Goal: Answer question/provide support: Share knowledge or assist other users

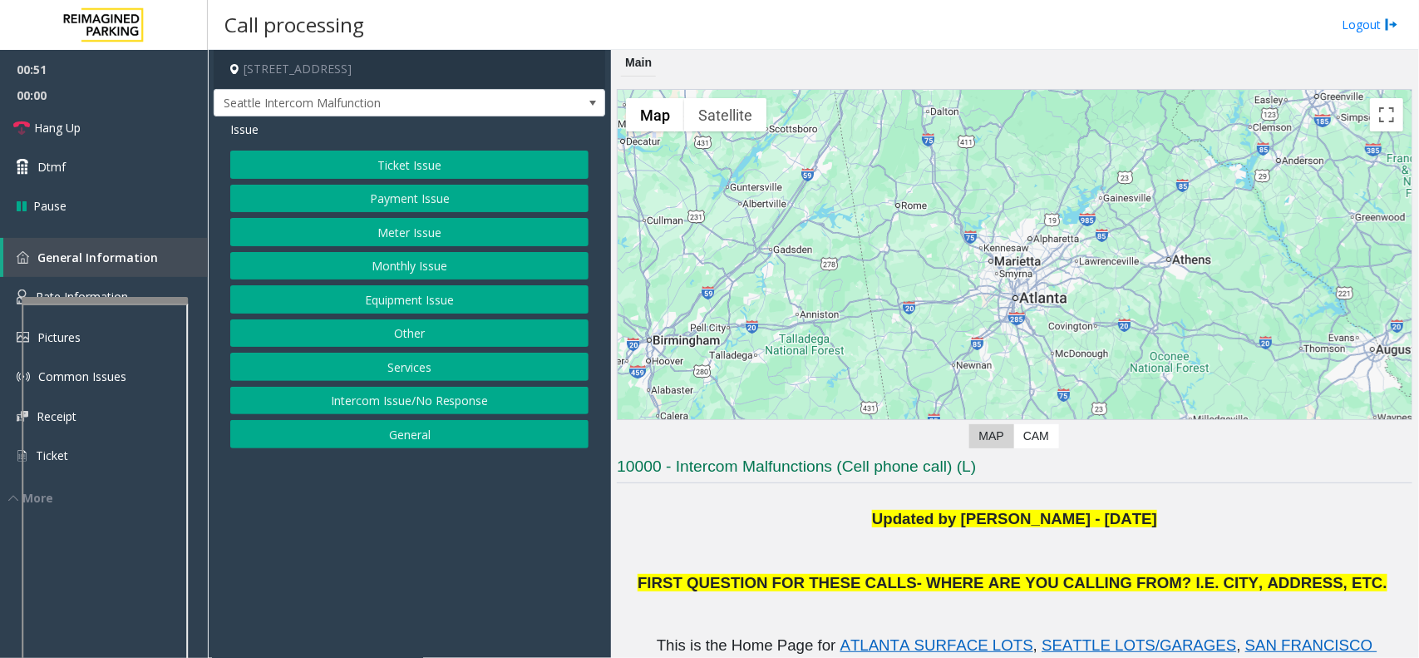
click at [384, 297] on button "Equipment Issue" at bounding box center [409, 299] width 358 height 28
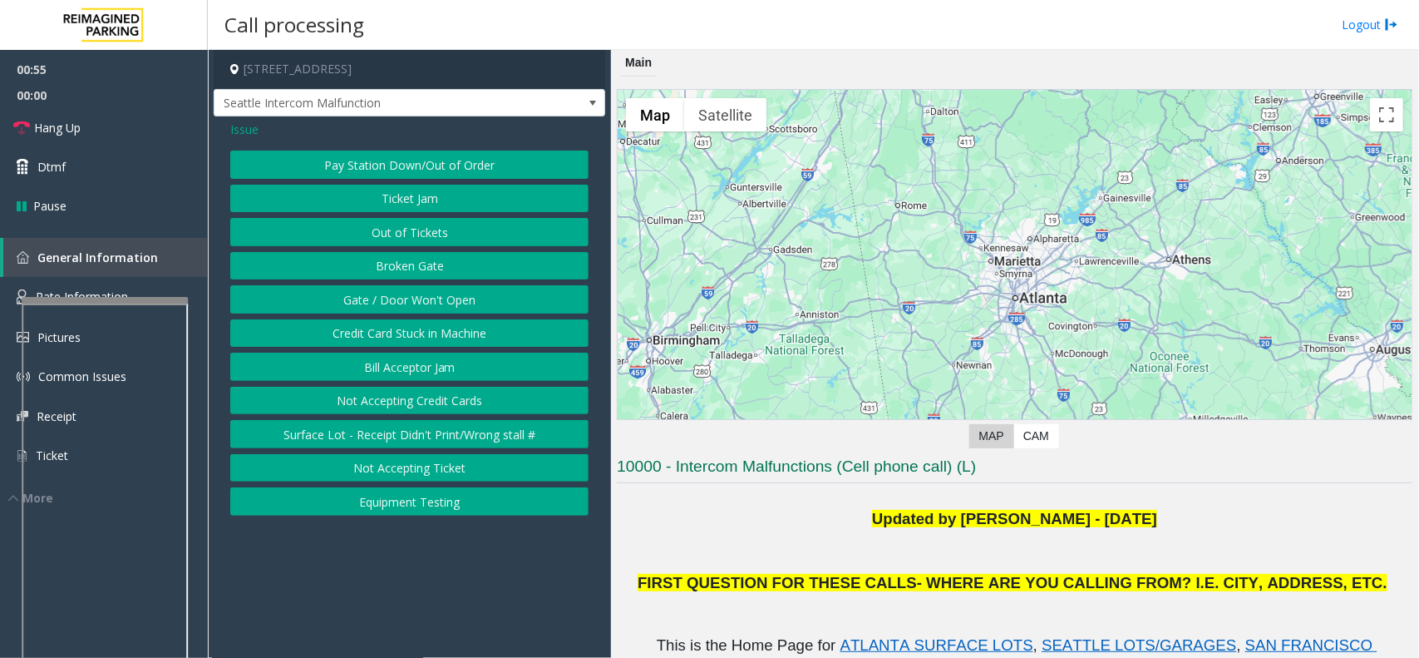
click at [379, 196] on button "Ticket Jam" at bounding box center [409, 199] width 358 height 28
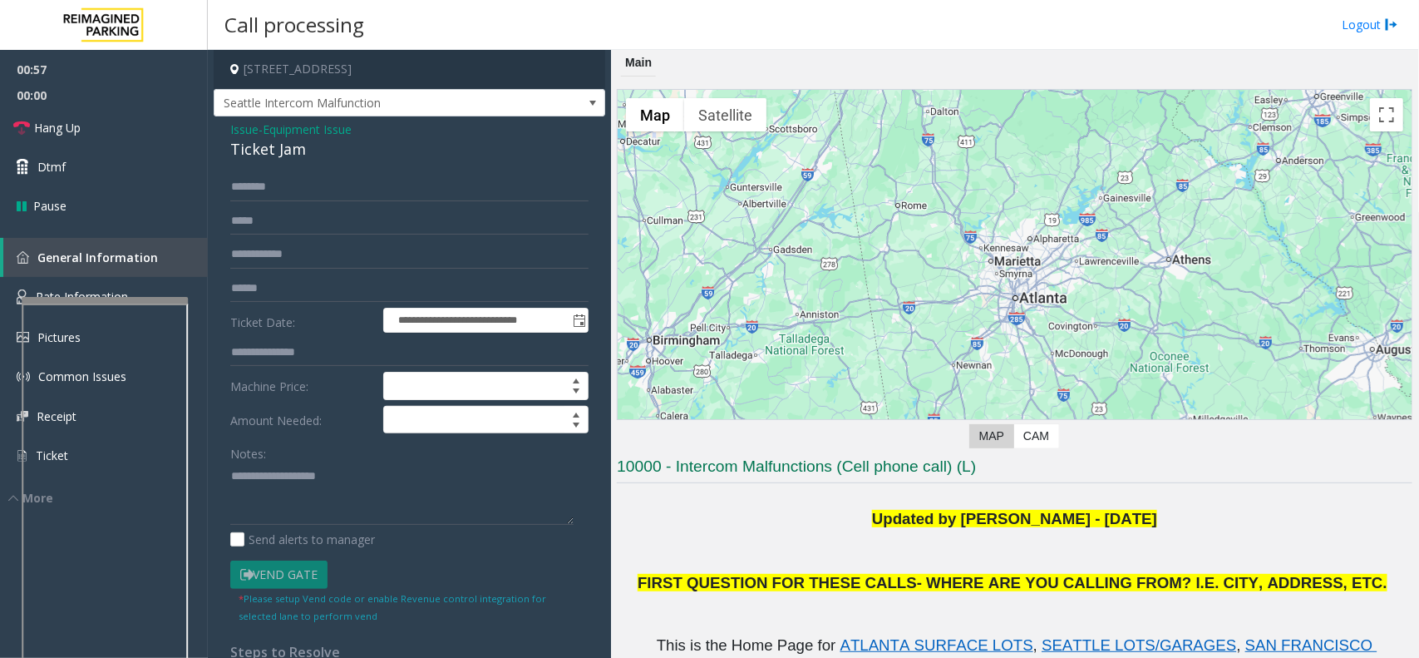
click at [297, 130] on span "Equipment Issue" at bounding box center [307, 129] width 89 height 17
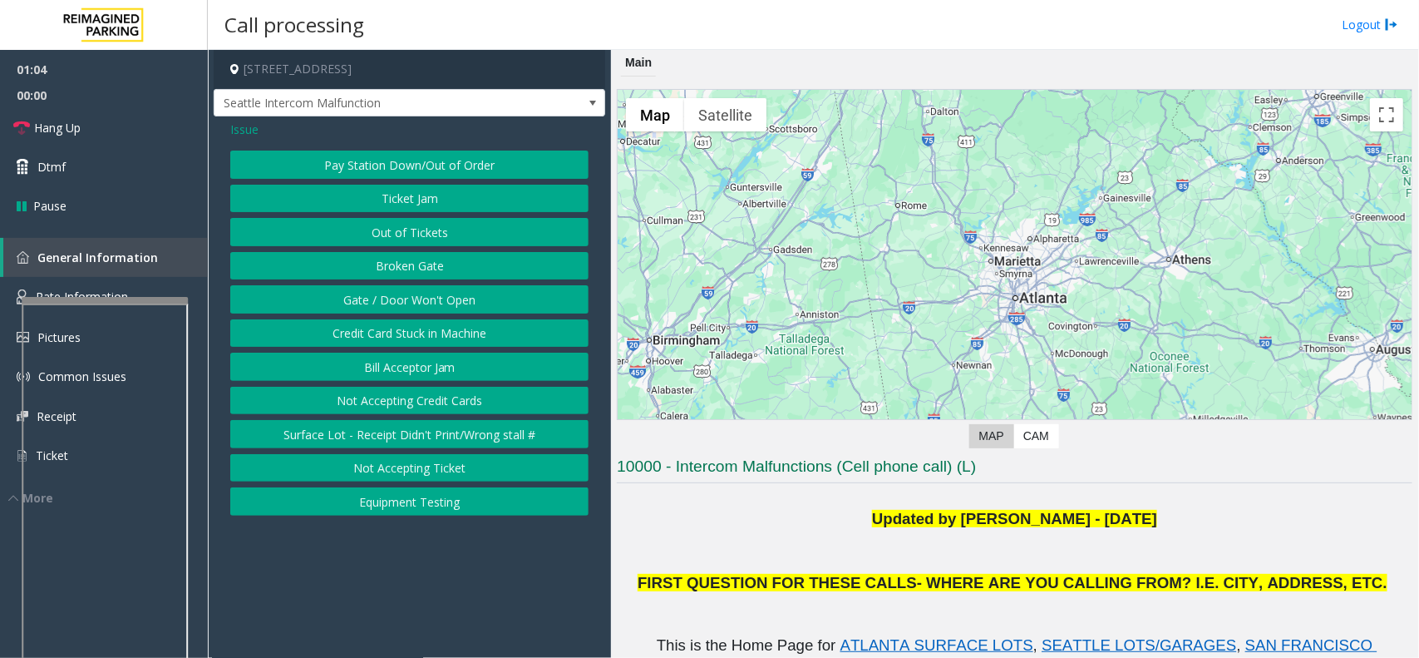
click at [302, 160] on button "Pay Station Down/Out of Order" at bounding box center [409, 165] width 358 height 28
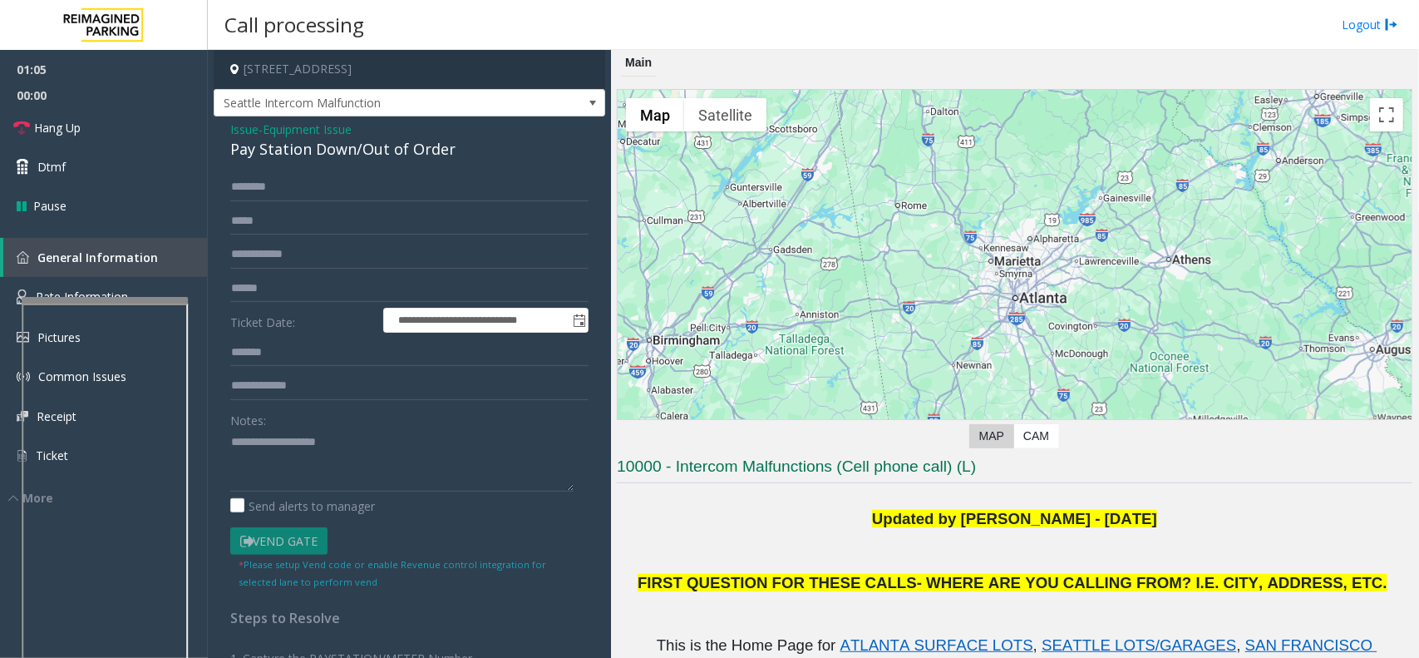
click at [269, 131] on span "Equipment Issue" at bounding box center [307, 129] width 89 height 17
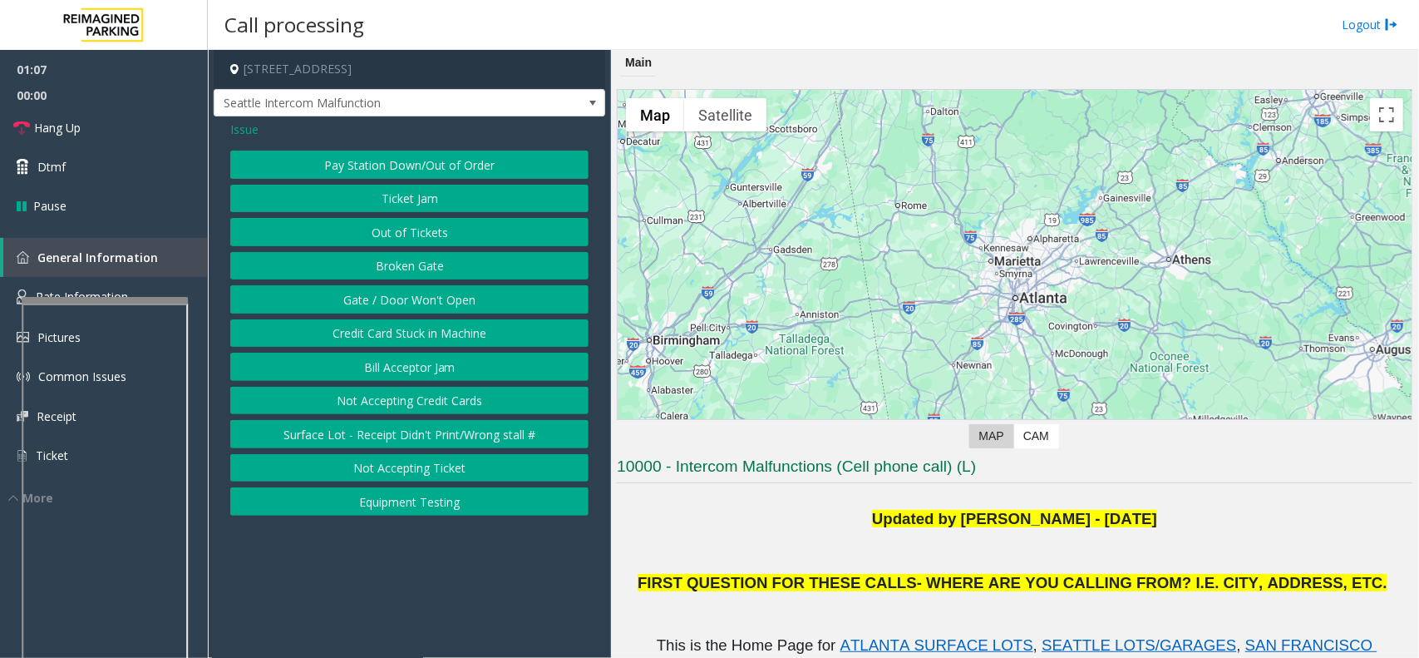
click at [241, 123] on span "Issue" at bounding box center [244, 129] width 28 height 17
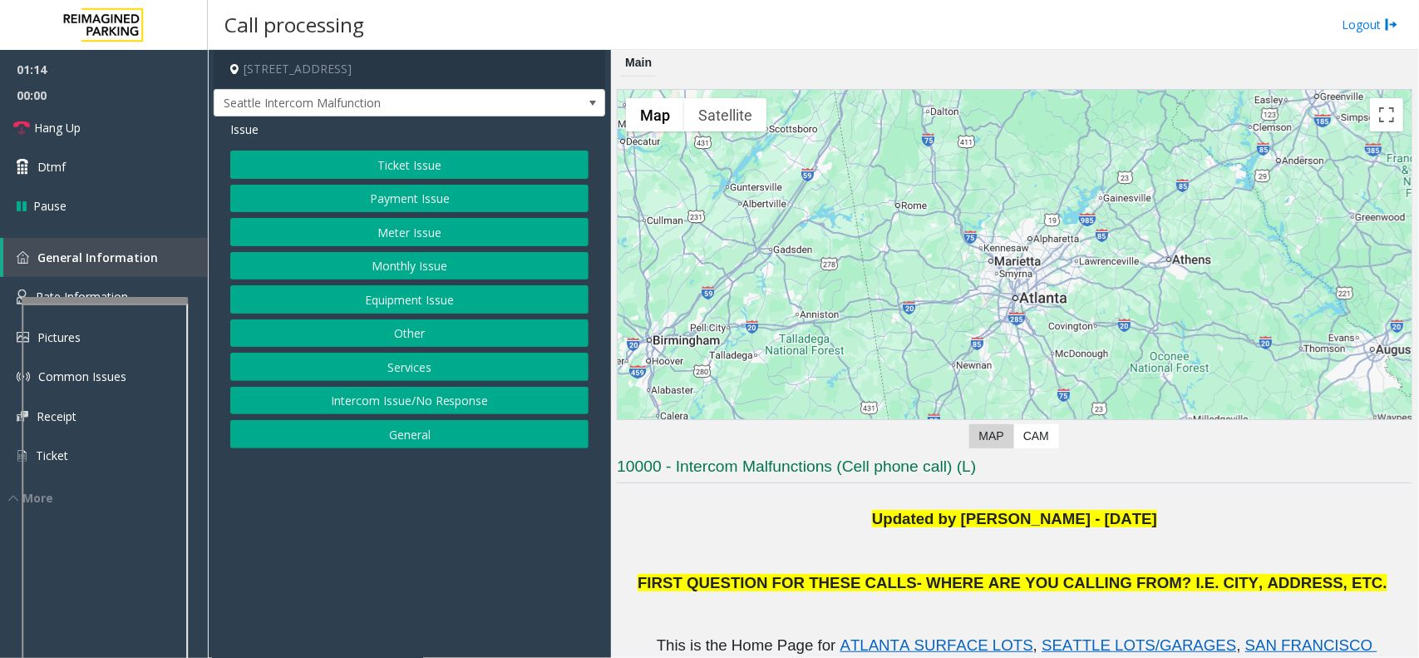
click at [305, 162] on button "Ticket Issue" at bounding box center [409, 165] width 358 height 28
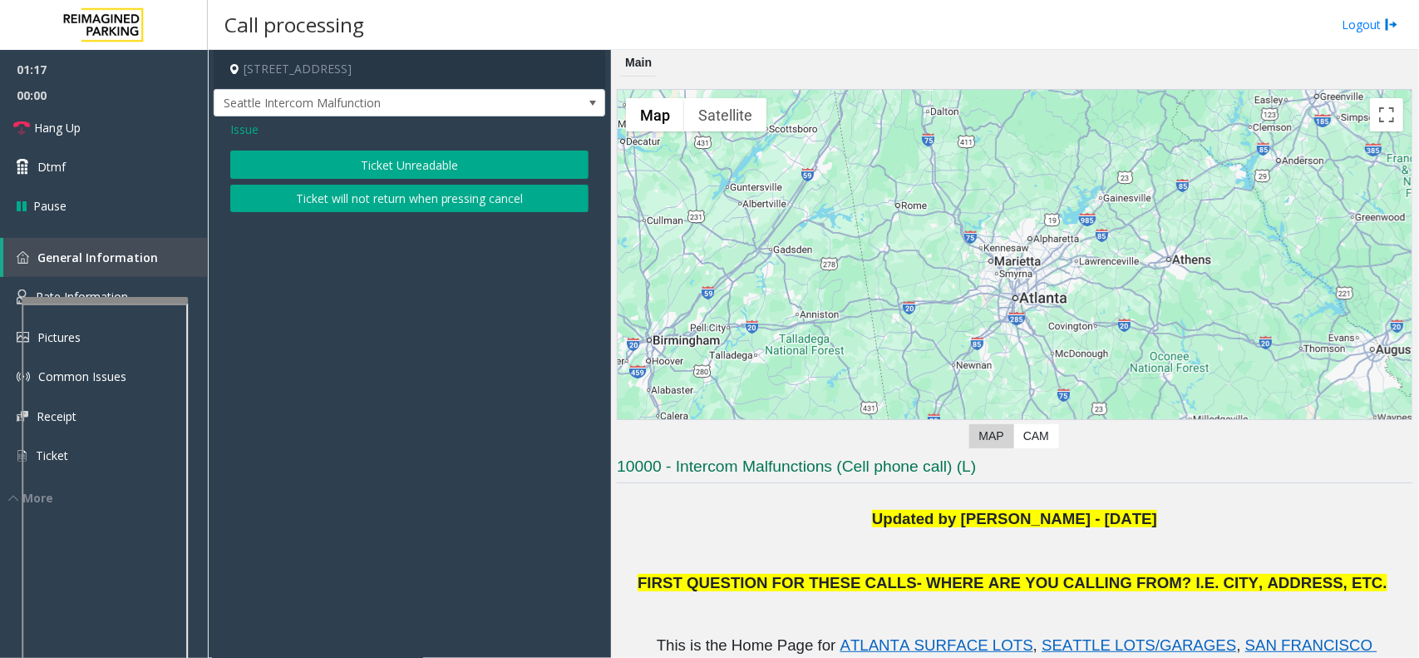
click at [322, 201] on button "Ticket will not return when pressing cancel" at bounding box center [409, 199] width 358 height 28
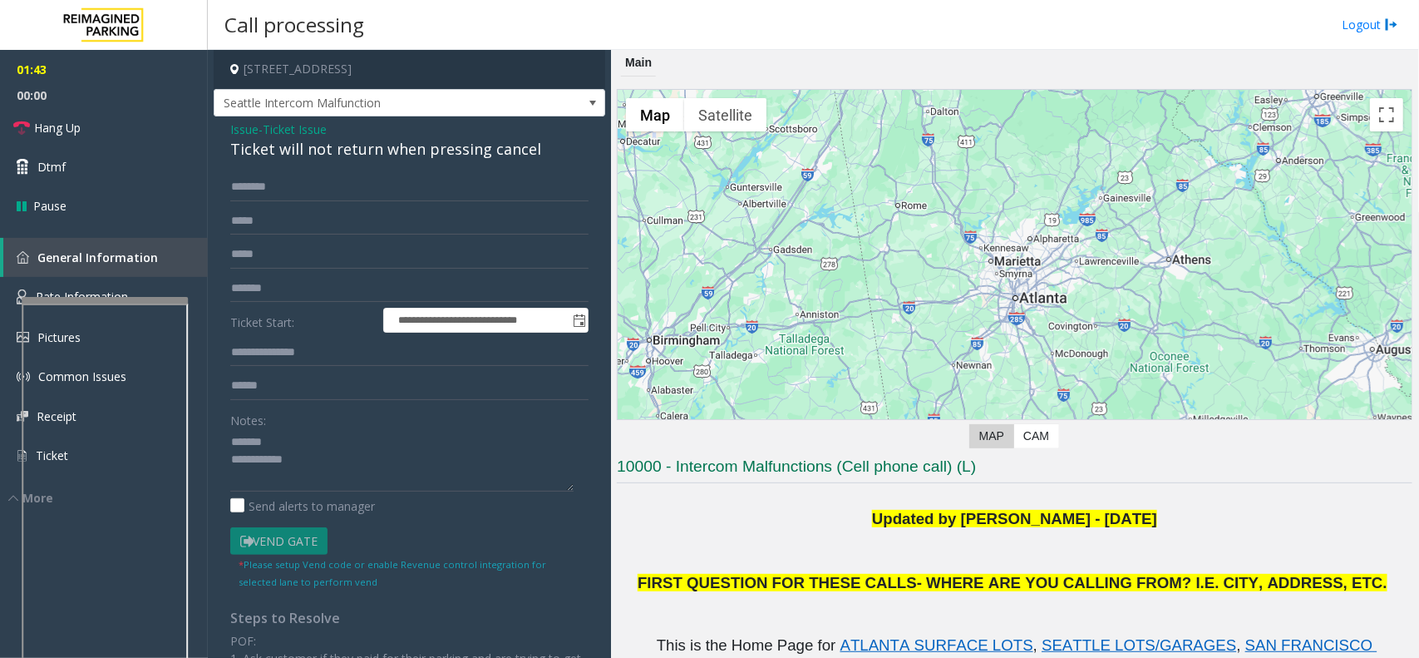
click at [287, 158] on div "Ticket will not return when pressing cancel" at bounding box center [409, 149] width 358 height 22
click at [333, 464] on textarea at bounding box center [401, 460] width 343 height 62
click at [313, 471] on textarea at bounding box center [401, 460] width 343 height 62
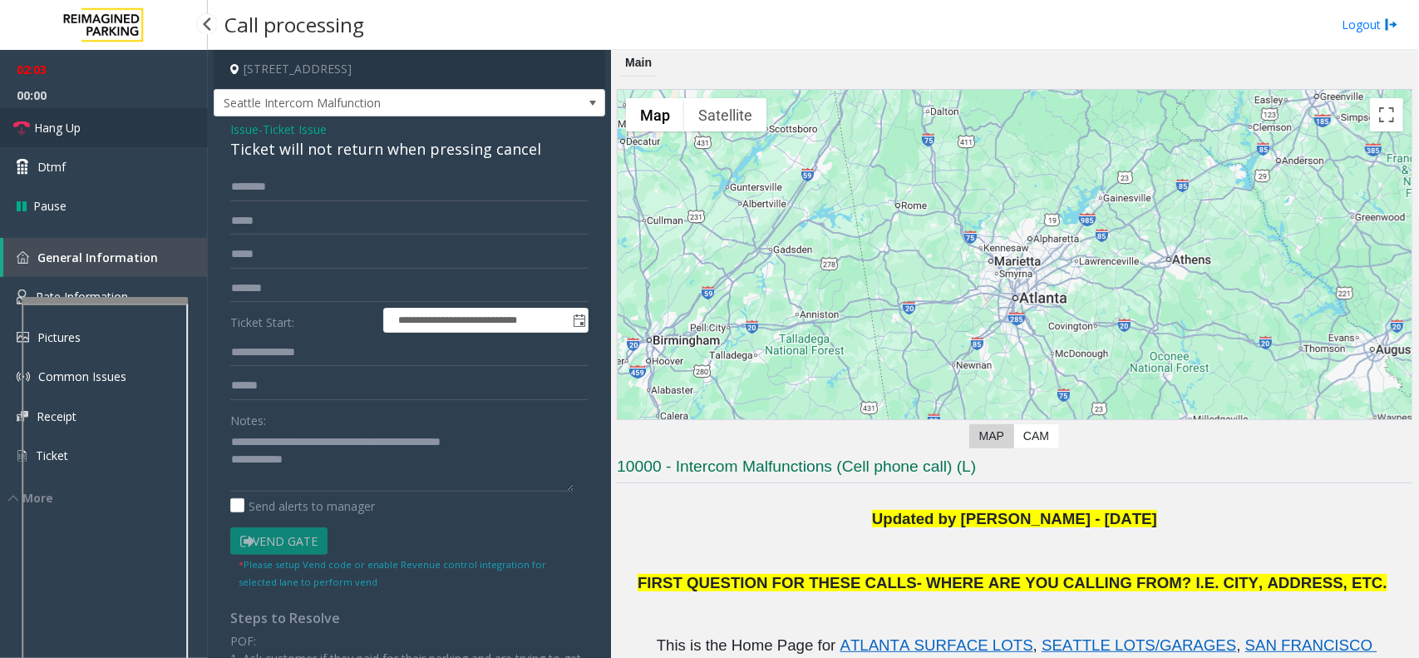
click at [140, 116] on link "Hang Up" at bounding box center [104, 127] width 208 height 39
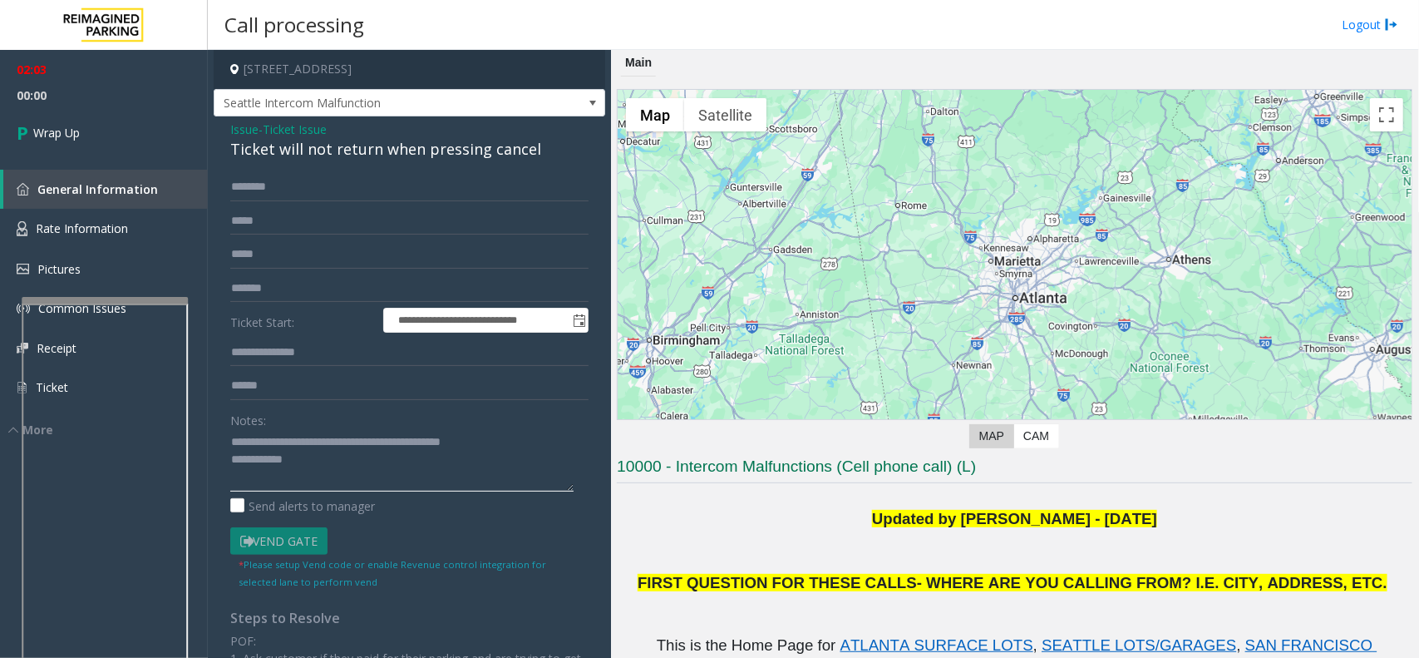
click at [349, 460] on textarea at bounding box center [401, 460] width 343 height 62
type textarea "**********"
click at [96, 131] on link "Wrap Up" at bounding box center [104, 132] width 208 height 49
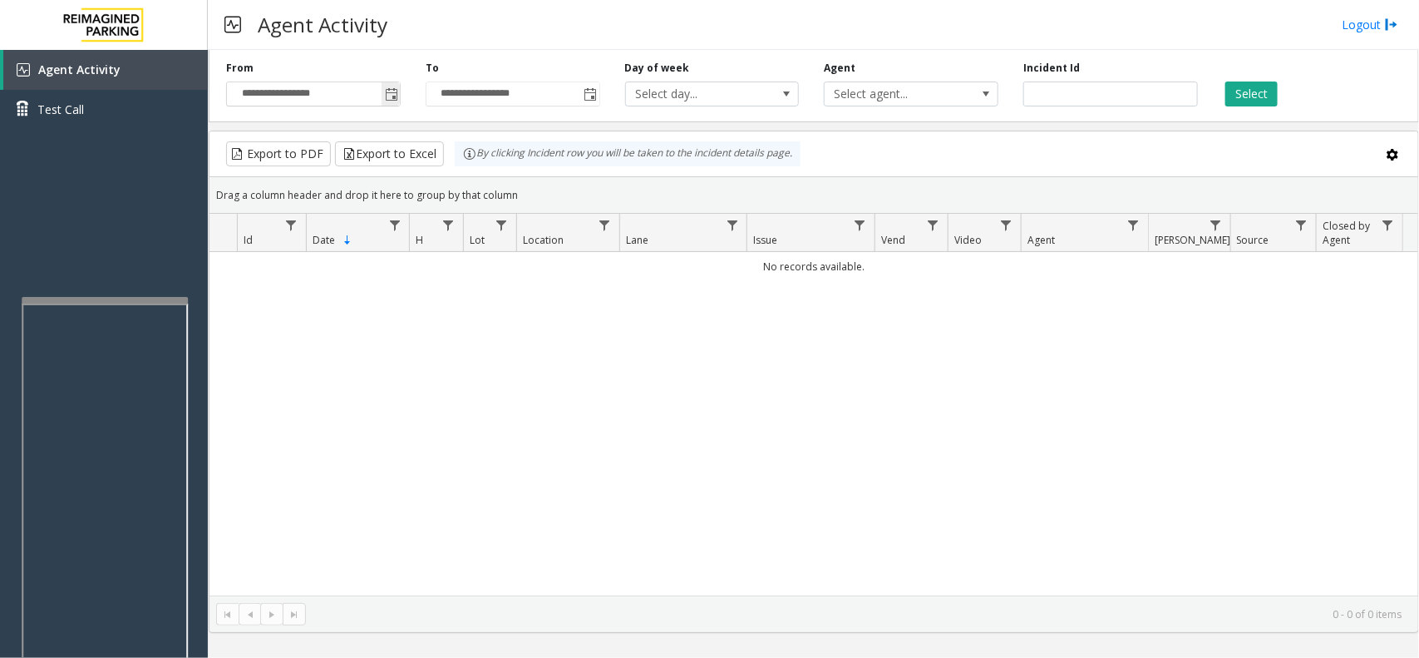
click at [391, 97] on span "Toggle popup" at bounding box center [391, 94] width 13 height 13
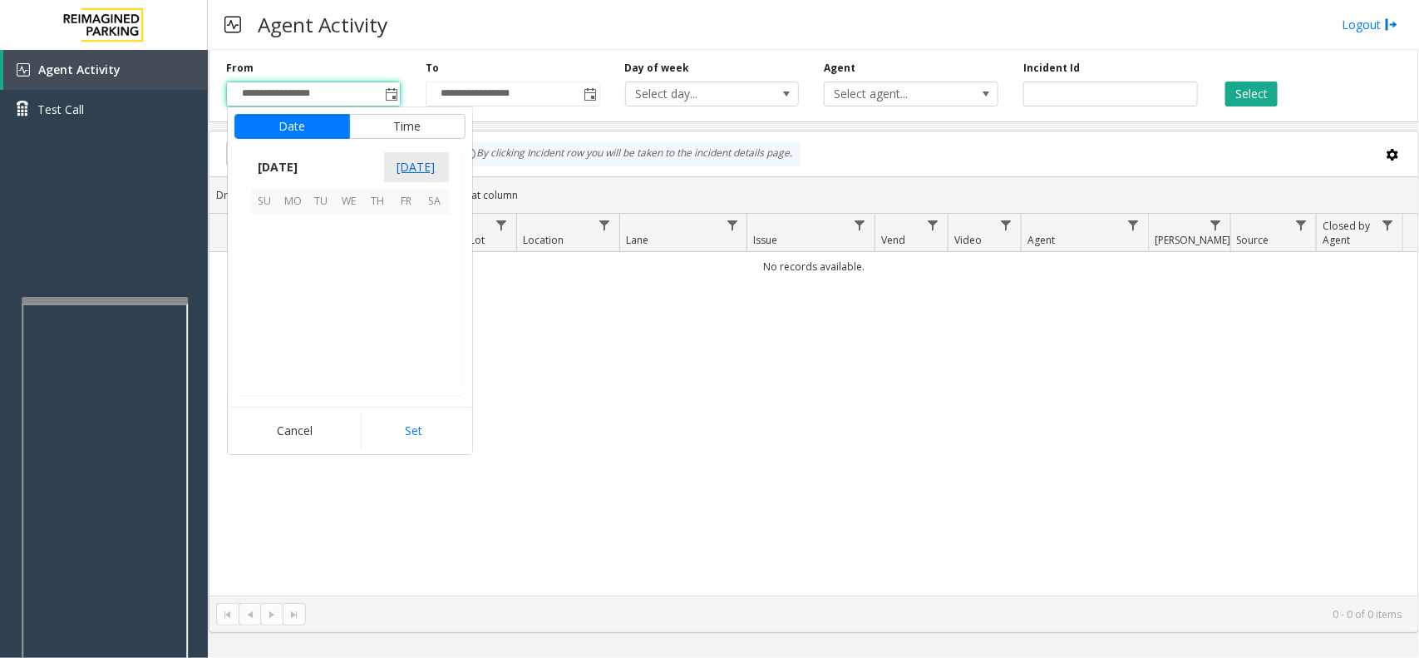
scroll to position [298292, 0]
click at [293, 229] on span "1" at bounding box center [293, 229] width 28 height 28
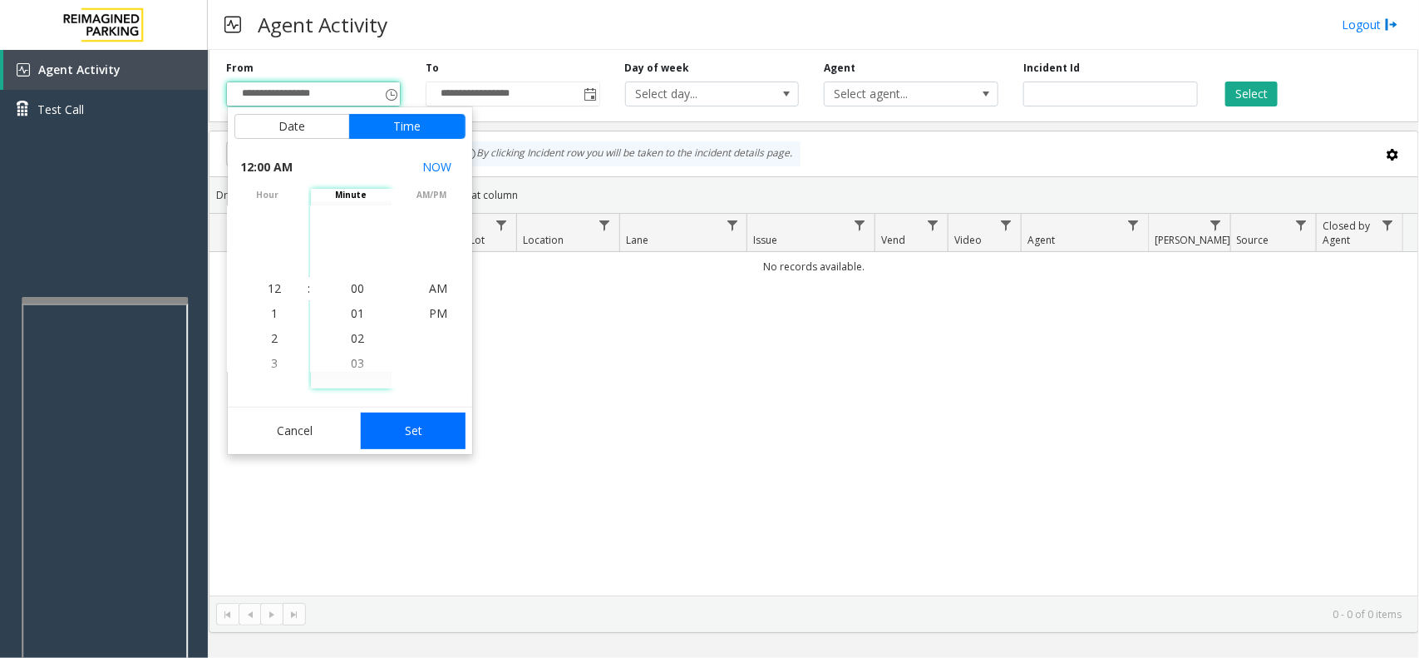
click at [404, 417] on button "Set" at bounding box center [413, 430] width 105 height 37
type input "**********"
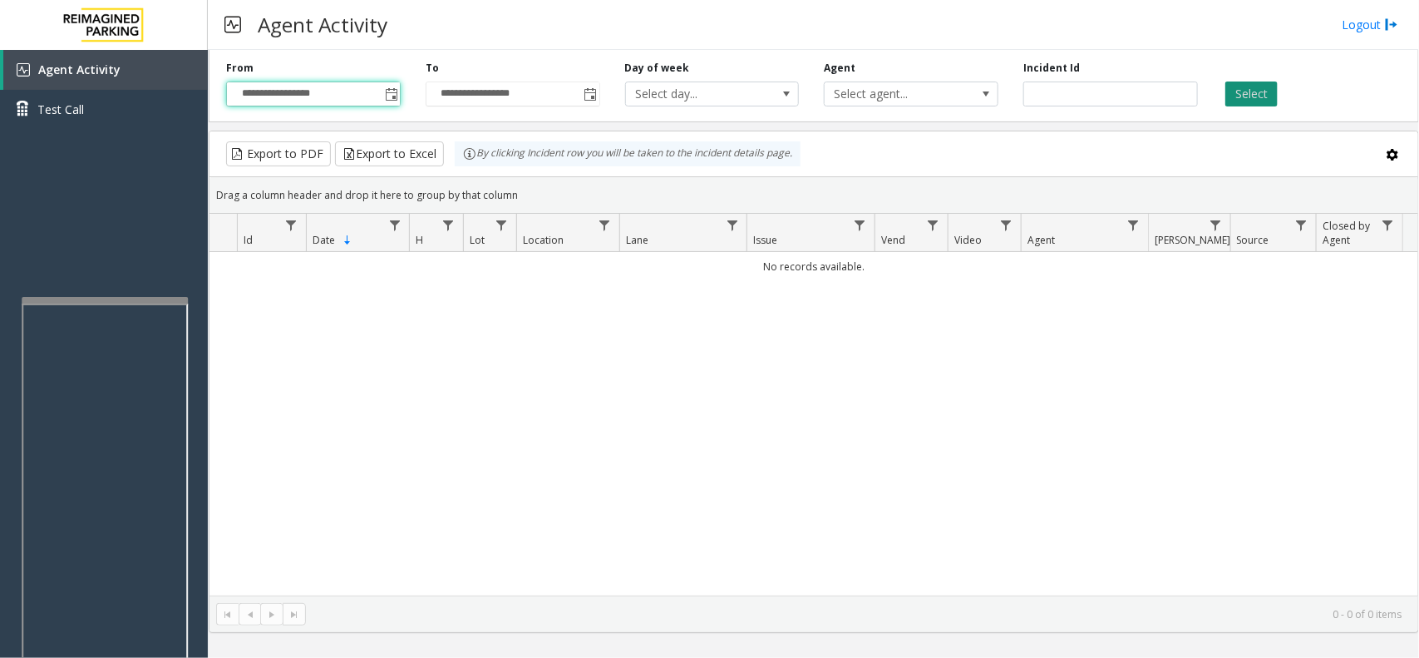
click at [1249, 87] on button "Select" at bounding box center [1252, 93] width 52 height 25
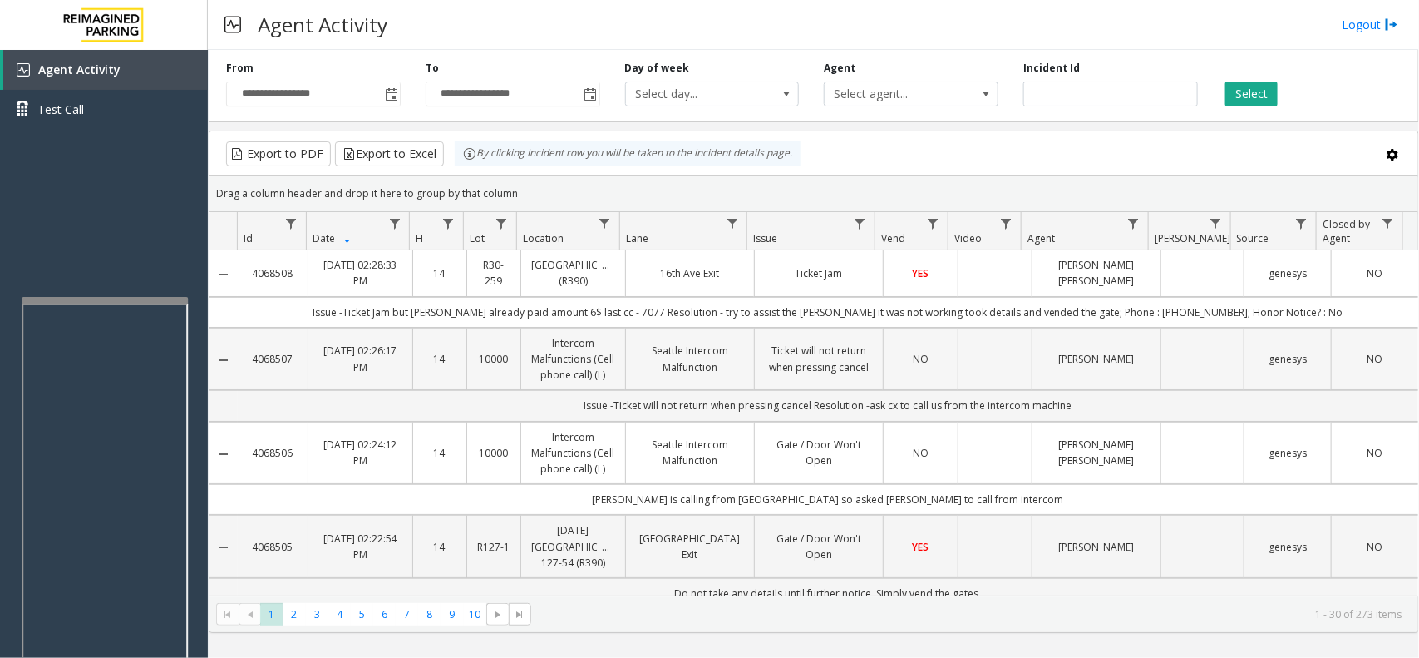
click at [636, 368] on link "Seattle Intercom Malfunction" at bounding box center [690, 359] width 108 height 32
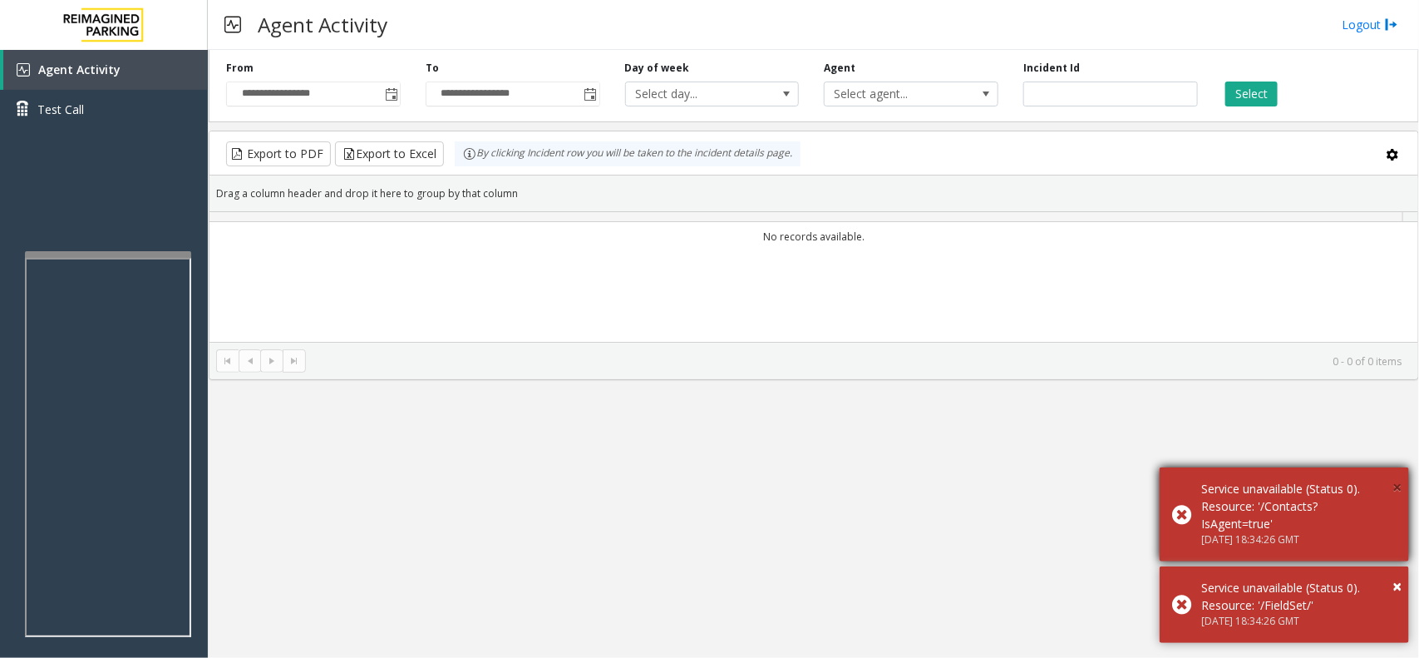
click at [1394, 487] on span "×" at bounding box center [1397, 487] width 9 height 22
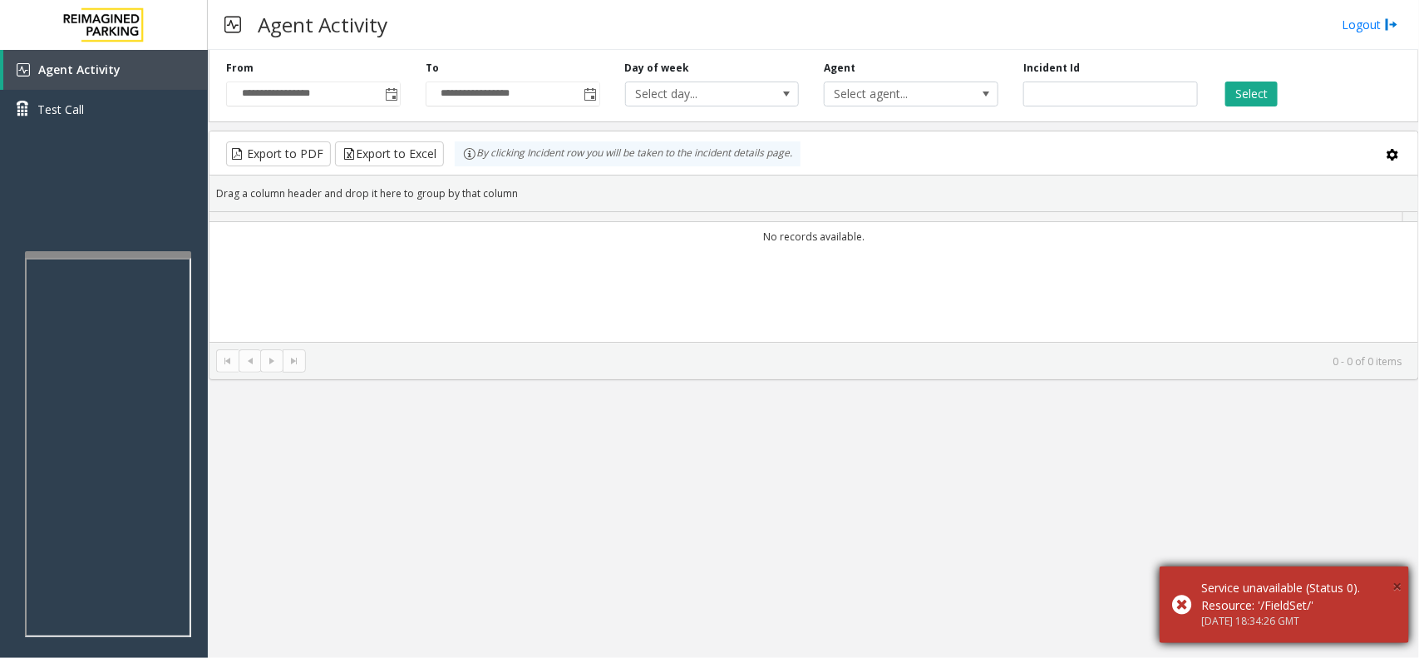
click at [1394, 586] on span "×" at bounding box center [1397, 586] width 9 height 22
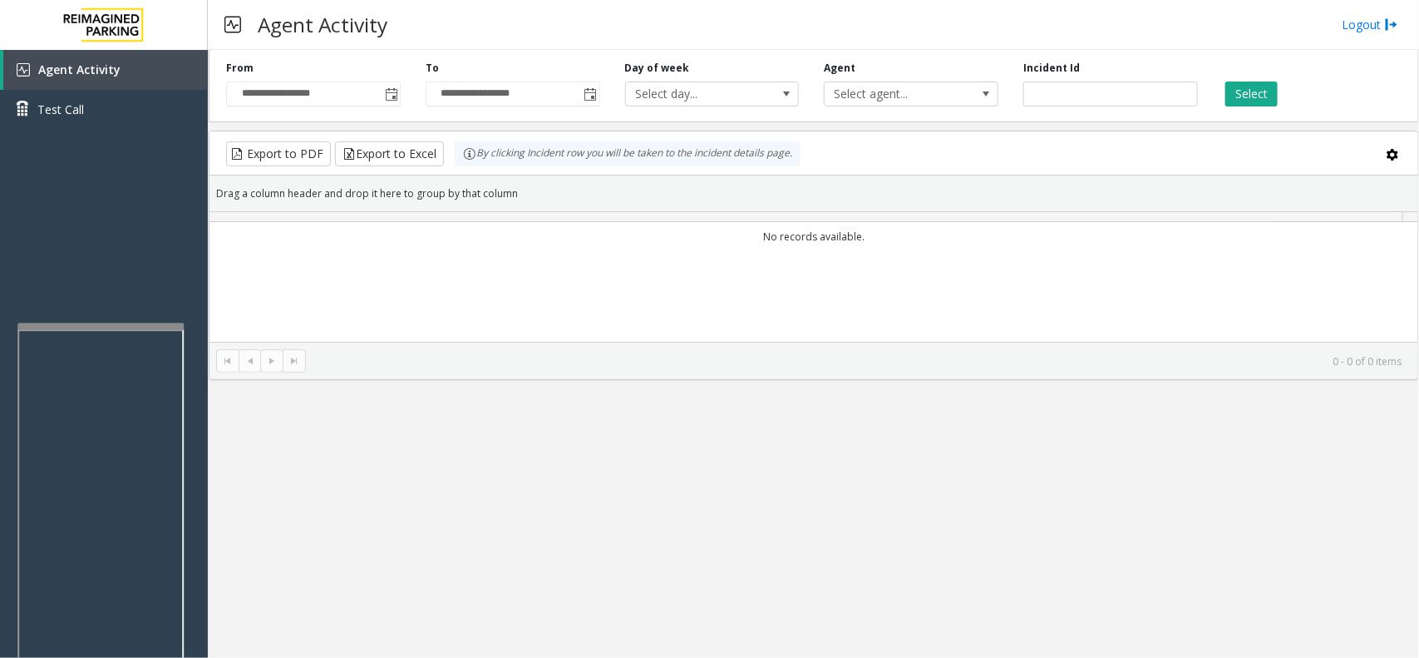
click at [90, 331] on div at bounding box center [100, 518] width 166 height 390
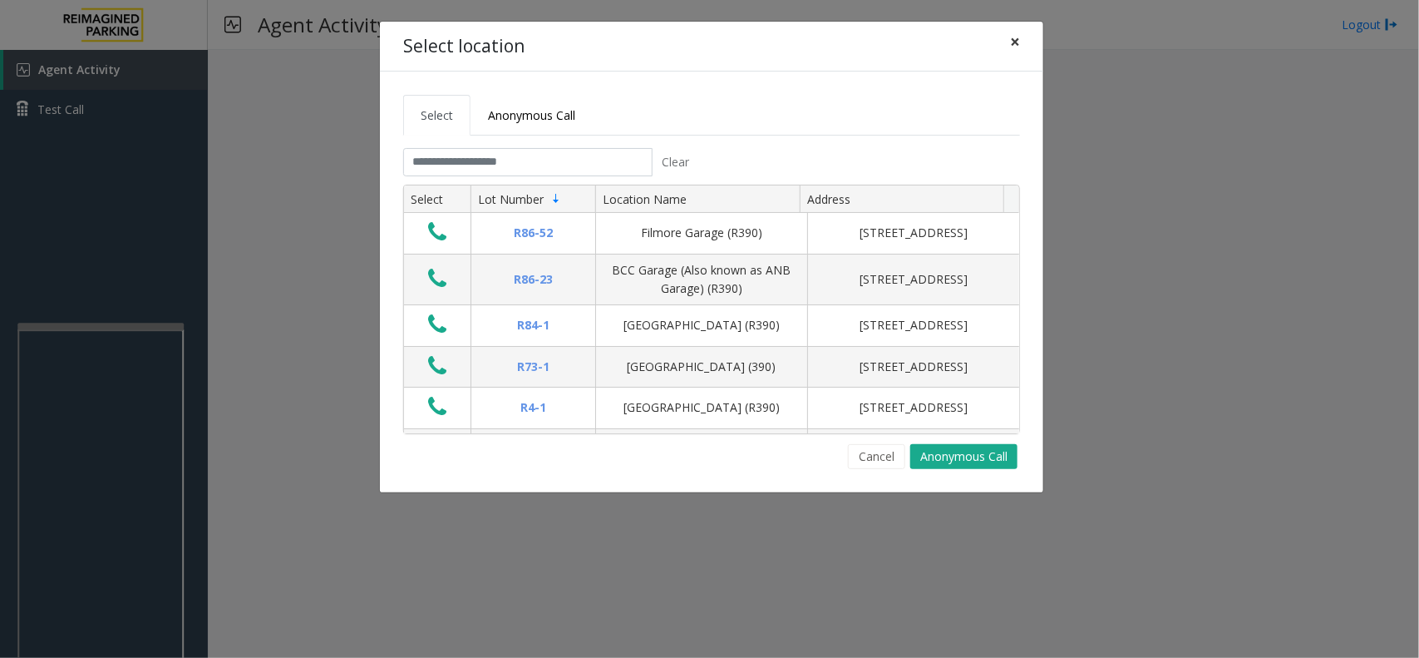
drag, startPoint x: 1015, startPoint y: 43, endPoint x: 979, endPoint y: 67, distance: 43.8
click at [1015, 43] on span "×" at bounding box center [1015, 41] width 10 height 23
click at [481, 158] on input "text" at bounding box center [527, 162] width 249 height 28
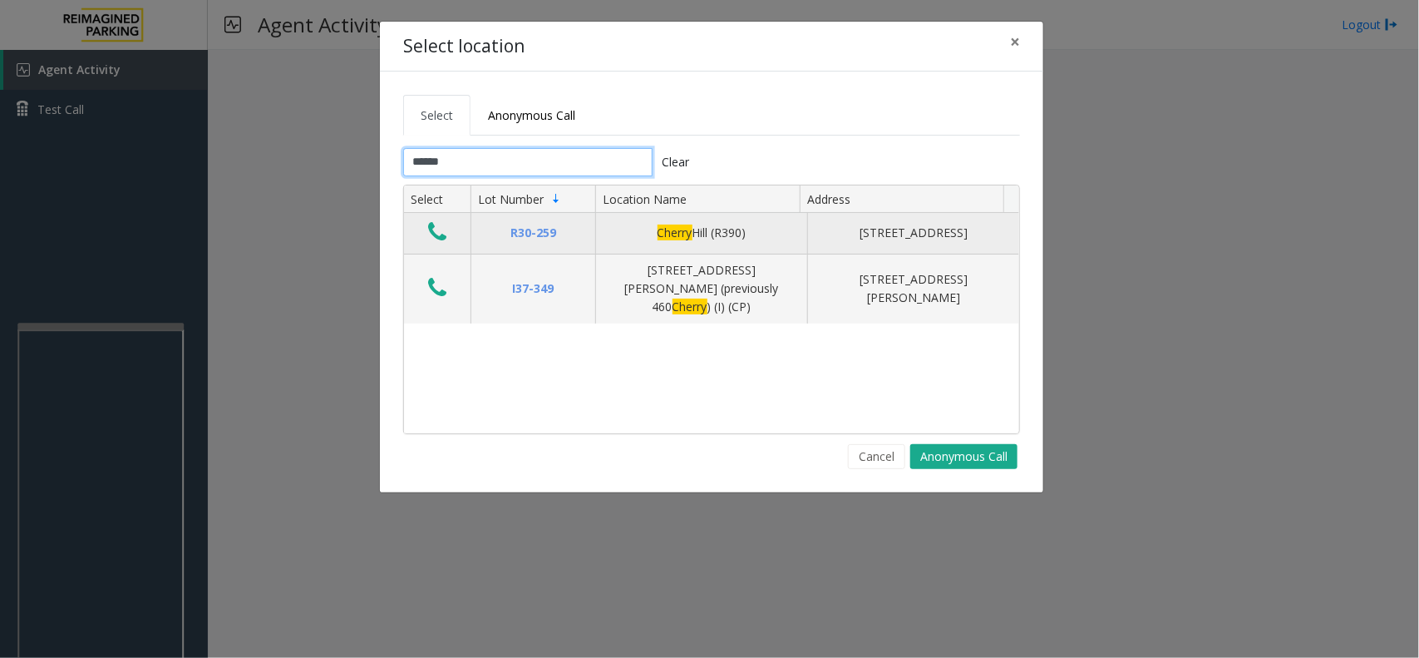
type input "******"
click at [434, 229] on icon "Data table" at bounding box center [437, 231] width 18 height 23
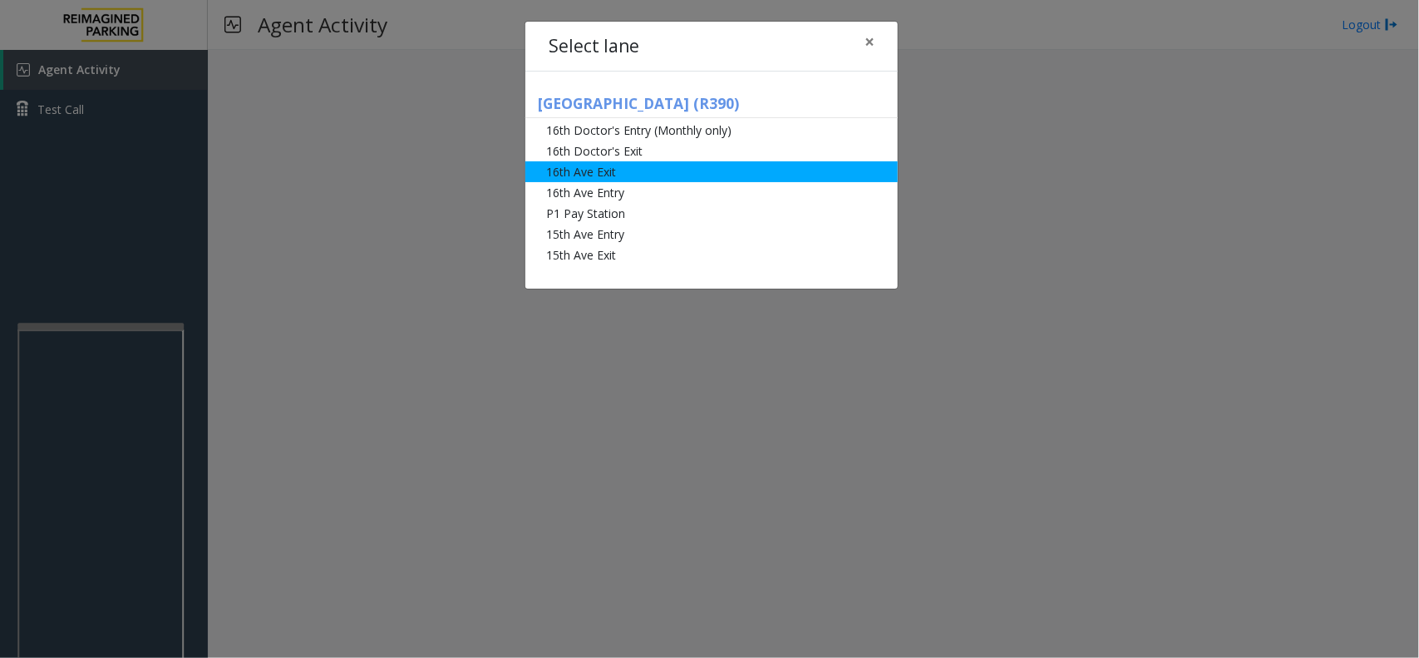
click at [642, 175] on li "16th Ave Exit" at bounding box center [712, 171] width 373 height 21
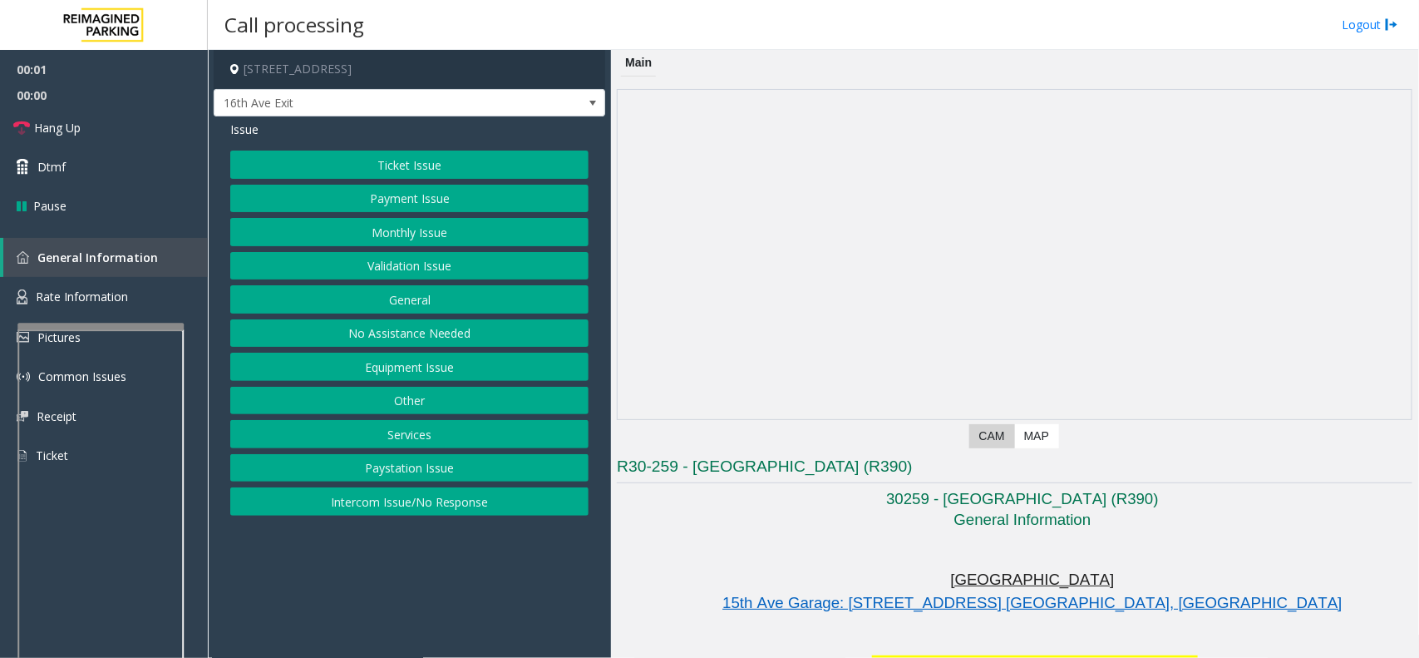
click at [458, 226] on button "Monthly Issue" at bounding box center [409, 232] width 358 height 28
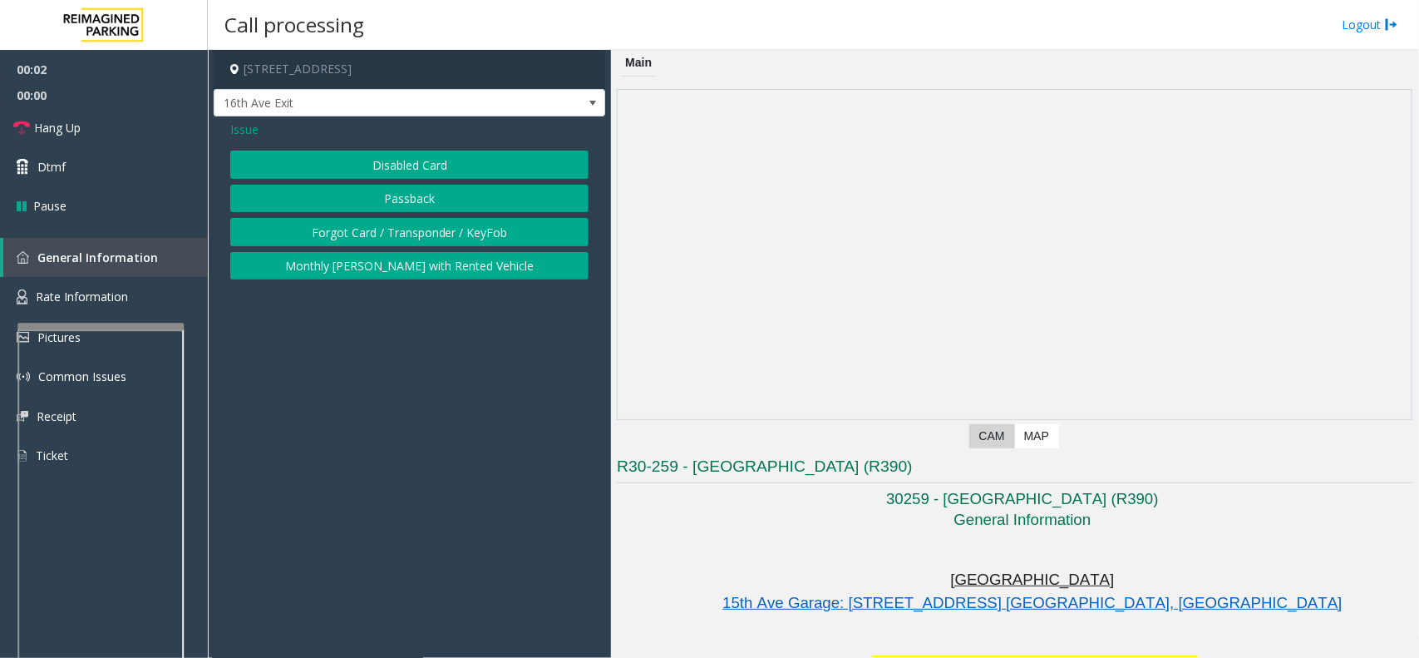
click at [452, 165] on button "Disabled Card" at bounding box center [409, 165] width 358 height 28
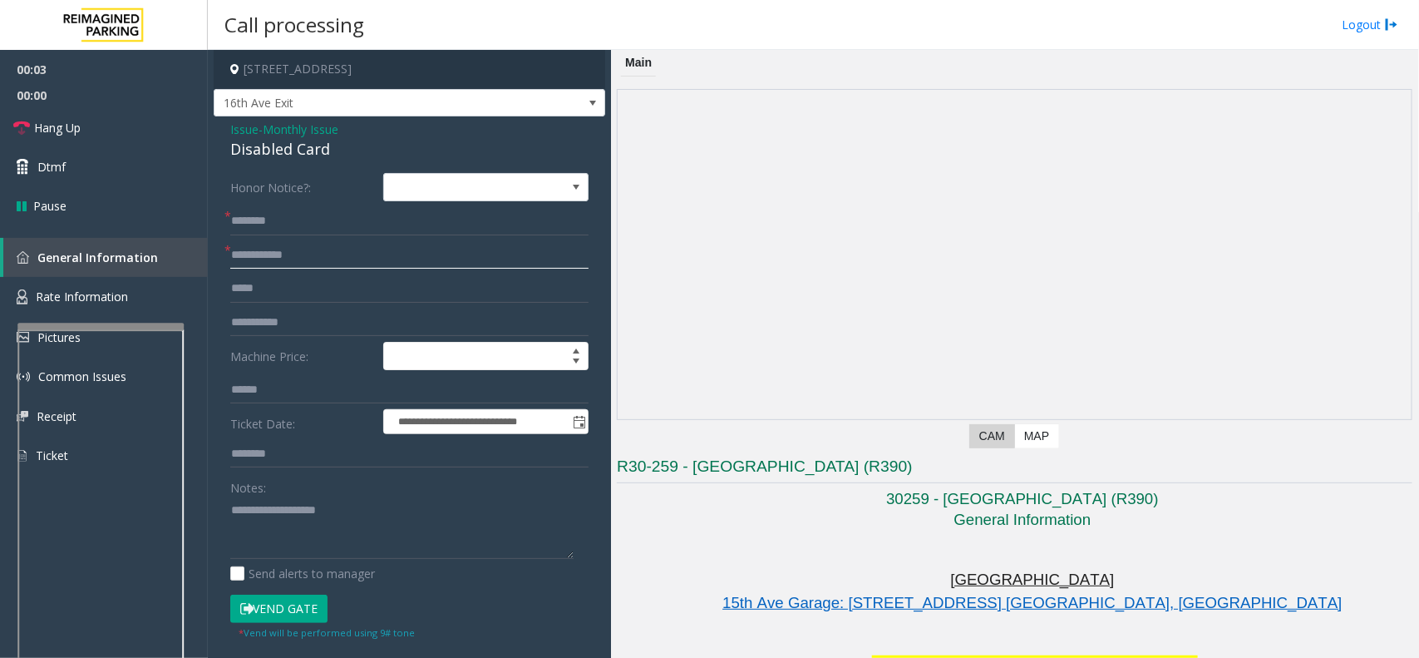
click at [313, 256] on input "text" at bounding box center [409, 255] width 358 height 28
type input "*****"
click at [339, 212] on input "text" at bounding box center [409, 221] width 358 height 28
type input "******"
click at [277, 604] on button "Vend Gate" at bounding box center [278, 609] width 97 height 28
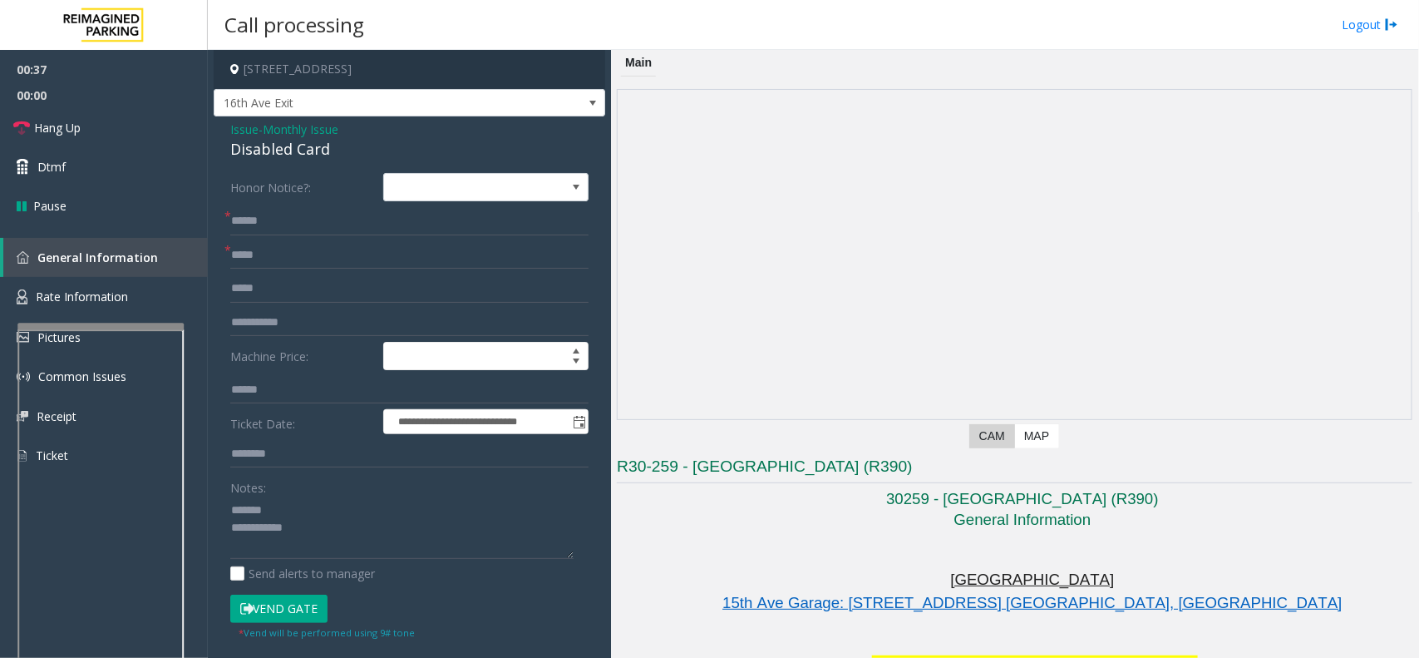
click at [269, 150] on div "Disabled Card" at bounding box center [409, 149] width 358 height 22
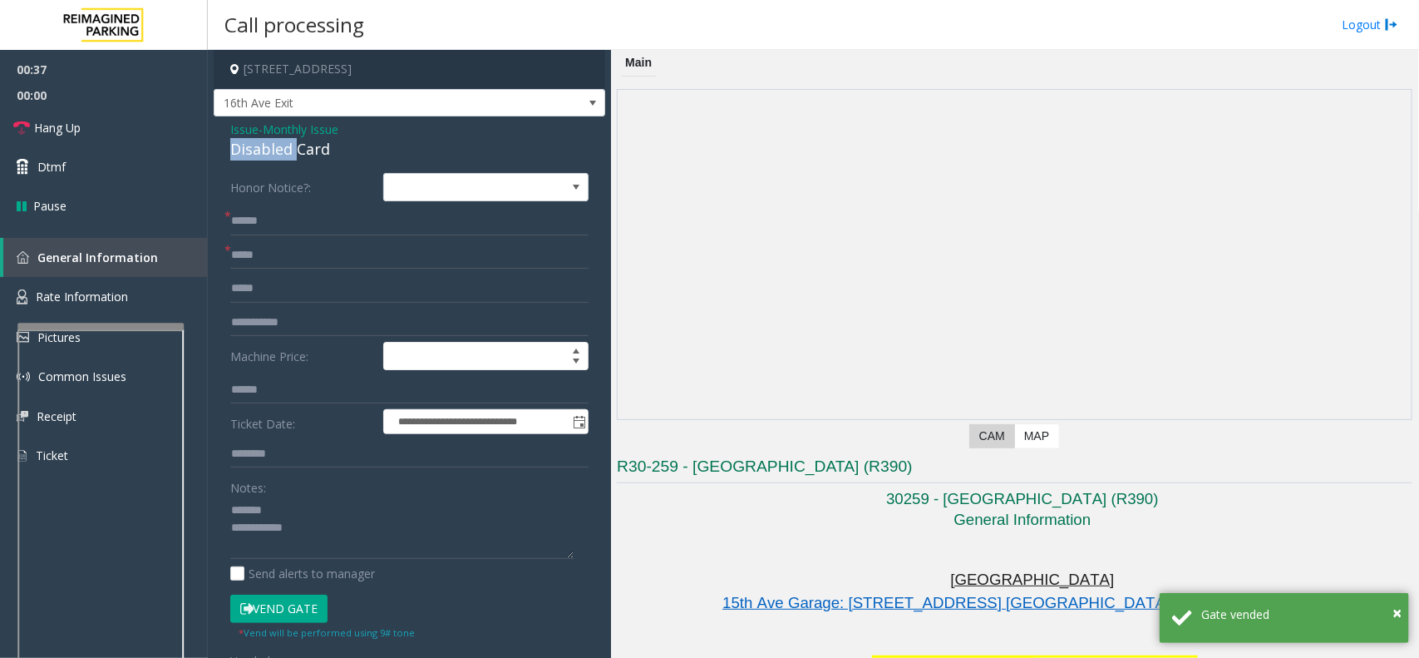
click at [269, 150] on div "Disabled Card" at bounding box center [409, 149] width 358 height 22
drag, startPoint x: 269, startPoint y: 150, endPoint x: 296, endPoint y: 154, distance: 27.8
click at [274, 152] on div "Disabled Card" at bounding box center [409, 149] width 358 height 22
click at [346, 546] on textarea at bounding box center [401, 527] width 343 height 62
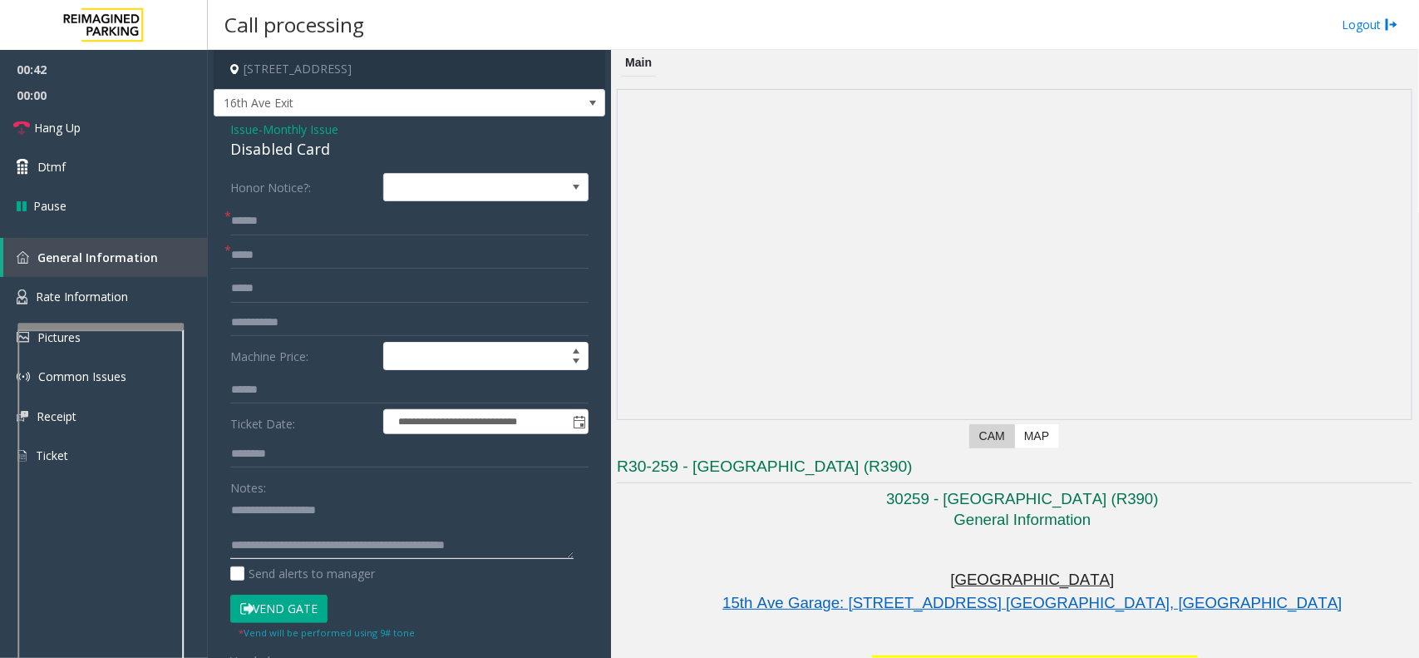
click at [293, 526] on textarea at bounding box center [401, 527] width 343 height 62
type textarea "**********"
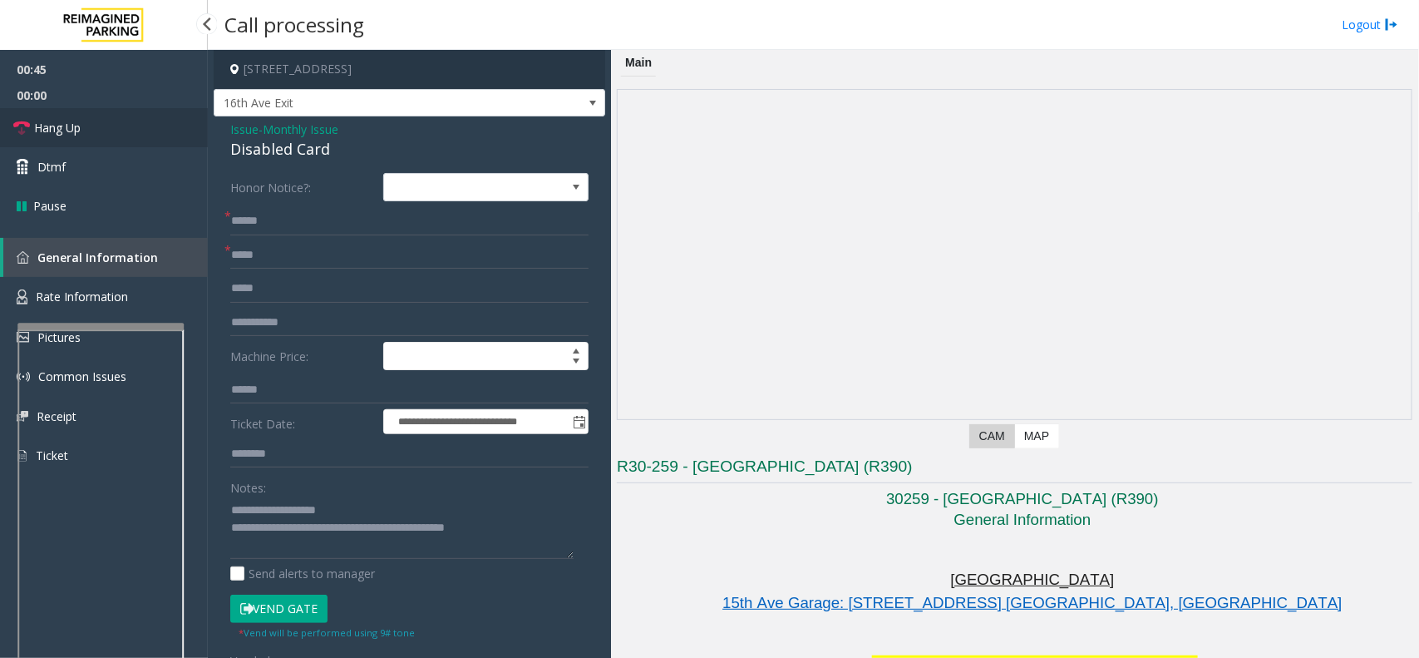
click at [110, 129] on link "Hang Up" at bounding box center [104, 127] width 208 height 39
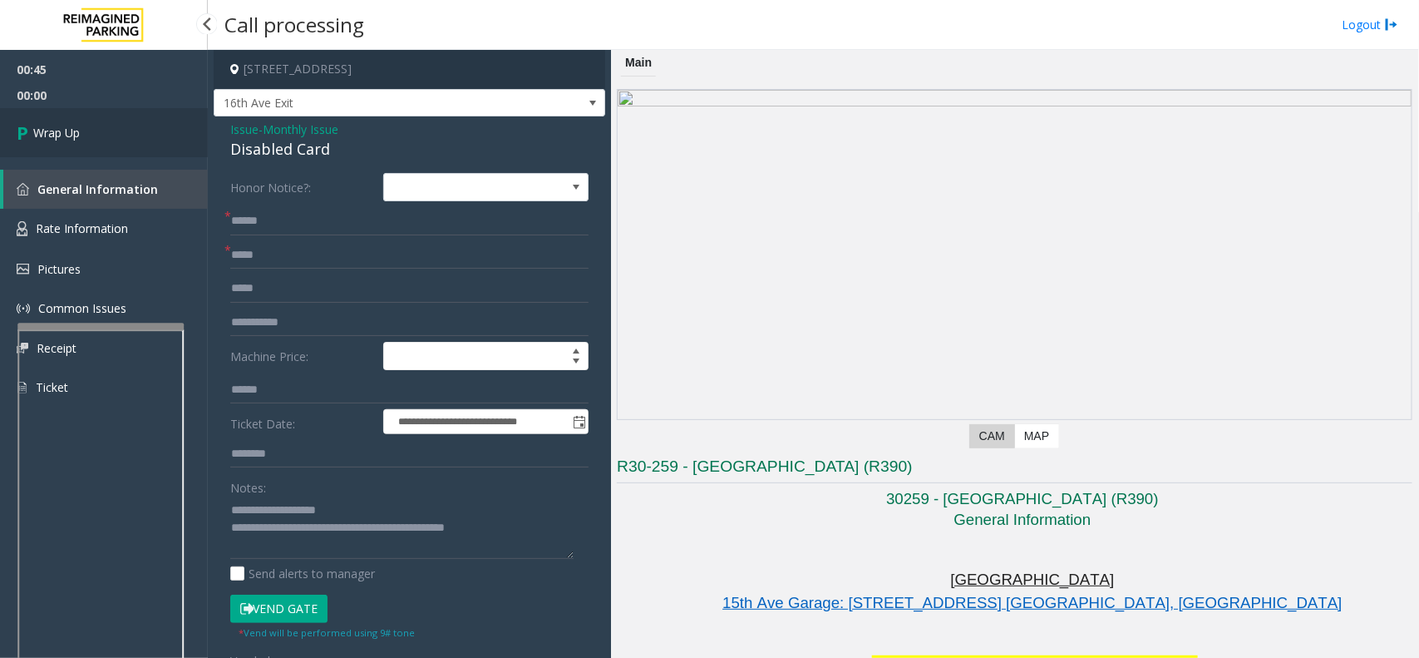
click at [110, 129] on link "Wrap Up" at bounding box center [104, 132] width 208 height 49
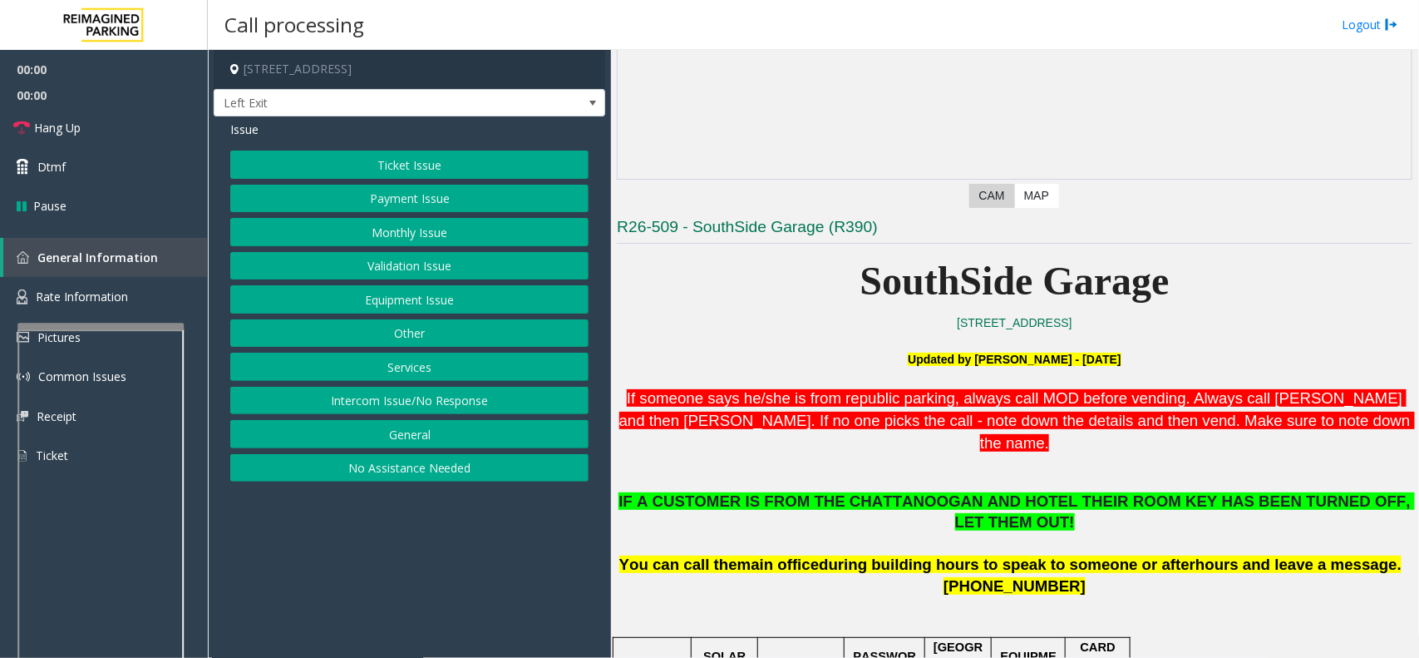
scroll to position [624, 0]
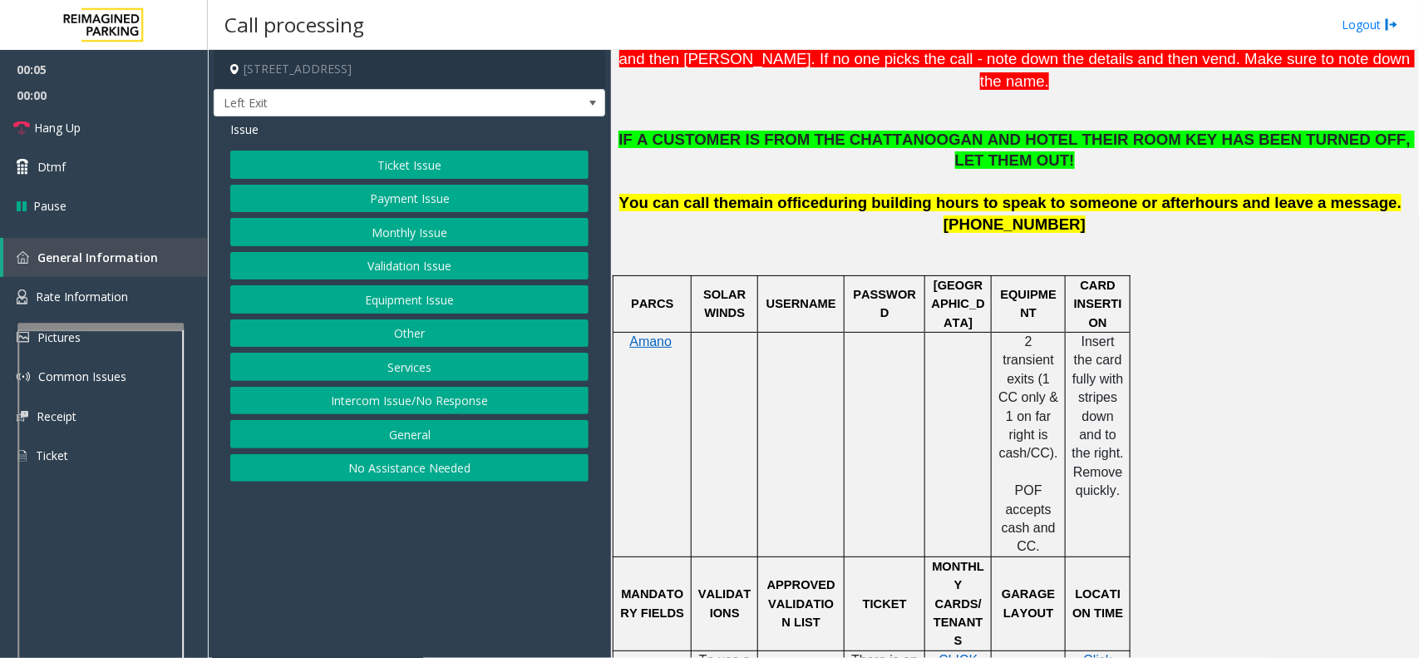
click at [437, 368] on button "Services" at bounding box center [409, 367] width 358 height 28
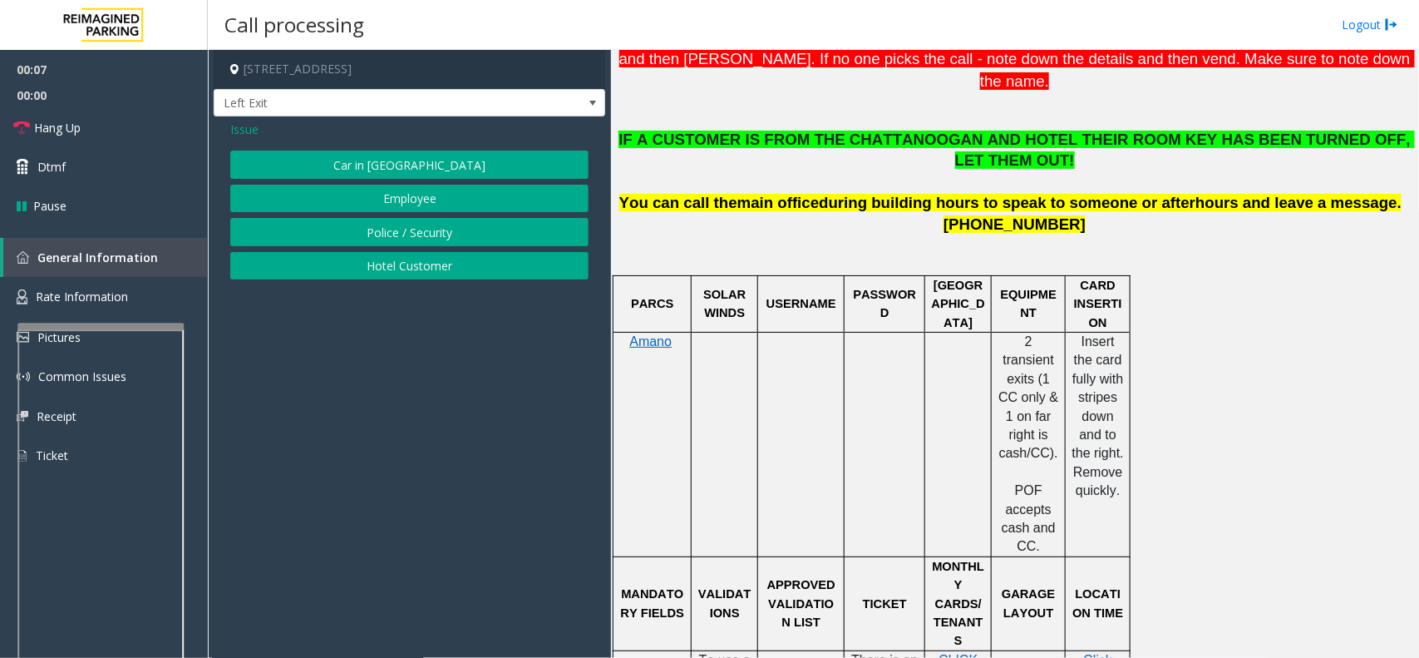
click at [427, 269] on button "Hotel Customer" at bounding box center [409, 266] width 358 height 28
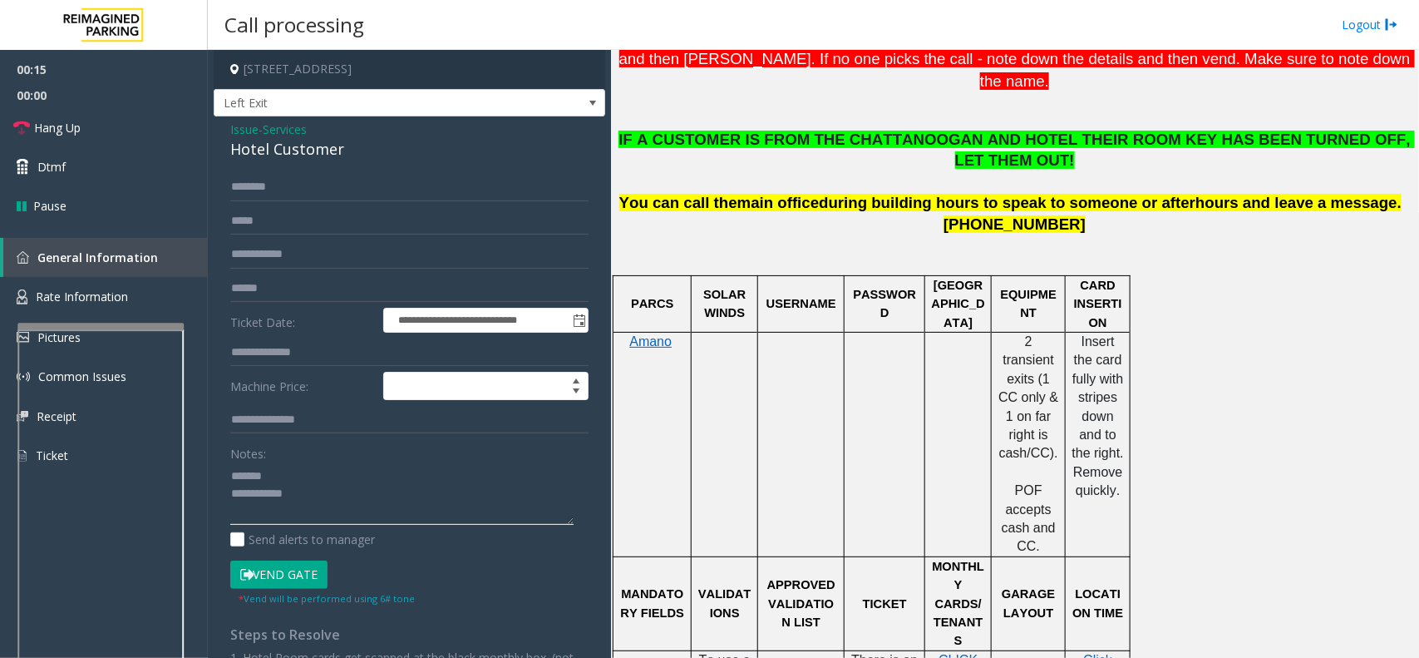
click at [289, 476] on textarea at bounding box center [401, 493] width 343 height 62
click at [276, 148] on div "Hotel Customer" at bounding box center [409, 149] width 358 height 22
click at [351, 500] on textarea at bounding box center [401, 493] width 343 height 62
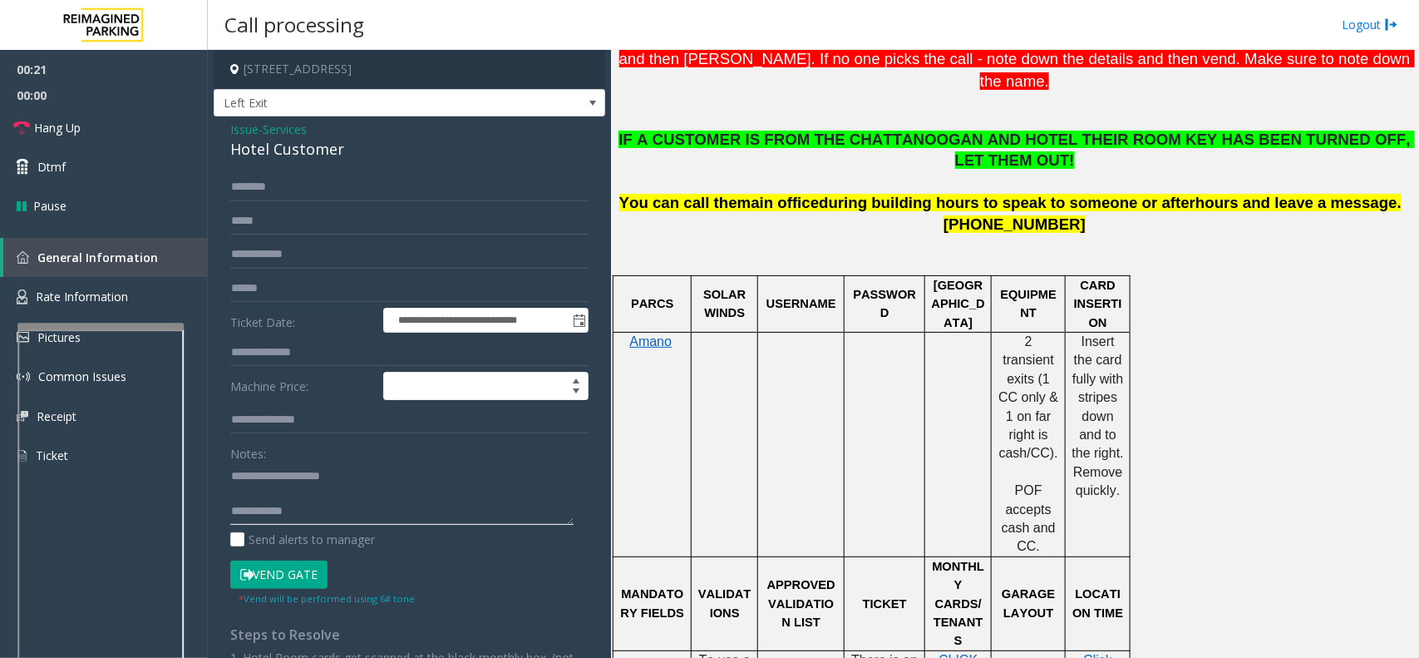
type textarea "**********"
click at [297, 355] on input "text" at bounding box center [409, 352] width 358 height 28
type input "***"
click at [279, 188] on input "text" at bounding box center [409, 187] width 358 height 28
type textarea "**********"
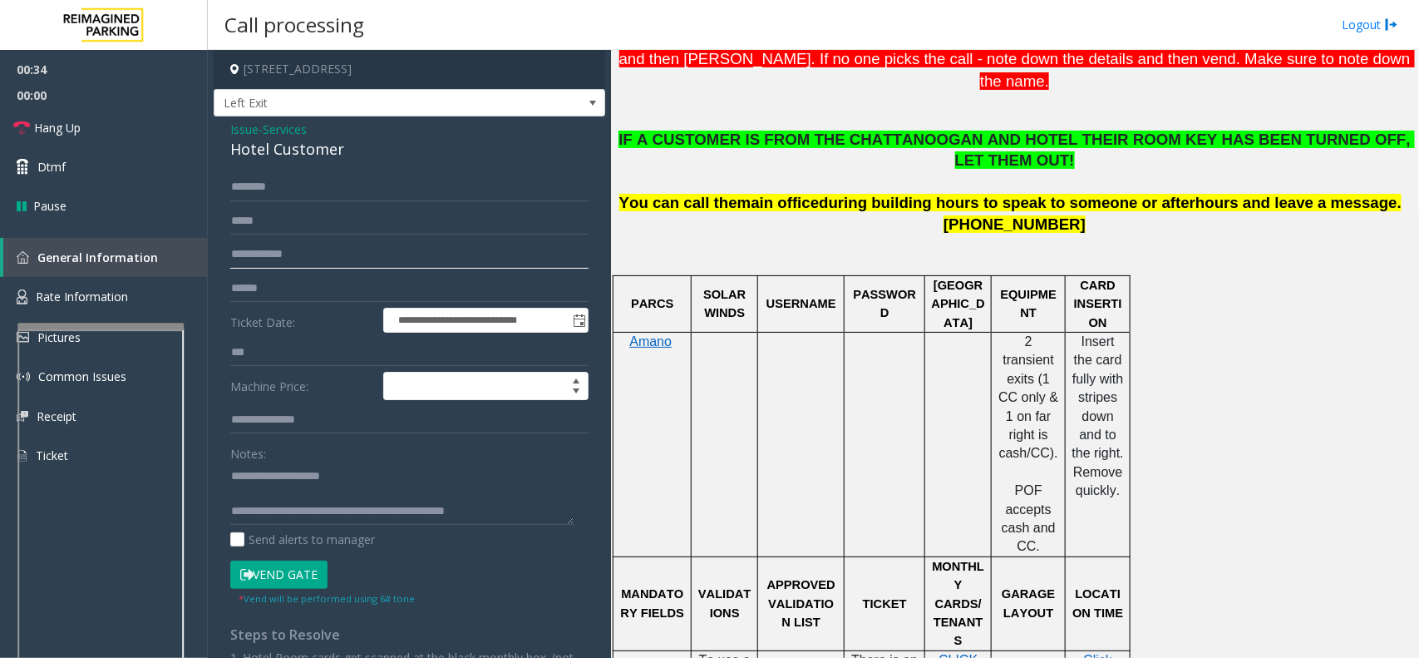
click at [280, 268] on input "text" at bounding box center [409, 254] width 358 height 28
click at [303, 184] on input "text" at bounding box center [409, 187] width 358 height 28
drag, startPoint x: 244, startPoint y: 183, endPoint x: 514, endPoint y: 175, distance: 270.3
click at [514, 175] on input "*******" at bounding box center [409, 187] width 358 height 28
type input "*******"
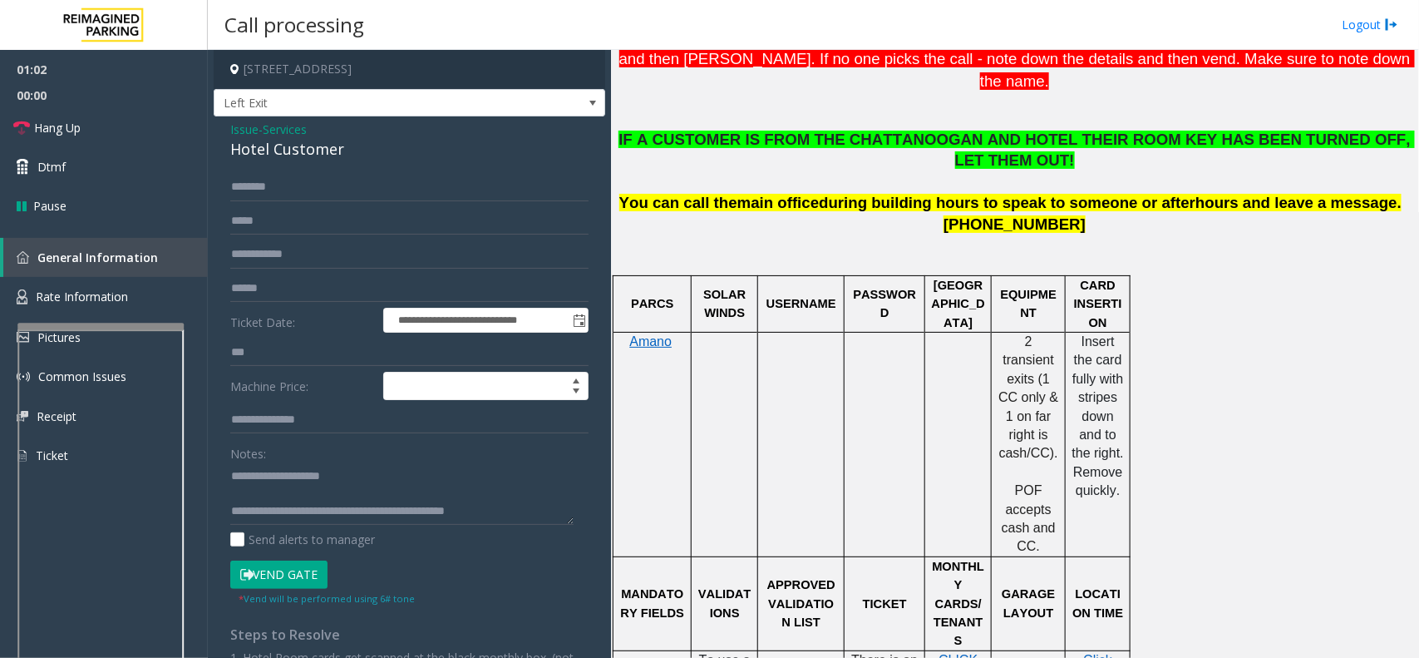
click at [308, 575] on button "Vend Gate" at bounding box center [278, 574] width 97 height 28
click at [76, 123] on span "Hang Up" at bounding box center [57, 127] width 47 height 17
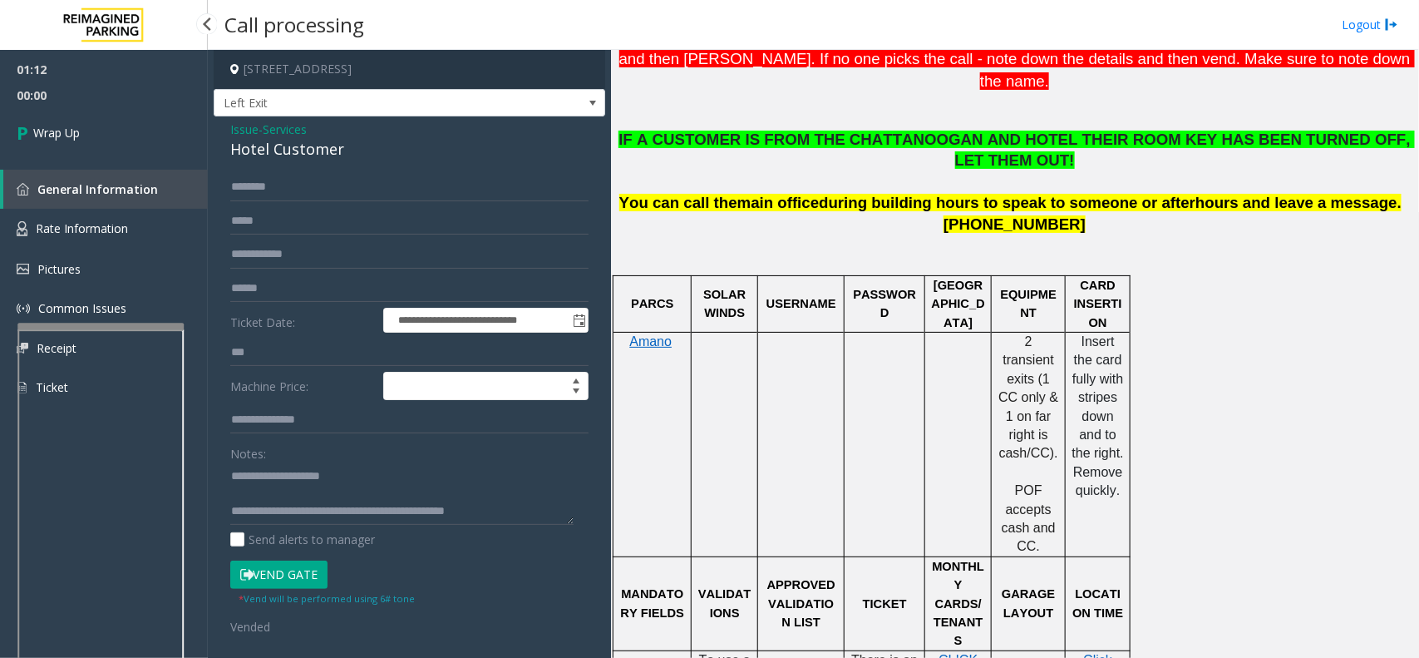
click at [76, 124] on span "Wrap Up" at bounding box center [56, 132] width 47 height 17
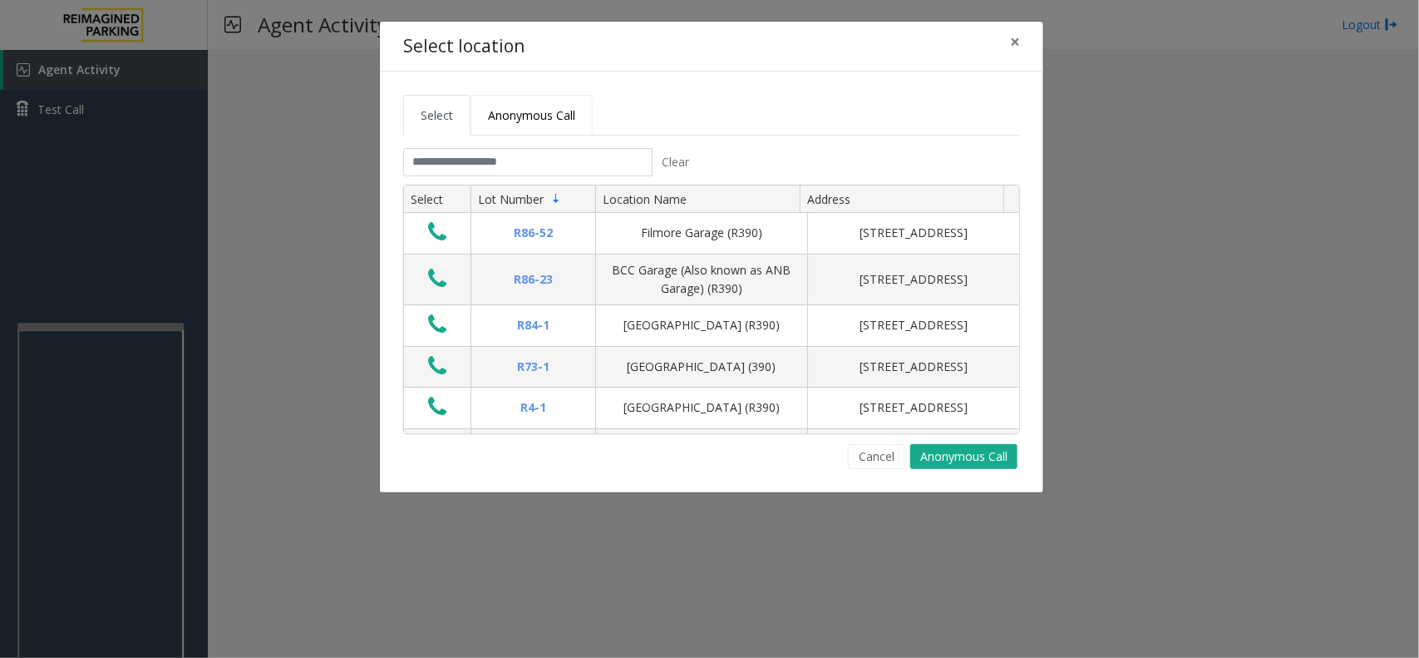
click at [491, 121] on span "Anonymous Call" at bounding box center [531, 115] width 87 height 16
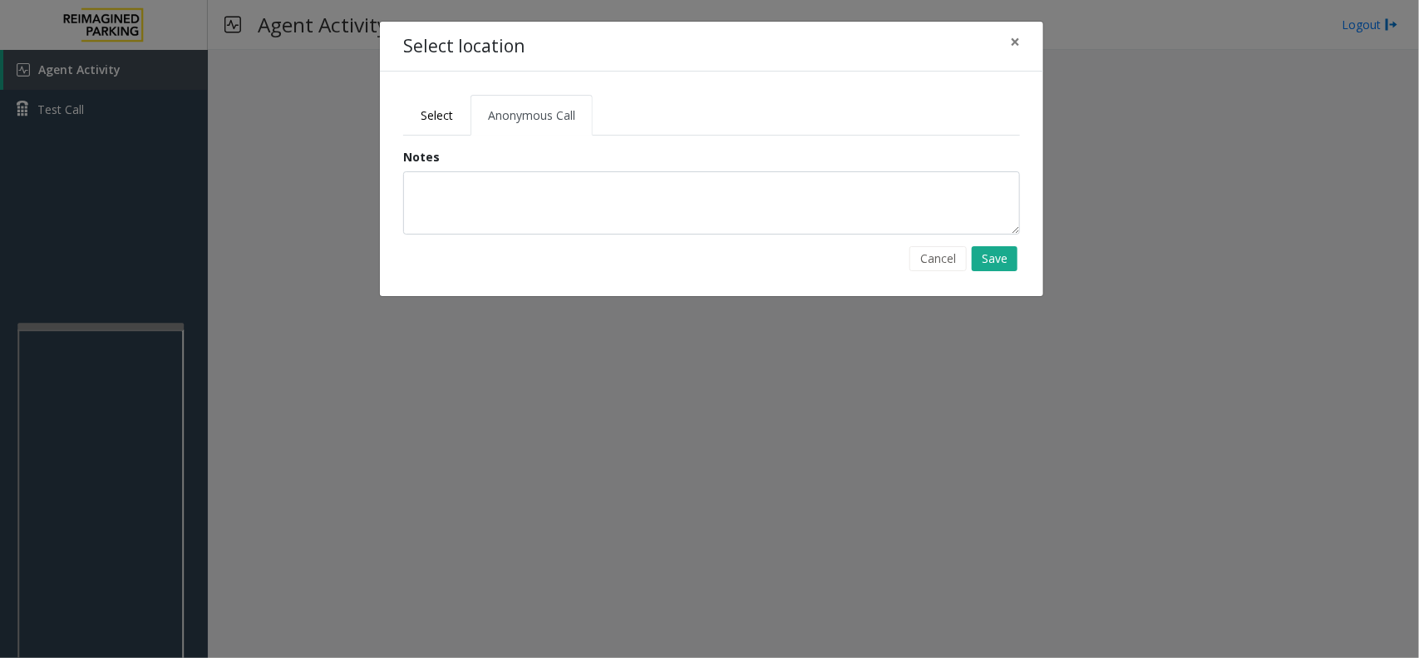
click at [491, 121] on span "Anonymous Call" at bounding box center [531, 115] width 87 height 16
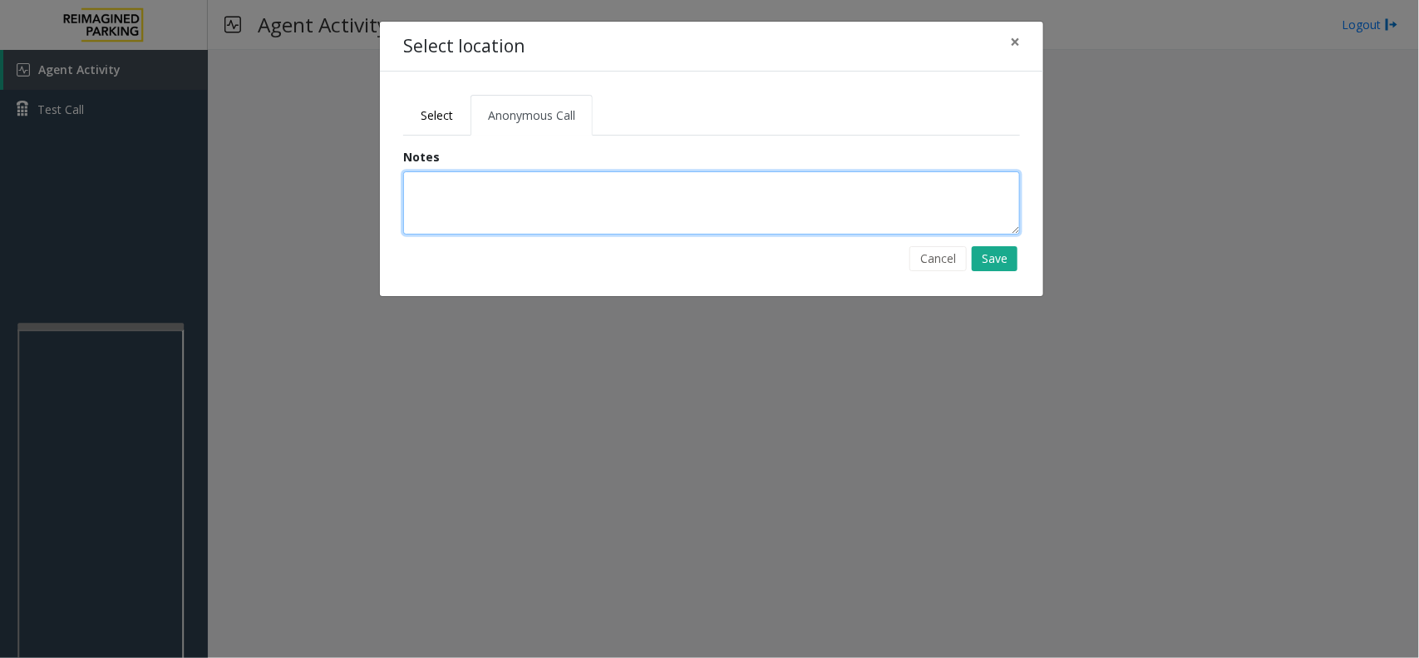
click at [694, 200] on textarea at bounding box center [711, 202] width 617 height 63
type textarea "**********"
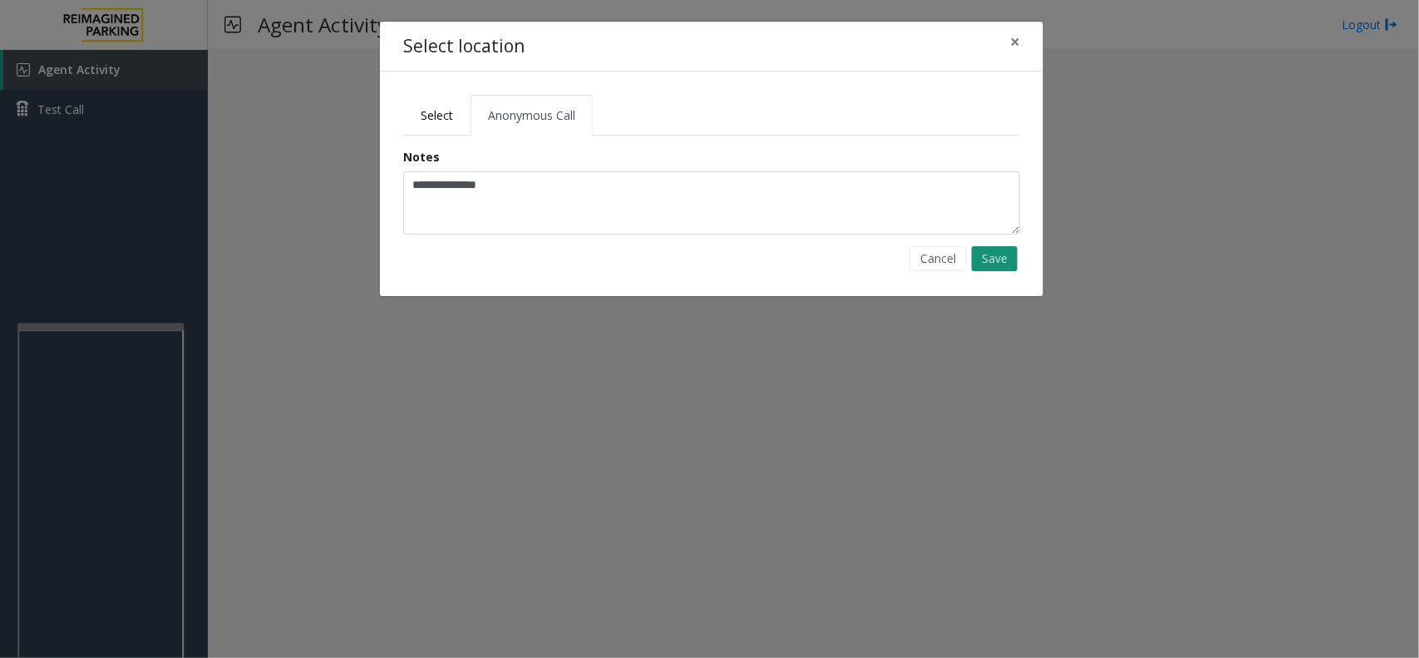
click at [986, 262] on button "Save" at bounding box center [995, 258] width 46 height 25
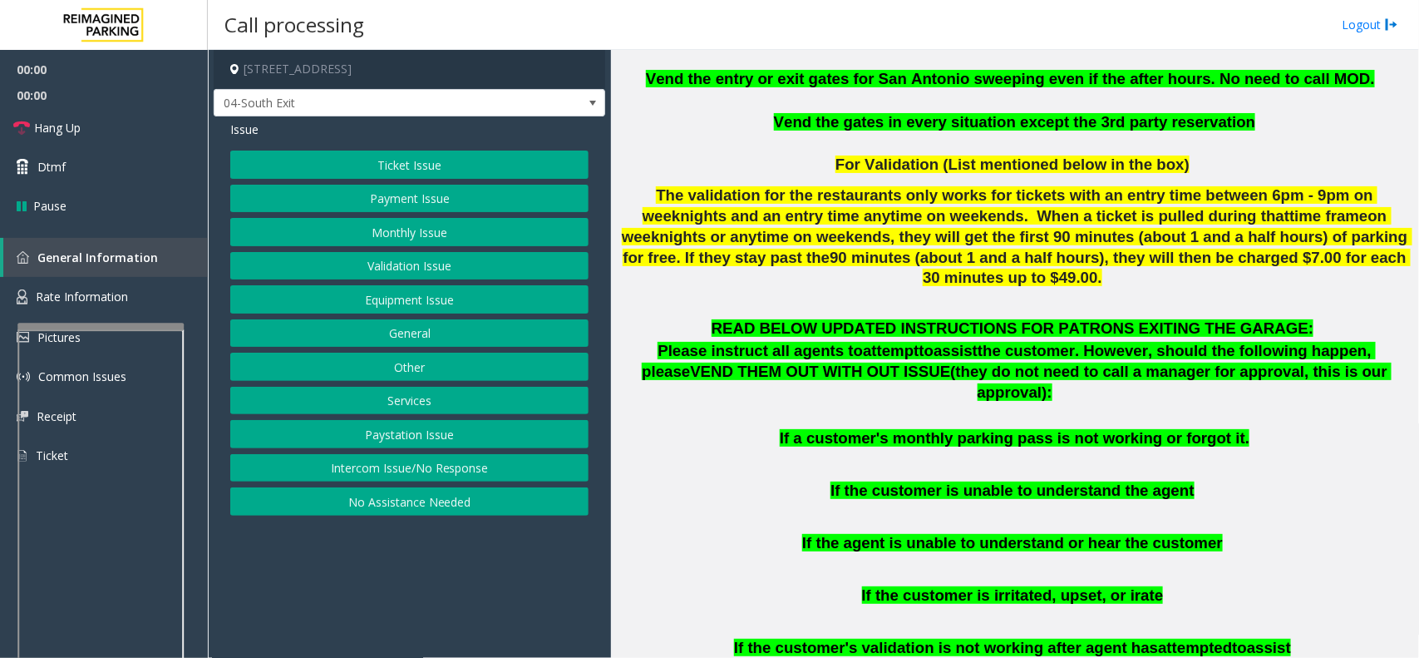
scroll to position [624, 0]
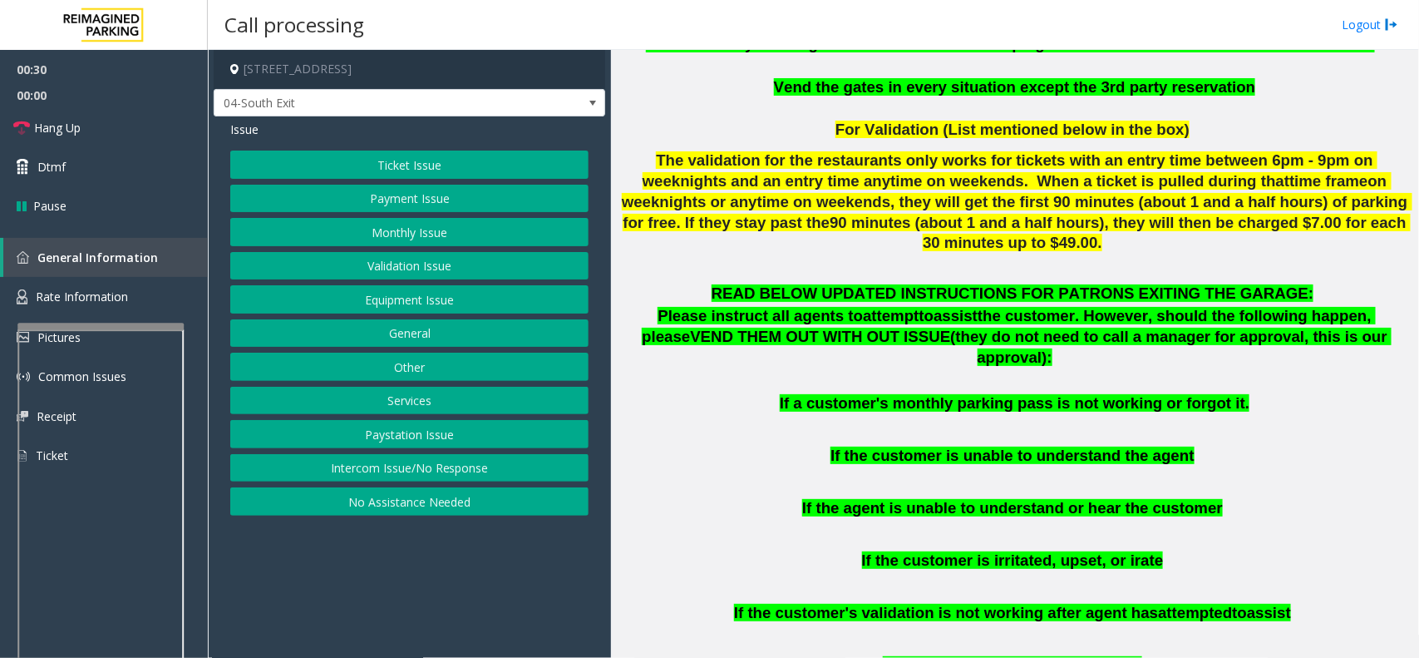
click at [417, 225] on button "Monthly Issue" at bounding box center [409, 232] width 358 height 28
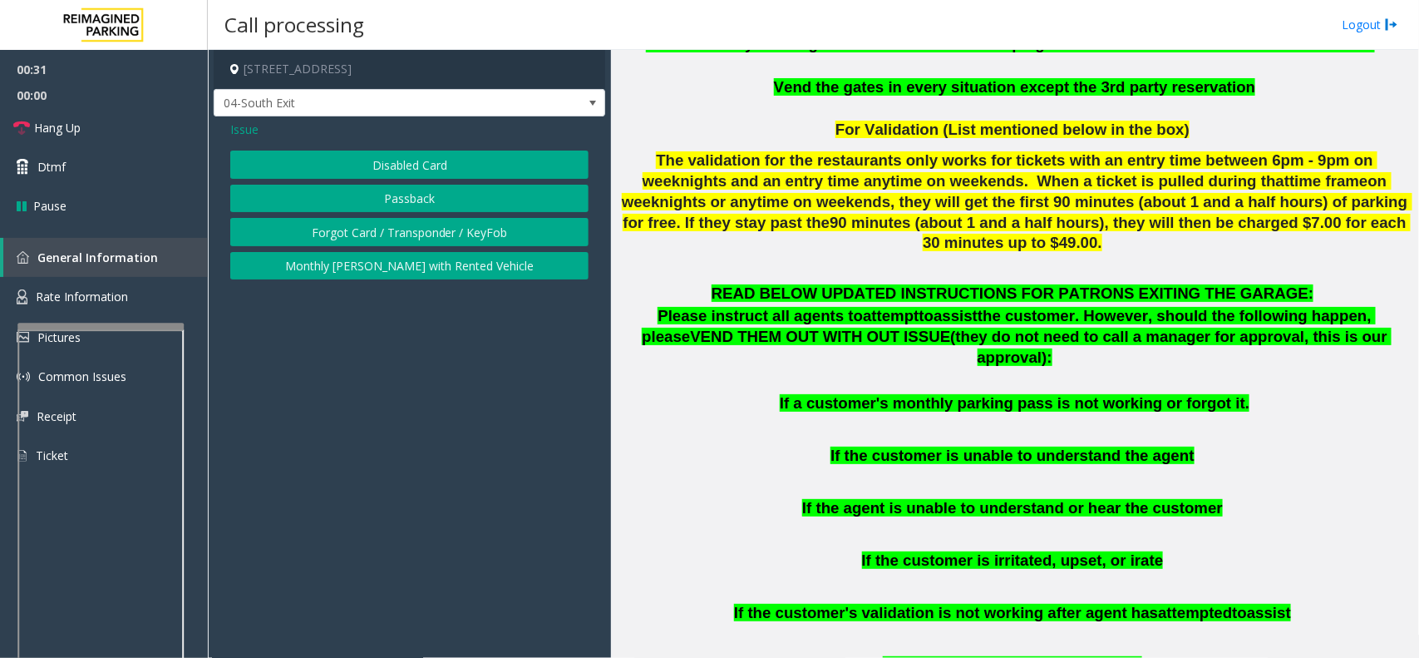
click at [417, 162] on button "Disabled Card" at bounding box center [409, 165] width 358 height 28
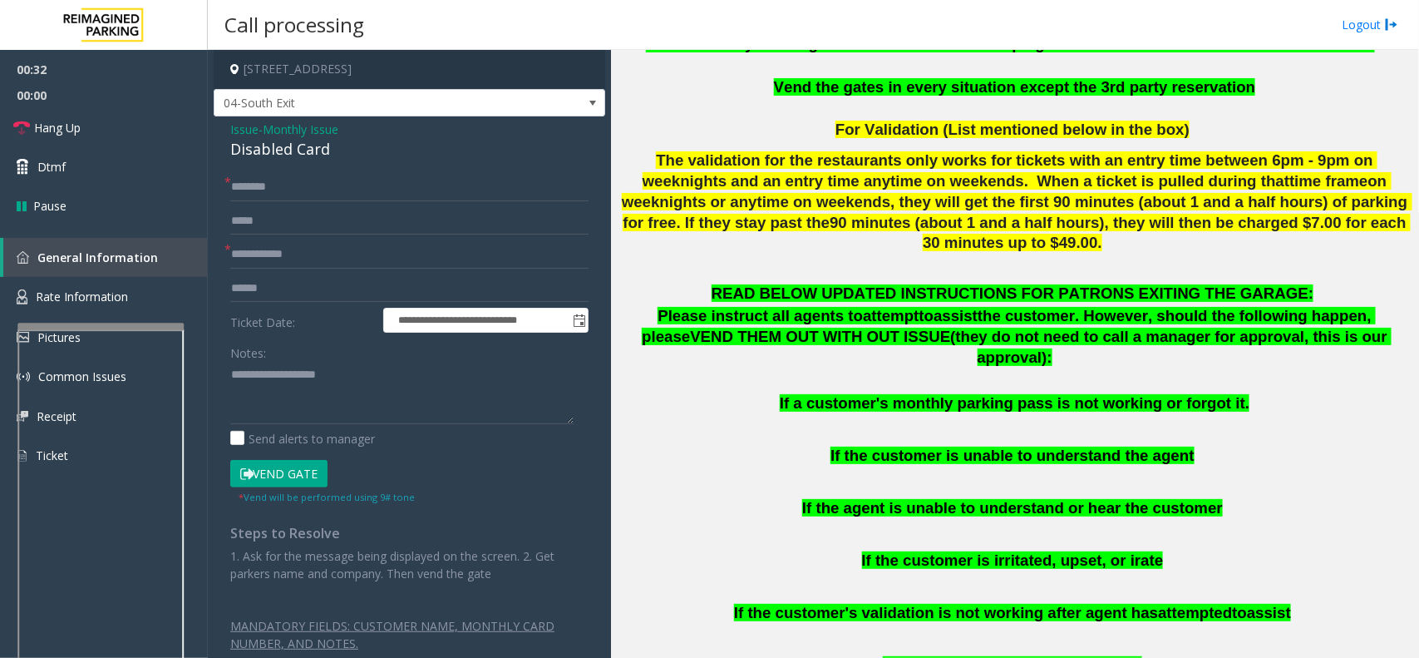
click at [305, 468] on button "Vend Gate" at bounding box center [278, 474] width 97 height 28
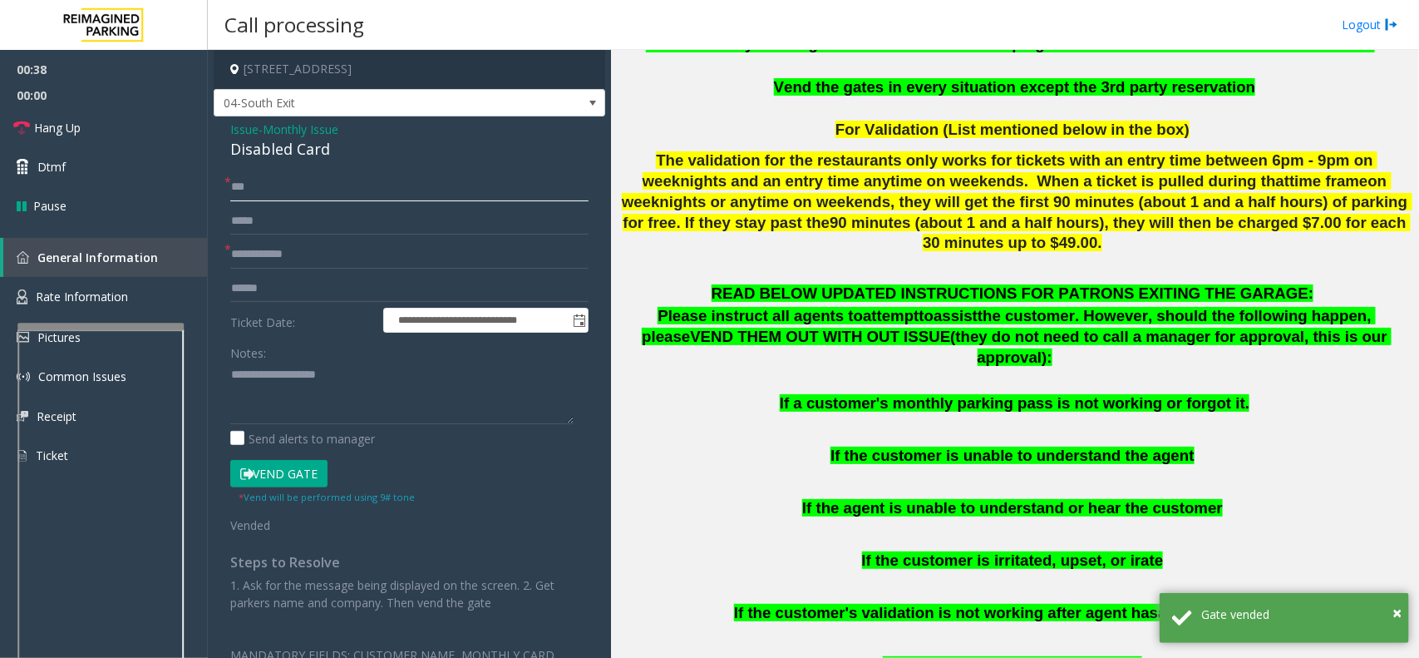
type input "***"
click at [252, 249] on input "text" at bounding box center [409, 254] width 358 height 28
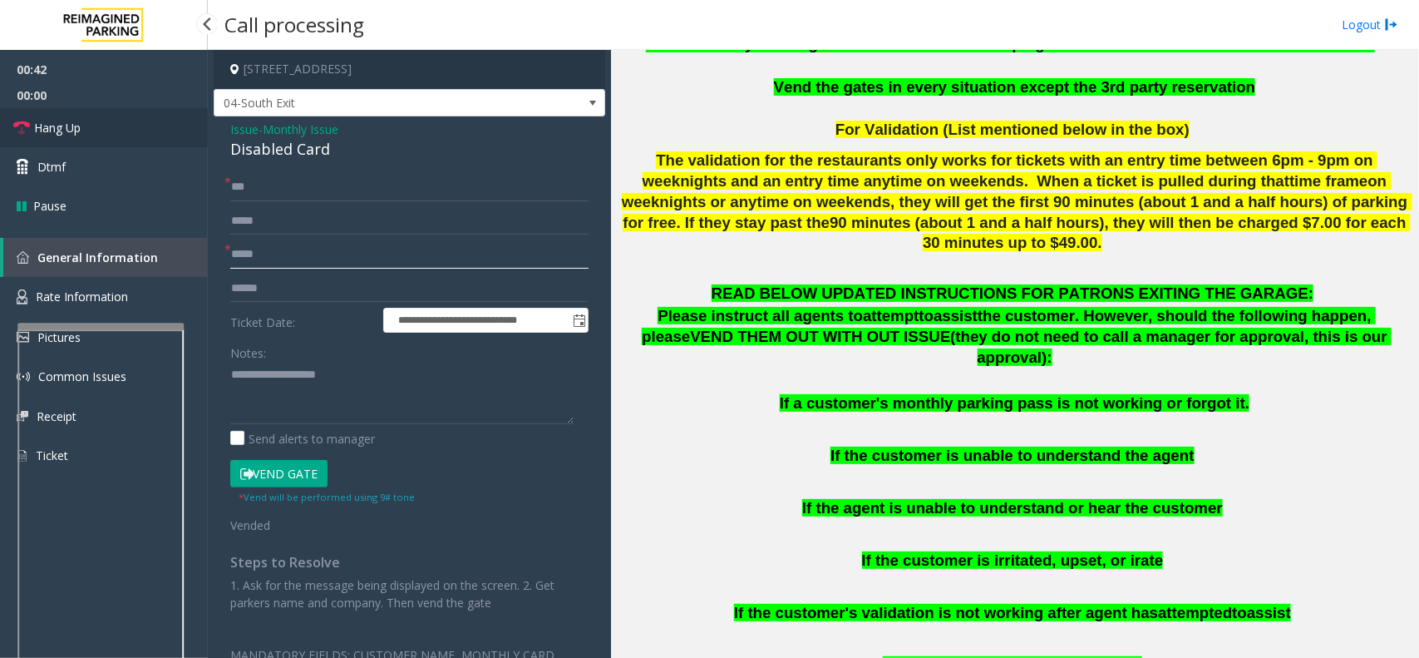
type input "*****"
click at [101, 116] on link "Hang Up" at bounding box center [104, 127] width 208 height 39
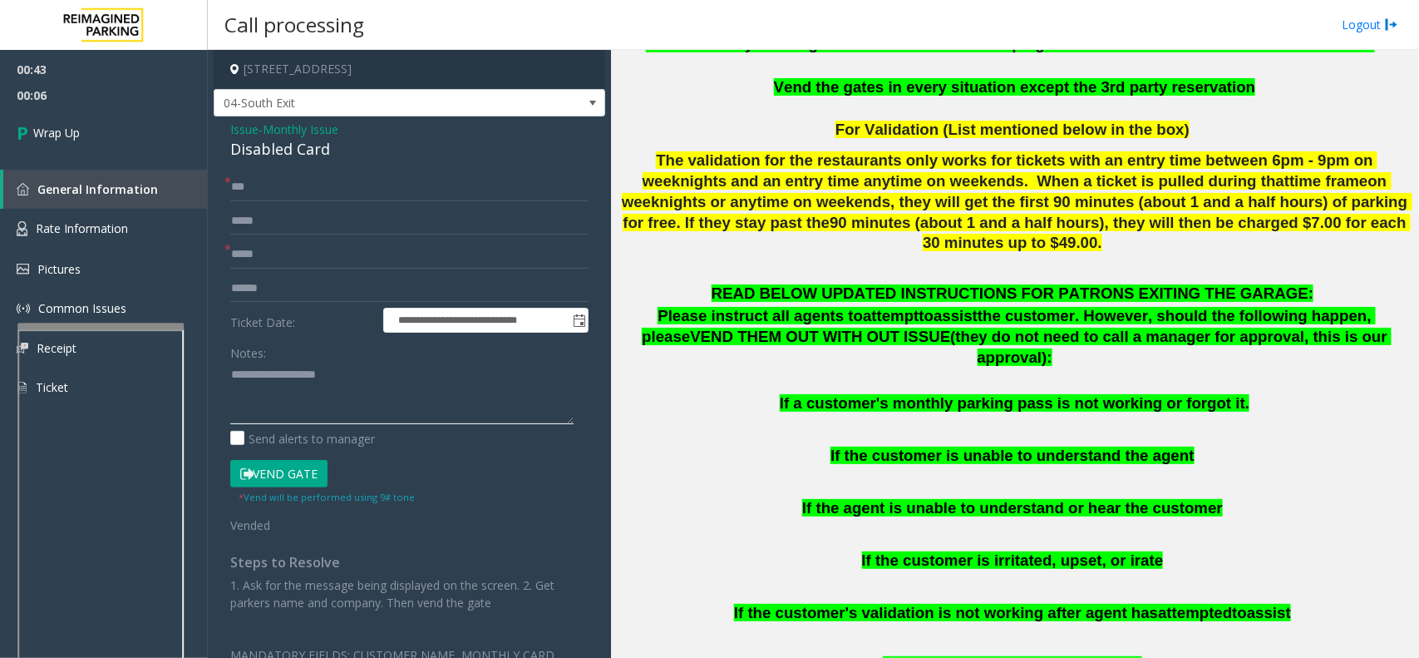
click at [264, 395] on textarea at bounding box center [401, 393] width 343 height 62
paste textarea "**********"
click at [271, 152] on div "Disabled Card" at bounding box center [409, 149] width 358 height 22
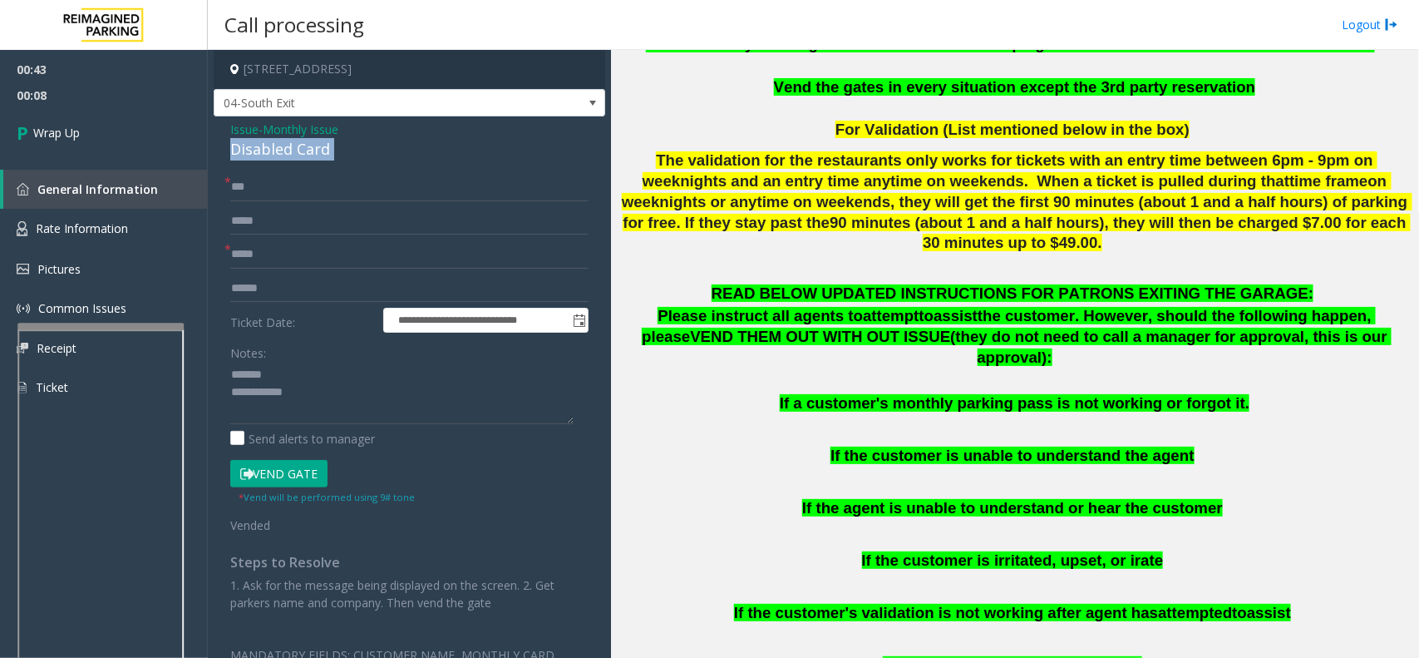
copy div "Disabled Card"
click at [264, 377] on textarea at bounding box center [401, 393] width 343 height 62
paste textarea "**********"
click at [317, 372] on textarea at bounding box center [401, 393] width 343 height 62
paste textarea "**********"
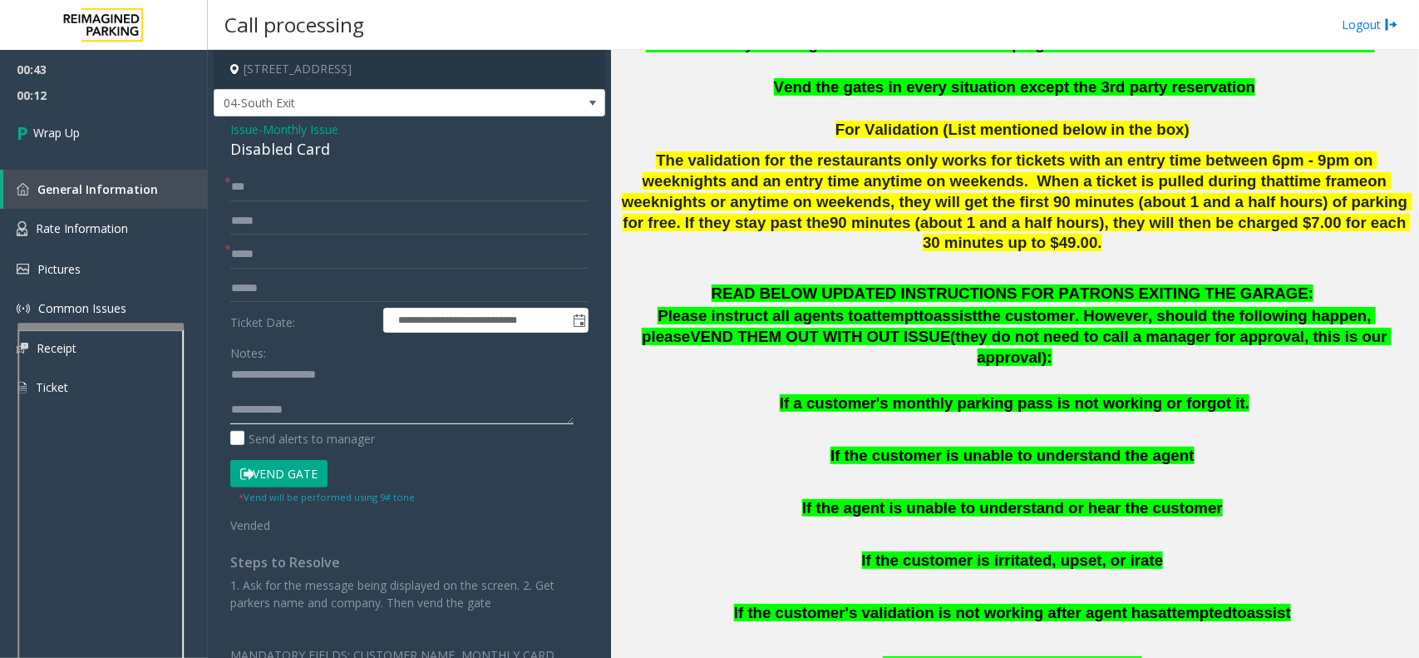
click at [326, 407] on textarea at bounding box center [401, 393] width 343 height 62
paste textarea "**********"
type textarea "**********"
click at [11, 166] on div "00:43 00:13 Wrap Up General Information Rate Information Pictures Common Issues…" at bounding box center [104, 235] width 208 height 371
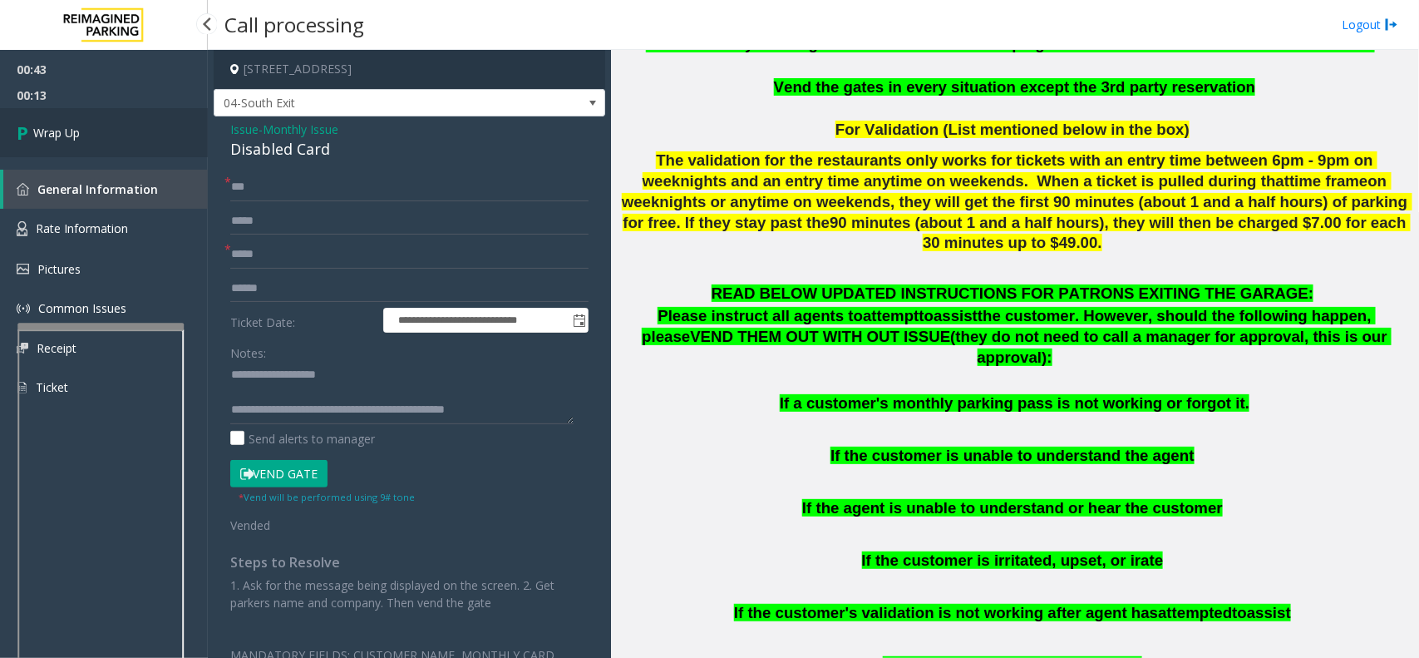
click at [88, 131] on link "Wrap Up" at bounding box center [104, 132] width 208 height 49
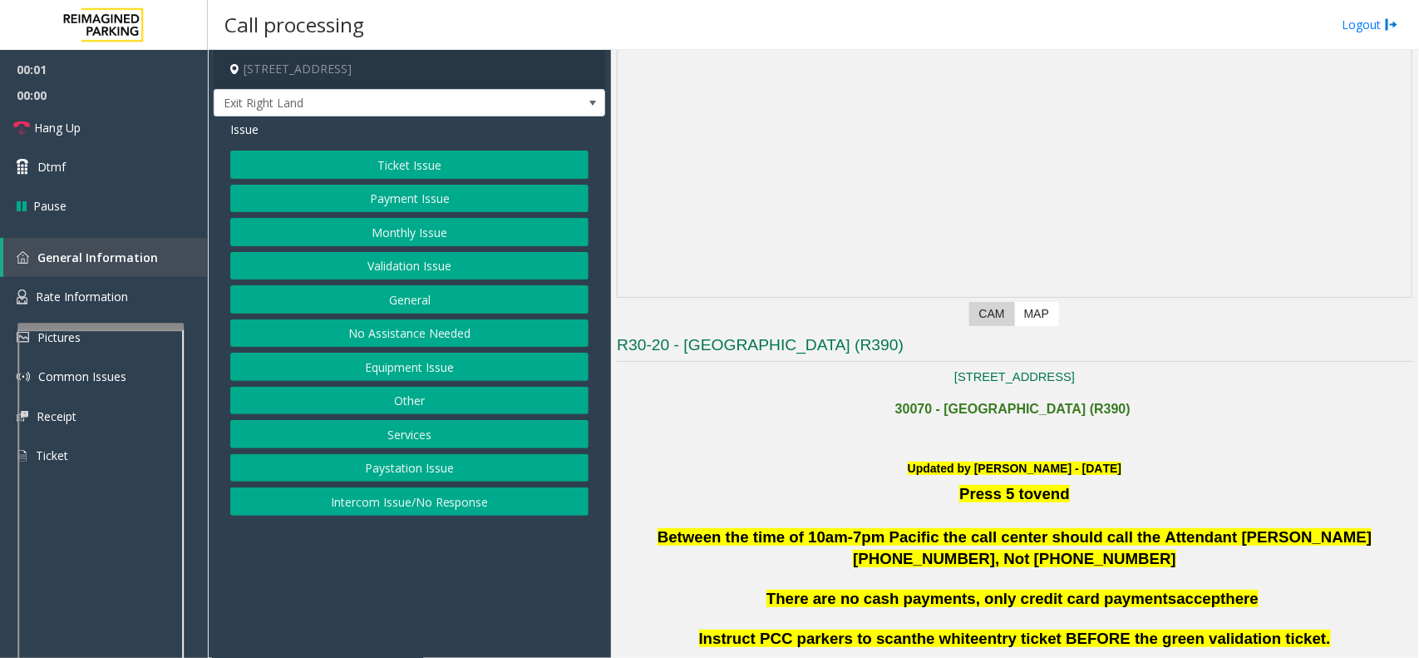
scroll to position [624, 0]
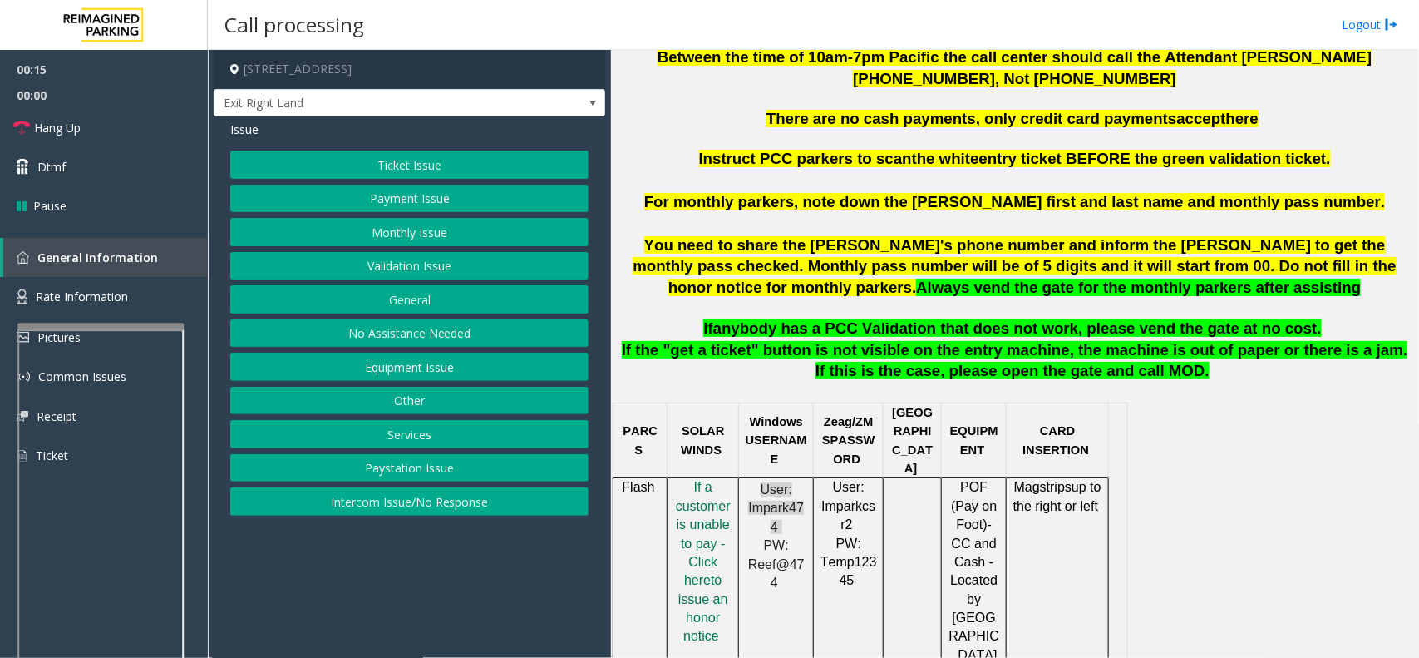
click at [453, 262] on button "Validation Issue" at bounding box center [409, 266] width 358 height 28
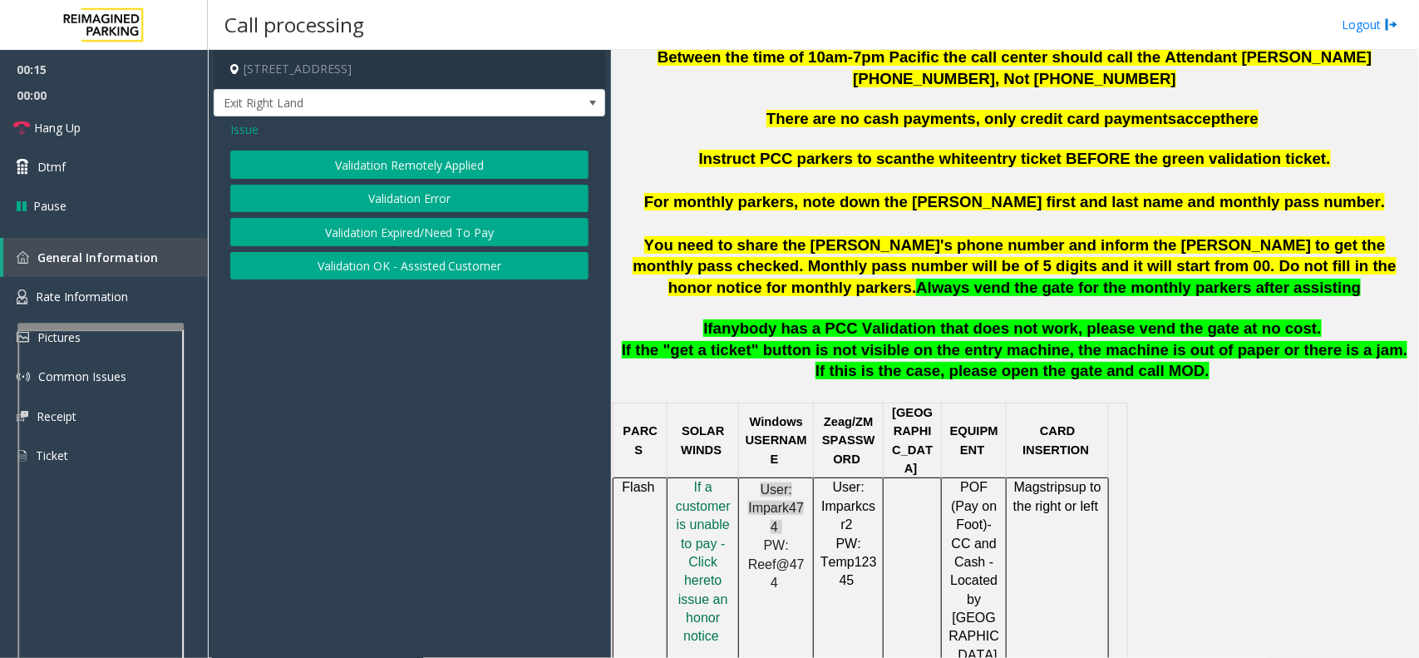
click at [430, 194] on button "Validation Error" at bounding box center [409, 199] width 358 height 28
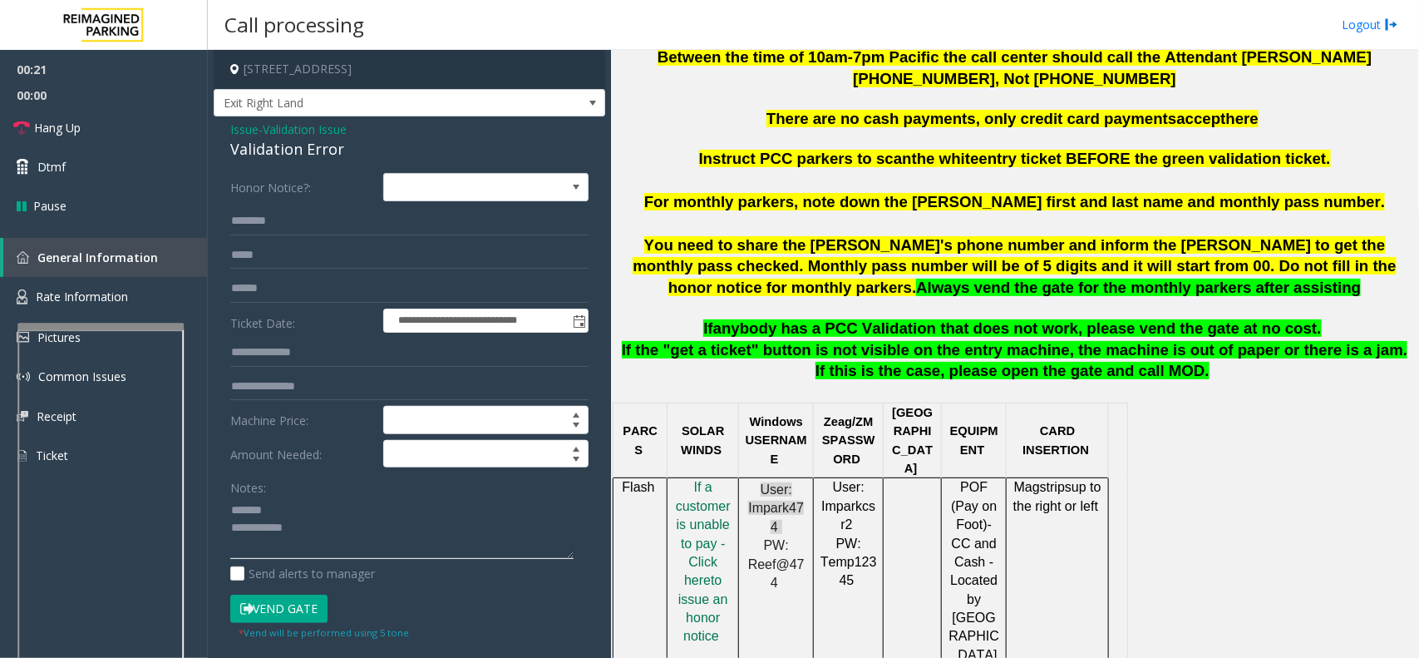
click at [275, 508] on textarea at bounding box center [401, 527] width 343 height 62
click at [293, 148] on div "Validation Error" at bounding box center [409, 149] width 358 height 22
click at [314, 532] on textarea at bounding box center [401, 527] width 343 height 62
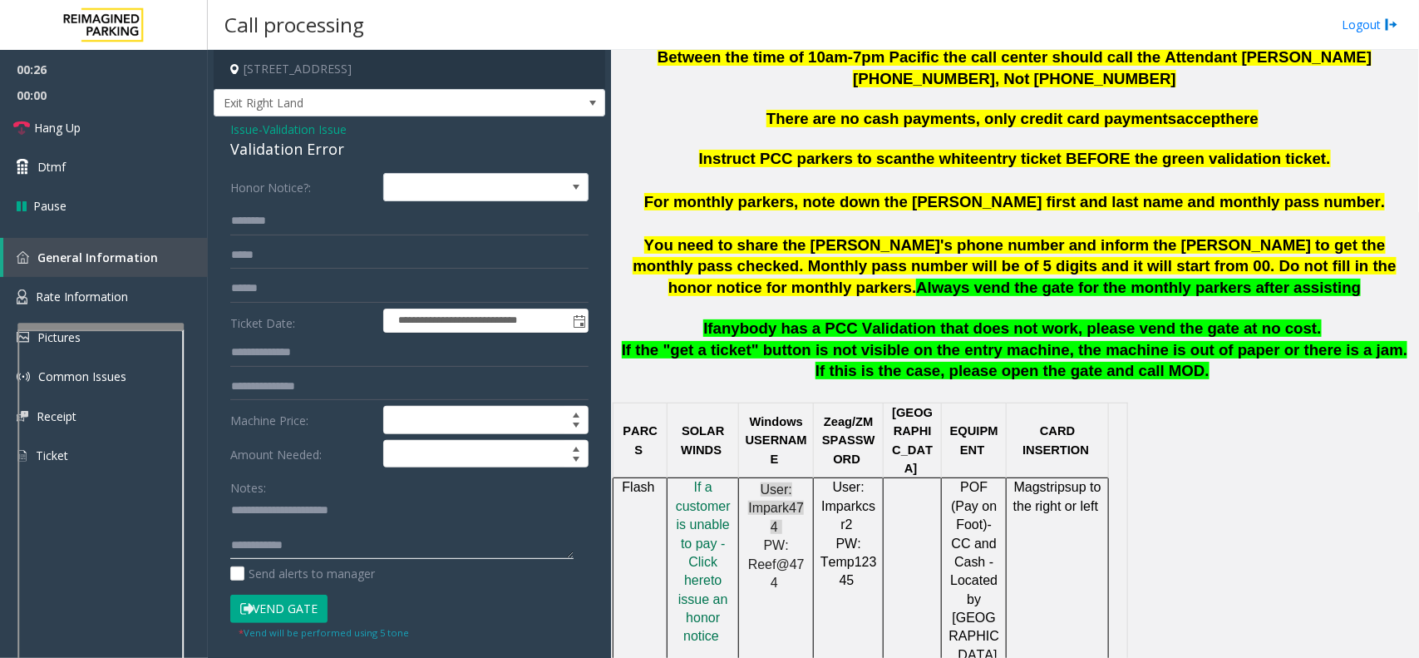
click at [304, 503] on textarea at bounding box center [401, 527] width 343 height 62
click at [298, 553] on textarea at bounding box center [401, 527] width 343 height 62
type textarea "**********"
click at [271, 225] on input "text" at bounding box center [409, 221] width 358 height 28
type input "***"
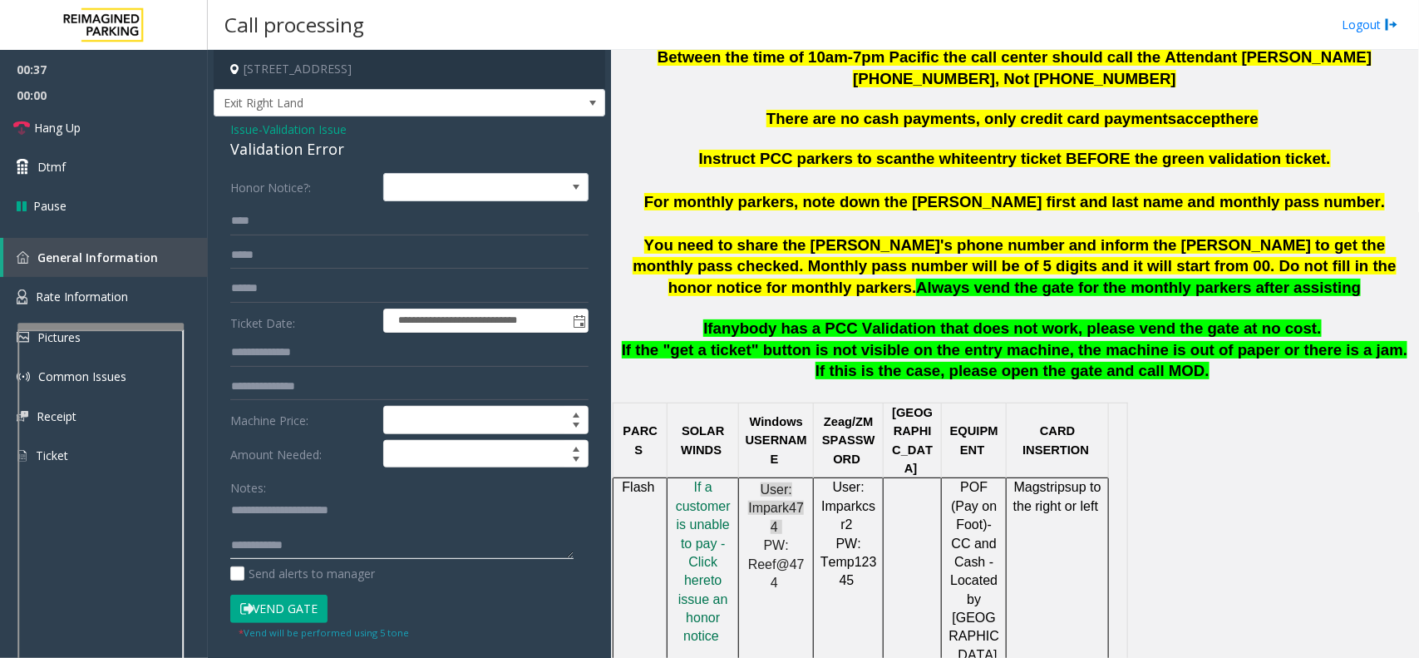
click at [287, 539] on textarea at bounding box center [401, 527] width 343 height 62
click at [285, 521] on textarea at bounding box center [401, 527] width 343 height 62
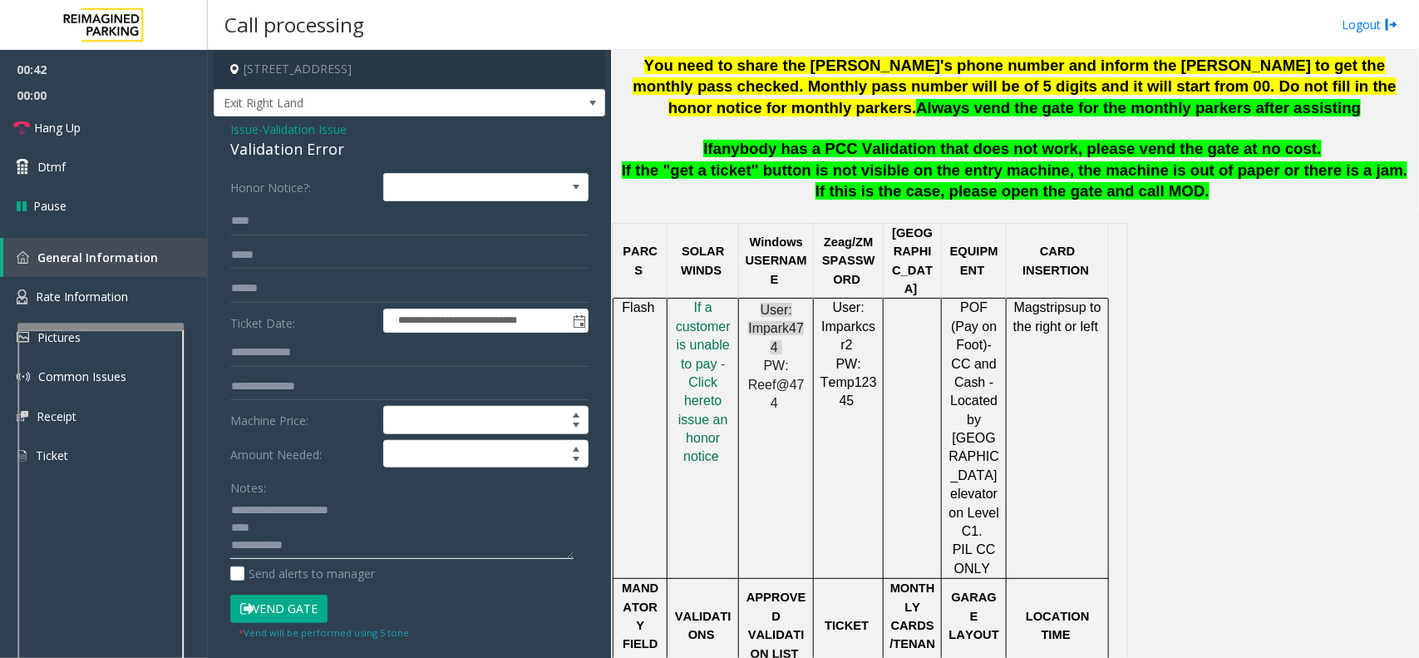
scroll to position [1143, 0]
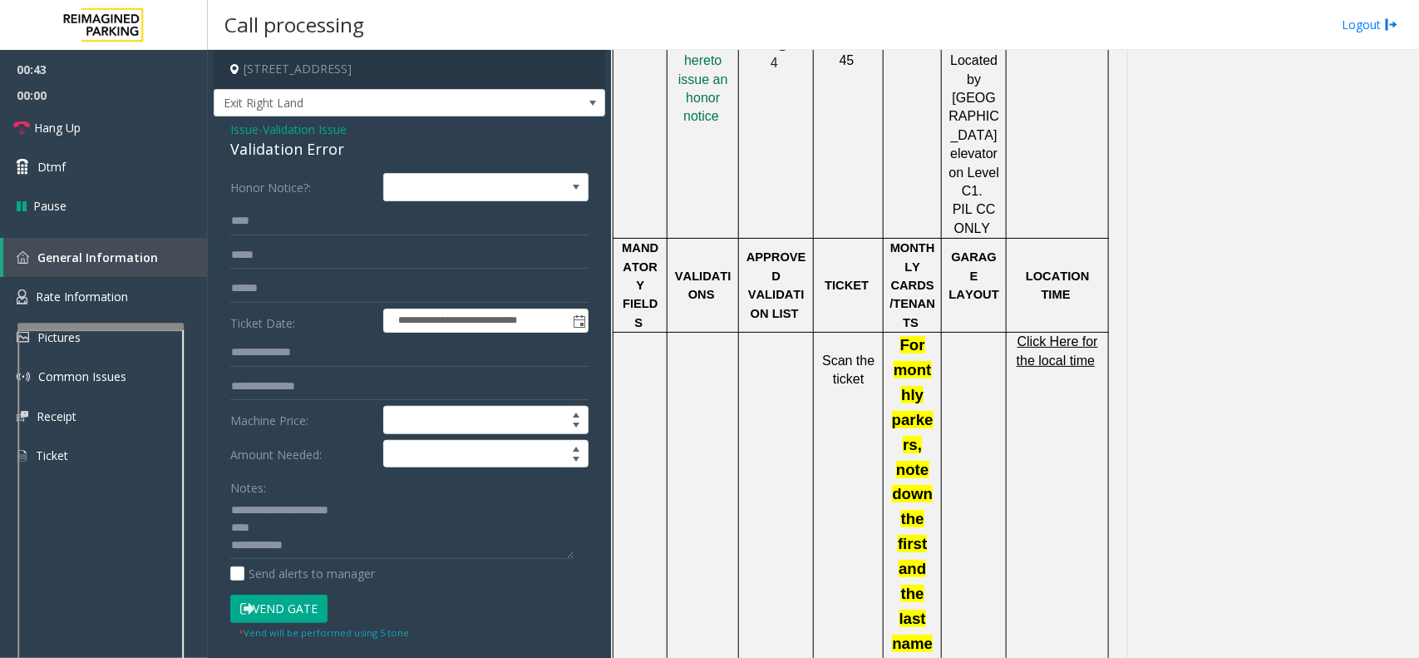
click at [1069, 334] on span "Click Here for the local time" at bounding box center [1057, 350] width 81 height 32
click at [288, 526] on textarea at bounding box center [401, 527] width 343 height 62
click at [246, 586] on form "**********" at bounding box center [409, 406] width 358 height 466
click at [267, 611] on button "Vend Gate" at bounding box center [278, 609] width 97 height 28
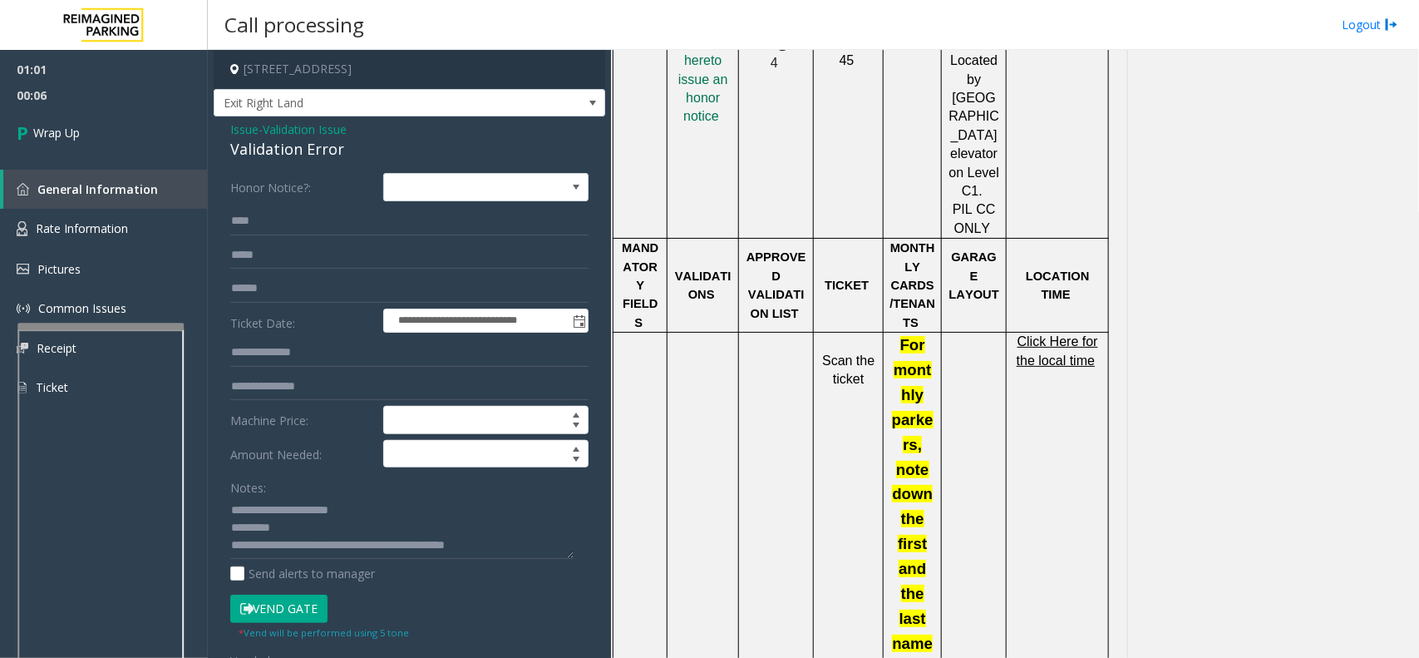
click at [377, 496] on div "Notes:" at bounding box center [409, 516] width 358 height 86
click at [387, 520] on textarea at bounding box center [401, 527] width 343 height 62
type textarea "**********"
click at [111, 151] on link "Wrap Up" at bounding box center [104, 132] width 208 height 49
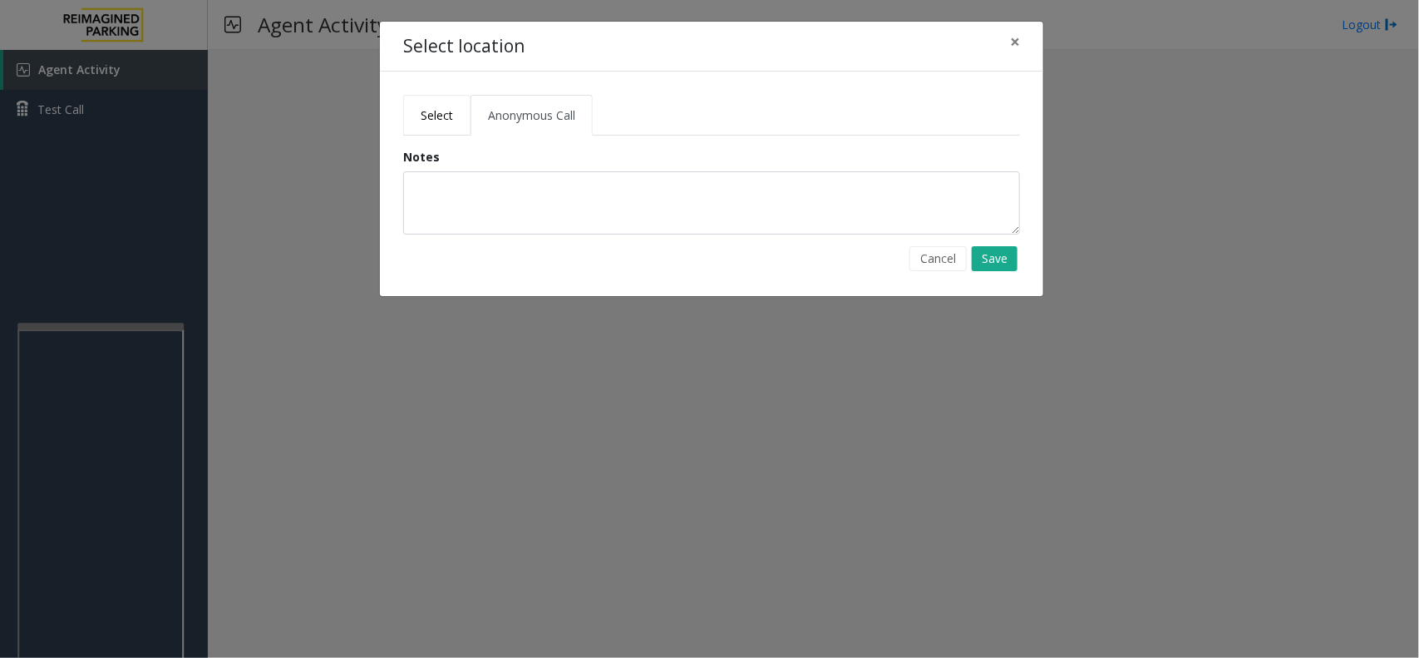
click at [428, 112] on span "Select" at bounding box center [437, 115] width 32 height 16
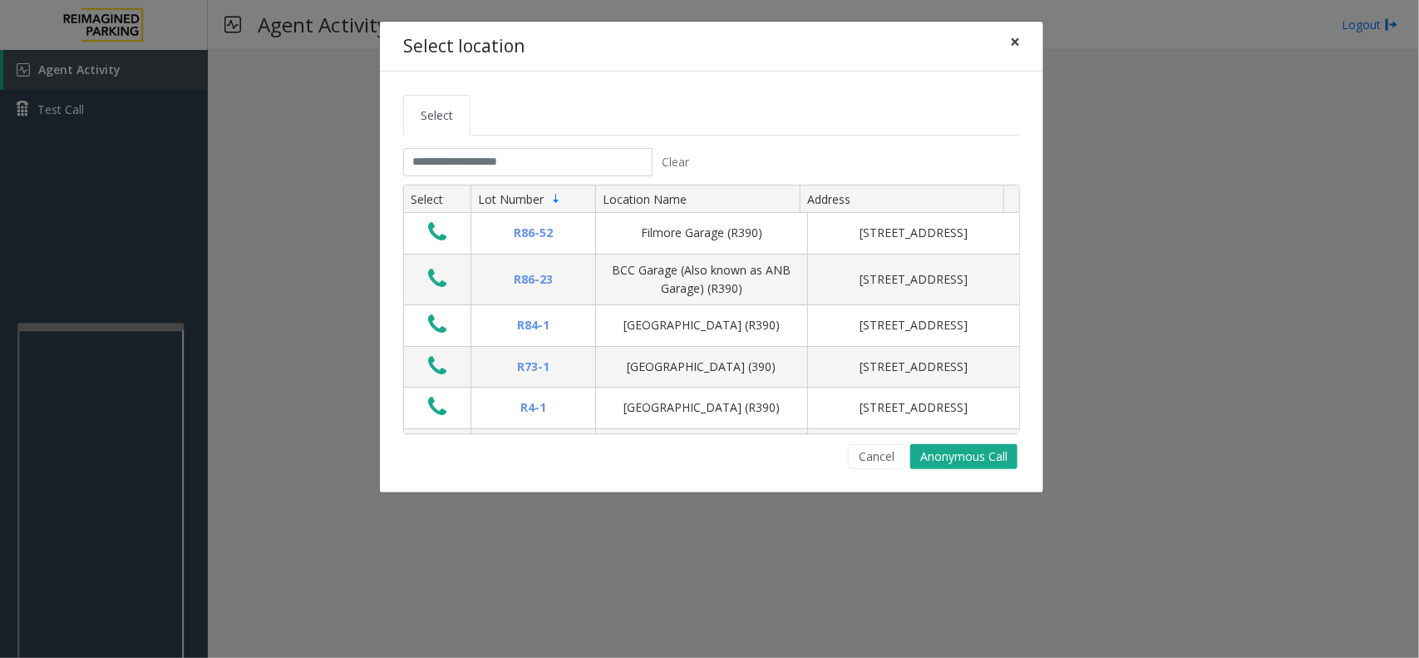
click at [1014, 39] on span "×" at bounding box center [1015, 41] width 10 height 23
click at [499, 165] on input "text" at bounding box center [527, 162] width 249 height 28
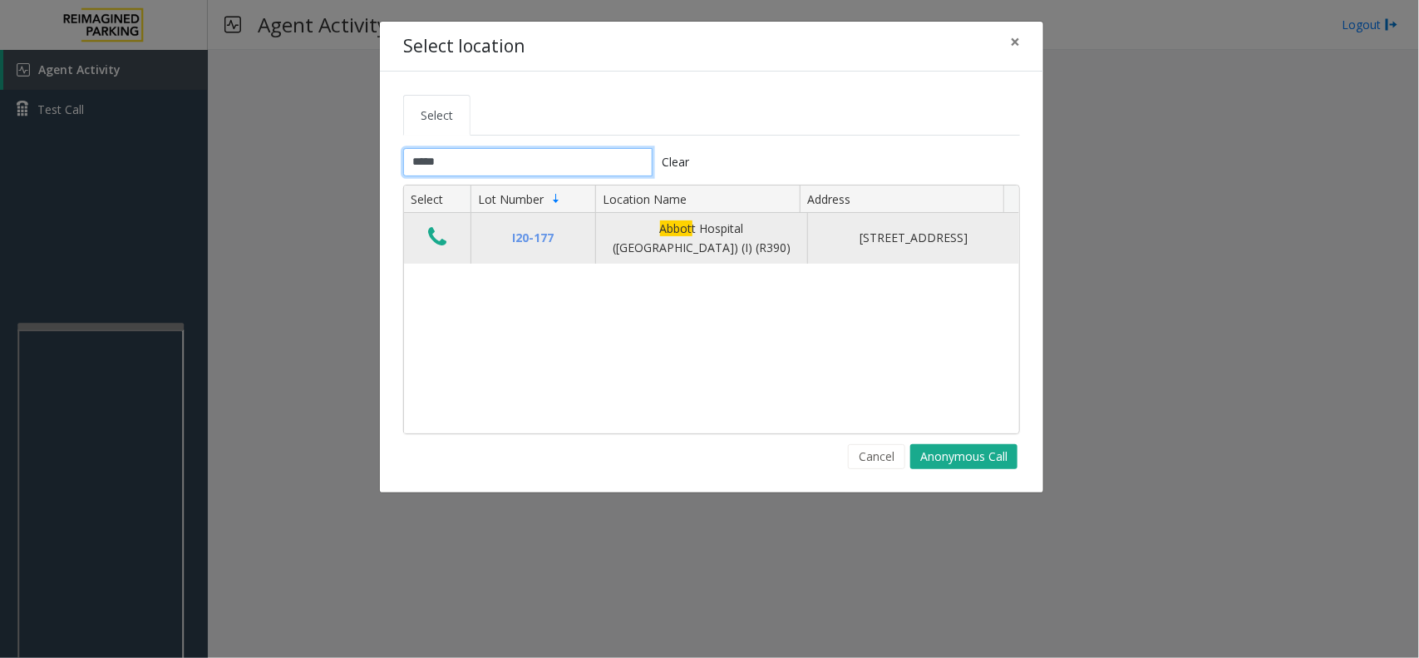
type input "*****"
click at [443, 234] on icon "Data table" at bounding box center [437, 236] width 18 height 23
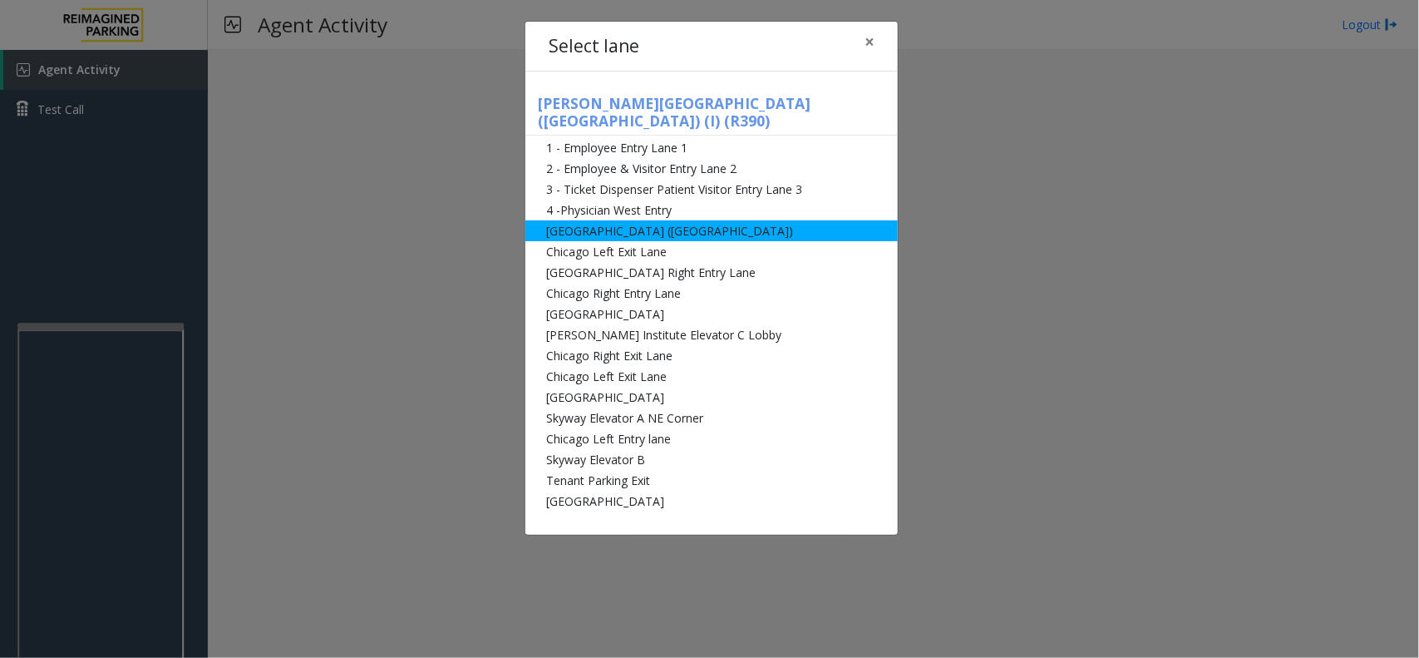
click at [692, 220] on li "[GEOGRAPHIC_DATA] ([GEOGRAPHIC_DATA])" at bounding box center [712, 230] width 373 height 21
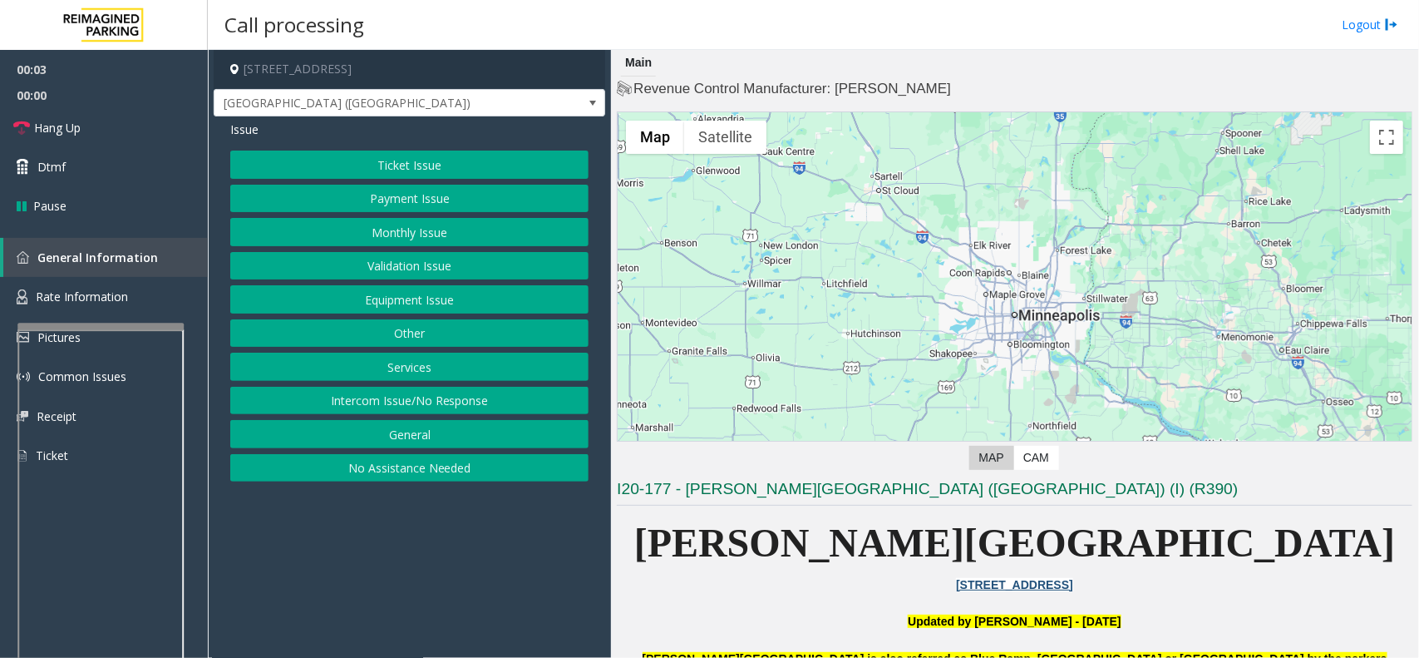
click at [433, 167] on button "Ticket Issue" at bounding box center [409, 165] width 358 height 28
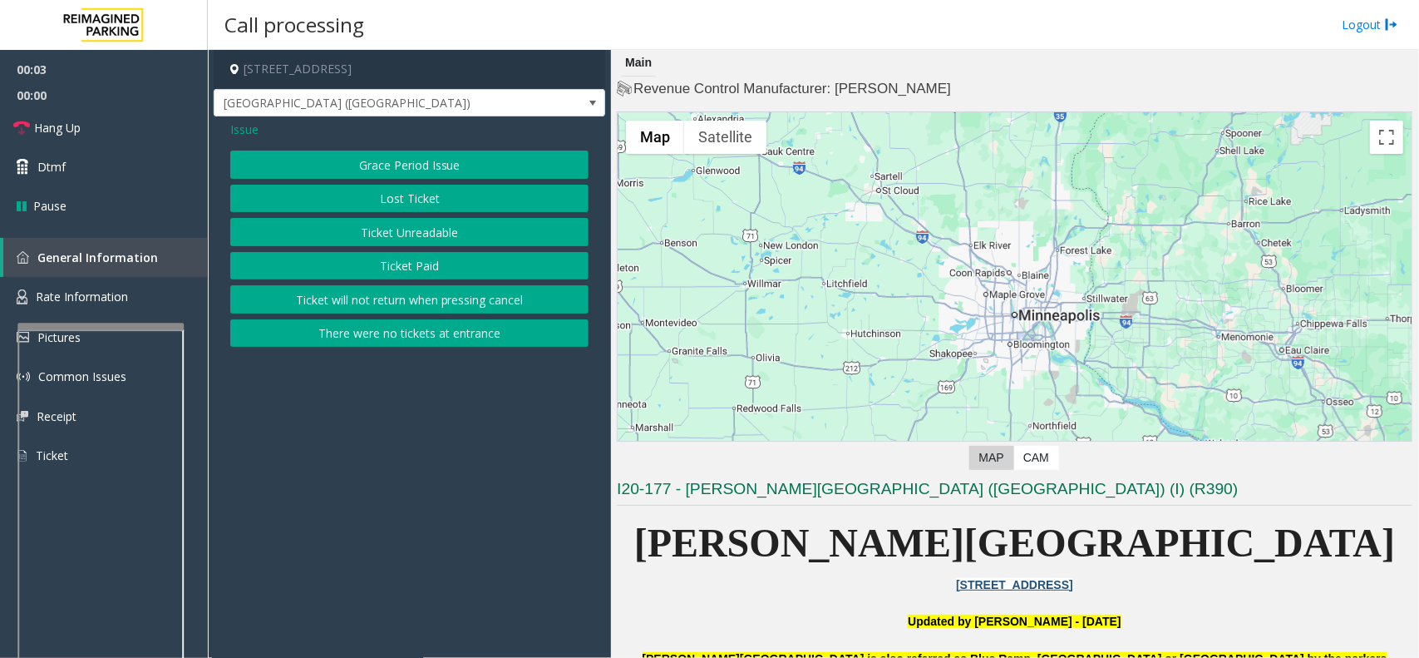
click at [446, 231] on button "Ticket Unreadable" at bounding box center [409, 232] width 358 height 28
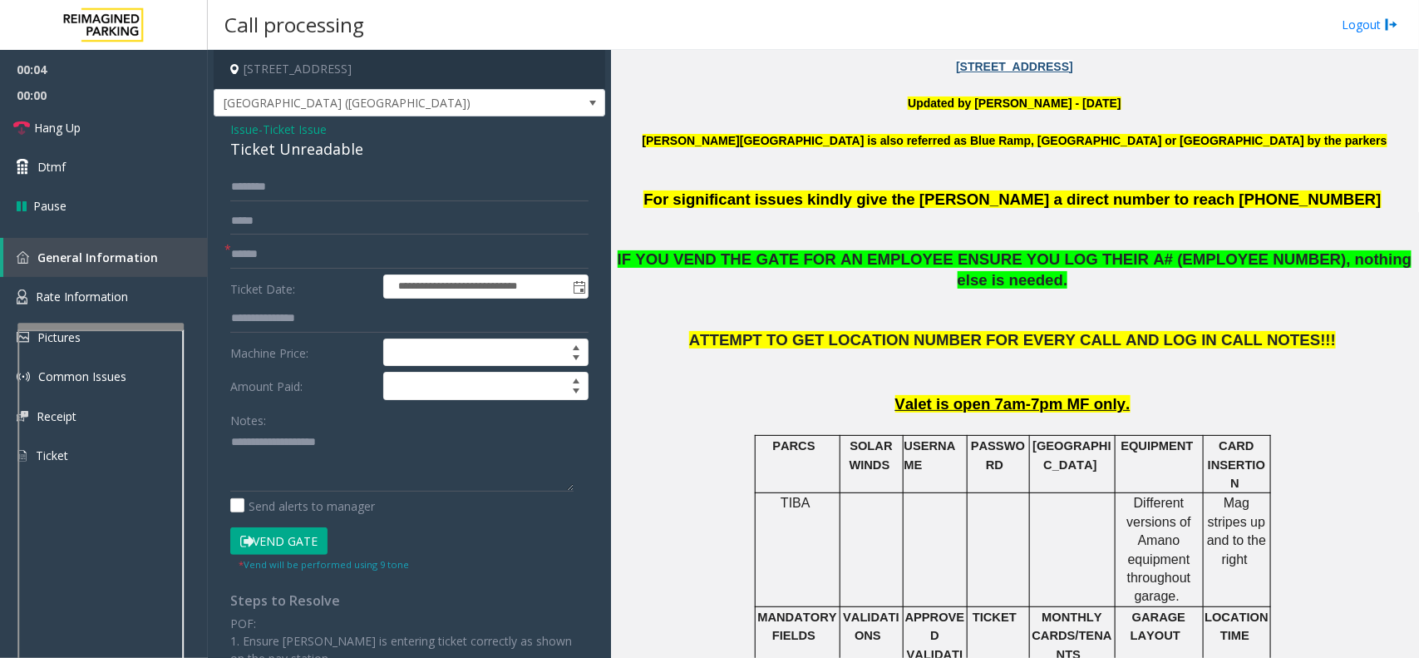
scroll to position [624, 0]
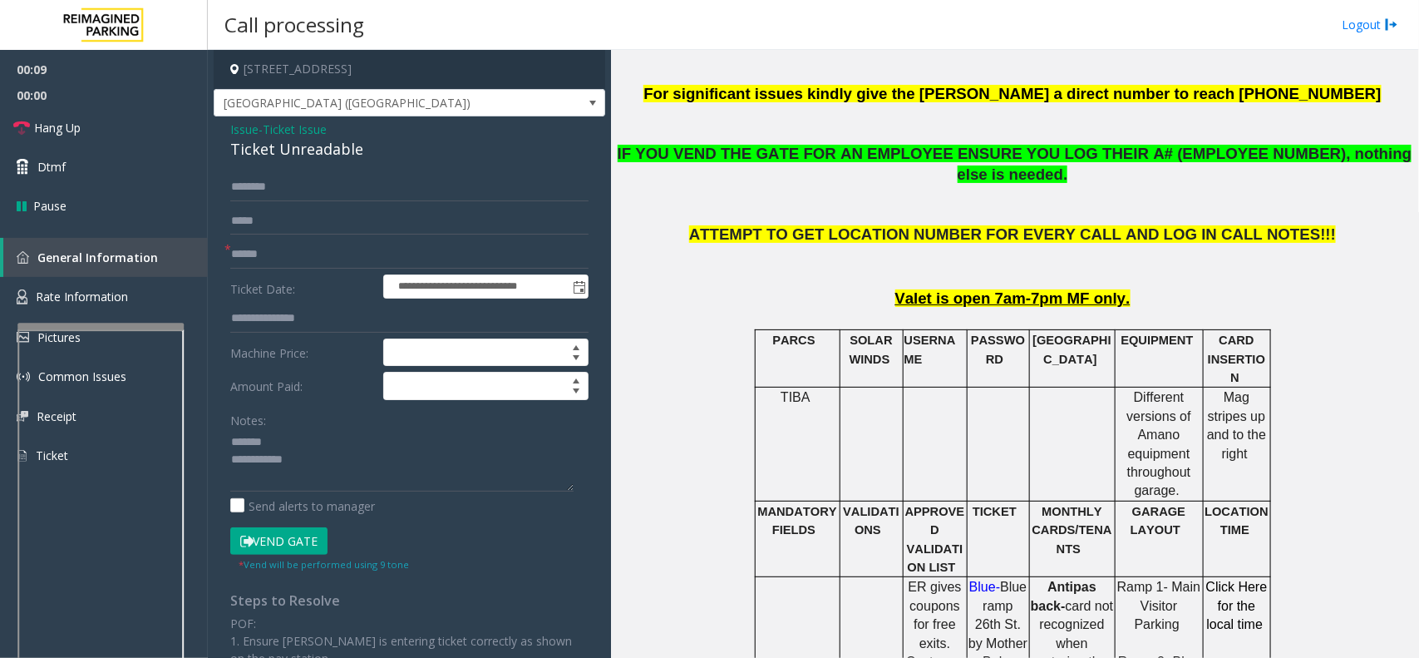
click at [271, 155] on div "Ticket Unreadable" at bounding box center [409, 149] width 358 height 22
click at [334, 452] on textarea at bounding box center [401, 460] width 343 height 62
click at [335, 462] on textarea at bounding box center [401, 460] width 343 height 62
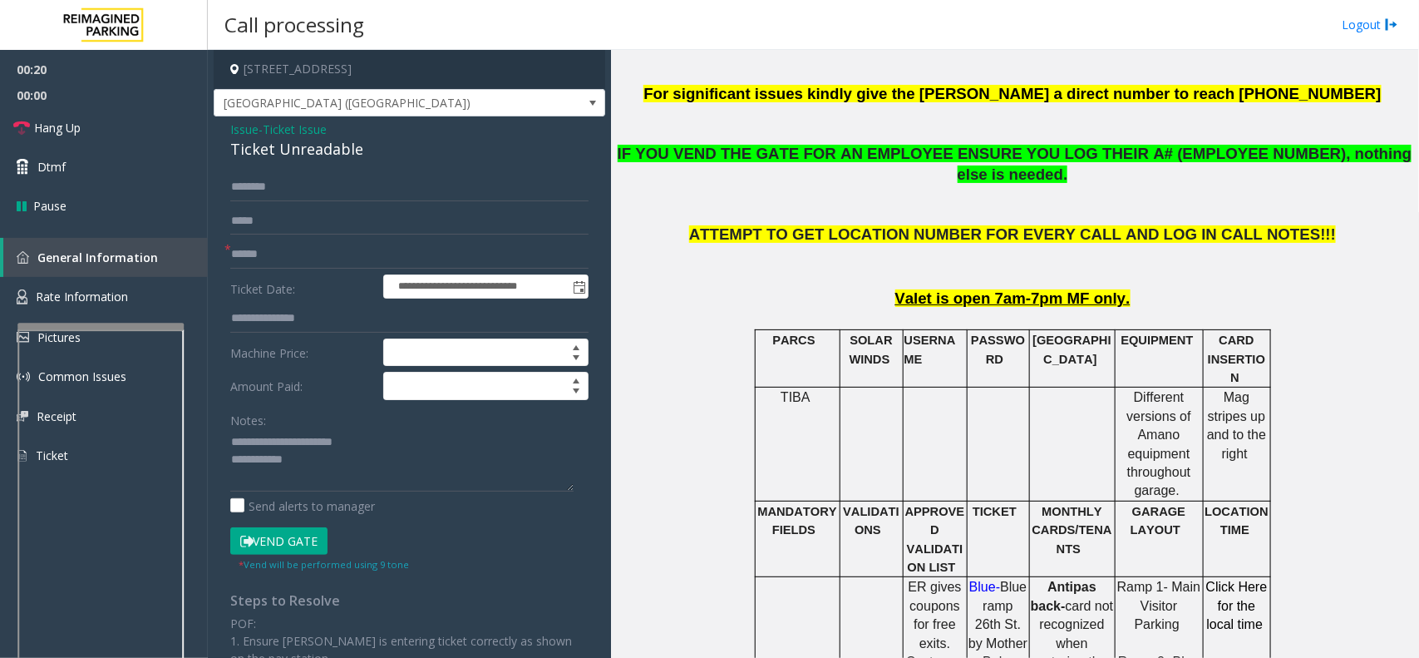
click at [302, 534] on button "Vend Gate" at bounding box center [278, 541] width 97 height 28
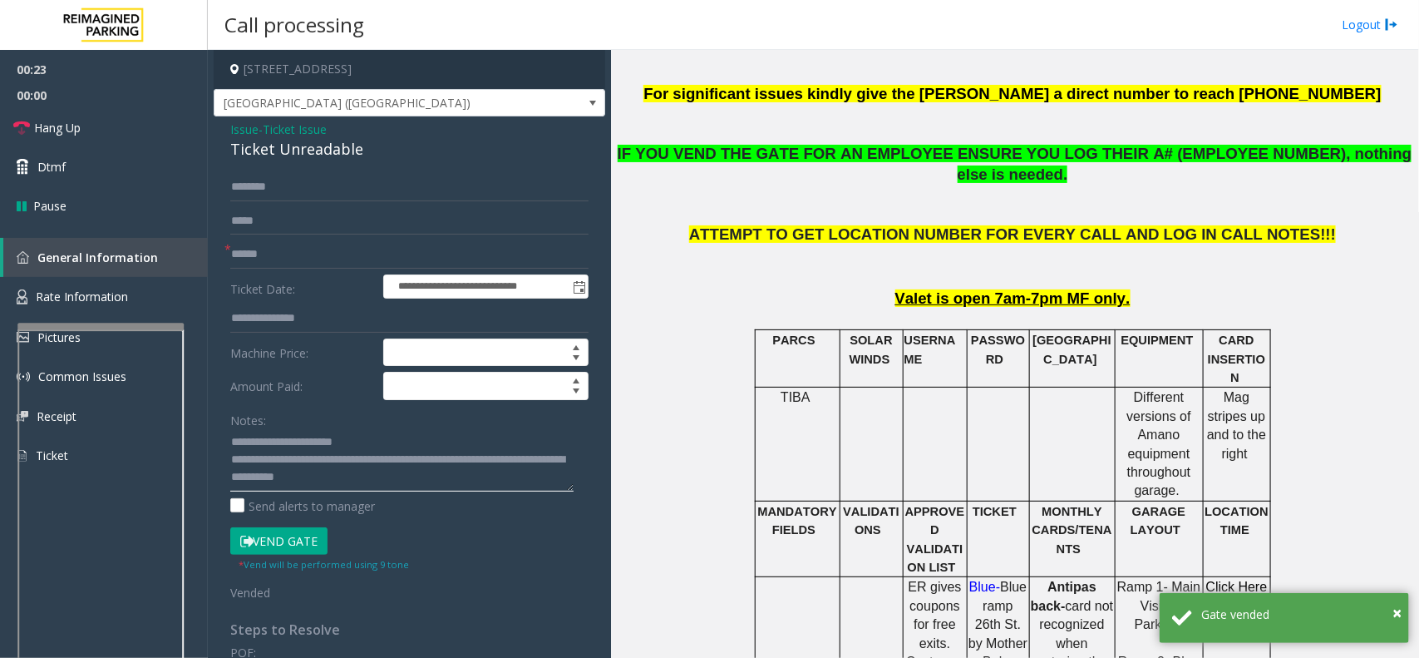
type textarea "**********"
click at [294, 262] on input "text" at bounding box center [409, 254] width 358 height 28
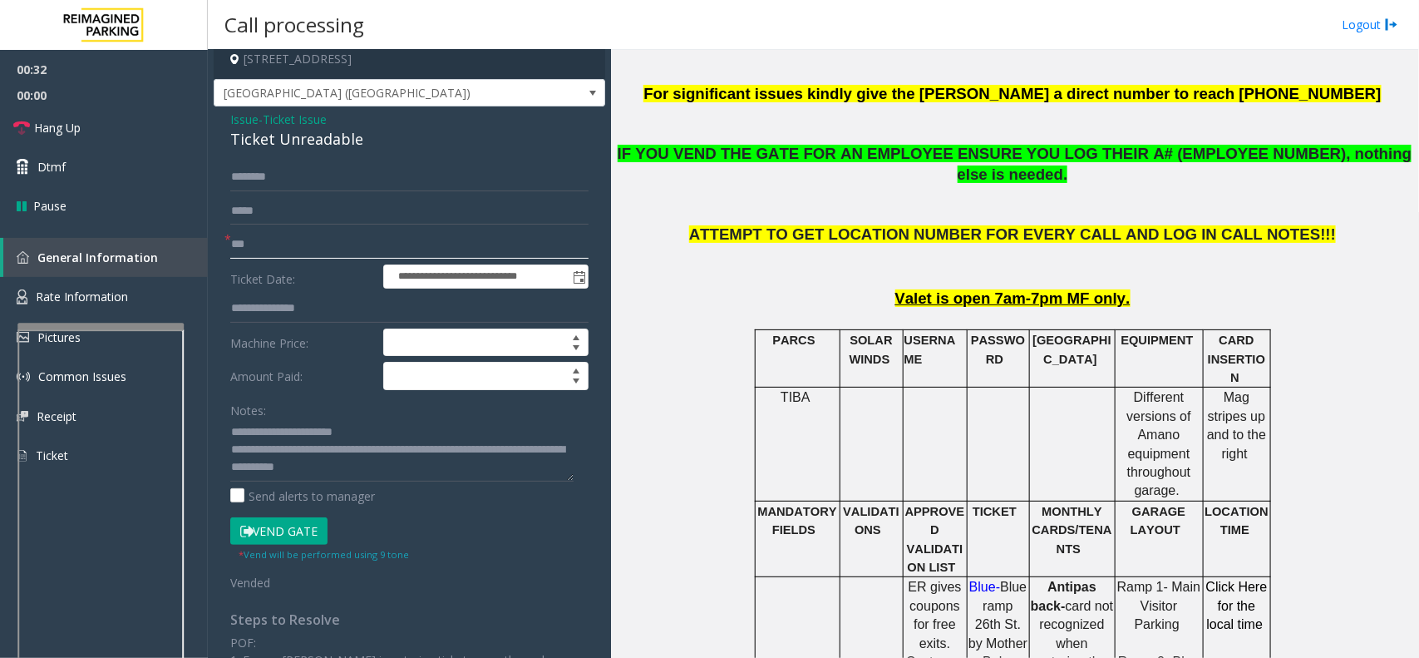
scroll to position [0, 0]
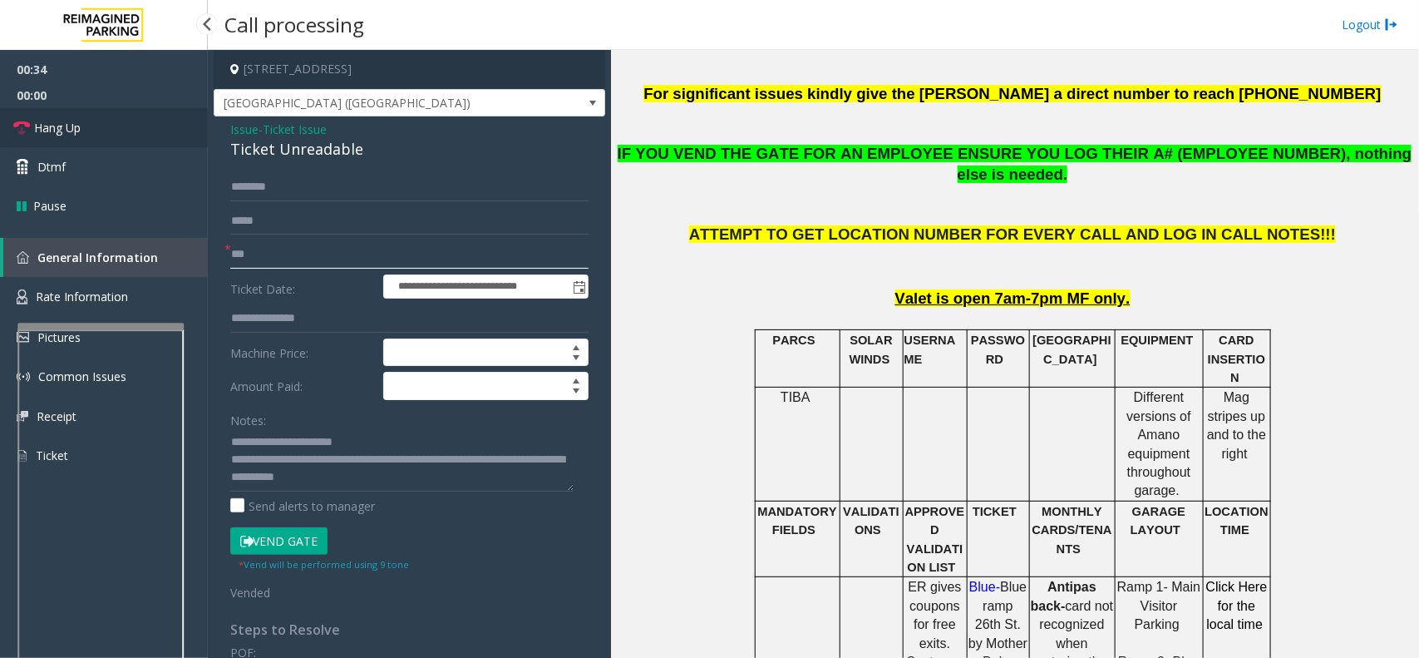
type input "**"
click at [116, 118] on link "Hang Up" at bounding box center [104, 127] width 208 height 39
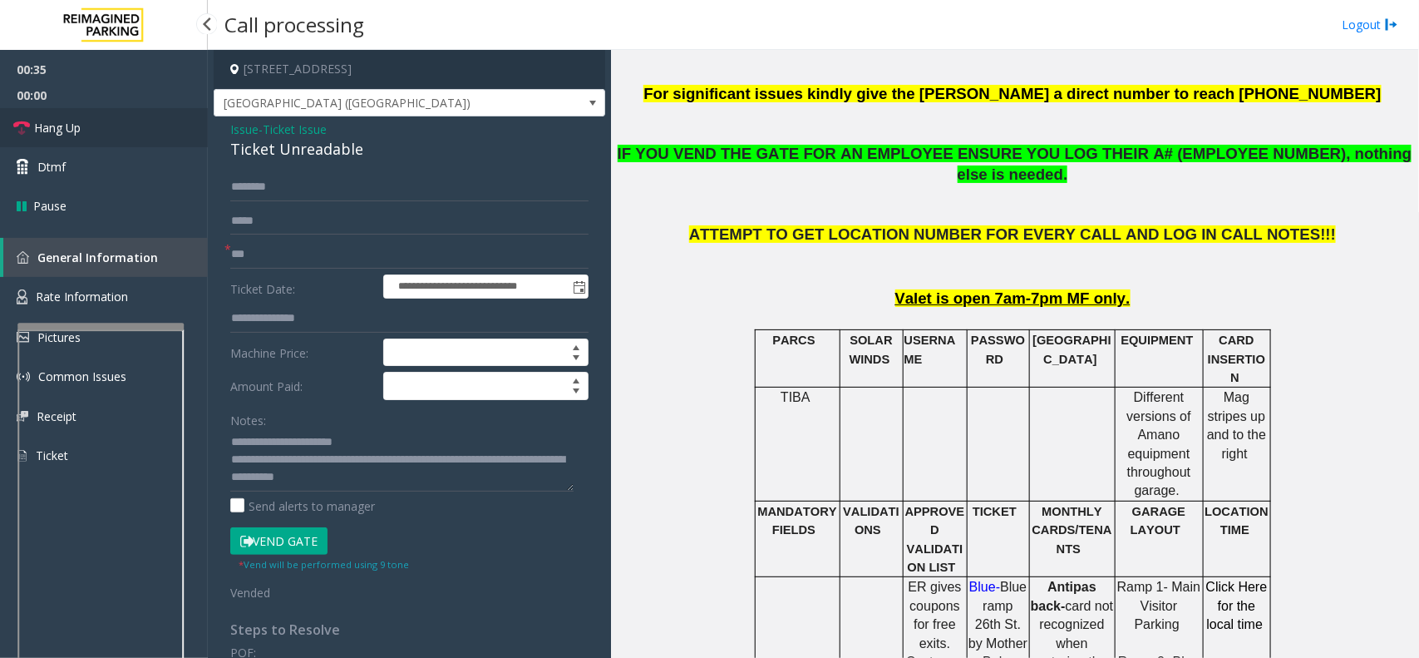
click at [116, 118] on link "Hang Up" at bounding box center [104, 127] width 208 height 39
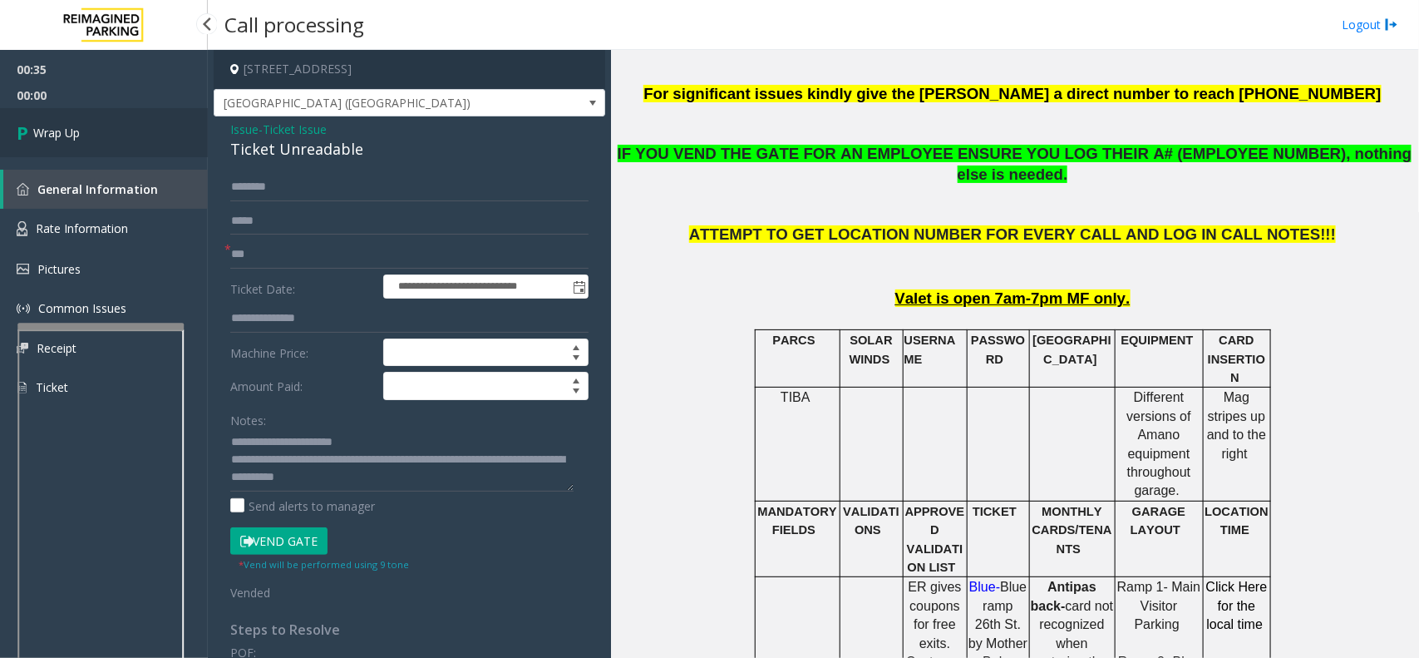
click at [98, 119] on link "Wrap Up" at bounding box center [104, 132] width 208 height 49
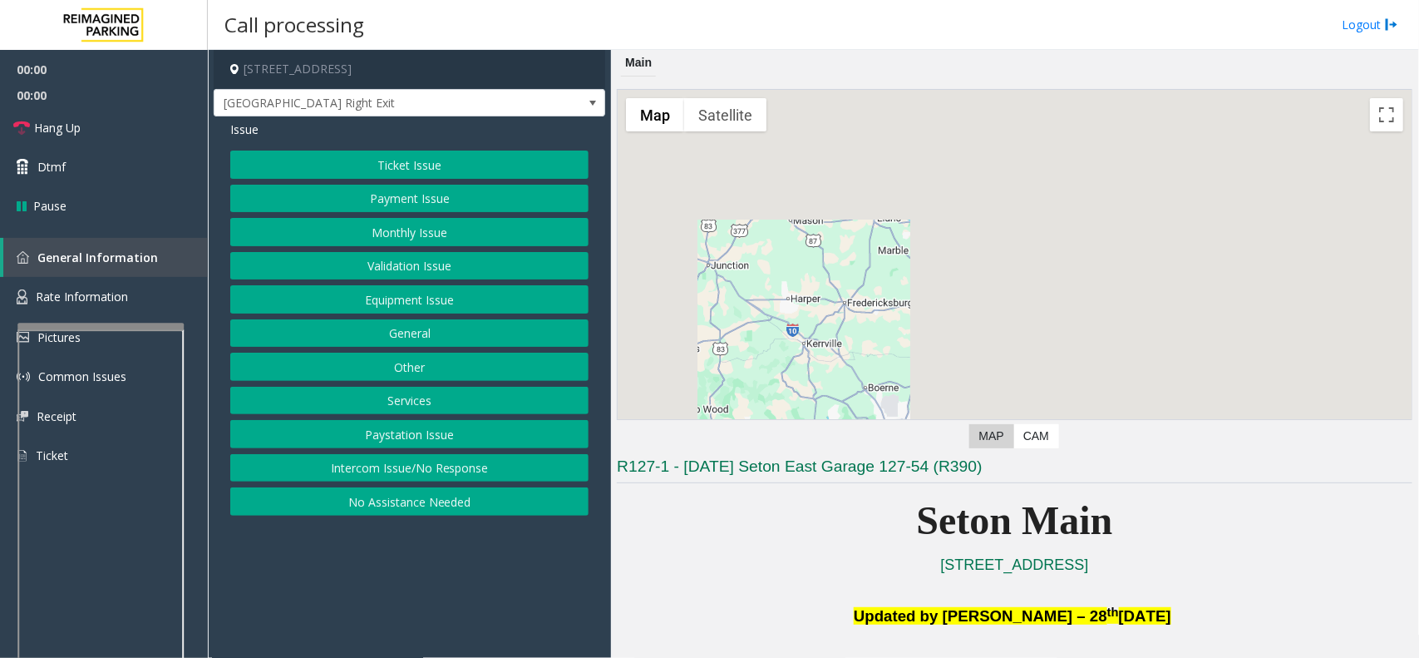
click at [458, 294] on button "Equipment Issue" at bounding box center [409, 299] width 358 height 28
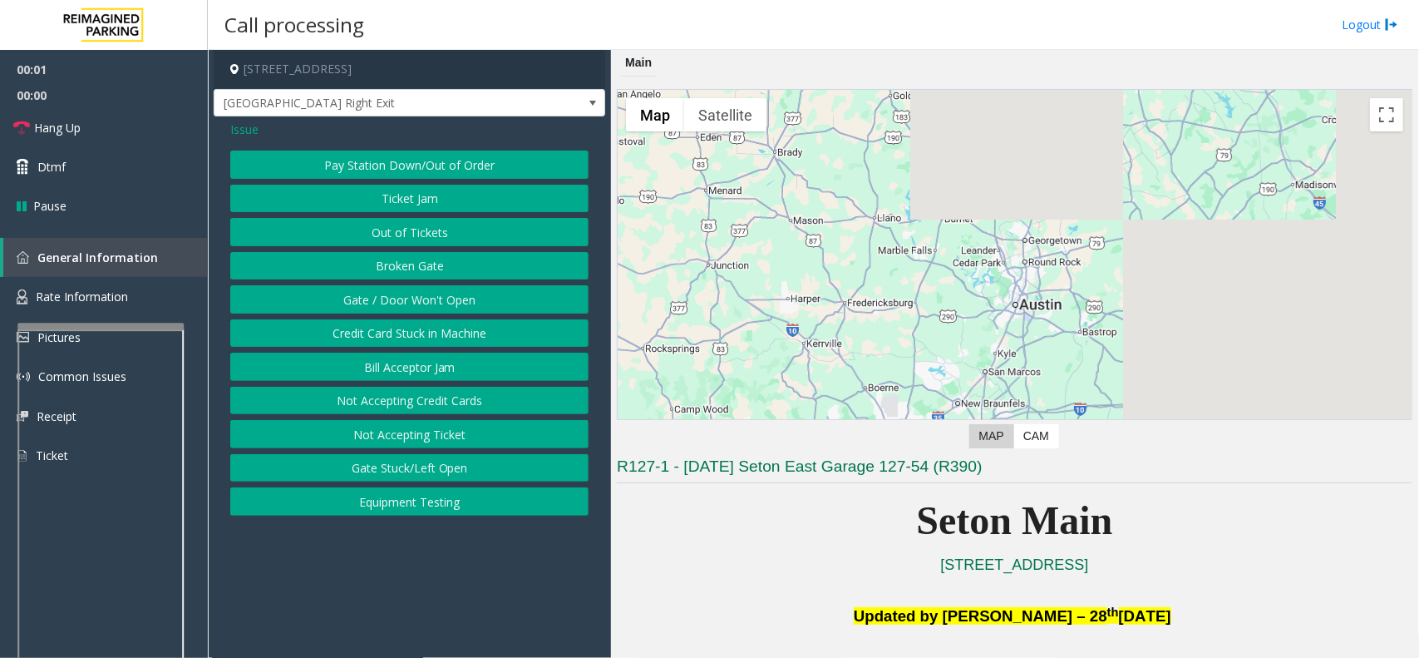
click at [458, 294] on button "Gate / Door Won't Open" at bounding box center [409, 299] width 358 height 28
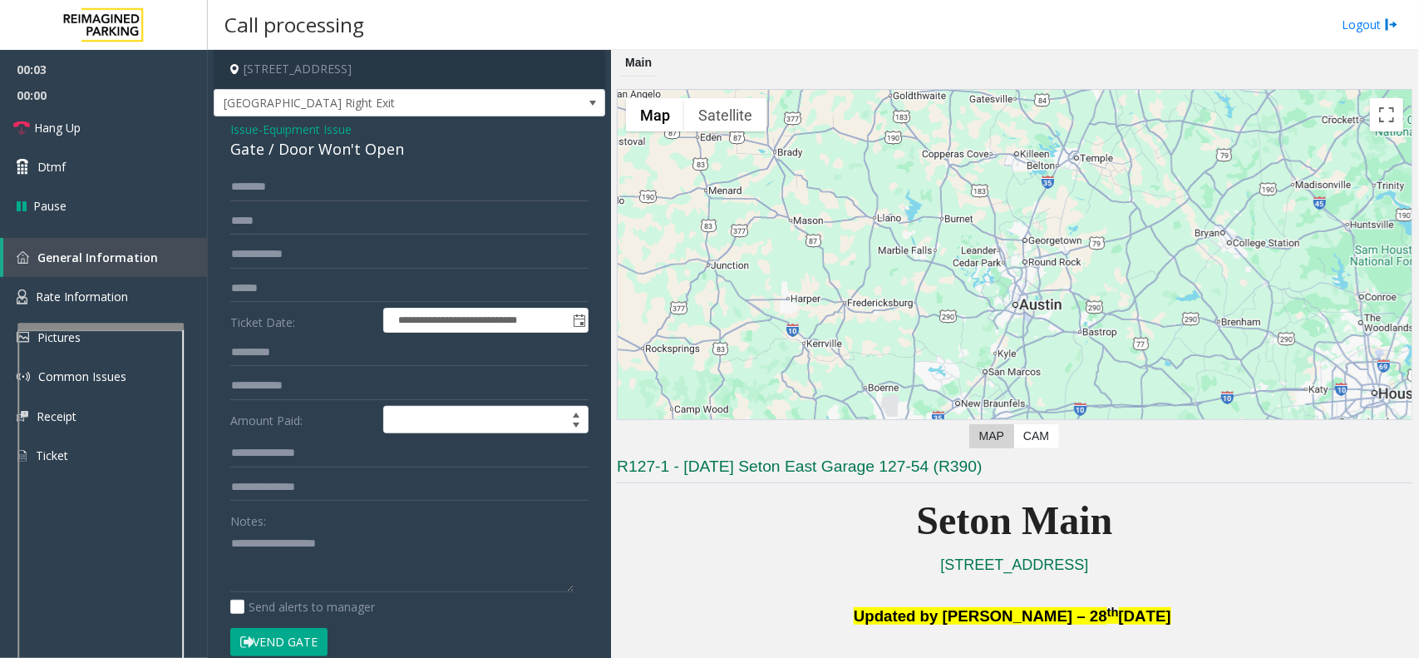
drag, startPoint x: 318, startPoint y: 636, endPoint x: 645, endPoint y: 545, distance: 339.1
click at [318, 636] on button "Vend Gate" at bounding box center [278, 642] width 97 height 28
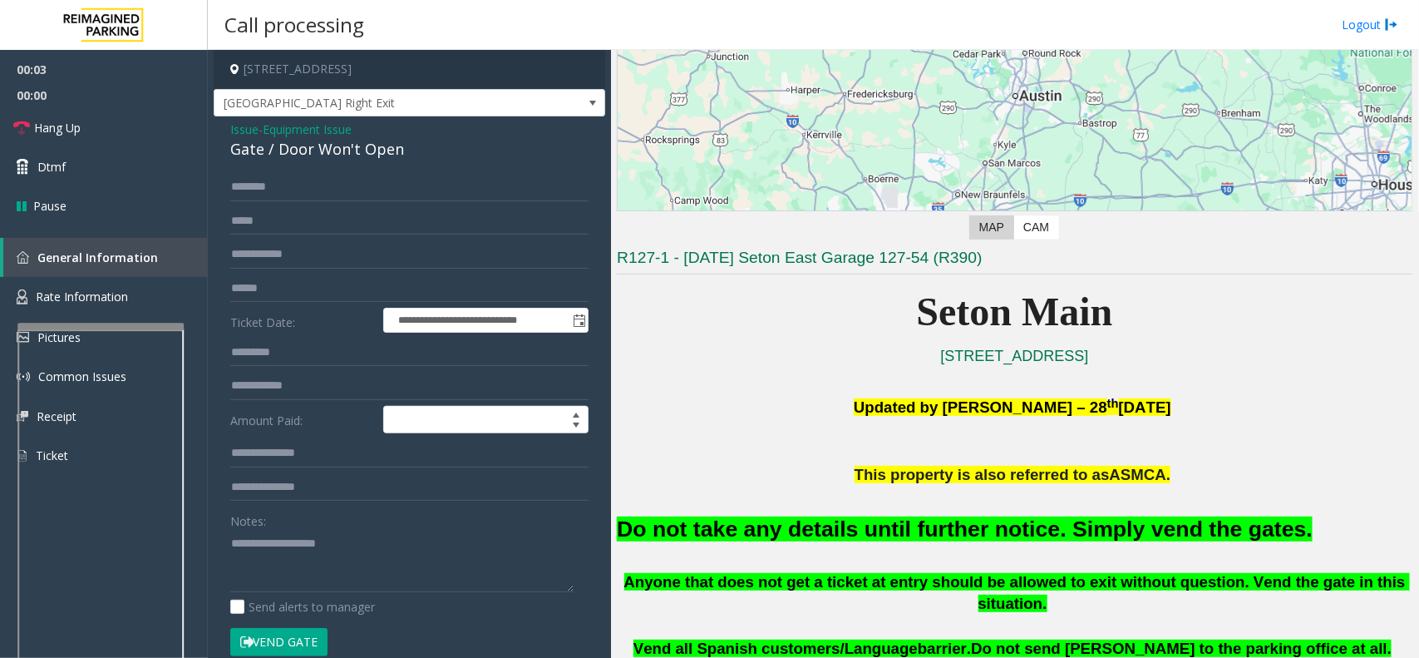
scroll to position [520, 0]
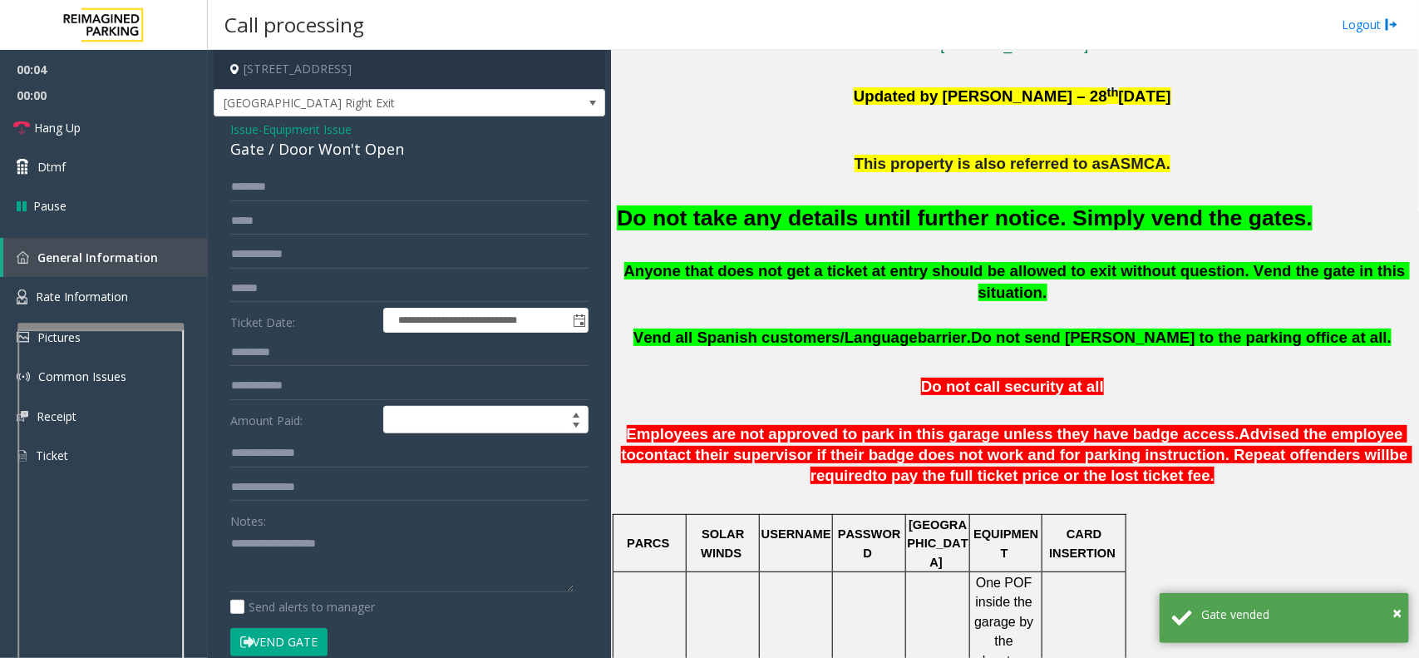
click at [317, 125] on span "Equipment Issue" at bounding box center [307, 129] width 89 height 17
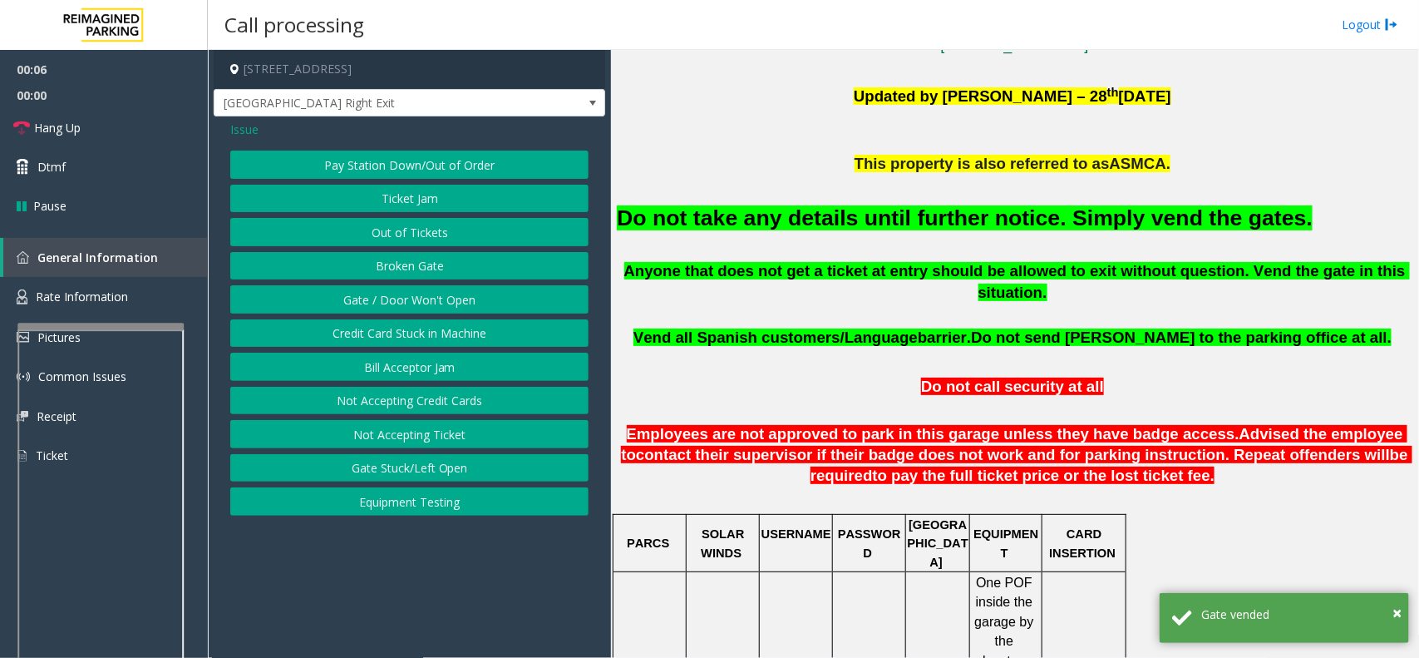
click at [252, 126] on span "Issue" at bounding box center [244, 129] width 28 height 17
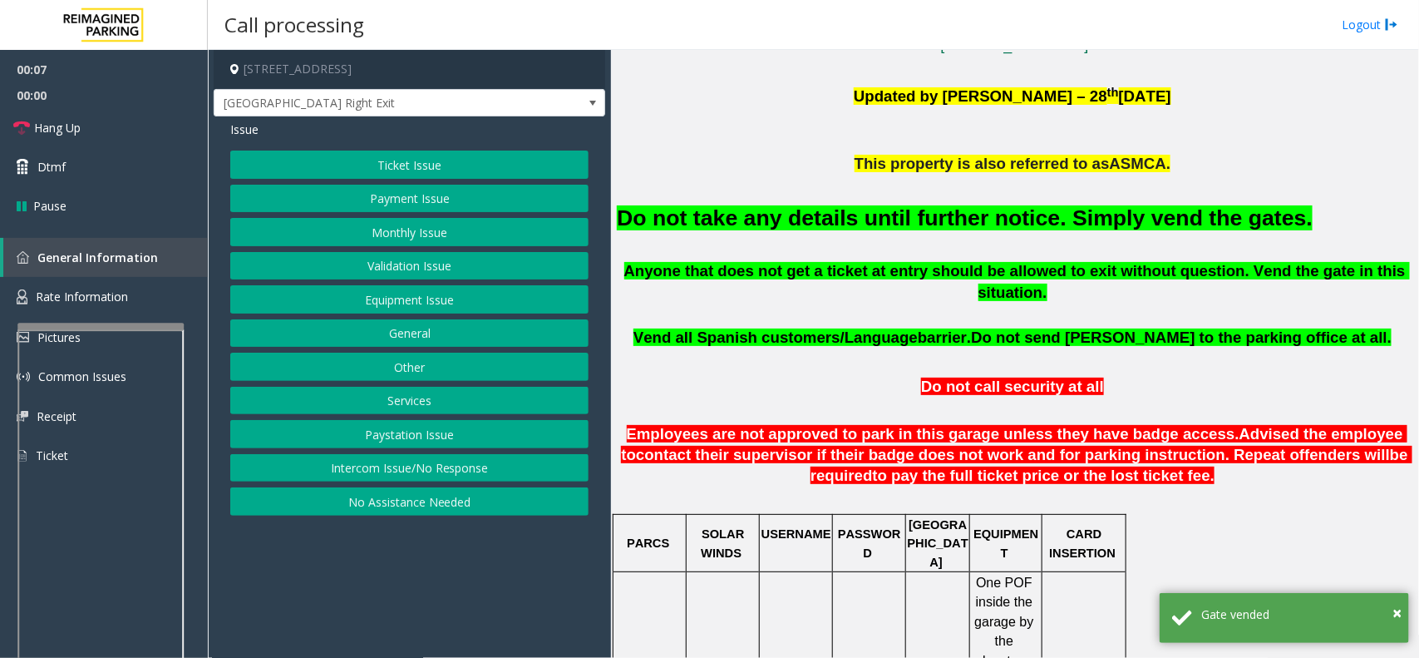
click at [409, 169] on button "Ticket Issue" at bounding box center [409, 165] width 358 height 28
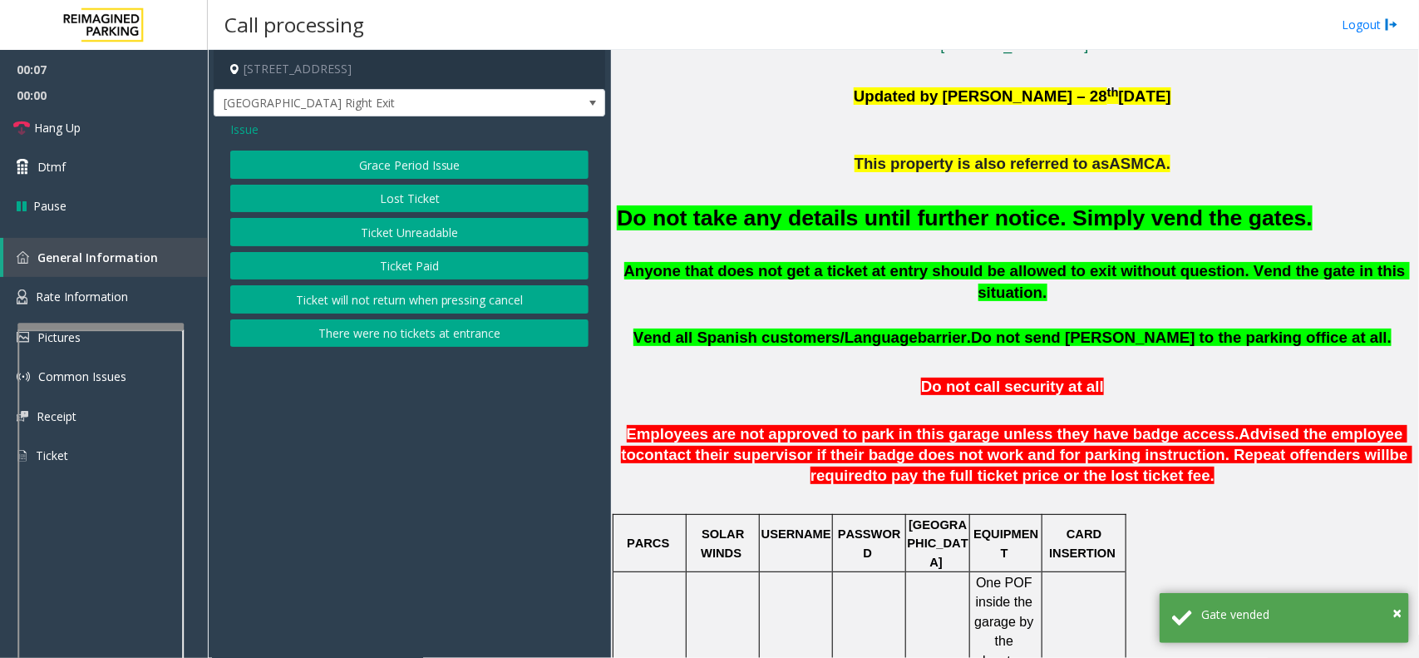
click at [420, 235] on button "Ticket Unreadable" at bounding box center [409, 232] width 358 height 28
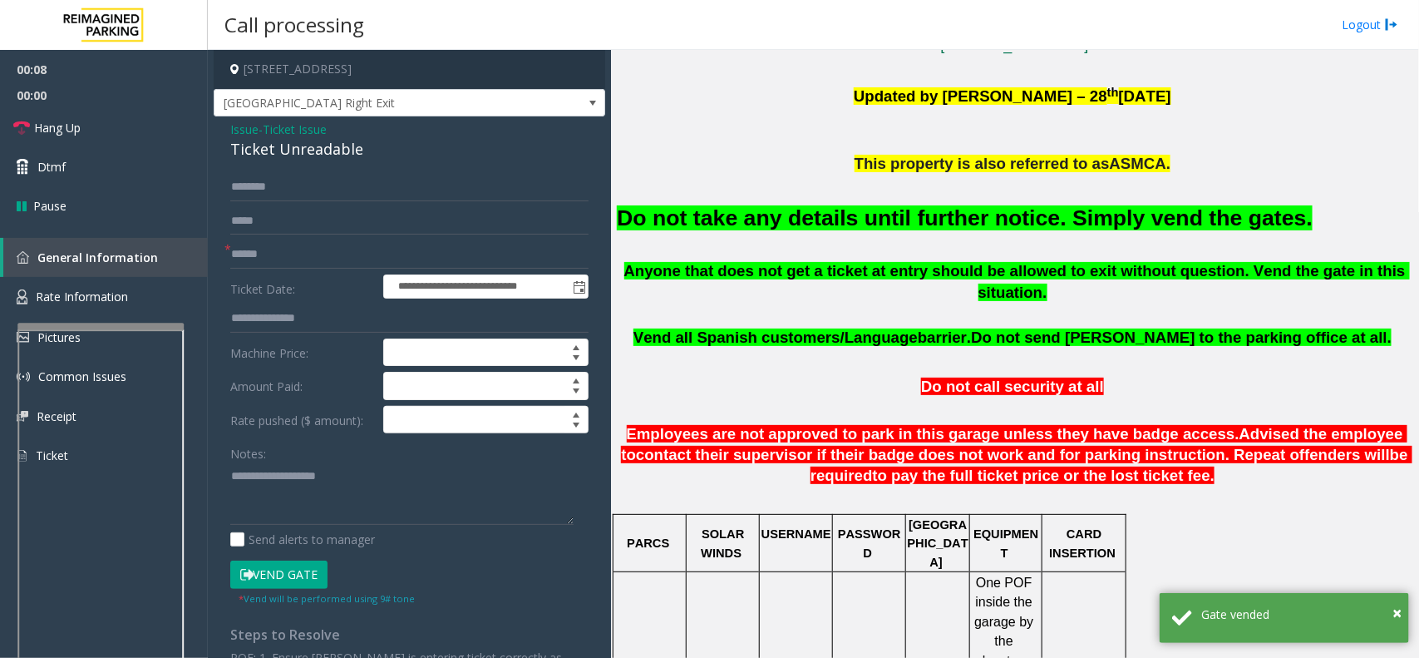
click at [720, 222] on font "Do not take any details until further notice. Simply vend the gates." at bounding box center [965, 217] width 696 height 25
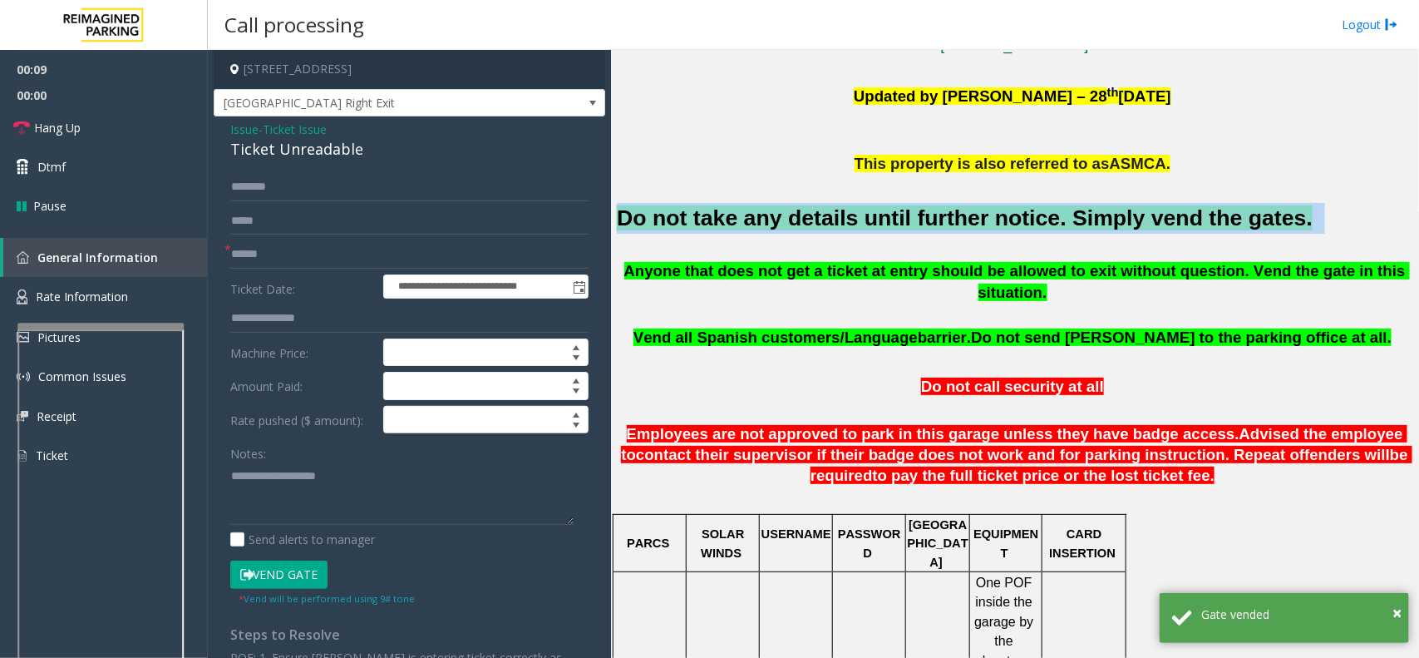
click at [720, 222] on font "Do not take any details until further notice. Simply vend the gates." at bounding box center [965, 217] width 696 height 25
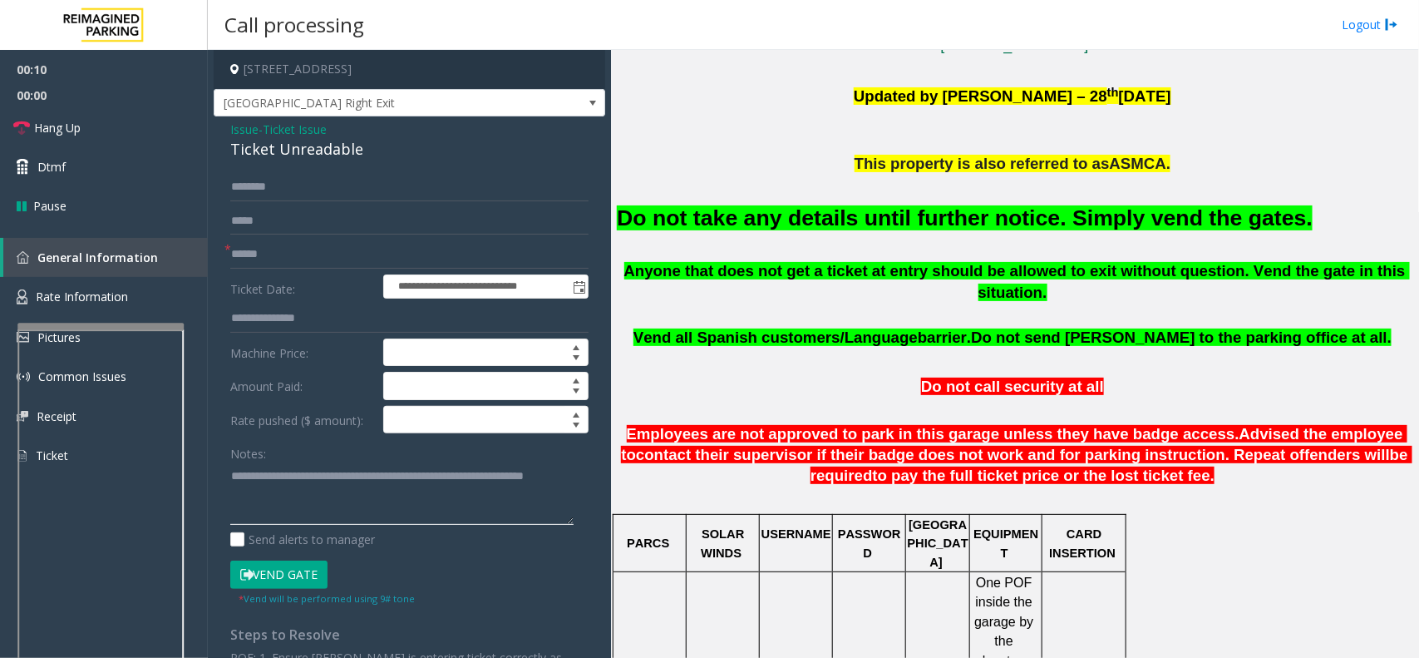
type textarea "**********"
click at [262, 262] on input "text" at bounding box center [409, 254] width 358 height 28
type input "**"
click at [114, 113] on link "Hang Up" at bounding box center [104, 127] width 208 height 39
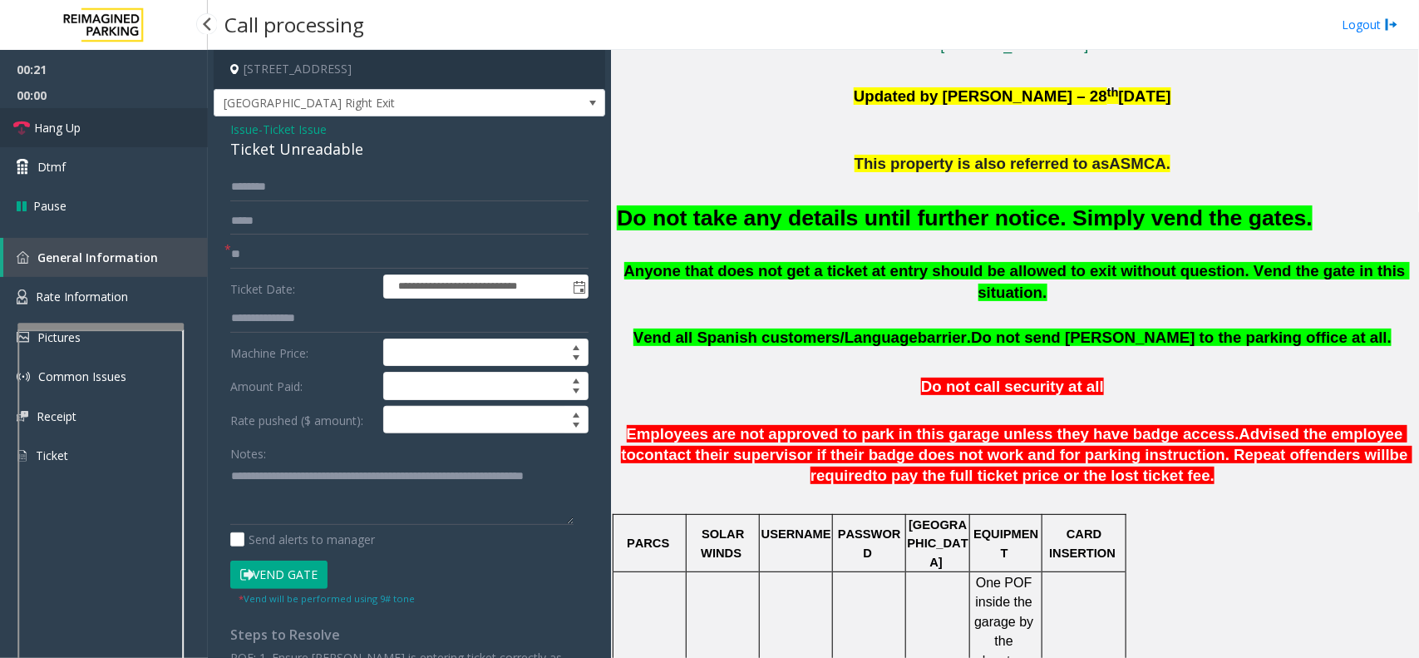
click at [114, 113] on link "Hang Up" at bounding box center [104, 127] width 208 height 39
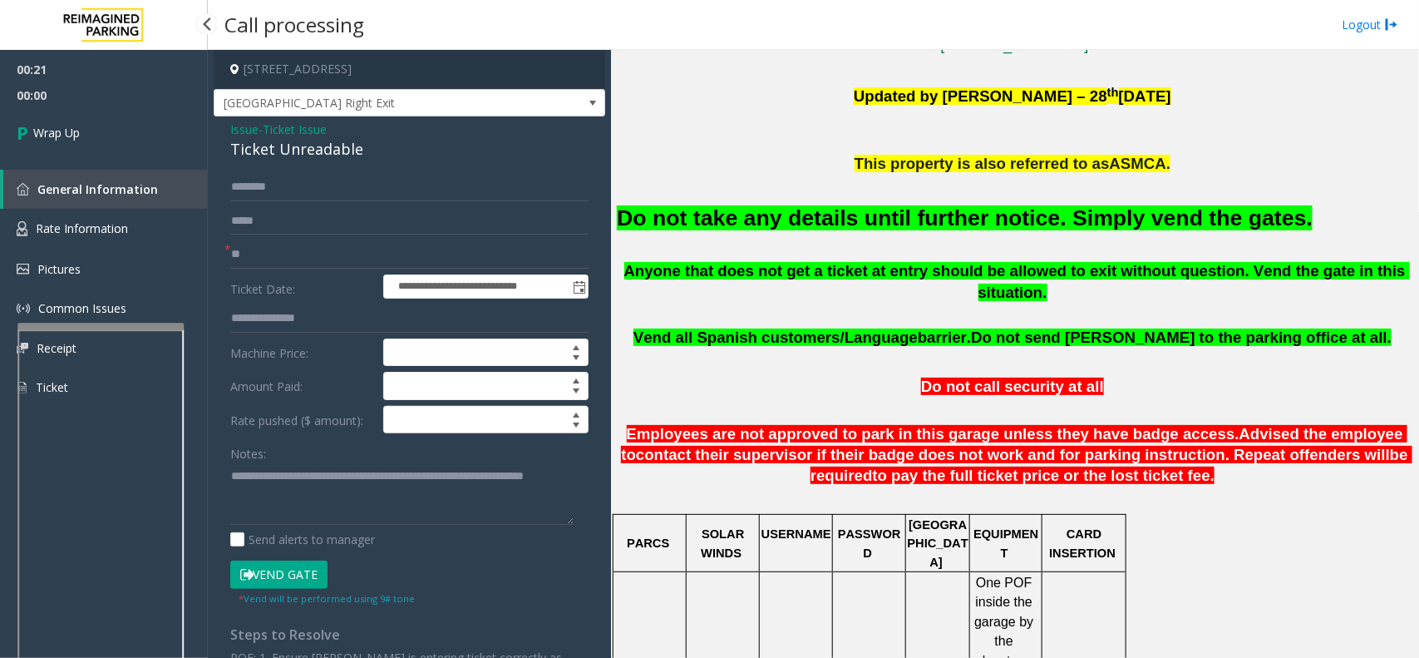
drag, startPoint x: 114, startPoint y: 113, endPoint x: 516, endPoint y: 2, distance: 416.8
click at [131, 136] on link "Wrap Up" at bounding box center [104, 132] width 208 height 49
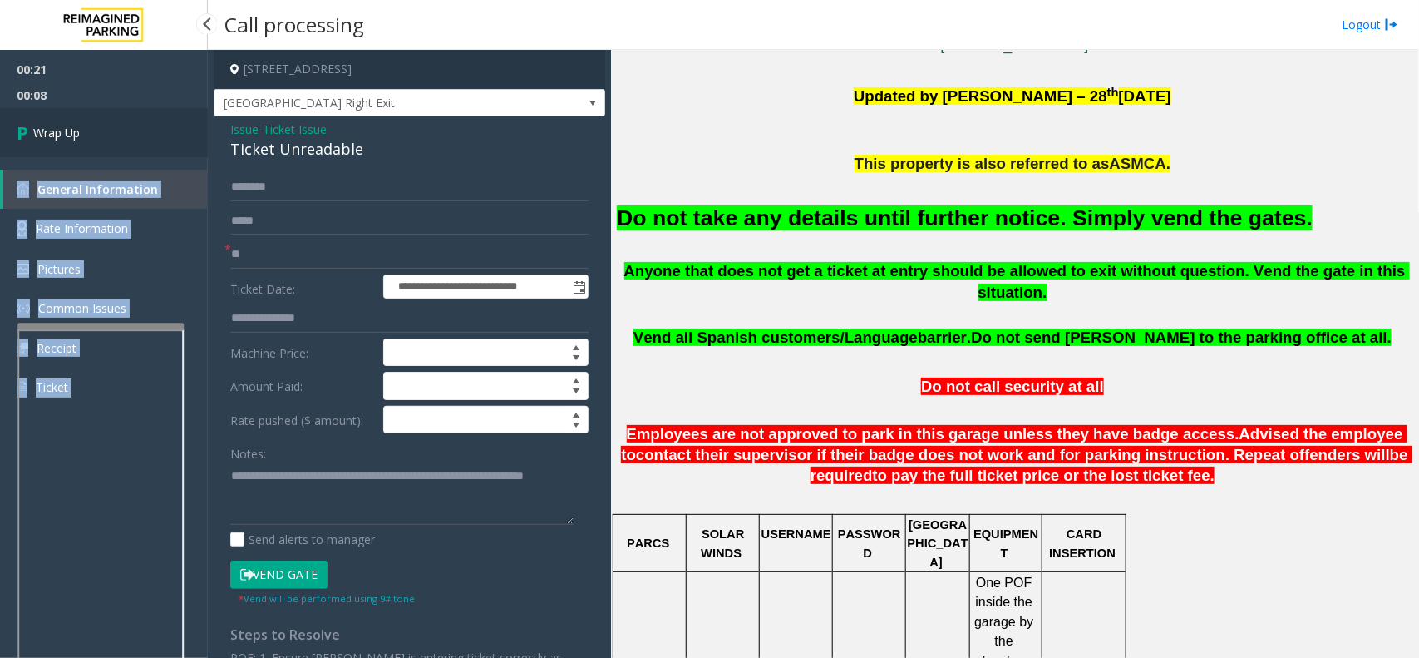
click at [131, 136] on div "00:21 00:08 Wrap Up General Information Rate Information Pictures Common Issues…" at bounding box center [104, 235] width 208 height 371
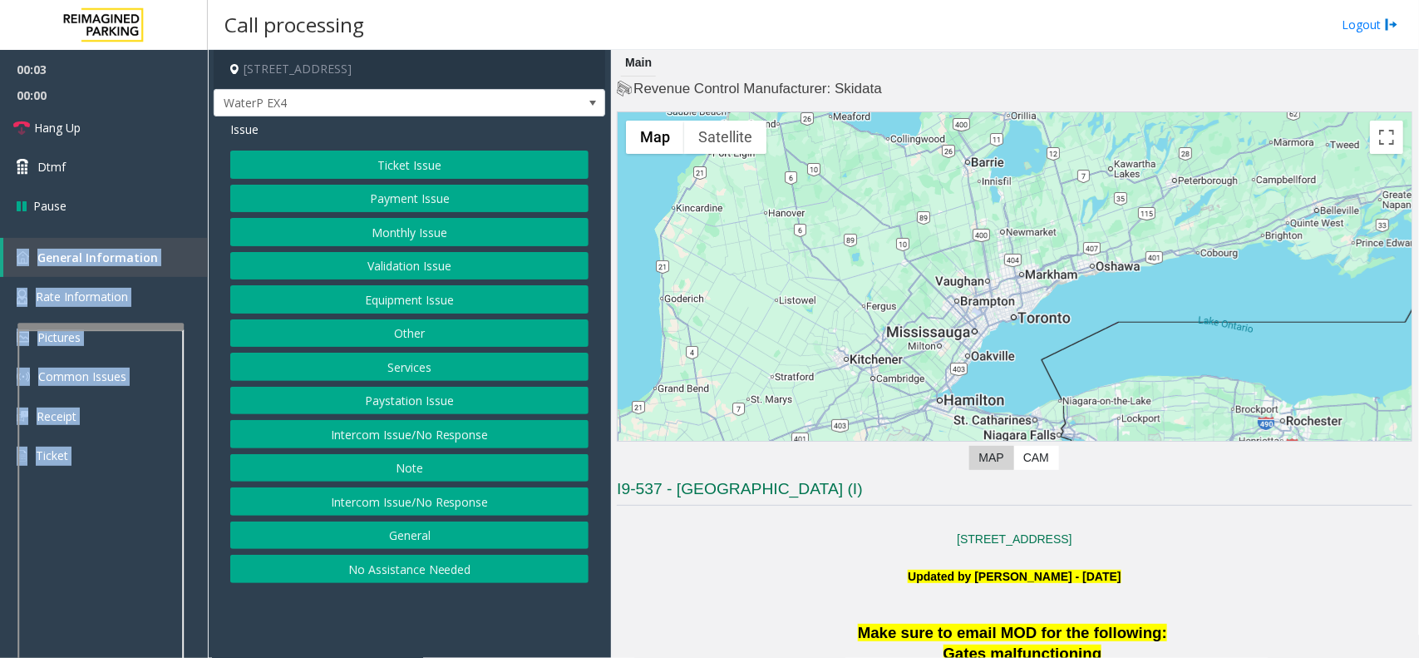
click at [407, 431] on button "Intercom Issue/No Response" at bounding box center [409, 434] width 358 height 28
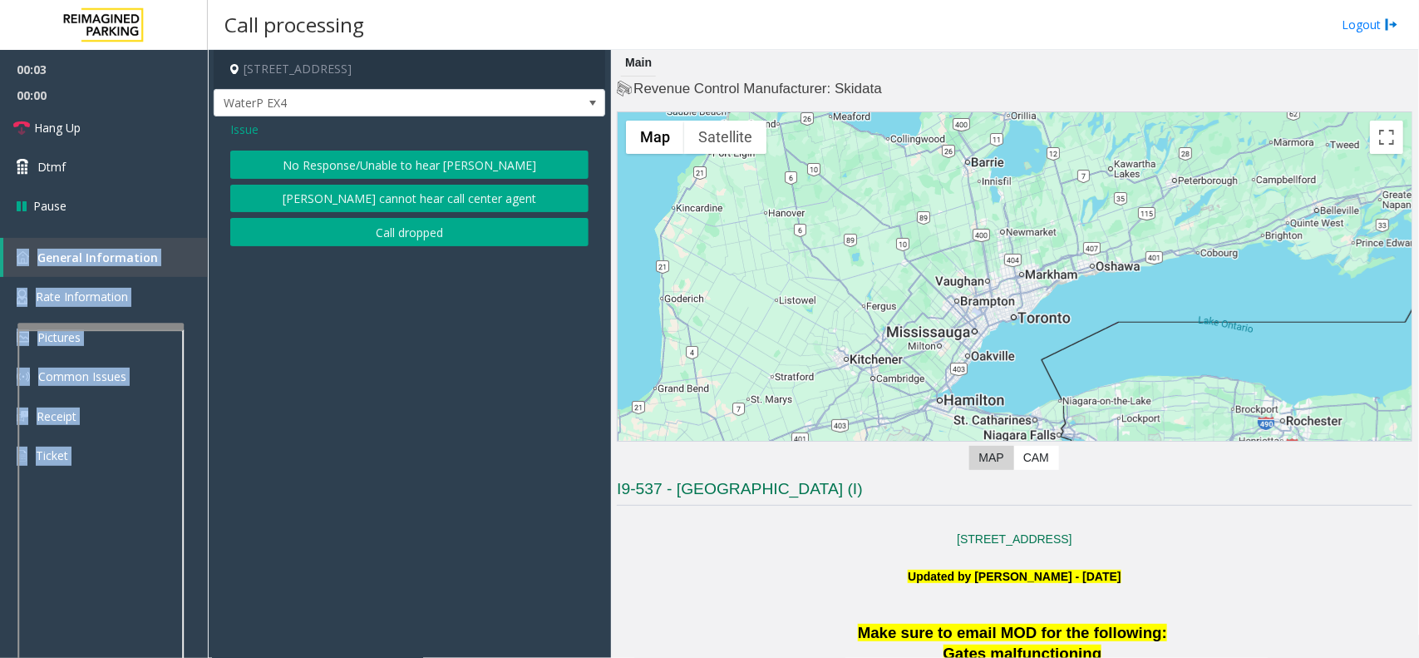
click at [403, 160] on button "No Response/Unable to hear [PERSON_NAME]" at bounding box center [409, 165] width 358 height 28
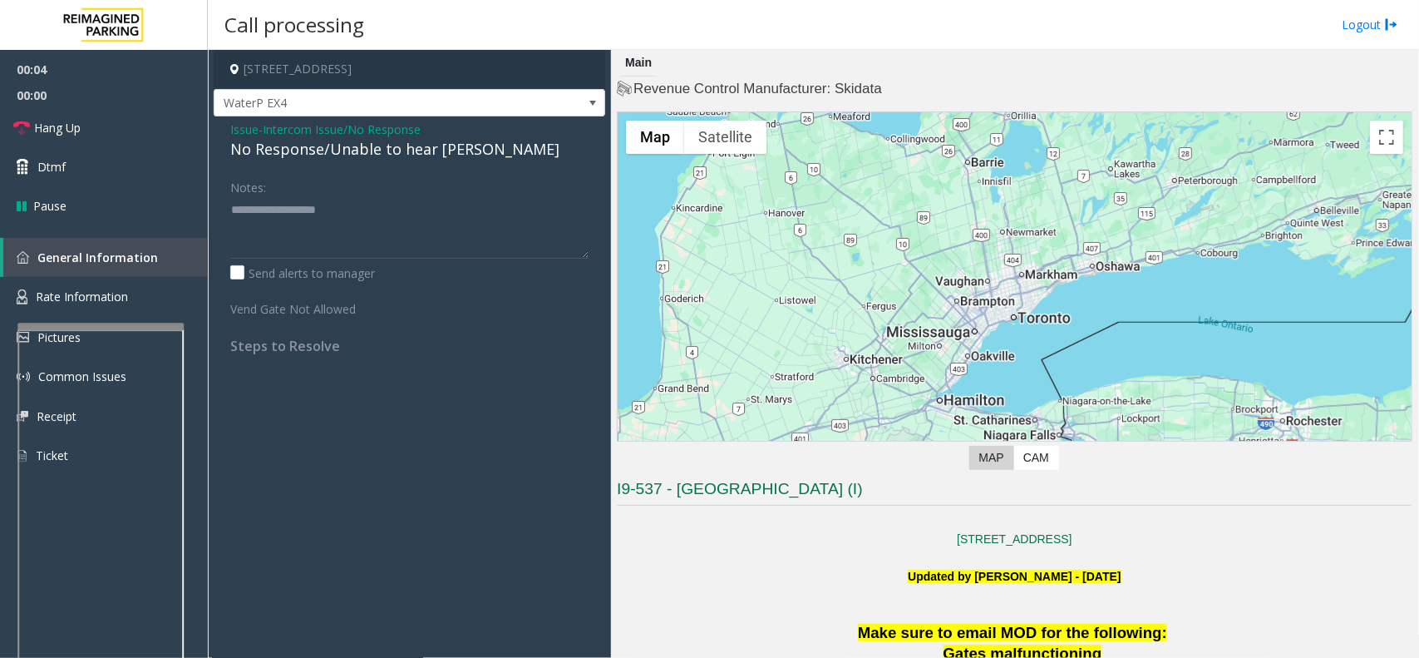
click at [376, 152] on div "No Response/Unable to hear [PERSON_NAME]" at bounding box center [409, 149] width 358 height 22
click at [409, 152] on div "No Response/Unable to hear [PERSON_NAME]" at bounding box center [409, 149] width 358 height 22
drag, startPoint x: 409, startPoint y: 152, endPoint x: 410, endPoint y: 208, distance: 55.7
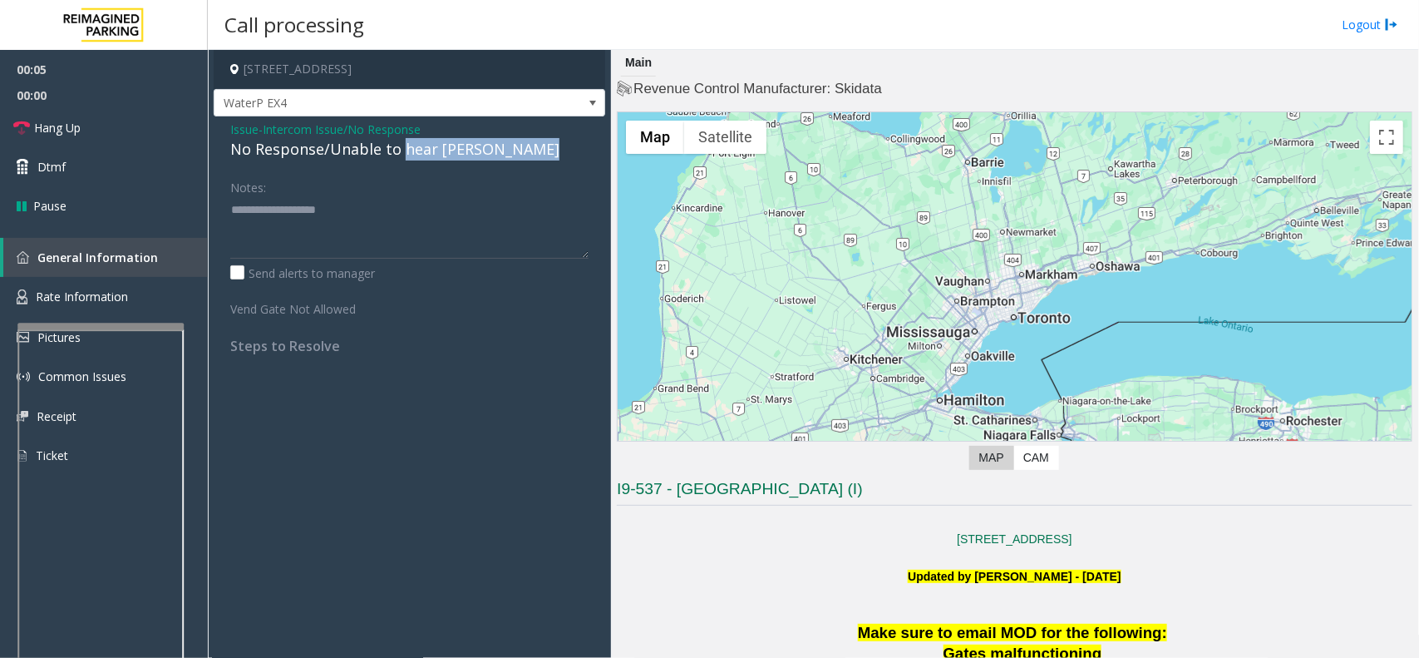
click at [410, 208] on div "Issue - Intercom Issue/No Response No Response/Unable to hear [PERSON_NAME] Not…" at bounding box center [410, 243] width 392 height 254
click at [399, 165] on div "Issue - Intercom Issue/No Response No Response/Unable to hear [PERSON_NAME] Not…" at bounding box center [410, 243] width 392 height 254
click at [399, 155] on div "No Response/Unable to hear [PERSON_NAME]" at bounding box center [409, 149] width 358 height 22
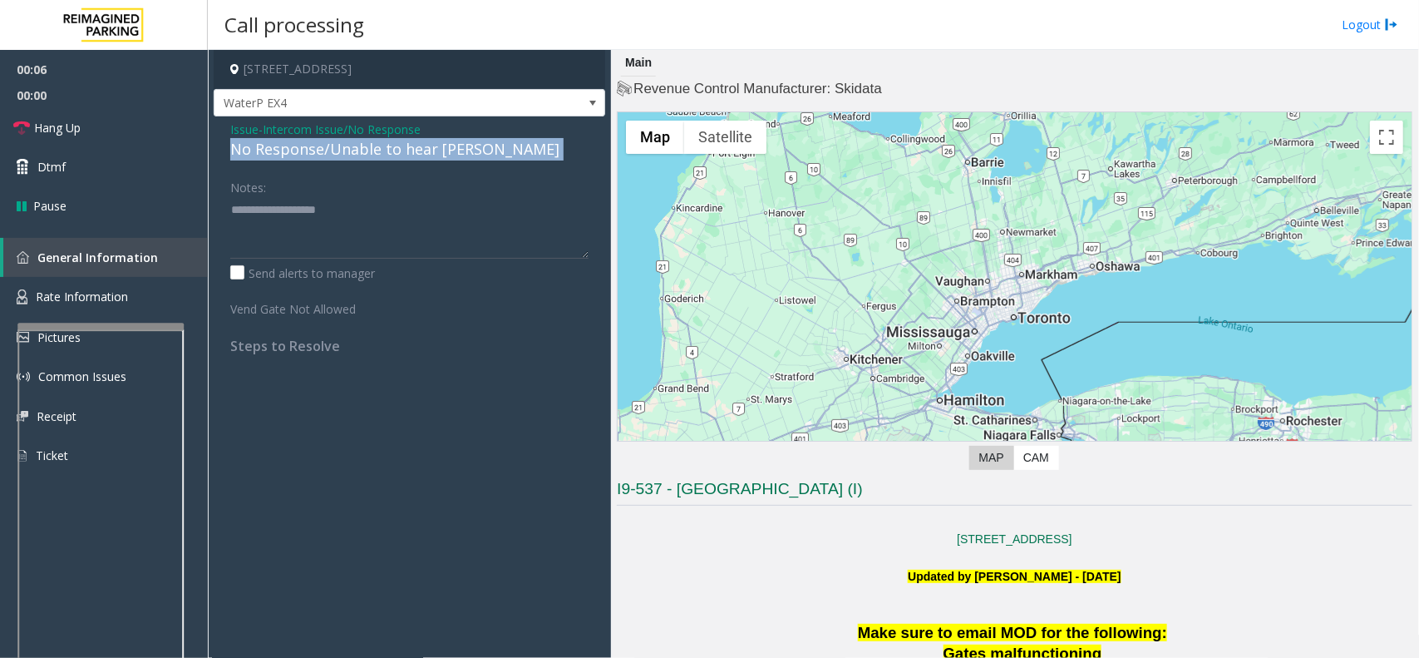
click at [399, 155] on div "No Response/Unable to hear [PERSON_NAME]" at bounding box center [409, 149] width 358 height 22
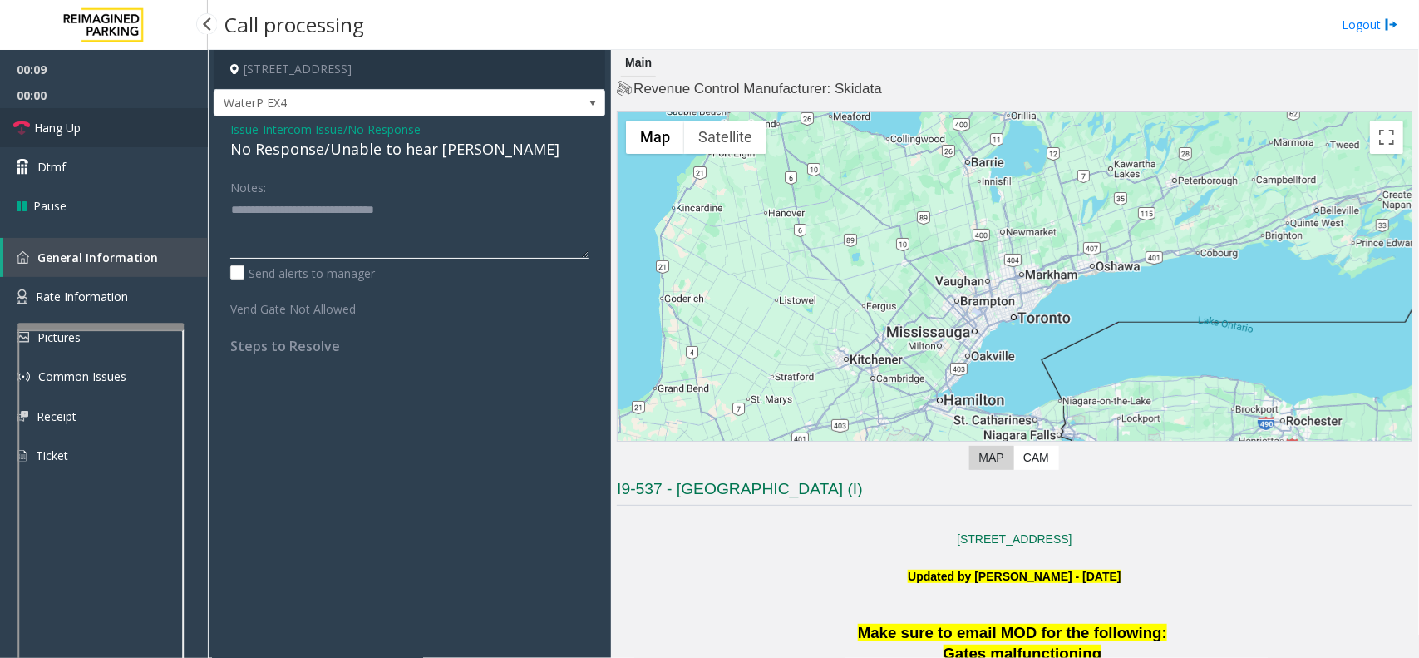
type textarea "**********"
click at [184, 130] on link "Hang Up" at bounding box center [104, 127] width 208 height 39
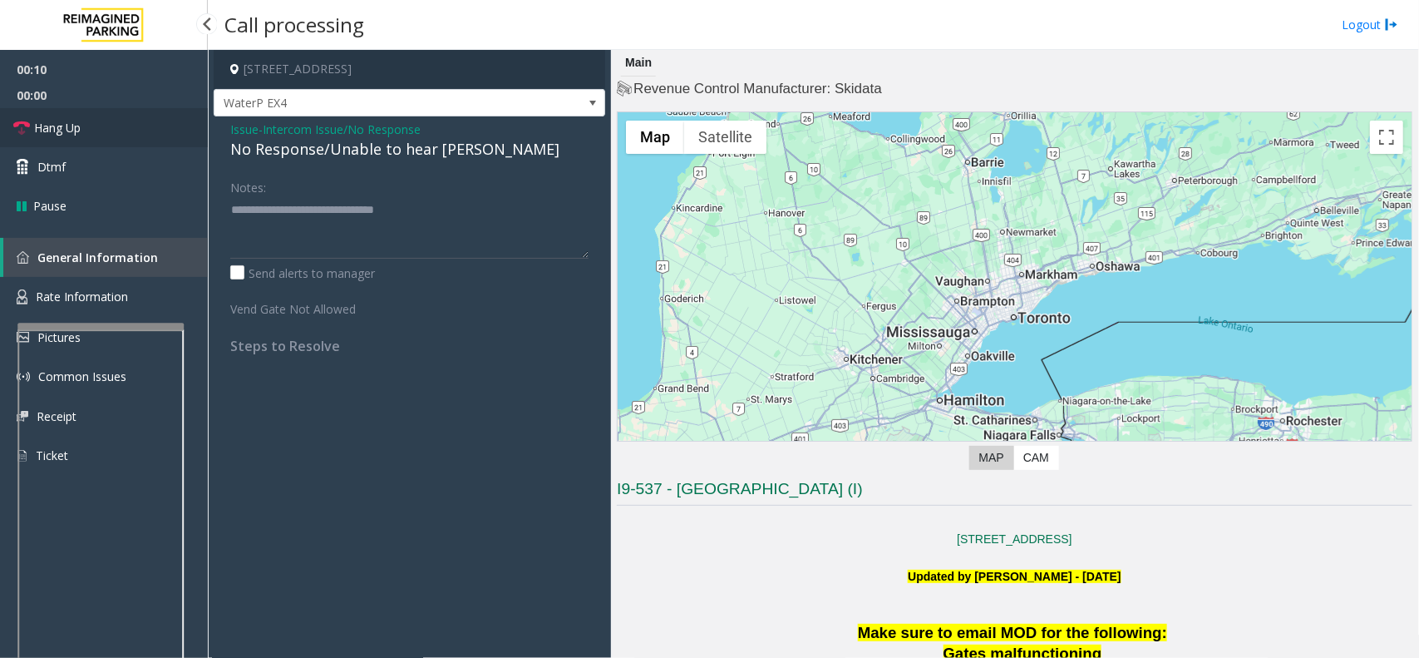
click at [184, 130] on link "Hang Up" at bounding box center [104, 127] width 208 height 39
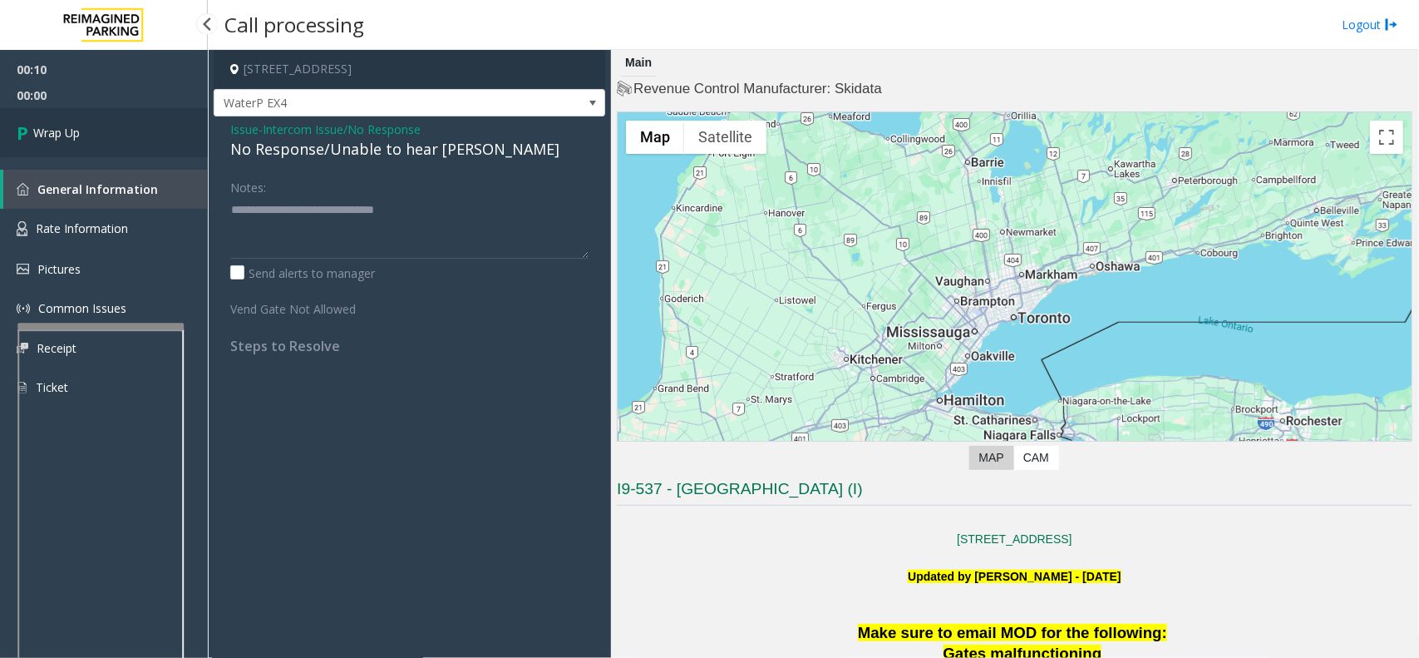
click at [184, 130] on link "Wrap Up" at bounding box center [104, 132] width 208 height 49
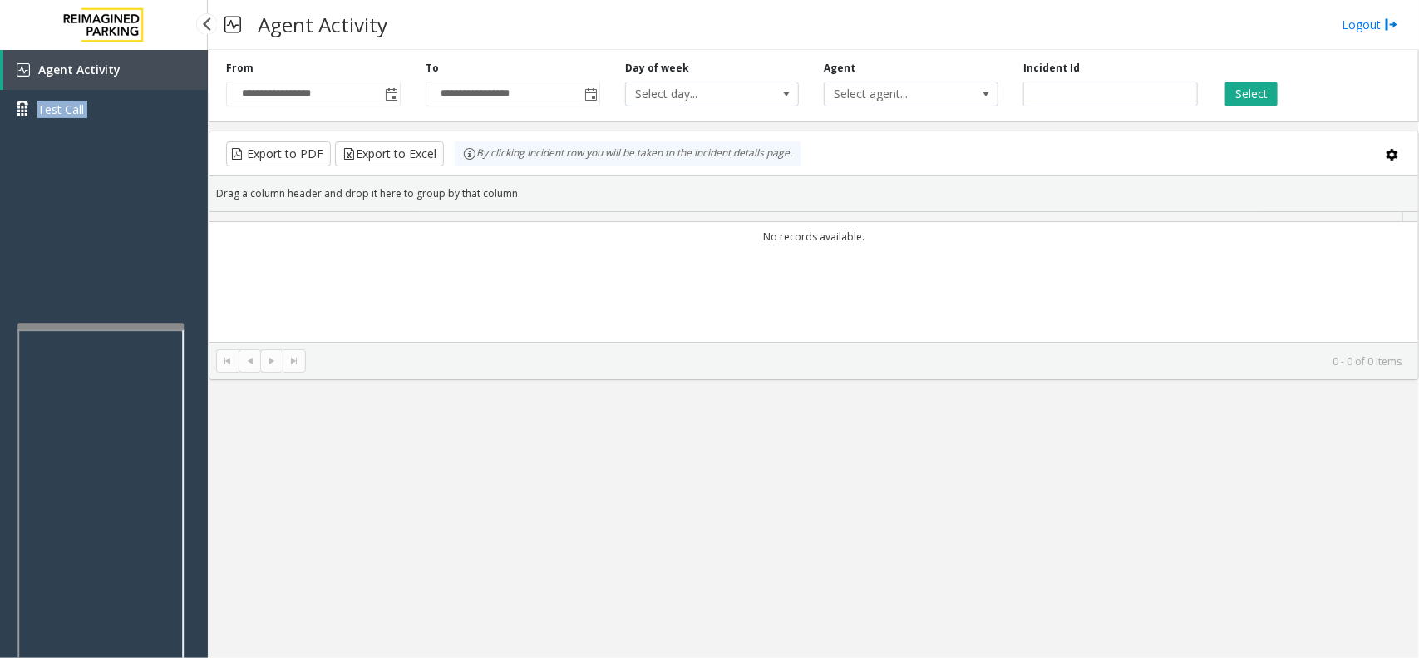
click at [184, 130] on div "Agent Activity Test Call" at bounding box center [104, 95] width 208 height 91
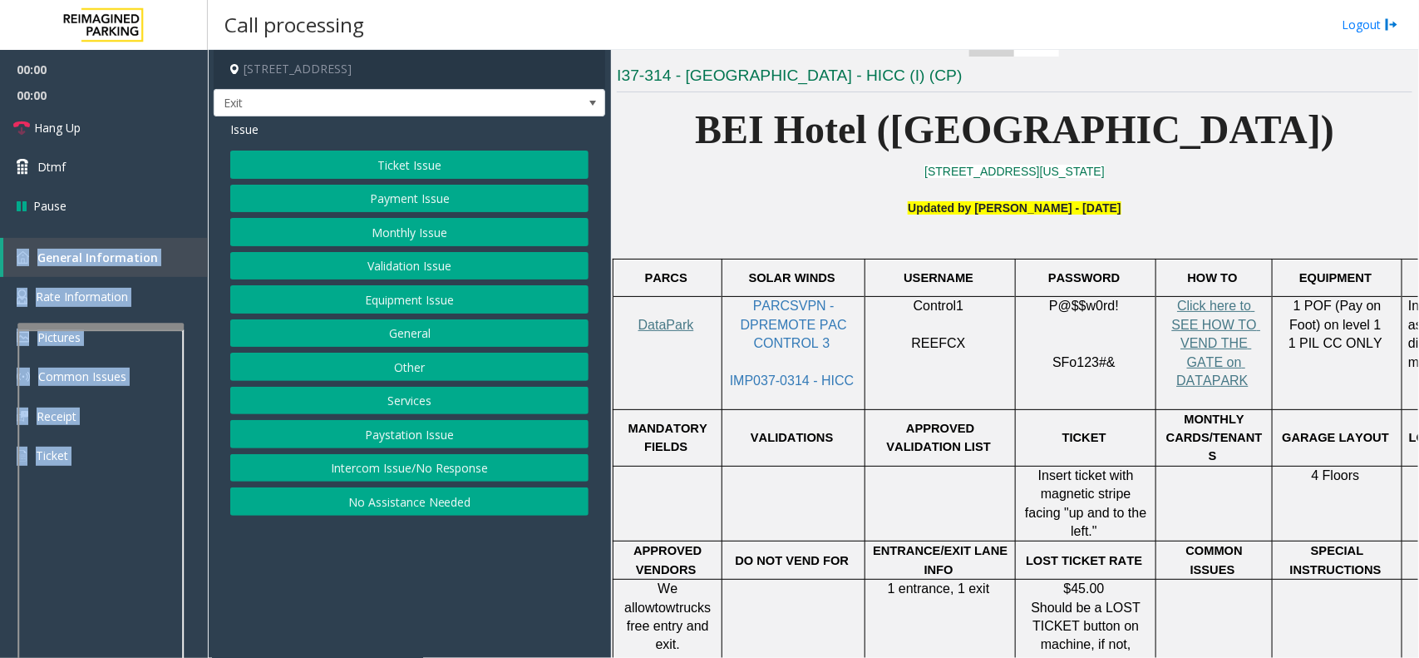
scroll to position [416, 0]
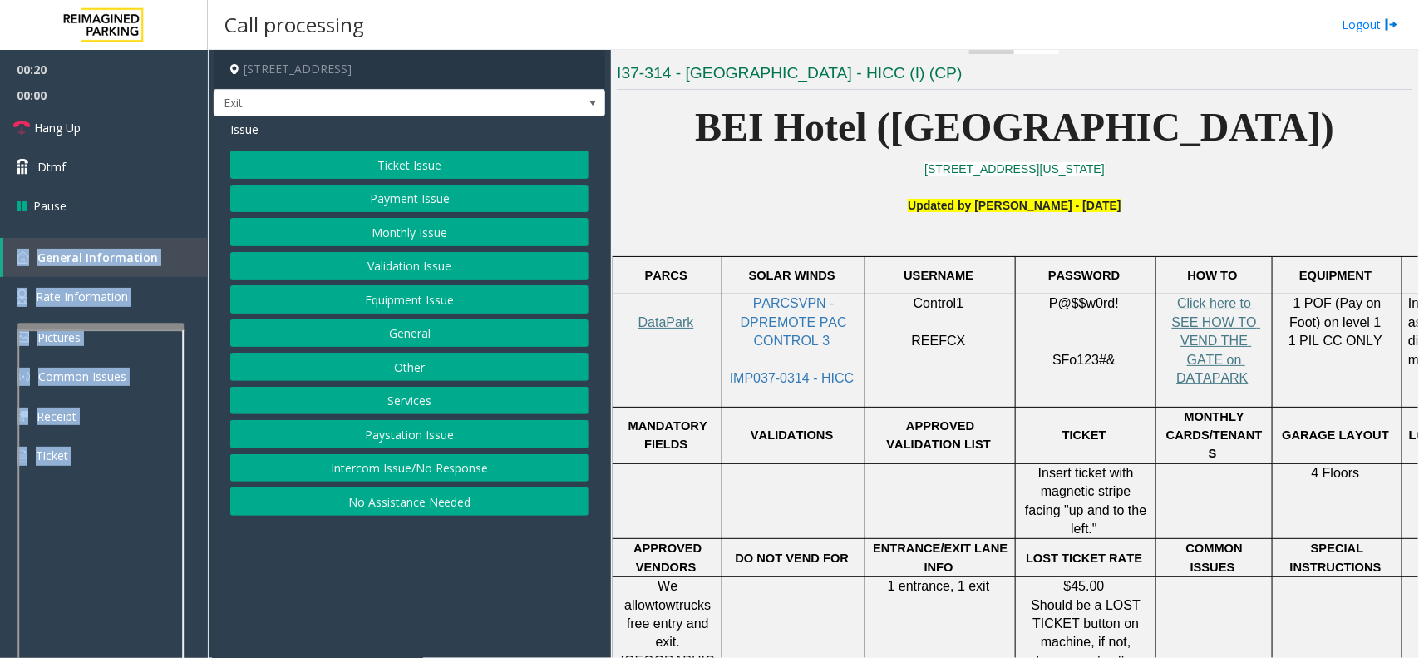
click at [410, 233] on button "Monthly Issue" at bounding box center [409, 232] width 358 height 28
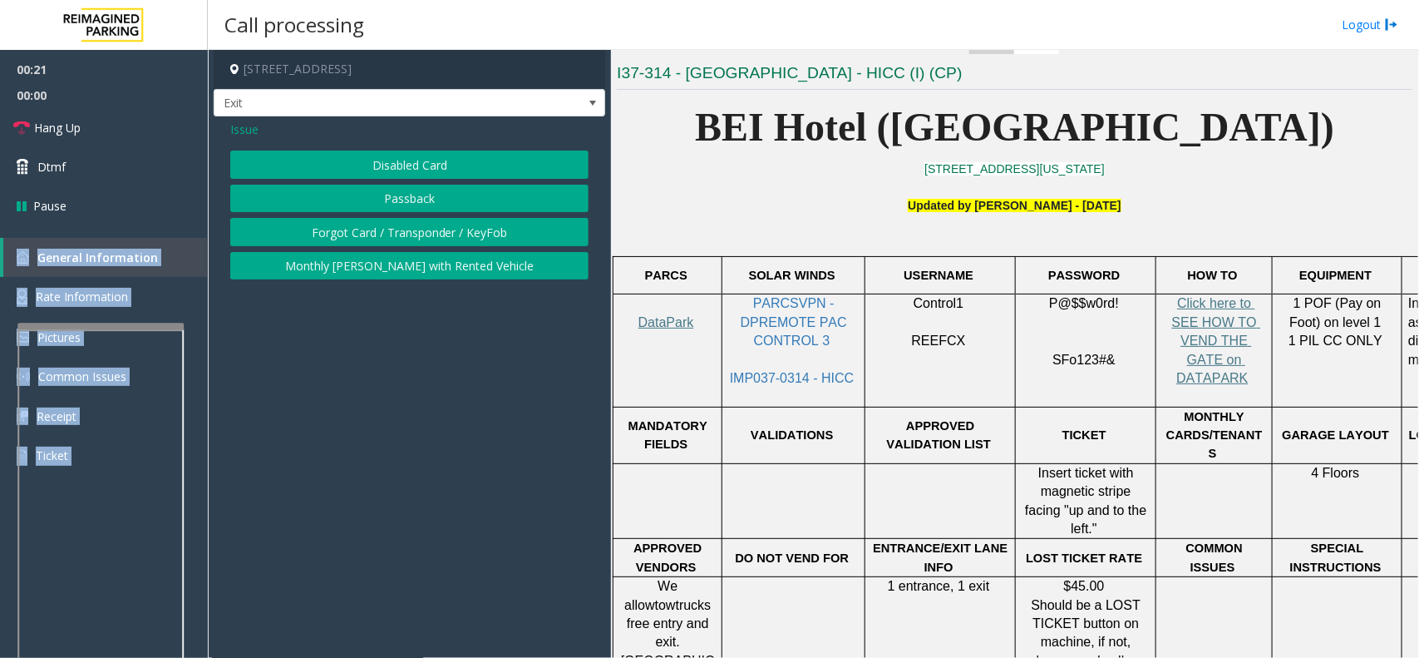
click at [393, 169] on button "Disabled Card" at bounding box center [409, 165] width 358 height 28
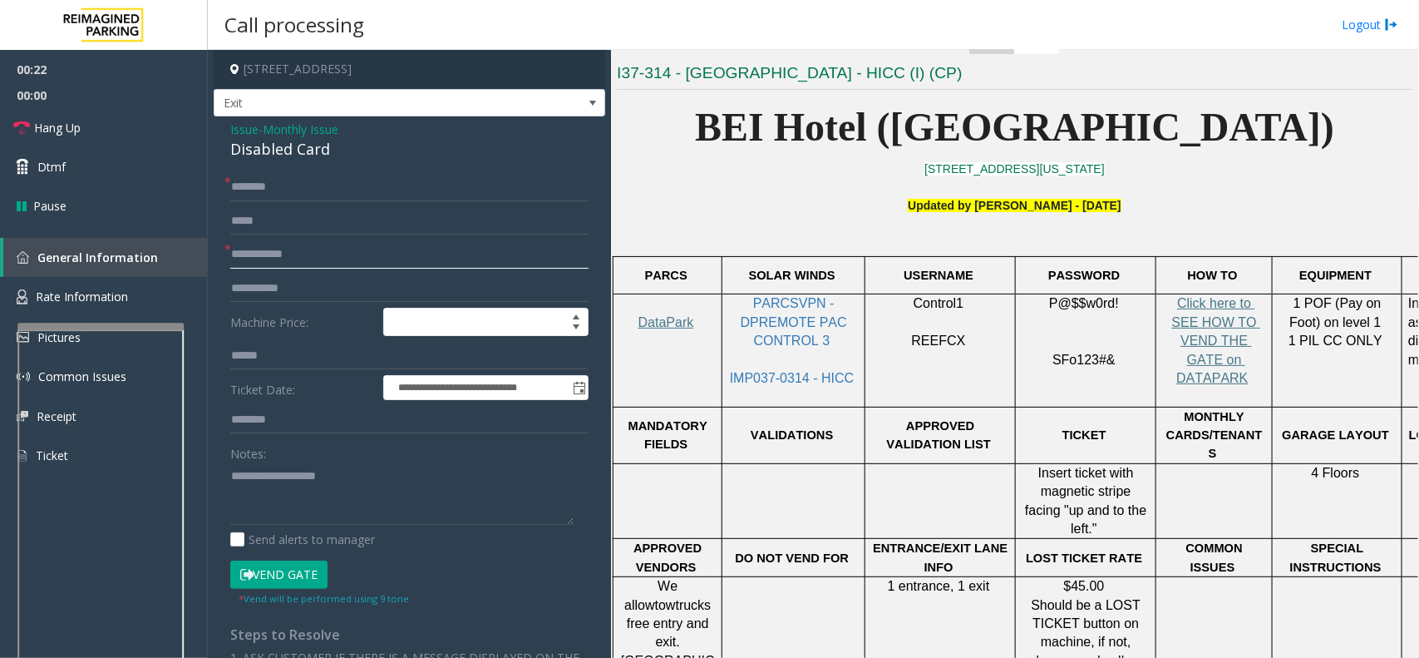
click at [316, 259] on input "text" at bounding box center [409, 254] width 358 height 28
click at [272, 151] on div "Disabled Card" at bounding box center [409, 149] width 358 height 22
drag, startPoint x: 272, startPoint y: 151, endPoint x: 289, endPoint y: 148, distance: 17.0
click at [279, 151] on div "Disabled Card" at bounding box center [409, 149] width 358 height 22
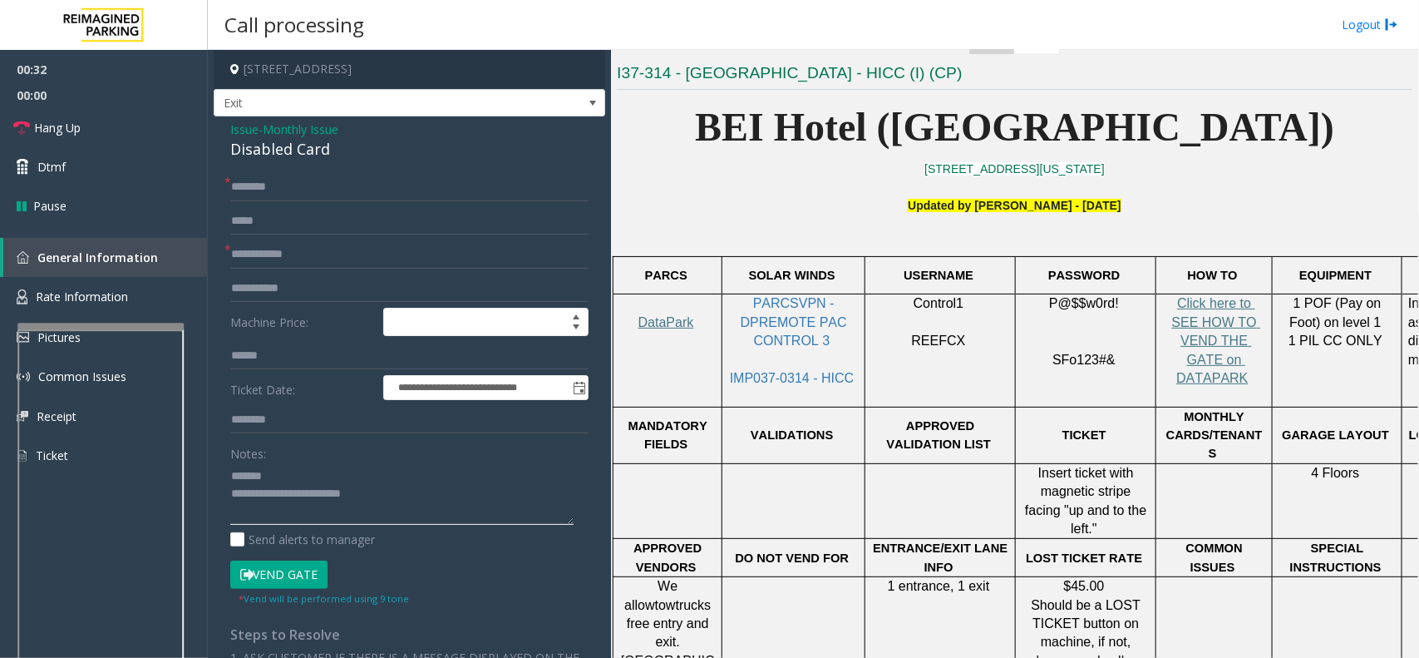
click at [310, 499] on textarea at bounding box center [401, 493] width 343 height 62
drag, startPoint x: 310, startPoint y: 499, endPoint x: 310, endPoint y: 479, distance: 20.0
click at [310, 479] on textarea at bounding box center [401, 493] width 343 height 62
click at [317, 496] on textarea at bounding box center [401, 493] width 343 height 62
drag, startPoint x: 377, startPoint y: 495, endPoint x: 316, endPoint y: 499, distance: 60.8
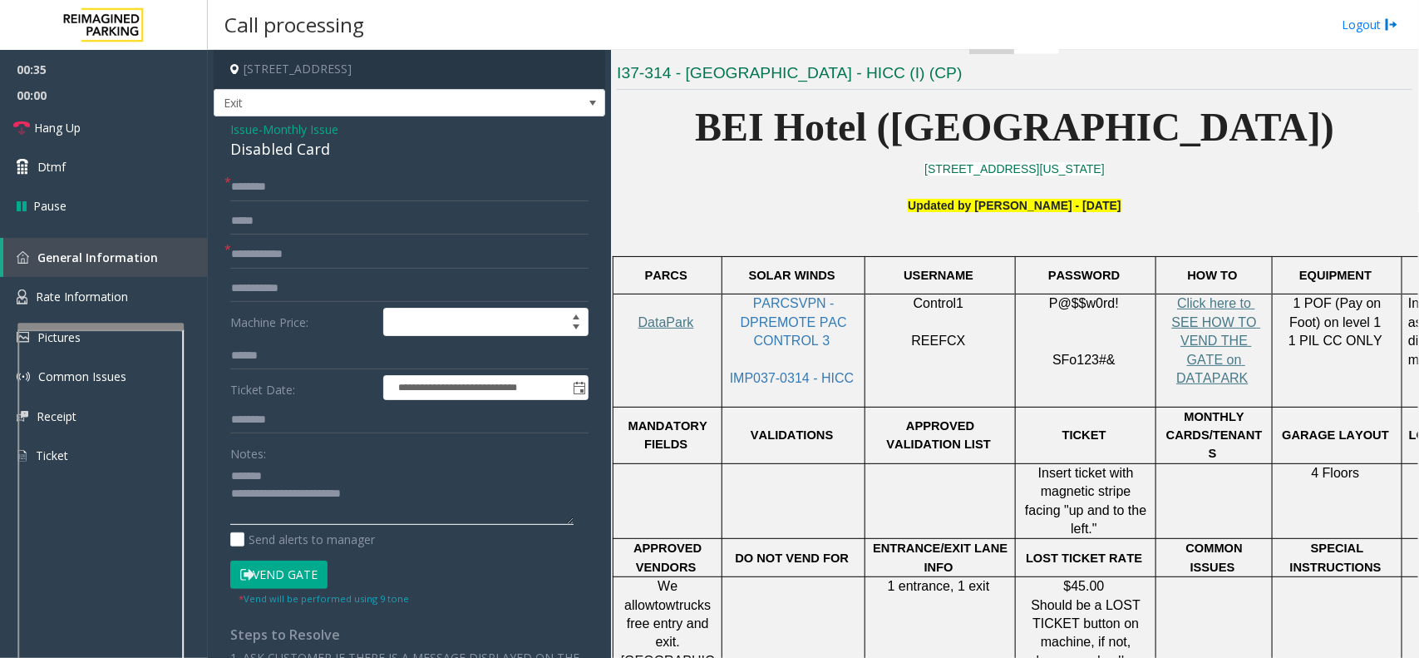
click at [295, 492] on textarea at bounding box center [401, 493] width 343 height 62
type textarea "**********"
click at [287, 254] on input "text" at bounding box center [409, 254] width 358 height 28
click at [263, 255] on input "******" at bounding box center [409, 254] width 358 height 28
type input "*****"
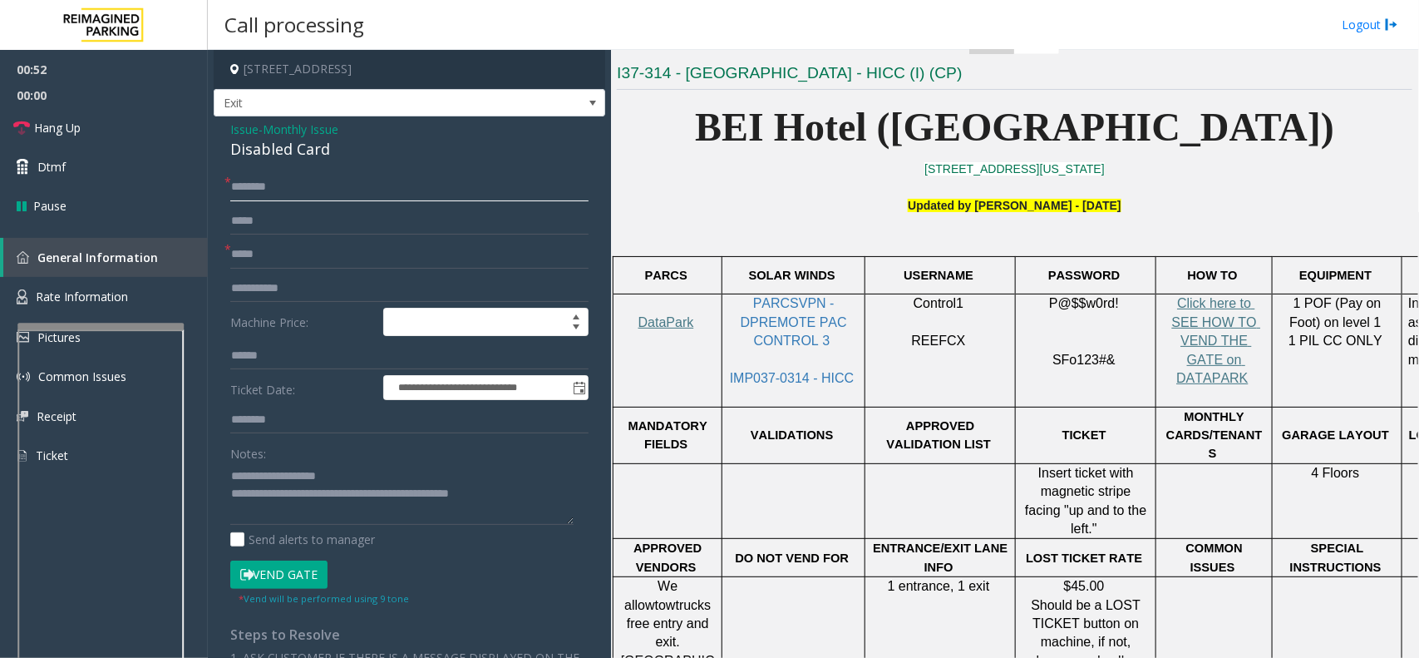
click at [313, 183] on input "text" at bounding box center [409, 187] width 358 height 28
drag, startPoint x: 302, startPoint y: 570, endPoint x: 264, endPoint y: 364, distance: 209.6
click at [302, 570] on button "Vend Gate" at bounding box center [278, 574] width 97 height 28
click at [233, 190] on input "*******" at bounding box center [409, 187] width 358 height 28
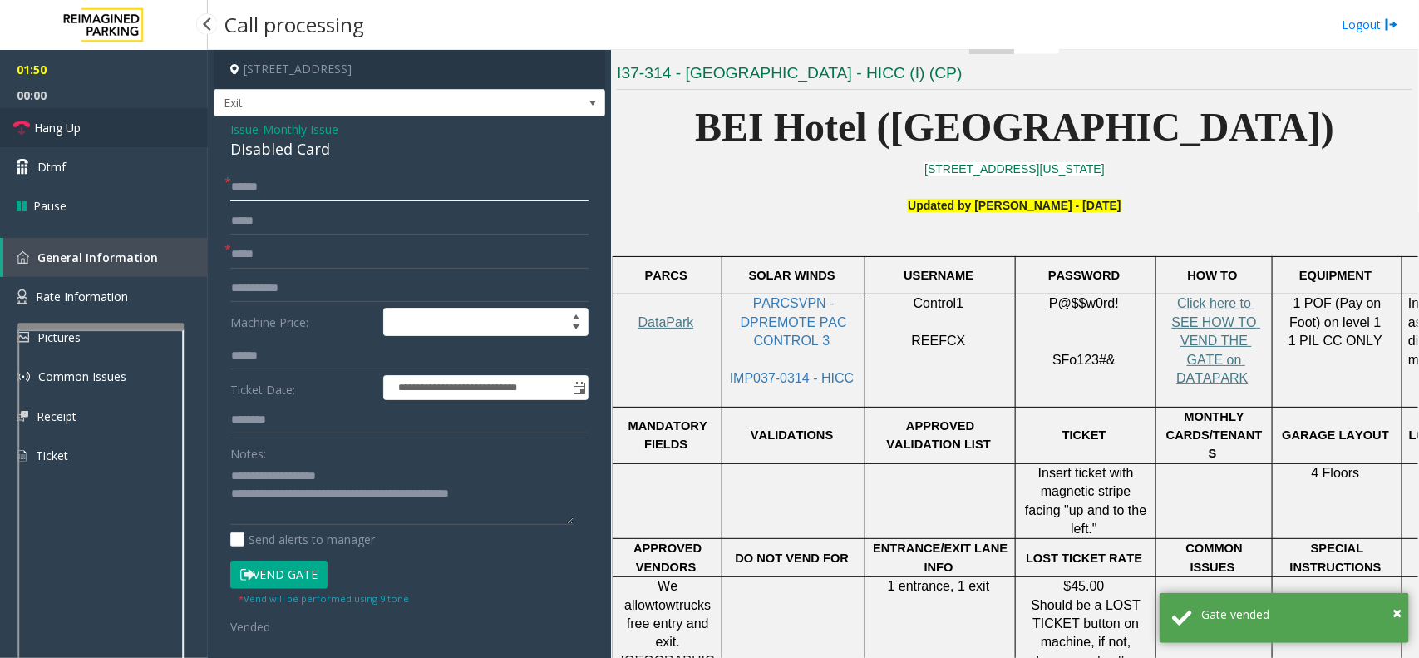
type input "******"
click at [81, 134] on link "Hang Up" at bounding box center [104, 127] width 208 height 39
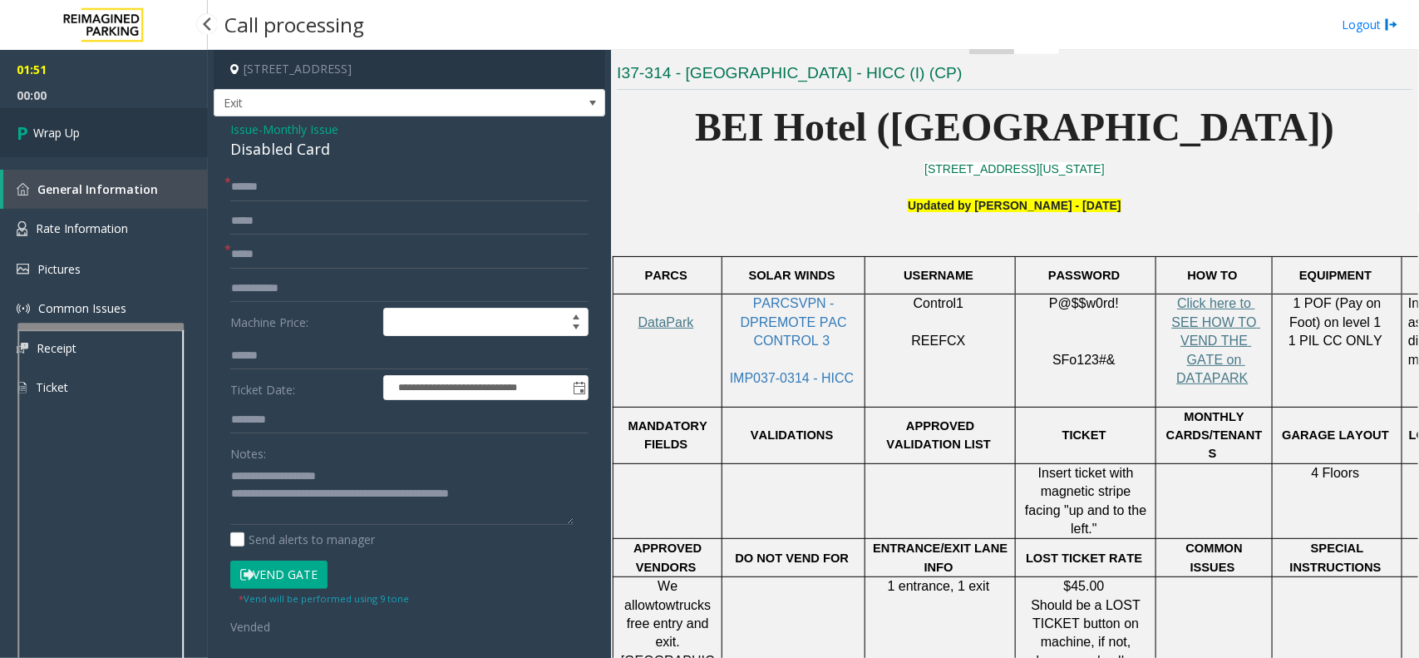
click at [75, 151] on link "Wrap Up" at bounding box center [104, 132] width 208 height 49
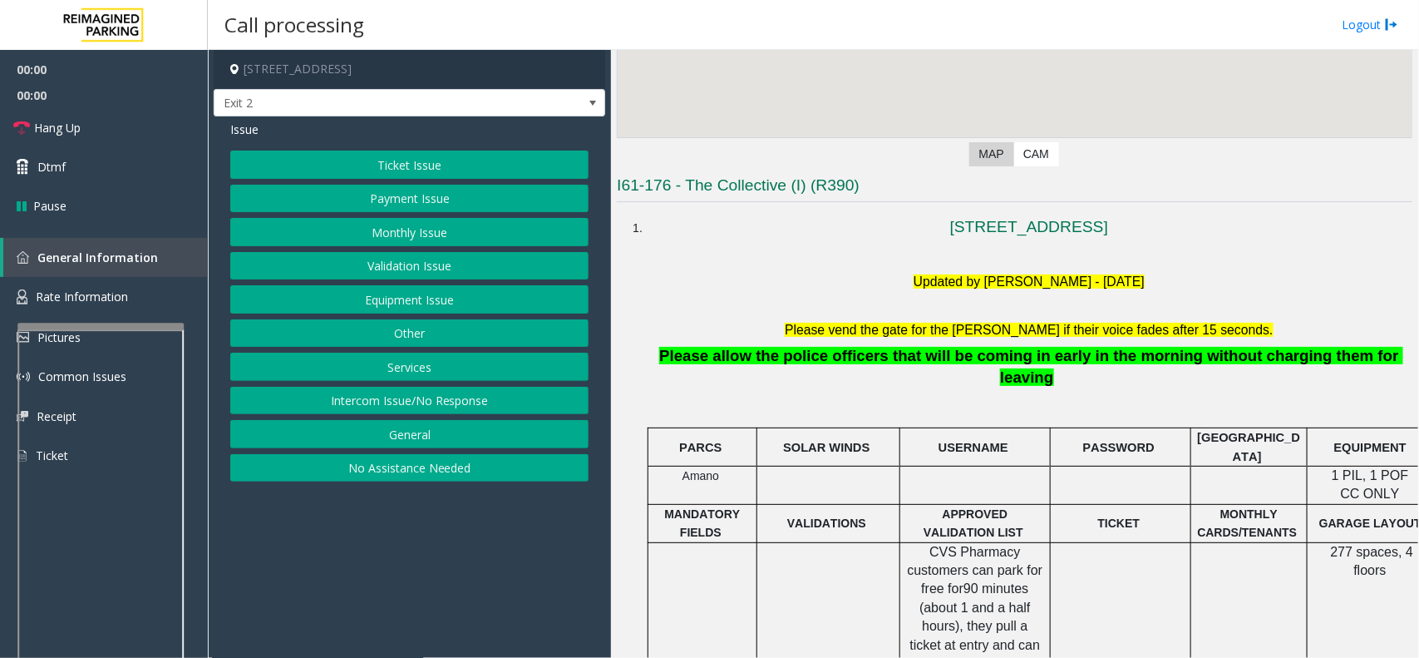
scroll to position [520, 0]
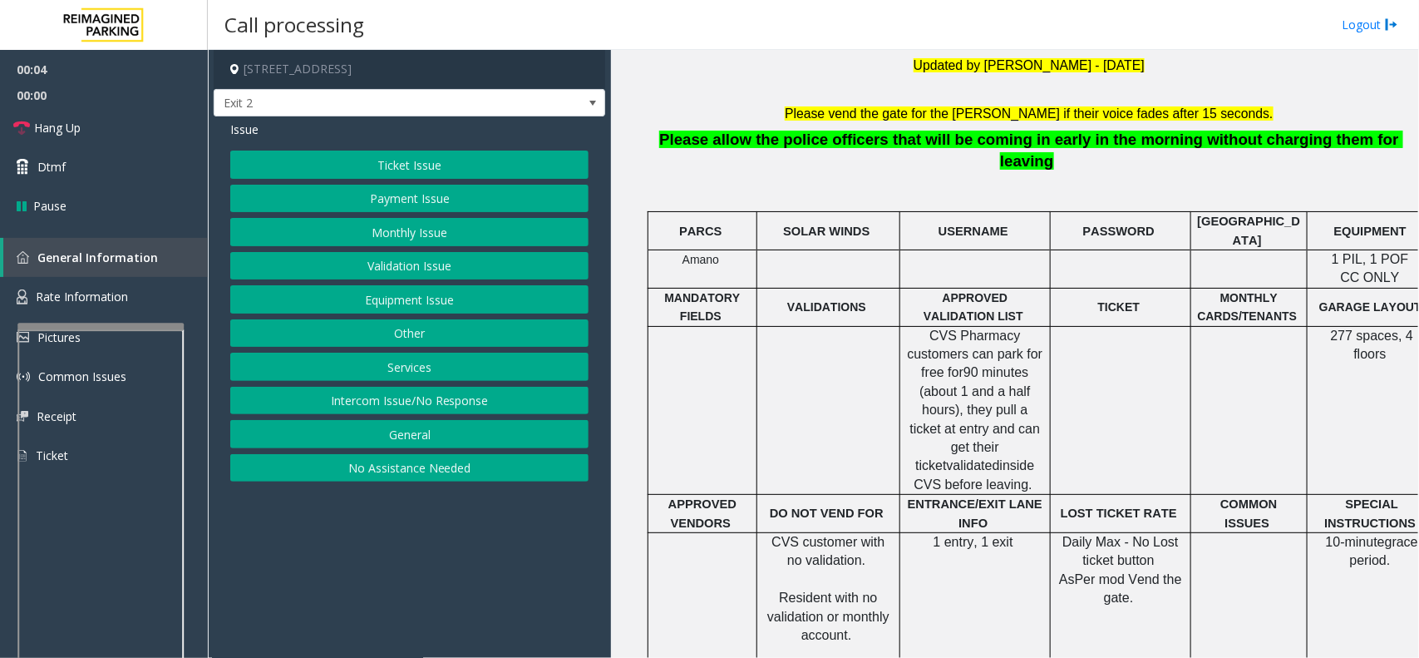
click at [441, 230] on button "Monthly Issue" at bounding box center [409, 232] width 358 height 28
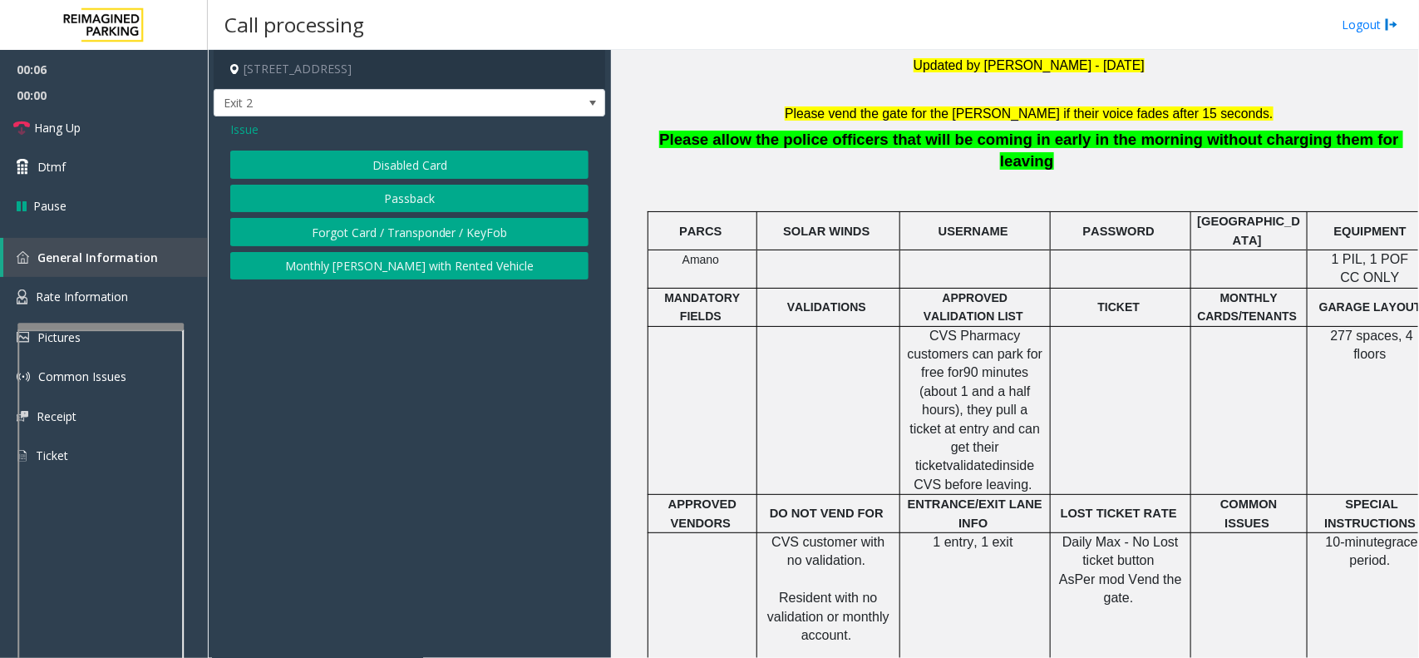
click at [397, 172] on button "Disabled Card" at bounding box center [409, 165] width 358 height 28
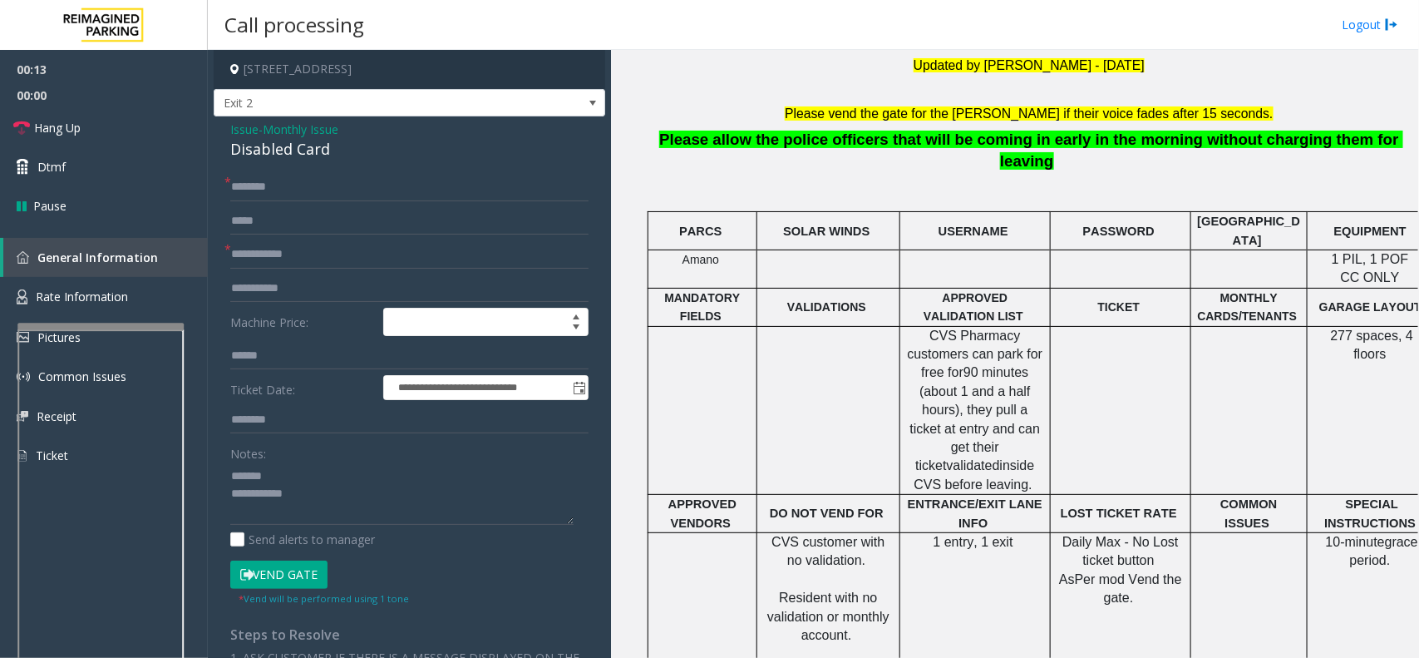
click at [279, 151] on div "Disabled Card" at bounding box center [409, 149] width 358 height 22
type textarea "**********"
click at [297, 185] on input "text" at bounding box center [409, 187] width 358 height 28
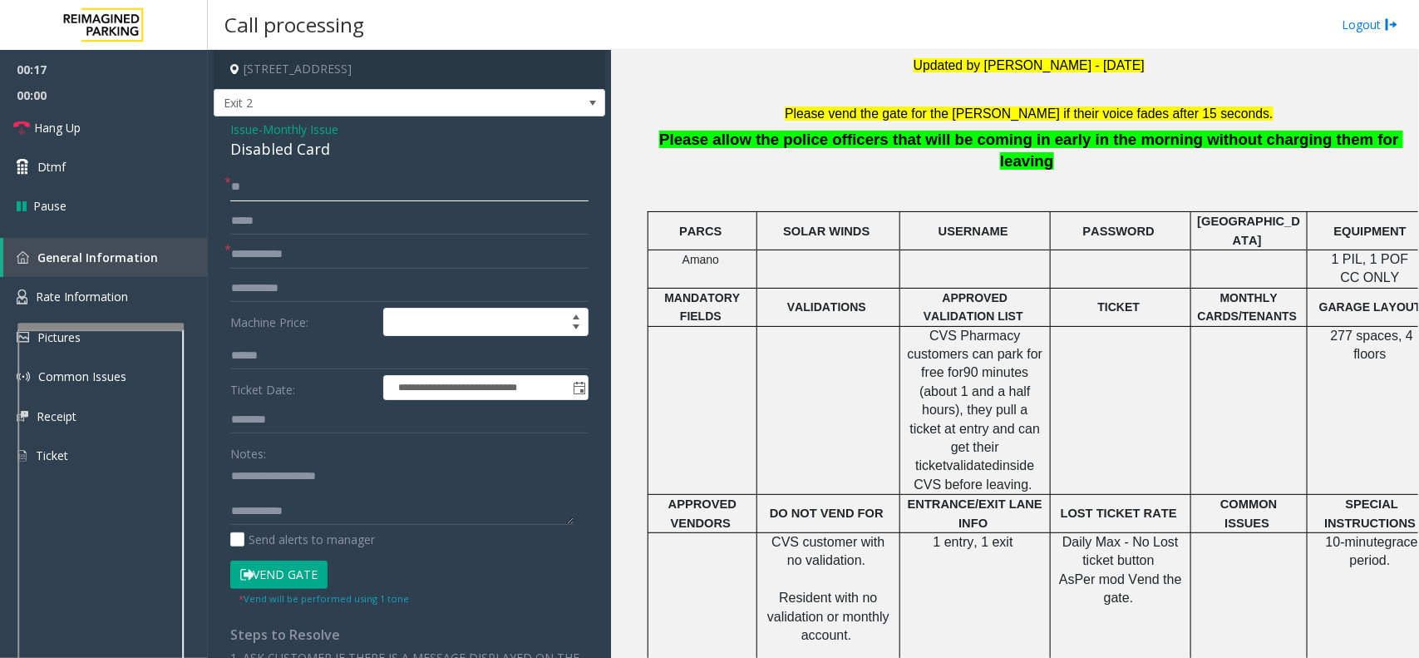
type input "**"
click at [131, 131] on link "Hang Up" at bounding box center [104, 127] width 208 height 39
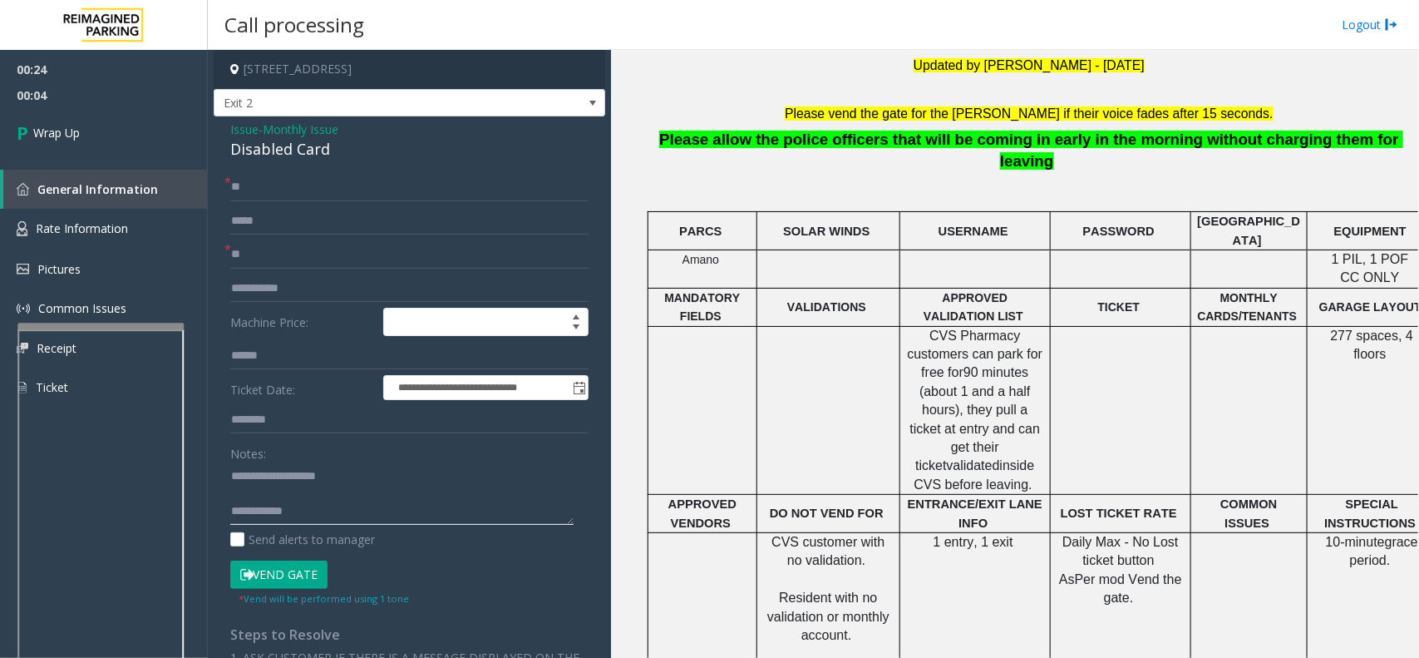
click at [345, 525] on textarea at bounding box center [401, 493] width 343 height 62
paste textarea "**********"
type textarea "**********"
click at [85, 134] on link "Wrap Up" at bounding box center [104, 132] width 208 height 49
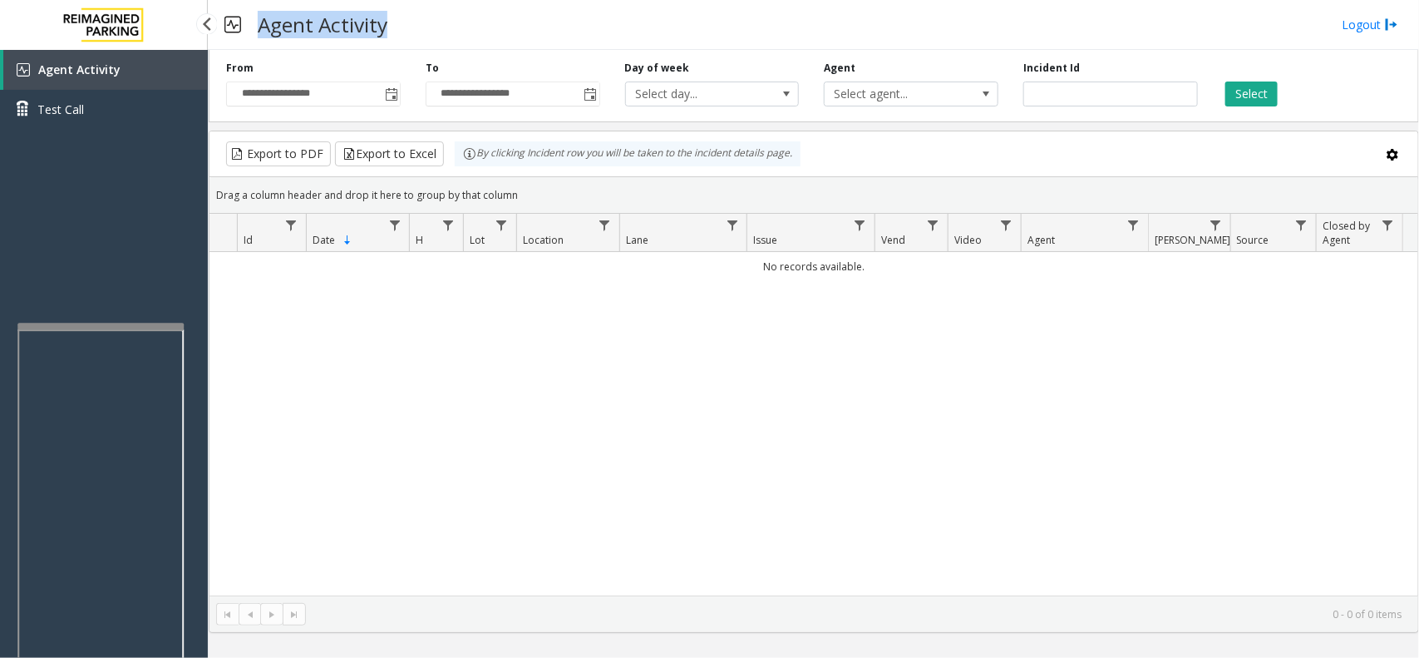
drag, startPoint x: 412, startPoint y: 32, endPoint x: 258, endPoint y: 35, distance: 153.9
click at [258, 35] on div "Agent Activity Logout" at bounding box center [813, 25] width 1211 height 50
click at [412, 17] on div "Agent Activity Logout" at bounding box center [813, 25] width 1211 height 50
drag, startPoint x: 389, startPoint y: 19, endPoint x: 264, endPoint y: 37, distance: 126.9
click at [264, 37] on div "Agent Activity Logout" at bounding box center [813, 25] width 1211 height 50
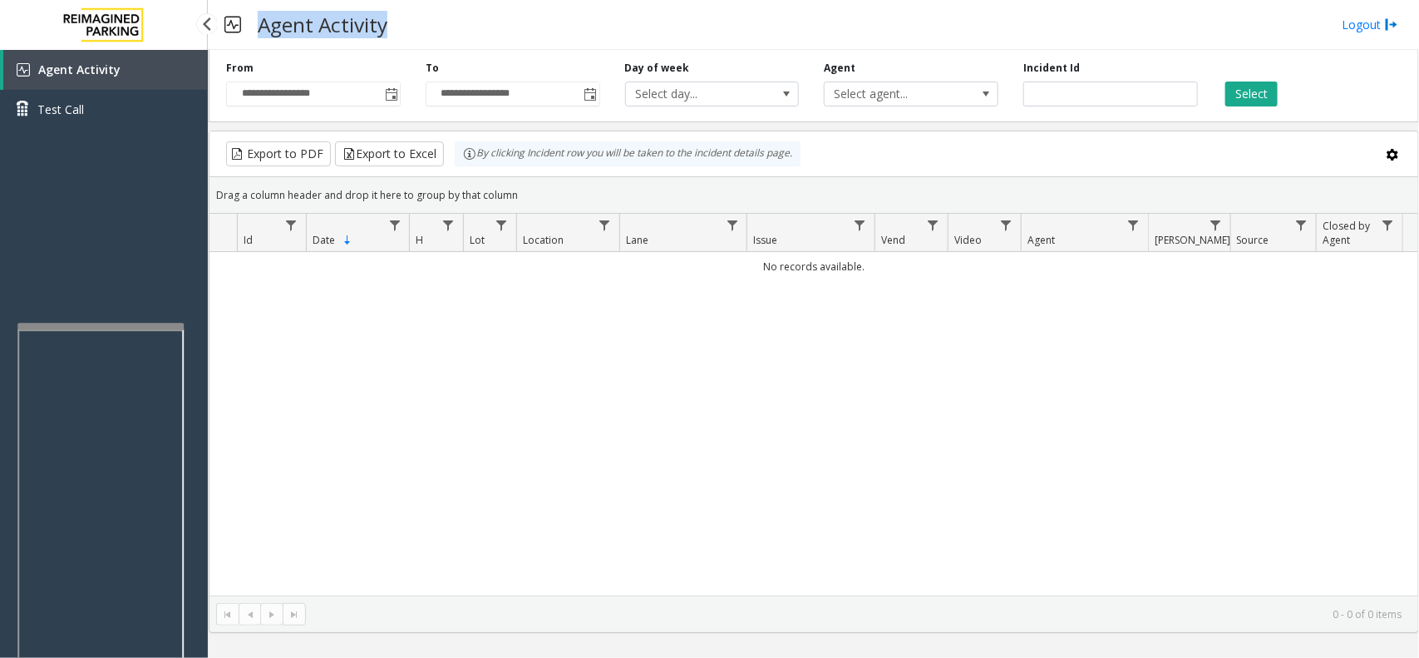
click at [425, 13] on div "Agent Activity Logout" at bounding box center [813, 25] width 1211 height 50
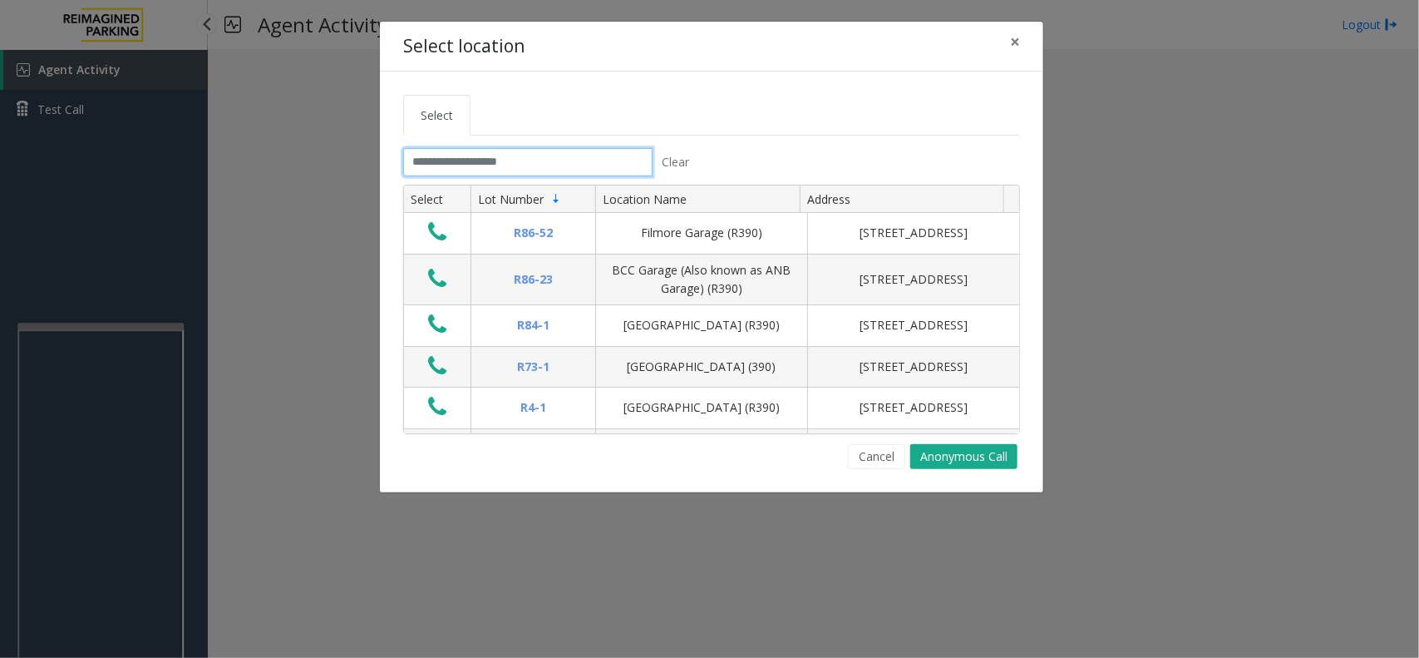
click at [521, 152] on input "text" at bounding box center [527, 162] width 249 height 28
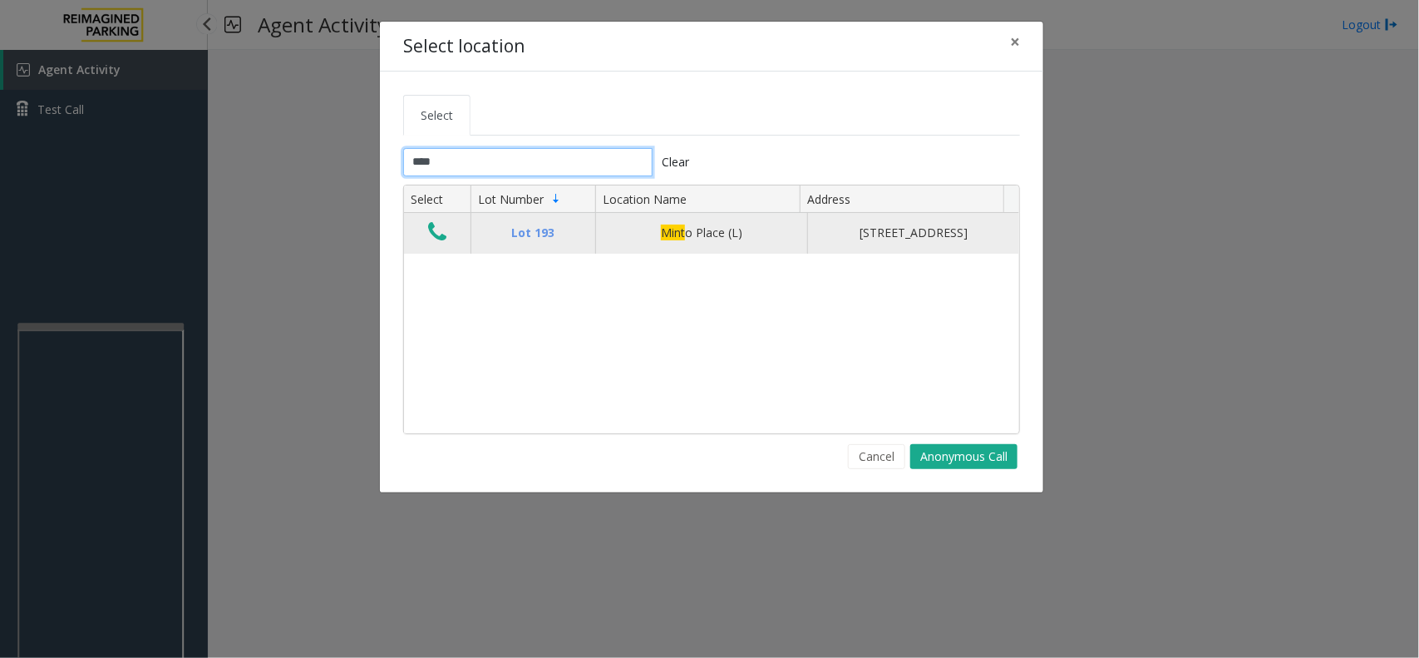
type input "****"
click at [435, 239] on icon "Data table" at bounding box center [437, 231] width 18 height 23
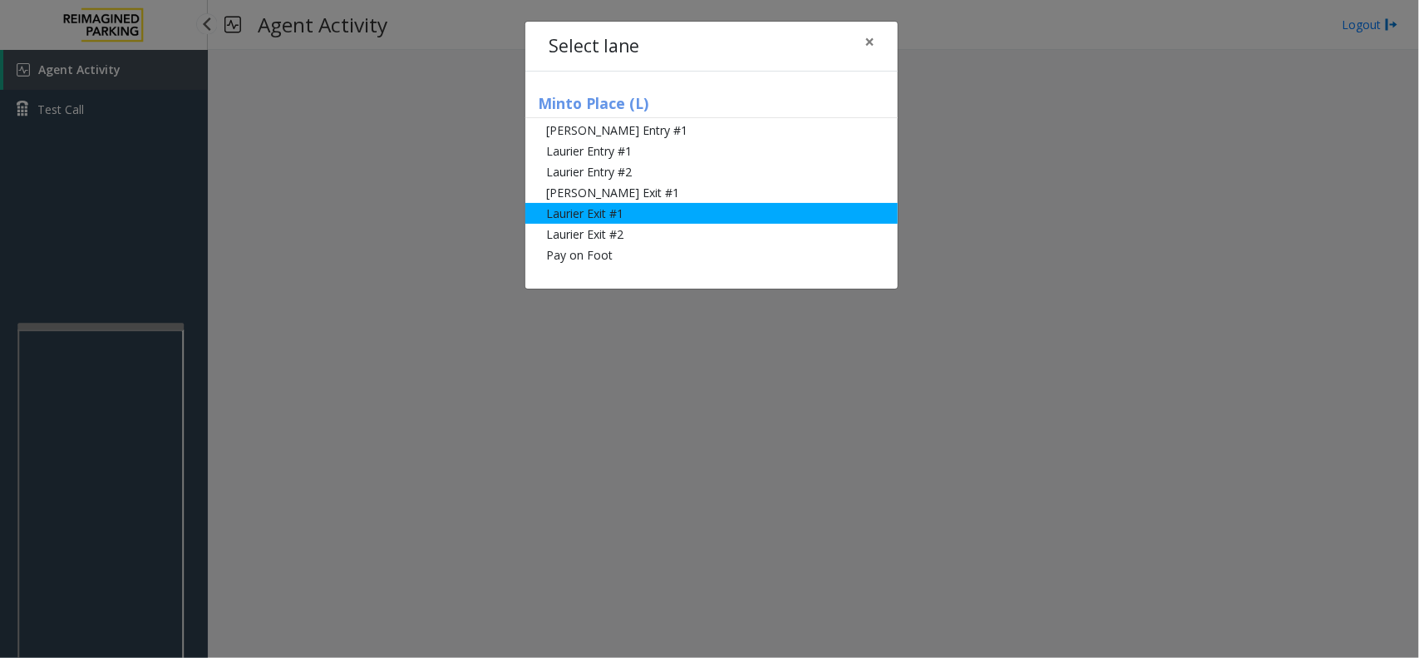
click at [663, 210] on li "Laurier Exit #1" at bounding box center [712, 213] width 373 height 21
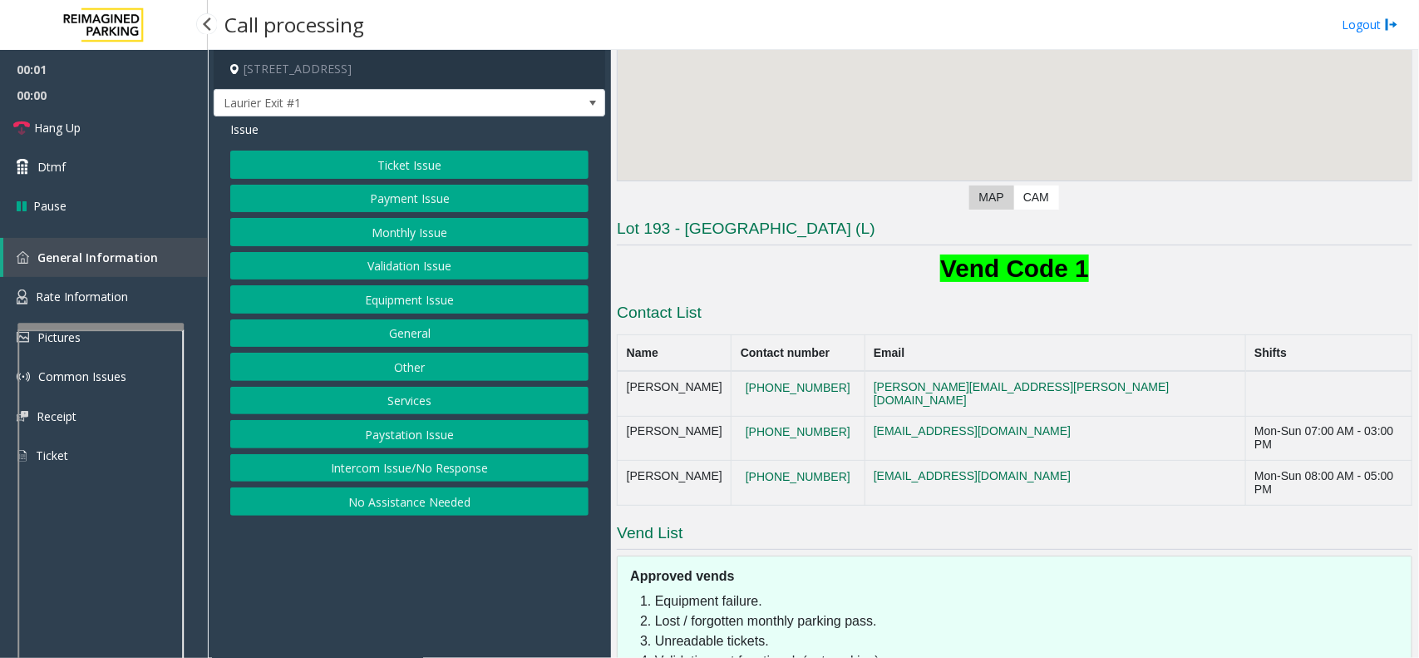
scroll to position [264, 0]
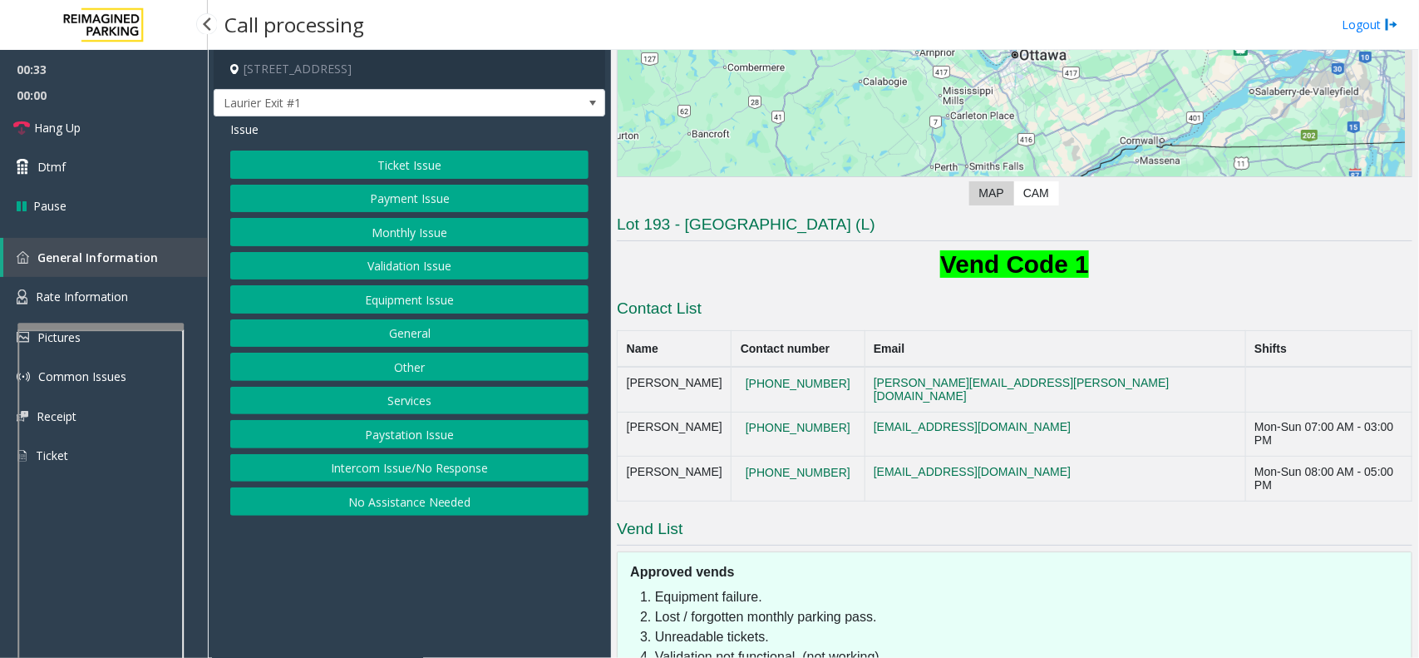
click at [500, 300] on button "Equipment Issue" at bounding box center [409, 299] width 358 height 28
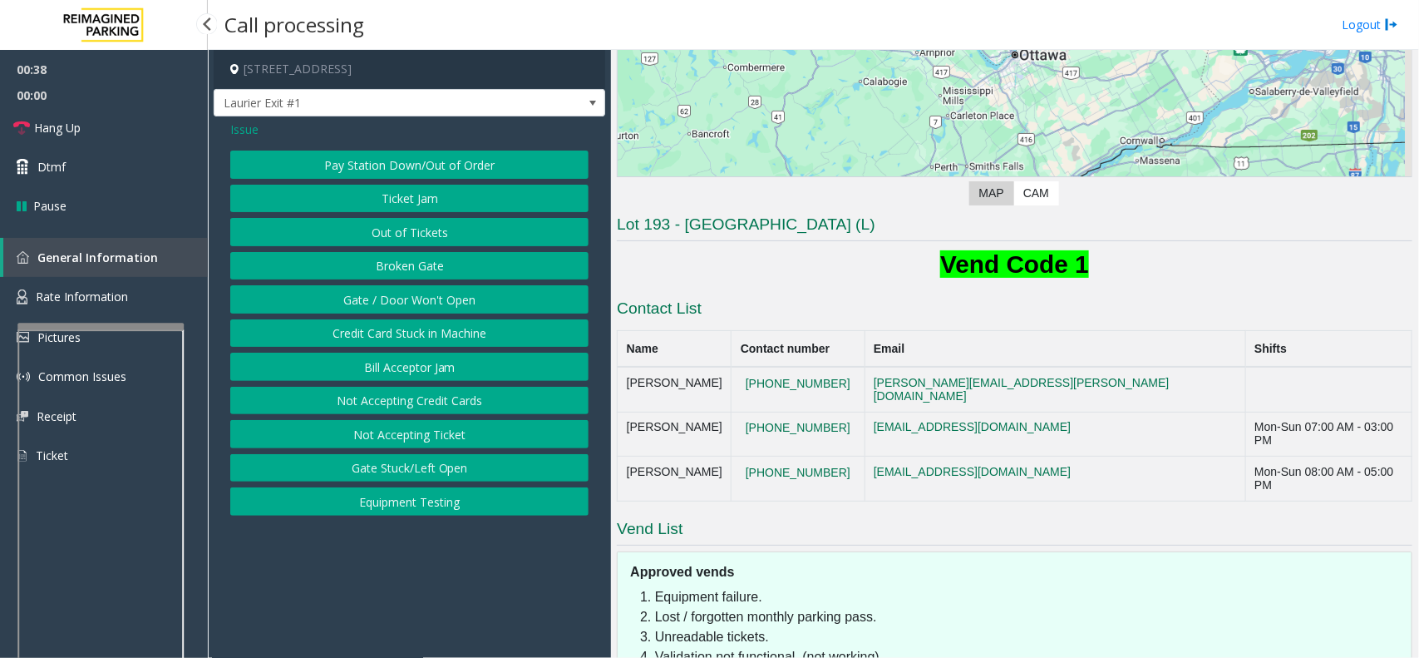
click at [482, 305] on button "Gate / Door Won't Open" at bounding box center [409, 299] width 358 height 28
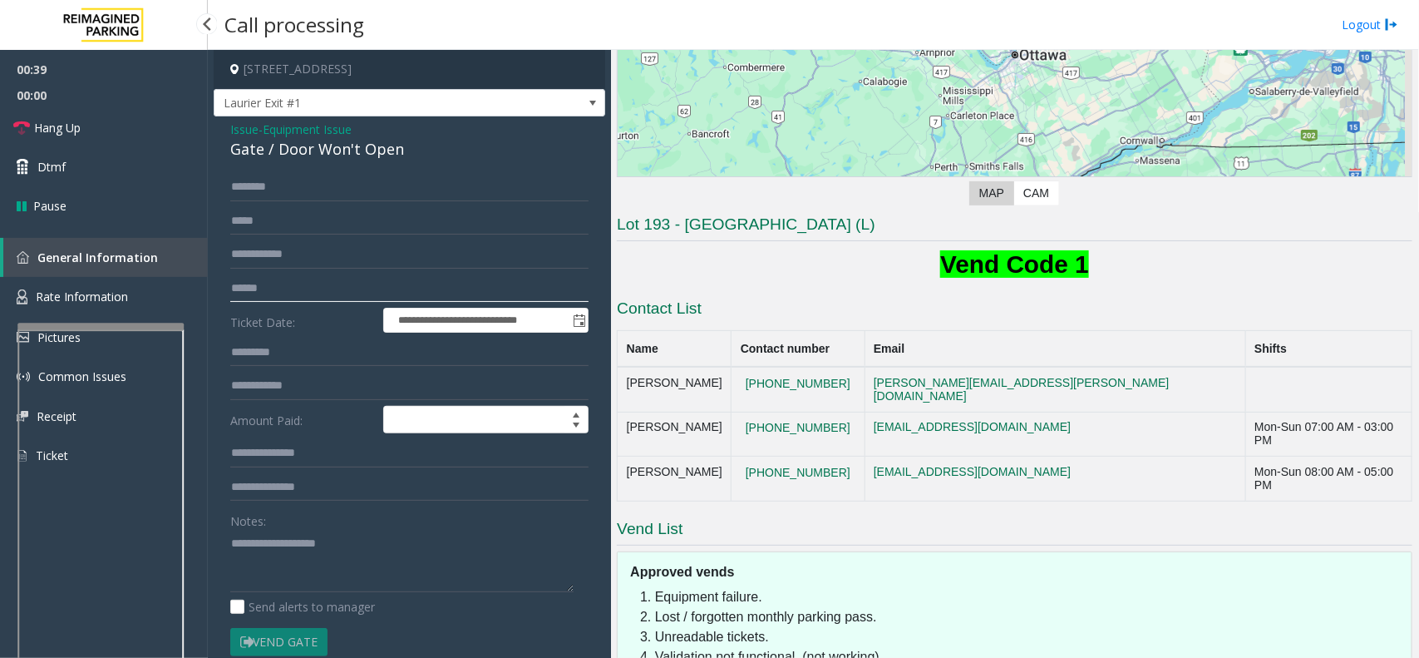
click at [303, 294] on input "text" at bounding box center [409, 288] width 358 height 28
click at [283, 545] on textarea at bounding box center [401, 561] width 343 height 62
type textarea "**********"
click at [288, 280] on input "text" at bounding box center [409, 288] width 358 height 28
type input "*****"
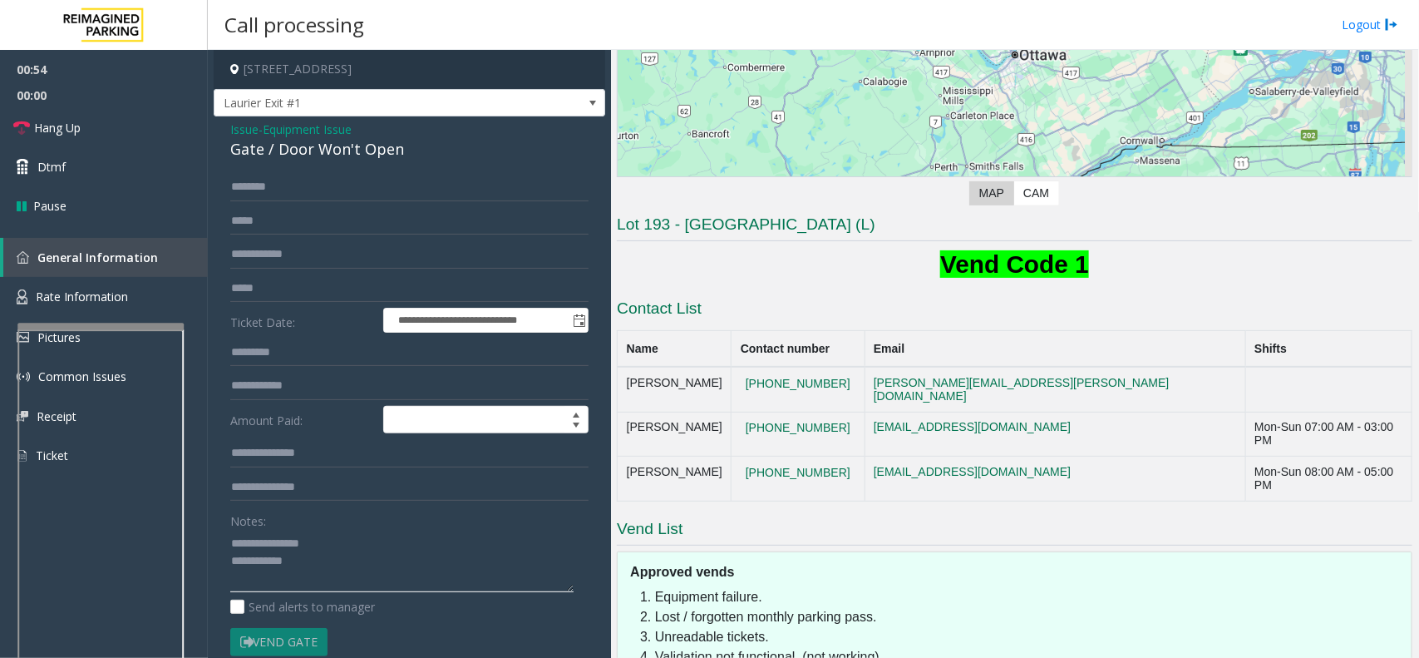
click at [347, 533] on textarea at bounding box center [401, 561] width 343 height 62
click at [295, 191] on input "text" at bounding box center [409, 187] width 358 height 28
type input "*****"
click at [337, 545] on textarea at bounding box center [401, 561] width 343 height 62
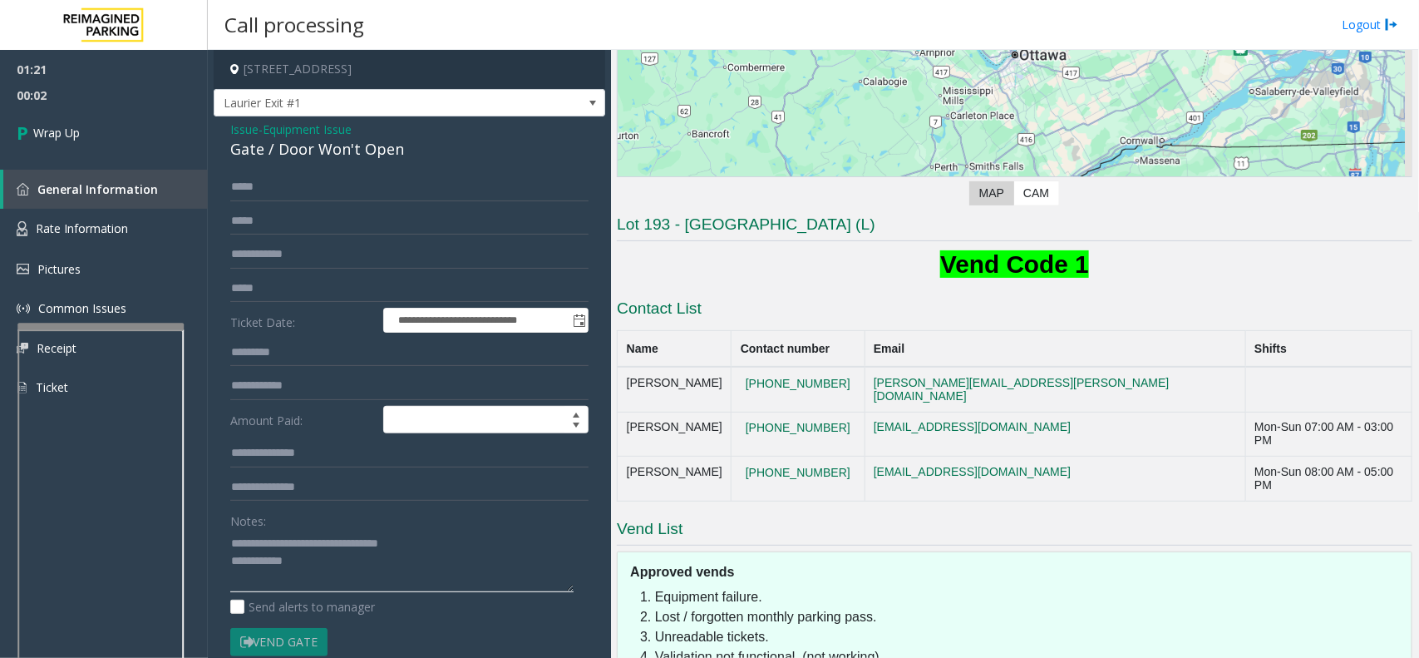
click at [442, 545] on textarea at bounding box center [401, 561] width 343 height 62
click at [372, 566] on textarea at bounding box center [401, 561] width 343 height 62
paste textarea "**********"
drag, startPoint x: 318, startPoint y: 563, endPoint x: 310, endPoint y: 514, distance: 49.8
click at [320, 563] on textarea at bounding box center [401, 561] width 343 height 62
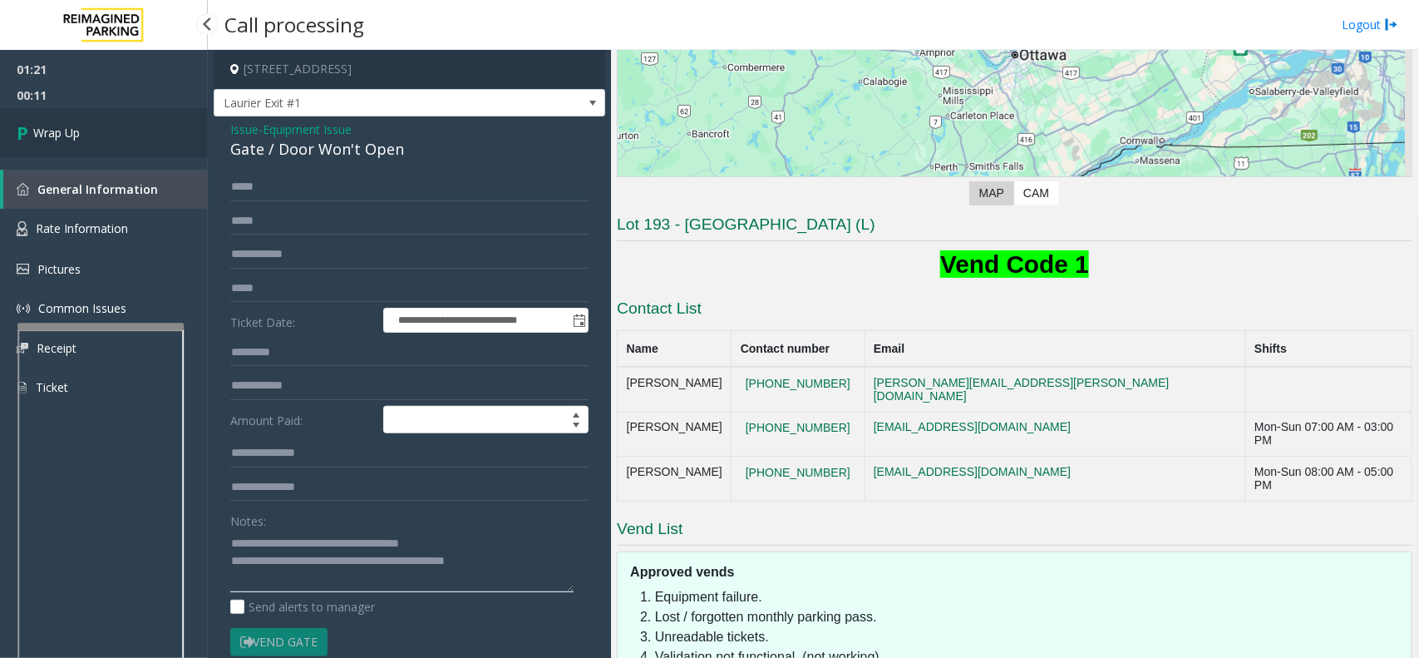
type textarea "**********"
click at [81, 134] on link "Wrap Up" at bounding box center [104, 132] width 208 height 49
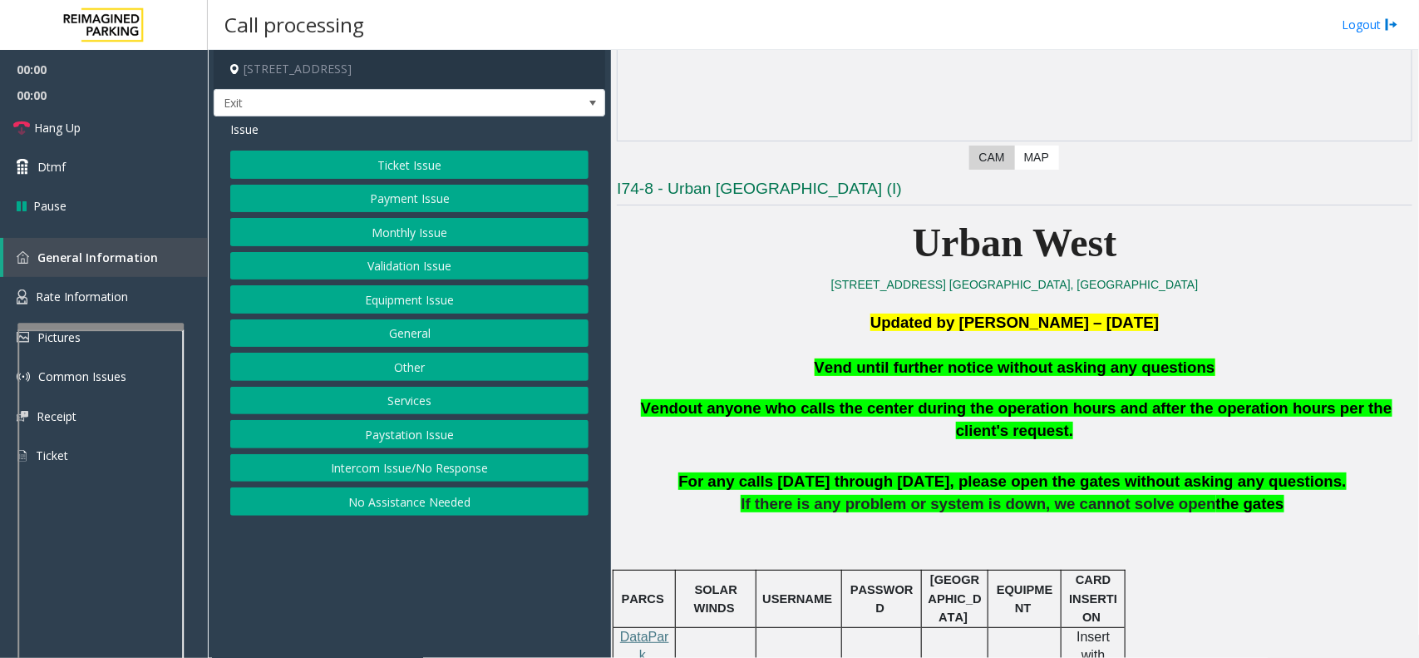
scroll to position [312, 0]
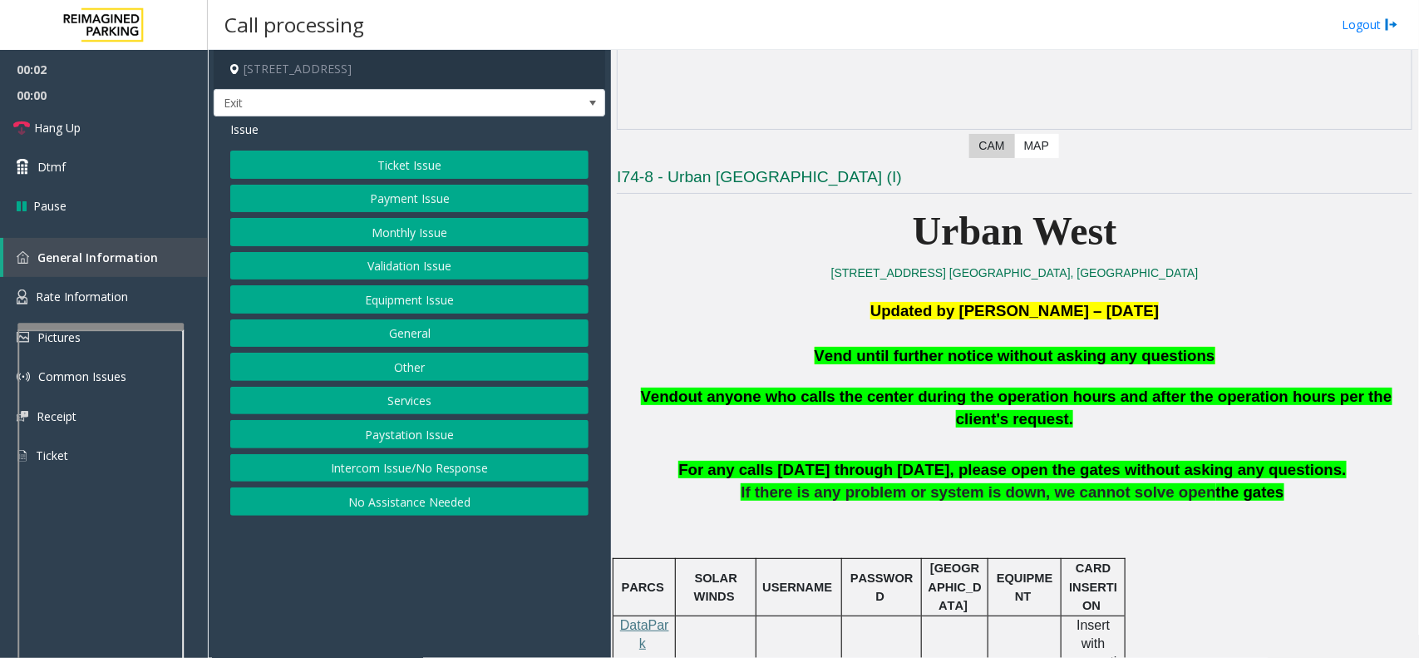
click at [404, 301] on button "Equipment Issue" at bounding box center [409, 299] width 358 height 28
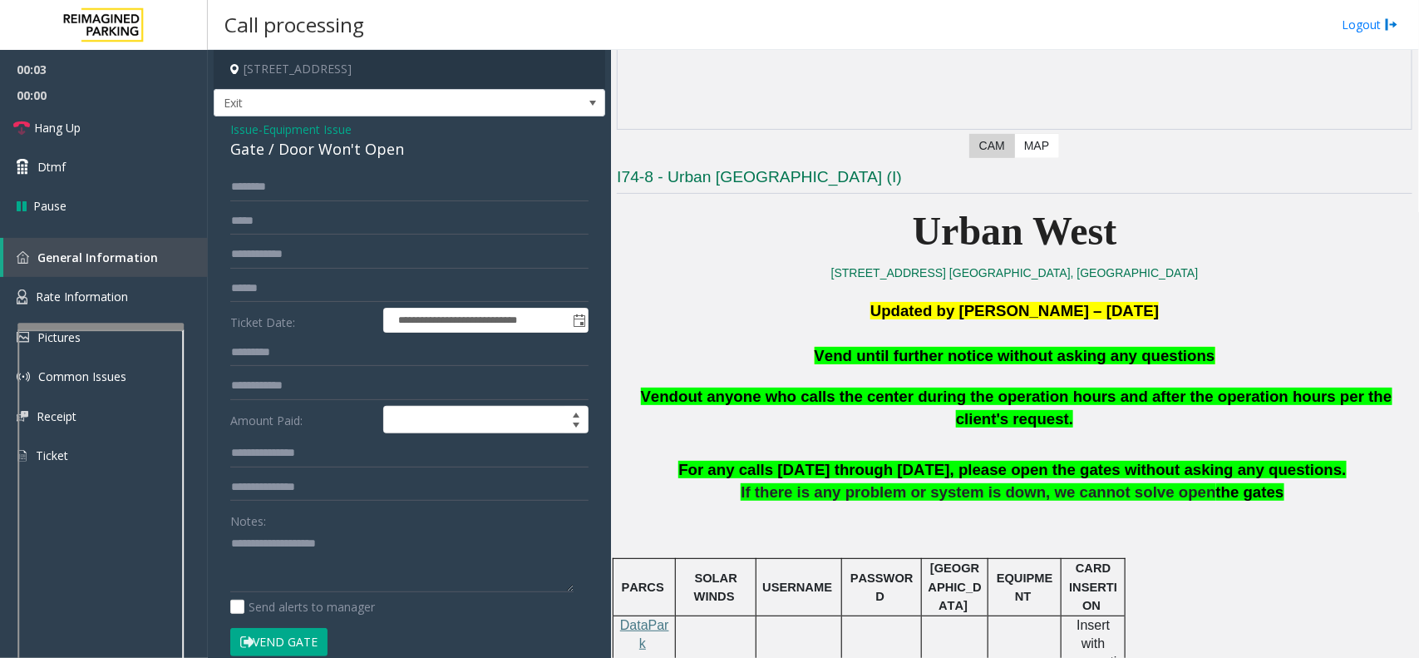
click at [313, 649] on button "Vend Gate" at bounding box center [278, 642] width 97 height 28
click at [863, 359] on span "Vend until further notice without asking any questions" at bounding box center [1015, 355] width 401 height 17
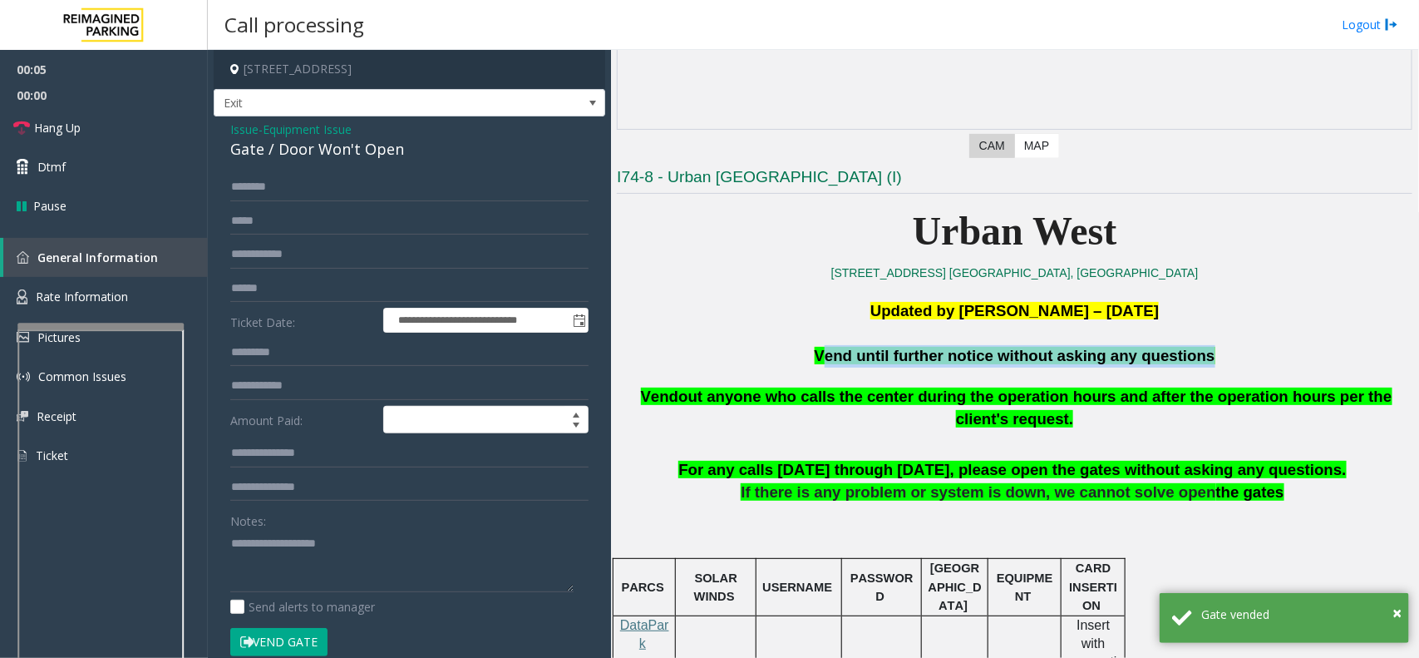
click at [863, 359] on span "Vend until further notice without asking any questions" at bounding box center [1015, 355] width 401 height 17
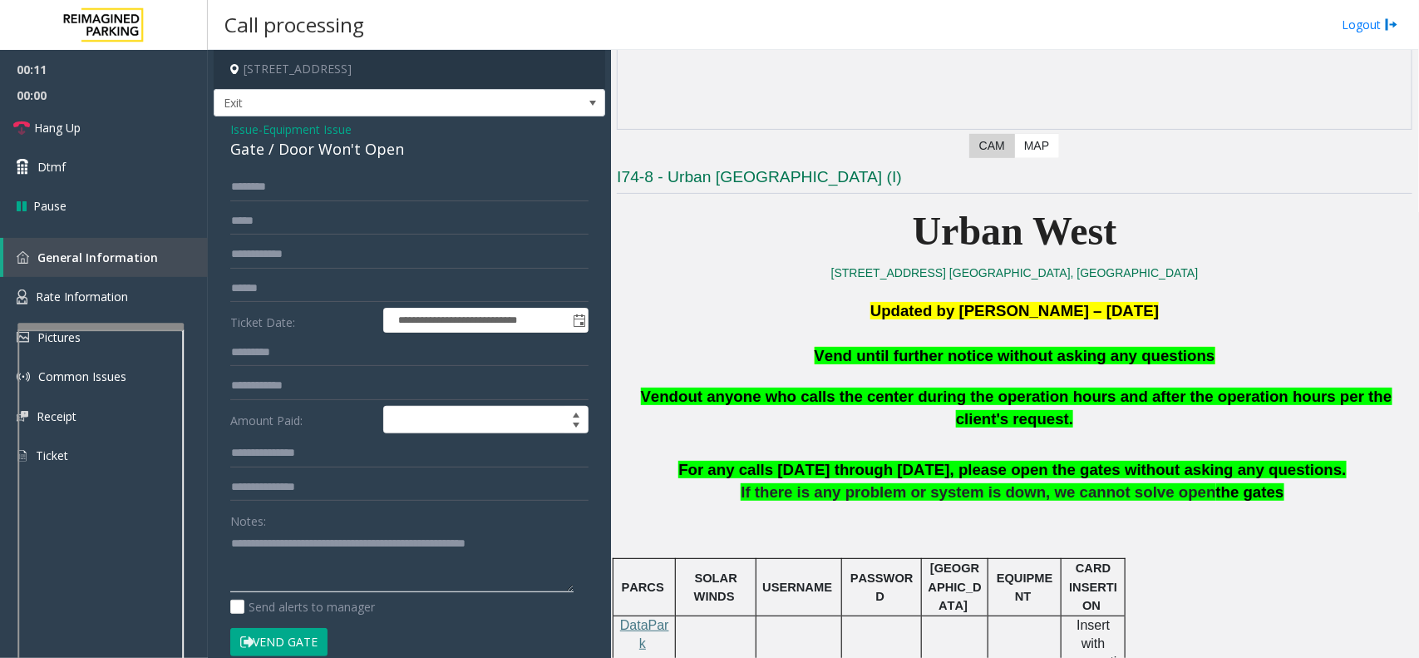
type textarea "**********"
click at [279, 135] on span "Equipment Issue" at bounding box center [307, 129] width 89 height 17
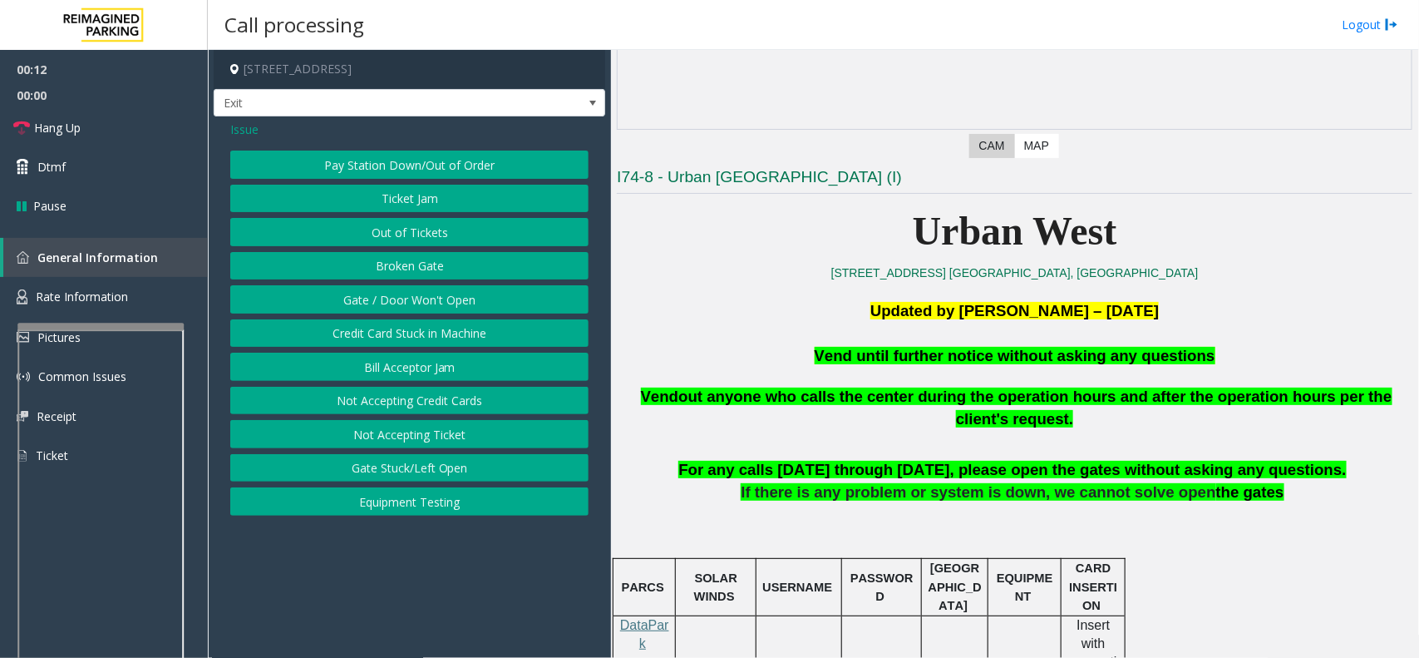
click at [235, 122] on span "Issue" at bounding box center [244, 129] width 28 height 17
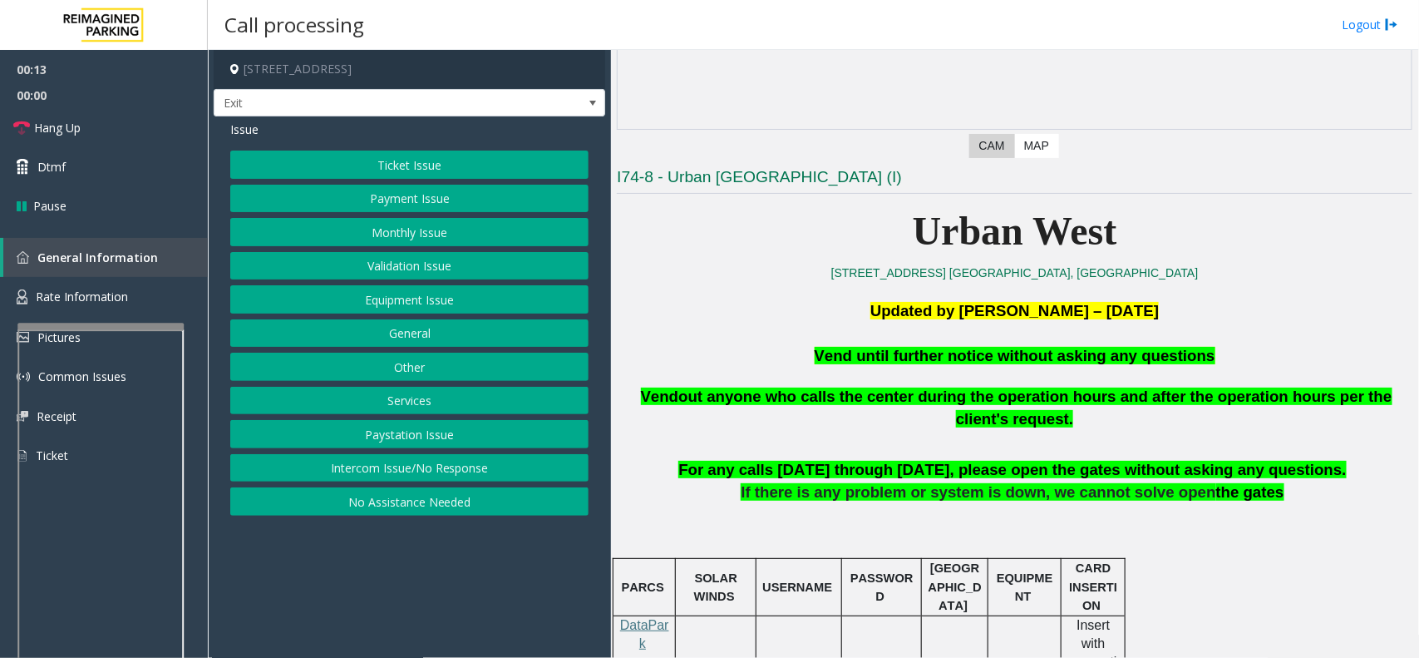
click at [372, 168] on button "Ticket Issue" at bounding box center [409, 165] width 358 height 28
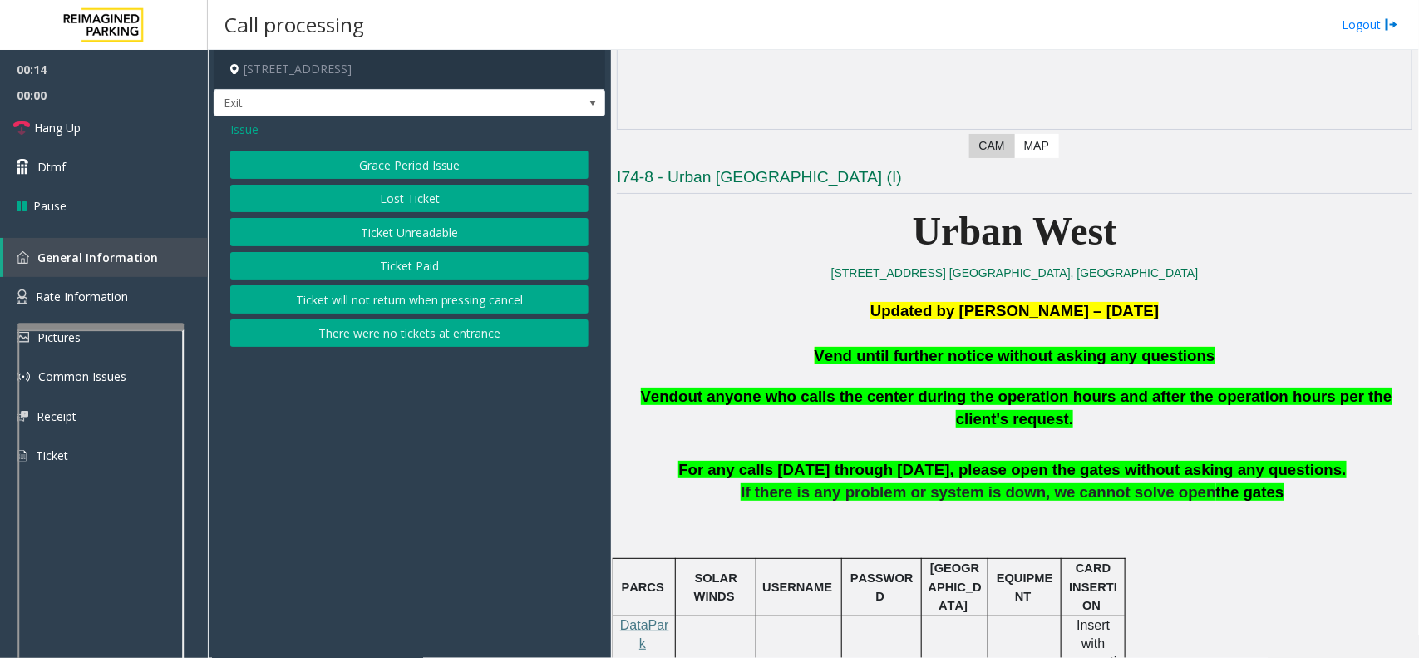
click at [400, 215] on div "Grace Period Issue Lost Ticket Ticket Unreadable Ticket Paid Ticket will not re…" at bounding box center [409, 249] width 358 height 196
click at [397, 227] on button "Ticket Unreadable" at bounding box center [409, 232] width 358 height 28
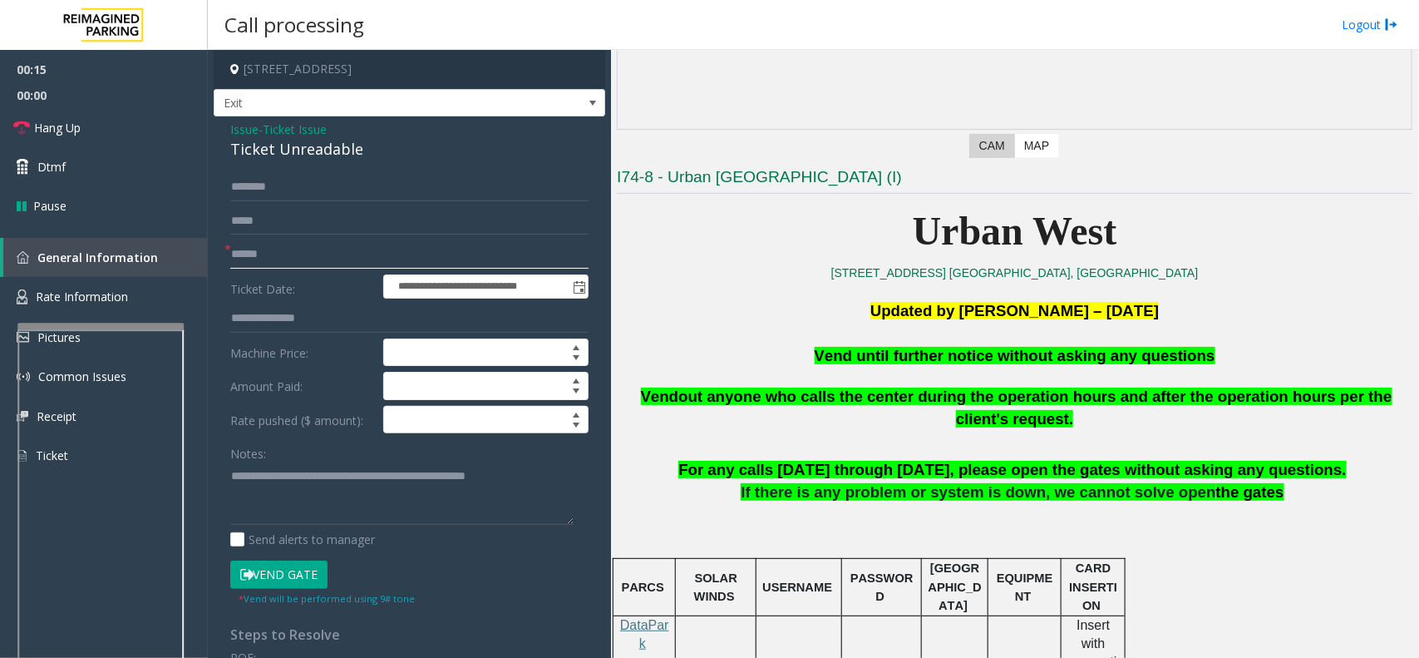
click at [260, 251] on input "text" at bounding box center [409, 254] width 358 height 28
type input "**"
click at [101, 131] on link "Hang Up" at bounding box center [104, 127] width 208 height 39
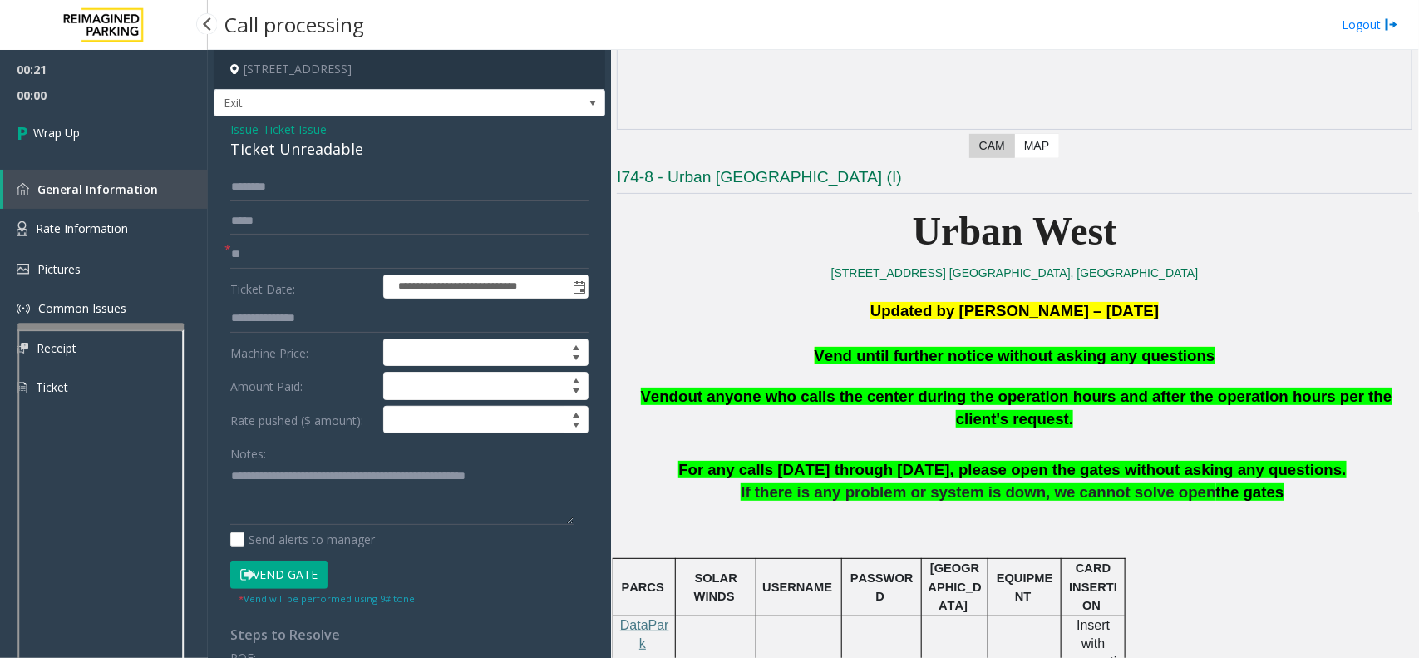
click at [101, 131] on link "Wrap Up" at bounding box center [104, 132] width 208 height 49
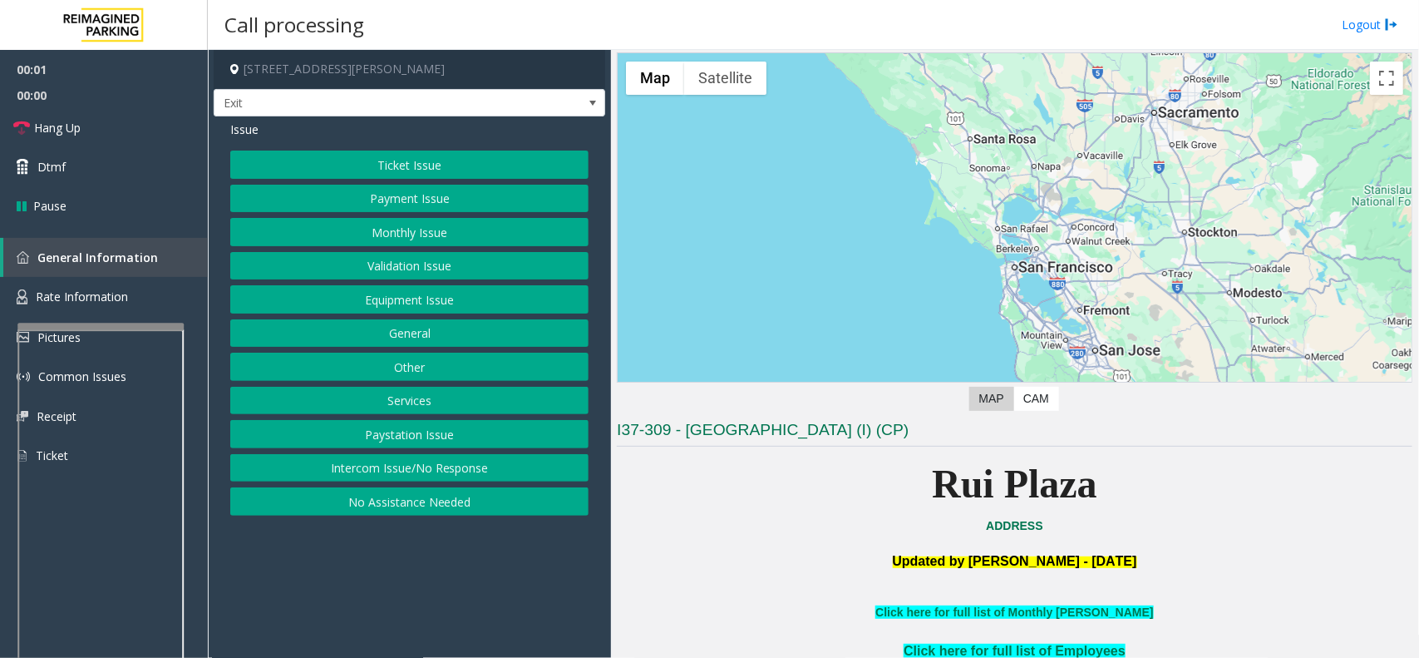
scroll to position [208, 0]
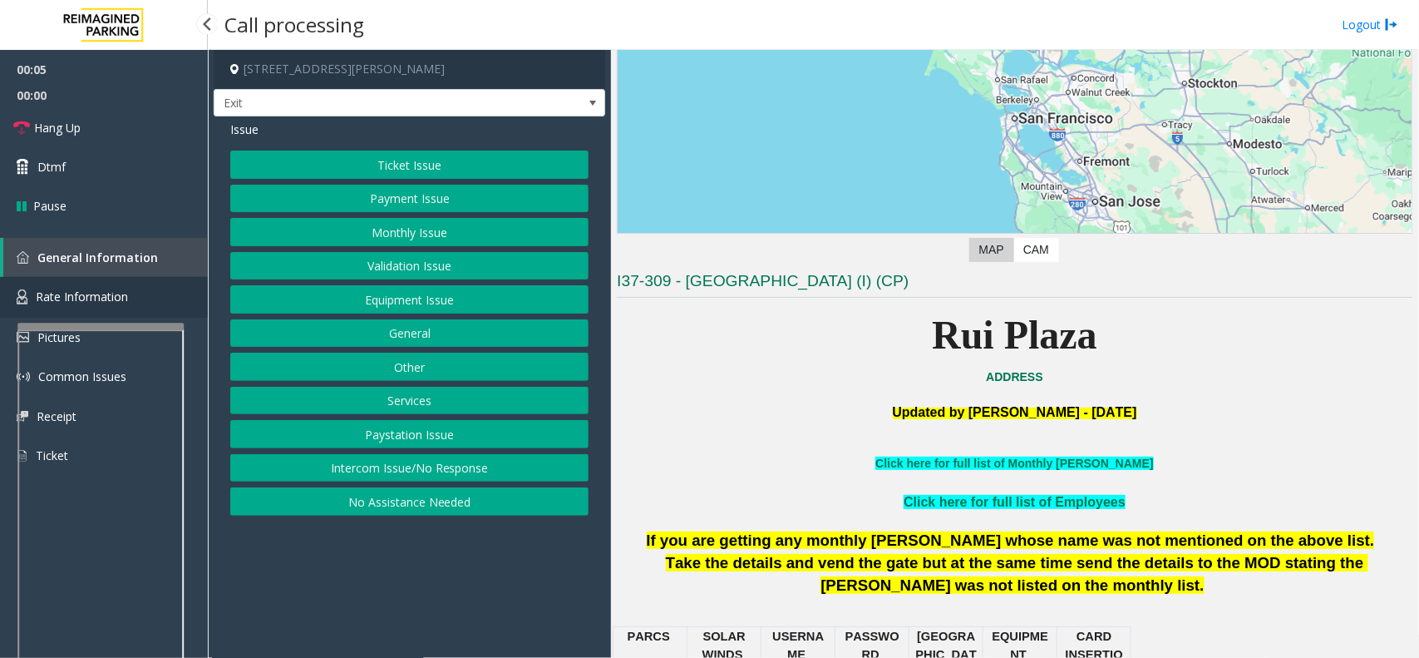
click at [96, 289] on span "Rate Information" at bounding box center [82, 297] width 92 height 16
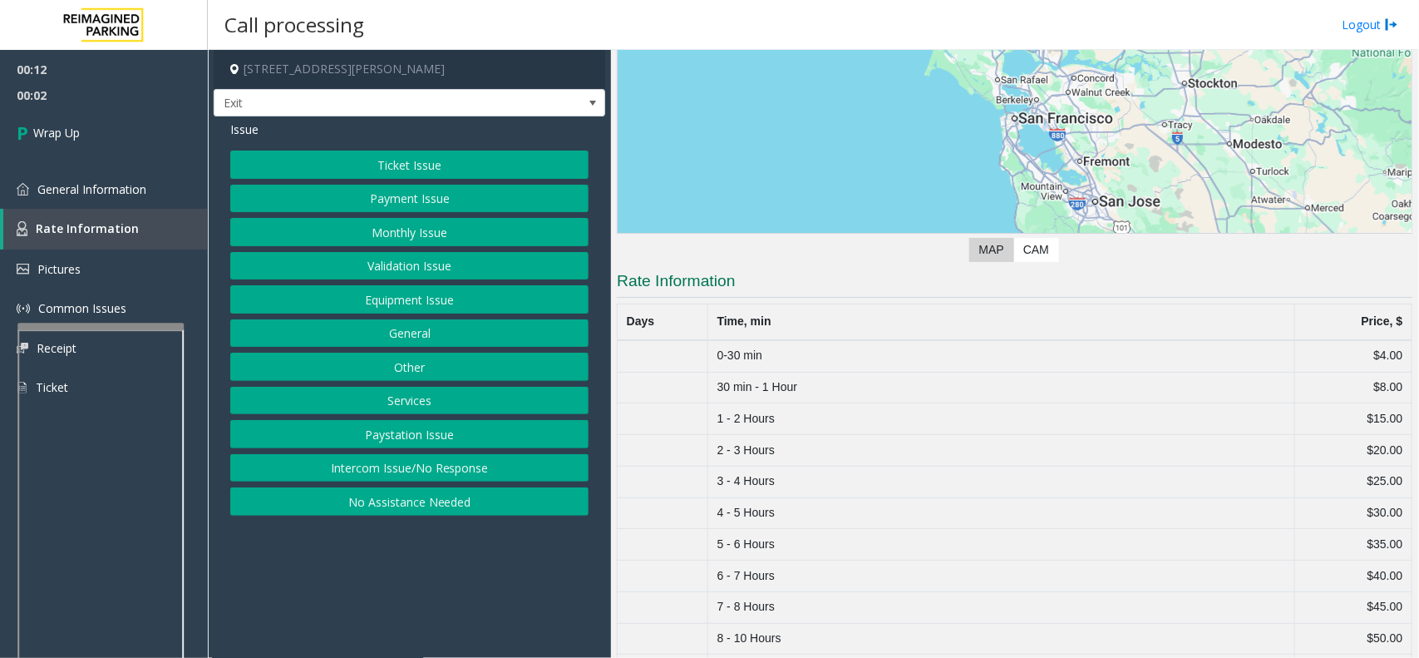
click at [457, 472] on button "Intercom Issue/No Response" at bounding box center [409, 468] width 358 height 28
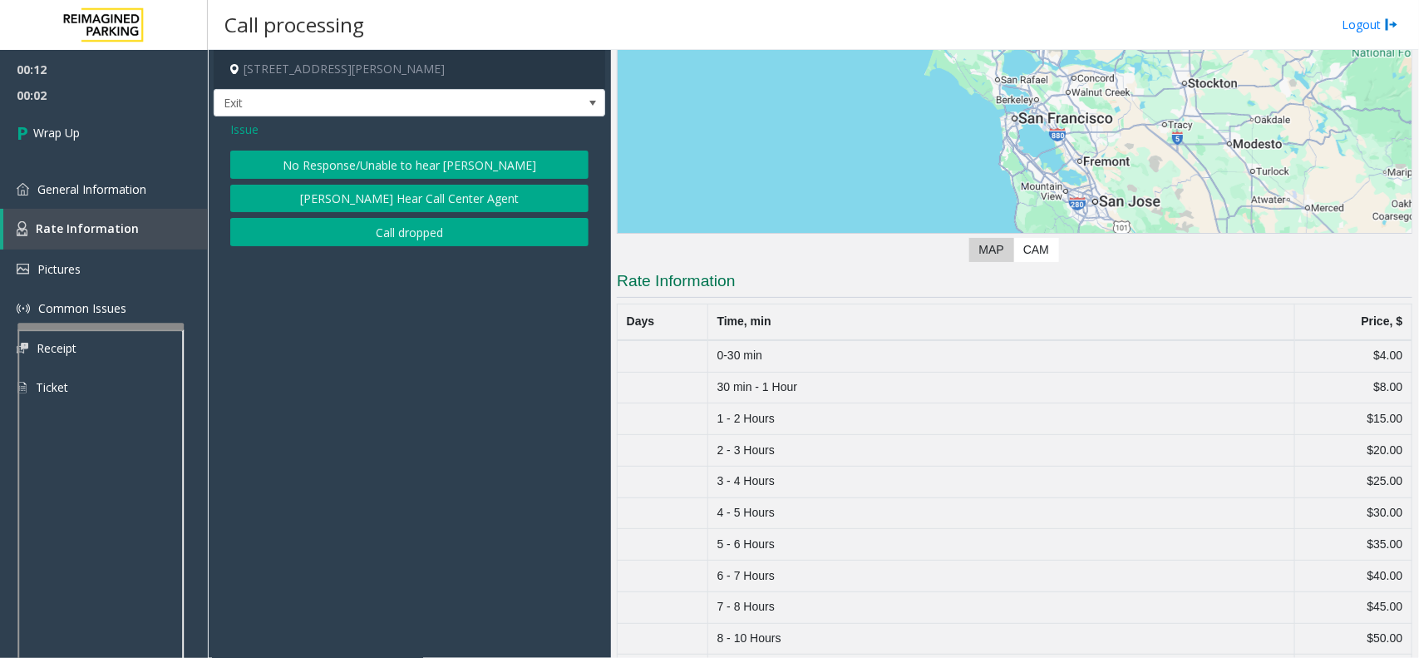
click at [432, 234] on button "Call dropped" at bounding box center [409, 232] width 358 height 28
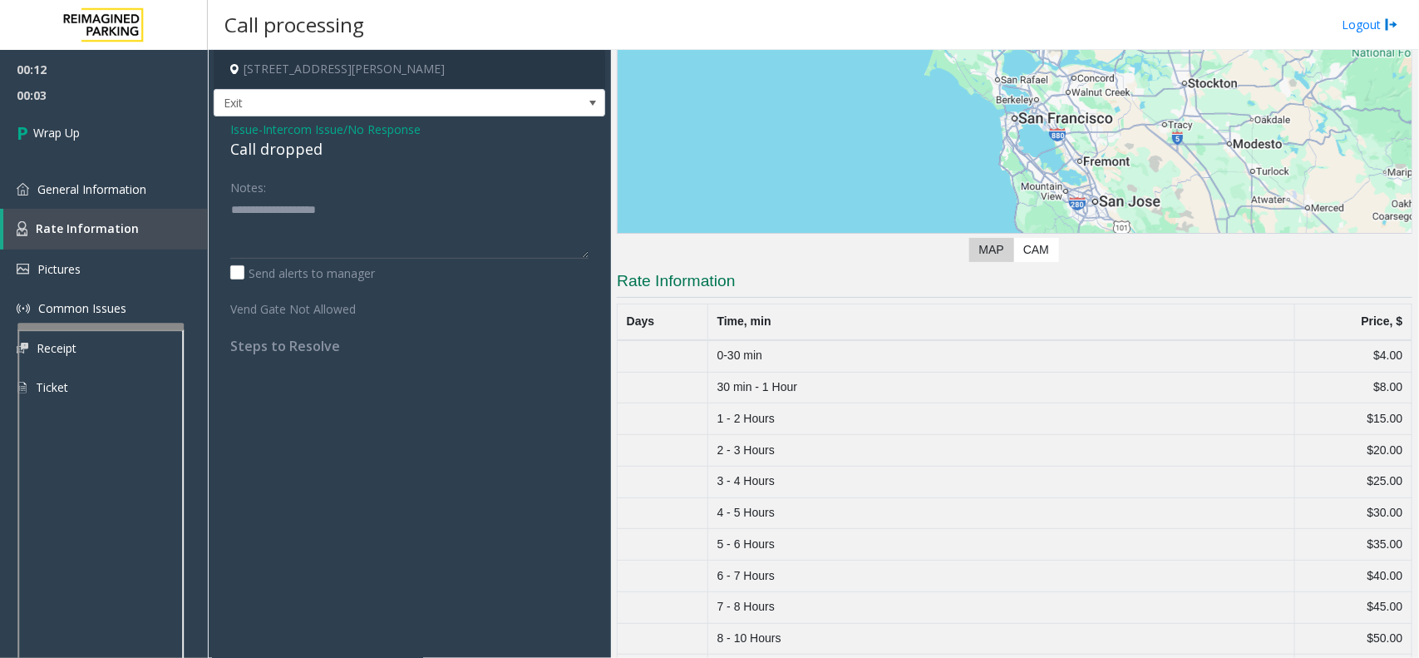
click at [289, 144] on div "Call dropped" at bounding box center [409, 149] width 358 height 22
type textarea "**********"
click at [129, 141] on link "Wrap Up" at bounding box center [104, 132] width 208 height 49
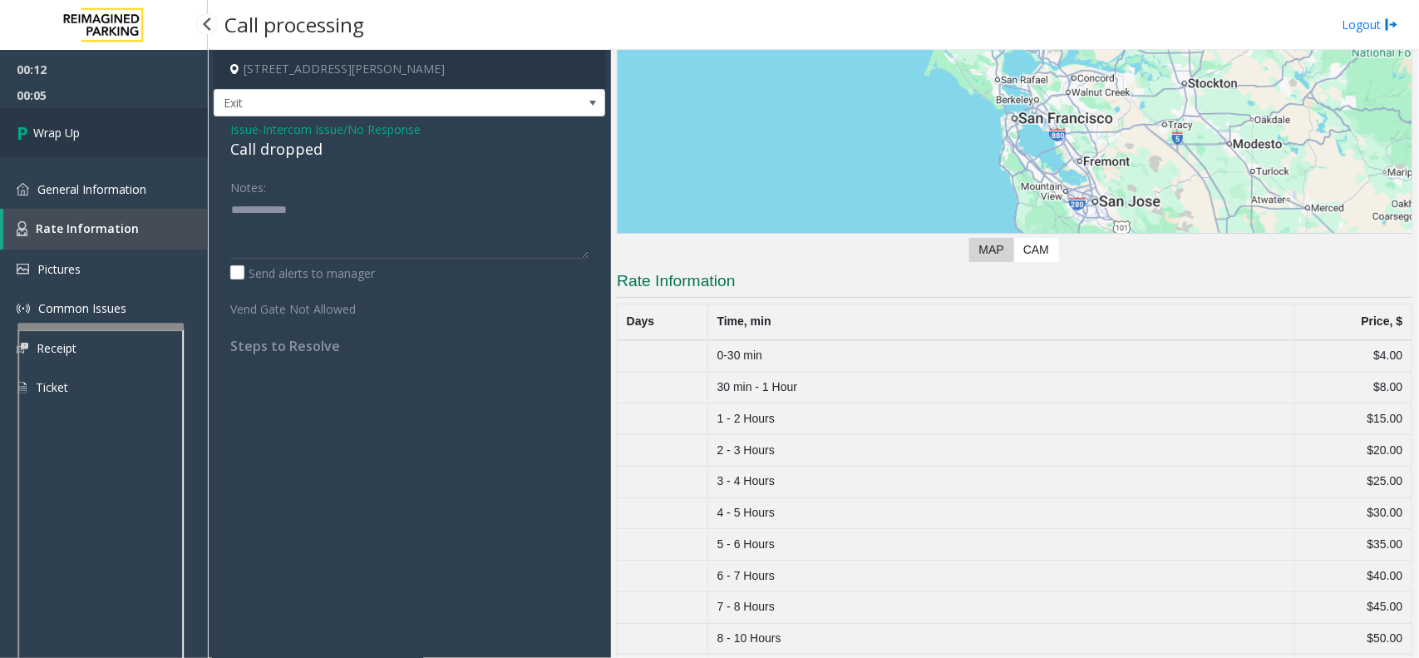
click at [129, 141] on link "Wrap Up" at bounding box center [104, 132] width 208 height 49
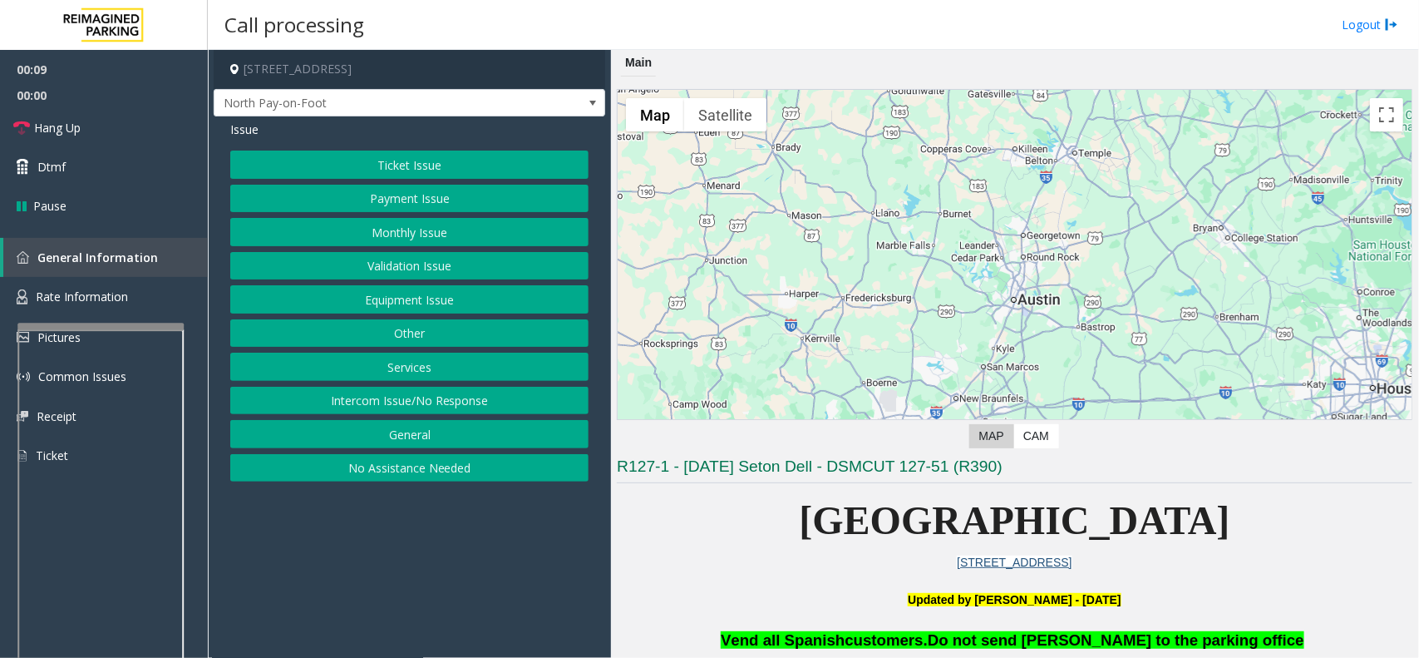
click at [401, 168] on button "Ticket Issue" at bounding box center [409, 165] width 358 height 28
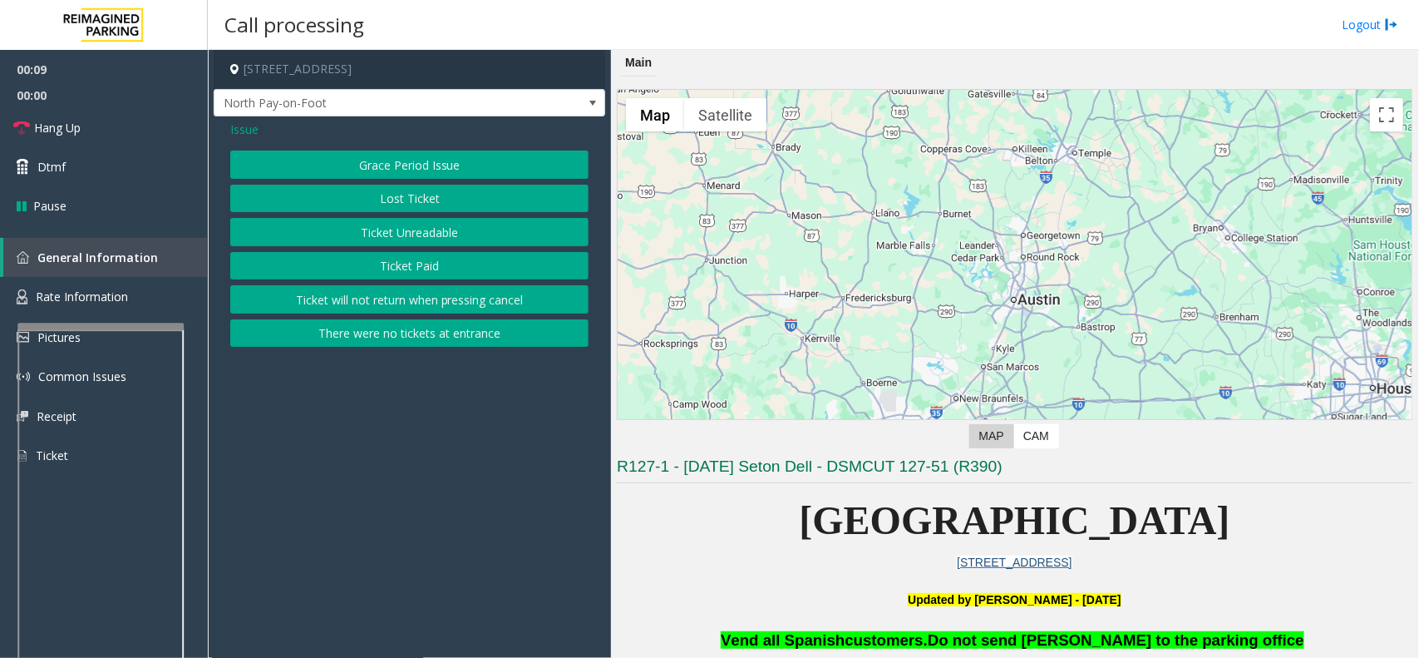
click at [404, 233] on button "Ticket Unreadable" at bounding box center [409, 232] width 358 height 28
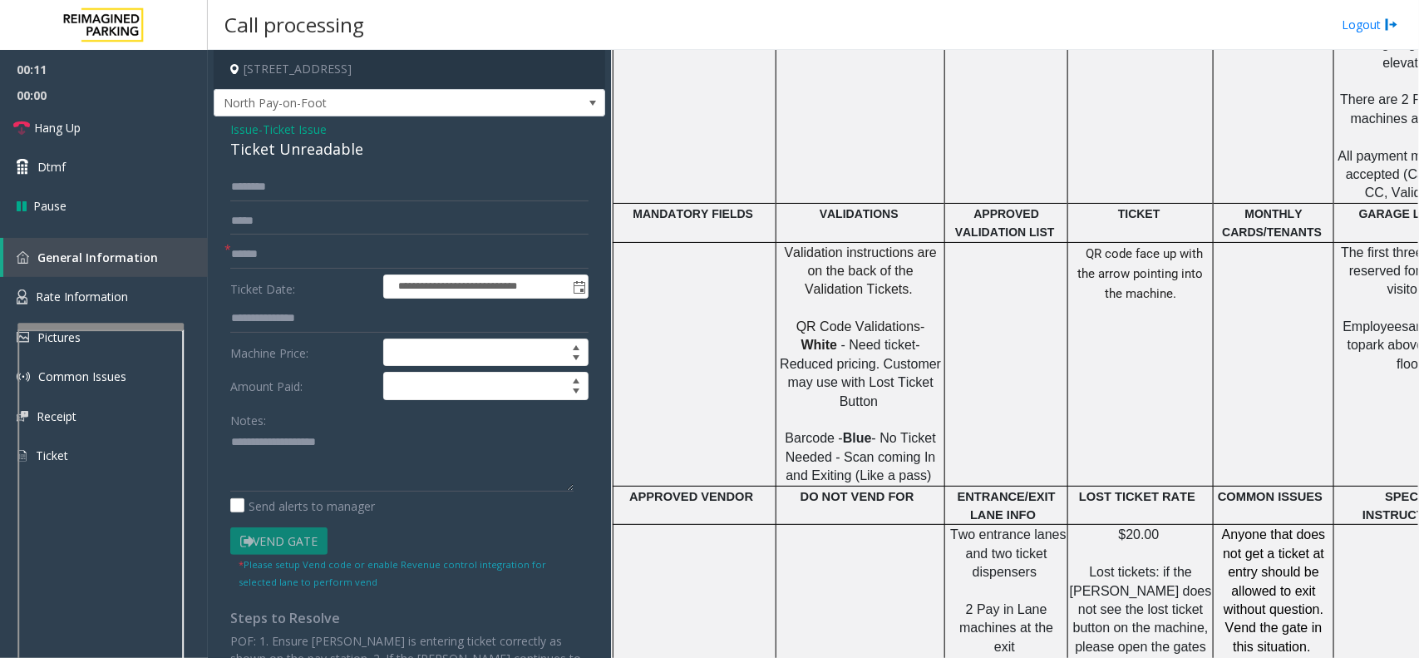
scroll to position [1039, 0]
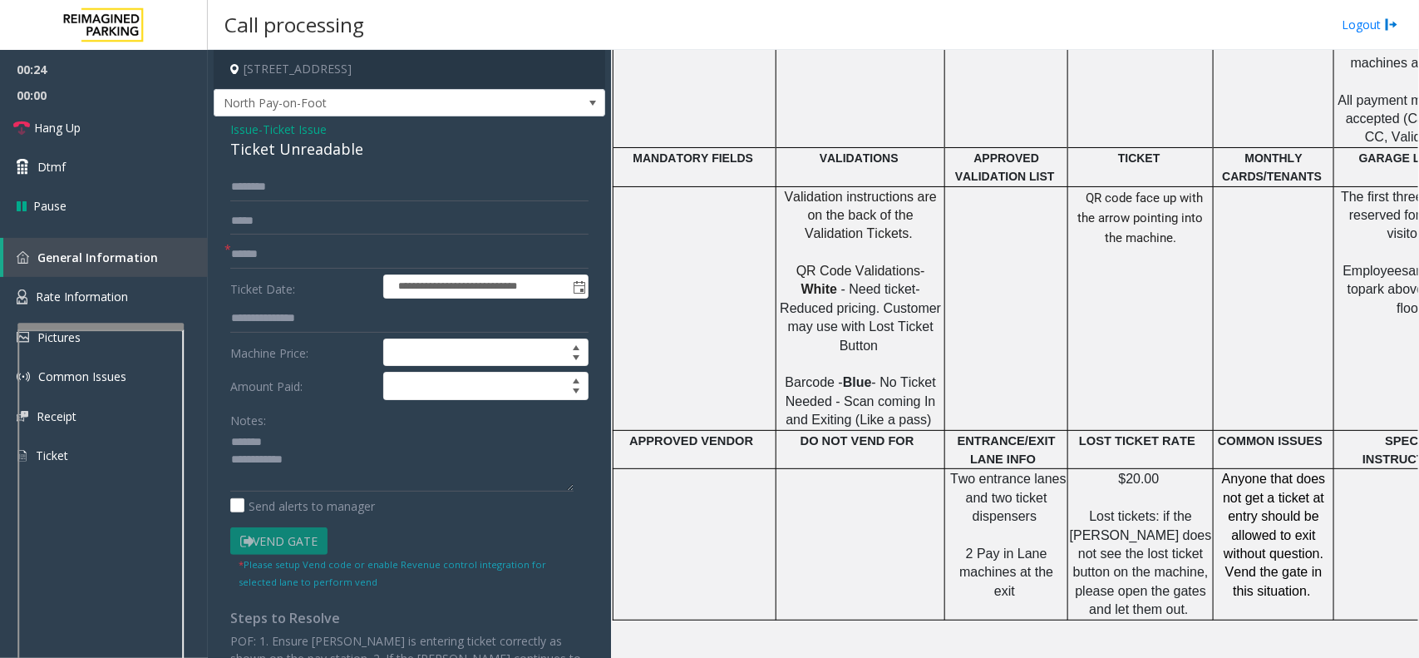
click at [283, 156] on div "Ticket Unreadable" at bounding box center [409, 149] width 358 height 22
type textarea "**********"
click at [300, 263] on input "text" at bounding box center [409, 254] width 358 height 28
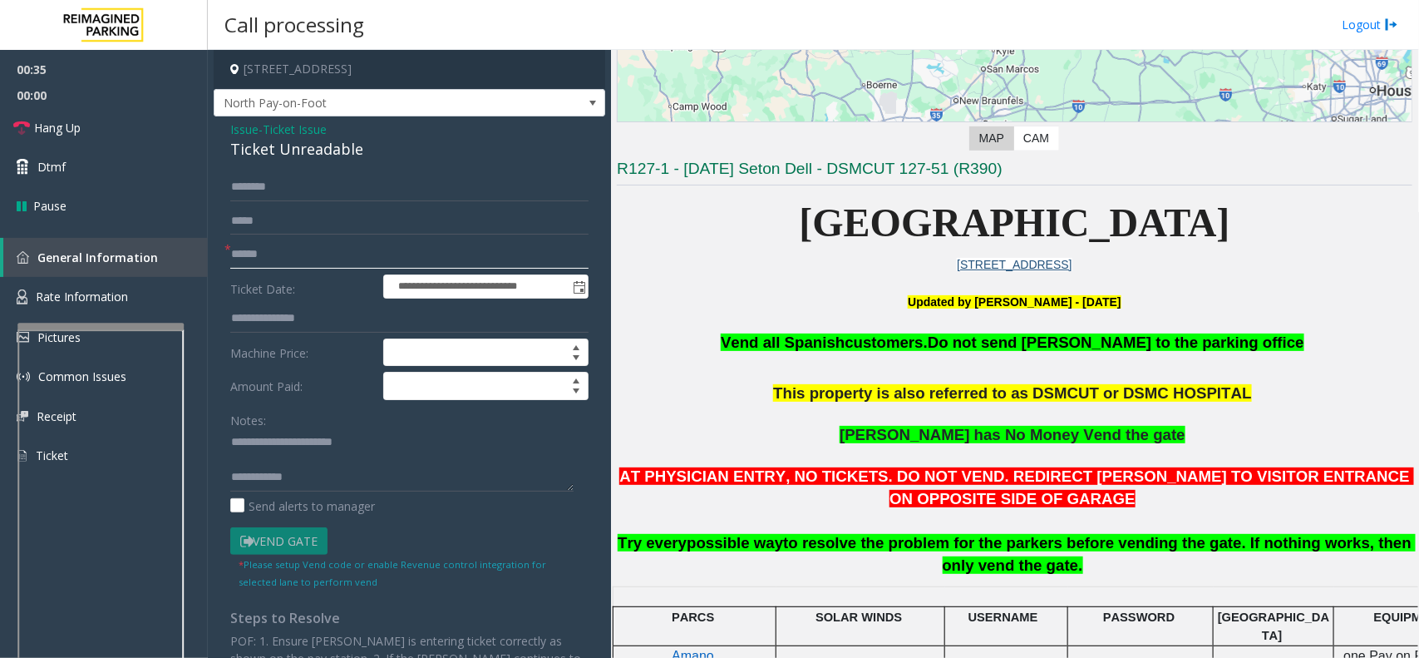
scroll to position [312, 0]
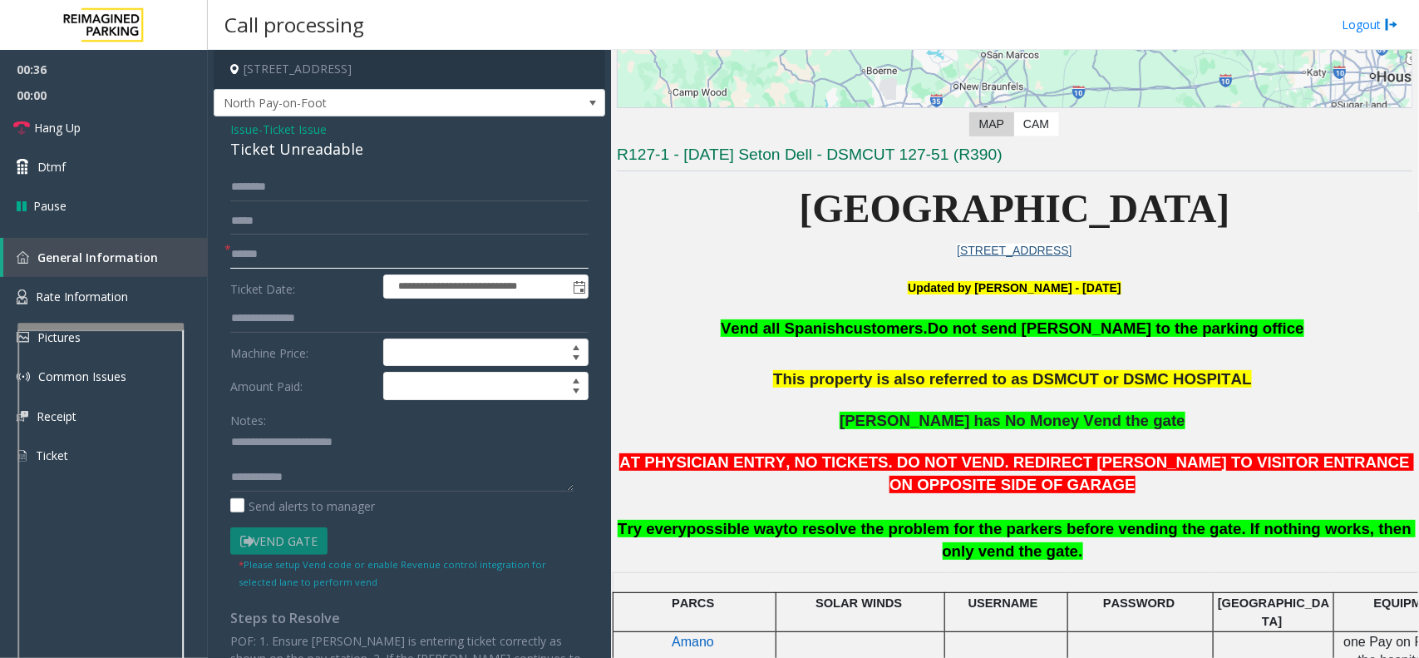
type input "******"
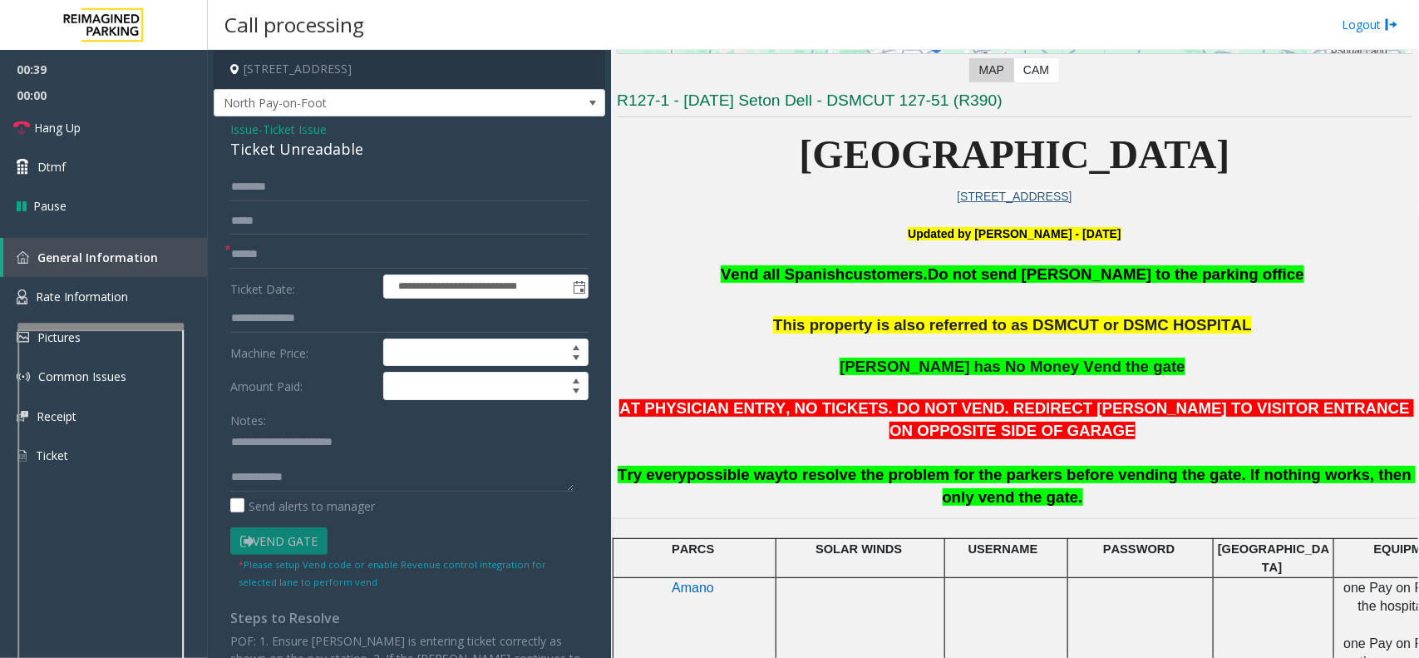
scroll to position [520, 0]
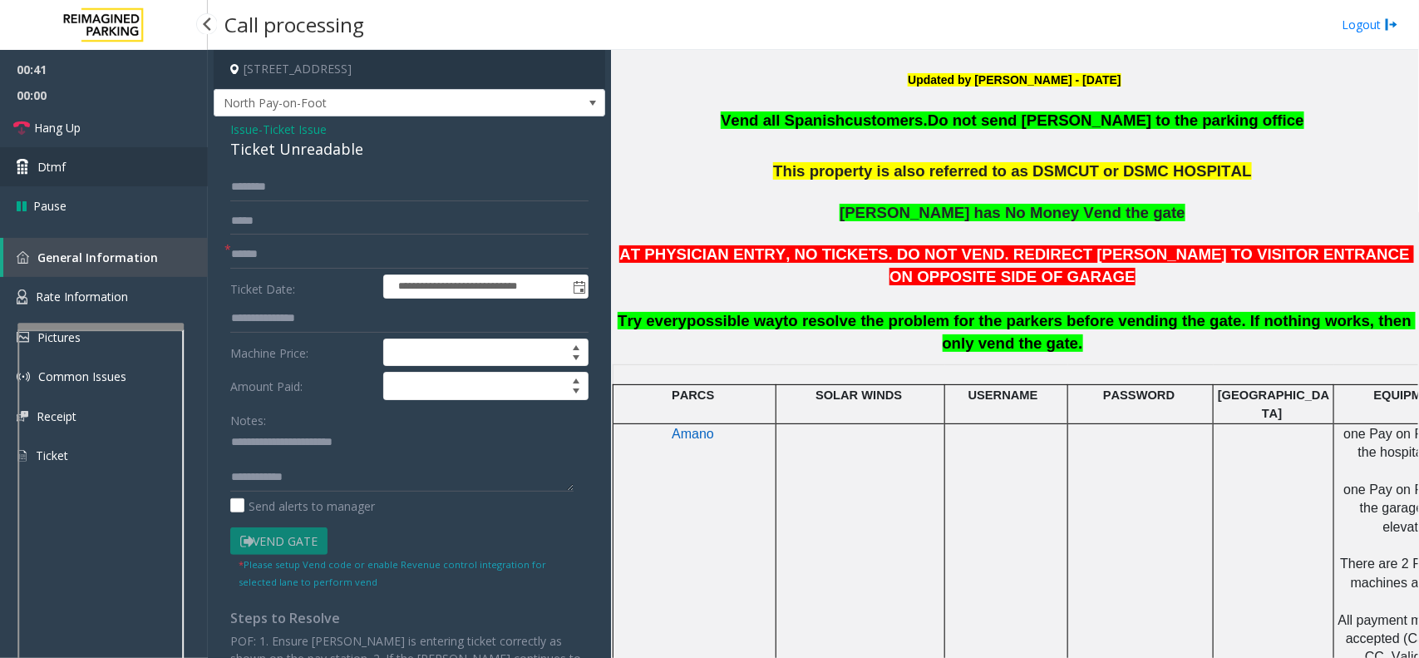
click at [123, 175] on link "Dtmf" at bounding box center [104, 166] width 208 height 39
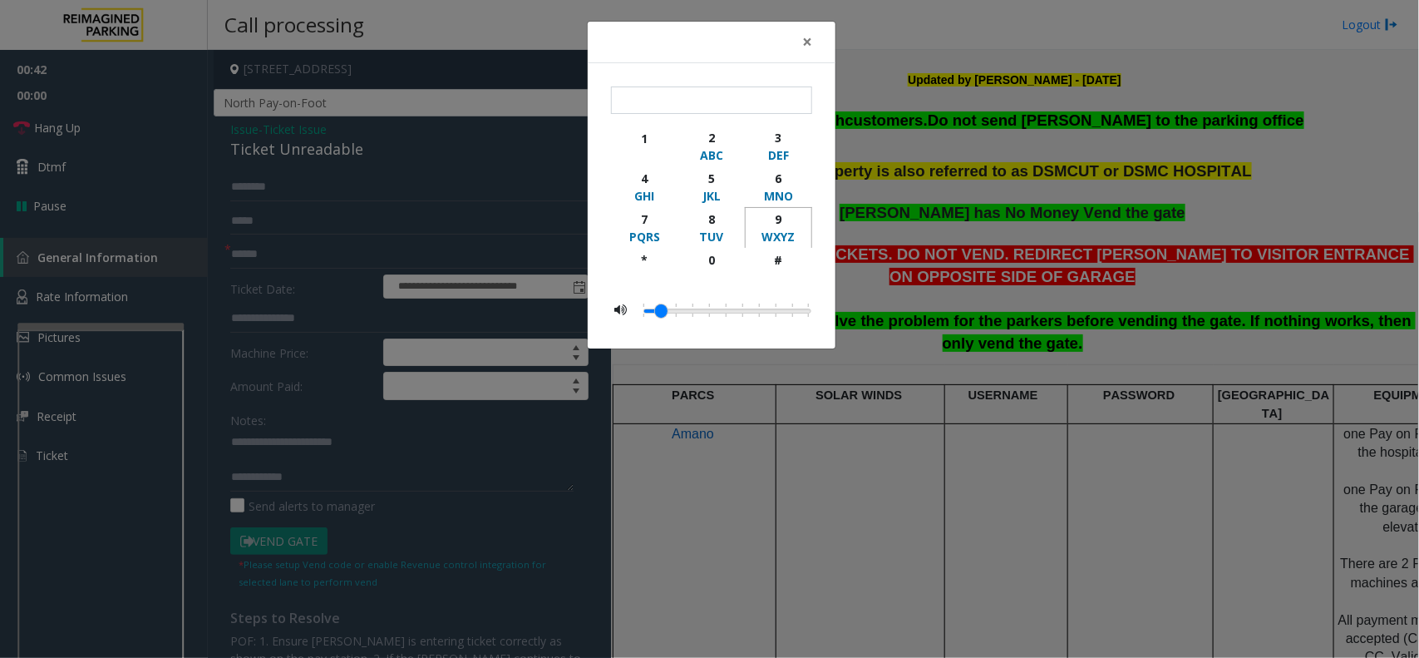
click at [790, 226] on div "9" at bounding box center [779, 218] width 46 height 17
click at [784, 255] on div "#" at bounding box center [779, 259] width 46 height 17
type input "**"
click at [807, 39] on span "×" at bounding box center [807, 41] width 10 height 23
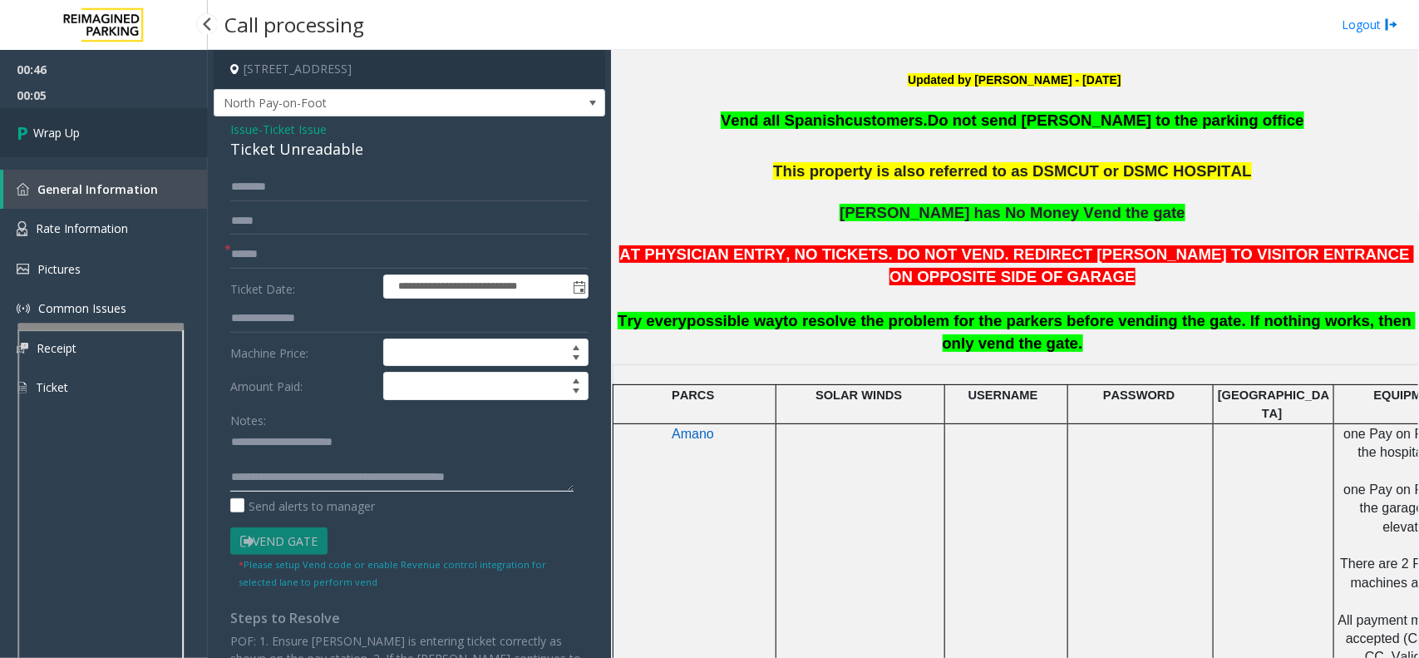
type textarea "**********"
click at [102, 137] on link "Wrap Up" at bounding box center [104, 132] width 208 height 49
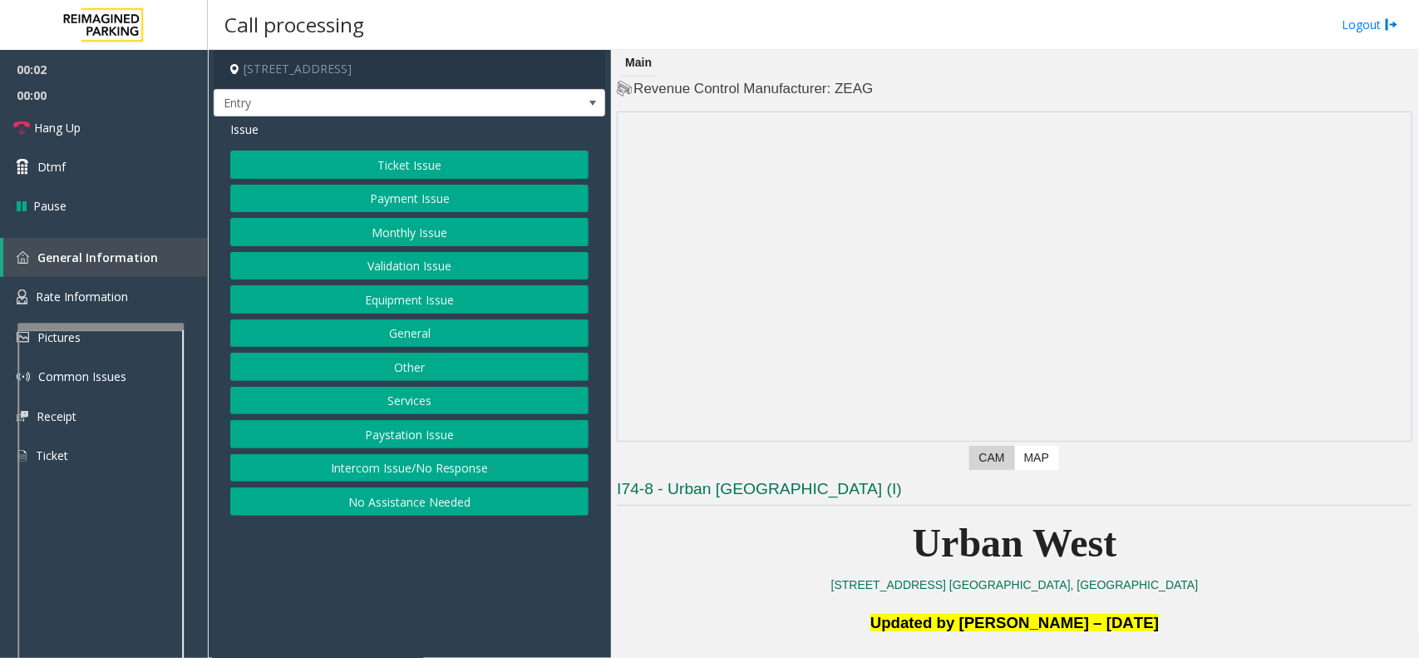
click at [422, 293] on button "Equipment Issue" at bounding box center [409, 299] width 358 height 28
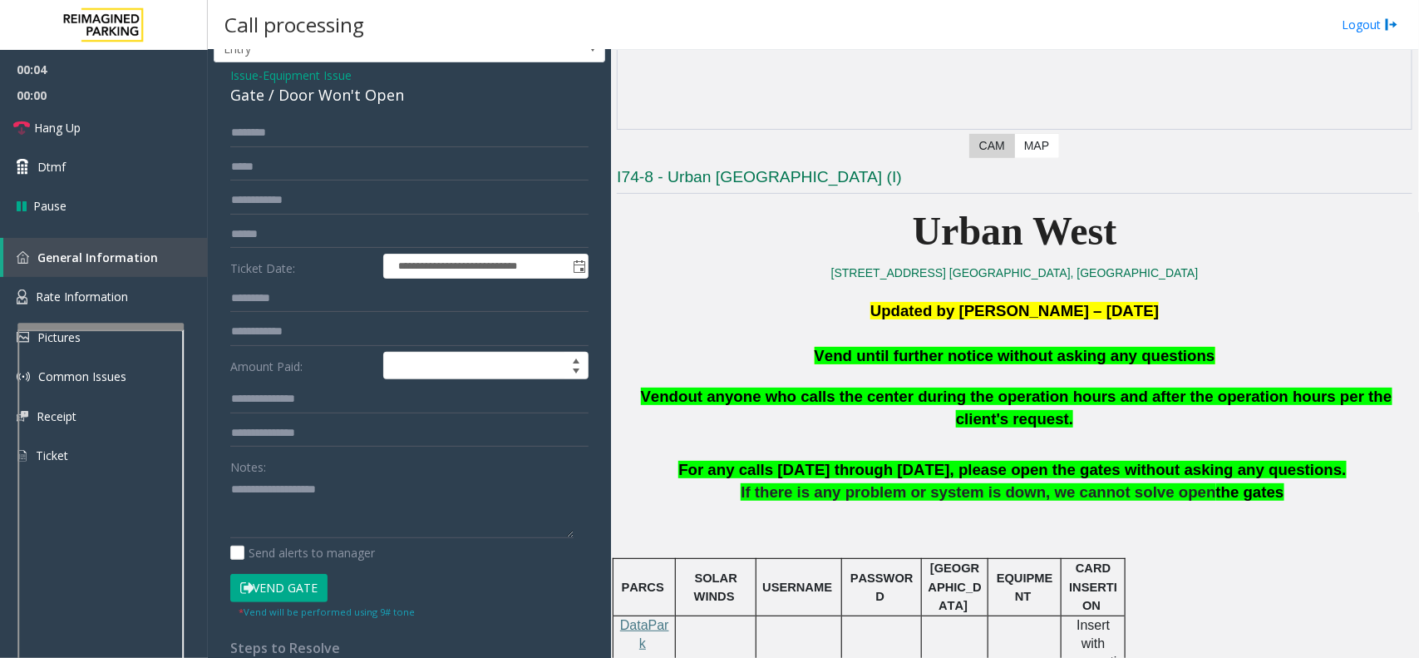
scroll to position [104, 0]
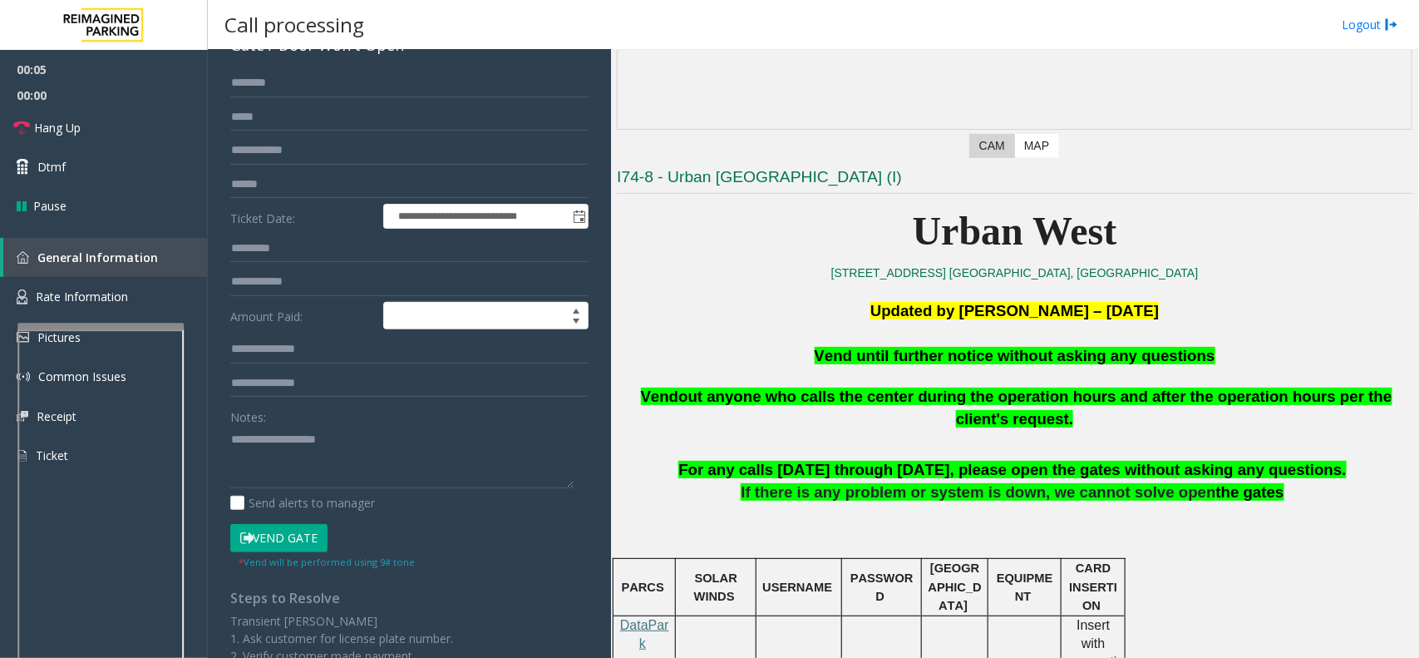
click at [281, 529] on button "Vend Gate" at bounding box center [278, 538] width 97 height 28
click at [1042, 362] on span "Vend until further notice without asking any questions" at bounding box center [1015, 355] width 401 height 17
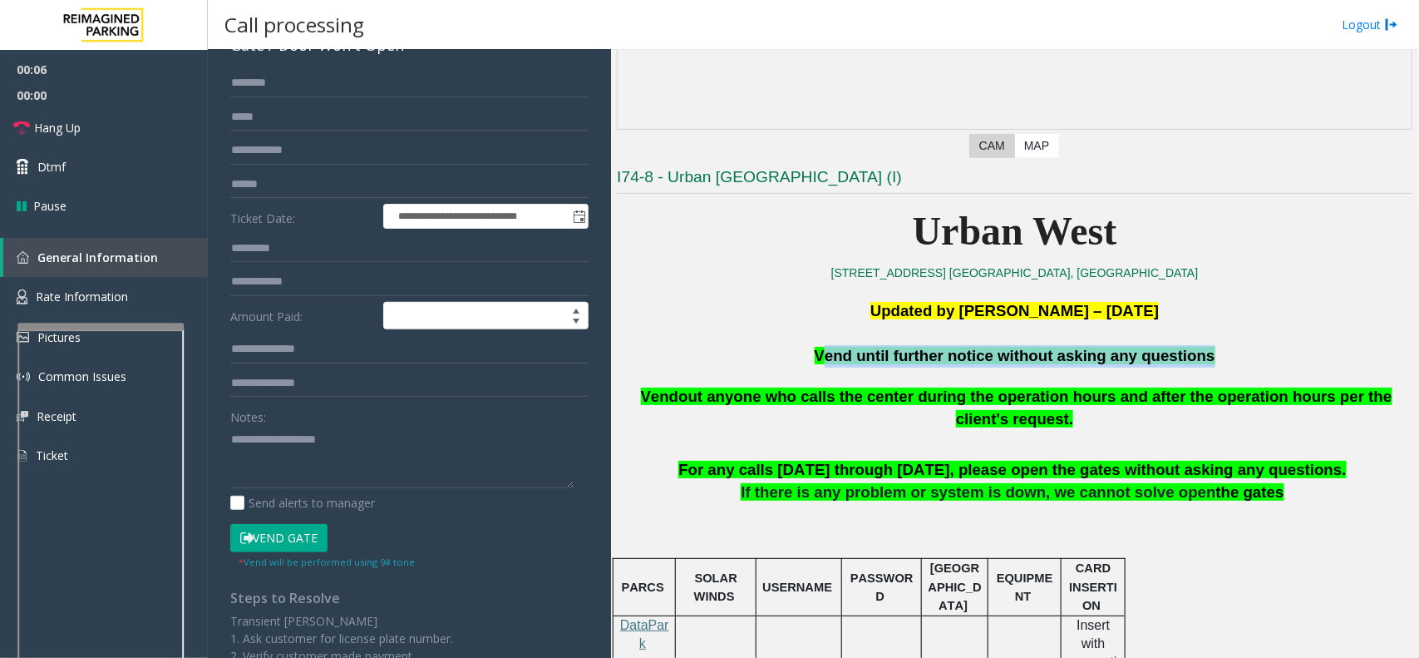
click at [1042, 362] on span "Vend until further notice without asking any questions" at bounding box center [1015, 355] width 401 height 17
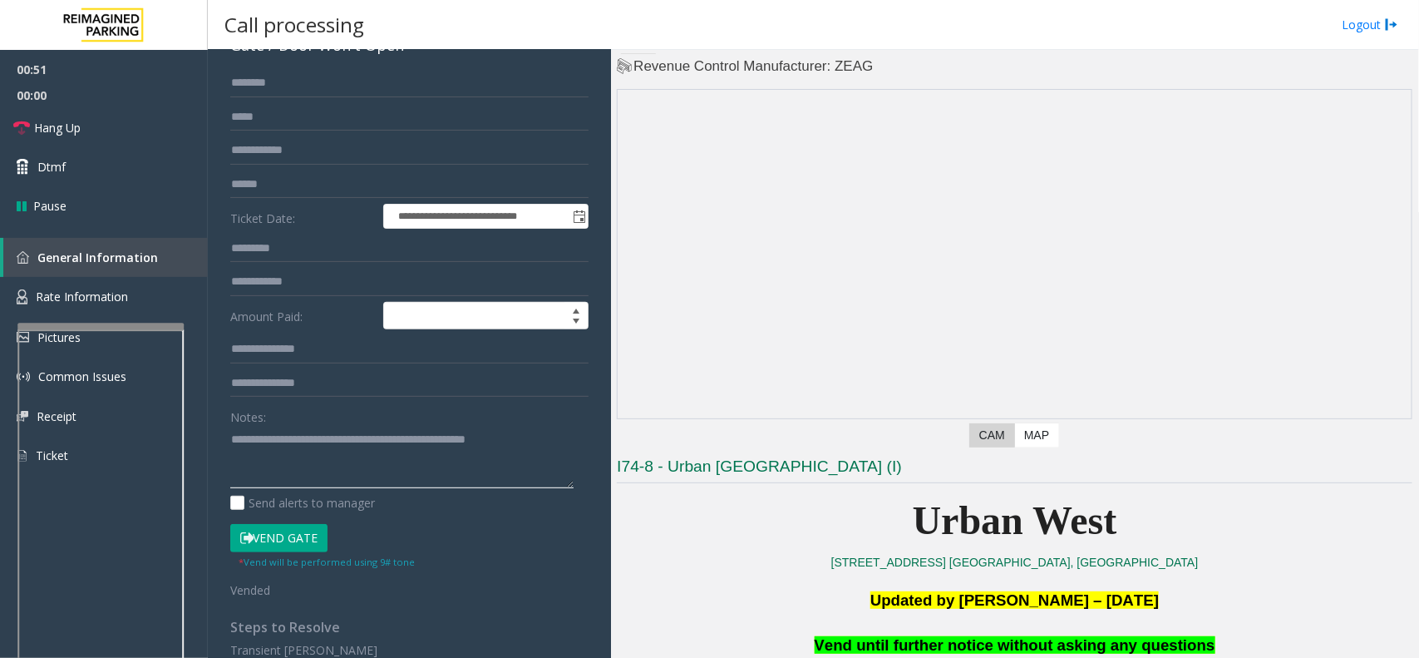
scroll to position [0, 0]
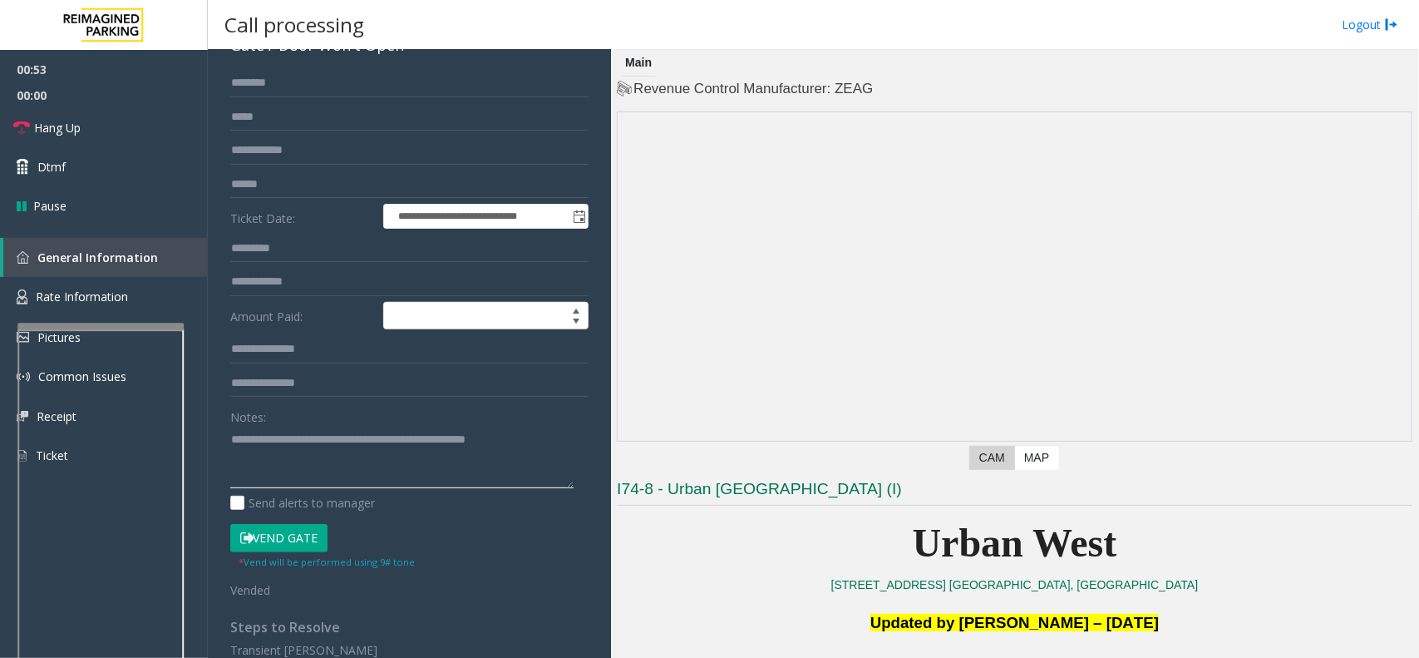
click at [461, 479] on textarea at bounding box center [401, 457] width 343 height 62
click at [406, 470] on textarea at bounding box center [401, 457] width 343 height 62
click at [402, 460] on textarea at bounding box center [401, 457] width 343 height 62
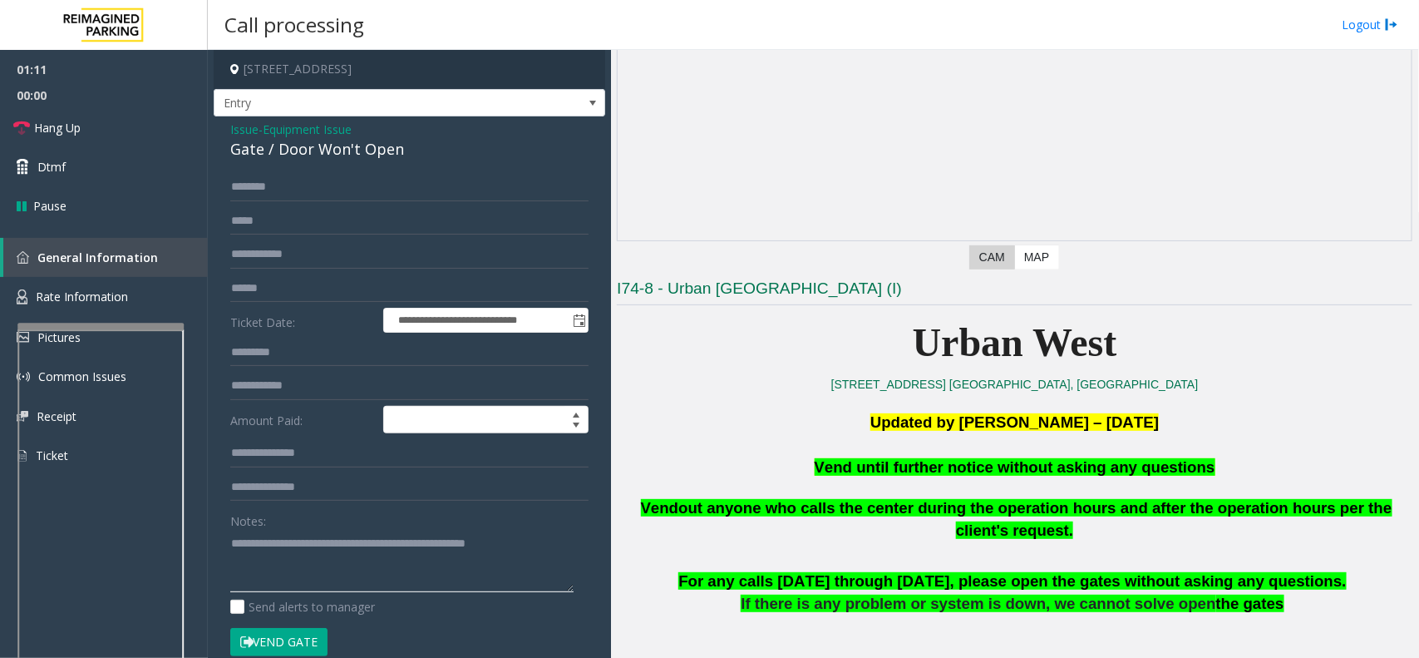
scroll to position [520, 0]
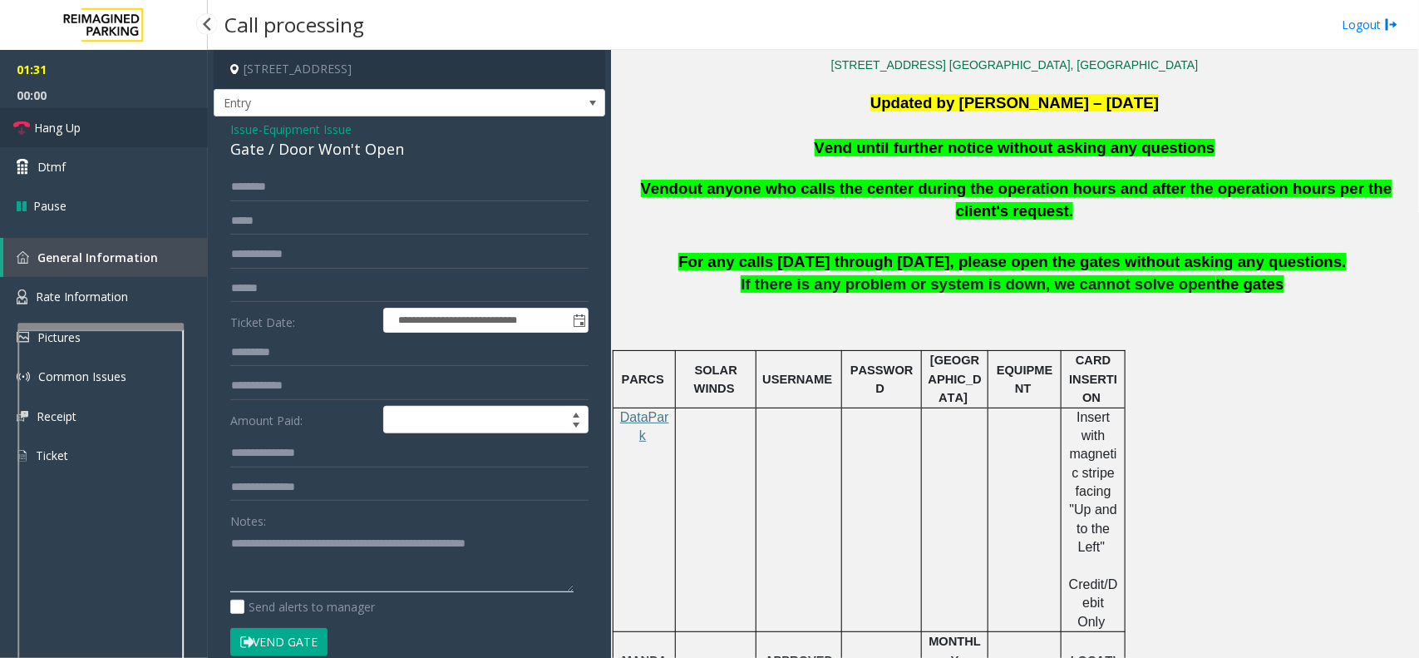
type textarea "**********"
click at [104, 130] on link "Hang Up" at bounding box center [104, 127] width 208 height 39
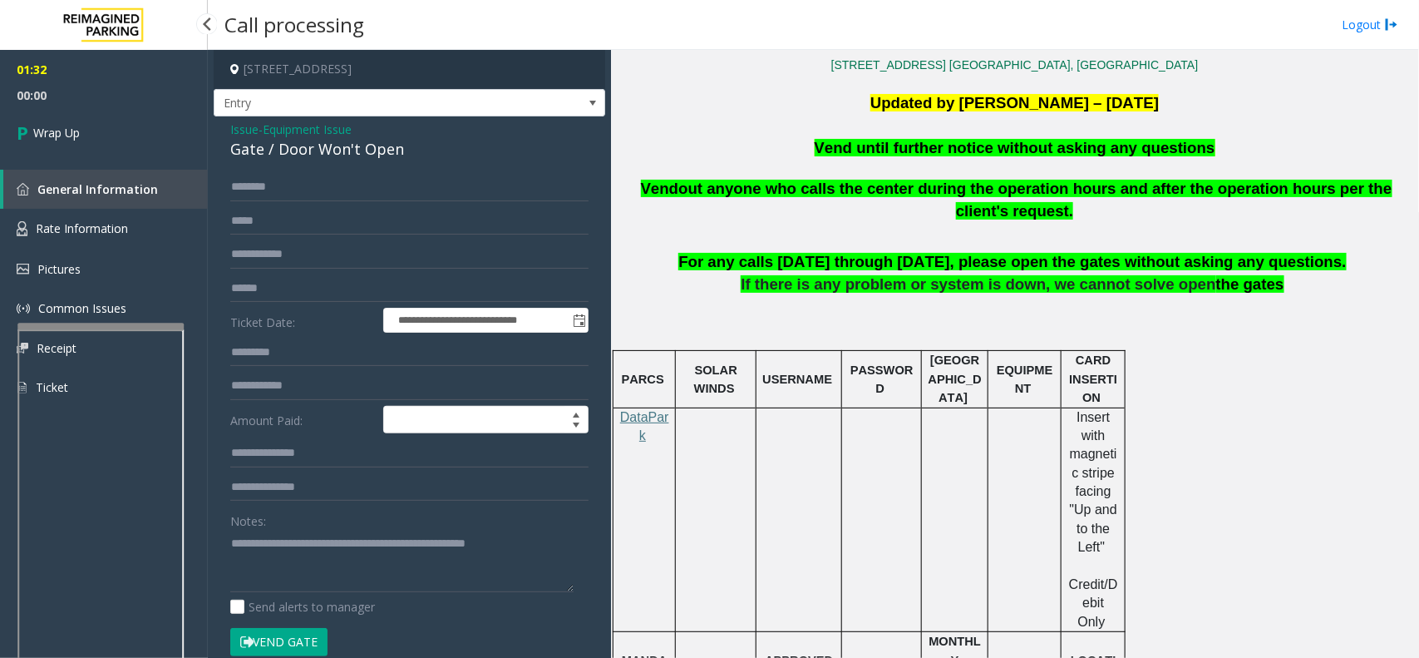
click at [104, 130] on link "Wrap Up" at bounding box center [104, 132] width 208 height 49
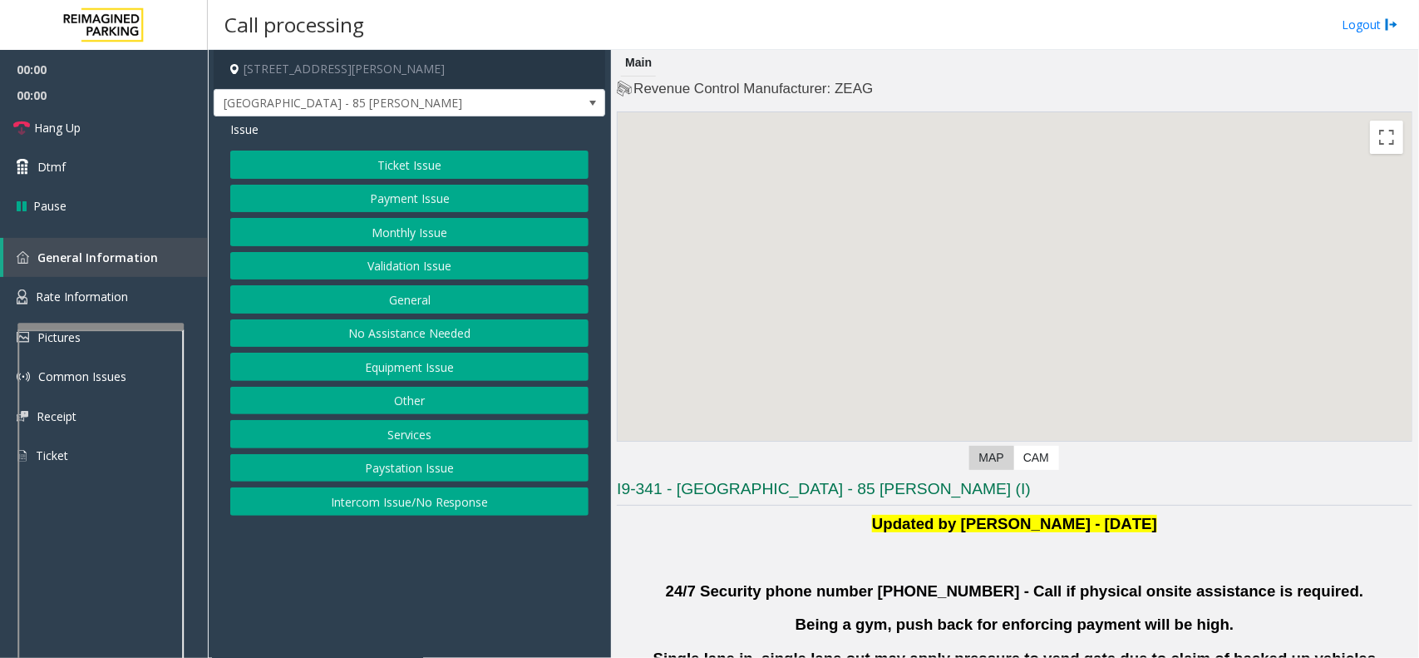
scroll to position [416, 0]
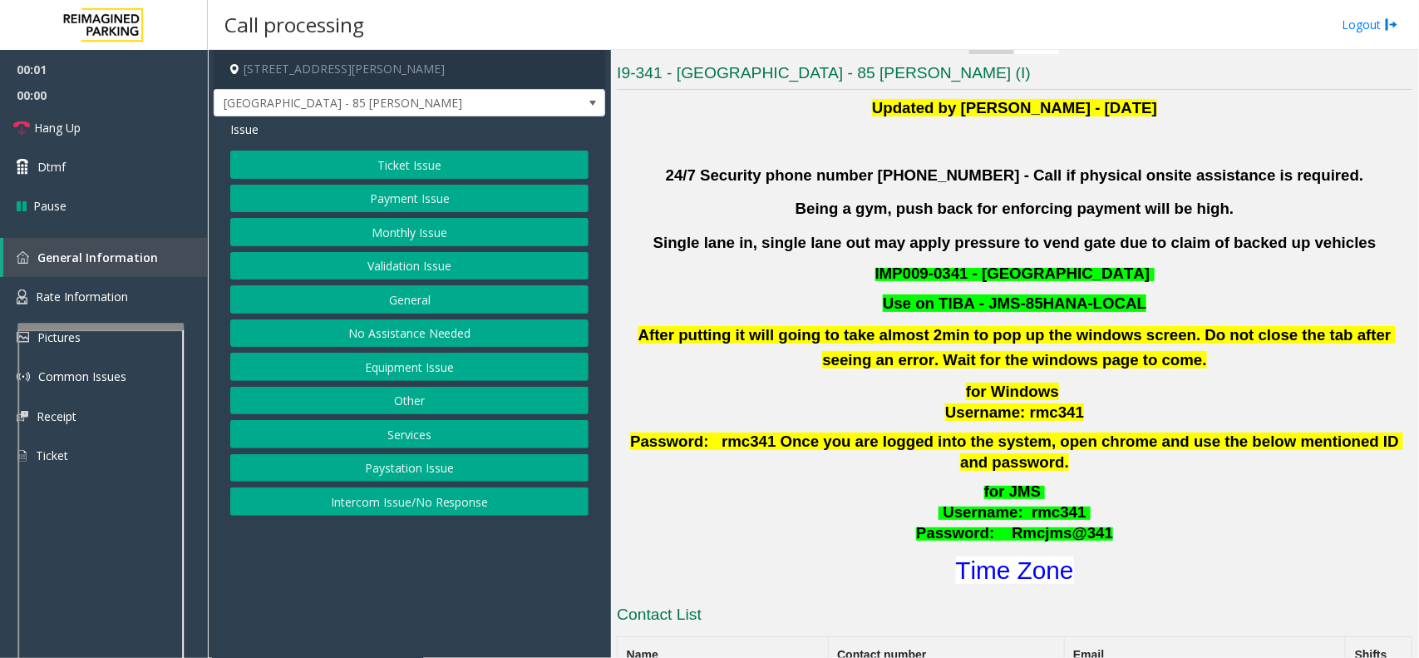
click at [330, 264] on button "Validation Issue" at bounding box center [409, 266] width 358 height 28
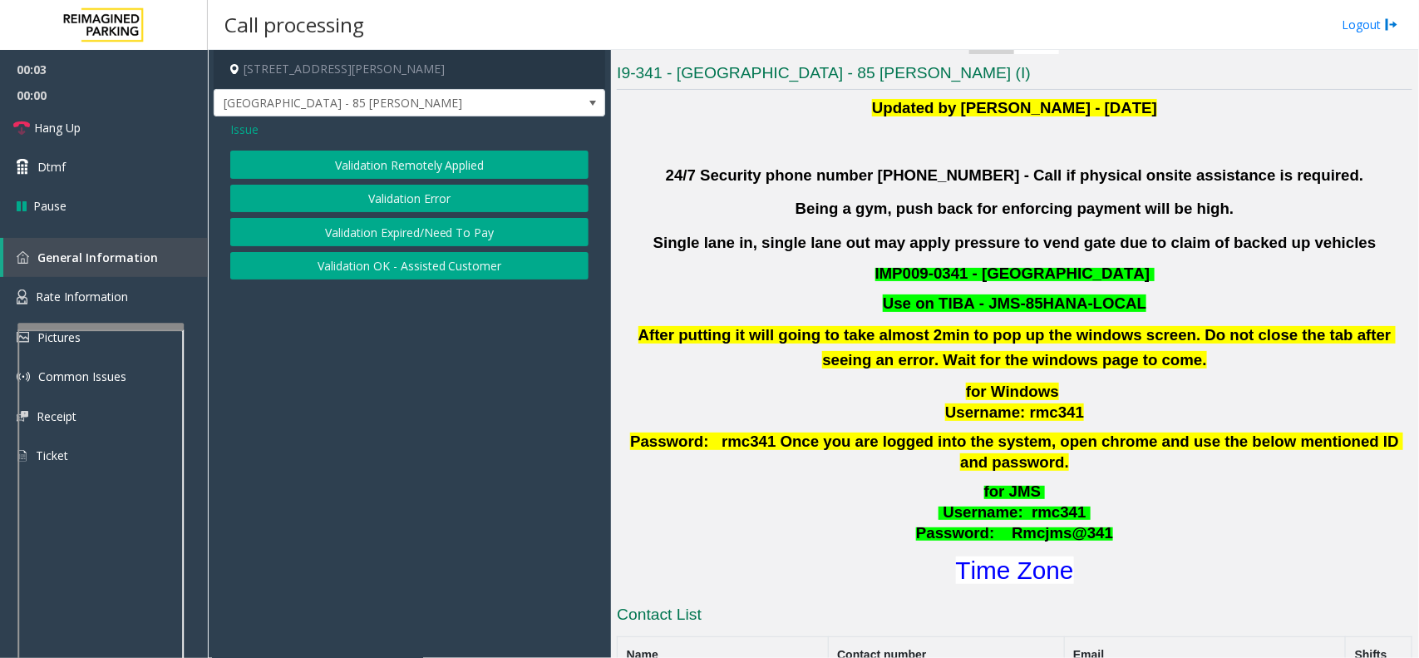
click at [347, 200] on button "Validation Error" at bounding box center [409, 199] width 358 height 28
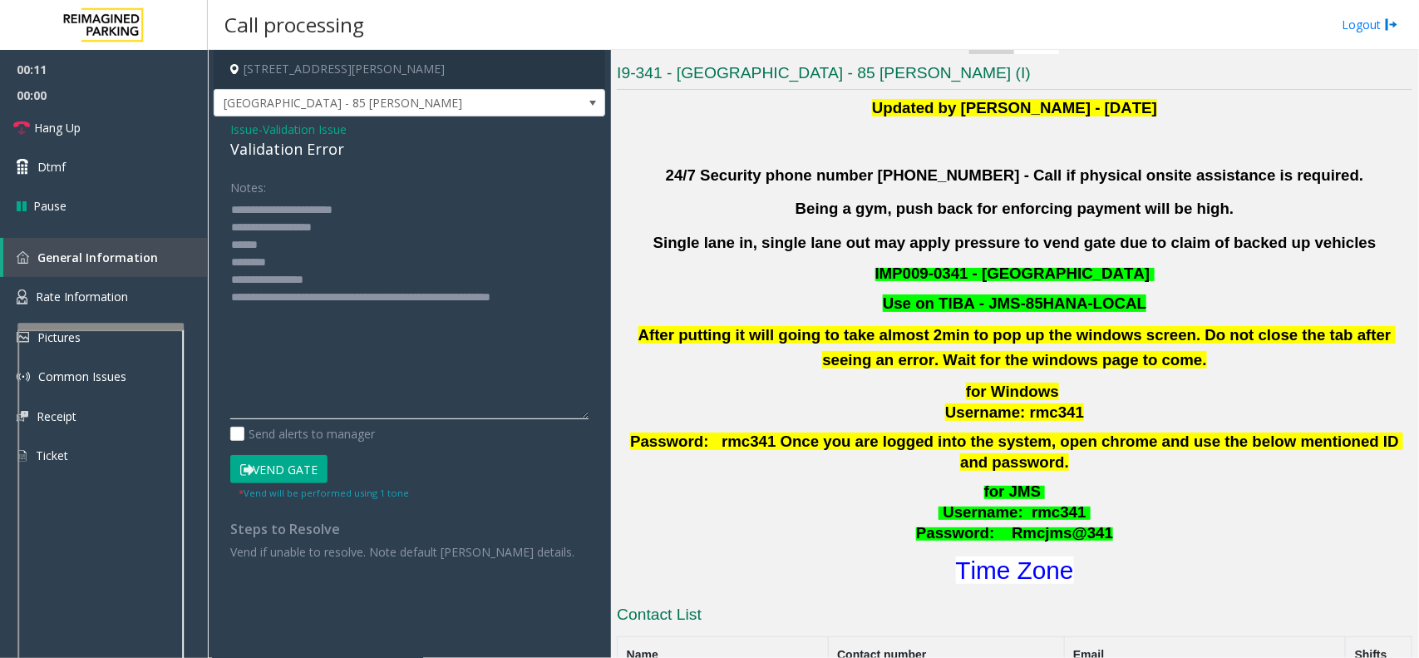
drag, startPoint x: 580, startPoint y: 254, endPoint x: 611, endPoint y: 422, distance: 170.8
click at [611, 422] on div "[STREET_ADDRESS][PERSON_NAME] [GEOGRAPHIC_DATA] - 85 [PERSON_NAME] Issue - Vali…" at bounding box center [813, 354] width 1211 height 608
click at [356, 263] on textarea at bounding box center [409, 310] width 358 height 229
click at [346, 284] on textarea at bounding box center [409, 310] width 358 height 229
click at [1021, 556] on font "Time Zone" at bounding box center [1015, 569] width 118 height 27
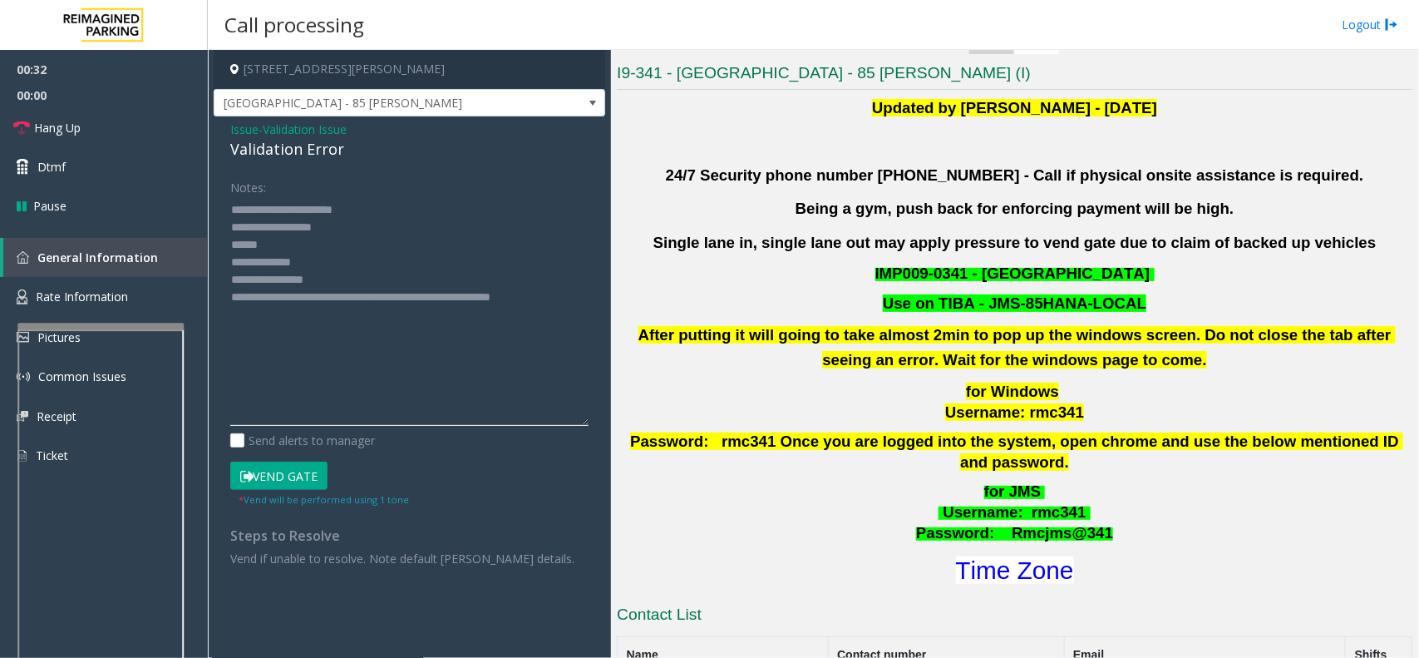
drag, startPoint x: 333, startPoint y: 275, endPoint x: 299, endPoint y: 283, distance: 34.9
click at [299, 283] on textarea at bounding box center [409, 310] width 358 height 229
drag, startPoint x: 1088, startPoint y: 410, endPoint x: 931, endPoint y: 397, distance: 156.9
click at [931, 397] on p "for Windows Username: rmc341" at bounding box center [1014, 403] width 799 height 42
drag, startPoint x: 314, startPoint y: 246, endPoint x: 227, endPoint y: 239, distance: 87.6
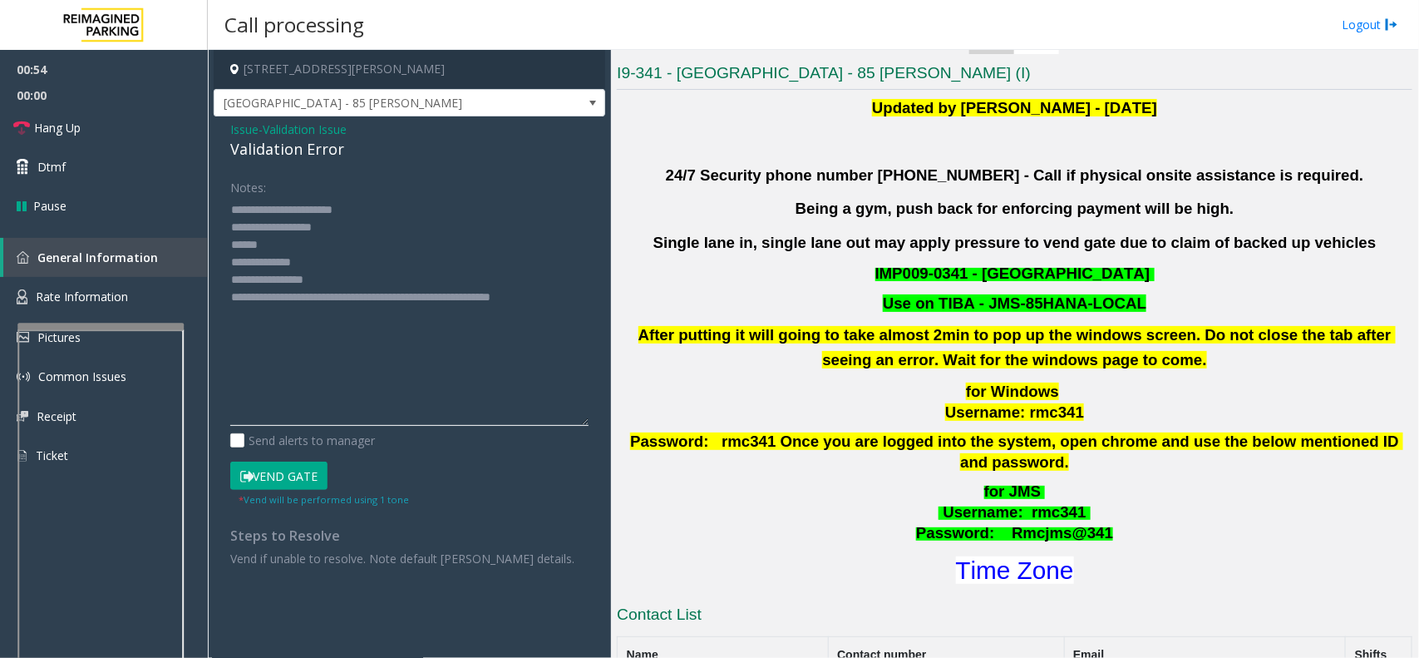
click at [227, 239] on div "Notes: Send alerts to manager Vend Gate * Vend will be performed using 1 tone S…" at bounding box center [409, 370] width 383 height 394
click at [287, 308] on textarea at bounding box center [409, 310] width 358 height 229
drag, startPoint x: 299, startPoint y: 280, endPoint x: 471, endPoint y: 293, distance: 171.7
click at [471, 293] on textarea at bounding box center [409, 310] width 358 height 229
click at [461, 331] on textarea at bounding box center [409, 310] width 358 height 229
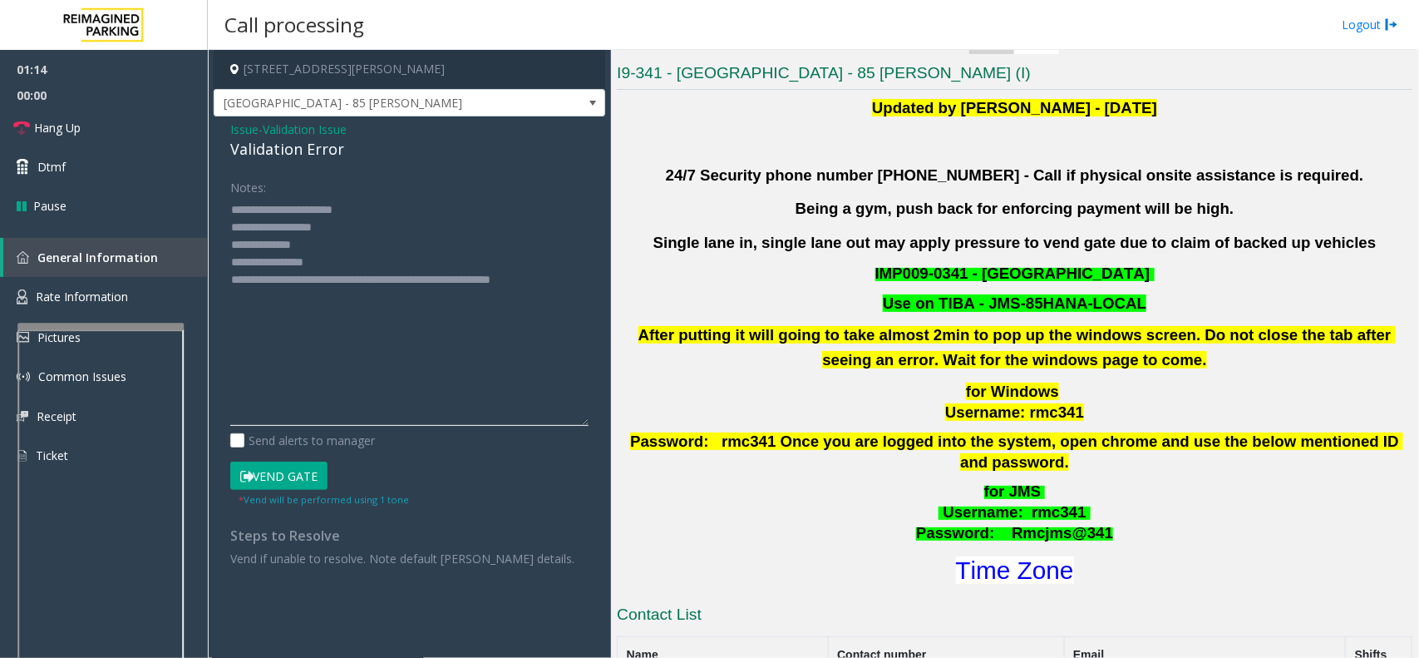
click at [347, 256] on textarea at bounding box center [409, 310] width 358 height 229
drag, startPoint x: 291, startPoint y: 252, endPoint x: 269, endPoint y: 479, distance: 228.1
click at [269, 479] on button "Vend Gate" at bounding box center [278, 475] width 97 height 28
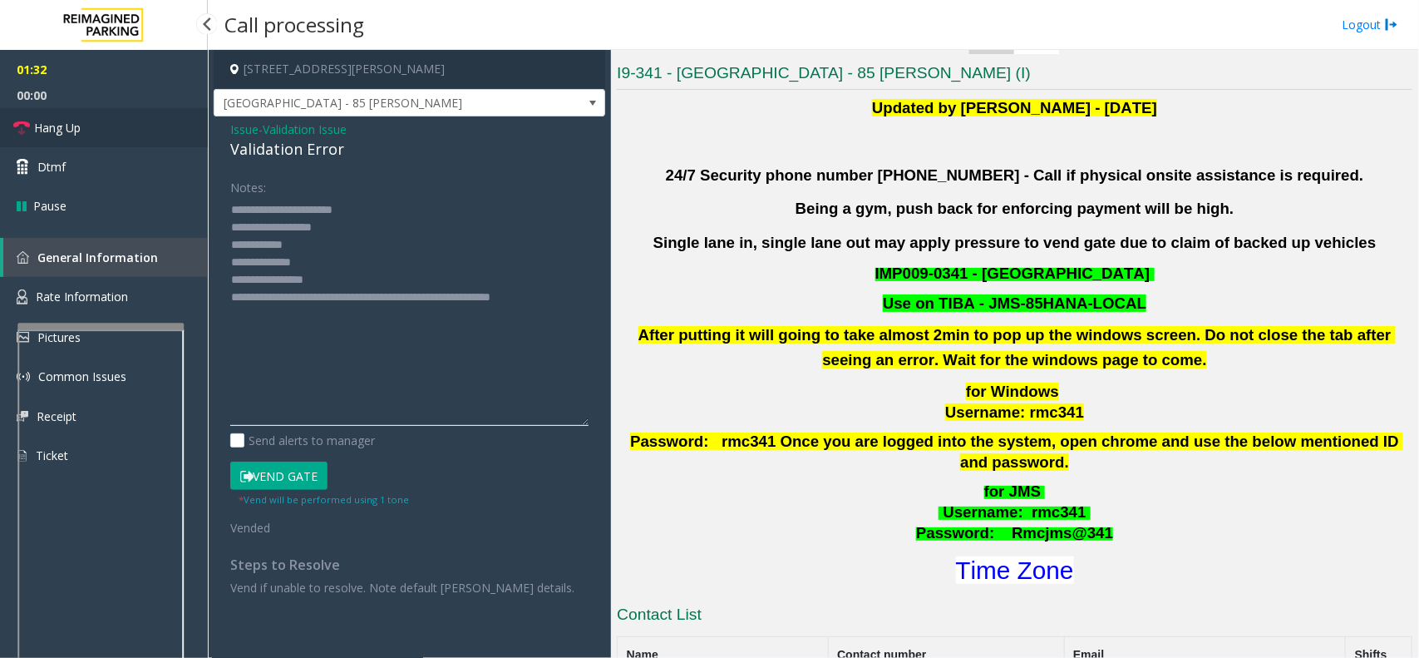
type textarea "**********"
click at [126, 125] on link "Hang Up" at bounding box center [104, 127] width 208 height 39
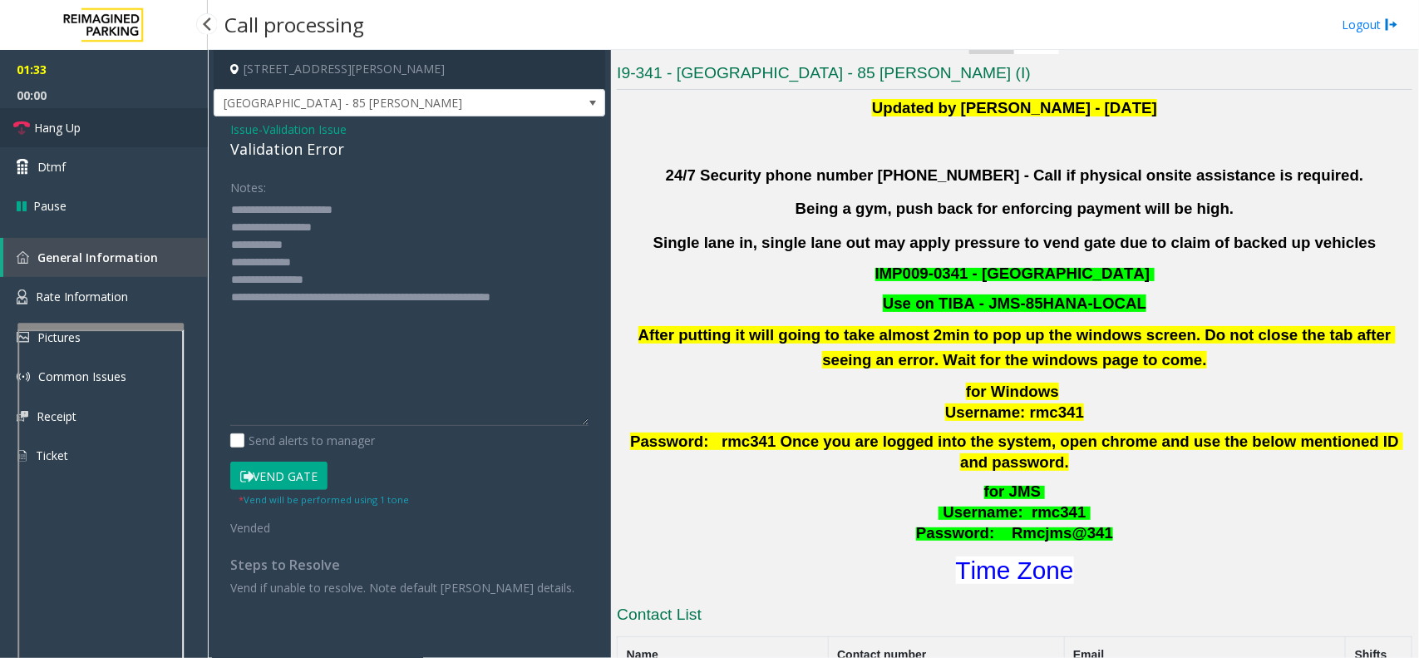
click at [126, 125] on link "Hang Up" at bounding box center [104, 127] width 208 height 39
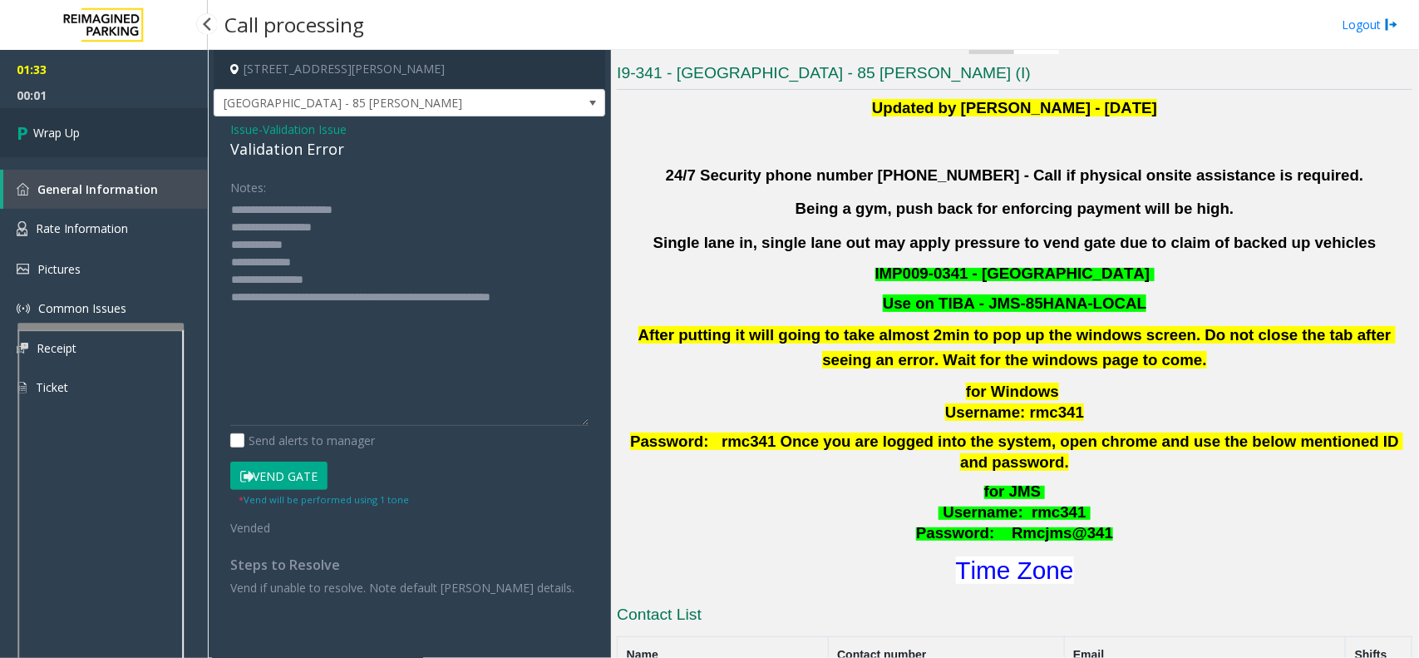
click at [126, 139] on link "Wrap Up" at bounding box center [104, 132] width 208 height 49
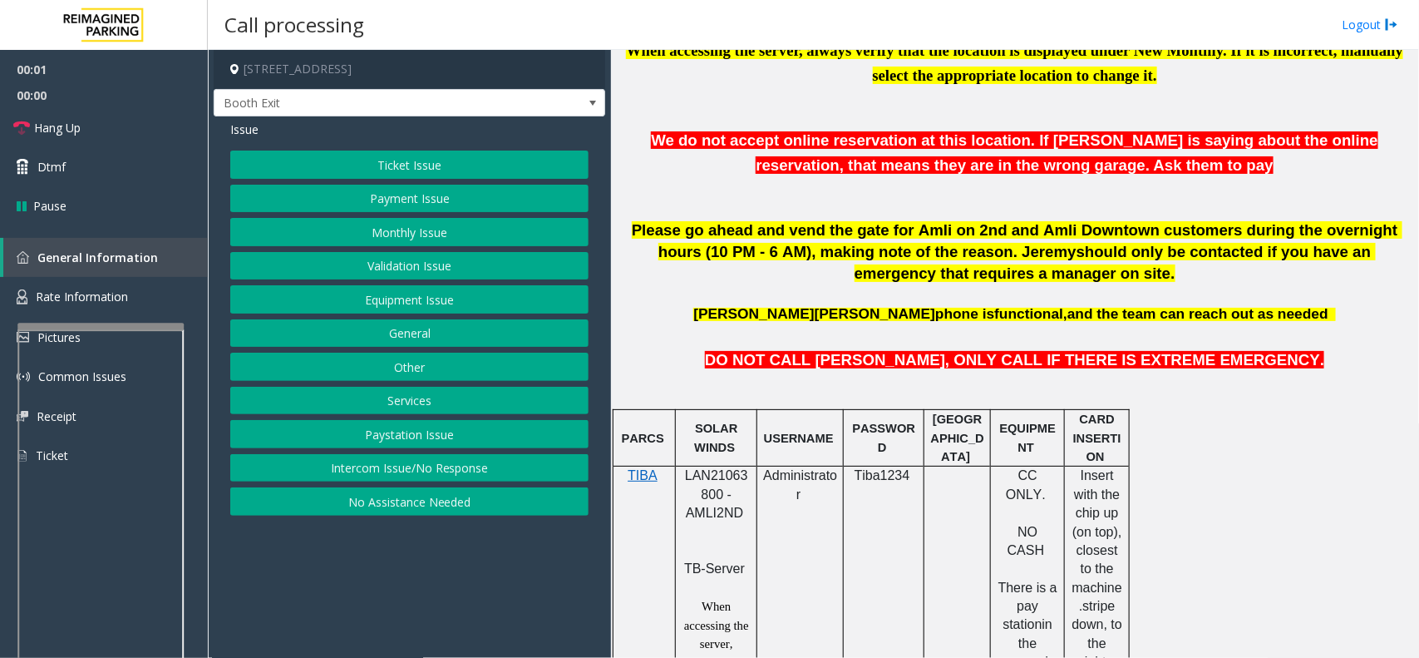
scroll to position [728, 0]
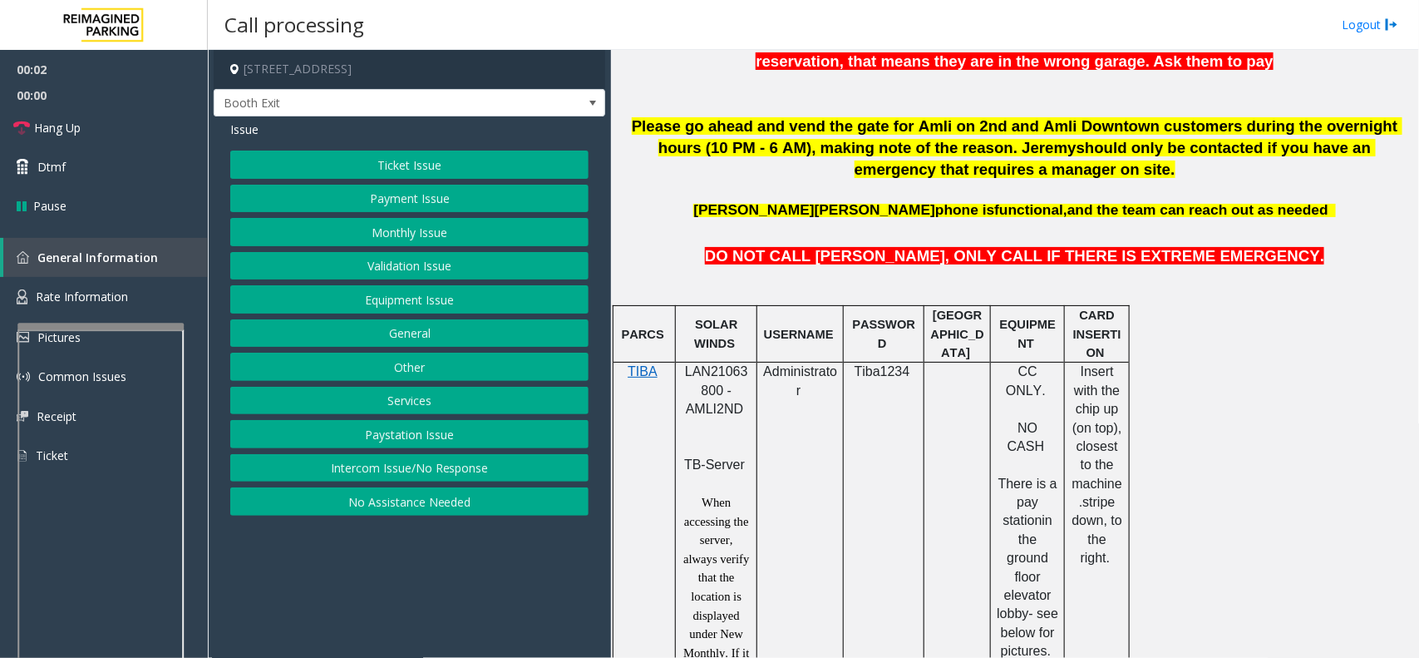
click at [716, 375] on span "LAN21063800 - AMLI2ND" at bounding box center [716, 390] width 63 height 52
copy span "LAN21063800"
click at [446, 464] on button "Intercom Issue/No Response" at bounding box center [409, 468] width 358 height 28
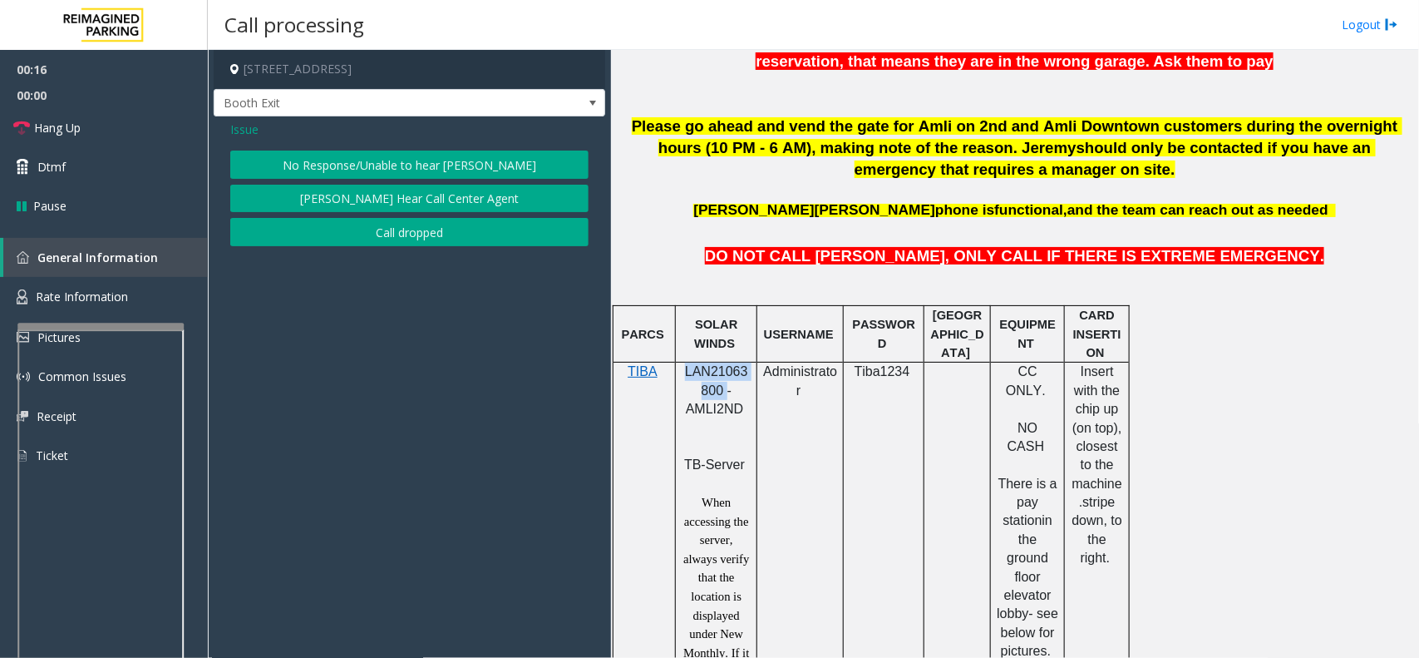
click at [405, 165] on button "No Response/Unable to hear [PERSON_NAME]" at bounding box center [409, 165] width 358 height 28
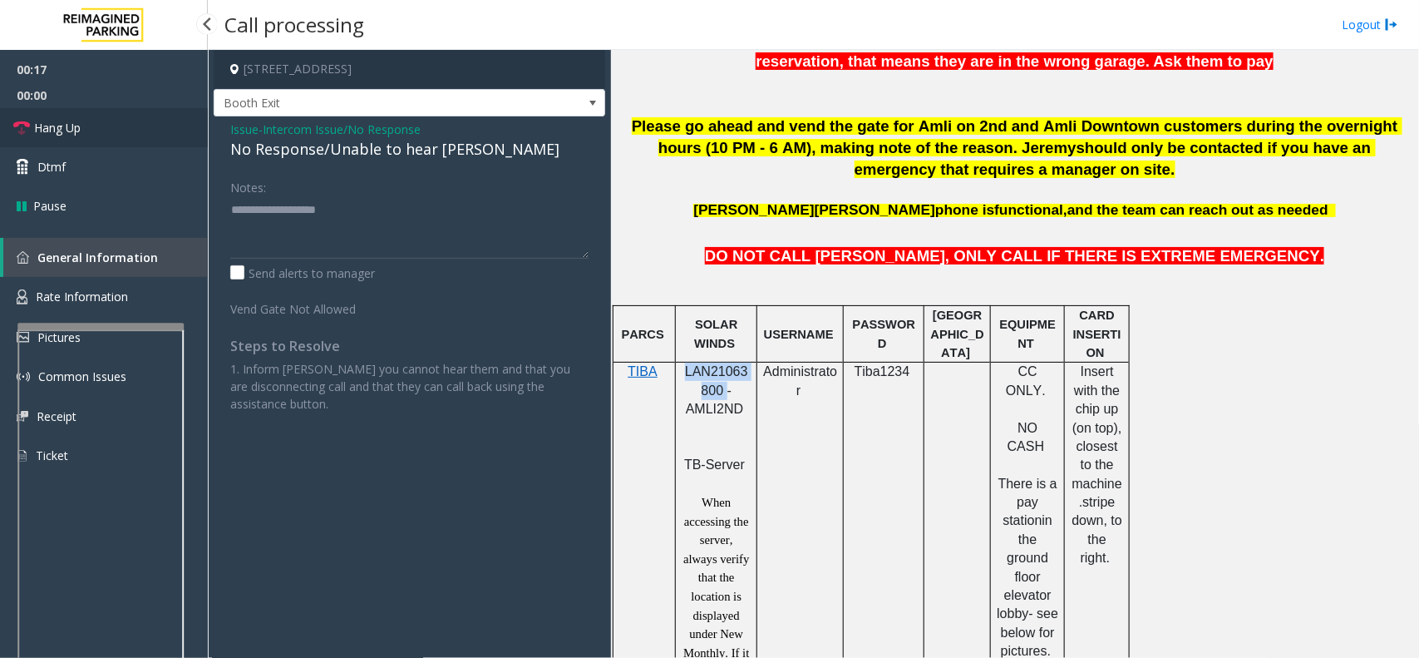
click at [79, 119] on span "Hang Up" at bounding box center [57, 127] width 47 height 17
click at [350, 148] on div "No Response/Unable to hear [PERSON_NAME]" at bounding box center [409, 149] width 358 height 22
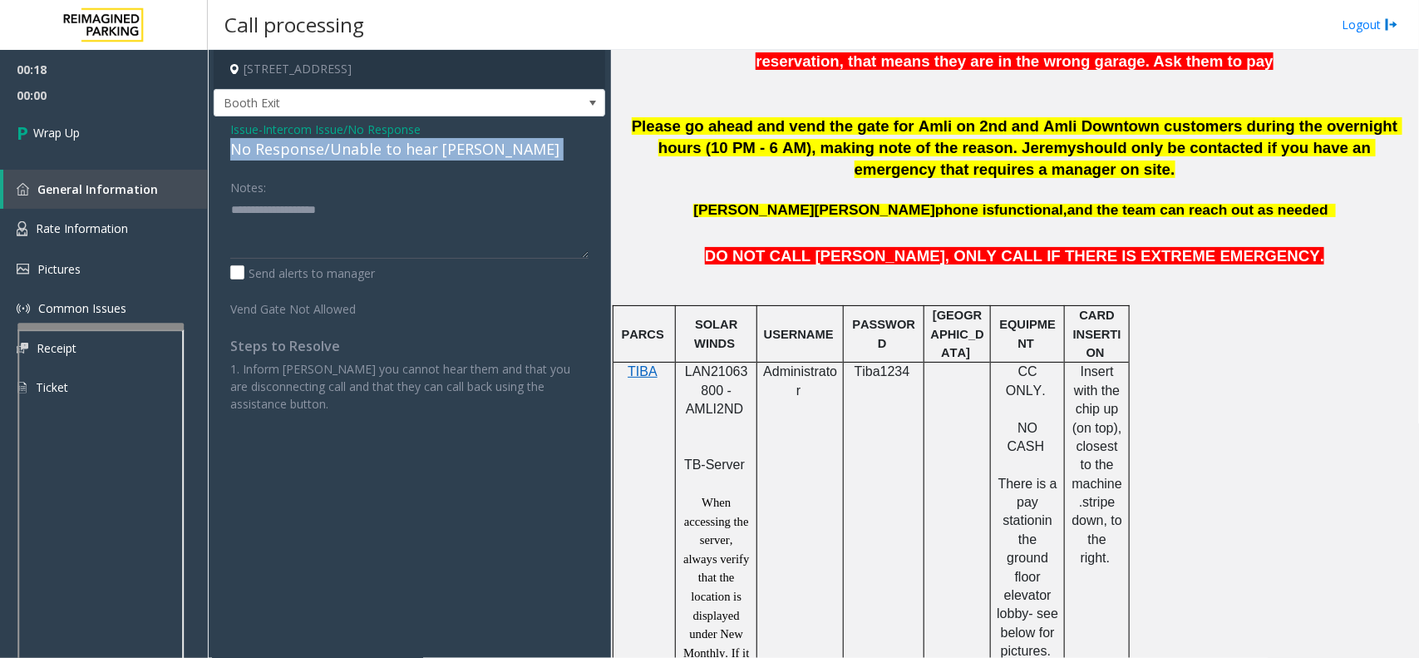
click at [350, 148] on div "No Response/Unable to hear [PERSON_NAME]" at bounding box center [409, 149] width 358 height 22
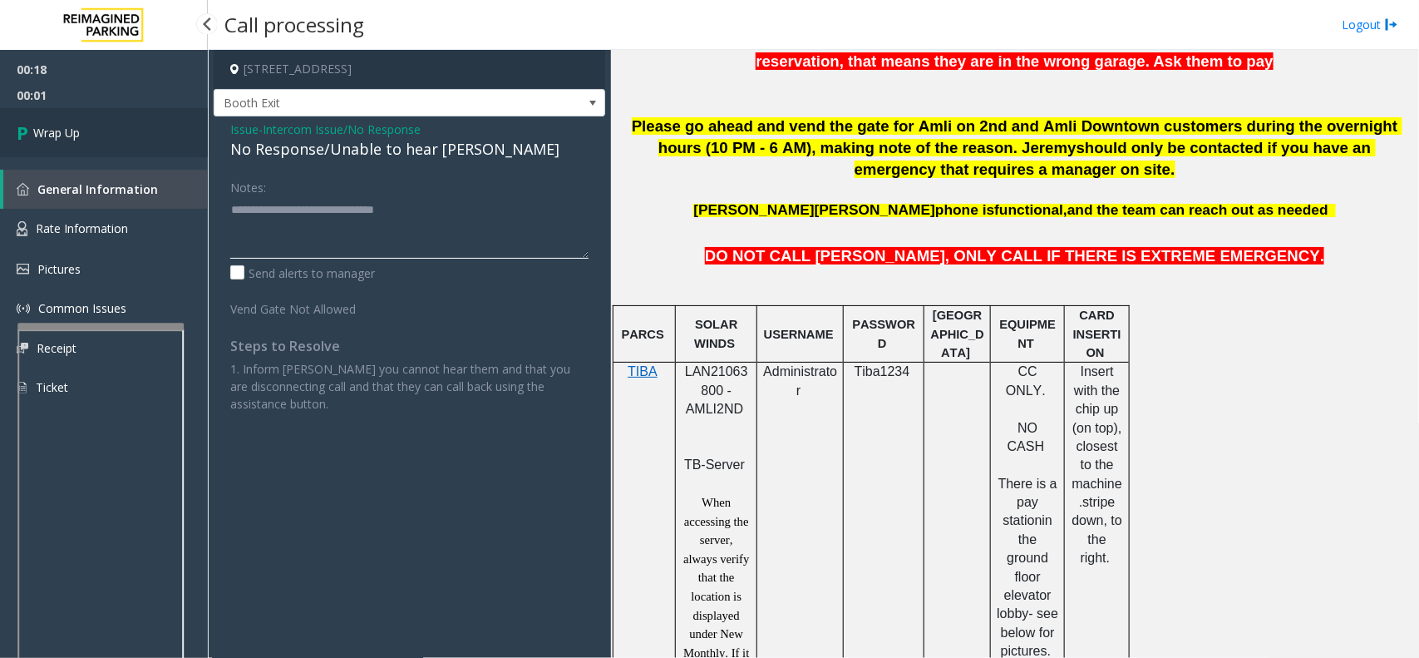
type textarea "**********"
click at [48, 122] on link "Wrap Up" at bounding box center [104, 132] width 208 height 49
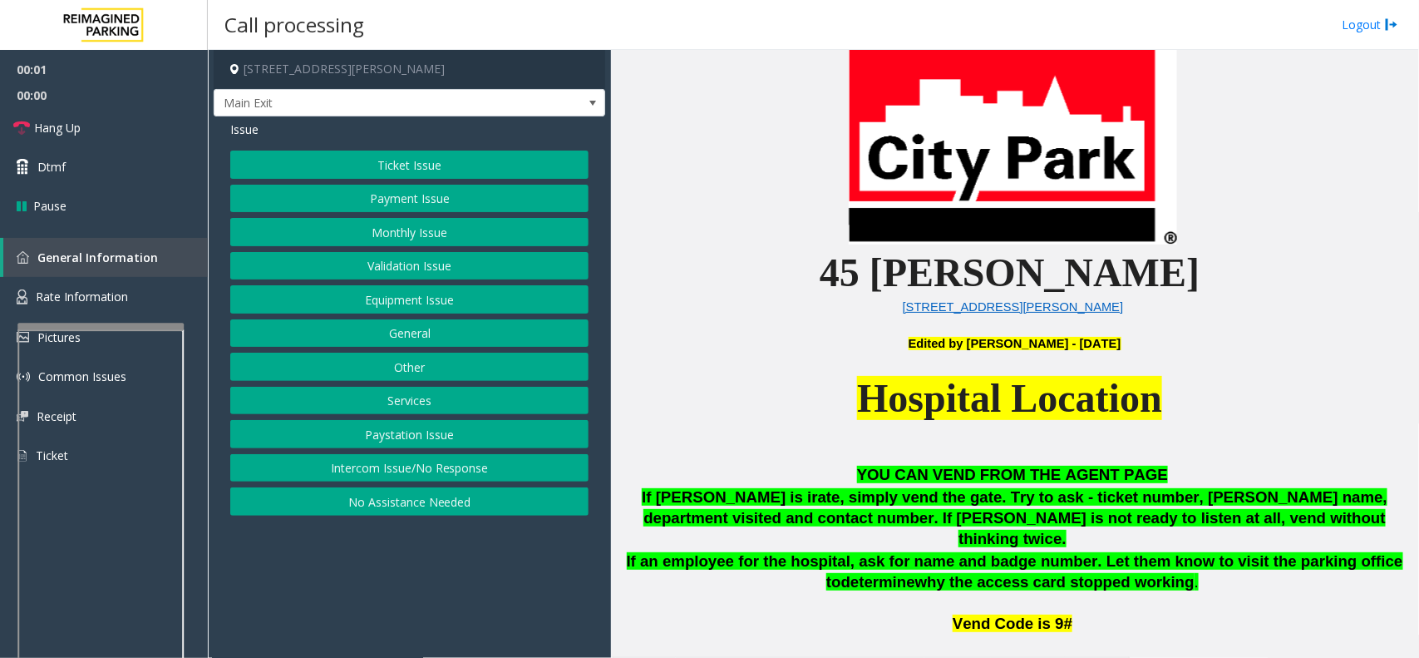
scroll to position [520, 0]
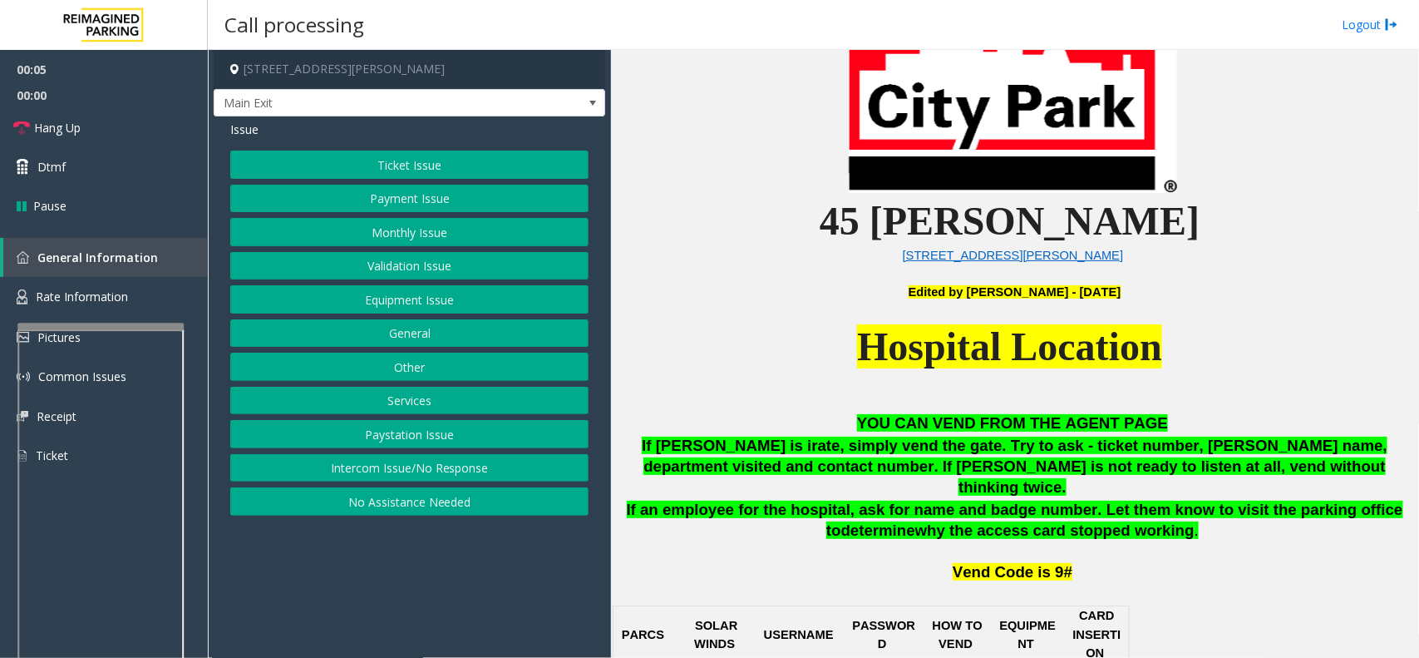
click at [413, 233] on button "Monthly Issue" at bounding box center [409, 232] width 358 height 28
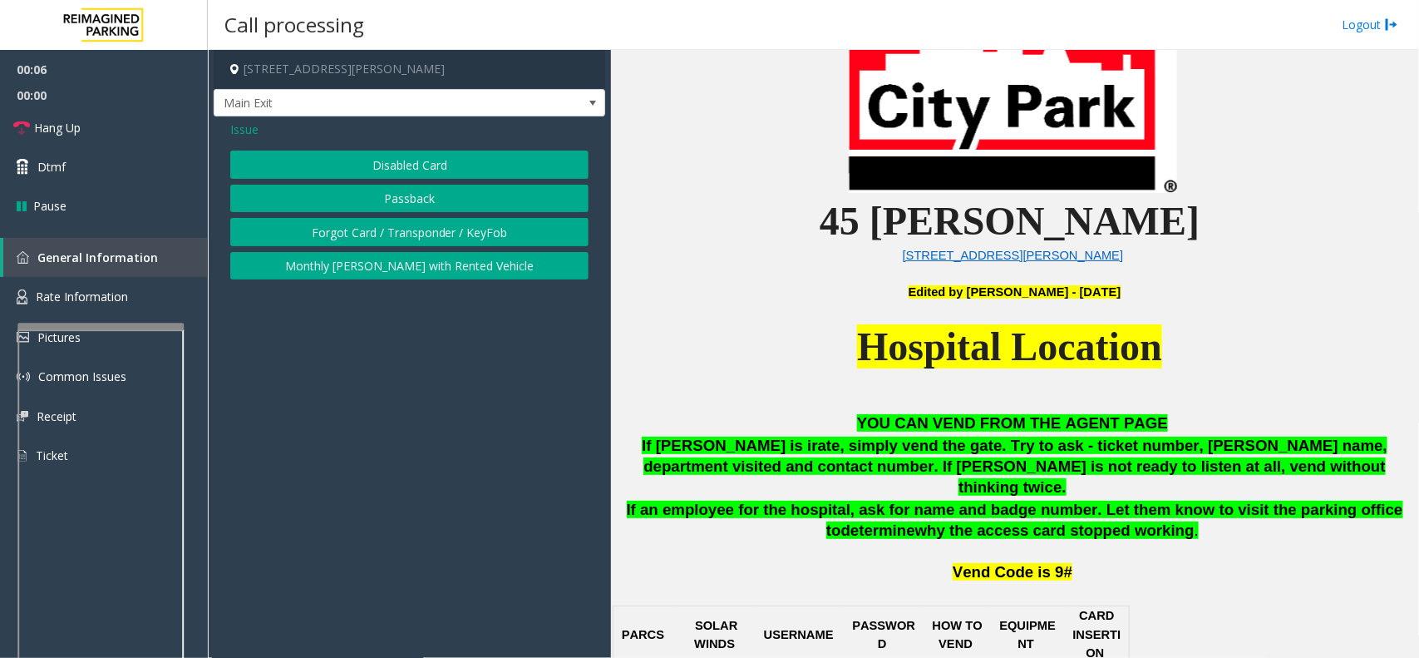
click at [401, 151] on button "Disabled Card" at bounding box center [409, 165] width 358 height 28
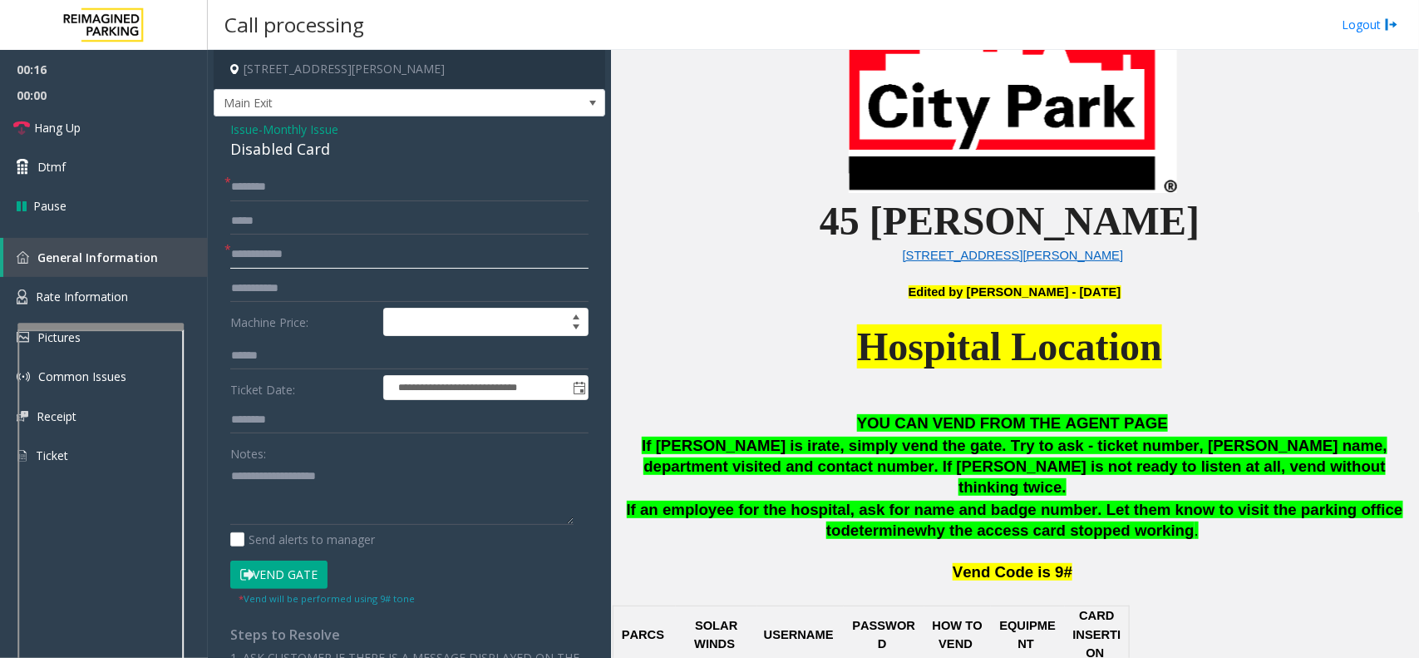
click at [309, 254] on input "text" at bounding box center [409, 254] width 358 height 28
type input "********"
click at [280, 180] on input "text" at bounding box center [409, 187] width 358 height 28
type input "*"
type input "******"
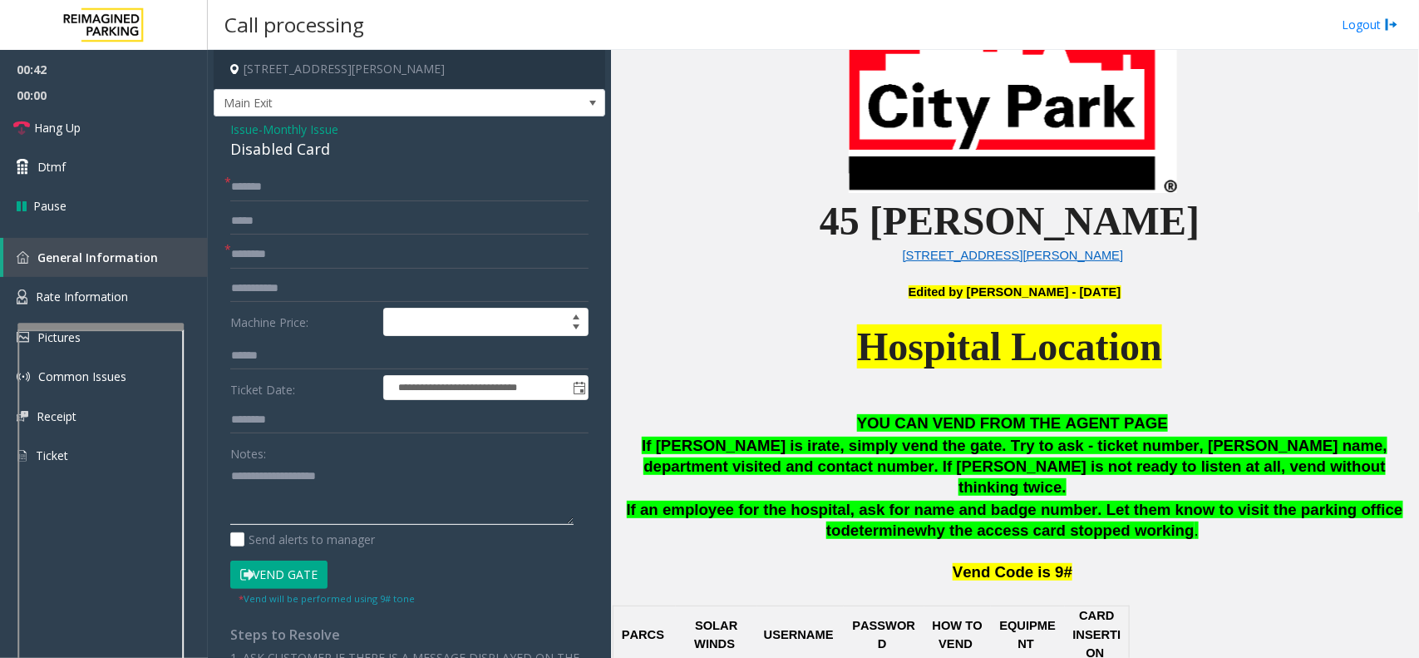
click at [304, 484] on textarea at bounding box center [401, 493] width 343 height 62
click at [288, 144] on div "Disabled Card" at bounding box center [409, 149] width 358 height 22
drag, startPoint x: 305, startPoint y: 586, endPoint x: 277, endPoint y: 565, distance: 35.1
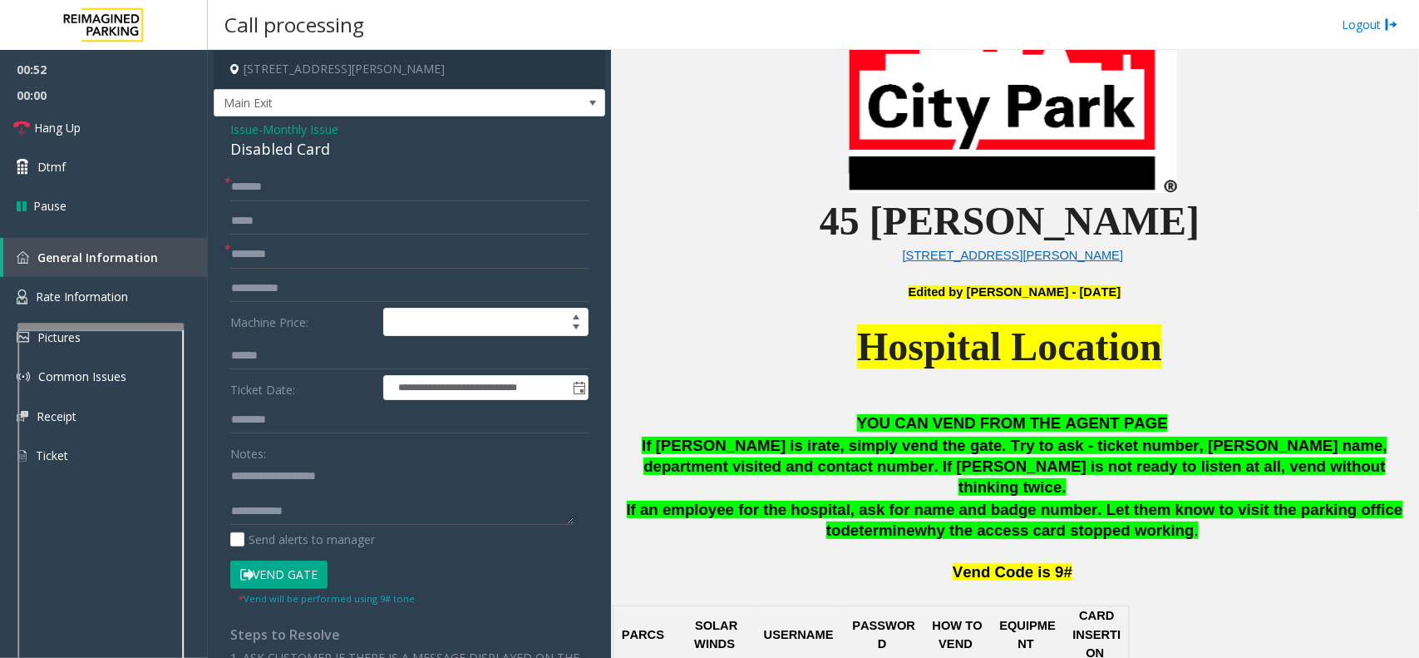
click at [304, 586] on button "Vend Gate" at bounding box center [278, 574] width 97 height 28
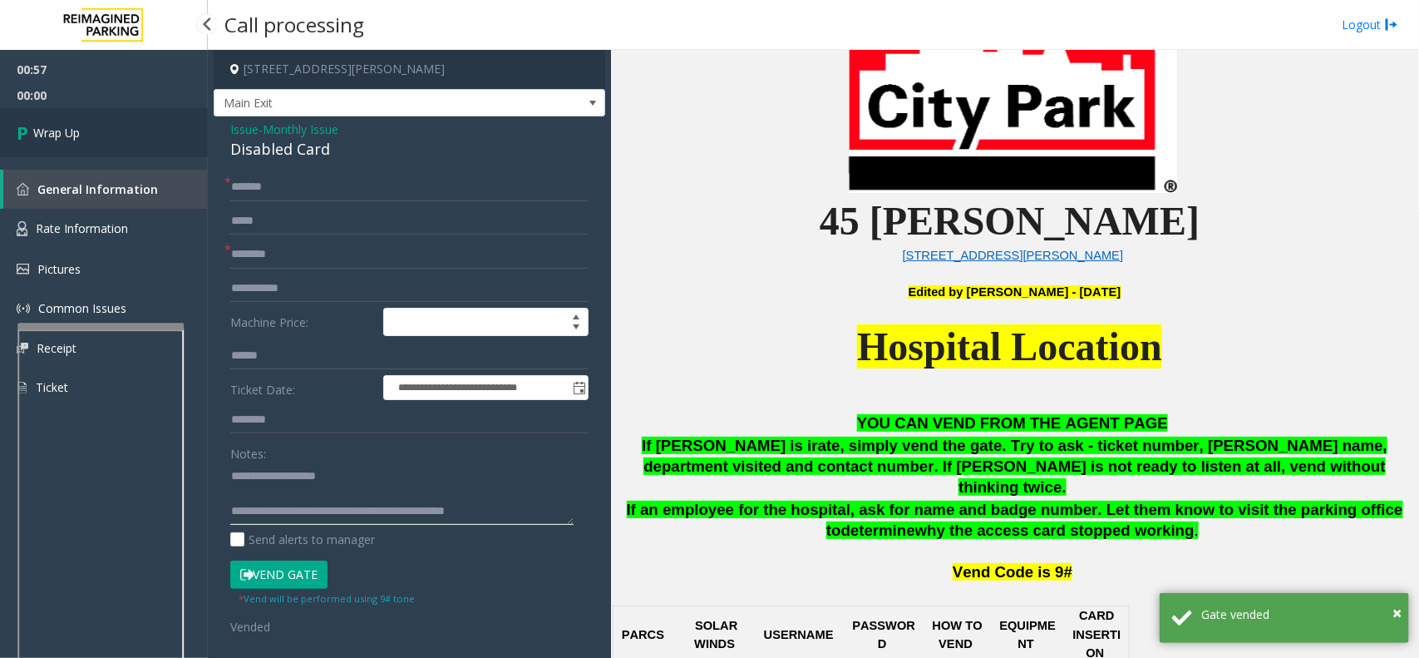
type textarea "**********"
click at [129, 126] on link "Wrap Up" at bounding box center [104, 132] width 208 height 49
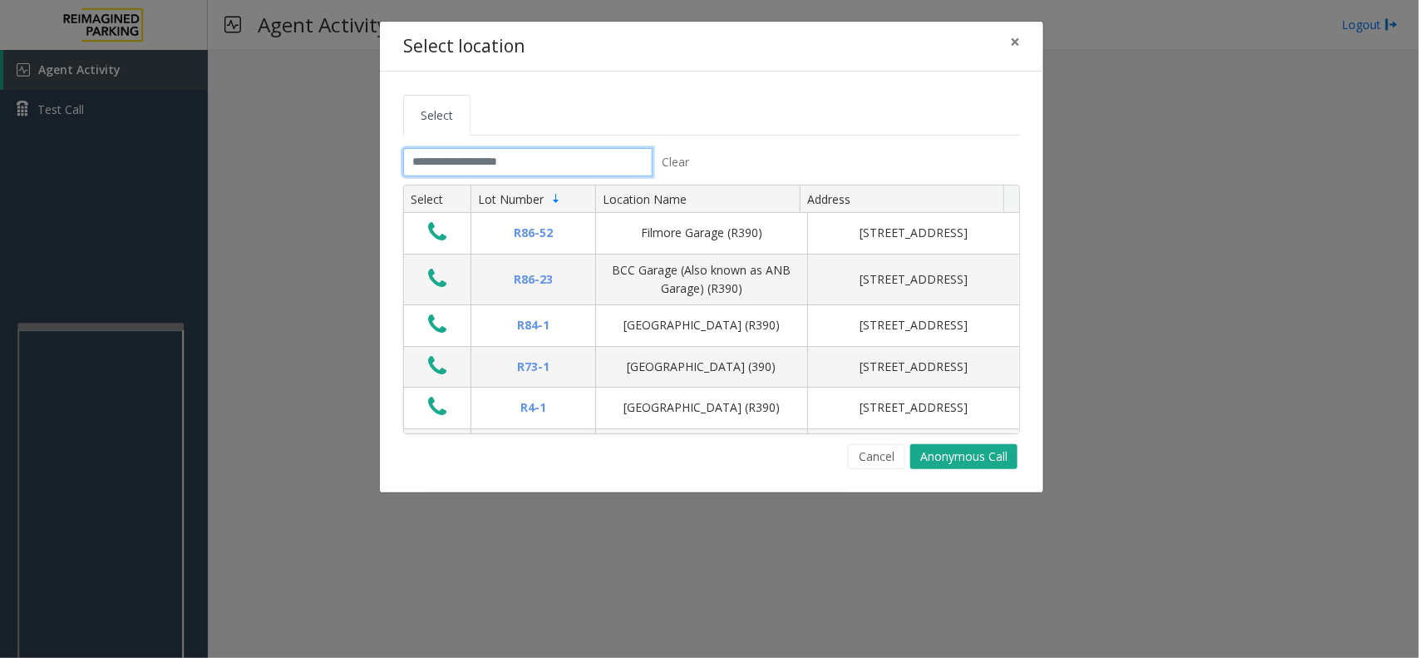
click at [525, 155] on input "text" at bounding box center [527, 162] width 249 height 28
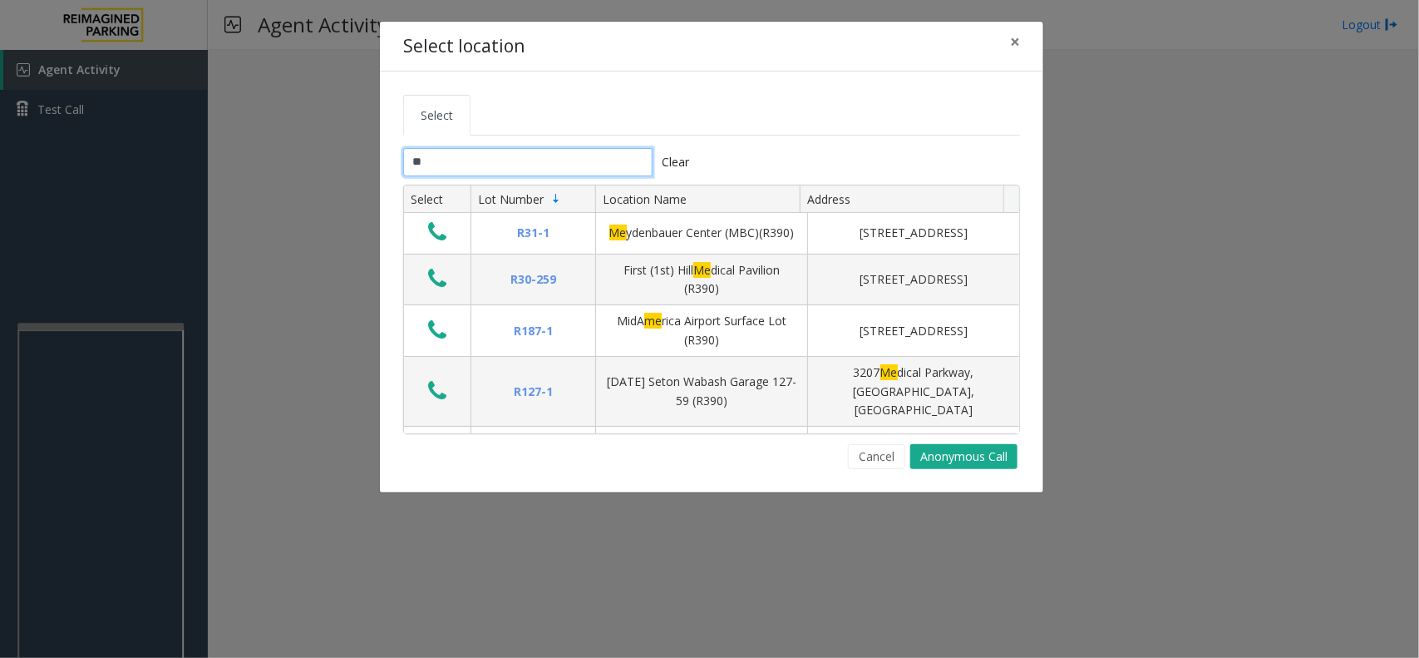
type input "*"
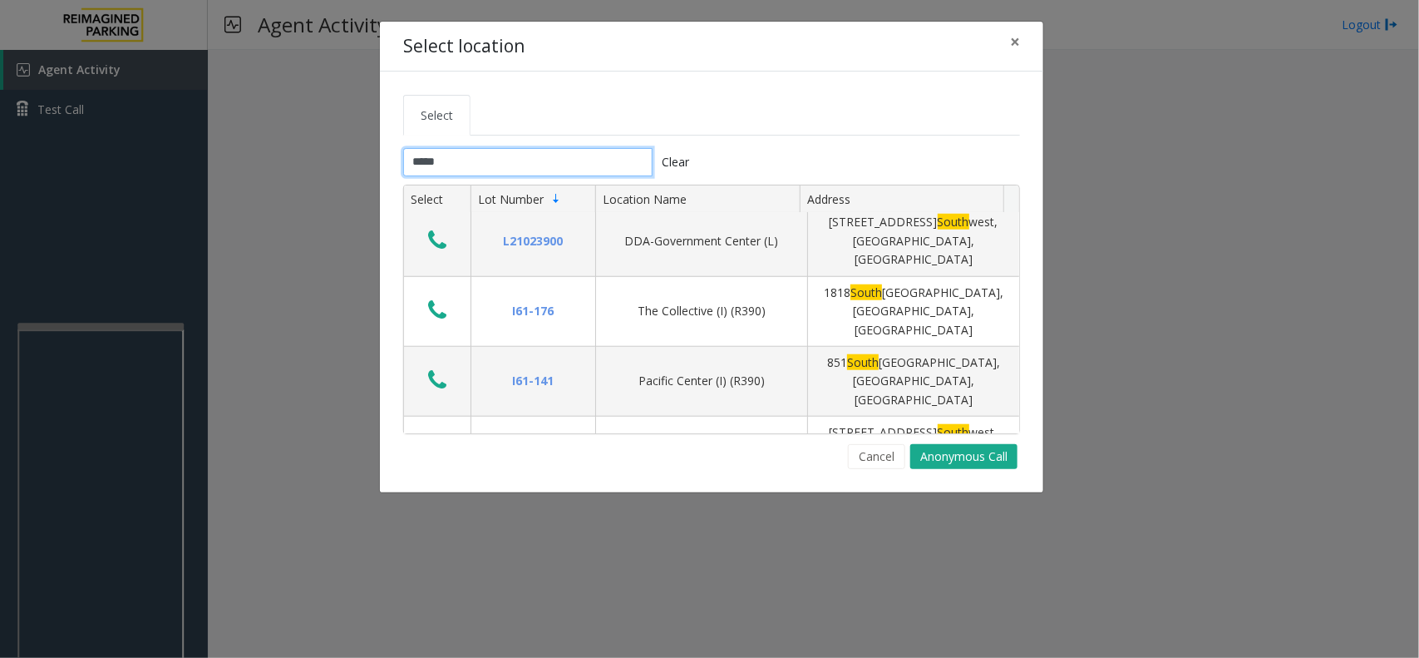
scroll to position [728, 0]
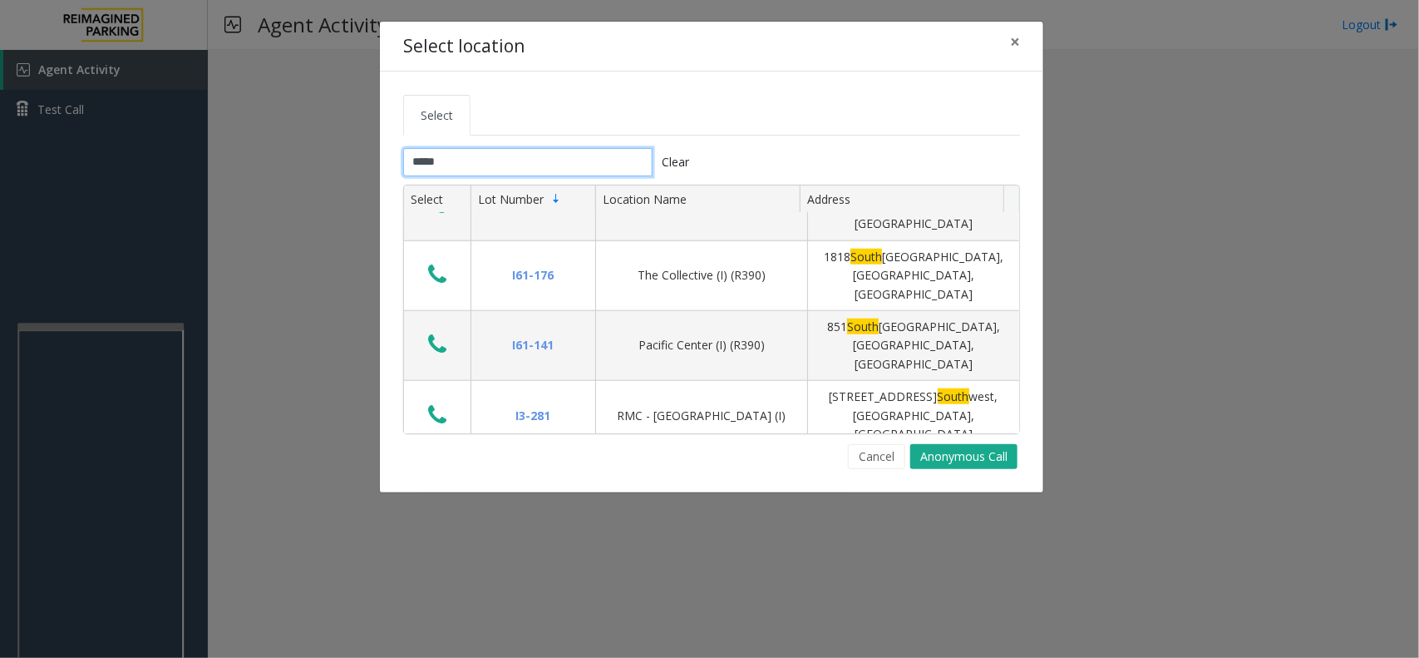
type input "*****"
click at [437, 580] on icon "Data table" at bounding box center [437, 591] width 18 height 23
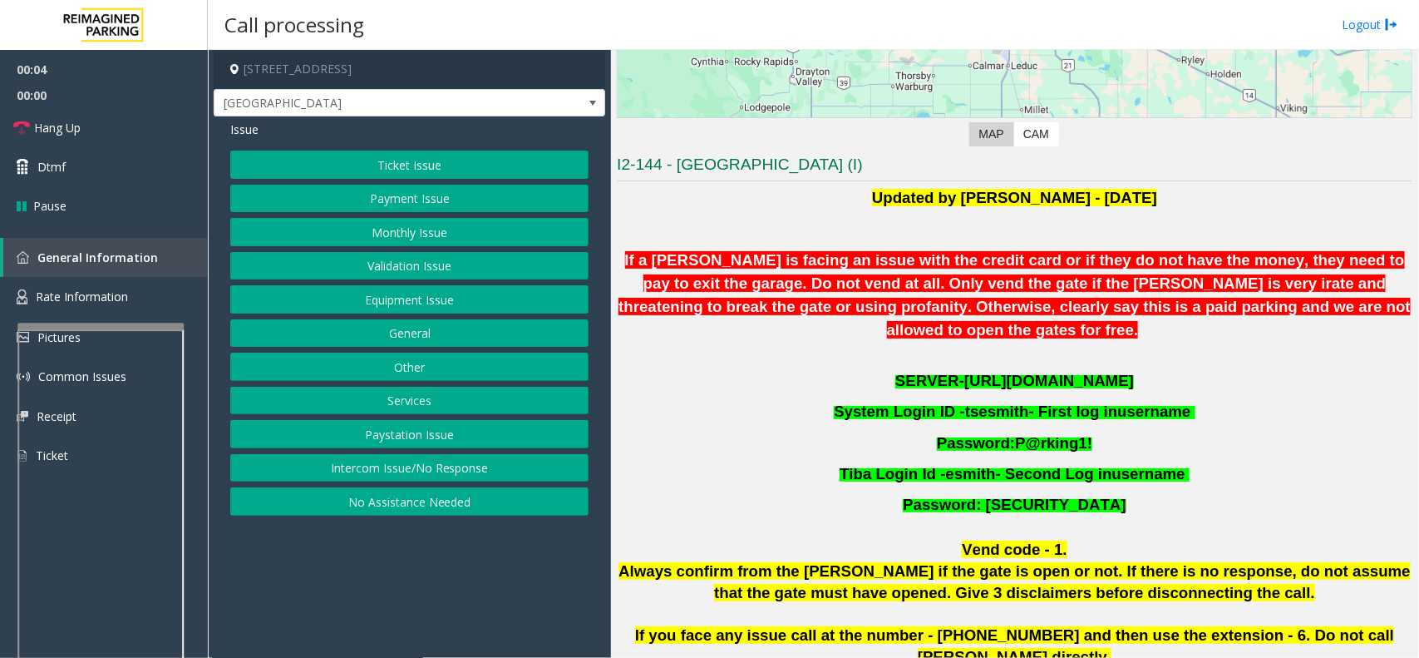
scroll to position [312, 0]
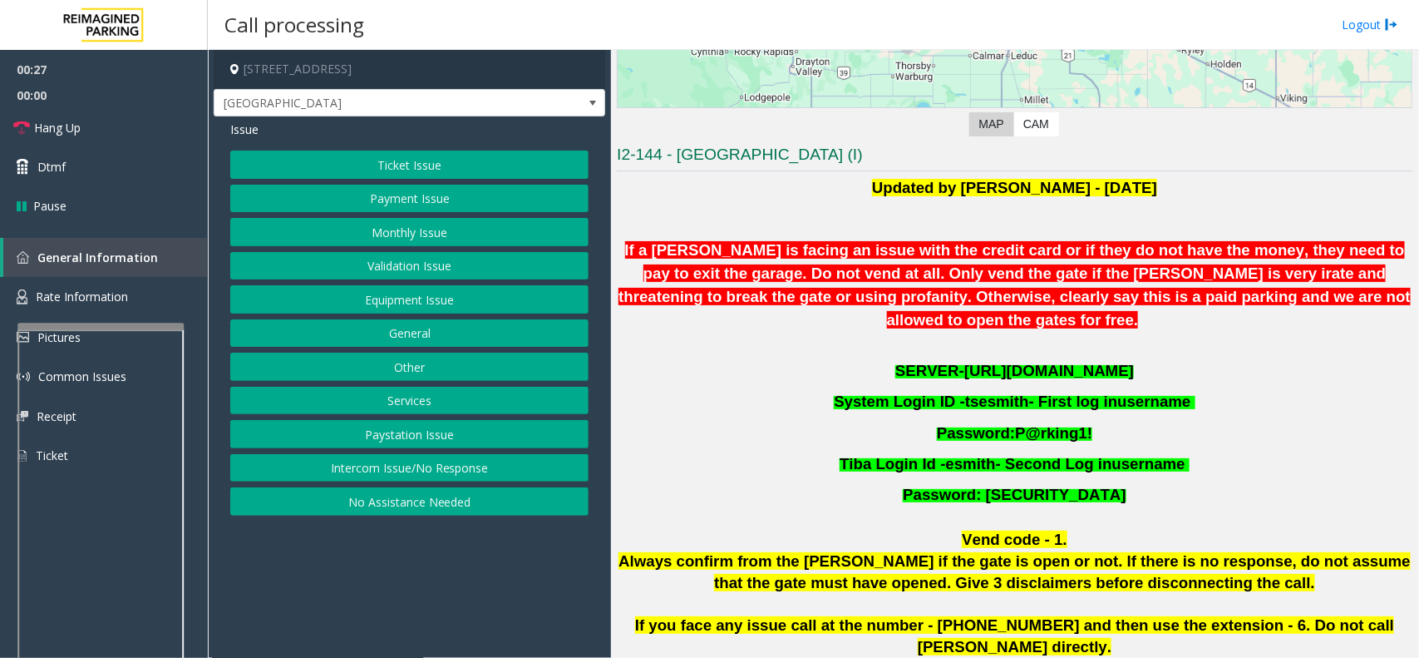
click at [965, 362] on span "[URL][DOMAIN_NAME]" at bounding box center [1050, 370] width 170 height 17
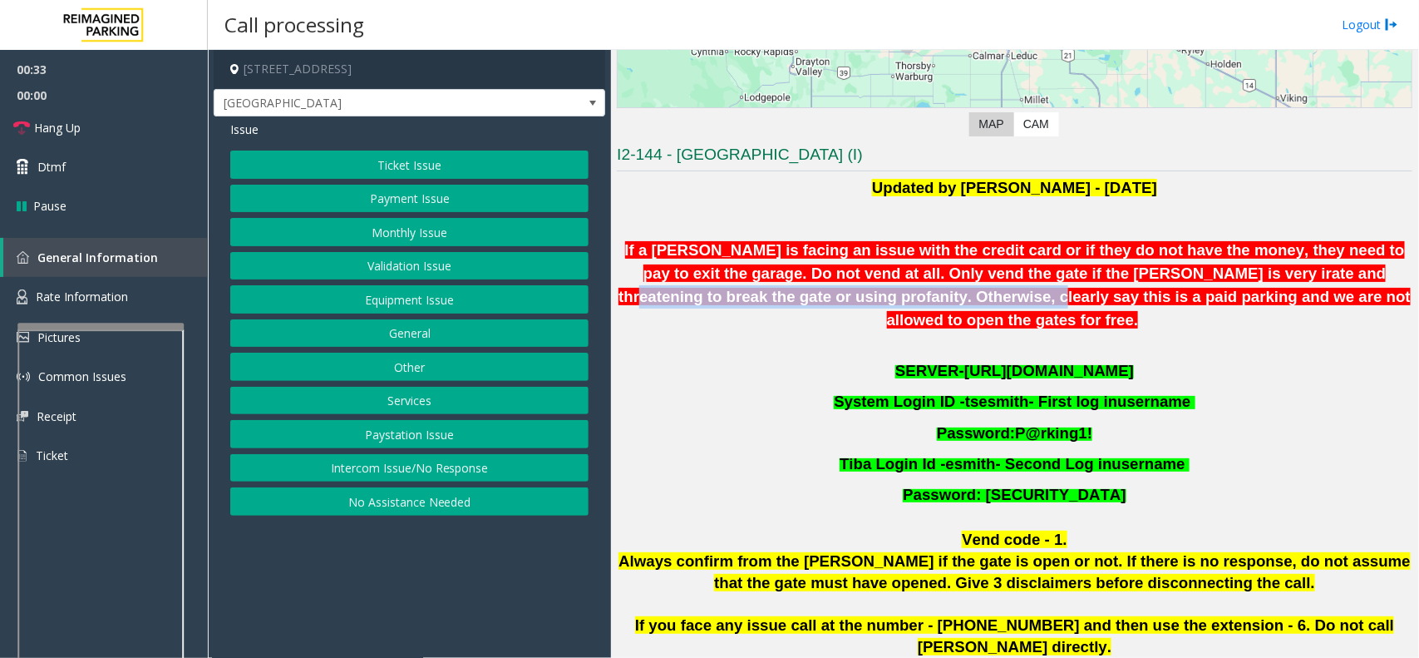
drag, startPoint x: 782, startPoint y: 299, endPoint x: 1106, endPoint y: 284, distance: 324.7
click at [1098, 288] on span "reatening to break the gate or using profanity. Otherwise, clearly say this is …" at bounding box center [1022, 308] width 777 height 41
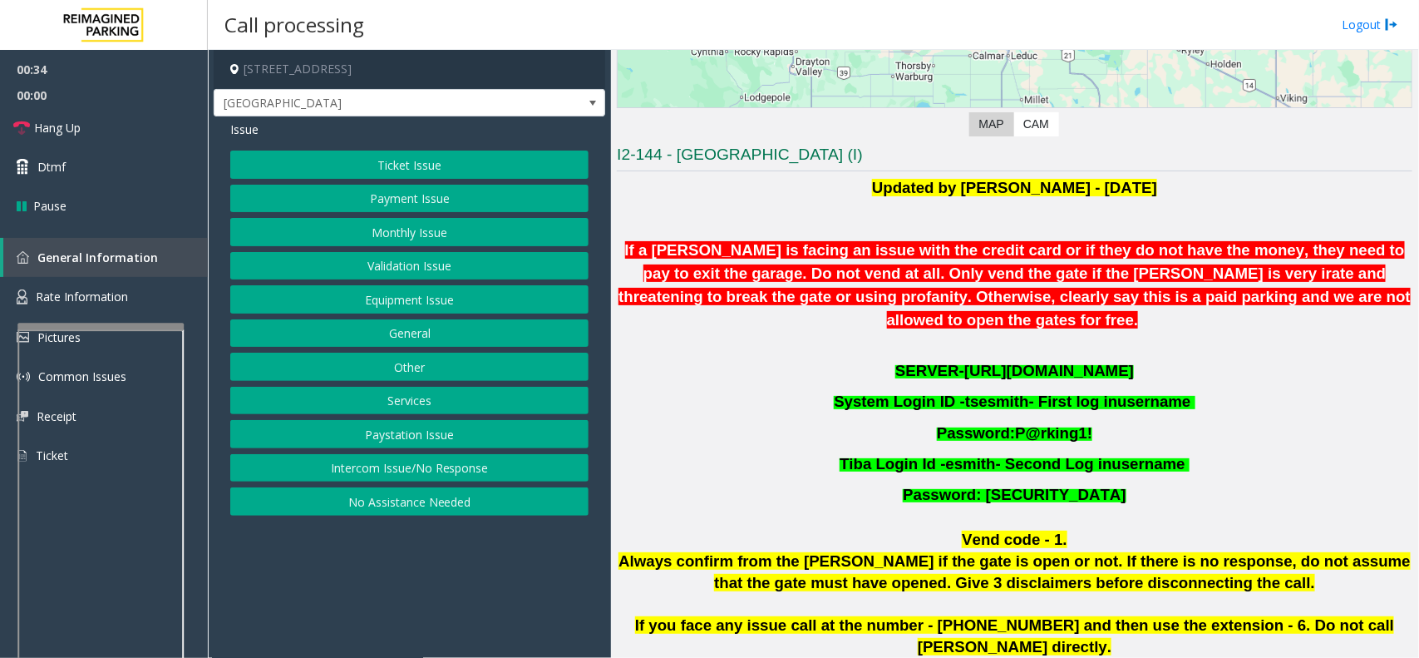
click at [1136, 308] on p "If a [PERSON_NAME] is facing an issue with the credit card or if they do not ha…" at bounding box center [1015, 285] width 796 height 93
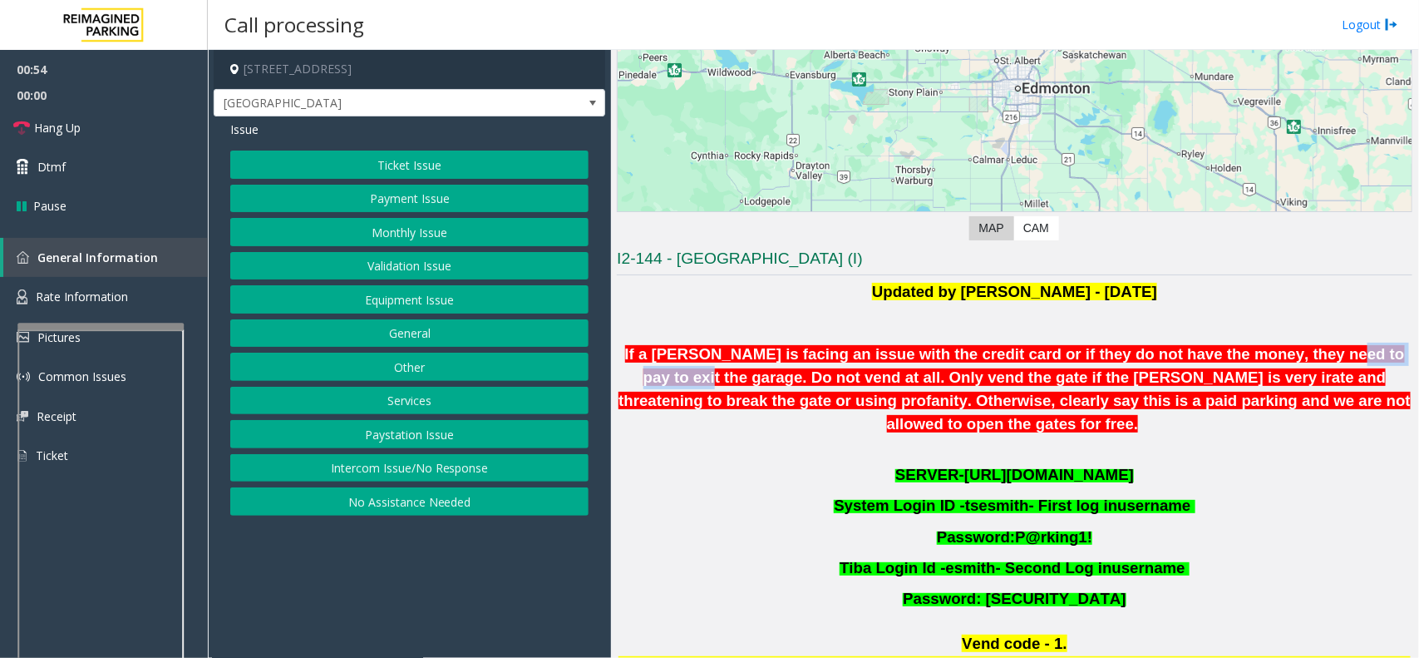
drag, startPoint x: 1254, startPoint y: 355, endPoint x: 1348, endPoint y: 346, distance: 94.4
click at [1348, 346] on span "If a [PERSON_NAME] is facing an issue with the credit card or if they do not ha…" at bounding box center [1012, 377] width 786 height 64
drag, startPoint x: 1384, startPoint y: 346, endPoint x: 1152, endPoint y: 366, distance: 232.8
click at [1152, 366] on p "If a [PERSON_NAME] is facing an issue with the credit card or if they do not ha…" at bounding box center [1015, 389] width 796 height 93
click at [1090, 364] on p "If a [PERSON_NAME] is facing an issue with the credit card or if they do not ha…" at bounding box center [1015, 389] width 796 height 93
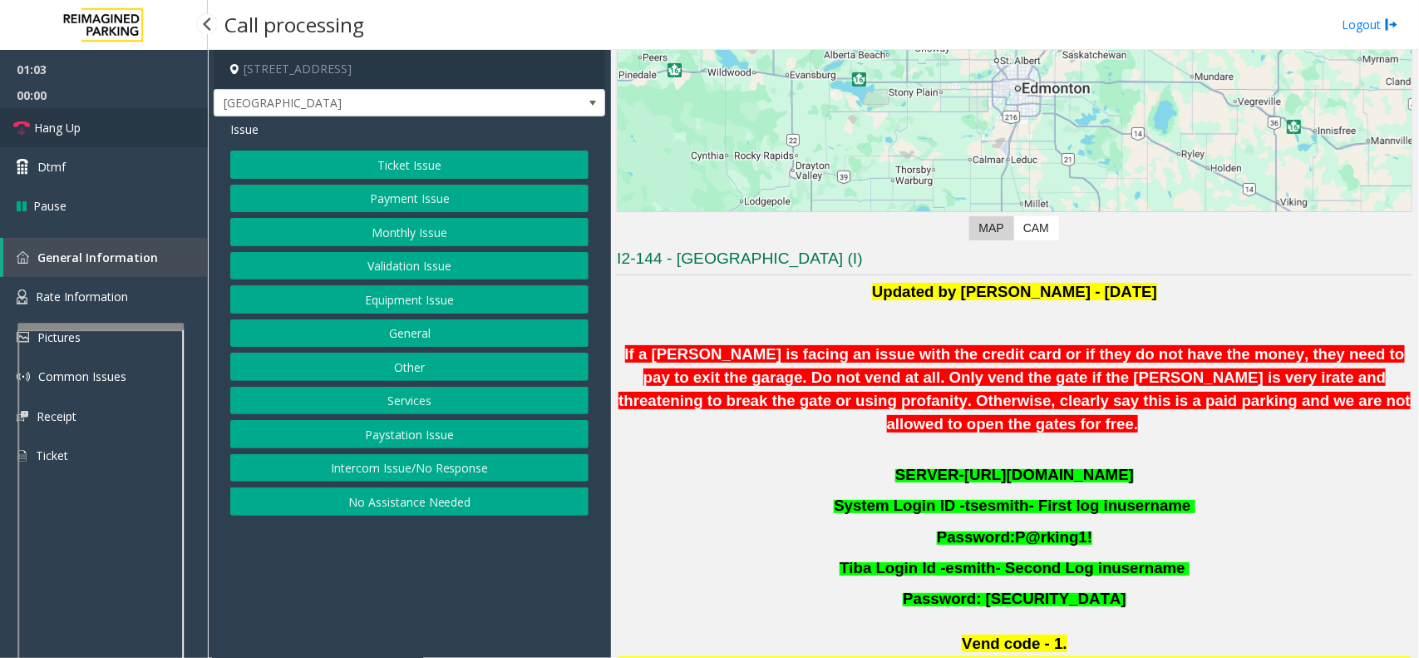
click at [129, 134] on link "Hang Up" at bounding box center [104, 127] width 208 height 39
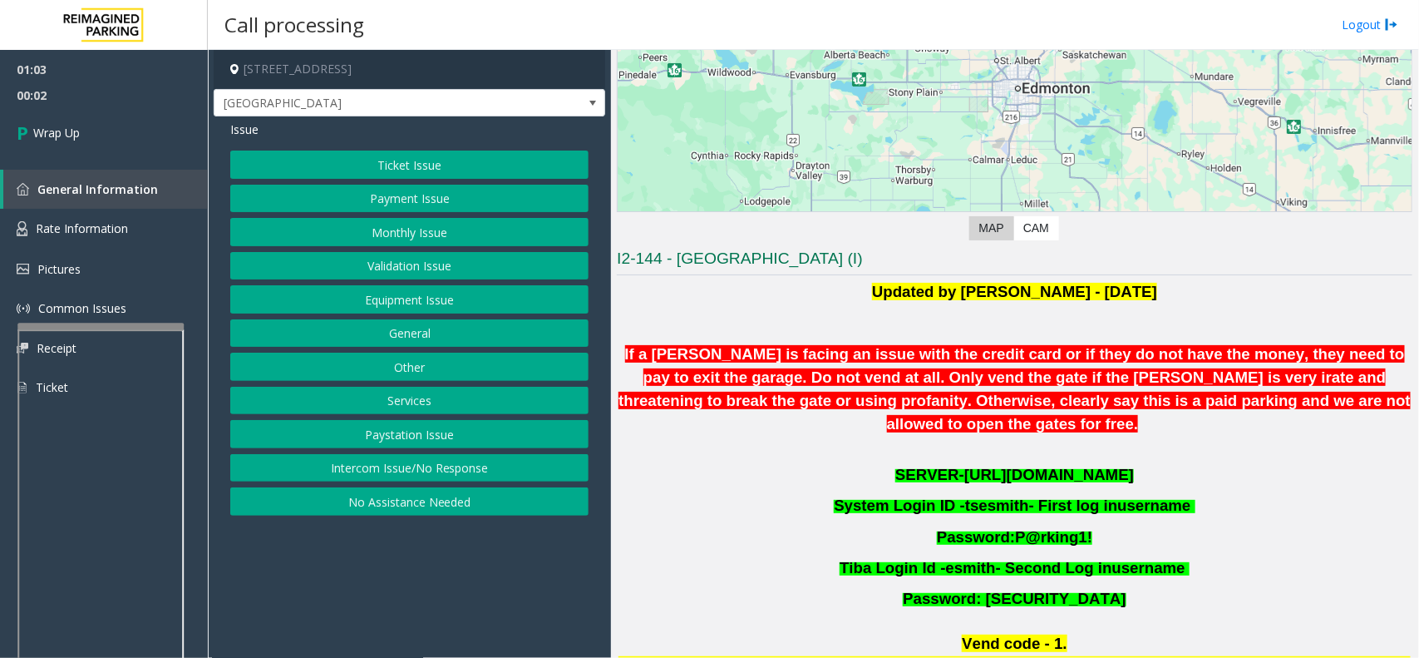
click at [409, 299] on button "Equipment Issue" at bounding box center [409, 299] width 358 height 28
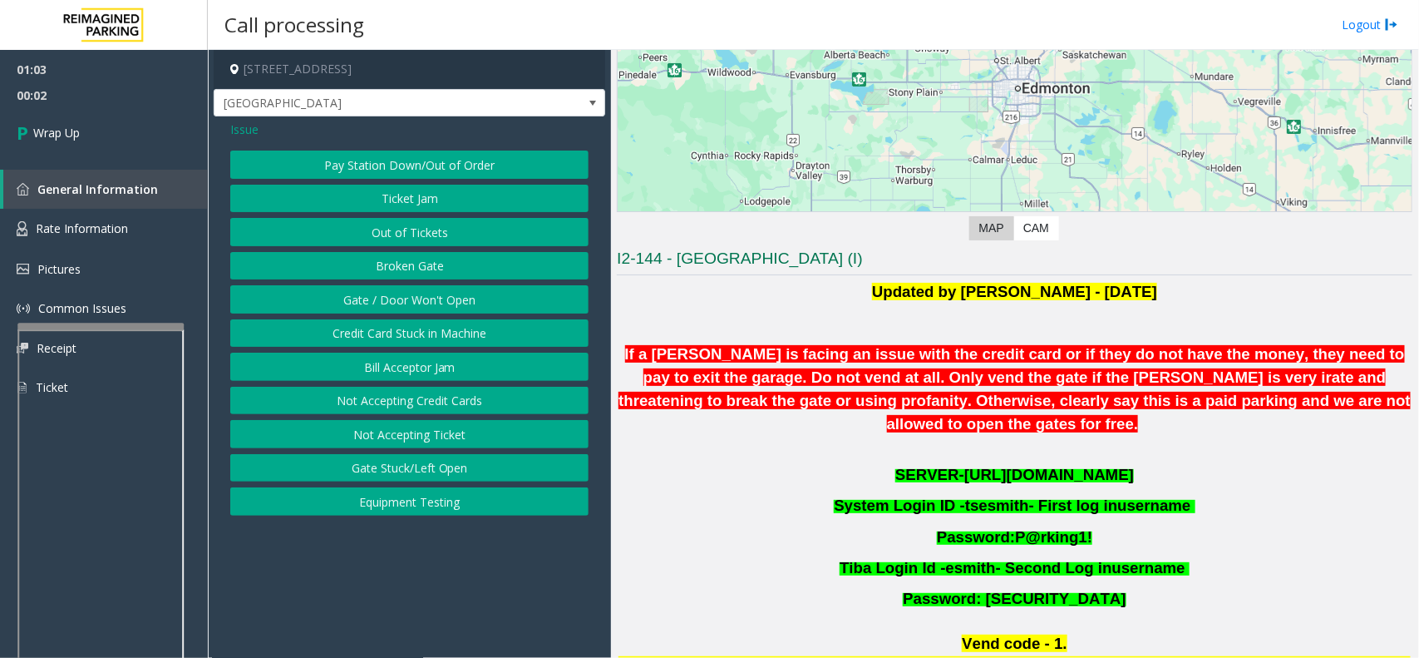
click at [409, 299] on button "Gate / Door Won't Open" at bounding box center [409, 299] width 358 height 28
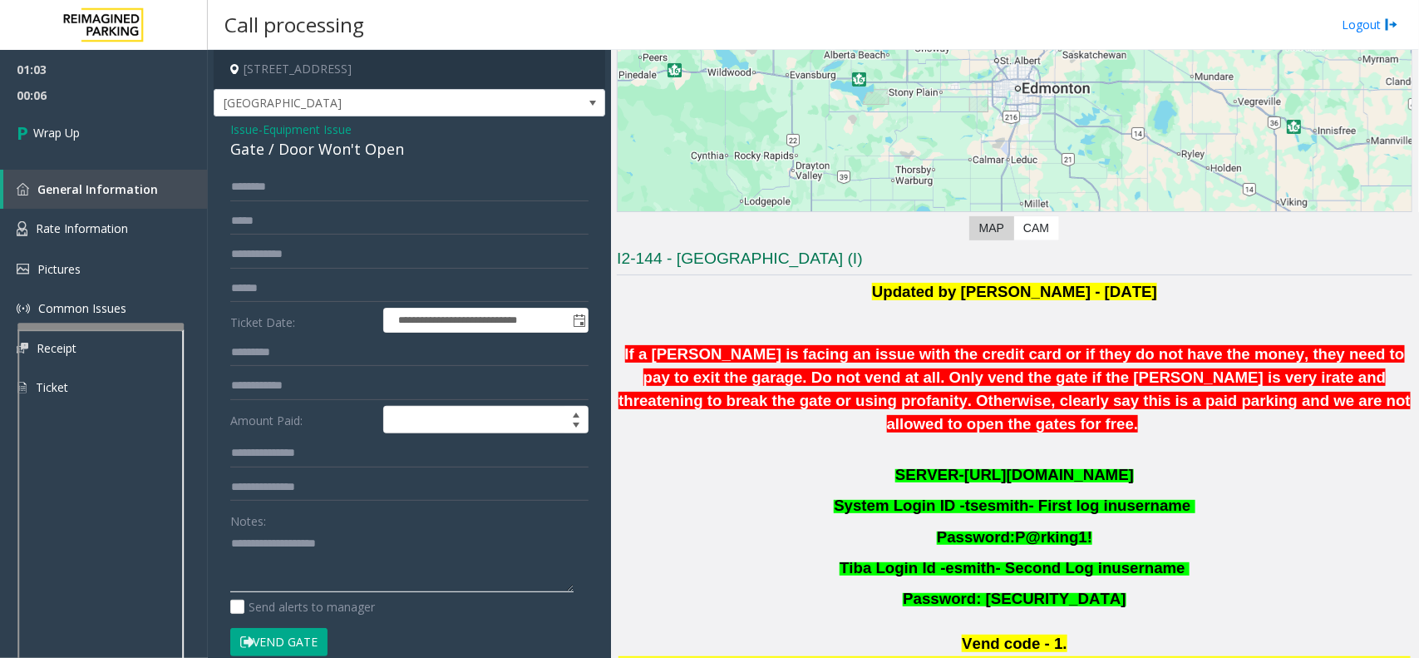
click at [267, 536] on textarea at bounding box center [401, 561] width 343 height 62
type textarea "*"
paste textarea "**********"
type textarea "**********"
click at [308, 144] on div "Gate / Door Won't Open" at bounding box center [409, 149] width 358 height 22
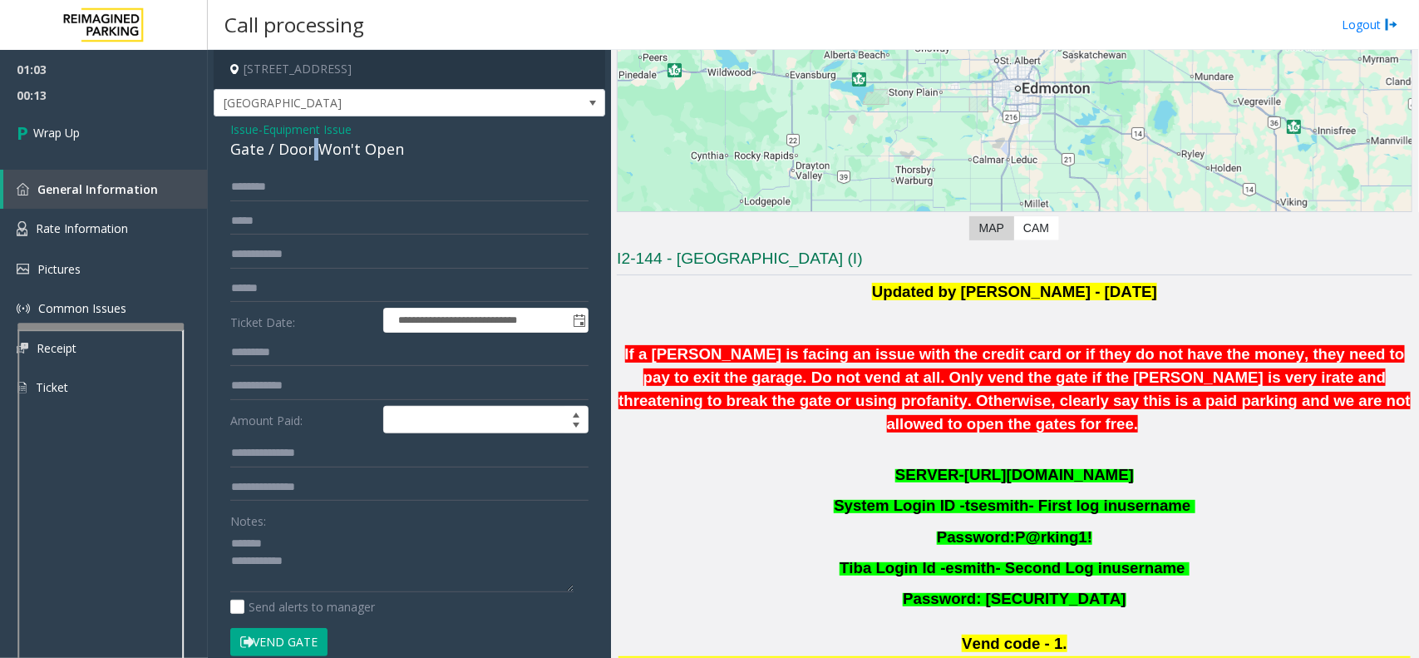
click at [308, 144] on div "Gate / Door Won't Open" at bounding box center [409, 149] width 358 height 22
click at [300, 121] on span "Equipment Issue" at bounding box center [307, 129] width 89 height 17
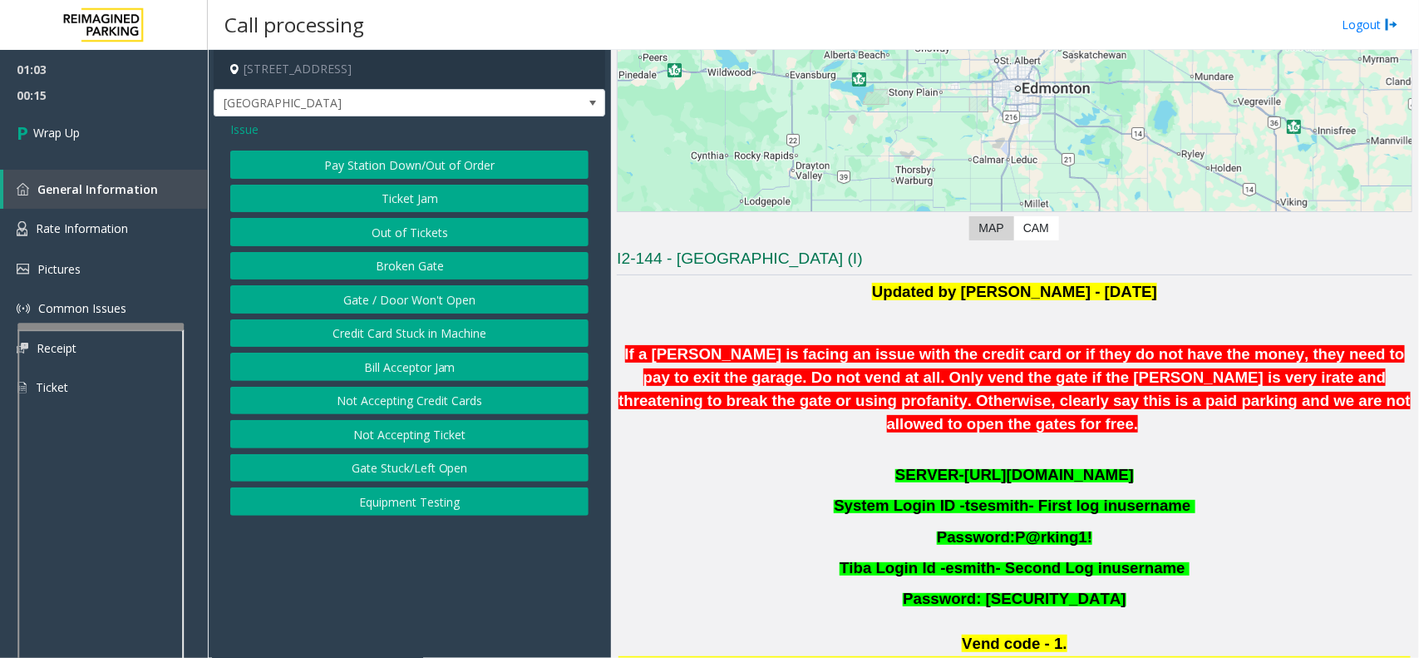
click at [250, 126] on span "Issue" at bounding box center [244, 129] width 28 height 17
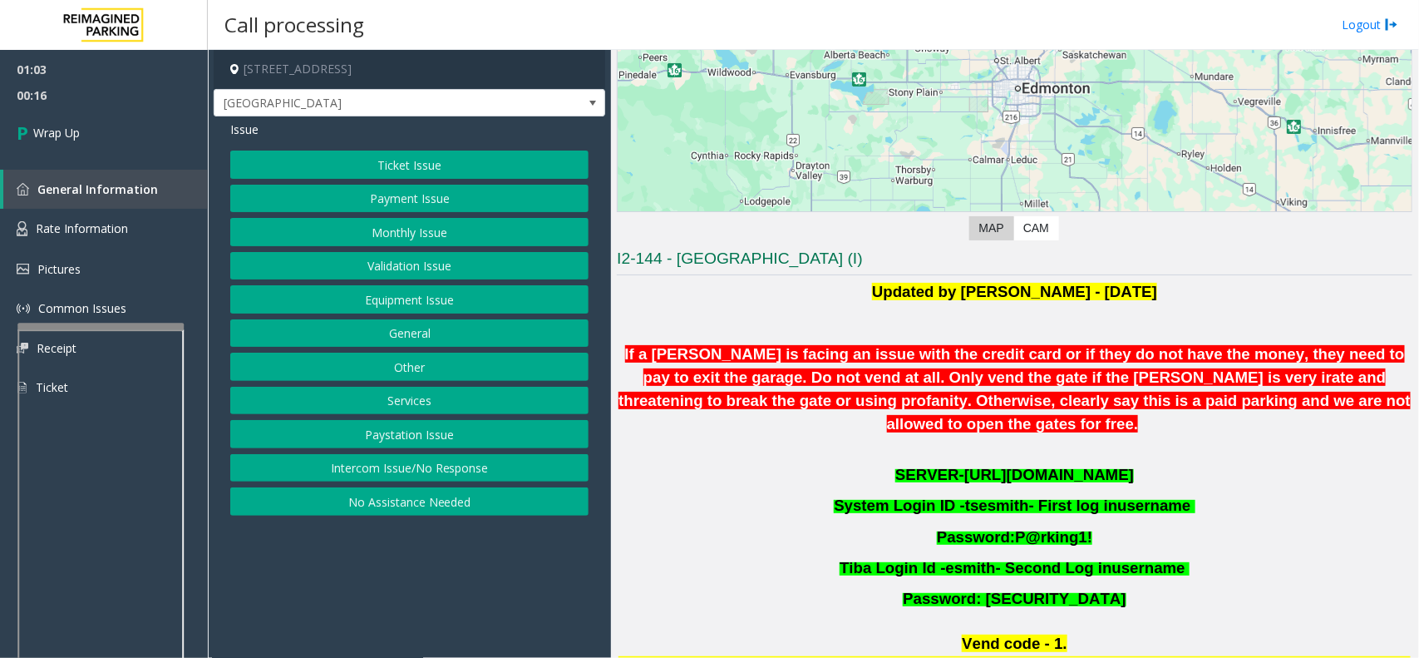
click at [404, 195] on button "Payment Issue" at bounding box center [409, 199] width 358 height 28
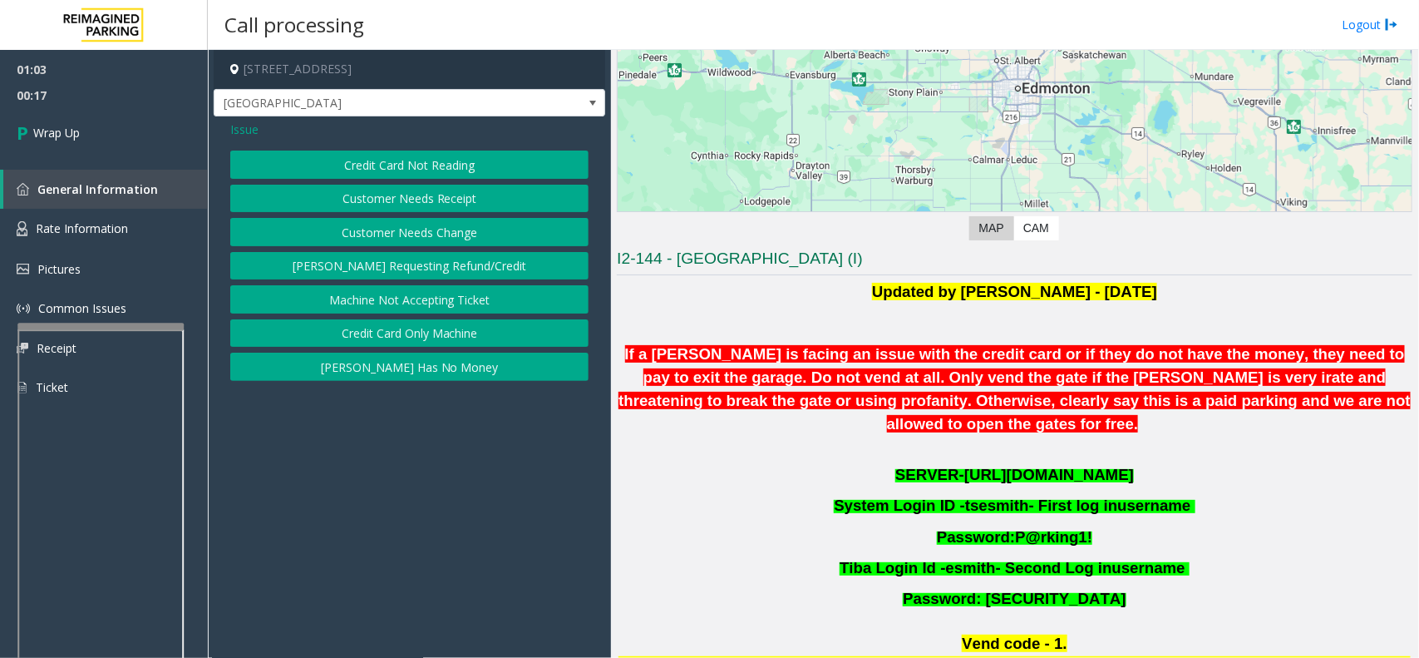
click at [396, 167] on button "Credit Card Not Reading" at bounding box center [409, 165] width 358 height 28
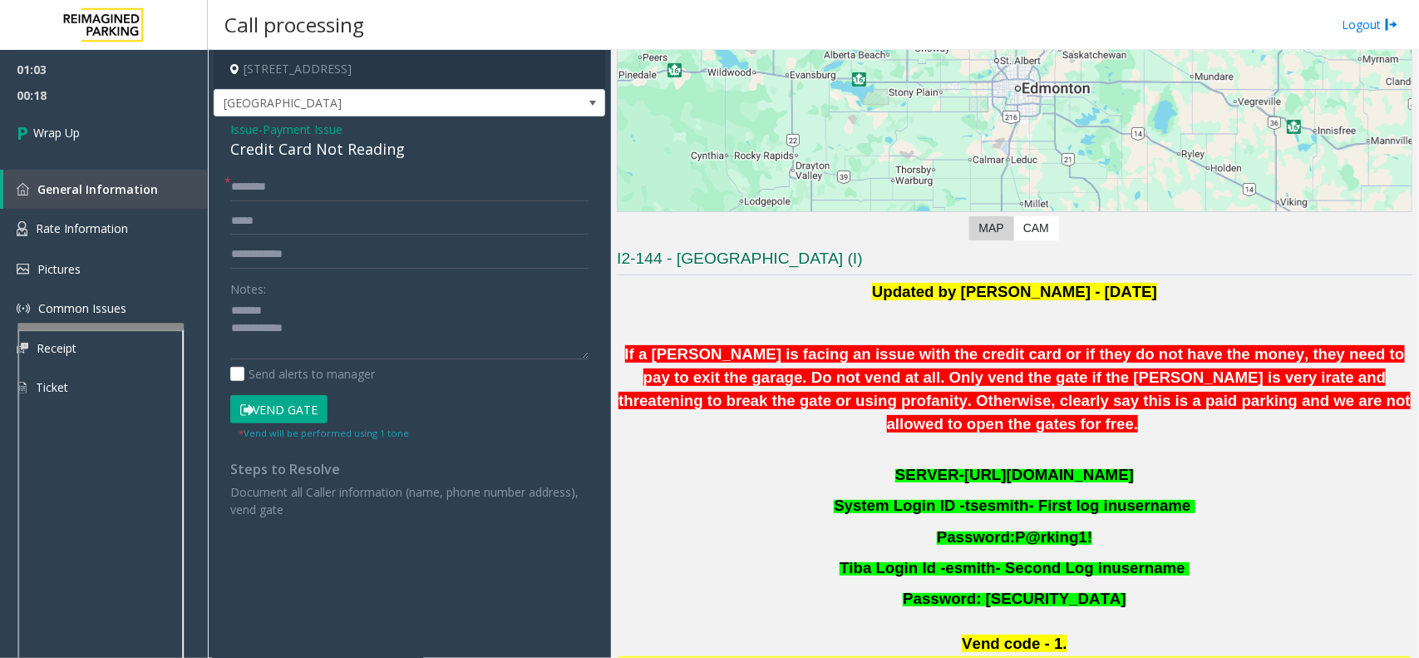
click at [321, 133] on span "Payment Issue" at bounding box center [303, 129] width 80 height 17
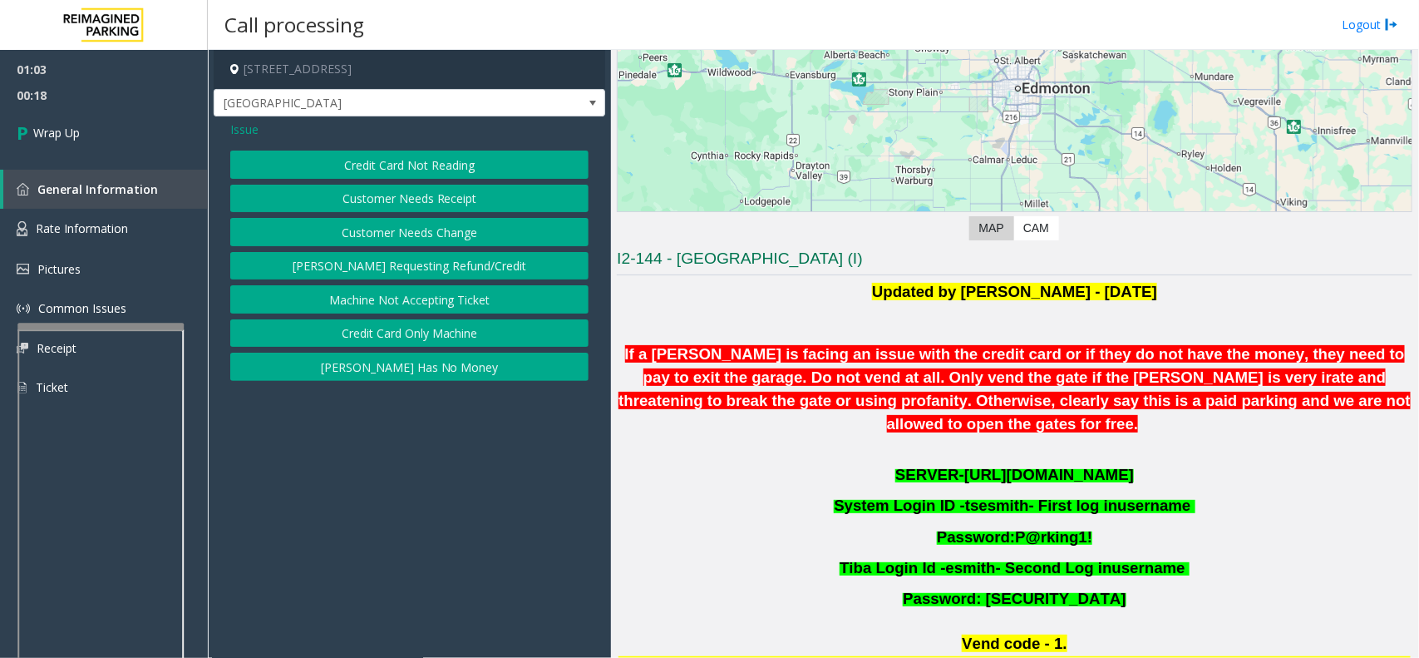
click at [331, 170] on button "Credit Card Not Reading" at bounding box center [409, 165] width 358 height 28
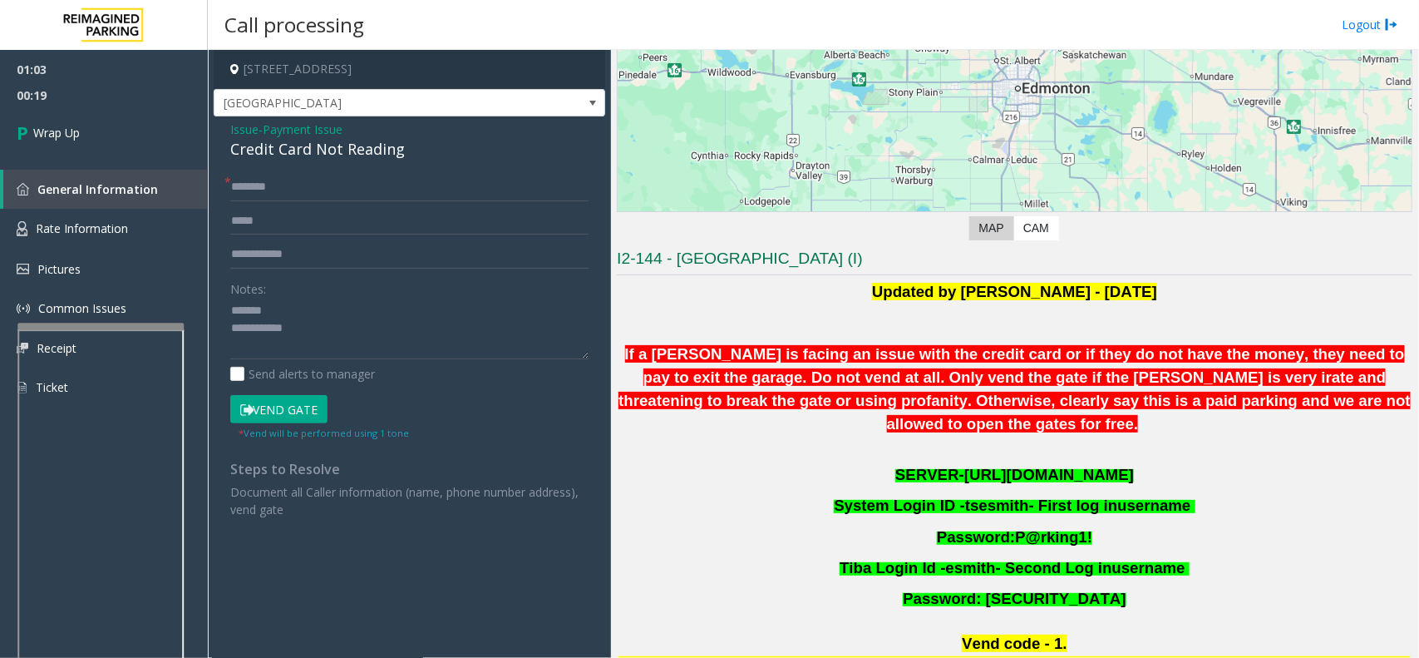
click at [325, 150] on div "Credit Card Not Reading" at bounding box center [409, 149] width 358 height 22
copy div "Credit Card Not Reading"
click at [304, 303] on textarea at bounding box center [409, 329] width 358 height 62
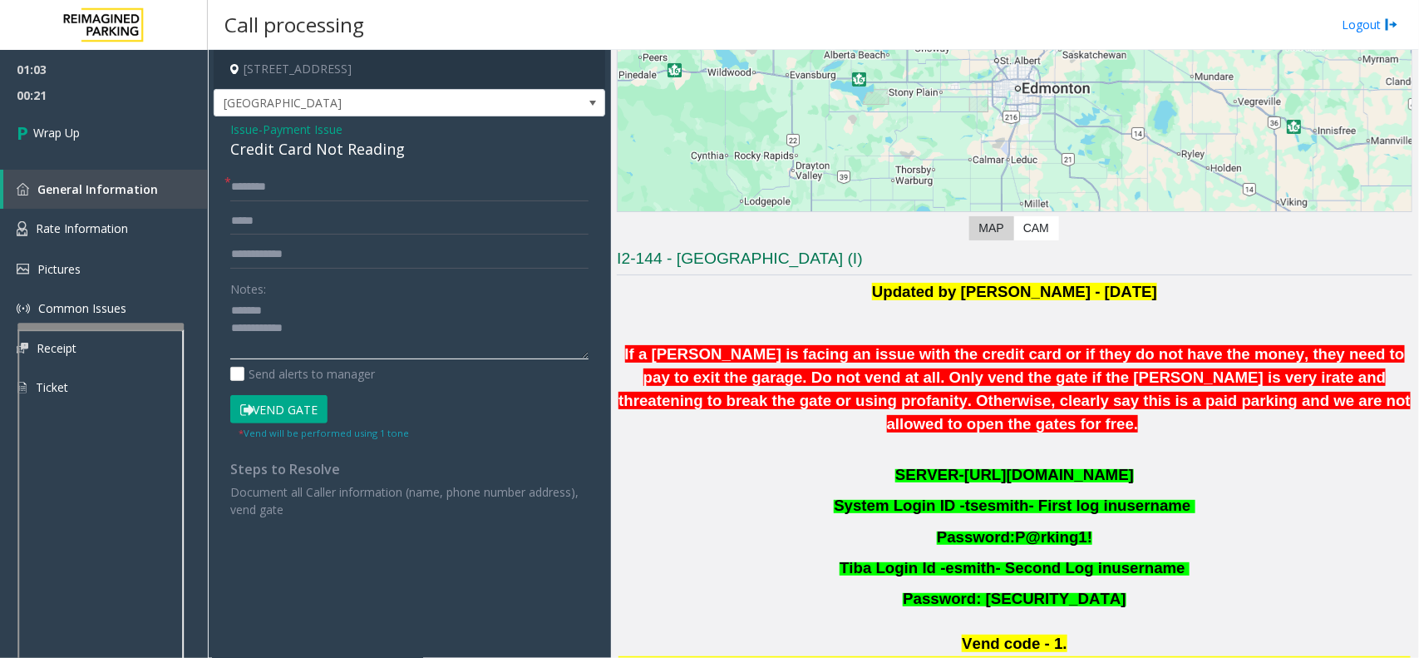
paste textarea "**********"
type textarea "**********"
click at [298, 180] on input "text" at bounding box center [409, 187] width 358 height 28
type input "**"
click at [335, 355] on textarea at bounding box center [409, 329] width 358 height 62
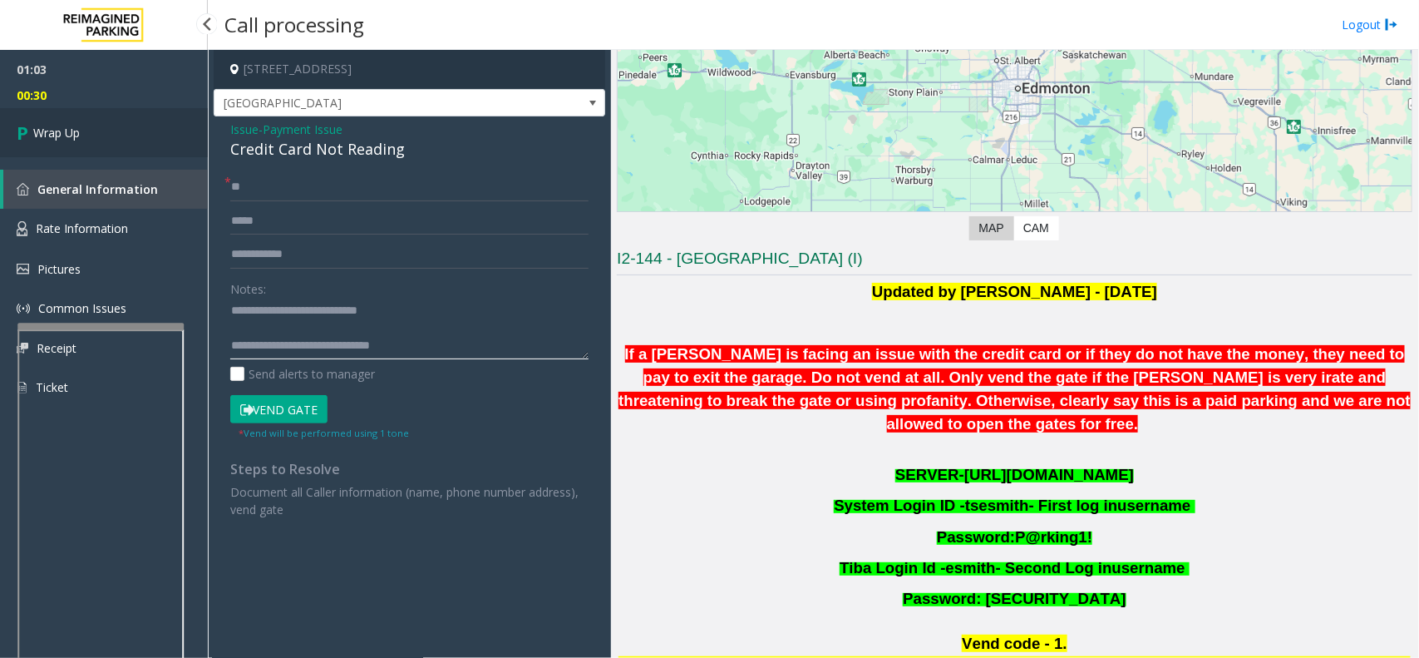
type textarea "**********"
click at [141, 126] on link "Wrap Up" at bounding box center [104, 132] width 208 height 49
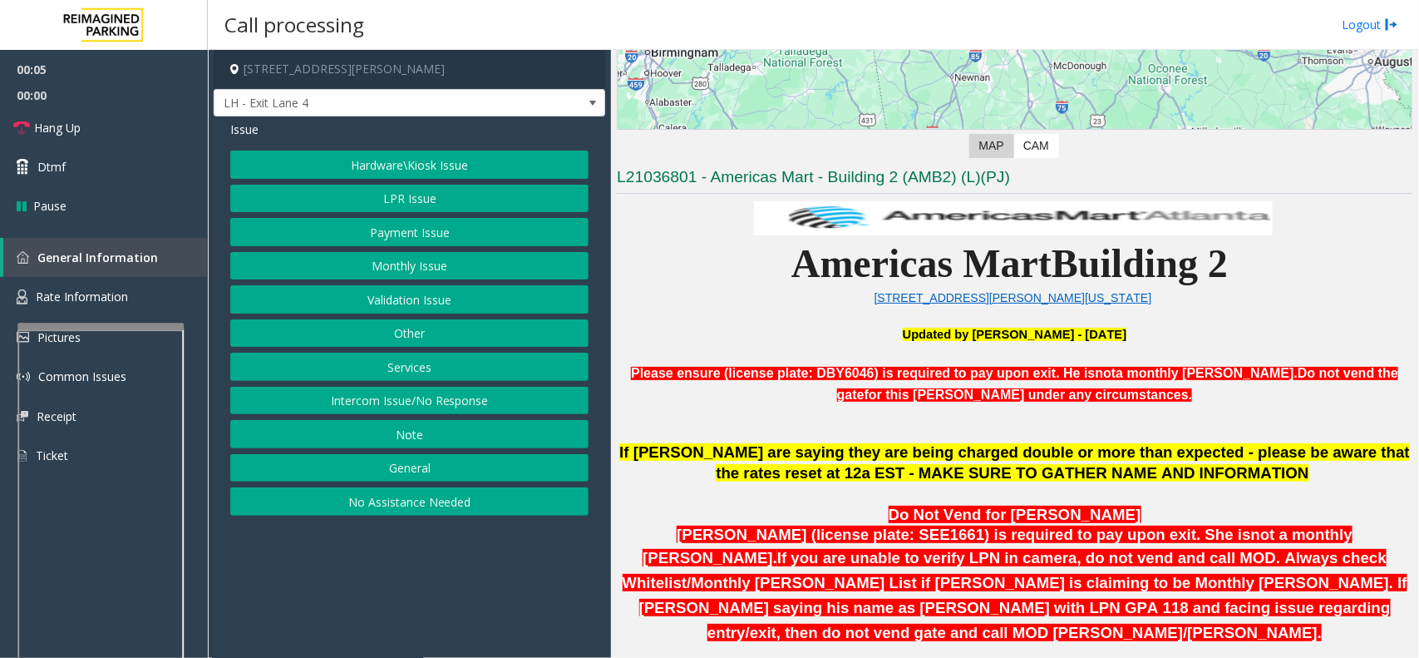
scroll to position [520, 0]
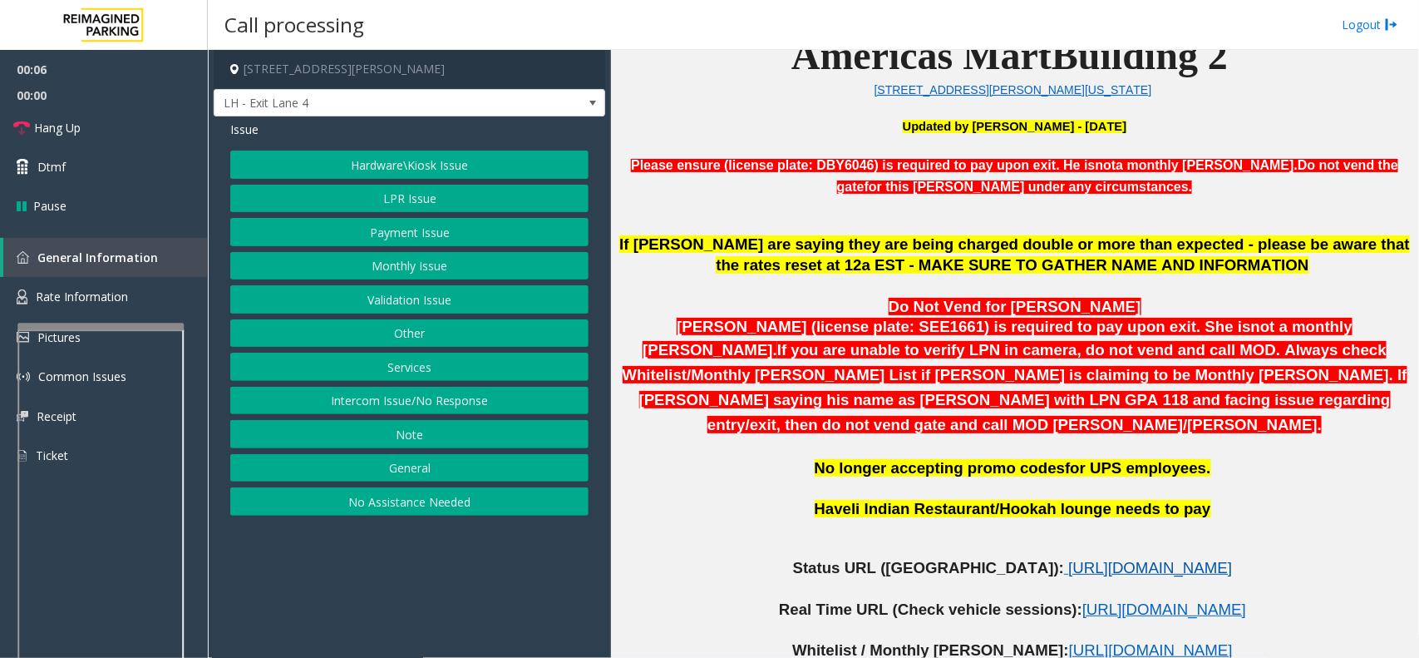
click at [1068, 559] on span "[URL][DOMAIN_NAME]" at bounding box center [1150, 567] width 164 height 17
click at [457, 200] on button "LPR Issue" at bounding box center [409, 199] width 358 height 28
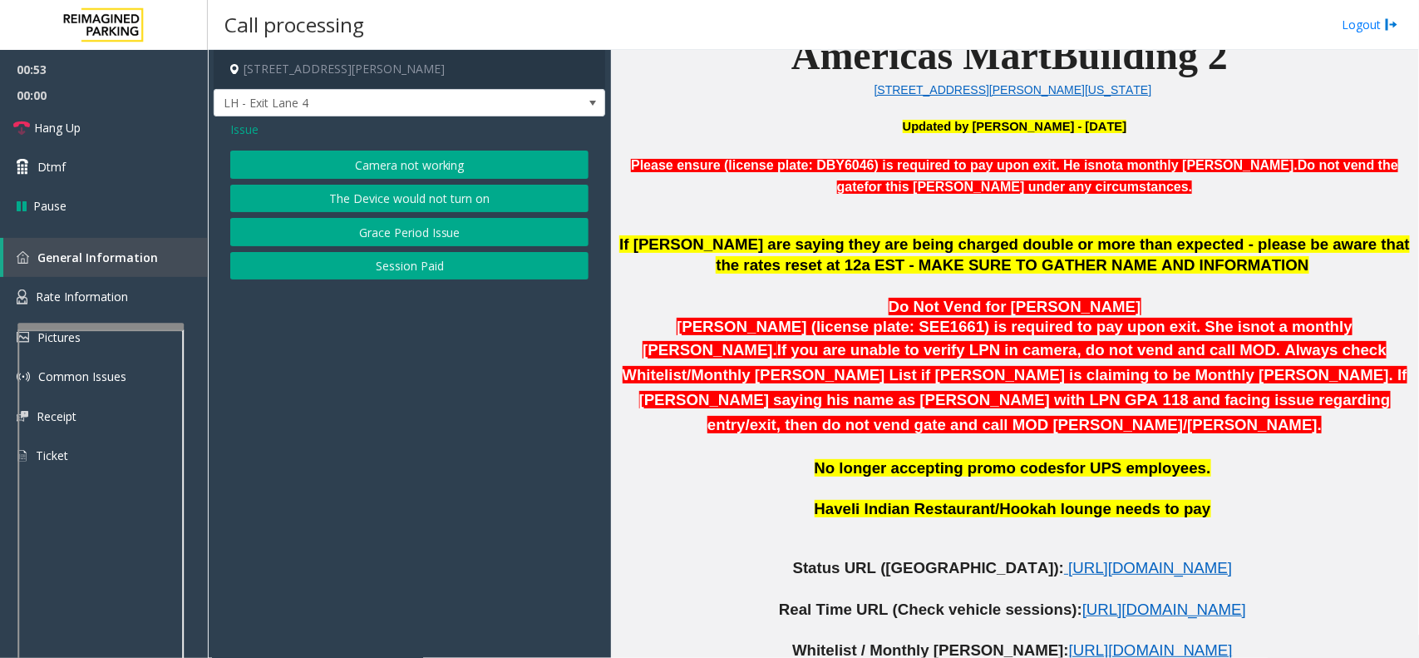
click at [455, 159] on button "Camera not working" at bounding box center [409, 165] width 358 height 28
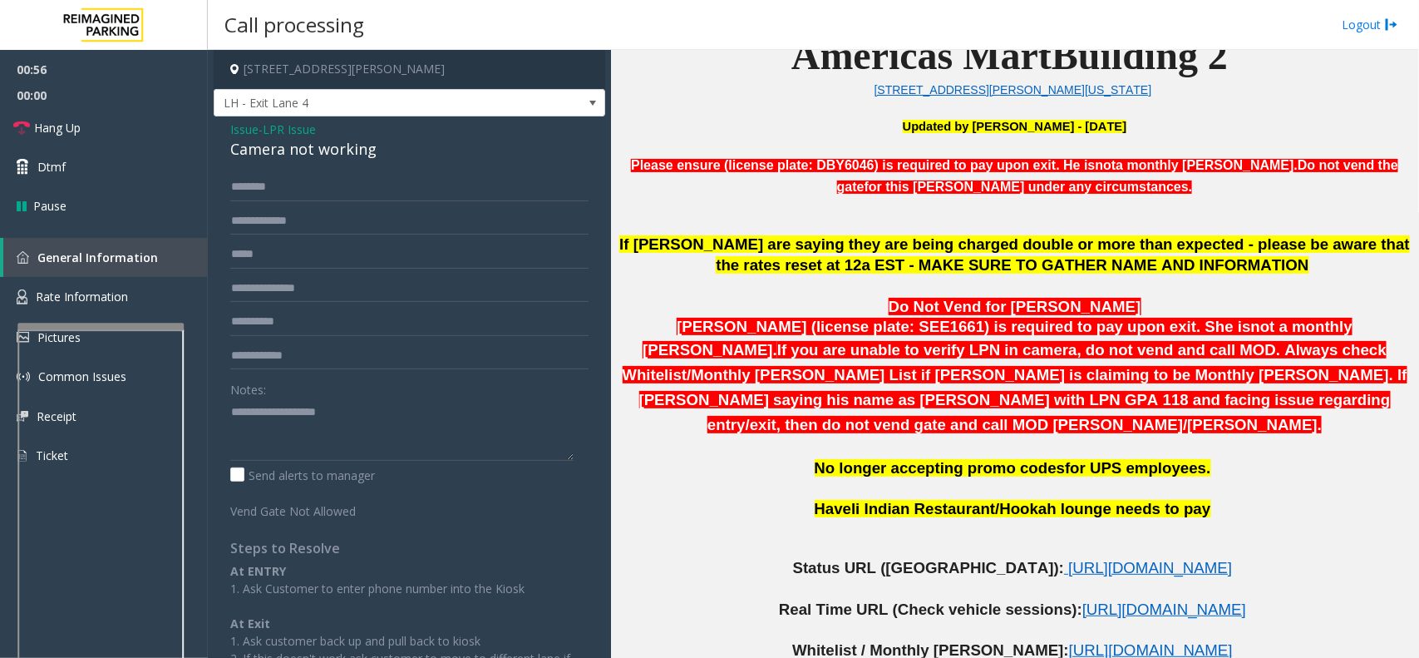
click at [295, 130] on span "LPR Issue" at bounding box center [289, 129] width 53 height 17
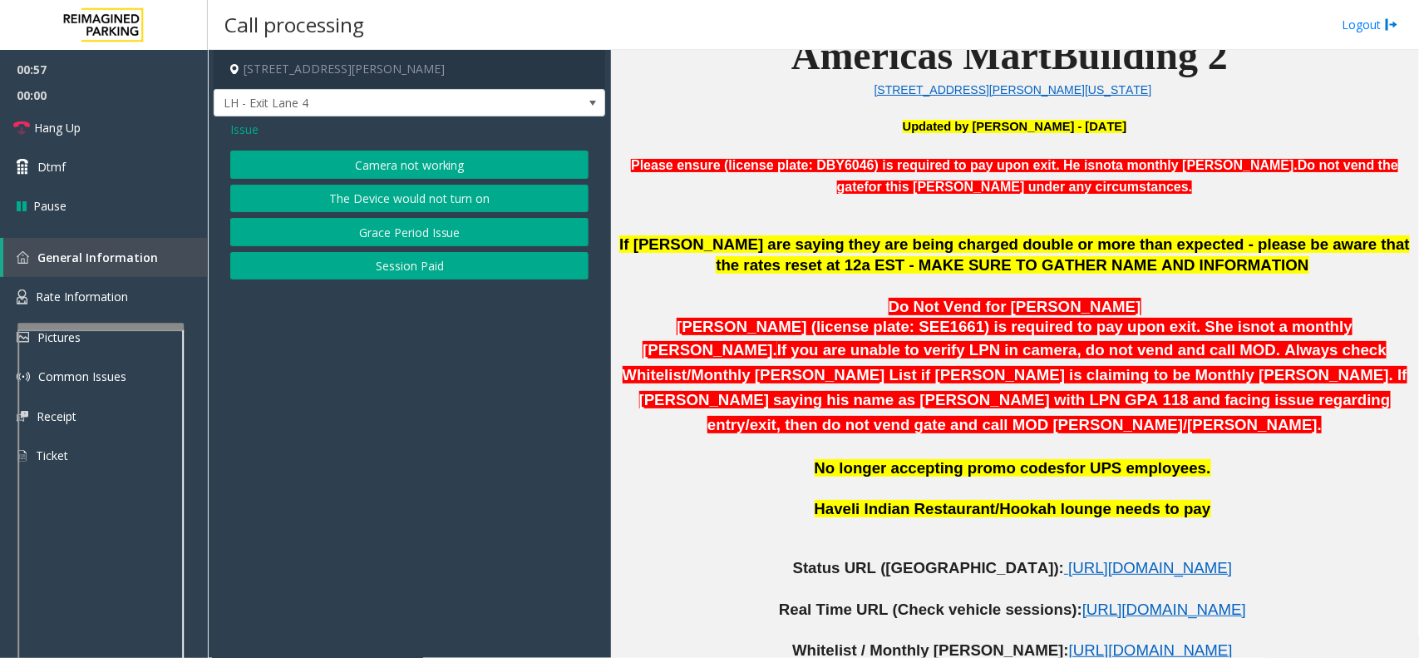
click at [255, 126] on span "Issue" at bounding box center [244, 129] width 28 height 17
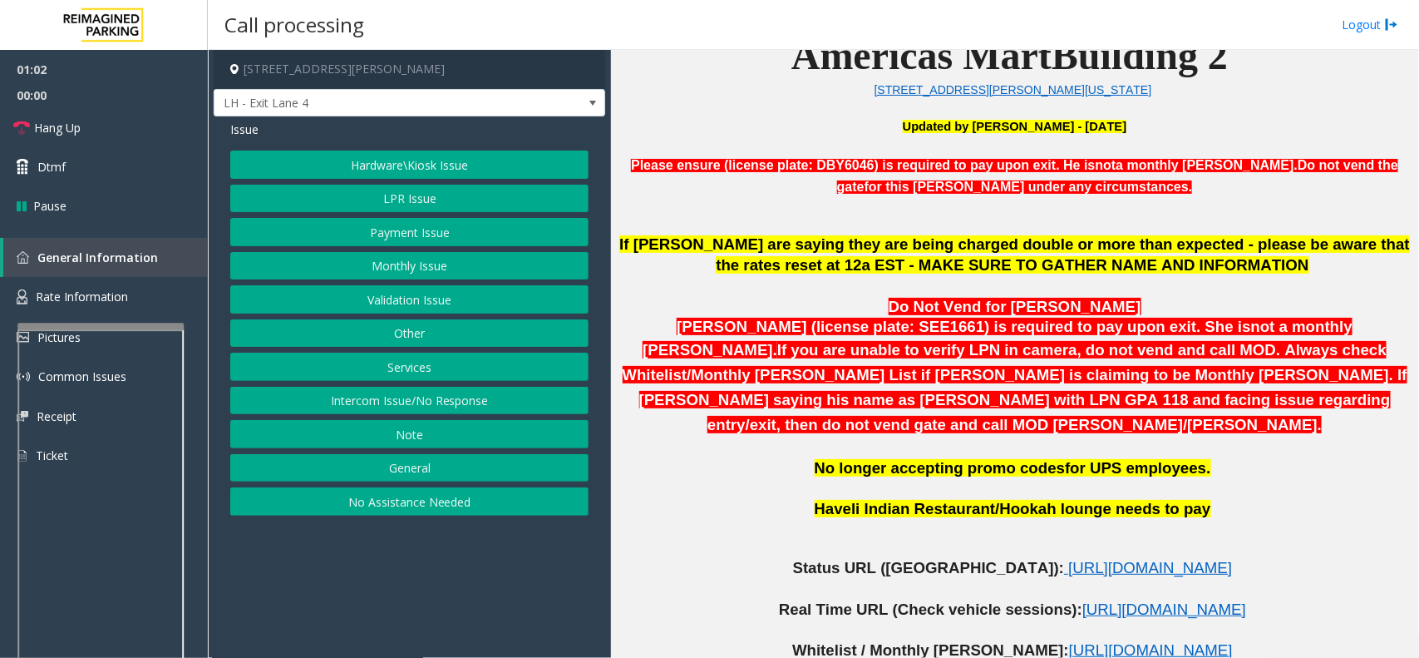
click at [414, 165] on button "Hardware\Kiosk Issue" at bounding box center [409, 165] width 358 height 28
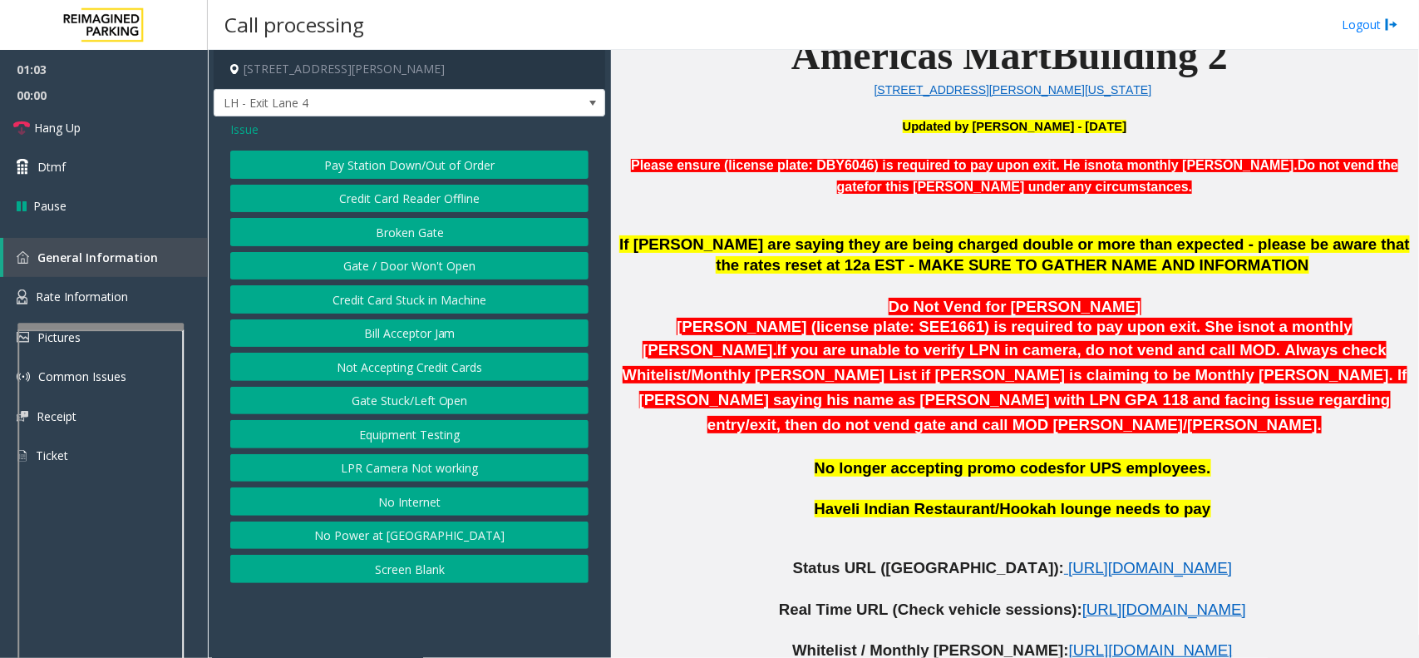
click at [417, 258] on button "Gate / Door Won't Open" at bounding box center [409, 266] width 358 height 28
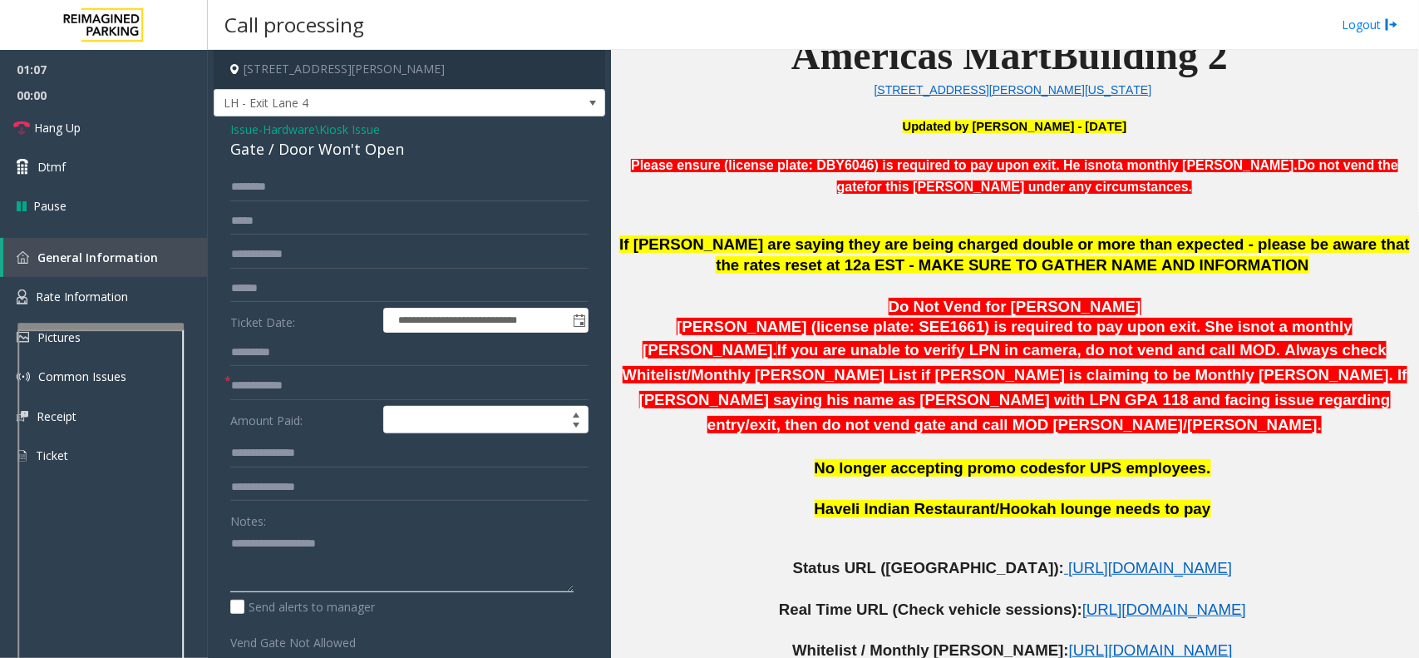
click at [301, 568] on textarea at bounding box center [401, 561] width 343 height 62
click at [289, 187] on input "text" at bounding box center [409, 187] width 358 height 28
click at [342, 558] on textarea at bounding box center [401, 561] width 343 height 62
type textarea "**********"
click at [301, 184] on input "text" at bounding box center [409, 187] width 358 height 28
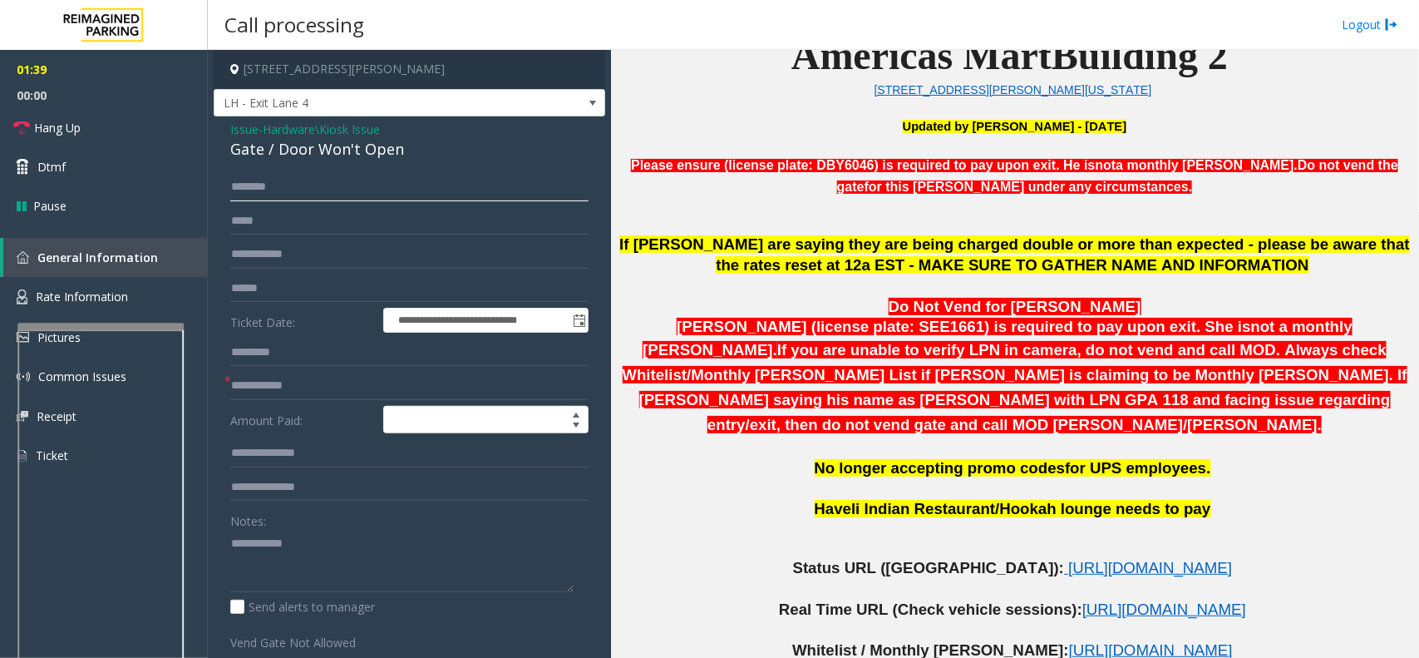
type input "*"
type input "********"
click at [106, 118] on link "Hang Up" at bounding box center [104, 127] width 208 height 39
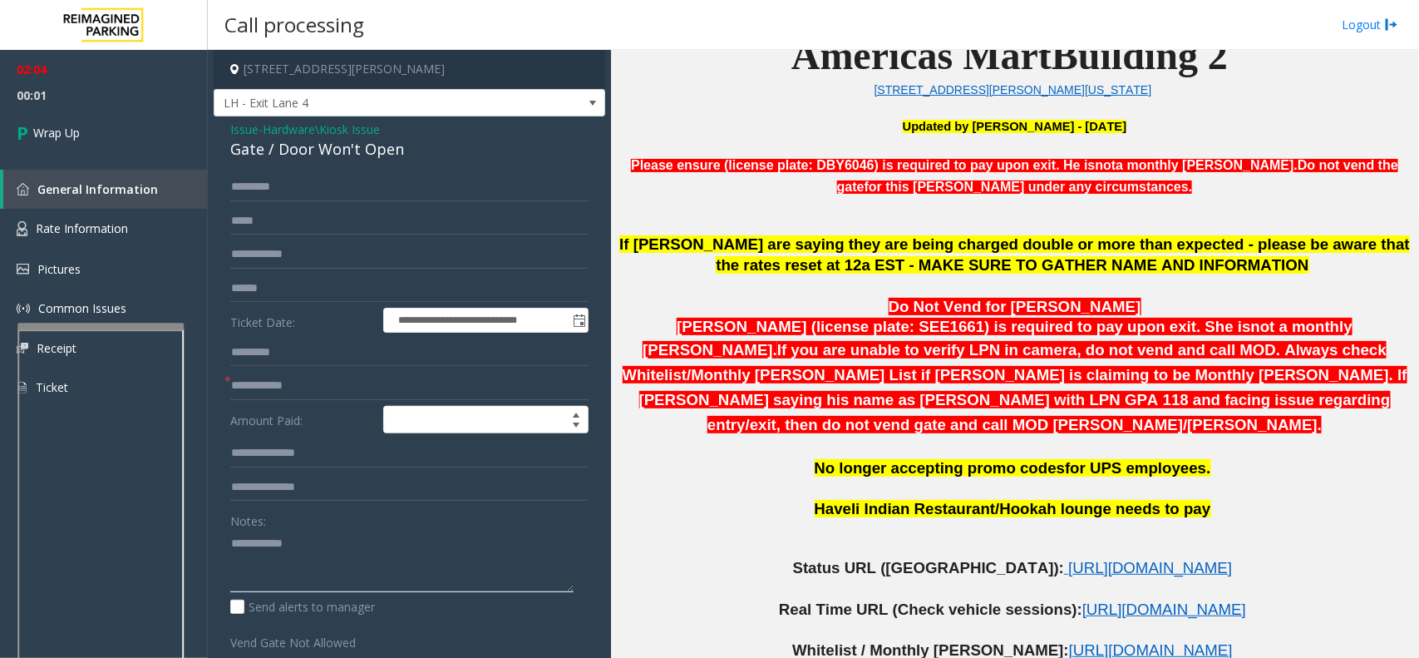
click at [262, 562] on textarea at bounding box center [401, 561] width 343 height 62
click at [322, 151] on div "Gate / Door Won't Open" at bounding box center [409, 149] width 358 height 22
copy div "Gate / Door Won't Open"
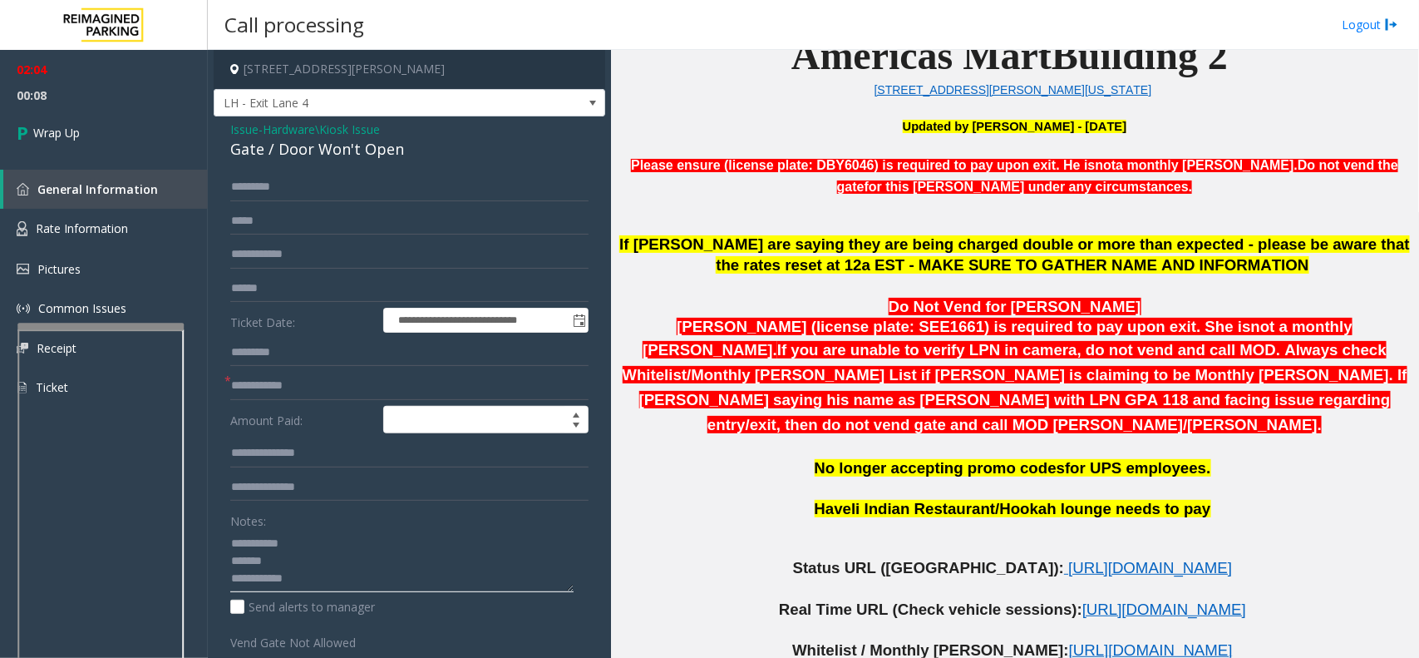
click at [281, 568] on textarea at bounding box center [401, 561] width 343 height 62
paste textarea "**********"
click at [347, 578] on textarea at bounding box center [401, 561] width 343 height 62
paste textarea "**********"
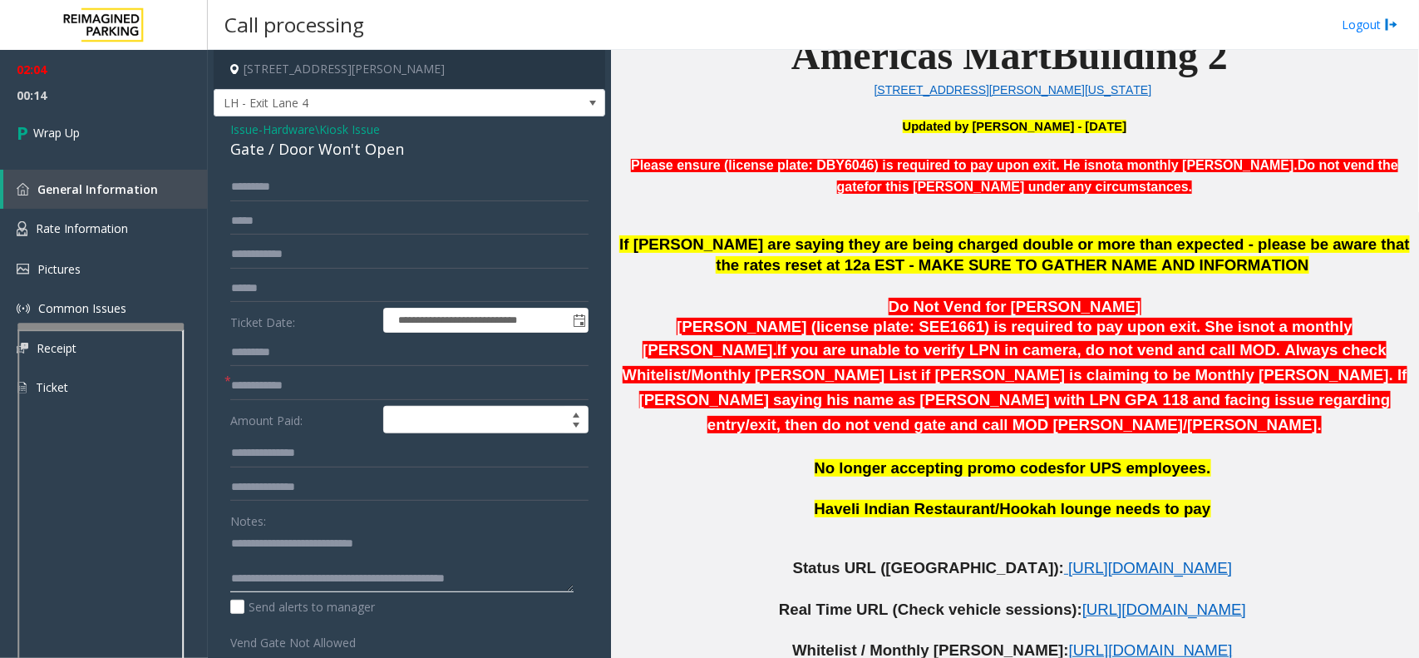
scroll to position [29, 0]
type textarea "**********"
click at [87, 138] on link "Wrap Up" at bounding box center [104, 132] width 208 height 49
click at [118, 116] on link "Wrap Up" at bounding box center [104, 132] width 208 height 49
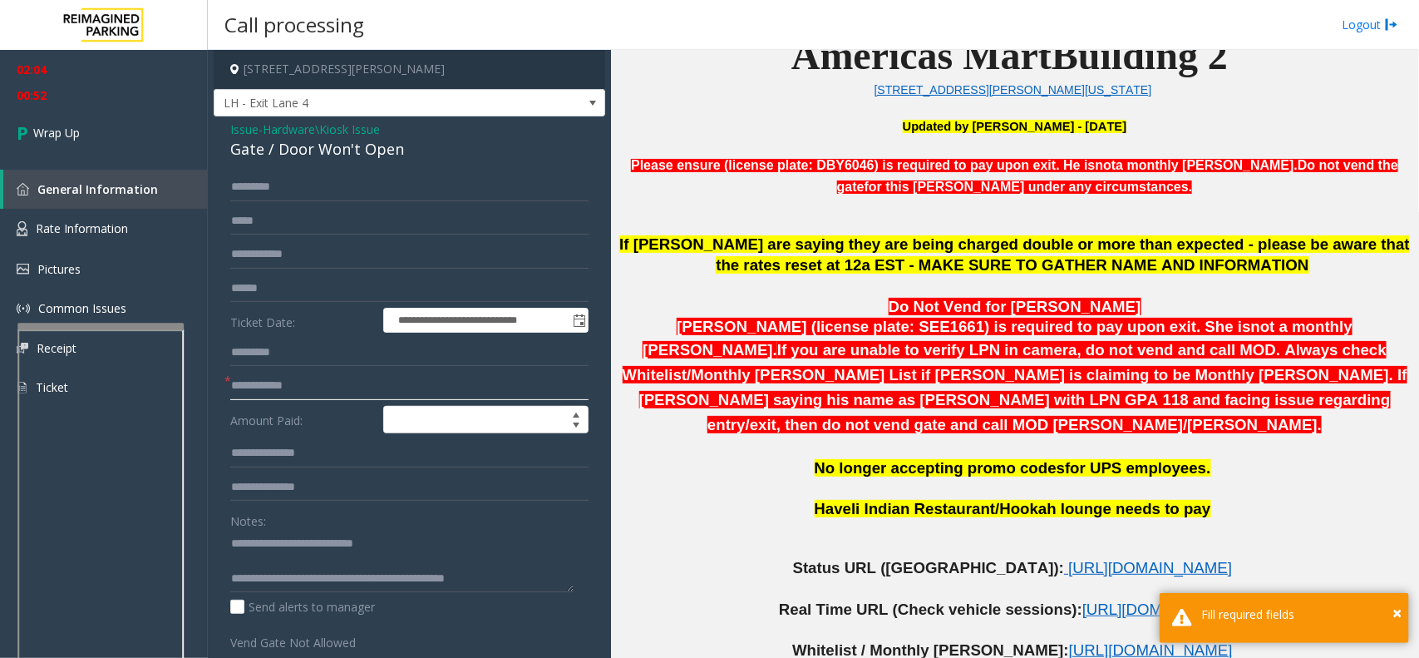
click at [234, 397] on input "text" at bounding box center [409, 386] width 358 height 28
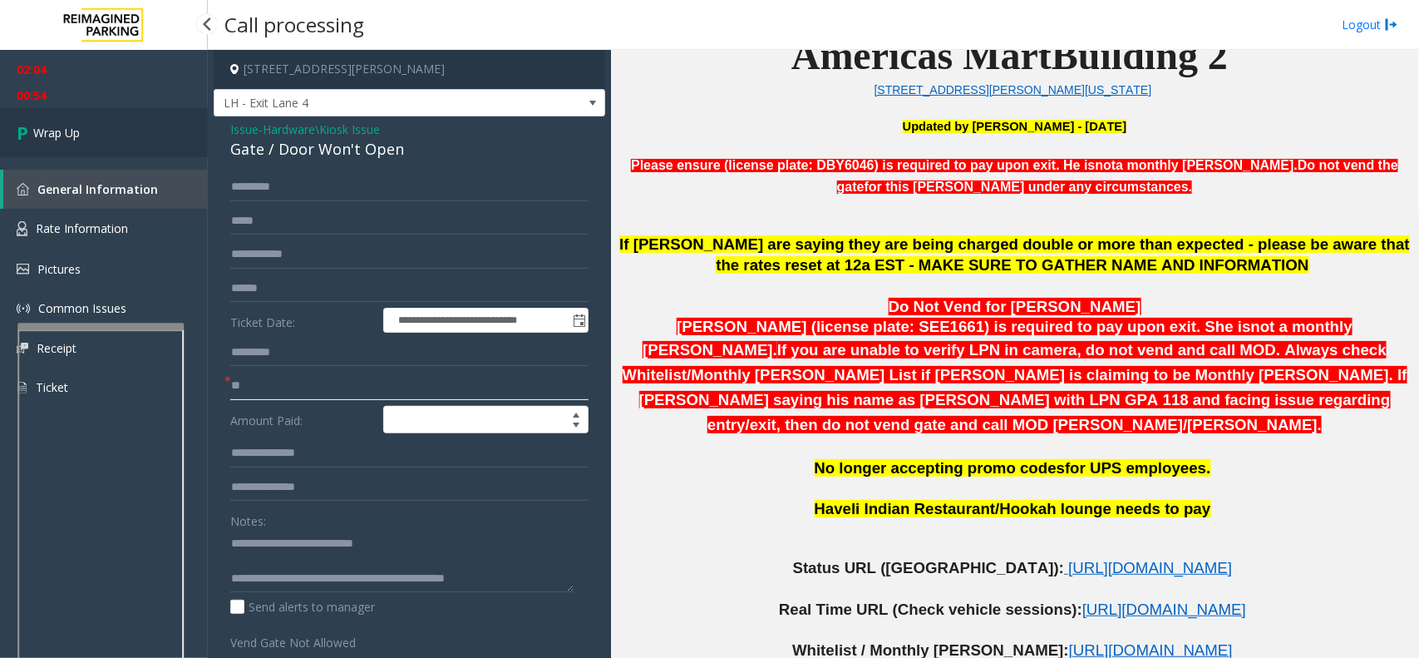
type input "**"
click at [139, 115] on link "Wrap Up" at bounding box center [104, 132] width 208 height 49
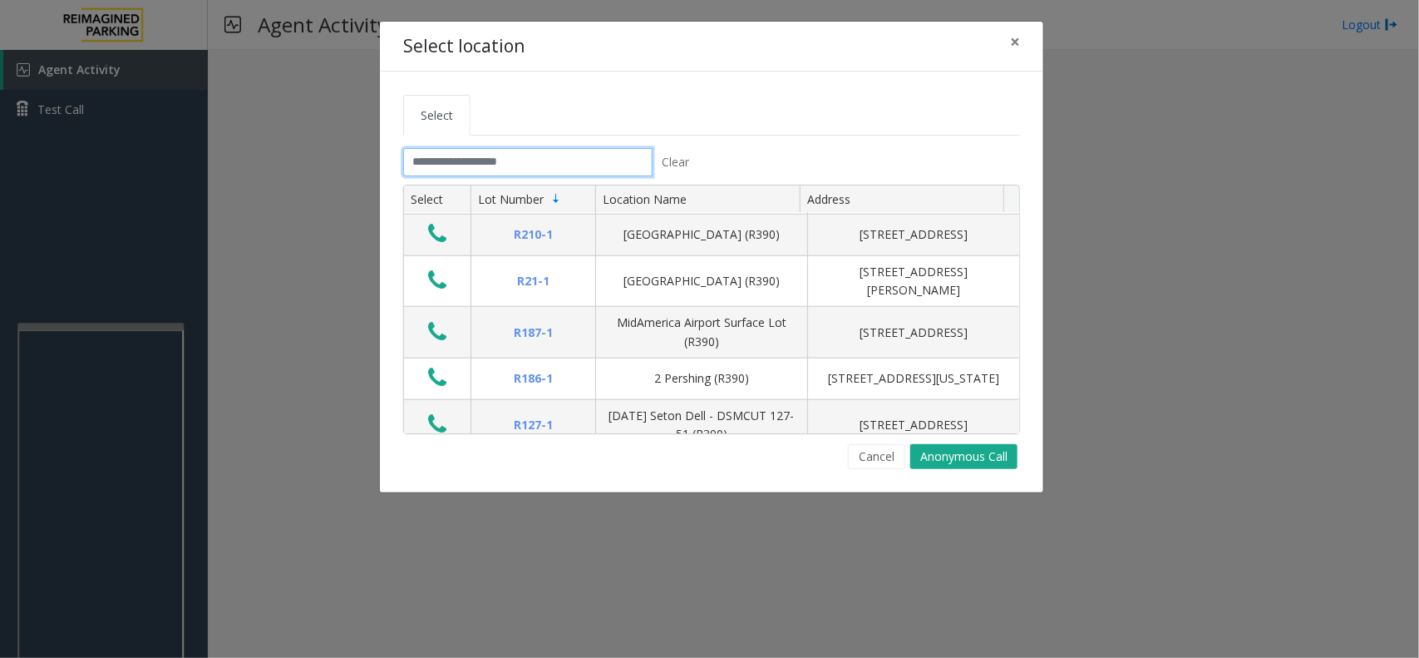
click at [529, 151] on input "text" at bounding box center [527, 162] width 249 height 28
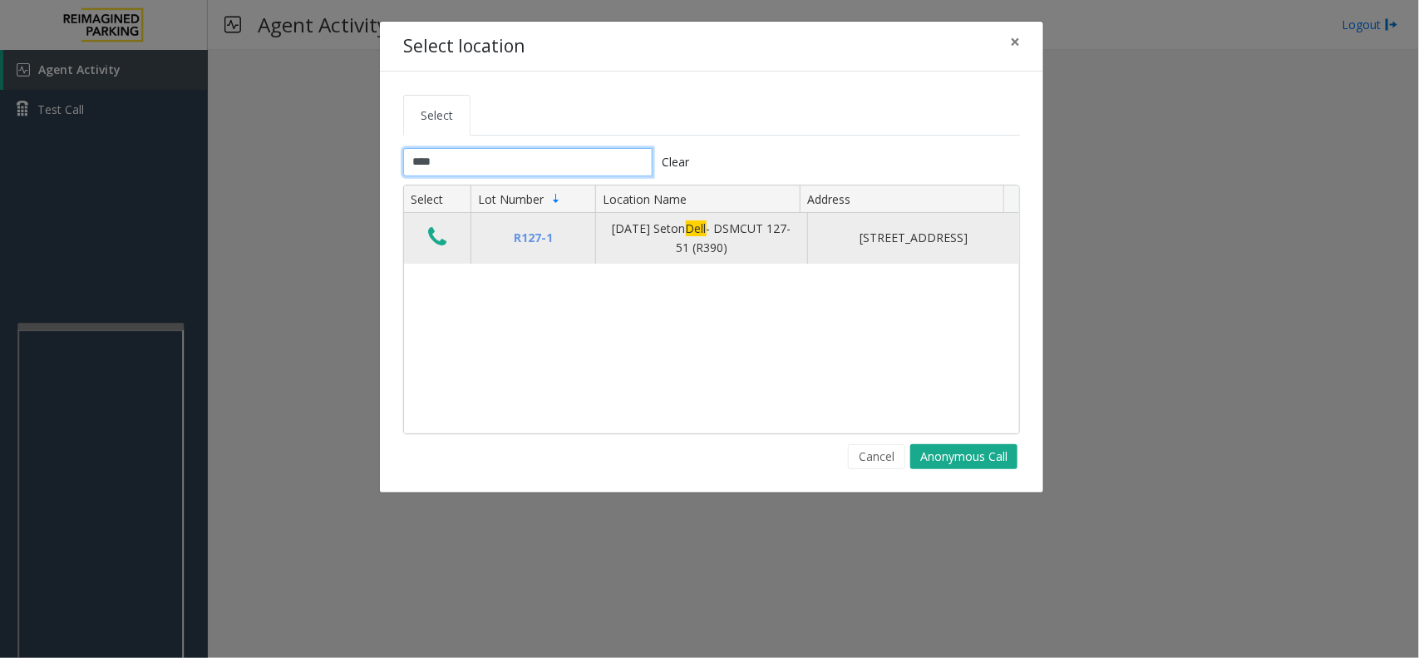
type input "****"
click at [447, 244] on button "Data table" at bounding box center [437, 238] width 28 height 27
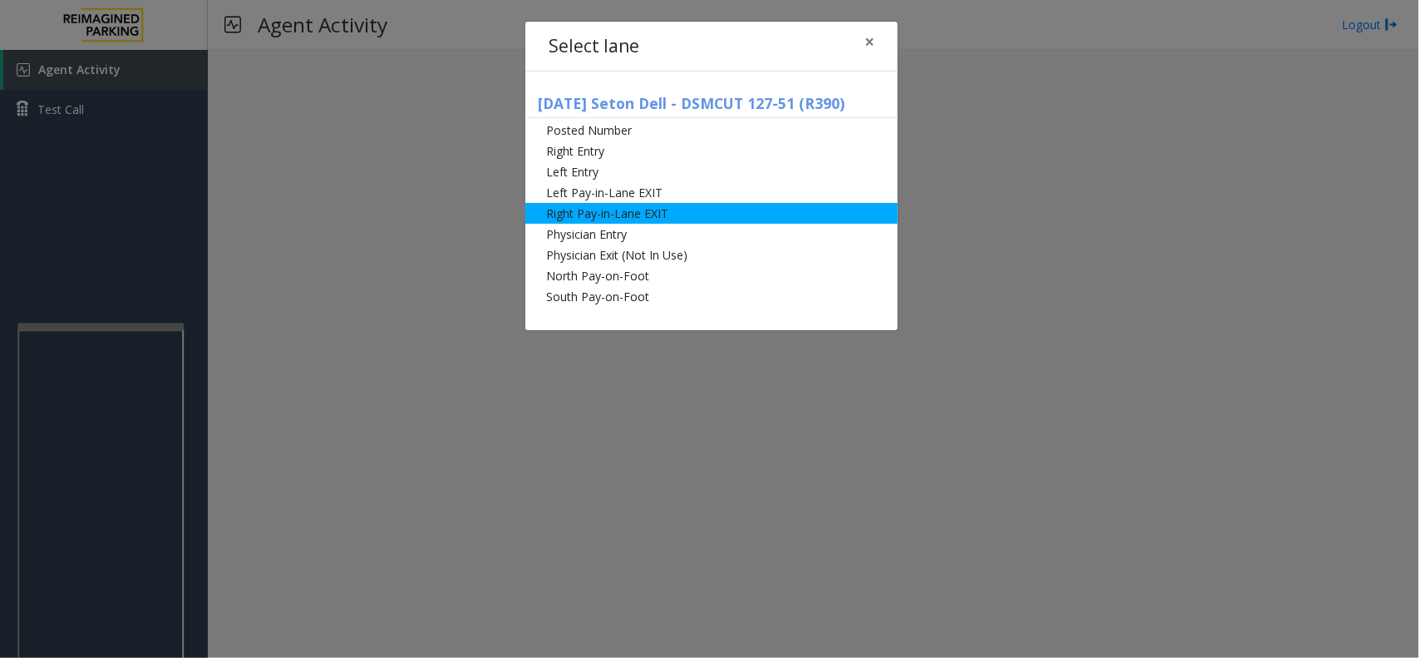
click at [596, 203] on li "Right Pay-in-Lane EXIT" at bounding box center [712, 213] width 373 height 21
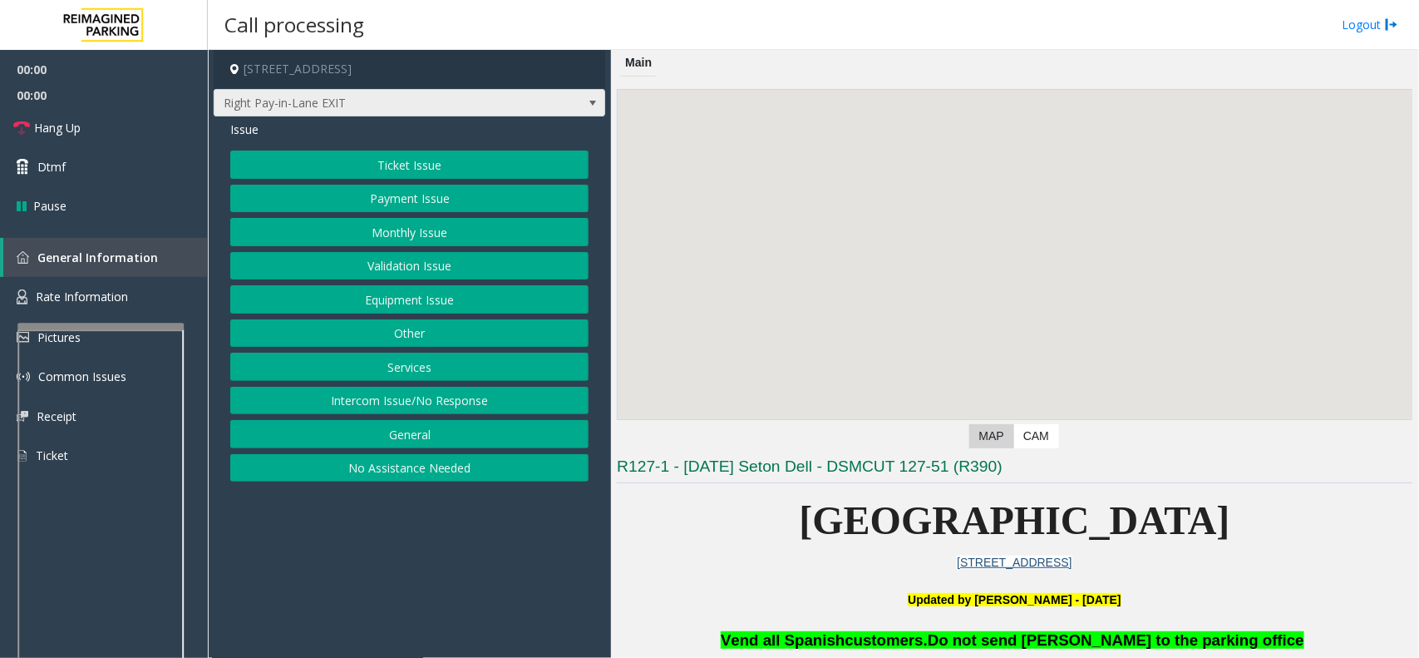
click at [435, 111] on span "Right Pay-in-Lane EXIT" at bounding box center [371, 103] width 312 height 27
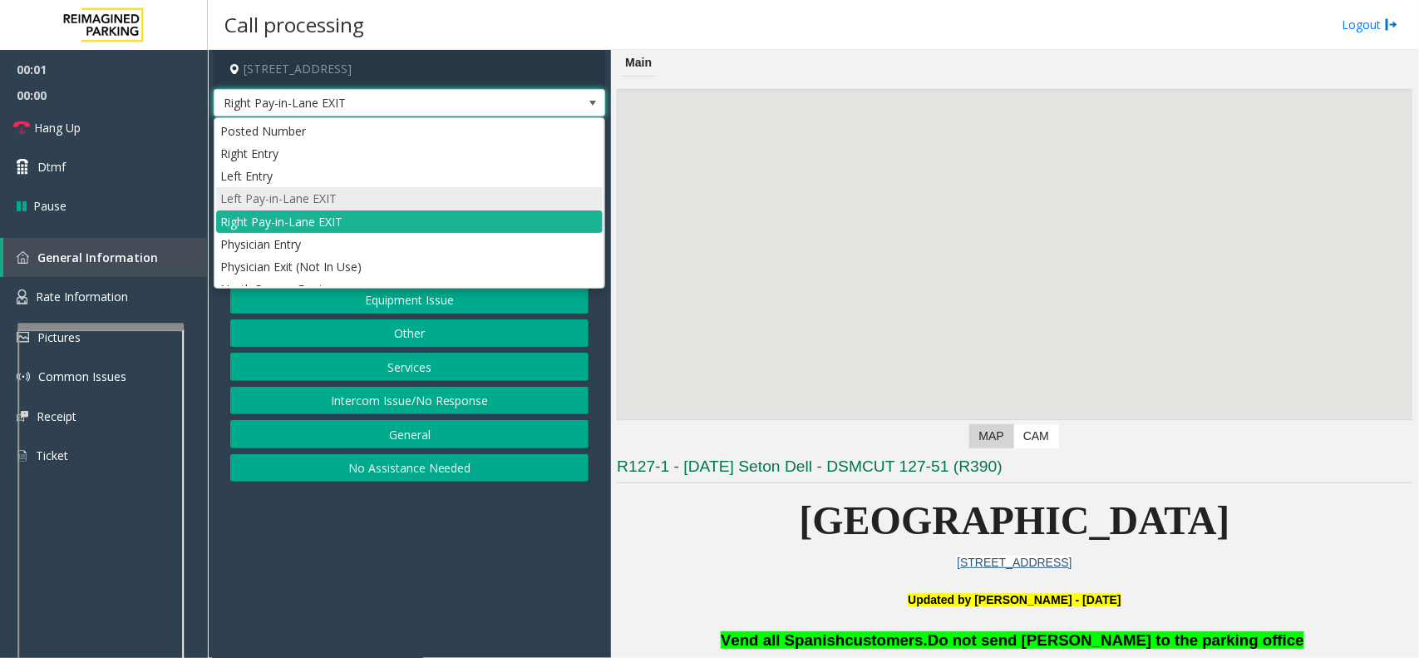
click at [368, 194] on li "Left Pay-in-Lane EXIT" at bounding box center [409, 198] width 387 height 22
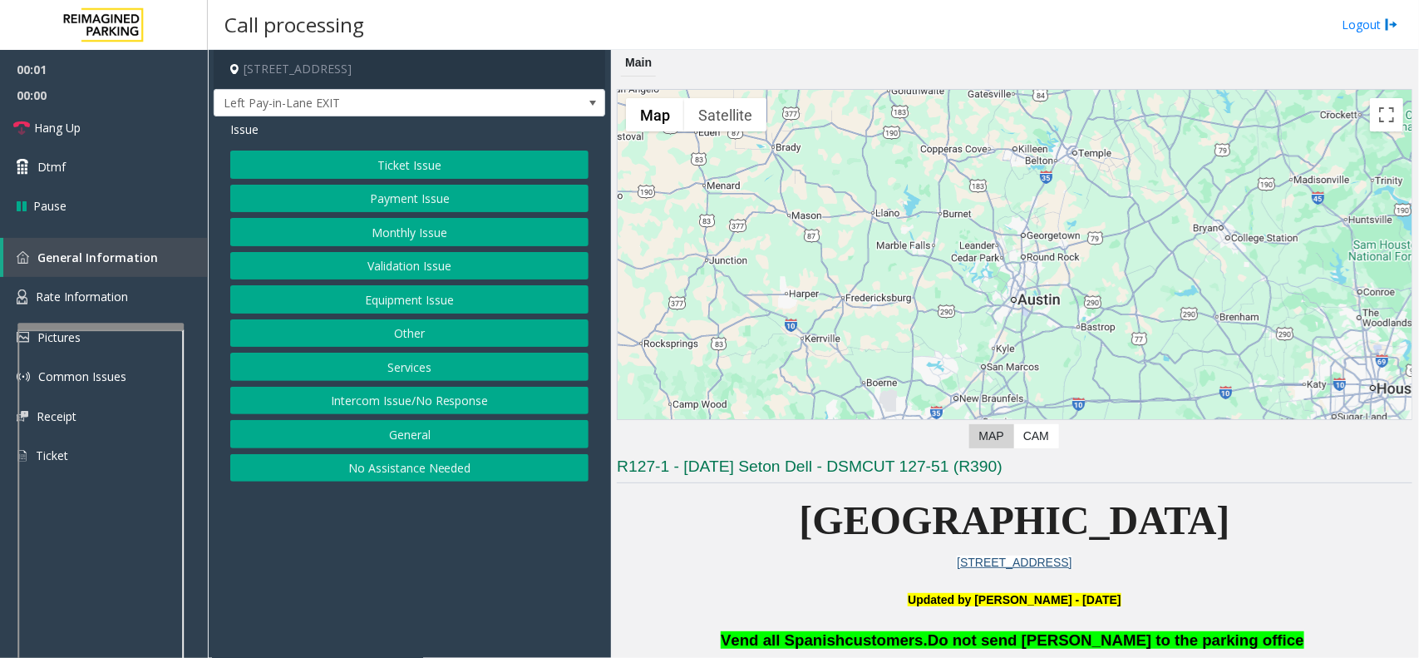
click at [374, 164] on button "Ticket Issue" at bounding box center [409, 165] width 358 height 28
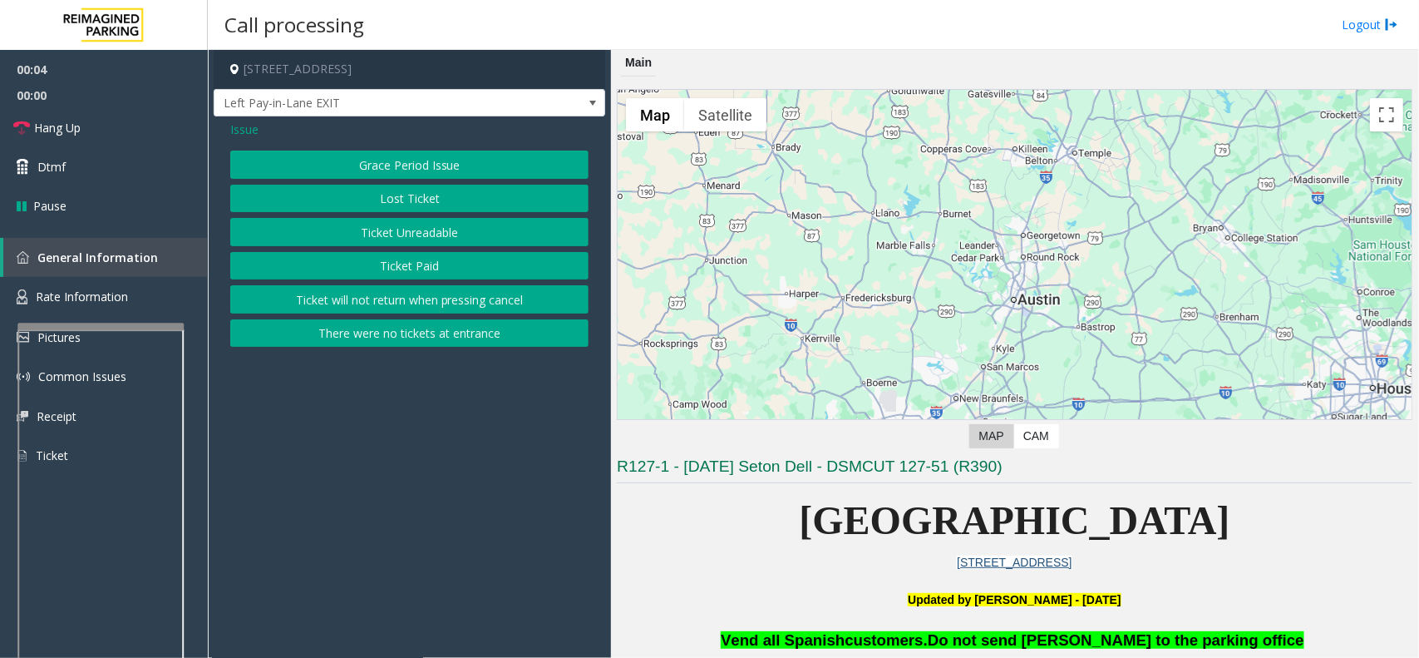
click at [389, 225] on button "Ticket Unreadable" at bounding box center [409, 232] width 358 height 28
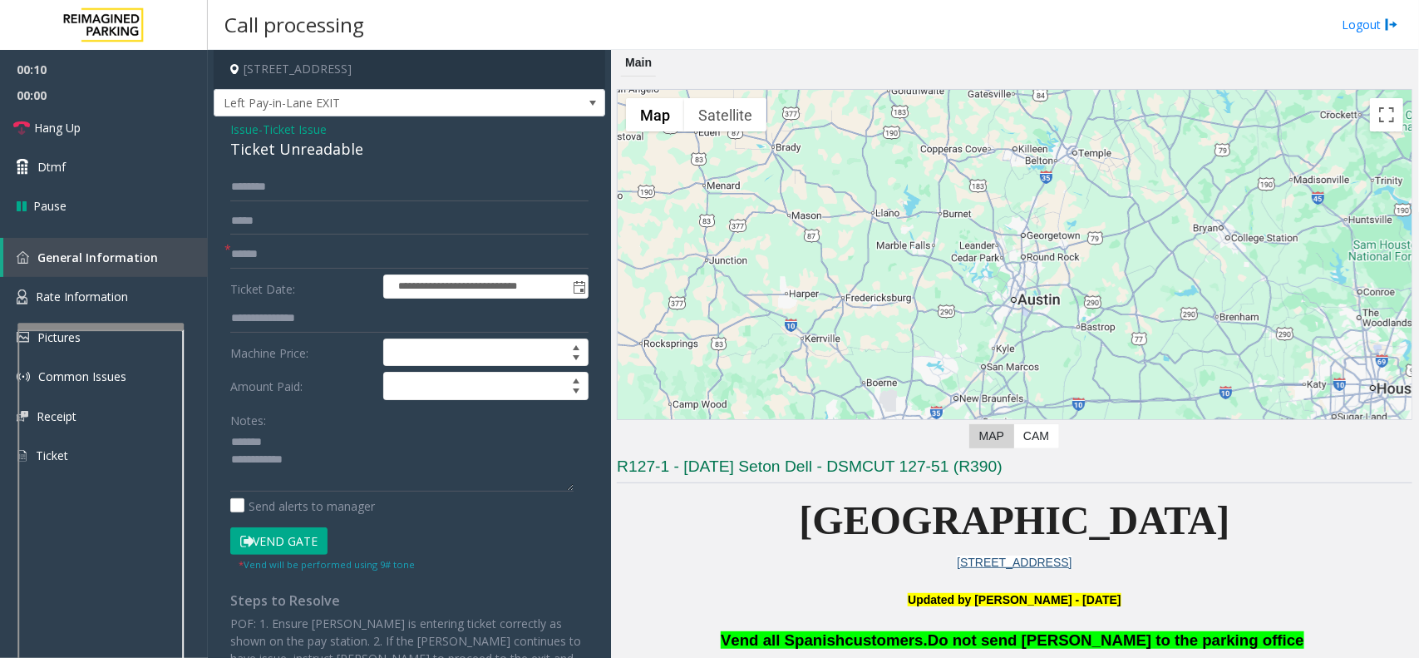
click at [298, 151] on div "Ticket Unreadable" at bounding box center [409, 149] width 358 height 22
click at [314, 458] on textarea at bounding box center [401, 460] width 343 height 62
type textarea "**********"
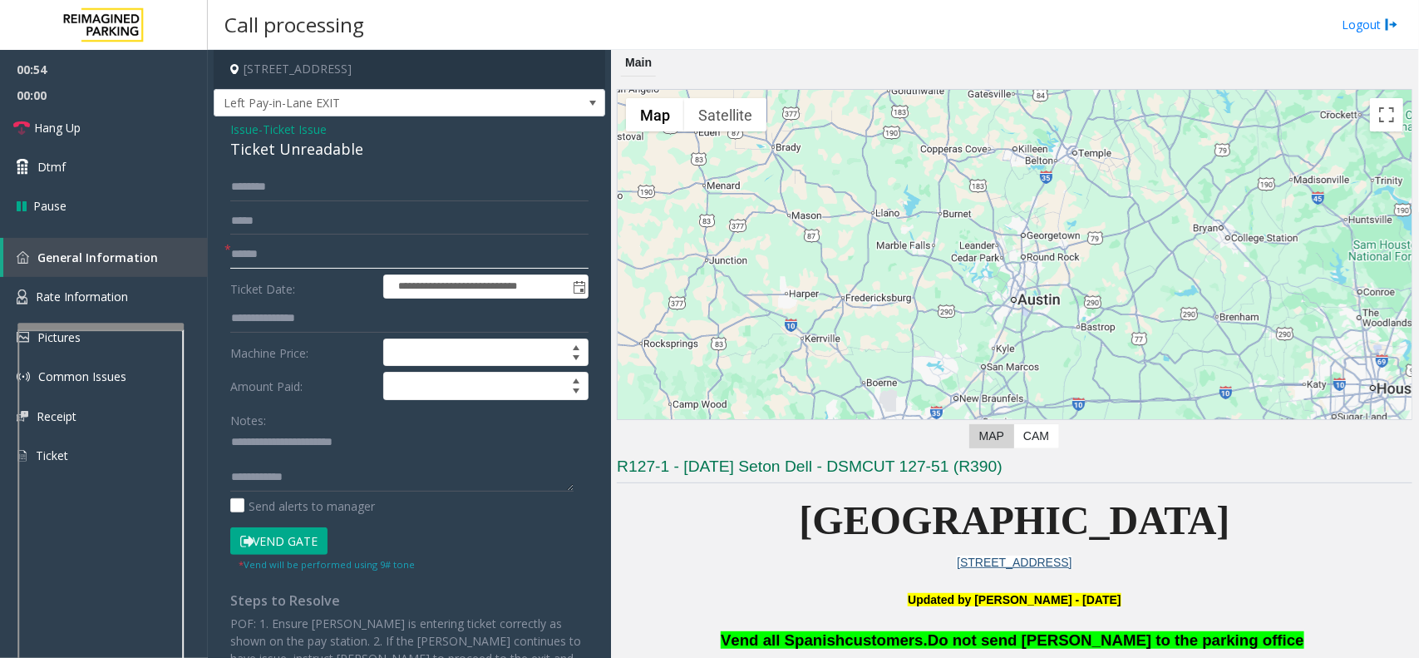
click at [298, 254] on input "text" at bounding box center [409, 254] width 358 height 28
type input "**"
click at [292, 184] on input "text" at bounding box center [409, 187] width 358 height 28
click at [279, 462] on textarea at bounding box center [401, 460] width 343 height 62
click at [125, 122] on link "Hang Up" at bounding box center [104, 127] width 208 height 39
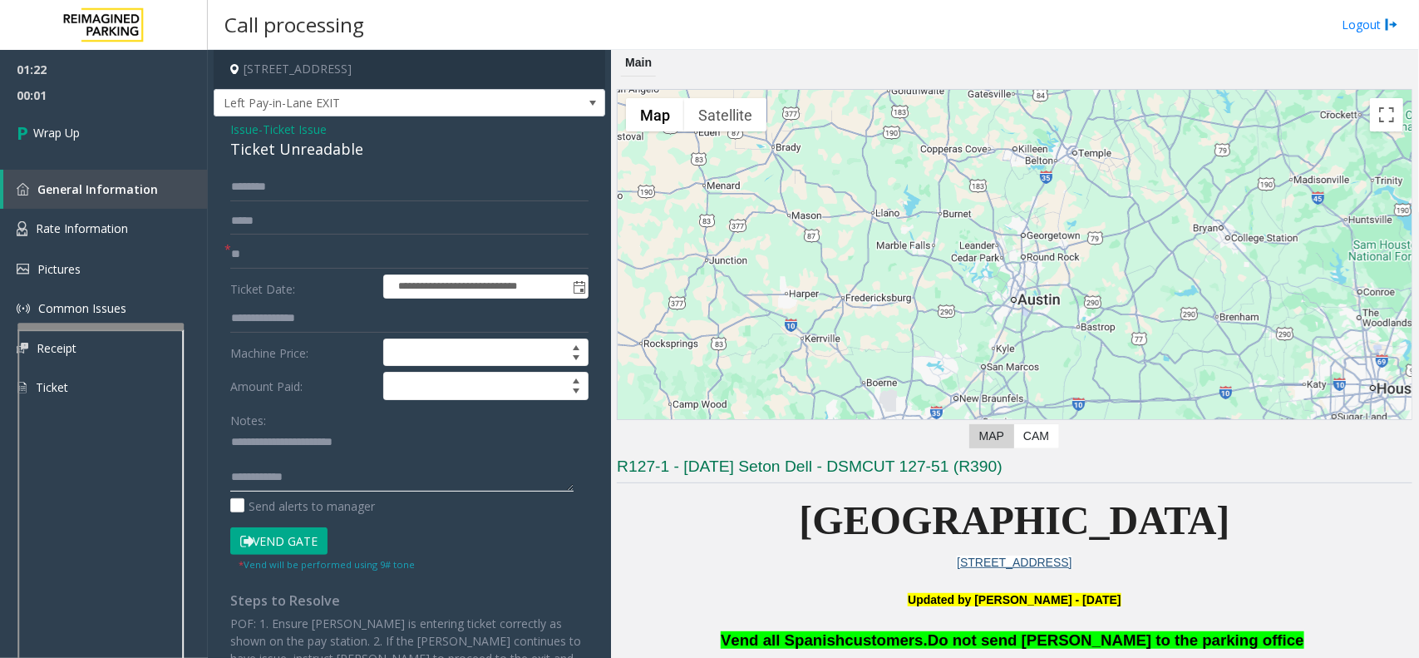
click at [337, 489] on textarea at bounding box center [401, 460] width 343 height 62
type textarea "**********"
click at [79, 126] on span "Wrap Up" at bounding box center [56, 132] width 47 height 17
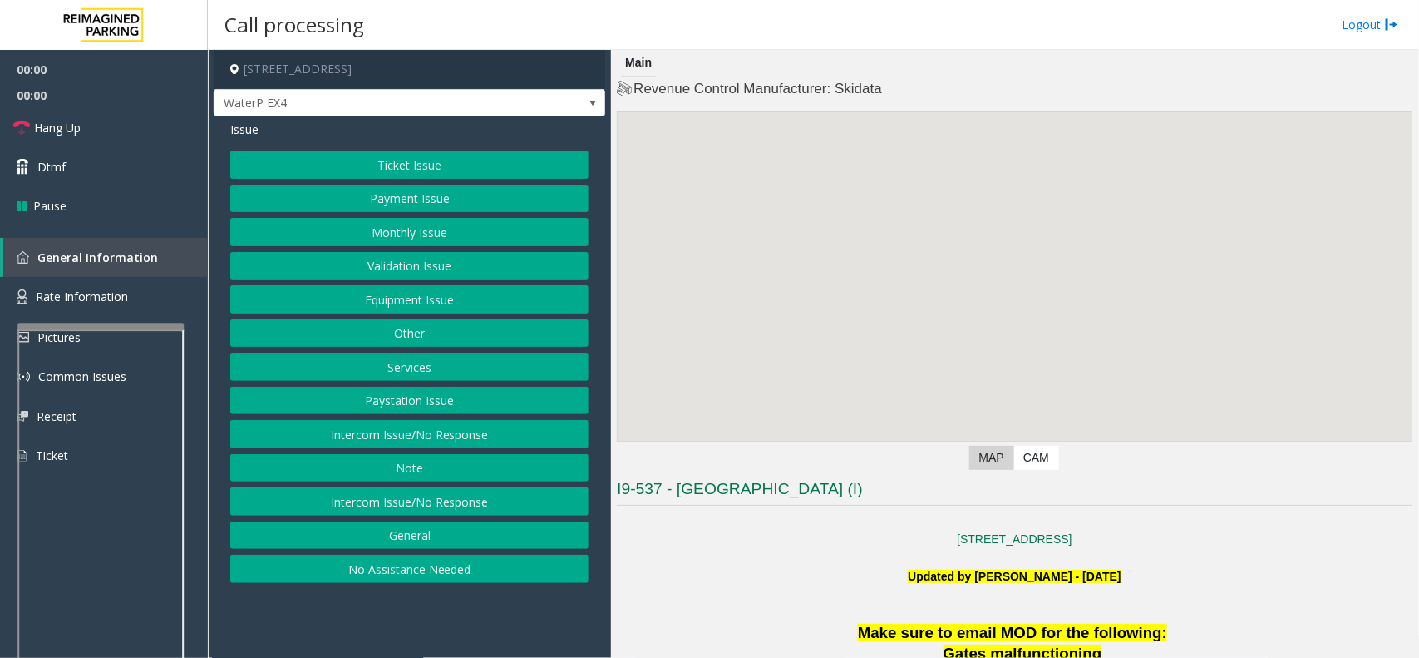
scroll to position [104, 0]
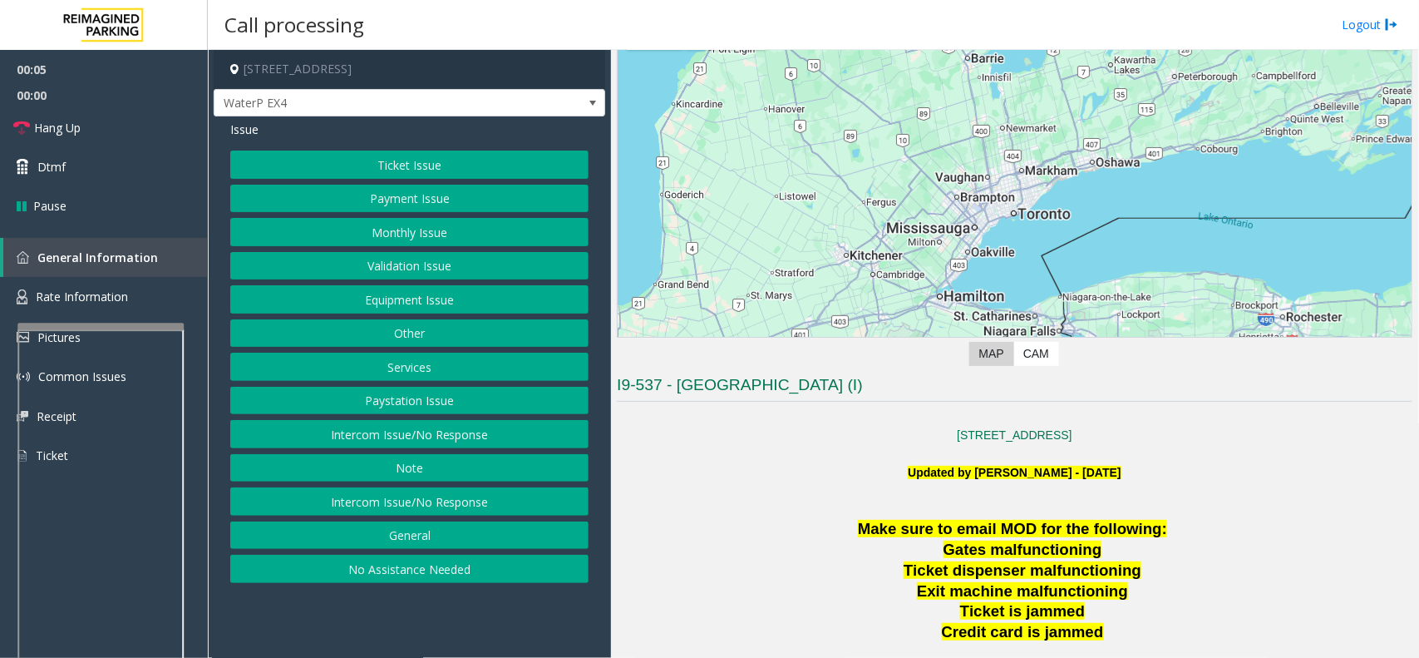
click at [464, 567] on button "No Assistance Needed" at bounding box center [409, 569] width 358 height 28
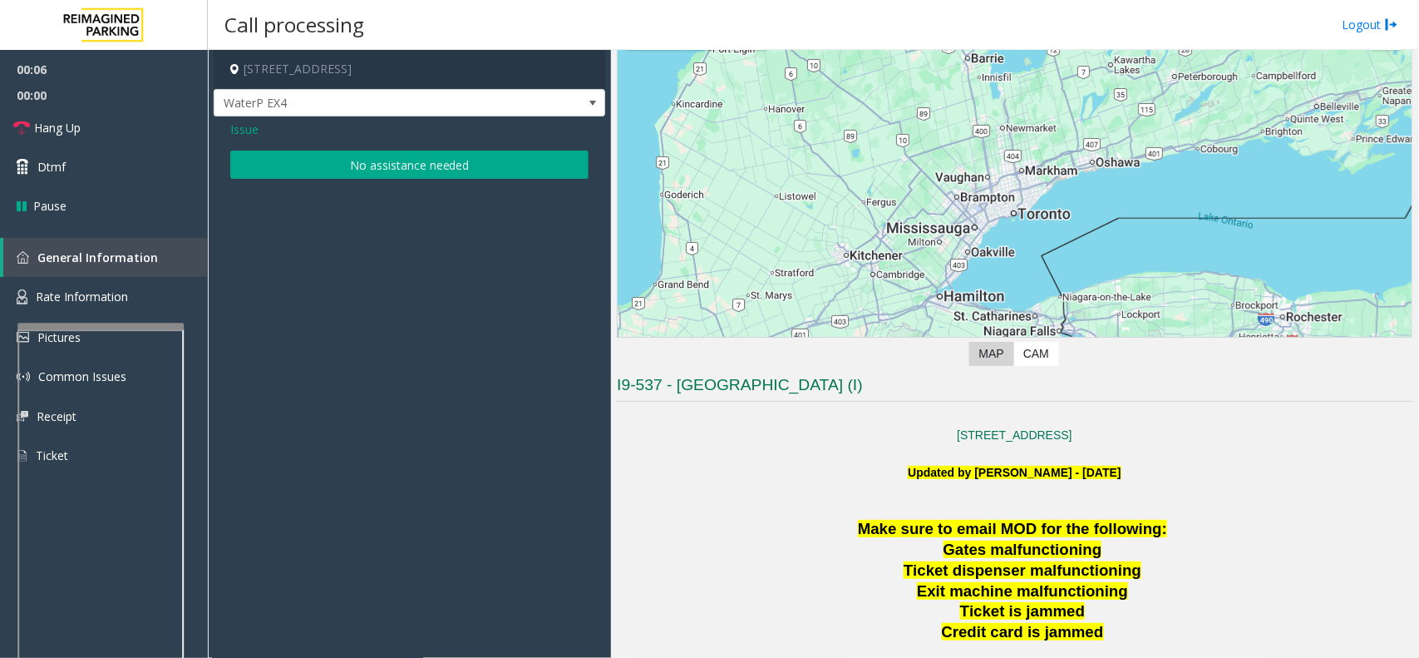
click at [385, 166] on button "No assistance needed" at bounding box center [409, 165] width 358 height 28
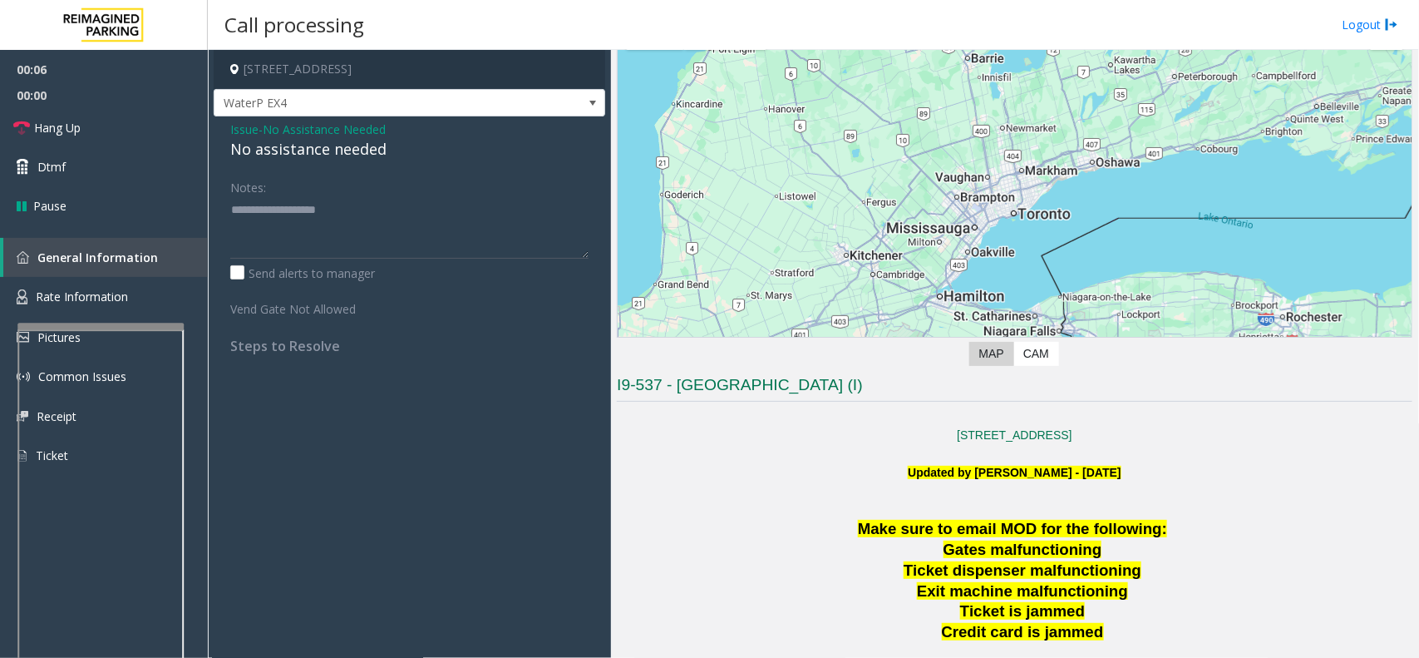
click at [366, 151] on div "No assistance needed" at bounding box center [409, 149] width 358 height 22
type textarea "**********"
click at [121, 134] on link "Hang Up" at bounding box center [104, 127] width 208 height 39
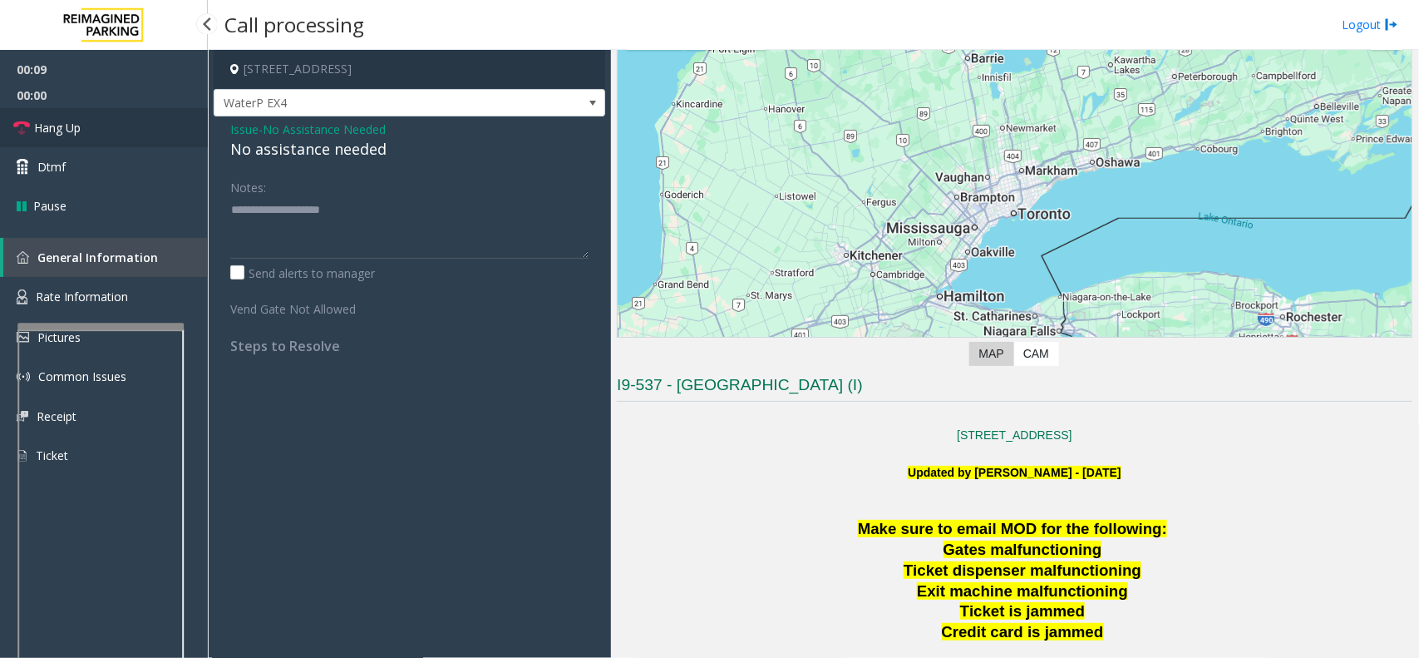
click at [121, 134] on link "Hang Up" at bounding box center [104, 127] width 208 height 39
click at [121, 133] on link "Hang Up" at bounding box center [104, 127] width 208 height 39
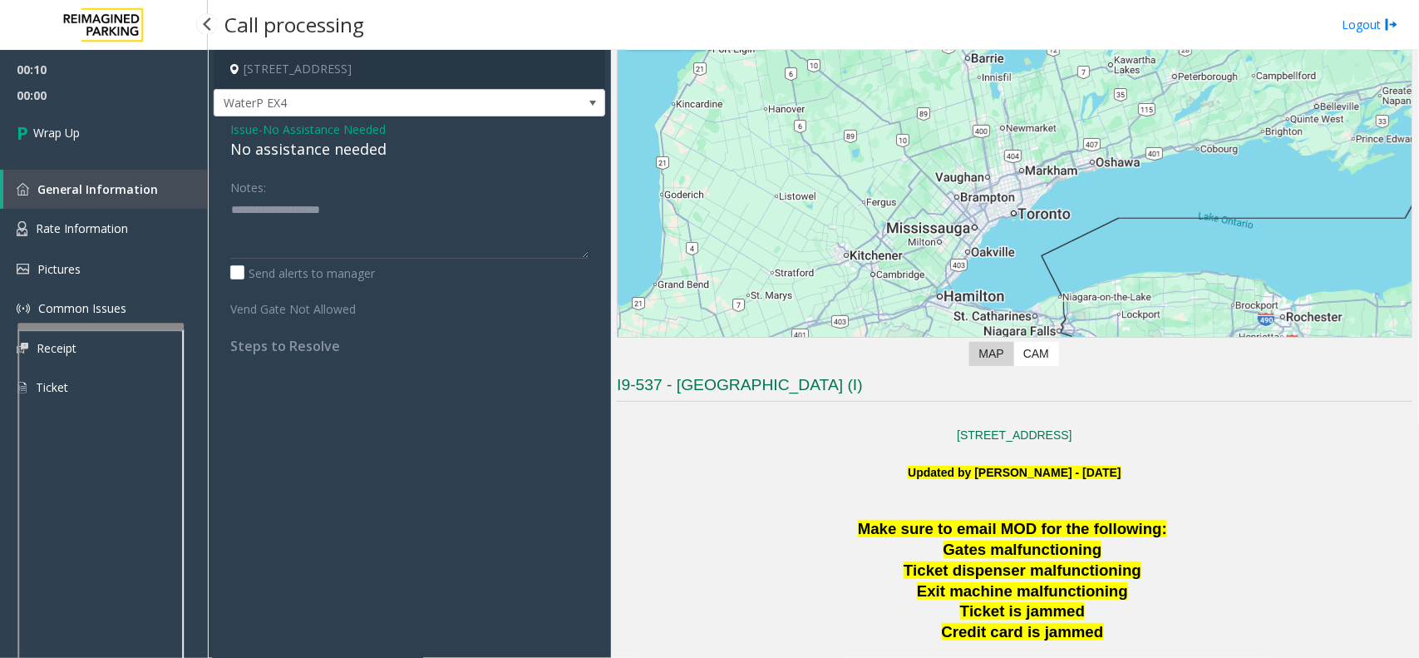
click at [121, 133] on link "Wrap Up" at bounding box center [104, 132] width 208 height 49
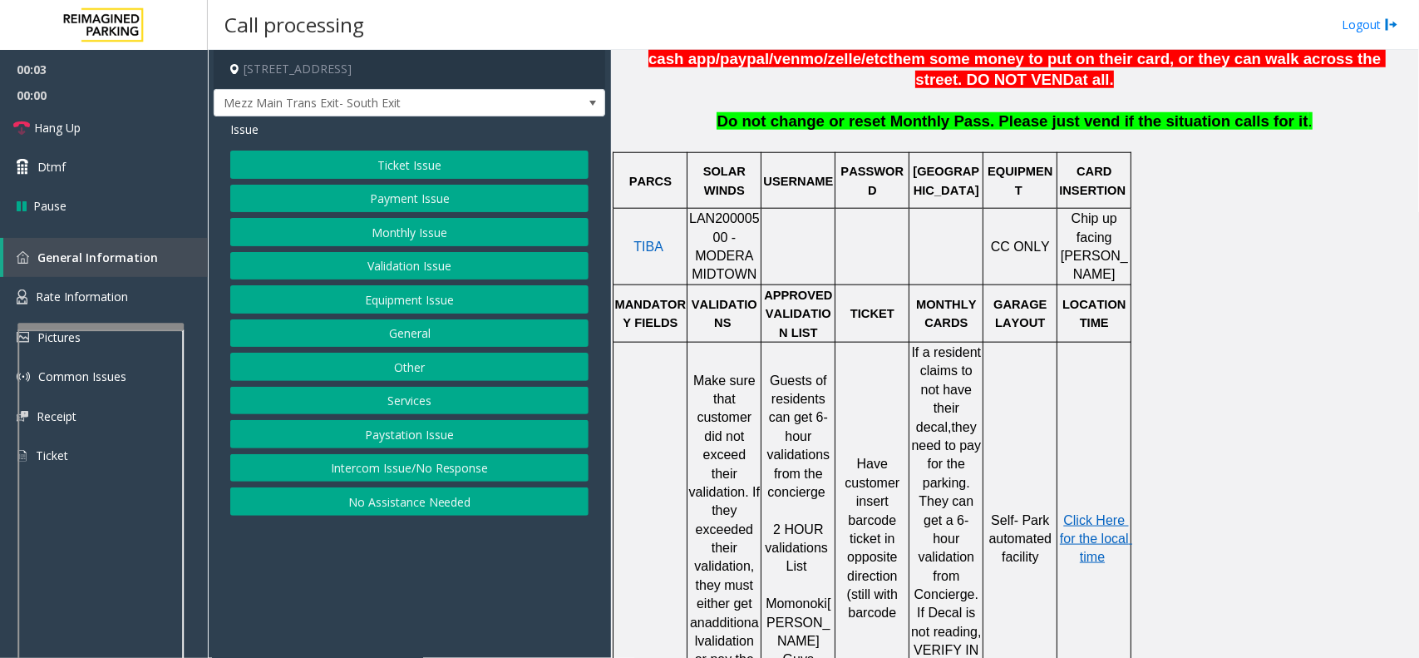
scroll to position [728, 0]
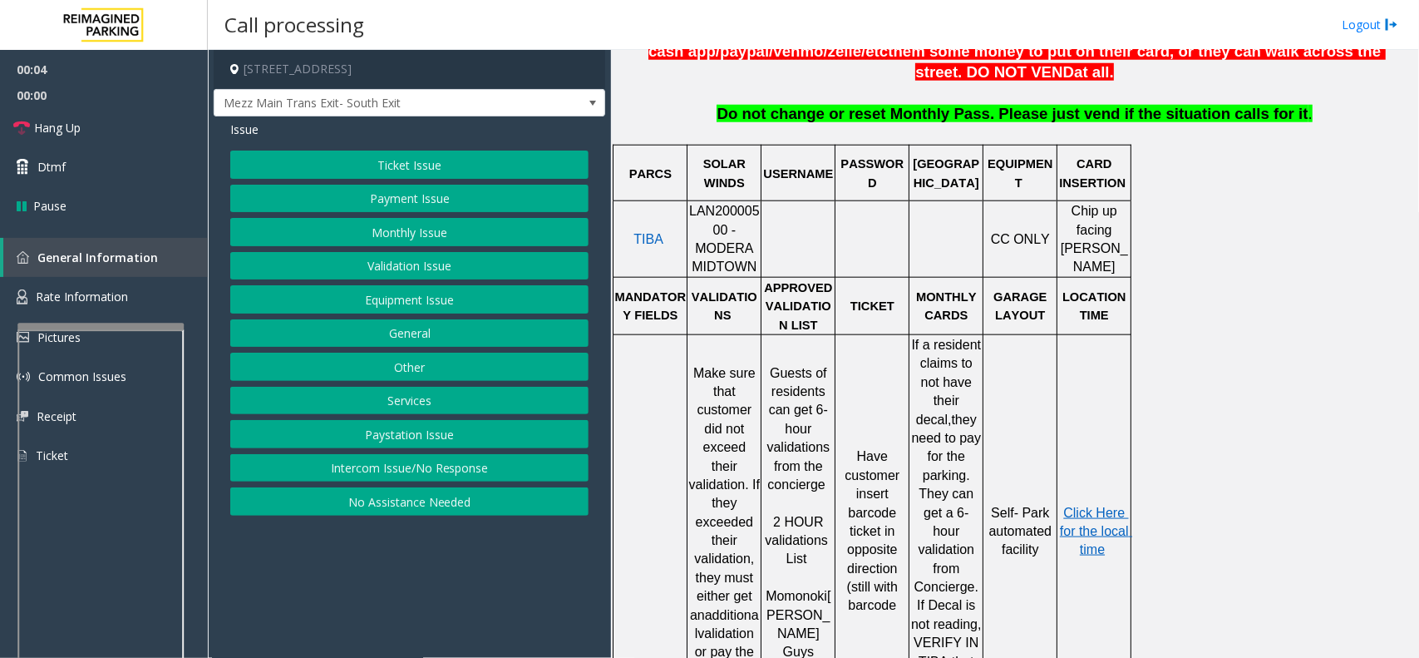
click at [716, 225] on span "LAN20000500 - MODERA MIDTOWN" at bounding box center [724, 239] width 71 height 70
copy span "LAN20000500"
click at [471, 229] on button "Monthly Issue" at bounding box center [409, 232] width 358 height 28
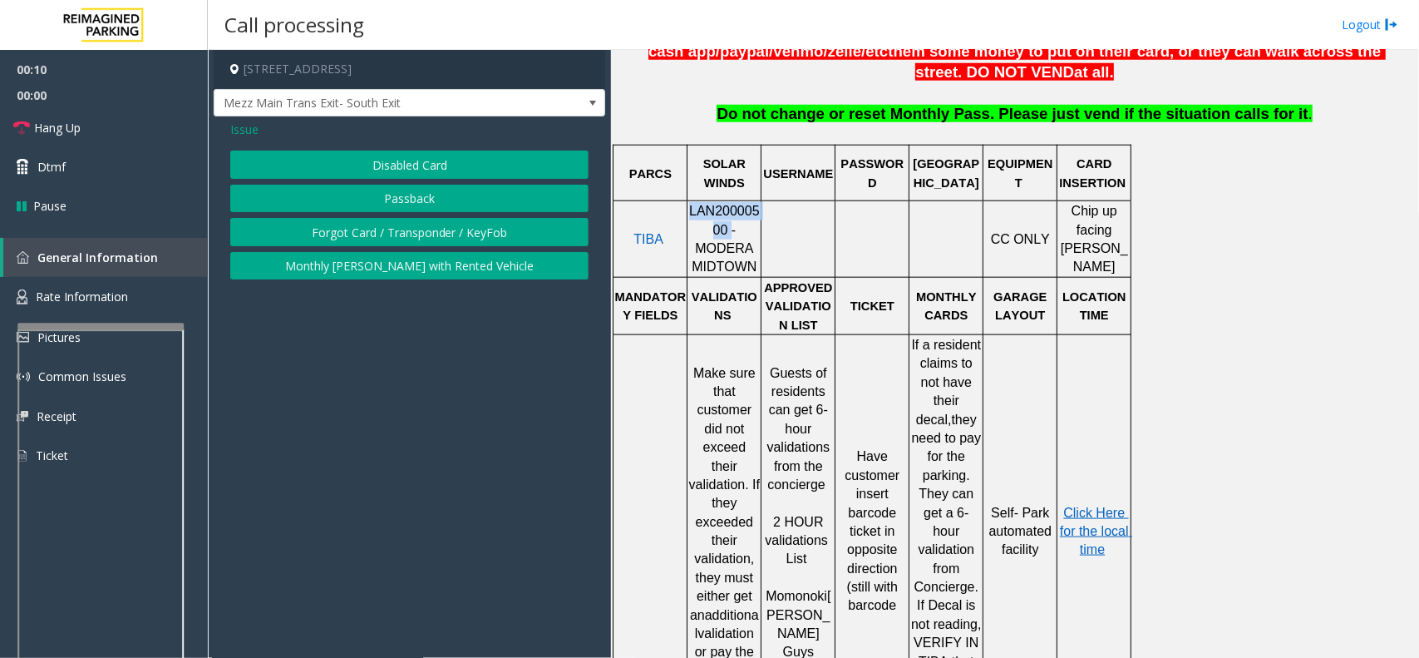
click at [461, 165] on button "Disabled Card" at bounding box center [409, 165] width 358 height 28
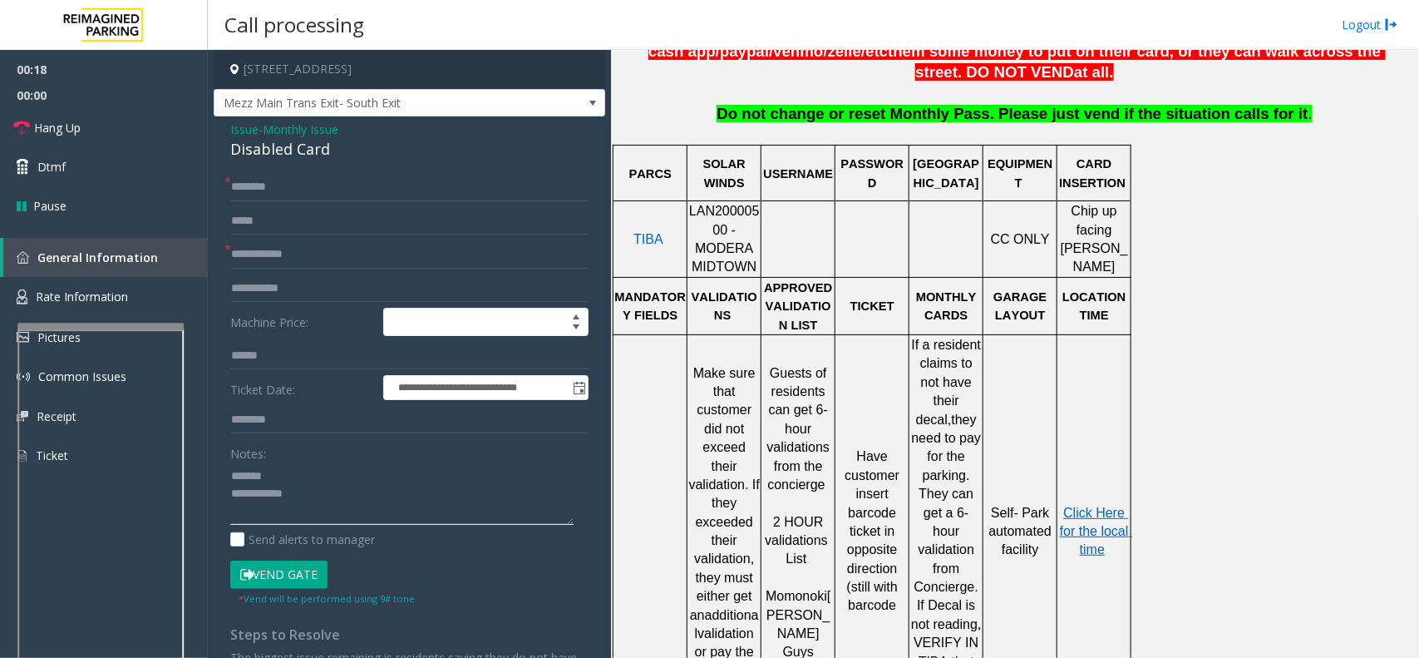
type textarea "**********"
click at [295, 247] on input "text" at bounding box center [409, 254] width 358 height 28
click at [279, 249] on input "*****" at bounding box center [409, 254] width 358 height 28
type input "*******"
click at [331, 185] on input "text" at bounding box center [409, 187] width 358 height 28
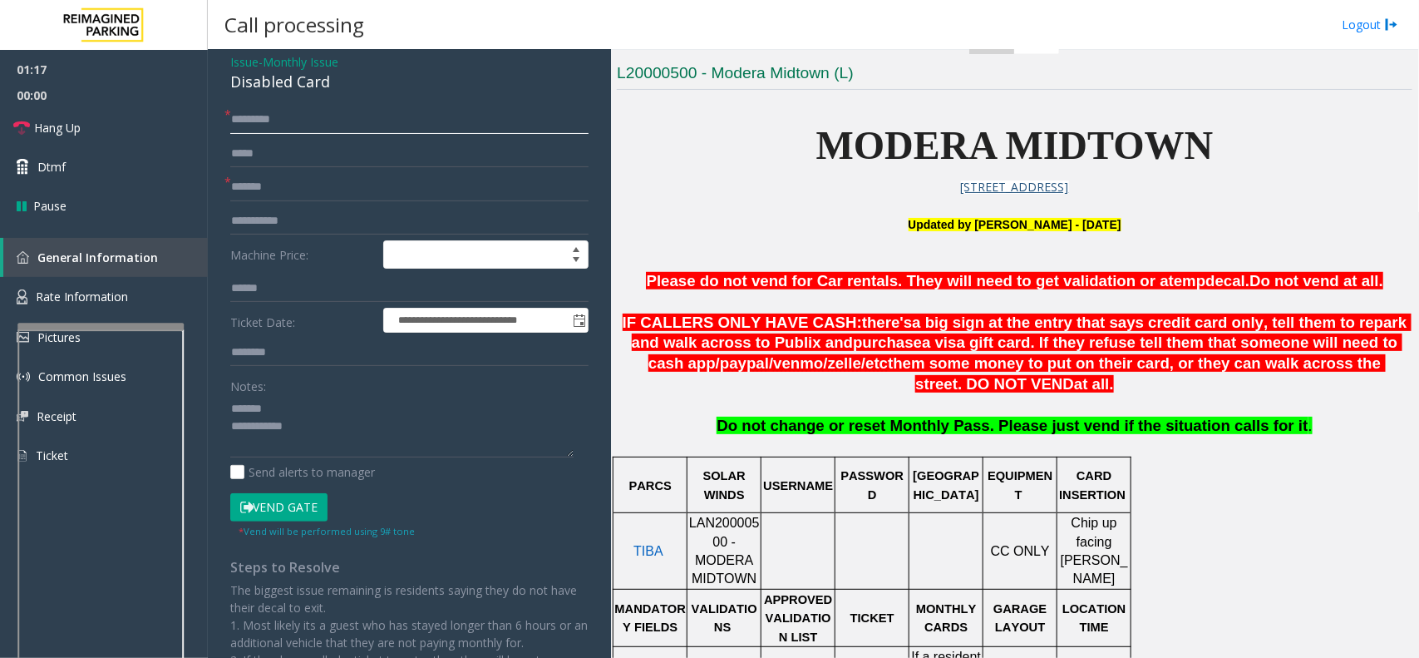
scroll to position [104, 0]
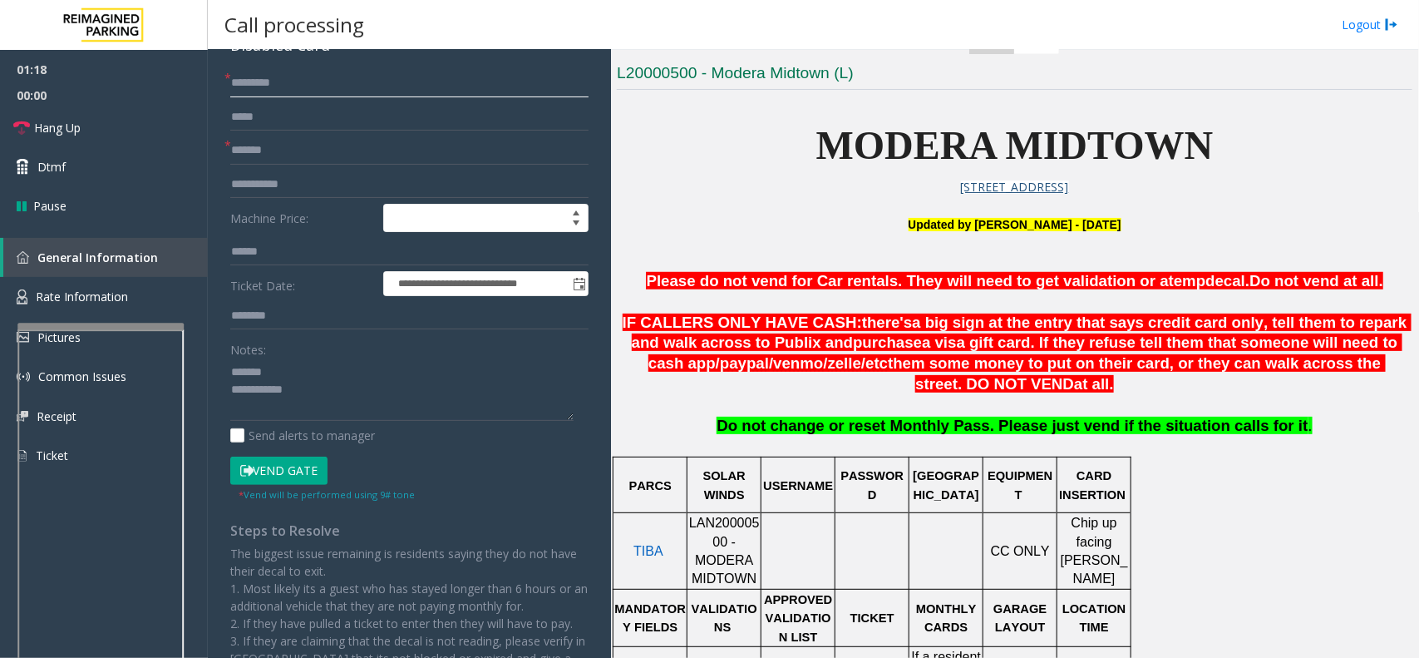
type input "********"
click at [292, 460] on button "Vend Gate" at bounding box center [278, 470] width 97 height 28
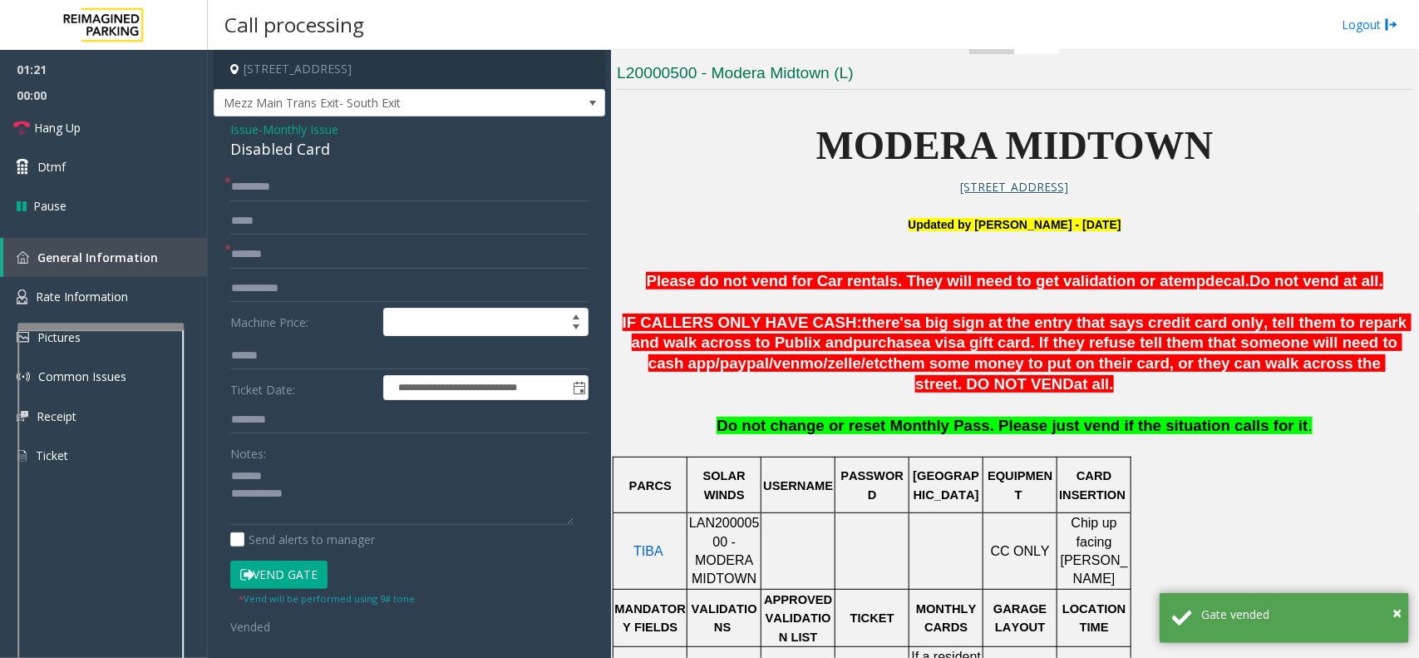
click at [304, 150] on div "Disabled Card" at bounding box center [409, 149] width 358 height 22
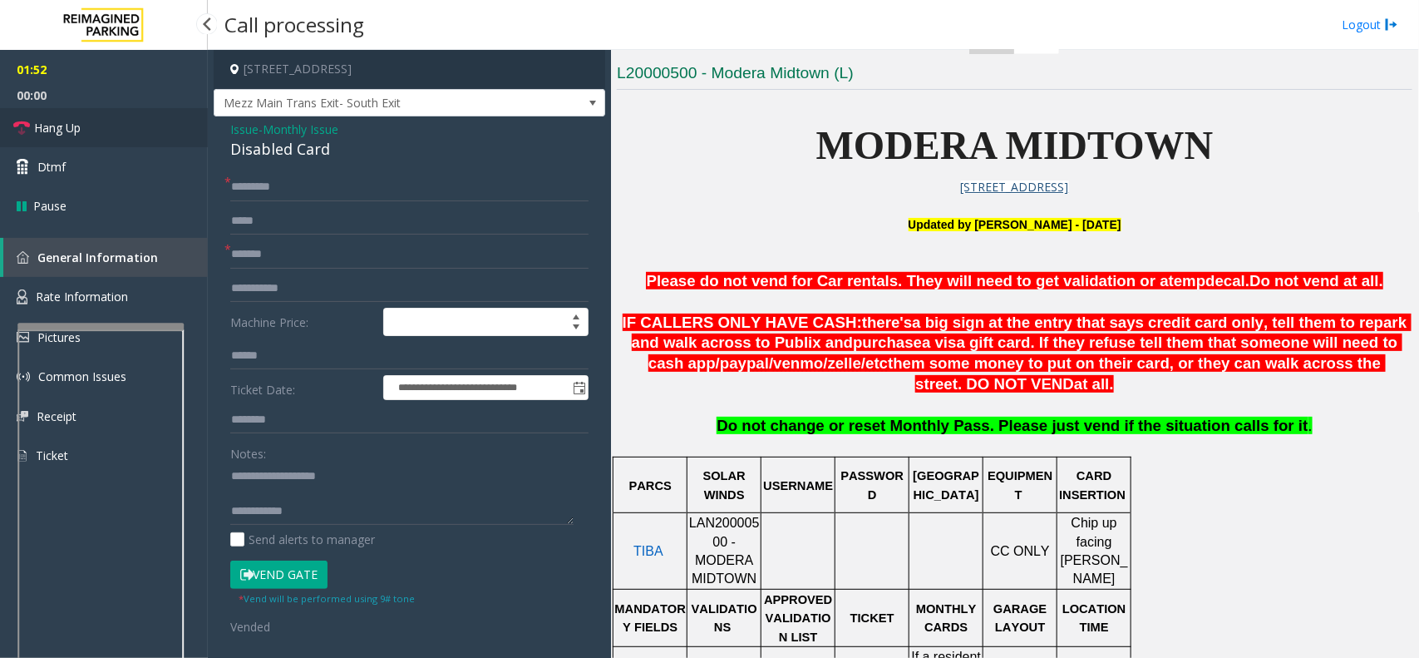
click at [115, 123] on link "Hang Up" at bounding box center [104, 127] width 208 height 39
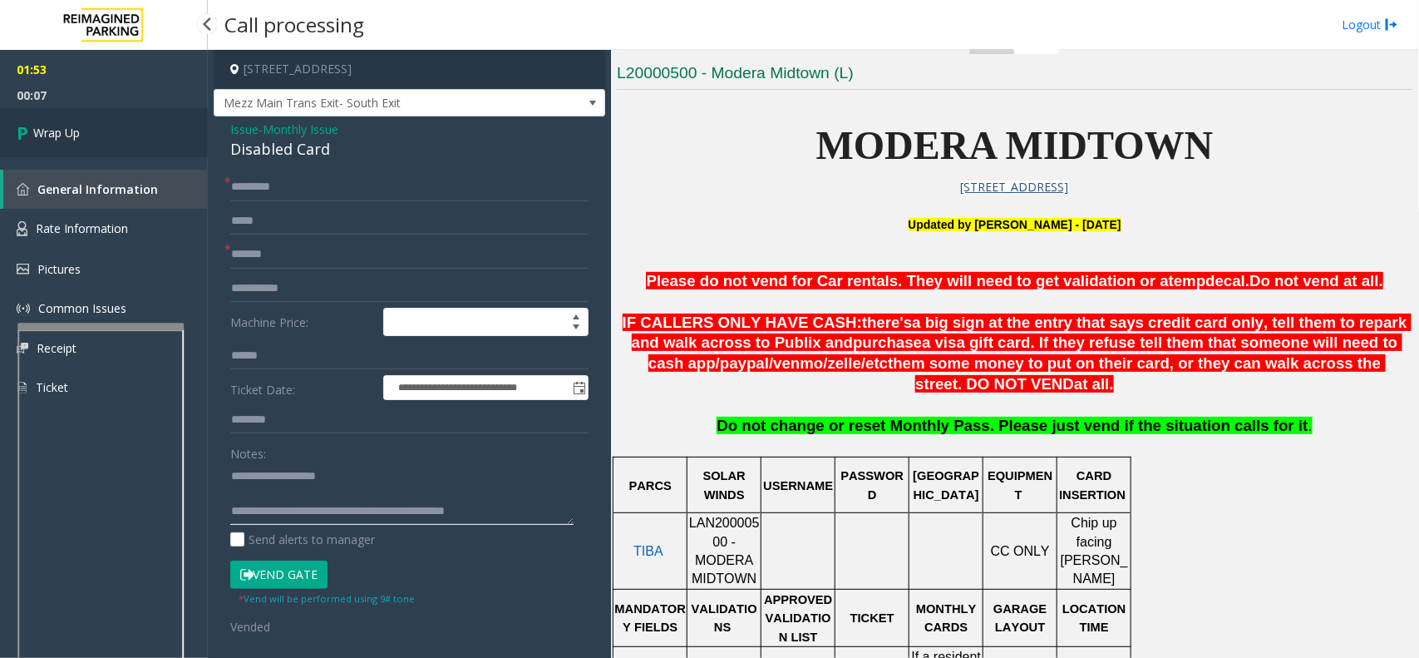
type textarea "**********"
click at [118, 133] on link "Wrap Up" at bounding box center [104, 132] width 208 height 49
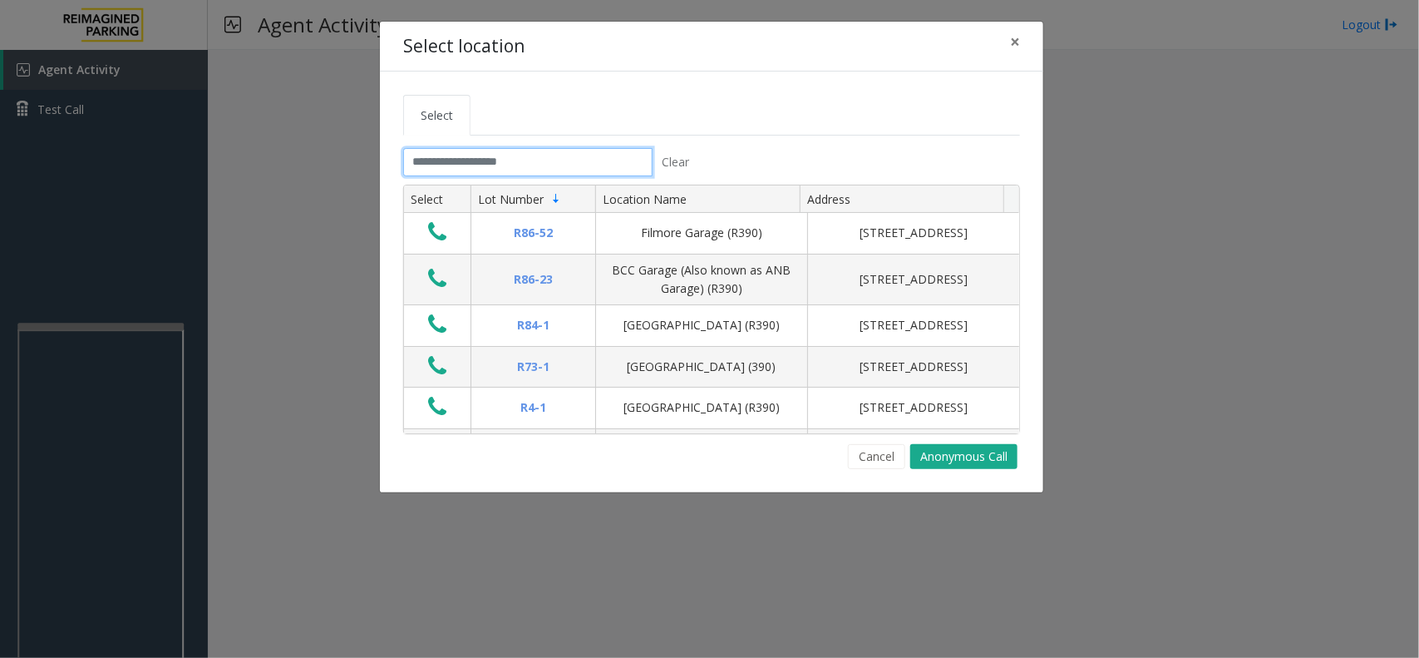
click at [583, 166] on input "text" at bounding box center [527, 162] width 249 height 28
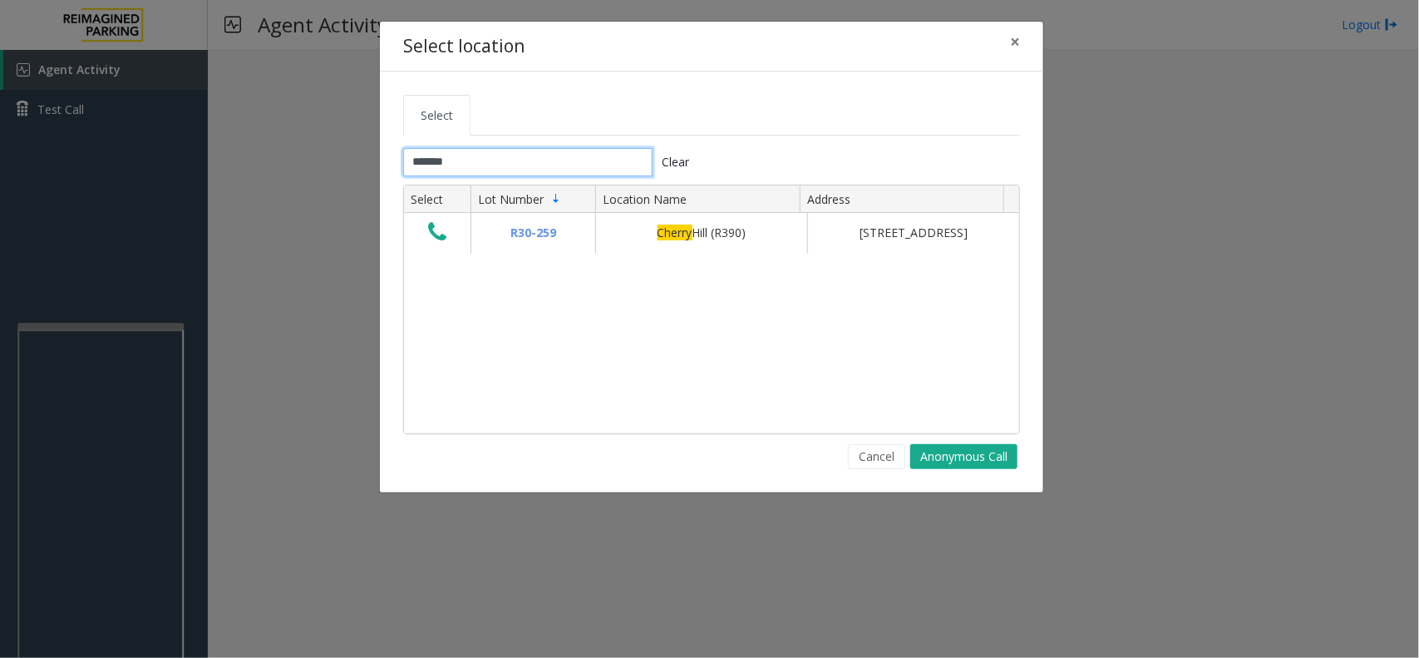
click at [507, 166] on input "******" at bounding box center [527, 162] width 249 height 28
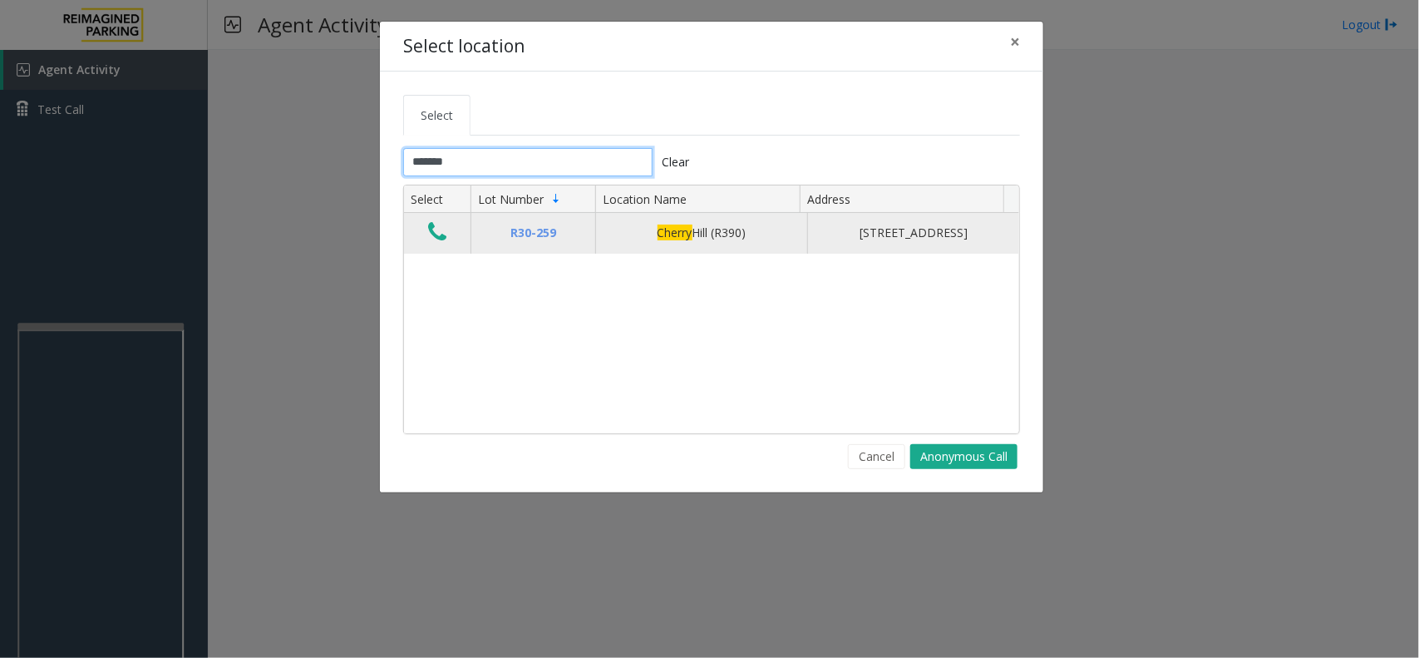
type input "******"
click at [434, 233] on icon "Data table" at bounding box center [437, 231] width 18 height 23
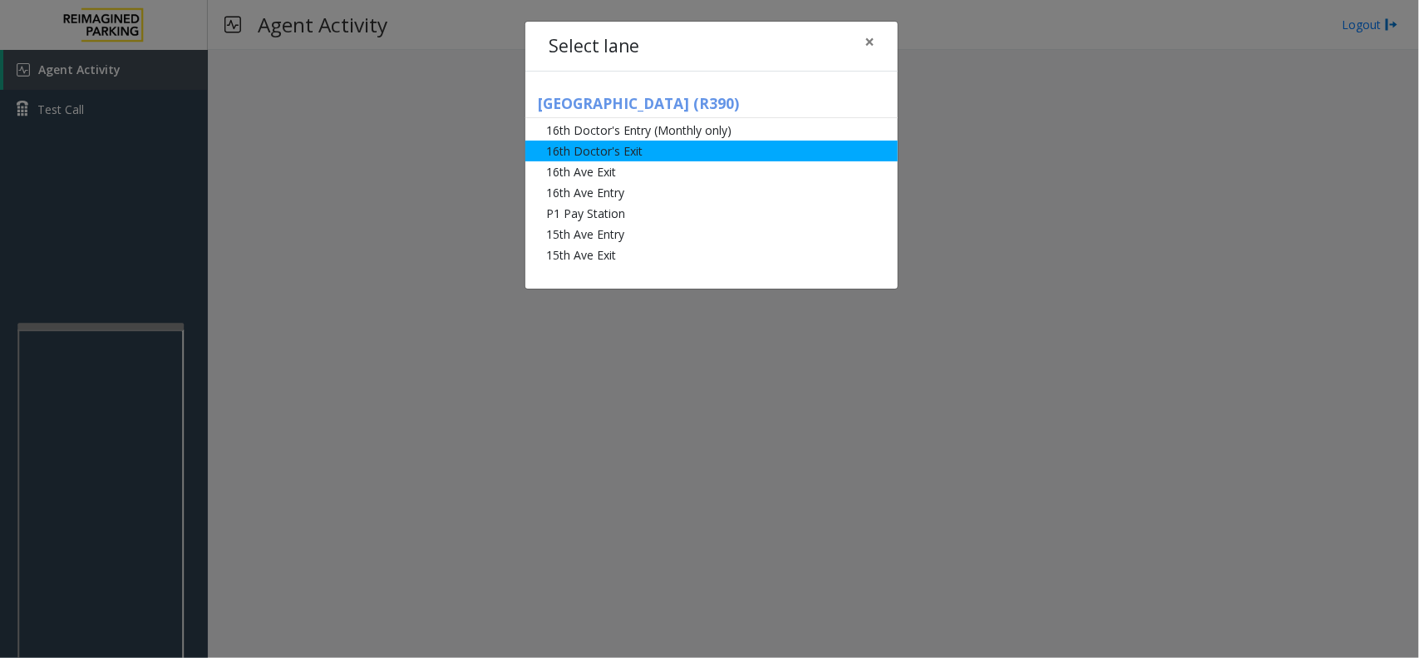
click at [624, 155] on li "16th Doctor's Exit" at bounding box center [712, 151] width 373 height 21
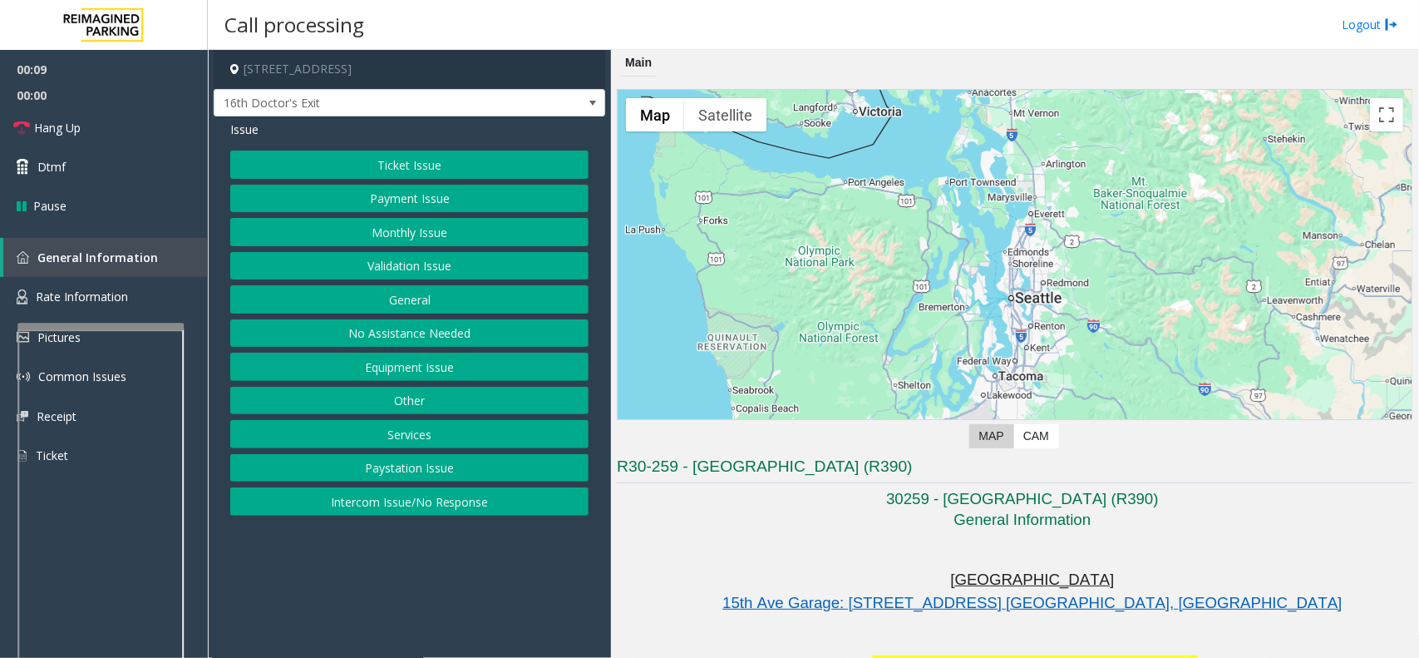
click at [420, 368] on button "Equipment Issue" at bounding box center [409, 367] width 358 height 28
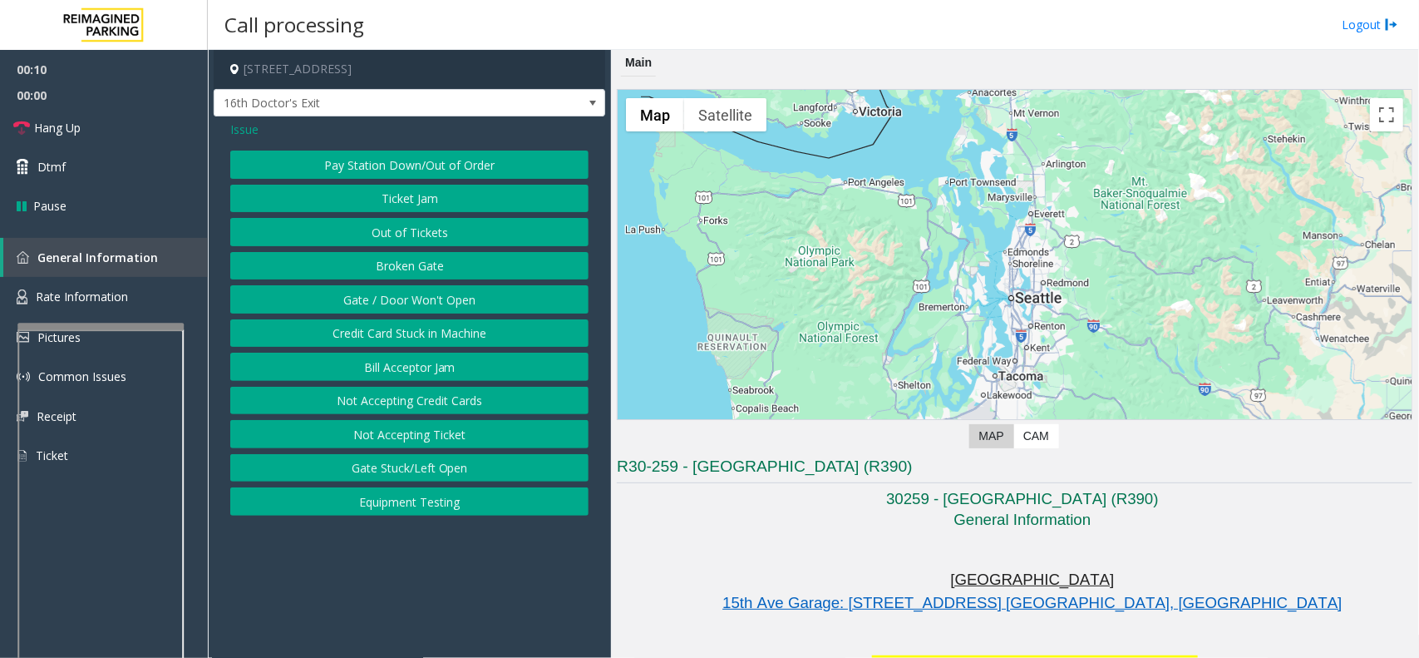
click at [406, 201] on button "Ticket Jam" at bounding box center [409, 199] width 358 height 28
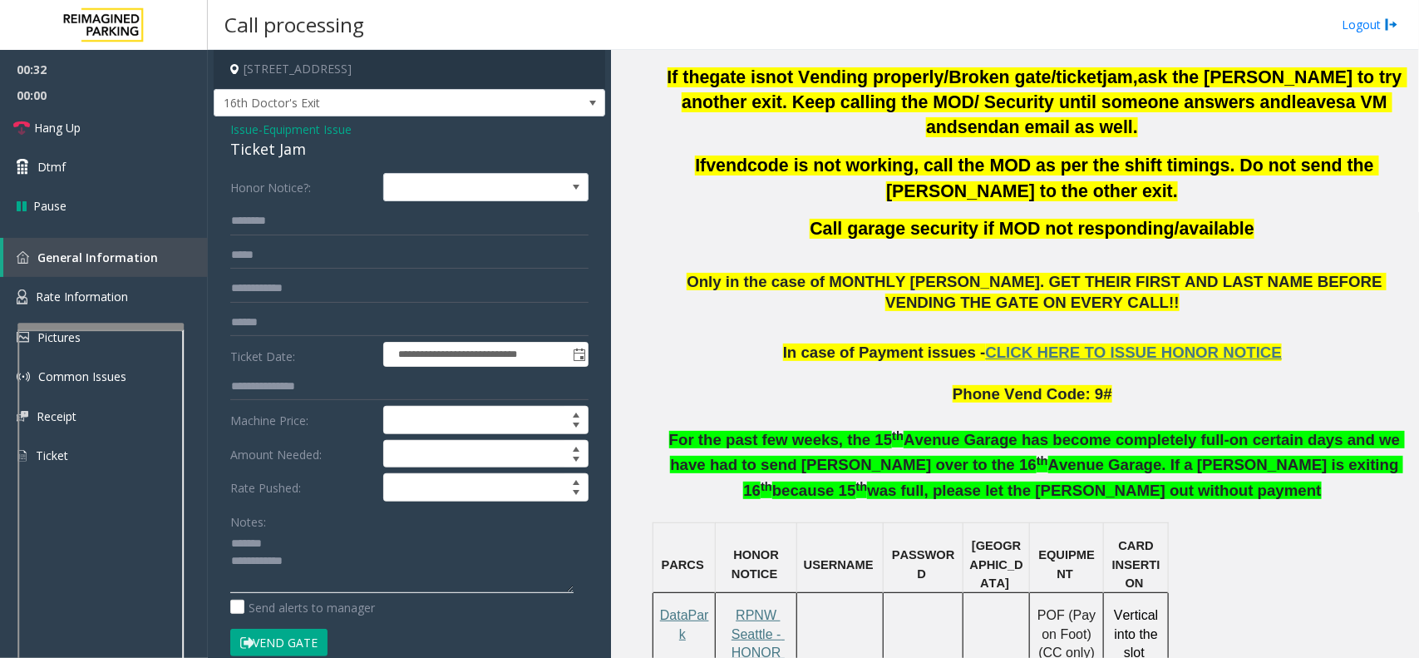
scroll to position [728, 0]
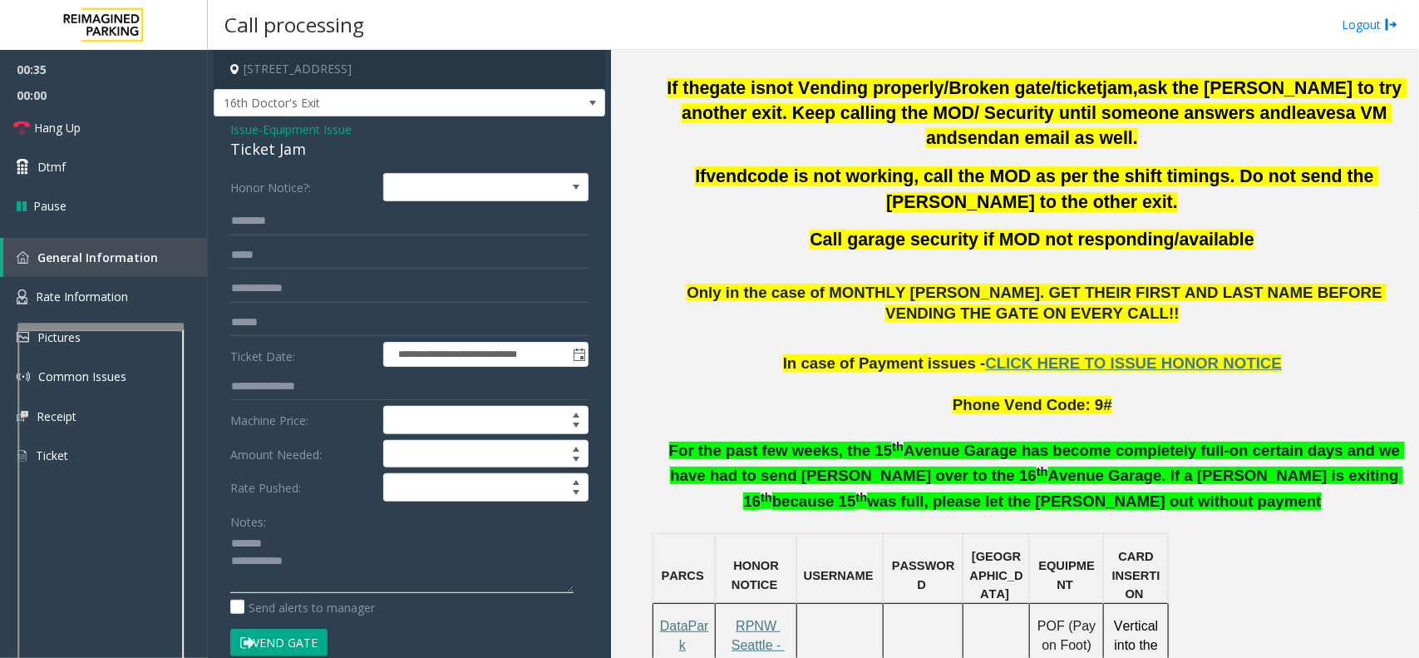
type textarea "**********"
click at [330, 221] on input "text" at bounding box center [409, 221] width 358 height 28
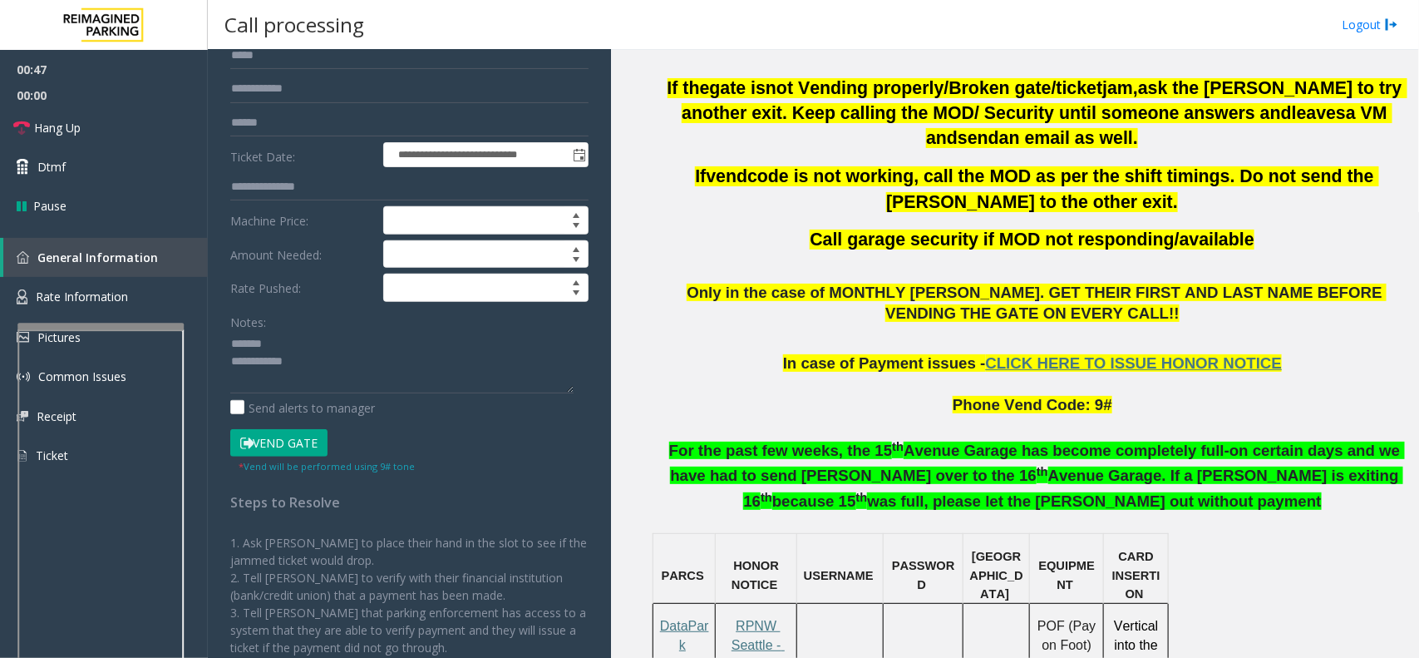
scroll to position [208, 0]
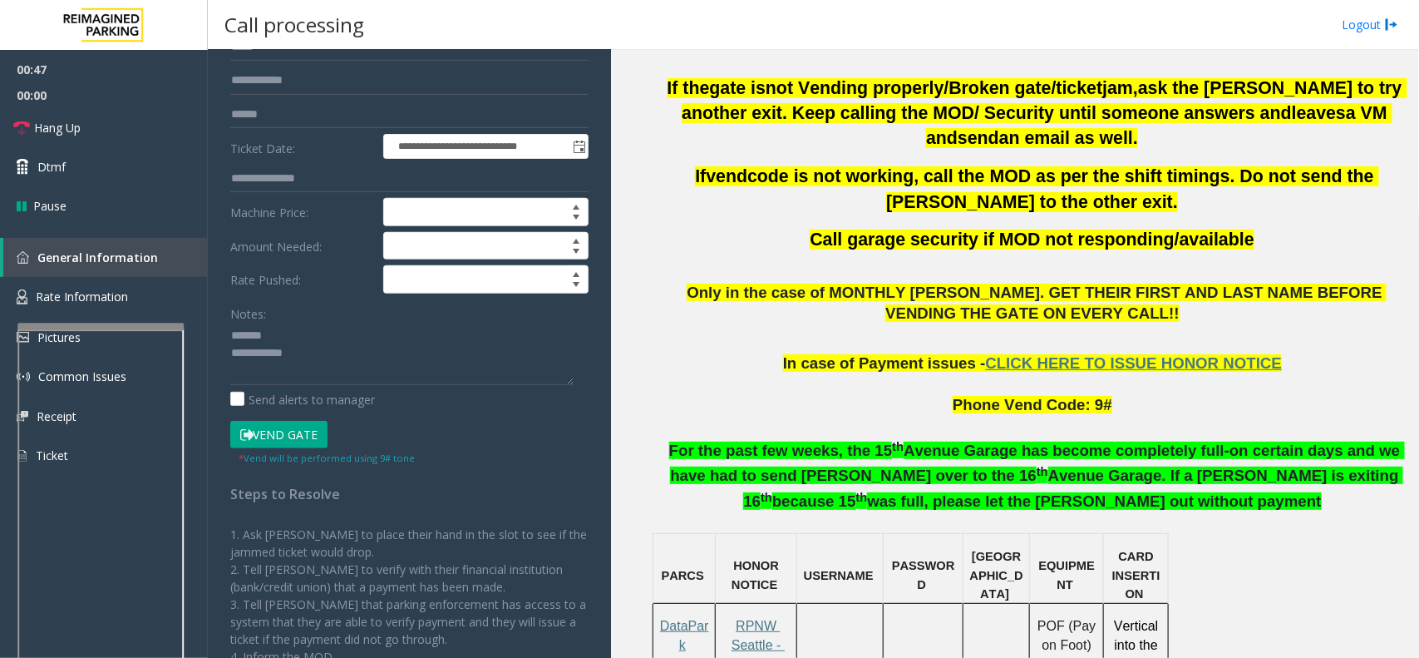
type input "****"
click at [300, 437] on button "Vend Gate" at bounding box center [278, 435] width 97 height 28
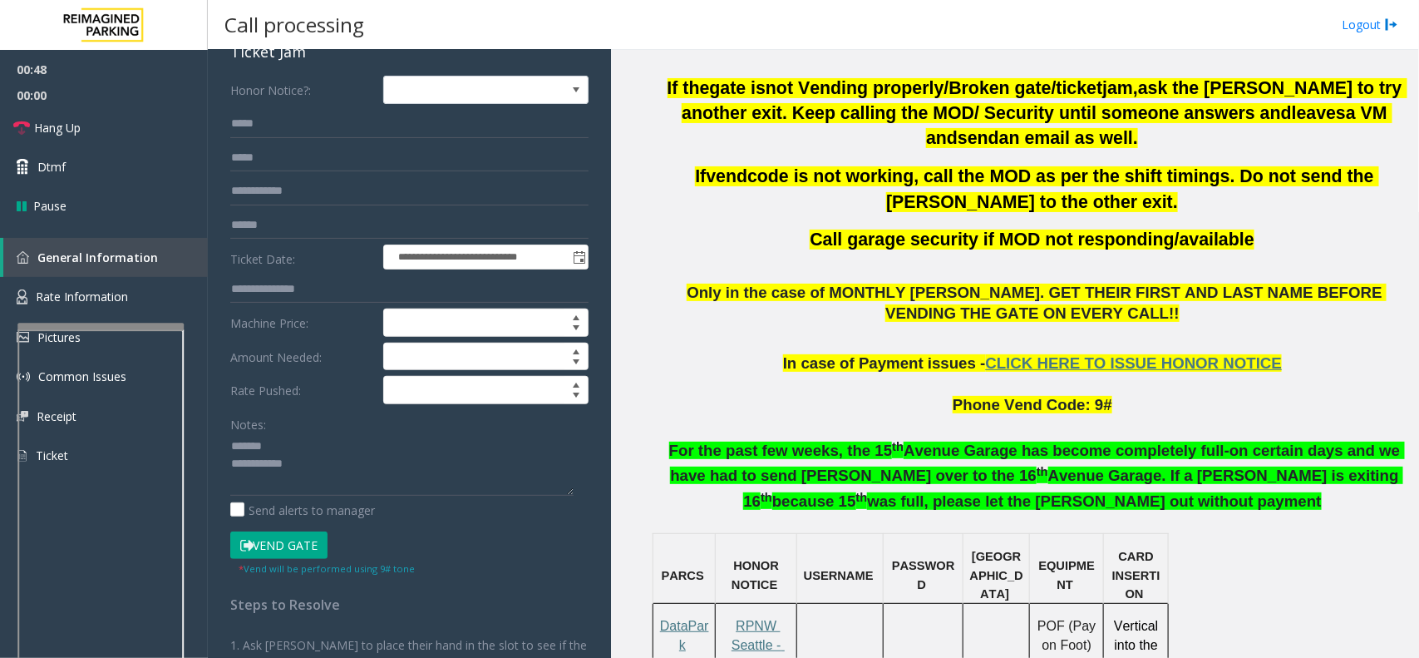
scroll to position [0, 0]
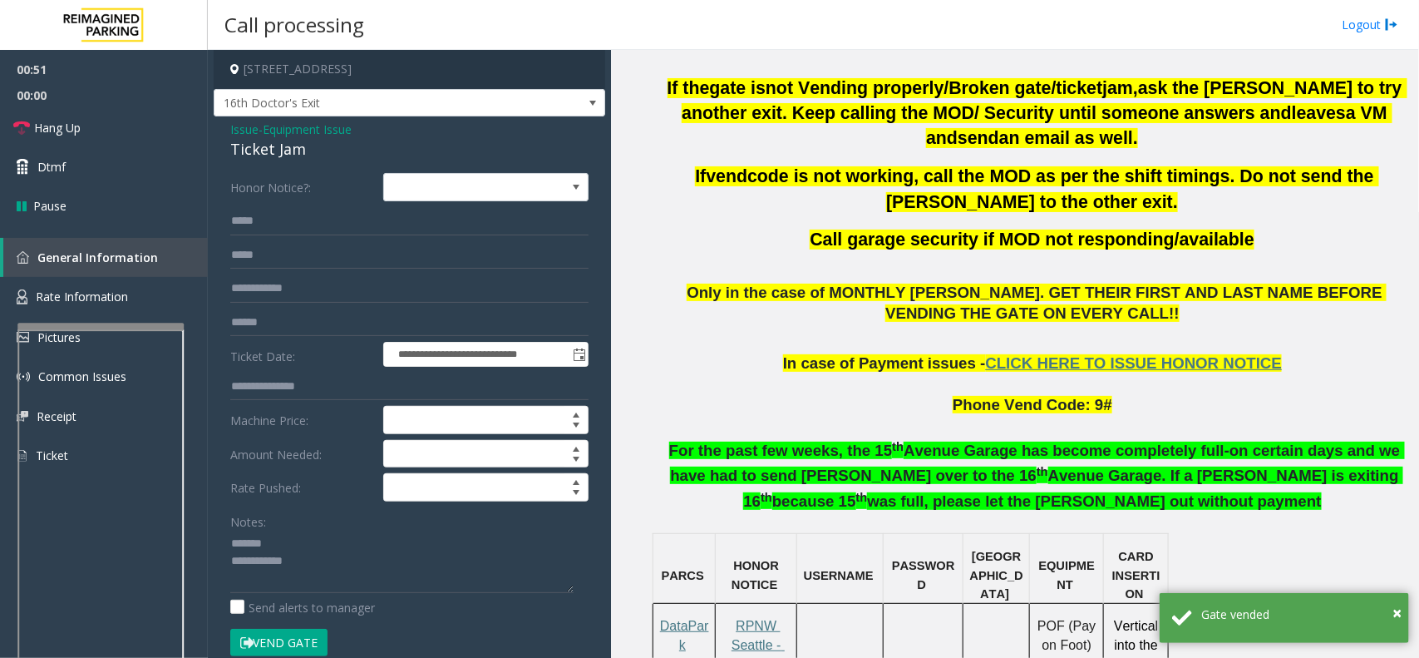
click at [300, 129] on span "Equipment Issue" at bounding box center [307, 129] width 89 height 17
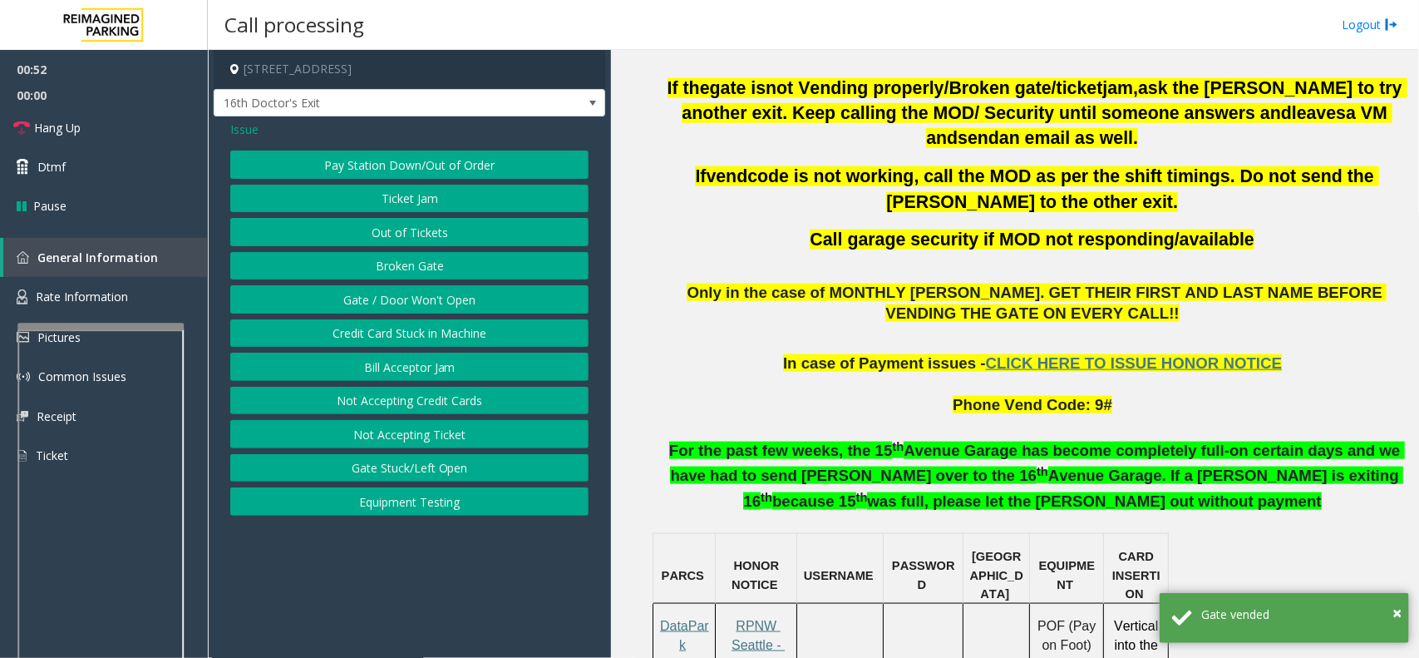
click at [246, 127] on span "Issue" at bounding box center [244, 129] width 28 height 17
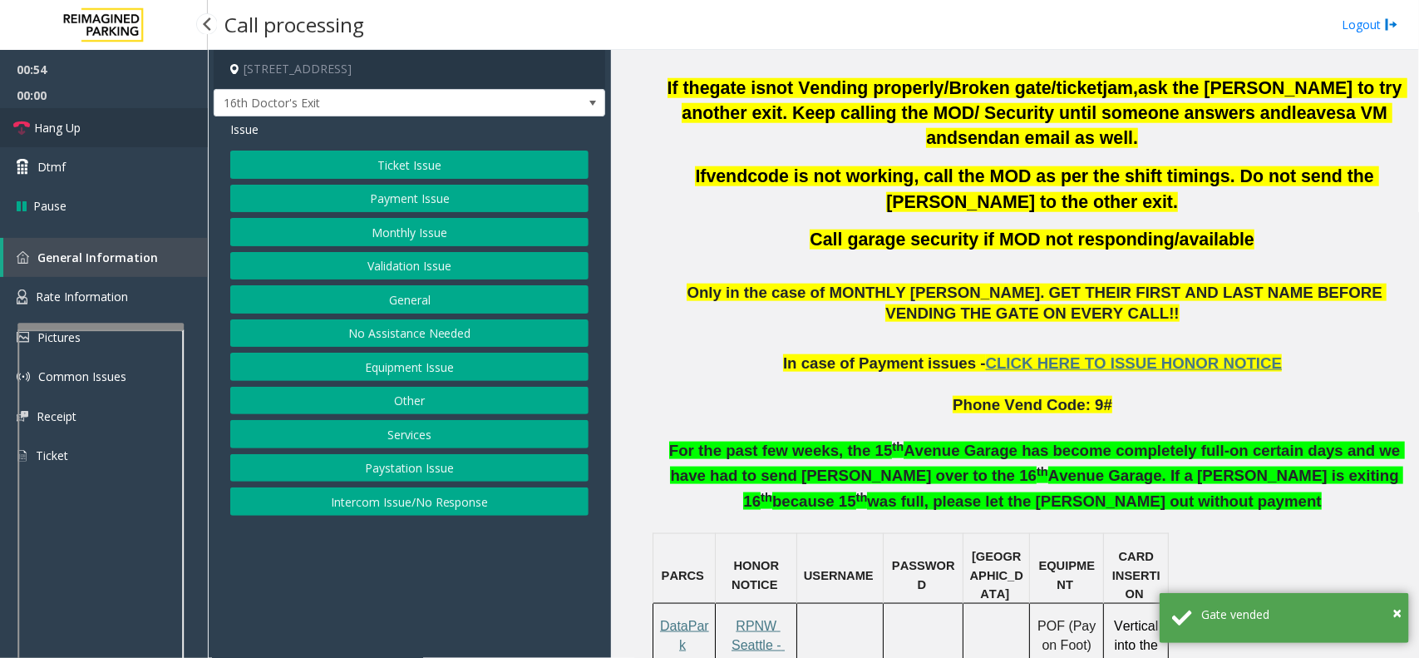
click at [110, 137] on link "Hang Up" at bounding box center [104, 127] width 208 height 39
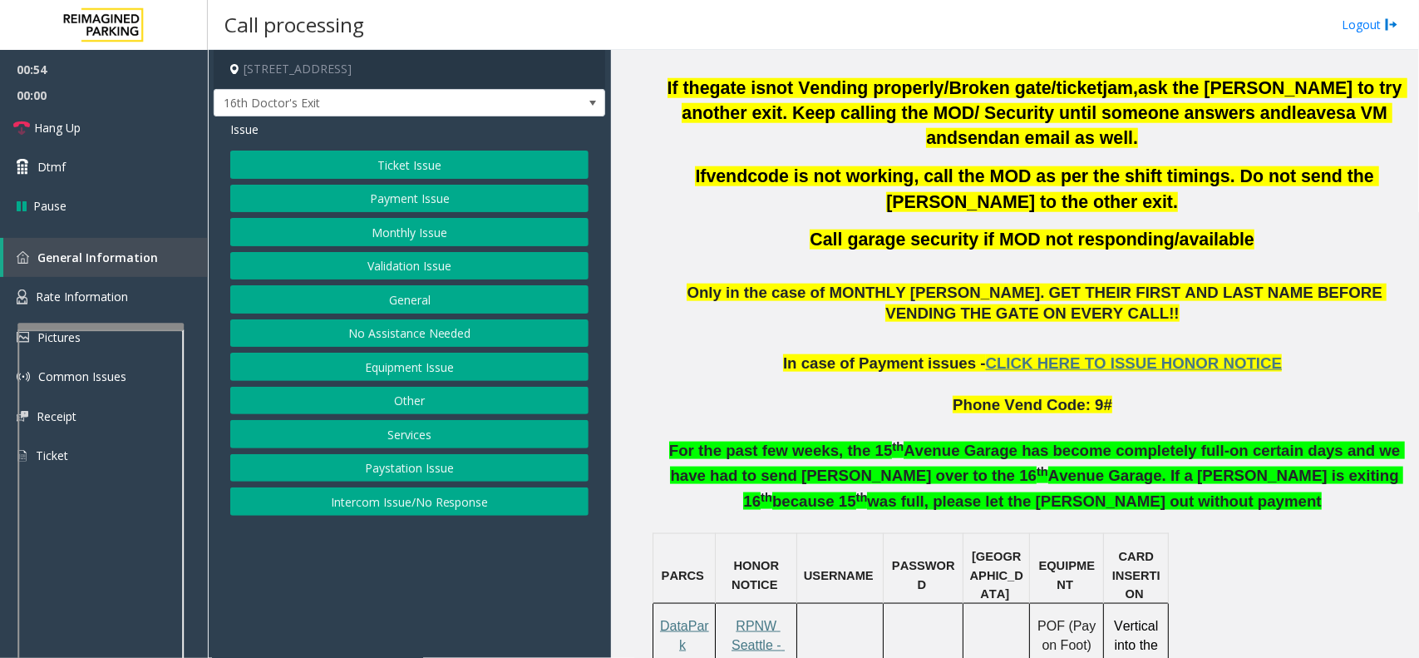
click at [501, 162] on button "Ticket Issue" at bounding box center [409, 165] width 358 height 28
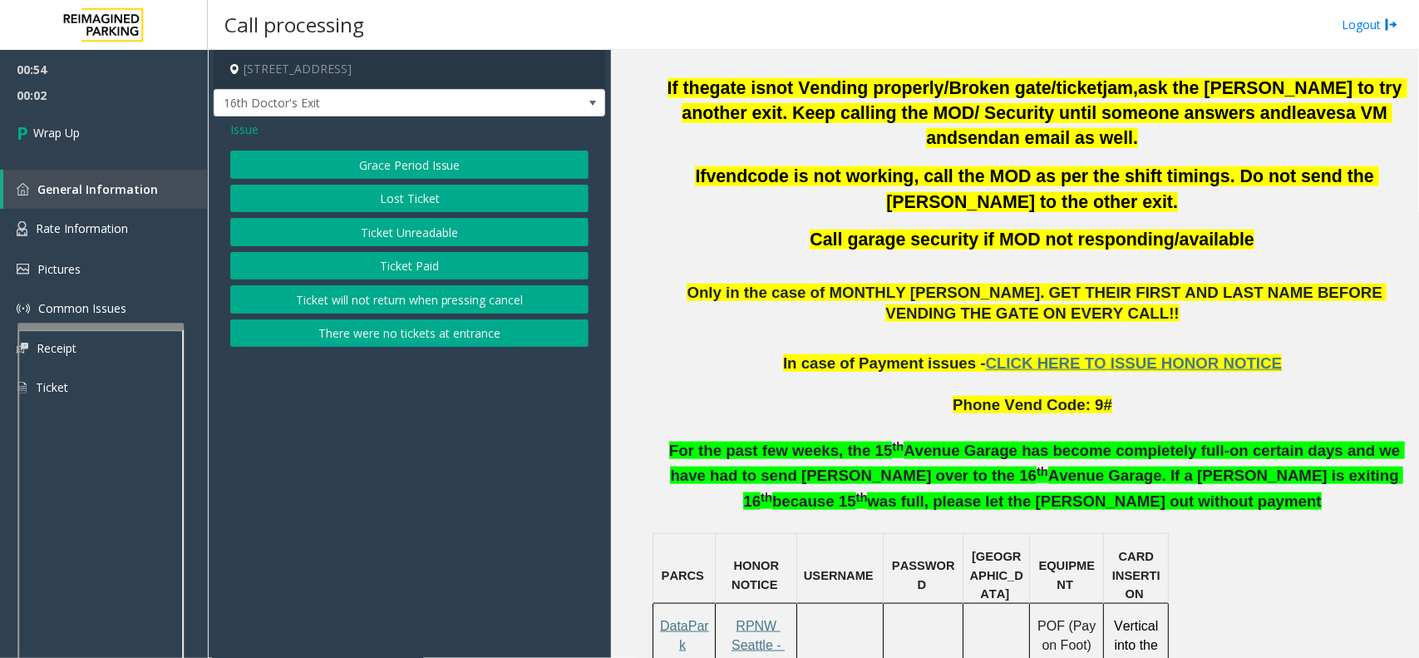
click at [491, 237] on button "Ticket Unreadable" at bounding box center [409, 232] width 358 height 28
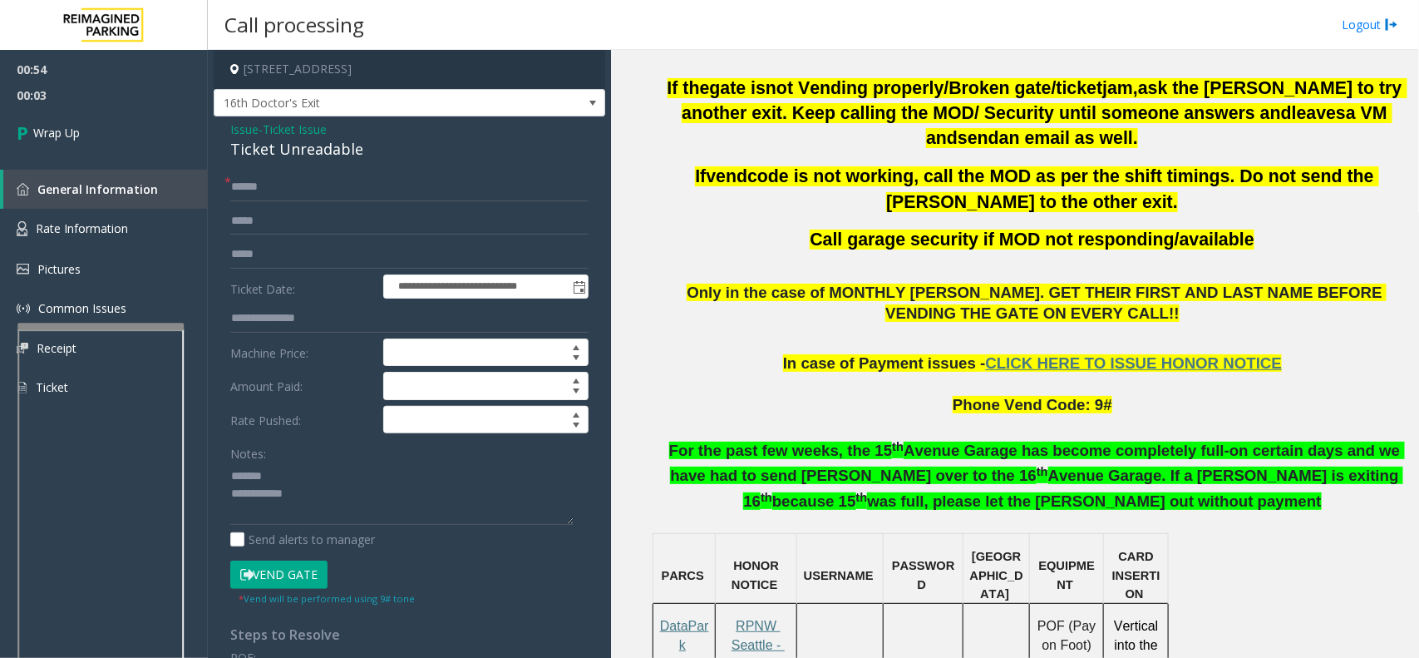
click at [310, 154] on div "Ticket Unreadable" at bounding box center [409, 149] width 358 height 22
copy div "Ticket Unreadable"
click at [292, 192] on input "text" at bounding box center [409, 187] width 358 height 28
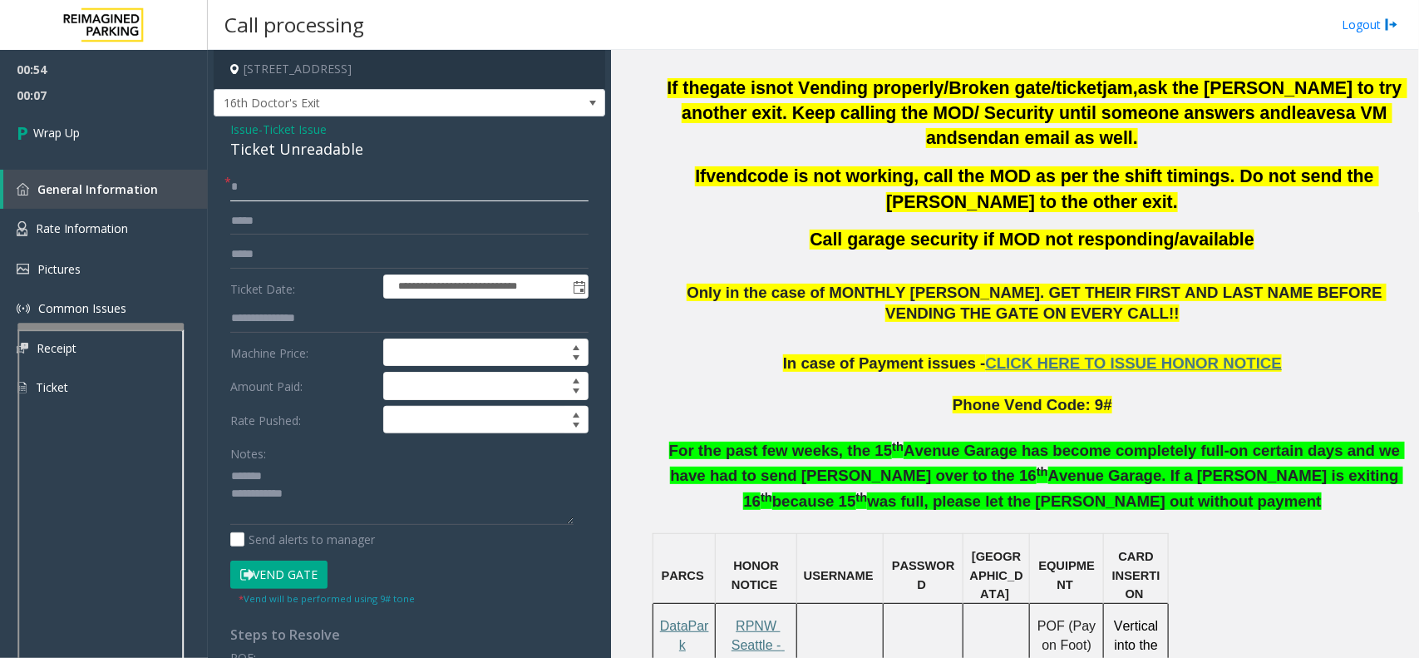
type input "*"
click at [270, 476] on textarea at bounding box center [401, 493] width 343 height 62
paste textarea "**********"
click at [351, 491] on textarea at bounding box center [401, 493] width 343 height 62
click at [337, 507] on textarea at bounding box center [401, 493] width 343 height 62
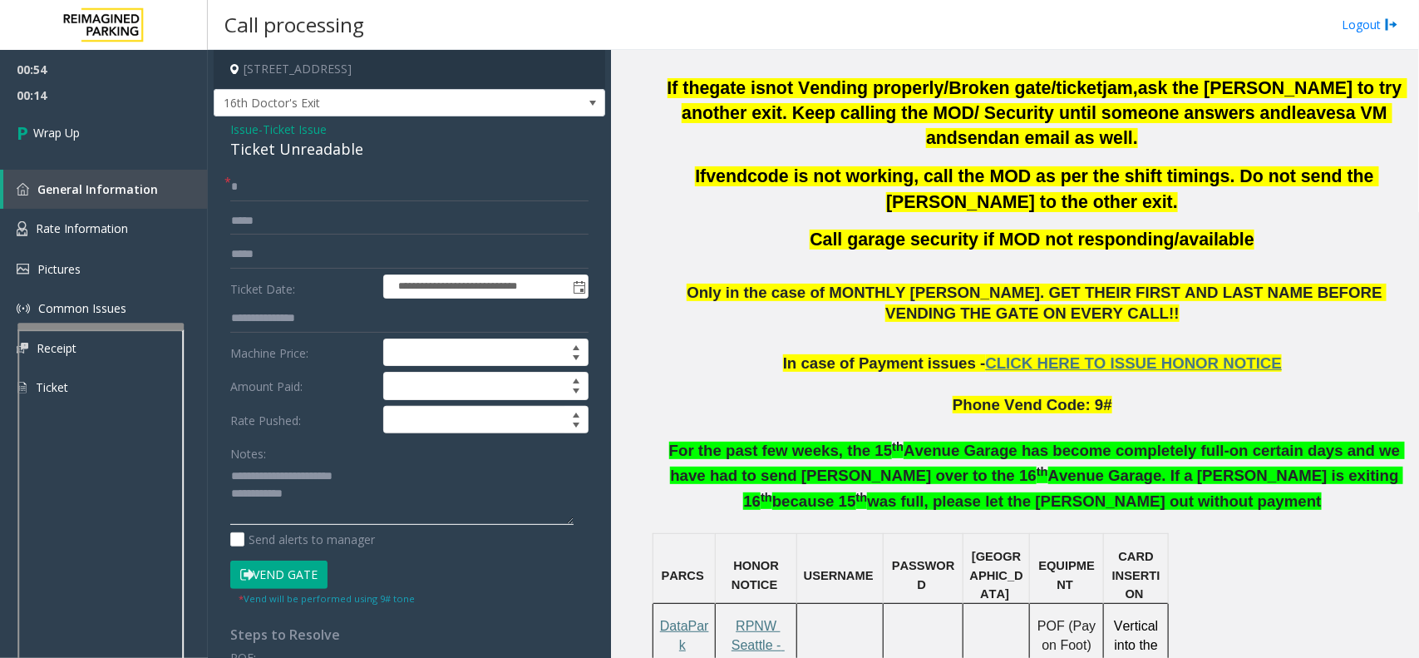
paste textarea "**********"
click at [536, 501] on textarea at bounding box center [401, 493] width 343 height 62
type textarea "**********"
click at [81, 146] on link "Wrap Up" at bounding box center [104, 132] width 208 height 49
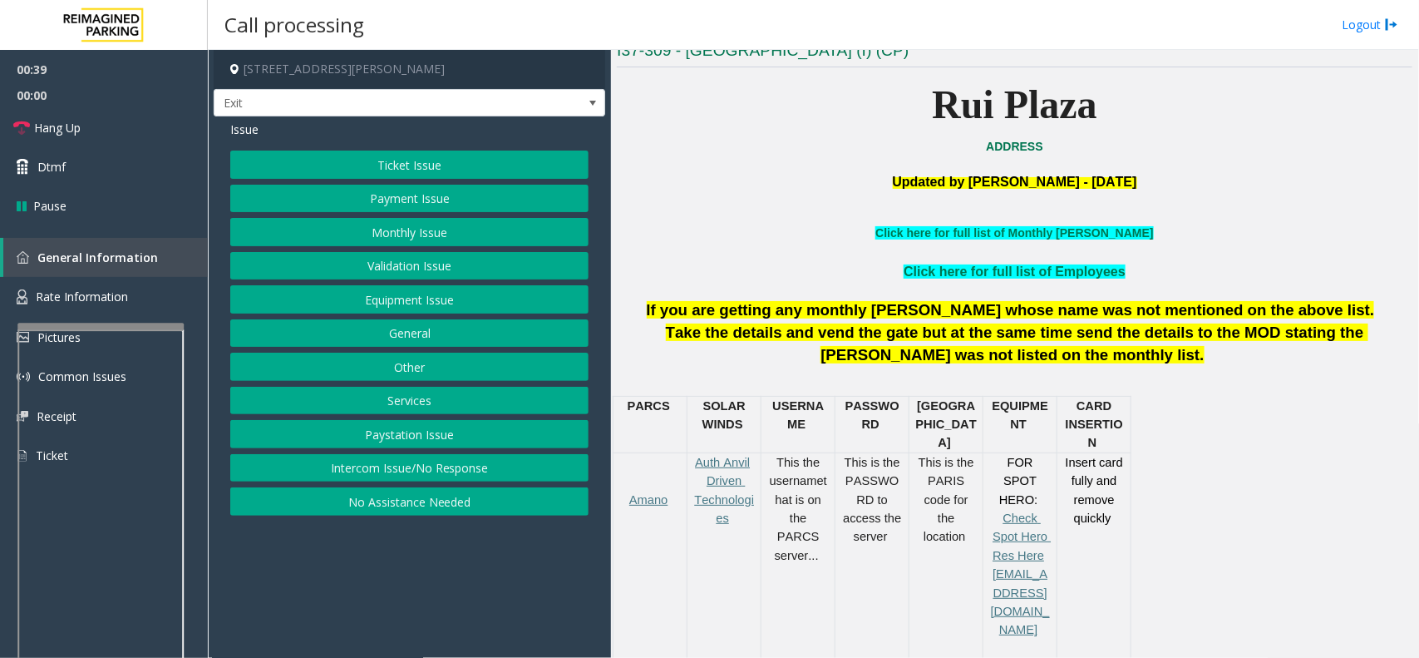
scroll to position [520, 0]
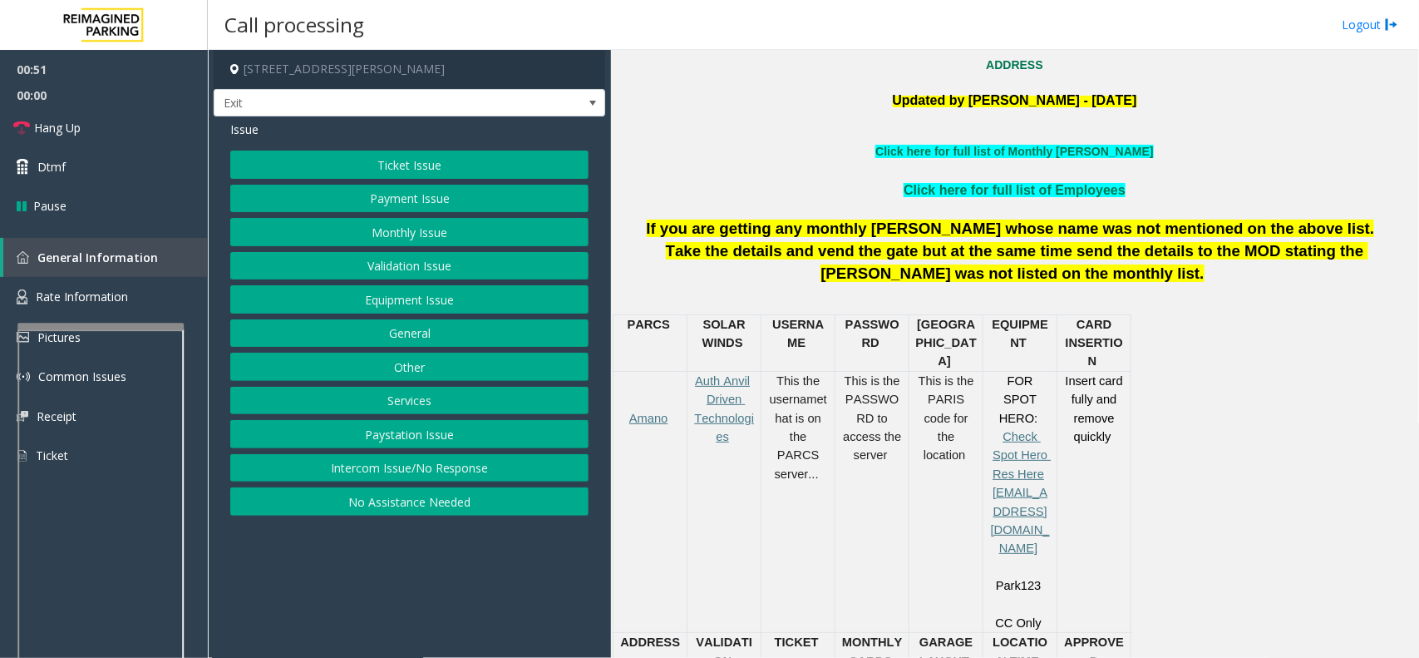
click at [437, 237] on button "Monthly Issue" at bounding box center [409, 232] width 358 height 28
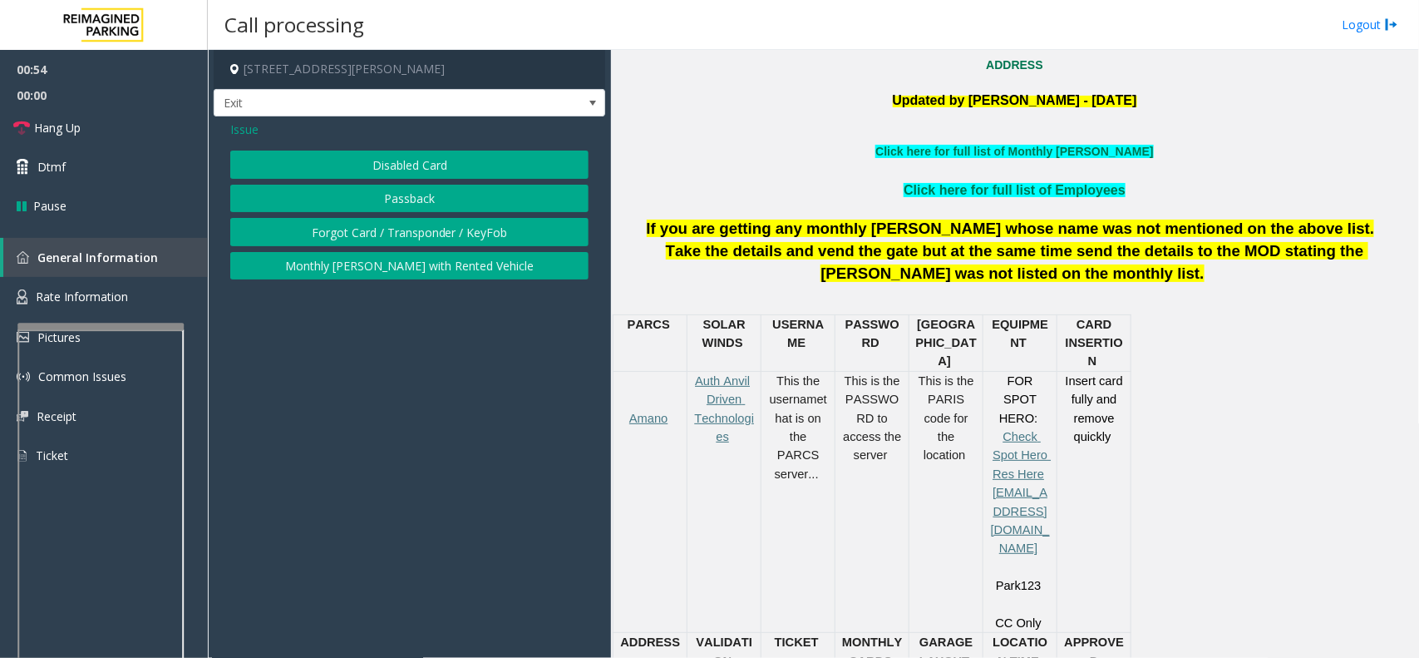
click at [402, 283] on div "Issue Disabled Card Passback Forgot Card / Transponder / KeyFob Monthly [PERSON…" at bounding box center [410, 201] width 392 height 171
click at [256, 123] on span "Issue" at bounding box center [244, 129] width 28 height 17
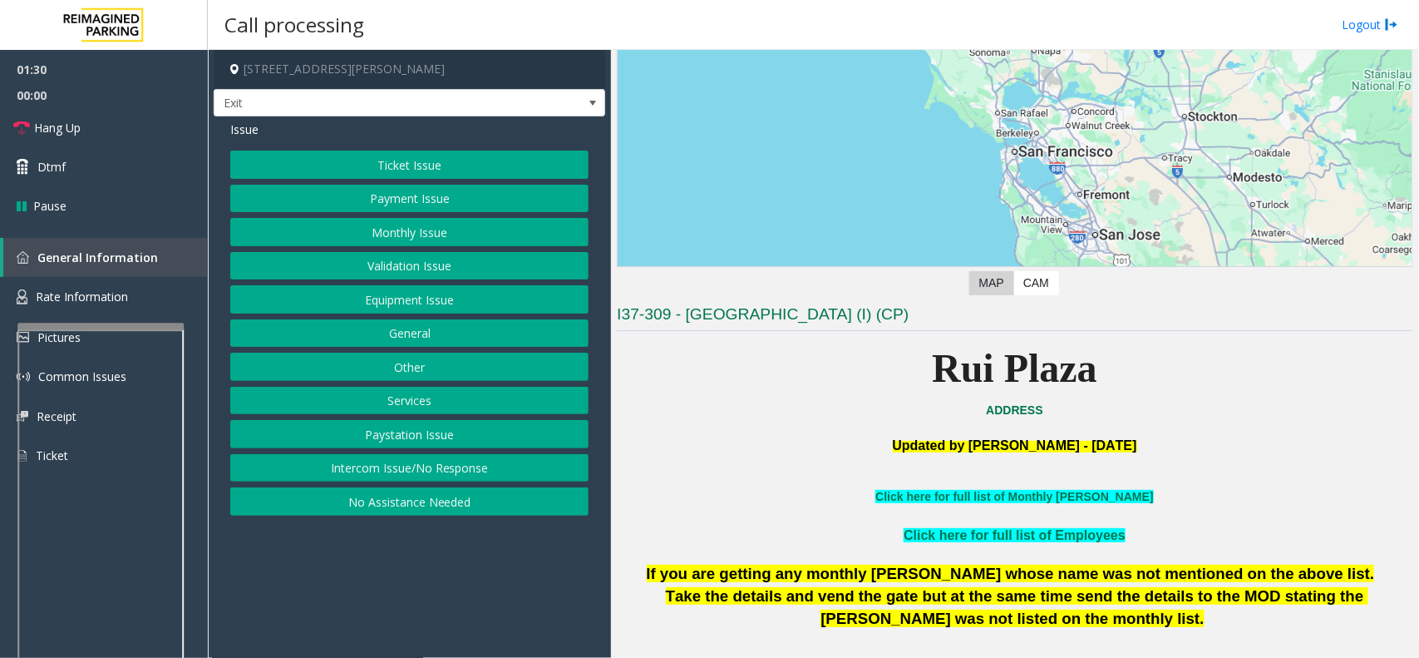
scroll to position [104, 0]
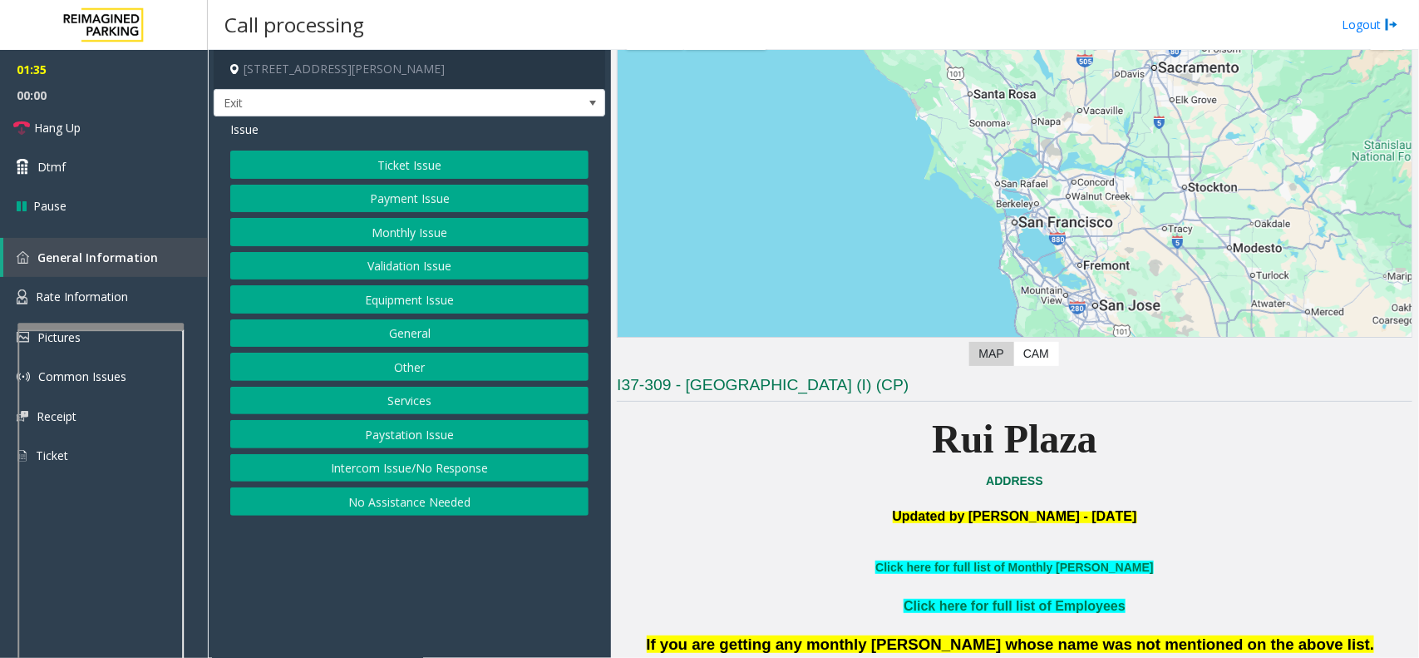
click at [430, 298] on button "Equipment Issue" at bounding box center [409, 299] width 358 height 28
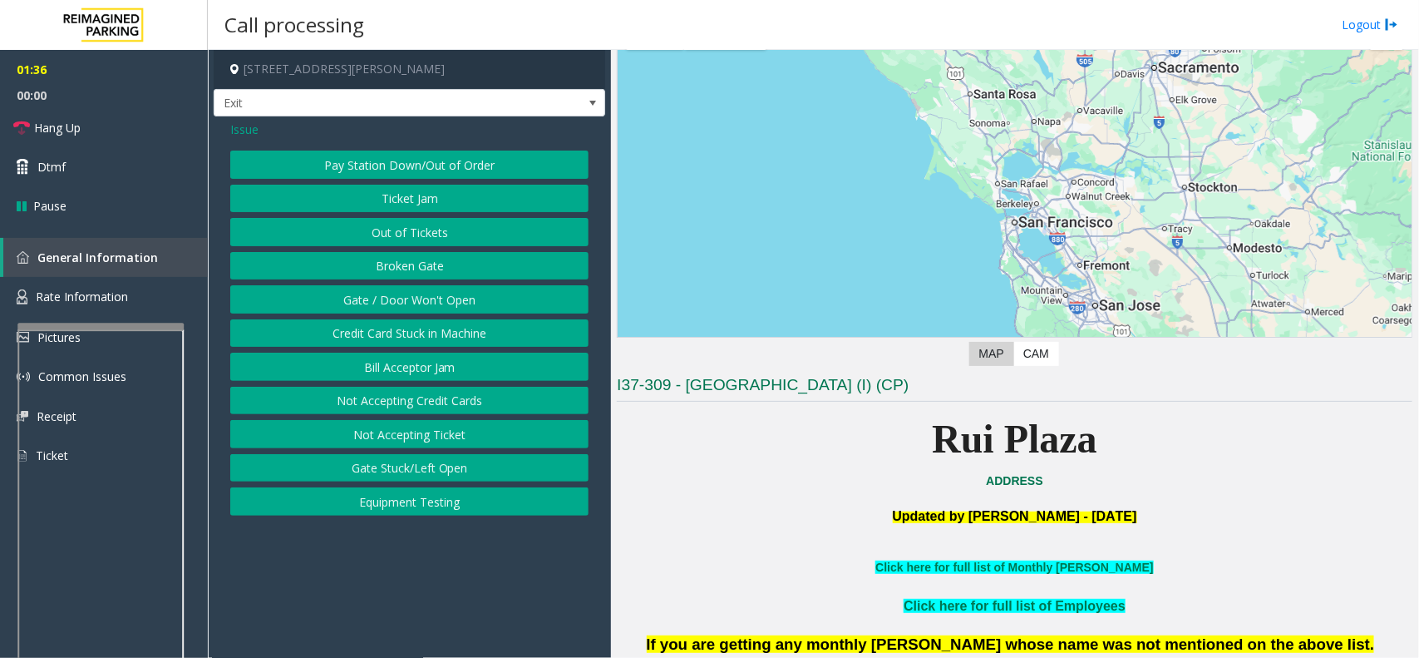
click at [430, 298] on button "Gate / Door Won't Open" at bounding box center [409, 299] width 358 height 28
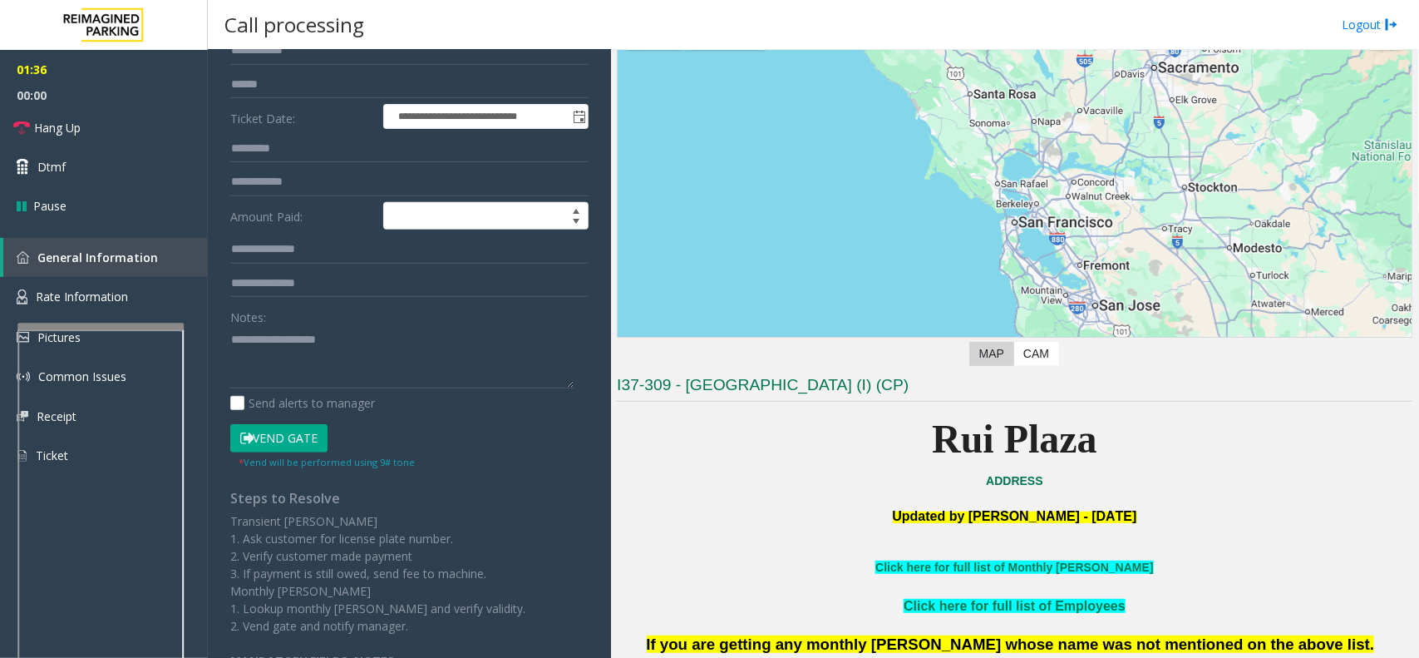
scroll to position [208, 0]
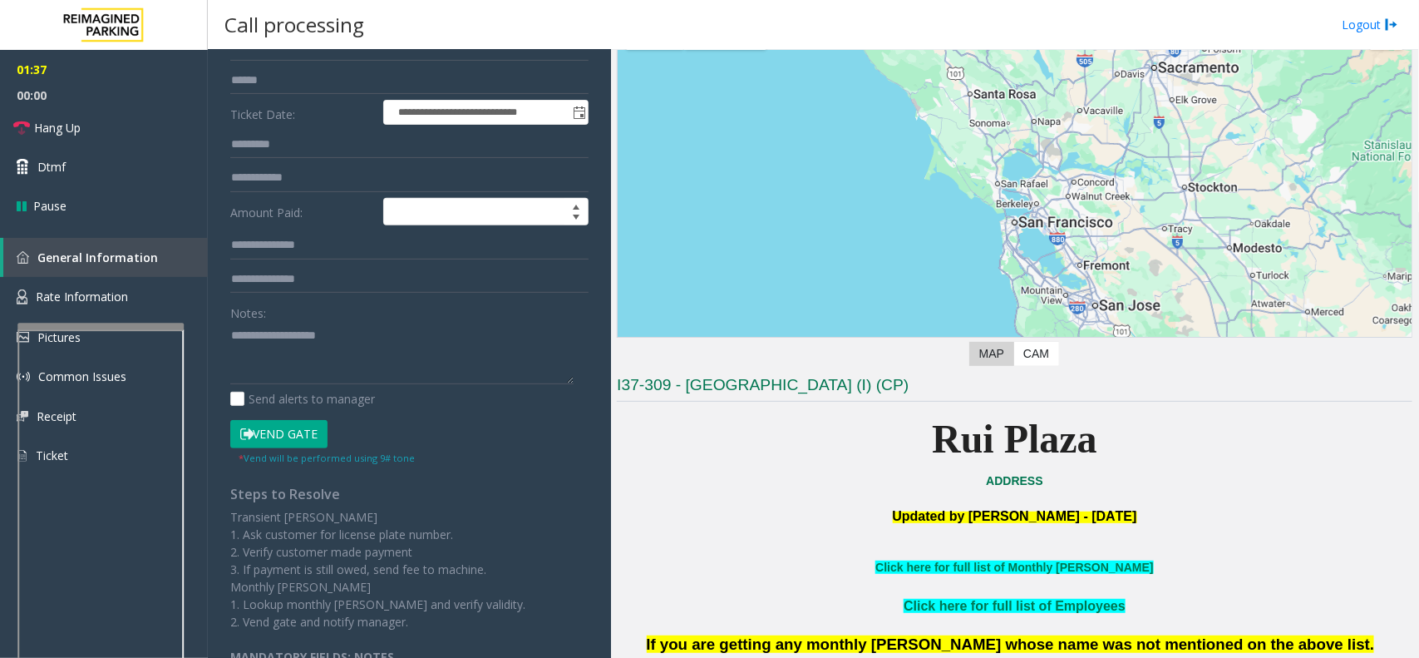
click at [267, 432] on button "Vend Gate" at bounding box center [278, 434] width 97 height 28
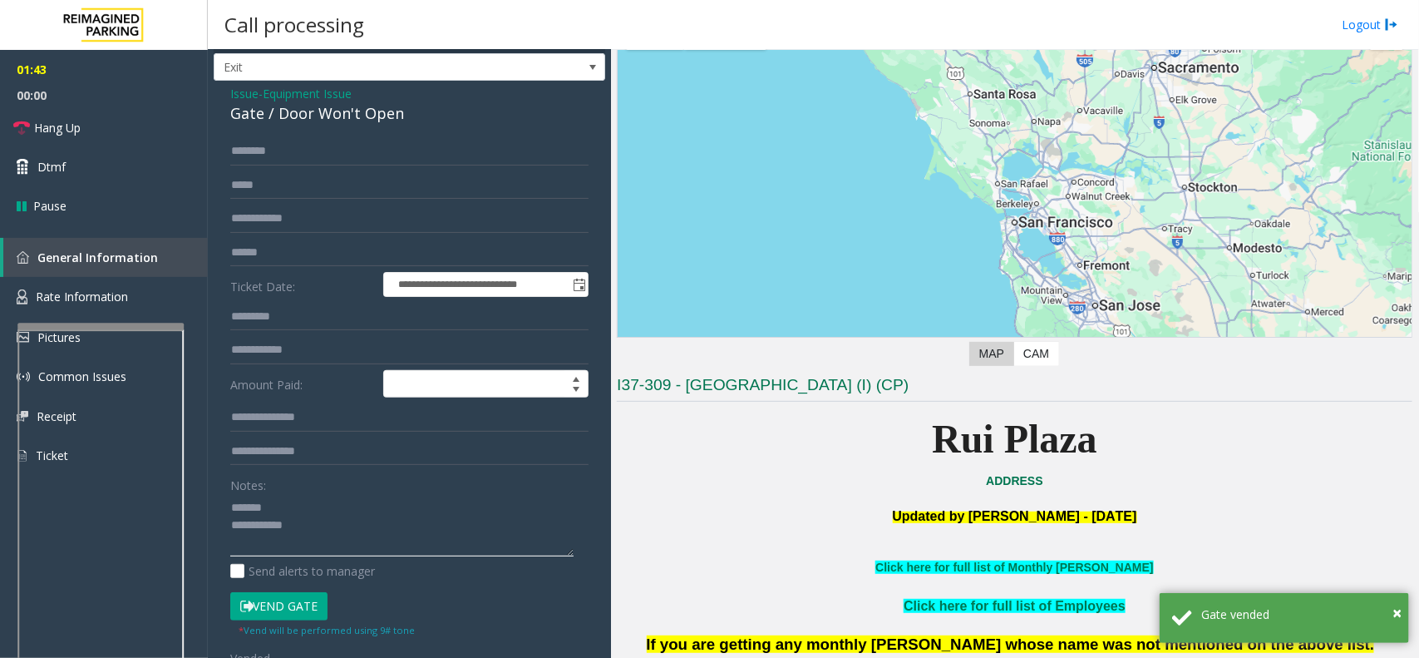
scroll to position [0, 0]
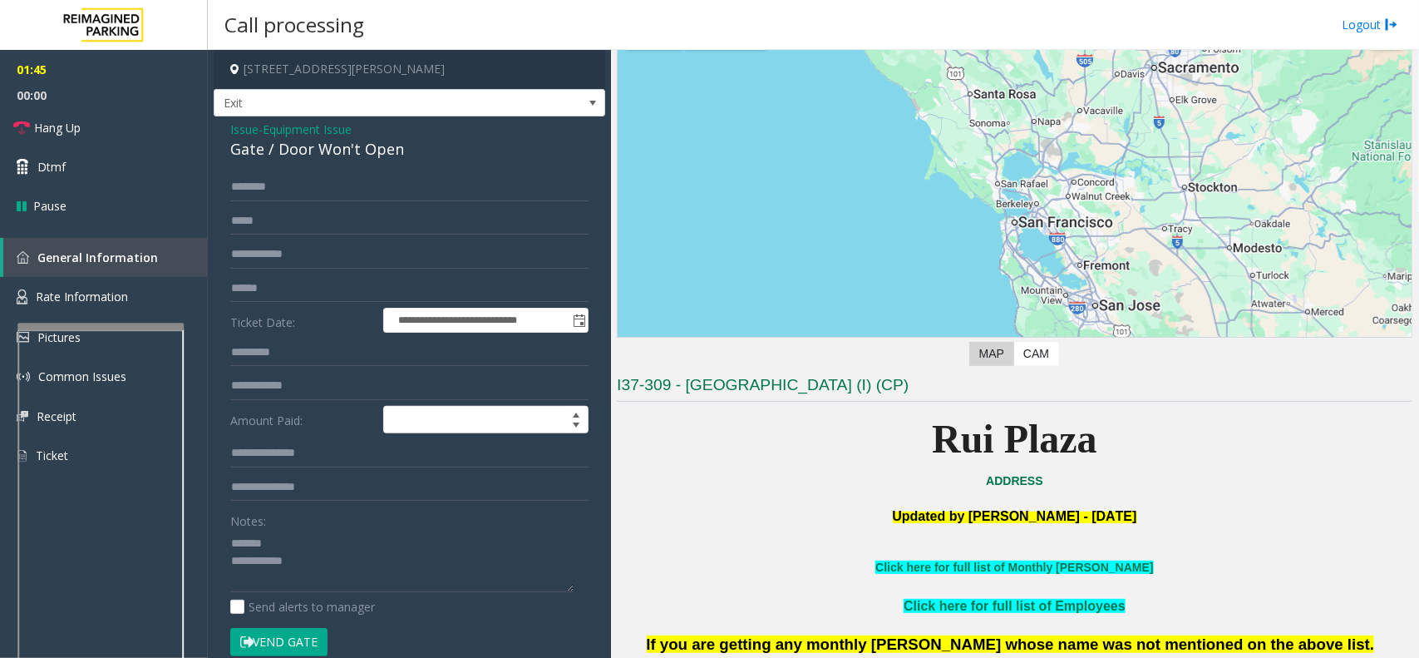
click at [294, 155] on div "Gate / Door Won't Open" at bounding box center [409, 149] width 358 height 22
click at [387, 571] on textarea at bounding box center [401, 561] width 343 height 62
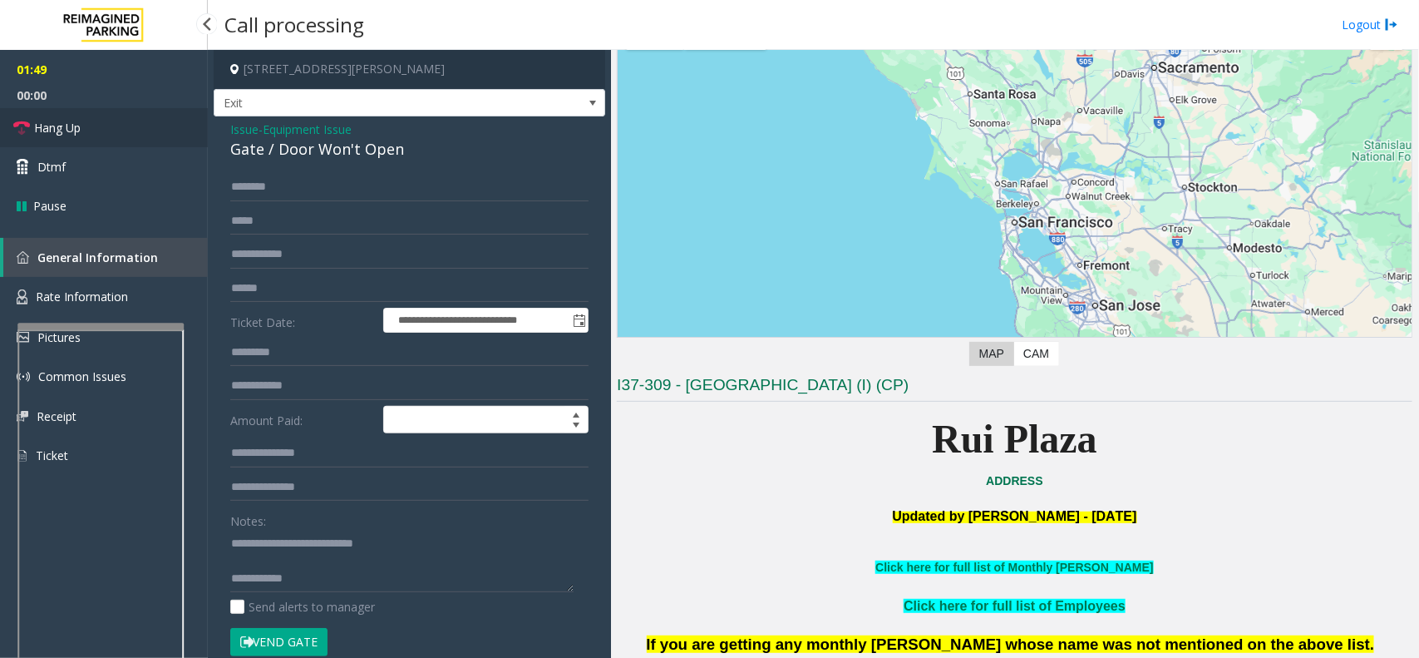
click at [175, 127] on link "Hang Up" at bounding box center [104, 127] width 208 height 39
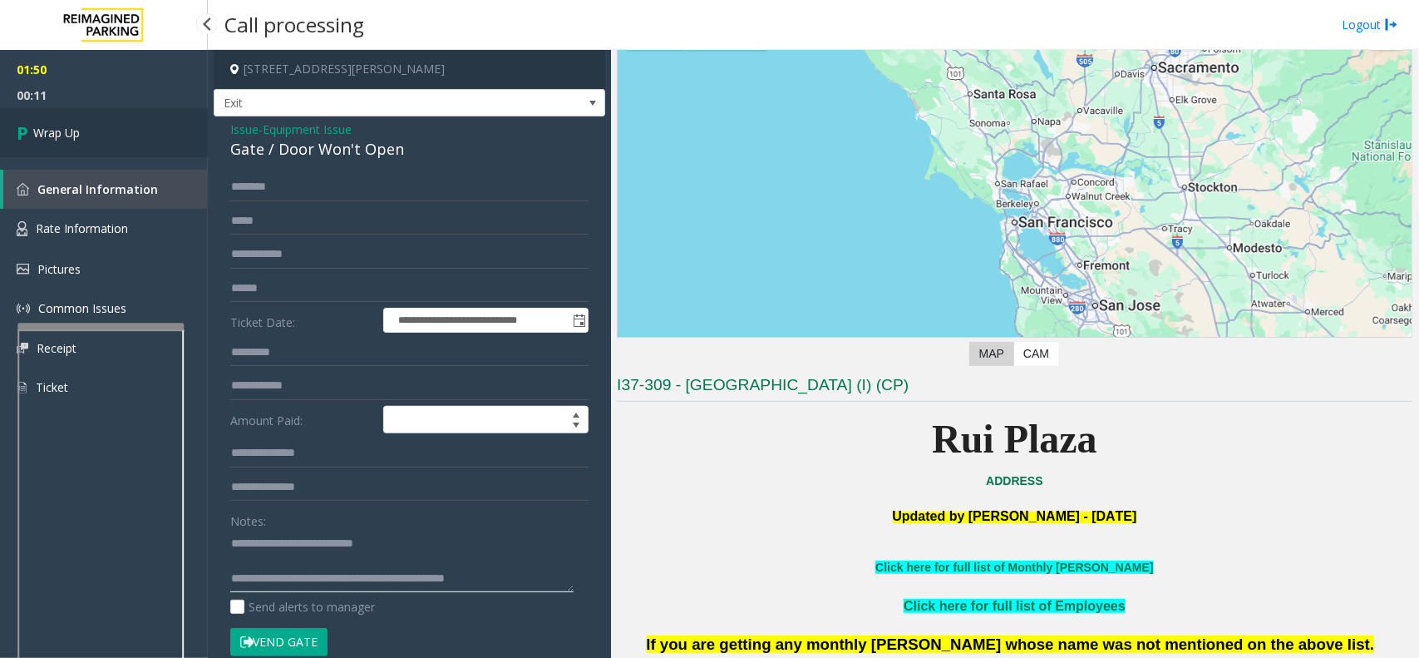
type textarea "**********"
click at [102, 127] on link "Wrap Up" at bounding box center [104, 132] width 208 height 49
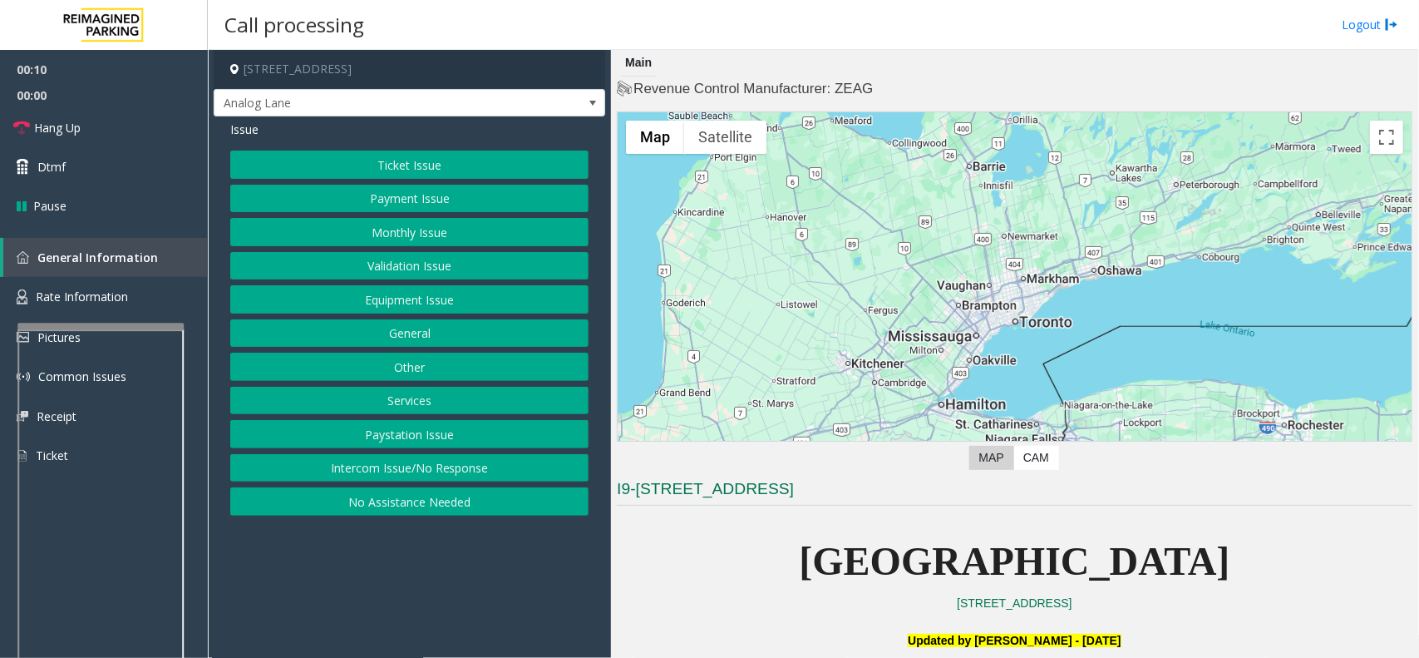
drag, startPoint x: 376, startPoint y: 471, endPoint x: 368, endPoint y: 443, distance: 28.4
click at [376, 471] on button "Intercom Issue/No Response" at bounding box center [409, 468] width 358 height 28
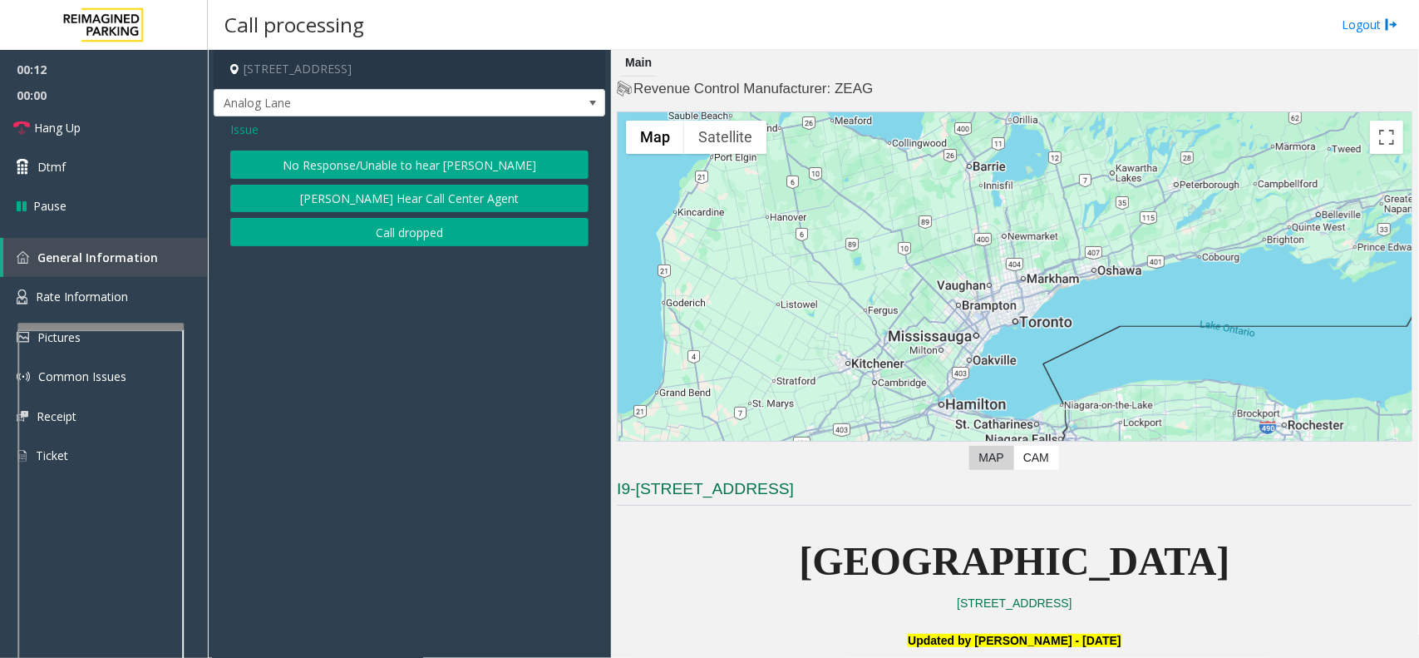
click at [289, 163] on button "No Response/Unable to hear [PERSON_NAME]" at bounding box center [409, 165] width 358 height 28
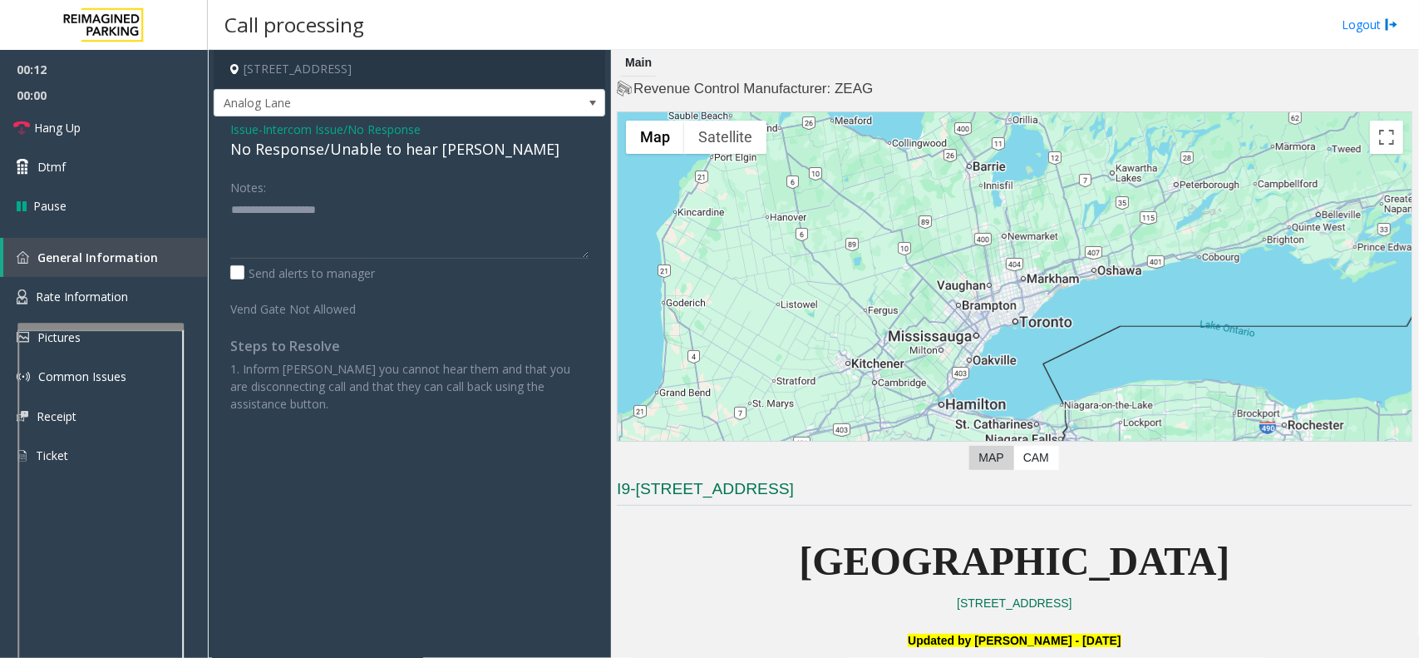
click at [295, 154] on div "No Response/Unable to hear [PERSON_NAME]" at bounding box center [409, 149] width 358 height 22
drag, startPoint x: 303, startPoint y: 137, endPoint x: 313, endPoint y: 227, distance: 90.4
click at [313, 227] on div "Issue - Intercom Issue/No Response No Response/Unable to hear [PERSON_NAME] Not…" at bounding box center [410, 272] width 392 height 313
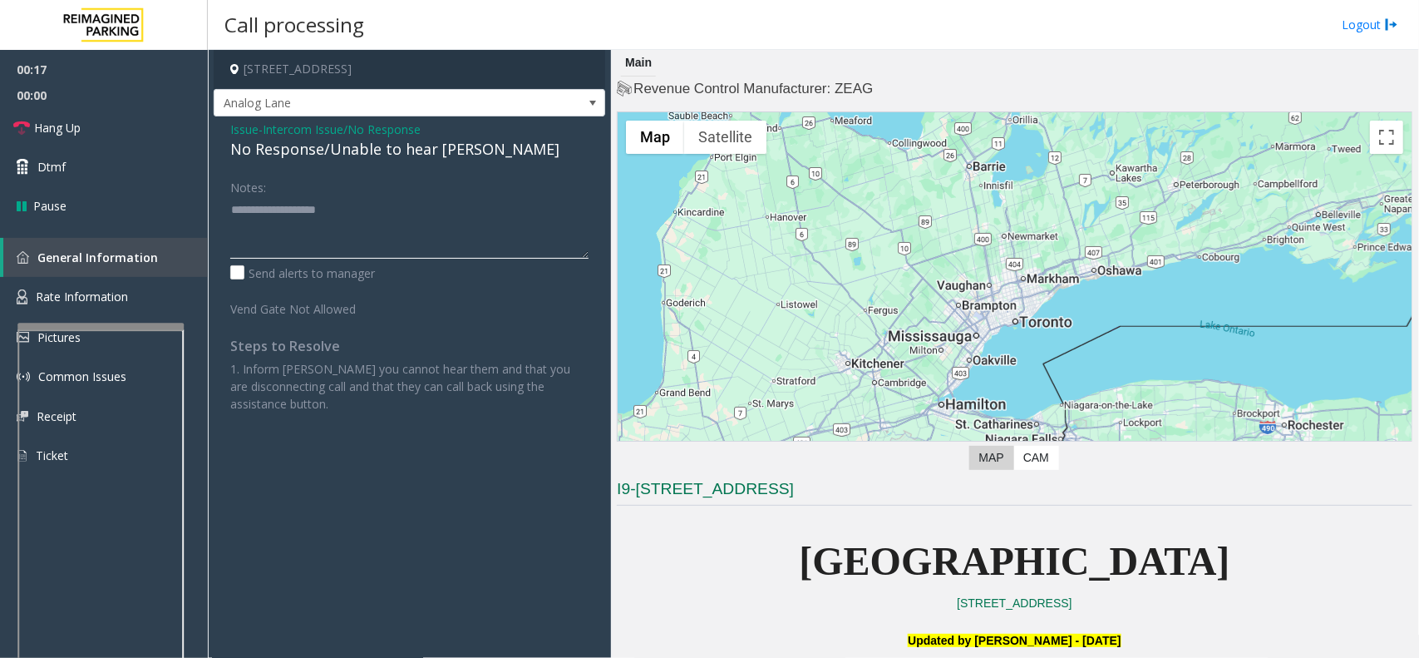
click at [313, 198] on textarea at bounding box center [409, 227] width 358 height 62
click at [313, 164] on div "Issue - Intercom Issue/No Response No Response/Unable to hear [PERSON_NAME] Not…" at bounding box center [410, 272] width 392 height 313
click at [138, 121] on link "Hang Up" at bounding box center [104, 127] width 208 height 39
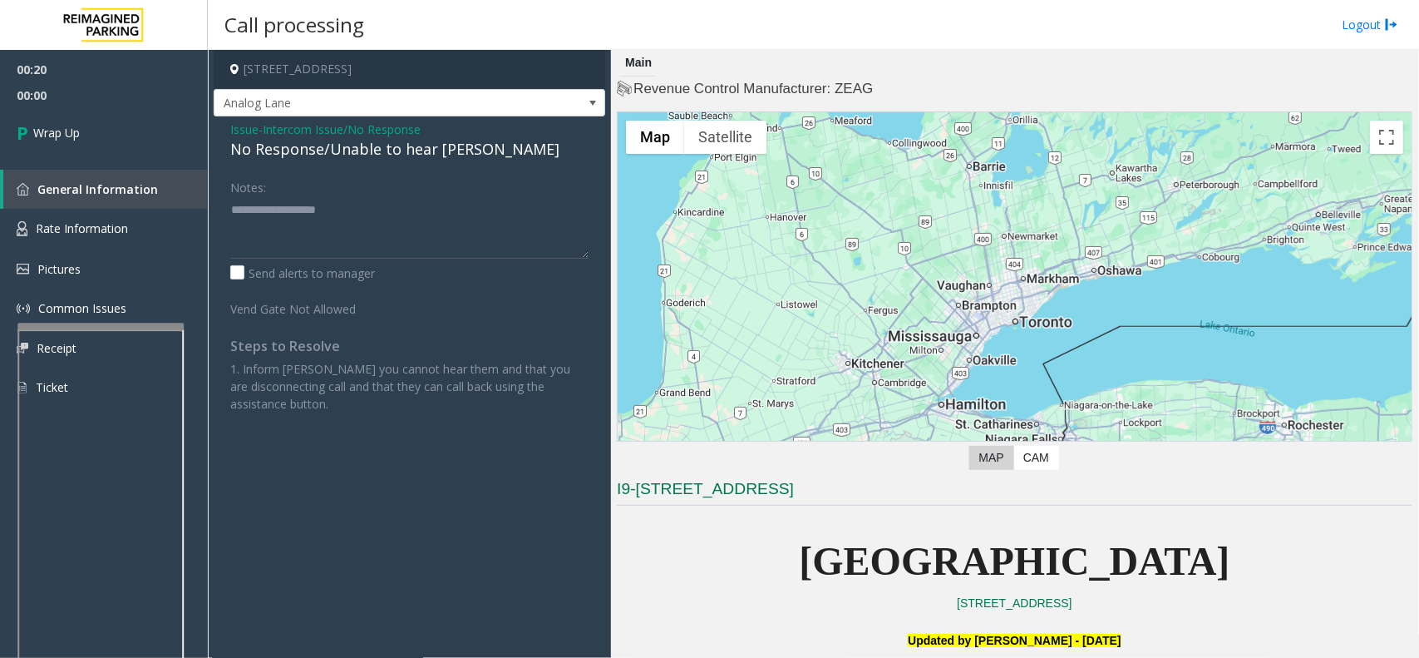
click at [475, 159] on div "No Response/Unable to hear [PERSON_NAME]" at bounding box center [409, 149] width 358 height 22
type textarea "**********"
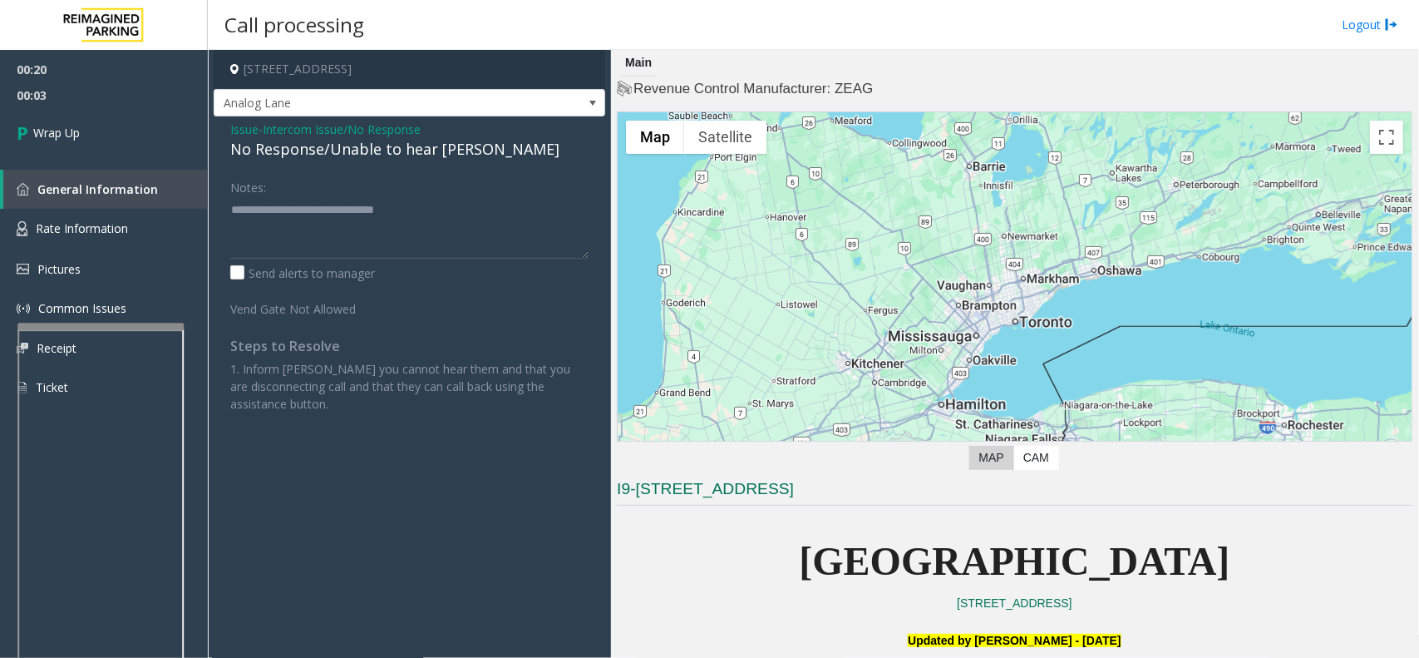
click at [318, 187] on div "Notes:" at bounding box center [409, 216] width 358 height 86
click at [114, 131] on link "Wrap Up" at bounding box center [104, 132] width 208 height 49
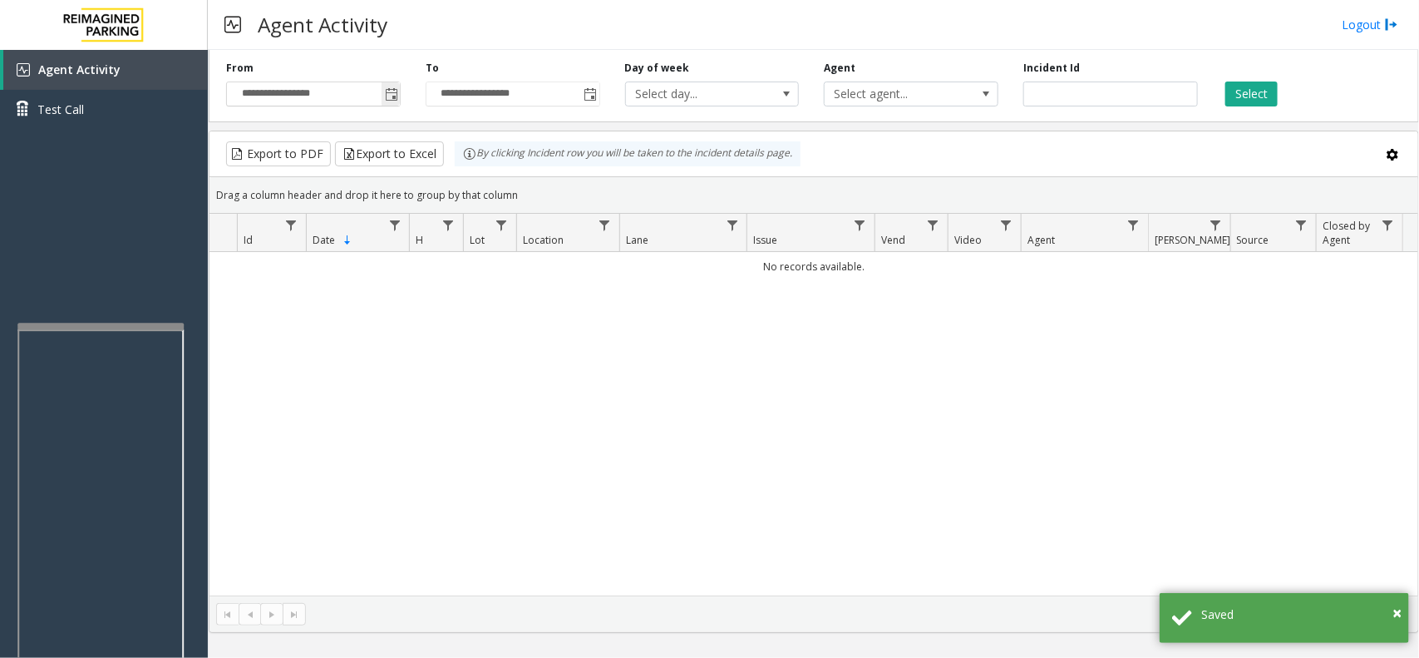
click at [383, 93] on span "Toggle popup" at bounding box center [391, 94] width 18 height 27
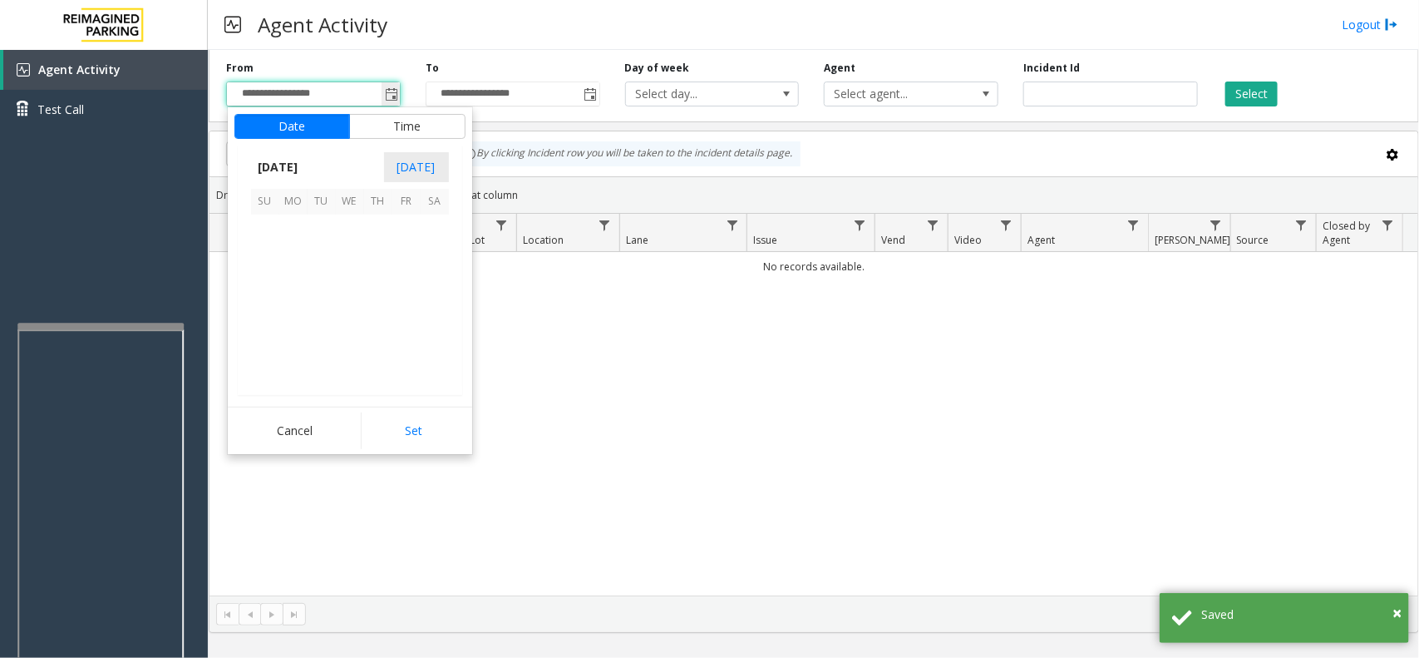
scroll to position [298292, 0]
click at [925, 476] on div "No records available." at bounding box center [814, 423] width 1209 height 343
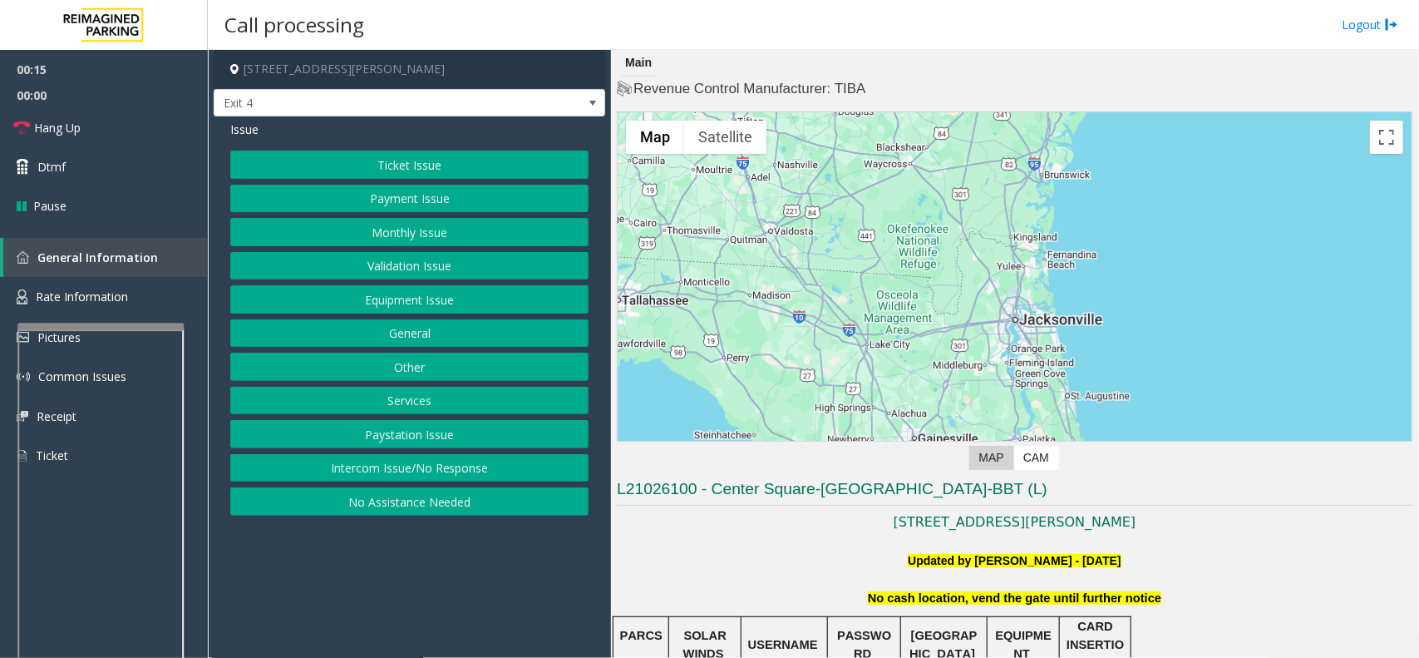
click at [504, 221] on button "Monthly Issue" at bounding box center [409, 232] width 358 height 28
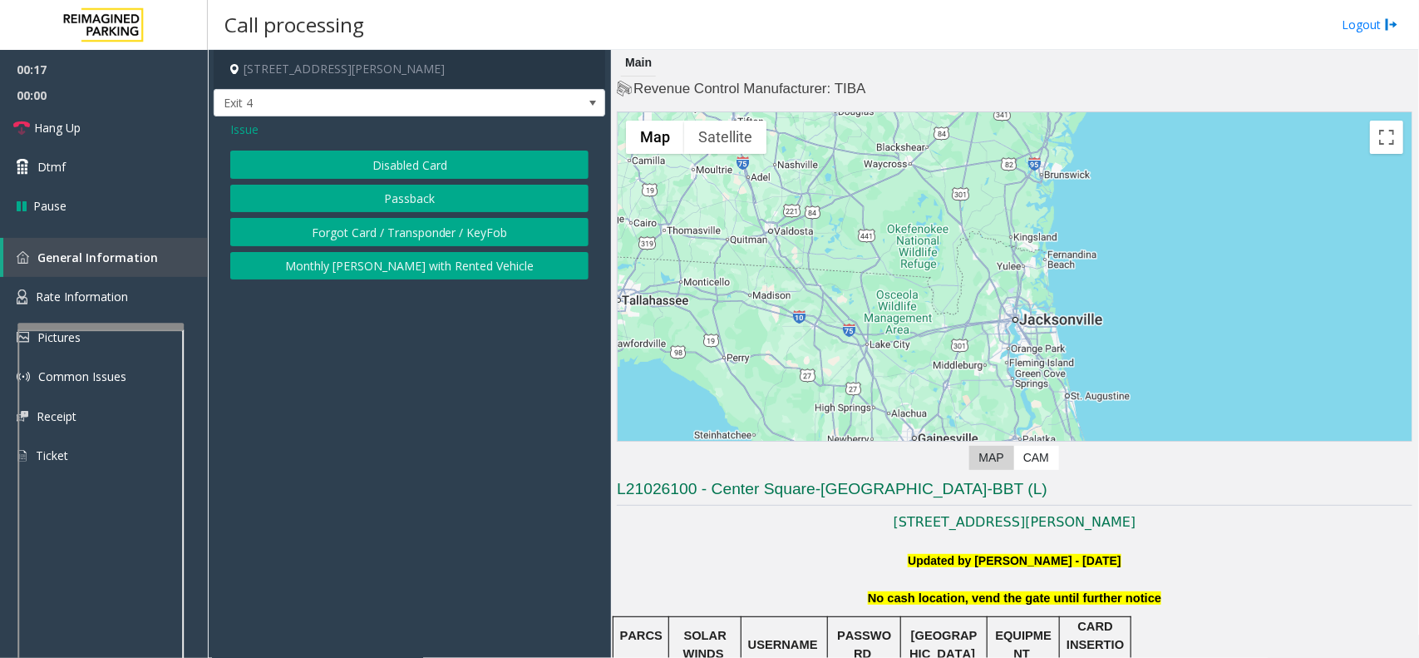
click at [491, 234] on button "Forgot Card / Transponder / KeyFob" at bounding box center [409, 232] width 358 height 28
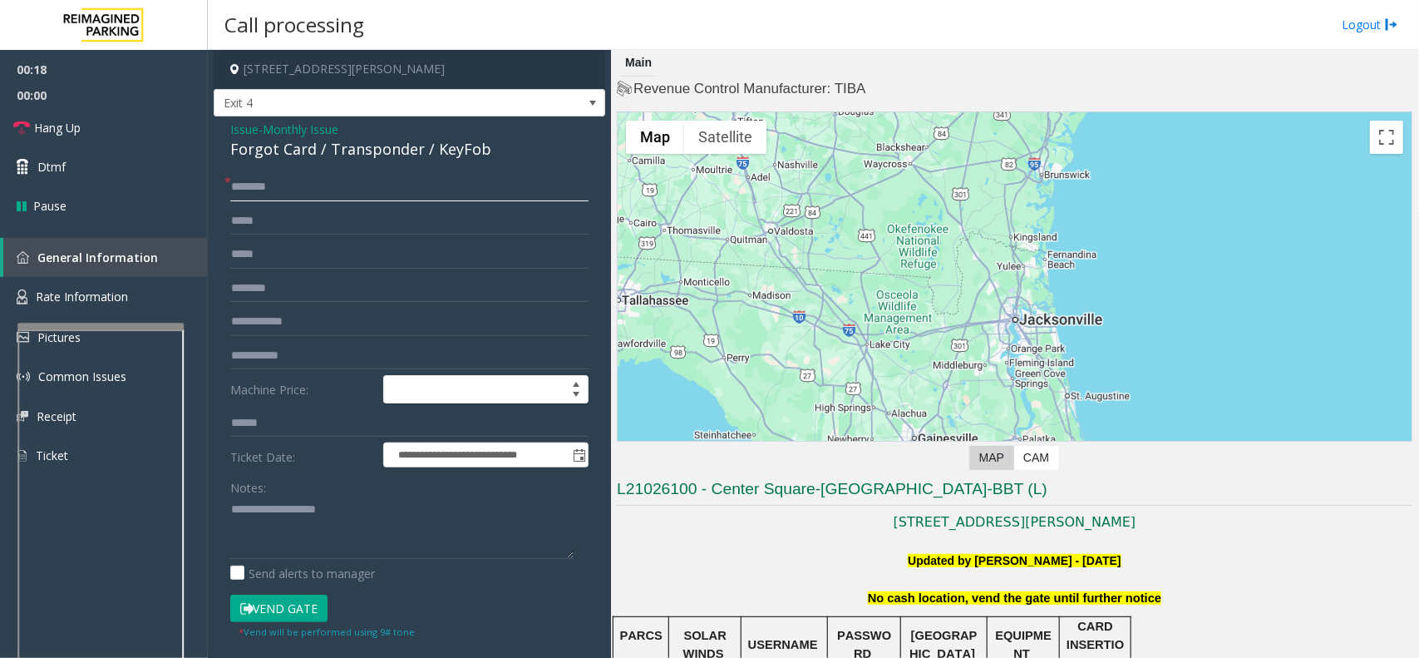
click at [355, 189] on input "text" at bounding box center [409, 187] width 358 height 28
type input "*****"
click at [302, 604] on button "Vend Gate" at bounding box center [278, 609] width 97 height 28
drag, startPoint x: 312, startPoint y: 133, endPoint x: 223, endPoint y: 144, distance: 89.6
click at [223, 144] on div "**********" at bounding box center [410, 546] width 392 height 861
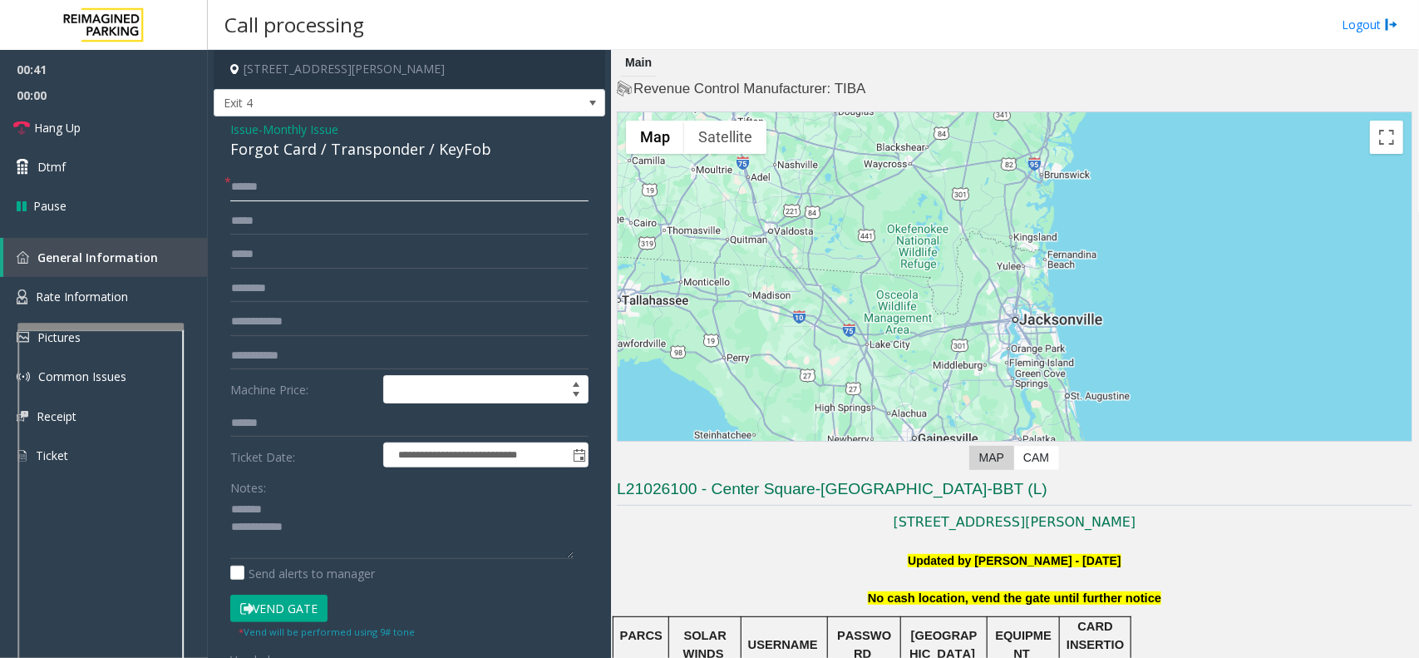
click at [295, 176] on input "*****" at bounding box center [409, 187] width 358 height 28
drag, startPoint x: 308, startPoint y: 151, endPoint x: 222, endPoint y: 155, distance: 85.7
click at [222, 155] on div "**********" at bounding box center [410, 546] width 392 height 861
click at [284, 155] on div "Forgot Card / Transponder / KeyFob" at bounding box center [409, 149] width 358 height 22
drag, startPoint x: 310, startPoint y: 147, endPoint x: 208, endPoint y: 142, distance: 102.4
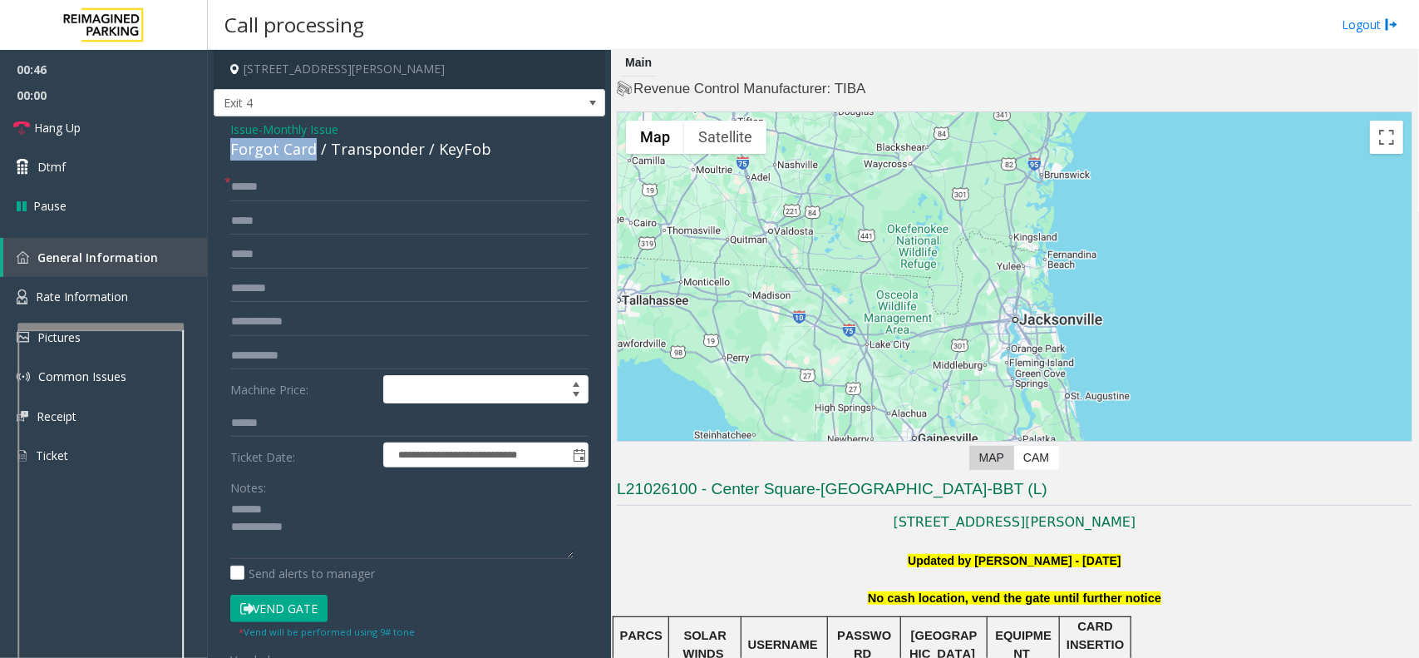
click at [208, 142] on div "**********" at bounding box center [813, 354] width 1211 height 608
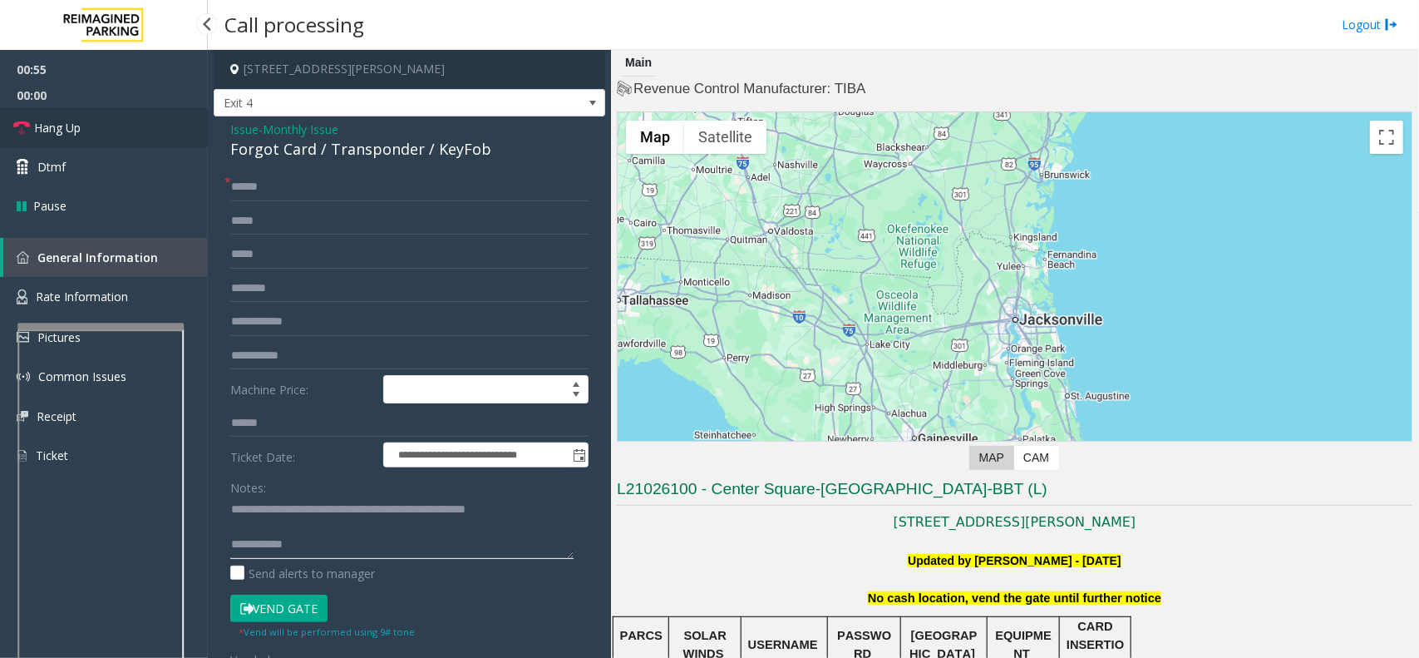
type textarea "**********"
click at [92, 118] on link "Hang Up" at bounding box center [104, 127] width 208 height 39
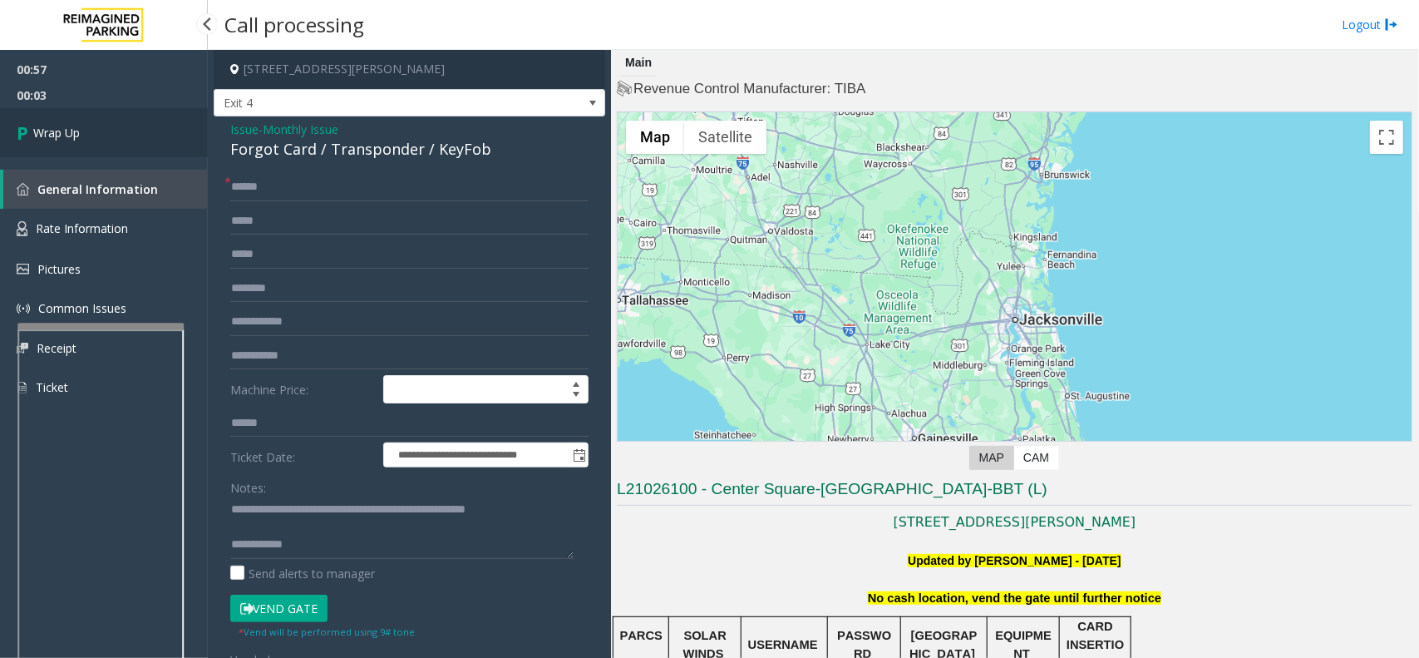
click at [92, 118] on link "Wrap Up" at bounding box center [104, 132] width 208 height 49
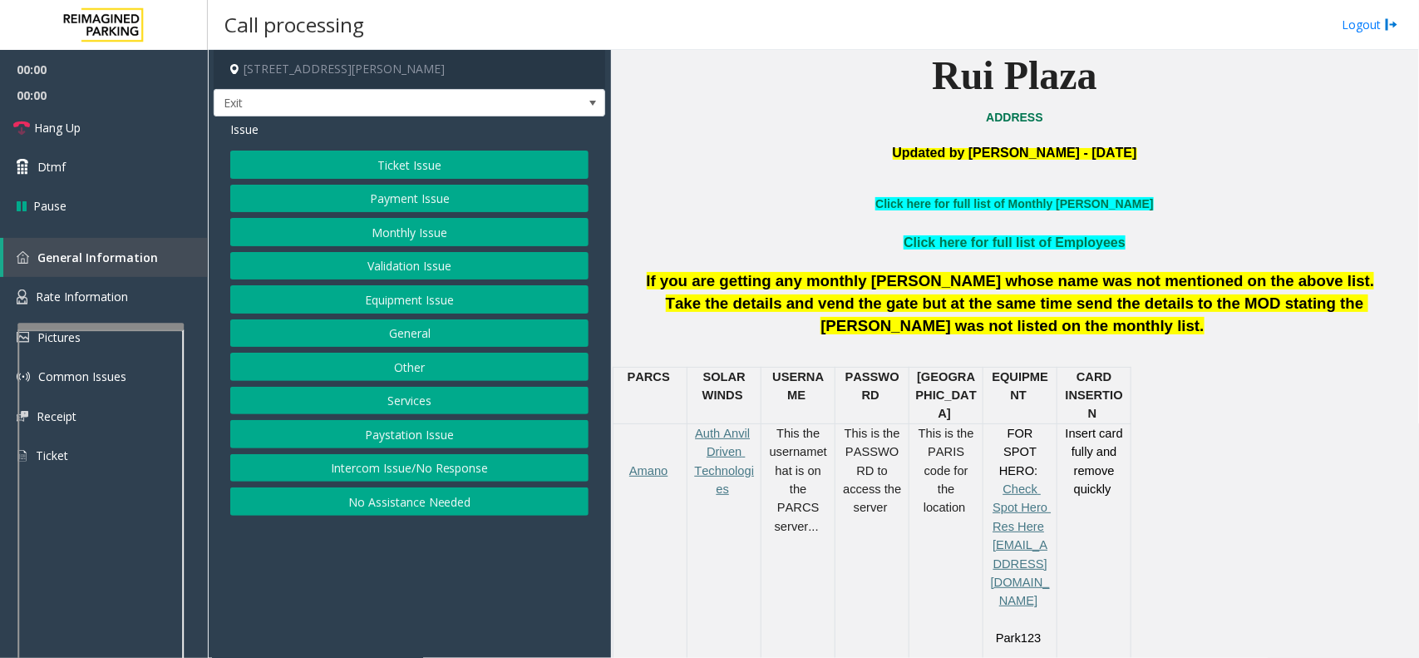
scroll to position [520, 0]
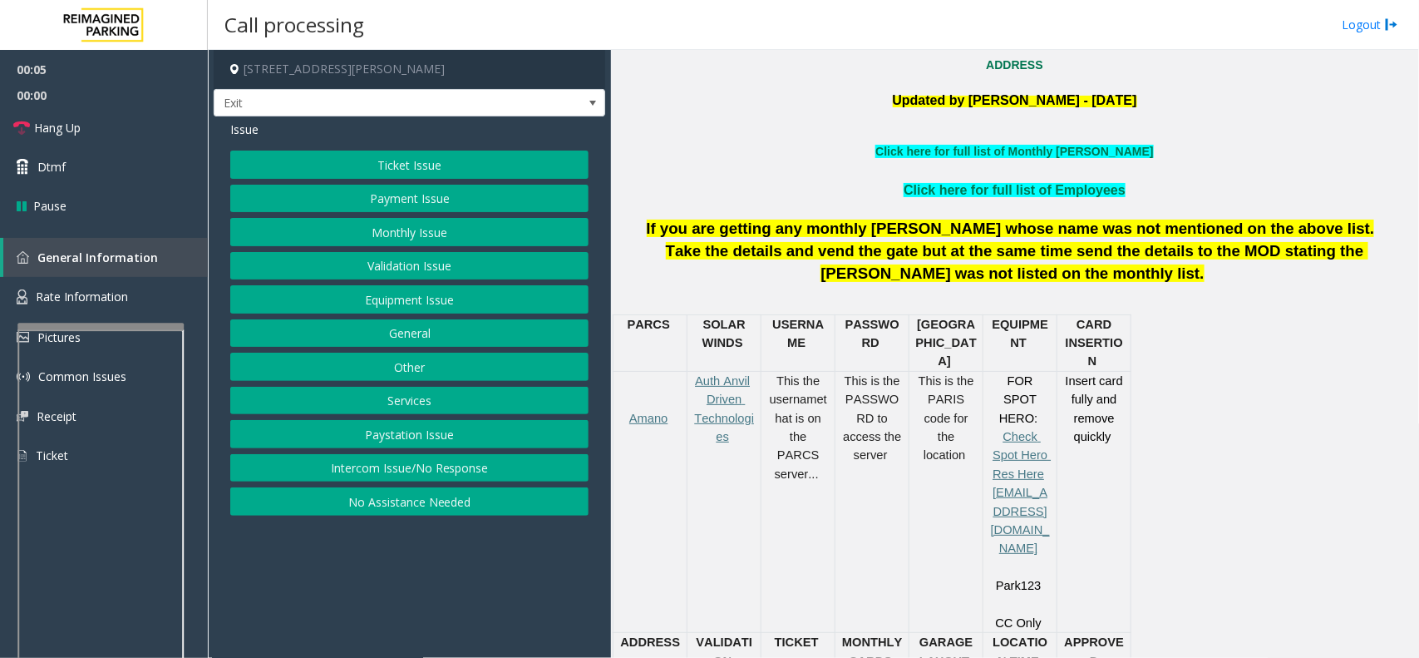
click at [432, 471] on button "Intercom Issue/No Response" at bounding box center [409, 468] width 358 height 28
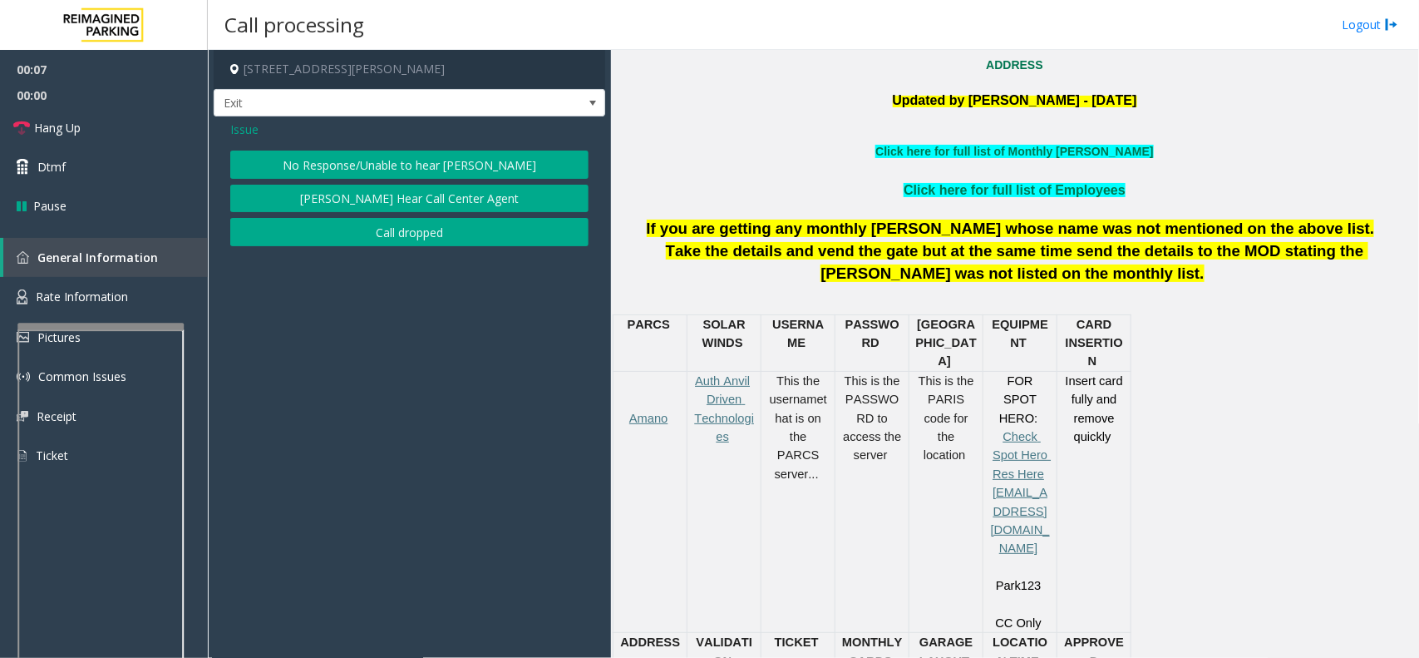
click at [239, 131] on span "Issue" at bounding box center [244, 129] width 28 height 17
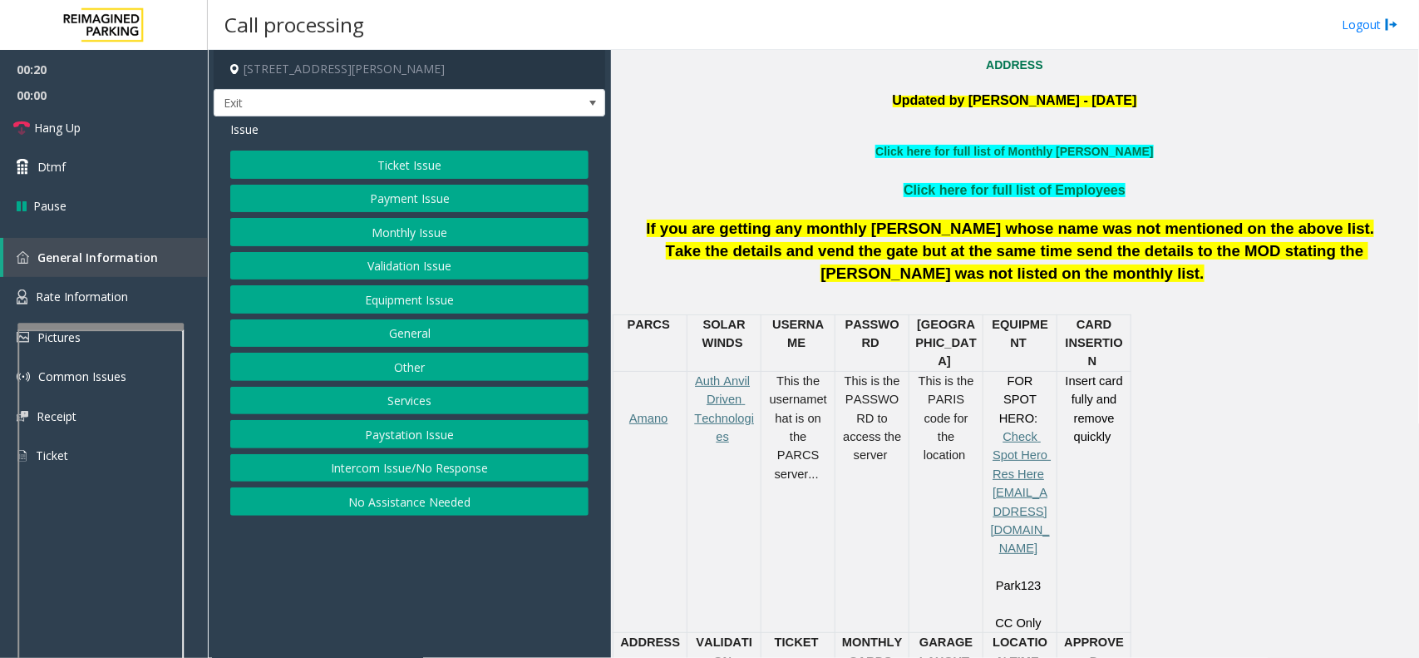
click at [460, 471] on button "Intercom Issue/No Response" at bounding box center [409, 468] width 358 height 28
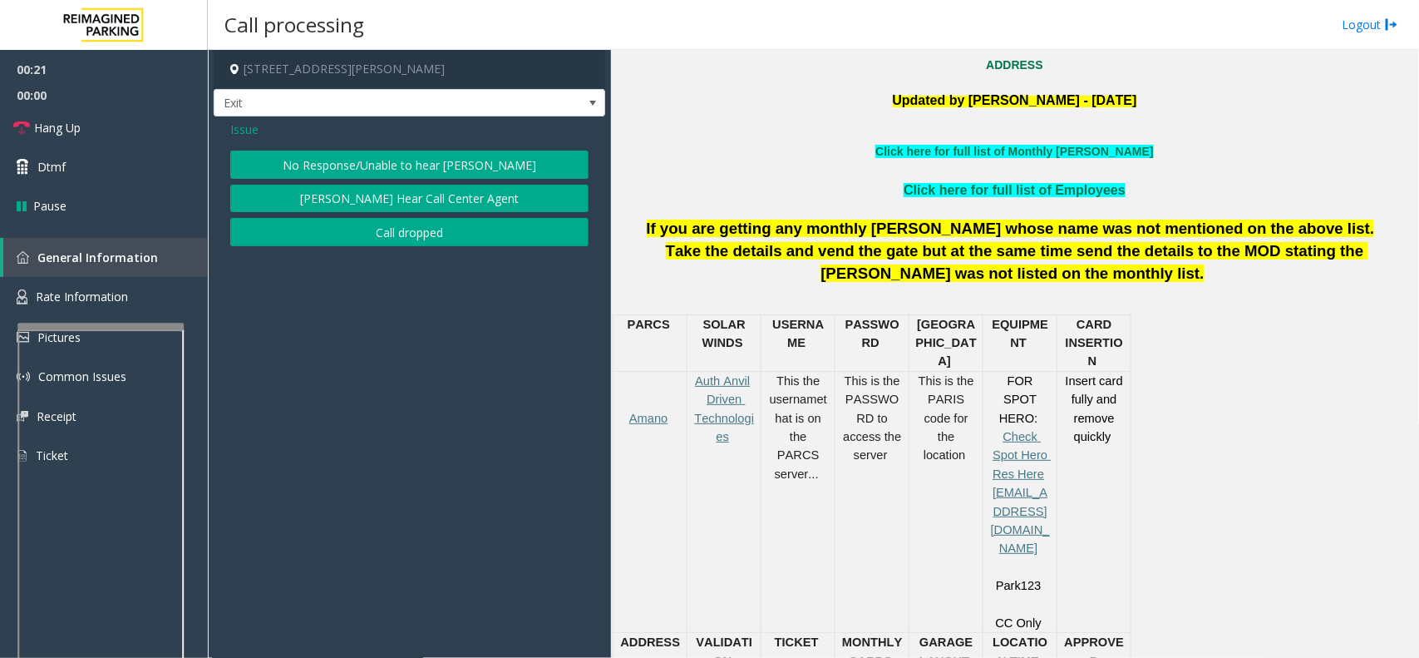
click at [476, 169] on button "No Response/Unable to hear [PERSON_NAME]" at bounding box center [409, 165] width 358 height 28
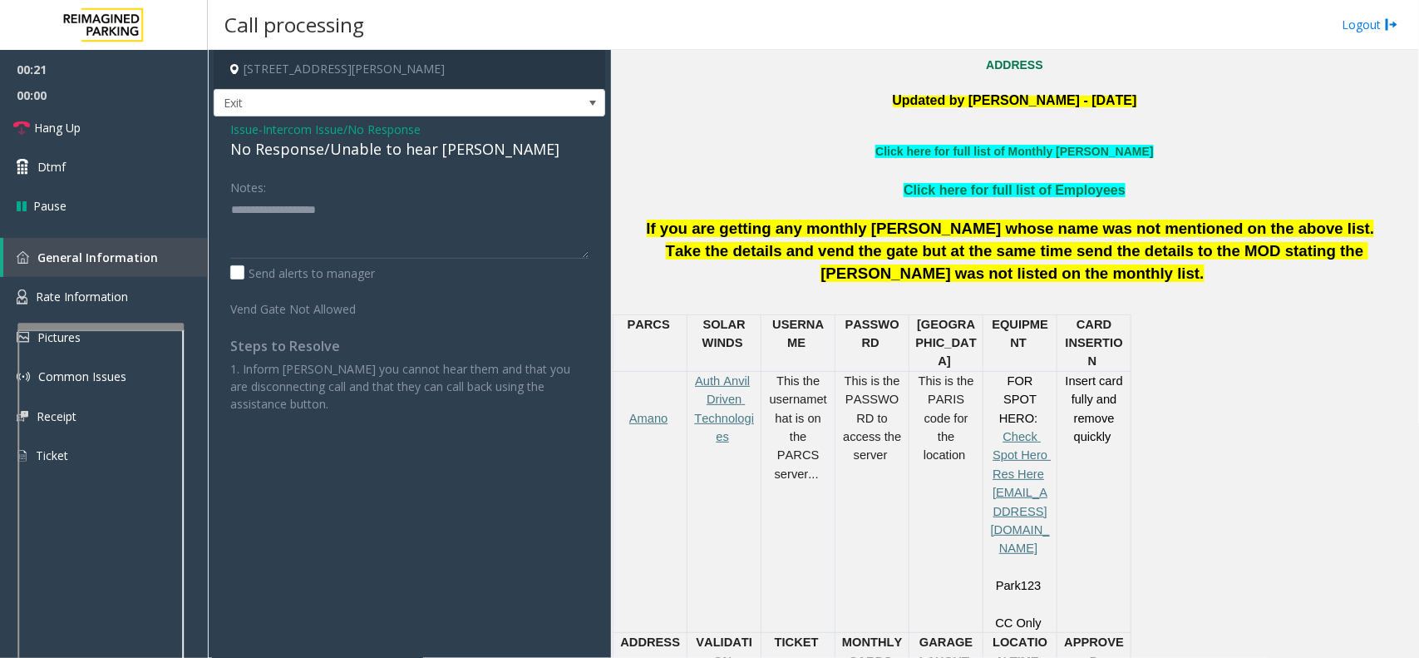
click at [367, 148] on div "No Response/Unable to hear [PERSON_NAME]" at bounding box center [409, 149] width 358 height 22
type textarea "**********"
click at [106, 122] on link "Hang Up" at bounding box center [104, 127] width 208 height 39
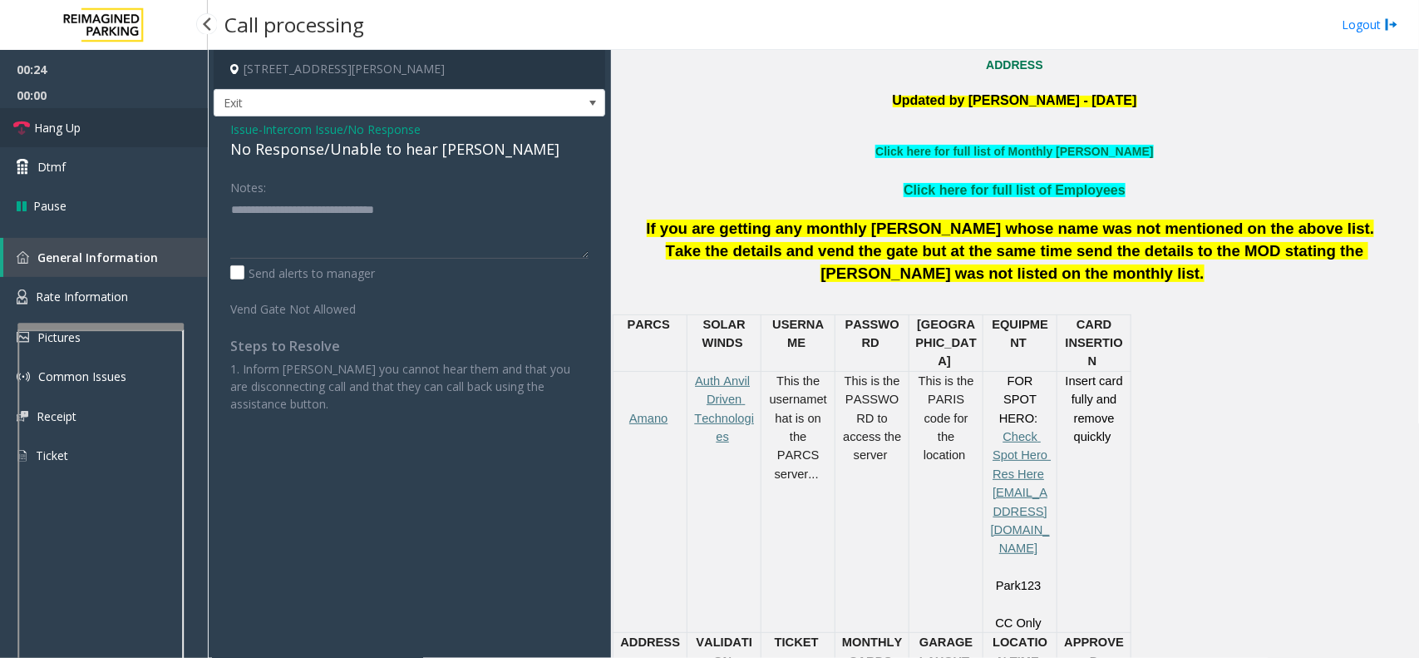
click at [106, 122] on link "Hang Up" at bounding box center [104, 127] width 208 height 39
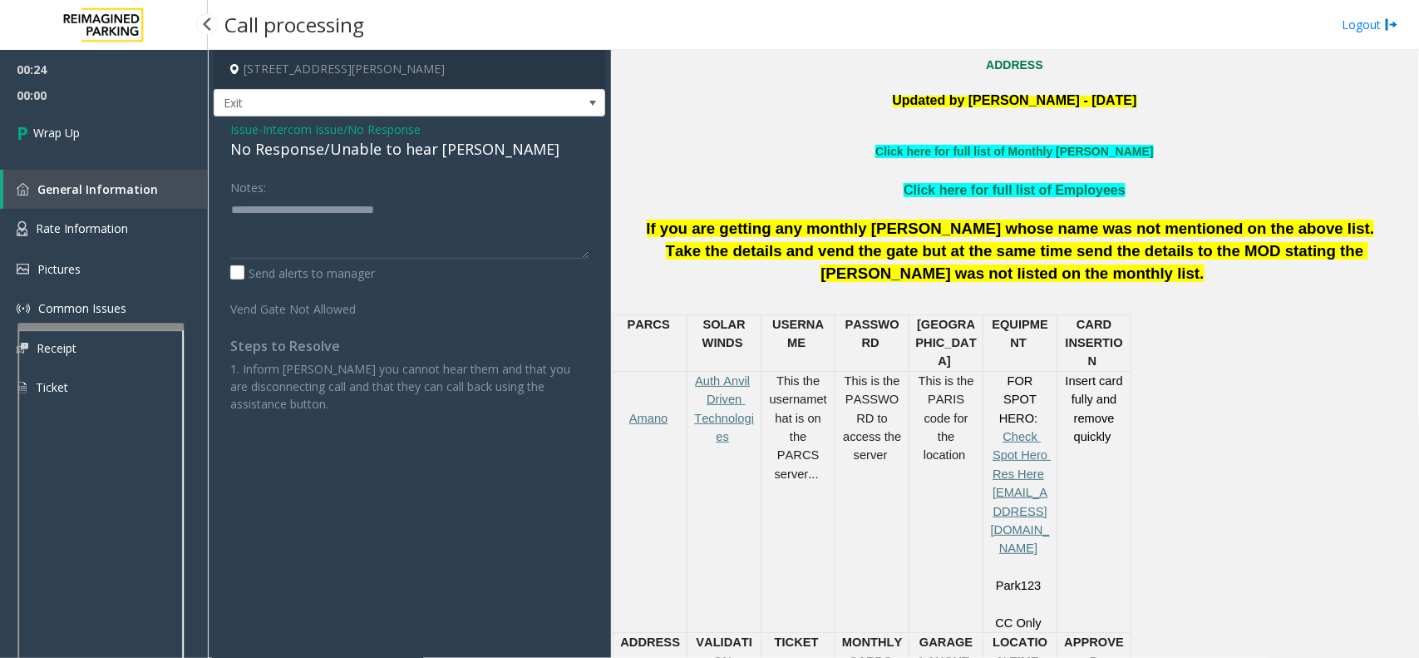
click at [106, 122] on link "Wrap Up" at bounding box center [104, 132] width 208 height 49
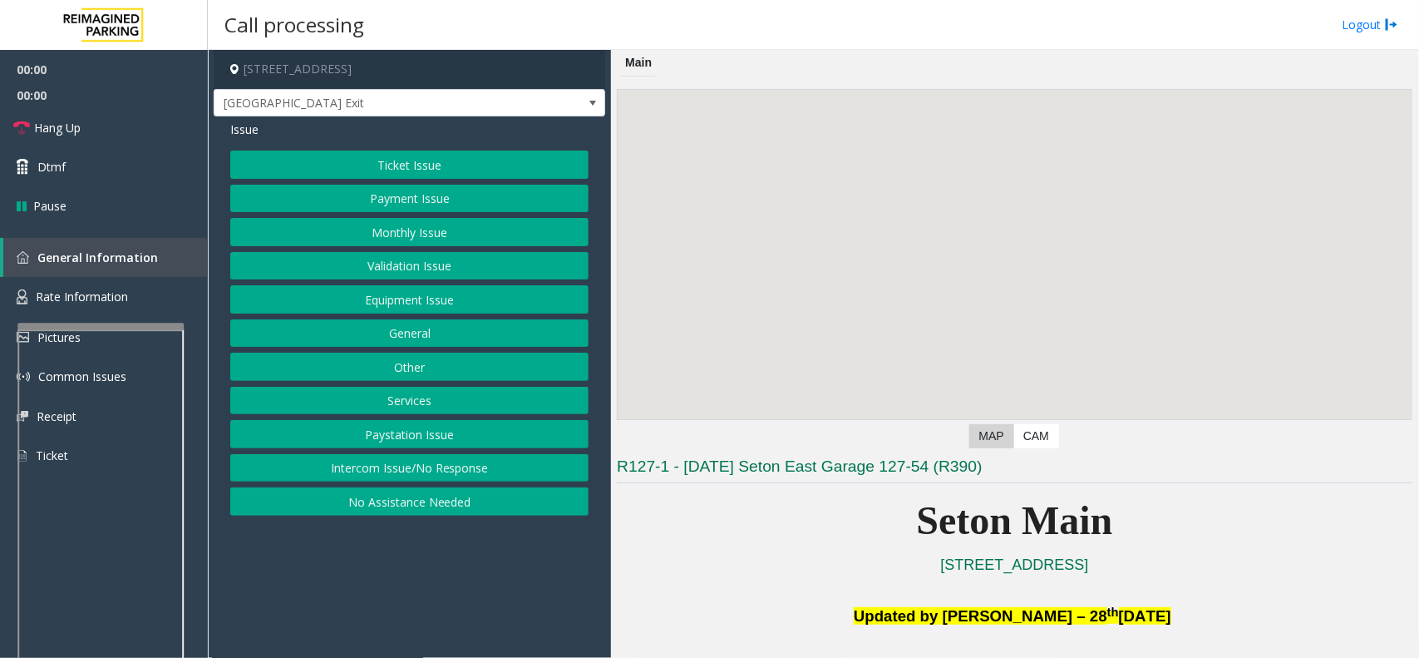
scroll to position [312, 0]
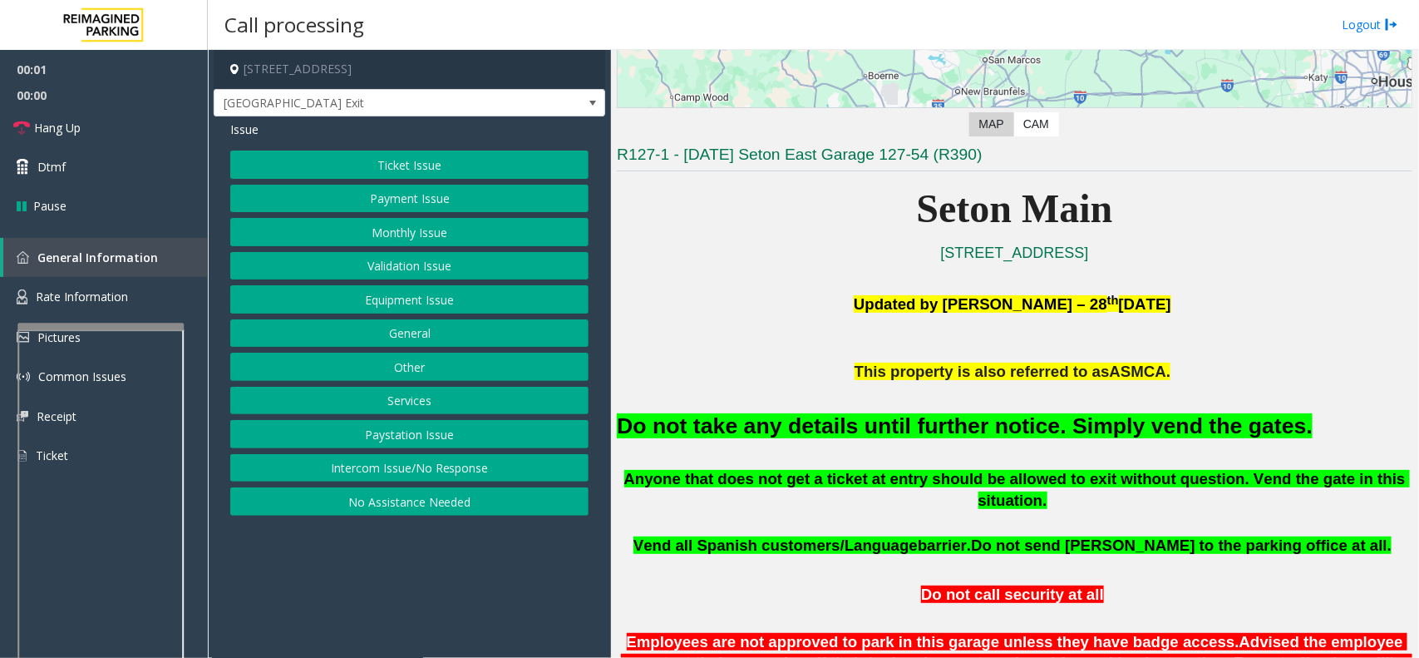
click at [392, 301] on button "Equipment Issue" at bounding box center [409, 299] width 358 height 28
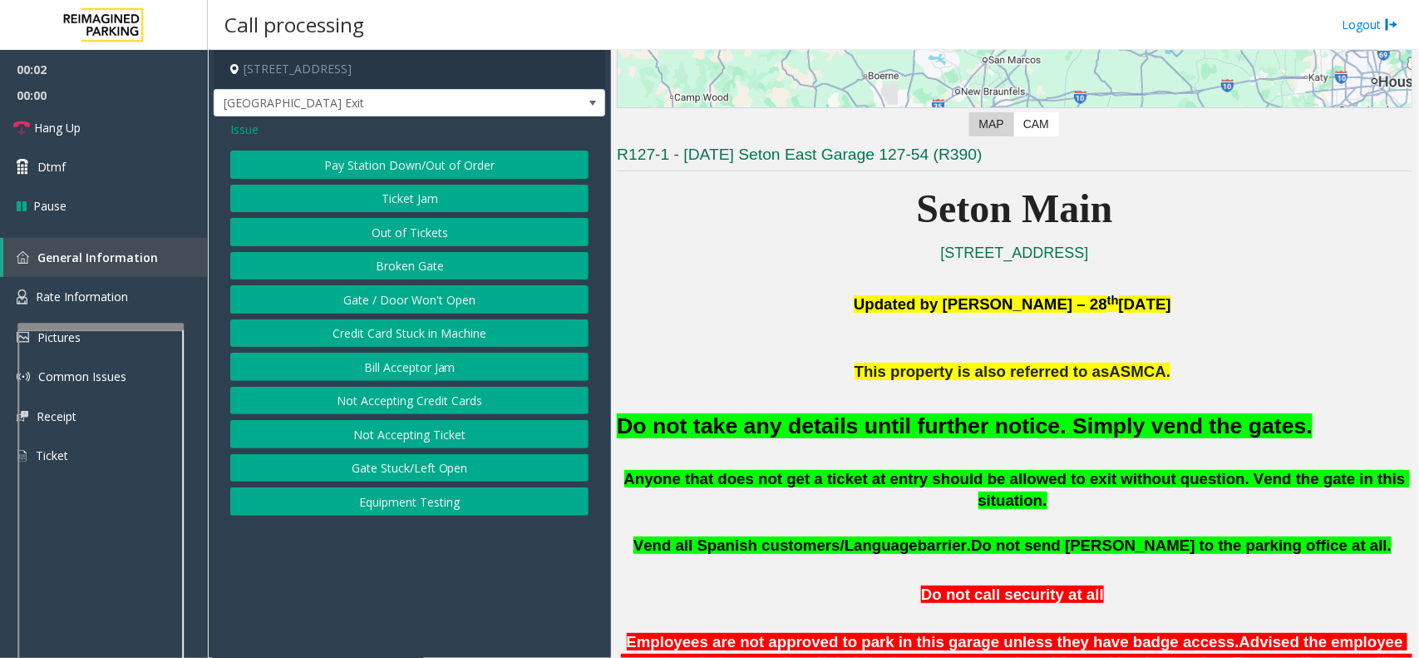
click at [392, 301] on button "Gate / Door Won't Open" at bounding box center [409, 299] width 358 height 28
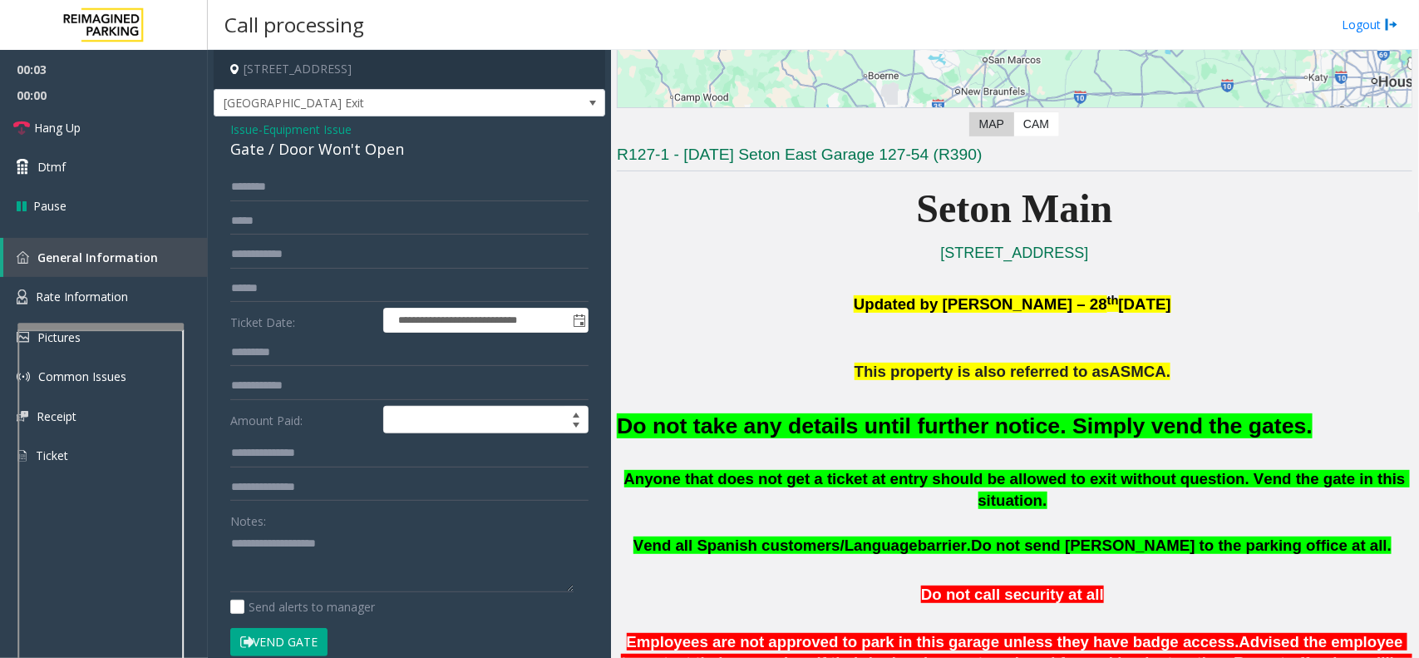
click at [284, 647] on button "Vend Gate" at bounding box center [278, 642] width 97 height 28
click at [314, 130] on span "Equipment Issue" at bounding box center [307, 129] width 89 height 17
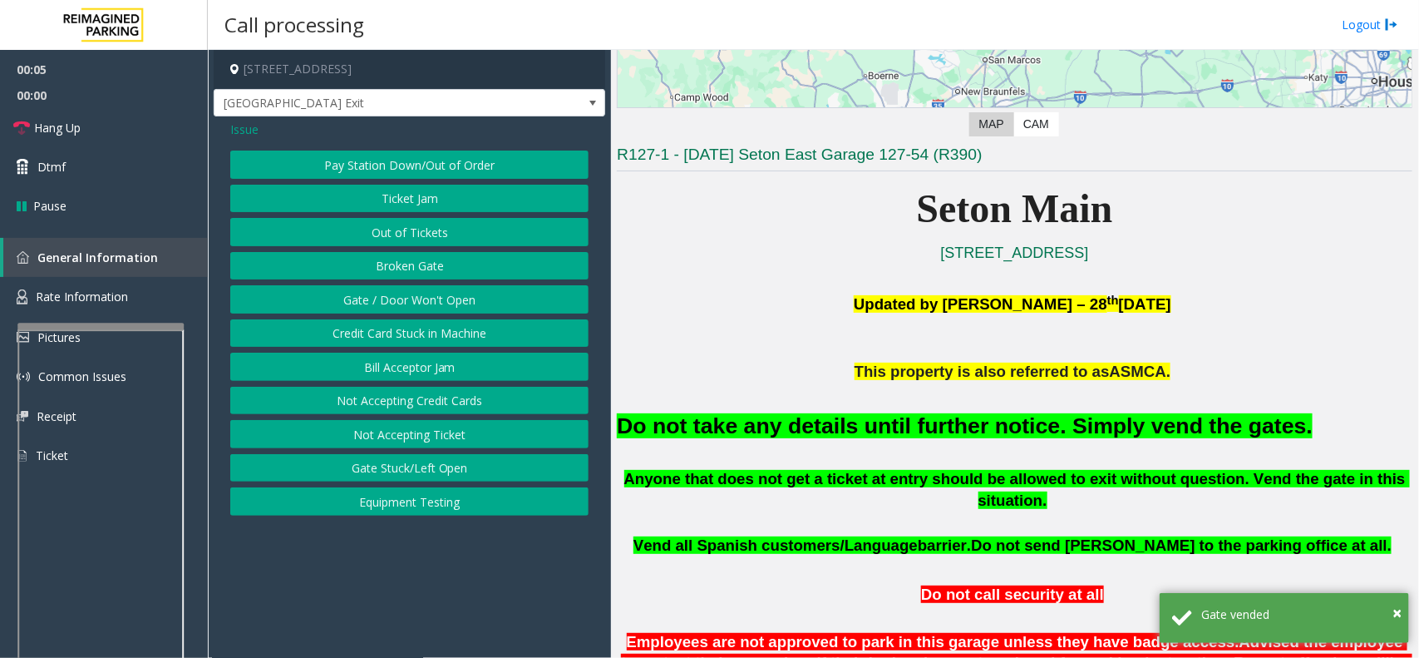
click at [247, 136] on span "Issue" at bounding box center [244, 129] width 28 height 17
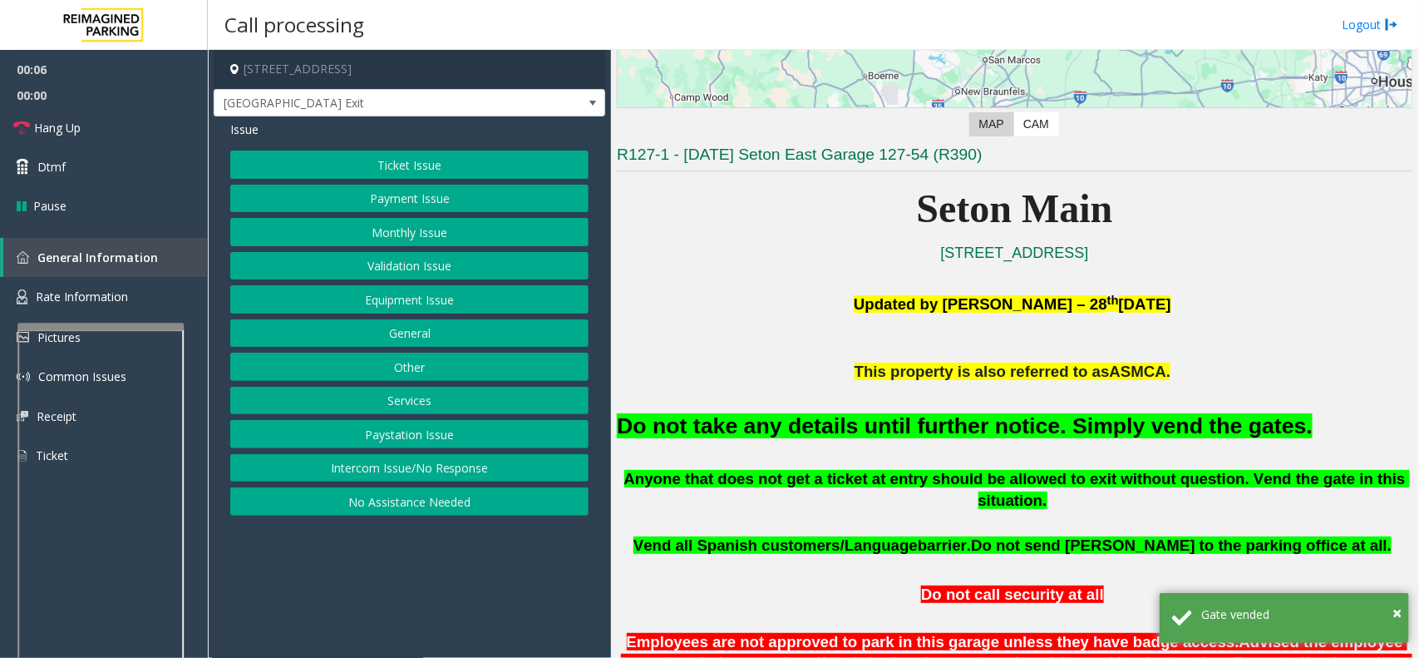
click at [378, 166] on button "Ticket Issue" at bounding box center [409, 165] width 358 height 28
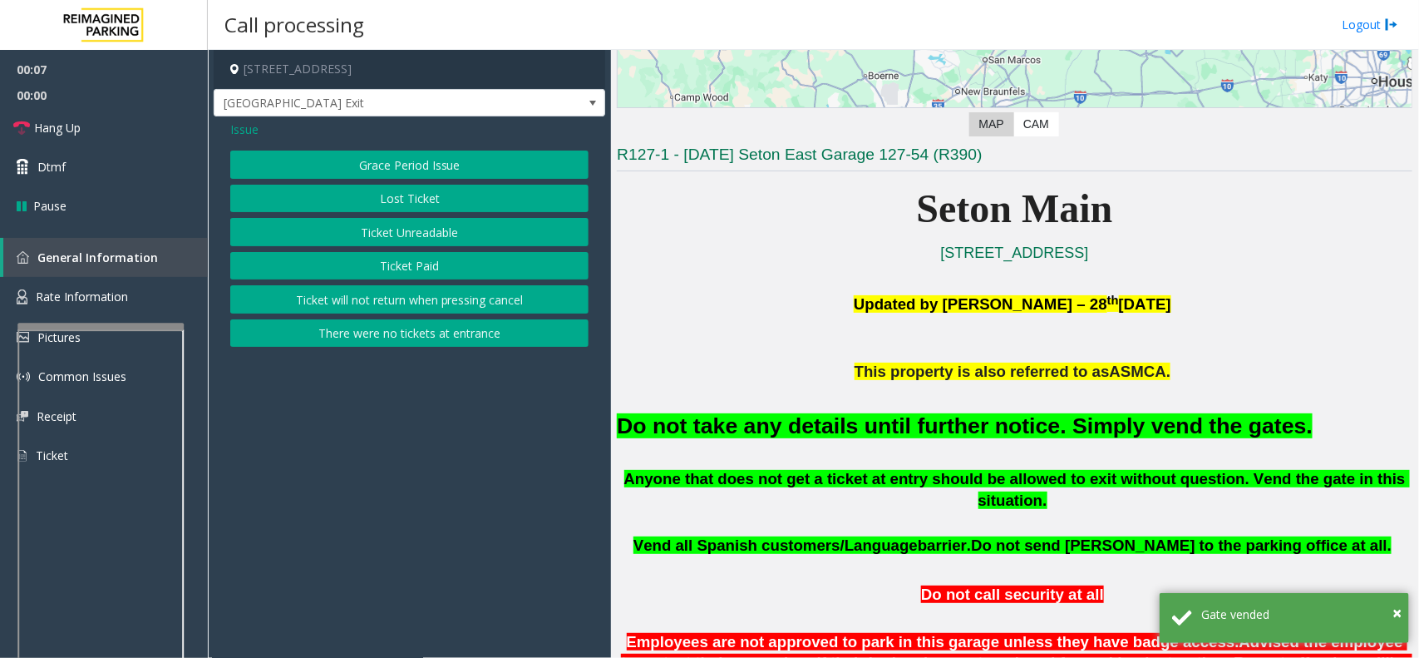
click at [395, 334] on button "There were no tickets at entrance" at bounding box center [409, 333] width 358 height 28
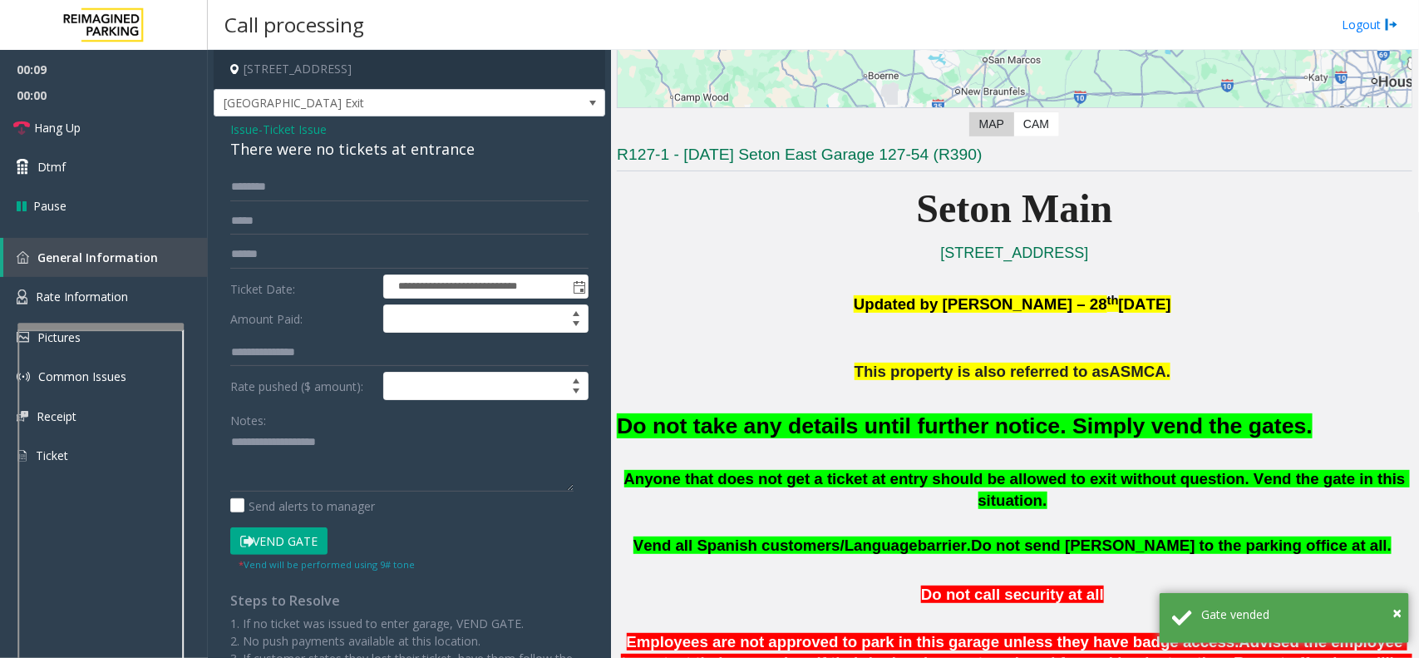
click at [819, 429] on font "Do not take any details until further notice. Simply vend the gates." at bounding box center [965, 425] width 696 height 25
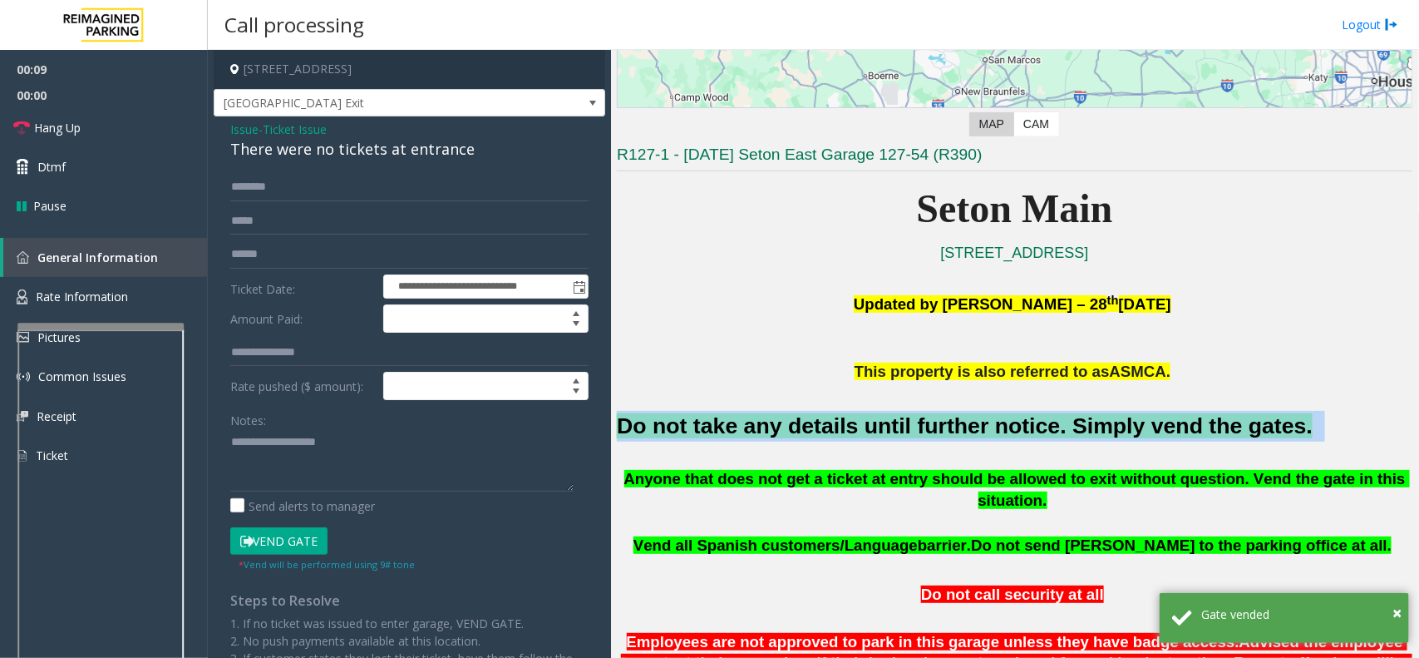
click at [819, 429] on font "Do not take any details until further notice. Simply vend the gates." at bounding box center [965, 425] width 696 height 25
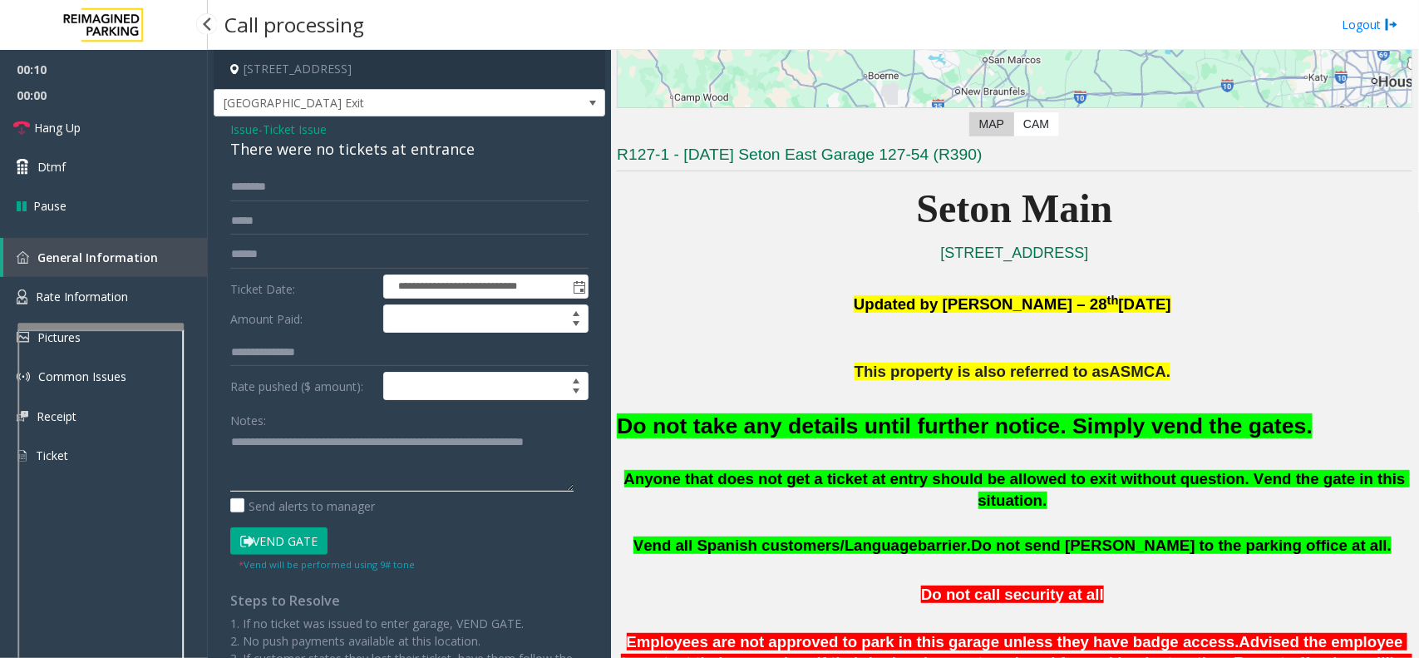
type textarea "**********"
click at [48, 101] on span "00:00" at bounding box center [104, 95] width 208 height 26
click at [62, 123] on span "Hang Up" at bounding box center [57, 127] width 47 height 17
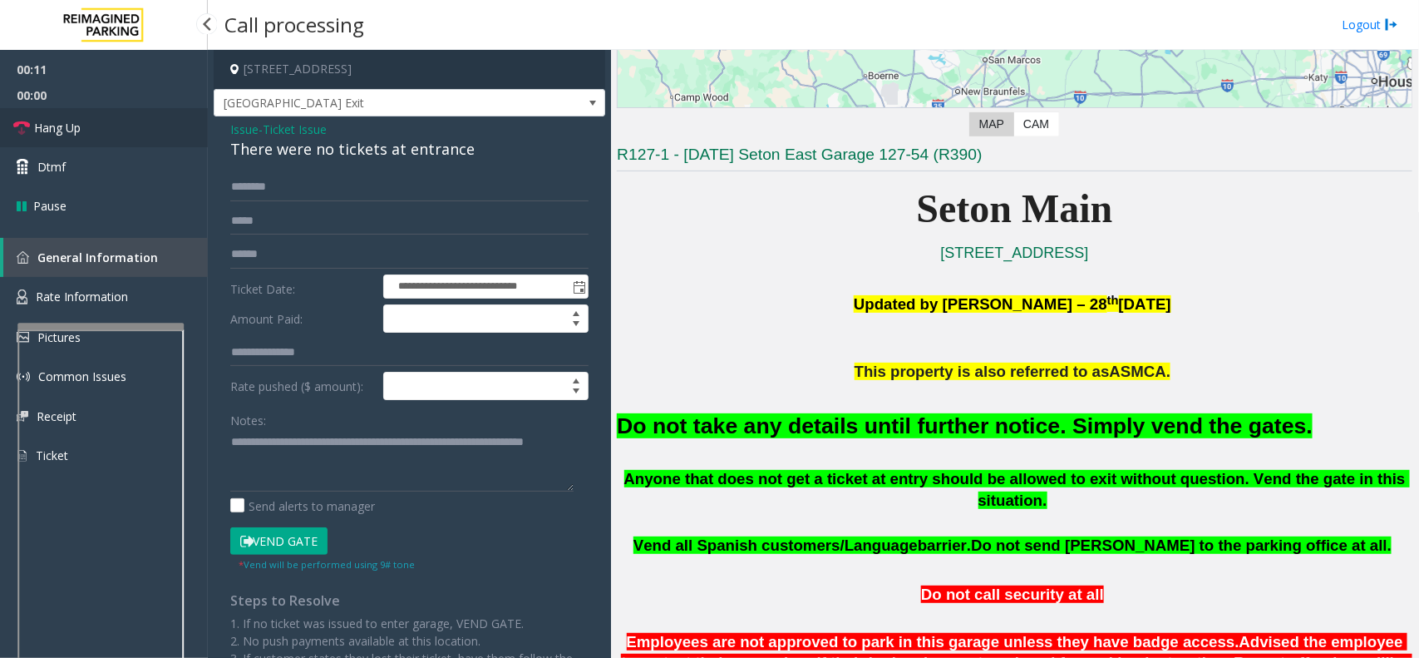
click at [62, 123] on span "Hang Up" at bounding box center [57, 127] width 47 height 17
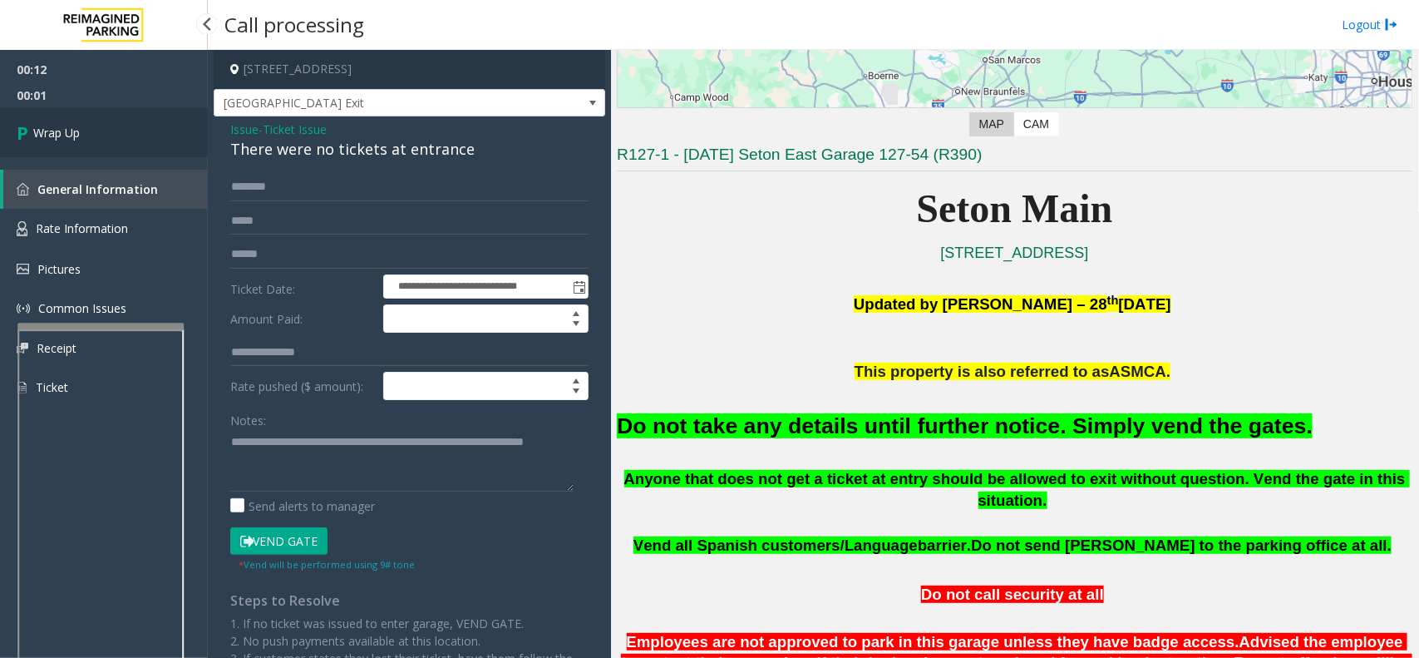
click at [42, 115] on link "Wrap Up" at bounding box center [104, 132] width 208 height 49
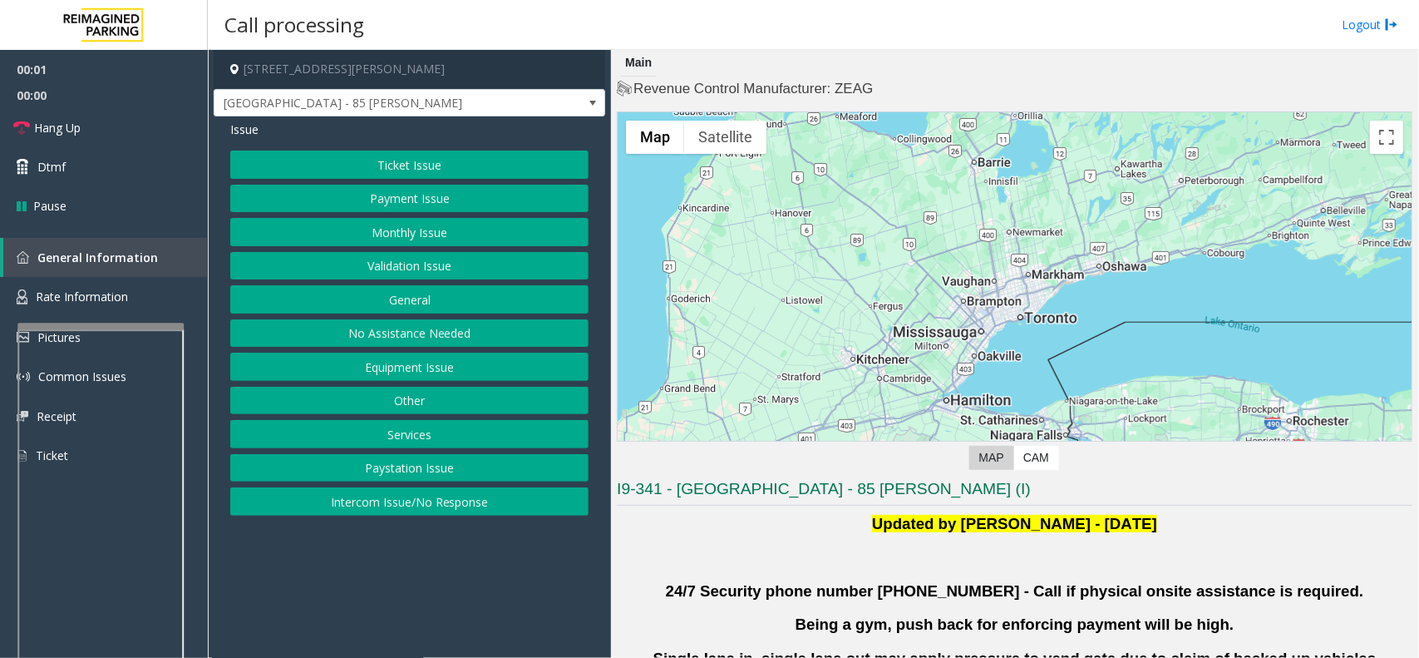
click at [416, 267] on button "Validation Issue" at bounding box center [409, 266] width 358 height 28
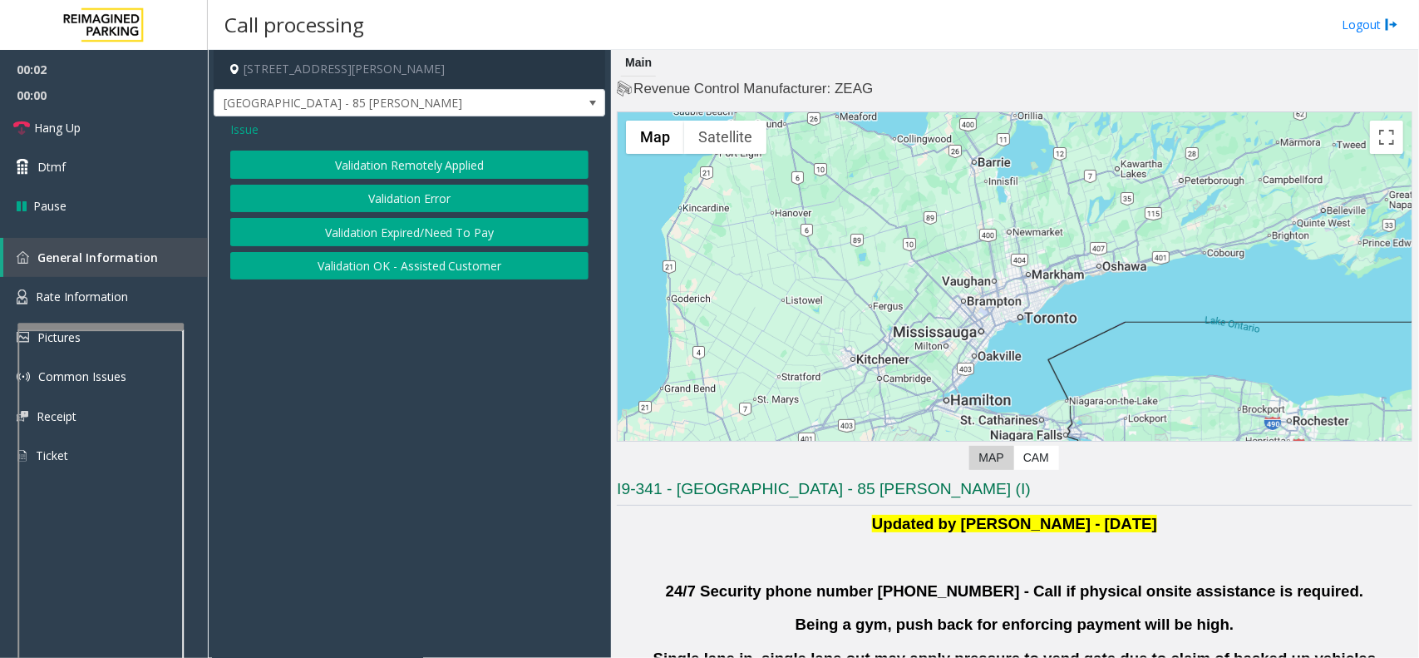
click at [405, 198] on button "Validation Error" at bounding box center [409, 199] width 358 height 28
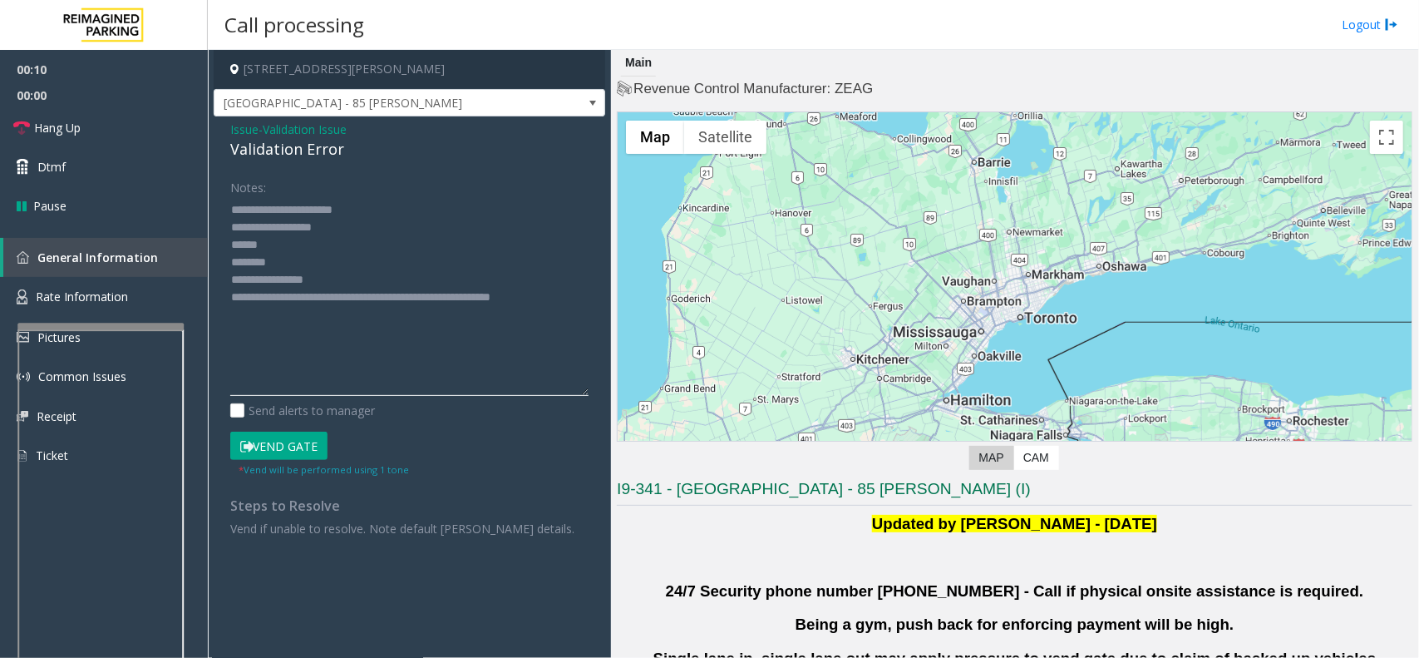
drag, startPoint x: 578, startPoint y: 252, endPoint x: 558, endPoint y: 402, distance: 151.0
click at [600, 422] on div "Notes: Send alerts to manager Vend Gate * Vend will be performed using 1 tone S…" at bounding box center [409, 355] width 383 height 364
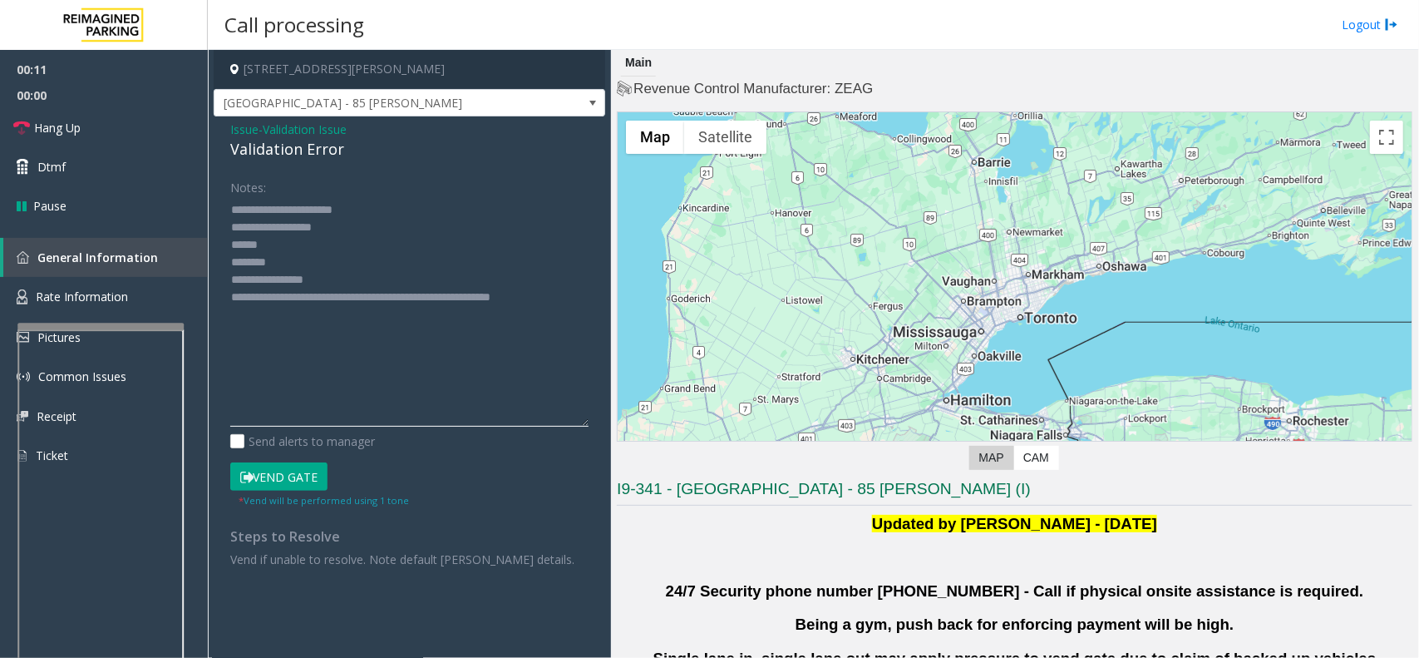
click at [294, 264] on textarea at bounding box center [409, 311] width 358 height 230
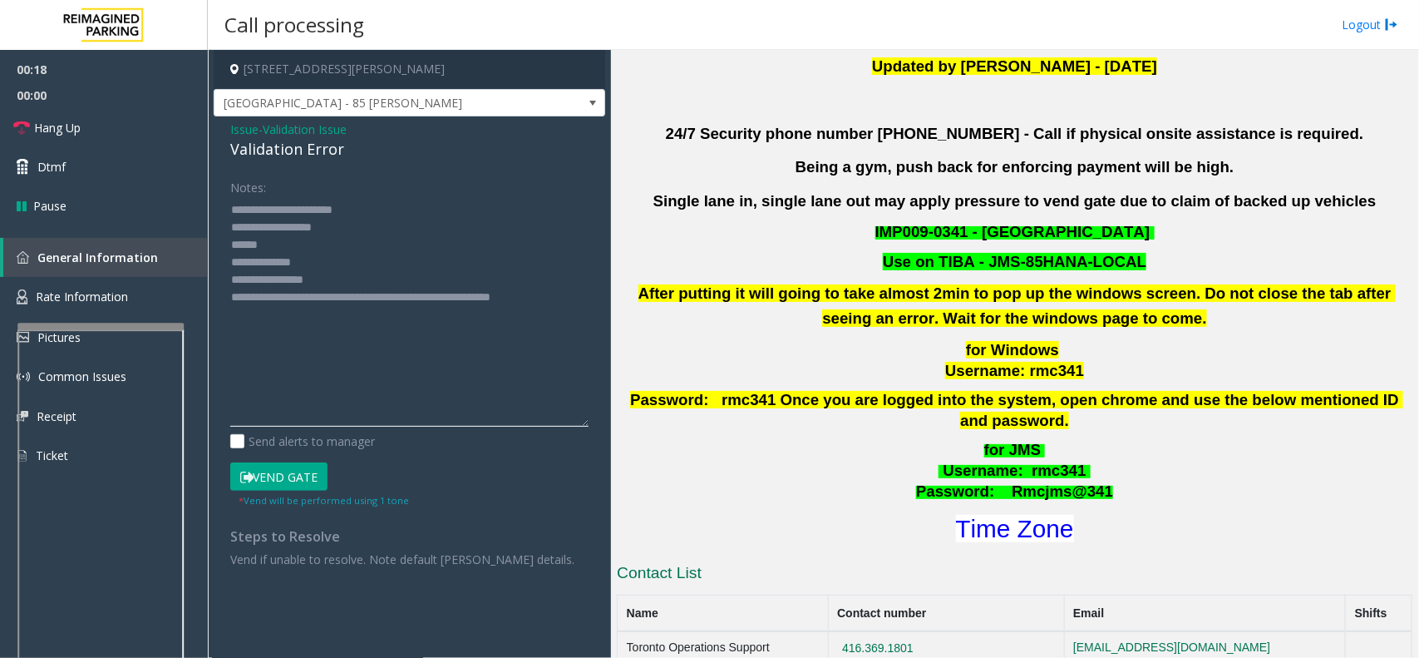
scroll to position [520, 0]
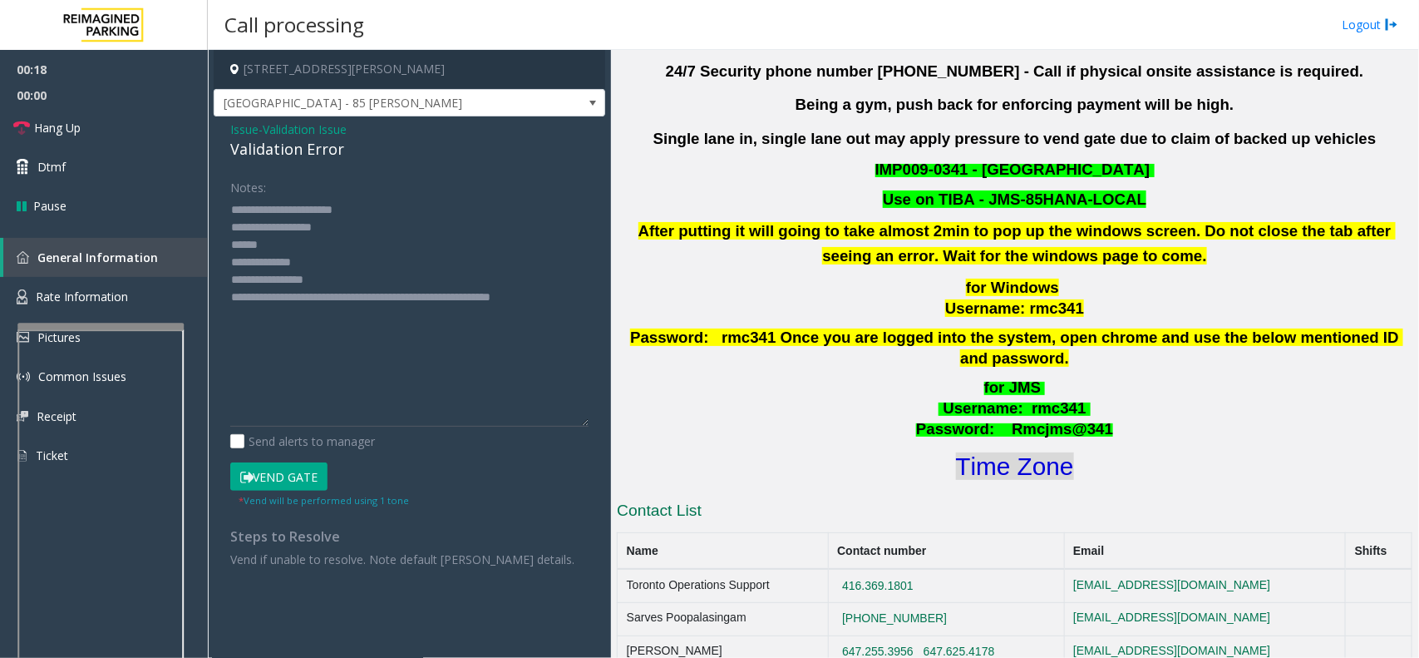
click at [989, 452] on font "Time Zone" at bounding box center [1015, 465] width 118 height 27
drag, startPoint x: 364, startPoint y: 276, endPoint x: 299, endPoint y: 283, distance: 65.2
click at [299, 283] on textarea at bounding box center [409, 311] width 358 height 230
click at [304, 234] on textarea at bounding box center [409, 311] width 358 height 230
click at [289, 246] on textarea at bounding box center [409, 311] width 358 height 230
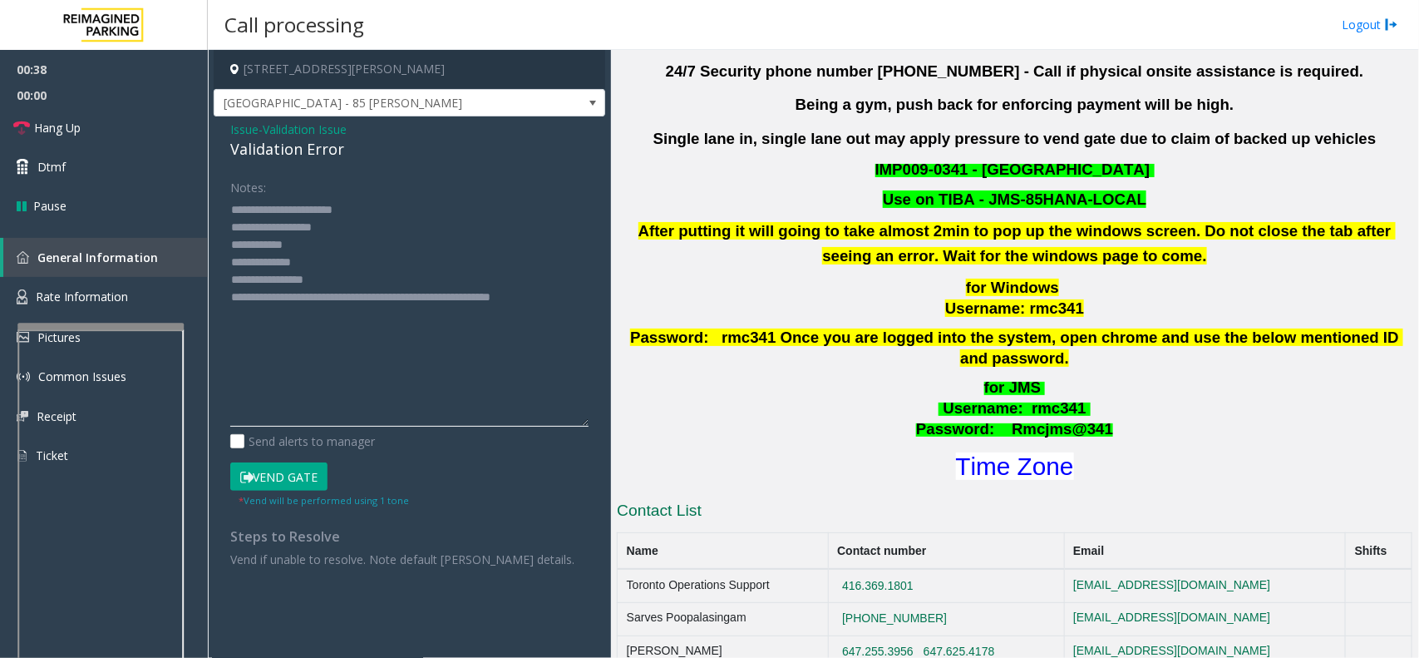
type textarea "**********"
click at [305, 475] on button "Vend Gate" at bounding box center [278, 476] width 97 height 28
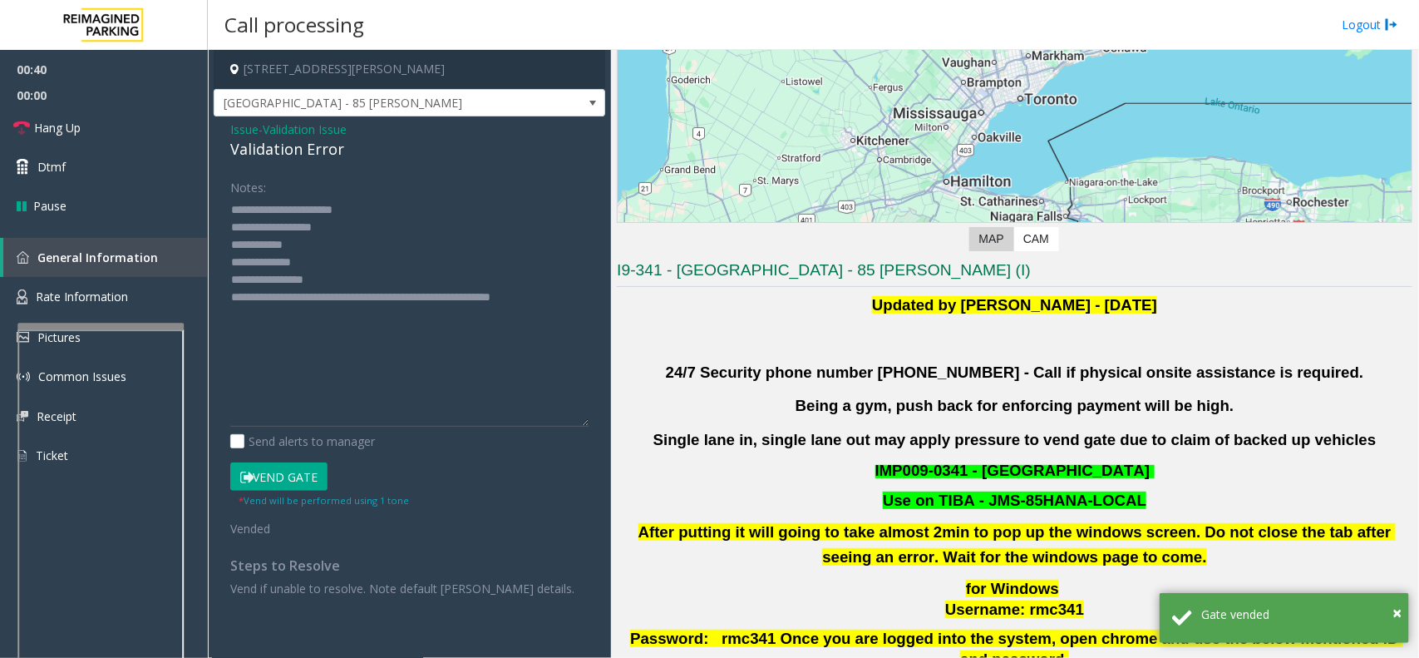
scroll to position [728, 0]
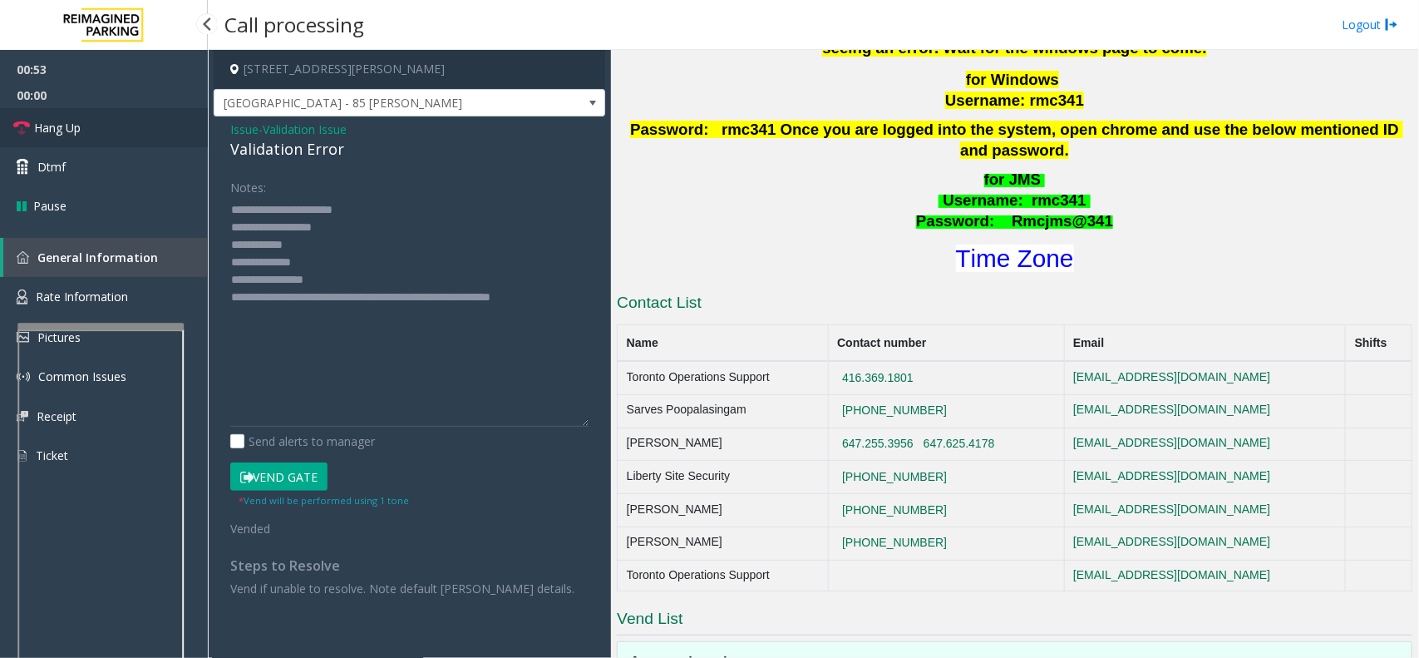
click at [84, 133] on link "Hang Up" at bounding box center [104, 127] width 208 height 39
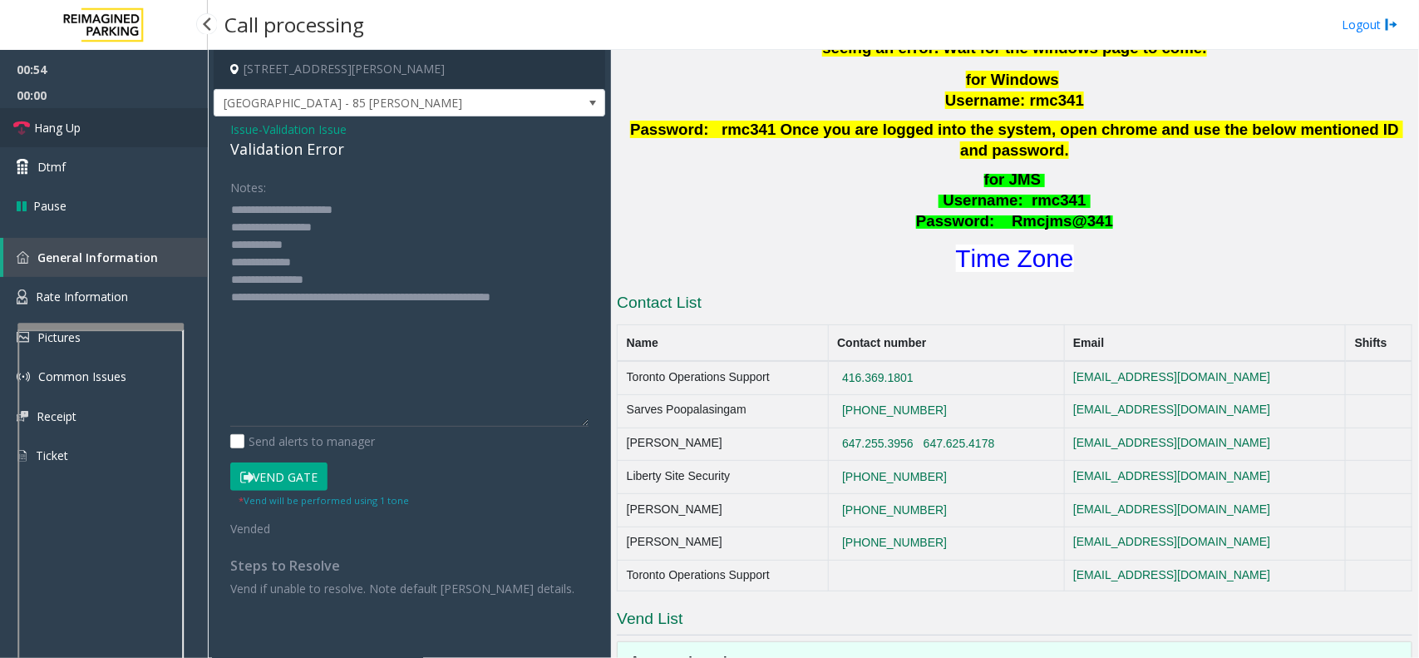
click at [84, 133] on link "Hang Up" at bounding box center [104, 127] width 208 height 39
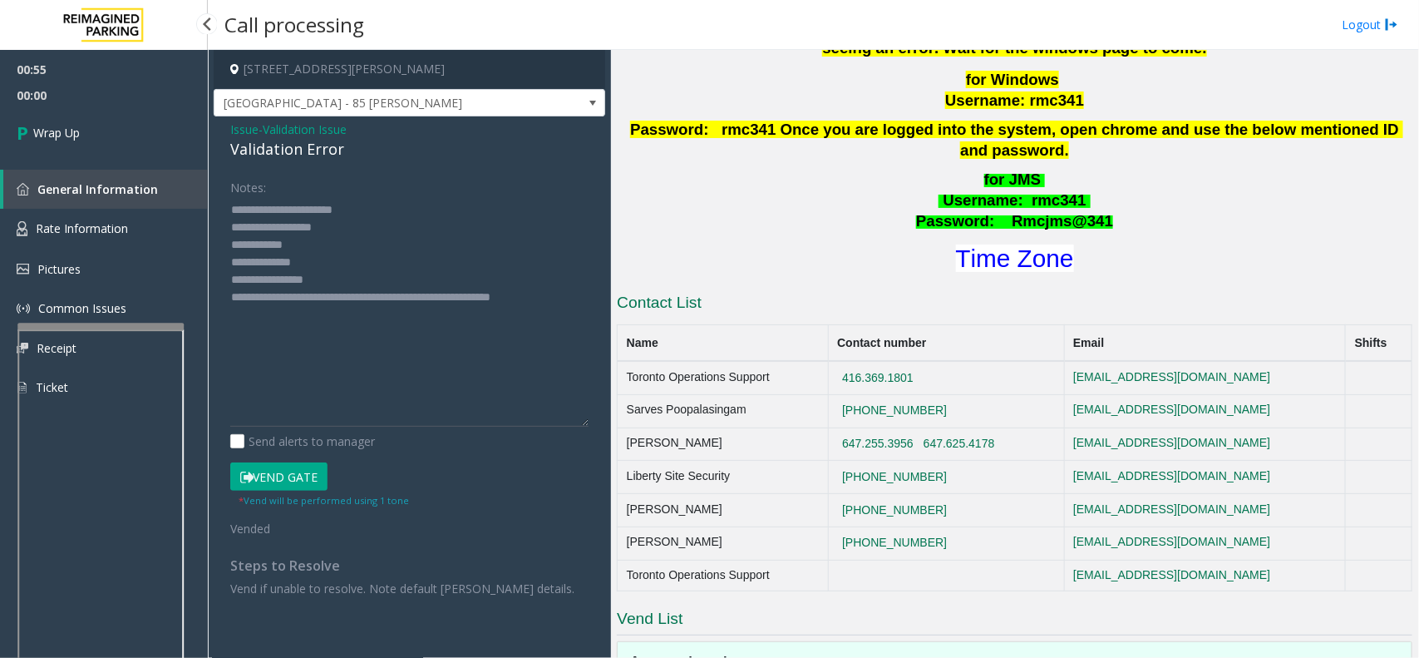
click at [84, 133] on link "Wrap Up" at bounding box center [104, 132] width 208 height 49
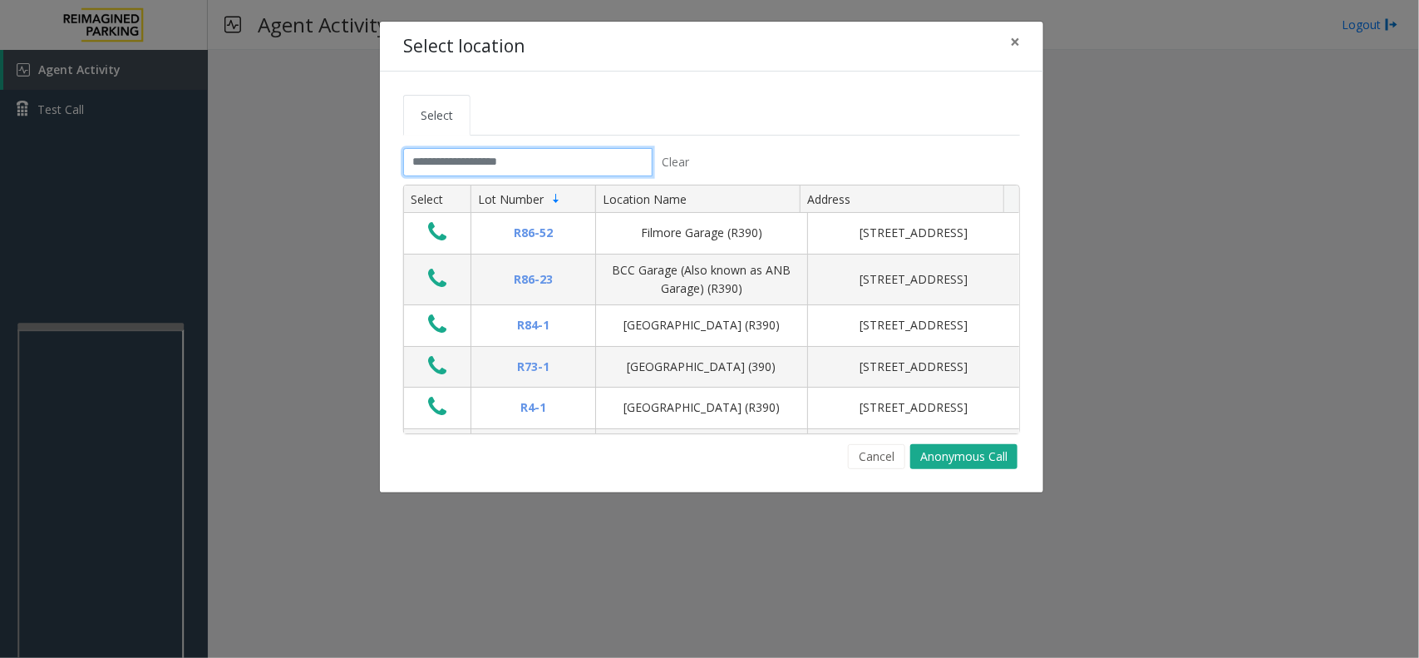
click at [553, 164] on input "text" at bounding box center [527, 162] width 249 height 28
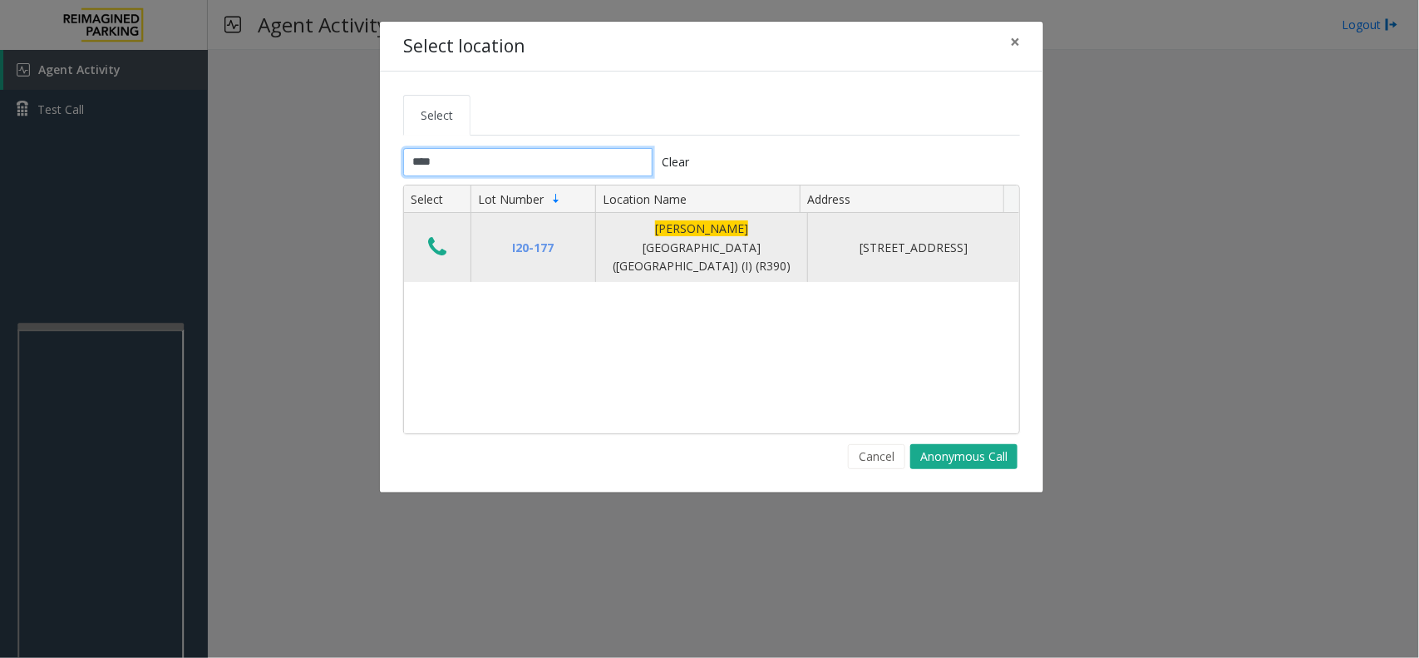
type input "****"
click at [434, 238] on icon "Data table" at bounding box center [437, 246] width 18 height 23
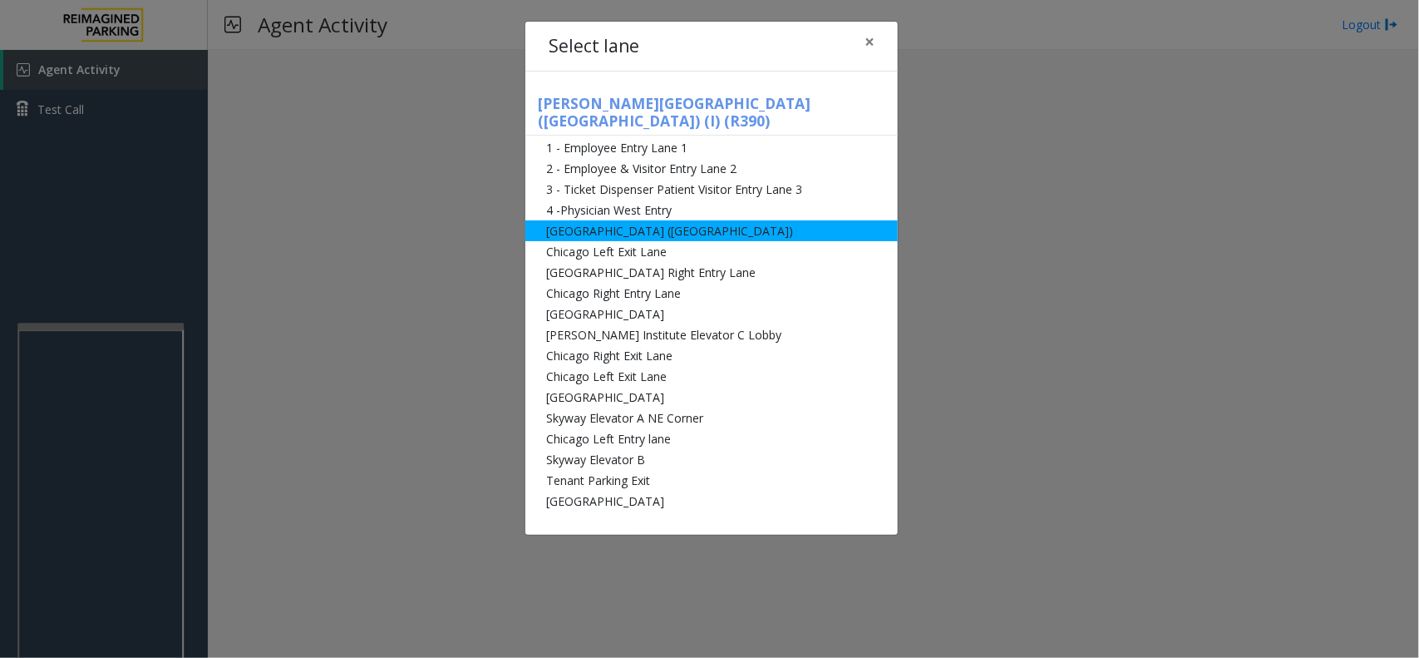
click at [640, 220] on li "[GEOGRAPHIC_DATA] ([GEOGRAPHIC_DATA])" at bounding box center [712, 230] width 373 height 21
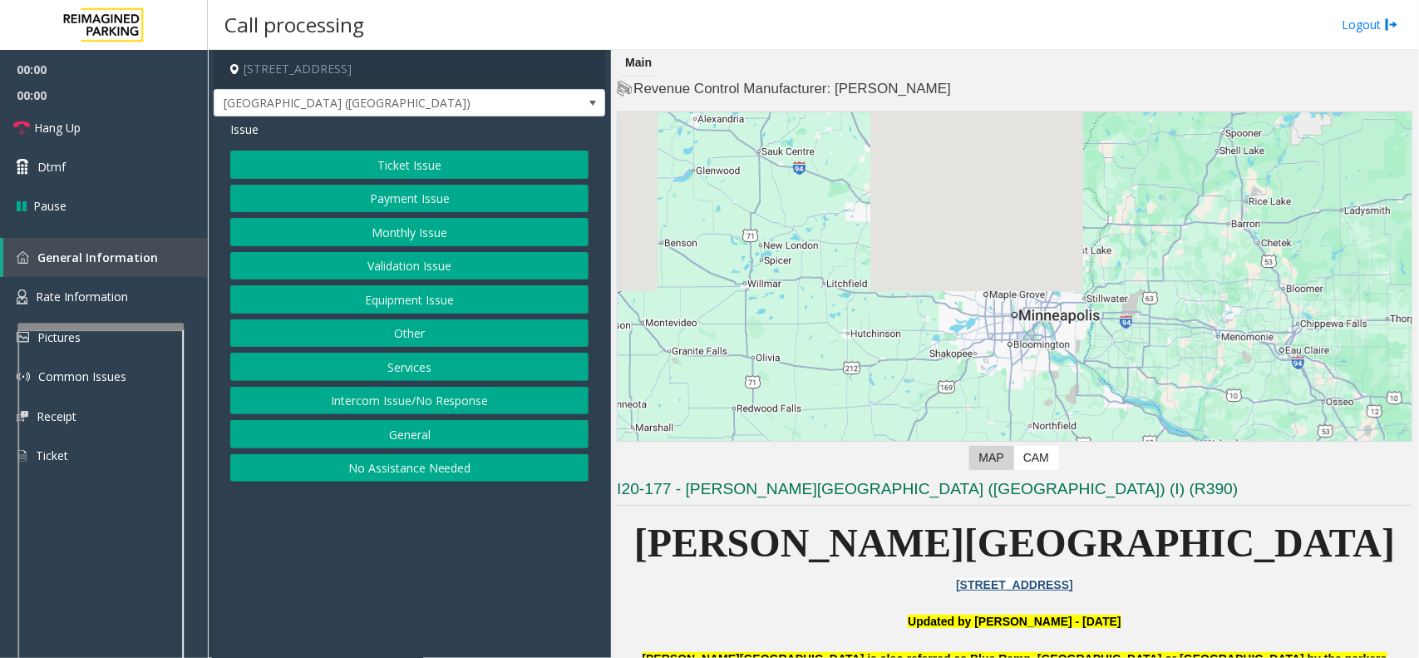
click at [383, 405] on button "Intercom Issue/No Response" at bounding box center [409, 401] width 358 height 28
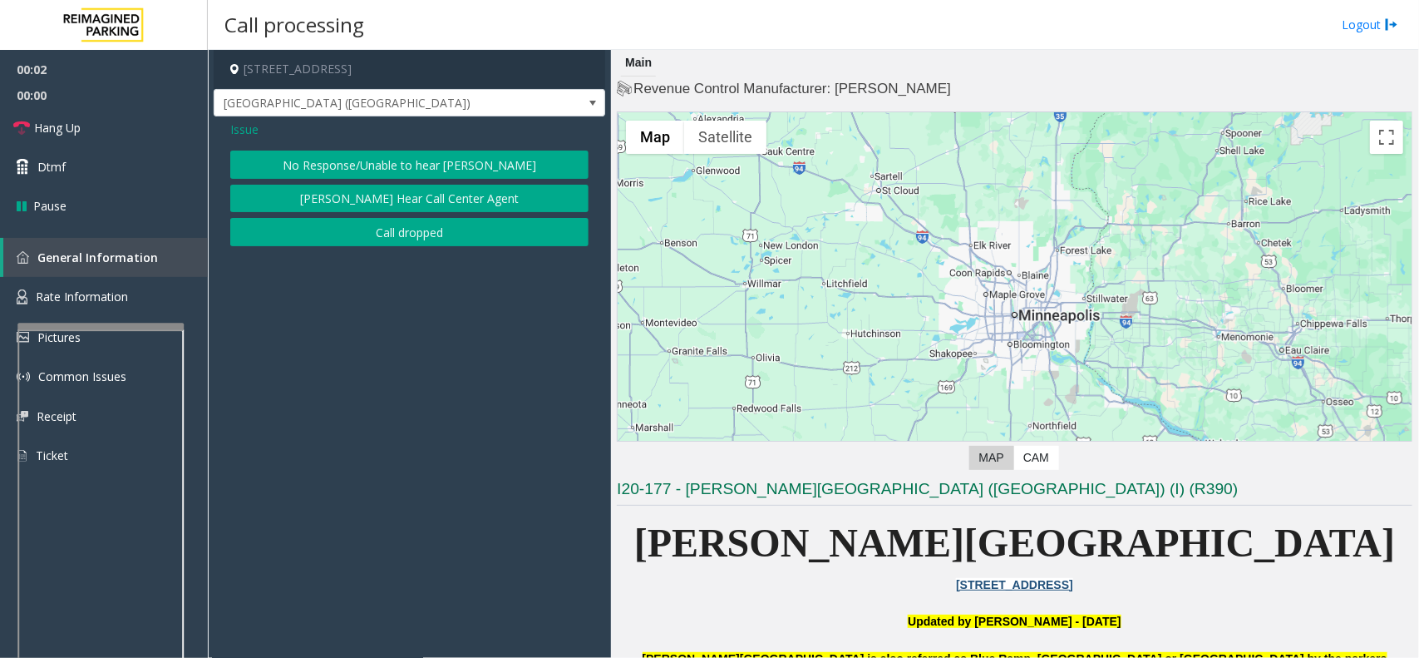
click at [337, 160] on button "No Response/Unable to hear [PERSON_NAME]" at bounding box center [409, 165] width 358 height 28
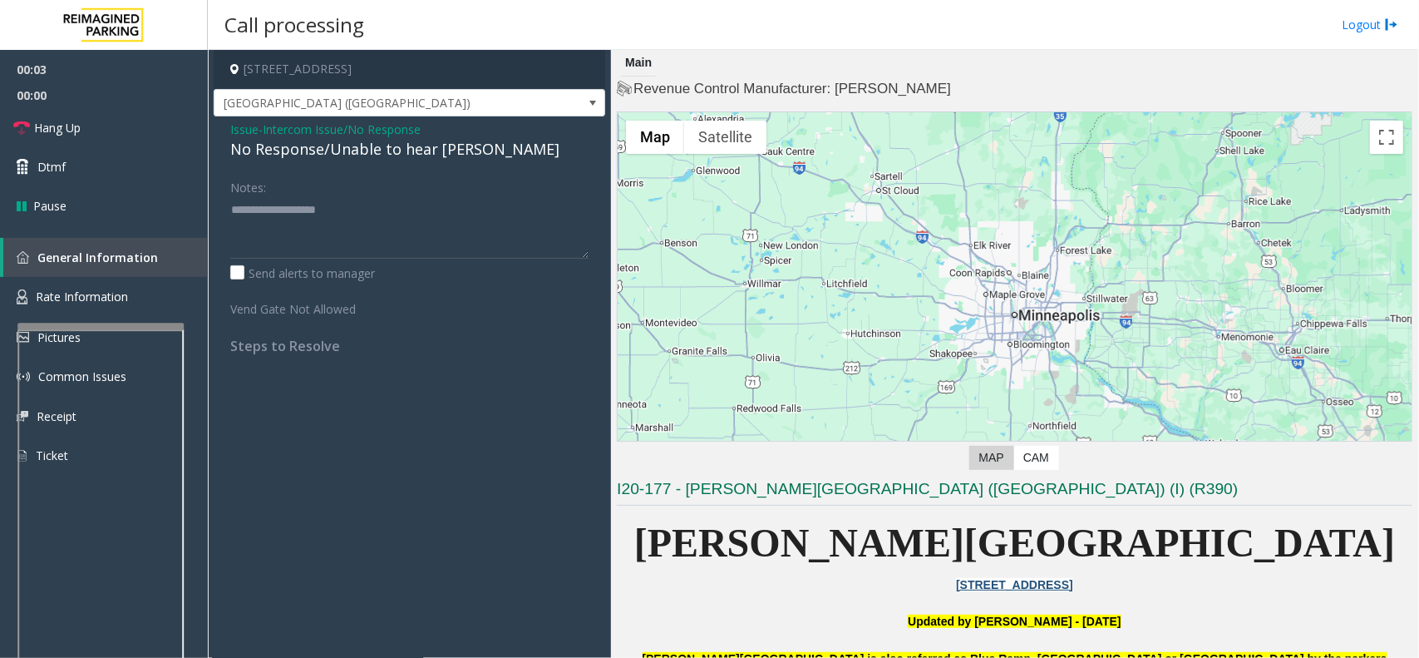
click at [353, 151] on div "No Response/Unable to hear [PERSON_NAME]" at bounding box center [409, 149] width 358 height 22
type textarea "**********"
click at [138, 130] on link "Hang Up" at bounding box center [104, 127] width 208 height 39
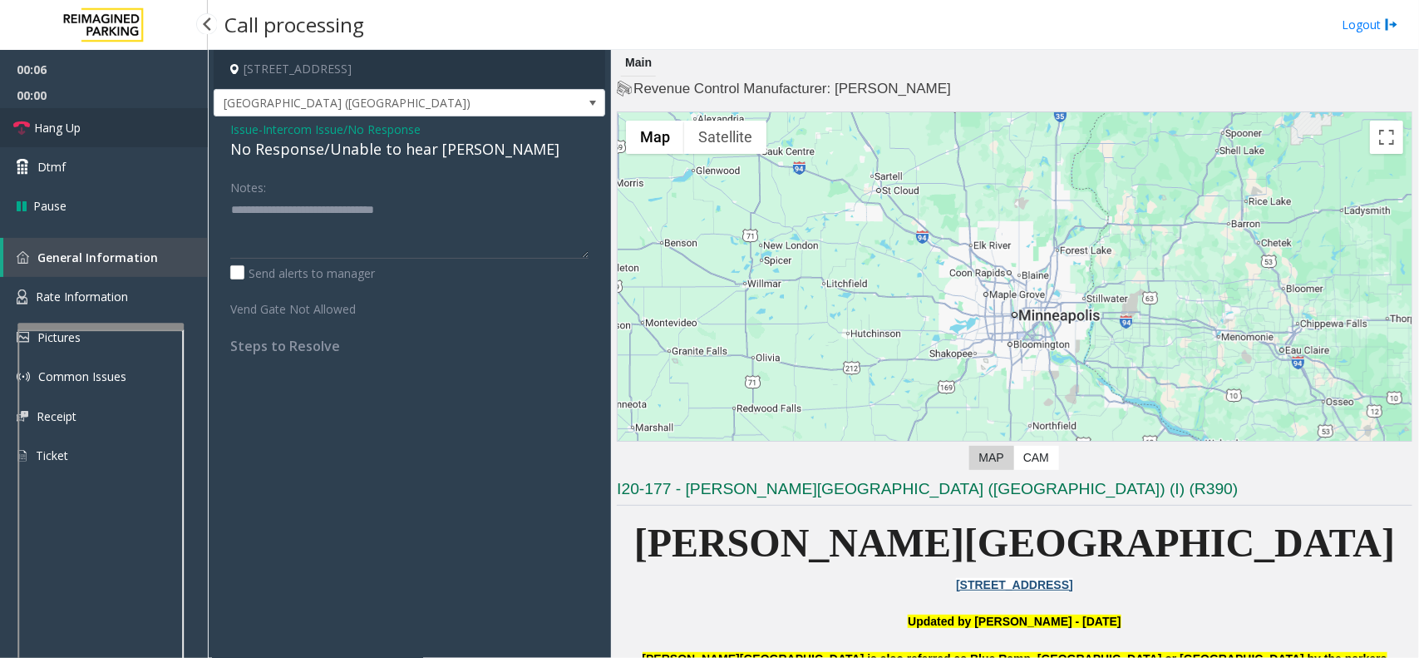
click at [138, 130] on link "Hang Up" at bounding box center [104, 127] width 208 height 39
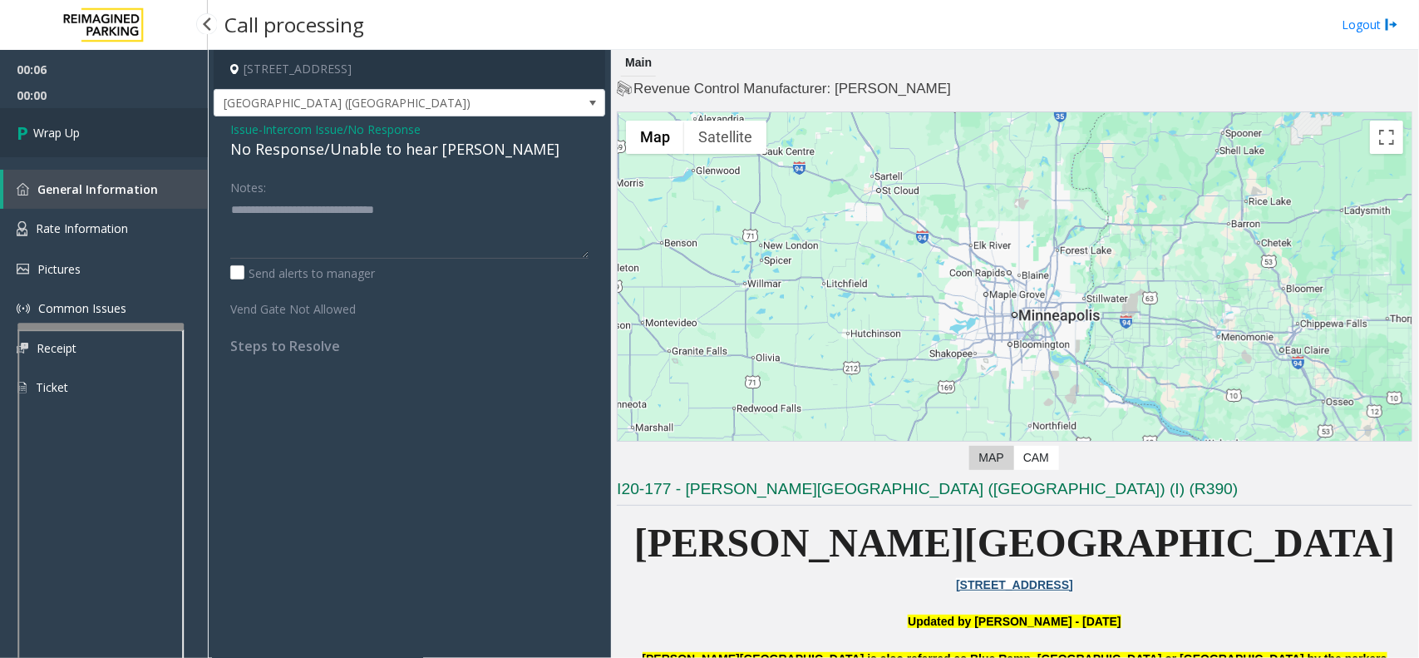
click at [138, 130] on link "Wrap Up" at bounding box center [104, 132] width 208 height 49
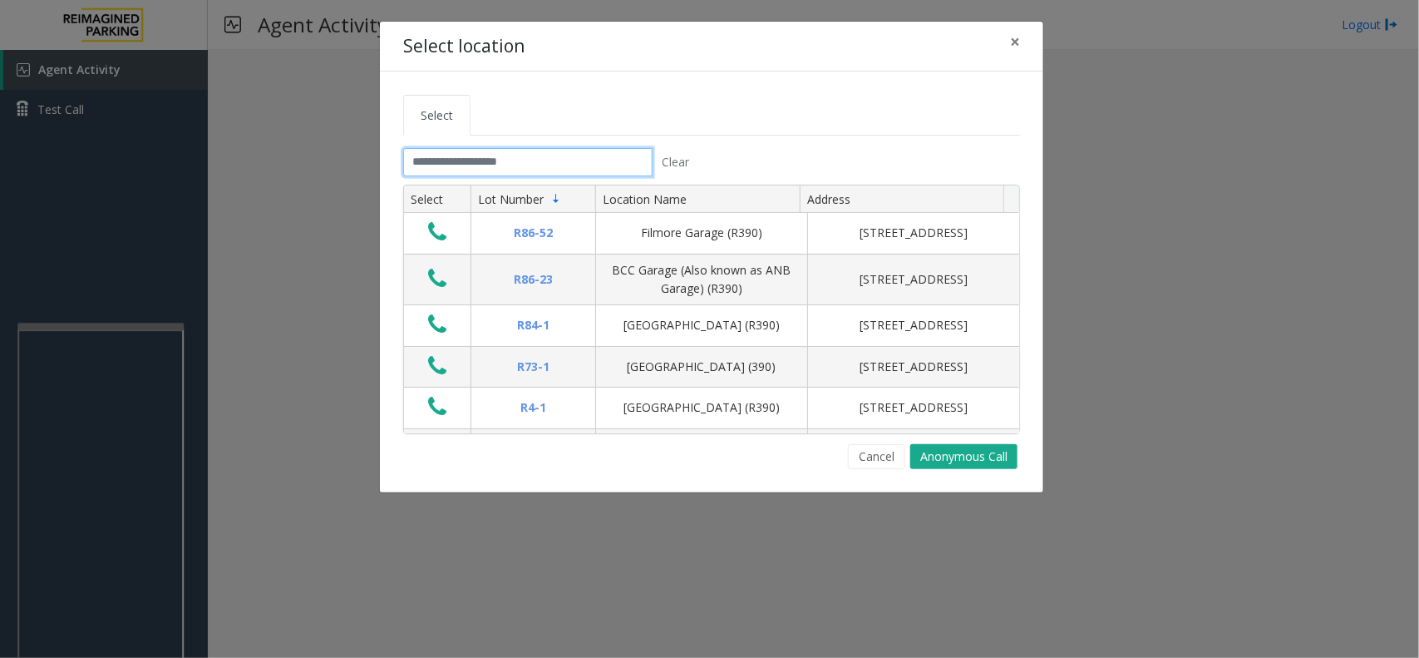
click at [538, 154] on input "text" at bounding box center [527, 162] width 249 height 28
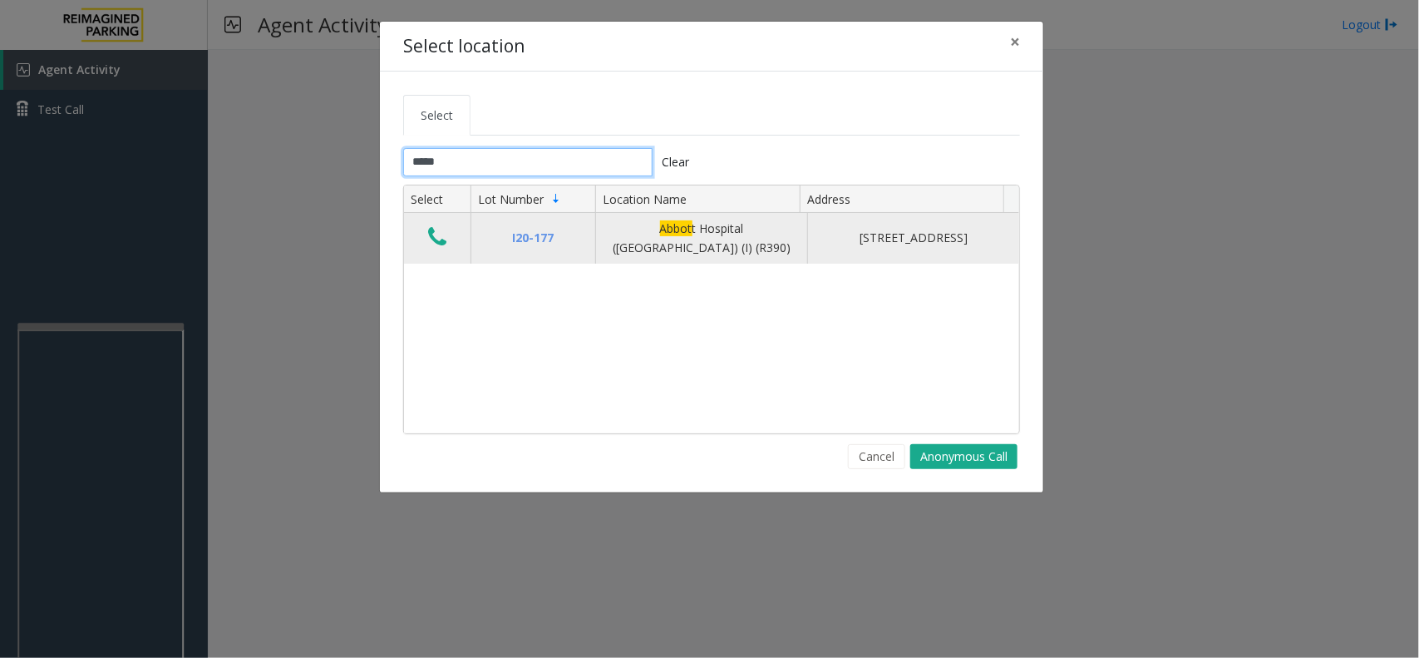
type input "*****"
click at [438, 238] on icon "Data table" at bounding box center [437, 236] width 18 height 23
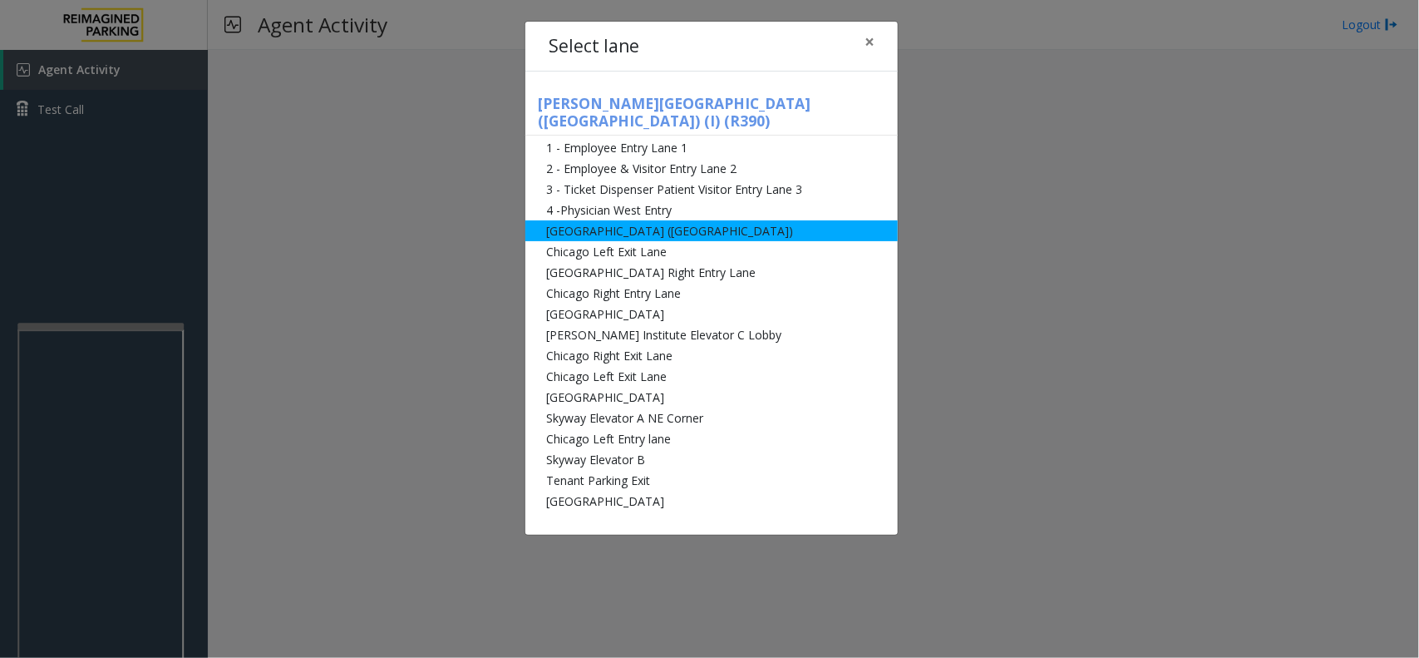
click at [633, 220] on li "[GEOGRAPHIC_DATA] ([GEOGRAPHIC_DATA])" at bounding box center [712, 230] width 373 height 21
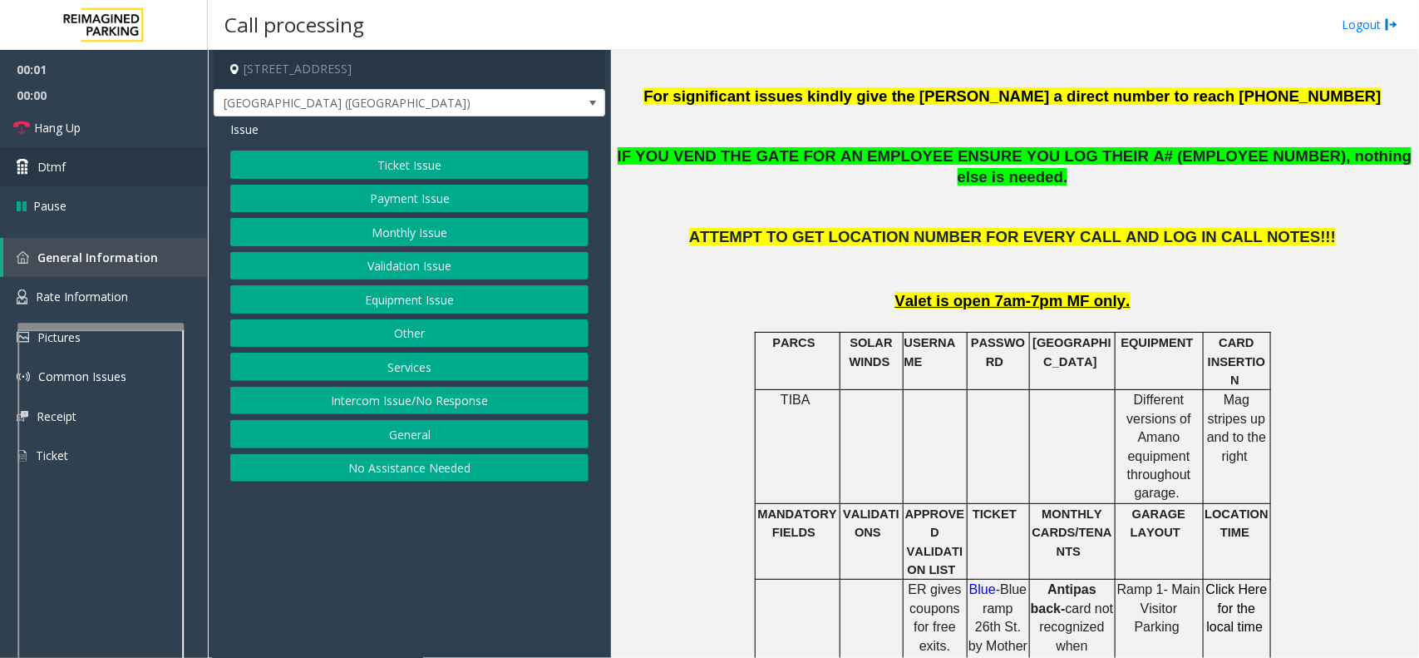
scroll to position [624, 0]
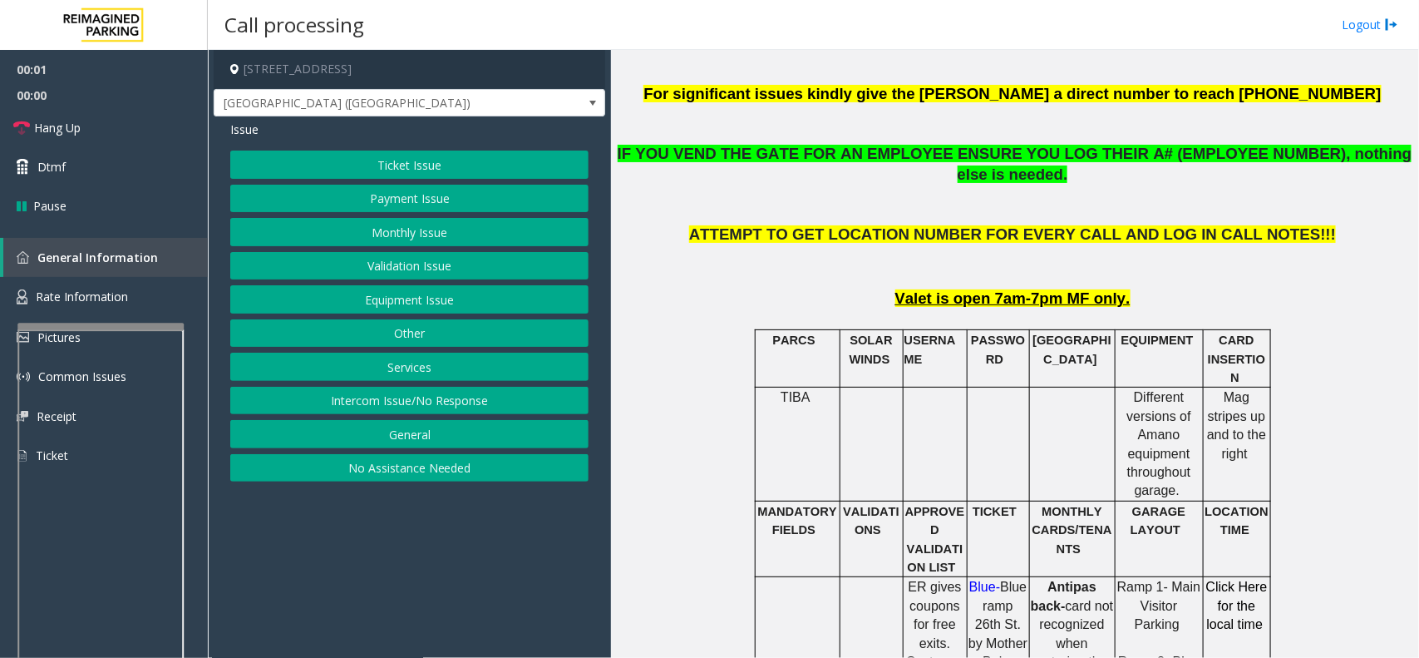
click at [412, 162] on button "Ticket Issue" at bounding box center [409, 165] width 358 height 28
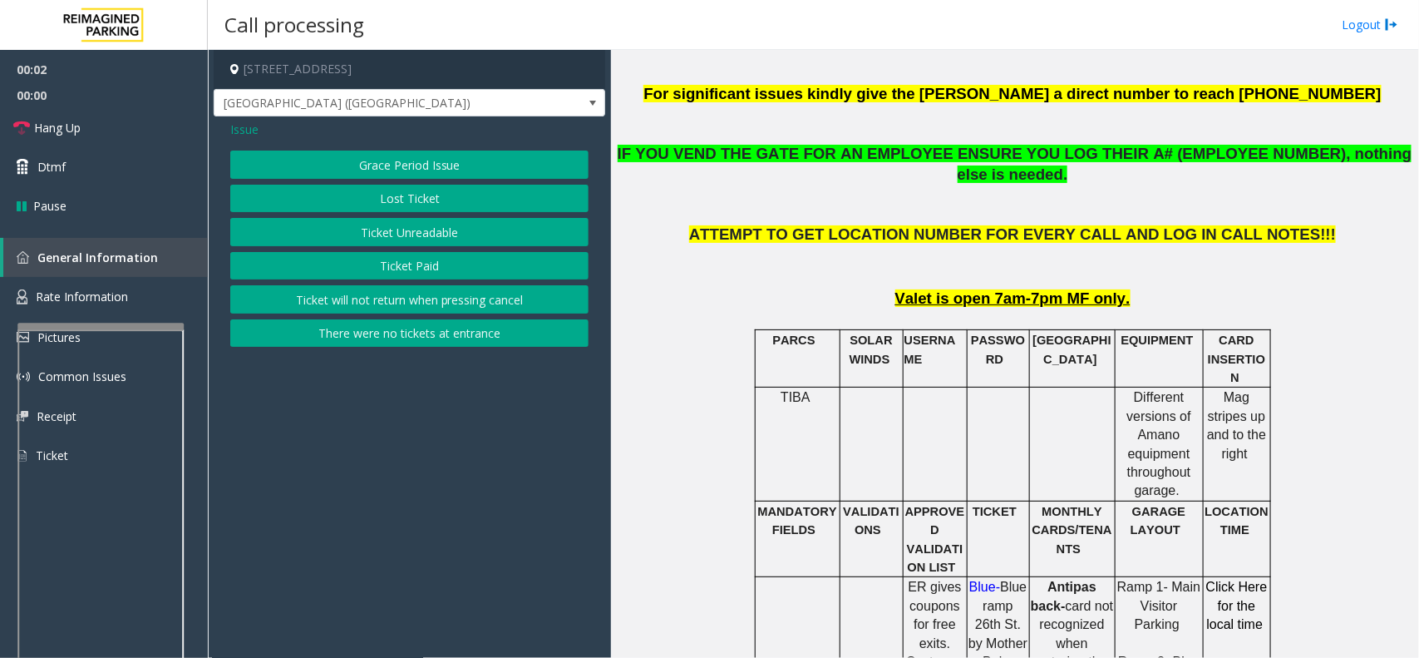
click at [418, 239] on button "Ticket Unreadable" at bounding box center [409, 232] width 358 height 28
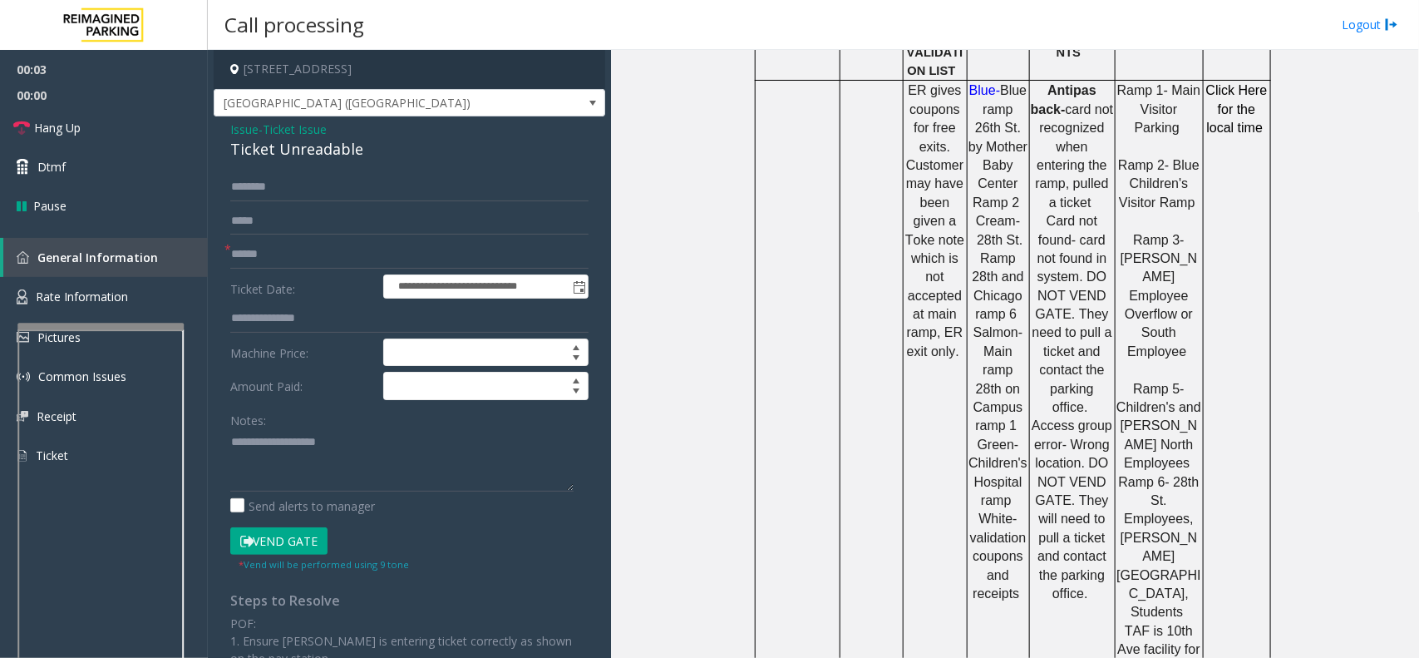
scroll to position [1143, 0]
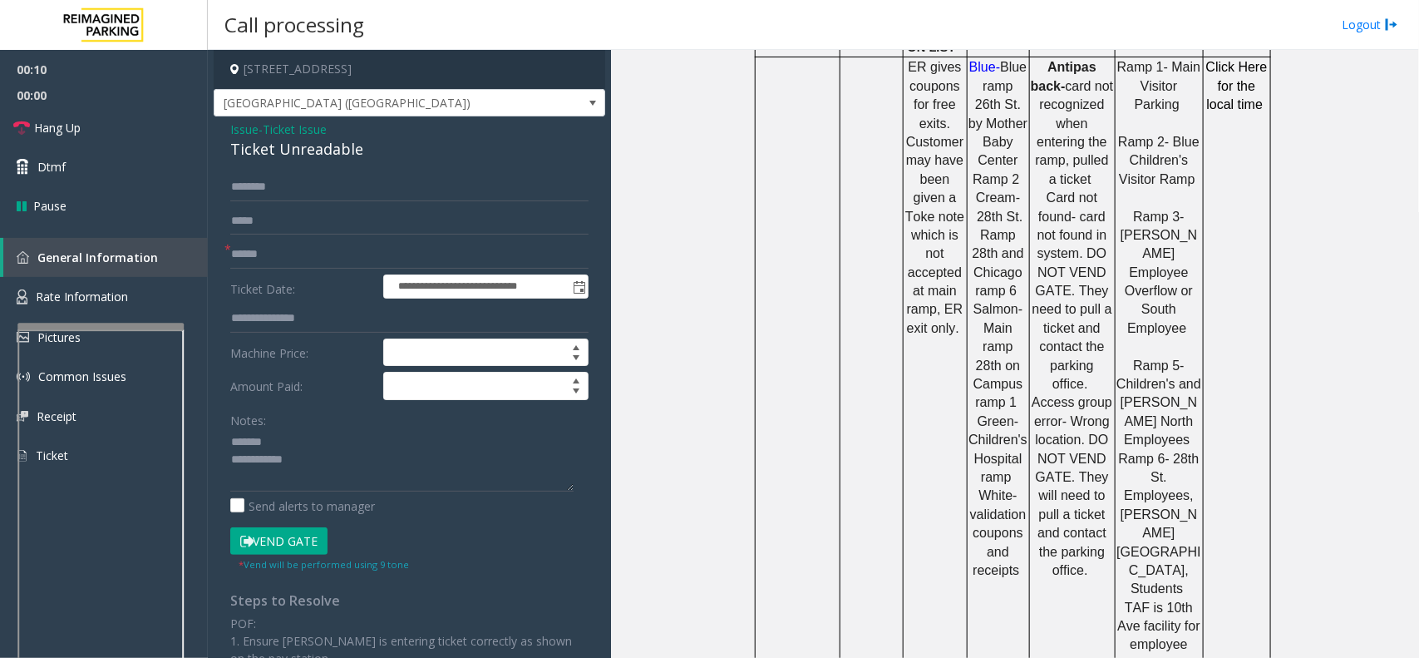
click at [299, 155] on div "Ticket Unreadable" at bounding box center [409, 149] width 358 height 22
click at [363, 470] on textarea at bounding box center [401, 460] width 343 height 62
click at [359, 464] on textarea at bounding box center [401, 460] width 343 height 62
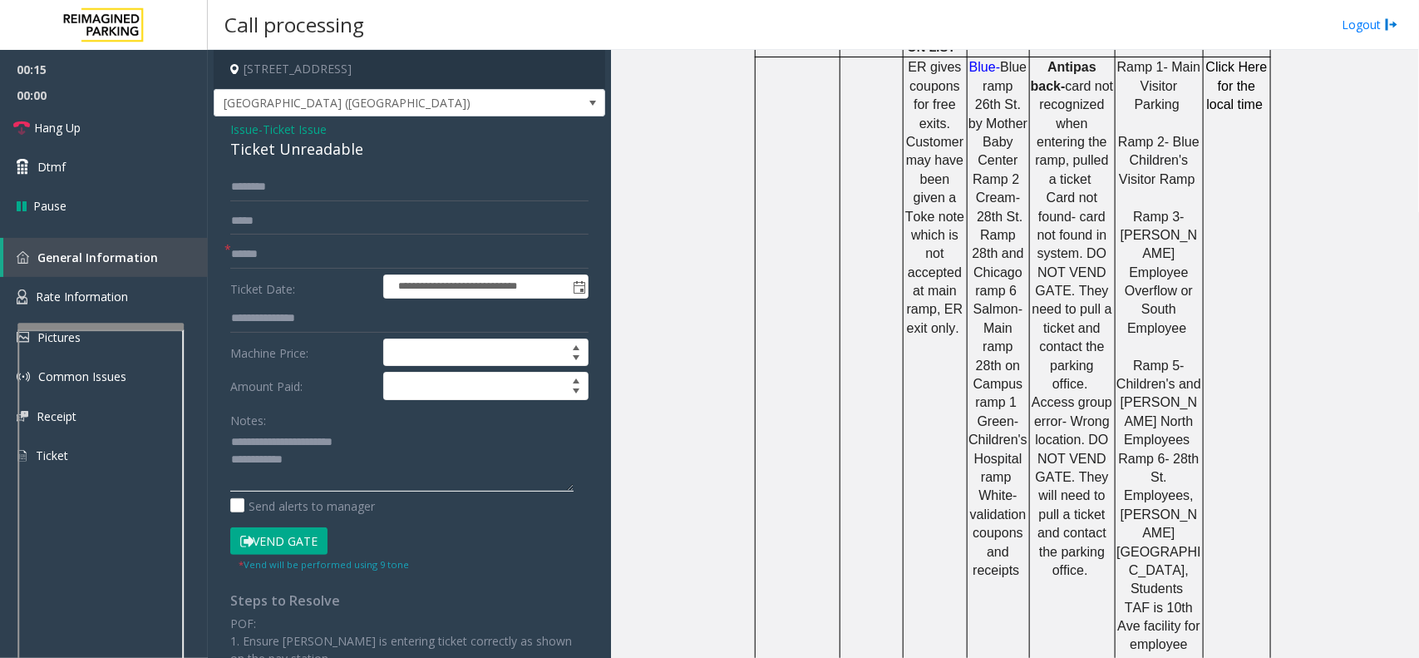
click at [347, 463] on textarea at bounding box center [401, 460] width 343 height 62
click at [285, 543] on button "Vend Gate" at bounding box center [278, 541] width 97 height 28
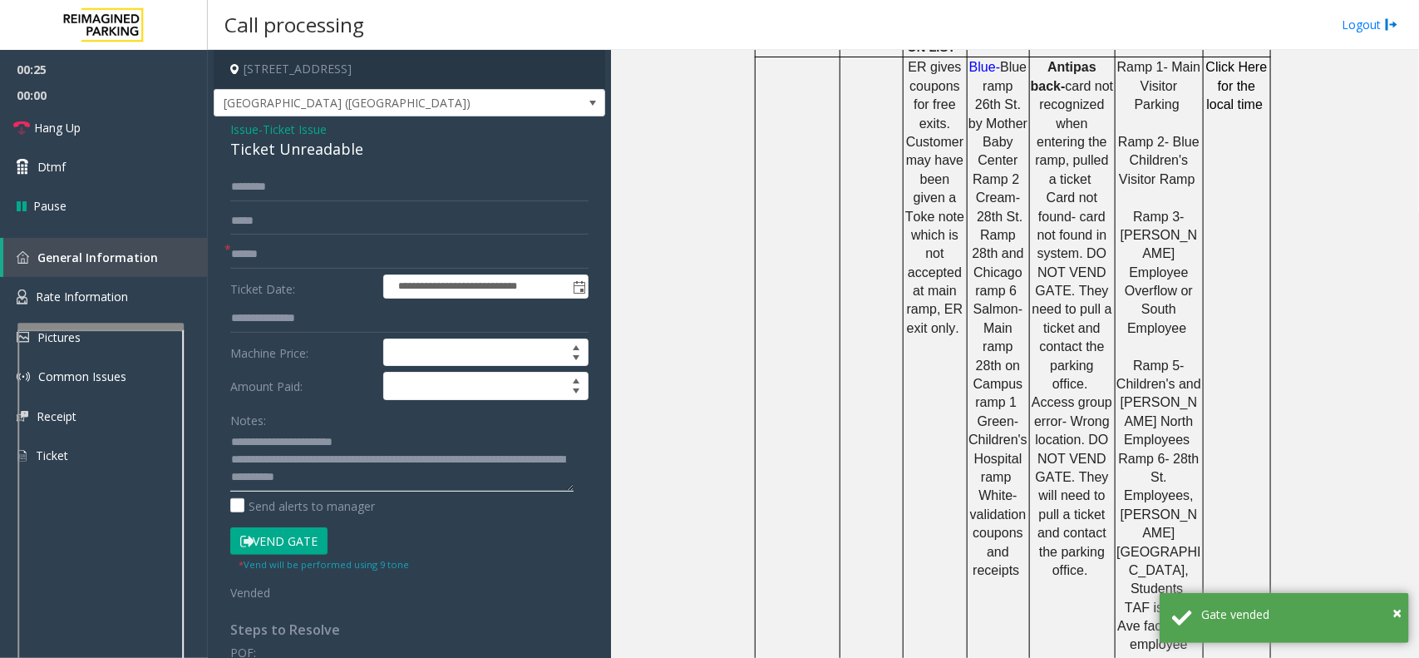
type textarea "**********"
click at [255, 262] on input "text" at bounding box center [409, 254] width 358 height 28
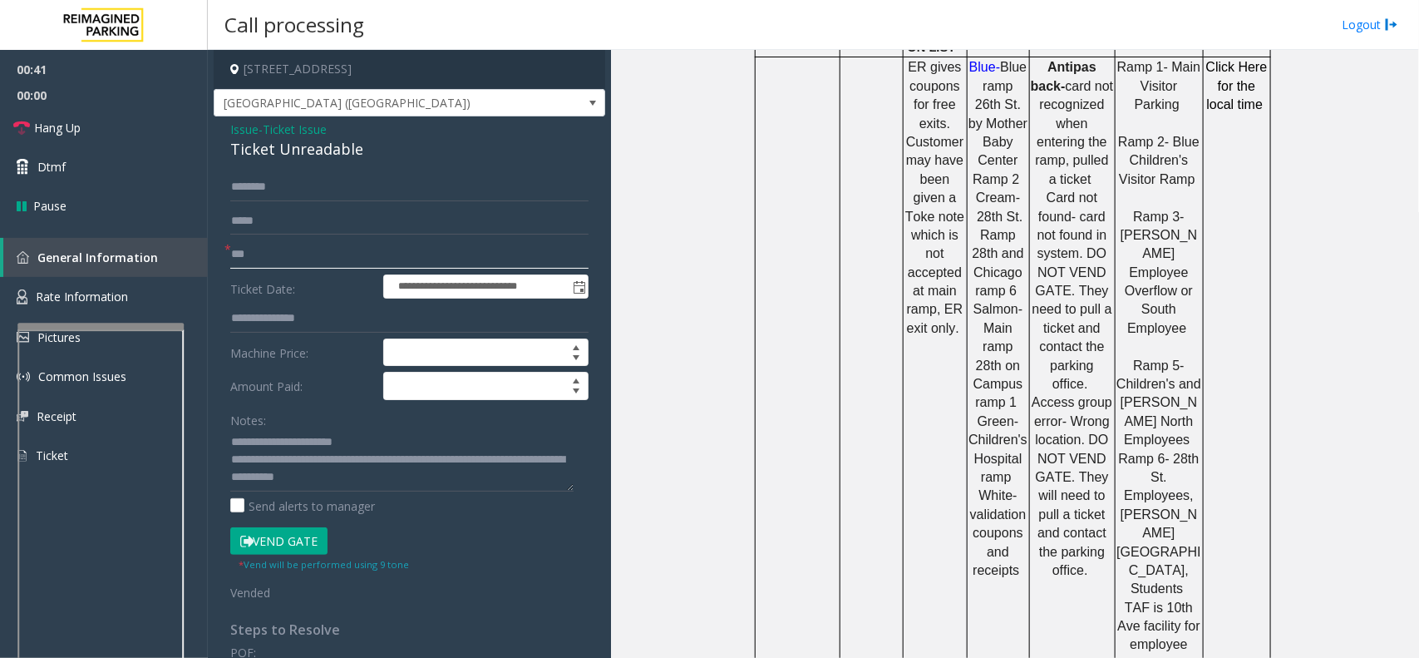
type input "**"
click at [287, 538] on button "Vend Gate" at bounding box center [278, 541] width 97 height 28
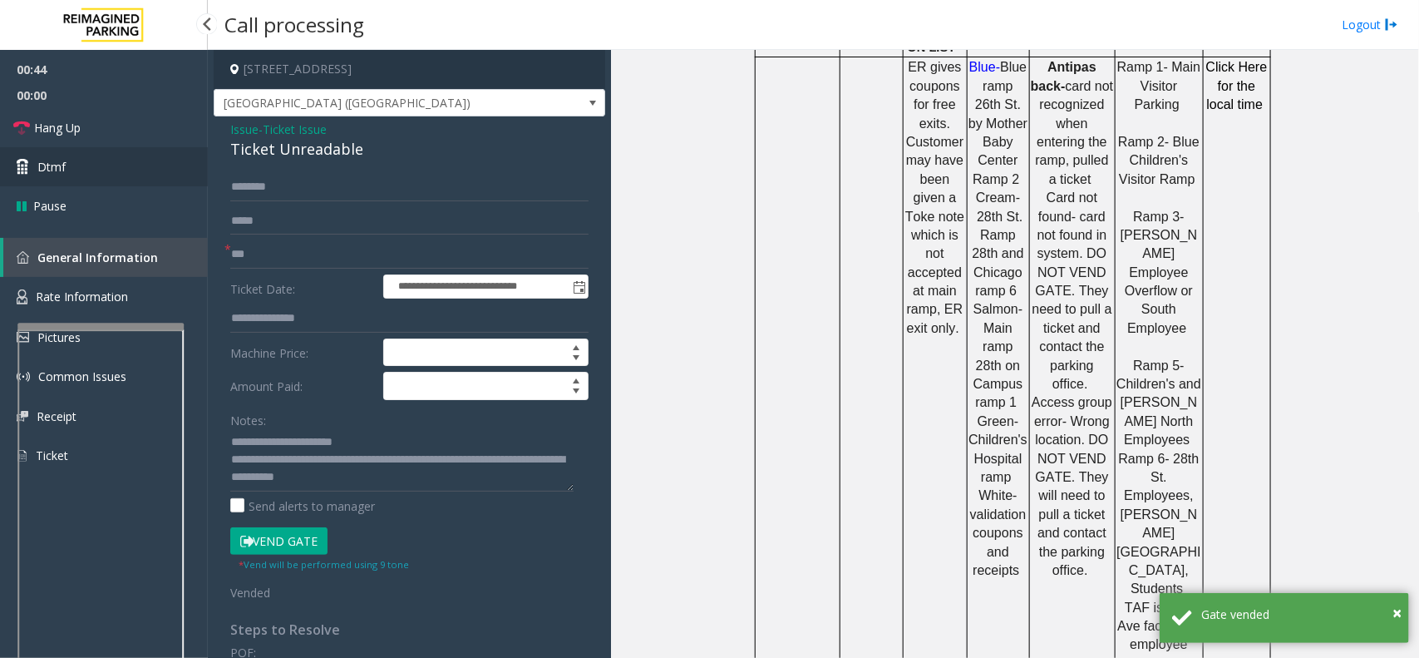
click at [104, 155] on link "Dtmf" at bounding box center [104, 166] width 208 height 39
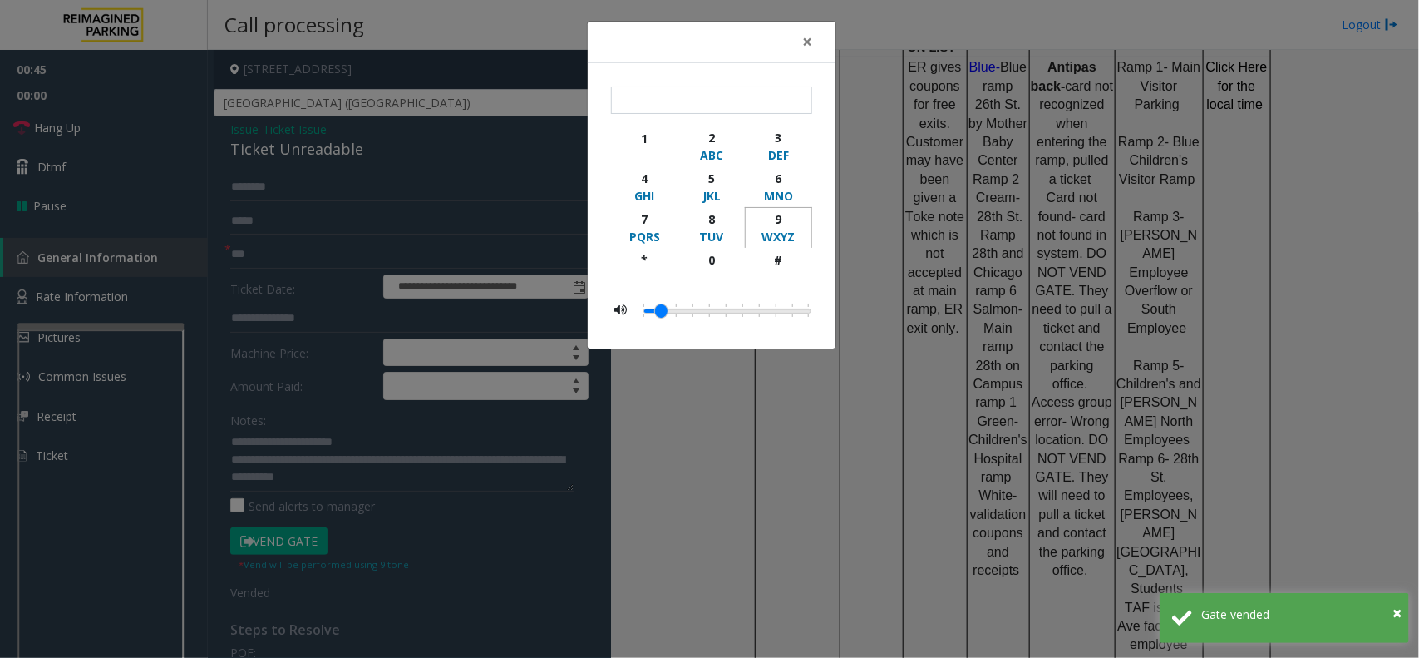
click at [783, 221] on div "9" at bounding box center [779, 218] width 46 height 17
click at [786, 263] on div "#" at bounding box center [779, 259] width 46 height 17
type input "**"
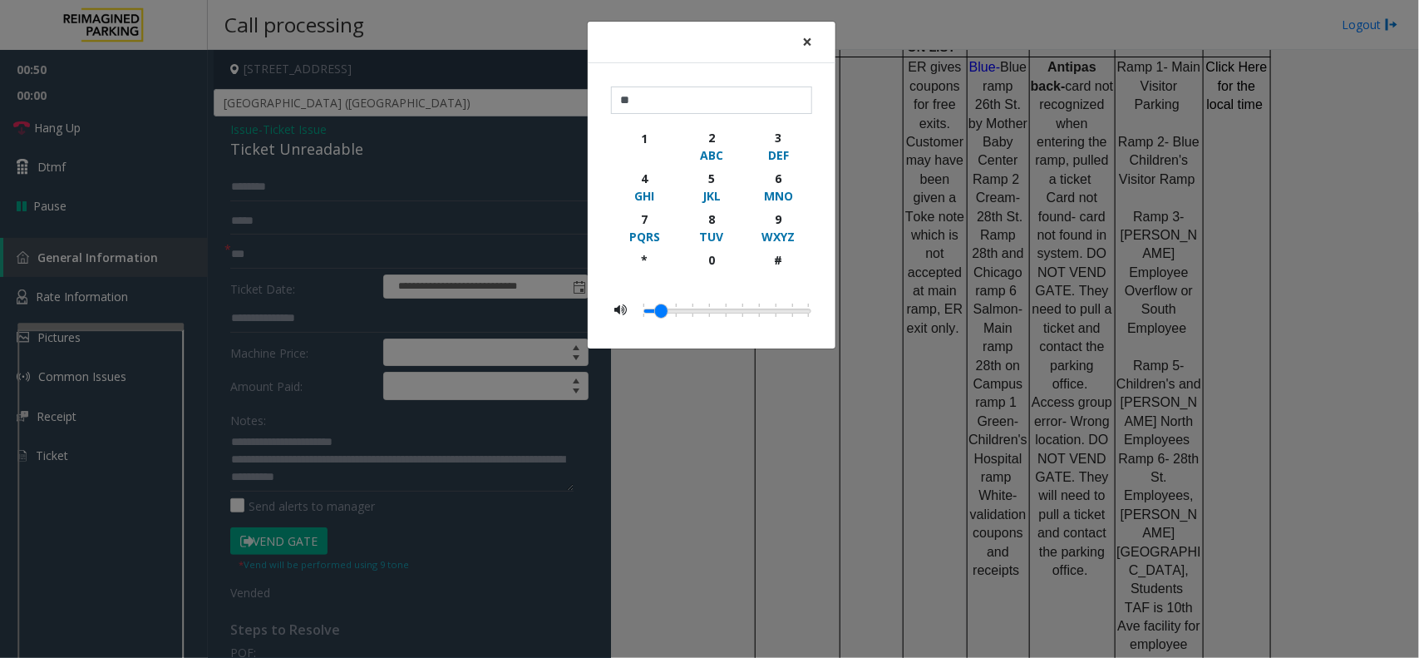
click at [809, 38] on span "×" at bounding box center [807, 41] width 10 height 23
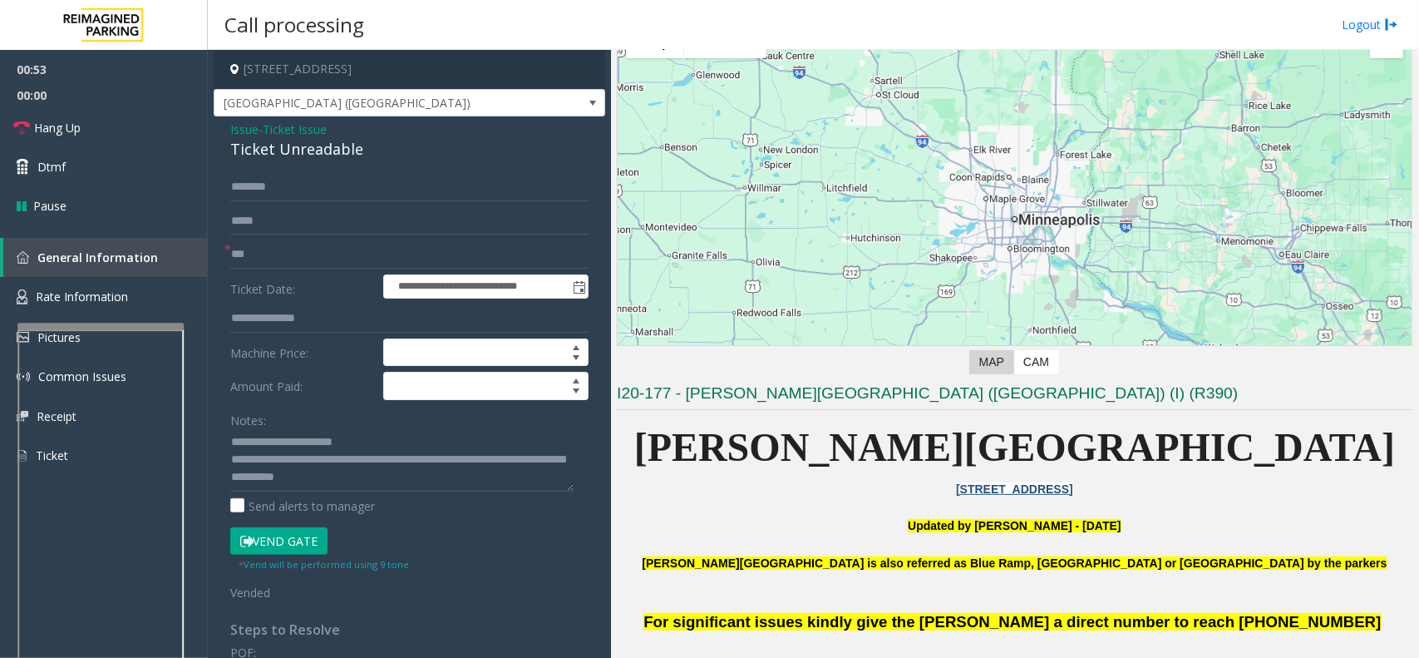
scroll to position [0, 0]
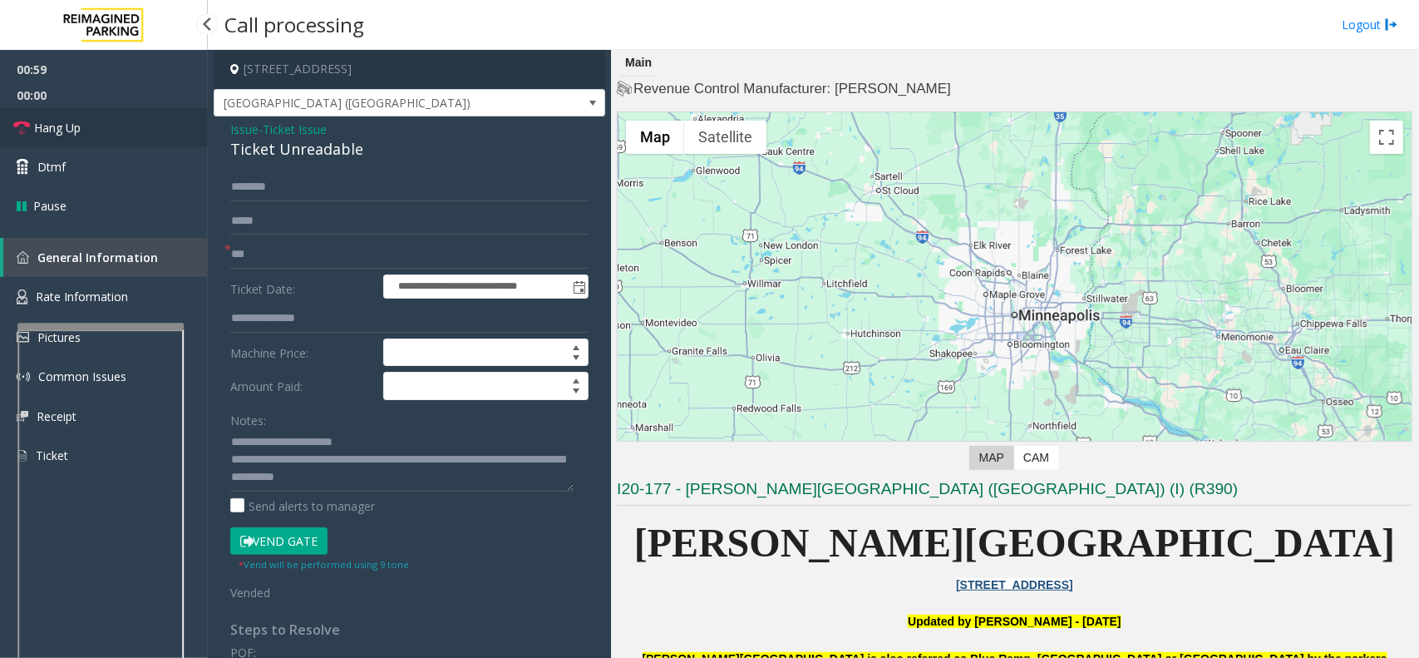
click at [104, 126] on link "Hang Up" at bounding box center [104, 127] width 208 height 39
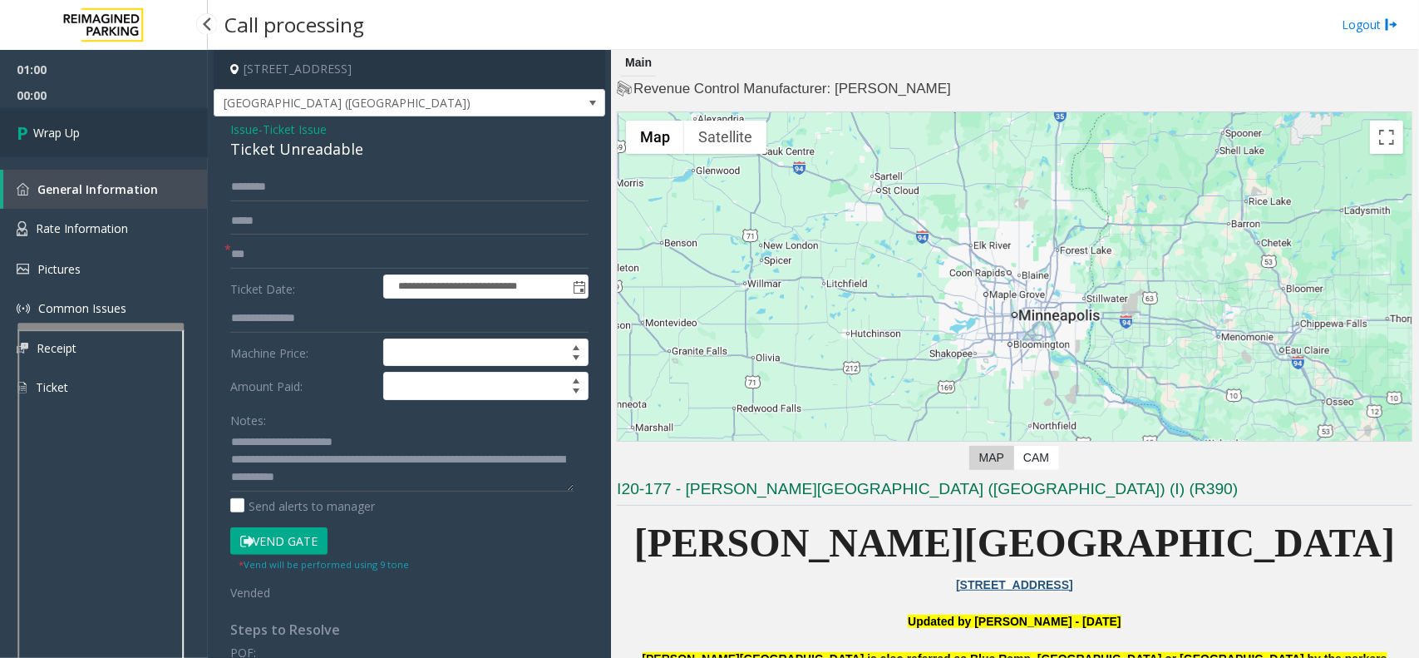
click at [104, 140] on link "Wrap Up" at bounding box center [104, 132] width 208 height 49
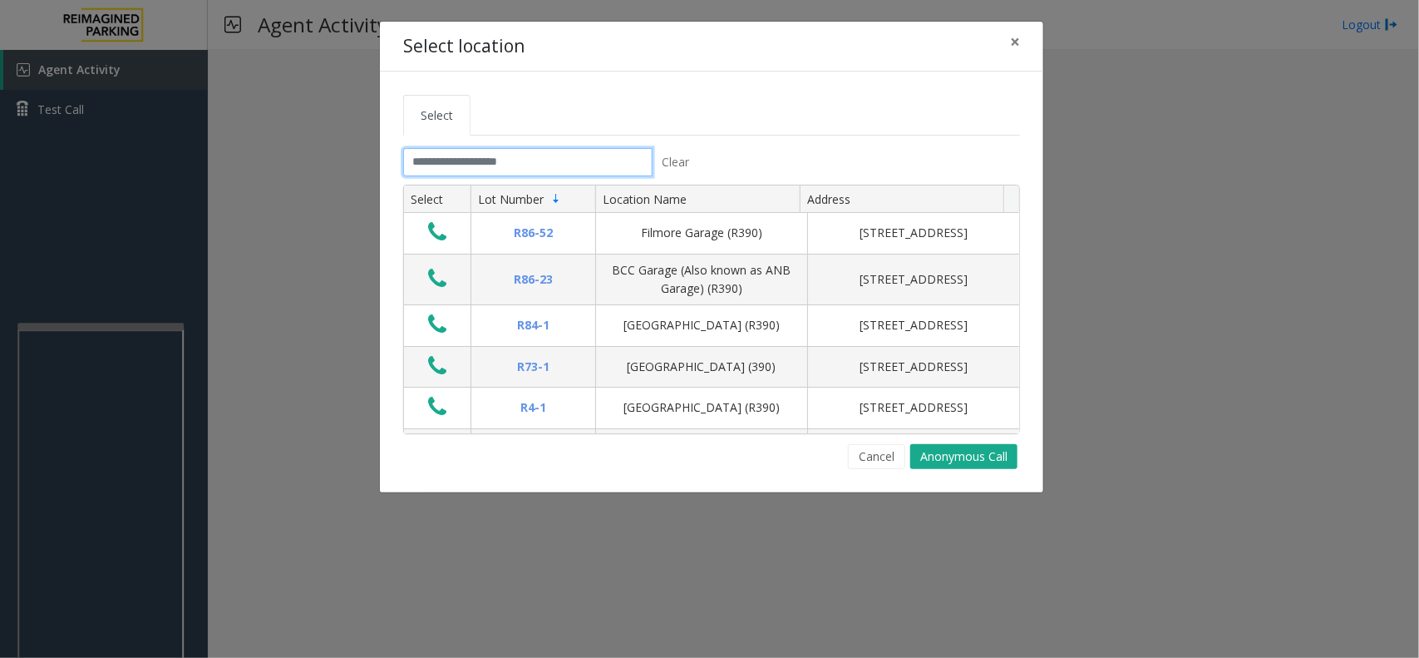
click at [513, 160] on input "text" at bounding box center [527, 162] width 249 height 28
click at [1019, 42] on span "×" at bounding box center [1015, 41] width 10 height 23
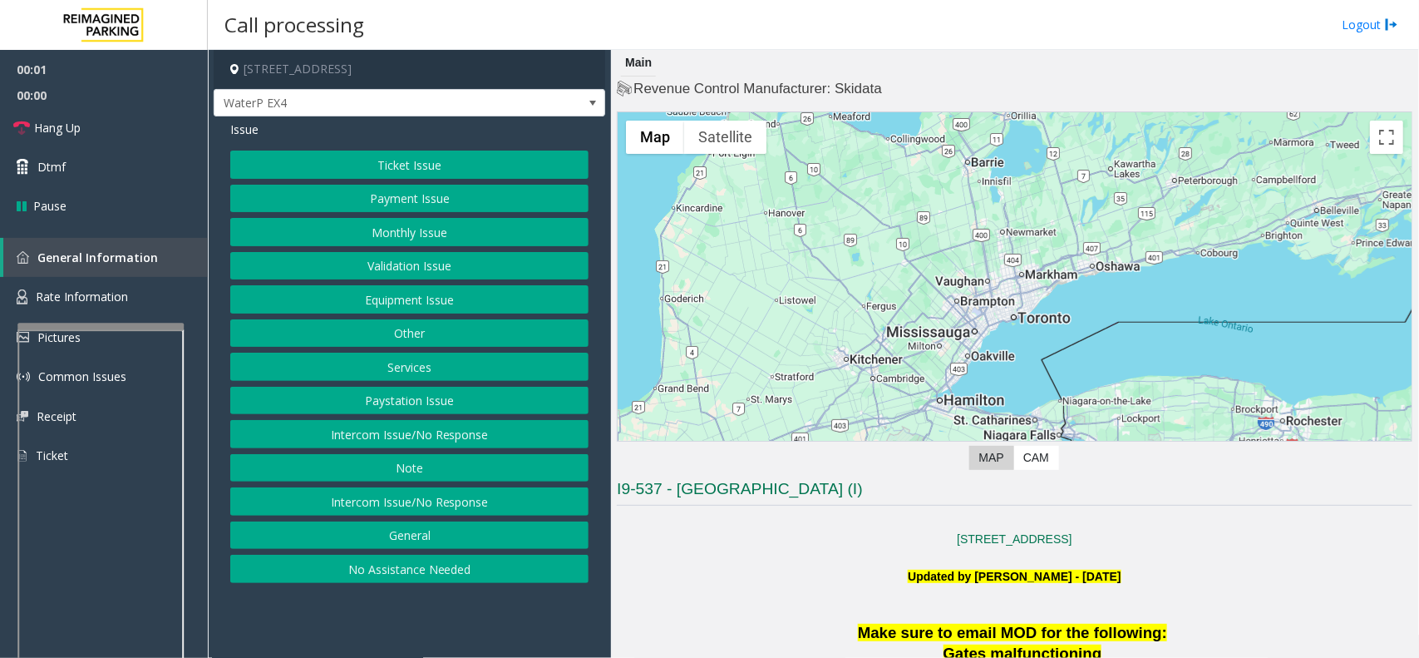
click at [414, 439] on button "Intercom Issue/No Response" at bounding box center [409, 434] width 358 height 28
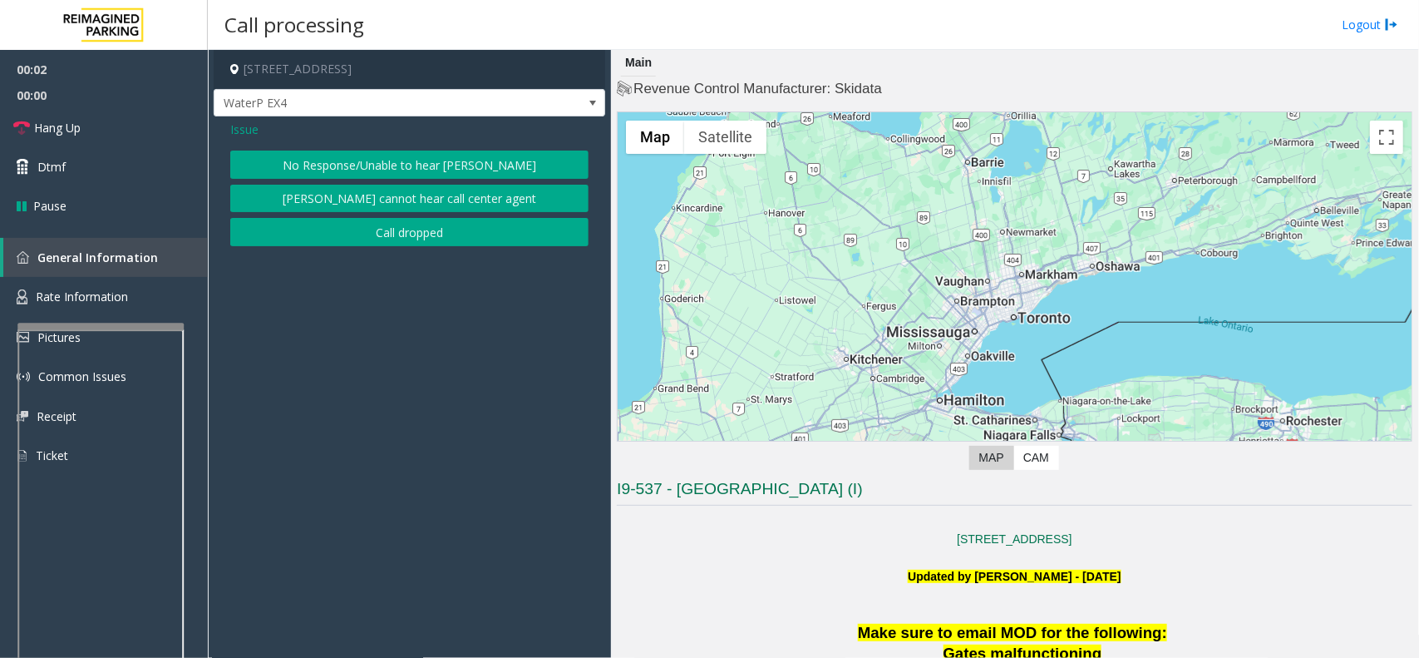
click at [349, 155] on button "No Response/Unable to hear [PERSON_NAME]" at bounding box center [409, 165] width 358 height 28
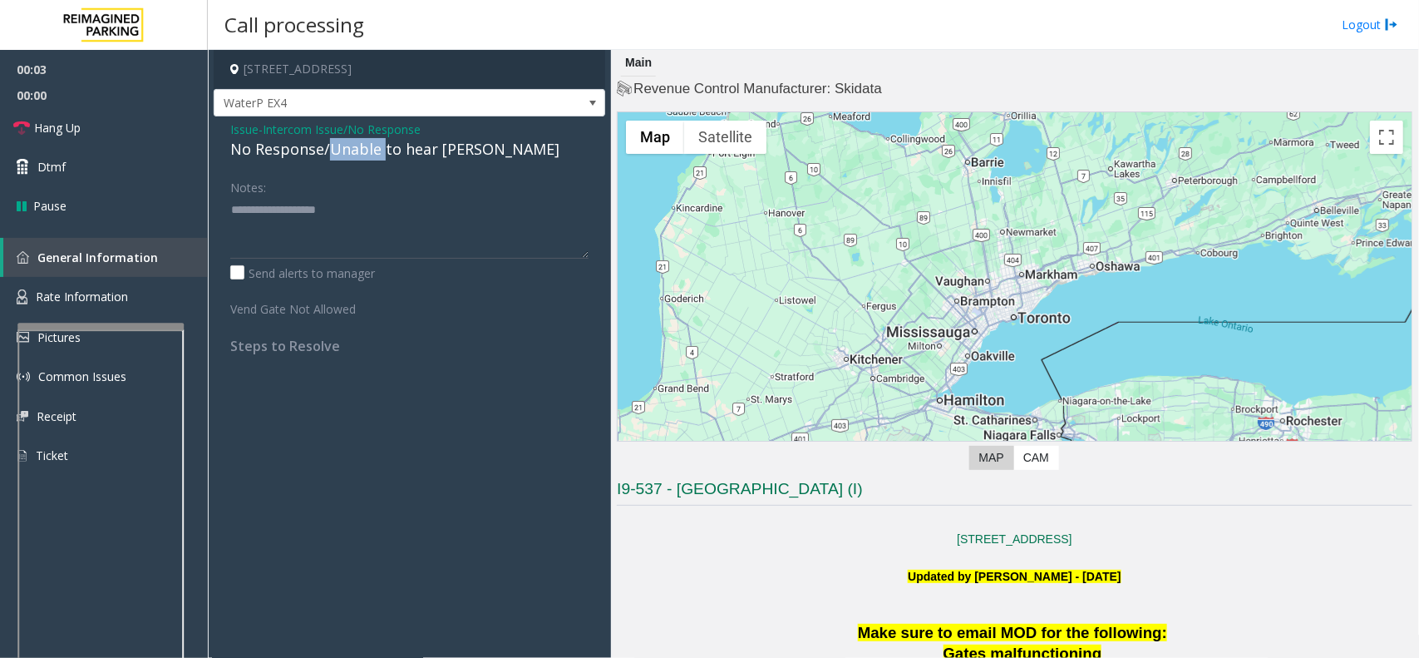
click at [349, 155] on div "No Response/Unable to hear [PERSON_NAME]" at bounding box center [409, 149] width 358 height 22
type textarea "**********"
click at [143, 131] on link "Hang Up" at bounding box center [104, 127] width 208 height 39
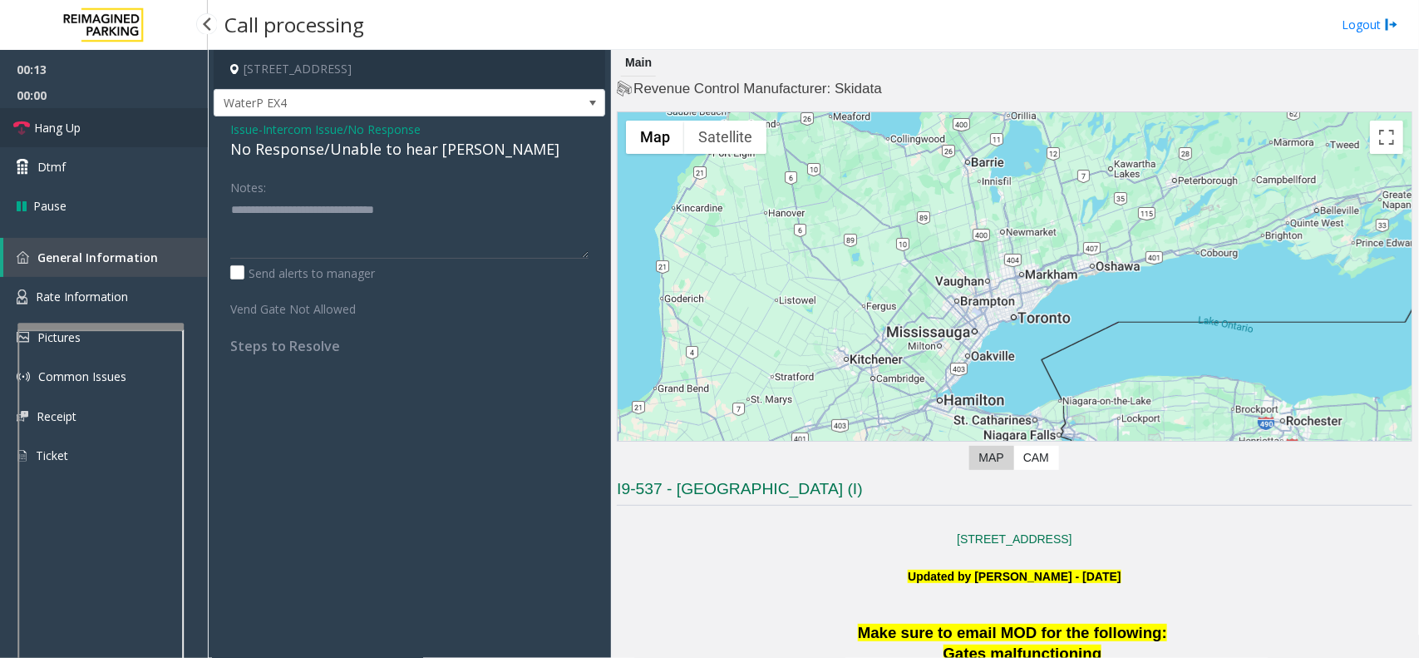
click at [143, 131] on link "Hang Up" at bounding box center [104, 127] width 208 height 39
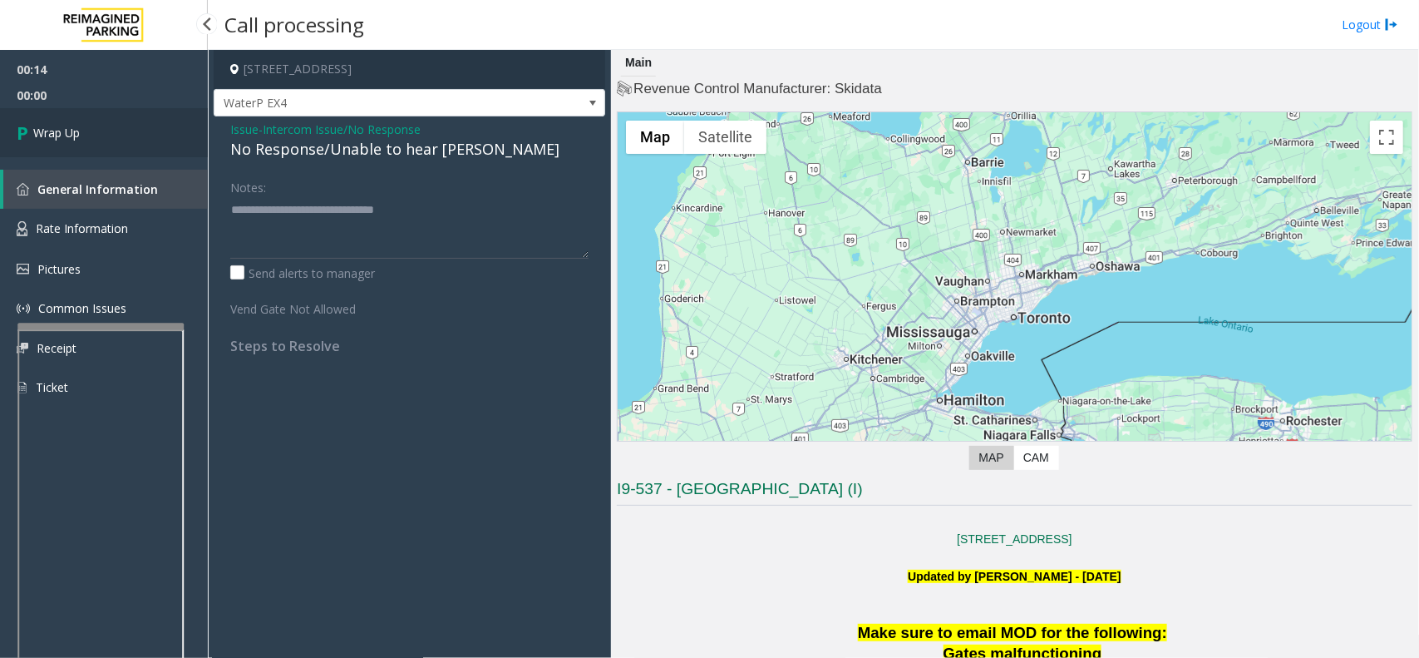
click at [143, 131] on link "Wrap Up" at bounding box center [104, 132] width 208 height 49
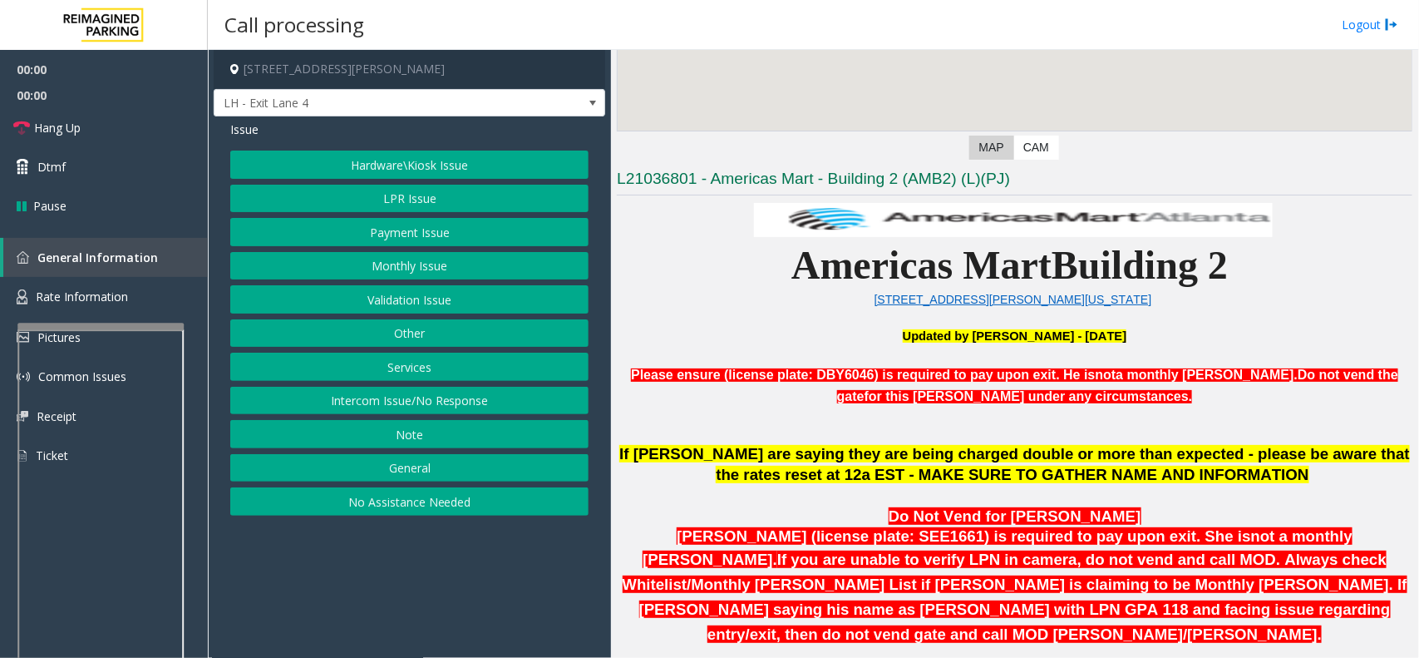
scroll to position [312, 0]
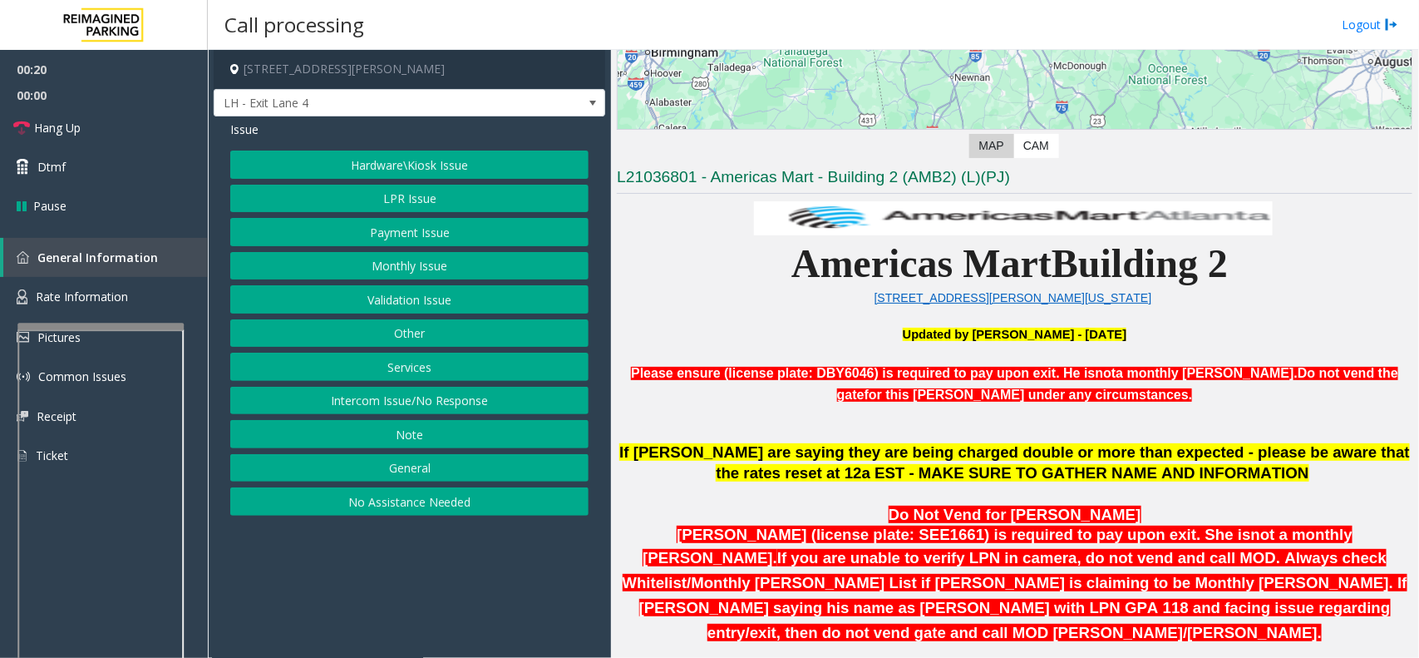
click at [445, 196] on button "LPR Issue" at bounding box center [409, 199] width 358 height 28
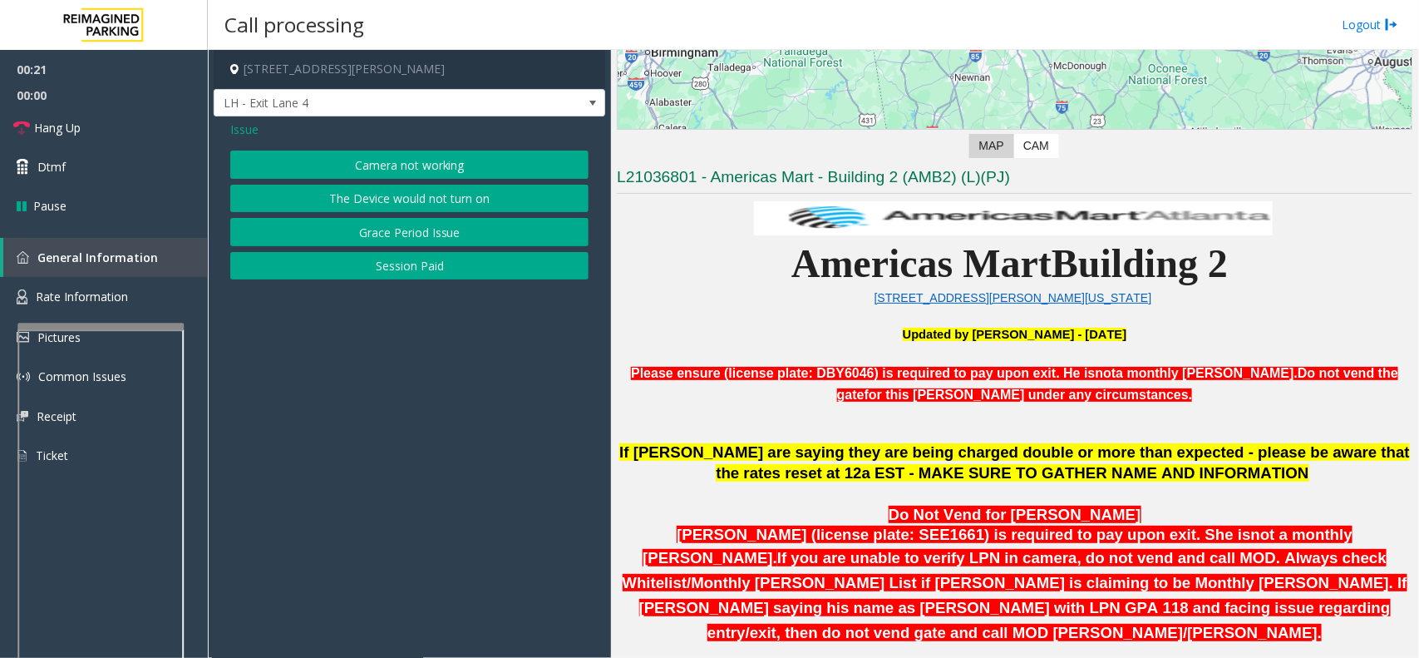
click at [441, 160] on button "Camera not working" at bounding box center [409, 165] width 358 height 28
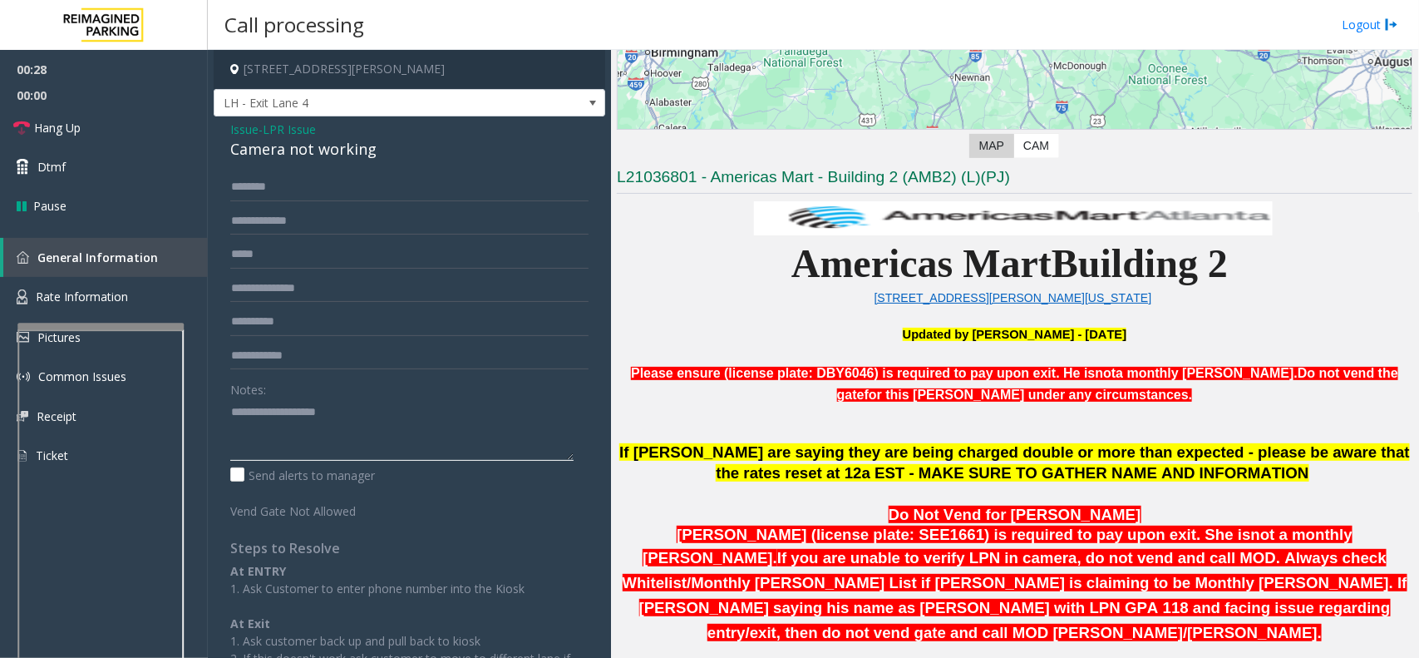
click at [272, 427] on textarea at bounding box center [401, 429] width 343 height 62
type textarea "**********"
click at [309, 187] on input "text" at bounding box center [409, 187] width 358 height 28
type input "******"
click at [90, 125] on link "Hang Up" at bounding box center [104, 127] width 208 height 39
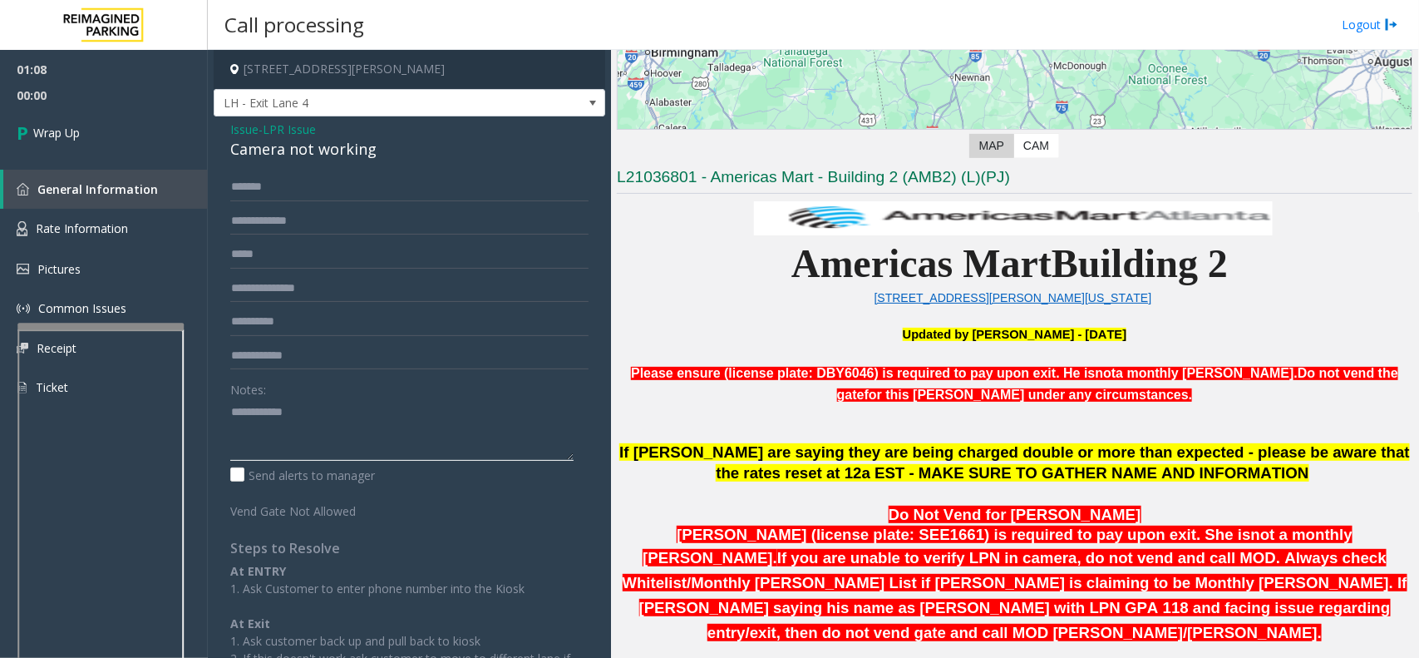
click at [322, 406] on textarea at bounding box center [401, 429] width 343 height 62
click at [277, 431] on textarea at bounding box center [401, 429] width 343 height 62
paste textarea "**********"
click at [301, 154] on div "Camera not working" at bounding box center [409, 149] width 358 height 22
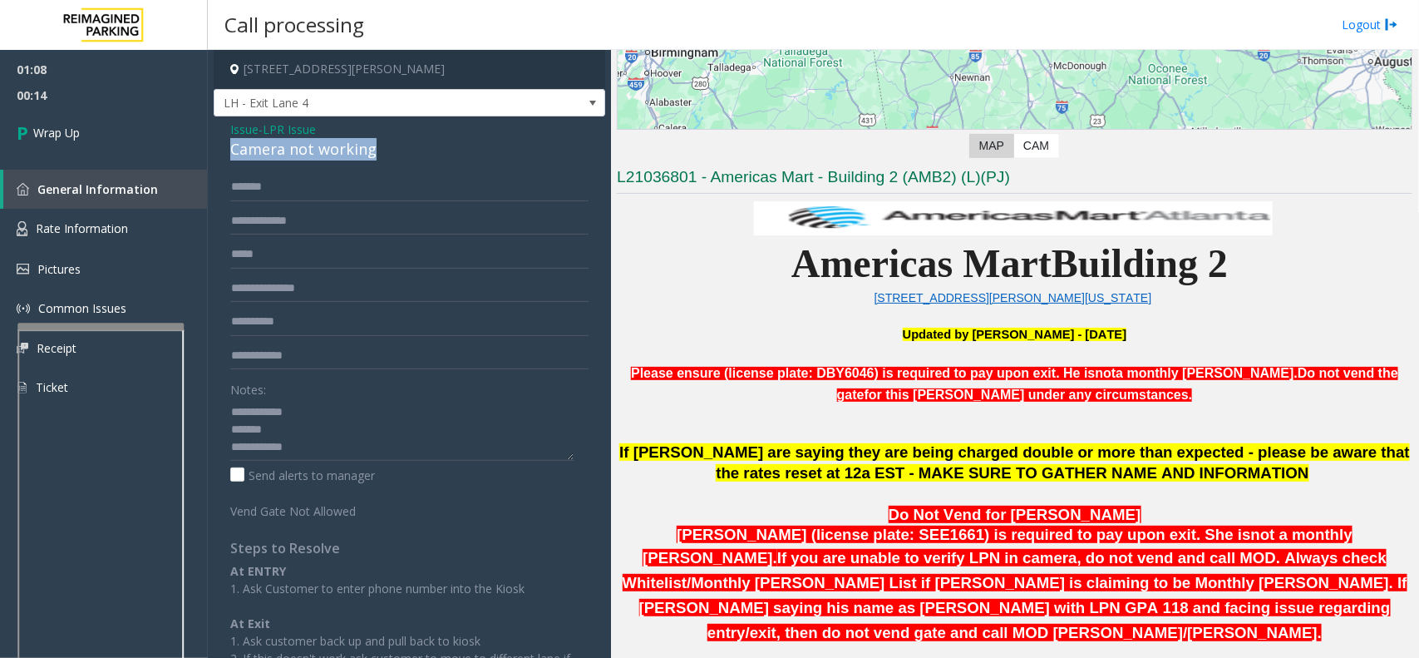
click at [301, 154] on div "Camera not working" at bounding box center [409, 149] width 358 height 22
copy div "Camera not working"
click at [284, 426] on textarea at bounding box center [401, 429] width 343 height 62
paste textarea "**********"
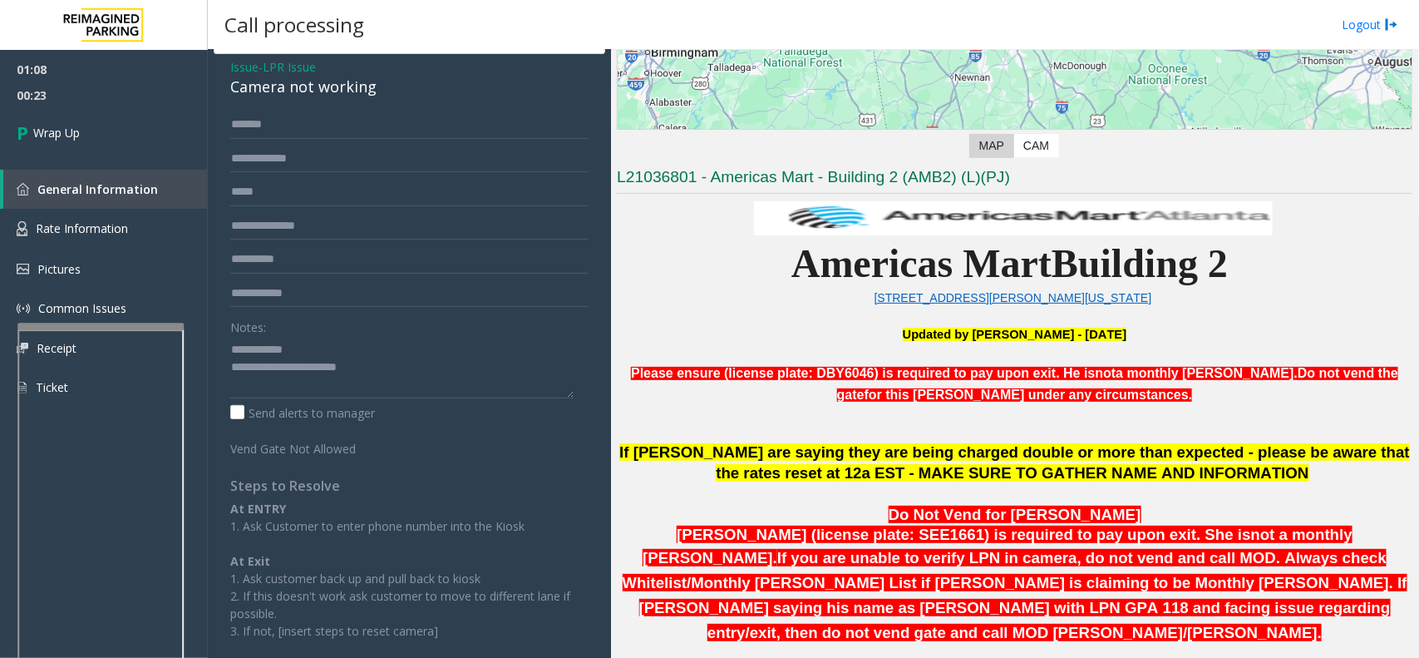
scroll to position [96, 0]
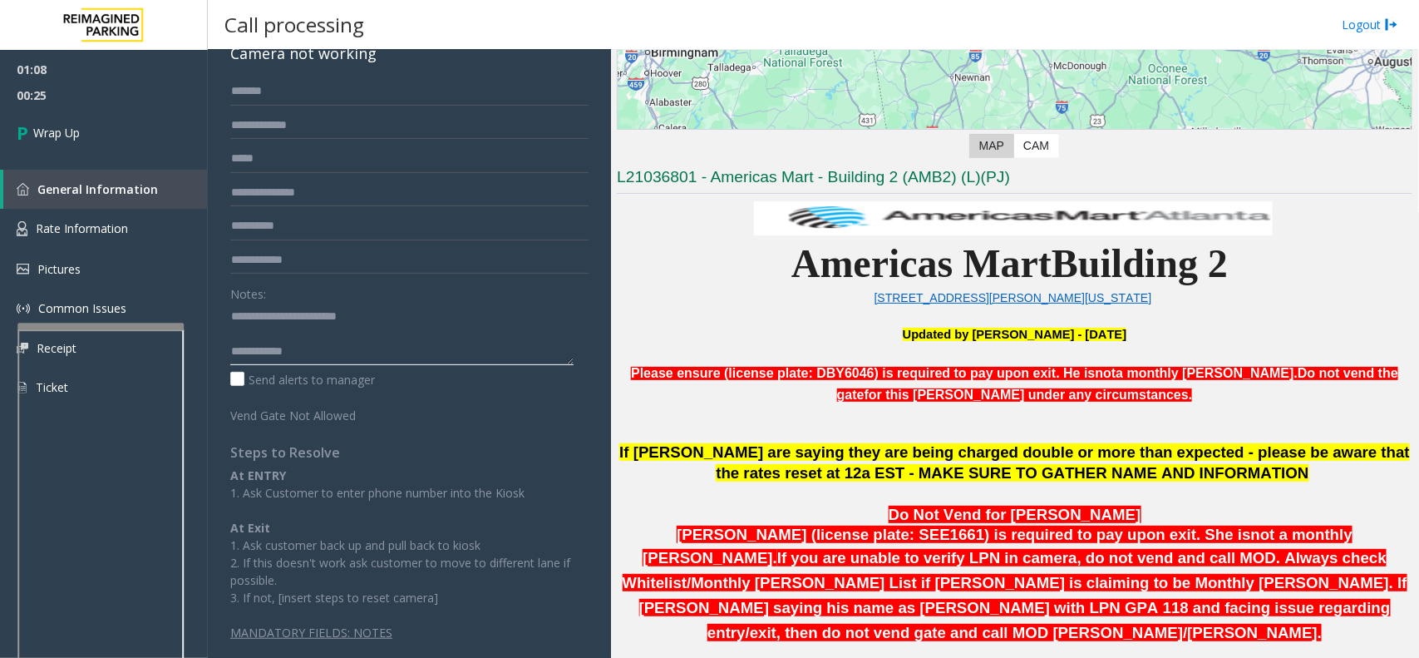
click at [360, 343] on textarea at bounding box center [401, 334] width 343 height 62
paste textarea "**********"
type textarea "**********"
click at [126, 136] on link "Wrap Up" at bounding box center [104, 132] width 208 height 49
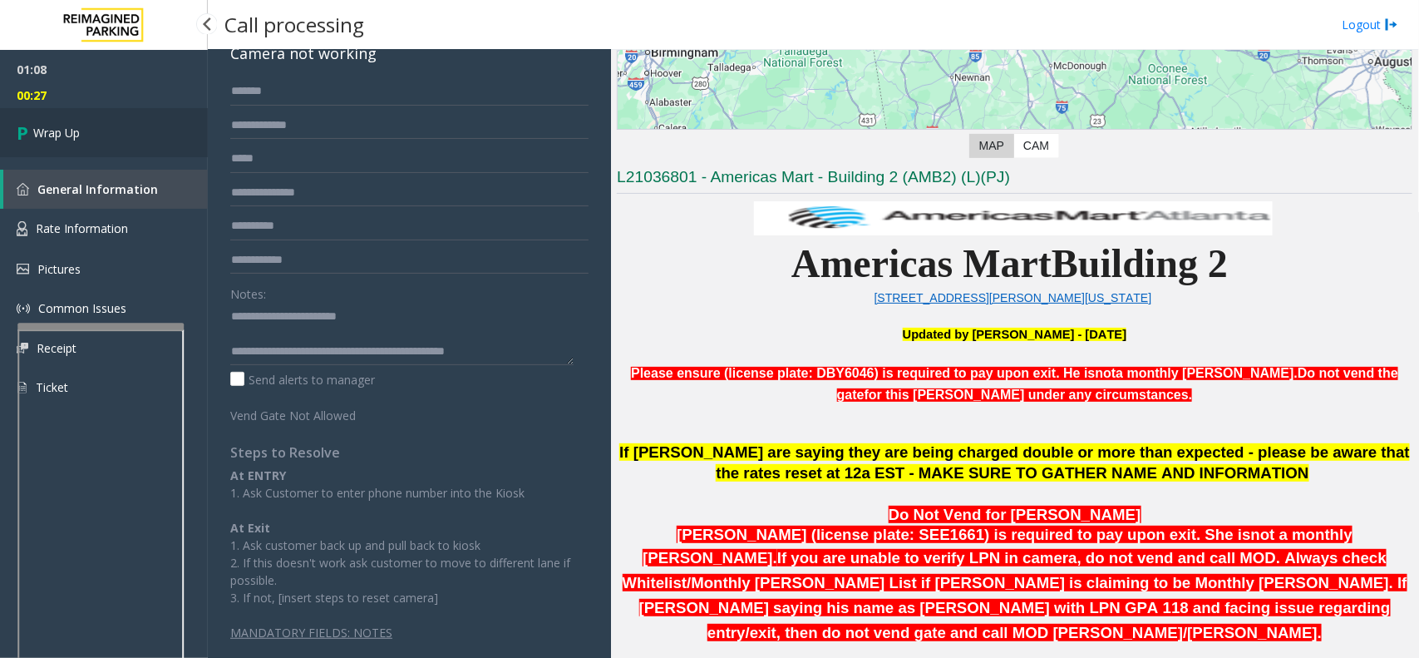
click at [126, 136] on link "Wrap Up" at bounding box center [104, 132] width 208 height 49
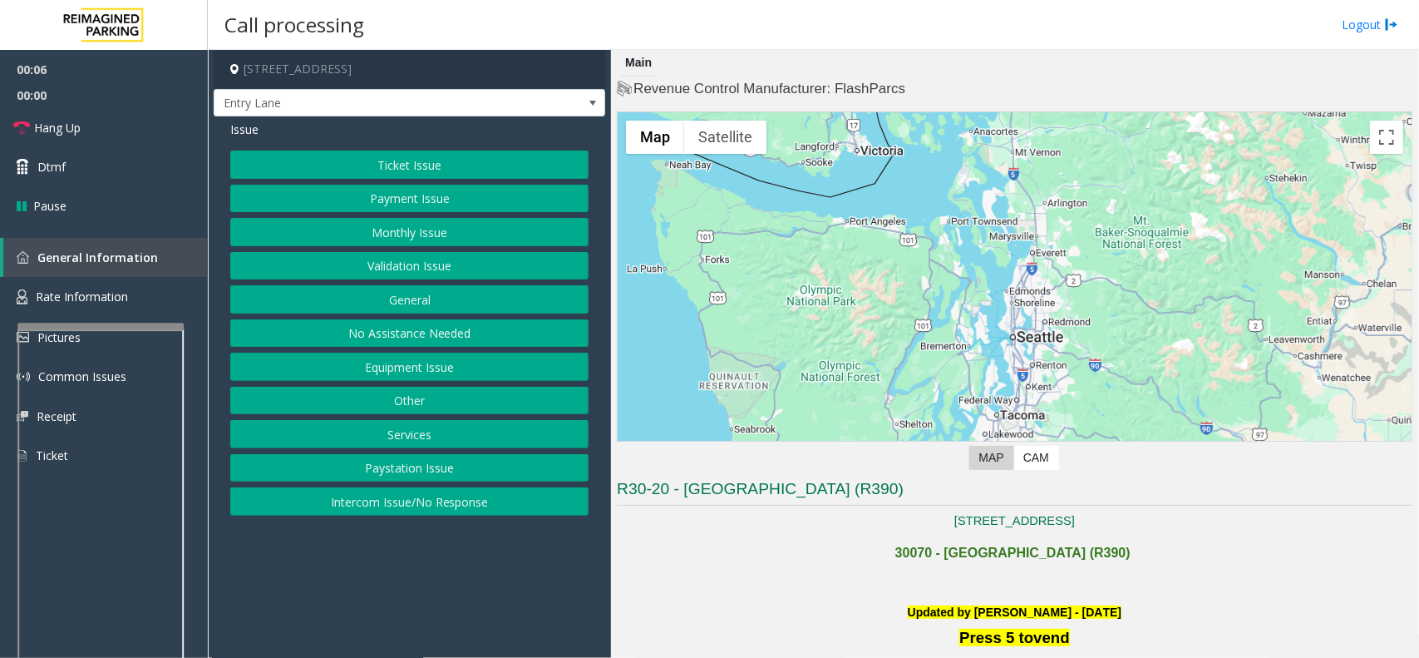
scroll to position [416, 0]
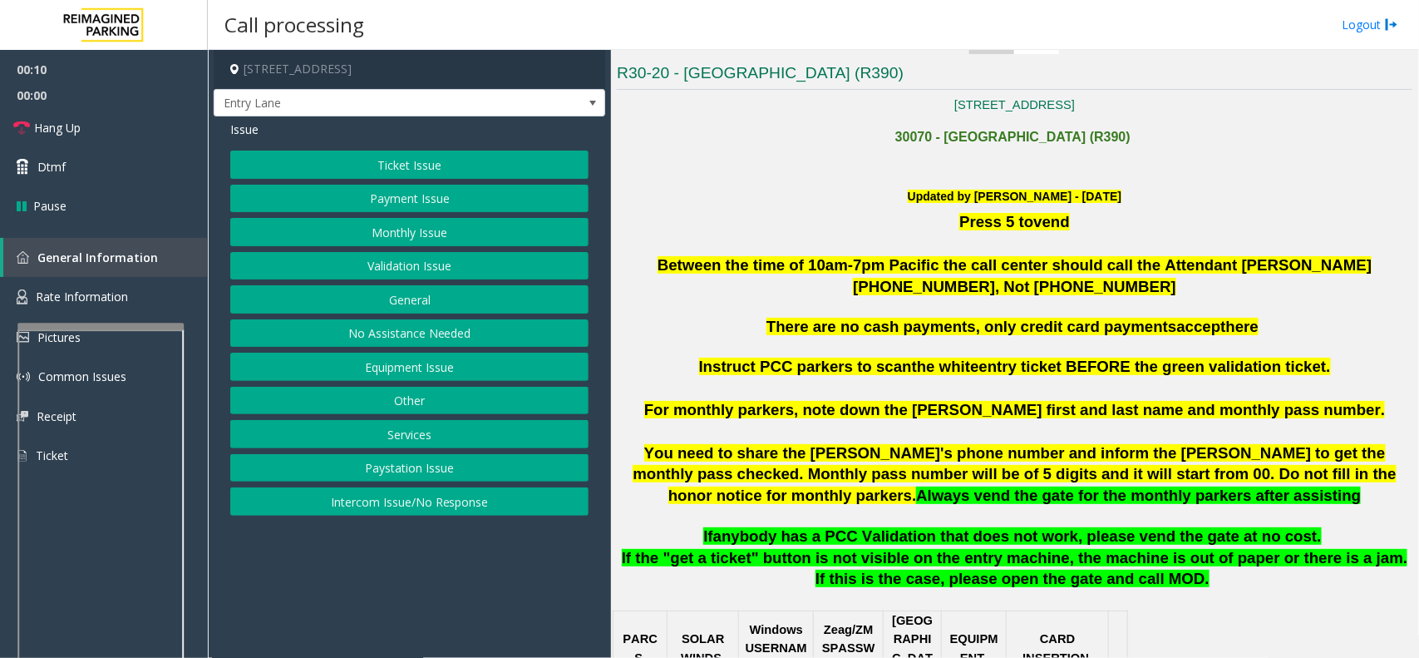
click at [446, 372] on button "Equipment Issue" at bounding box center [409, 367] width 358 height 28
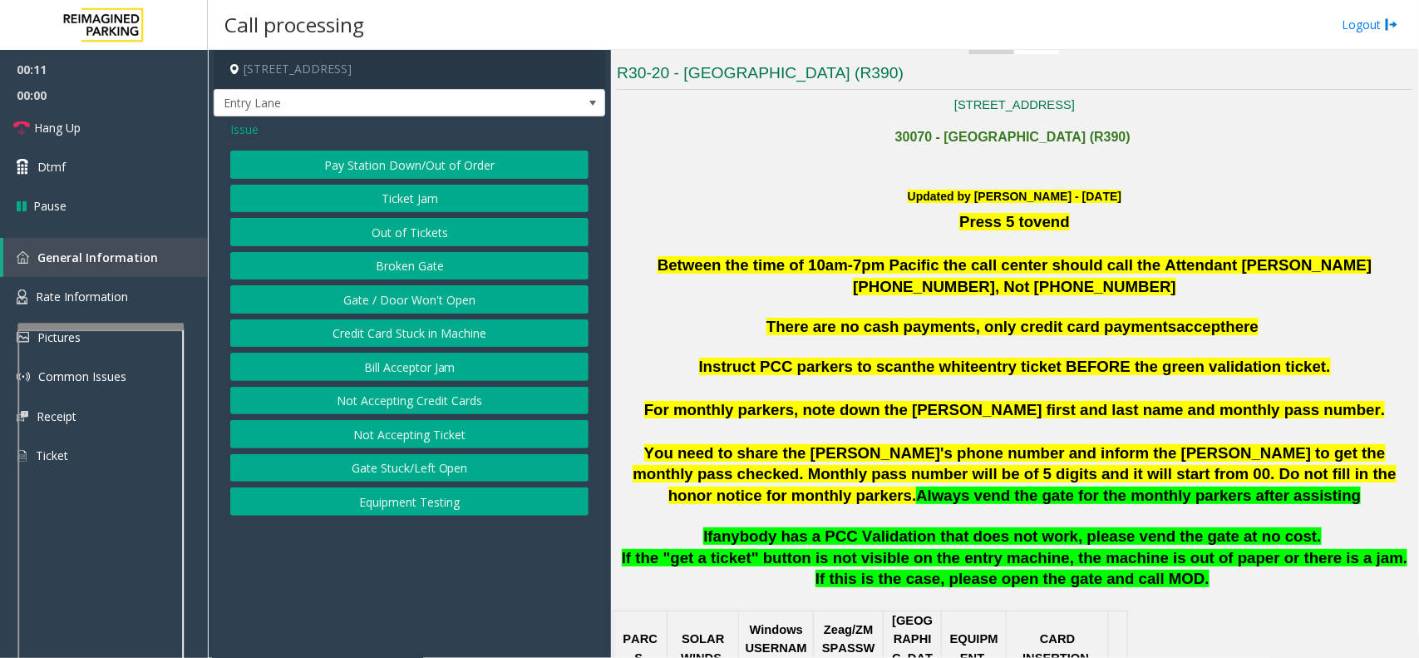
click at [434, 229] on button "Out of Tickets" at bounding box center [409, 232] width 358 height 28
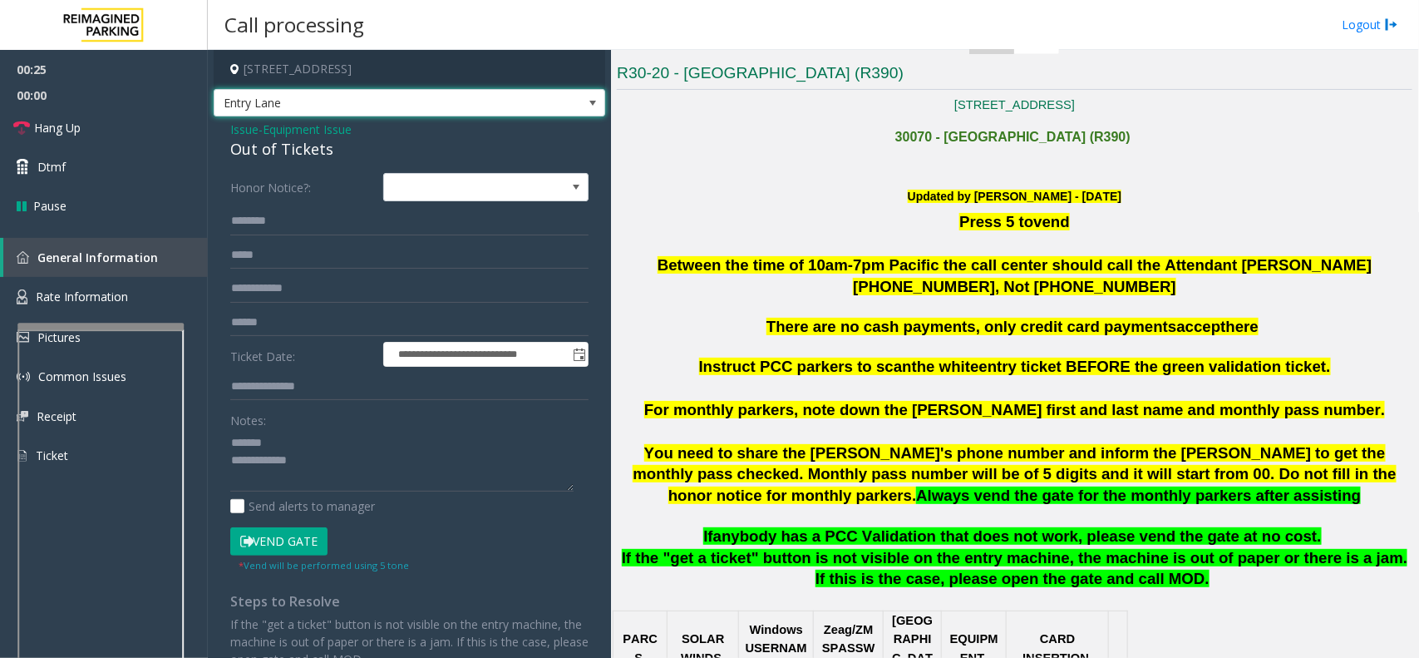
click at [497, 106] on span "Entry Lane" at bounding box center [371, 103] width 312 height 27
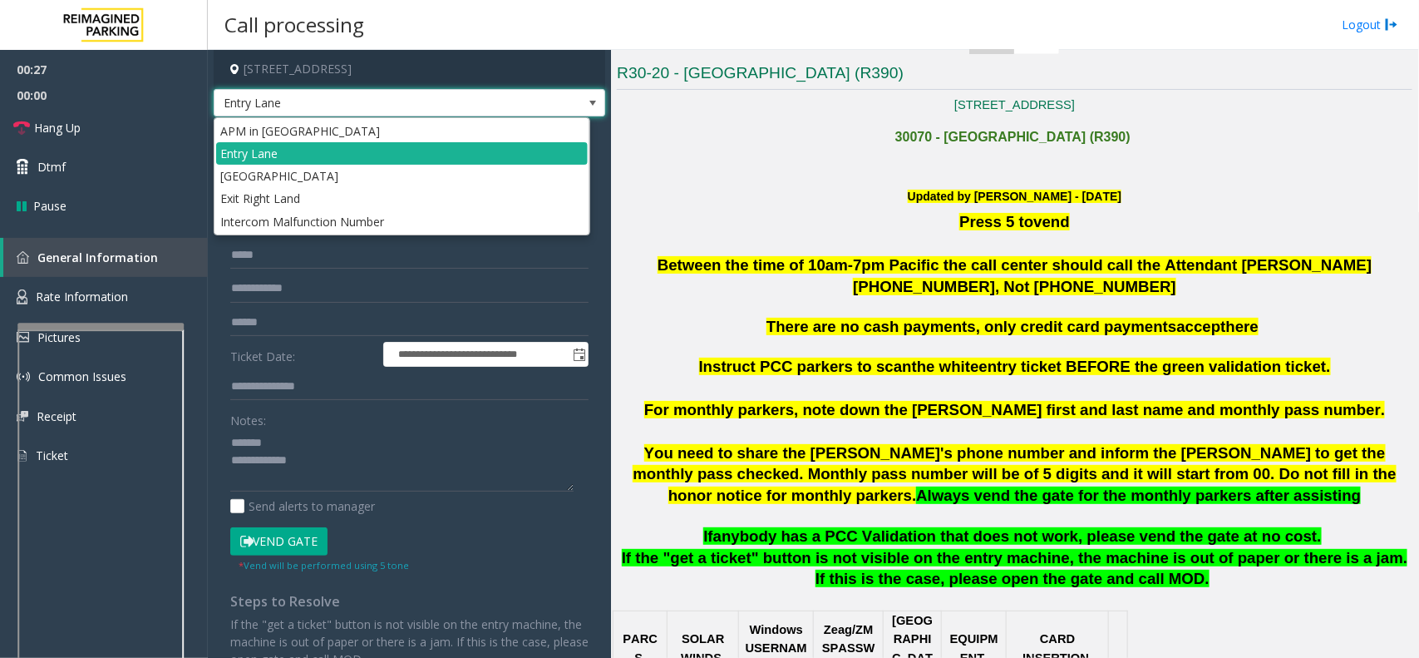
click at [499, 105] on span "Entry Lane" at bounding box center [371, 103] width 312 height 27
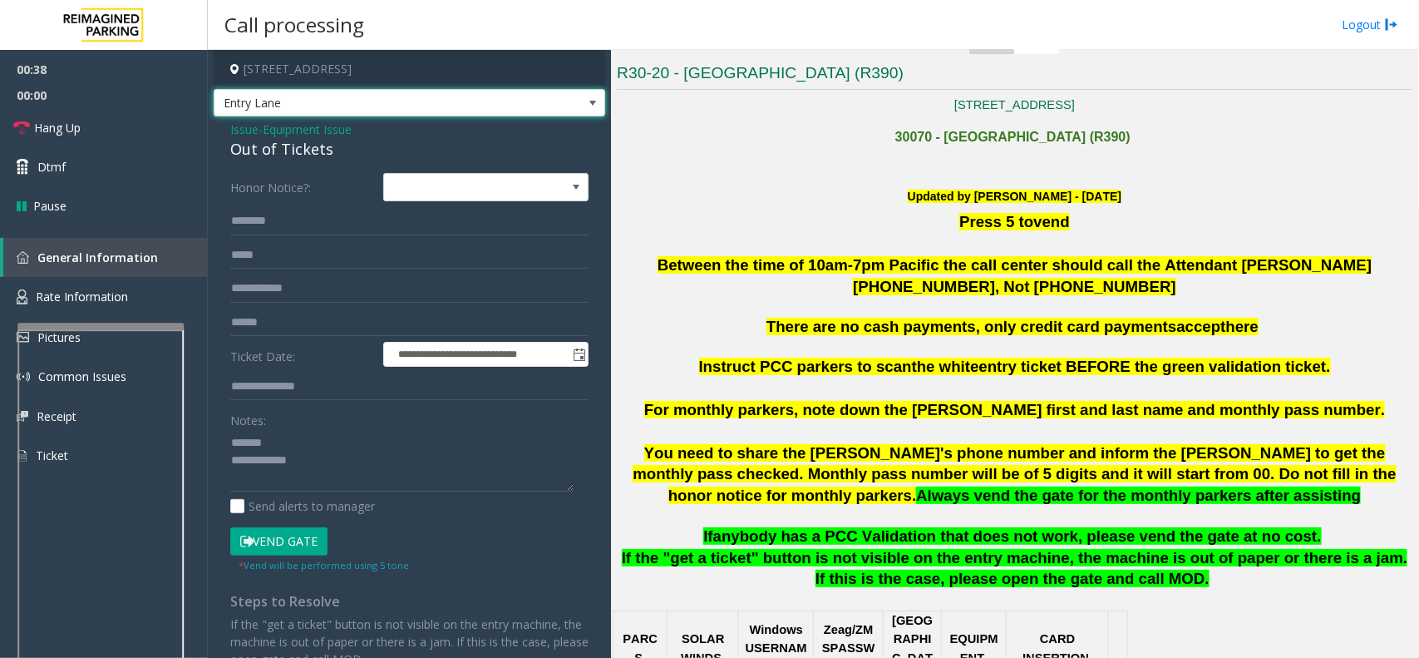
click at [308, 205] on form "**********" at bounding box center [409, 372] width 358 height 399
click at [295, 218] on input "text" at bounding box center [409, 221] width 358 height 28
click at [269, 146] on div "Out of Tickets" at bounding box center [409, 149] width 358 height 22
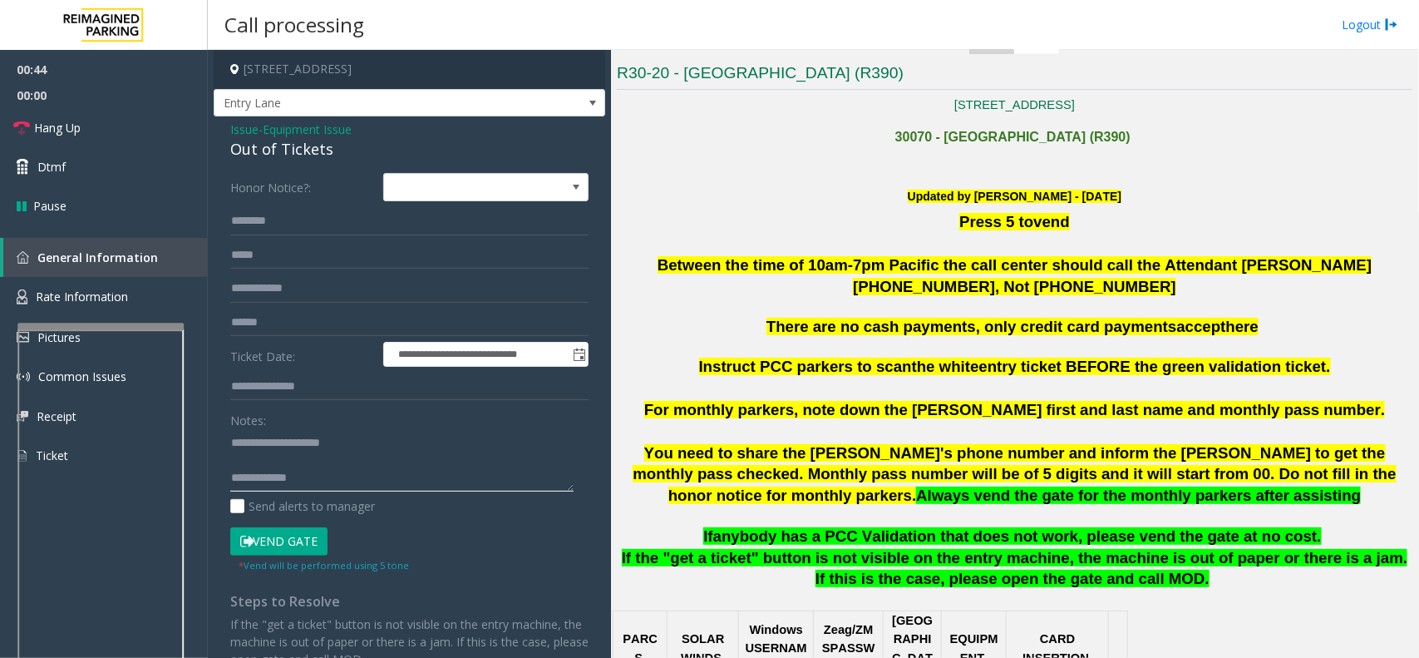
click at [264, 466] on textarea at bounding box center [401, 460] width 343 height 62
click at [75, 115] on link "Hang Up" at bounding box center [104, 127] width 208 height 39
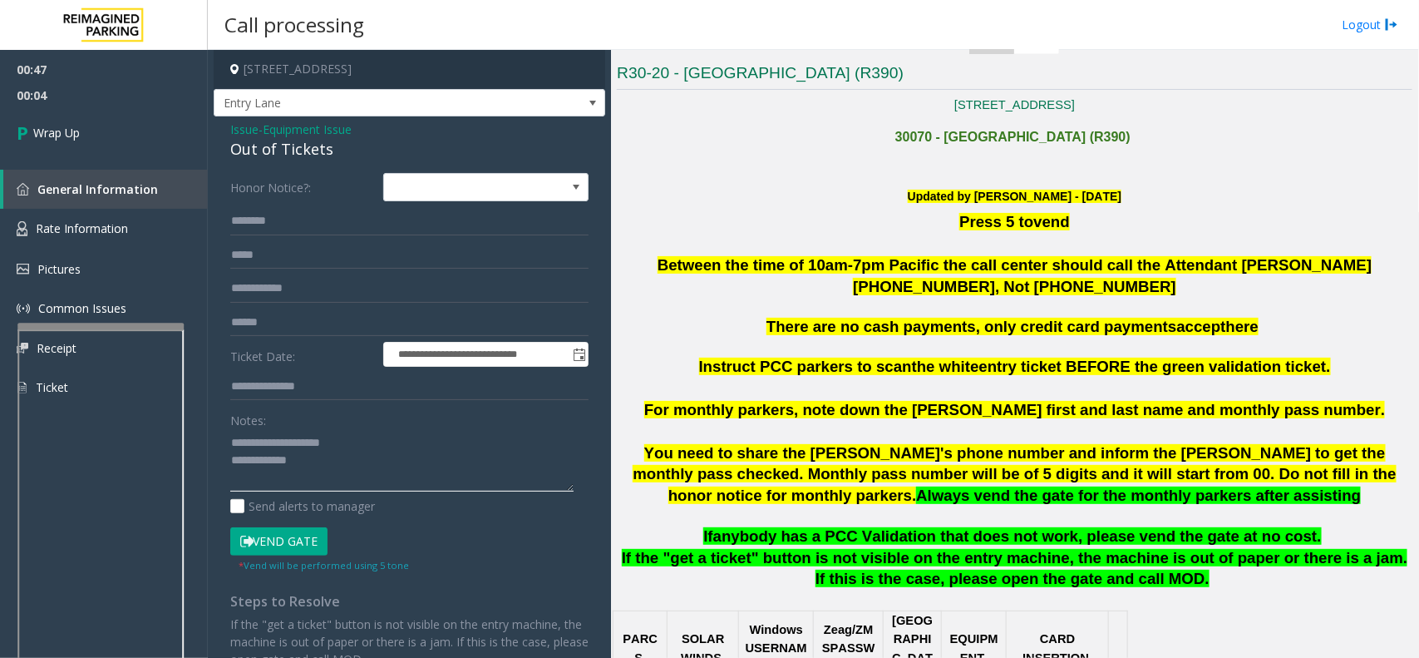
click at [362, 467] on textarea at bounding box center [401, 460] width 343 height 62
paste textarea "**********"
type textarea "**********"
click at [91, 146] on link "Wrap Up" at bounding box center [104, 132] width 208 height 49
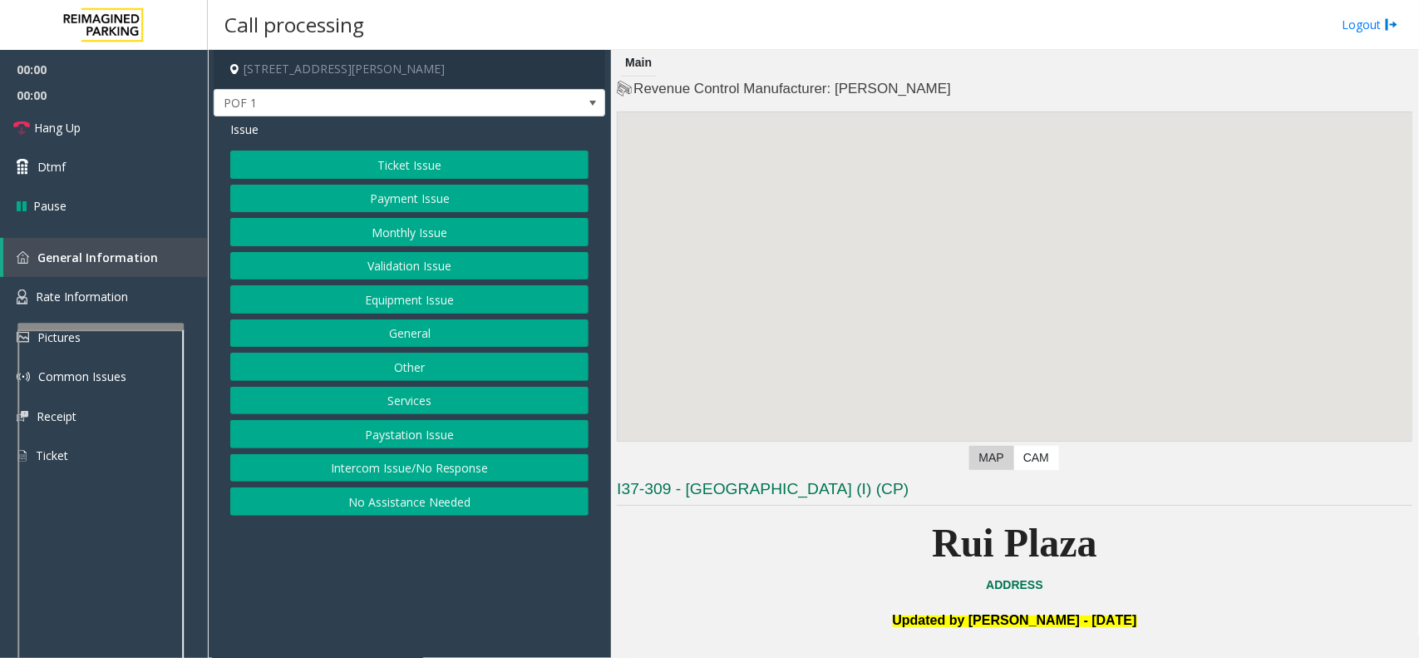
scroll to position [400, 0]
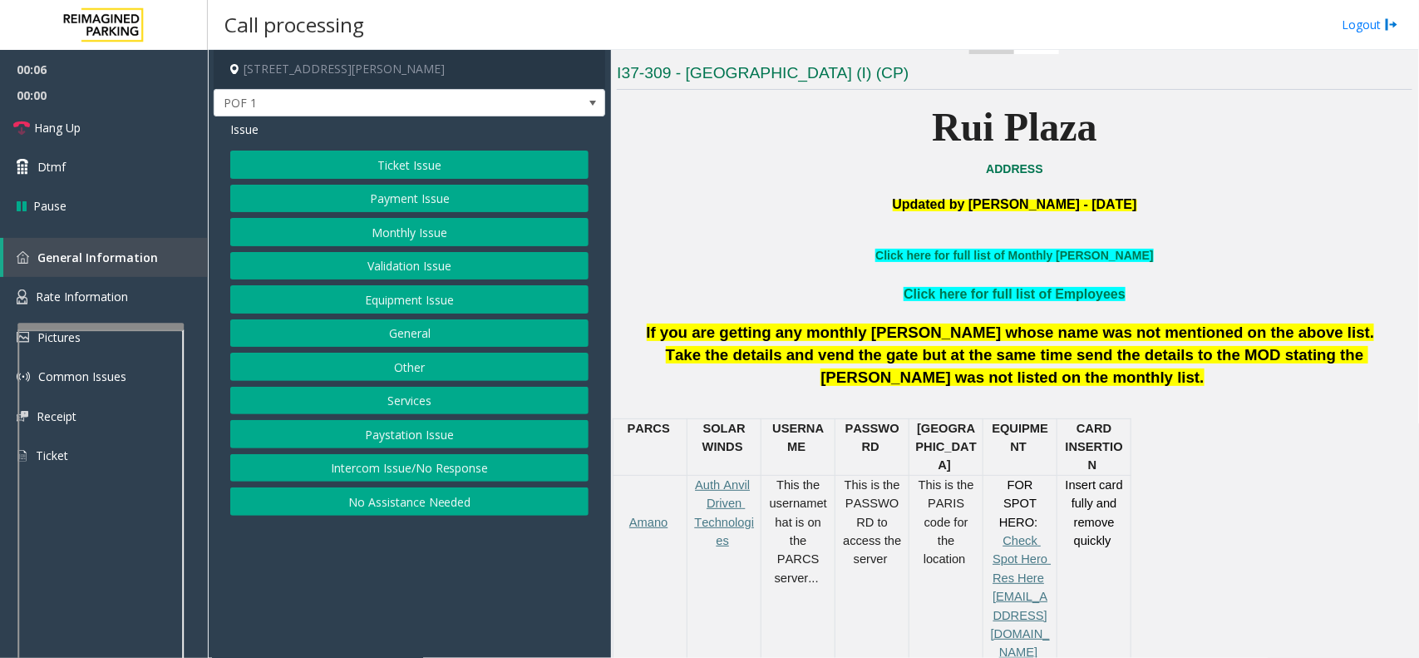
scroll to position [520, 0]
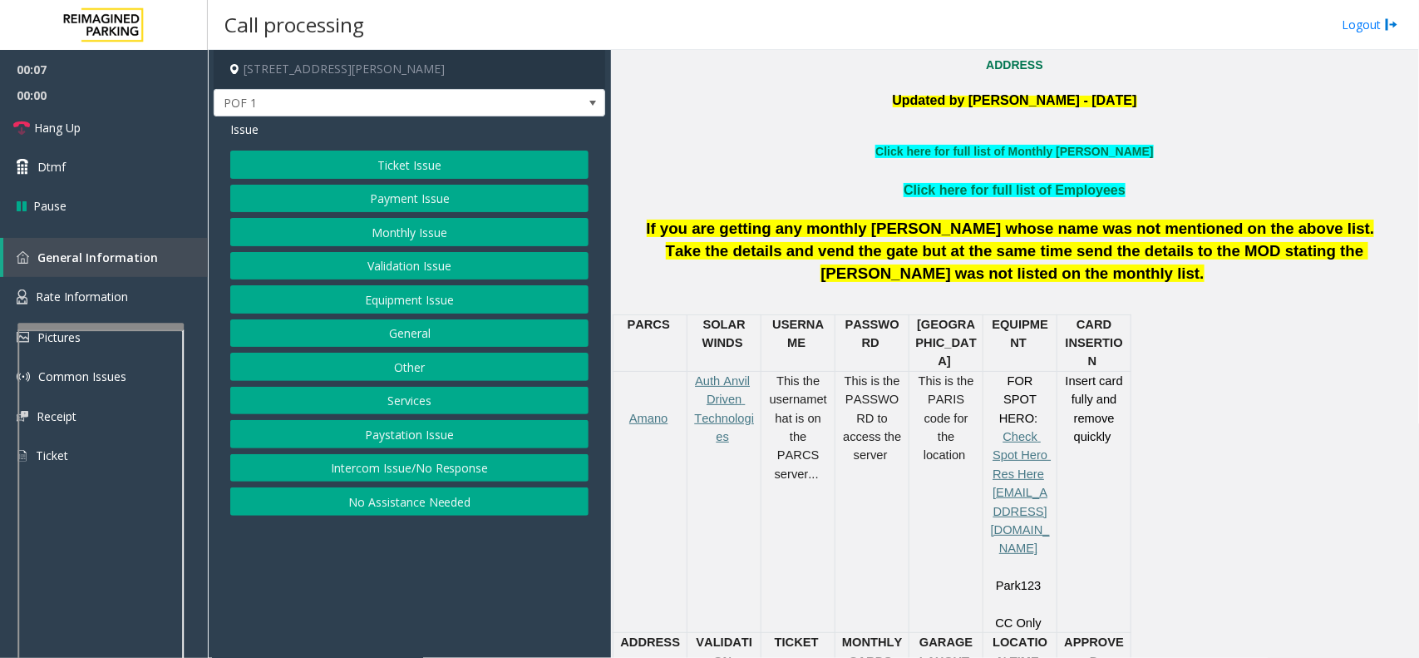
click at [528, 168] on button "Ticket Issue" at bounding box center [409, 165] width 358 height 28
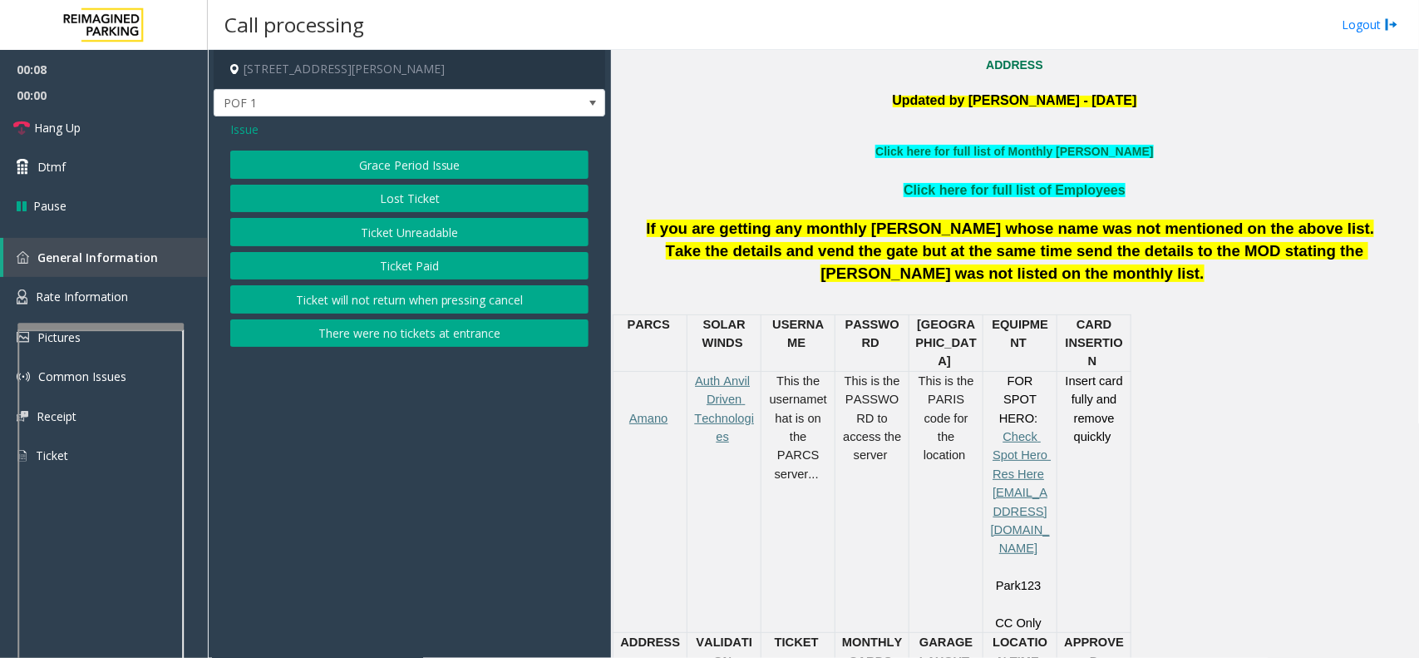
click at [452, 234] on button "Ticket Unreadable" at bounding box center [409, 232] width 358 height 28
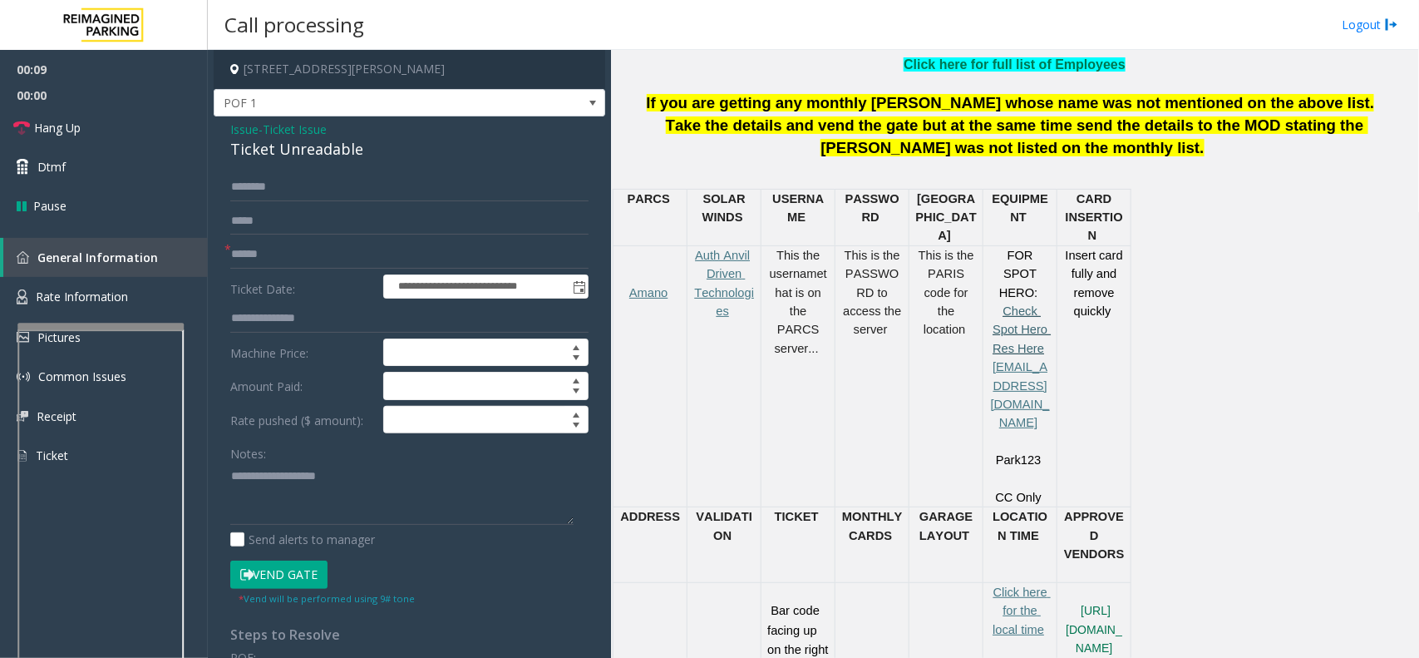
scroll to position [831, 0]
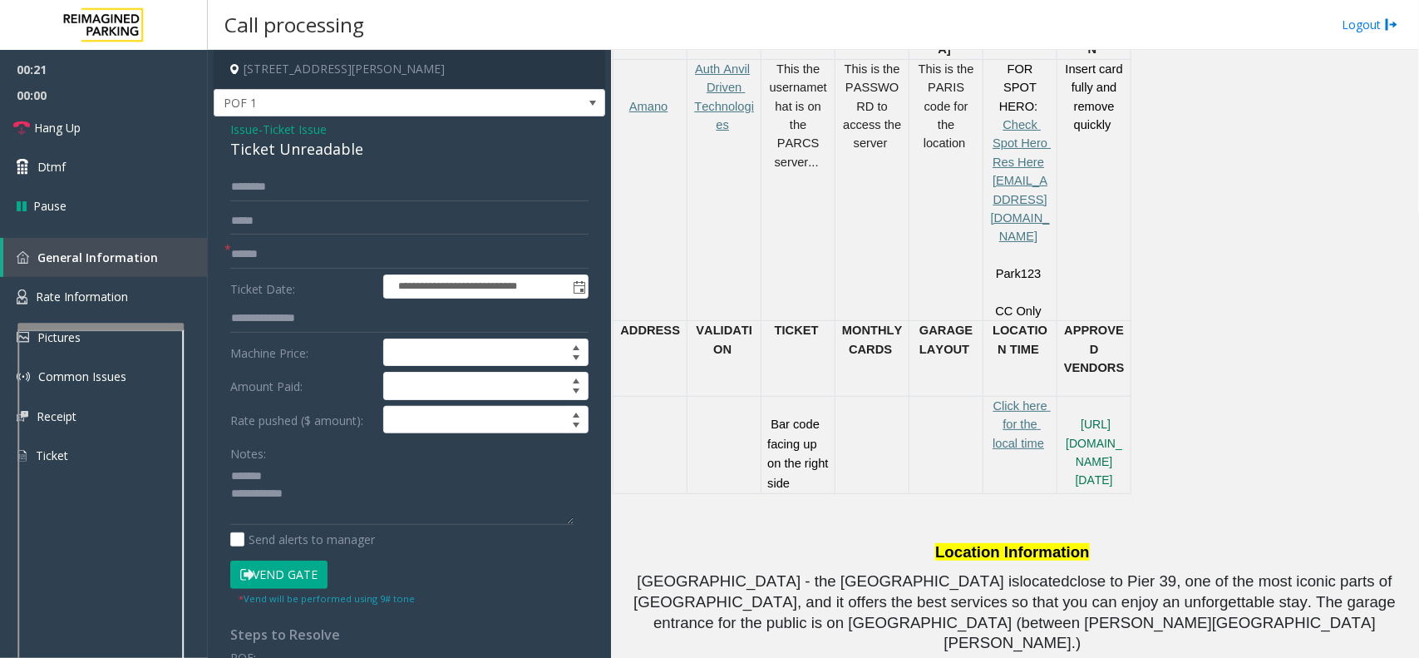
click at [270, 147] on div "Ticket Unreadable" at bounding box center [409, 149] width 358 height 22
click at [308, 496] on textarea at bounding box center [401, 493] width 343 height 62
type textarea "**********"
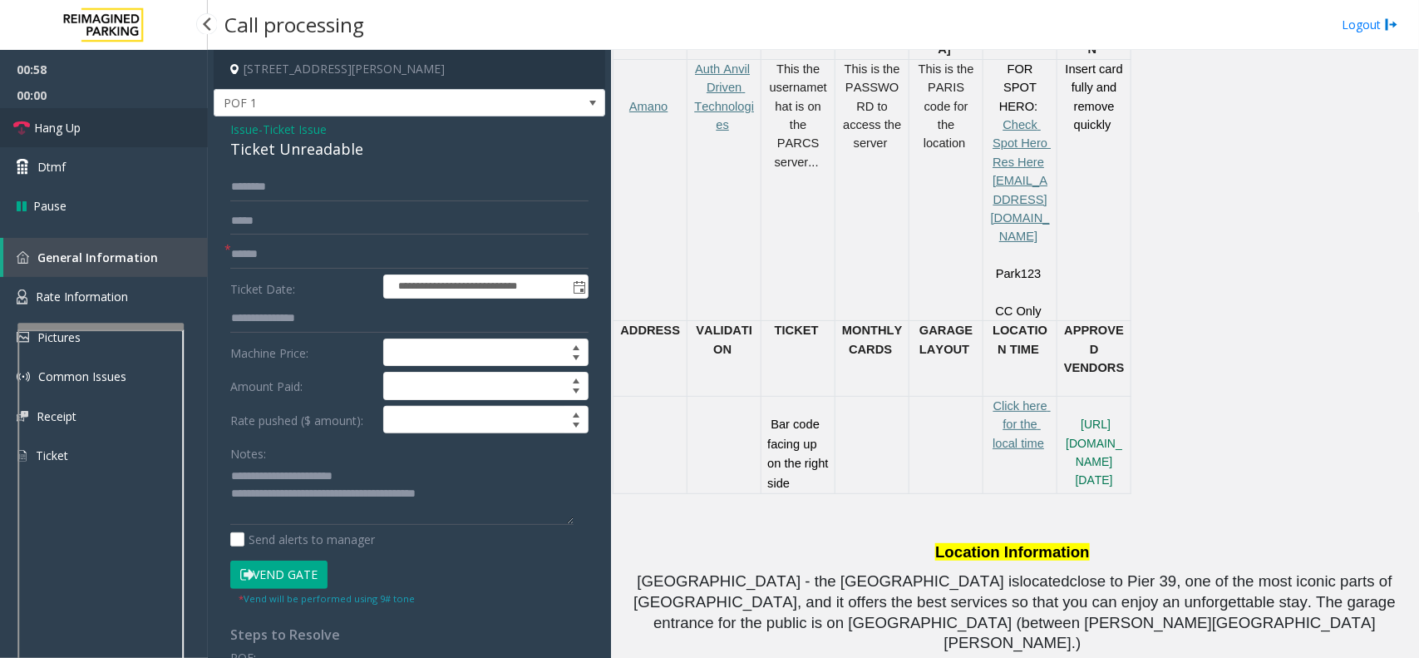
click at [98, 122] on link "Hang Up" at bounding box center [104, 127] width 208 height 39
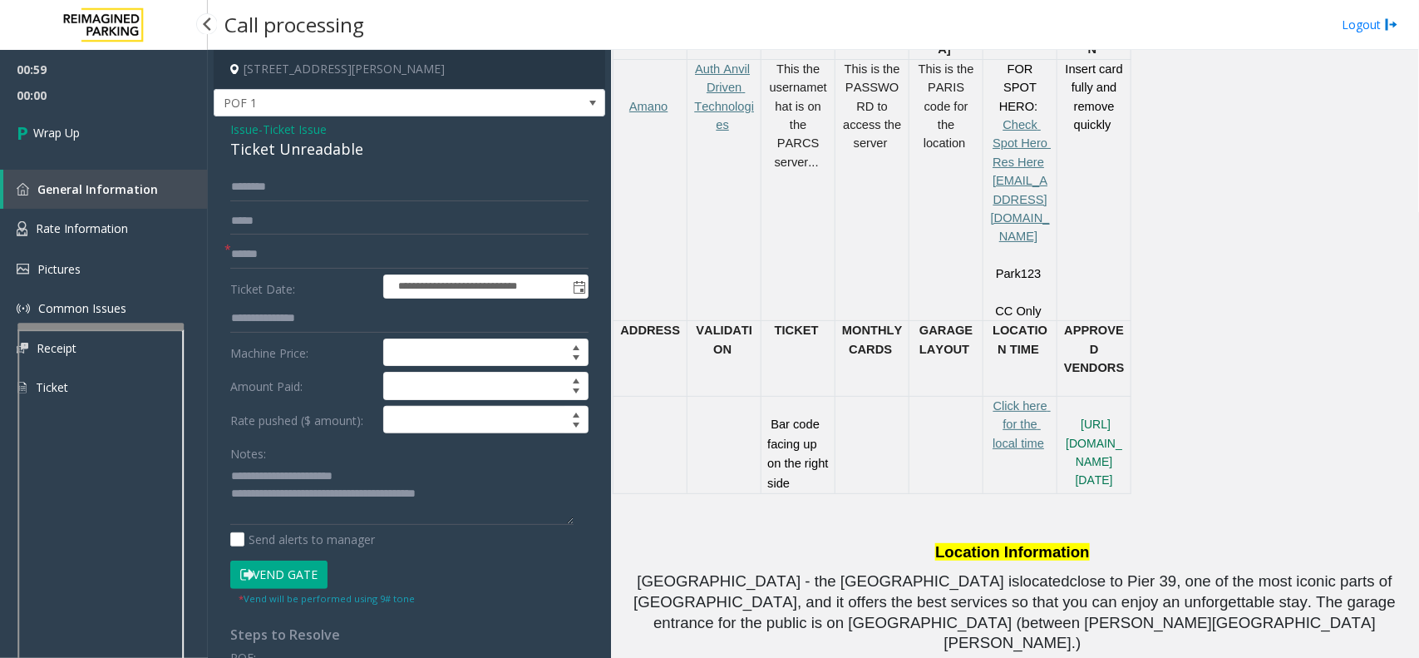
click at [98, 122] on link "Wrap Up" at bounding box center [104, 132] width 208 height 49
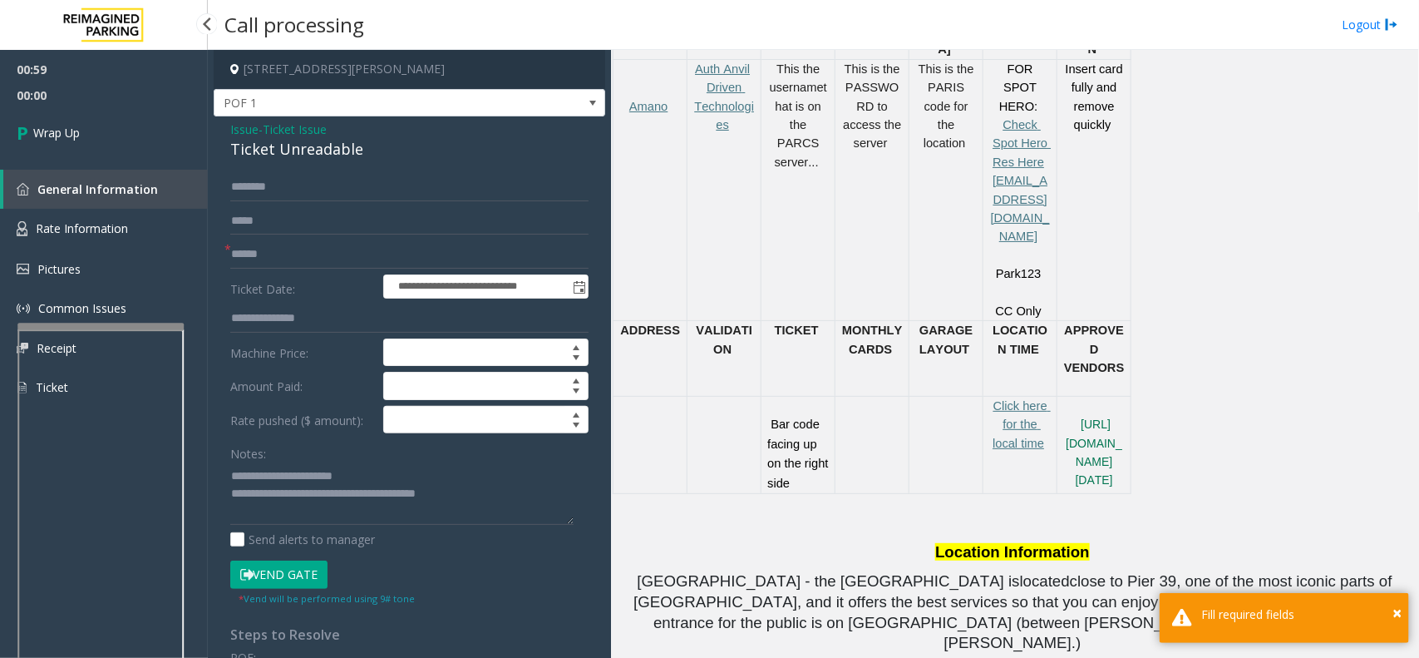
click at [98, 122] on link "Wrap Up" at bounding box center [104, 132] width 208 height 49
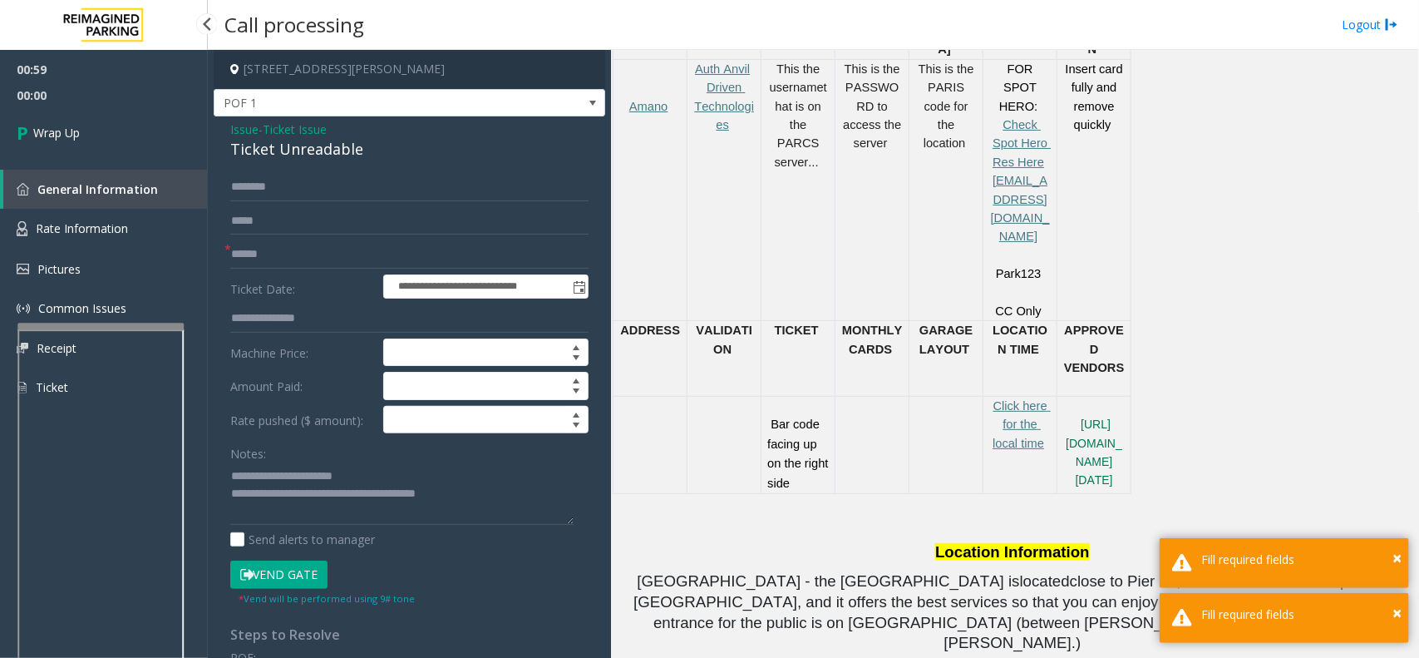
click at [98, 122] on link "Wrap Up" at bounding box center [104, 132] width 208 height 49
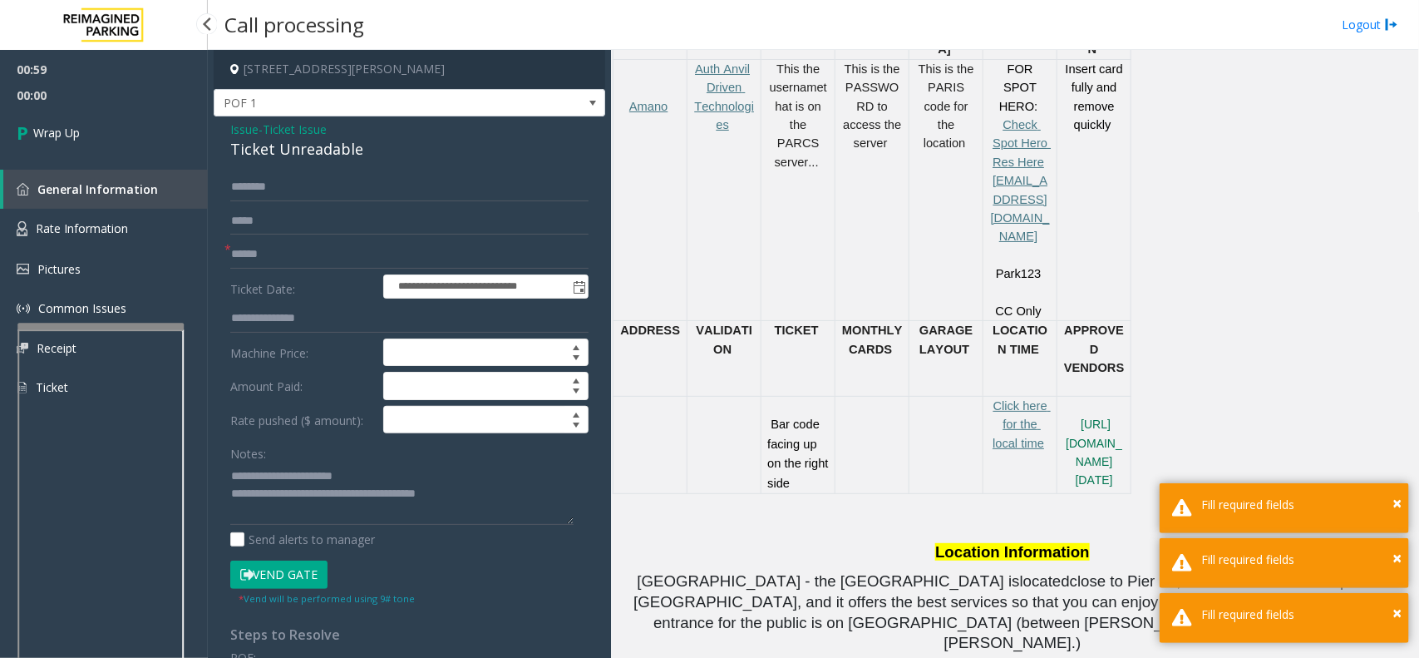
click at [98, 122] on link "Wrap Up" at bounding box center [104, 132] width 208 height 49
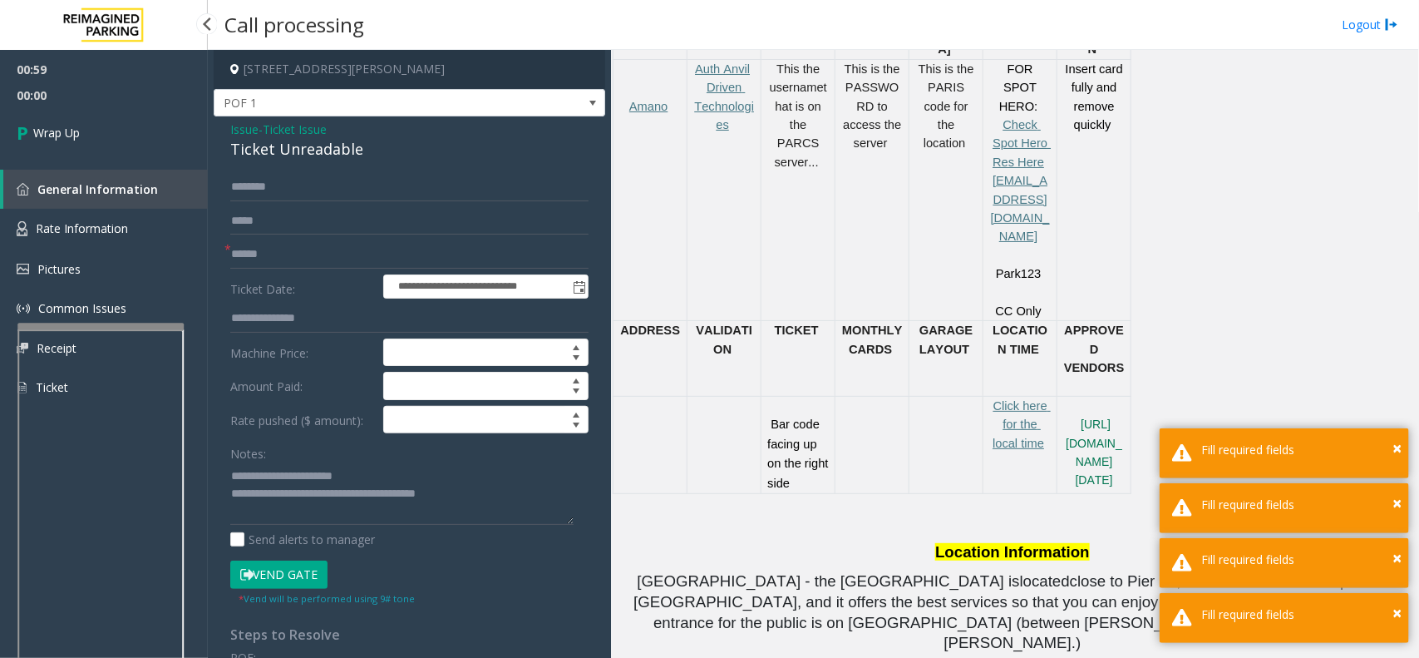
click at [98, 122] on link "Wrap Up" at bounding box center [104, 132] width 208 height 49
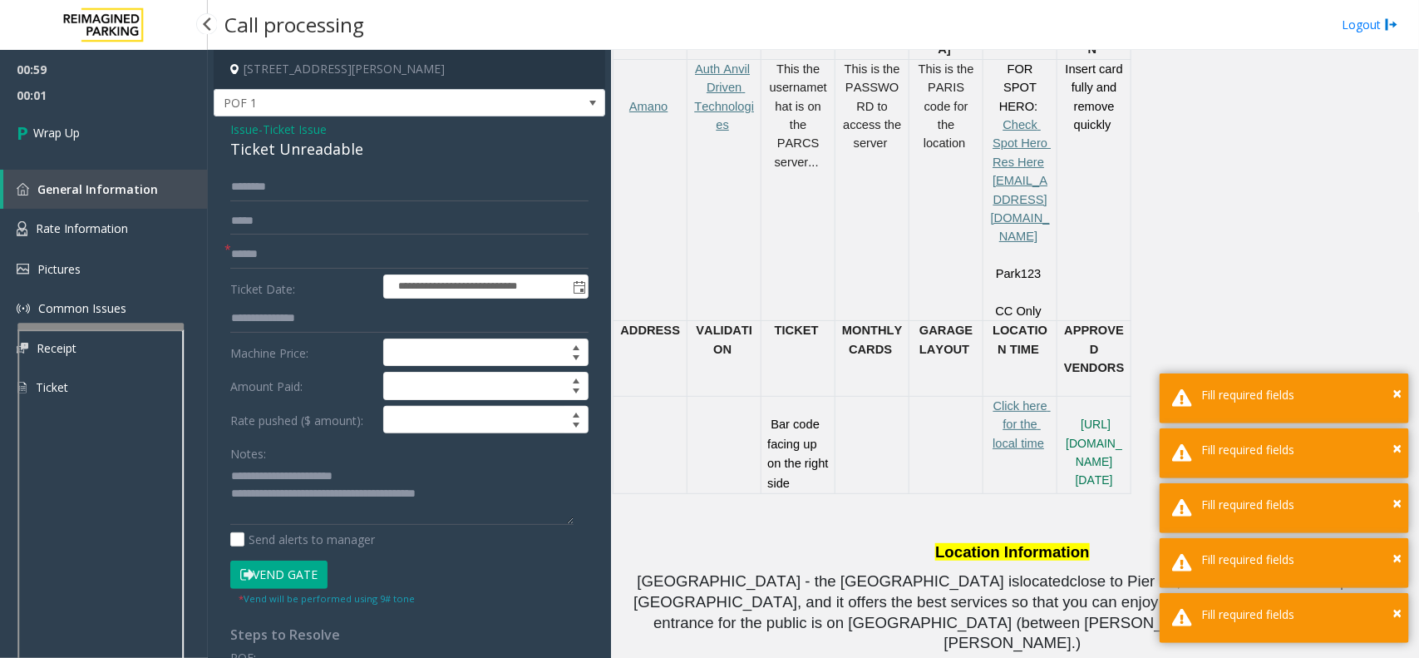
click at [98, 122] on link "Wrap Up" at bounding box center [104, 132] width 208 height 49
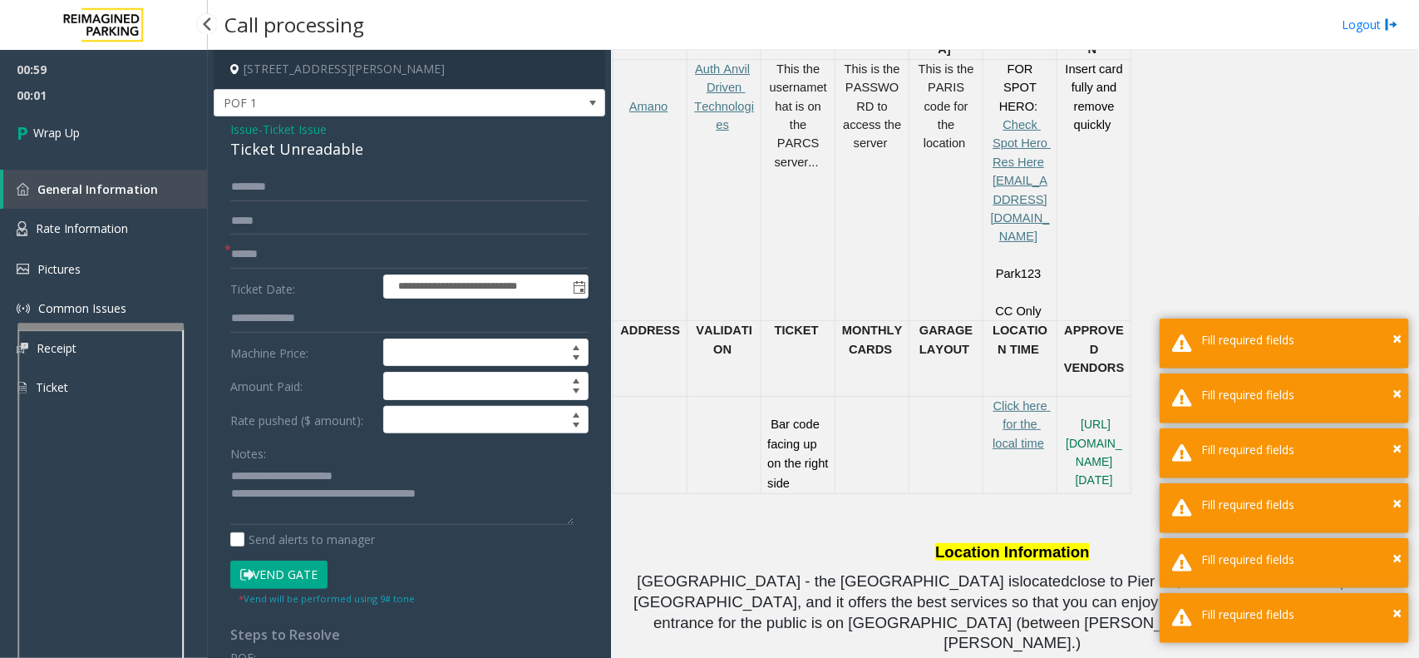
click at [98, 122] on link "Wrap Up" at bounding box center [104, 132] width 208 height 49
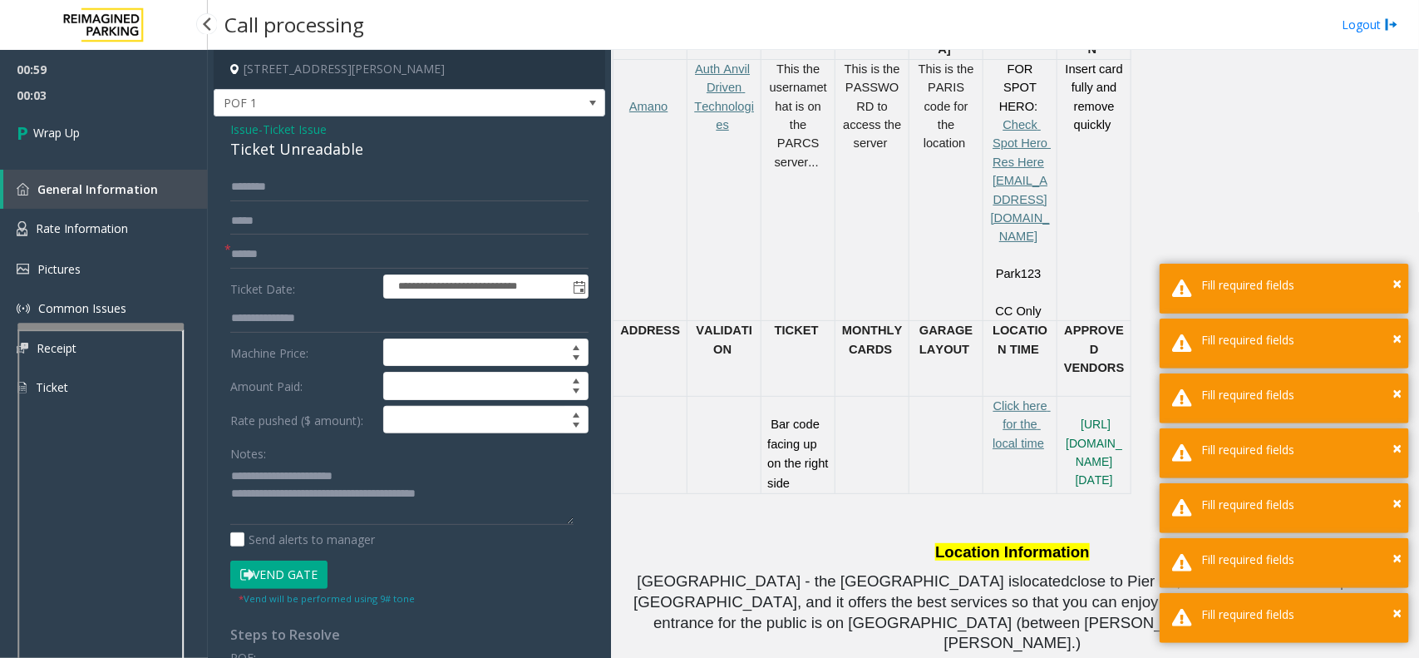
click at [98, 122] on link "Wrap Up" at bounding box center [104, 132] width 208 height 49
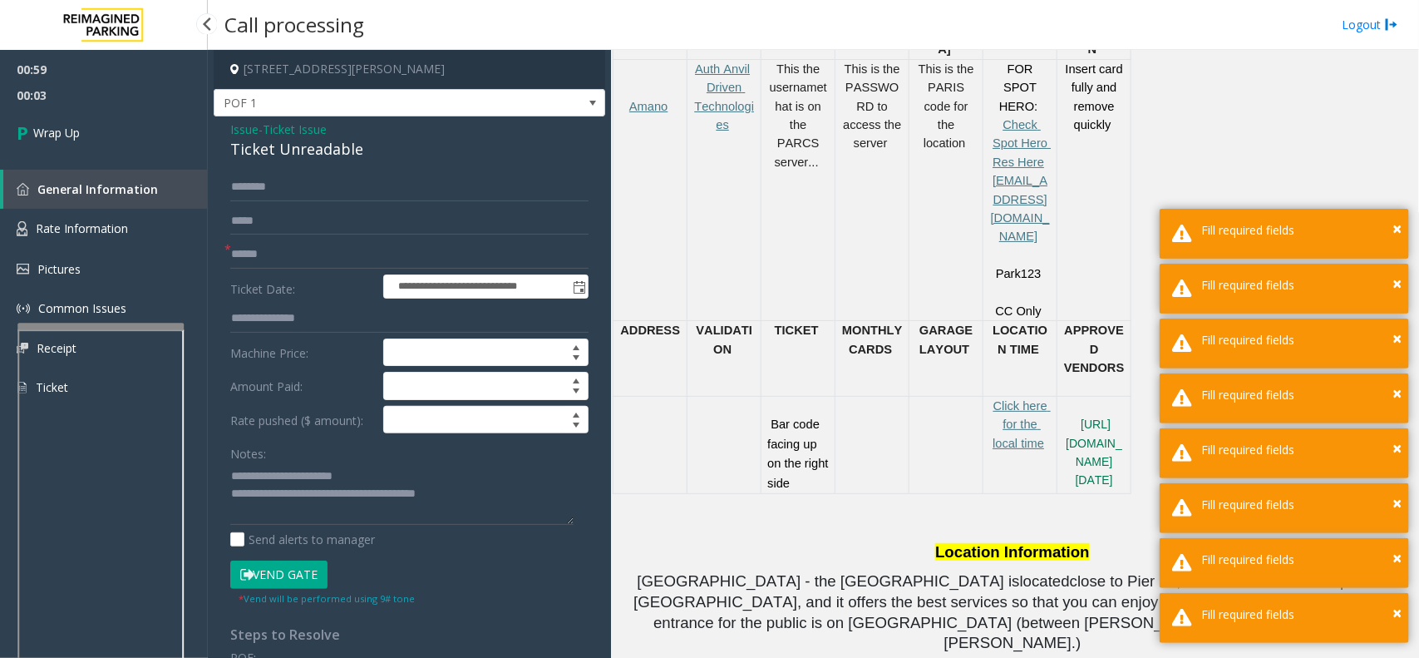
click at [98, 122] on link "Wrap Up" at bounding box center [104, 132] width 208 height 49
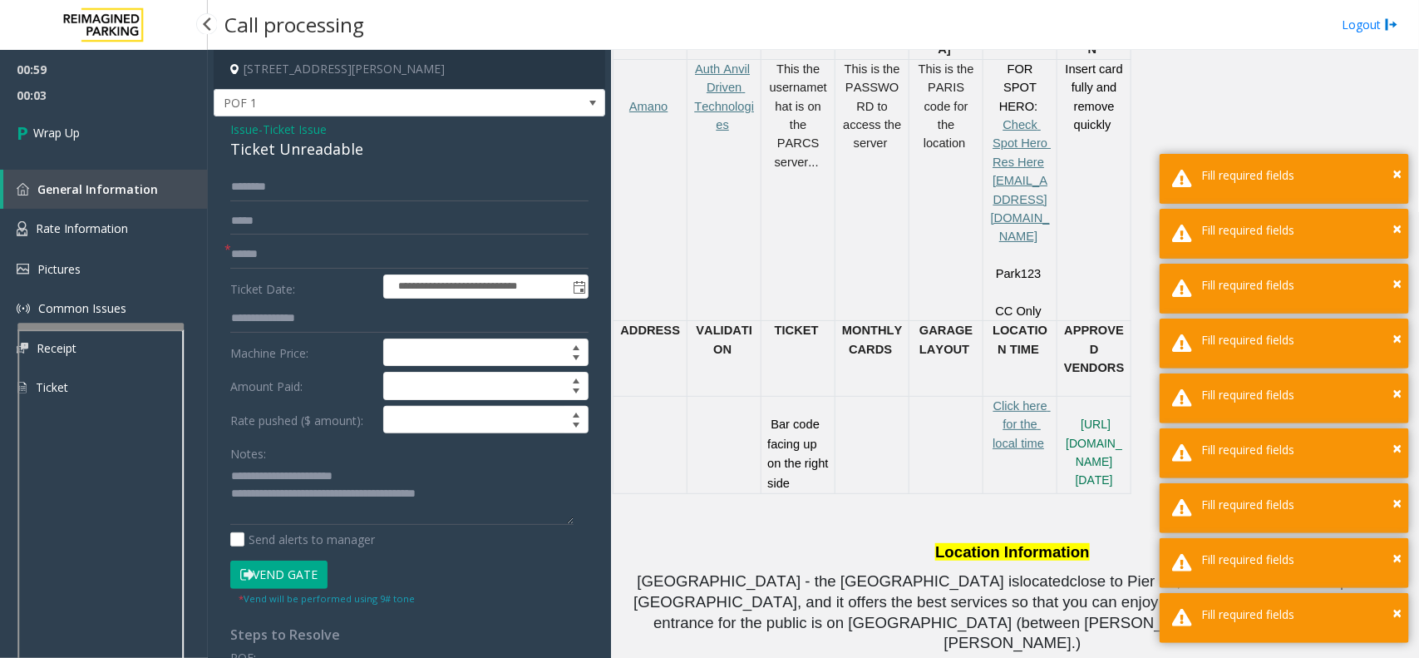
click at [98, 122] on link "Wrap Up" at bounding box center [104, 132] width 208 height 49
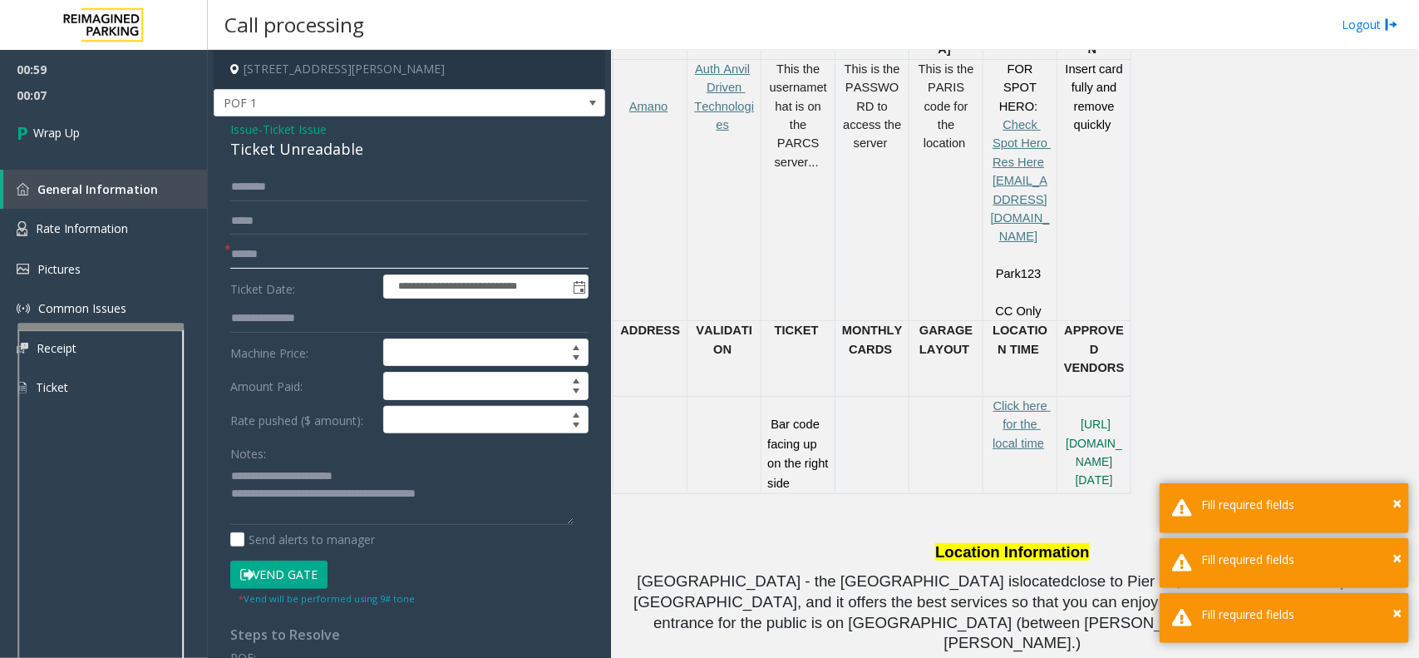
click at [244, 248] on input "text" at bounding box center [409, 254] width 358 height 28
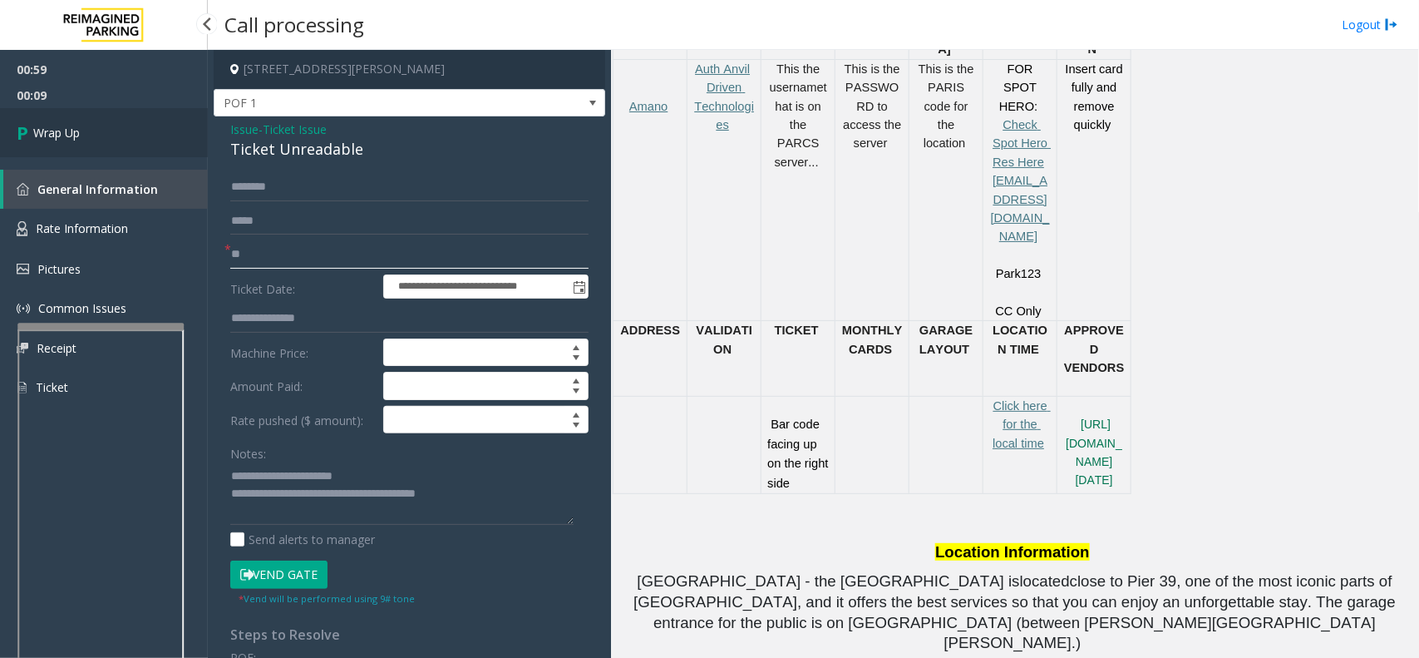
type input "**"
click at [106, 129] on link "Wrap Up" at bounding box center [104, 132] width 208 height 49
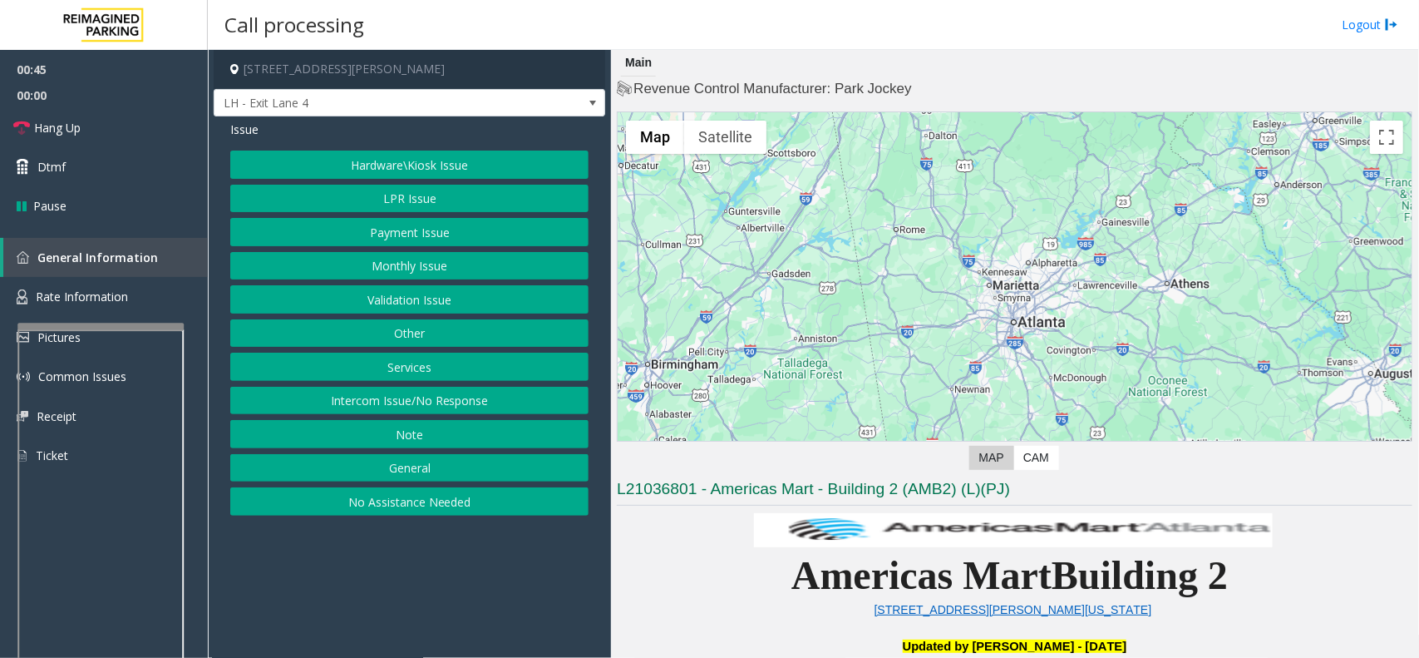
click at [406, 164] on button "Hardware\Kiosk Issue" at bounding box center [409, 165] width 358 height 28
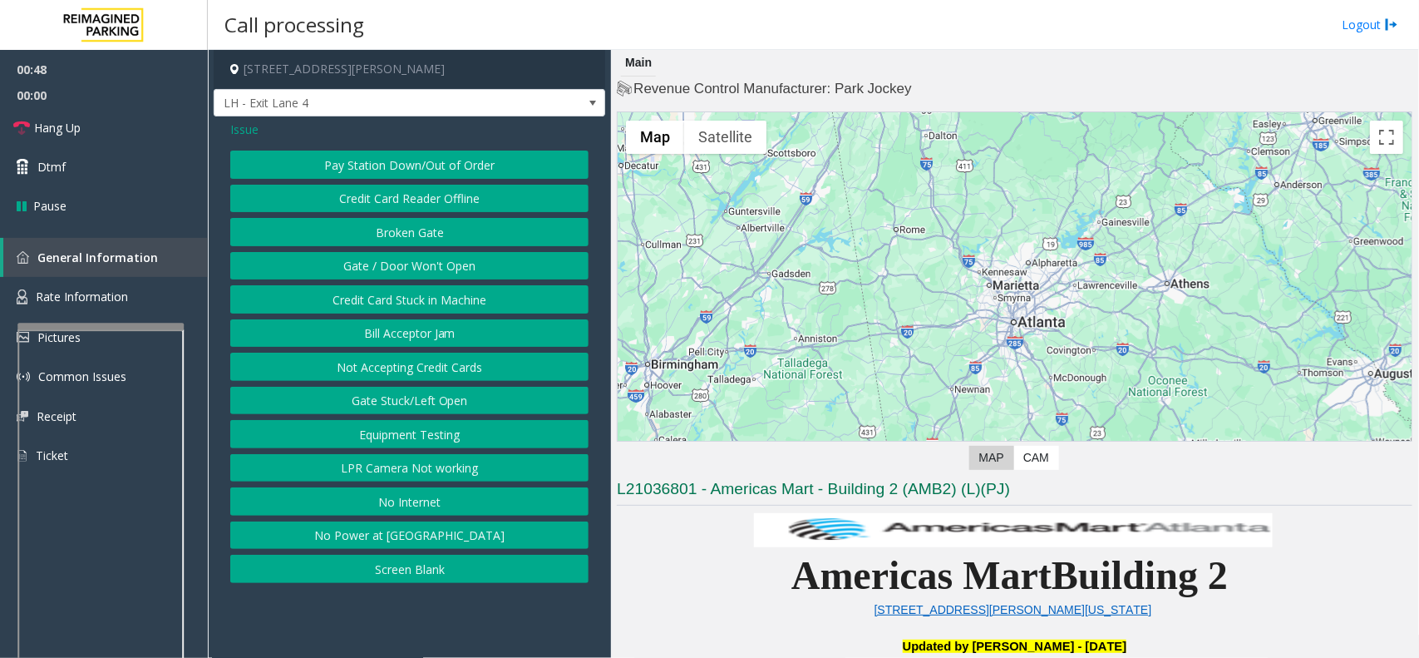
click at [406, 264] on button "Gate / Door Won't Open" at bounding box center [409, 266] width 358 height 28
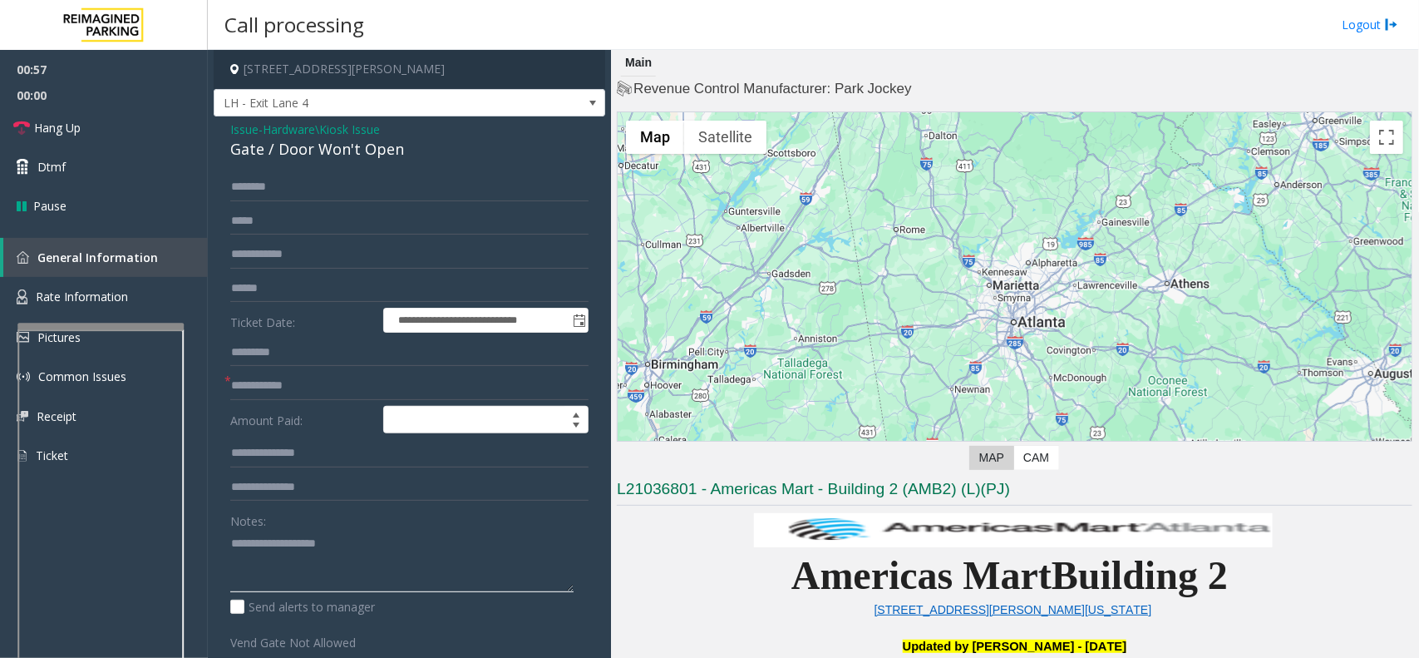
click at [281, 549] on textarea at bounding box center [401, 561] width 343 height 62
type textarea "**********"
click at [358, 180] on input "text" at bounding box center [409, 187] width 358 height 28
type input "*****"
click at [333, 550] on textarea at bounding box center [401, 561] width 343 height 62
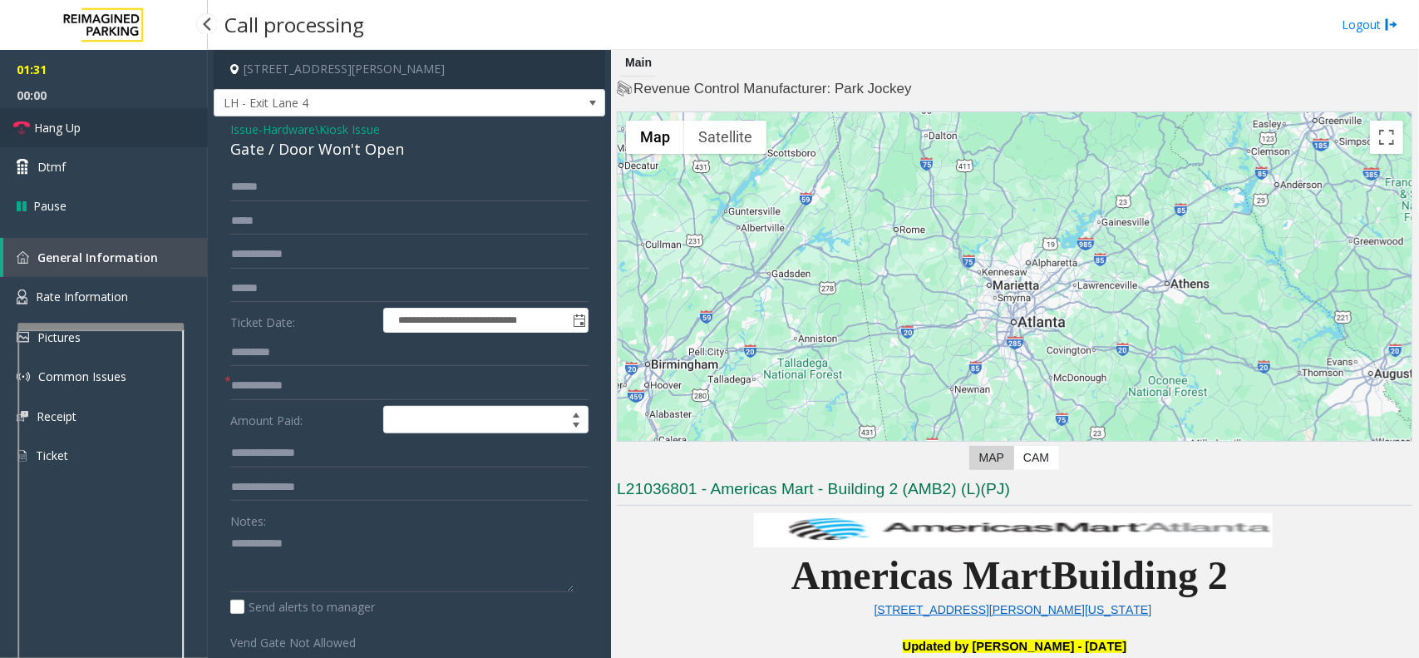
click at [67, 108] on link "Hang Up" at bounding box center [104, 127] width 208 height 39
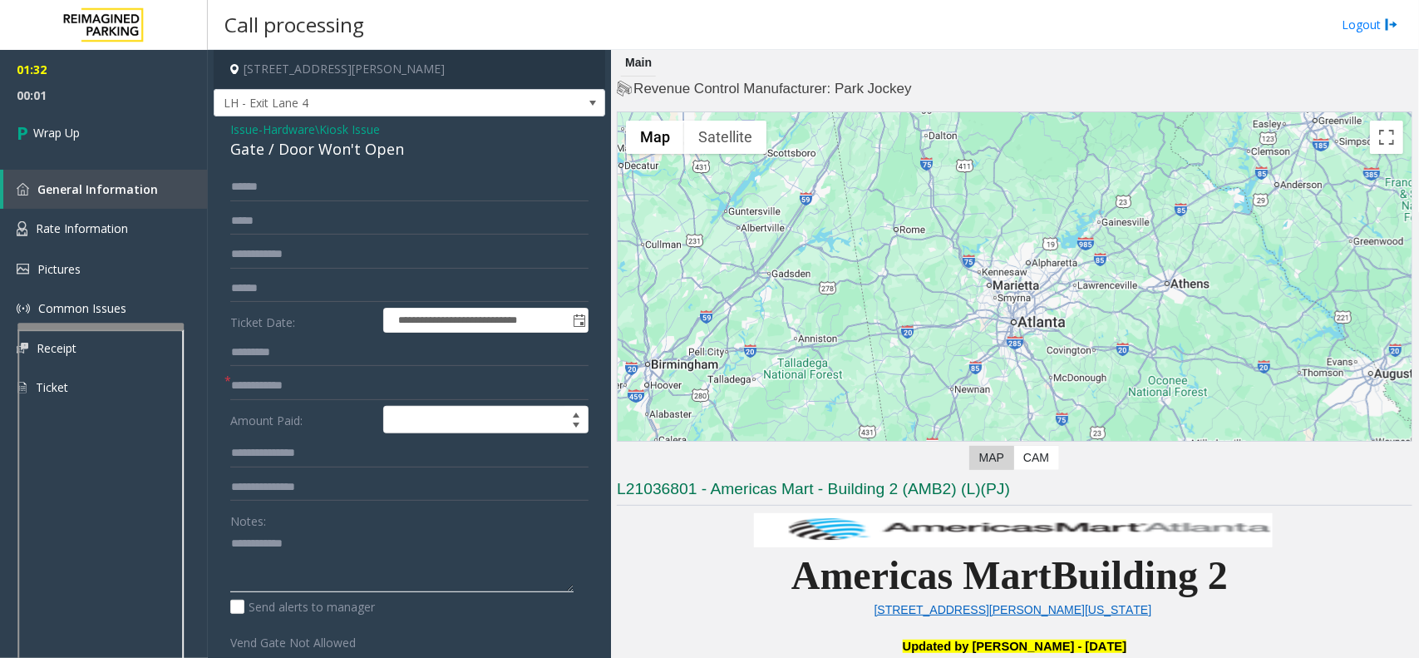
click at [293, 570] on textarea at bounding box center [401, 561] width 343 height 62
click at [334, 550] on textarea at bounding box center [401, 561] width 343 height 62
click at [284, 566] on textarea at bounding box center [401, 561] width 343 height 62
paste textarea "**********"
click at [324, 150] on div "Gate / Door Won't Open" at bounding box center [409, 149] width 358 height 22
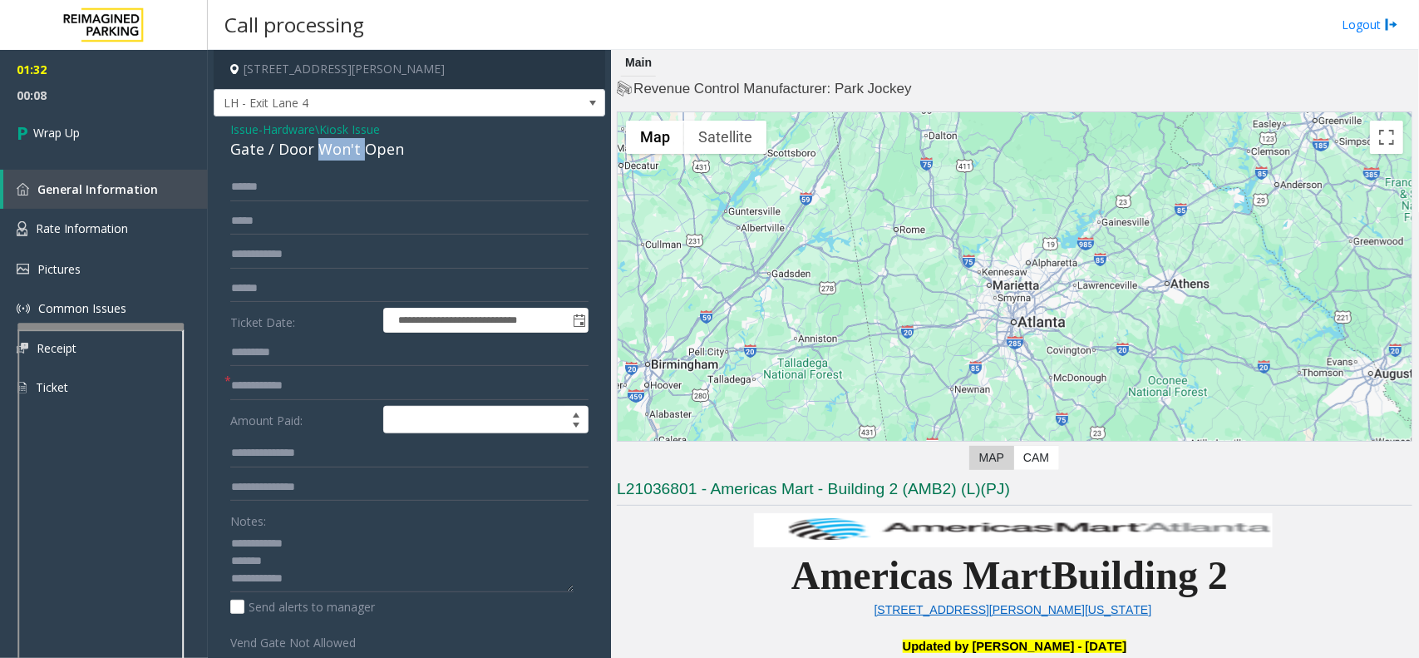
click at [324, 150] on div "Gate / Door Won't Open" at bounding box center [409, 149] width 358 height 22
copy div "Gate / Door Won't Open"
click at [308, 557] on textarea at bounding box center [401, 561] width 343 height 62
paste textarea "**********"
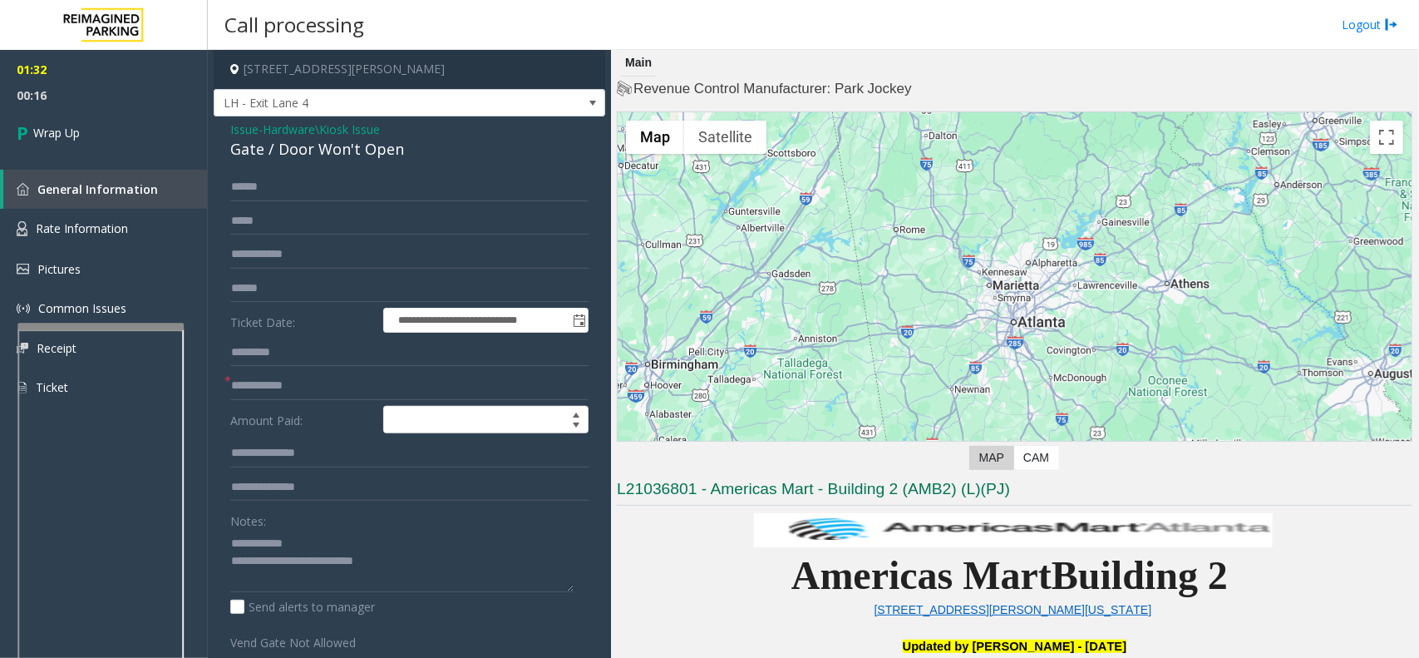
scroll to position [17, 0]
click at [358, 575] on textarea at bounding box center [401, 561] width 343 height 62
paste textarea "**********"
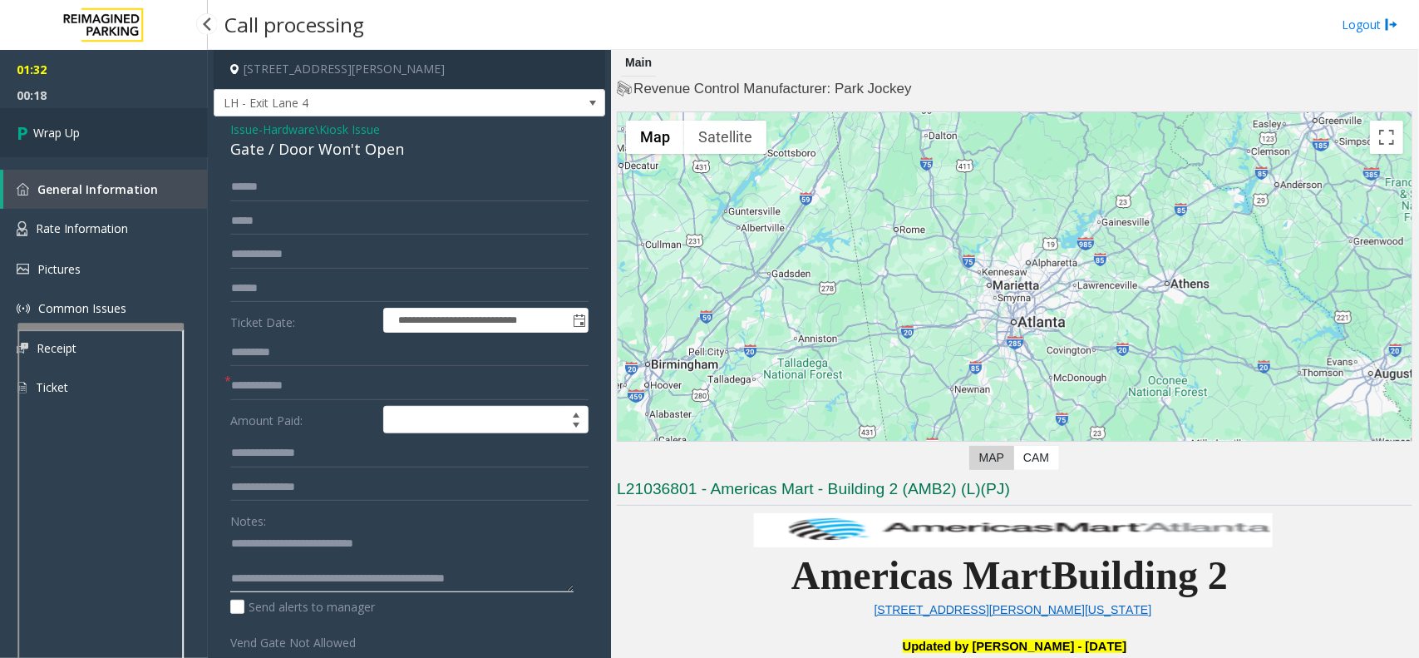
type textarea "**********"
click at [76, 109] on link "Wrap Up" at bounding box center [104, 132] width 208 height 49
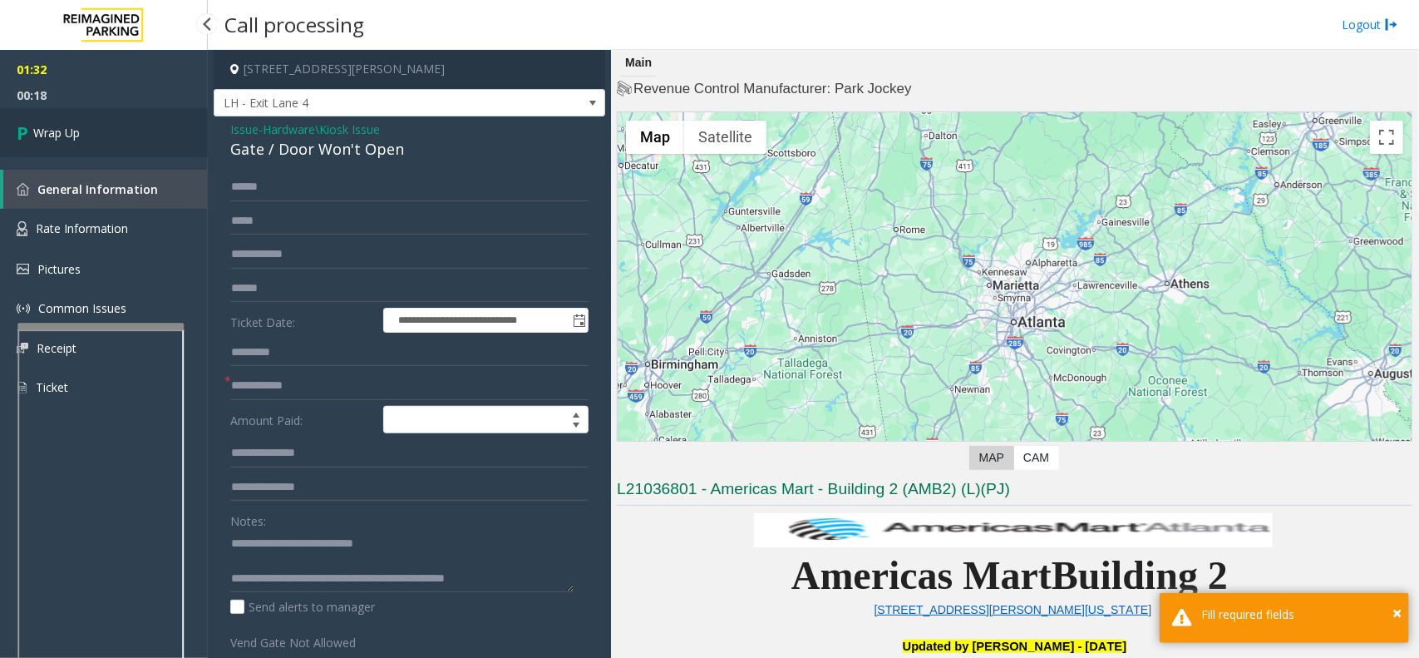
click at [76, 109] on link "Wrap Up" at bounding box center [104, 132] width 208 height 49
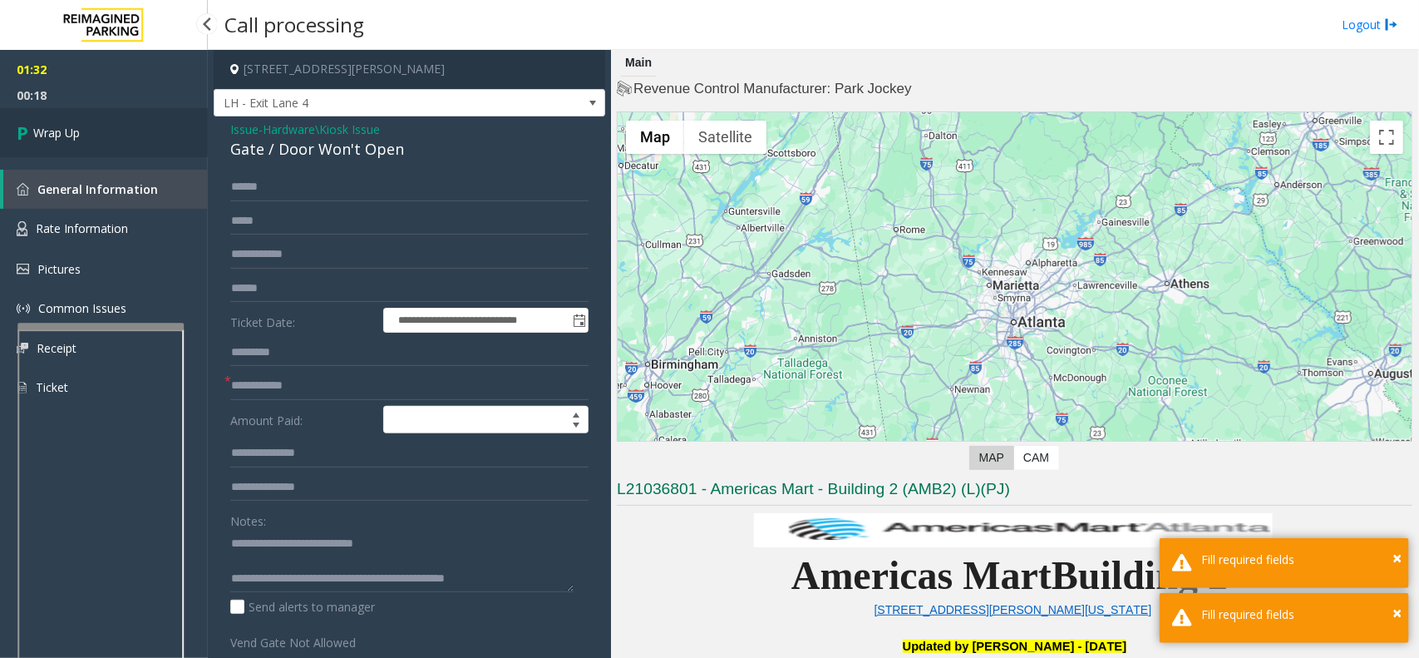
click at [76, 109] on link "Wrap Up" at bounding box center [104, 132] width 208 height 49
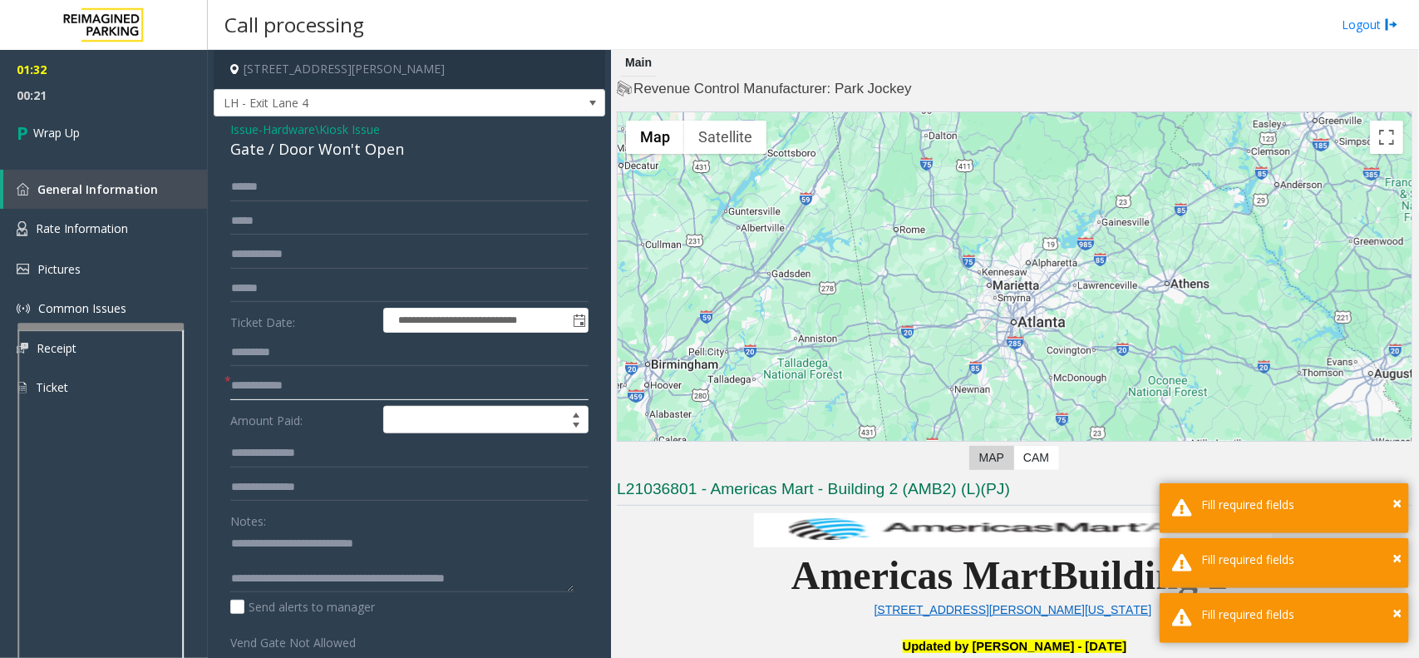
click at [274, 393] on input "text" at bounding box center [409, 386] width 358 height 28
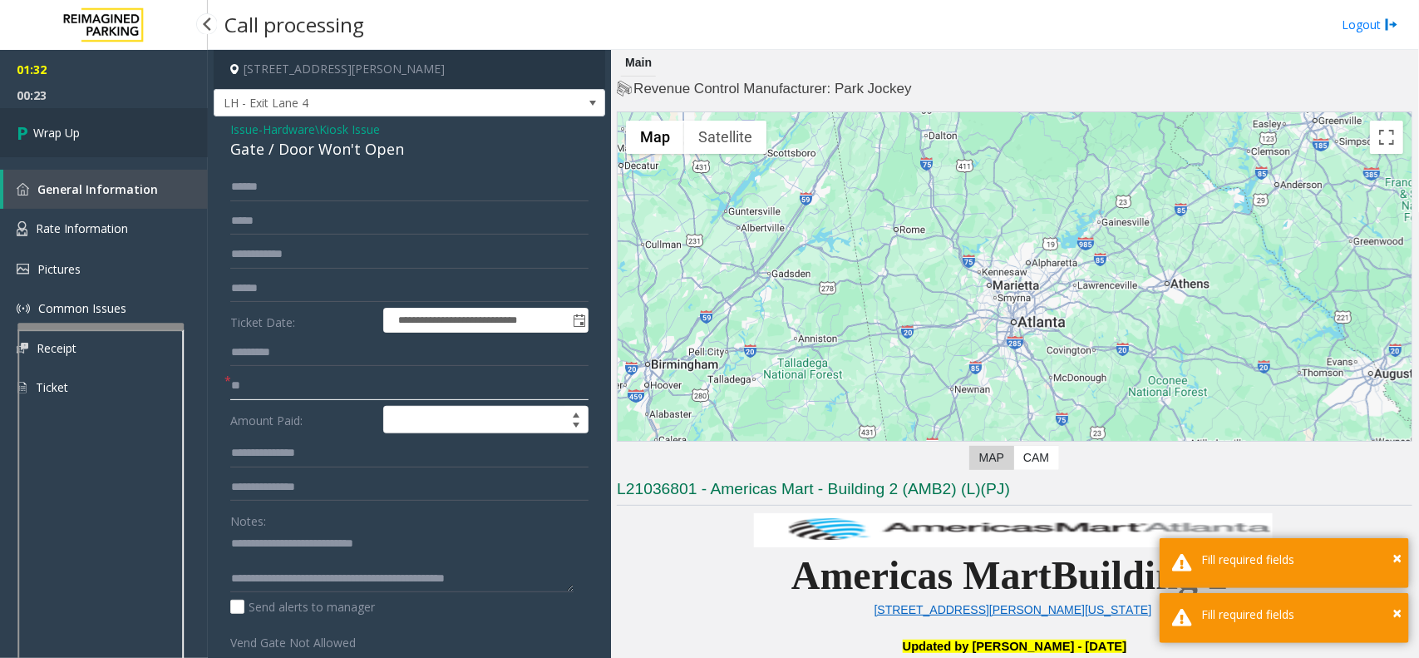
type input "**"
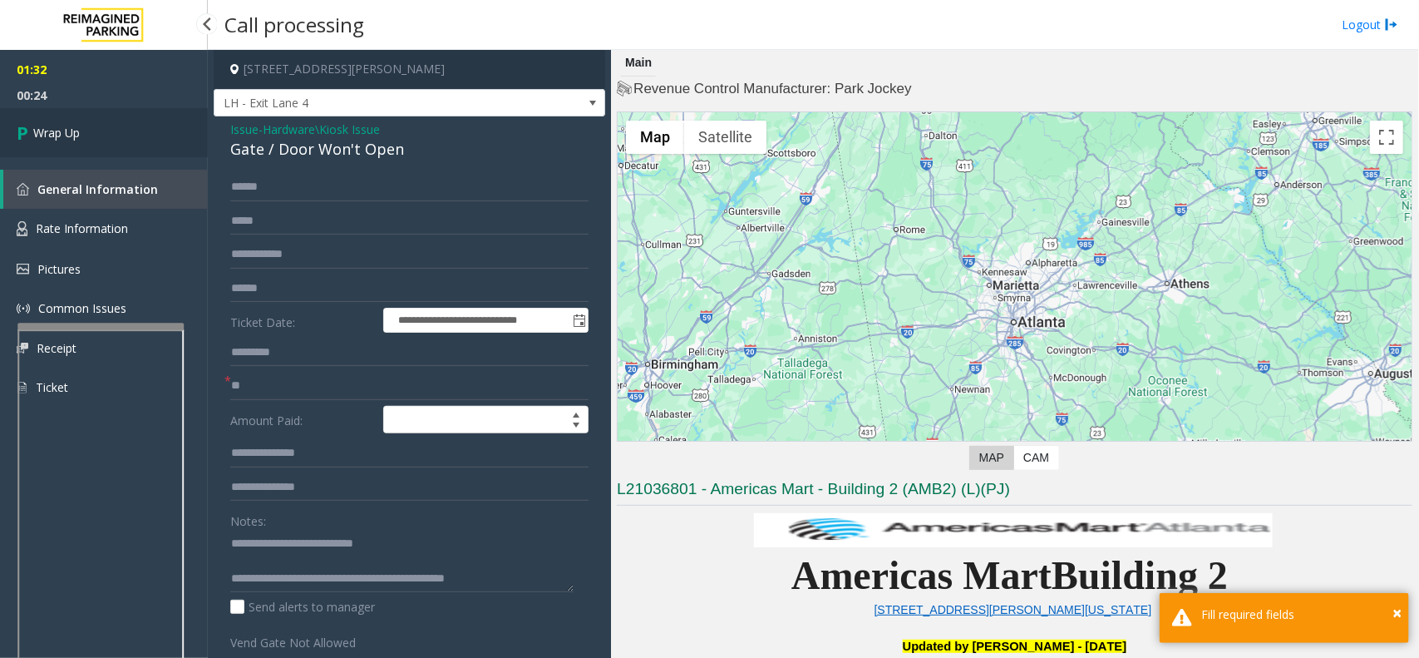
click at [84, 108] on link "Wrap Up" at bounding box center [104, 132] width 208 height 49
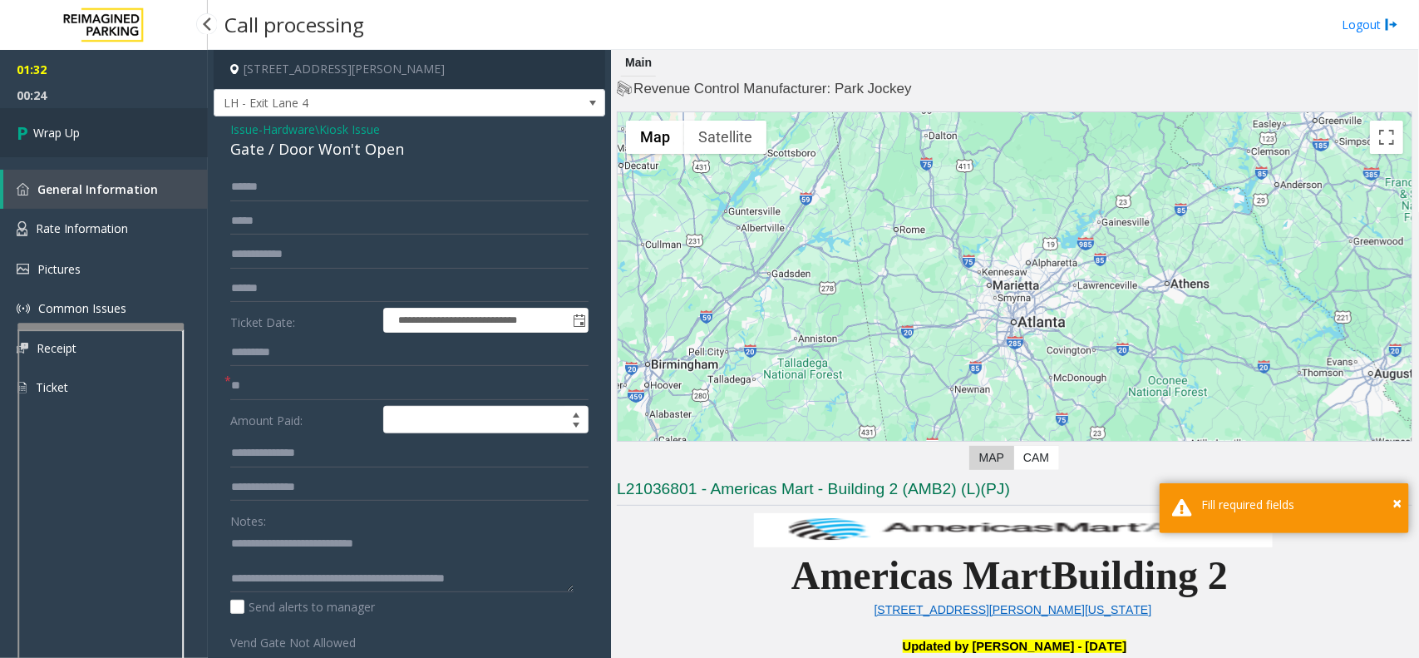
click at [84, 108] on link "Wrap Up" at bounding box center [104, 132] width 208 height 49
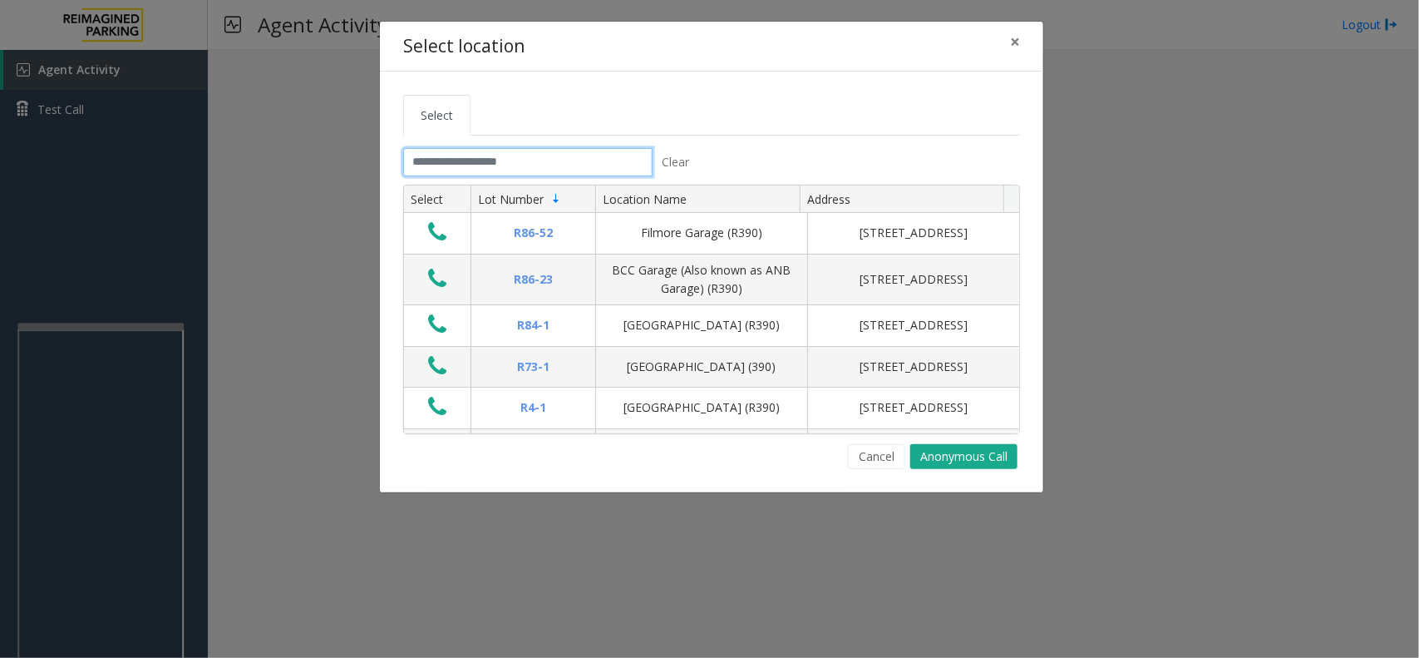
click at [513, 159] on input "text" at bounding box center [527, 162] width 249 height 28
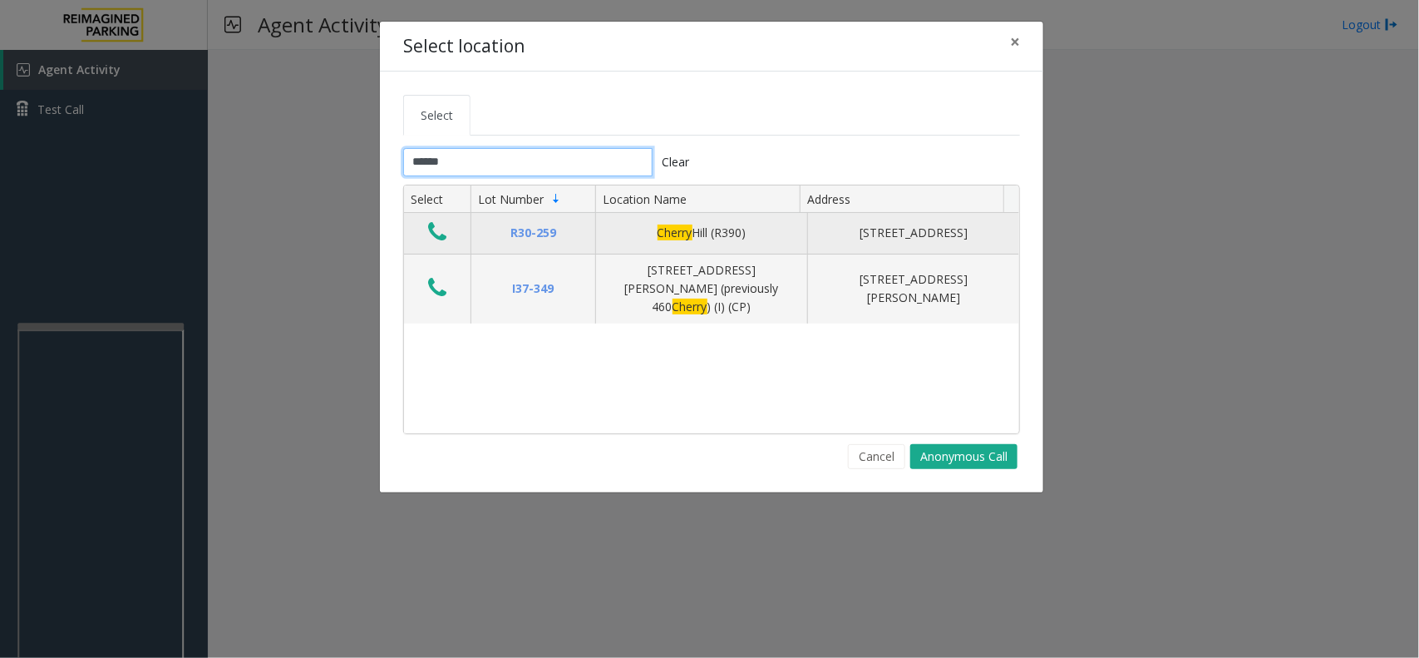
type input "******"
click at [437, 233] on icon "Data table" at bounding box center [437, 231] width 18 height 23
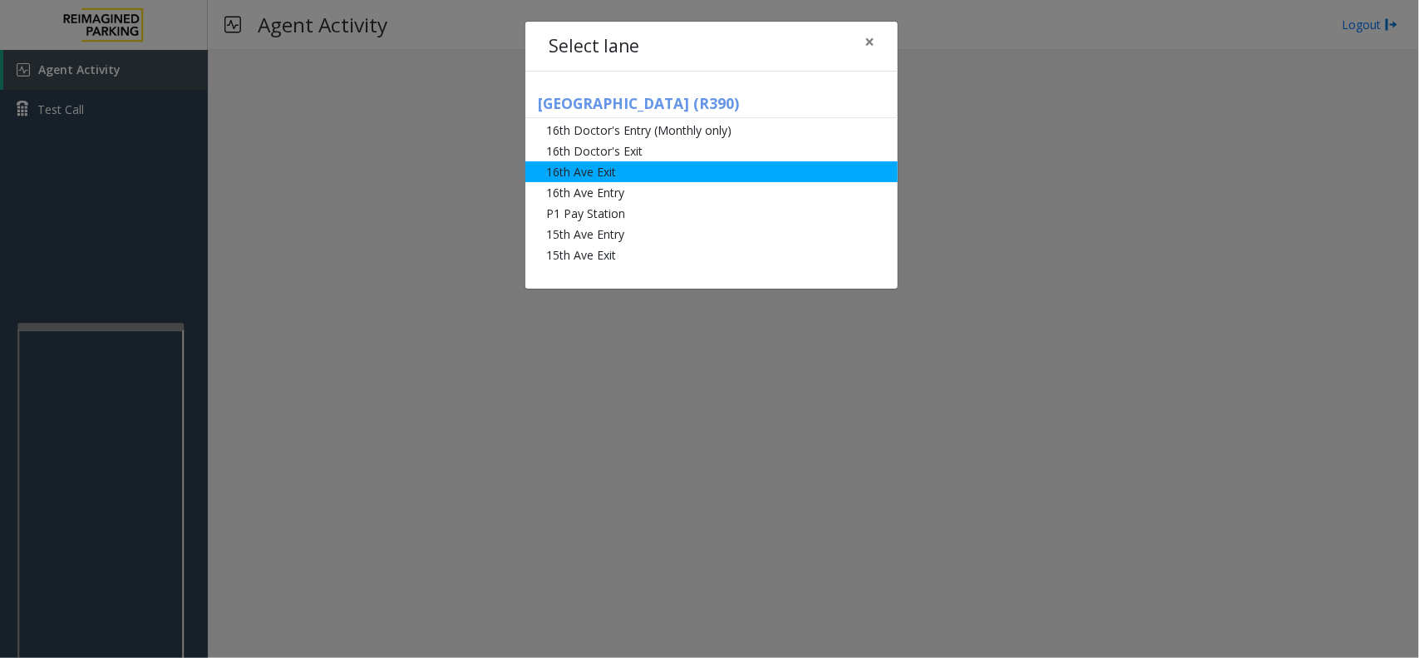
click at [658, 171] on li "16th Ave Exit" at bounding box center [712, 171] width 373 height 21
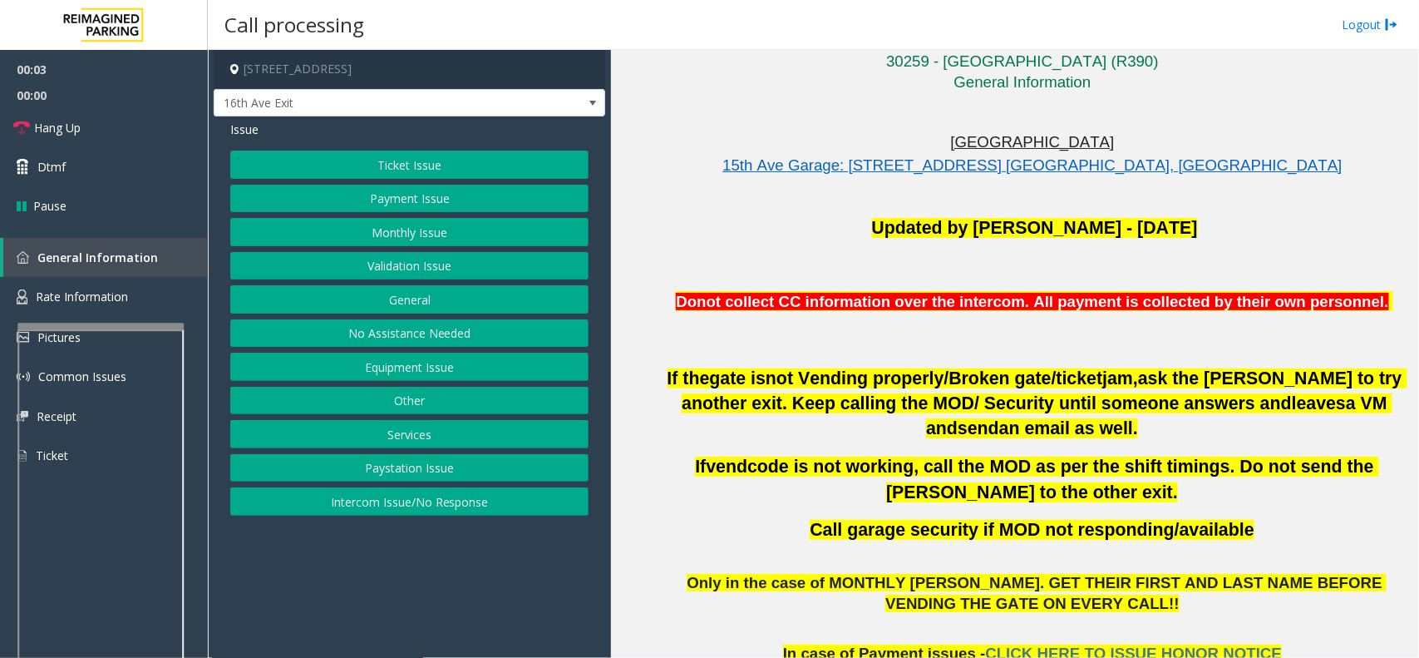
scroll to position [416, 0]
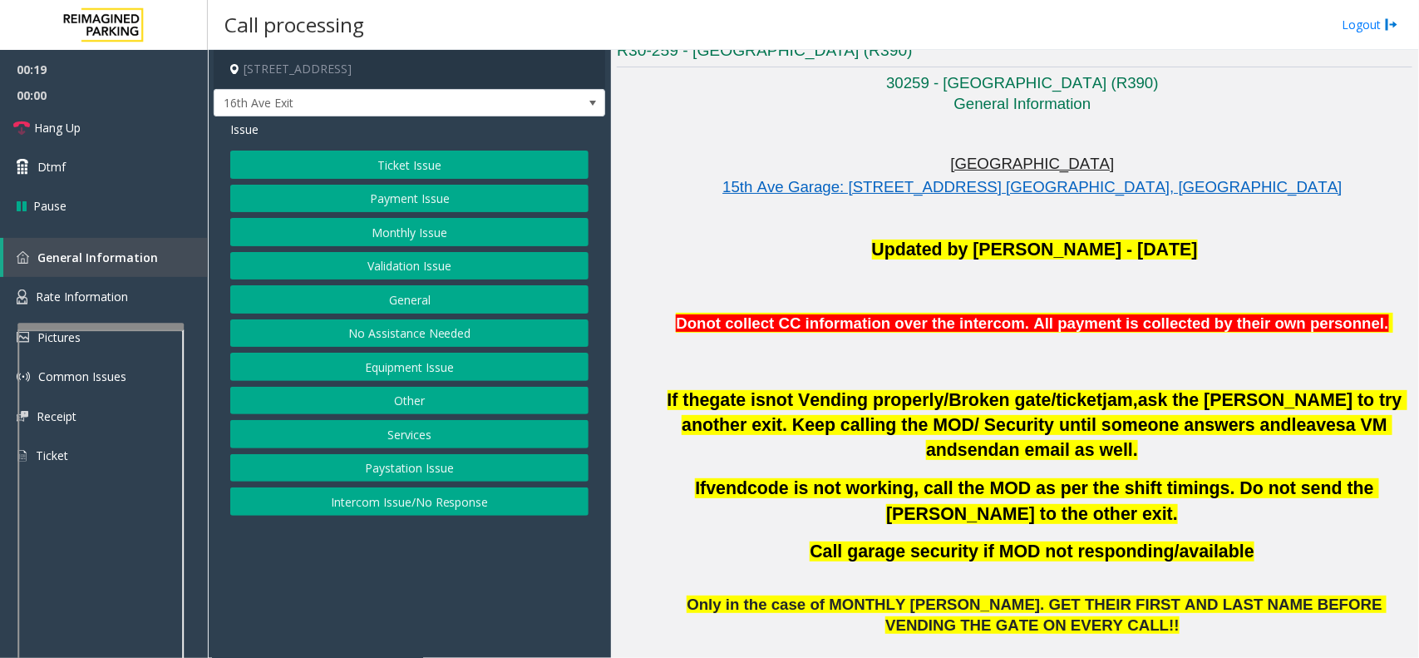
click at [417, 380] on button "Equipment Issue" at bounding box center [409, 367] width 358 height 28
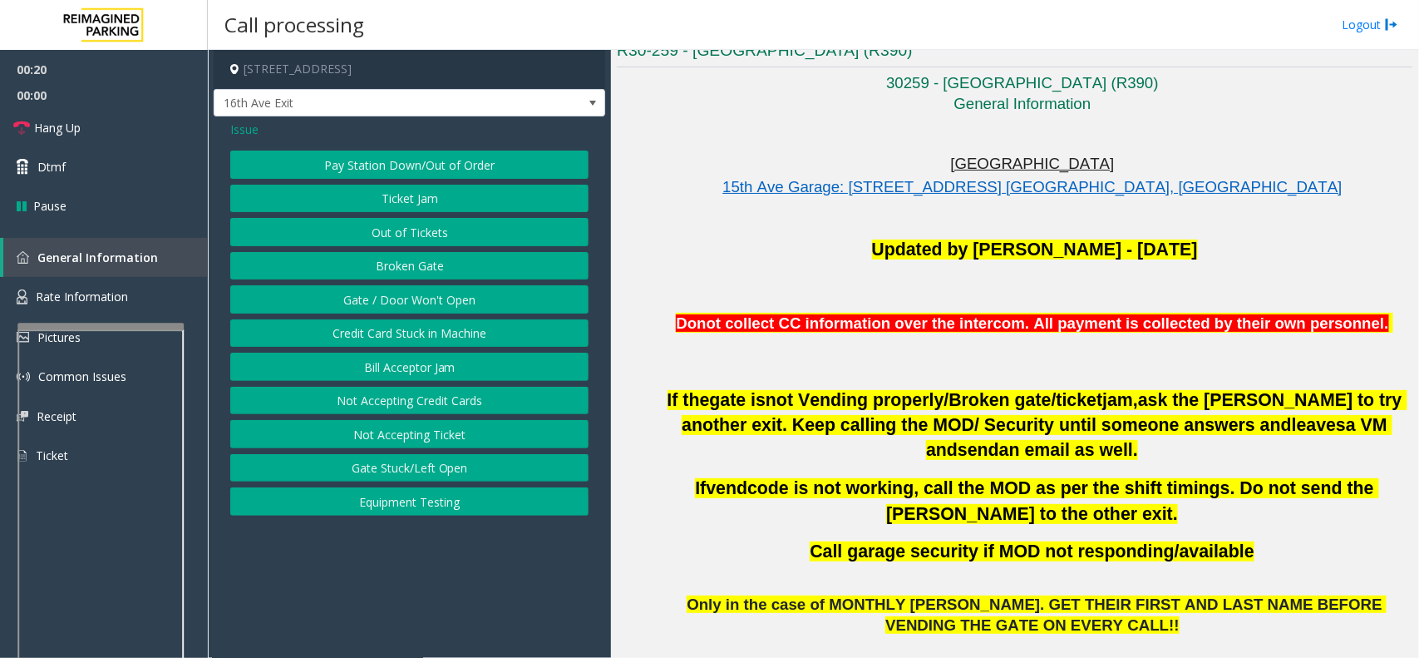
click at [395, 209] on button "Ticket Jam" at bounding box center [409, 199] width 358 height 28
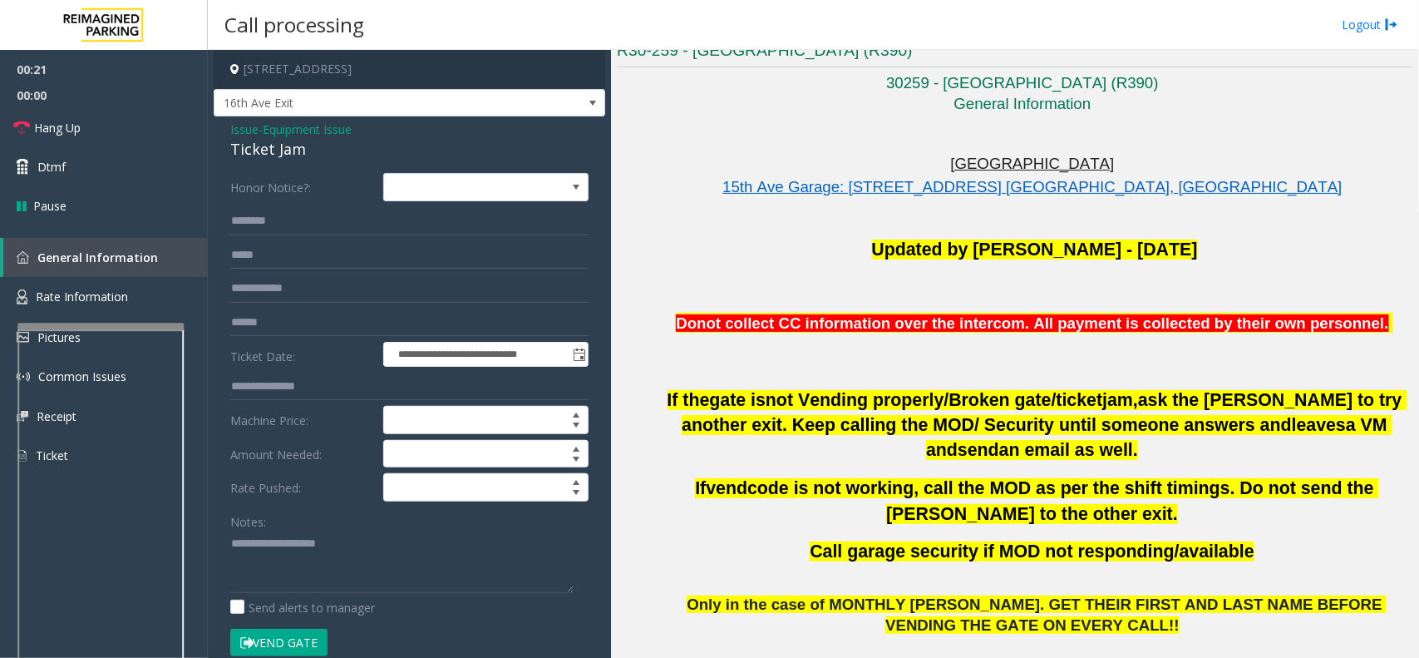
click at [284, 647] on button "Vend Gate" at bounding box center [278, 643] width 97 height 28
click at [273, 223] on input "text" at bounding box center [409, 221] width 358 height 28
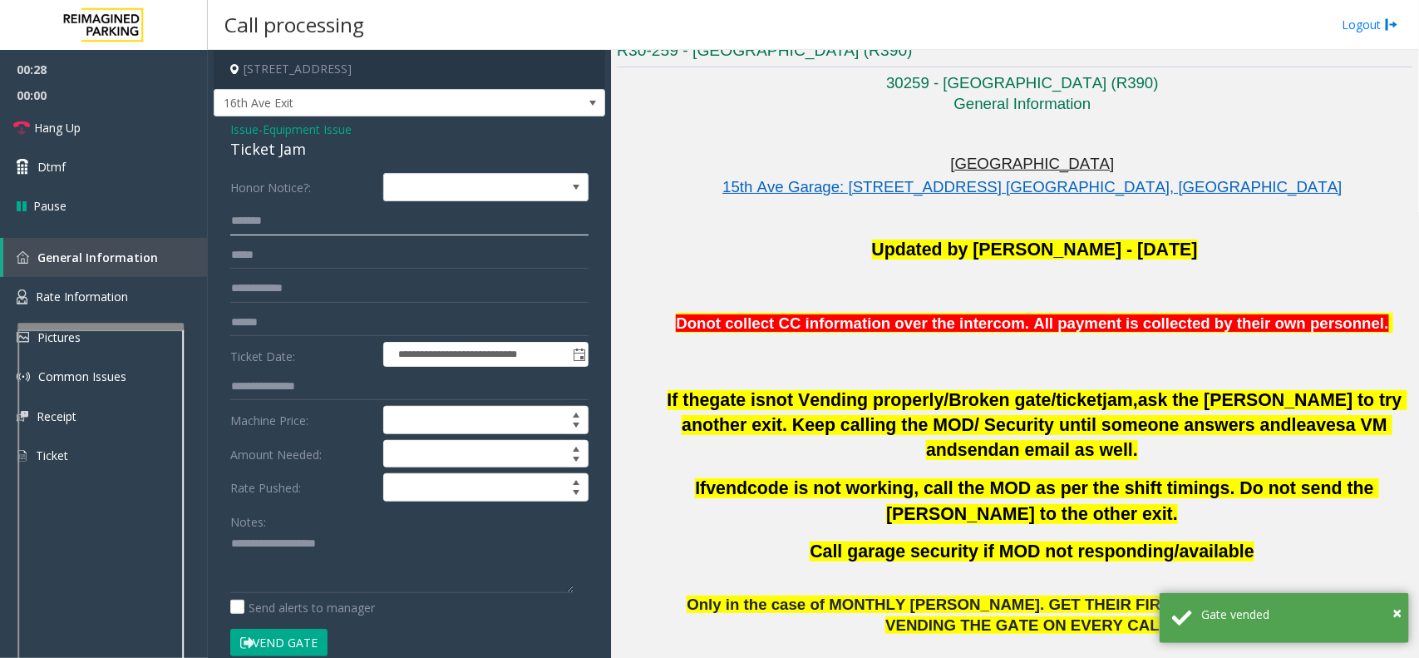
type input "******"
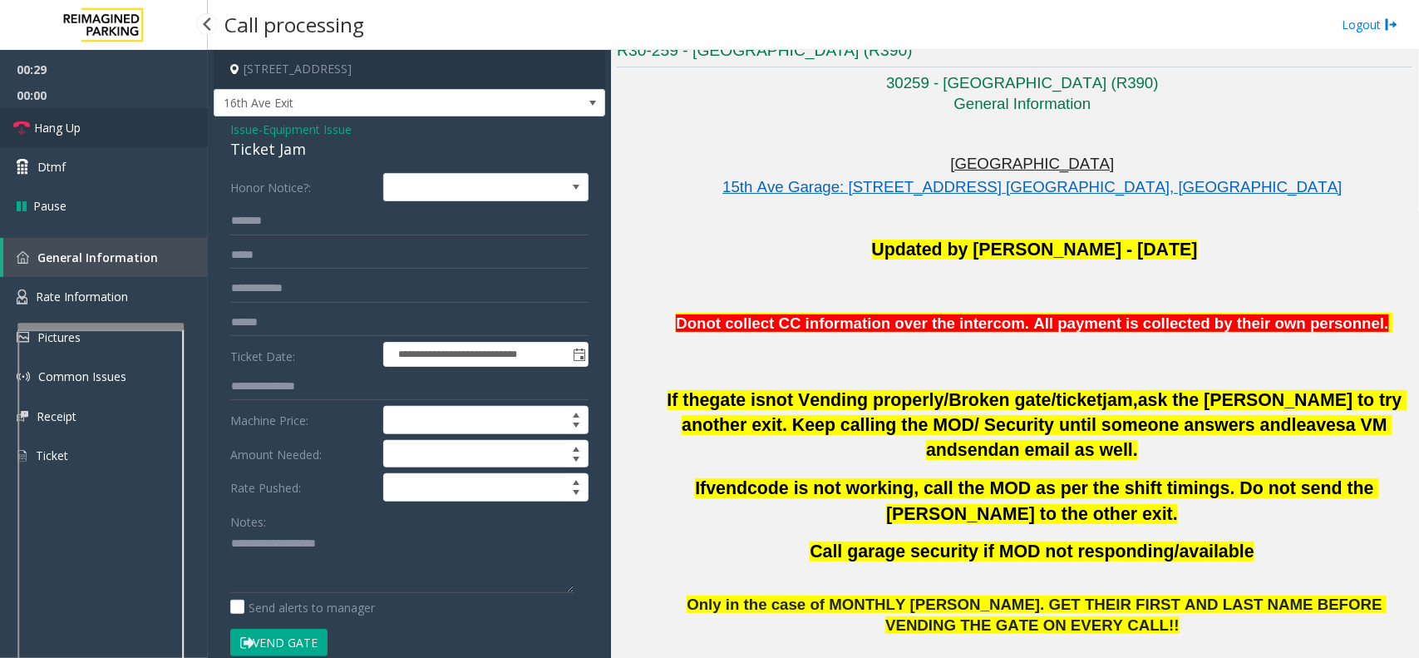
click at [135, 136] on link "Hang Up" at bounding box center [104, 127] width 208 height 39
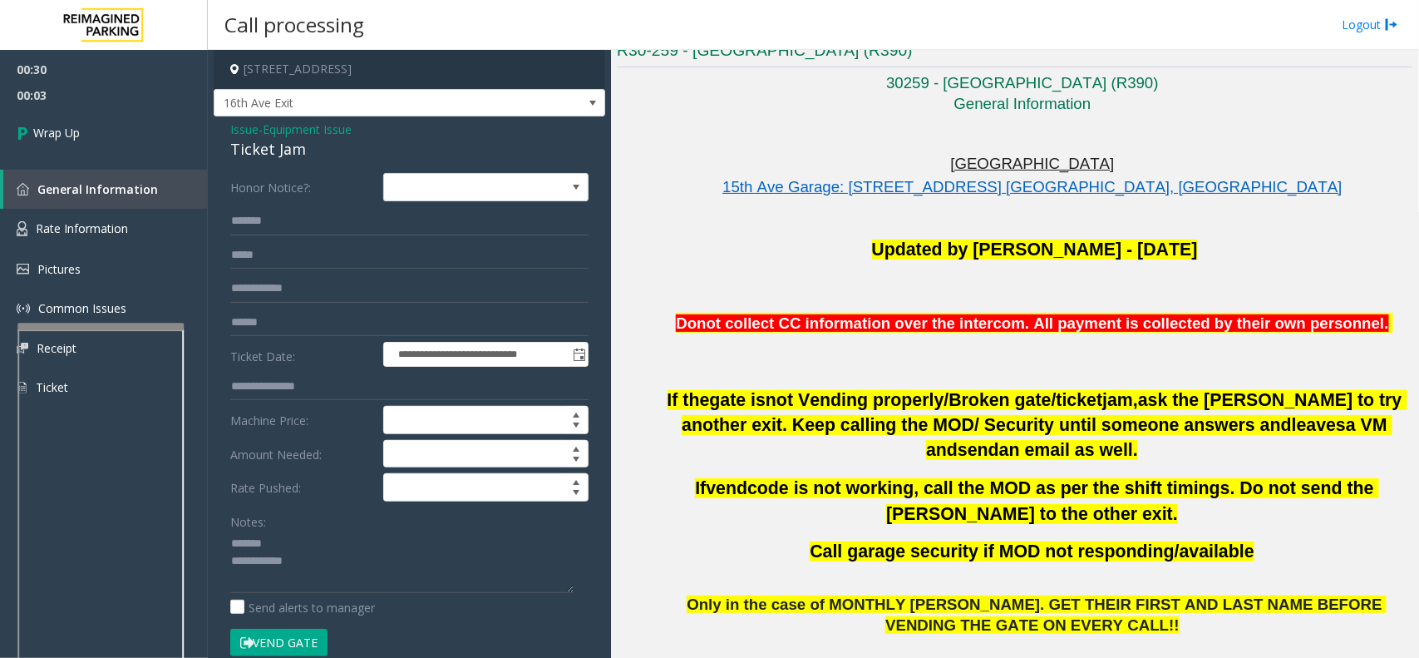
click at [264, 147] on div "Ticket Jam" at bounding box center [409, 149] width 358 height 22
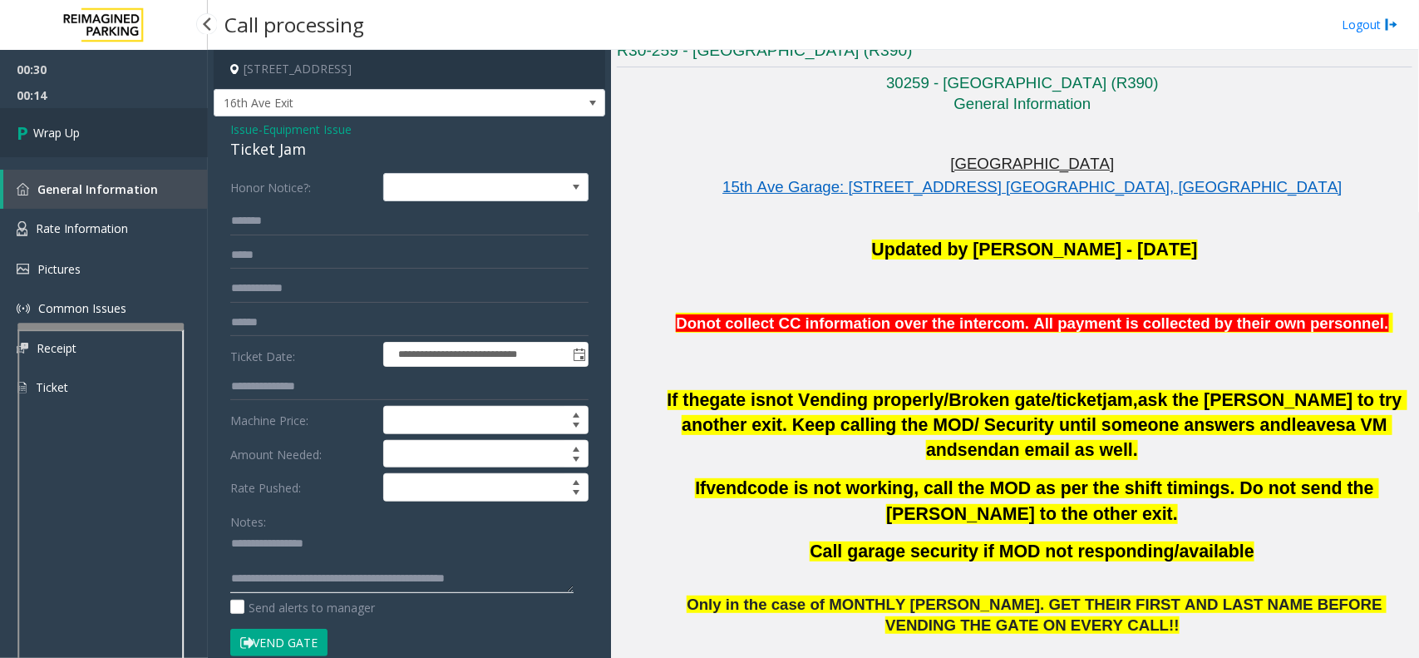
type textarea "**********"
click at [92, 148] on link "Wrap Up" at bounding box center [104, 132] width 208 height 49
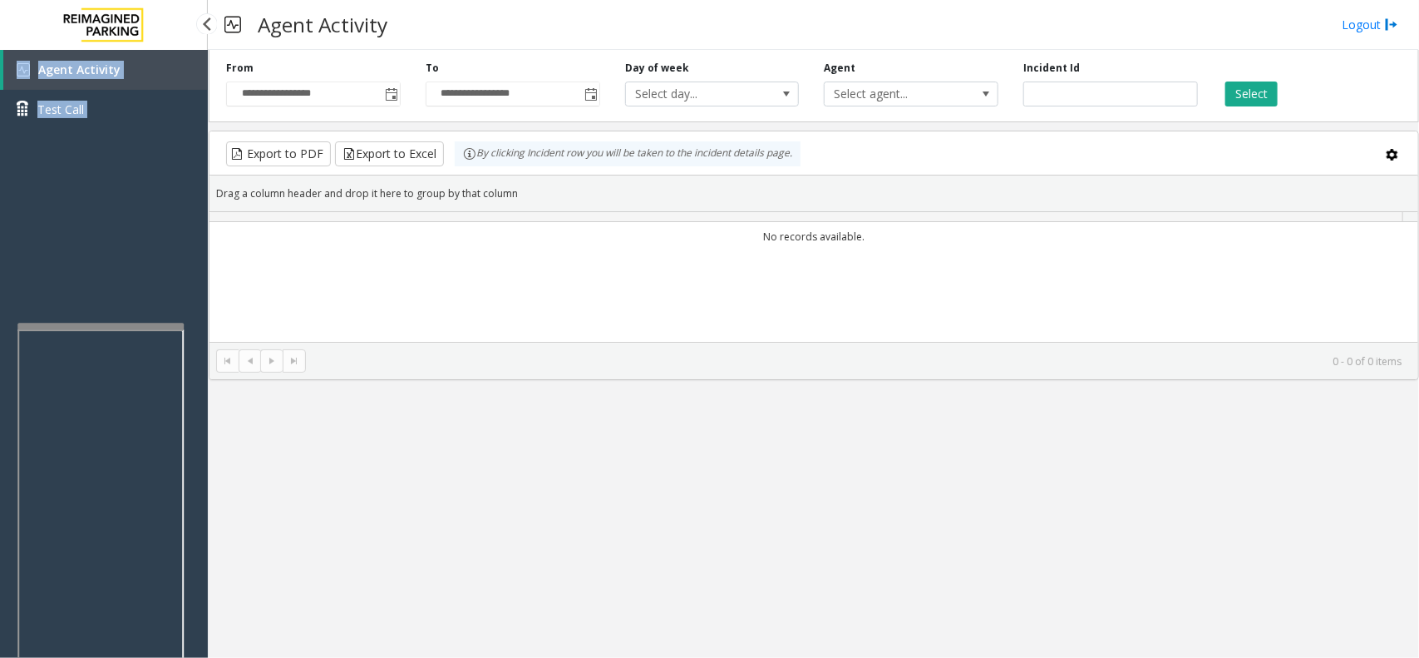
click at [92, 148] on div "Agent Activity Test Call" at bounding box center [104, 379] width 208 height 658
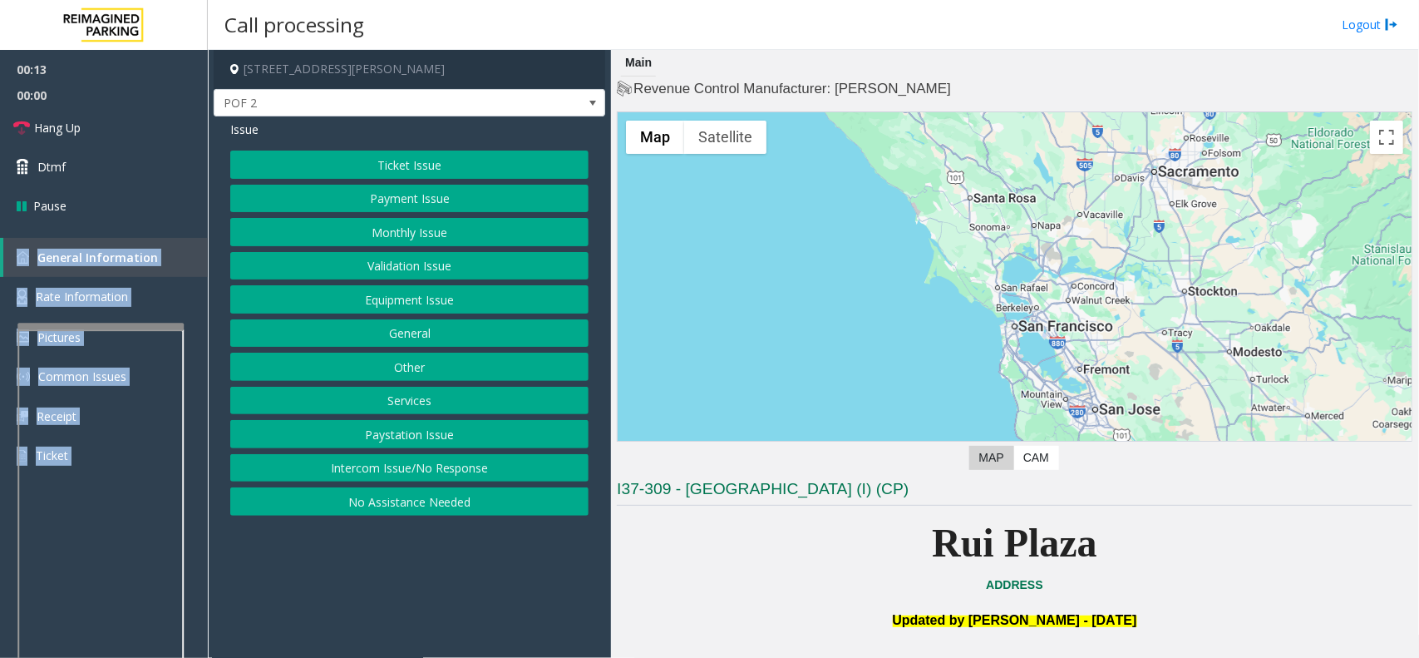
click at [472, 463] on button "Intercom Issue/No Response" at bounding box center [409, 468] width 358 height 28
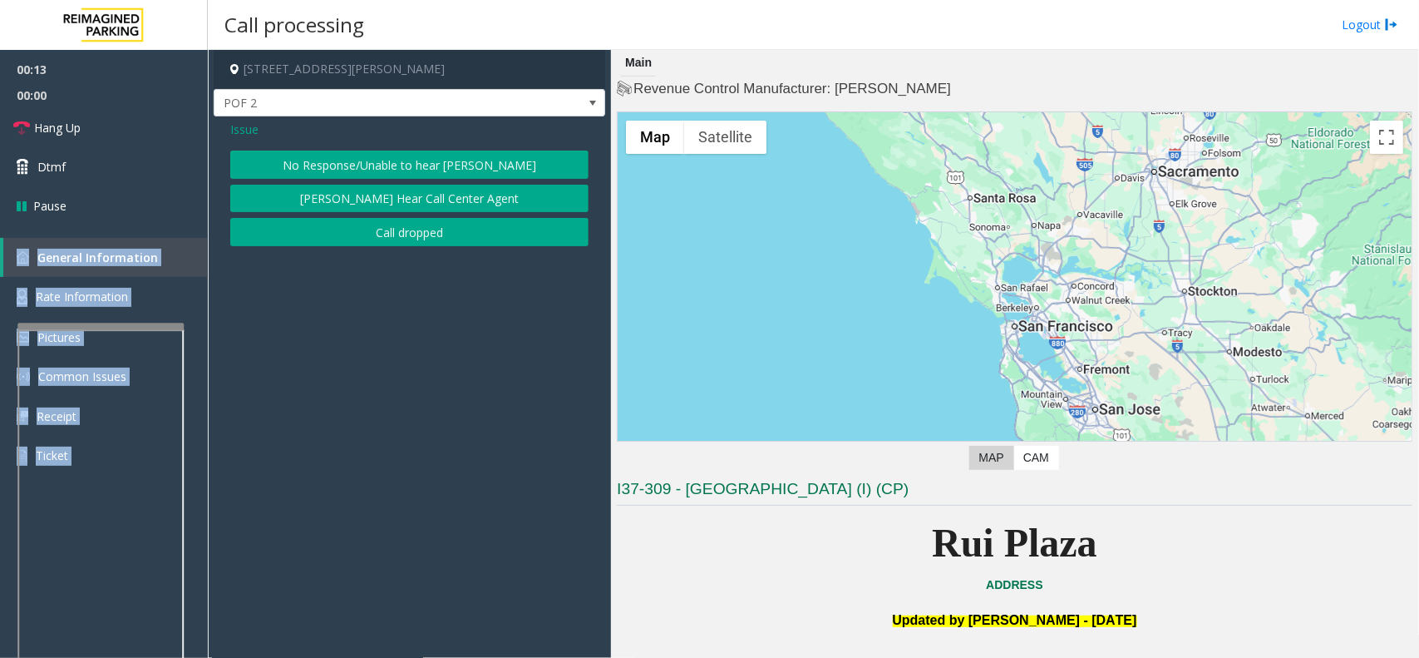
click at [408, 158] on button "No Response/Unable to hear [PERSON_NAME]" at bounding box center [409, 165] width 358 height 28
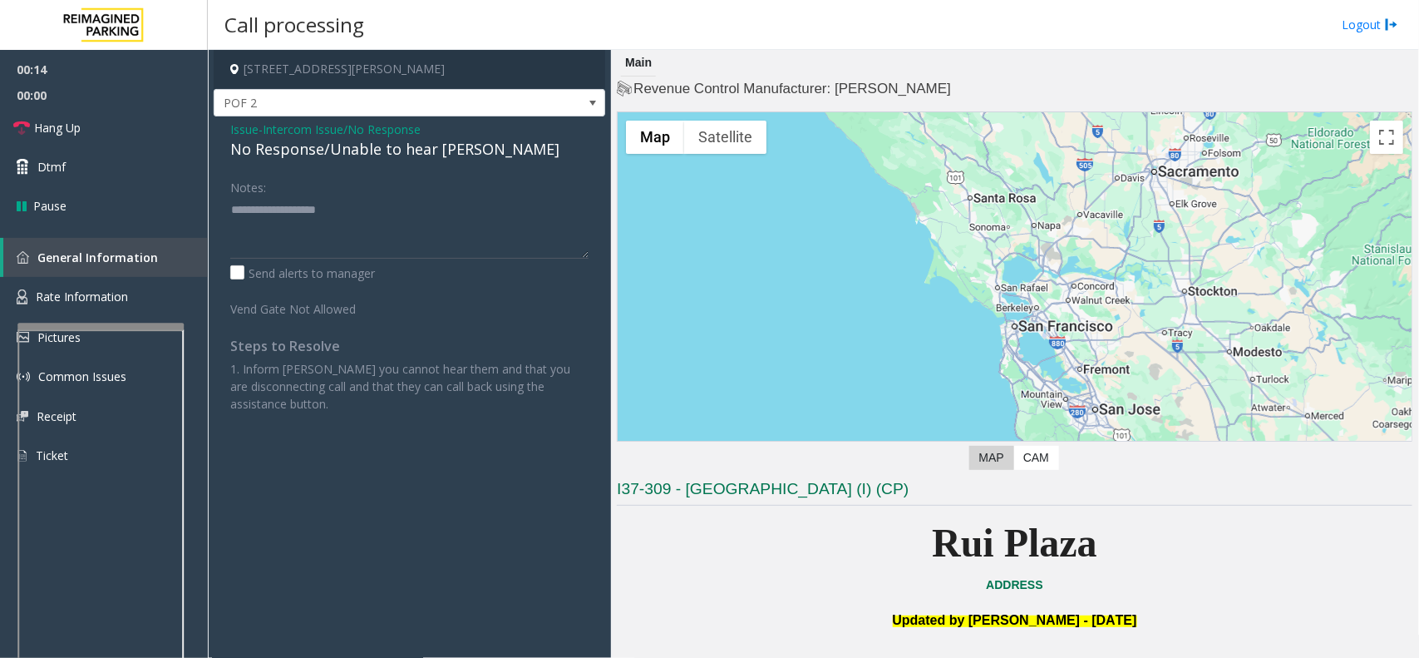
click at [408, 158] on div "No Response/Unable to hear [PERSON_NAME]" at bounding box center [409, 149] width 358 height 22
type textarea "**********"
click at [130, 97] on span "00:00" at bounding box center [104, 95] width 208 height 26
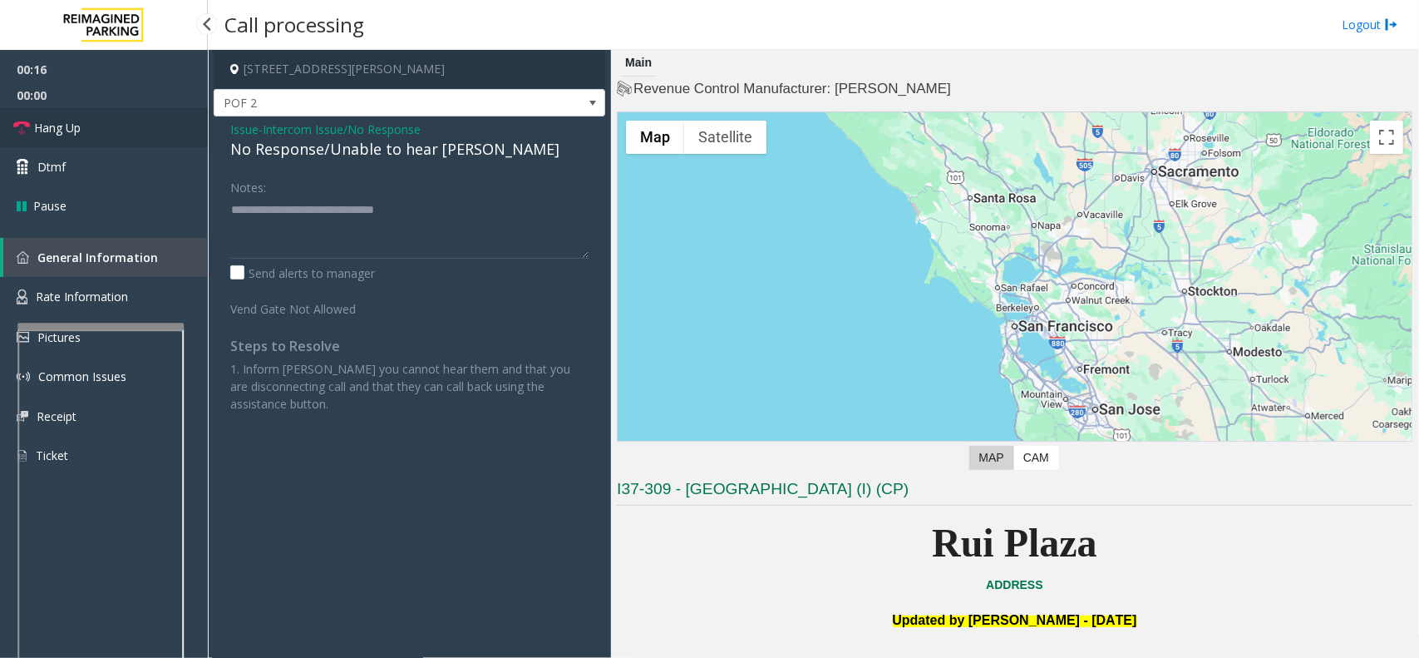
click at [129, 116] on link "Hang Up" at bounding box center [104, 127] width 208 height 39
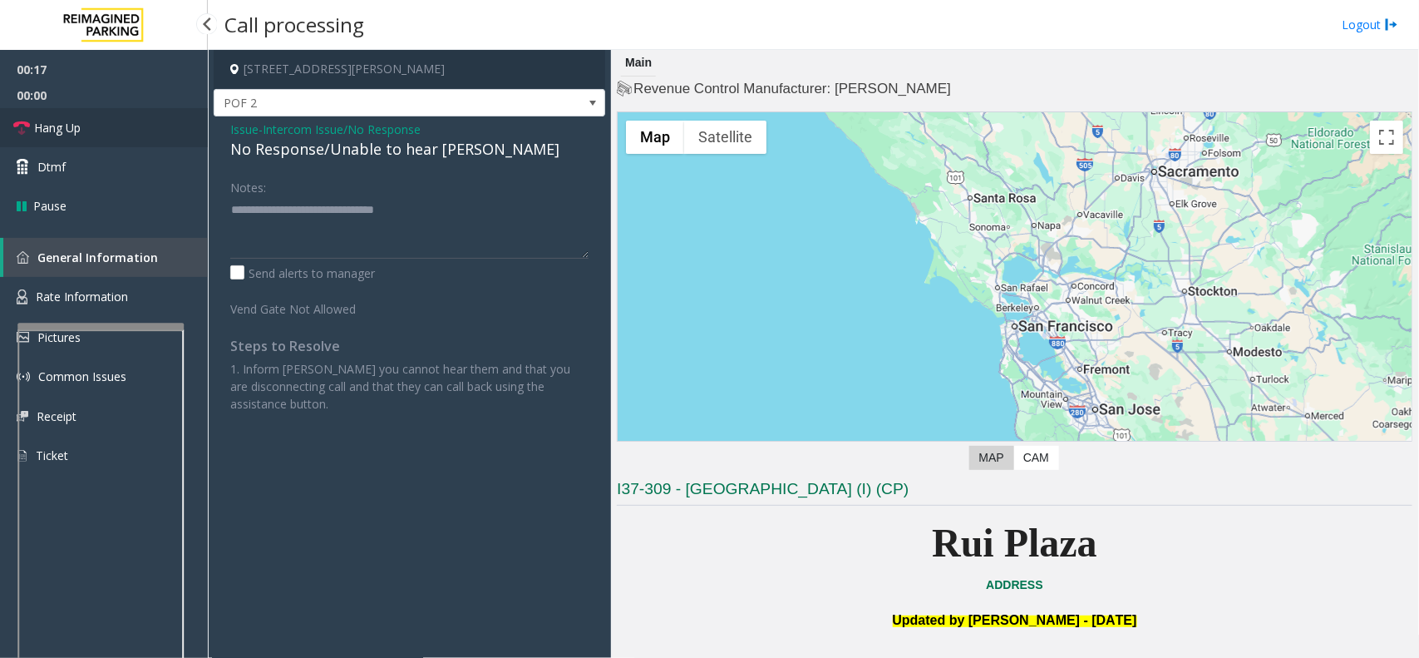
click at [129, 116] on link "Hang Up" at bounding box center [104, 127] width 208 height 39
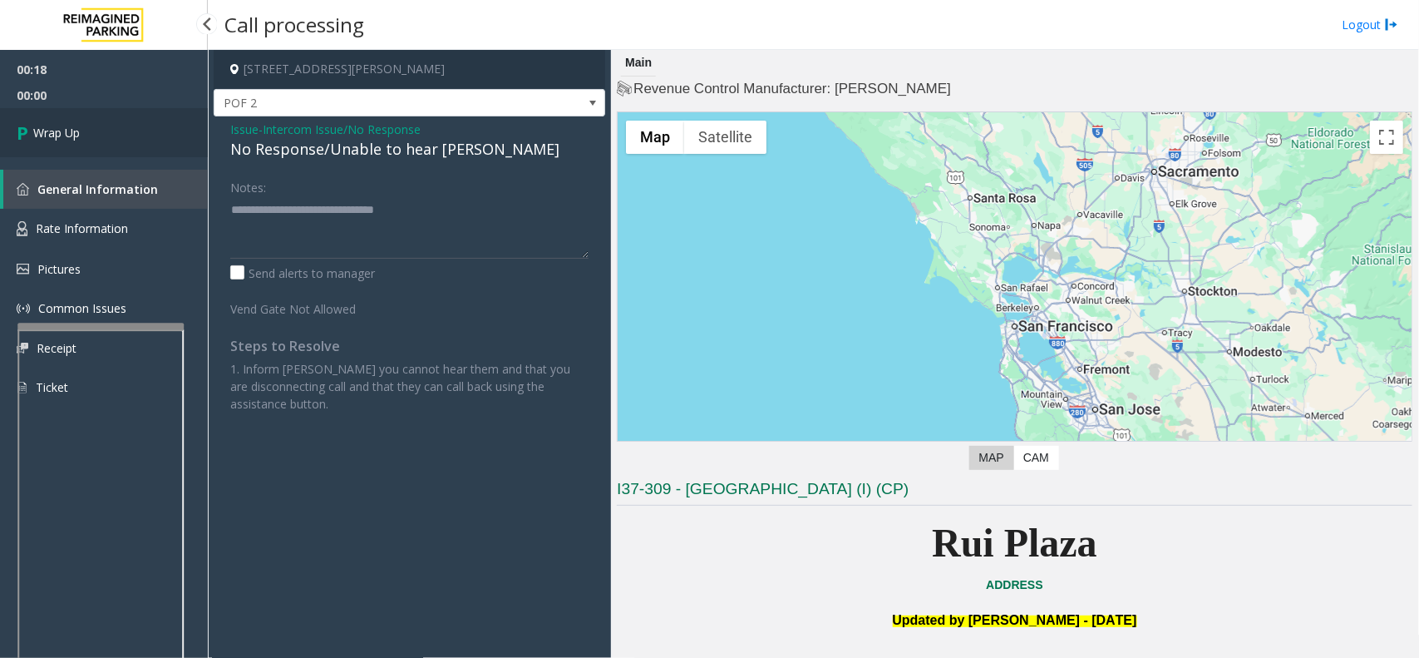
click at [129, 116] on link "Wrap Up" at bounding box center [104, 132] width 208 height 49
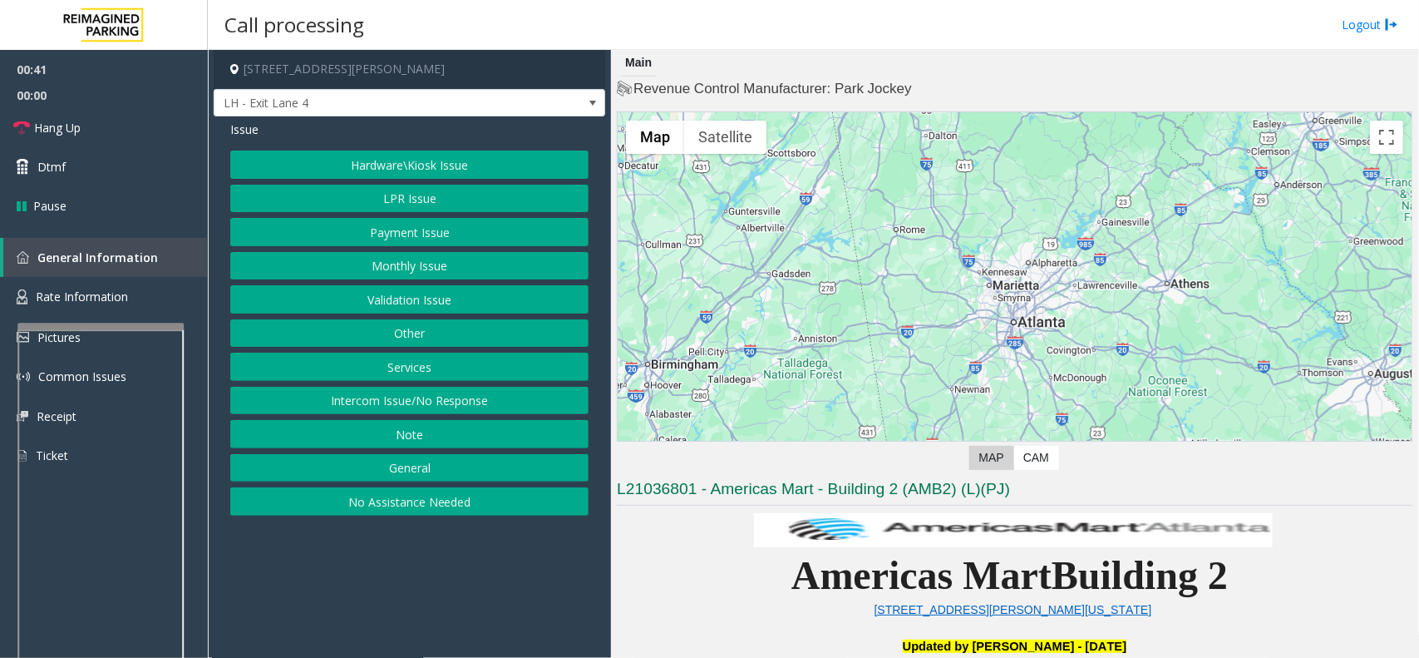
click at [338, 156] on button "Hardware\Kiosk Issue" at bounding box center [409, 165] width 358 height 28
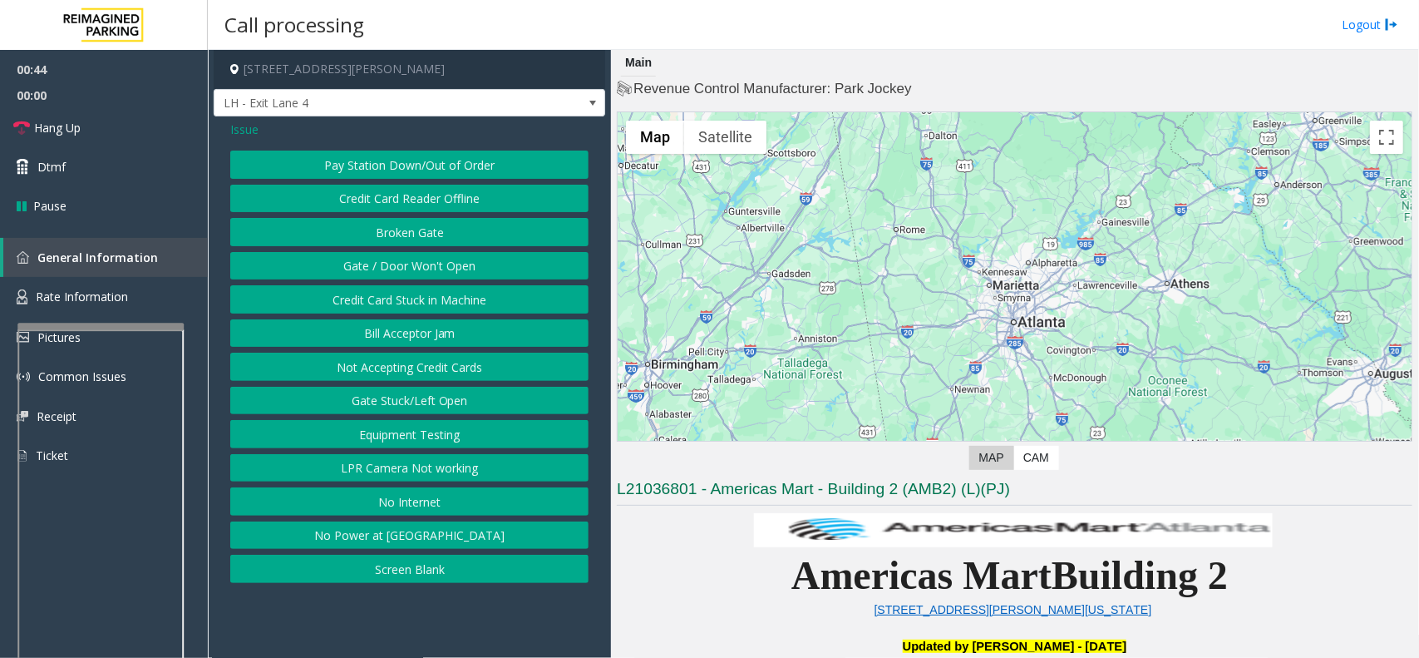
click at [251, 129] on span "Issue" at bounding box center [244, 129] width 28 height 17
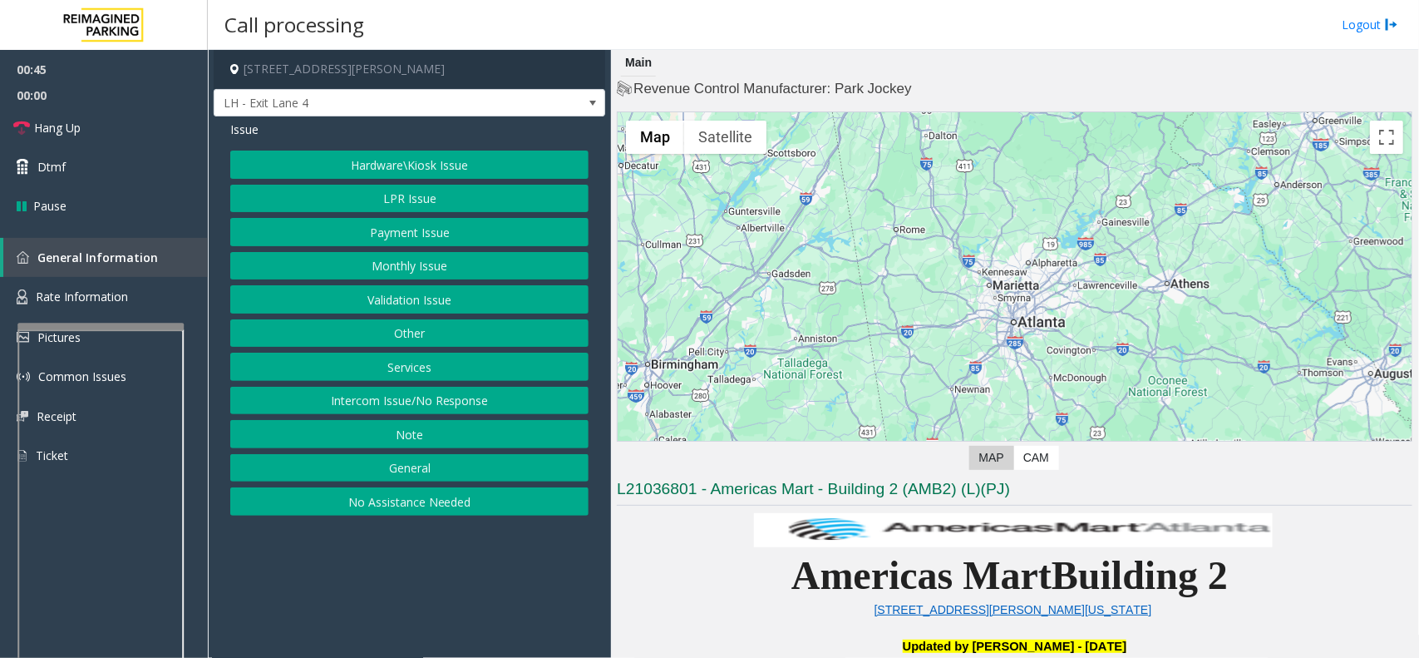
click at [380, 175] on button "Hardware\Kiosk Issue" at bounding box center [409, 165] width 358 height 28
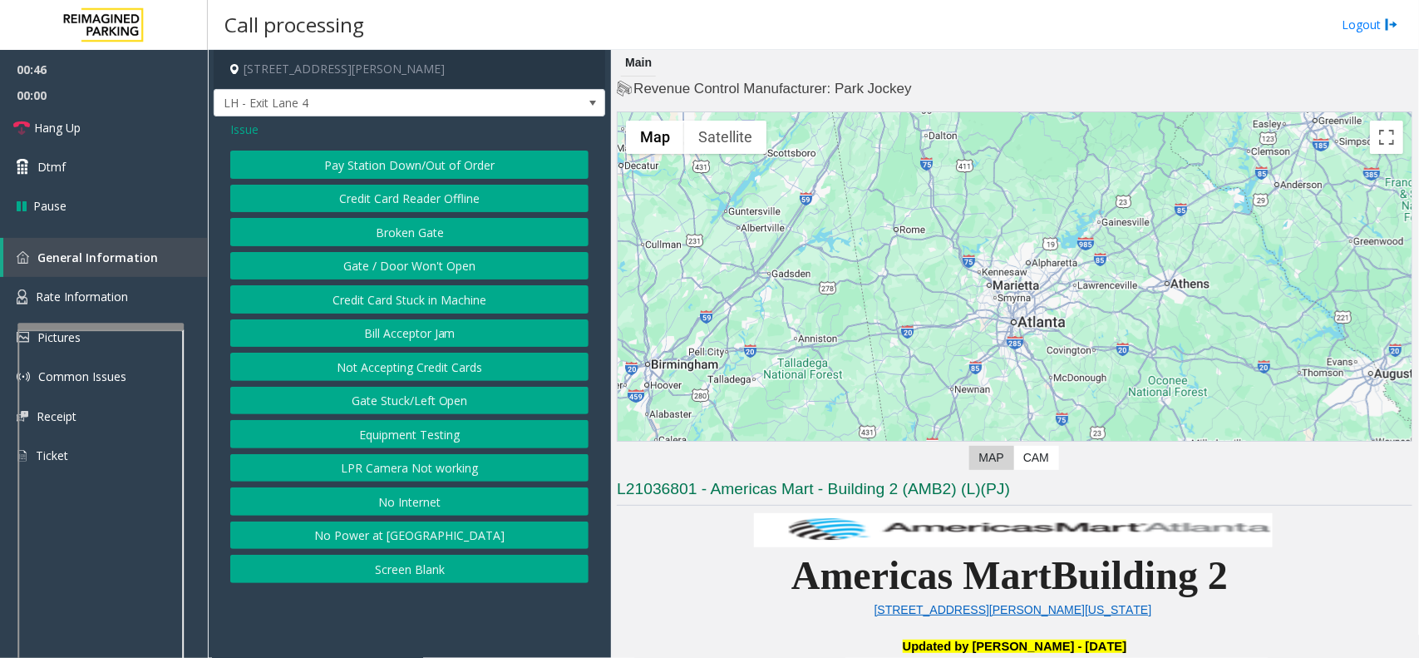
click at [417, 273] on button "Gate / Door Won't Open" at bounding box center [409, 266] width 358 height 28
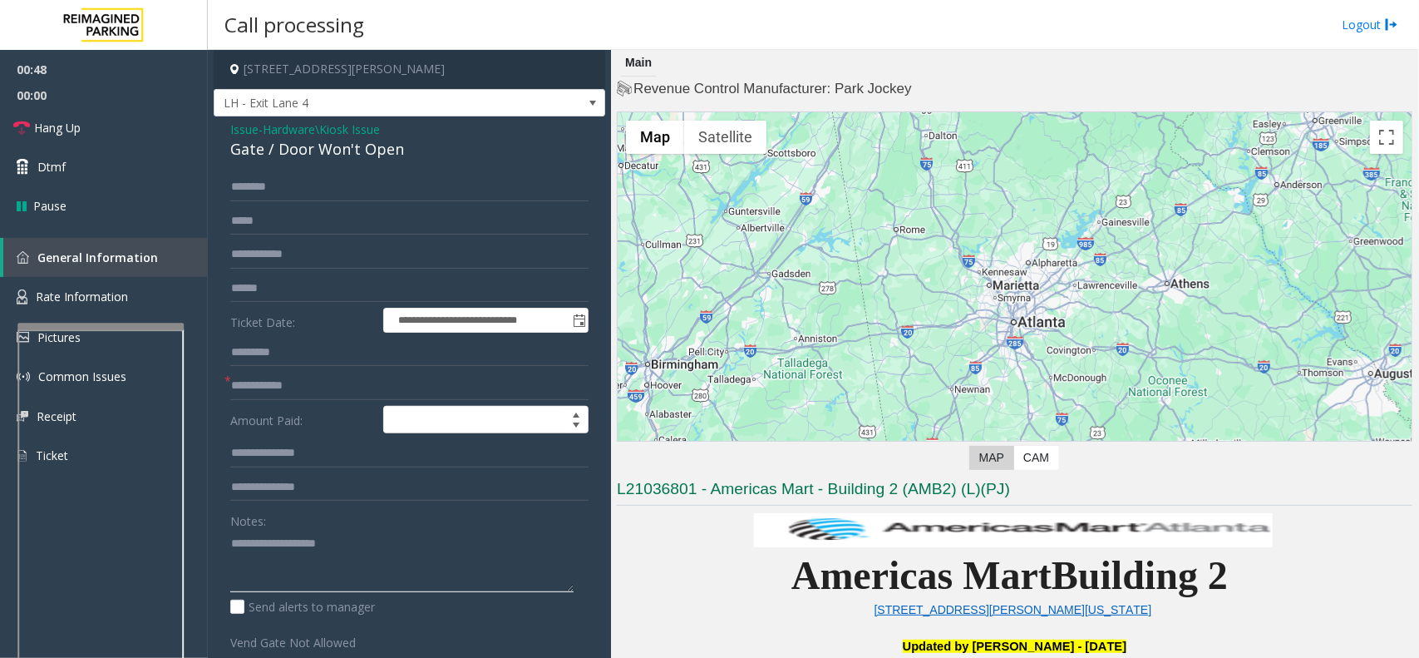
click at [293, 551] on textarea at bounding box center [401, 561] width 343 height 62
click at [345, 545] on textarea at bounding box center [401, 561] width 343 height 62
type textarea "**********"
click at [289, 189] on input "text" at bounding box center [409, 187] width 358 height 28
type input "*"
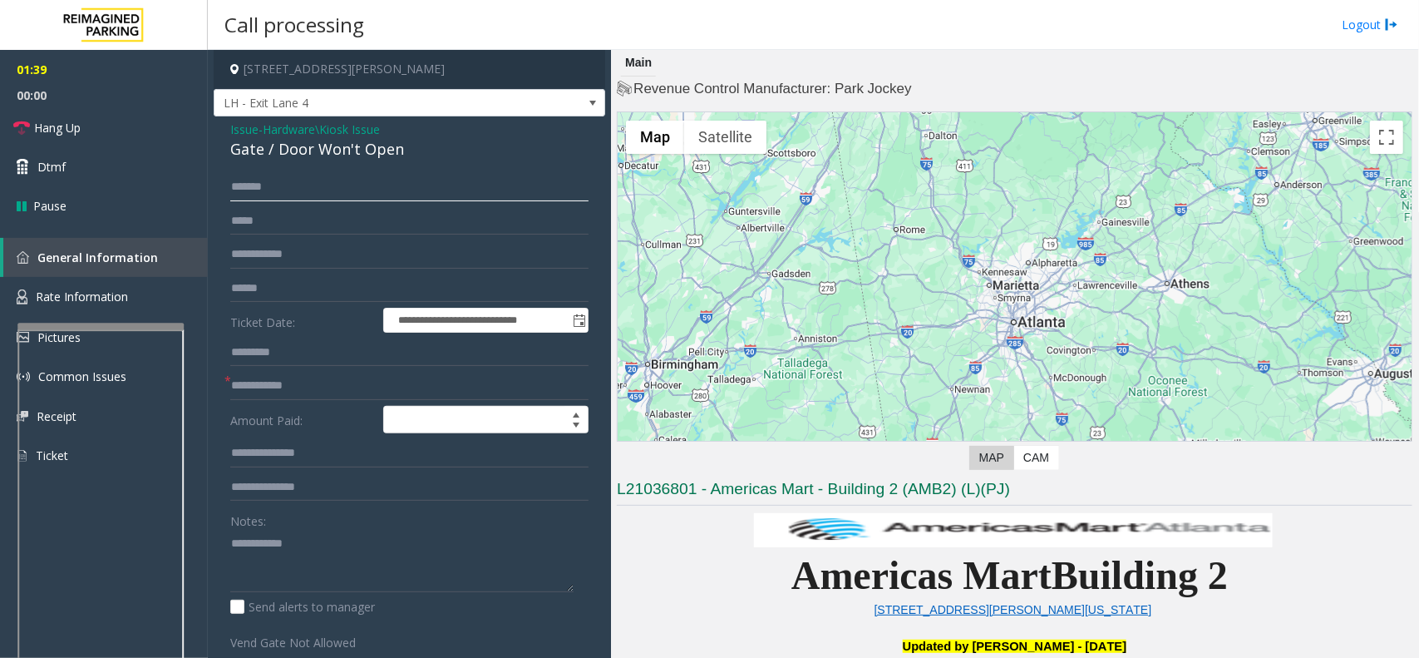
type input "*******"
click at [308, 568] on textarea at bounding box center [401, 561] width 343 height 62
click at [73, 123] on span "Hang Up" at bounding box center [57, 127] width 47 height 17
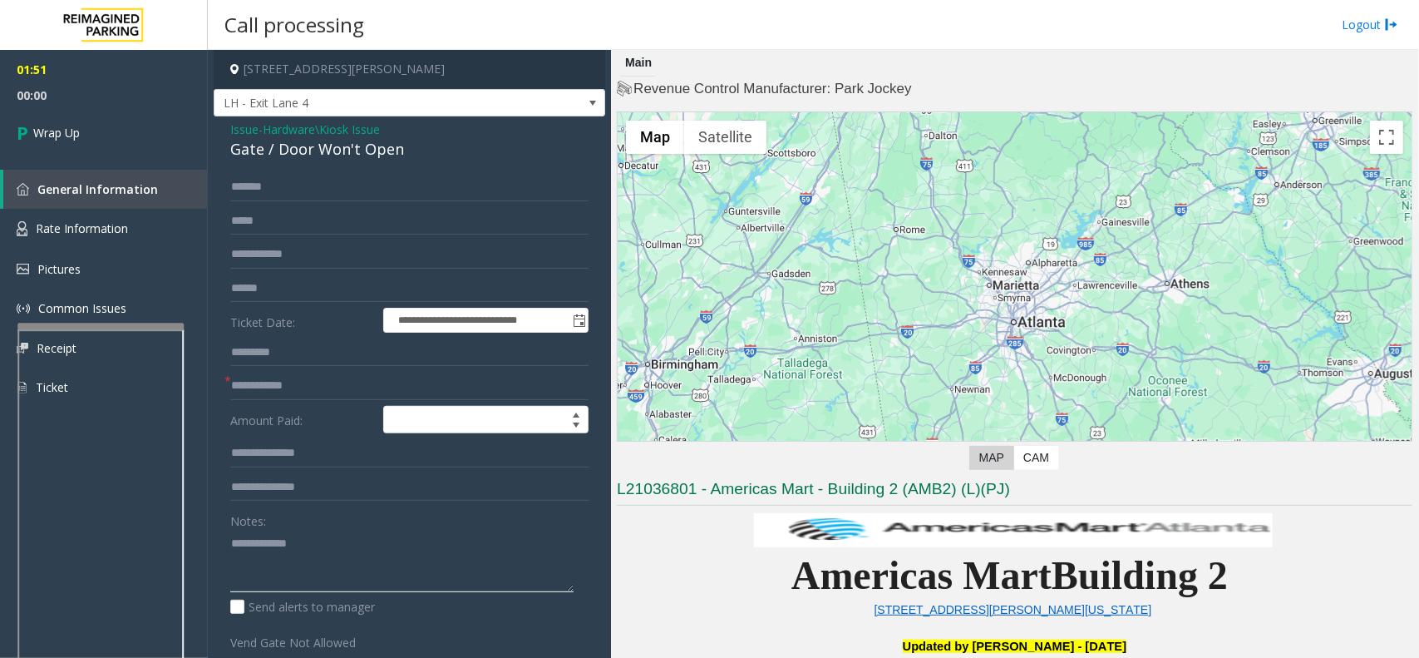
click at [377, 570] on textarea at bounding box center [401, 561] width 343 height 62
click at [288, 148] on div "Gate / Door Won't Open" at bounding box center [409, 149] width 358 height 22
click at [329, 570] on textarea at bounding box center [401, 561] width 343 height 62
click at [262, 565] on textarea at bounding box center [401, 561] width 343 height 62
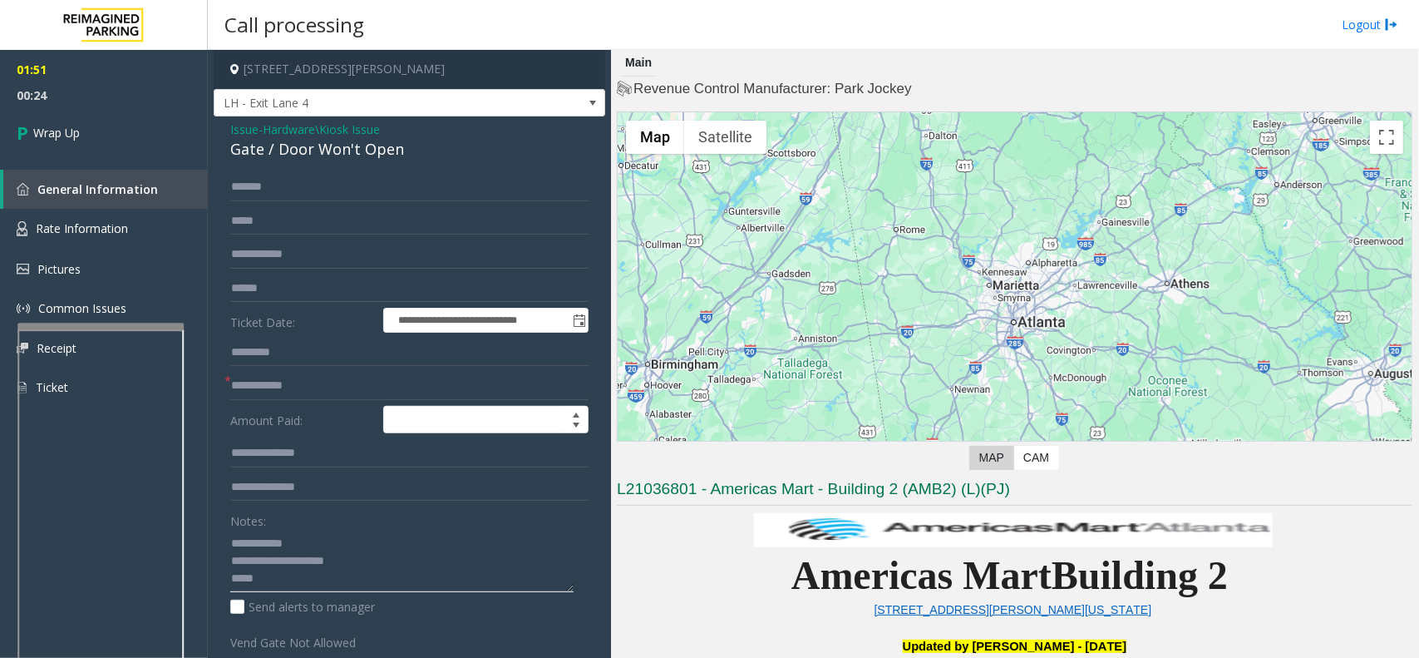
click at [355, 585] on textarea at bounding box center [401, 561] width 343 height 62
paste textarea "**********"
type textarea "**********"
click at [79, 122] on link "Wrap Up" at bounding box center [104, 132] width 208 height 49
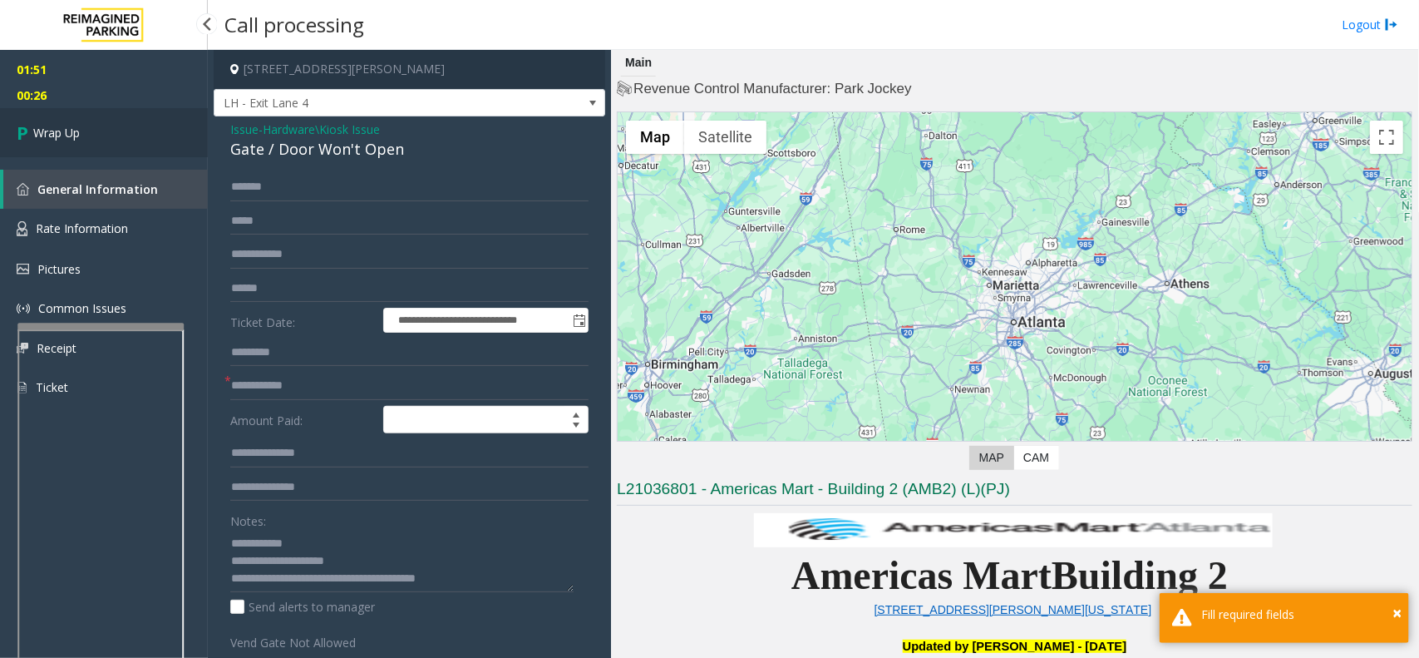
click at [79, 121] on link "Wrap Up" at bounding box center [104, 132] width 208 height 49
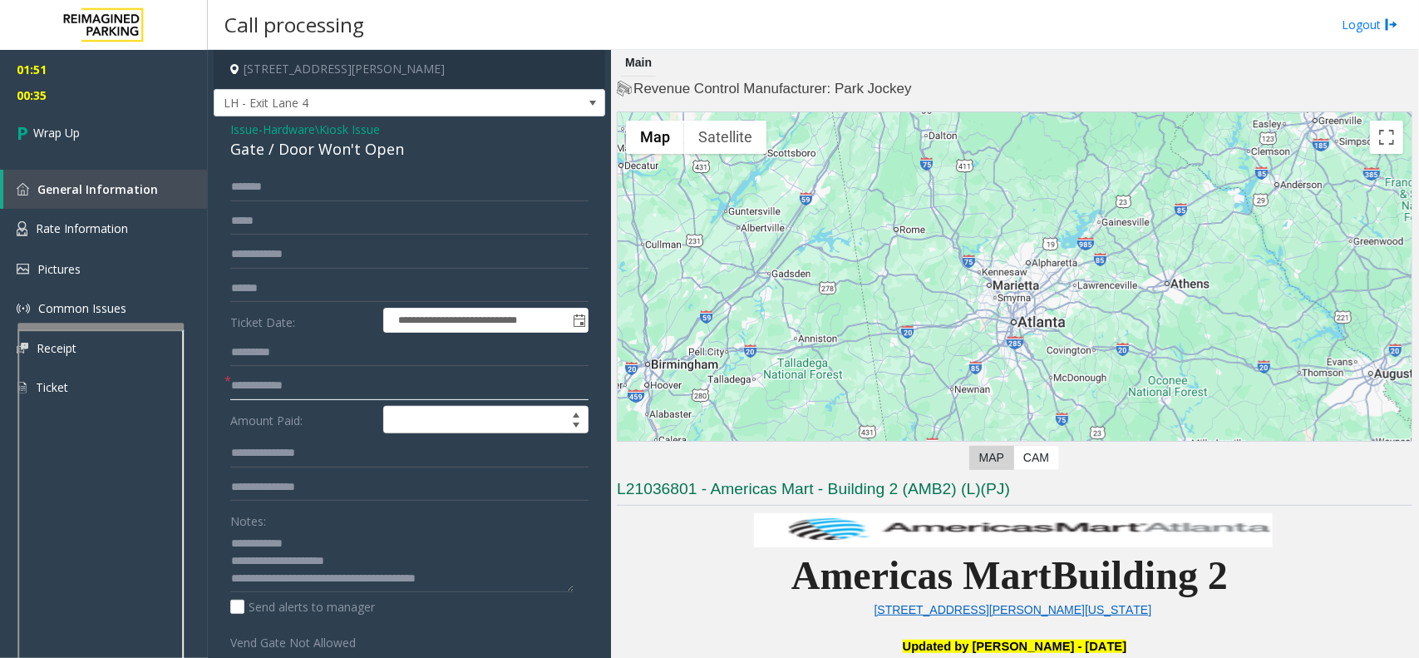
click at [273, 373] on input "text" at bounding box center [409, 386] width 358 height 28
type input "**"
click at [126, 115] on link "Wrap Up" at bounding box center [104, 132] width 208 height 49
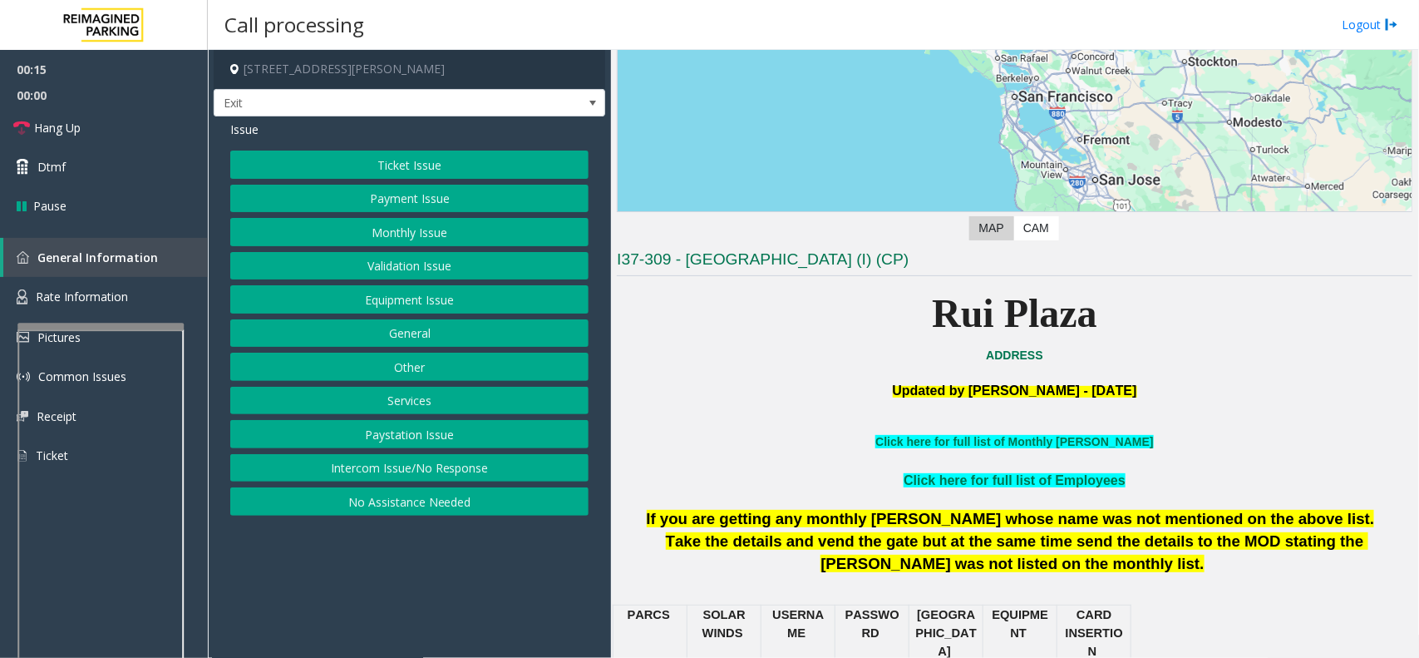
scroll to position [624, 0]
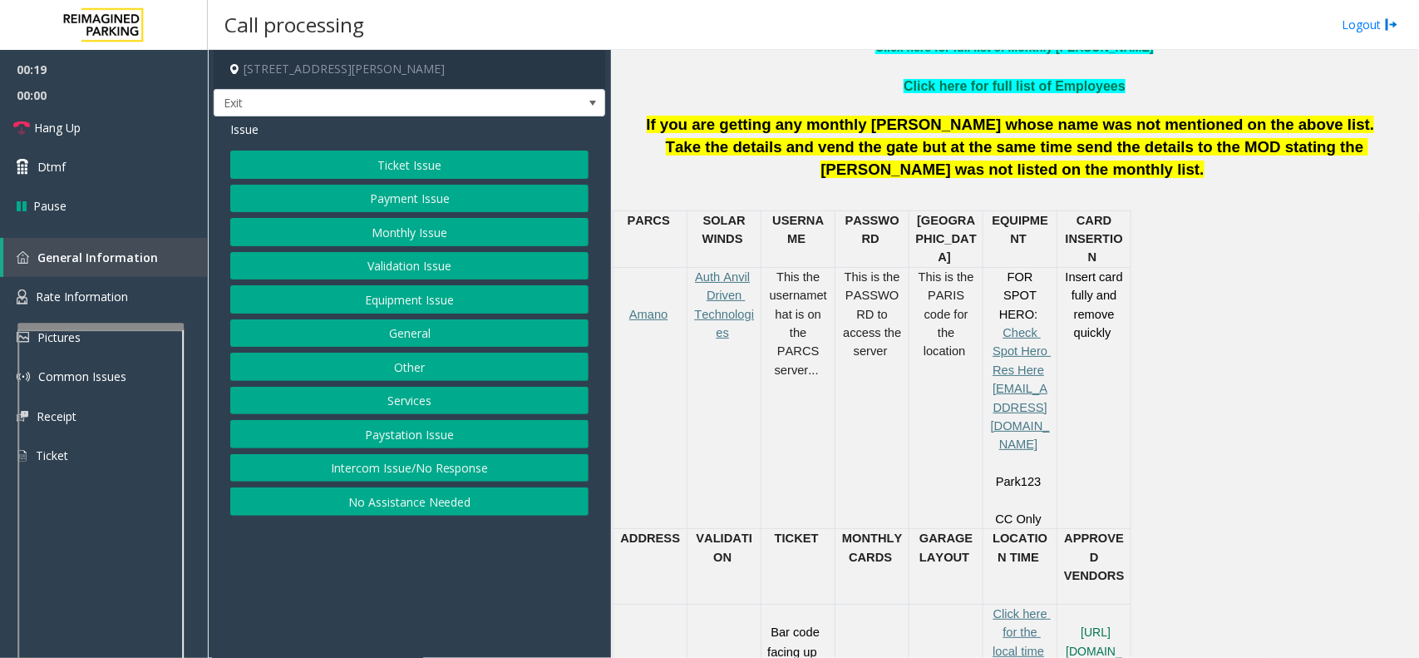
click at [374, 173] on button "Ticket Issue" at bounding box center [409, 165] width 358 height 28
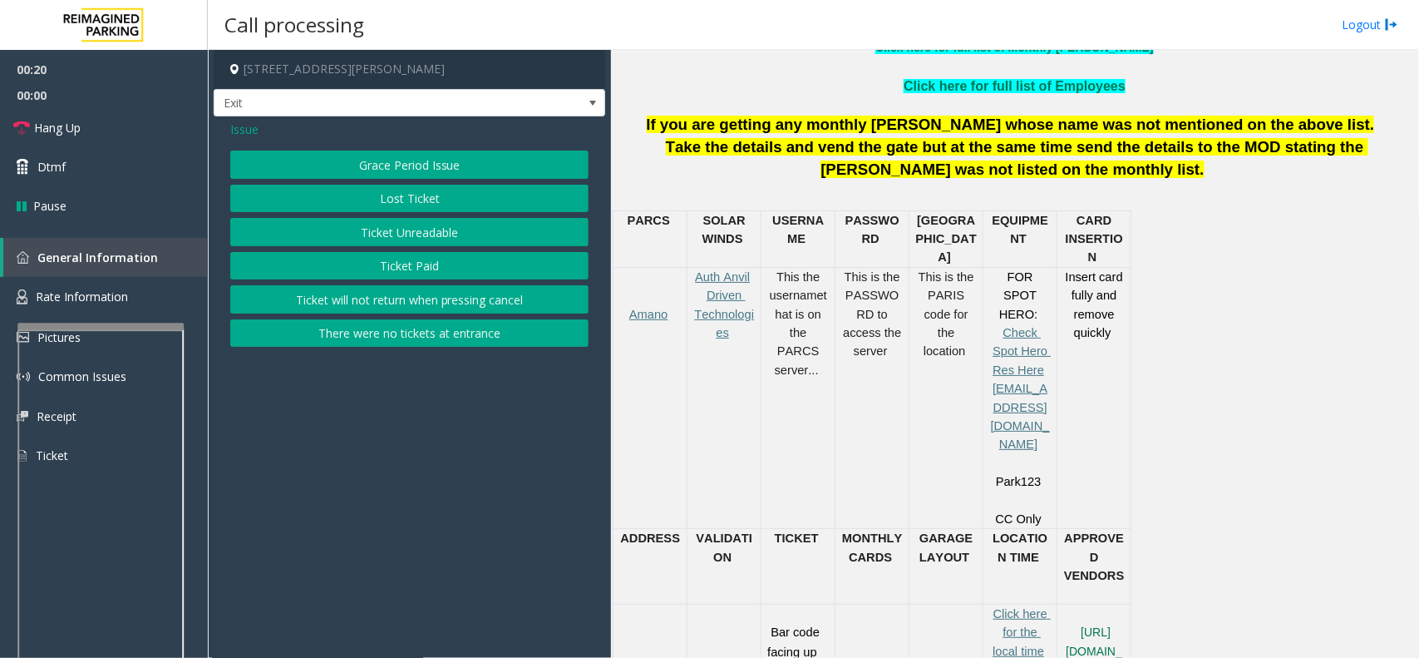
click at [392, 238] on button "Ticket Unreadable" at bounding box center [409, 232] width 358 height 28
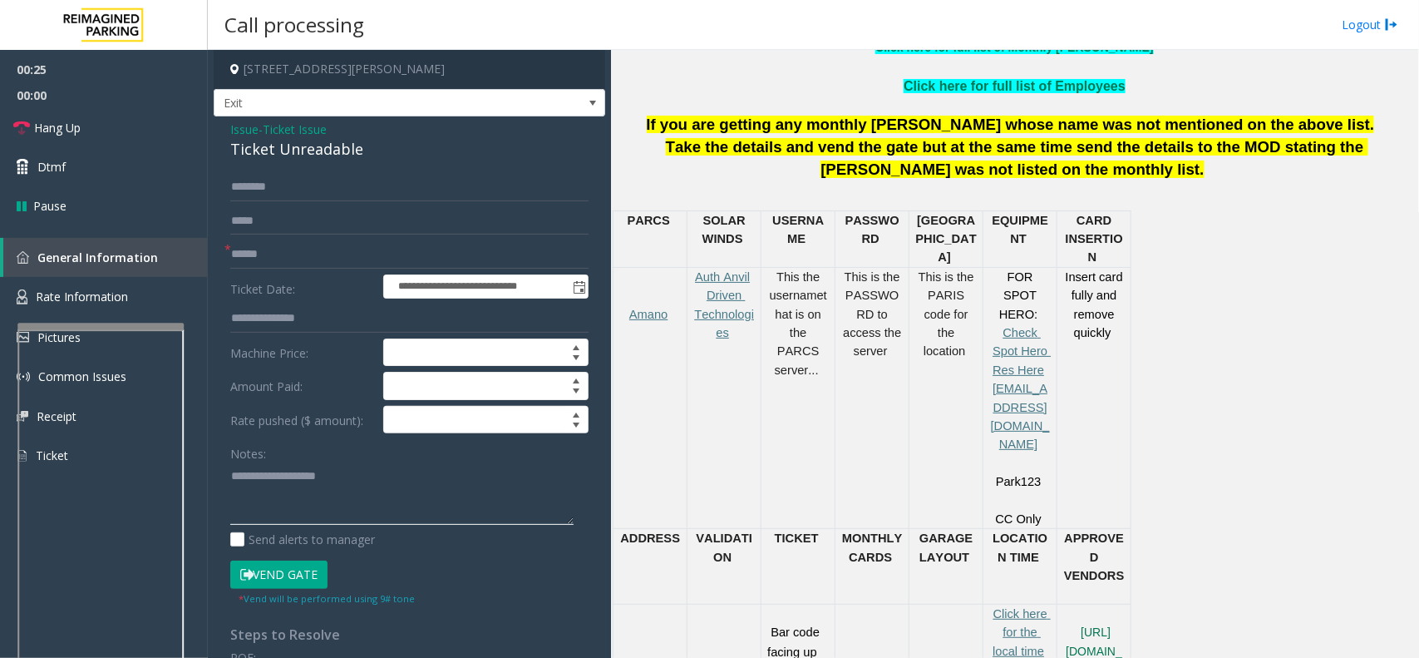
click at [334, 505] on textarea at bounding box center [401, 493] width 343 height 62
paste textarea "**********"
type textarea "**********"
click at [287, 255] on input "text" at bounding box center [409, 254] width 358 height 28
type input "*****"
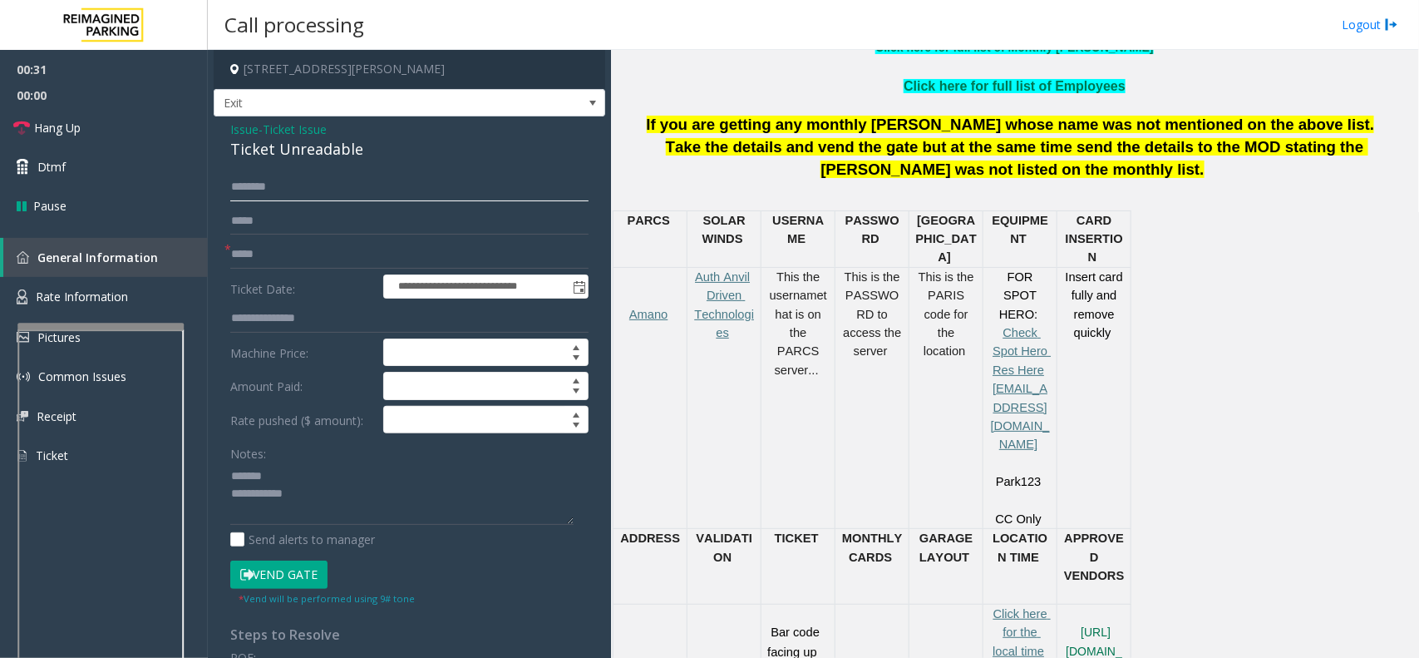
click at [293, 179] on input "text" at bounding box center [409, 187] width 358 height 28
click at [242, 250] on input "*****" at bounding box center [409, 254] width 358 height 28
click at [264, 177] on input "text" at bounding box center [409, 187] width 358 height 28
type input "****"
click at [276, 580] on button "Vend Gate" at bounding box center [278, 574] width 97 height 28
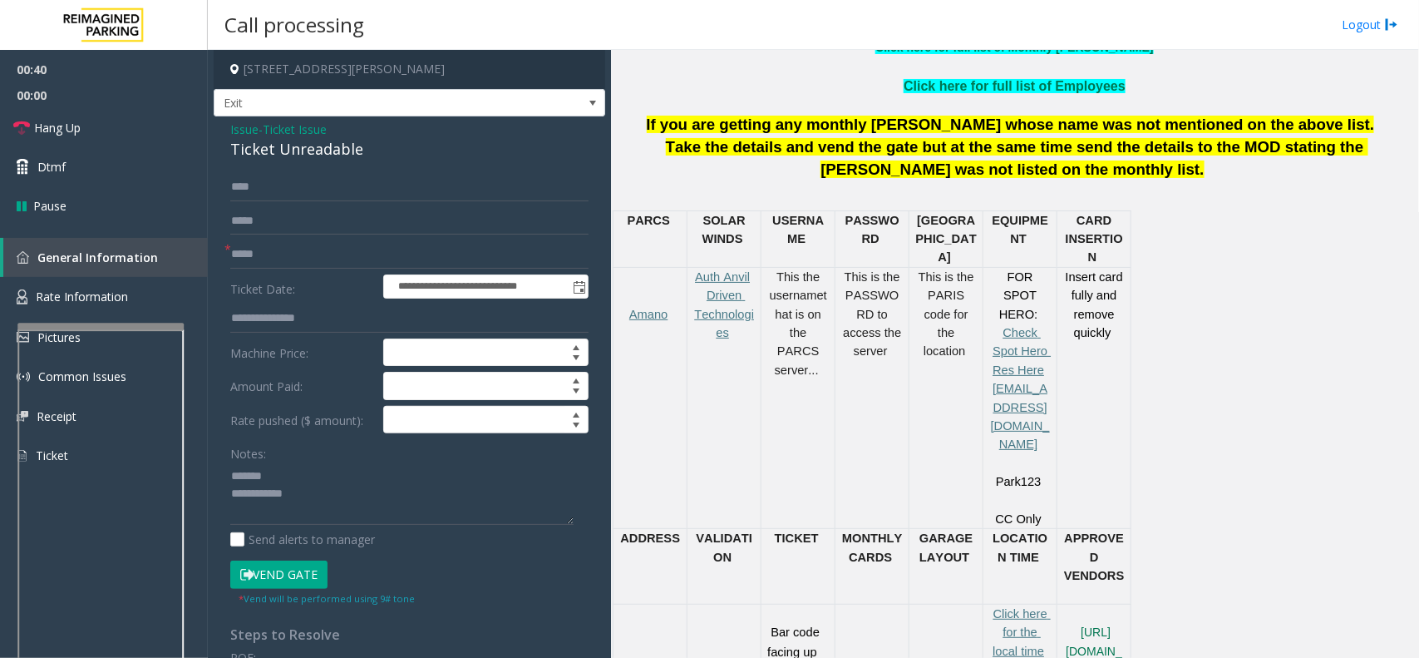
click at [293, 151] on div "Ticket Unreadable" at bounding box center [409, 149] width 358 height 22
copy div "Ticket Unreadable"
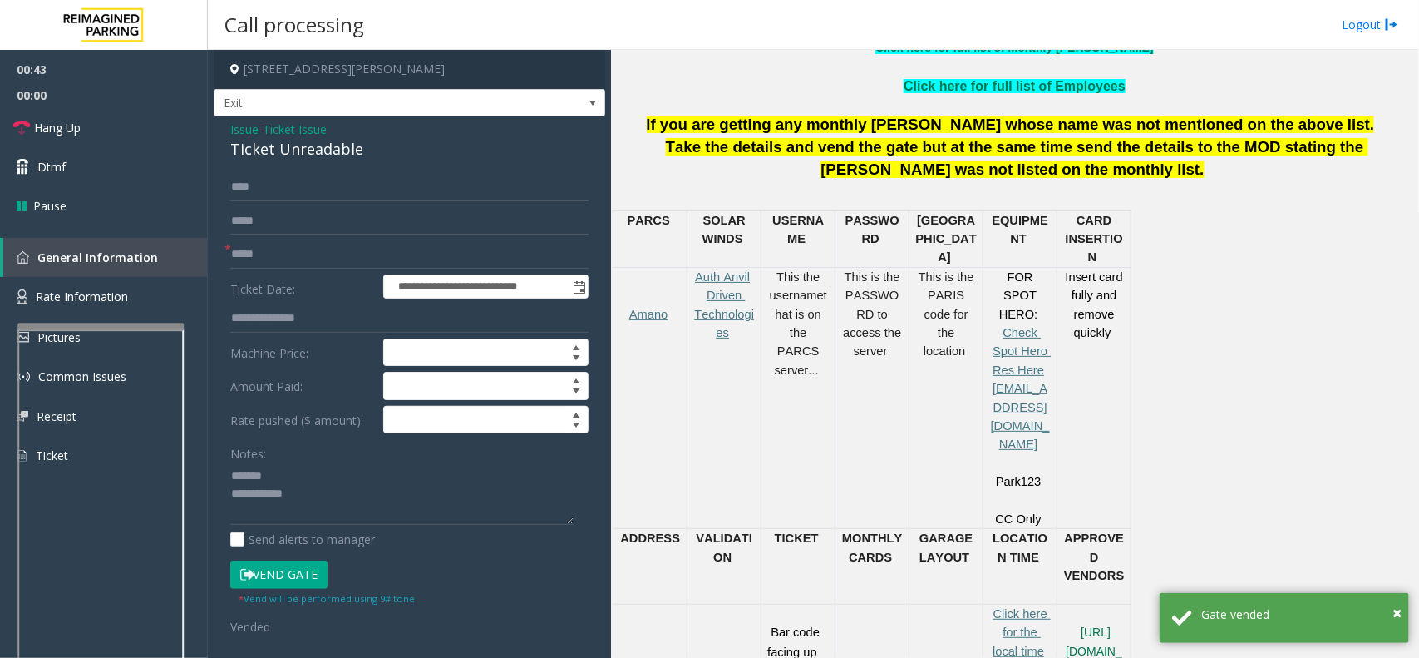
click at [306, 462] on div "Notes:" at bounding box center [409, 482] width 358 height 86
paste textarea "**********"
click at [279, 476] on textarea at bounding box center [401, 493] width 343 height 62
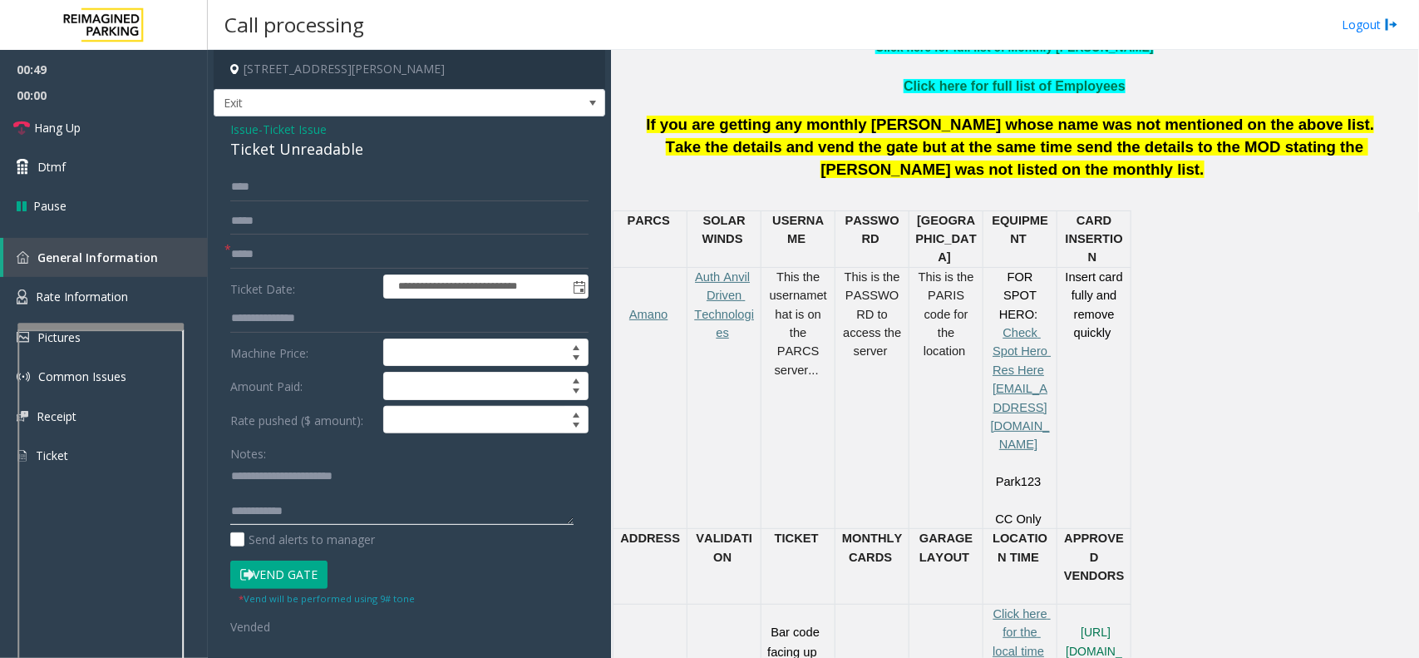
click at [342, 506] on textarea at bounding box center [401, 493] width 343 height 62
paste textarea "**********"
type textarea "**********"
click at [148, 126] on link "Hang Up" at bounding box center [104, 127] width 208 height 39
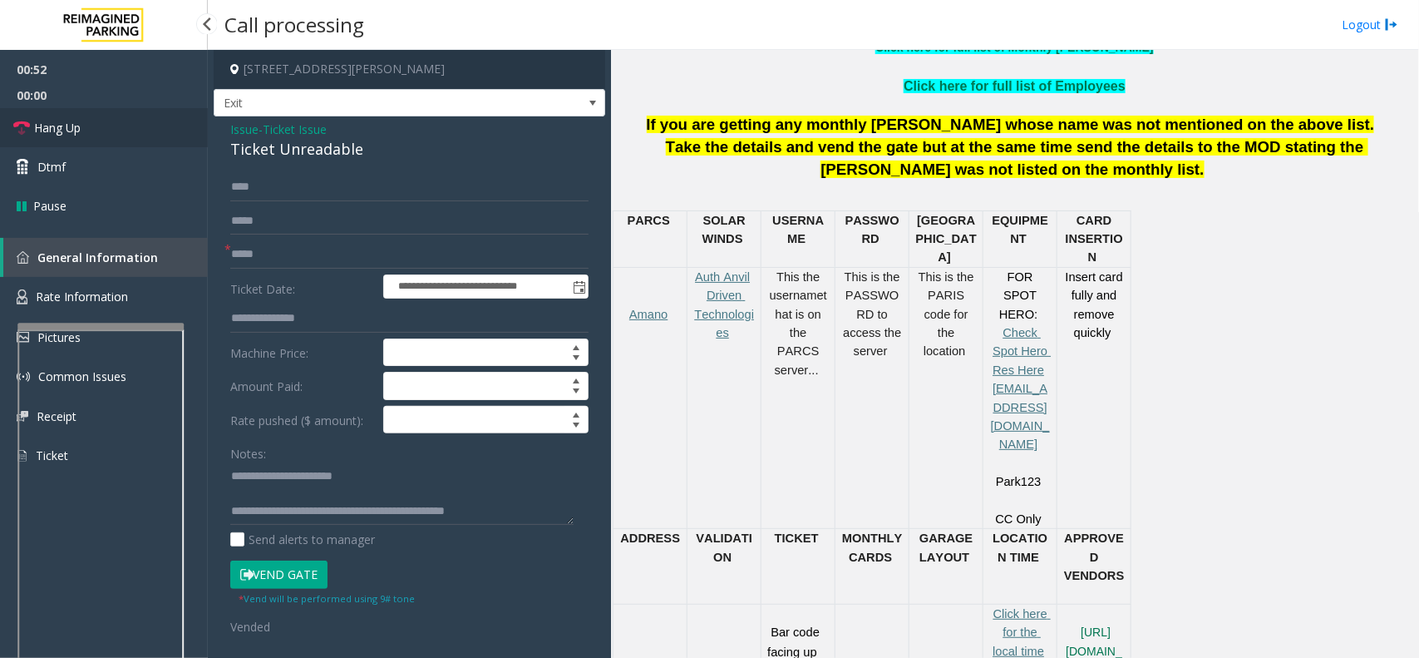
click at [148, 126] on link "Hang Up" at bounding box center [104, 127] width 208 height 39
click at [148, 125] on link "Hang Up" at bounding box center [104, 127] width 208 height 39
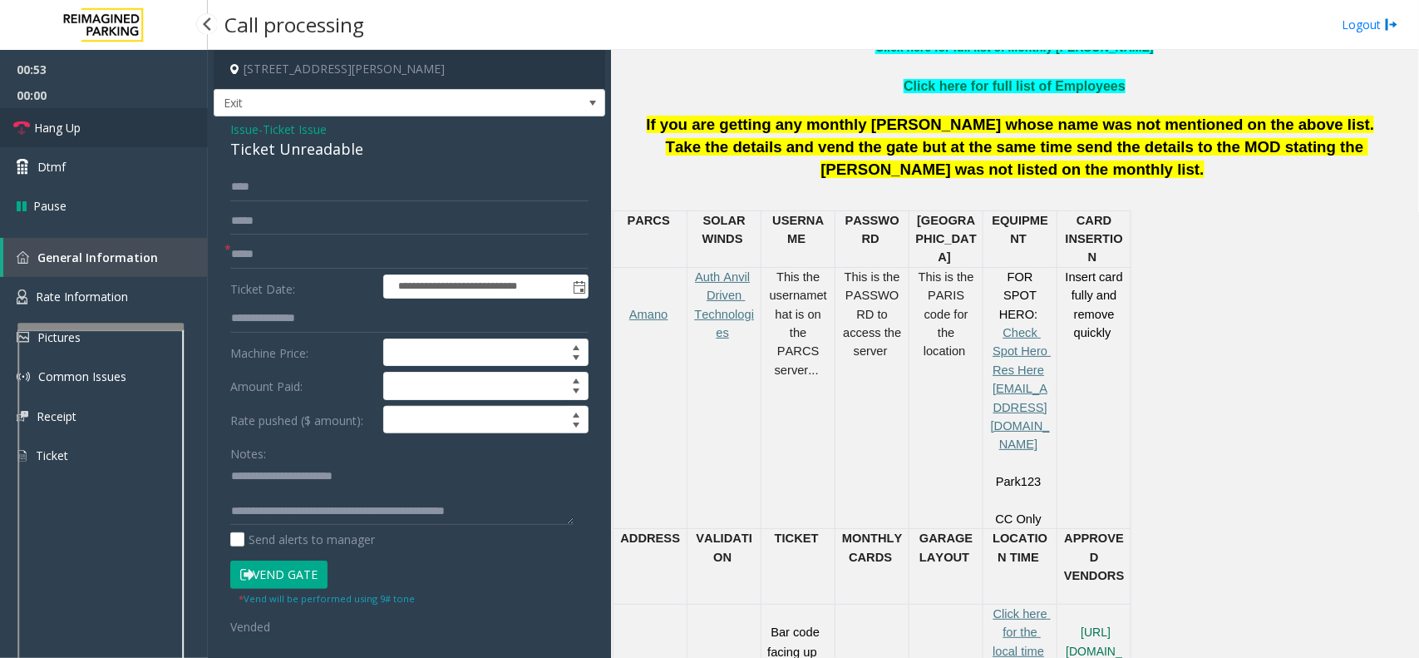
click at [148, 125] on link "Hang Up" at bounding box center [104, 127] width 208 height 39
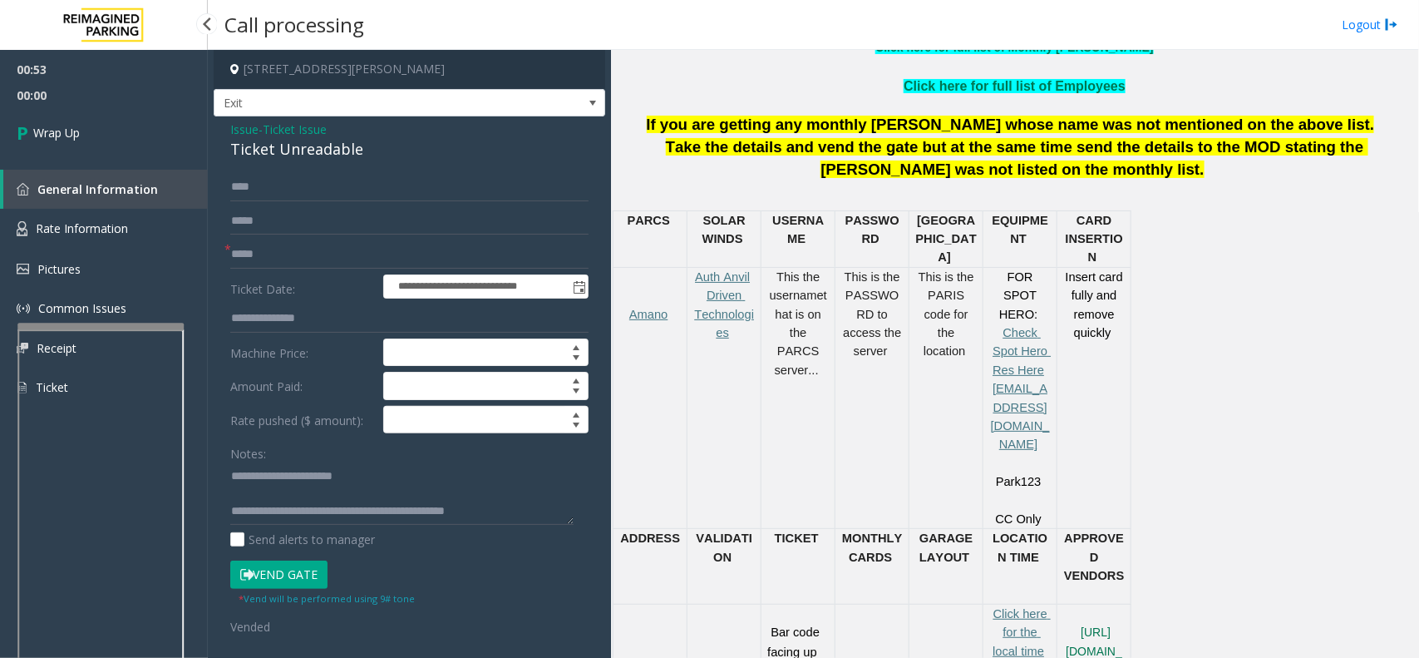
click at [148, 125] on link "Wrap Up" at bounding box center [104, 132] width 208 height 49
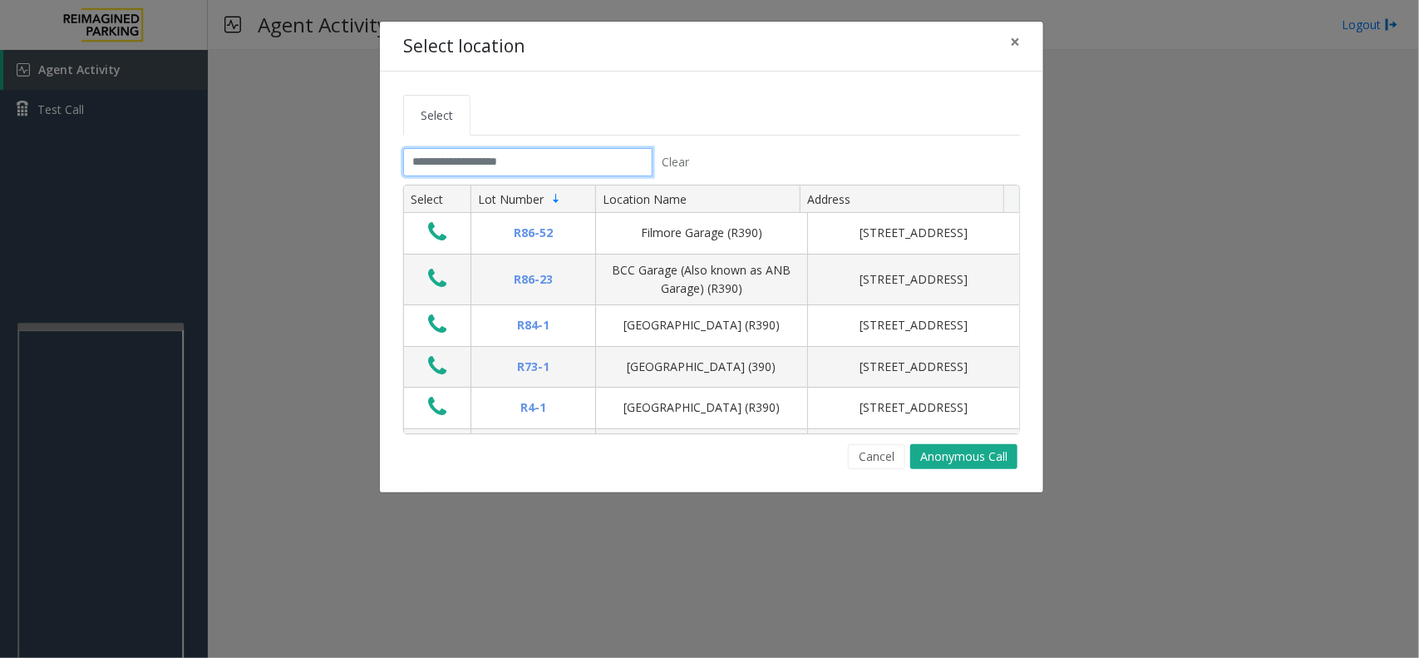
click at [540, 168] on input "text" at bounding box center [527, 162] width 249 height 28
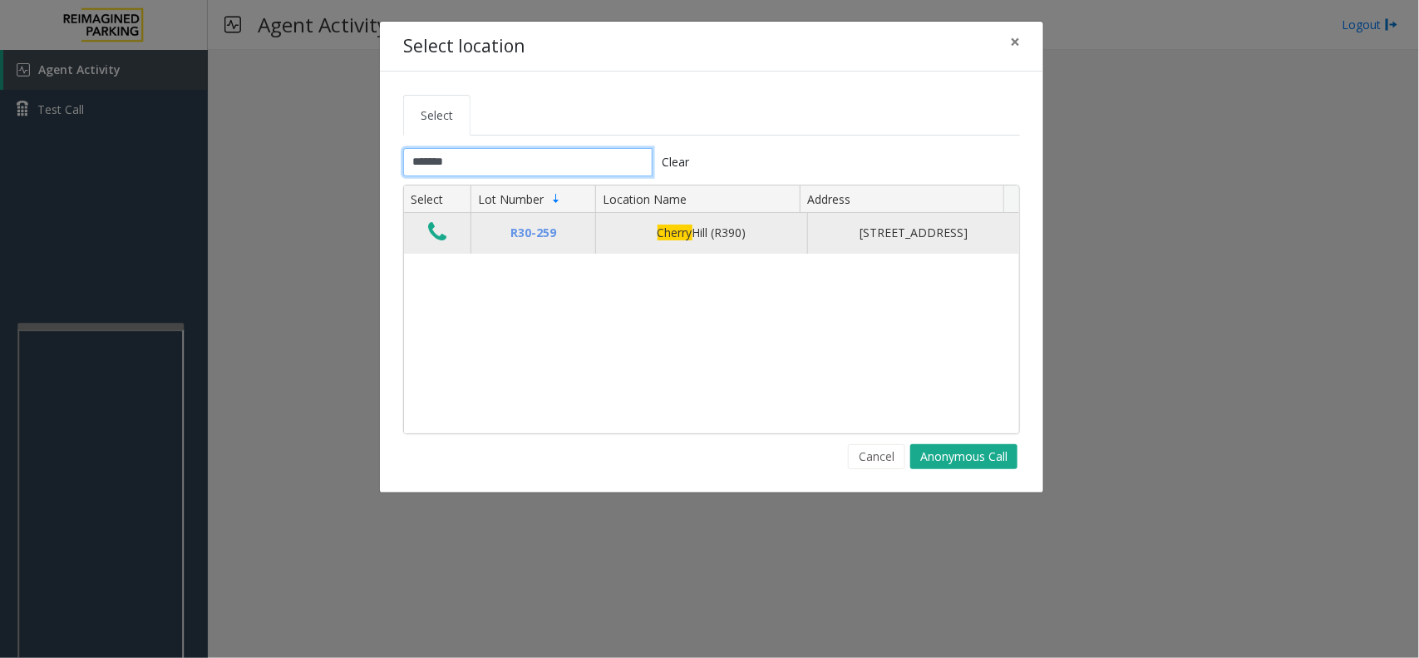
type input "******"
click at [439, 233] on icon "Data table" at bounding box center [437, 231] width 18 height 23
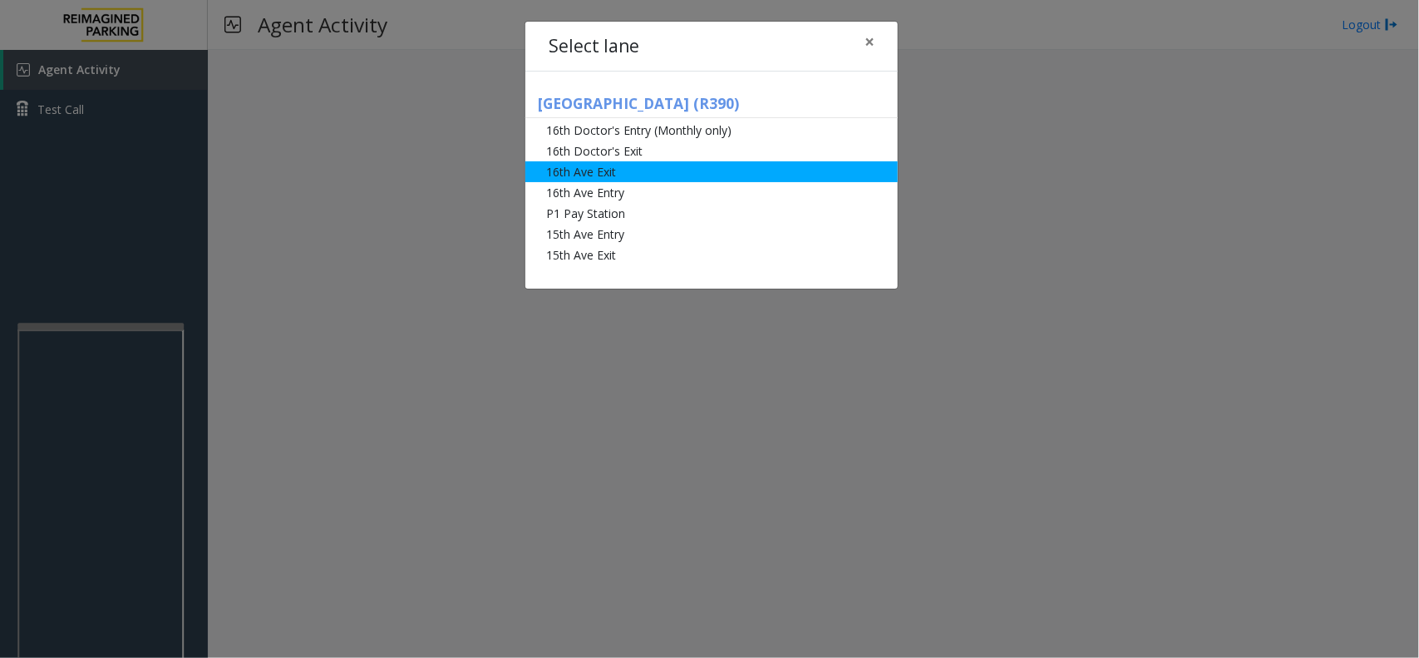
click at [582, 172] on li "16th Ave Exit" at bounding box center [712, 171] width 373 height 21
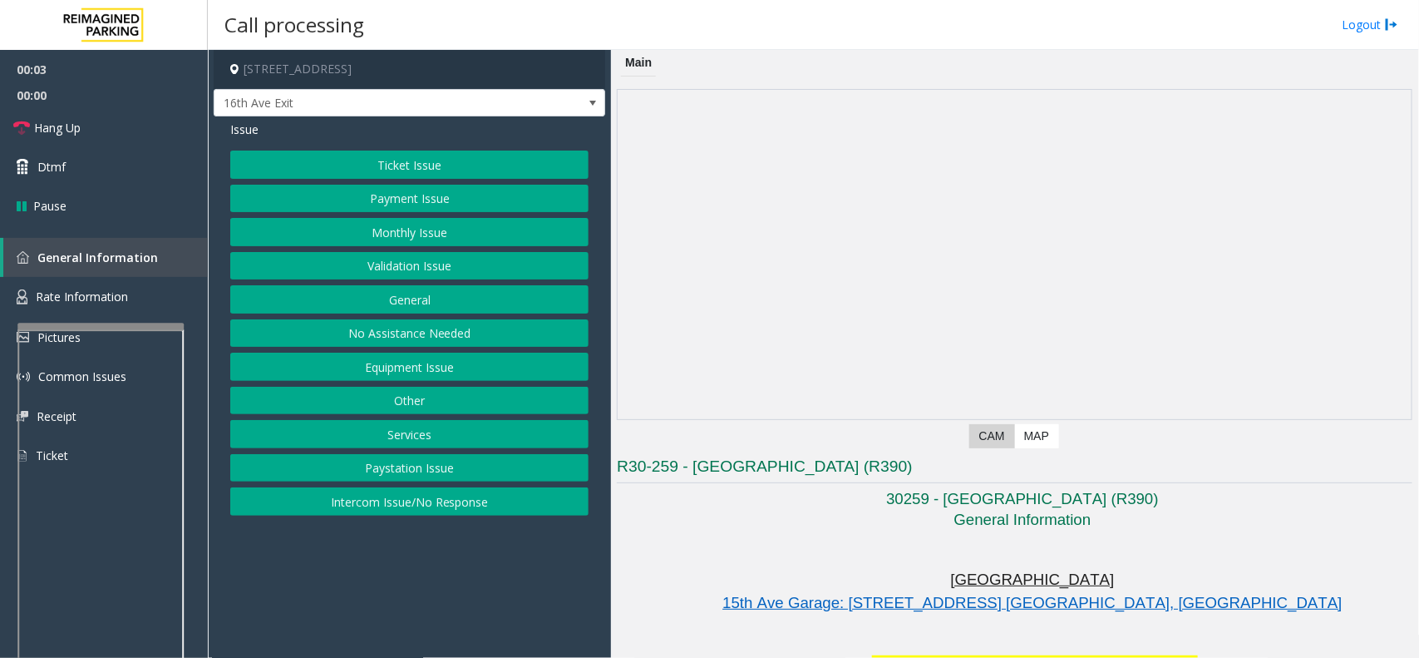
click at [400, 370] on button "Equipment Issue" at bounding box center [409, 367] width 358 height 28
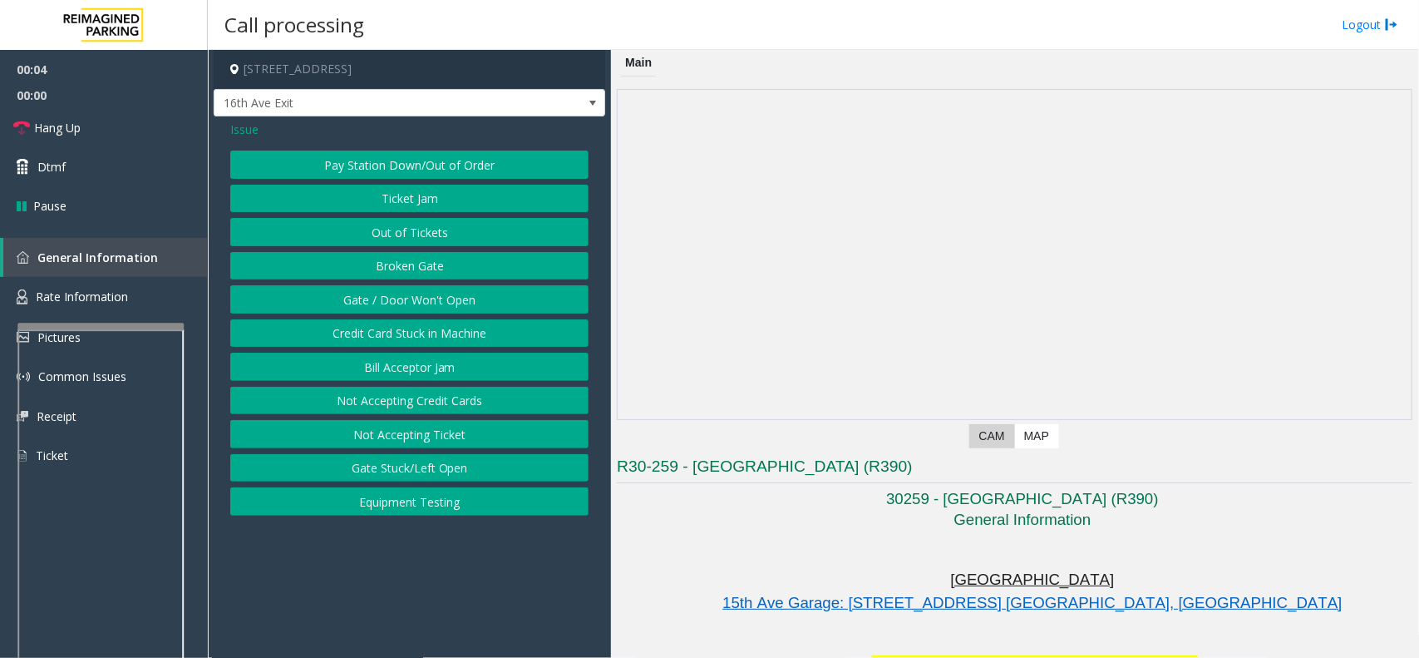
click at [399, 303] on button "Gate / Door Won't Open" at bounding box center [409, 299] width 358 height 28
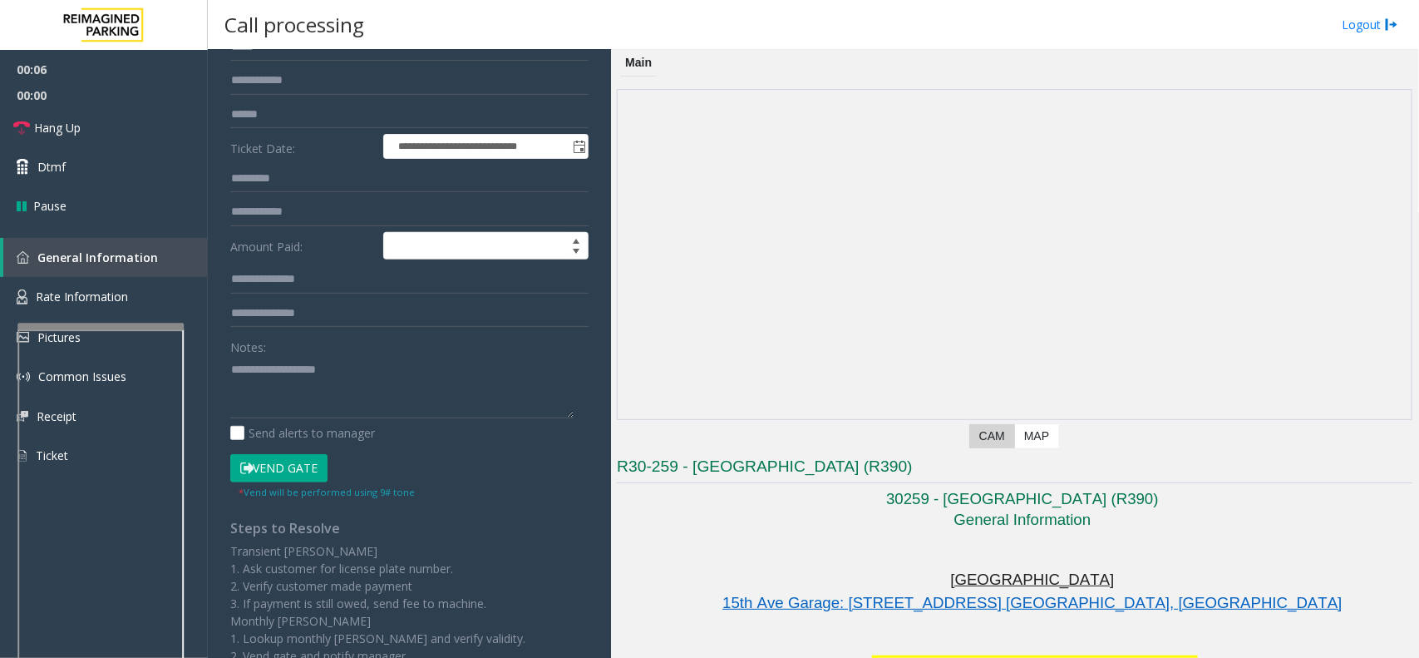
click at [302, 461] on button "Vend Gate" at bounding box center [278, 468] width 97 height 28
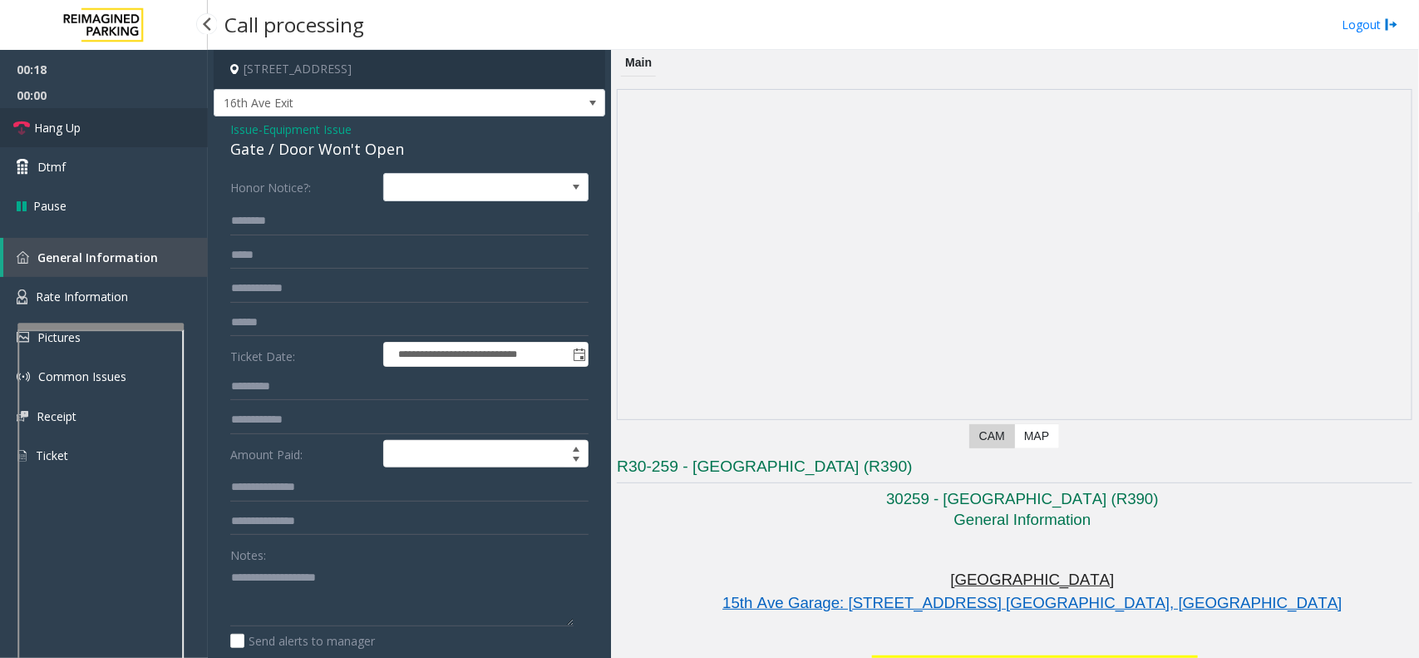
click at [102, 125] on link "Hang Up" at bounding box center [104, 127] width 208 height 39
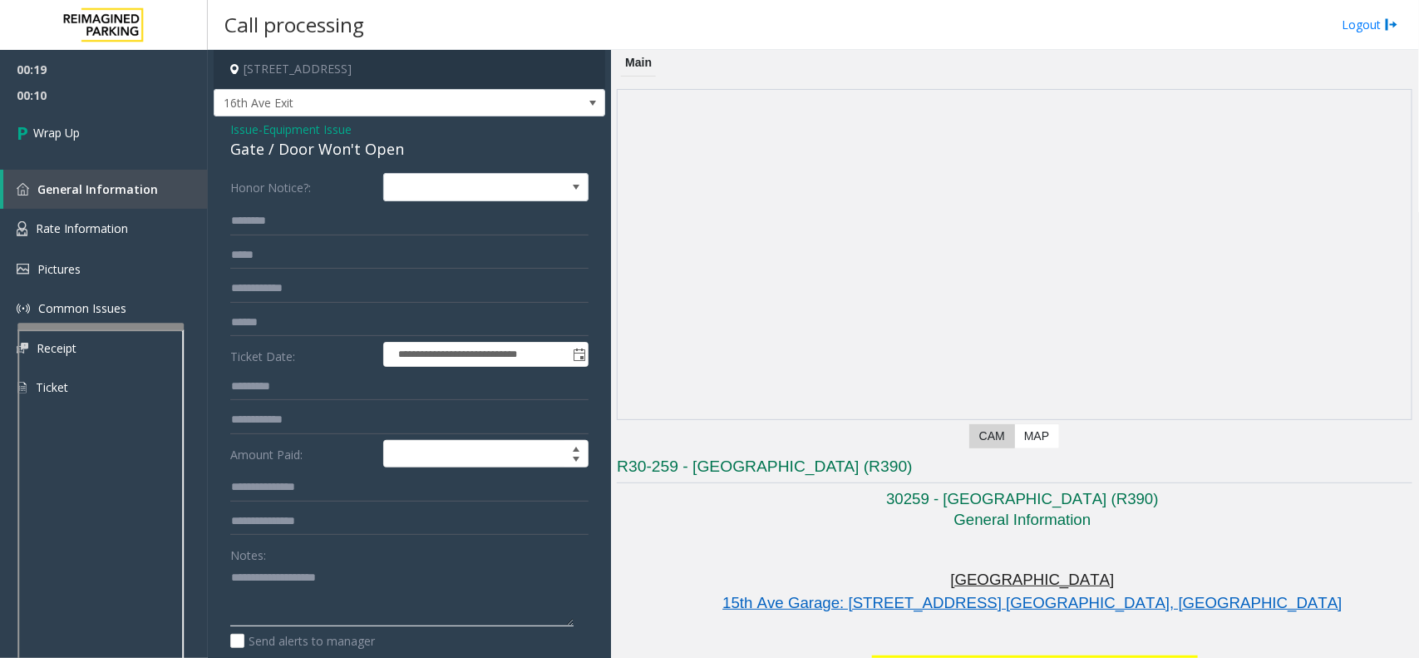
click at [268, 584] on textarea at bounding box center [401, 595] width 343 height 62
type textarea "**********"
click at [102, 131] on link "Wrap Up" at bounding box center [104, 132] width 208 height 49
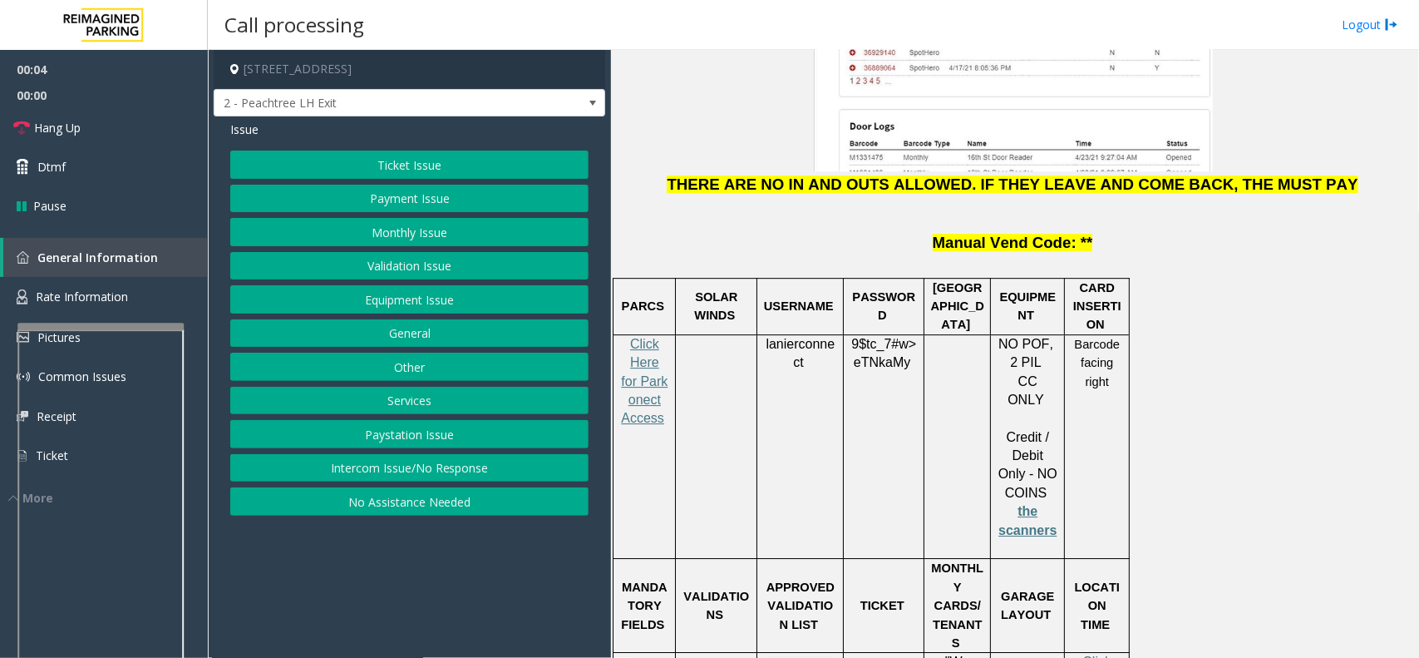
scroll to position [2183, 0]
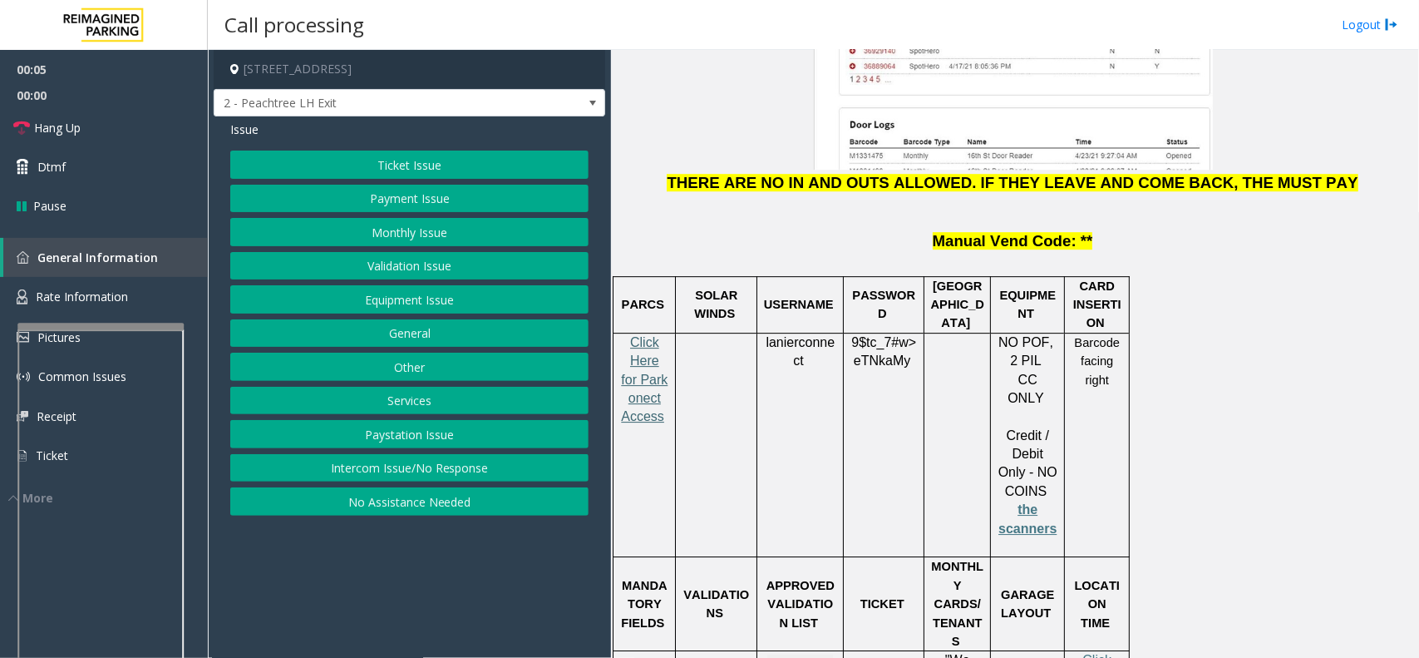
click at [646, 335] on span "Click Here for Parkonect Access" at bounding box center [644, 379] width 47 height 89
click at [796, 335] on span "lanierconnect" at bounding box center [800, 351] width 69 height 33
click at [385, 160] on button "Ticket Issue" at bounding box center [409, 165] width 358 height 28
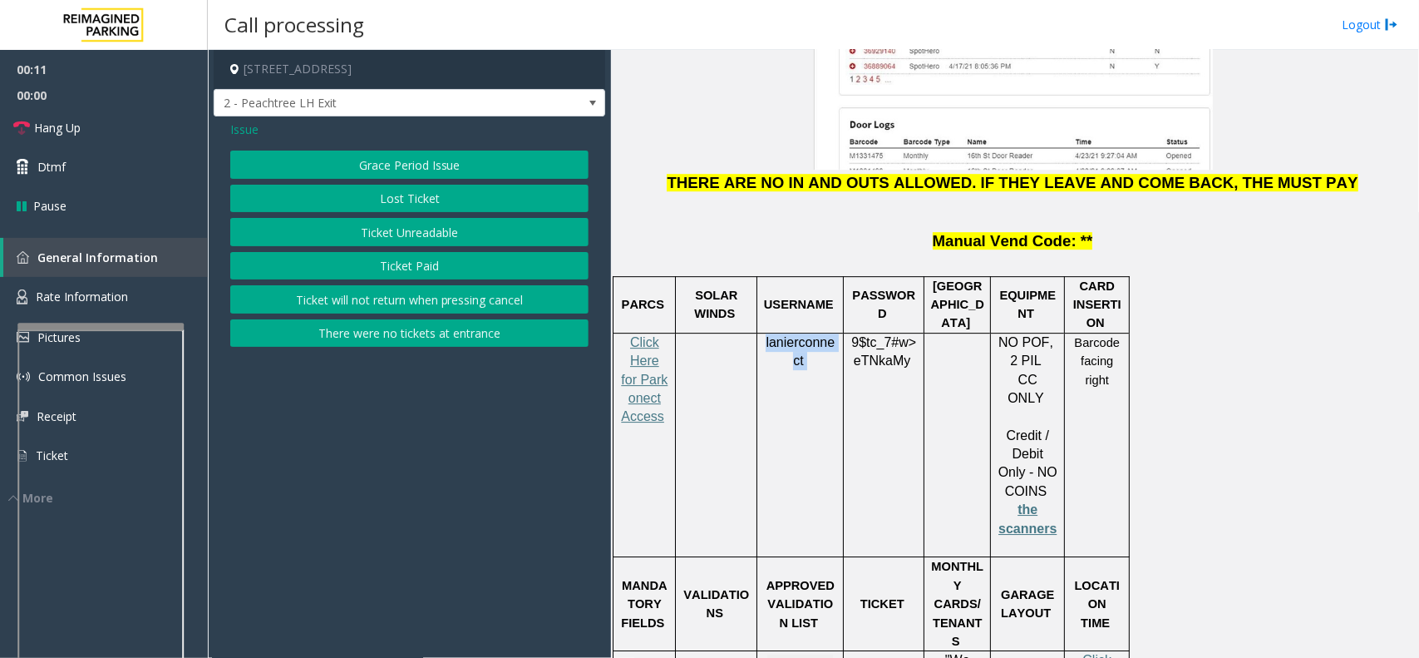
click at [403, 264] on button "Ticket Paid" at bounding box center [409, 266] width 358 height 28
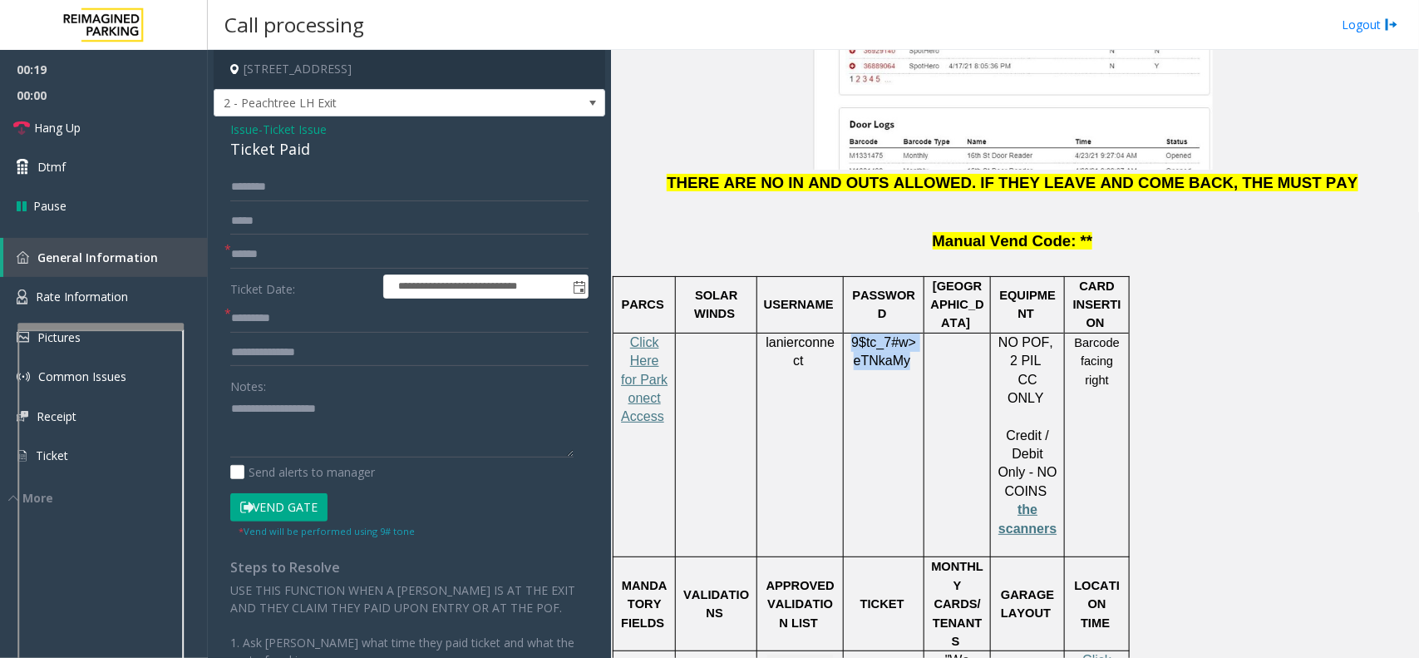
drag, startPoint x: 853, startPoint y: 208, endPoint x: 905, endPoint y: 225, distance: 54.4
click at [905, 333] on p "9$tc_7#w> eTNkaMy" at bounding box center [884, 351] width 68 height 37
click at [330, 260] on input "text" at bounding box center [409, 254] width 358 height 28
click at [295, 258] on input "text" at bounding box center [409, 254] width 358 height 28
click at [294, 250] on input "text" at bounding box center [409, 254] width 358 height 28
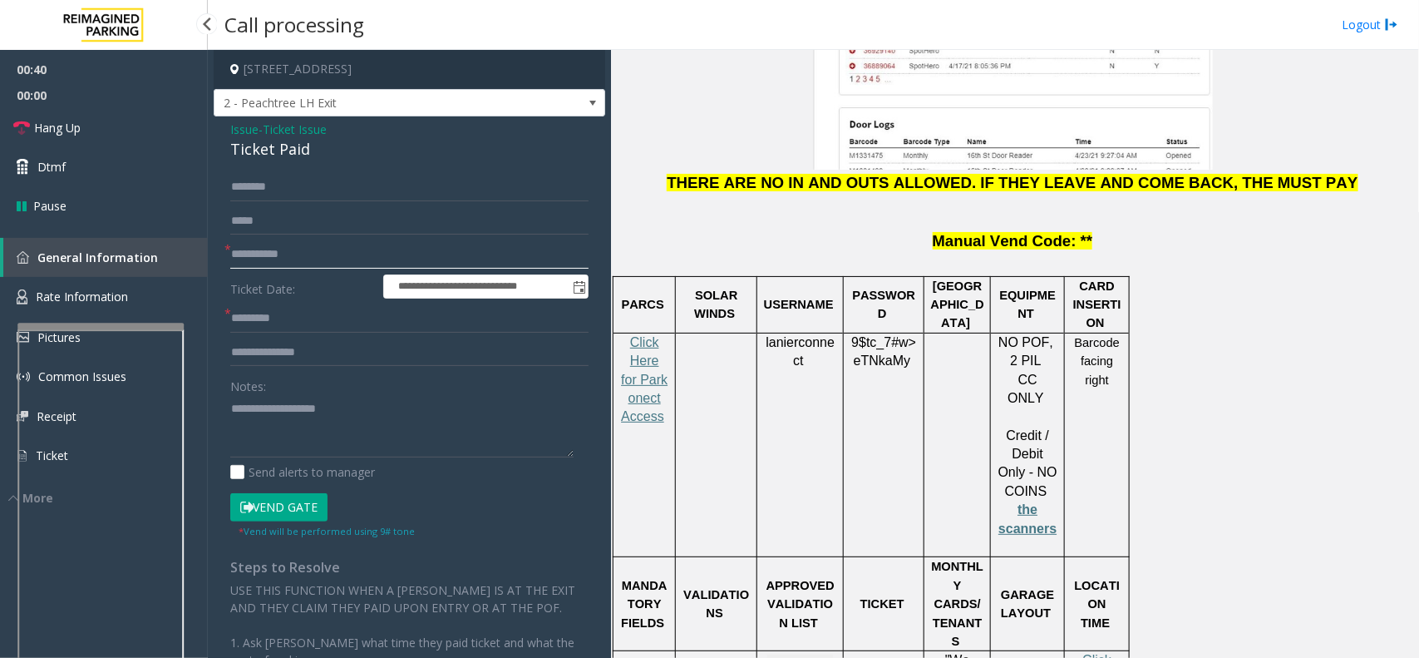
drag, startPoint x: 337, startPoint y: 255, endPoint x: 200, endPoint y: 246, distance: 137.5
click at [200, 246] on app-root "**********" at bounding box center [709, 329] width 1419 height 658
type input "**********"
click at [284, 408] on textarea at bounding box center [401, 426] width 343 height 62
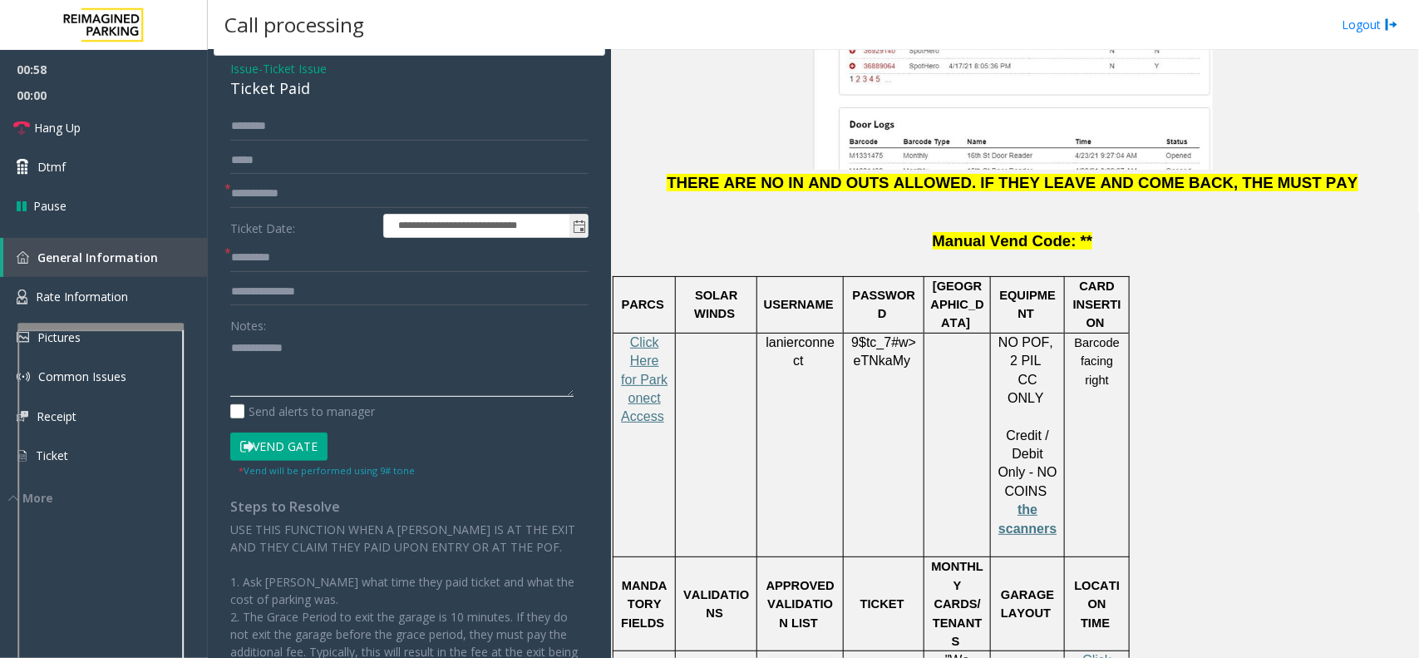
scroll to position [0, 0]
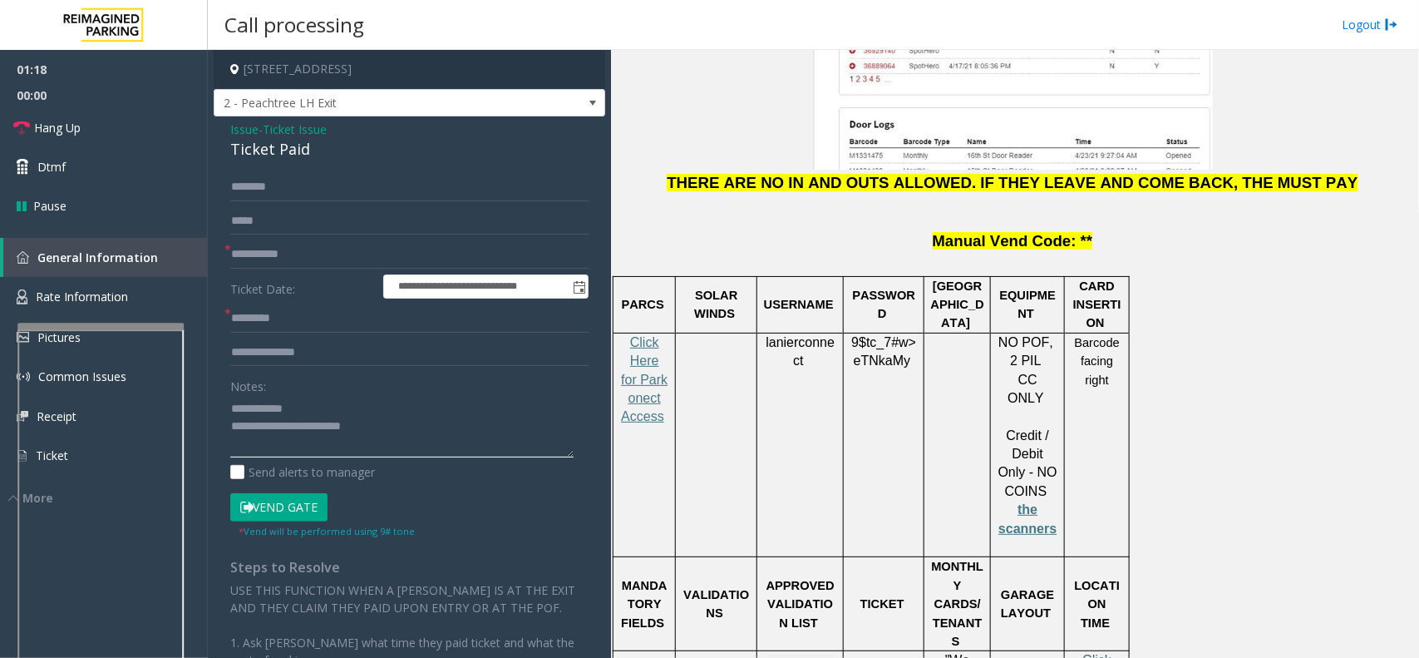
type textarea "**********"
click at [334, 442] on textarea at bounding box center [401, 426] width 343 height 62
click at [313, 317] on input "text" at bounding box center [409, 318] width 358 height 28
type input "*****"
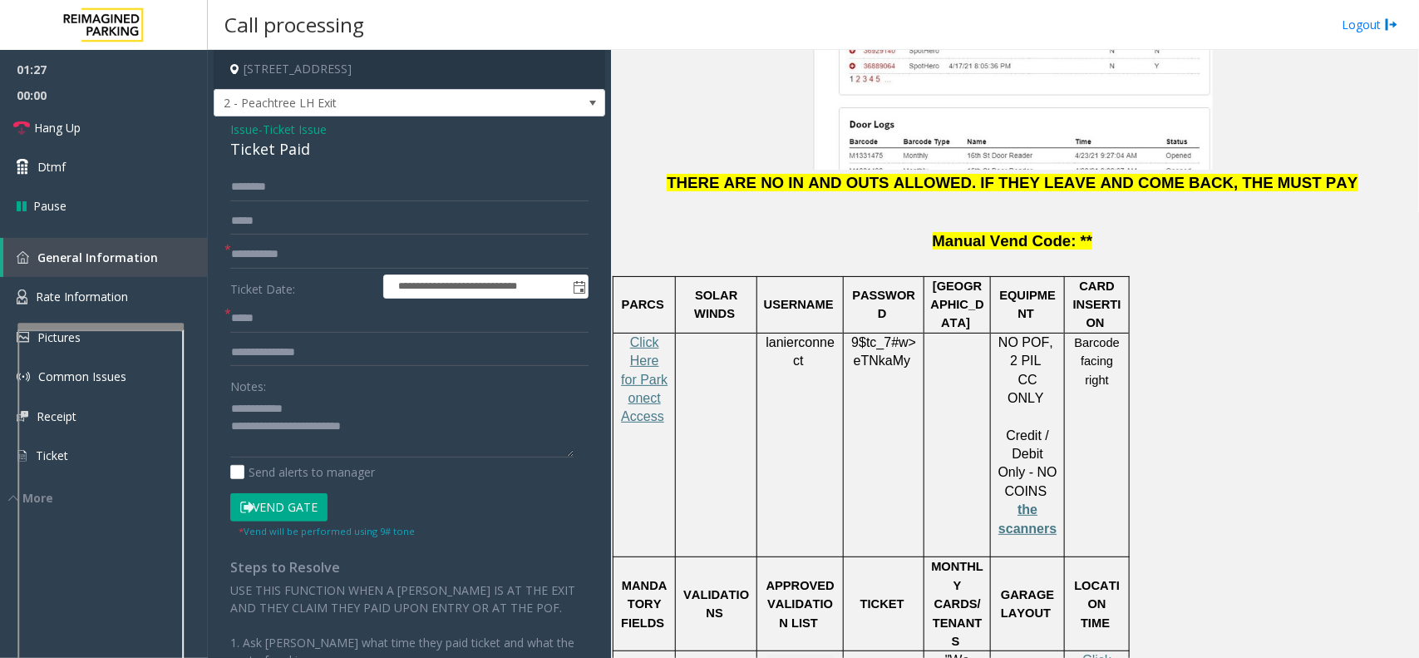
click at [291, 503] on button "Vend Gate" at bounding box center [278, 507] width 97 height 28
click at [279, 443] on textarea at bounding box center [401, 426] width 343 height 62
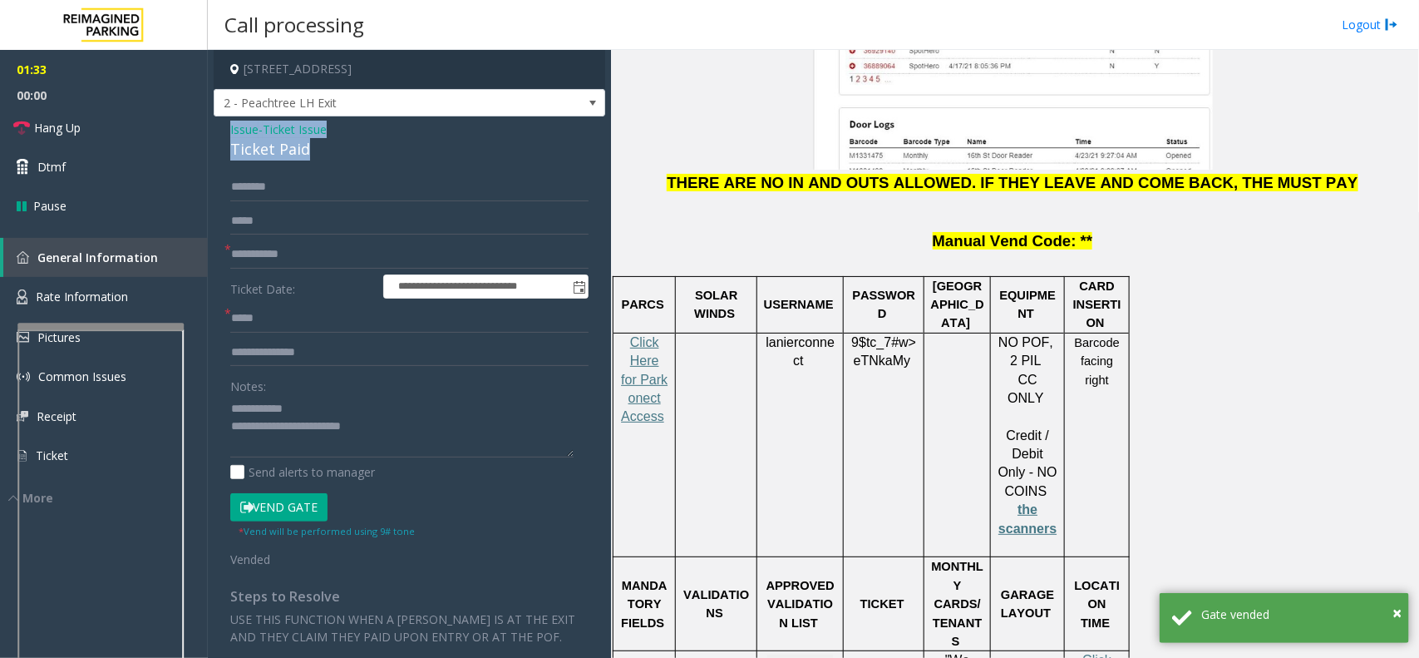
drag, startPoint x: 317, startPoint y: 159, endPoint x: 230, endPoint y: 131, distance: 90.7
click at [230, 131] on div "Issue - Ticket Issue Ticket Paid" at bounding box center [409, 141] width 358 height 40
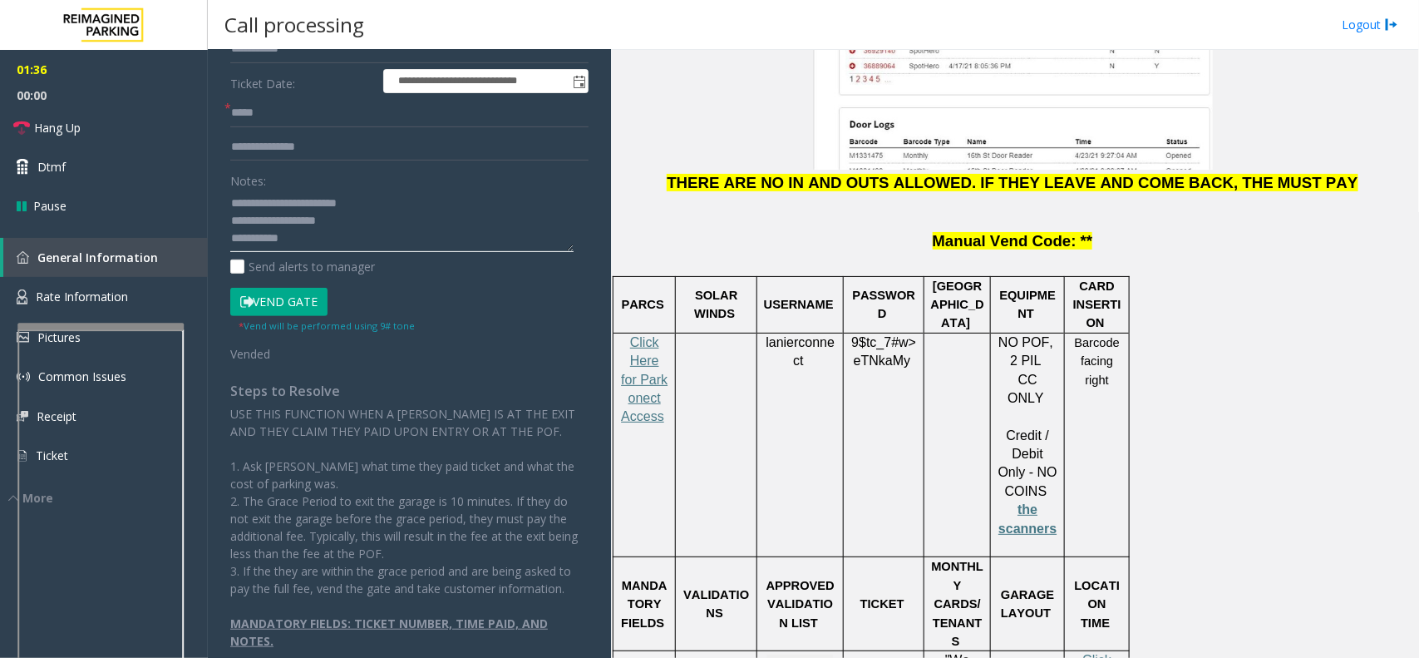
scroll to position [208, 0]
click at [304, 233] on textarea at bounding box center [401, 218] width 343 height 62
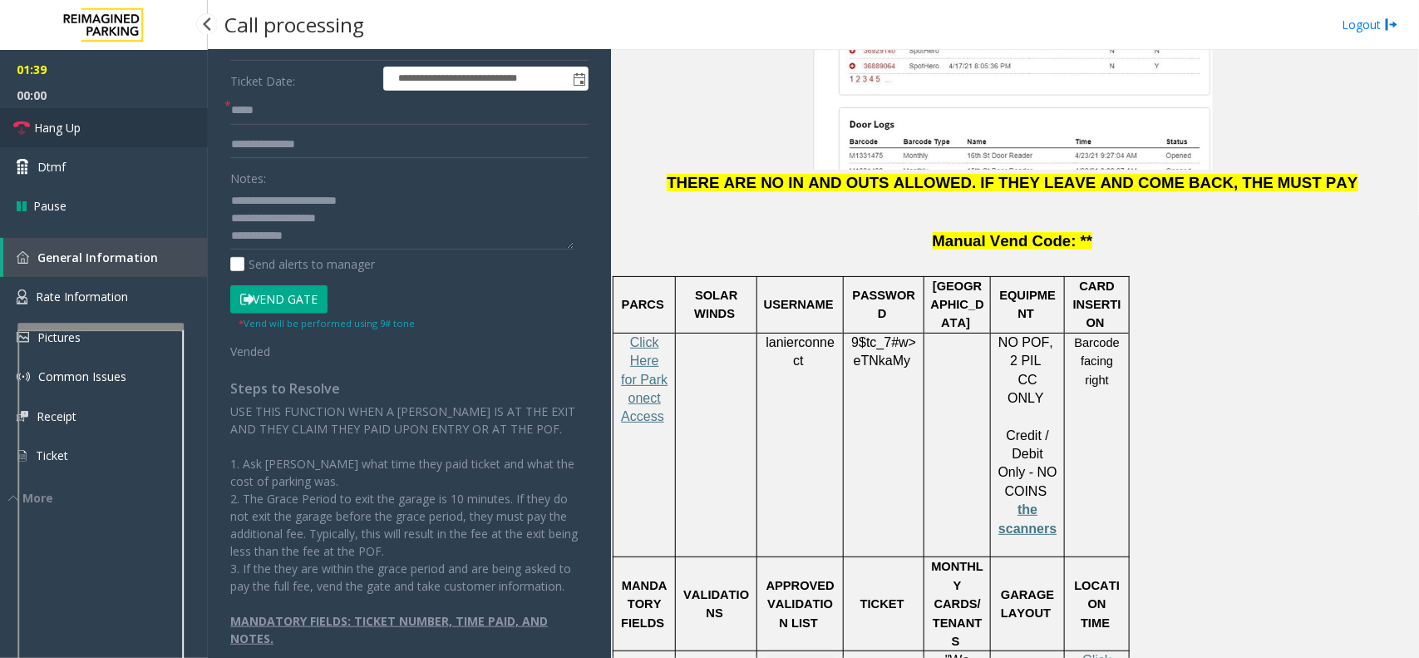
click at [60, 127] on span "Hang Up" at bounding box center [57, 127] width 47 height 17
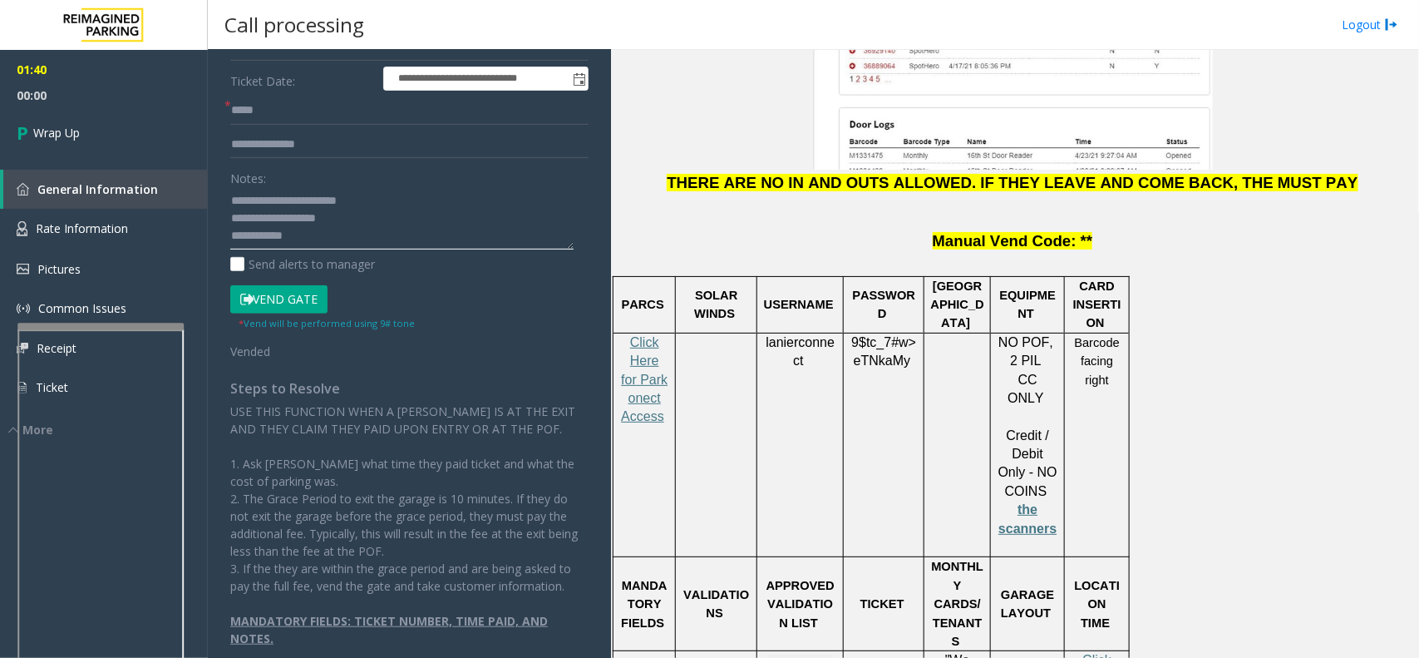
click at [246, 248] on textarea at bounding box center [401, 218] width 343 height 62
click at [292, 241] on textarea at bounding box center [401, 218] width 343 height 62
paste textarea "**********"
type textarea "**********"
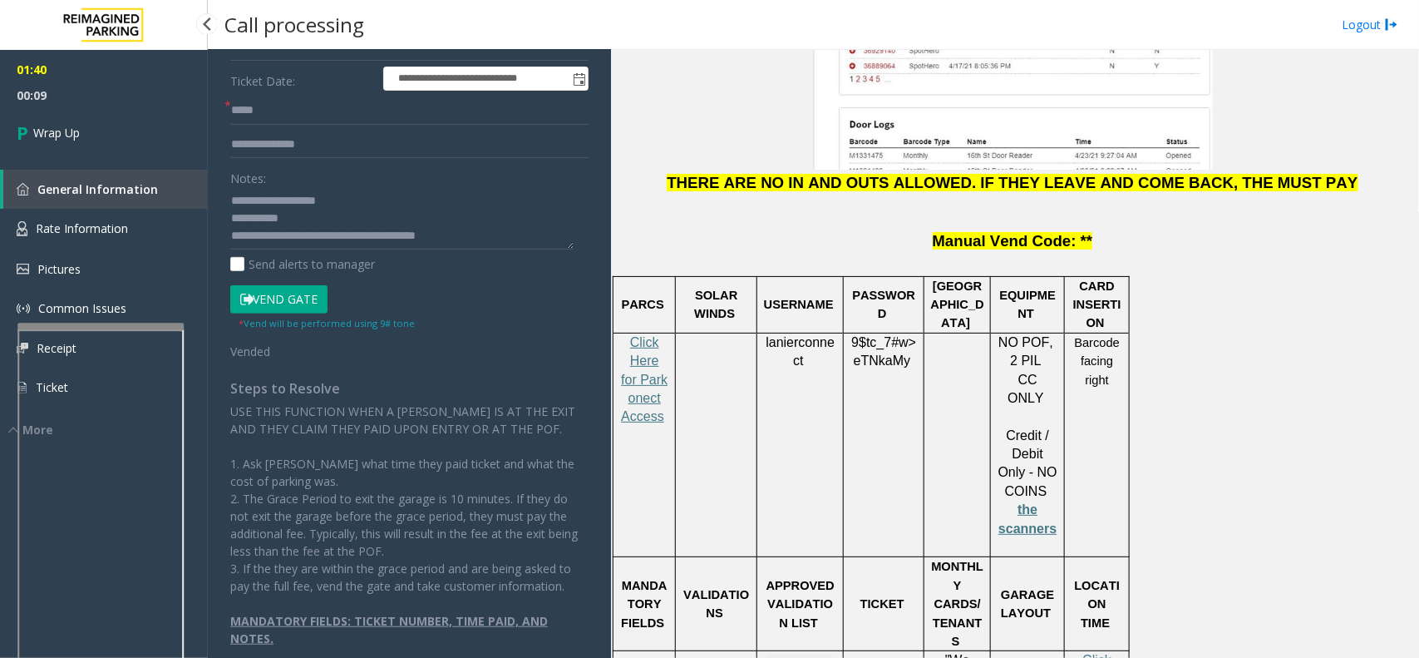
click at [58, 61] on span "01:40" at bounding box center [104, 70] width 208 height 26
click at [87, 123] on link "Wrap Up" at bounding box center [104, 132] width 208 height 49
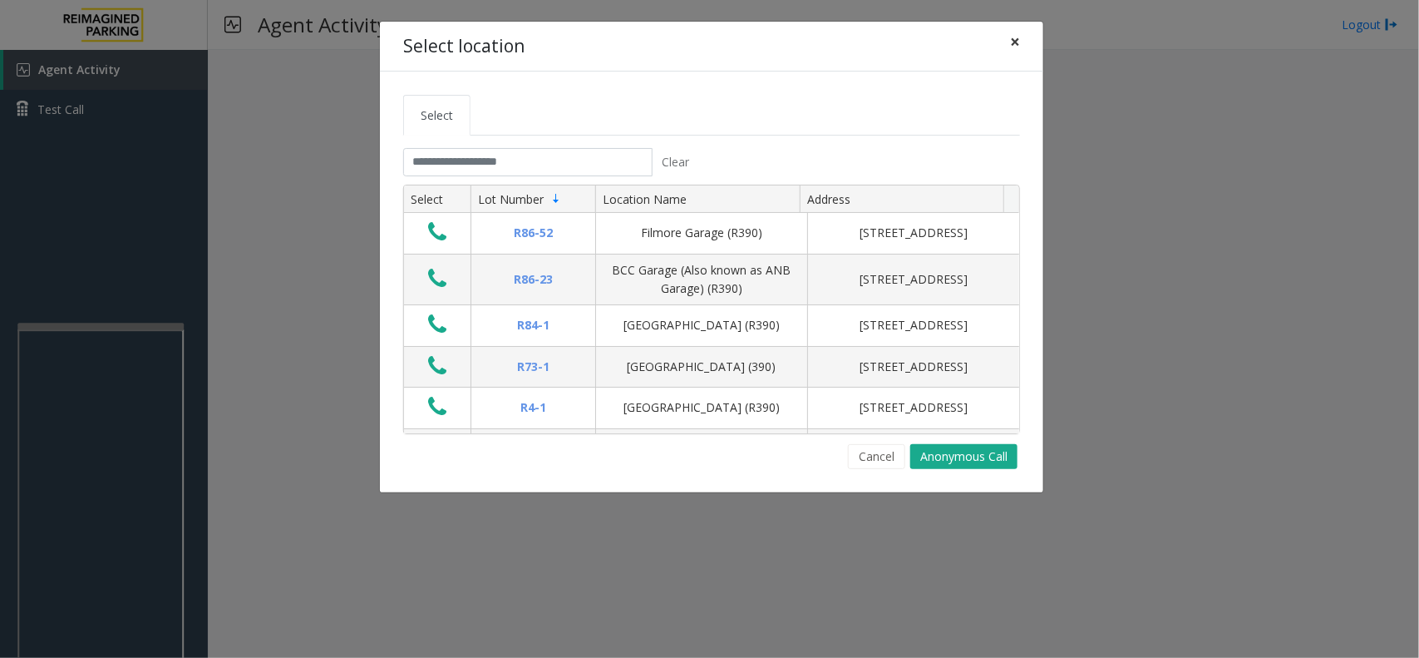
click at [1020, 43] on button "×" at bounding box center [1015, 42] width 33 height 41
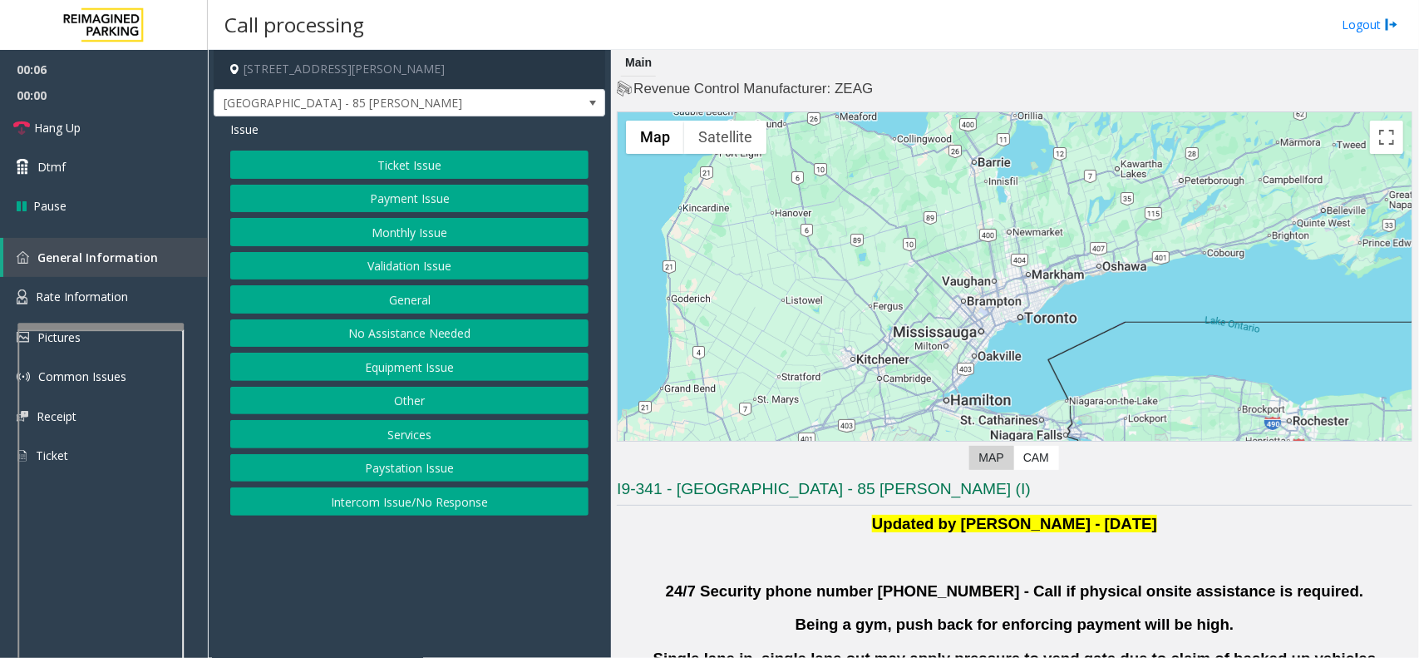
click at [437, 260] on button "Validation Issue" at bounding box center [409, 266] width 358 height 28
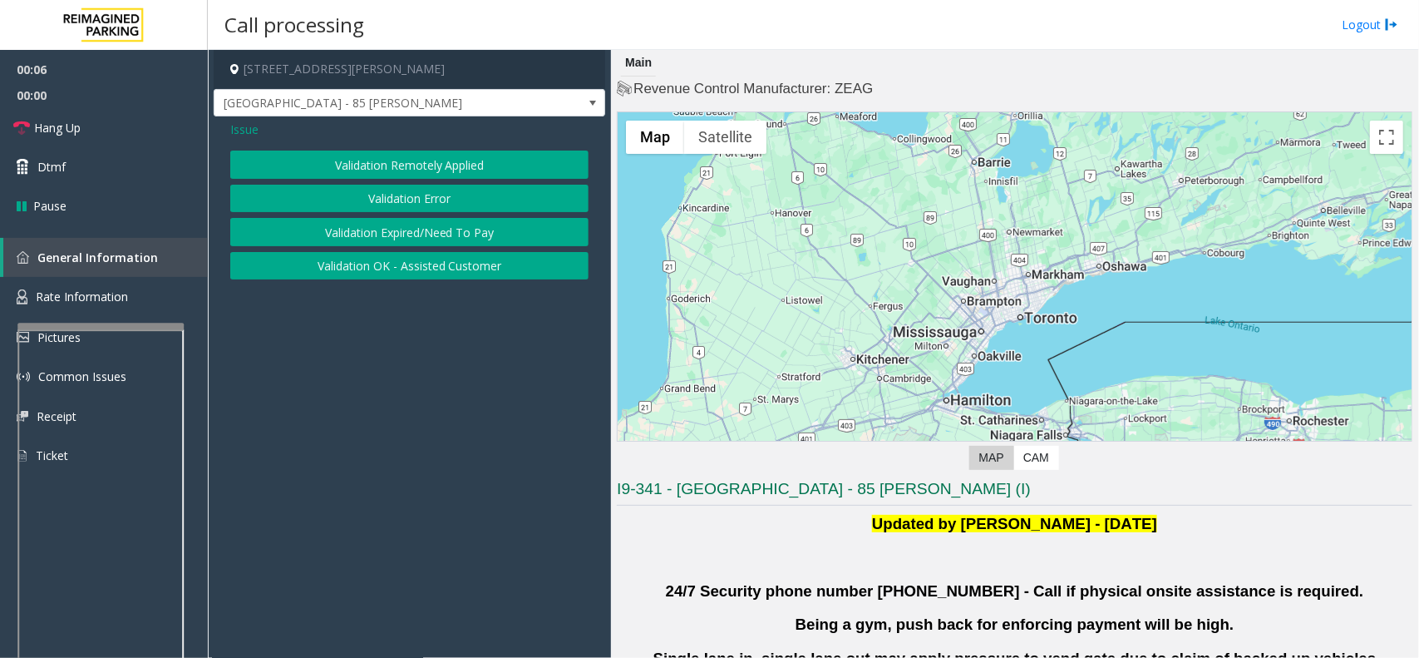
click at [421, 201] on button "Validation Error" at bounding box center [409, 199] width 358 height 28
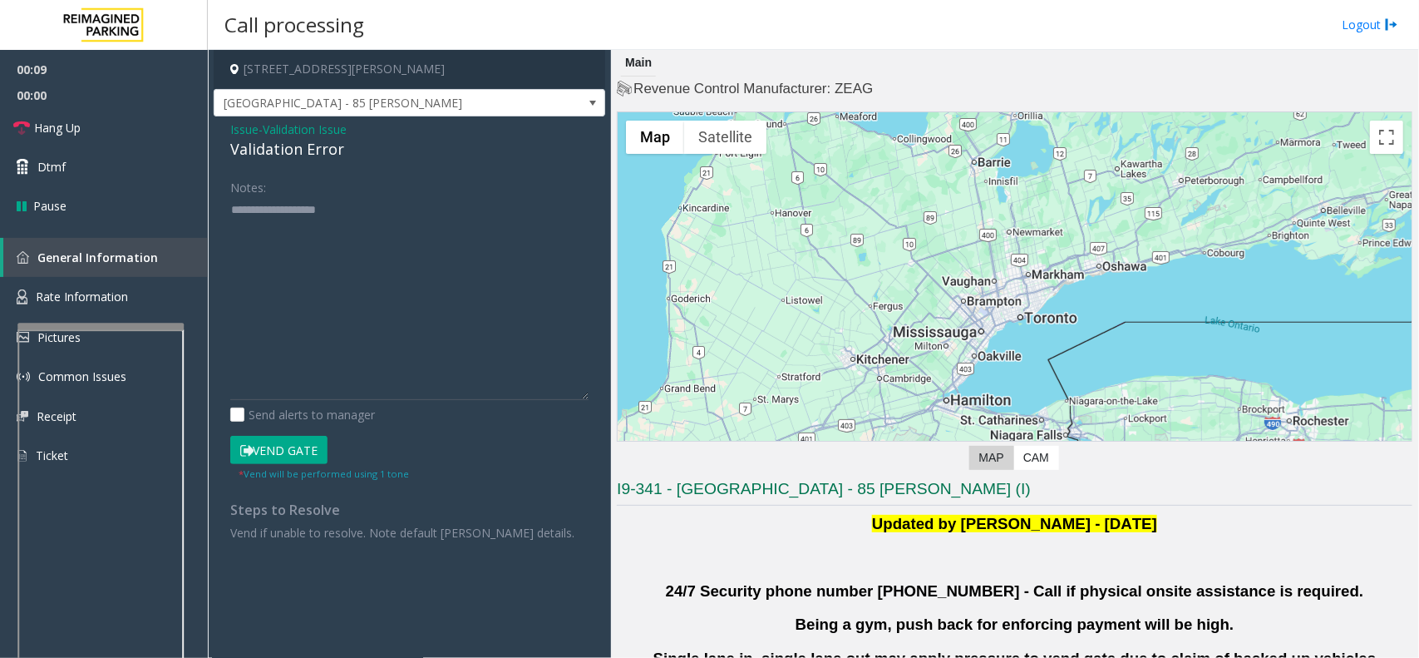
drag, startPoint x: 582, startPoint y: 255, endPoint x: 591, endPoint y: 427, distance: 171.5
click at [591, 427] on div "Notes: Send alerts to manager Vend Gate * Vend will be performed using 1 tone S…" at bounding box center [409, 357] width 383 height 368
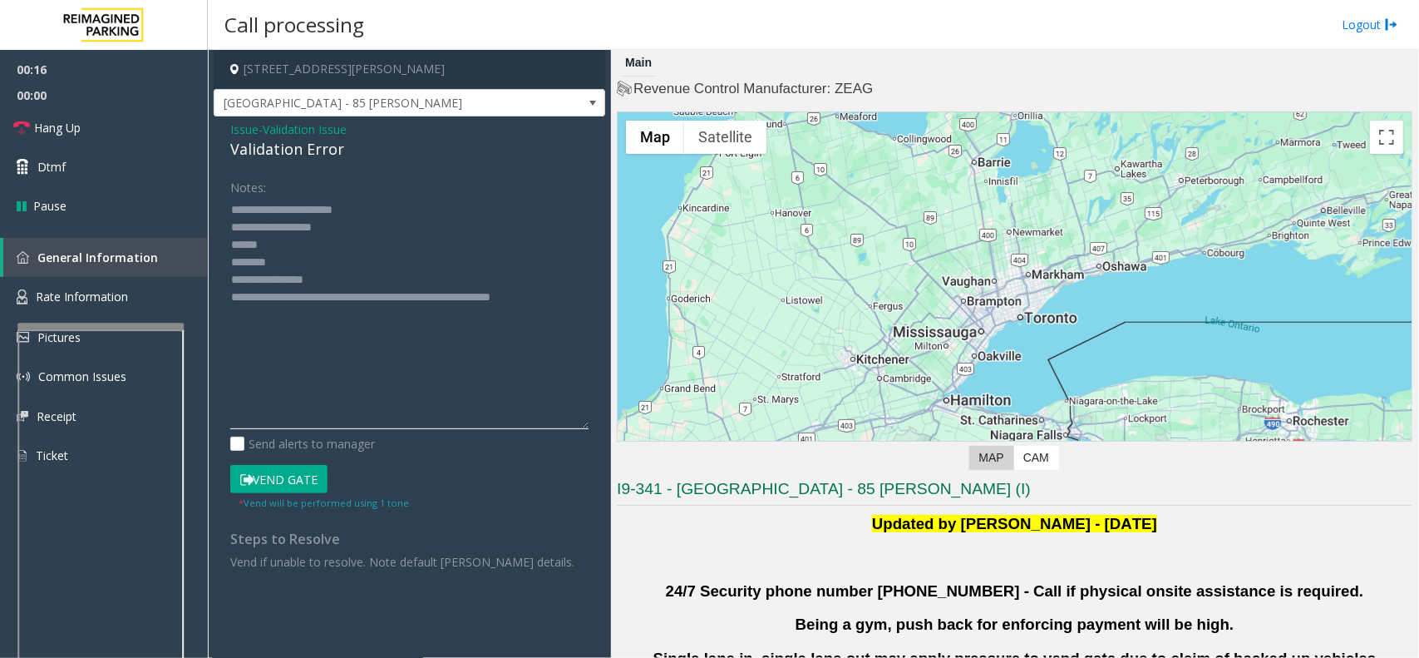
click at [349, 264] on textarea at bounding box center [409, 312] width 358 height 233
click at [308, 262] on textarea at bounding box center [409, 312] width 358 height 233
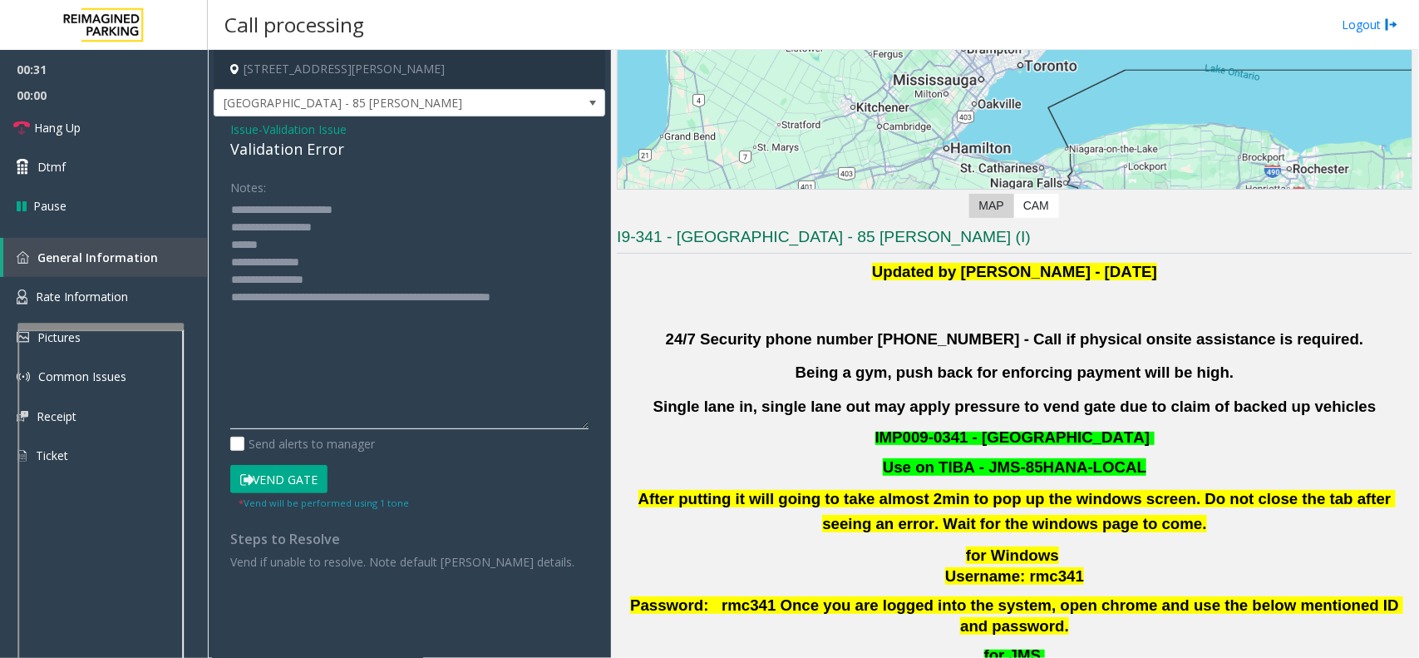
scroll to position [416, 0]
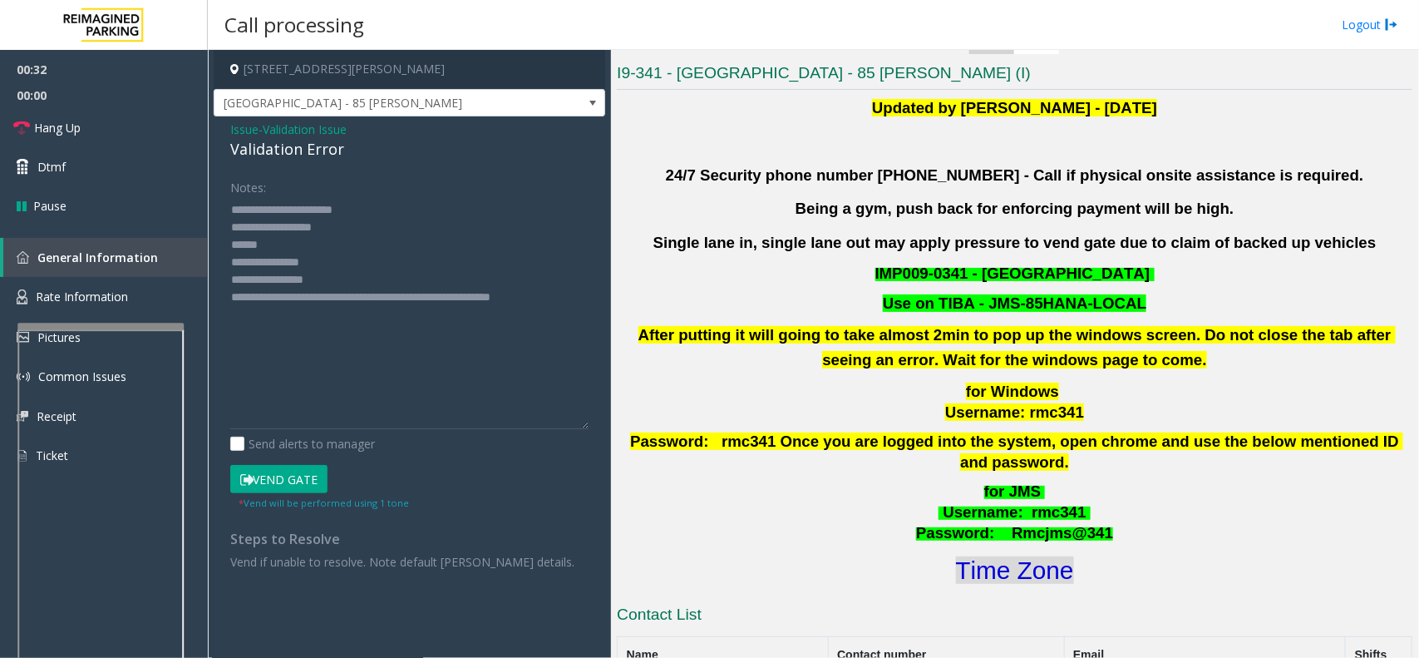
click at [1013, 556] on font "Time Zone" at bounding box center [1015, 569] width 118 height 27
drag, startPoint x: 333, startPoint y: 279, endPoint x: 298, endPoint y: 284, distance: 36.1
click at [298, 284] on textarea at bounding box center [409, 312] width 358 height 233
click at [288, 250] on textarea at bounding box center [409, 312] width 358 height 233
click at [302, 476] on button "Vend Gate" at bounding box center [278, 479] width 97 height 28
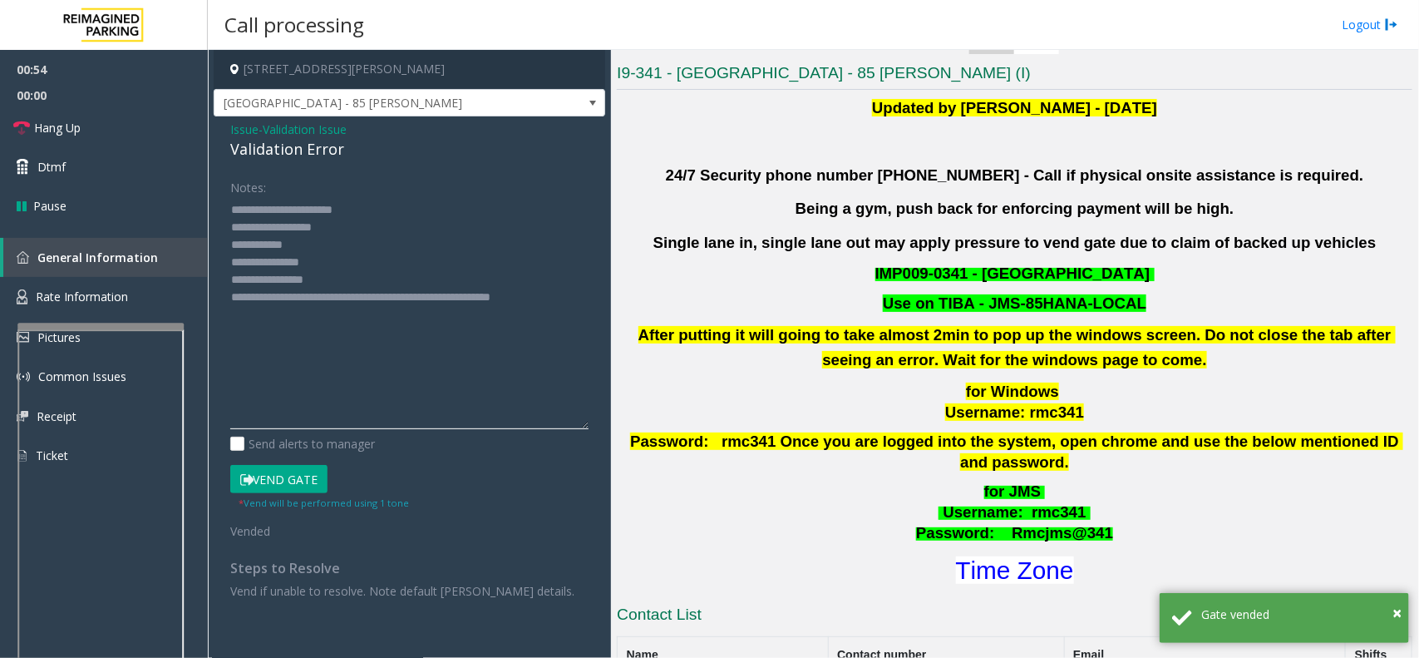
click at [273, 242] on textarea at bounding box center [409, 312] width 358 height 233
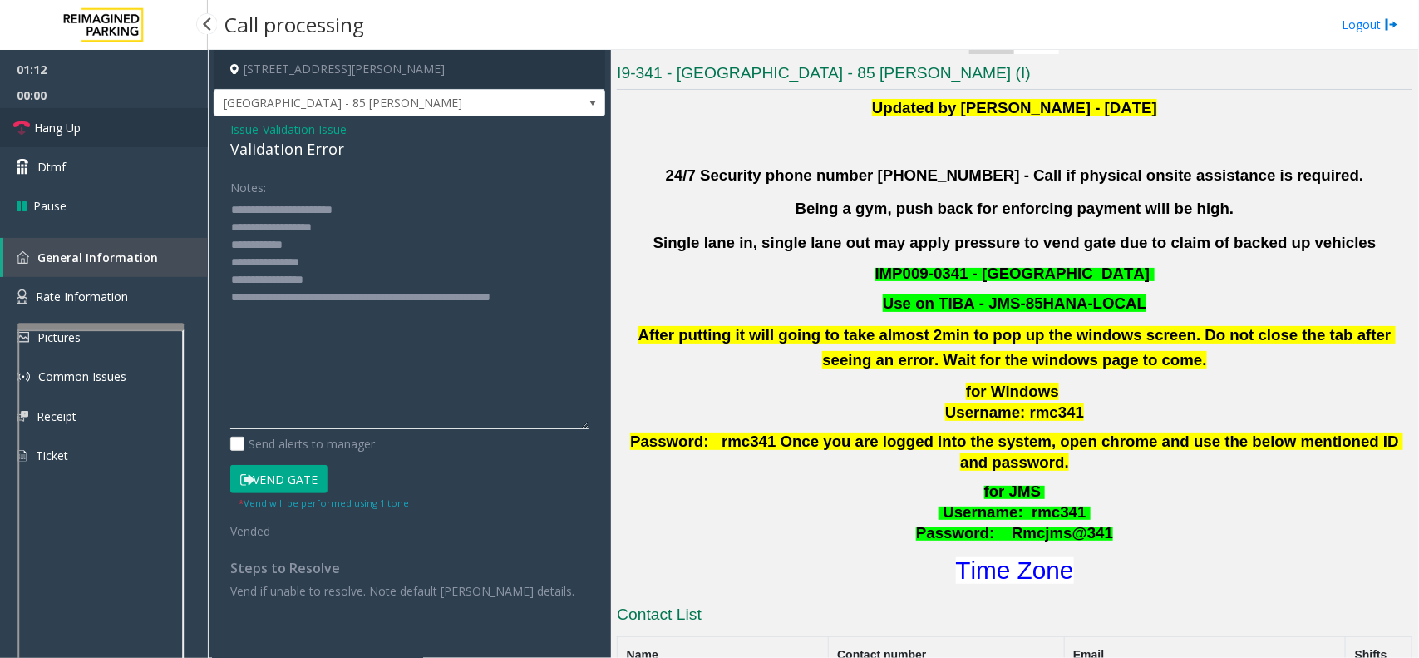
type textarea "**********"
click at [93, 131] on link "Hang Up" at bounding box center [104, 127] width 208 height 39
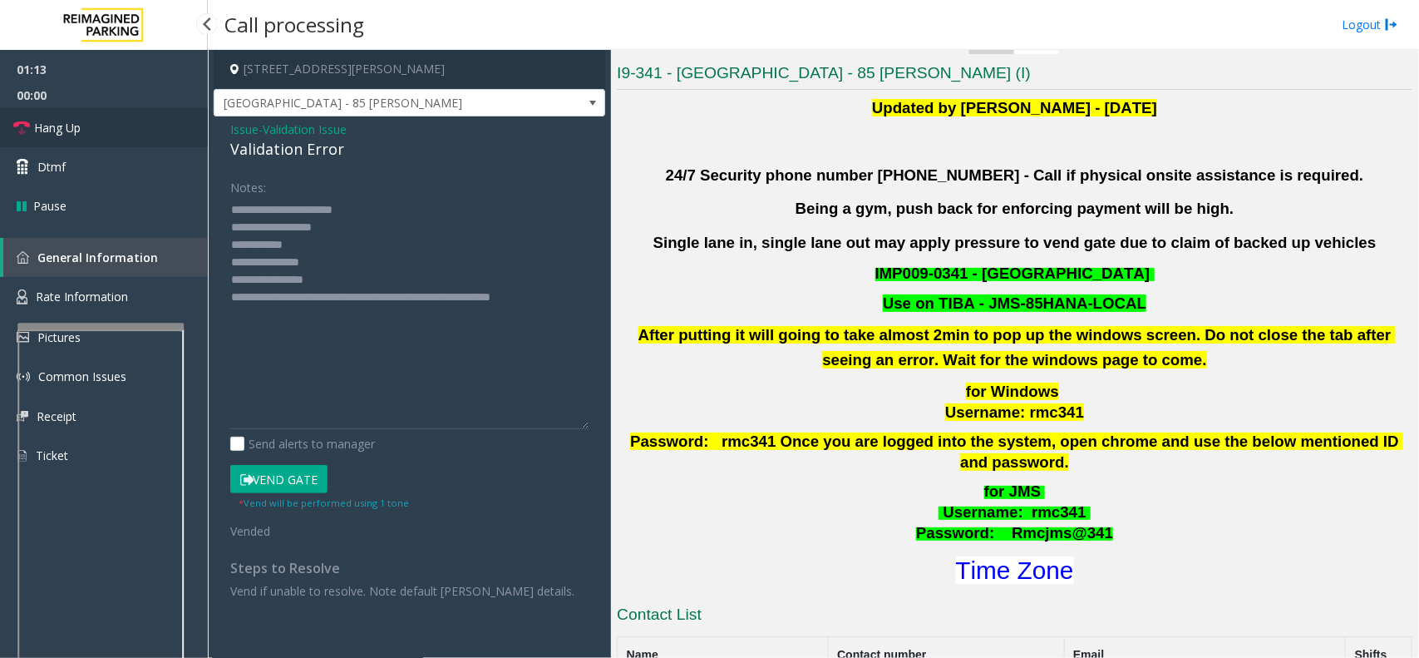
click at [93, 131] on link "Hang Up" at bounding box center [104, 127] width 208 height 39
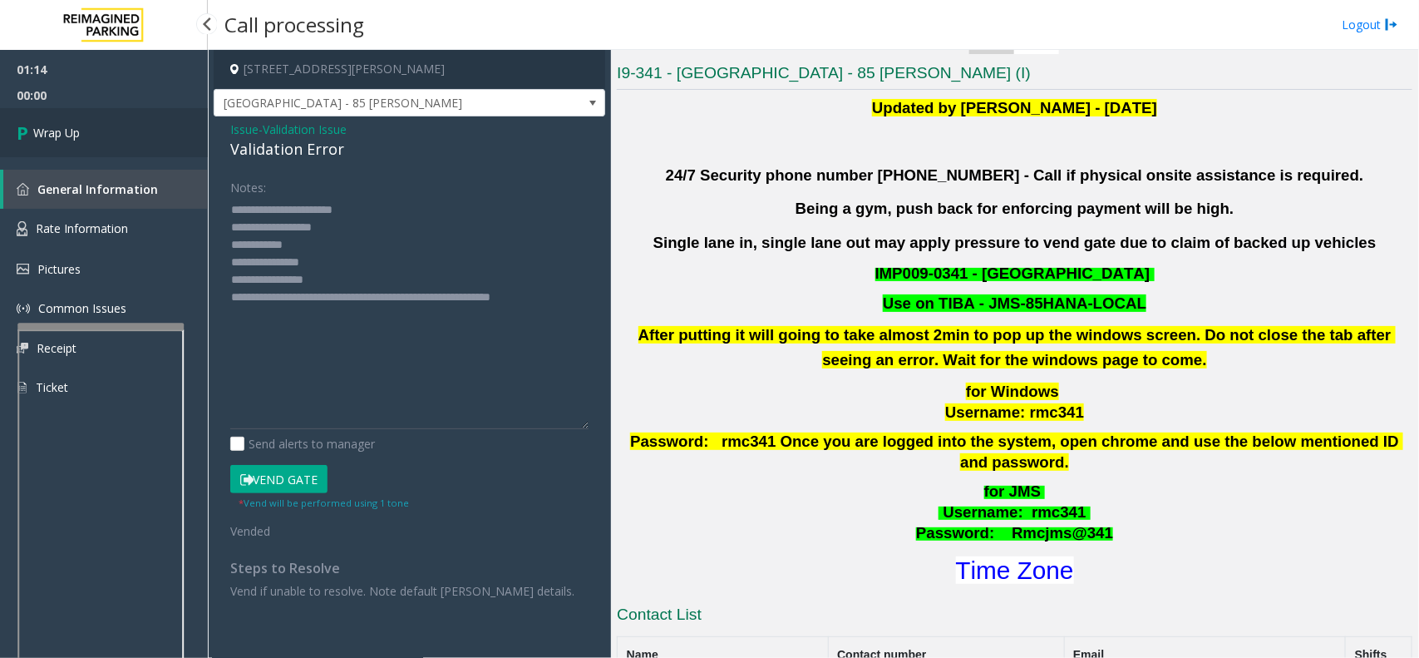
click at [93, 131] on link "Wrap Up" at bounding box center [104, 132] width 208 height 49
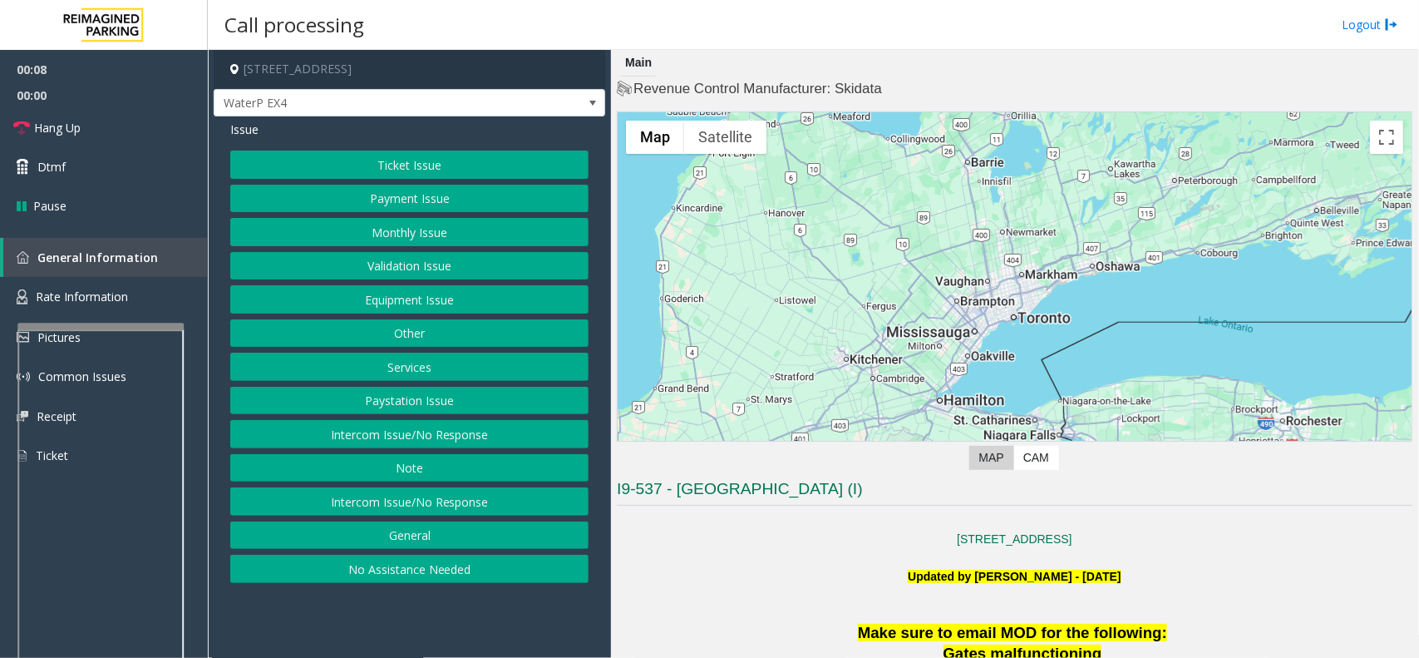
click at [430, 169] on button "Ticket Issue" at bounding box center [409, 165] width 358 height 28
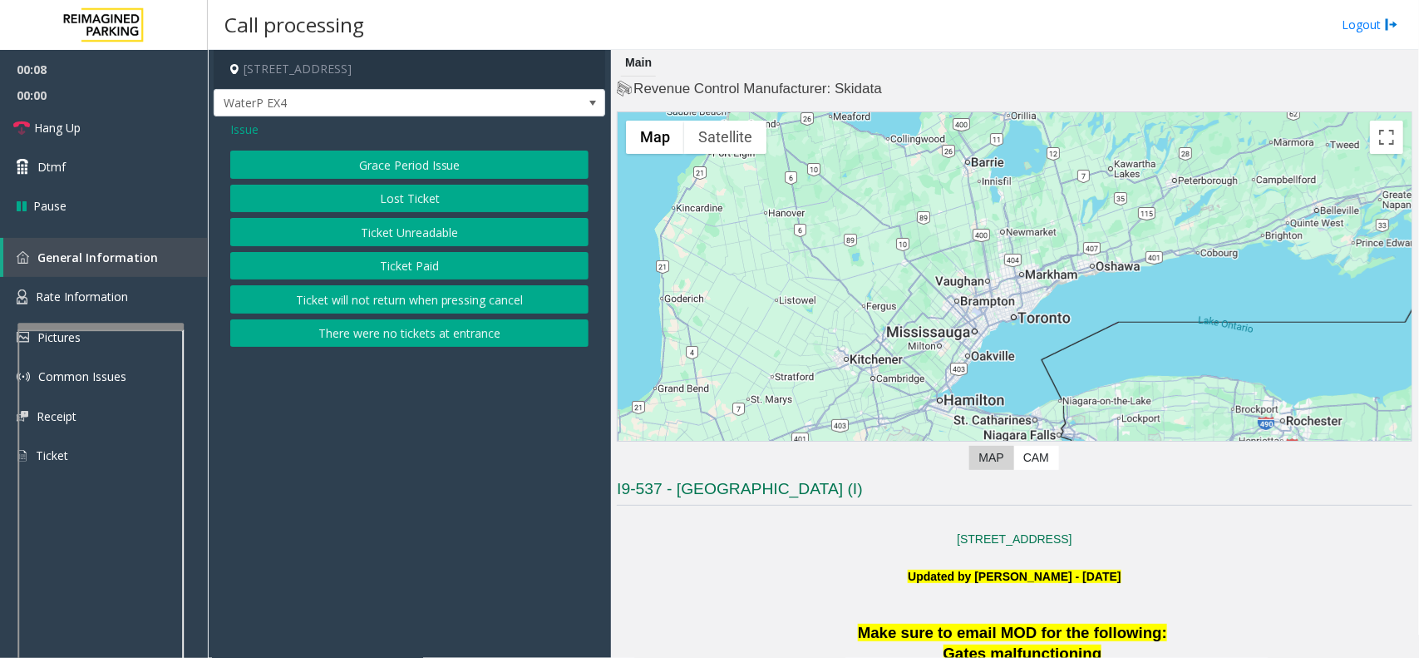
click at [431, 276] on button "Ticket Paid" at bounding box center [409, 266] width 358 height 28
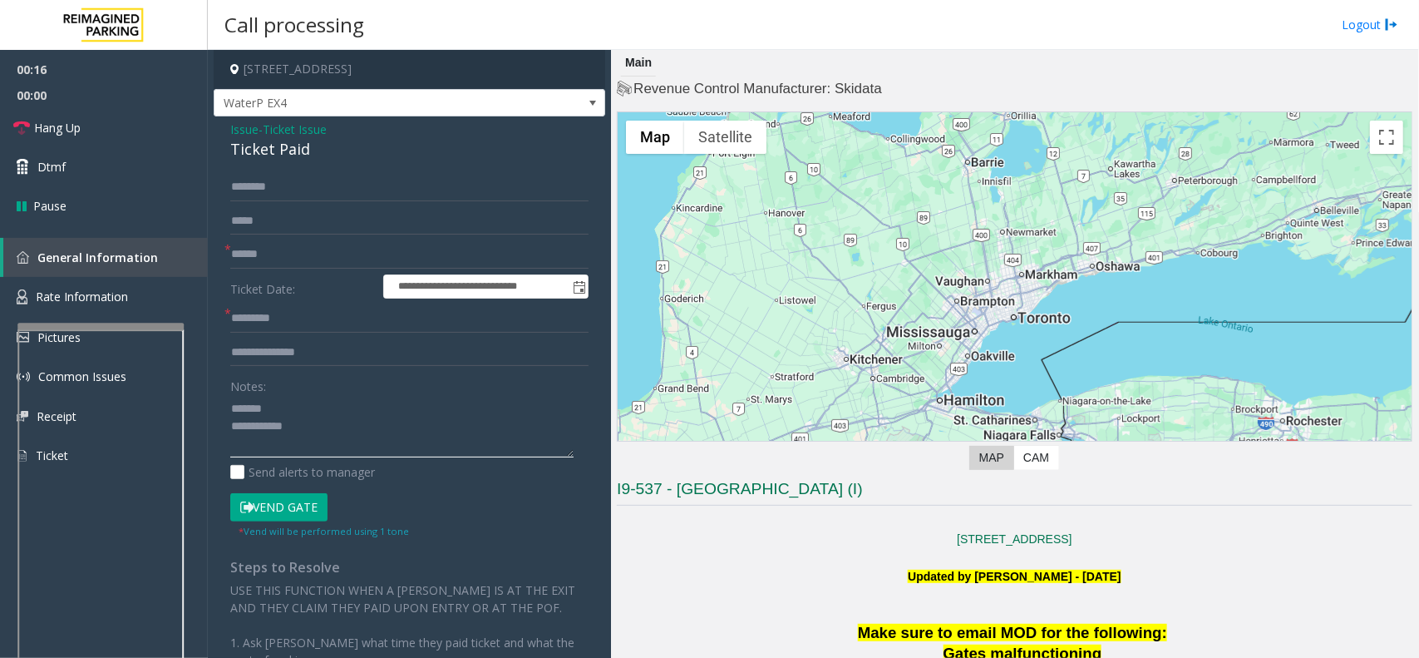
click at [274, 407] on textarea at bounding box center [401, 426] width 343 height 62
click at [289, 410] on textarea at bounding box center [401, 426] width 343 height 62
click at [264, 142] on div "Ticket Paid" at bounding box center [409, 149] width 358 height 22
click at [275, 146] on div "Ticket Paid" at bounding box center [409, 149] width 358 height 22
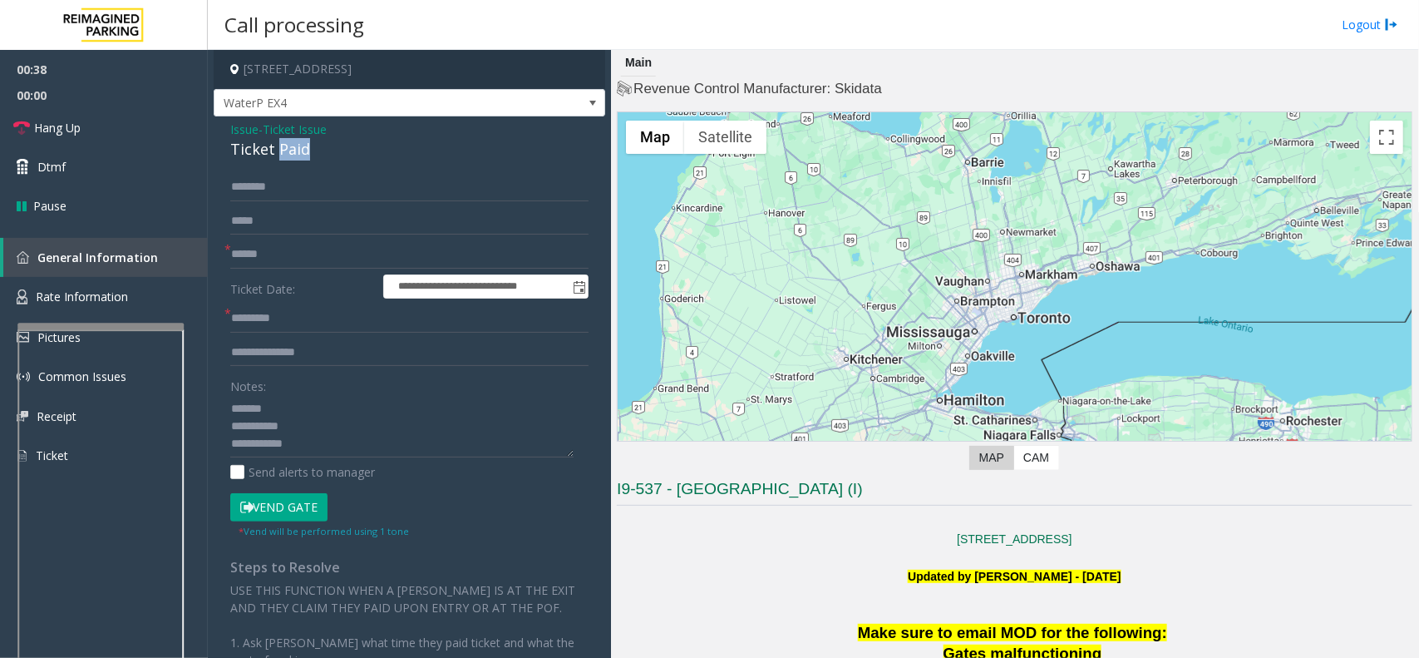
click at [275, 146] on div "Ticket Paid" at bounding box center [409, 149] width 358 height 22
click at [268, 146] on div "Ticket Paid" at bounding box center [409, 149] width 358 height 22
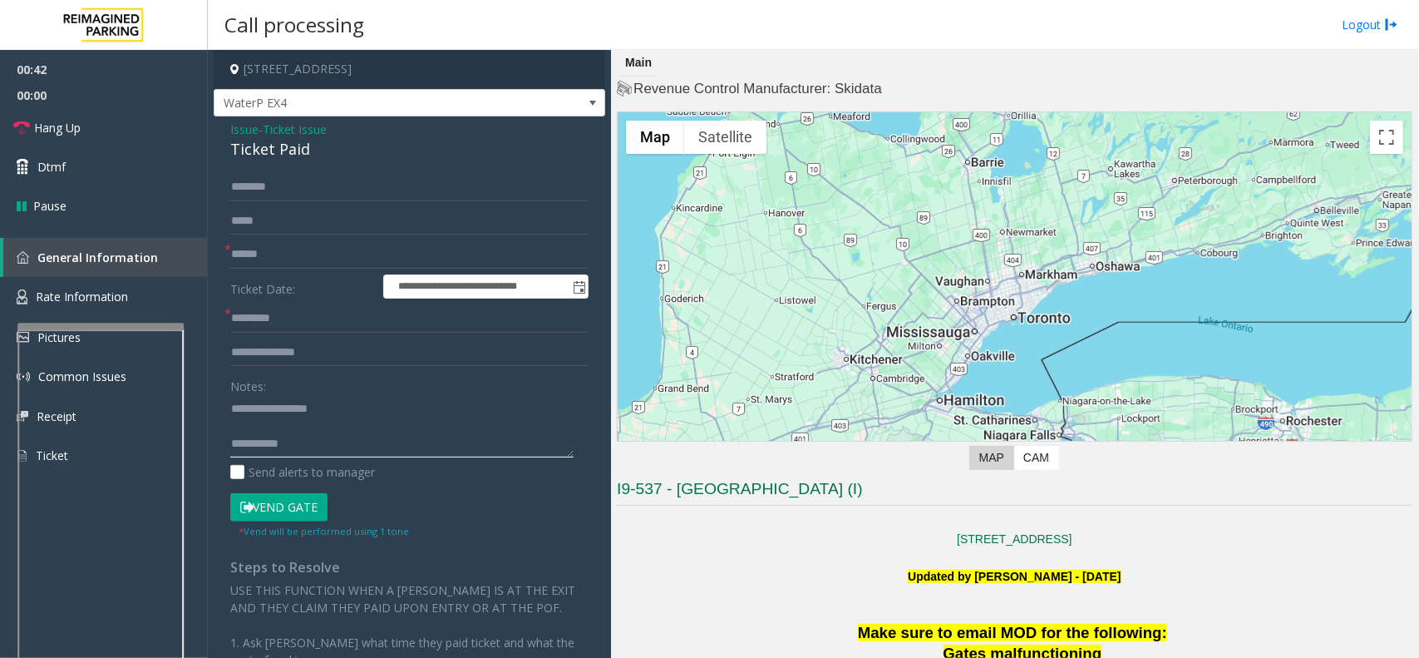
click at [264, 424] on textarea at bounding box center [401, 426] width 343 height 62
click at [277, 258] on input "text" at bounding box center [409, 254] width 358 height 28
type textarea "**********"
click at [289, 251] on input "text" at bounding box center [409, 254] width 358 height 28
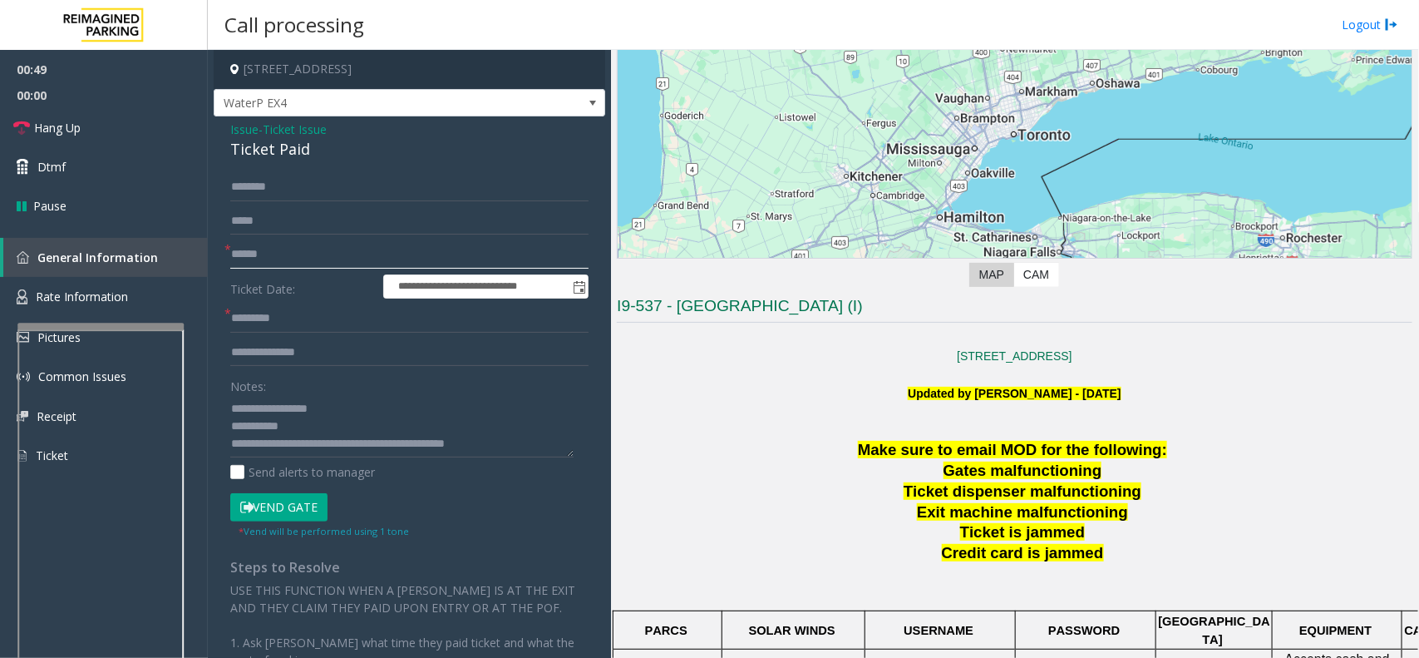
scroll to position [312, 0]
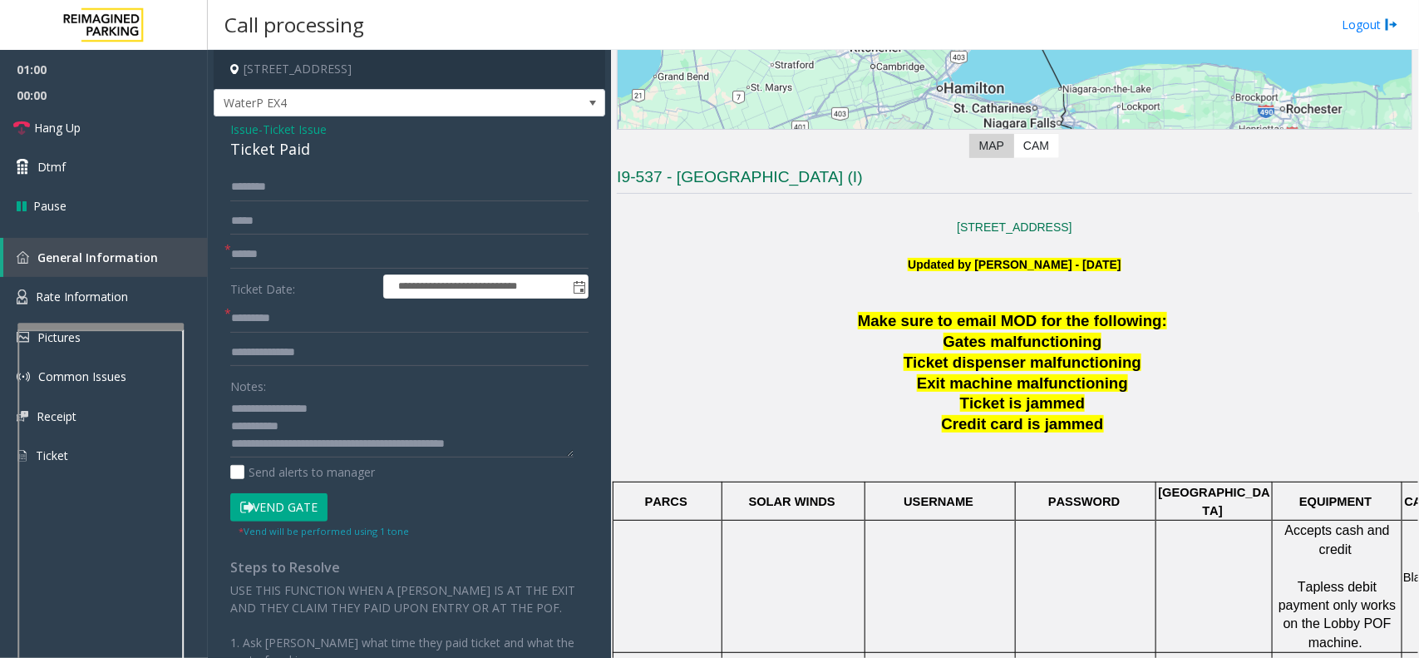
click at [1091, 438] on p at bounding box center [1015, 453] width 796 height 37
click at [274, 259] on input "text" at bounding box center [409, 254] width 358 height 28
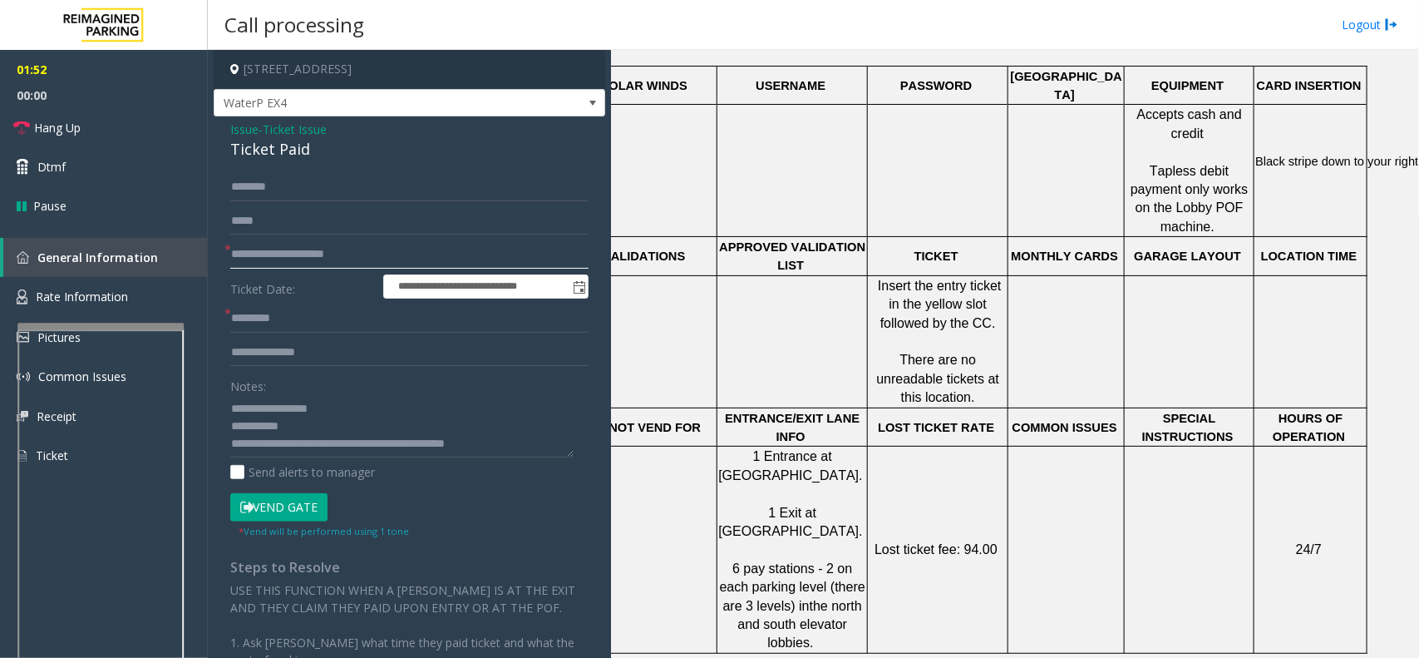
scroll to position [624, 155]
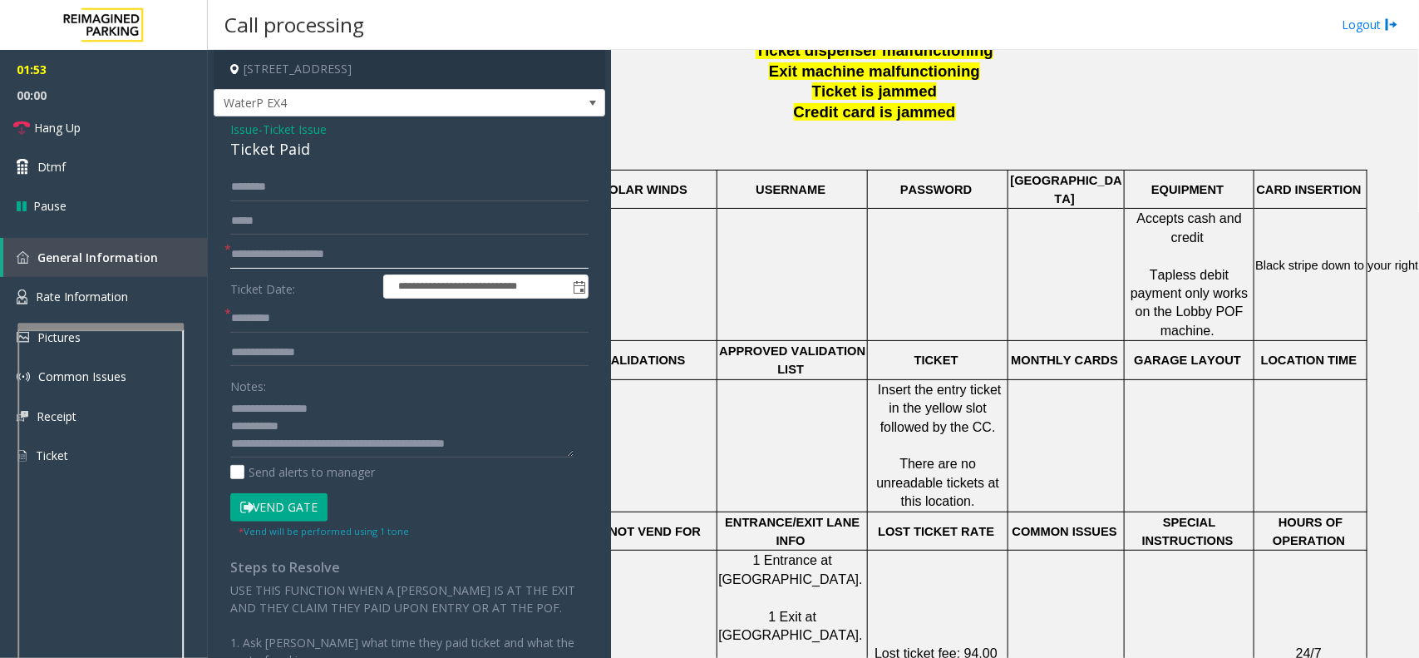
type input "**********"
click at [300, 348] on input "text" at bounding box center [409, 352] width 358 height 28
type input "*****"
click at [318, 501] on button "Vend Gate" at bounding box center [278, 507] width 97 height 28
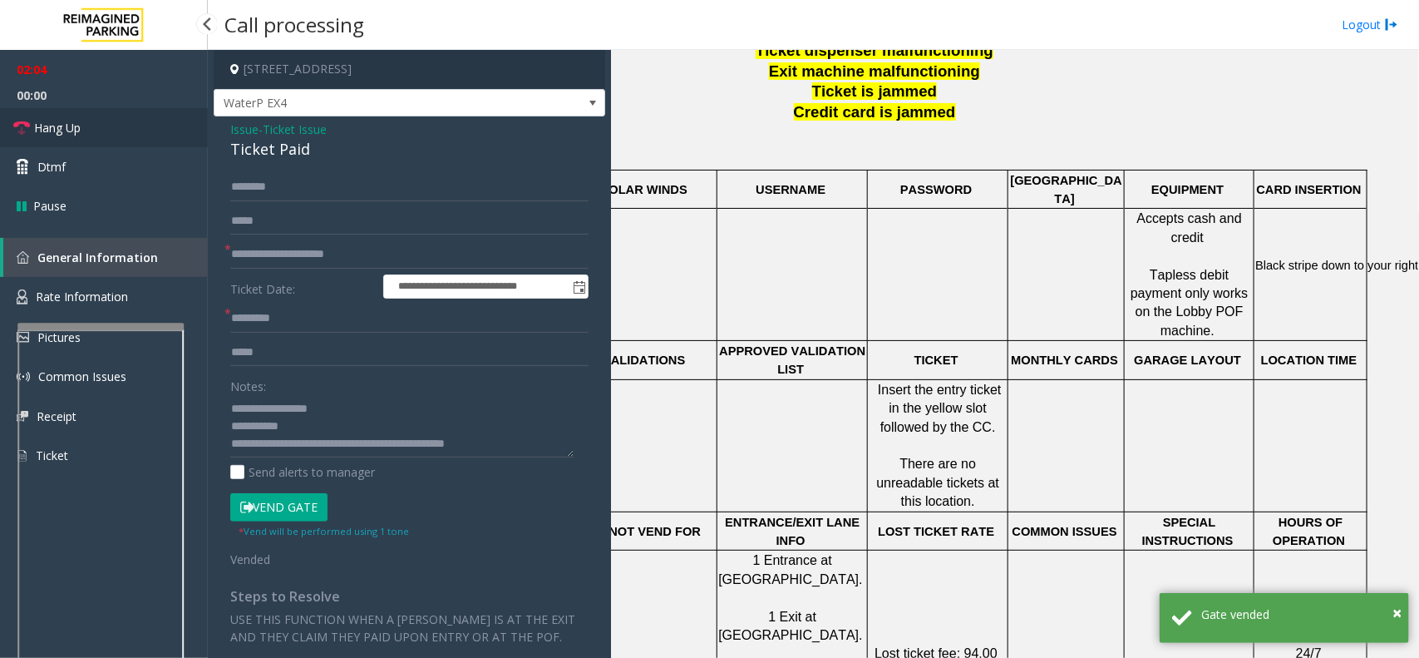
click at [98, 146] on link "Hang Up" at bounding box center [104, 127] width 208 height 39
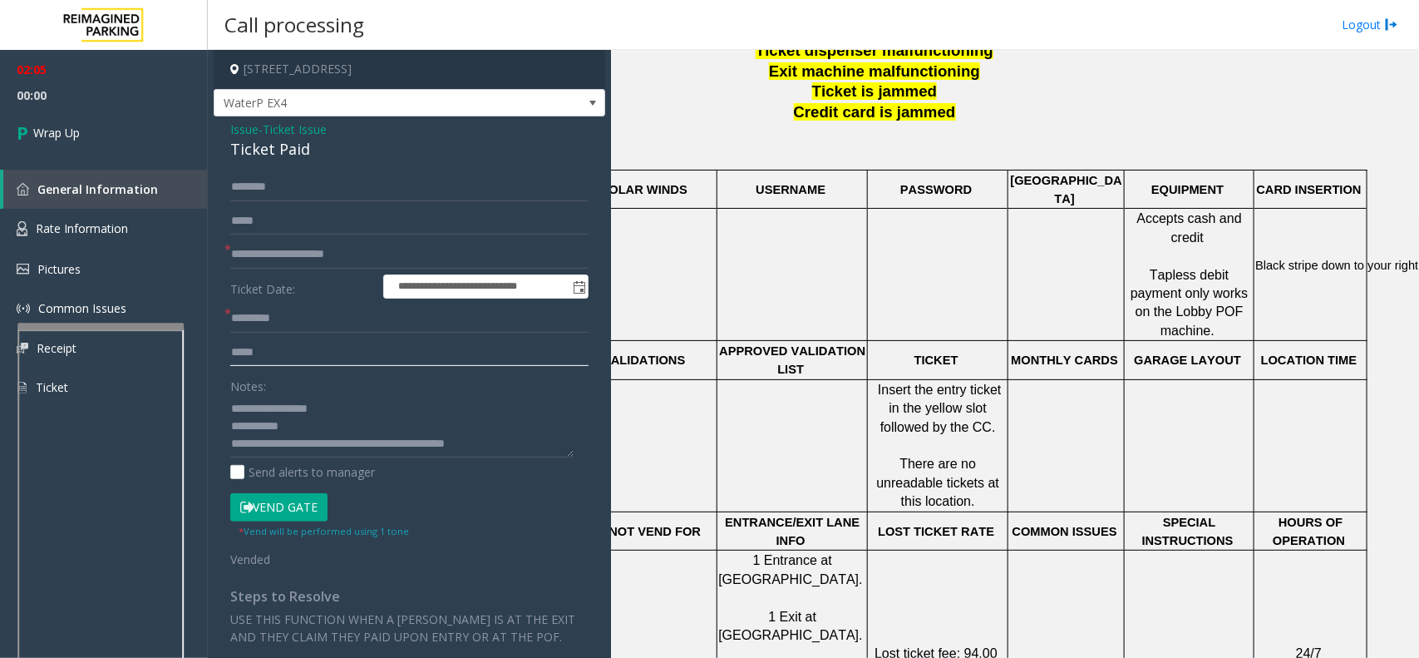
drag, startPoint x: 289, startPoint y: 345, endPoint x: 227, endPoint y: 358, distance: 62.8
click at [227, 358] on div "**********" at bounding box center [409, 513] width 383 height 681
type input "*****"
click at [76, 124] on span "Wrap Up" at bounding box center [56, 132] width 47 height 17
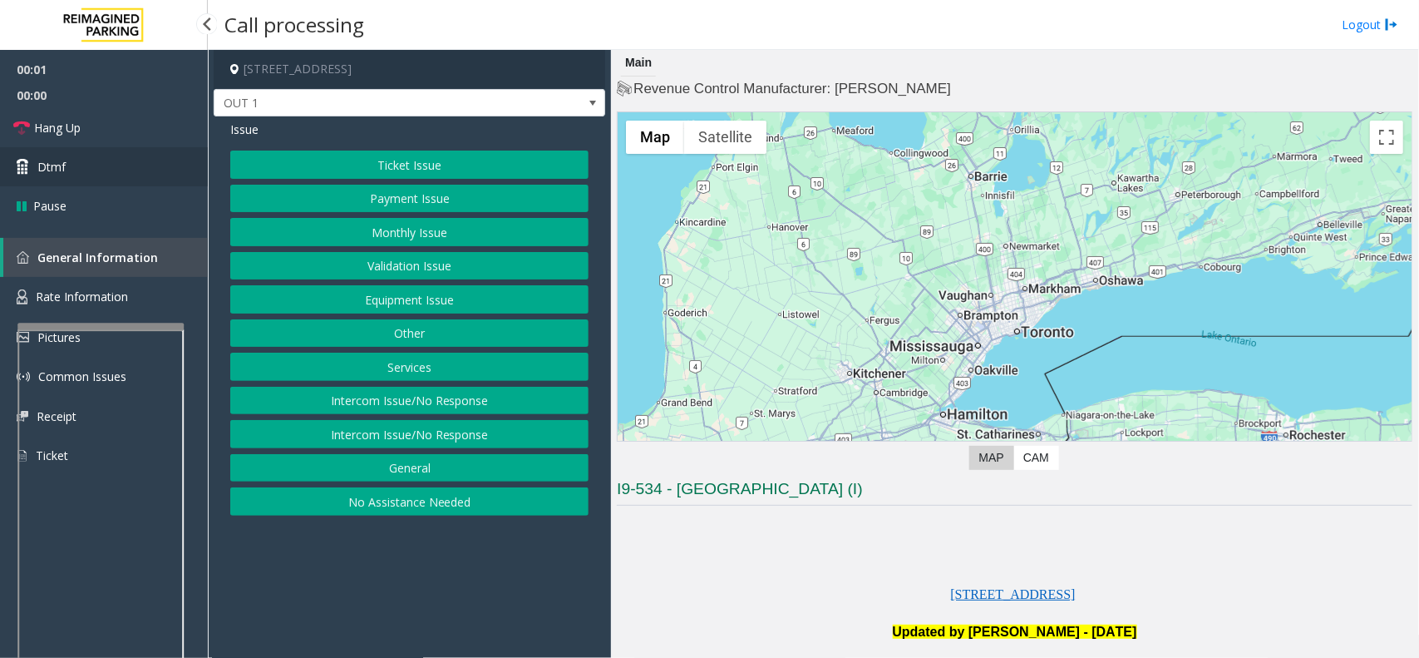
click at [148, 176] on link "Dtmf" at bounding box center [104, 166] width 208 height 39
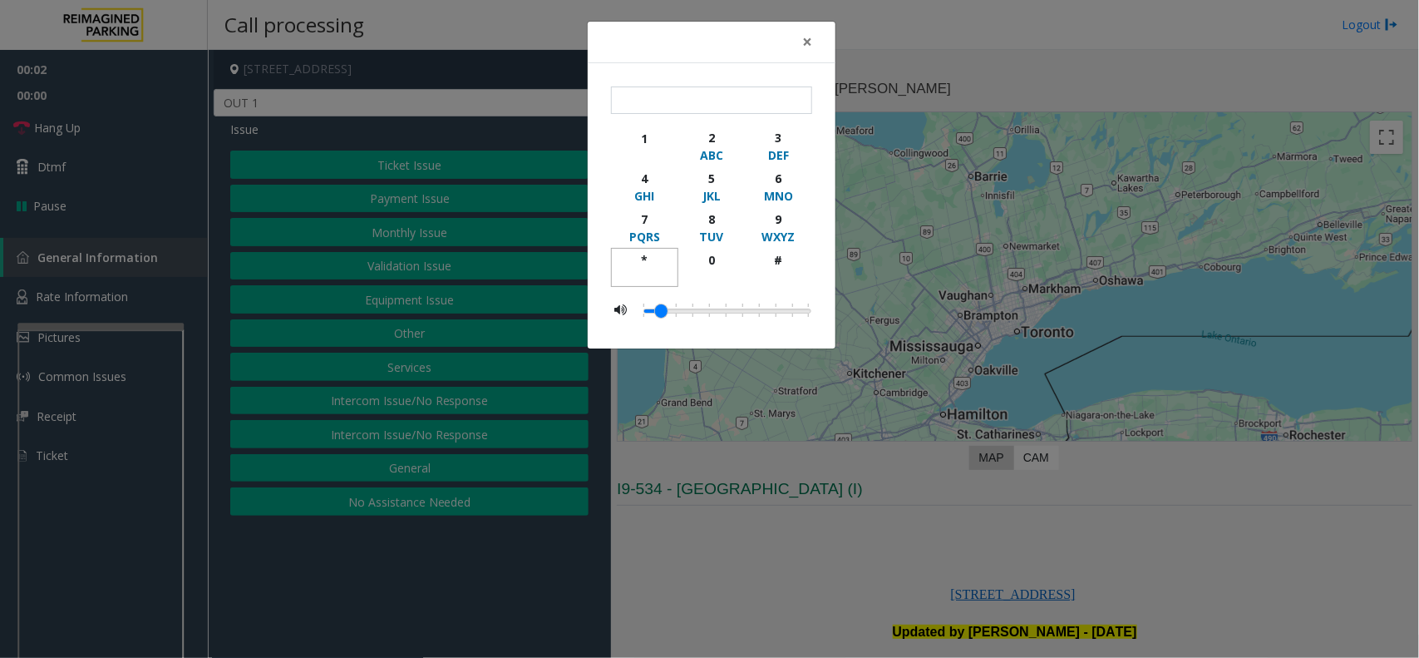
click at [662, 250] on button "*" at bounding box center [644, 267] width 67 height 39
click at [787, 221] on div "9" at bounding box center [779, 218] width 46 height 17
click at [779, 267] on div "#" at bounding box center [779, 259] width 46 height 17
type input "***"
click at [804, 47] on span "×" at bounding box center [807, 41] width 10 height 23
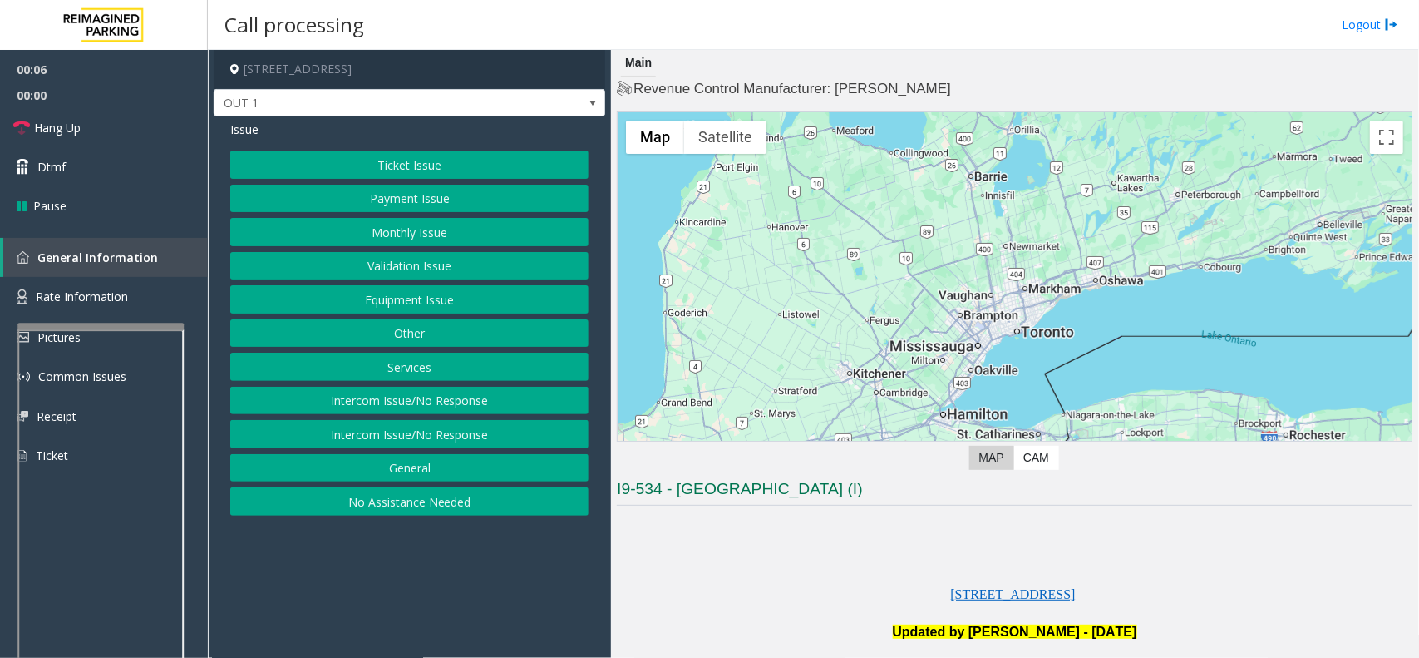
click at [470, 289] on button "Equipment Issue" at bounding box center [409, 299] width 358 height 28
click at [492, 312] on button "Gate / Door Won't Open" at bounding box center [409, 299] width 358 height 28
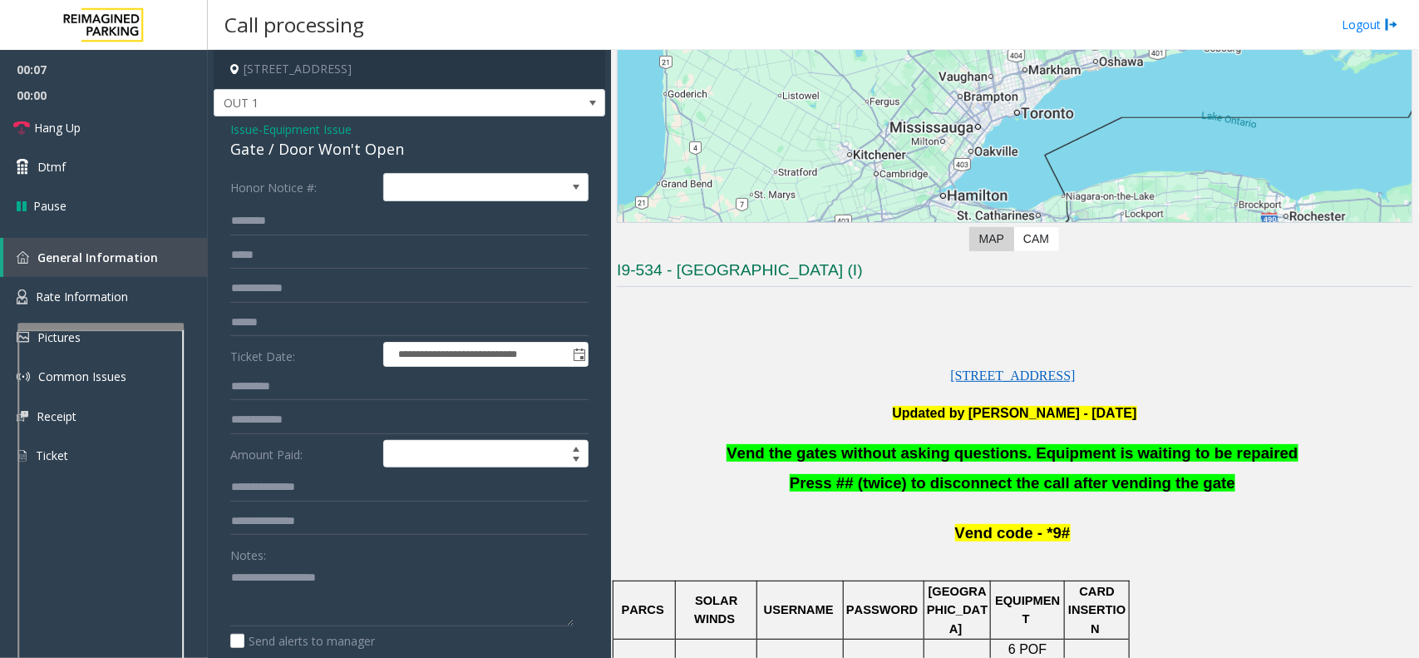
scroll to position [416, 0]
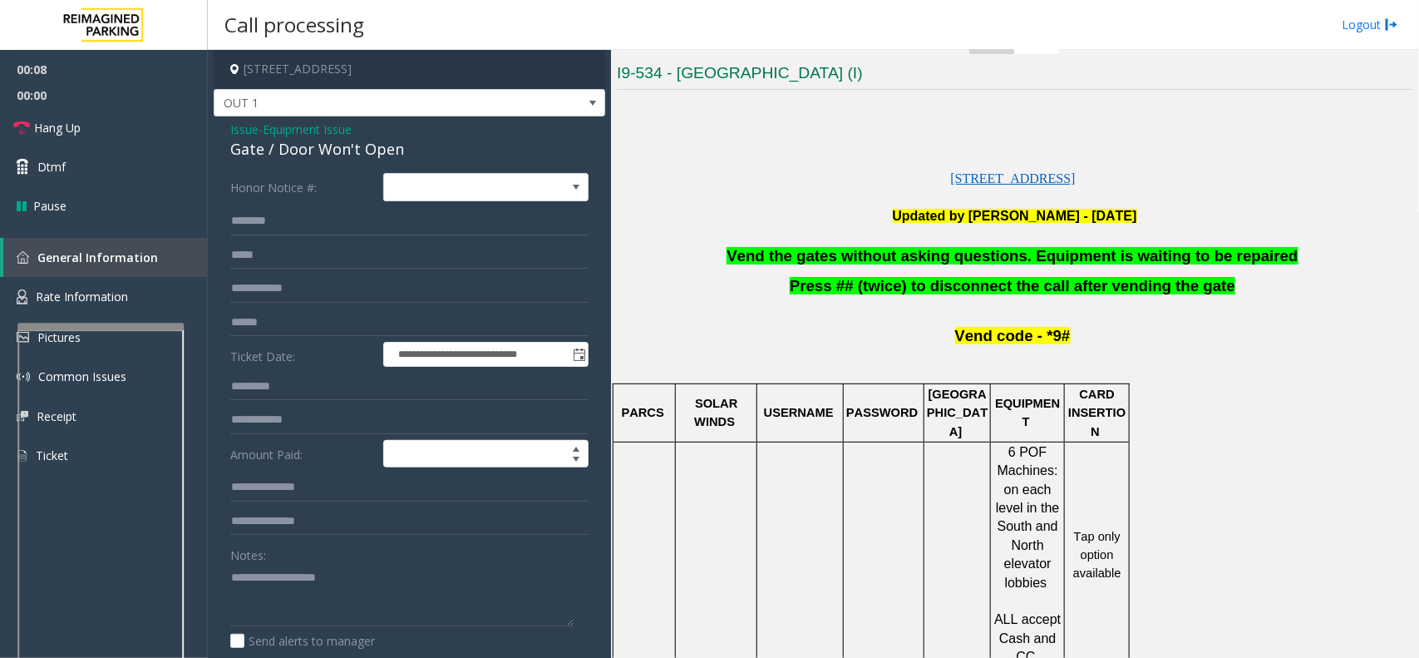
click at [892, 254] on span "Vend the gates without asking questions. Equipment is waiting to be repaired" at bounding box center [1012, 255] width 571 height 17
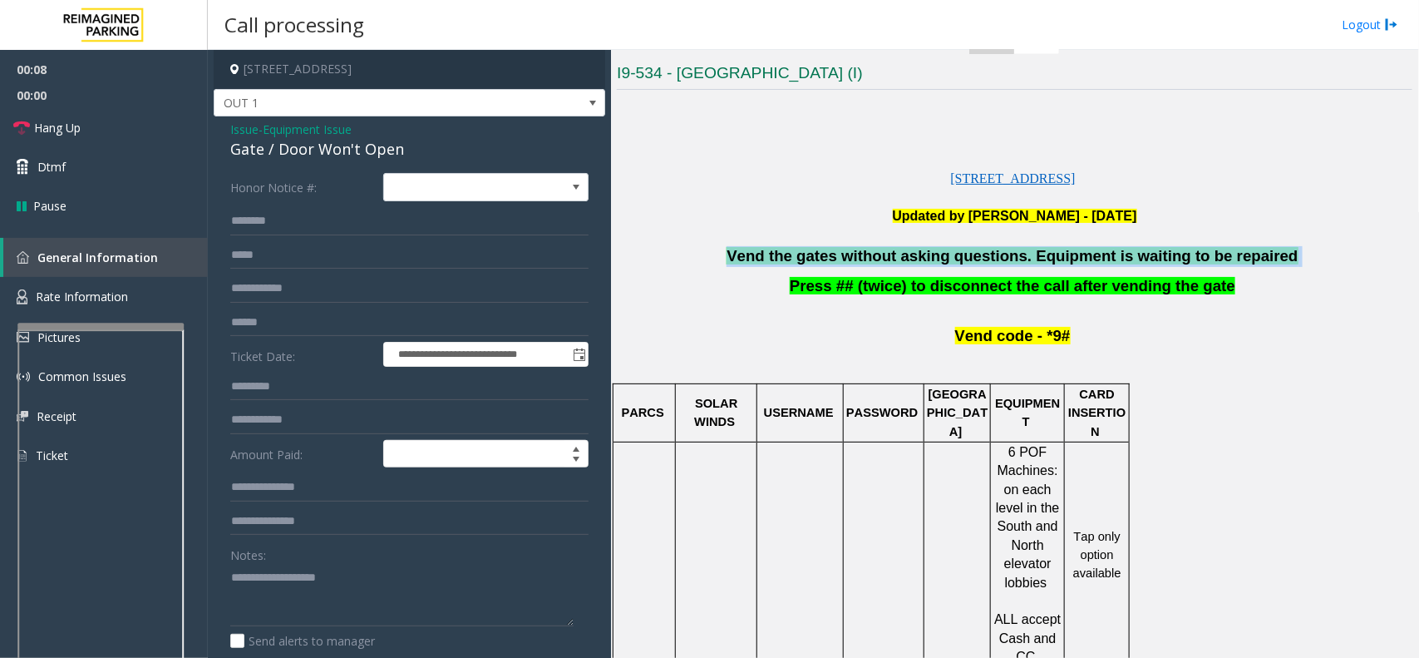
click at [892, 254] on span "Vend the gates without asking questions. Equipment is waiting to be repaired" at bounding box center [1012, 255] width 571 height 17
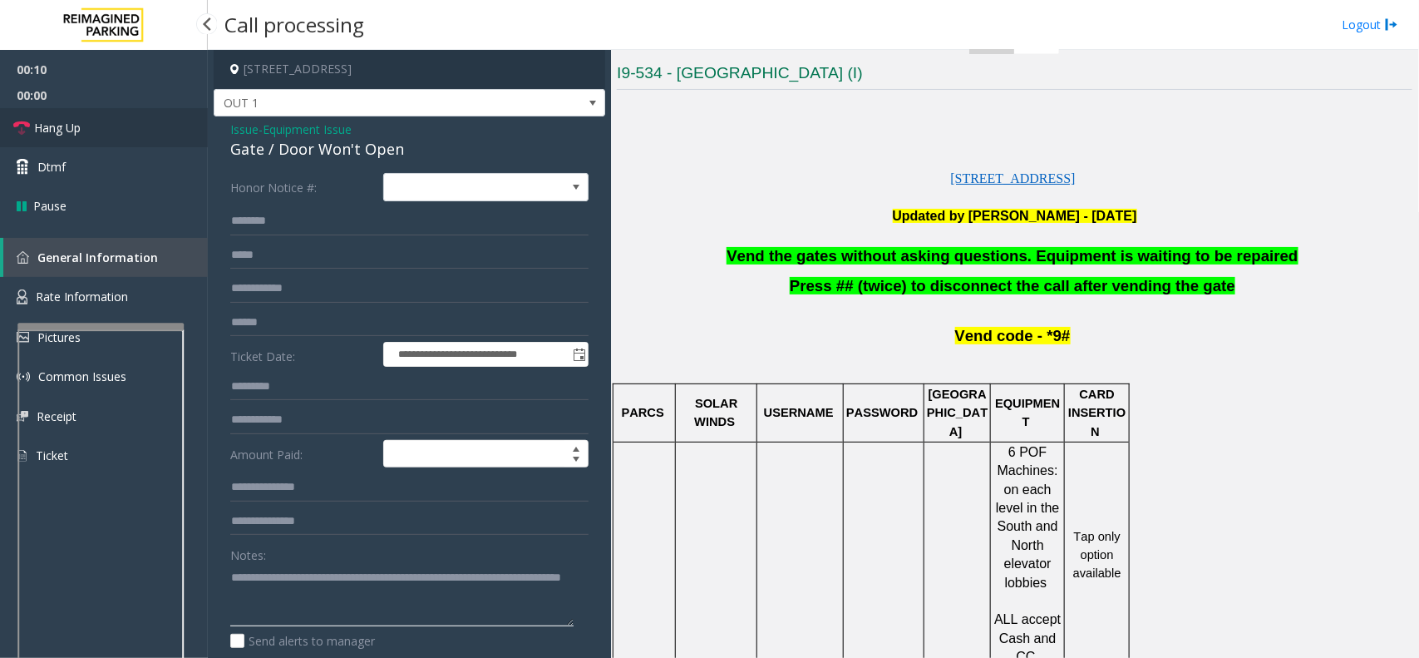
type textarea "**********"
click at [126, 144] on link "Hang Up" at bounding box center [104, 127] width 208 height 39
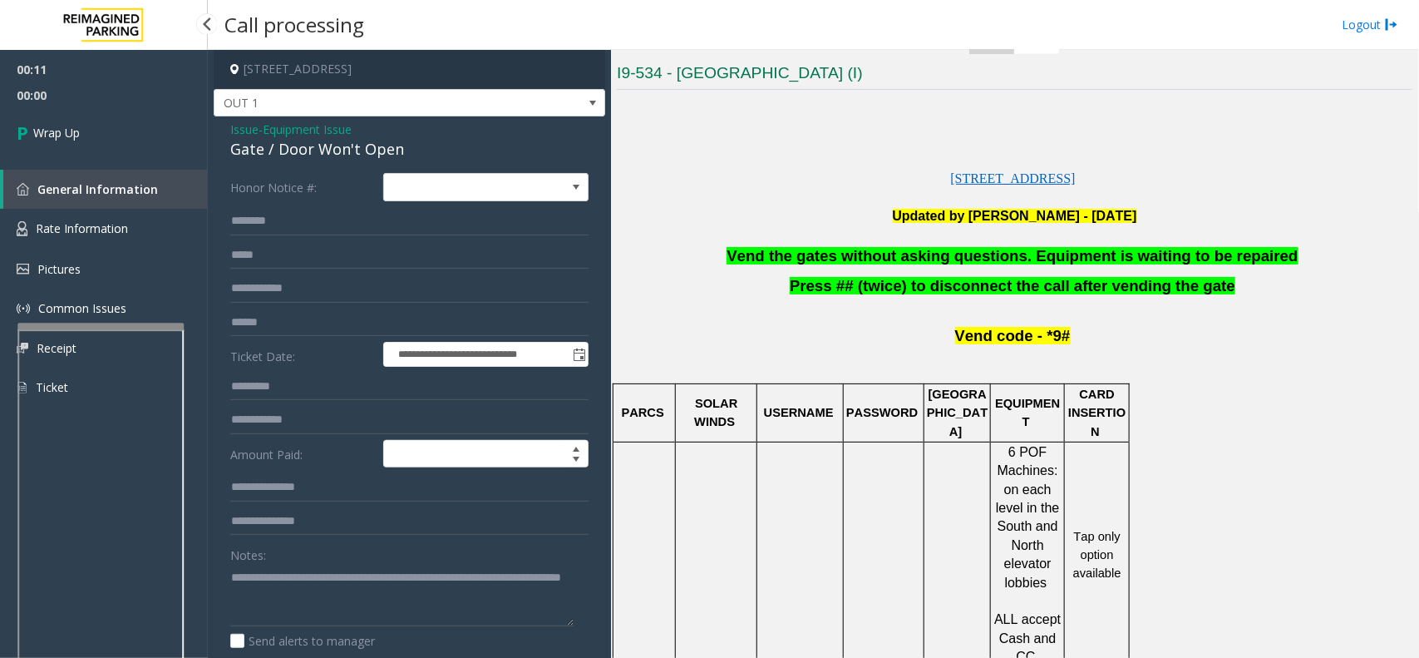
click at [126, 144] on link "Wrap Up" at bounding box center [104, 132] width 208 height 49
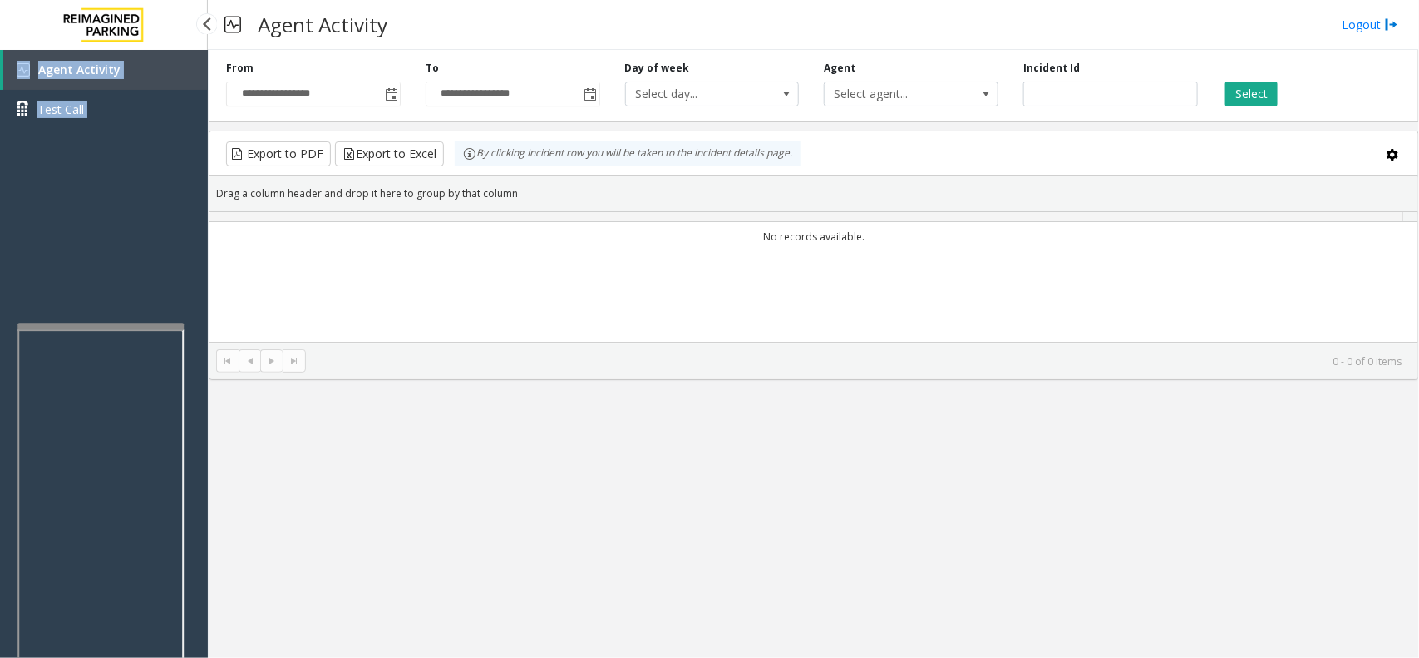
click at [126, 144] on div "Agent Activity Test Call" at bounding box center [104, 379] width 208 height 658
click at [126, 143] on div "Agent Activity Test Call" at bounding box center [104, 379] width 208 height 658
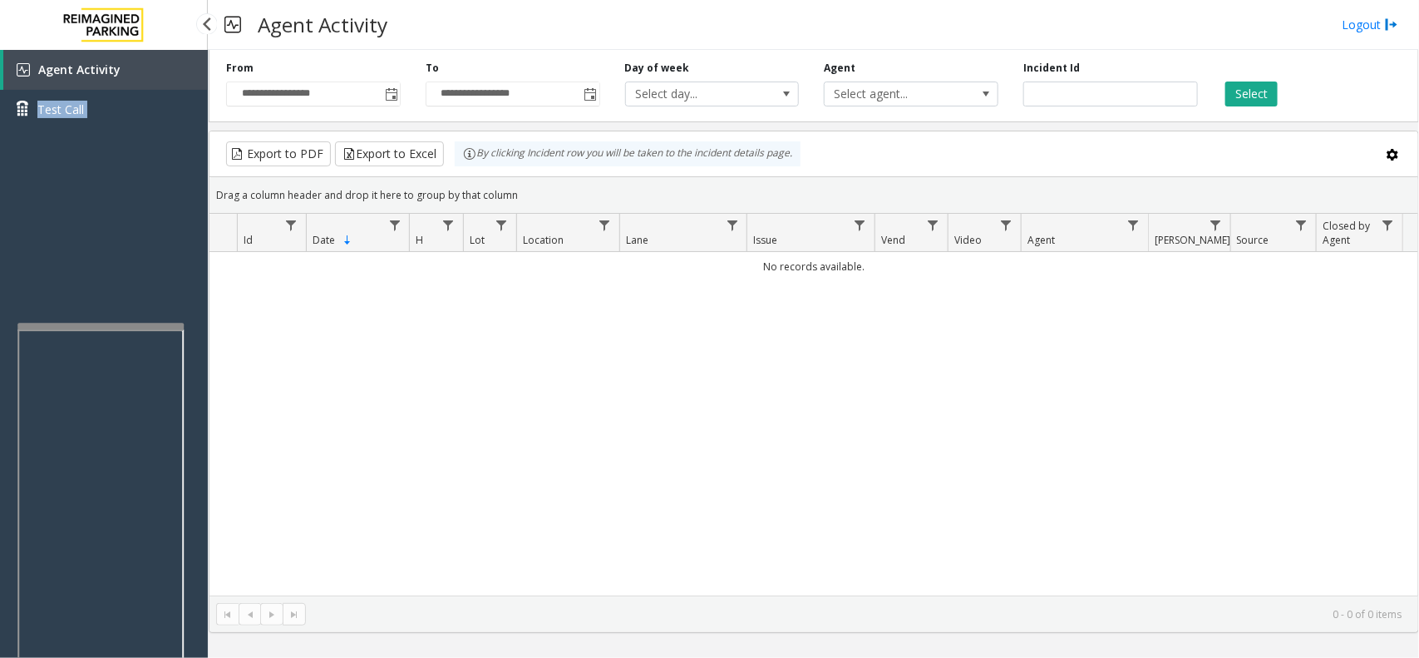
click at [175, 230] on div "Agent Activity Test Call" at bounding box center [104, 379] width 208 height 658
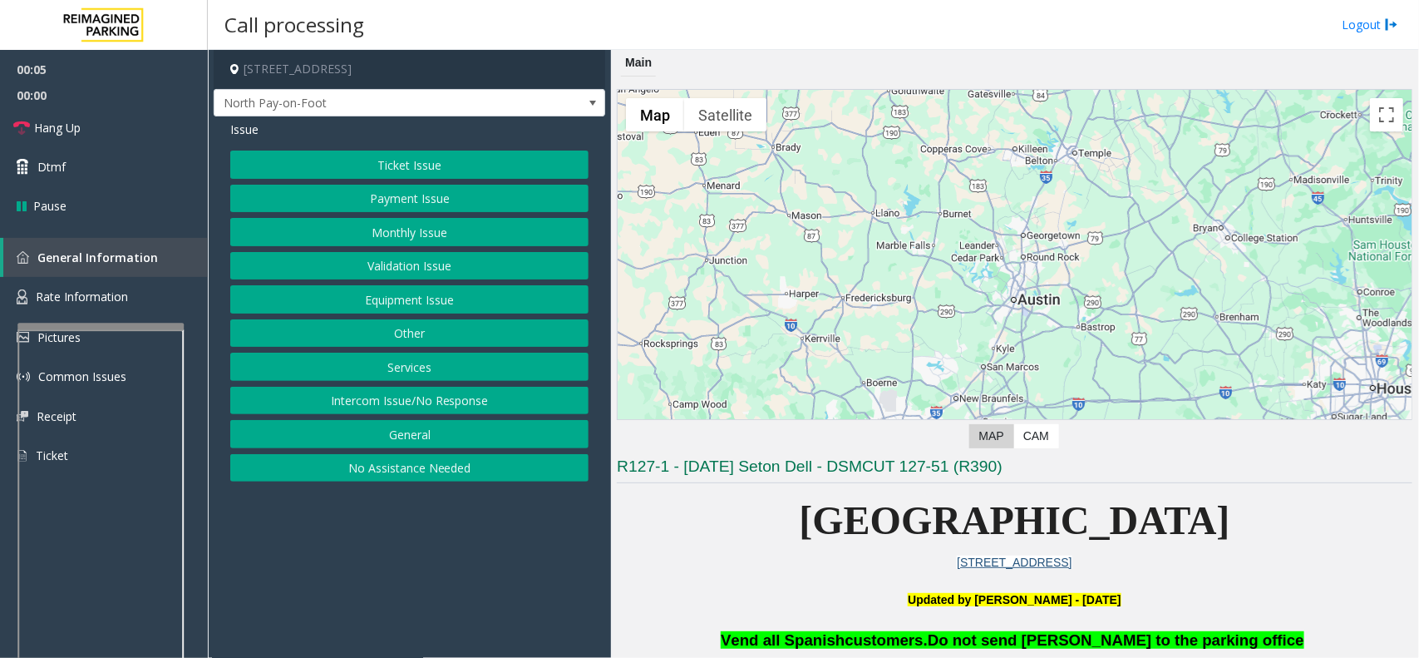
click at [504, 402] on button "Intercom Issue/No Response" at bounding box center [409, 401] width 358 height 28
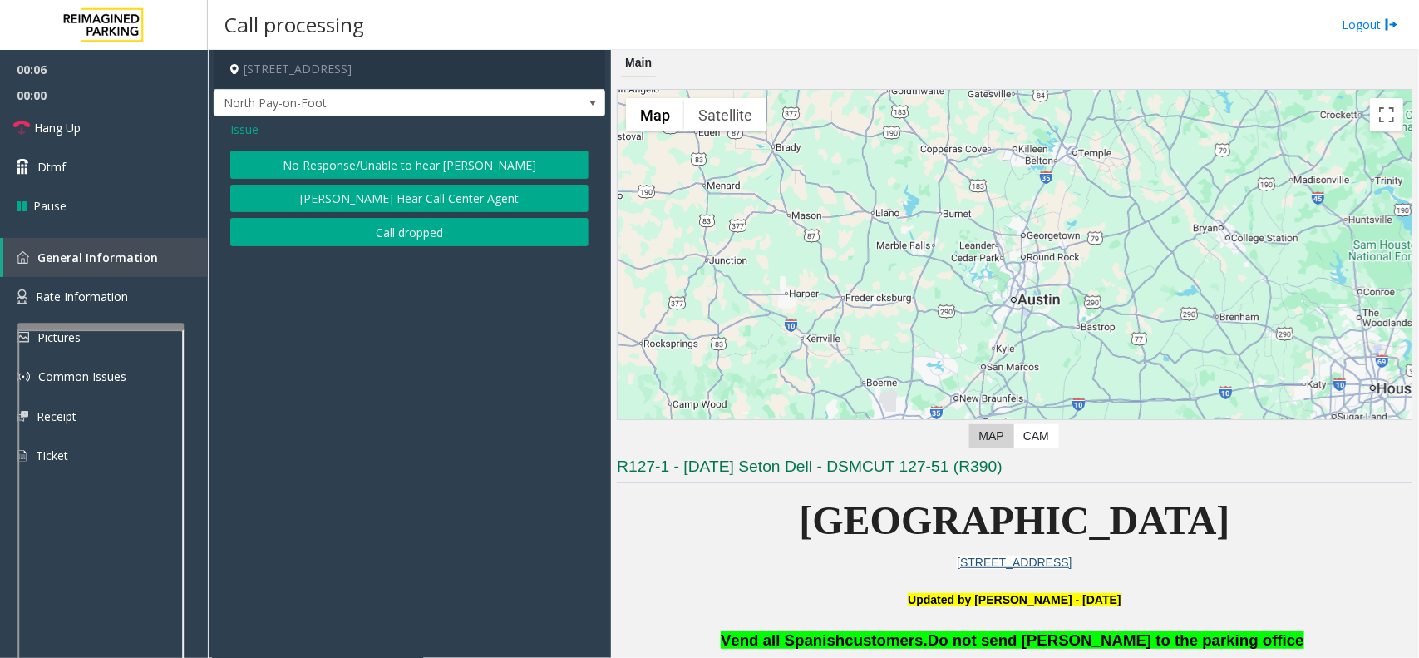
click at [426, 165] on button "No Response/Unable to hear [PERSON_NAME]" at bounding box center [409, 165] width 358 height 28
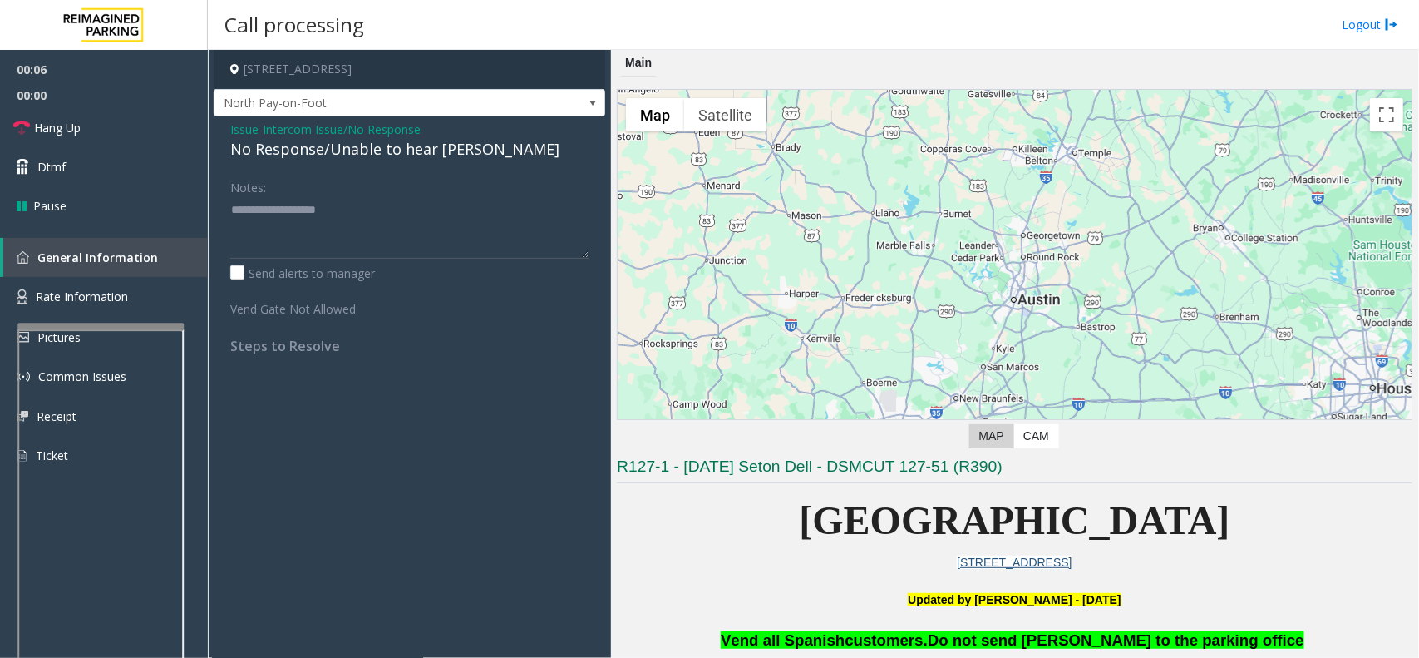
click at [392, 152] on div "No Response/Unable to hear [PERSON_NAME]" at bounding box center [409, 149] width 358 height 22
type textarea "**********"
click at [160, 118] on link "Hang Up" at bounding box center [104, 127] width 208 height 39
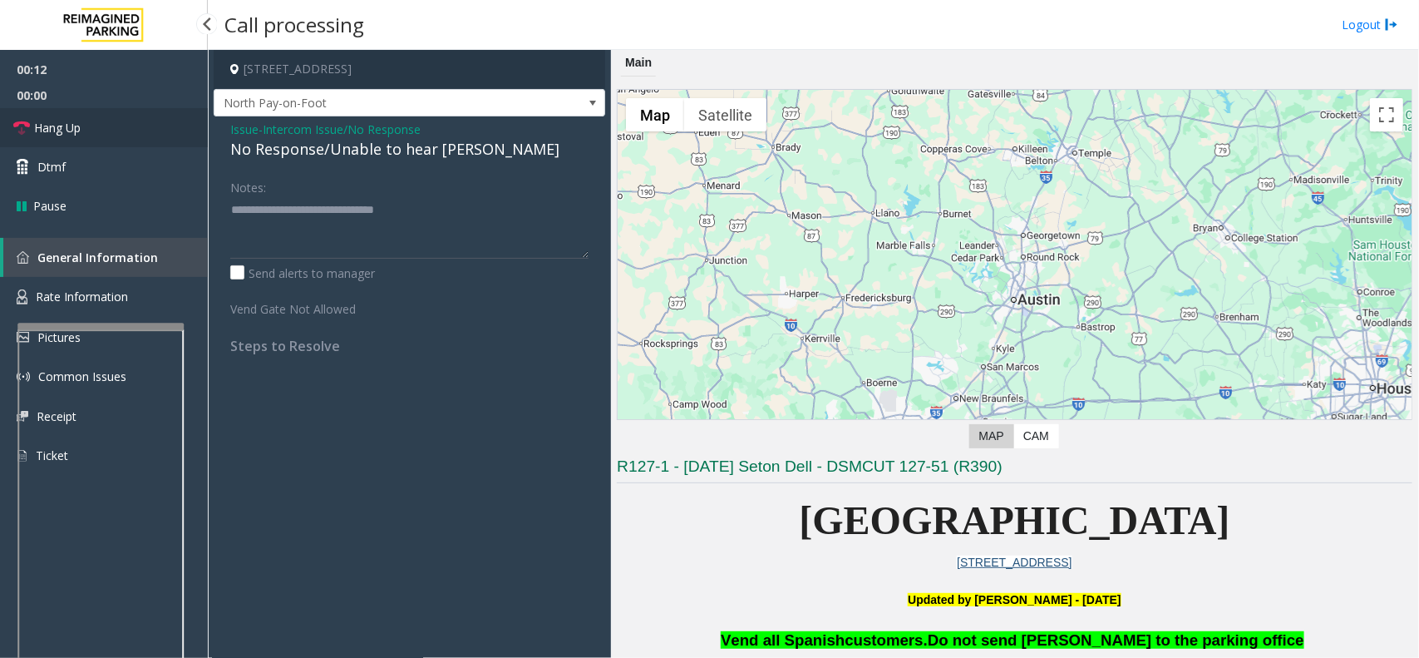
click at [160, 118] on link "Hang Up" at bounding box center [104, 127] width 208 height 39
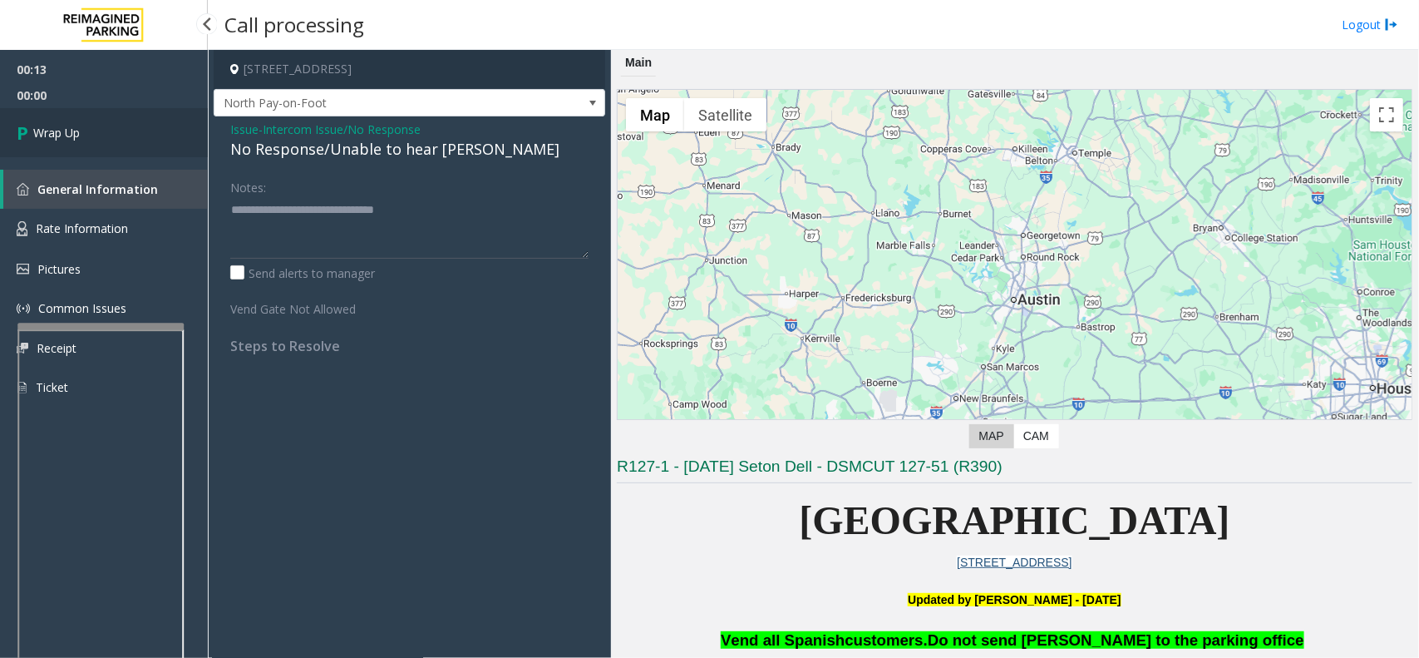
click at [160, 118] on link "Wrap Up" at bounding box center [104, 132] width 208 height 49
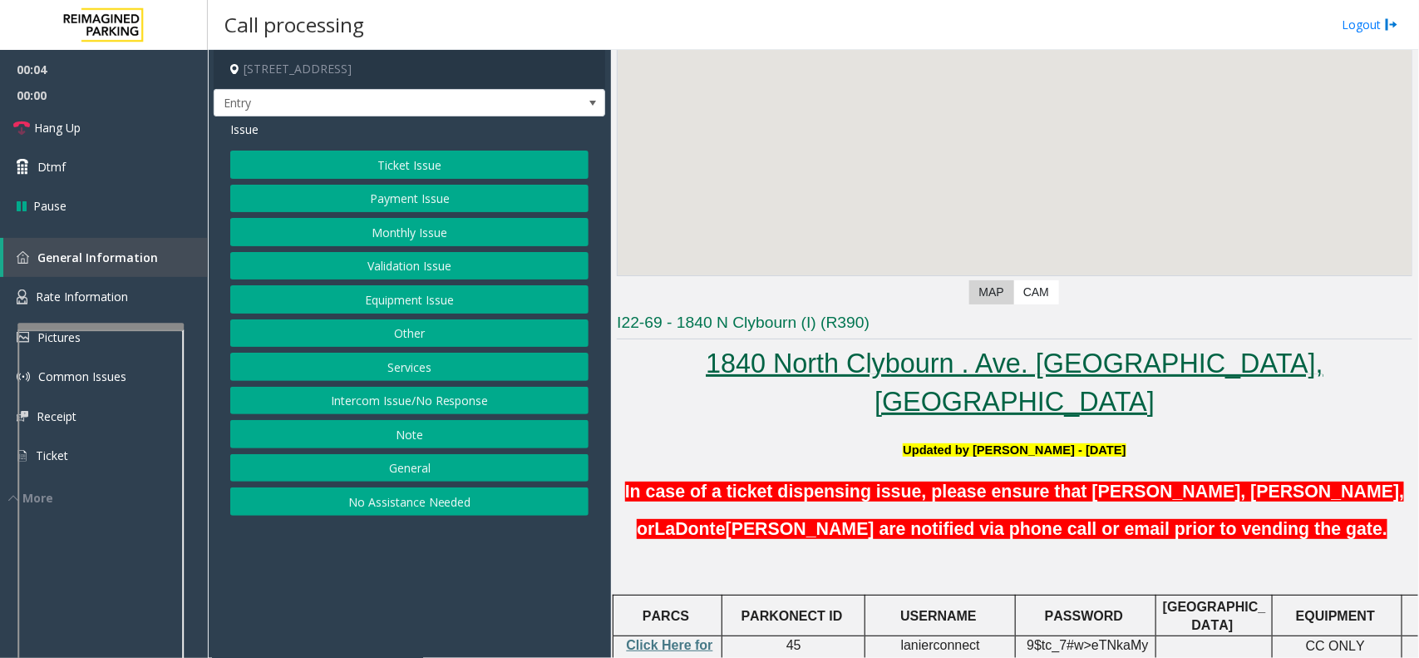
scroll to position [416, 0]
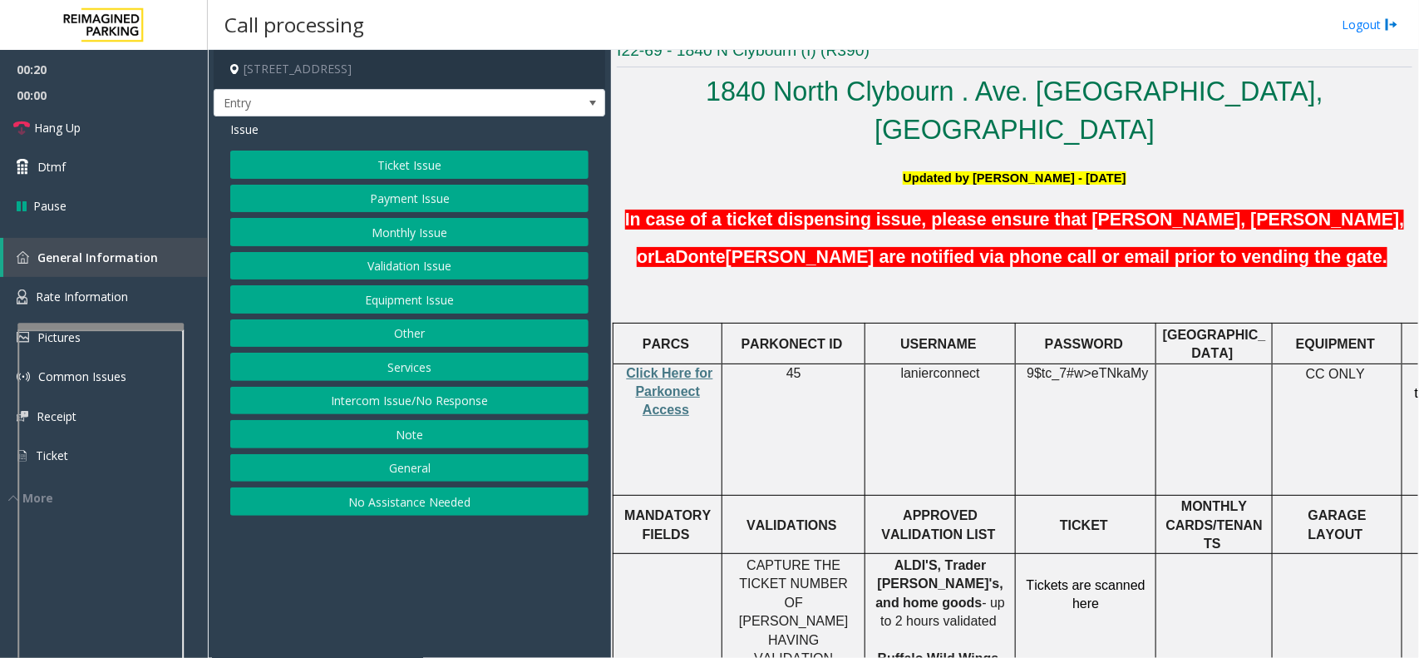
click at [422, 167] on button "Ticket Issue" at bounding box center [409, 165] width 358 height 28
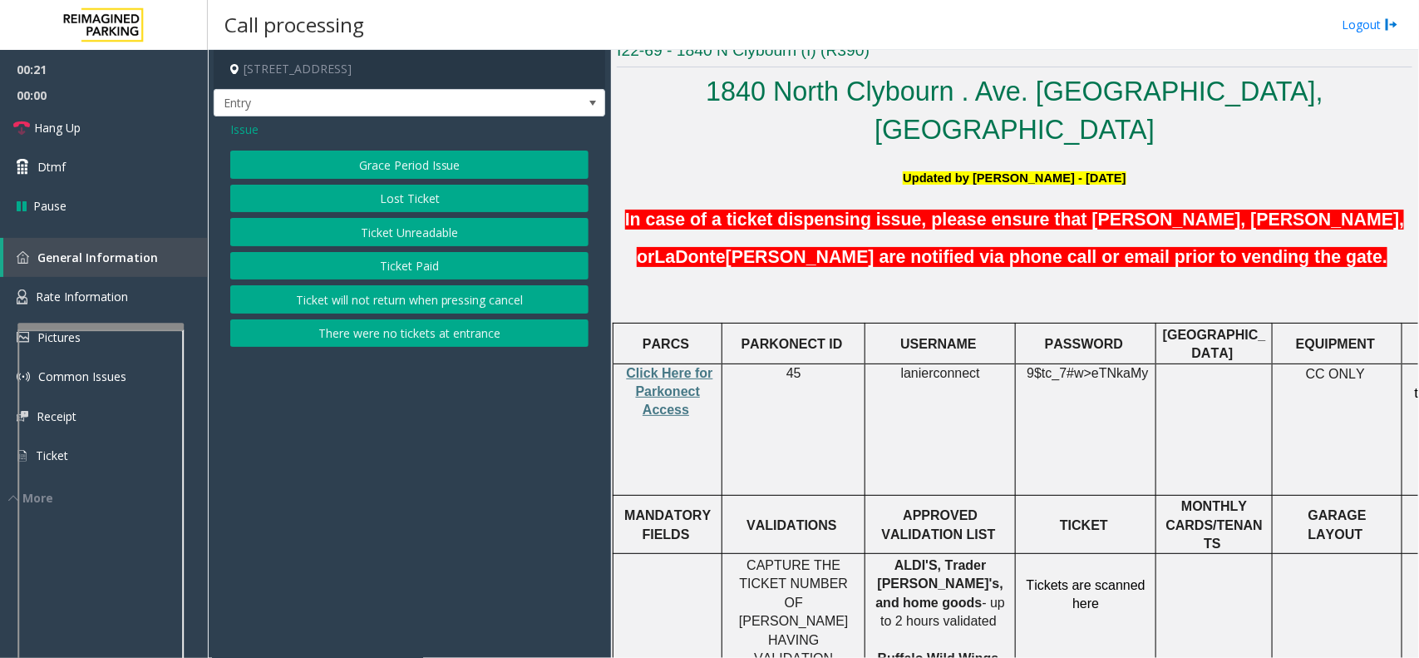
click at [431, 235] on button "Ticket Unreadable" at bounding box center [409, 232] width 358 height 28
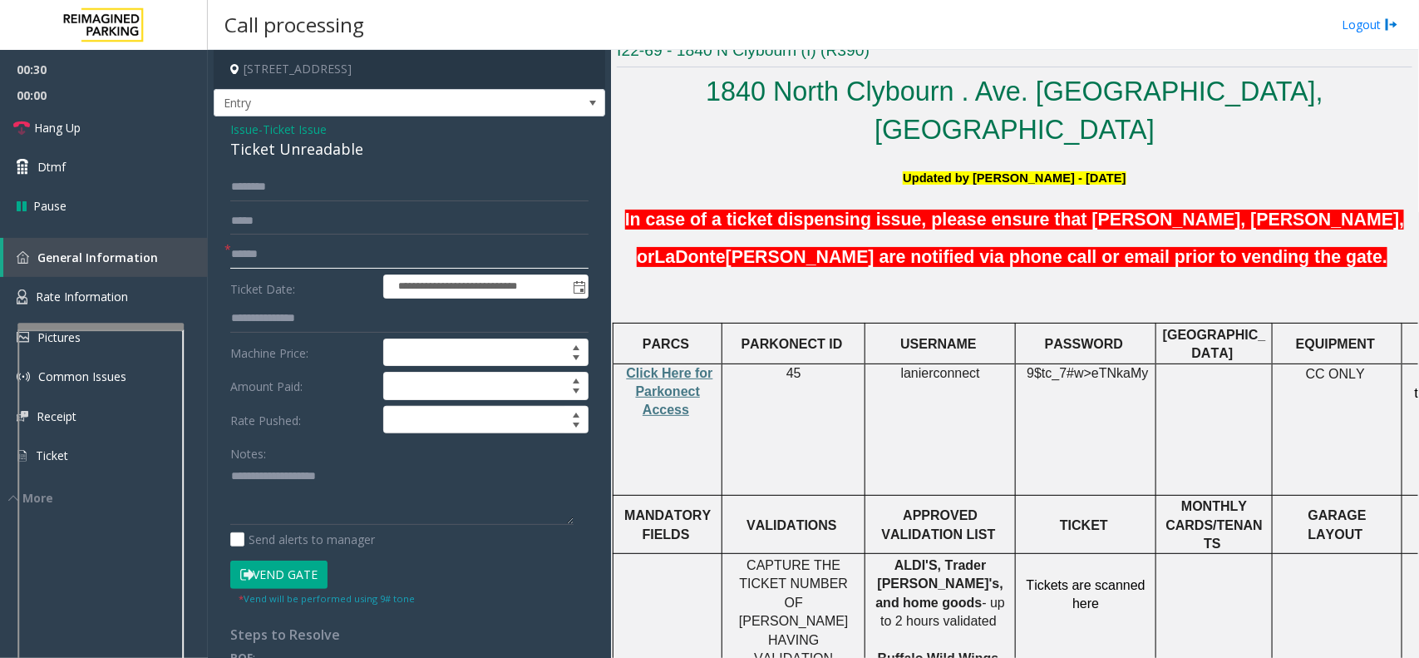
click at [263, 258] on input "text" at bounding box center [409, 254] width 358 height 28
click at [256, 134] on span "Issue" at bounding box center [244, 129] width 28 height 17
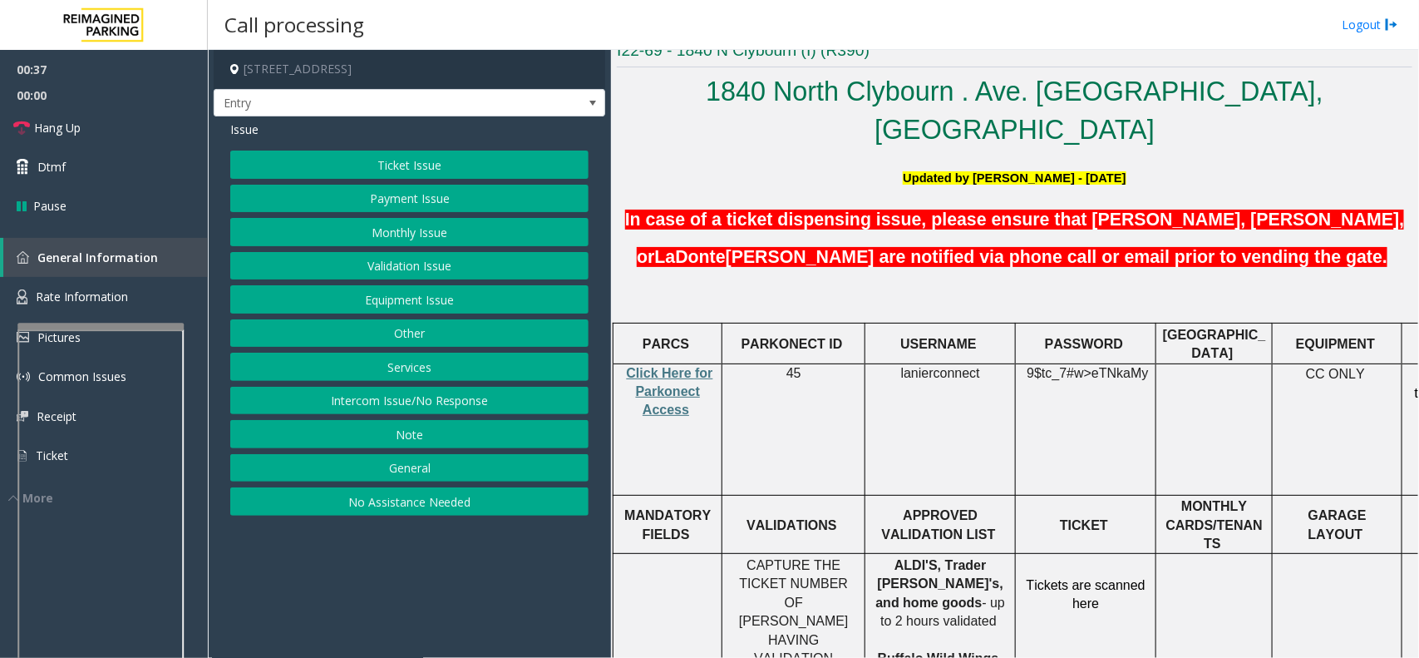
click at [443, 366] on button "Services" at bounding box center [409, 367] width 358 height 28
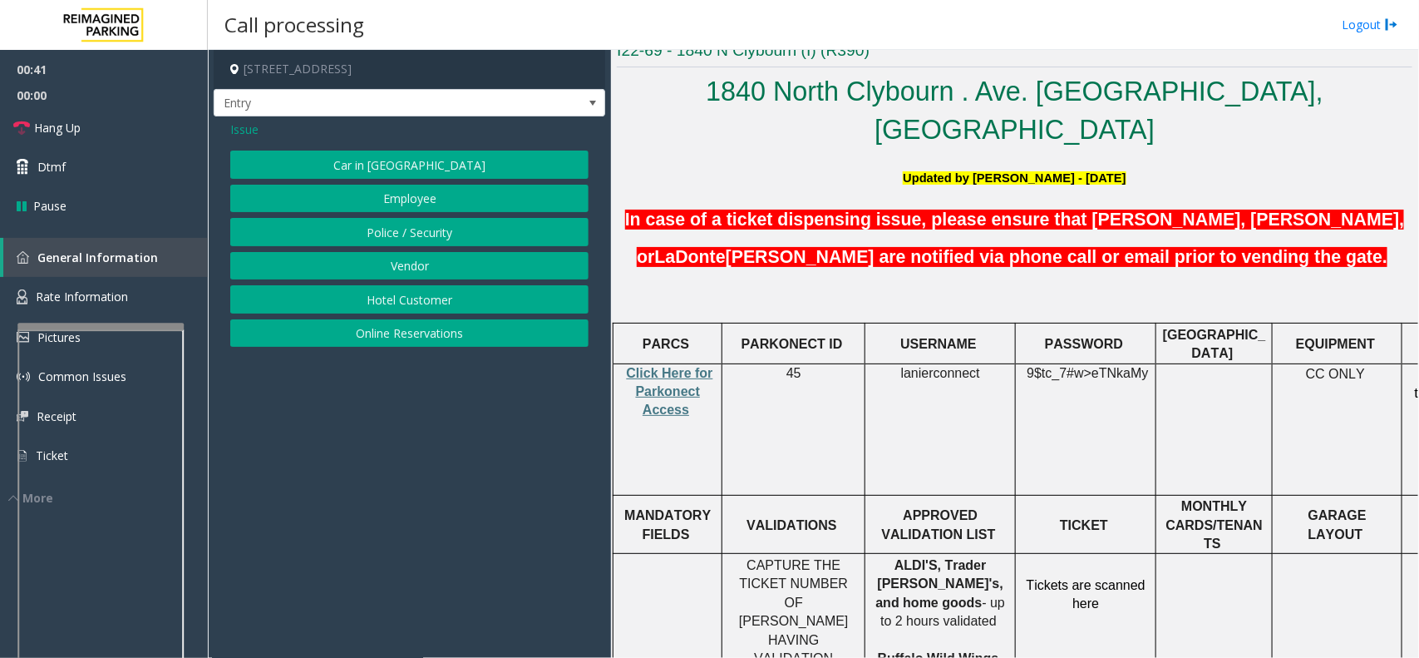
click at [420, 341] on button "Online Reservations" at bounding box center [409, 333] width 358 height 28
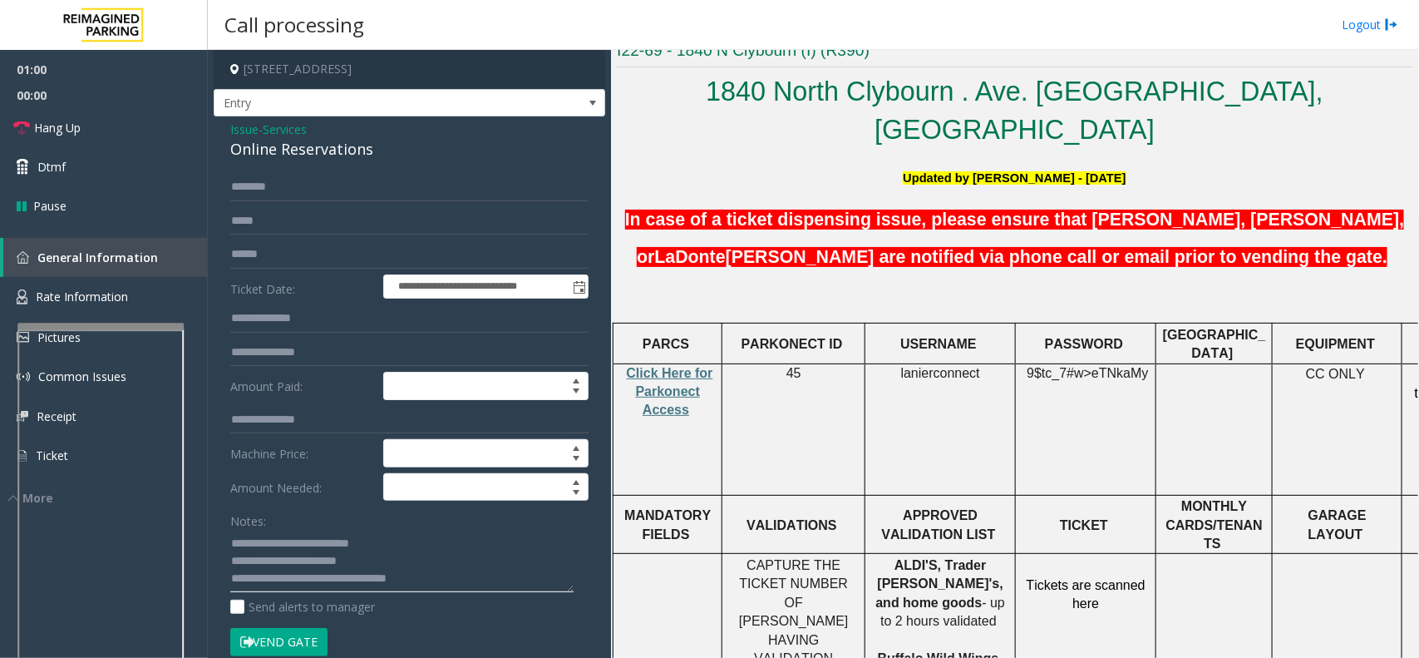
click at [372, 555] on textarea at bounding box center [401, 561] width 343 height 62
drag, startPoint x: 285, startPoint y: 558, endPoint x: 230, endPoint y: 566, distance: 55.5
click at [230, 566] on textarea at bounding box center [401, 561] width 343 height 62
click at [291, 640] on button "Vend Gate" at bounding box center [278, 642] width 97 height 28
click at [119, 115] on link "Hang Up" at bounding box center [104, 127] width 208 height 39
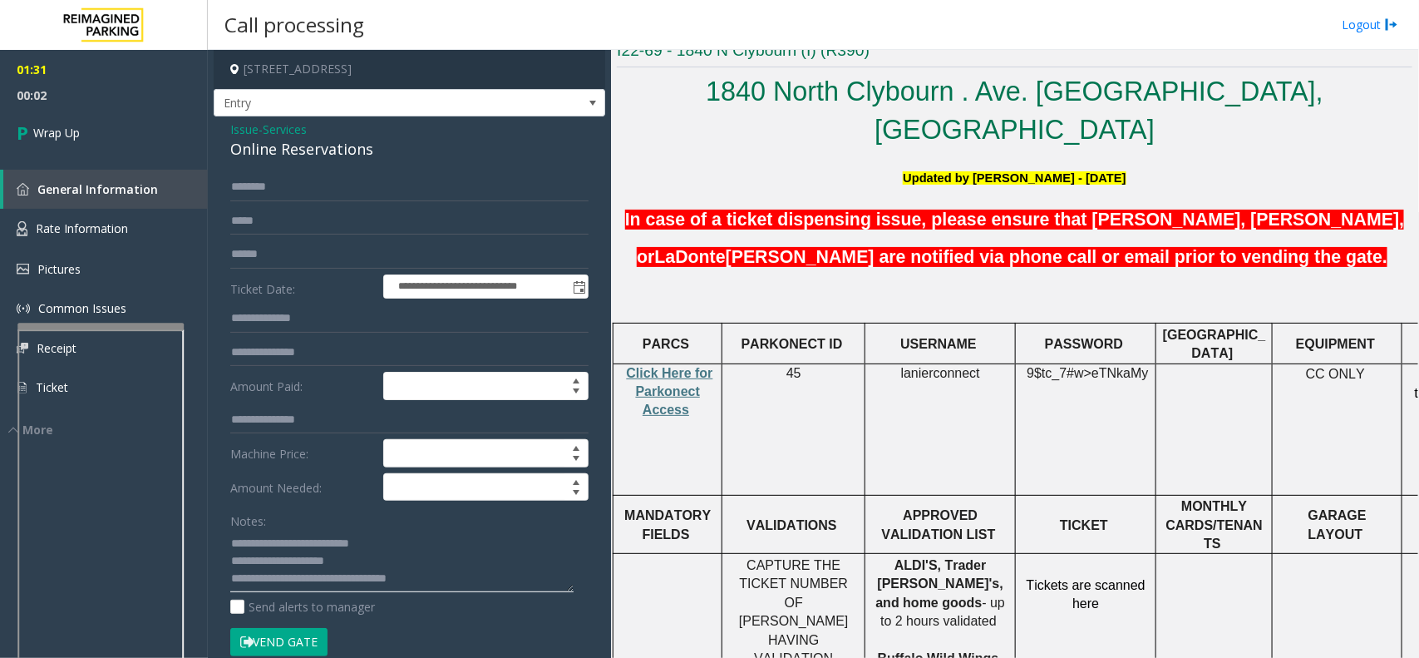
click at [235, 562] on textarea at bounding box center [401, 561] width 343 height 62
type textarea "**********"
click at [140, 139] on link "Wrap Up" at bounding box center [104, 132] width 208 height 49
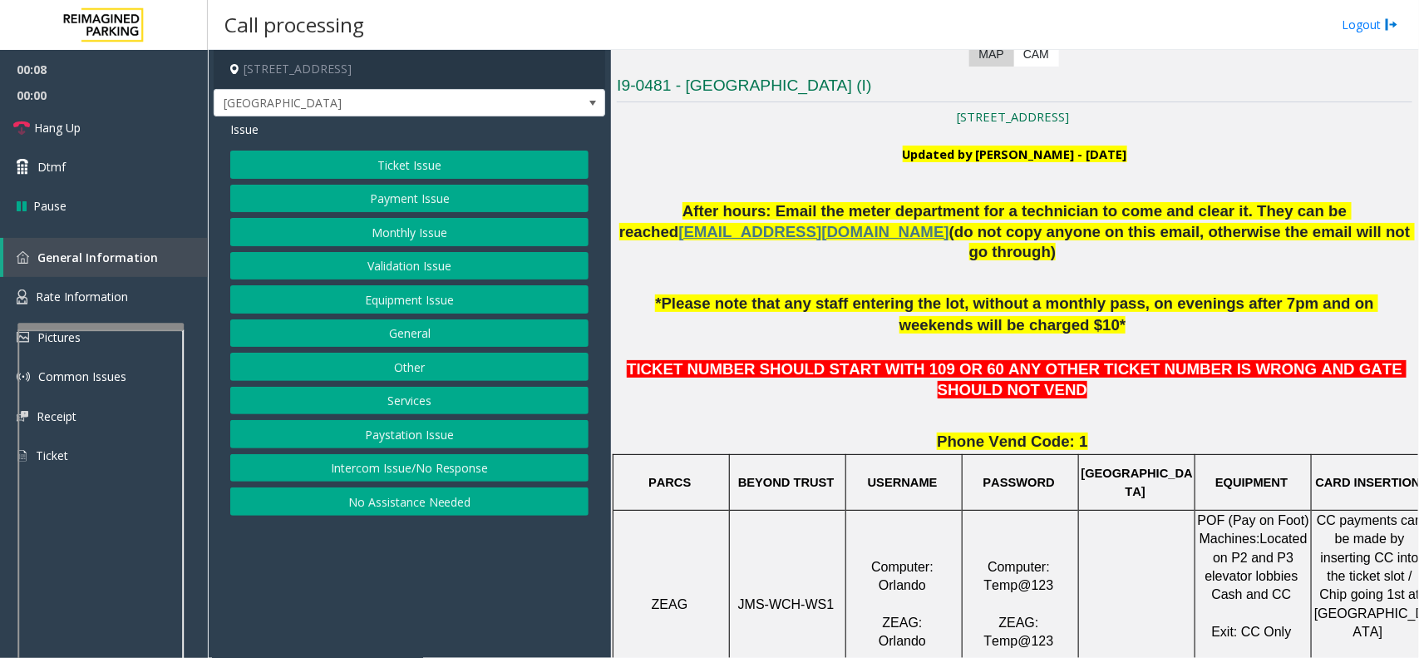
scroll to position [416, 0]
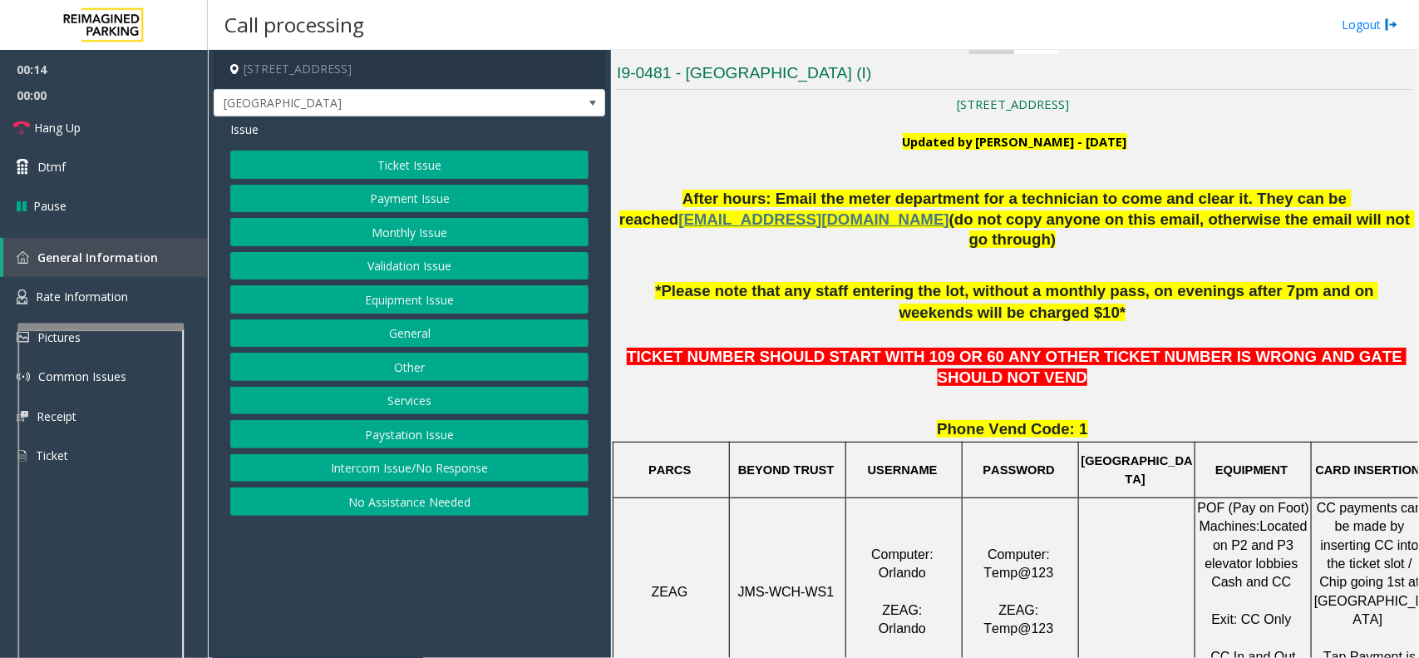
click at [435, 163] on button "Ticket Issue" at bounding box center [409, 165] width 358 height 28
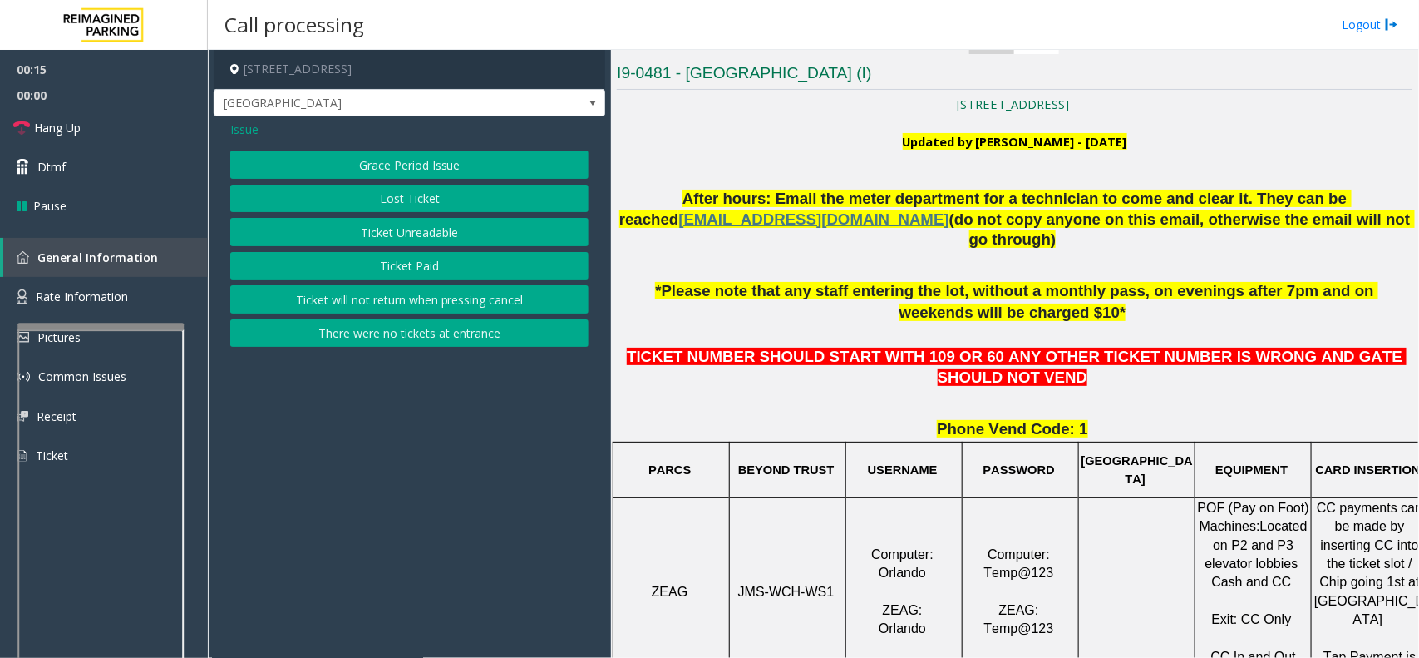
click at [243, 130] on span "Issue" at bounding box center [244, 129] width 28 height 17
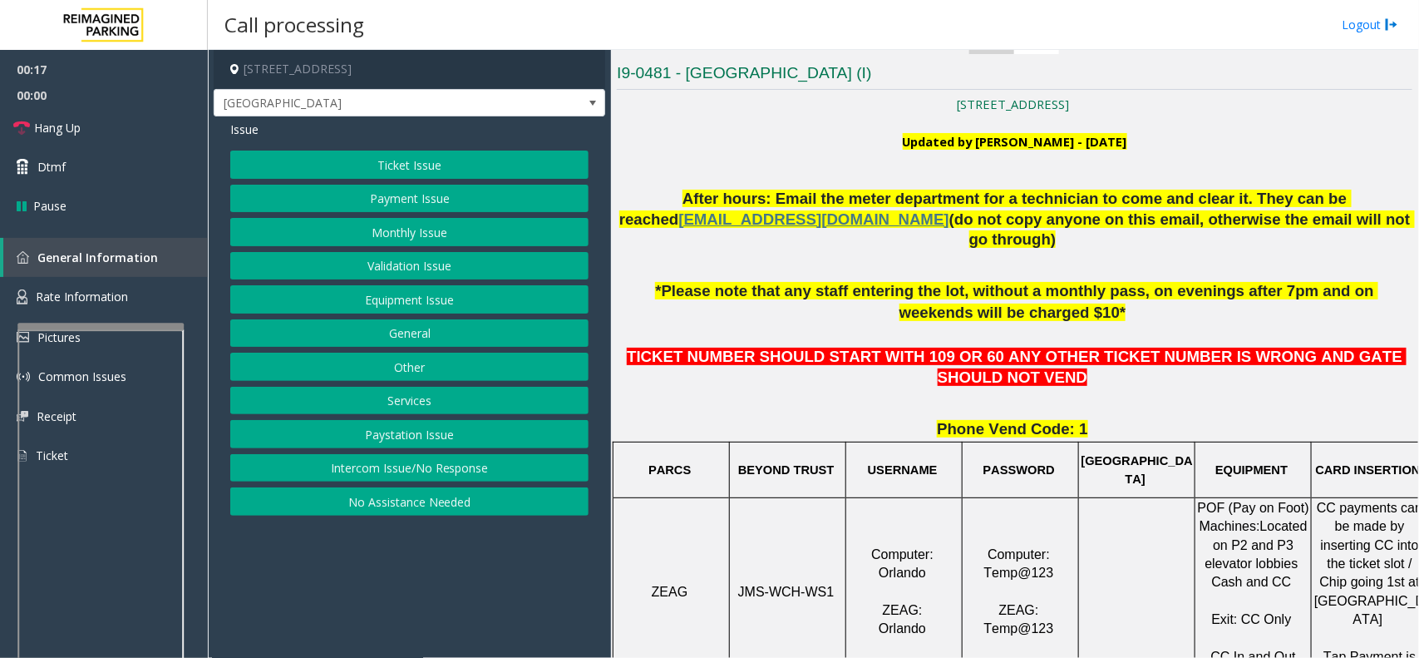
click at [421, 202] on button "Payment Issue" at bounding box center [409, 199] width 358 height 28
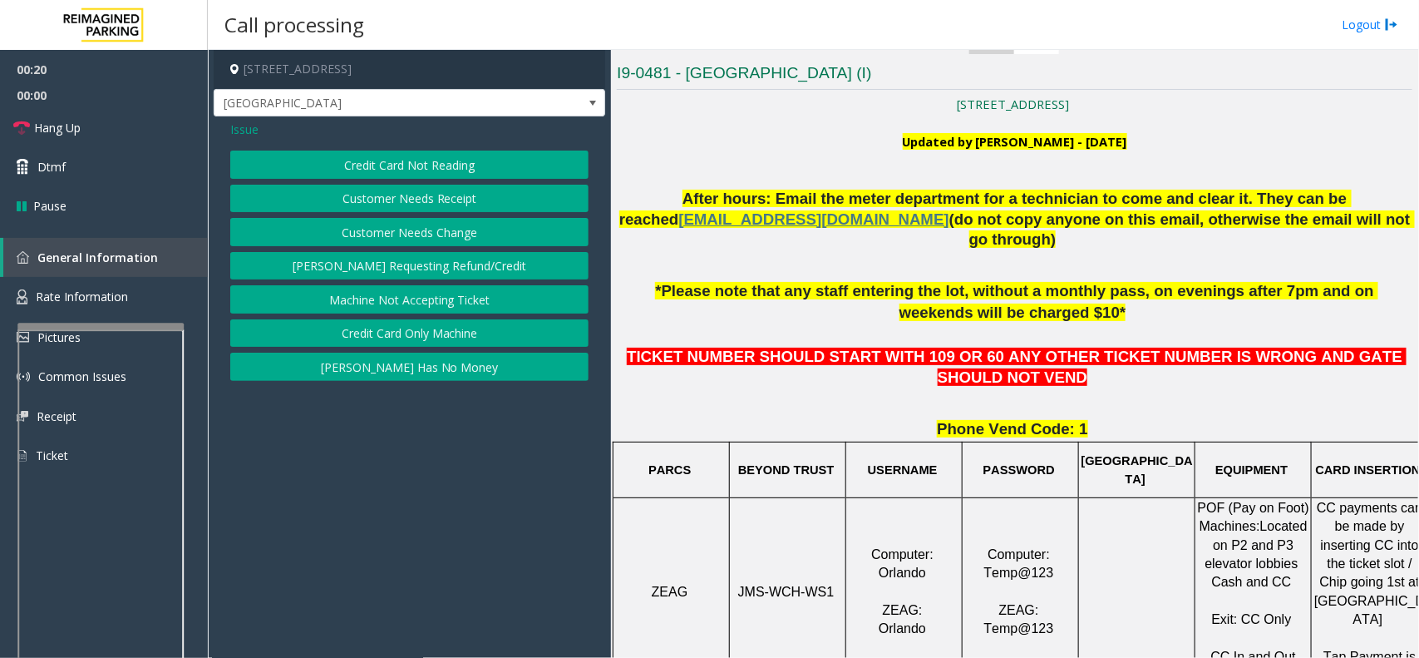
click at [442, 197] on button "Customer Needs Receipt" at bounding box center [409, 199] width 358 height 28
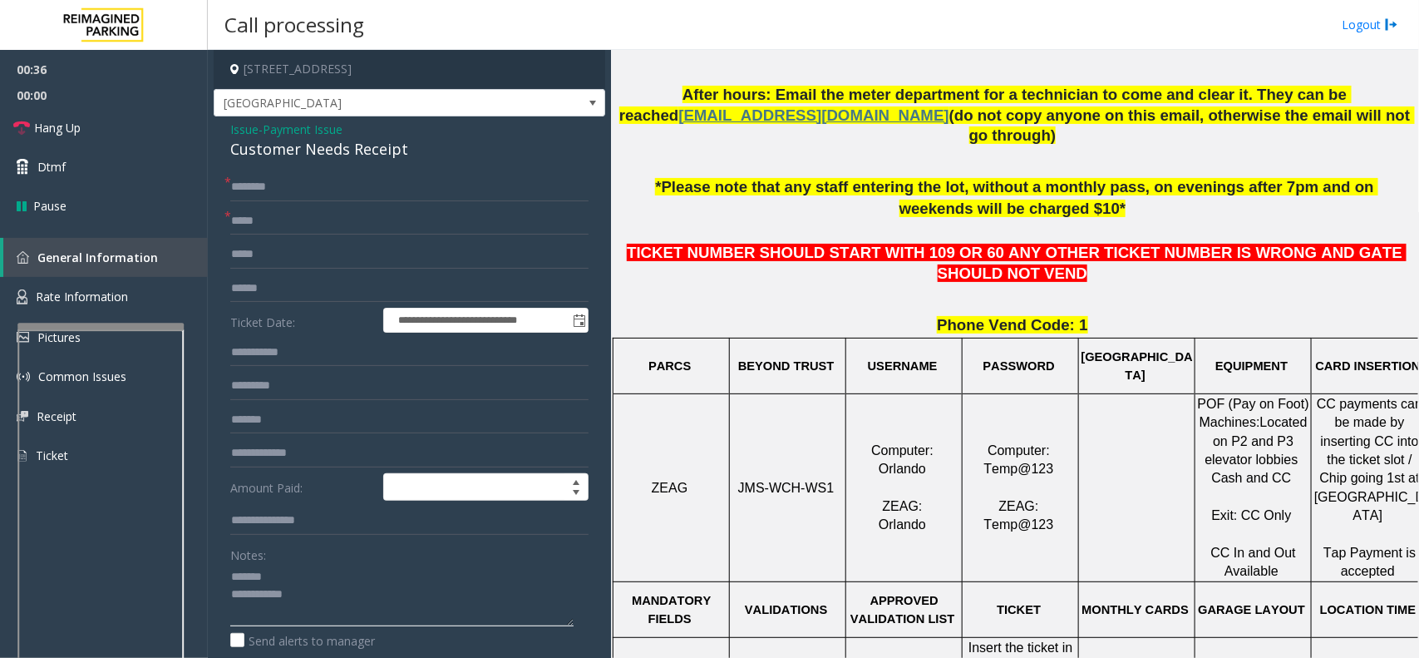
scroll to position [520, 26]
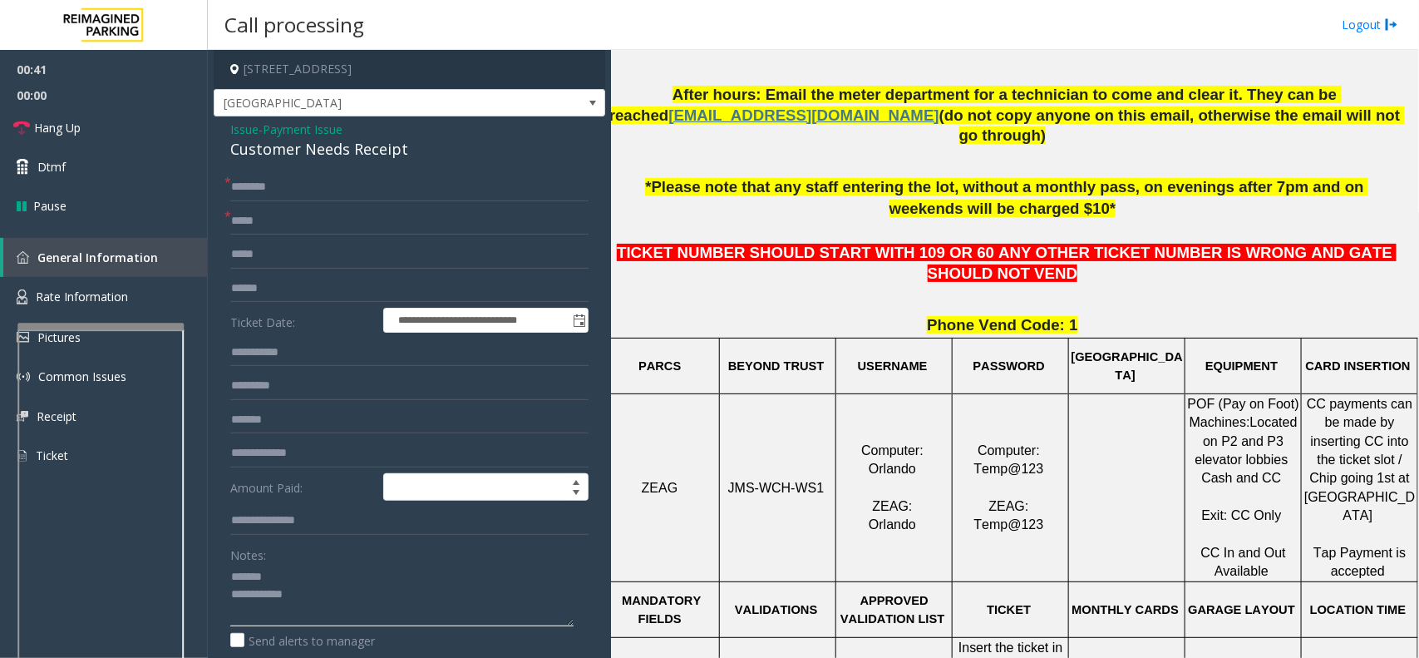
type textarea "**********"
drag, startPoint x: 1191, startPoint y: 501, endPoint x: 1202, endPoint y: 534, distance: 34.5
click at [1202, 534] on p "POF (Pay on Foot) Machines: Located on P2 and P3 elevator lobbies Cash and CC E…" at bounding box center [1244, 488] width 114 height 186
click at [1187, 507] on p "POF (Pay on Foot) Machines: Located on P2 and P3 elevator lobbies Cash and CC E…" at bounding box center [1244, 488] width 114 height 186
click at [301, 191] on input "text" at bounding box center [409, 187] width 358 height 28
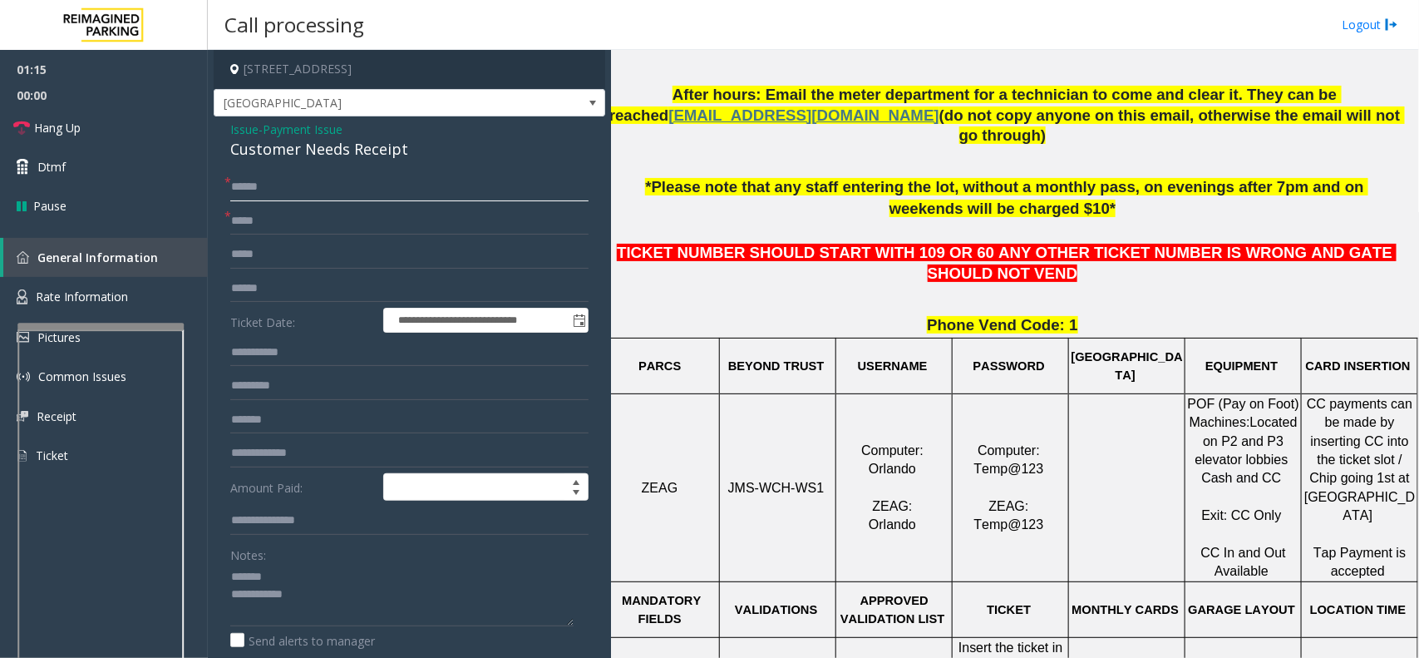
type input "******"
click at [305, 227] on input "text" at bounding box center [409, 221] width 358 height 28
type input "**********"
click at [279, 260] on input "text" at bounding box center [409, 254] width 358 height 28
click at [277, 250] on input "**********" at bounding box center [409, 254] width 358 height 28
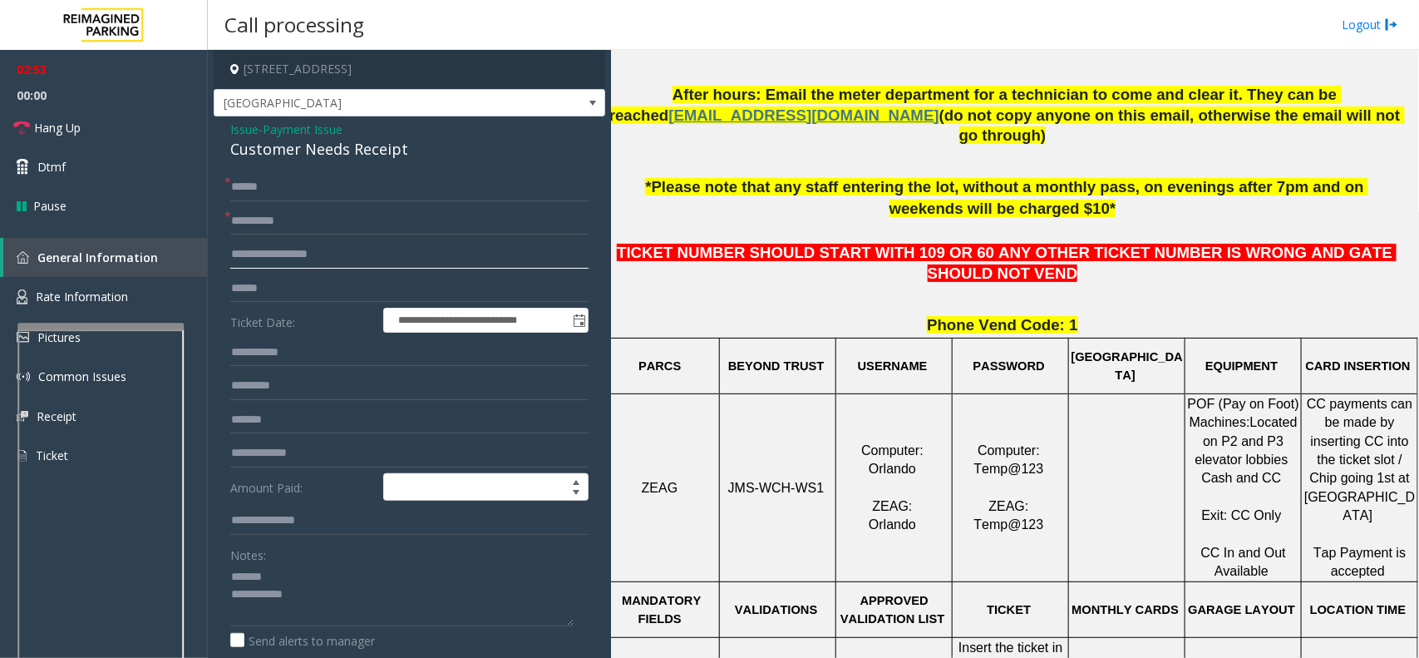
type input "**********"
click at [310, 289] on input "text" at bounding box center [409, 288] width 358 height 28
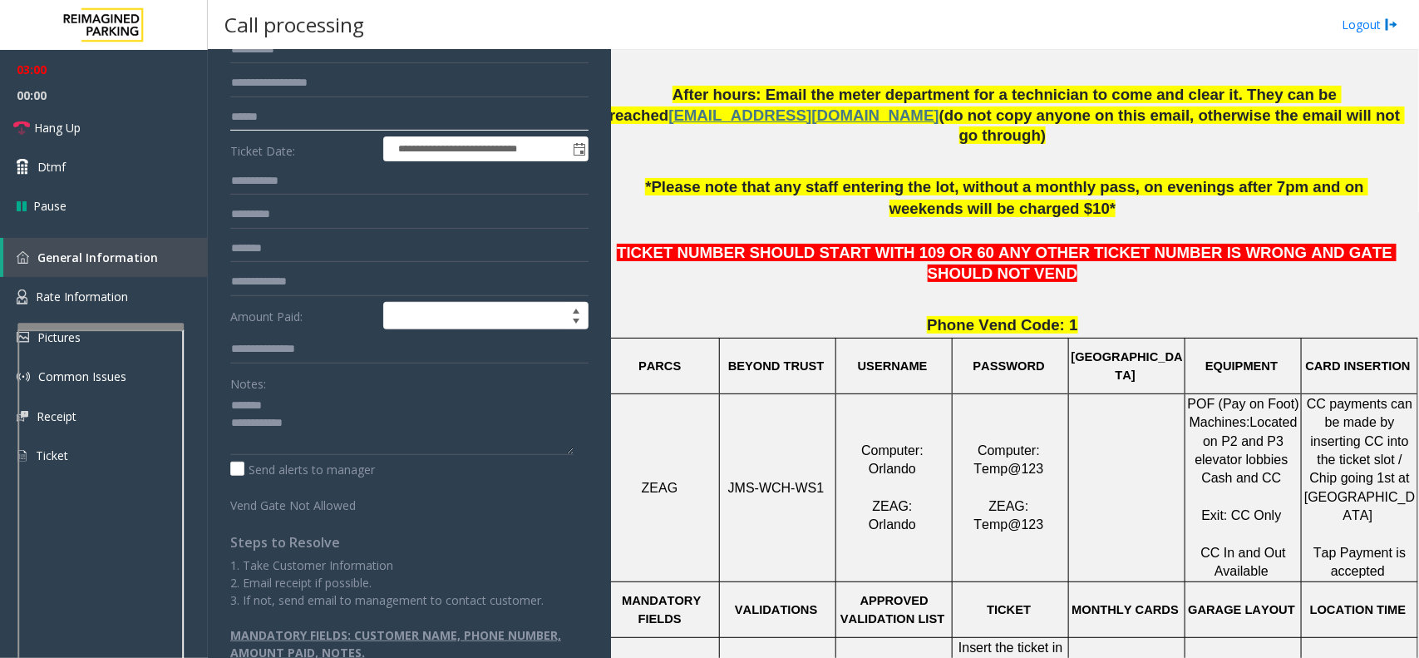
scroll to position [208, 0]
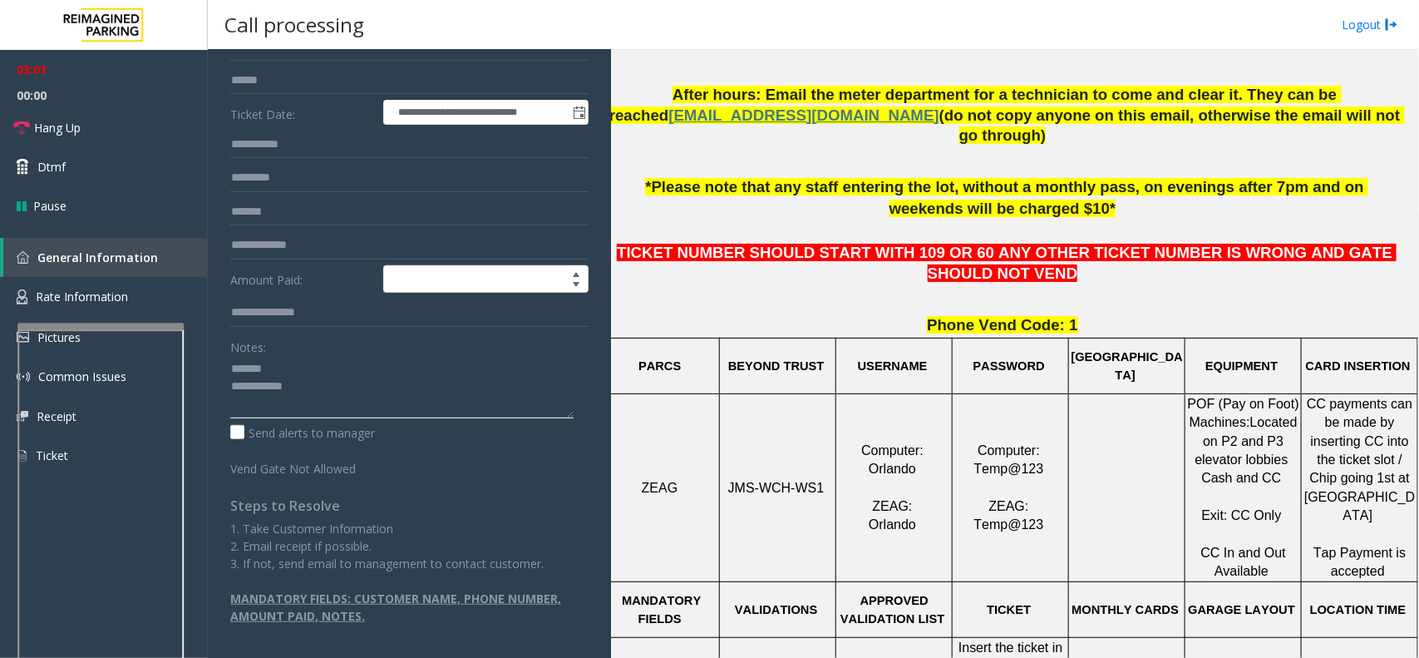
click at [313, 376] on textarea at bounding box center [401, 387] width 343 height 62
click at [324, 392] on textarea at bounding box center [401, 387] width 343 height 62
click at [313, 374] on textarea at bounding box center [401, 386] width 343 height 62
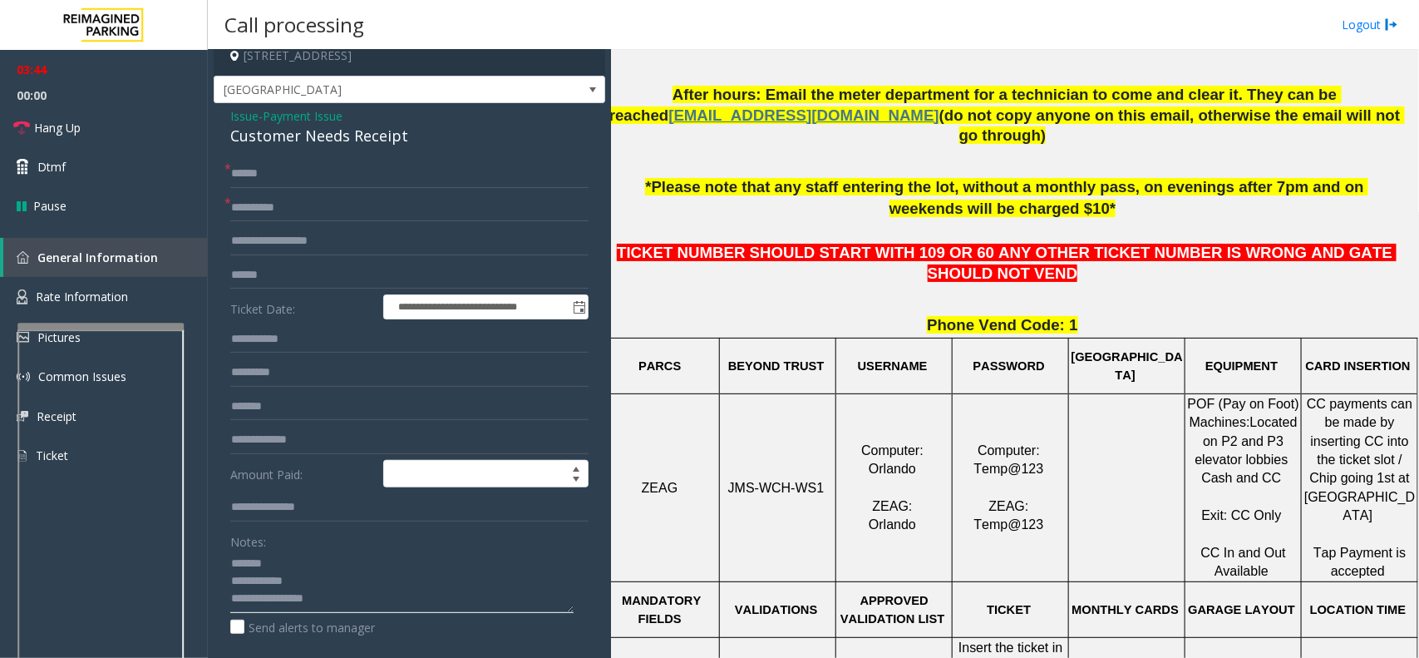
scroll to position [1, 0]
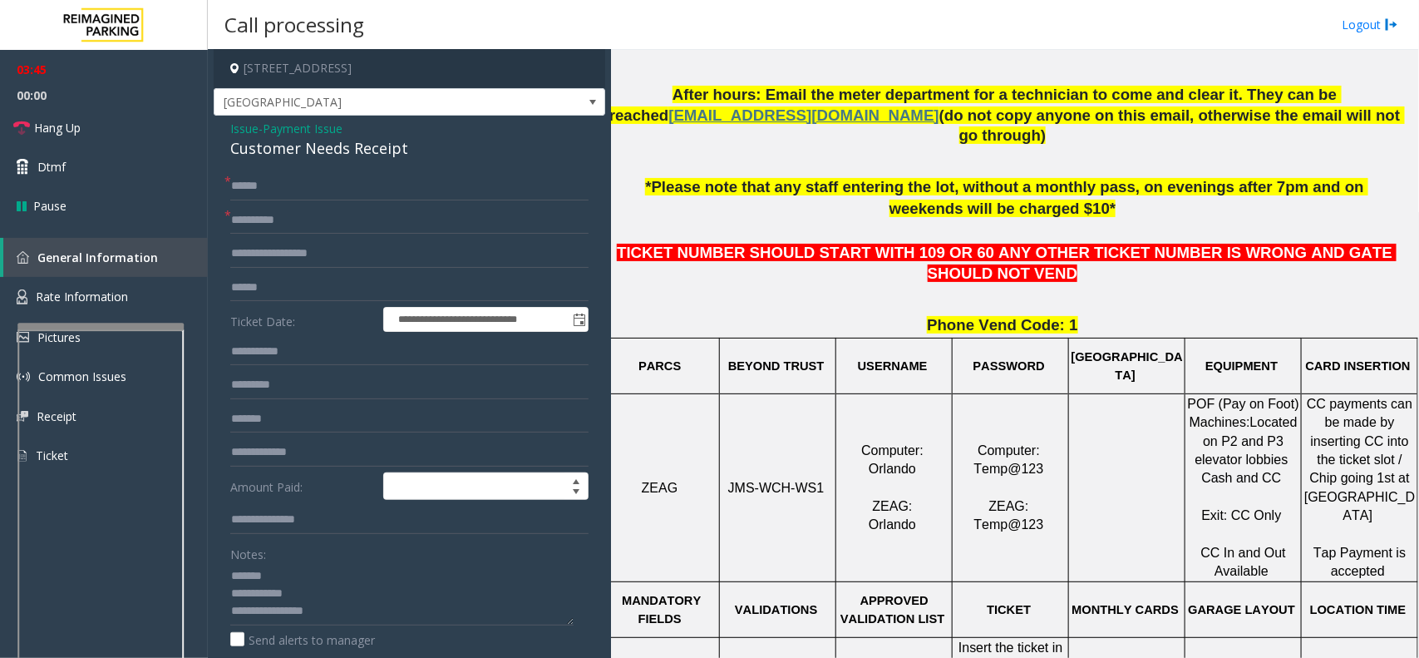
click at [287, 150] on div "Customer Needs Receipt" at bounding box center [409, 148] width 358 height 22
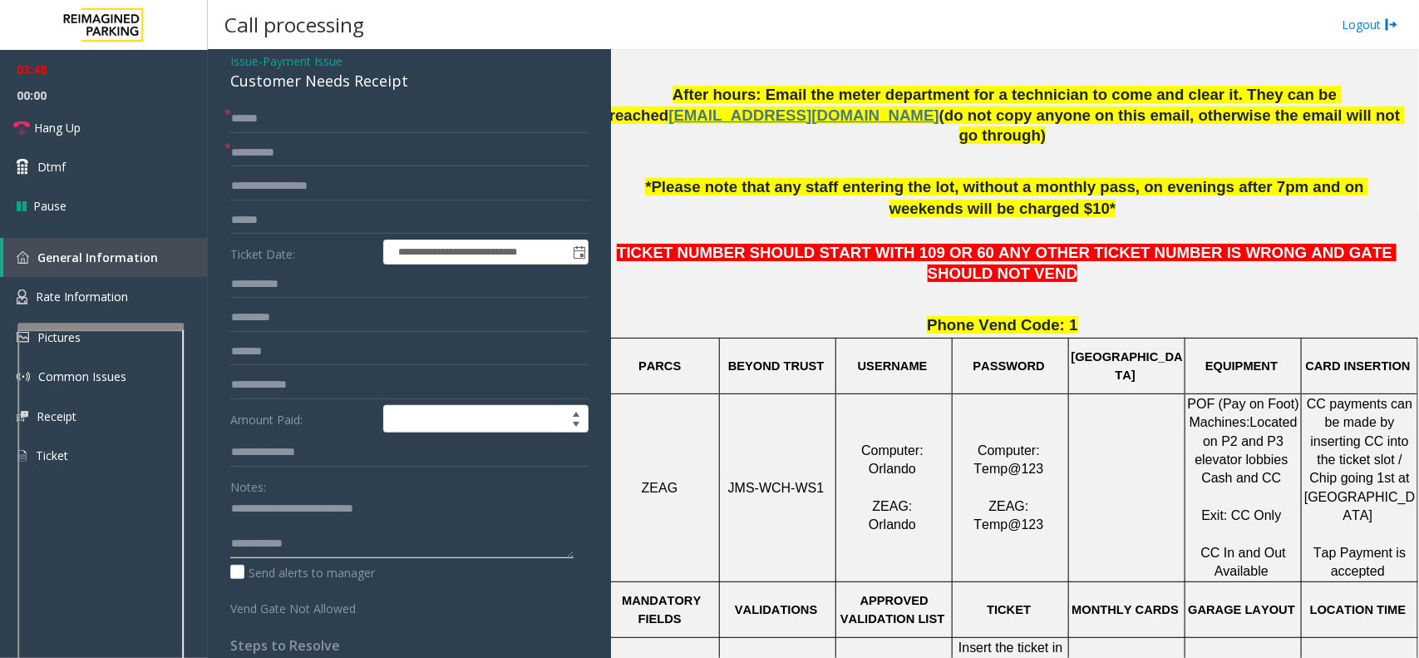
scroll to position [105, 0]
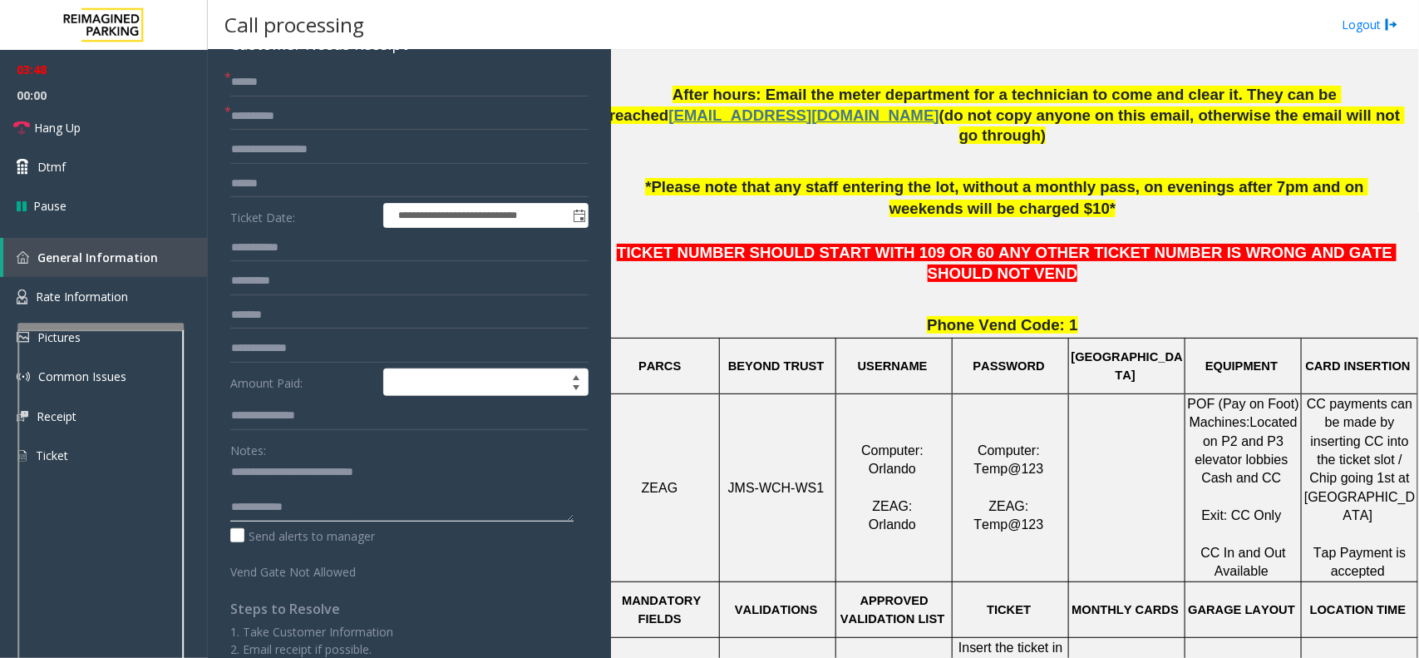
click at [318, 491] on textarea at bounding box center [401, 490] width 343 height 62
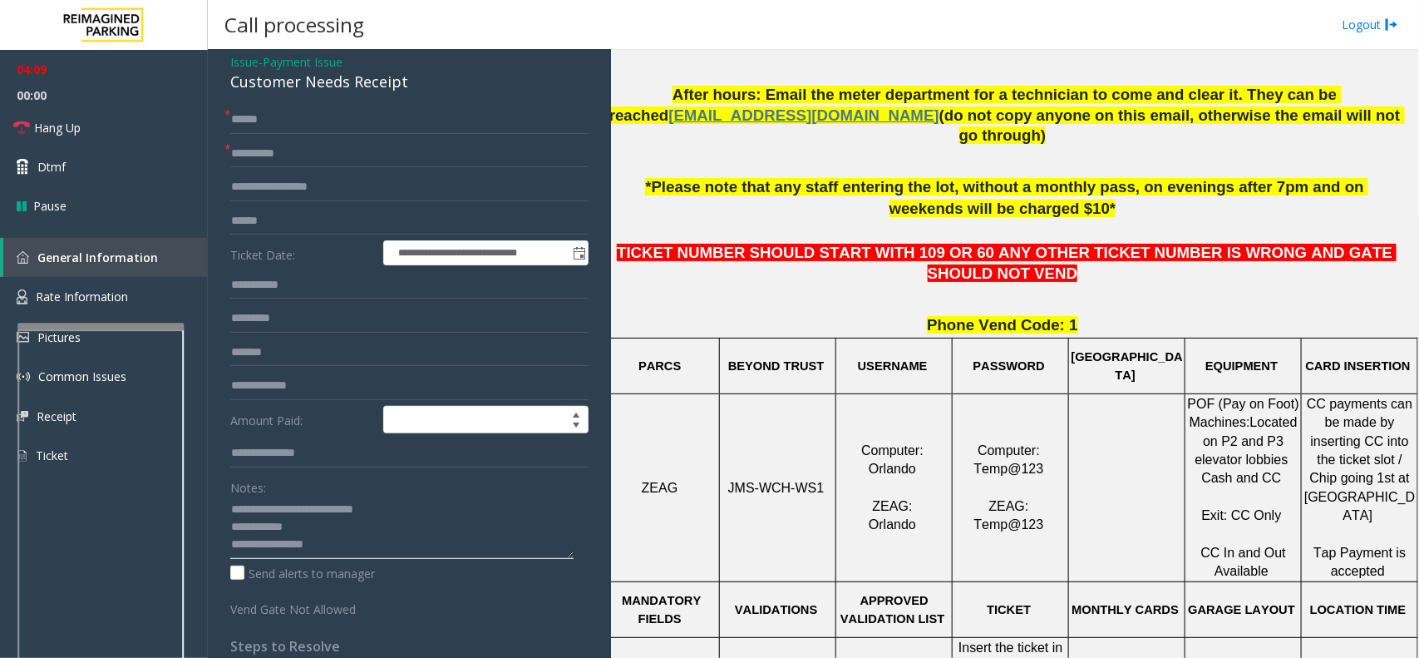
scroll to position [104, 0]
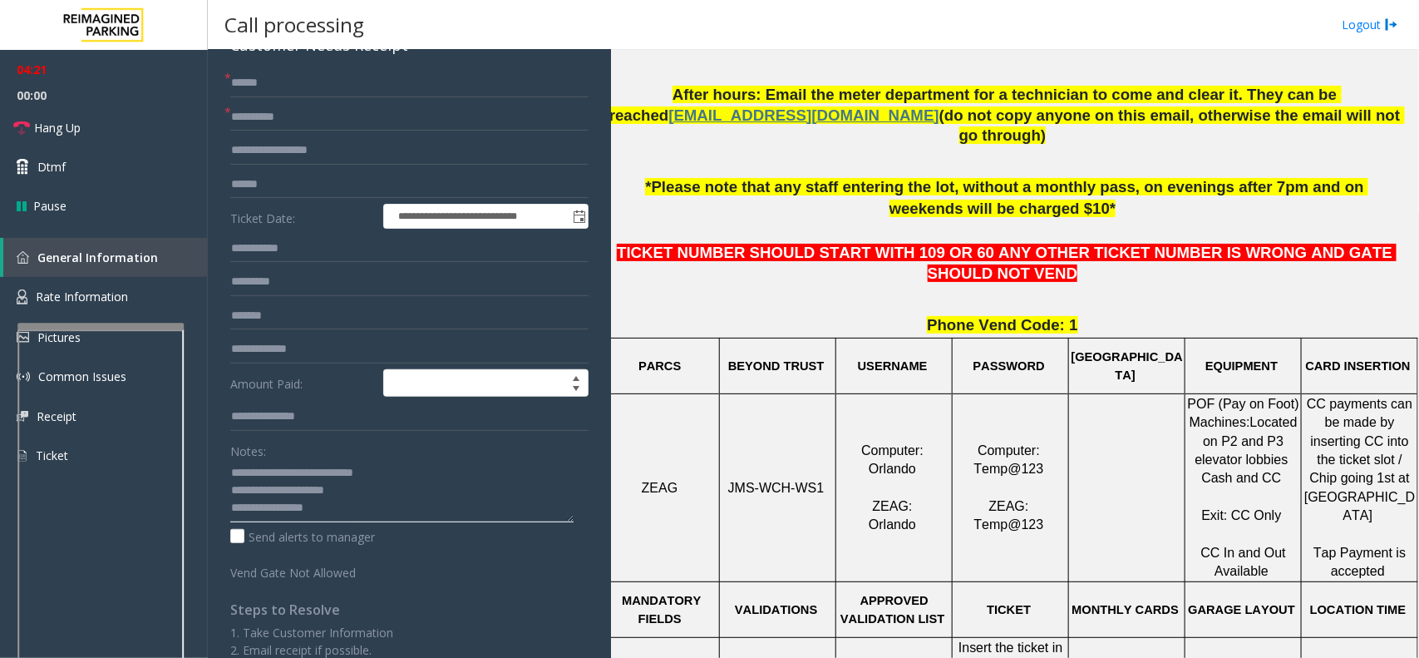
click at [380, 493] on textarea at bounding box center [401, 491] width 343 height 62
click at [47, 121] on span "Hang Up" at bounding box center [57, 127] width 47 height 17
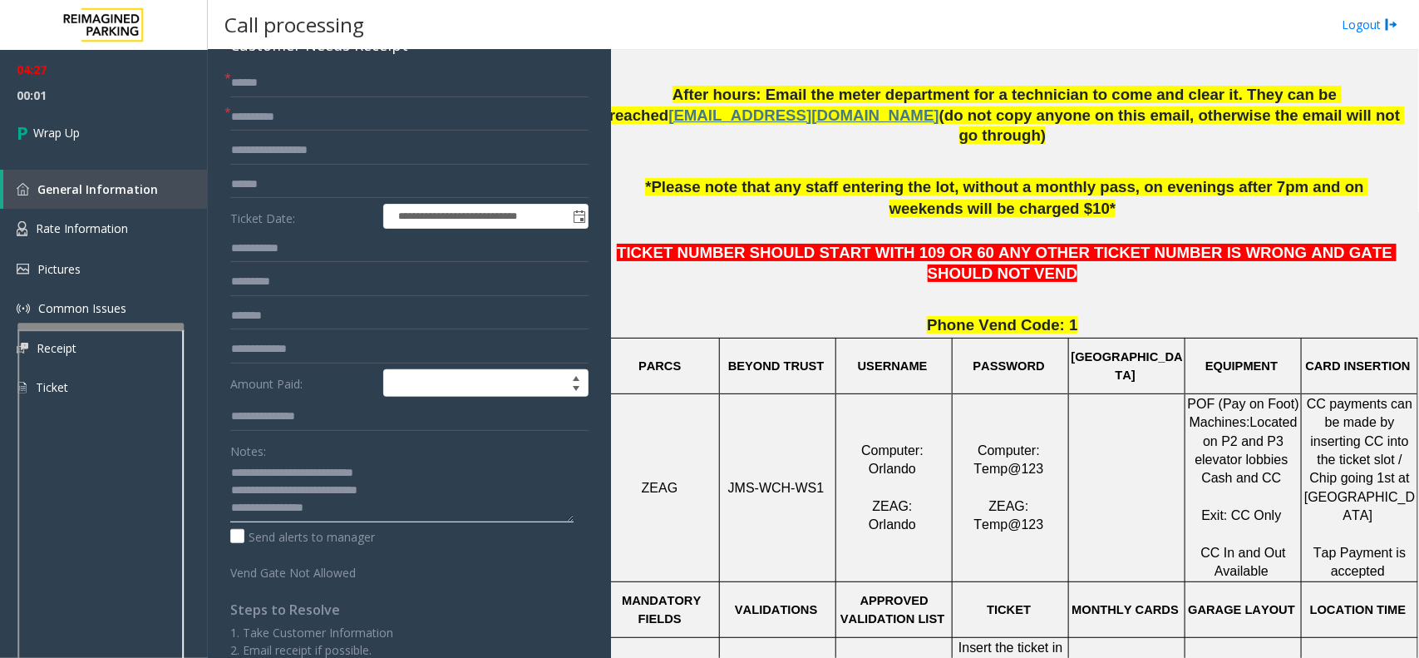
click at [424, 500] on textarea at bounding box center [401, 491] width 343 height 62
type textarea "**********"
click at [133, 146] on link "Wrap Up" at bounding box center [104, 132] width 208 height 49
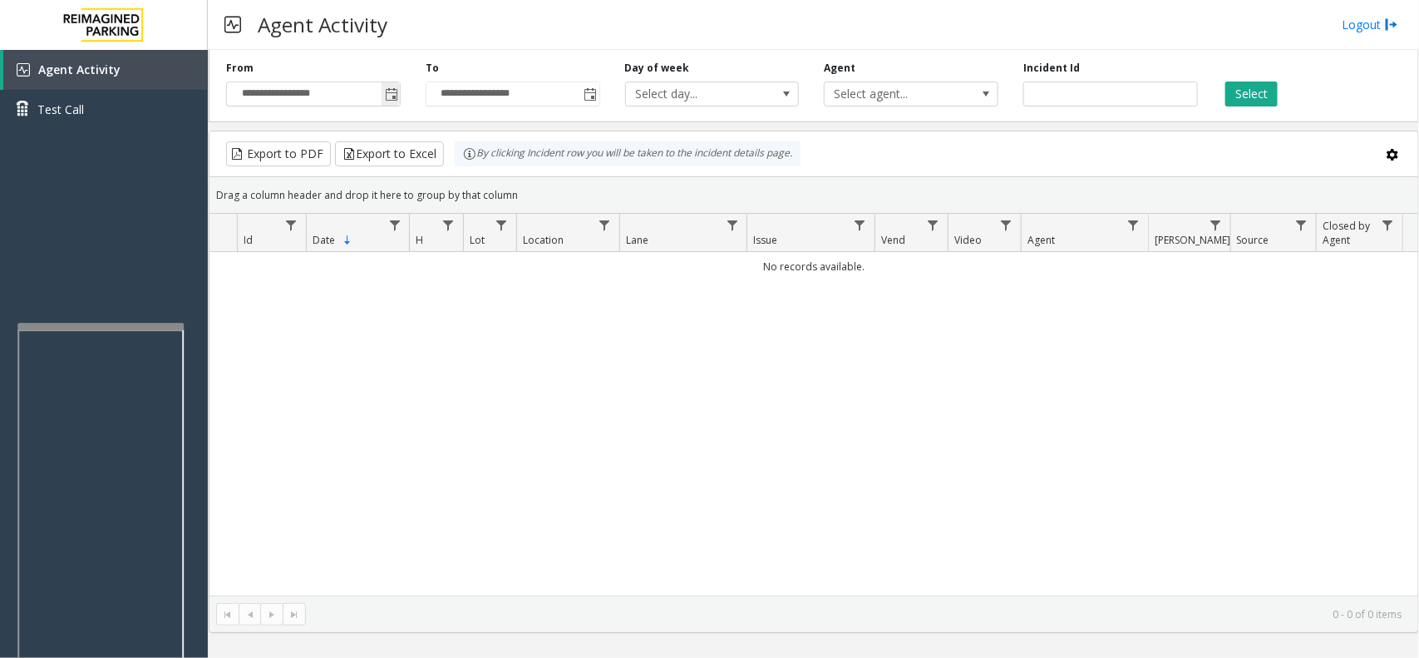
click at [389, 98] on span "Toggle popup" at bounding box center [391, 94] width 13 height 13
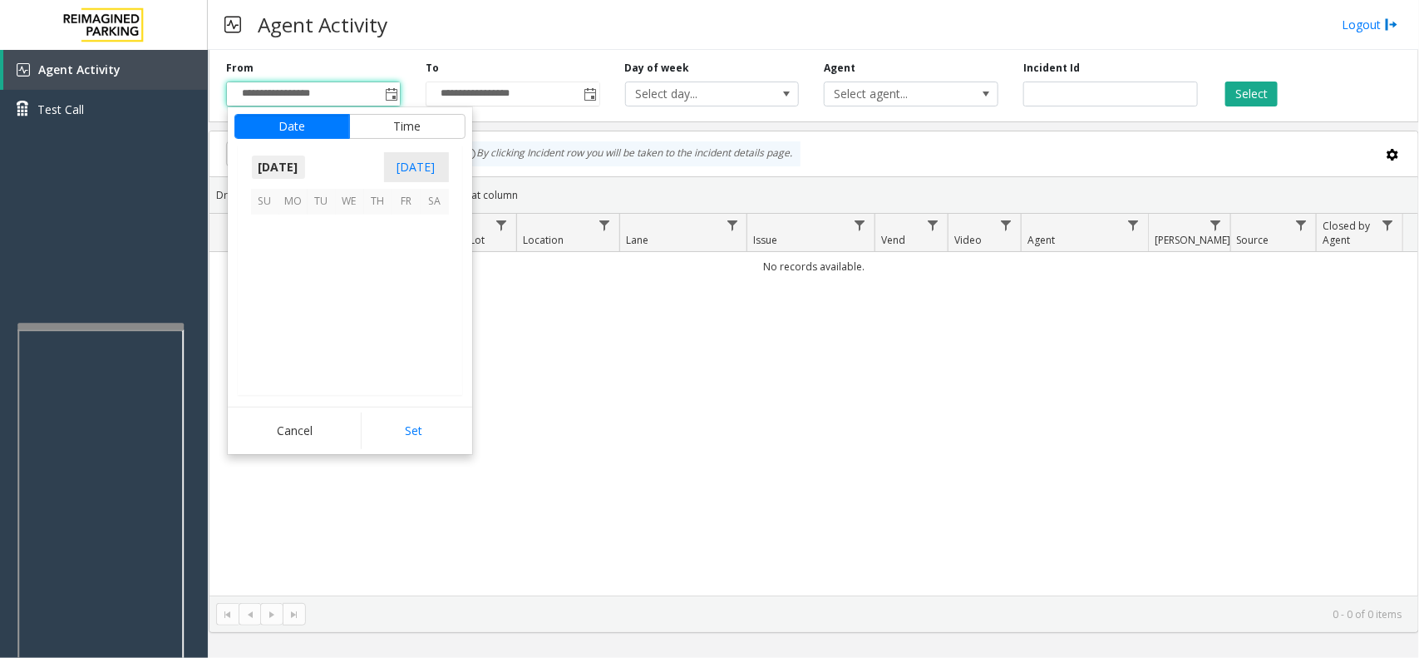
scroll to position [298292, 0]
click at [294, 225] on span "1" at bounding box center [293, 229] width 28 height 28
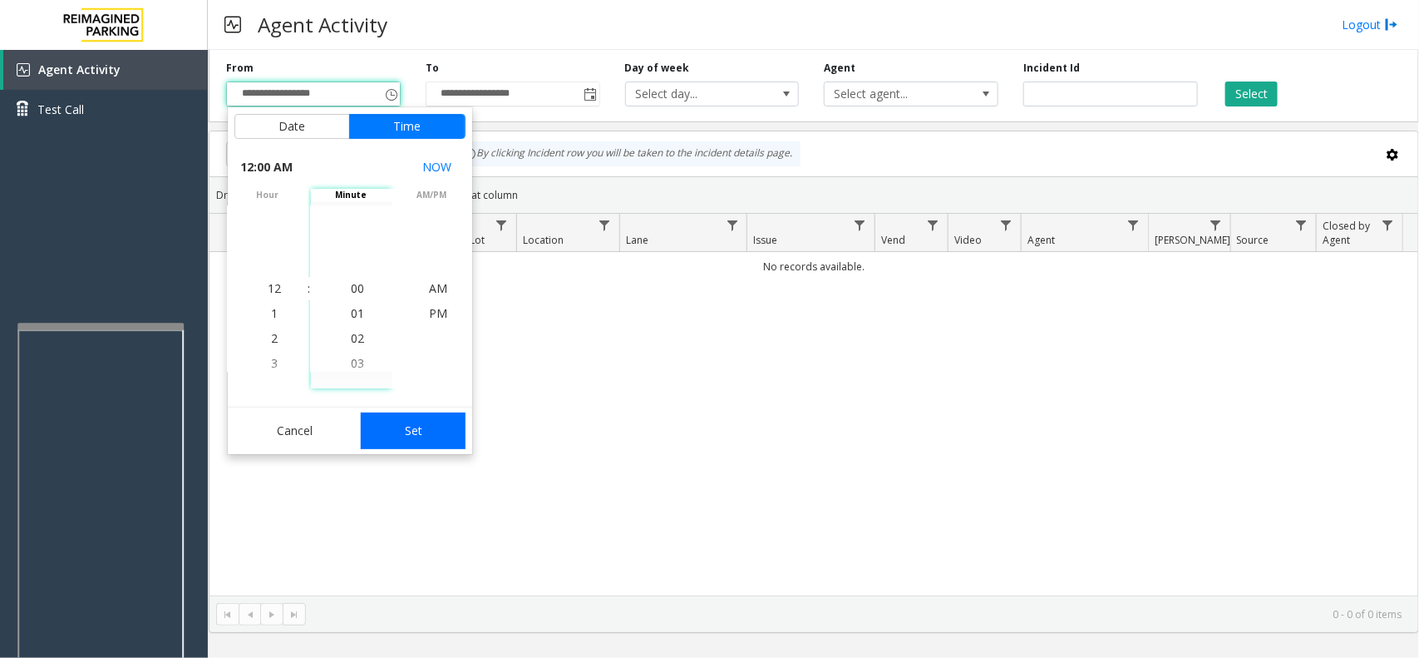
click at [401, 417] on button "Set" at bounding box center [413, 430] width 105 height 37
type input "**********"
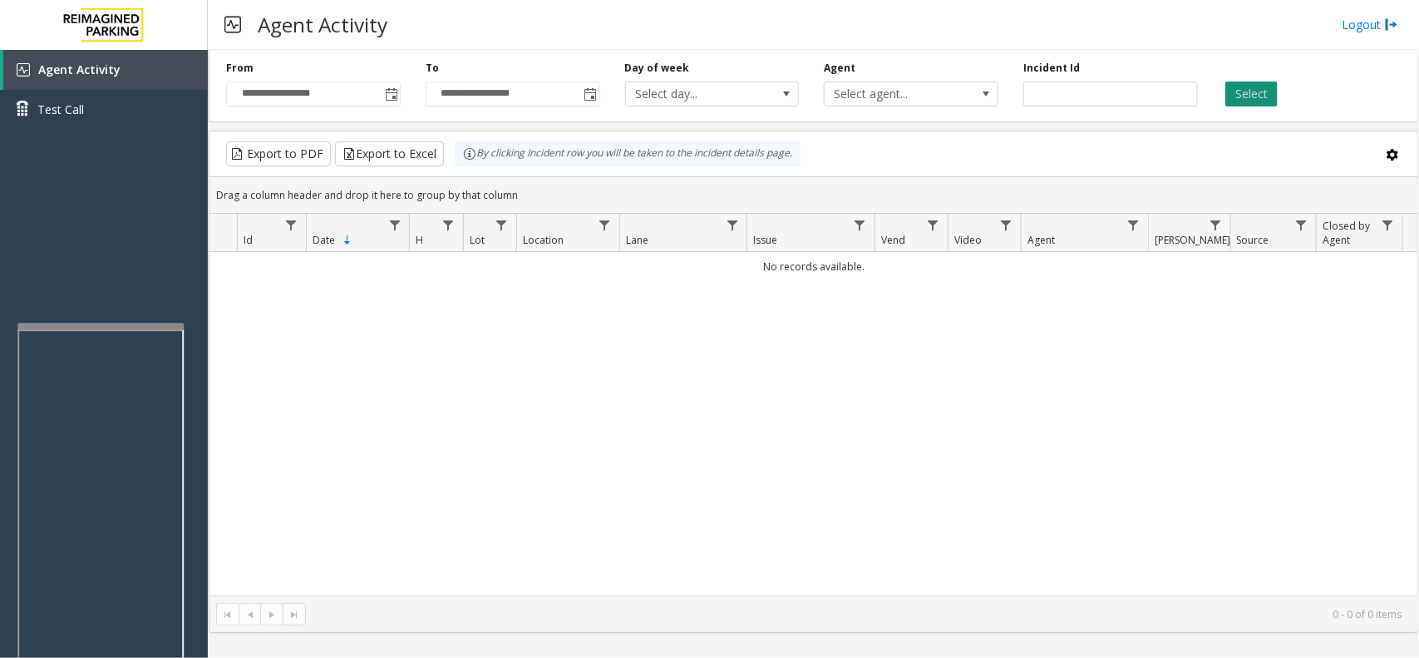
click at [1254, 97] on button "Select" at bounding box center [1252, 93] width 52 height 25
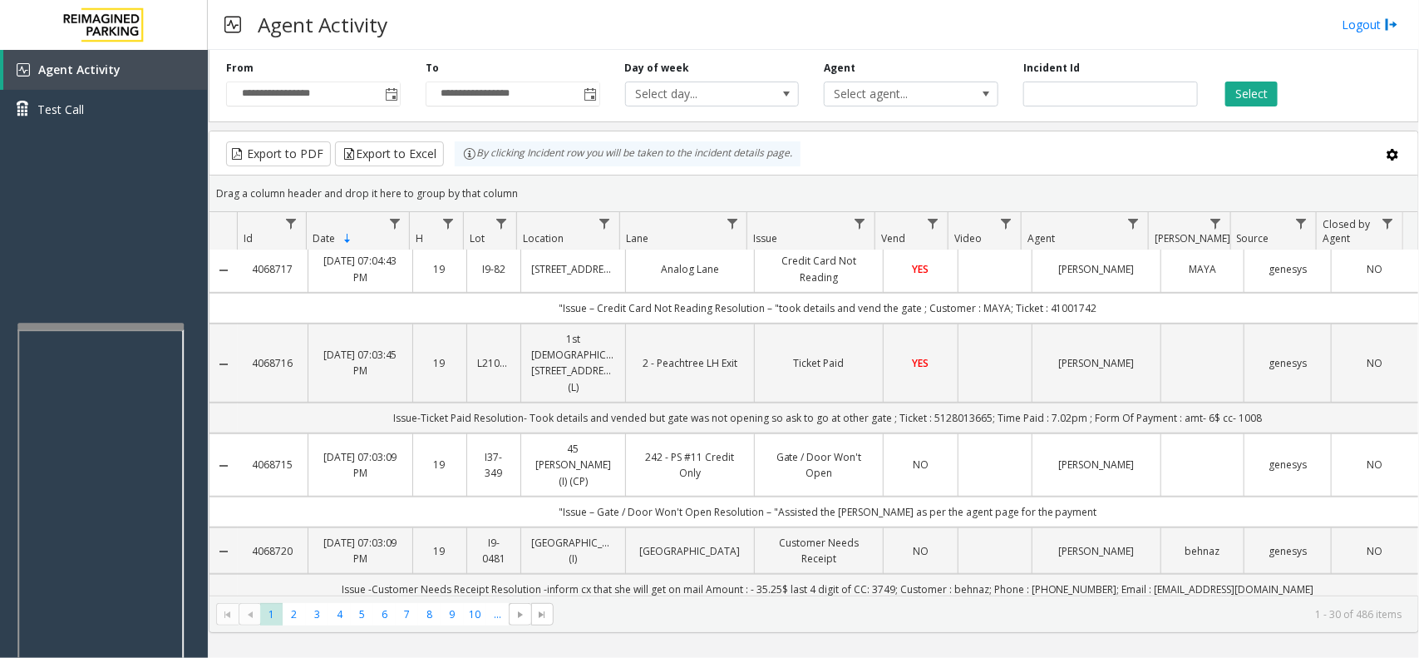
scroll to position [416, 0]
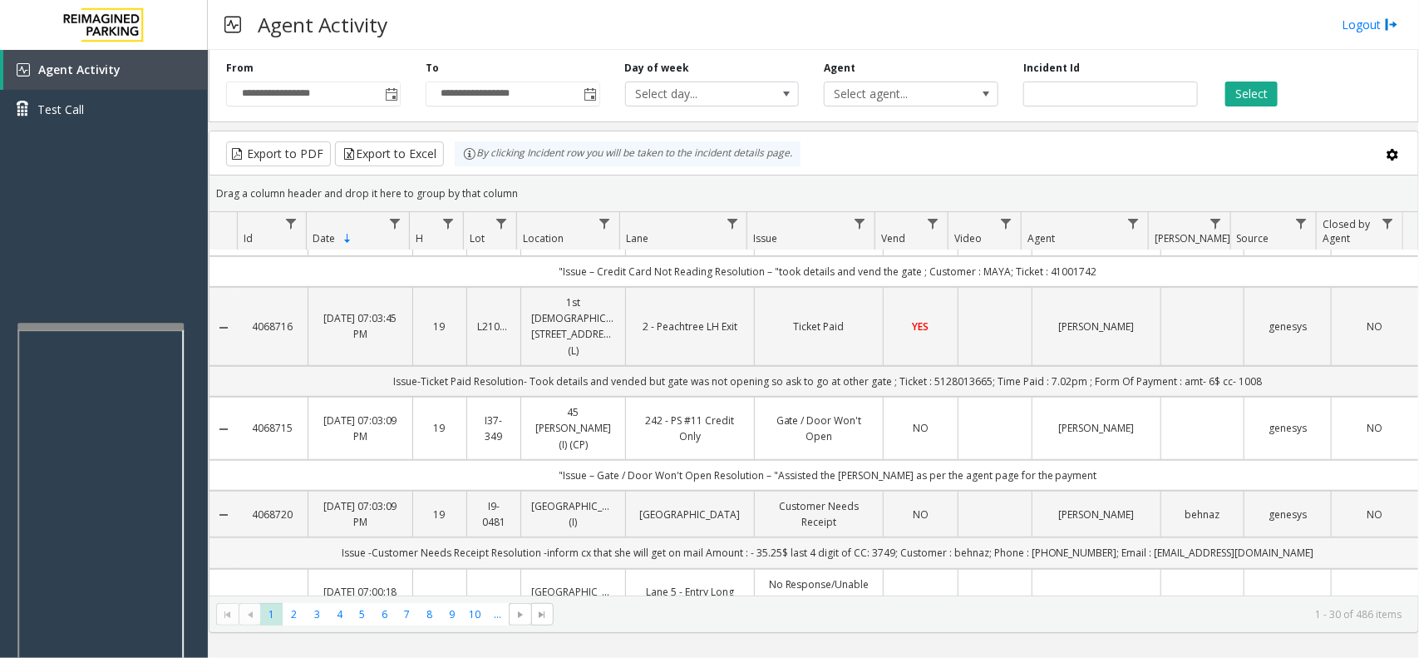
click at [1077, 537] on td "Issue -Customer Needs Receipt Resolution -inform cx that she will get on mail A…" at bounding box center [828, 552] width 1181 height 31
copy td "4166907389"
click at [1183, 537] on td "Issue -Customer Needs Receipt Resolution -inform cx that she will get on mail A…" at bounding box center [828, 552] width 1181 height 31
click at [1189, 537] on td "Issue -Customer Needs Receipt Resolution -inform cx that she will get on mail A…" at bounding box center [828, 552] width 1181 height 31
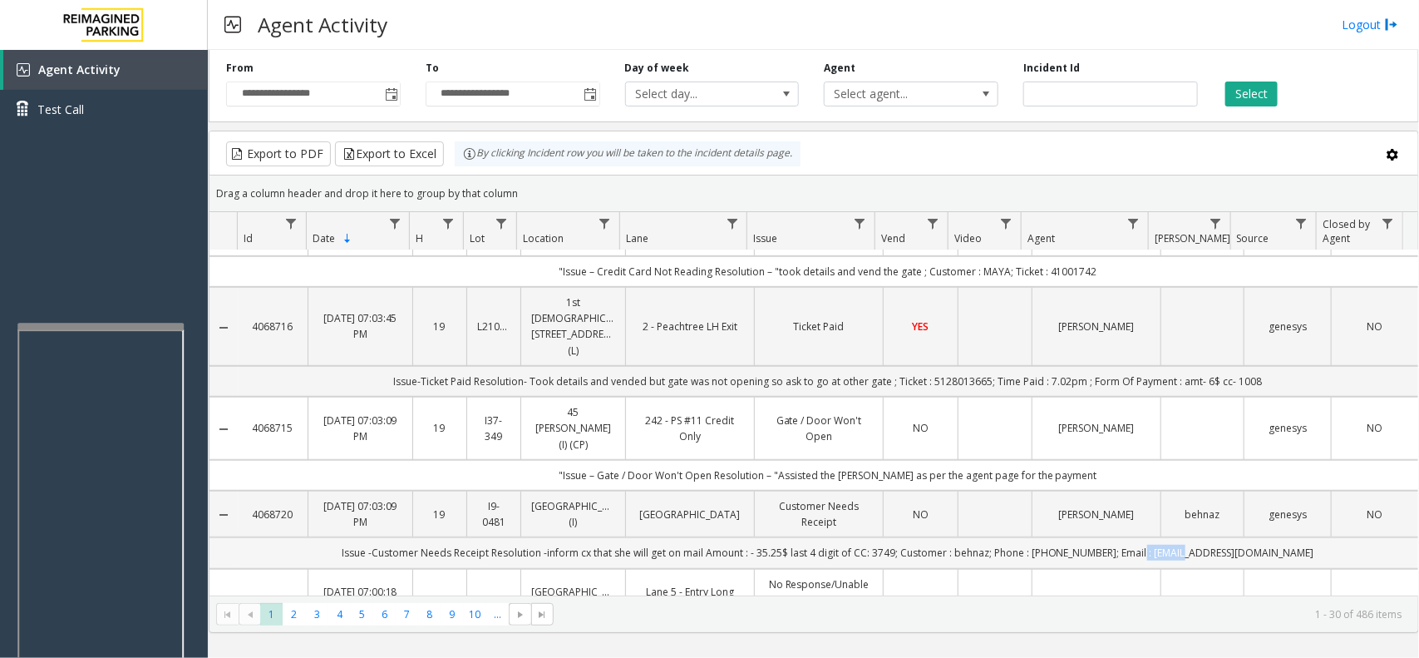
click at [1189, 537] on td "Issue -Customer Needs Receipt Resolution -inform cx that she will get on mail A…" at bounding box center [828, 552] width 1181 height 31
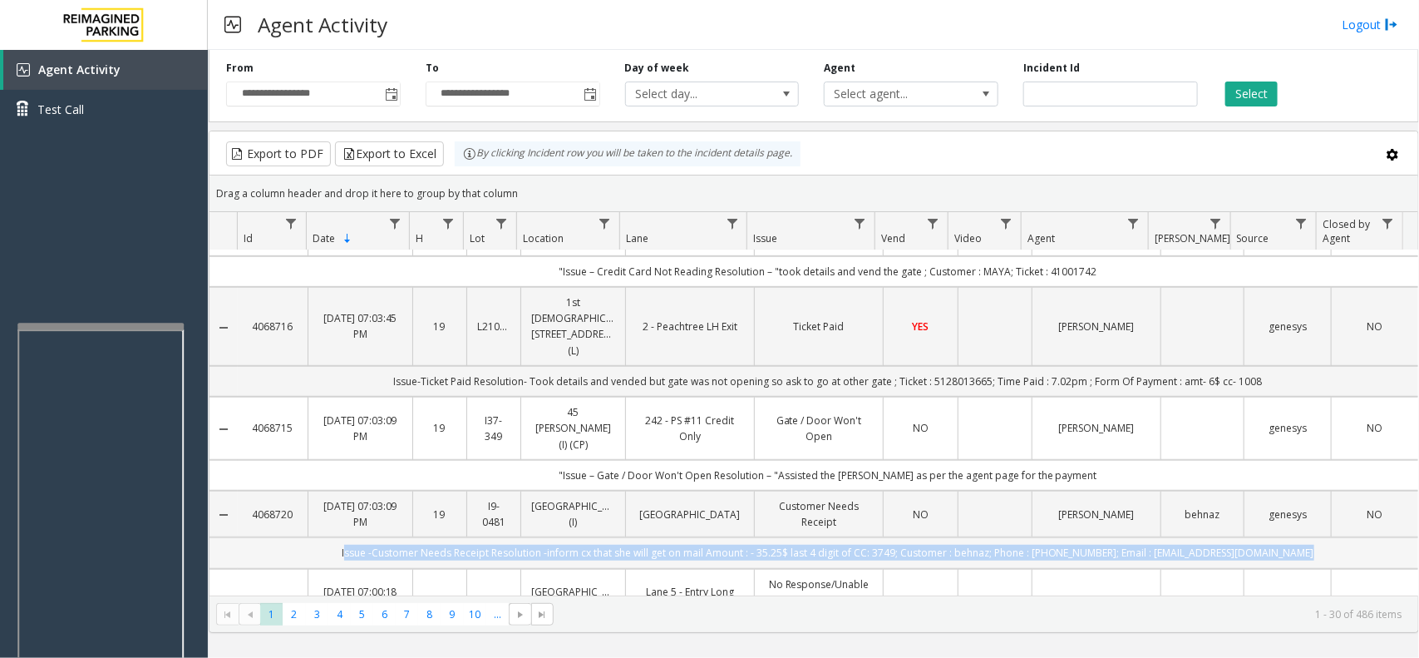
click at [1189, 537] on td "Issue -Customer Needs Receipt Resolution -inform cx that she will get on mail A…" at bounding box center [828, 552] width 1181 height 31
click at [1193, 537] on td "Issue -Customer Needs Receipt Resolution -inform cx that she will get on mail A…" at bounding box center [828, 552] width 1181 height 31
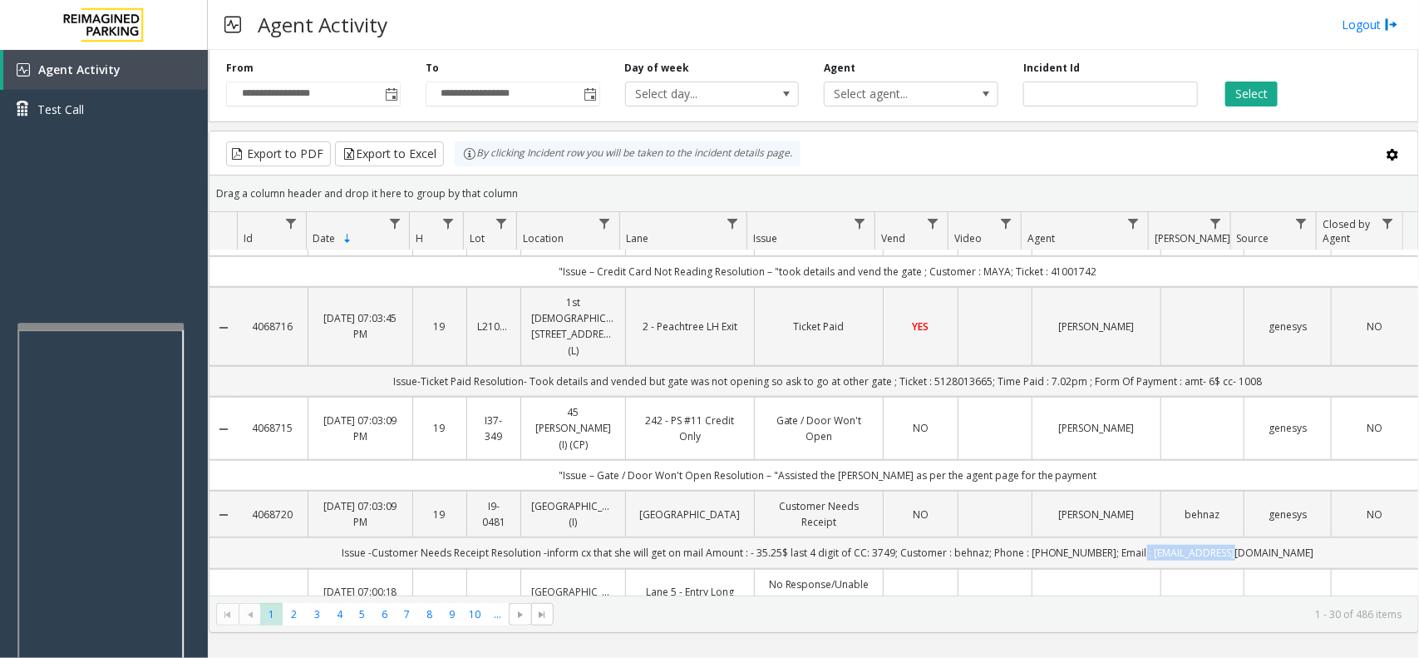
drag, startPoint x: 1251, startPoint y: 481, endPoint x: 1161, endPoint y: 486, distance: 90.8
click at [1161, 537] on td "Issue -Customer Needs Receipt Resolution -inform cx that she will get on mail A…" at bounding box center [828, 552] width 1181 height 31
copy td "behnazeva@yahoo.ca"
click at [1006, 537] on td "Issue -Customer Needs Receipt Resolution -inform cx that she will get on mail A…" at bounding box center [828, 552] width 1181 height 31
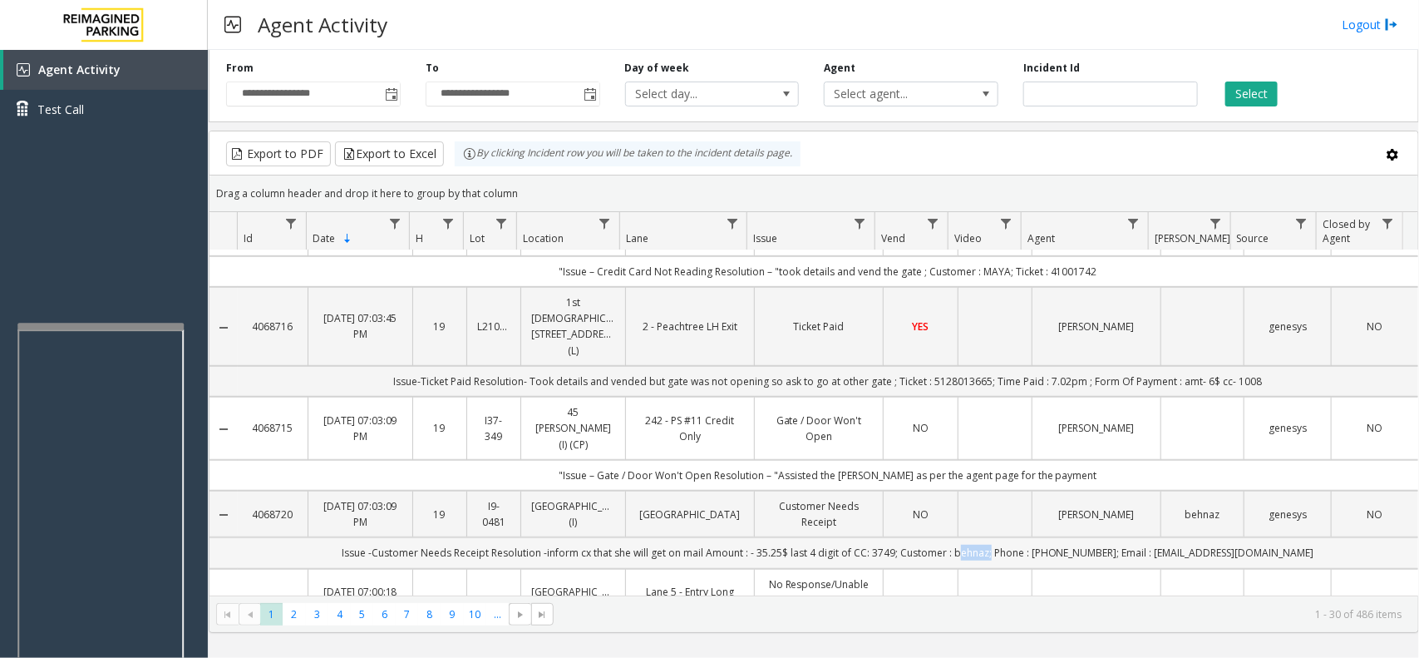
copy td "behnaz"
click at [909, 537] on td "Issue -Customer Needs Receipt Resolution -inform cx that she will get on mail A…" at bounding box center [828, 552] width 1181 height 31
copy td "3749"
drag, startPoint x: 822, startPoint y: 480, endPoint x: 795, endPoint y: 476, distance: 26.8
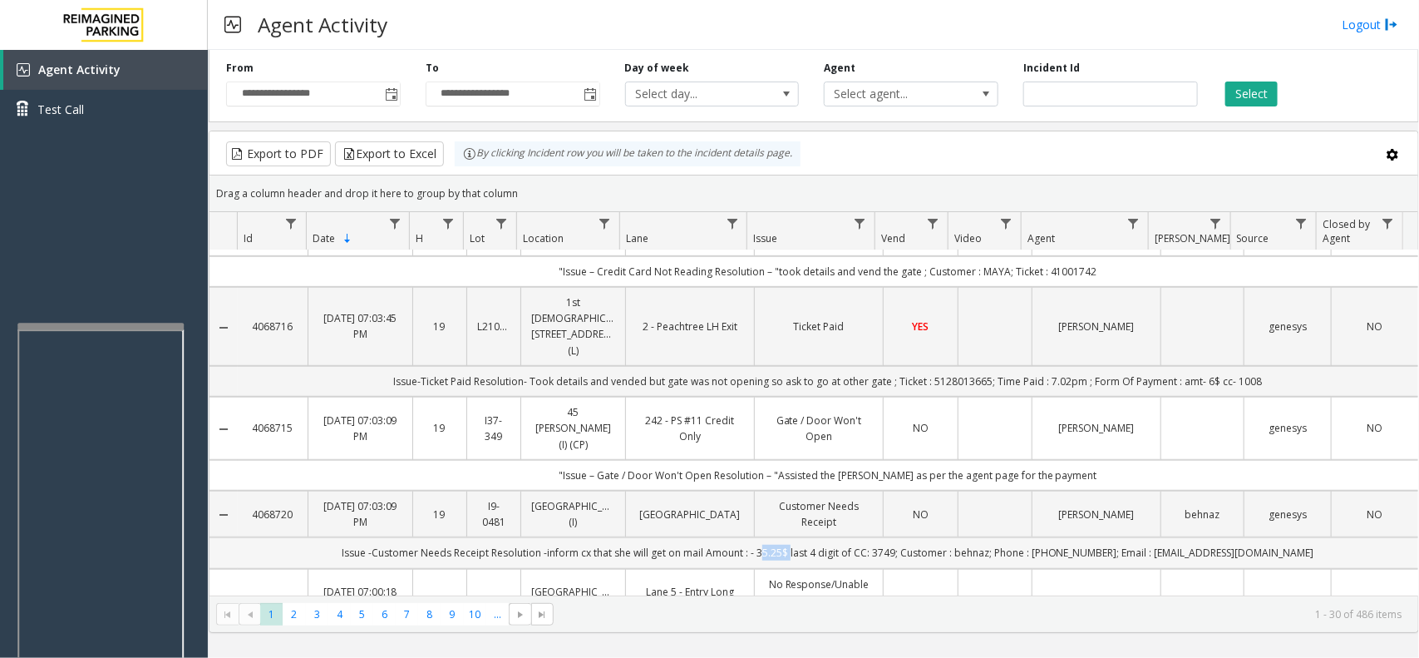
click at [795, 537] on td "Issue -Customer Needs Receipt Resolution -inform cx that she will get on mail A…" at bounding box center [828, 552] width 1181 height 31
copy td "35.25$"
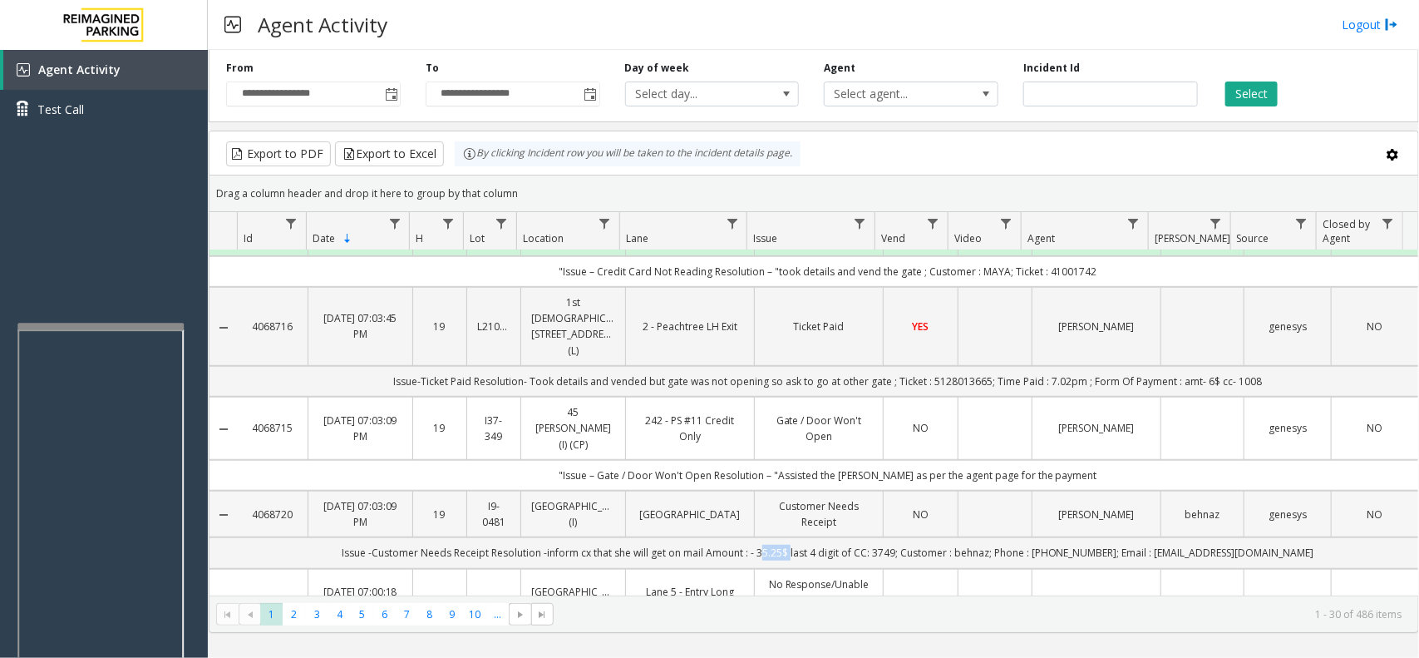
copy link "[GEOGRAPHIC_DATA] (I)"
drag, startPoint x: 609, startPoint y: 453, endPoint x: 516, endPoint y: 461, distance: 93.5
click at [521, 491] on td "[GEOGRAPHIC_DATA] (I)" at bounding box center [573, 514] width 105 height 47
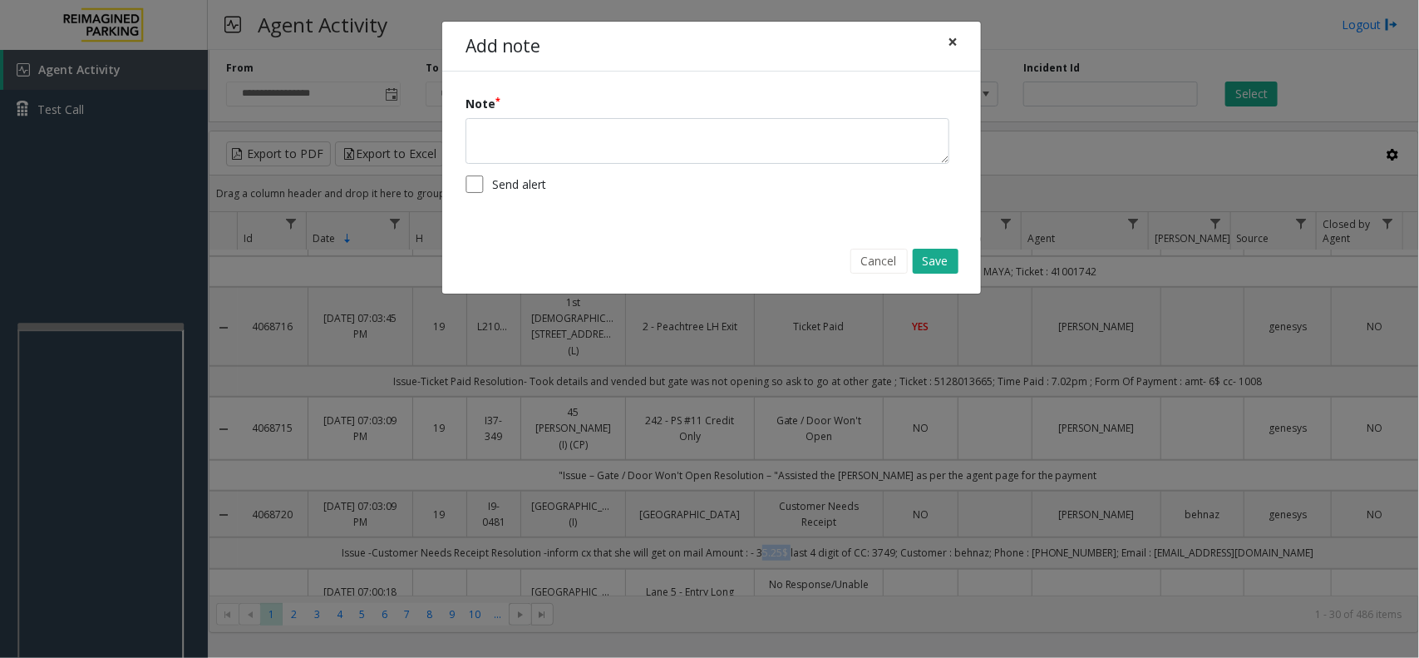
click at [952, 42] on span "×" at bounding box center [953, 41] width 10 height 23
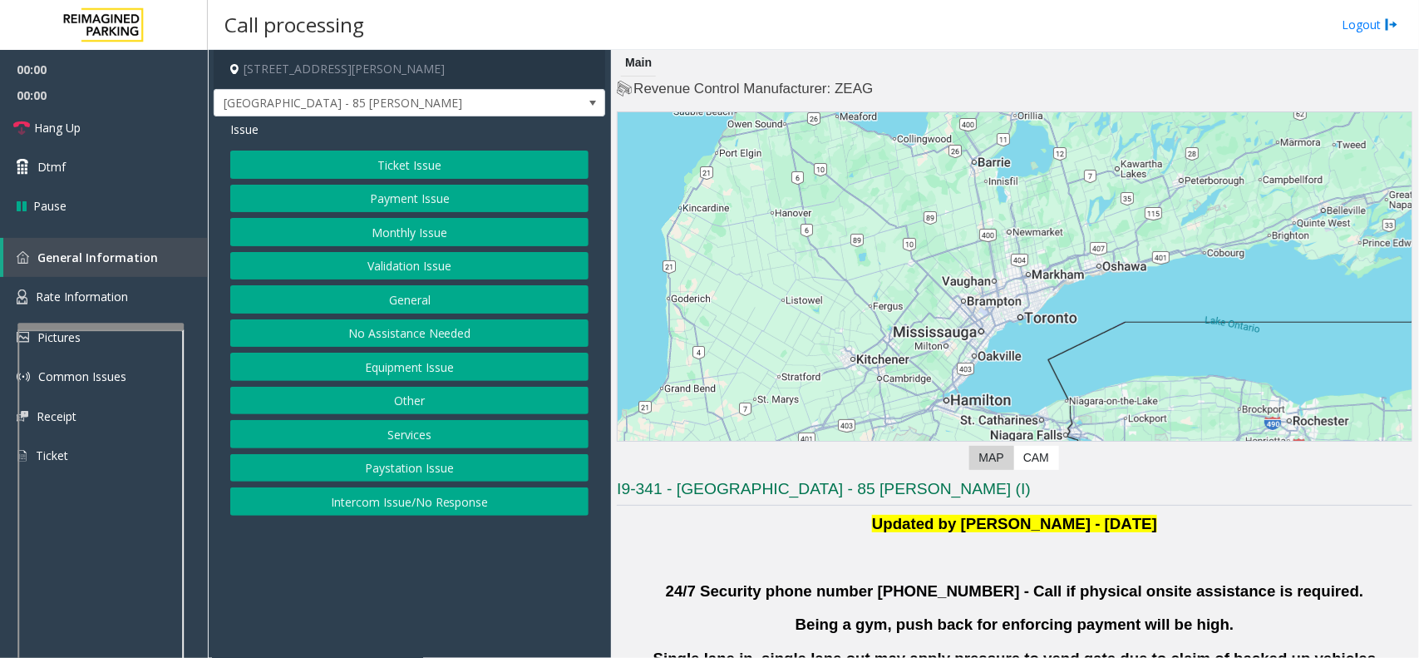
click at [434, 259] on button "Validation Issue" at bounding box center [409, 266] width 358 height 28
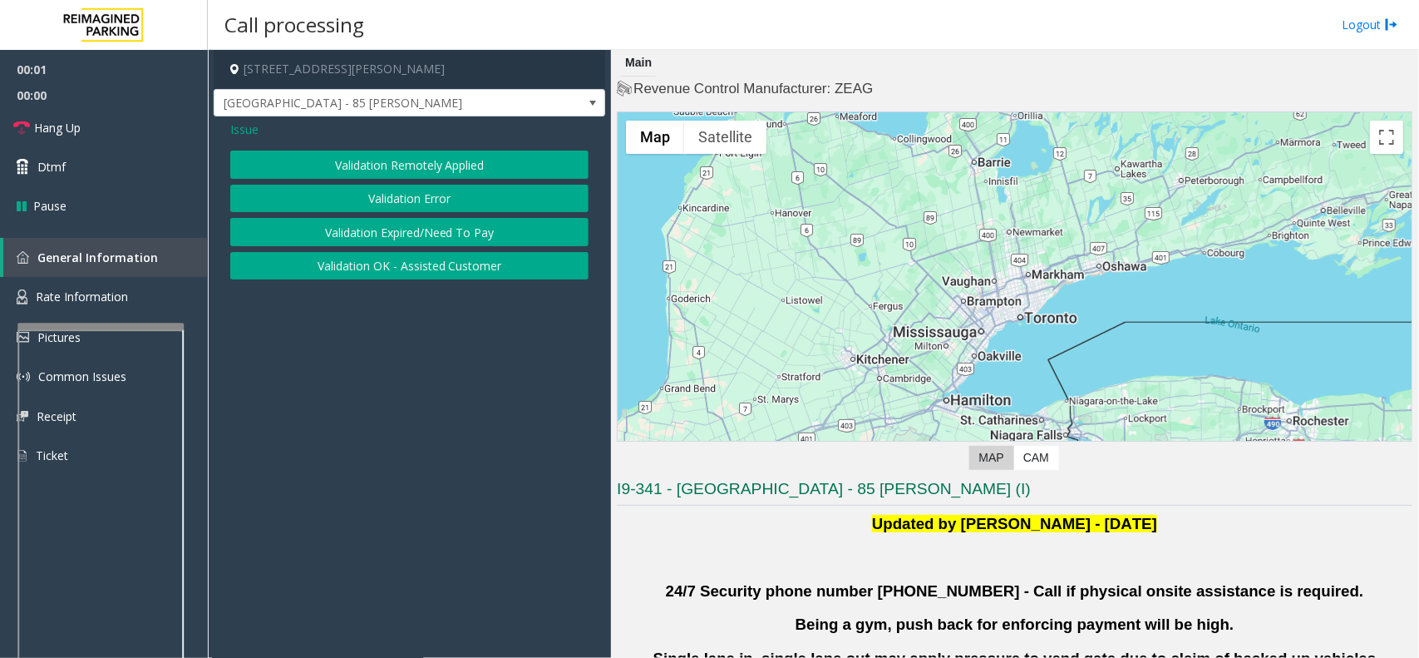
click at [429, 202] on button "Validation Error" at bounding box center [409, 199] width 358 height 28
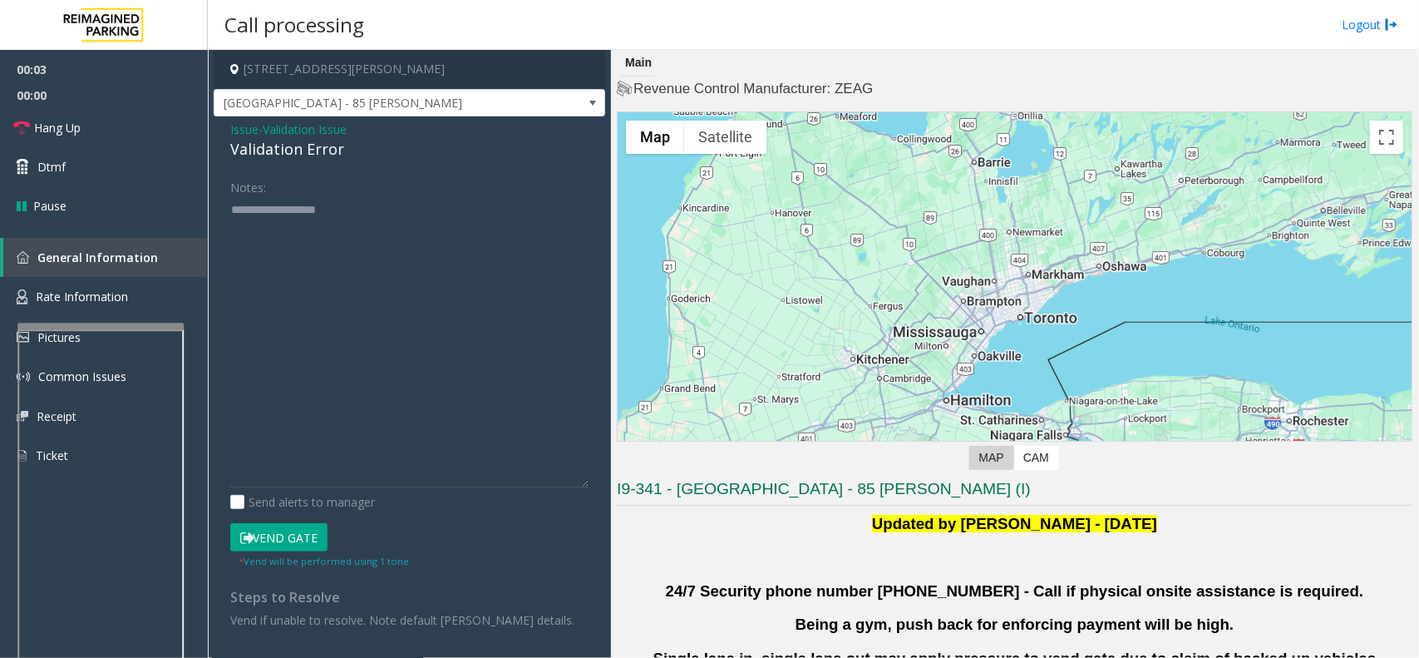
drag, startPoint x: 582, startPoint y: 252, endPoint x: 616, endPoint y: 482, distance: 232.8
click at [616, 482] on div "[STREET_ADDRESS][PERSON_NAME] [GEOGRAPHIC_DATA] - 85 [PERSON_NAME] Issue - Vali…" at bounding box center [813, 354] width 1211 height 608
click at [339, 267] on textarea at bounding box center [409, 341] width 358 height 291
drag, startPoint x: 333, startPoint y: 279, endPoint x: 294, endPoint y: 272, distance: 40.6
click at [294, 272] on textarea at bounding box center [409, 341] width 358 height 291
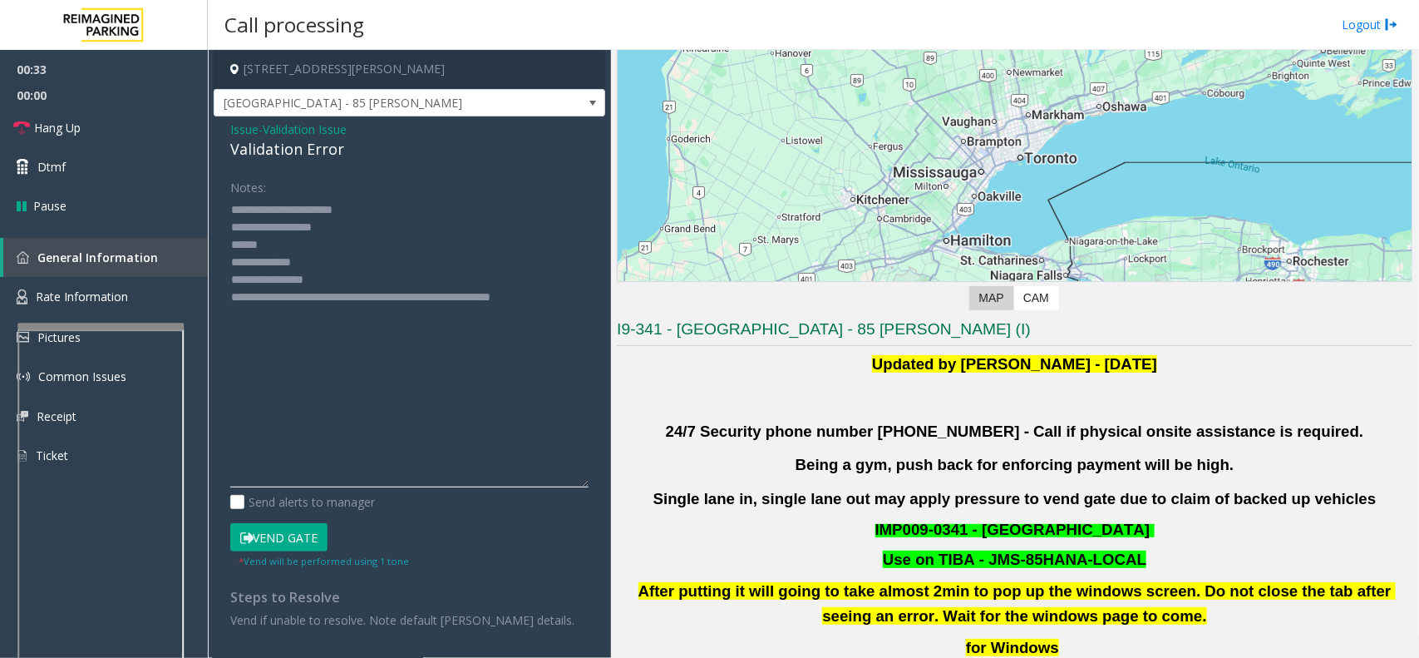
scroll to position [520, 0]
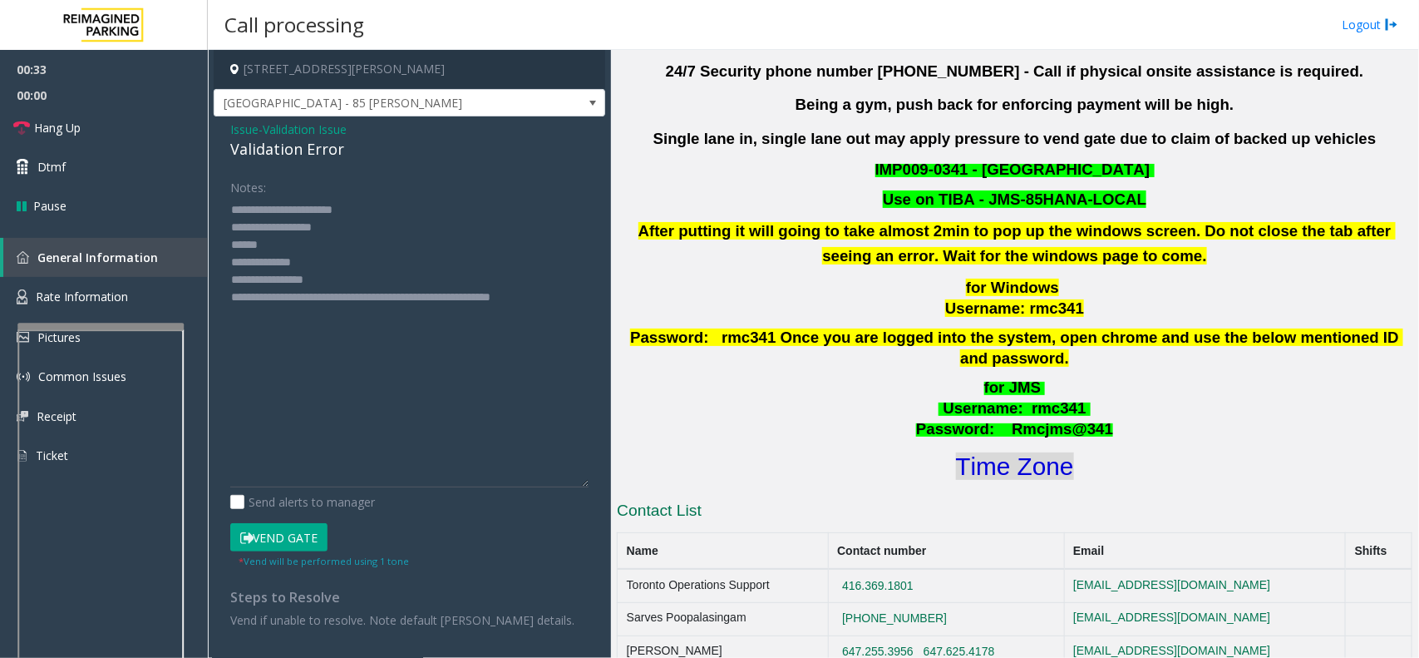
click at [1054, 456] on font "Time Zone" at bounding box center [1015, 465] width 118 height 27
drag, startPoint x: 334, startPoint y: 279, endPoint x: 296, endPoint y: 274, distance: 38.5
click at [296, 274] on textarea at bounding box center [409, 341] width 358 height 291
click at [348, 271] on textarea at bounding box center [409, 341] width 358 height 291
click at [326, 244] on textarea at bounding box center [409, 341] width 358 height 291
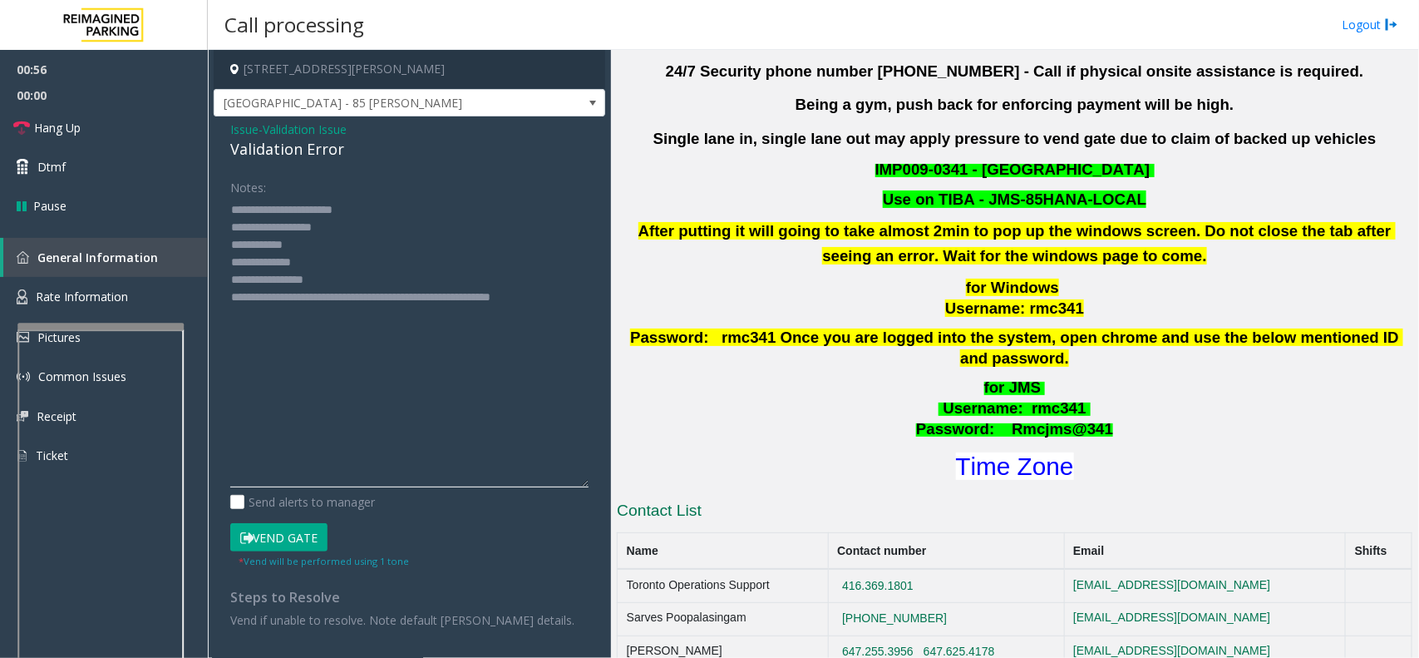
drag, startPoint x: 312, startPoint y: 241, endPoint x: 270, endPoint y: 248, distance: 42.1
click at [270, 248] on textarea at bounding box center [409, 341] width 358 height 291
type textarea "**********"
drag, startPoint x: 284, startPoint y: 246, endPoint x: 225, endPoint y: 301, distance: 81.2
click at [225, 301] on div "Notes: Send alerts to manager Vend Gate * Vend will be performed using 1 tone S…" at bounding box center [409, 401] width 383 height 456
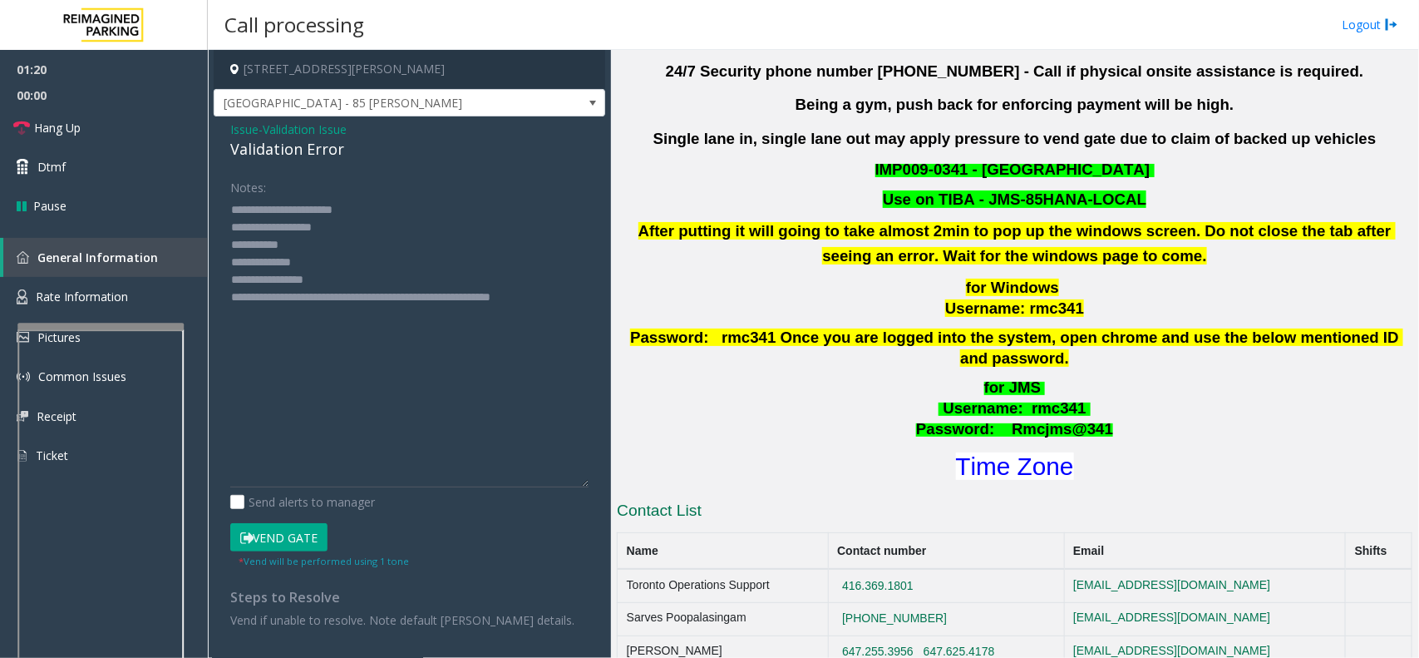
click at [312, 532] on button "Vend Gate" at bounding box center [278, 537] width 97 height 28
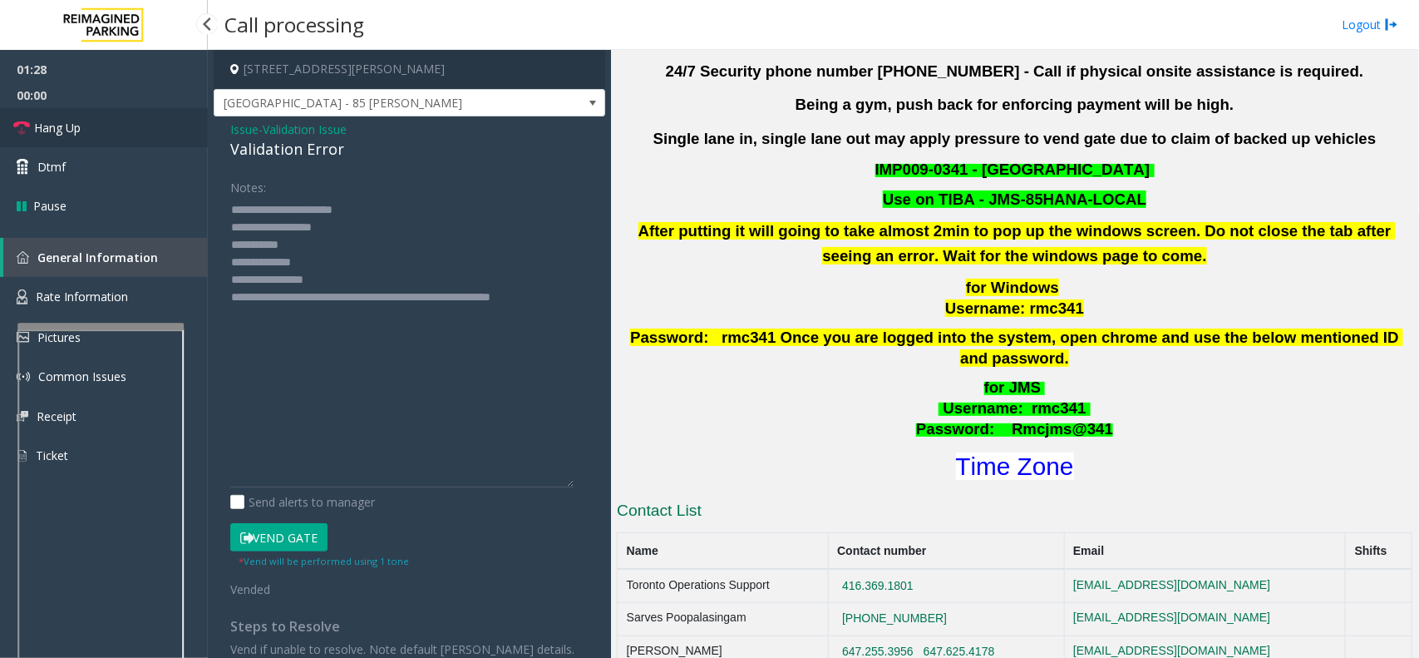
click at [127, 138] on link "Hang Up" at bounding box center [104, 127] width 208 height 39
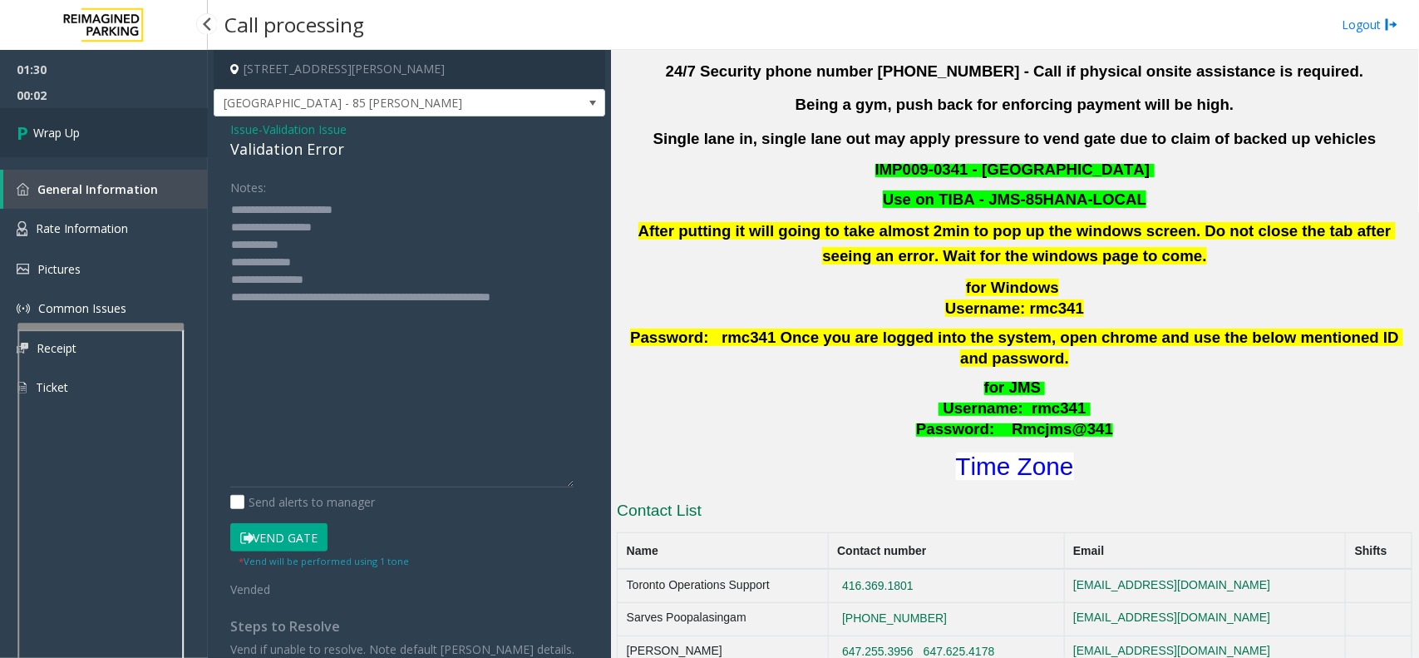
click at [131, 140] on link "Wrap Up" at bounding box center [104, 132] width 208 height 49
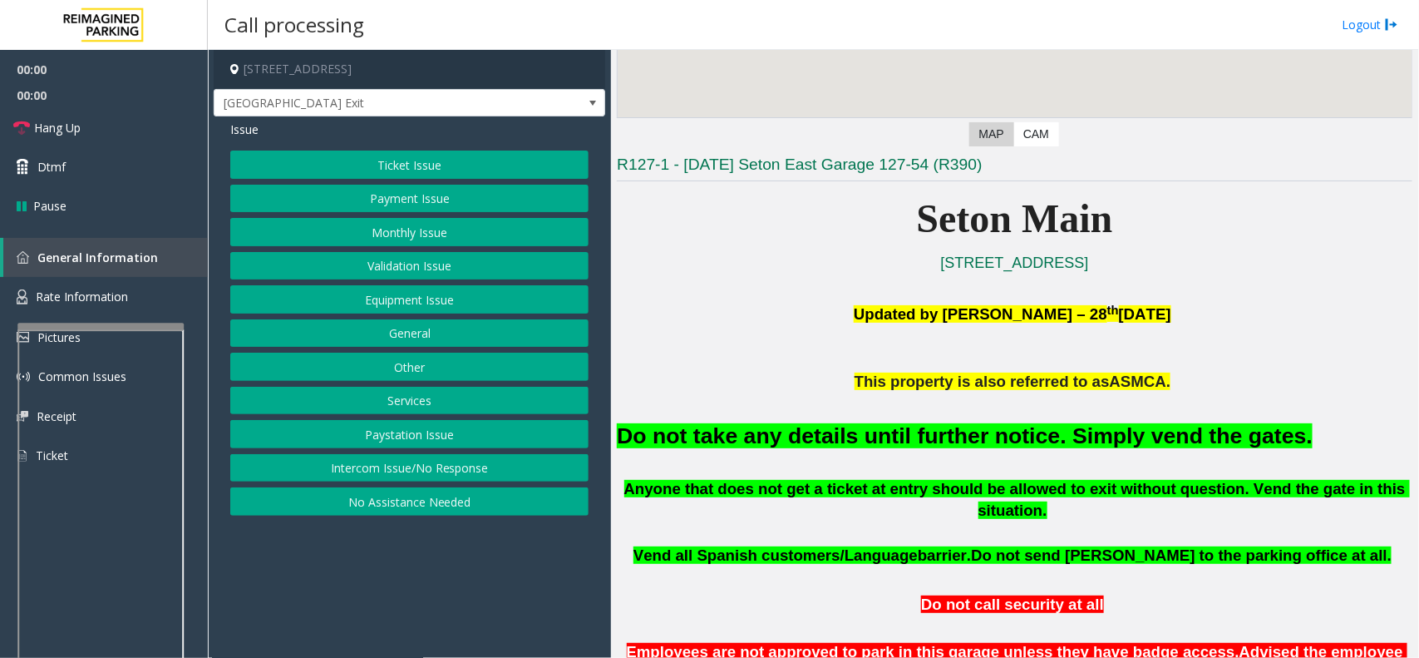
scroll to position [312, 0]
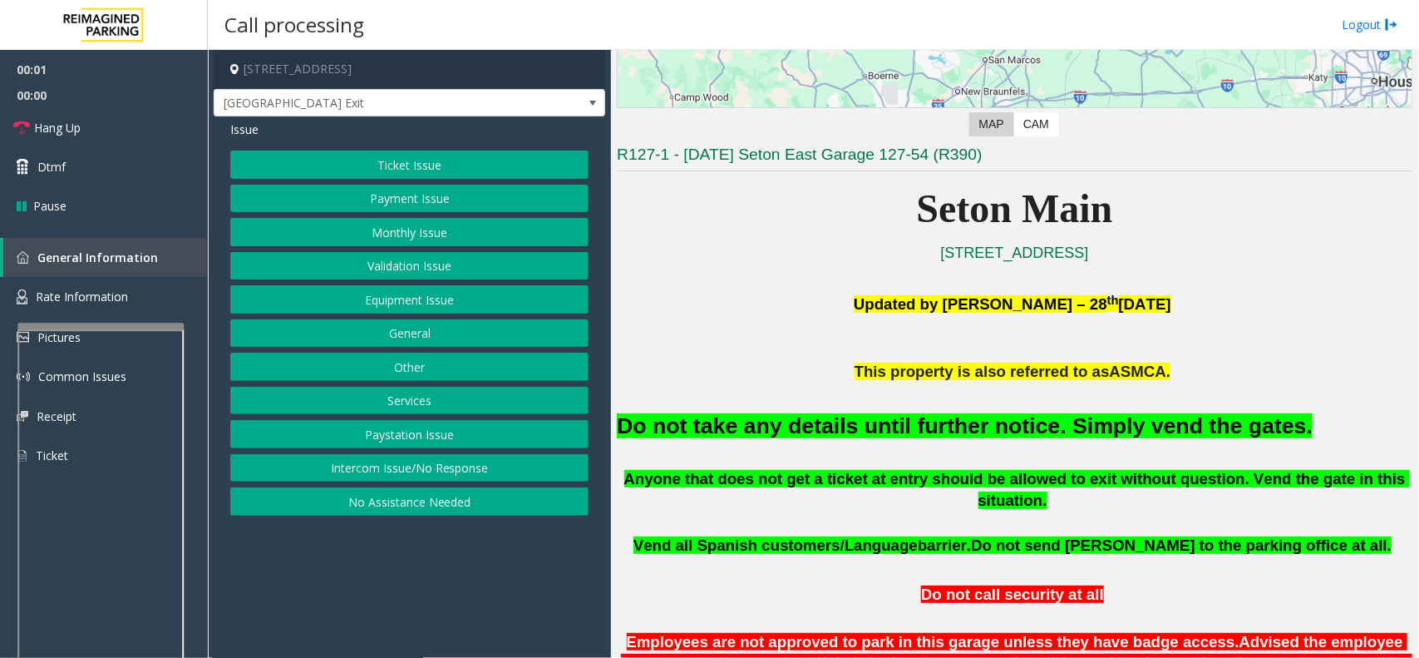
click at [488, 300] on button "Equipment Issue" at bounding box center [409, 299] width 358 height 28
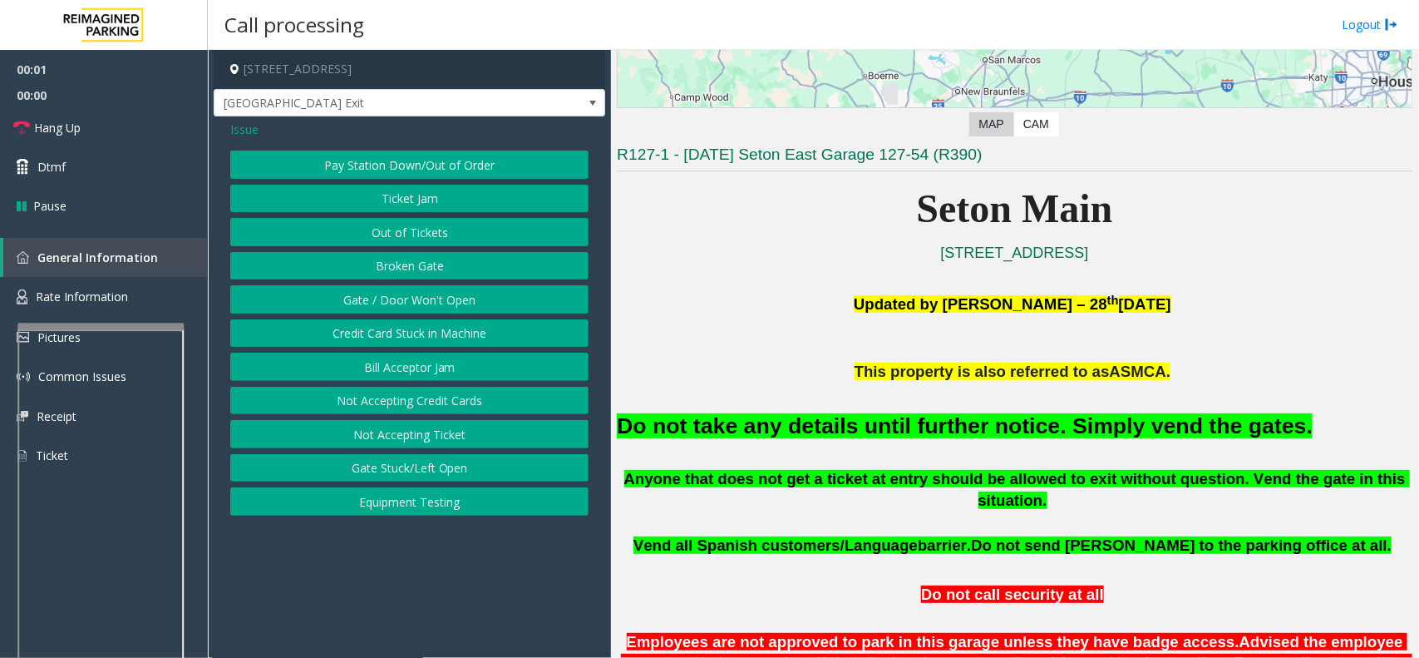
click at [488, 300] on button "Gate / Door Won't Open" at bounding box center [409, 299] width 358 height 28
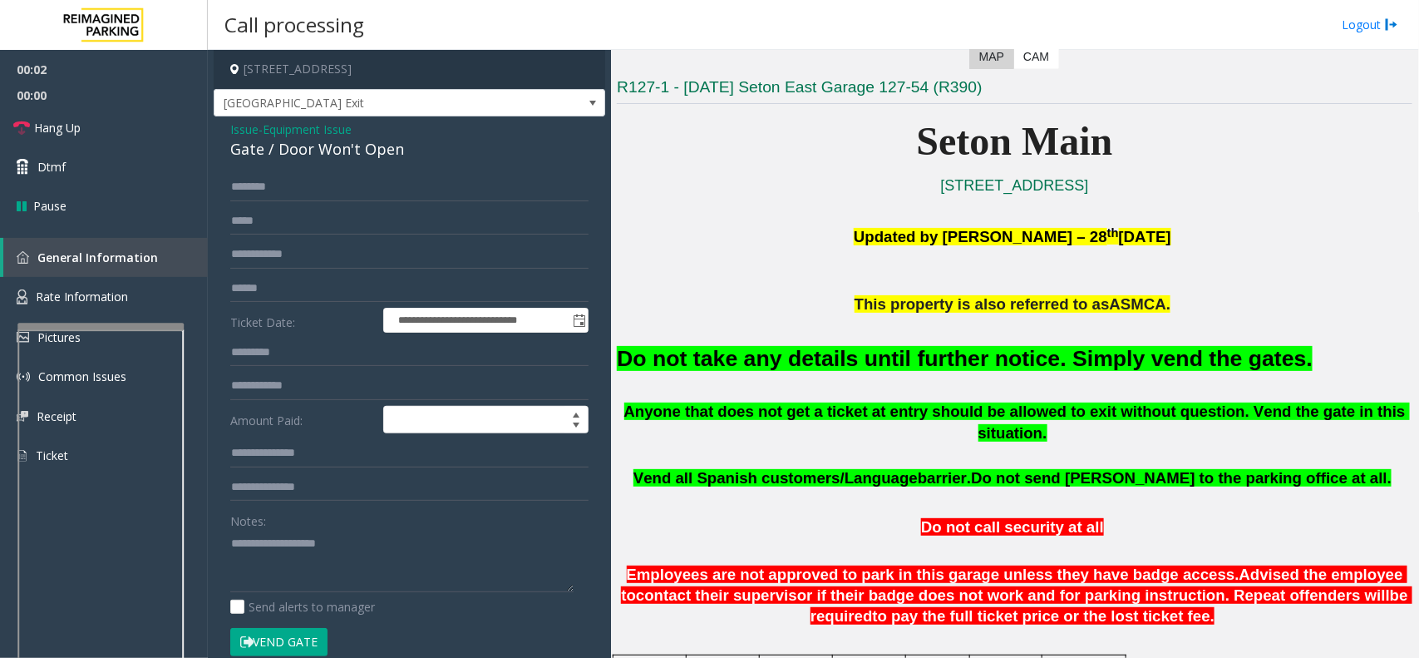
scroll to position [416, 0]
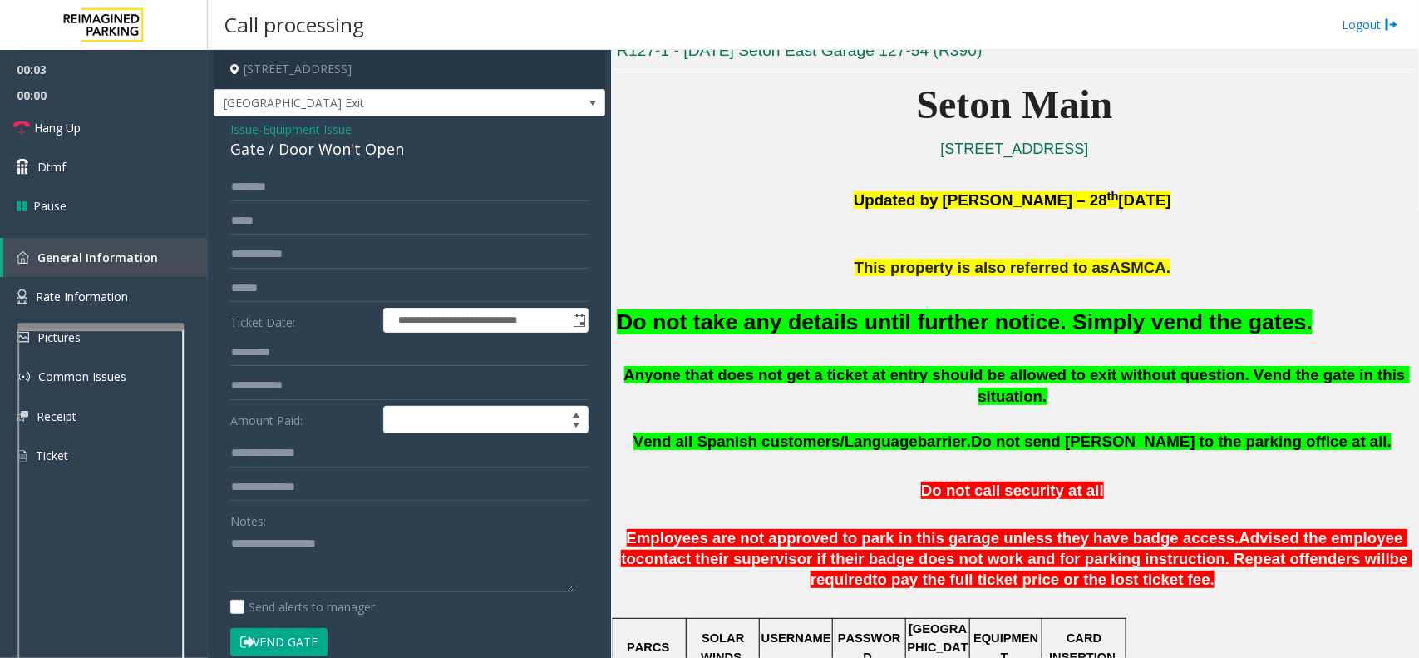
click at [903, 309] on font "Do not take any details until further notice. Simply vend the gates." at bounding box center [965, 321] width 696 height 25
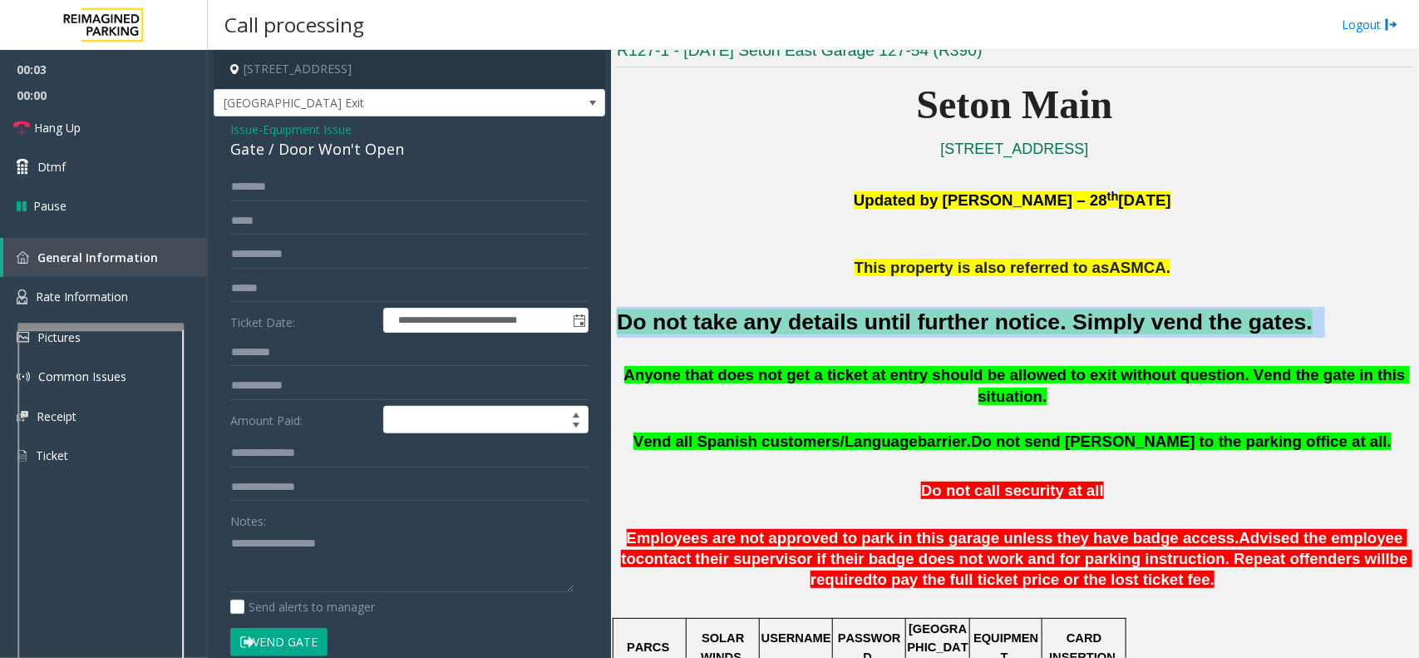
click at [903, 309] on font "Do not take any details until further notice. Simply vend the gates." at bounding box center [965, 321] width 696 height 25
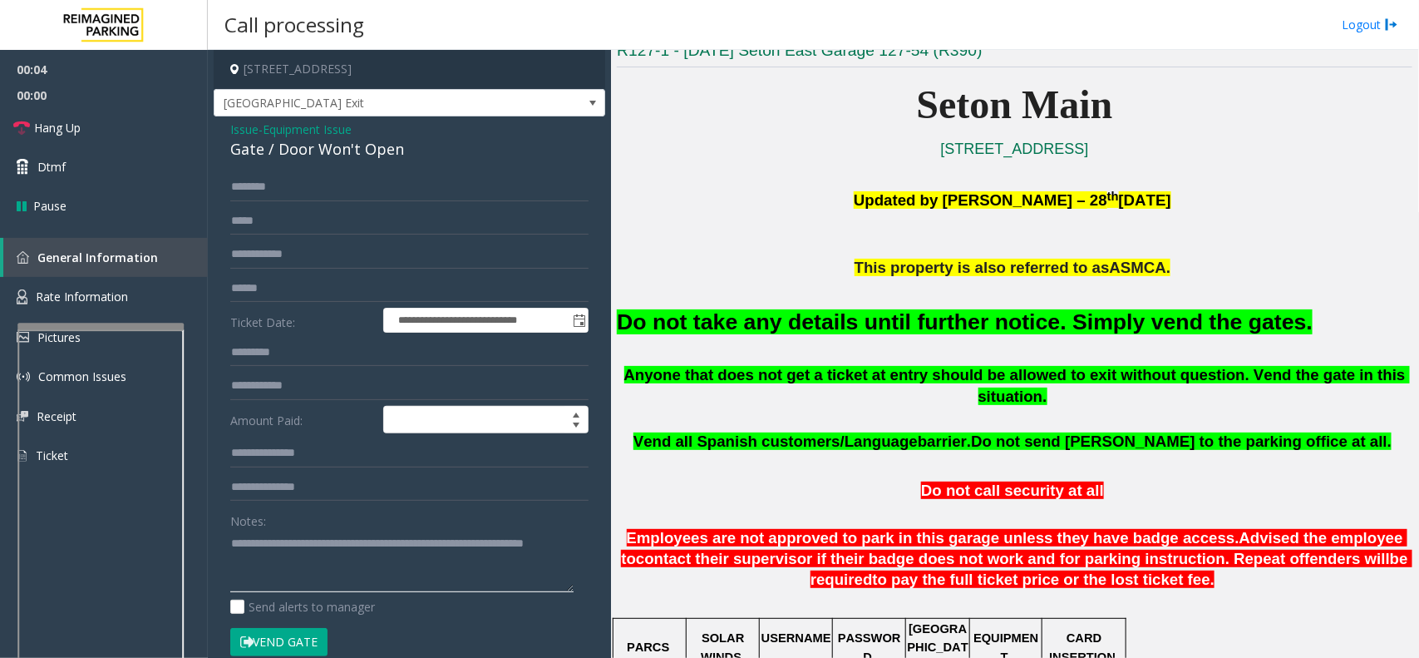
type textarea "**********"
drag, startPoint x: 264, startPoint y: 624, endPoint x: 264, endPoint y: 638, distance: 13.3
click at [264, 628] on form "**********" at bounding box center [409, 423] width 358 height 500
click at [264, 638] on button "Vend Gate" at bounding box center [278, 642] width 97 height 28
click at [101, 129] on link "Hang Up" at bounding box center [104, 127] width 208 height 39
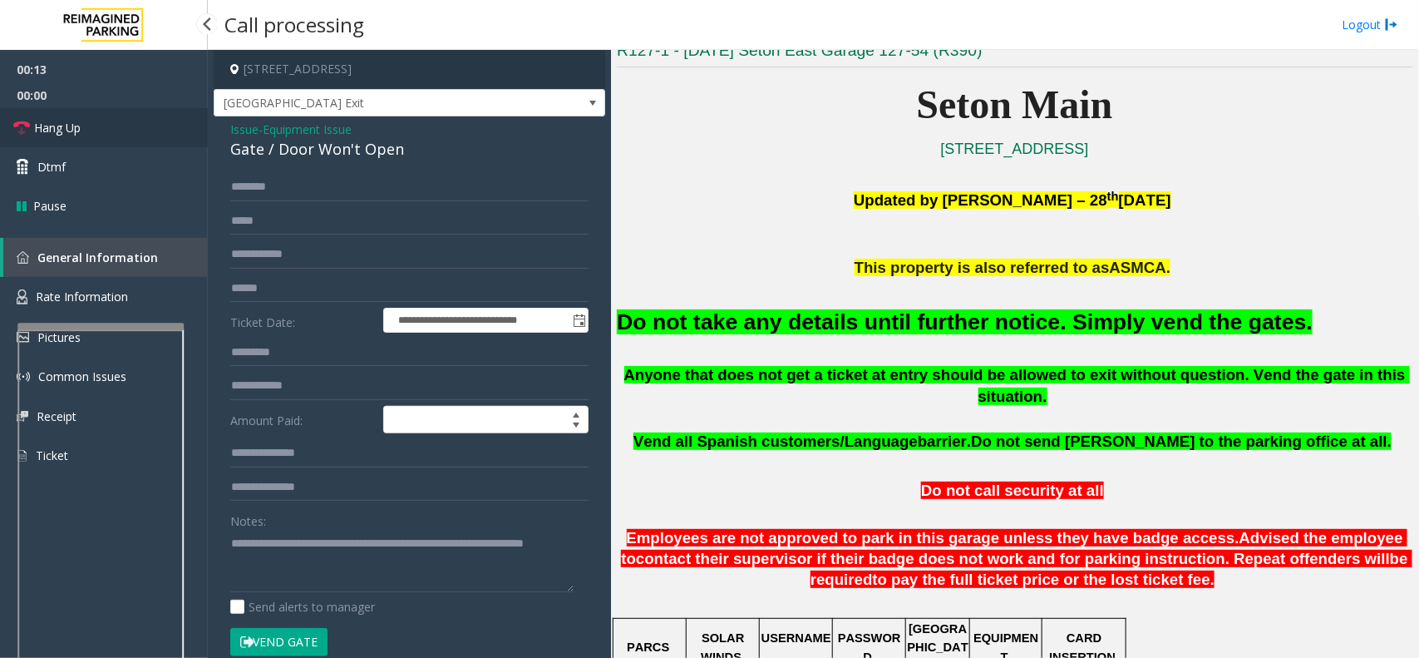
click at [101, 129] on link "Hang Up" at bounding box center [104, 127] width 208 height 39
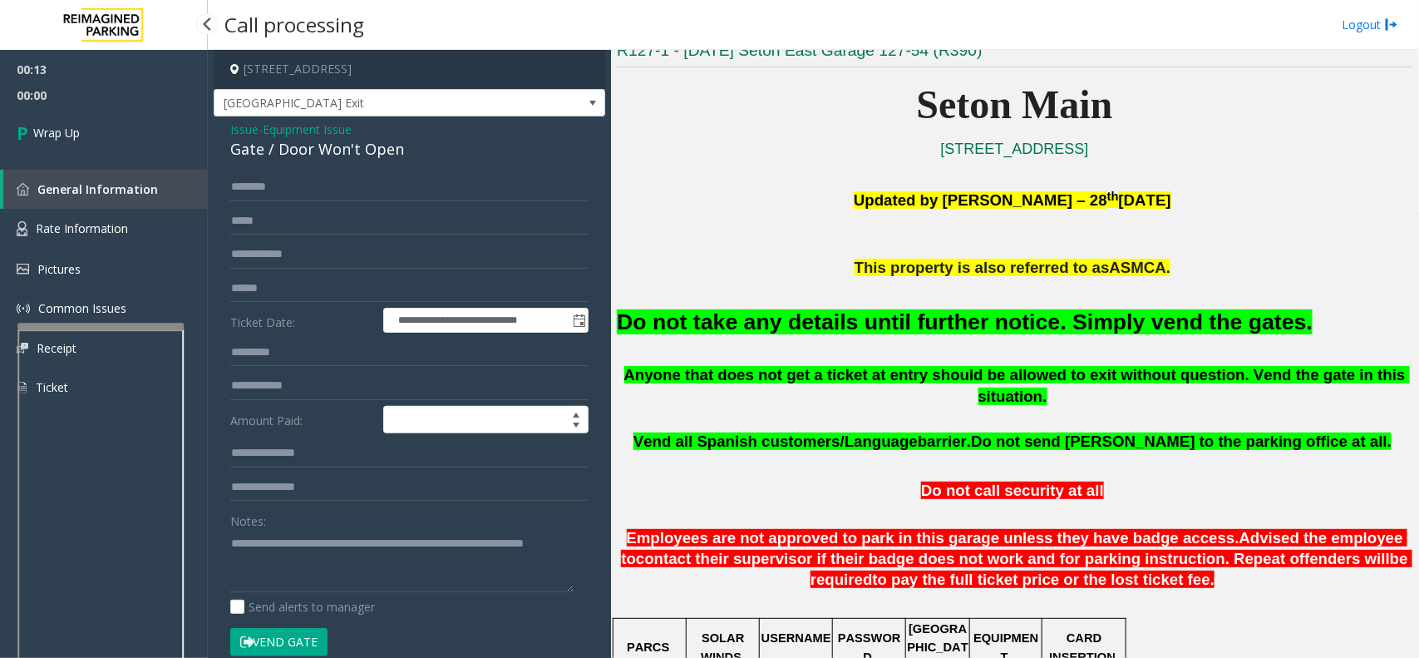
click at [101, 129] on link "Wrap Up" at bounding box center [104, 132] width 208 height 49
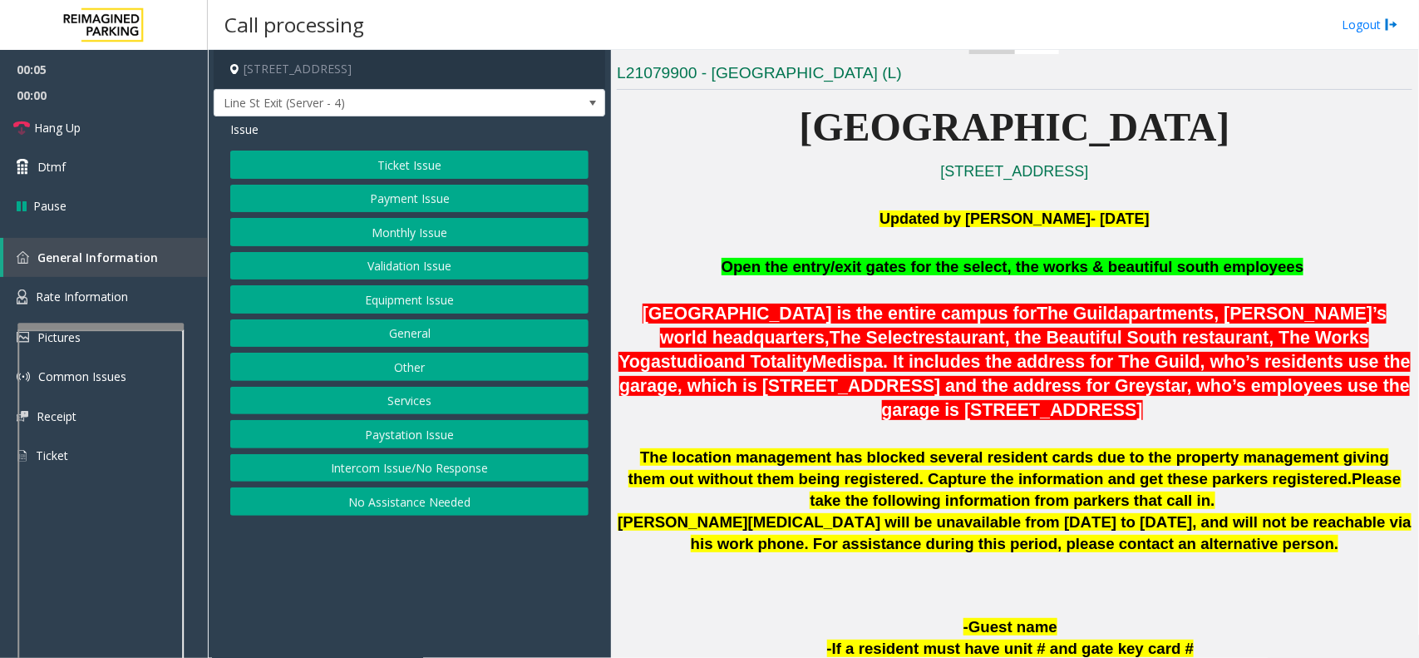
scroll to position [624, 0]
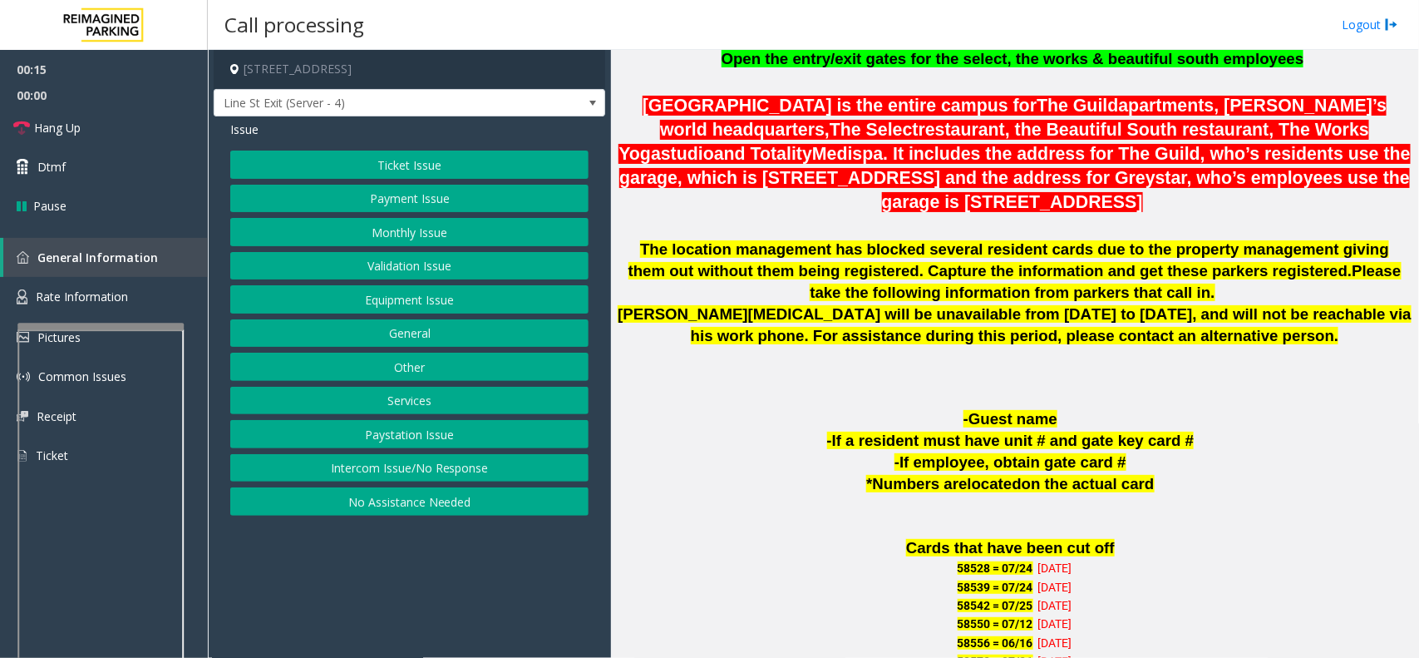
click at [374, 234] on button "Monthly Issue" at bounding box center [409, 232] width 358 height 28
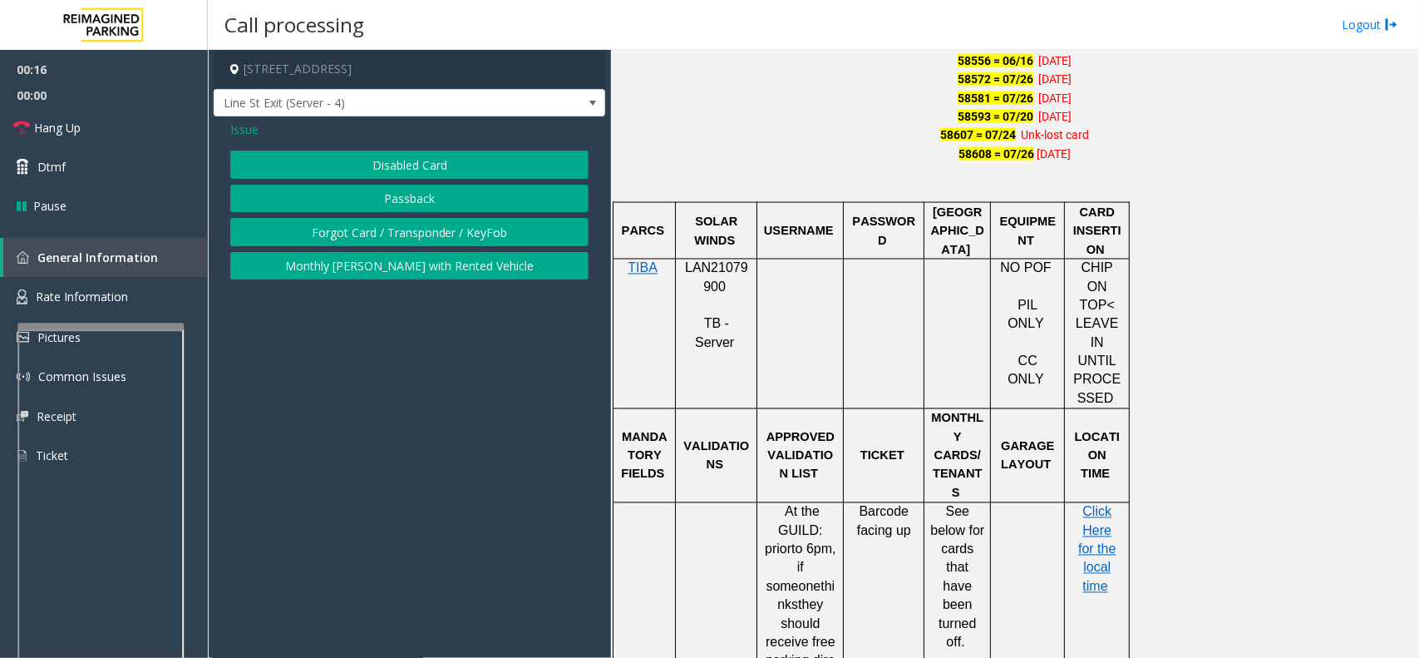
scroll to position [1247, 0]
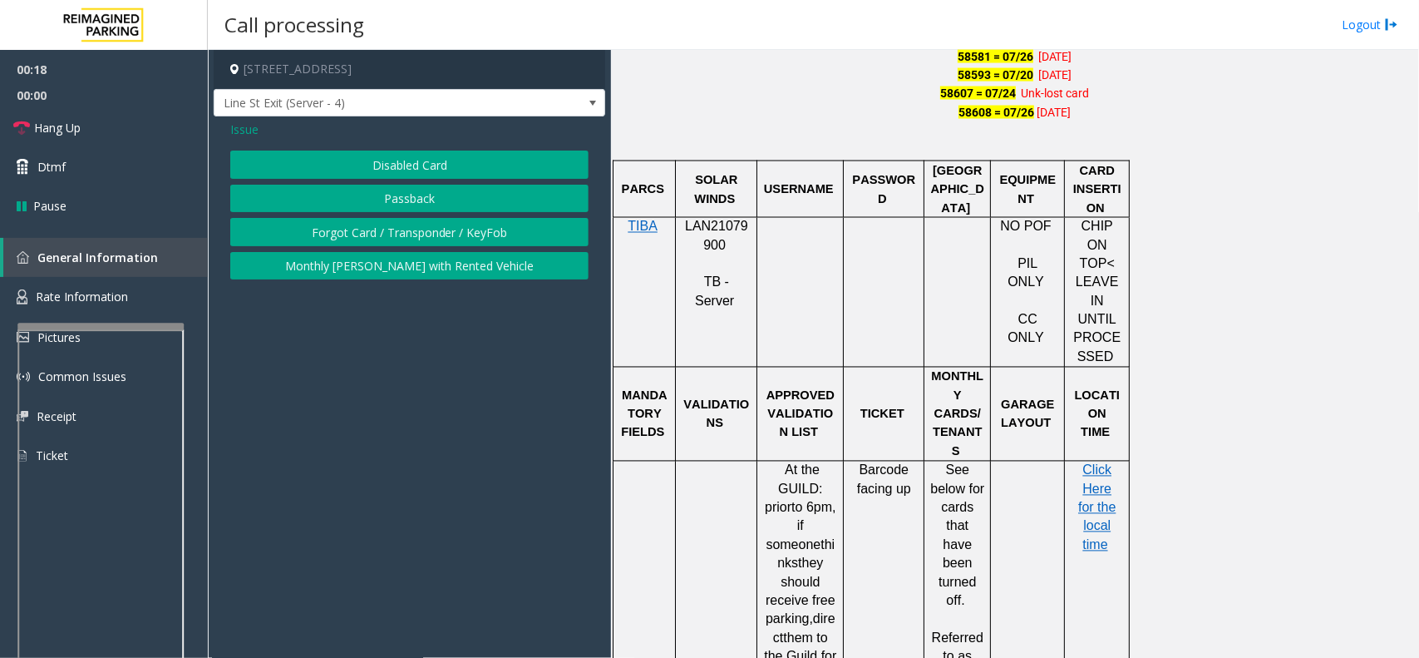
click at [733, 226] on span "LAN21079900" at bounding box center [716, 236] width 63 height 32
copy p "LAN21079900"
click at [434, 223] on button "Forgot Card / Transponder / KeyFob" at bounding box center [409, 232] width 358 height 28
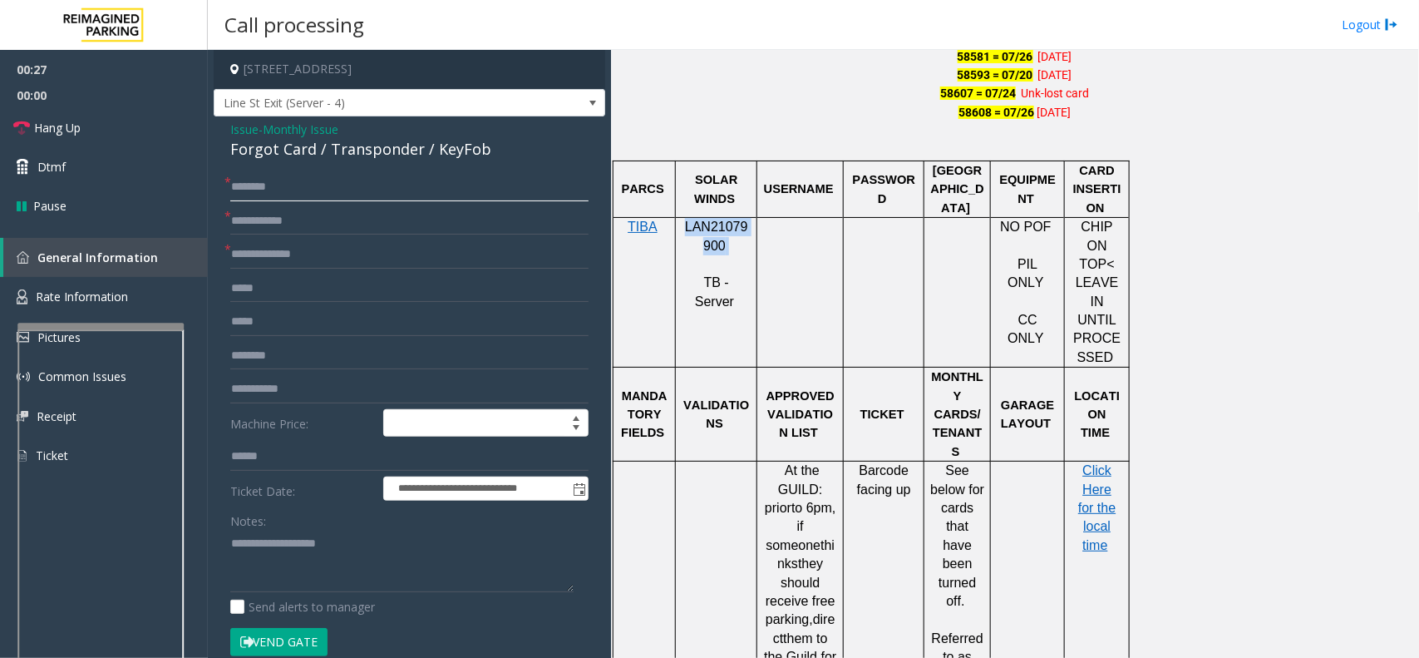
click at [335, 193] on input "text" at bounding box center [409, 187] width 358 height 28
click at [318, 187] on input "text" at bounding box center [409, 187] width 358 height 28
click at [289, 638] on button "Vend Gate" at bounding box center [278, 642] width 97 height 28
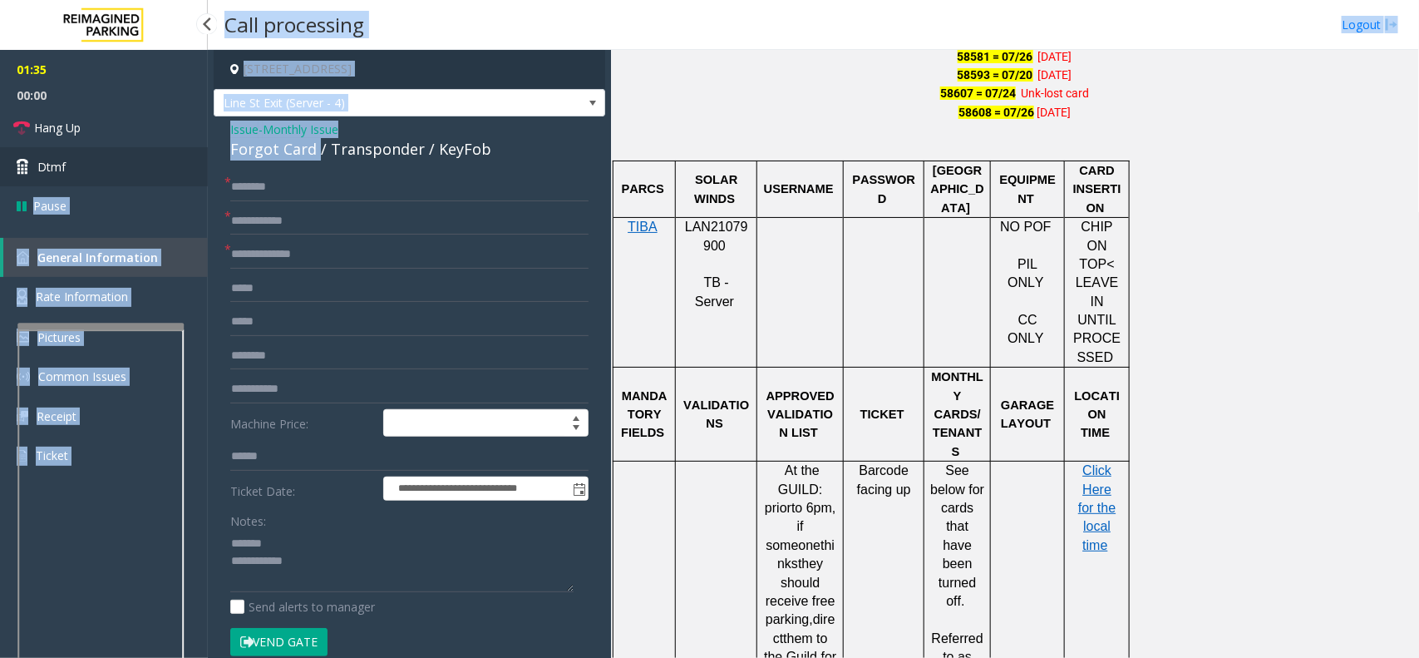
drag, startPoint x: 317, startPoint y: 143, endPoint x: 202, endPoint y: 158, distance: 115.7
click at [202, 158] on app-root "**********" at bounding box center [709, 329] width 1419 height 658
click at [110, 119] on link "Hang Up" at bounding box center [104, 127] width 208 height 39
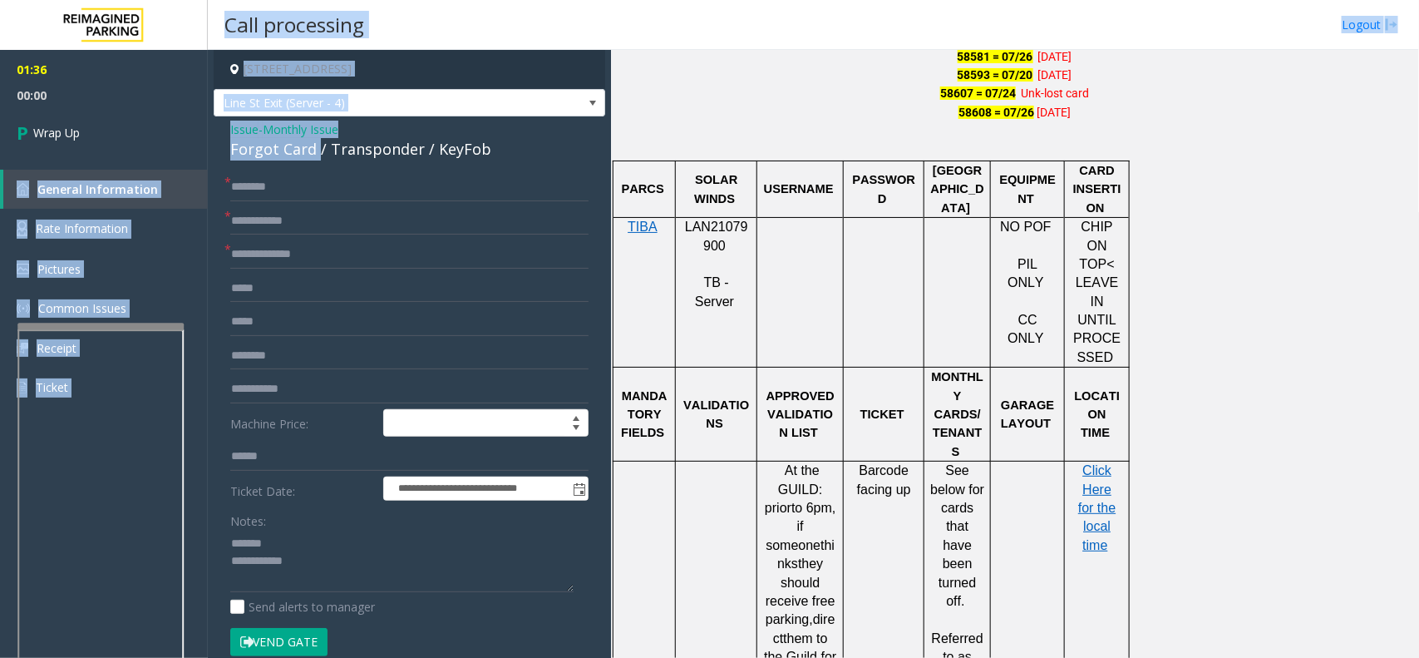
click at [301, 160] on div "Forgot Card / Transponder / KeyFob" at bounding box center [409, 149] width 358 height 22
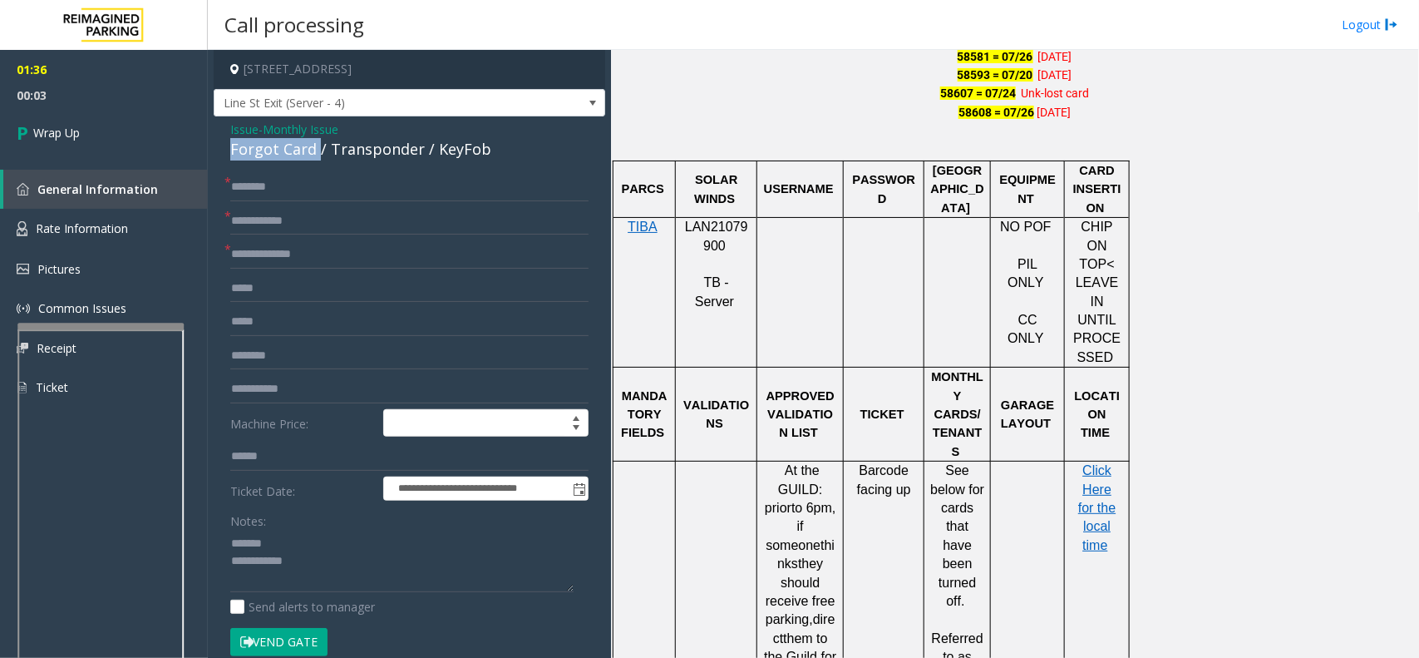
drag, startPoint x: 314, startPoint y: 150, endPoint x: 227, endPoint y: 143, distance: 87.6
click at [227, 143] on div "**********" at bounding box center [410, 534] width 392 height 836
copy div "Forgot Card"
click at [279, 543] on textarea at bounding box center [401, 561] width 343 height 62
paste textarea "**********"
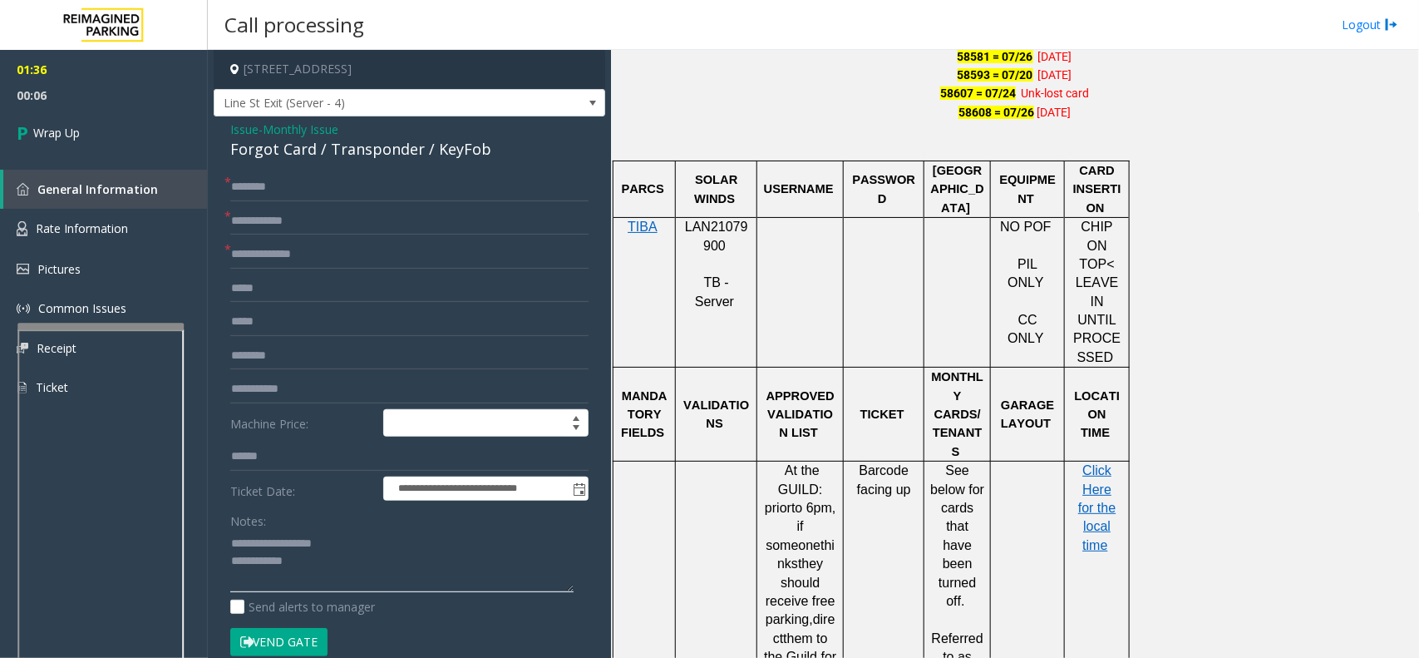
type textarea "**********"
click at [262, 187] on input "text" at bounding box center [409, 187] width 358 height 28
type input "**********"
click at [292, 222] on input "text" at bounding box center [409, 221] width 358 height 28
type input "******"
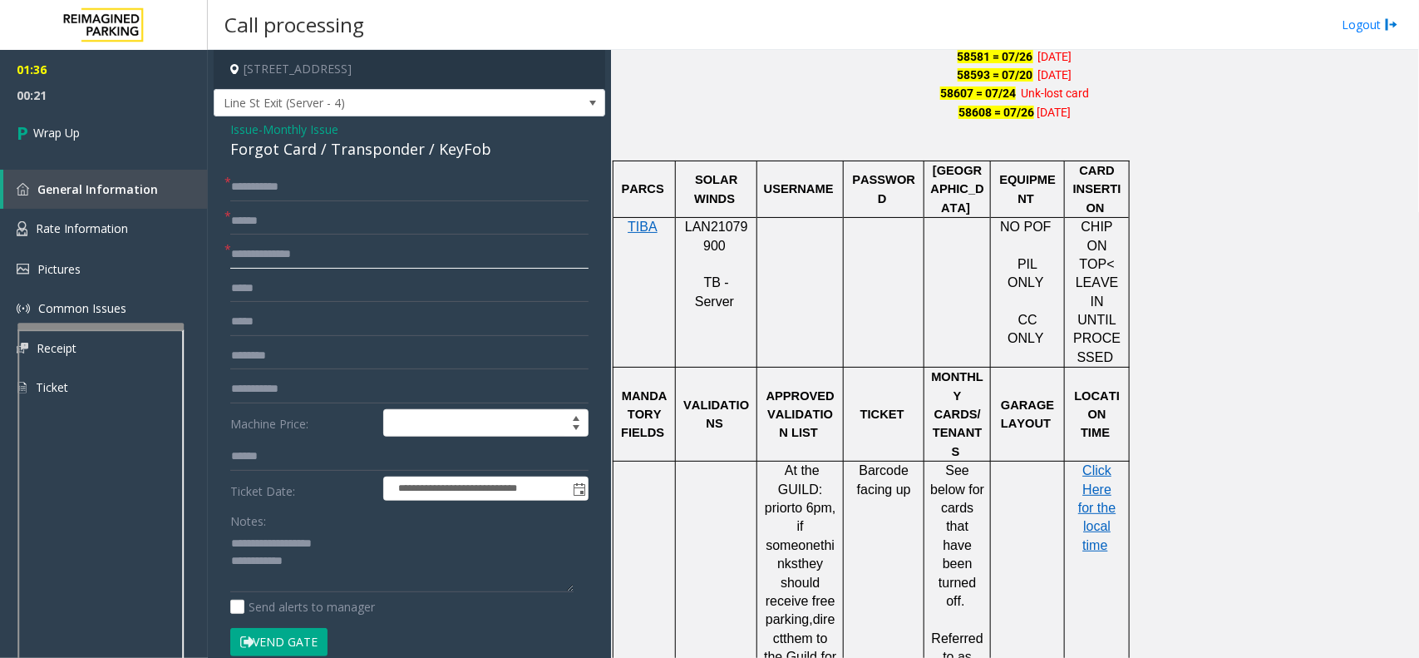
click at [289, 254] on input "text" at bounding box center [409, 254] width 358 height 28
type input "**"
paste textarea "**********"
click at [318, 566] on textarea at bounding box center [401, 561] width 343 height 62
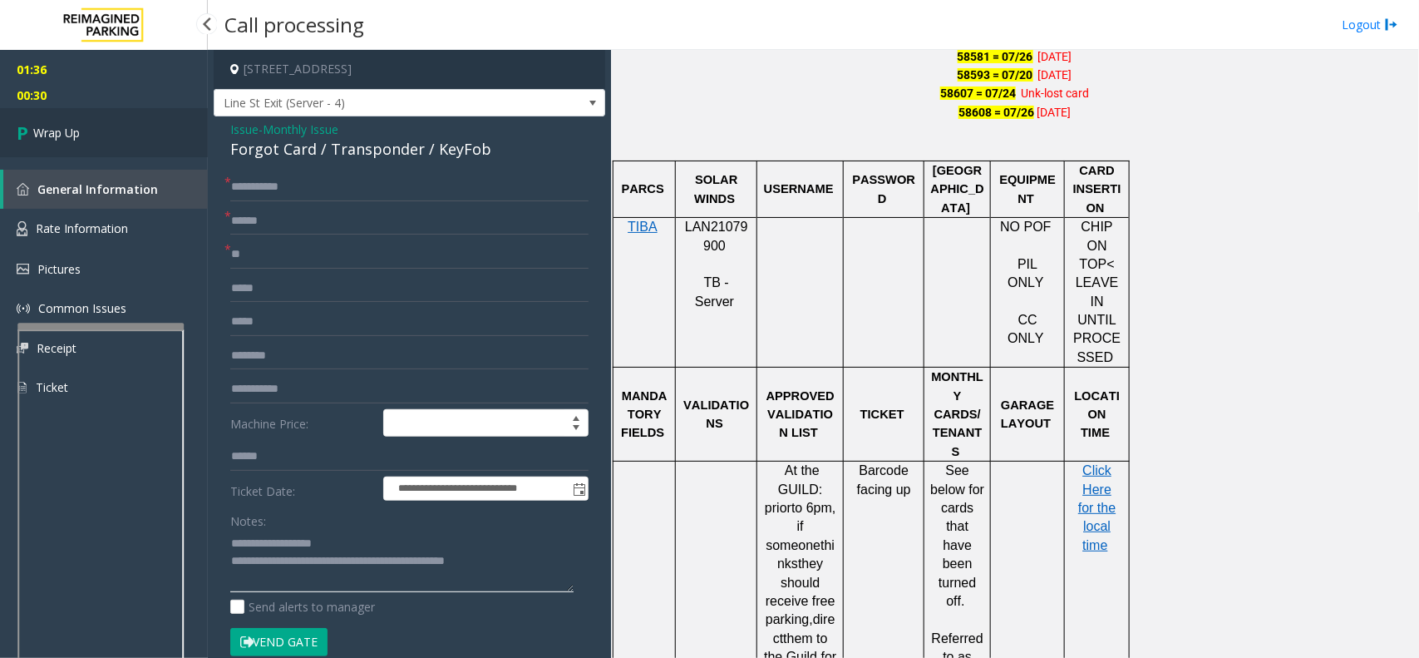
type textarea "**********"
click at [101, 127] on link "Wrap Up" at bounding box center [104, 132] width 208 height 49
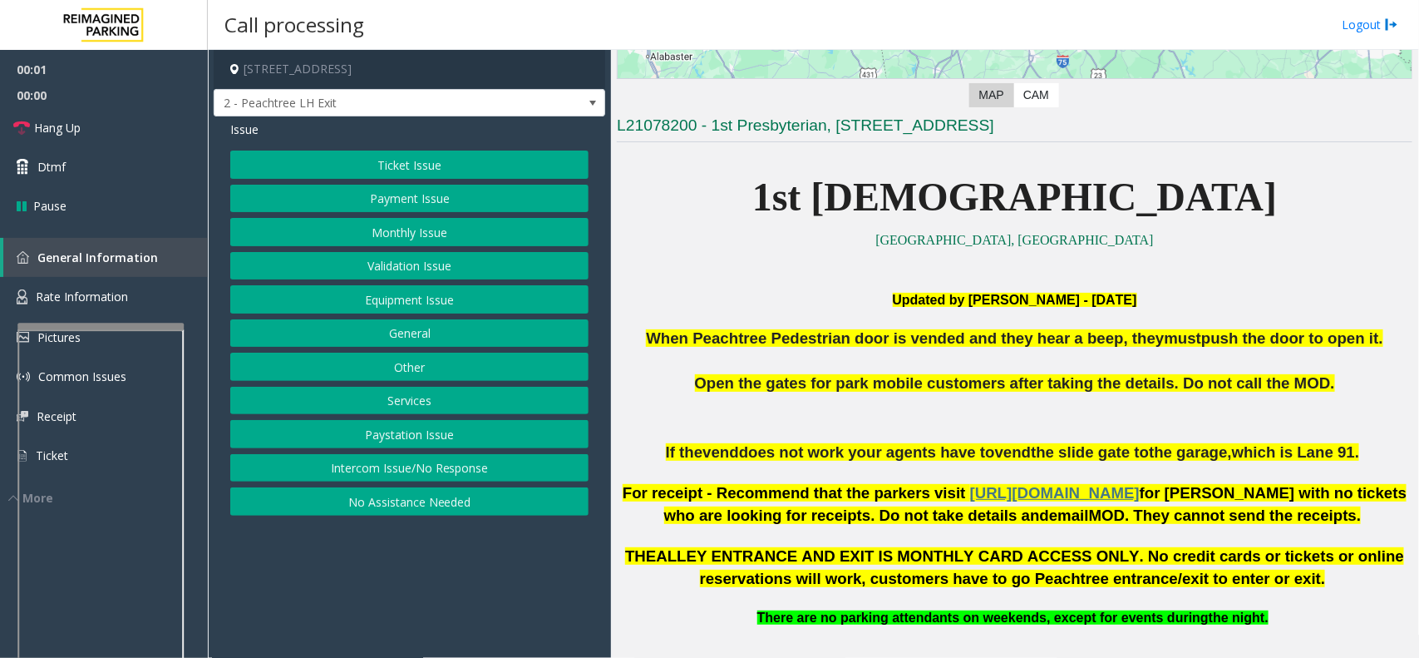
scroll to position [624, 0]
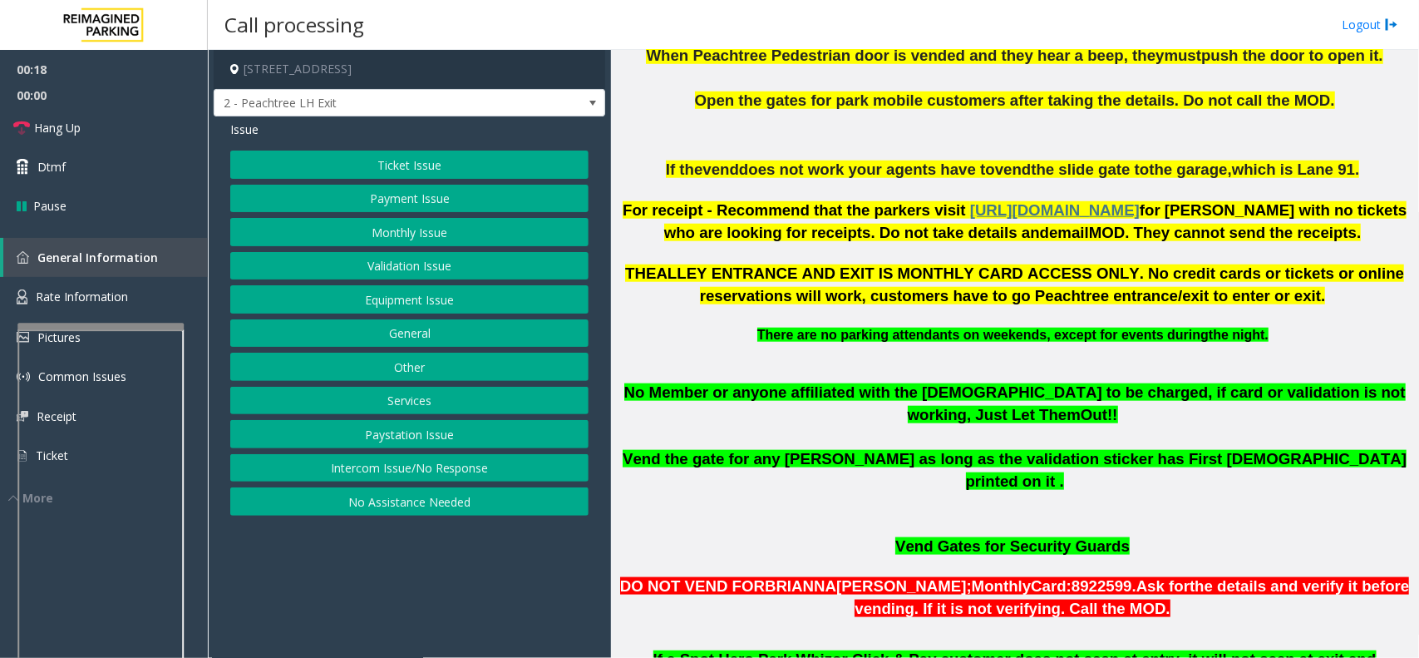
click at [486, 156] on button "Ticket Issue" at bounding box center [409, 165] width 358 height 28
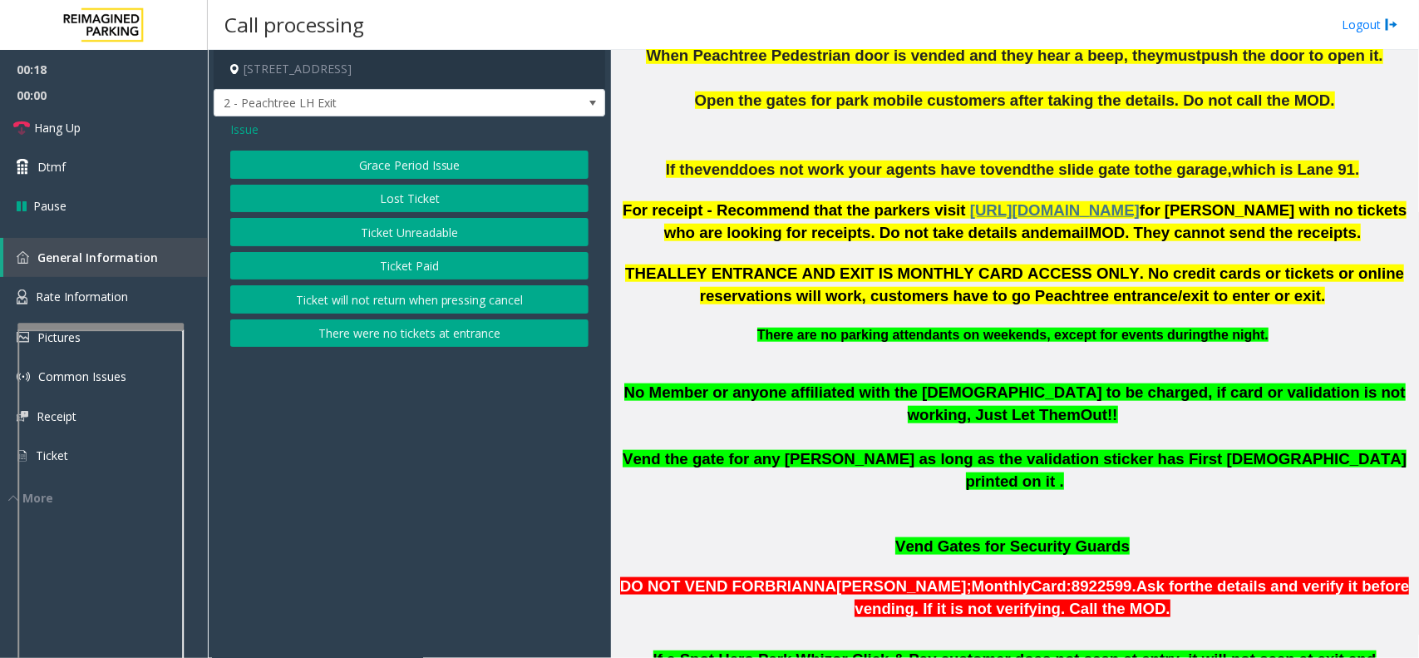
click at [476, 229] on button "Ticket Unreadable" at bounding box center [409, 232] width 358 height 28
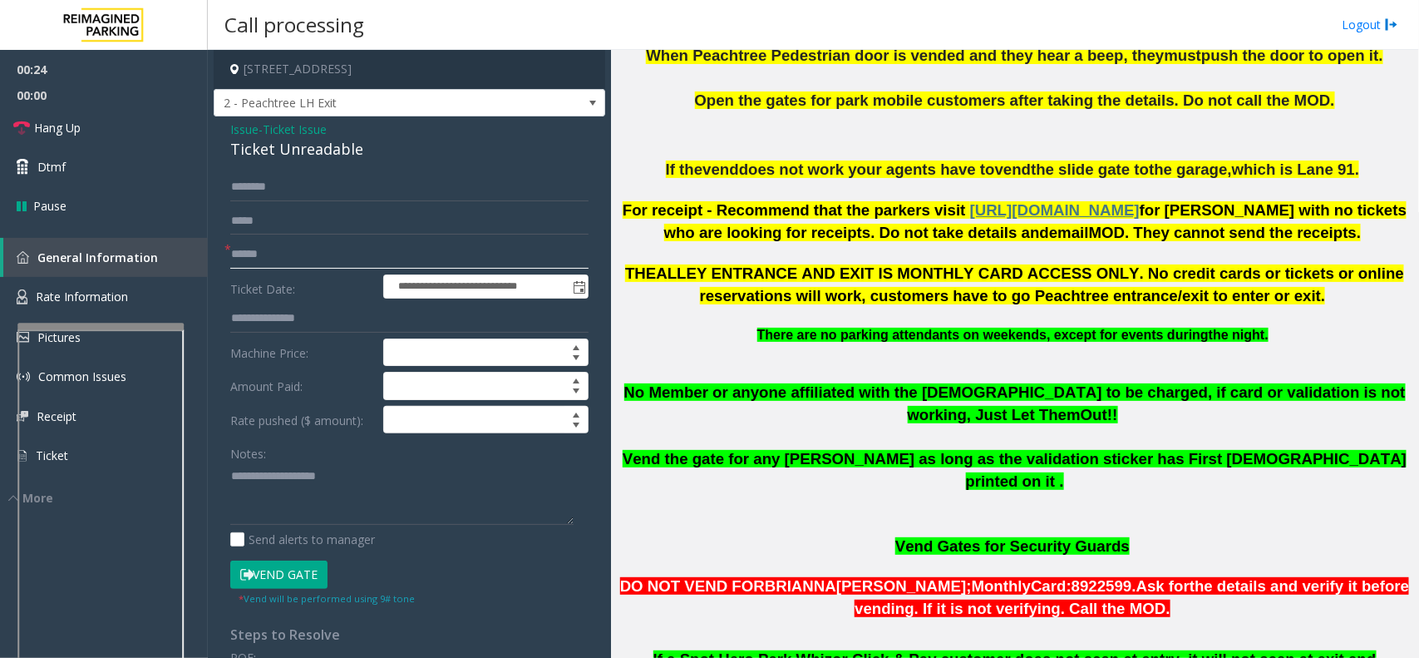
drag, startPoint x: 287, startPoint y: 248, endPoint x: 247, endPoint y: 250, distance: 40.0
click at [287, 248] on input "text" at bounding box center [409, 254] width 358 height 28
drag, startPoint x: 343, startPoint y: 250, endPoint x: 131, endPoint y: 255, distance: 211.3
click at [129, 256] on app-root "**********" at bounding box center [709, 329] width 1419 height 658
type input "**********"
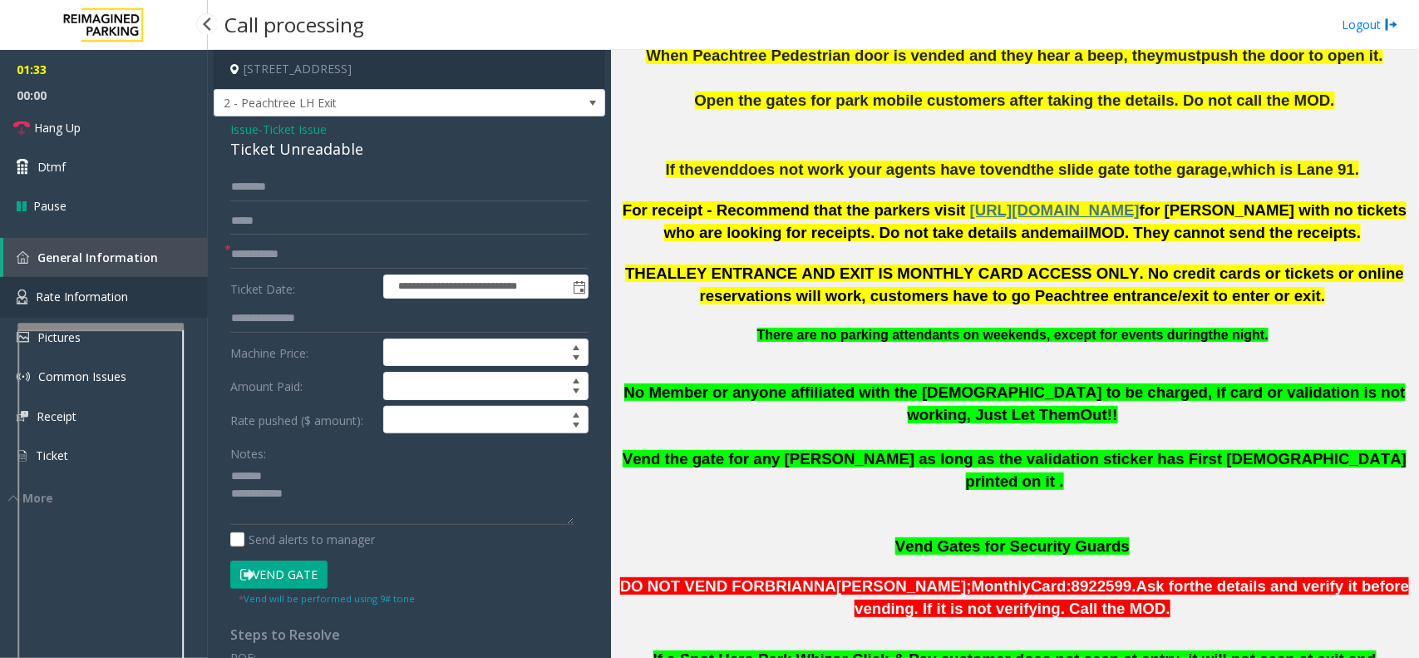
click at [168, 294] on link "Rate Information" at bounding box center [104, 297] width 208 height 41
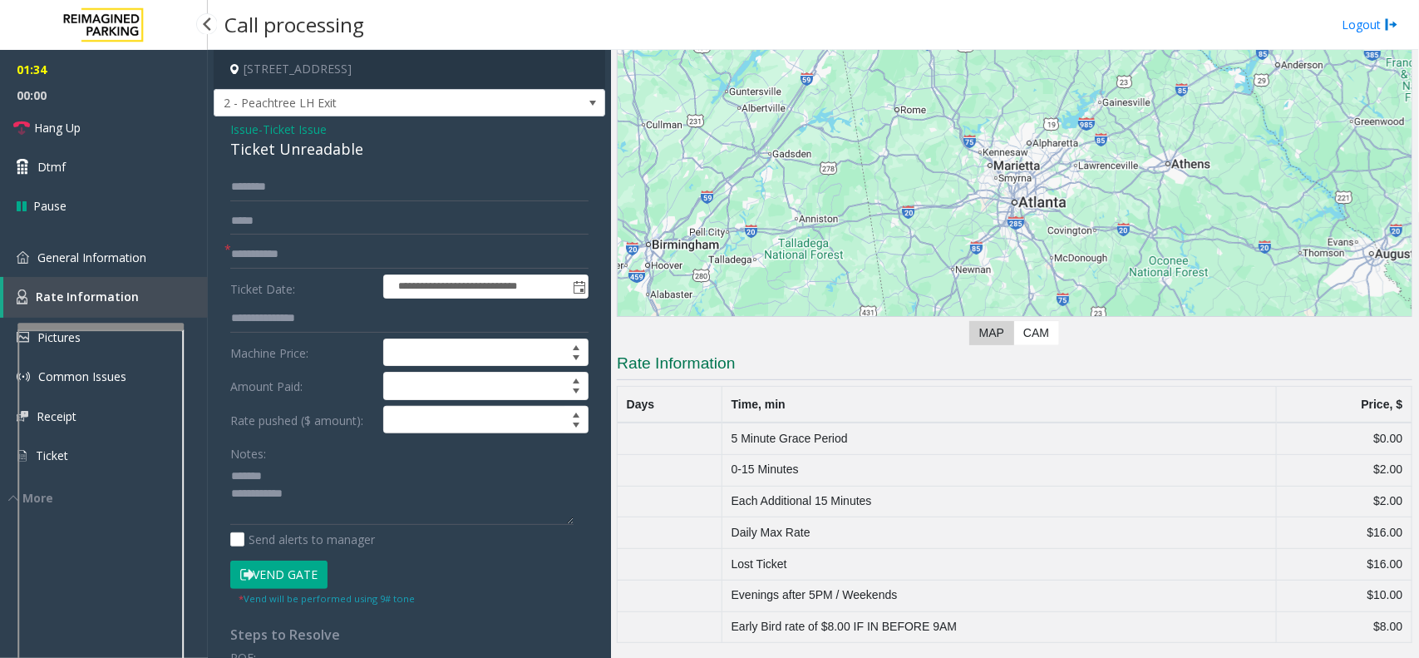
scroll to position [105, 0]
click at [285, 140] on div "Ticket Unreadable" at bounding box center [409, 149] width 358 height 22
click at [358, 508] on textarea at bounding box center [401, 493] width 343 height 62
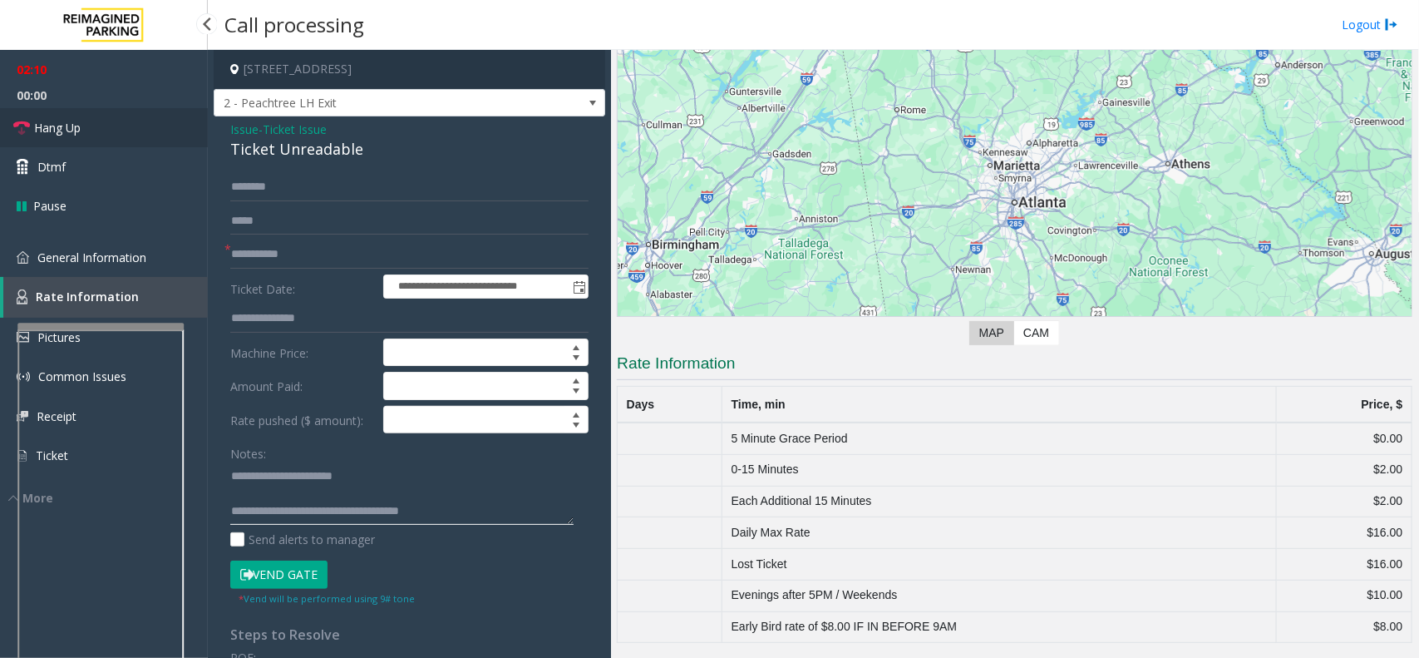
type textarea "**********"
click at [109, 121] on link "Hang Up" at bounding box center [104, 127] width 208 height 39
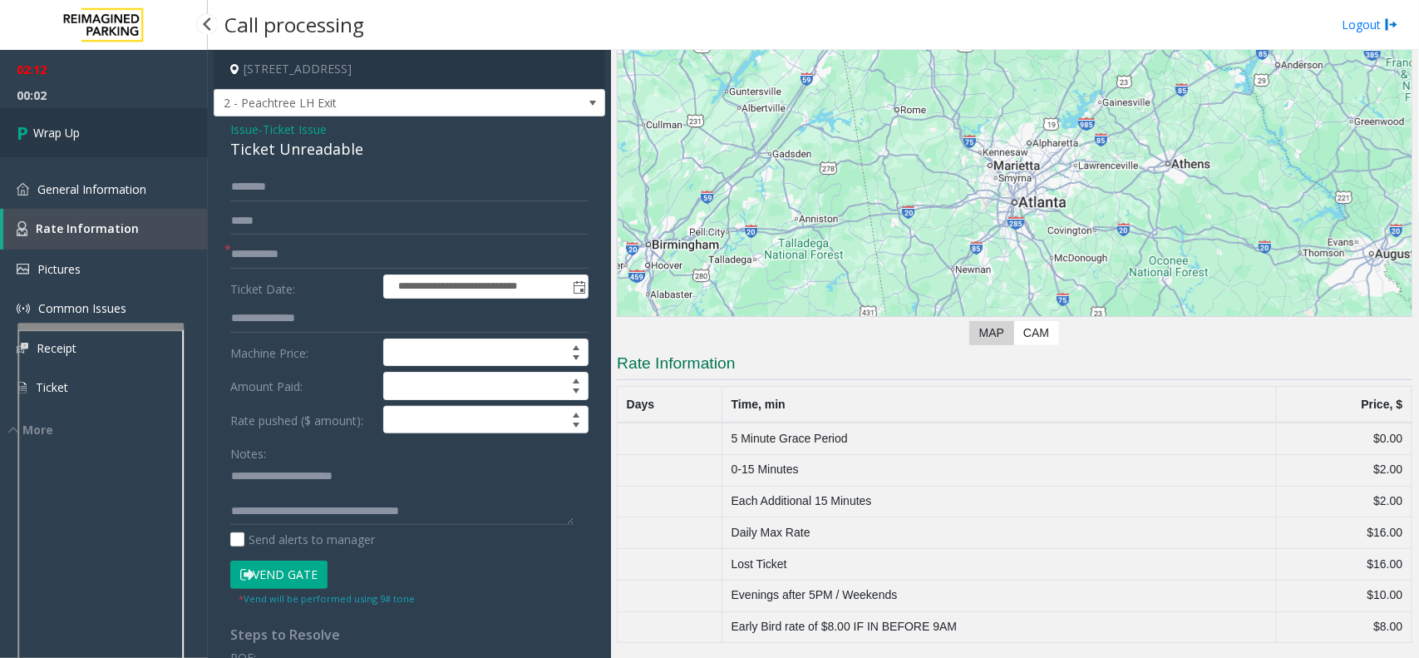
click at [129, 117] on link "Wrap Up" at bounding box center [104, 132] width 208 height 49
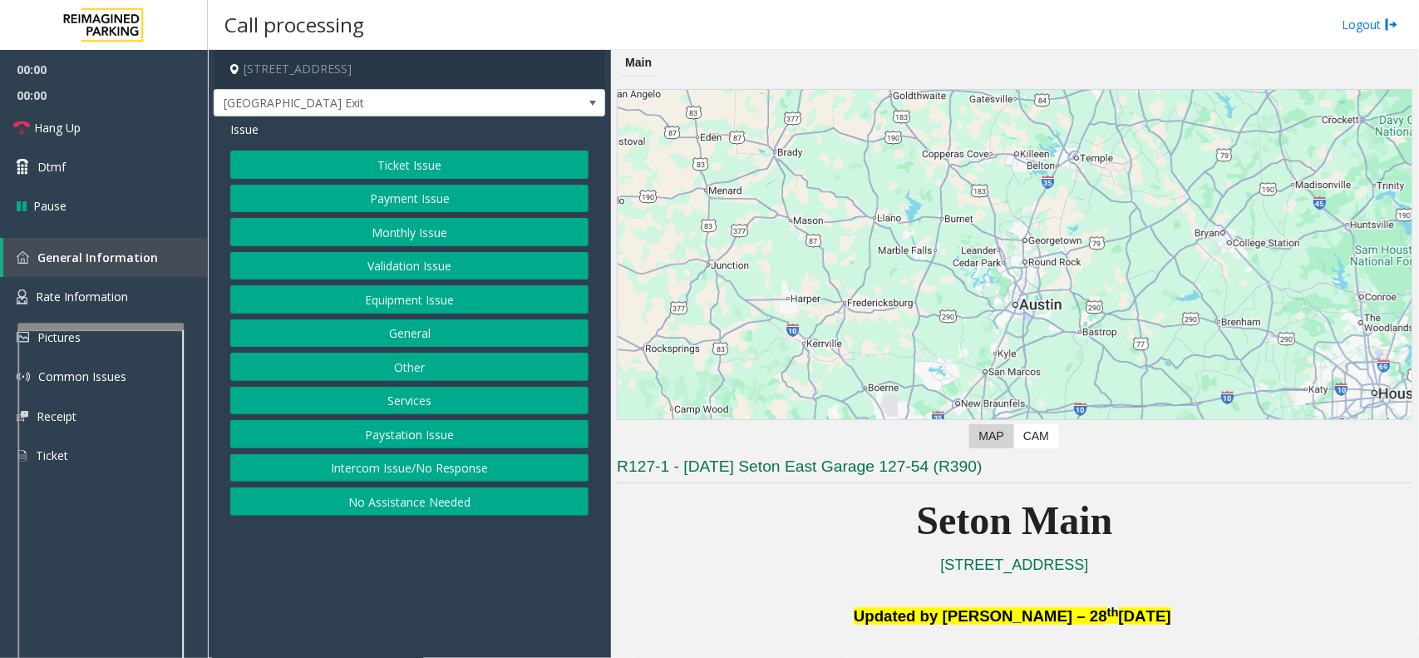
click at [377, 301] on button "Equipment Issue" at bounding box center [409, 299] width 358 height 28
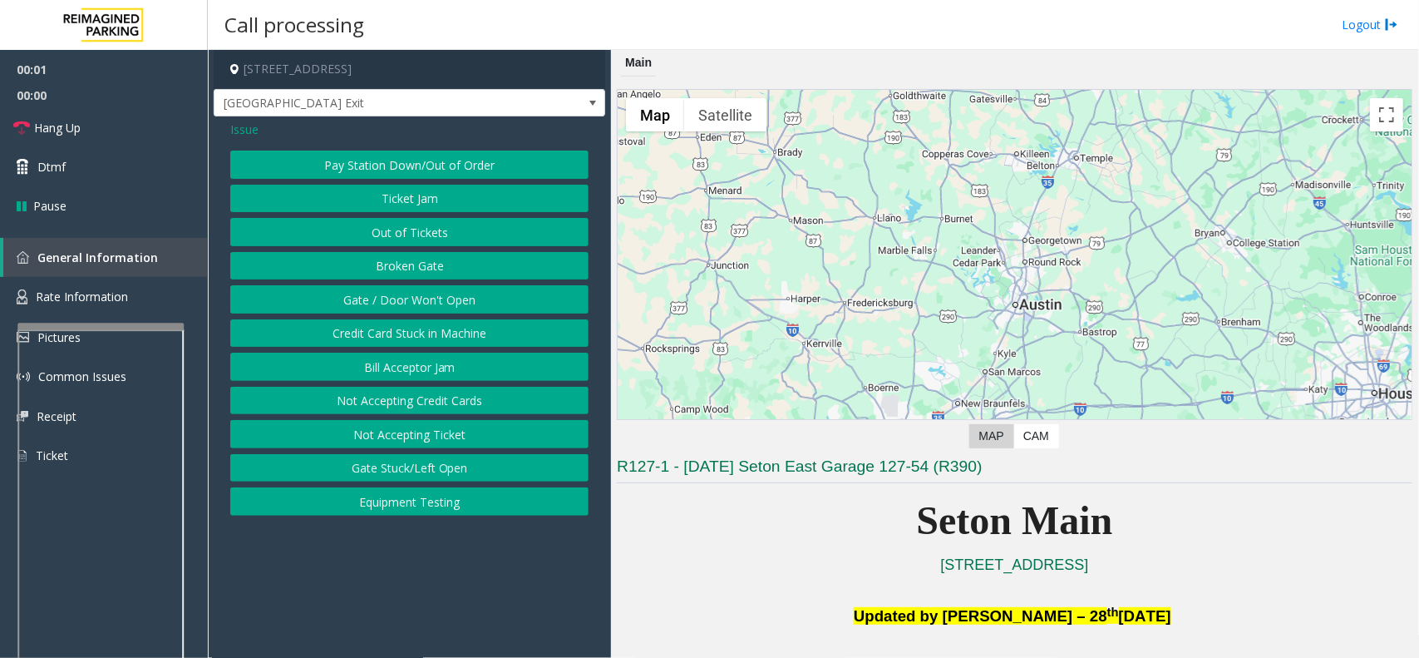
click at [377, 301] on button "Gate / Door Won't Open" at bounding box center [409, 299] width 358 height 28
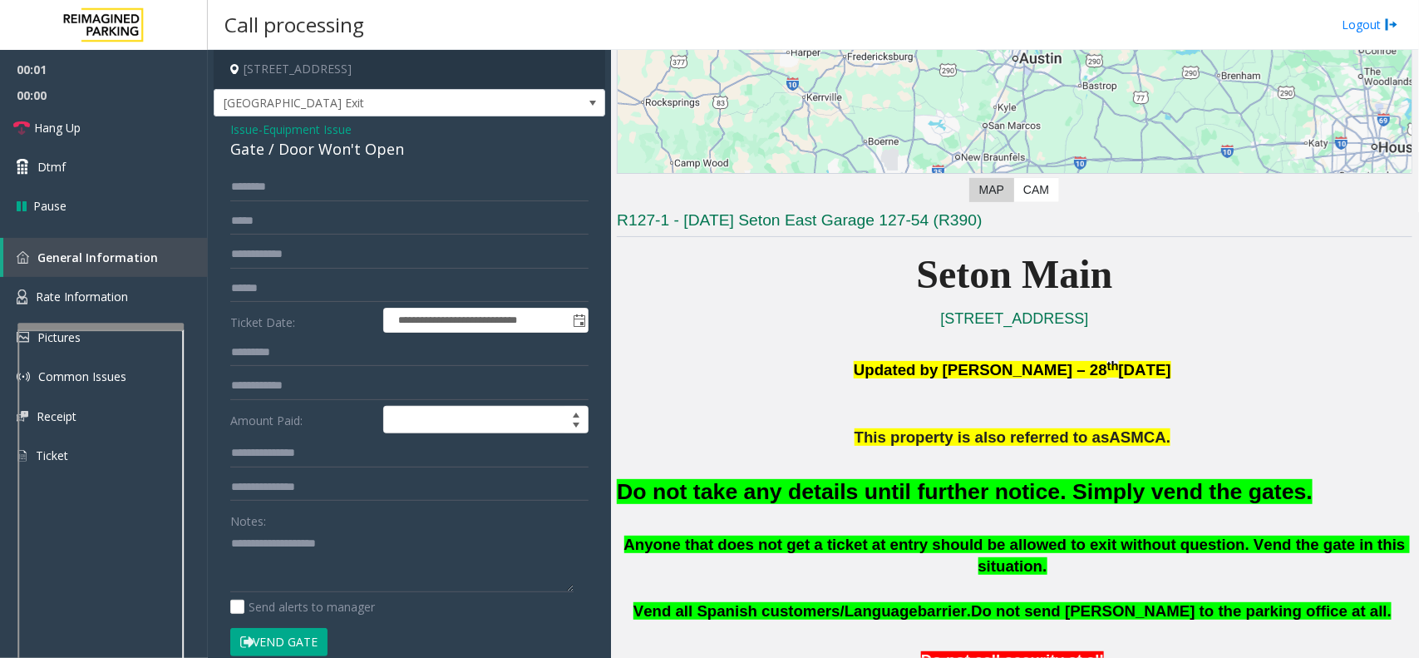
scroll to position [520, 0]
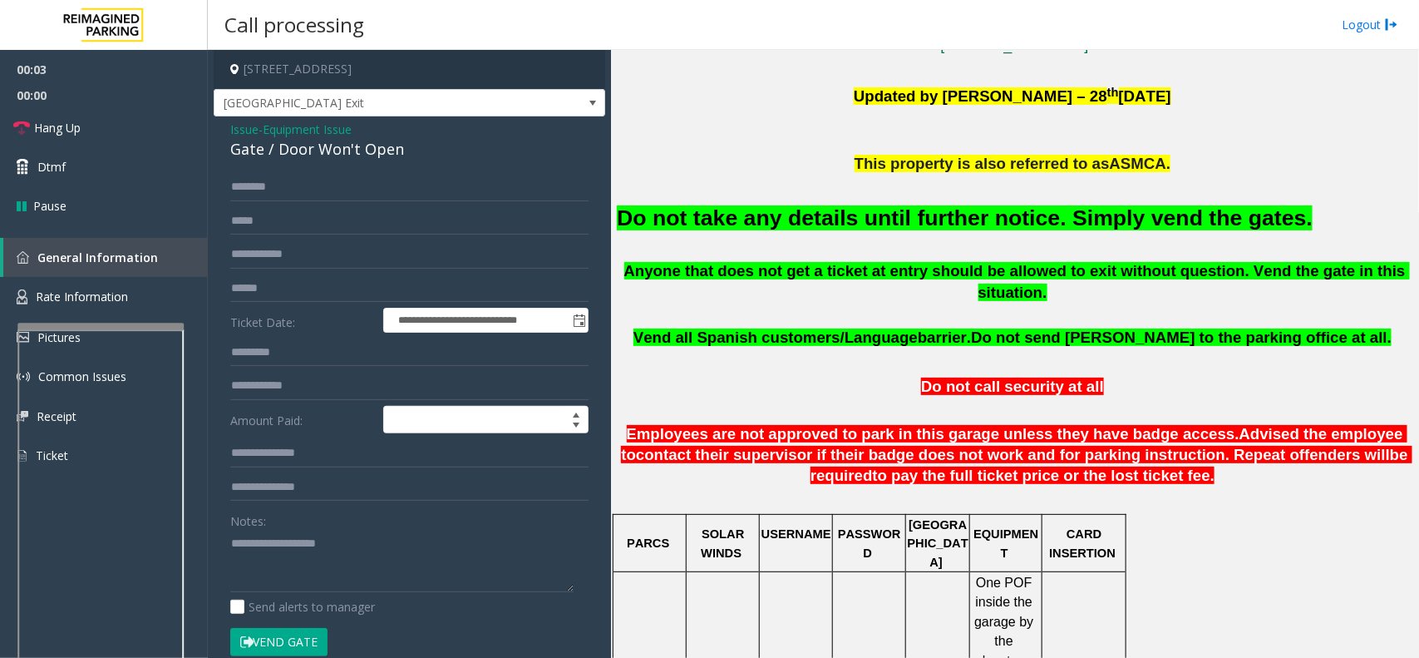
click at [848, 220] on font "Do not take any details until further notice. Simply vend the gates." at bounding box center [965, 217] width 696 height 25
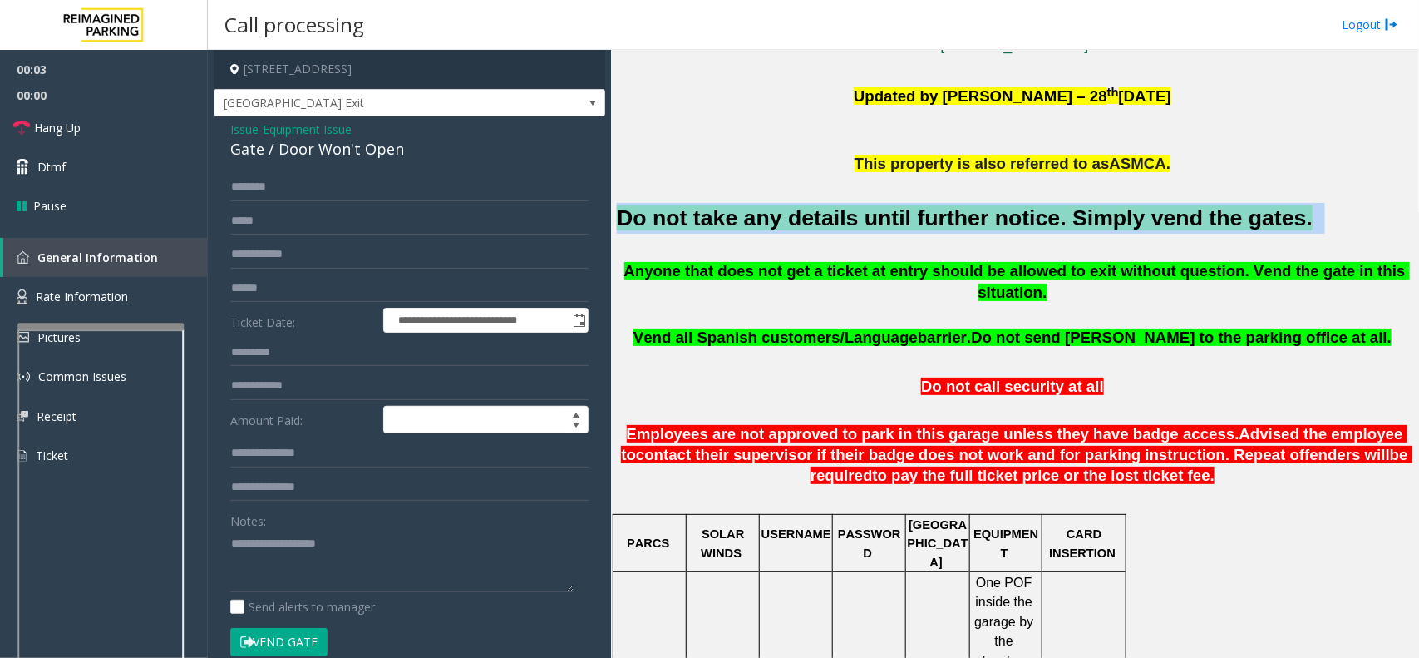
click at [848, 220] on font "Do not take any details until further notice. Simply vend the gates." at bounding box center [965, 217] width 696 height 25
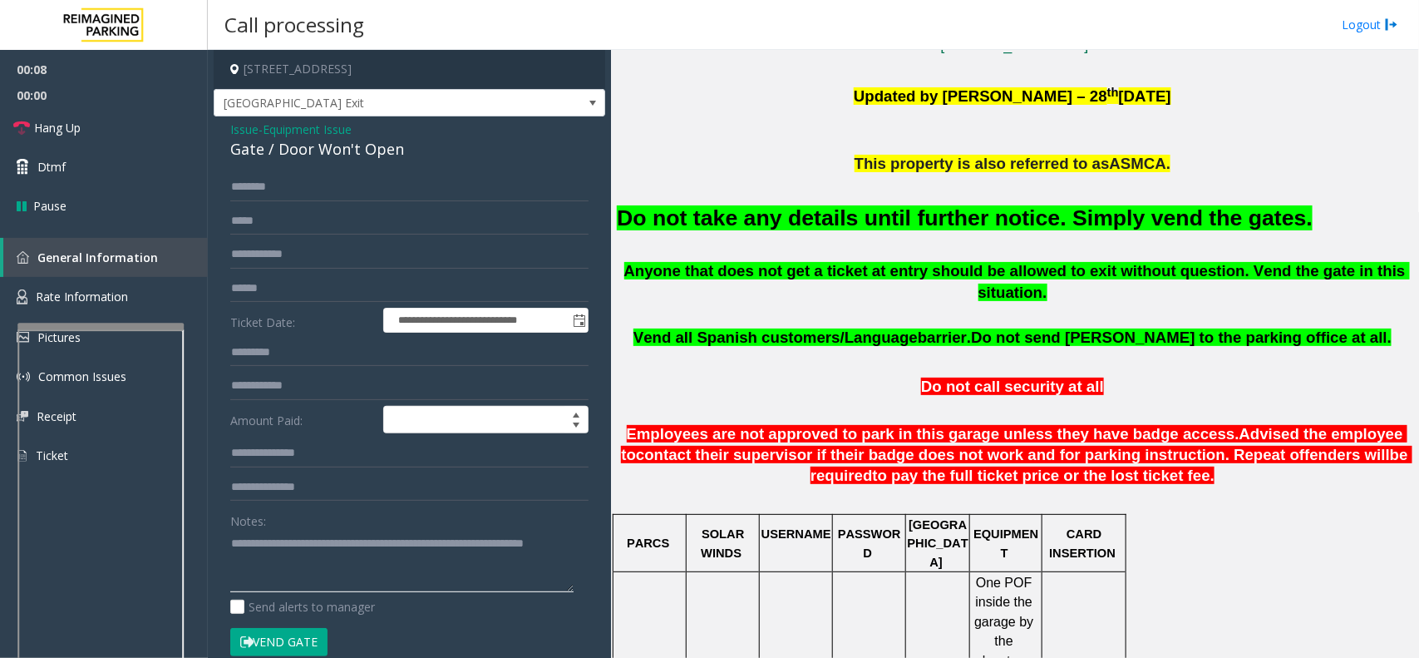
type textarea "**********"
click at [321, 639] on button "Vend Gate" at bounding box center [278, 642] width 97 height 28
click at [114, 131] on link "Hang Up" at bounding box center [104, 127] width 208 height 39
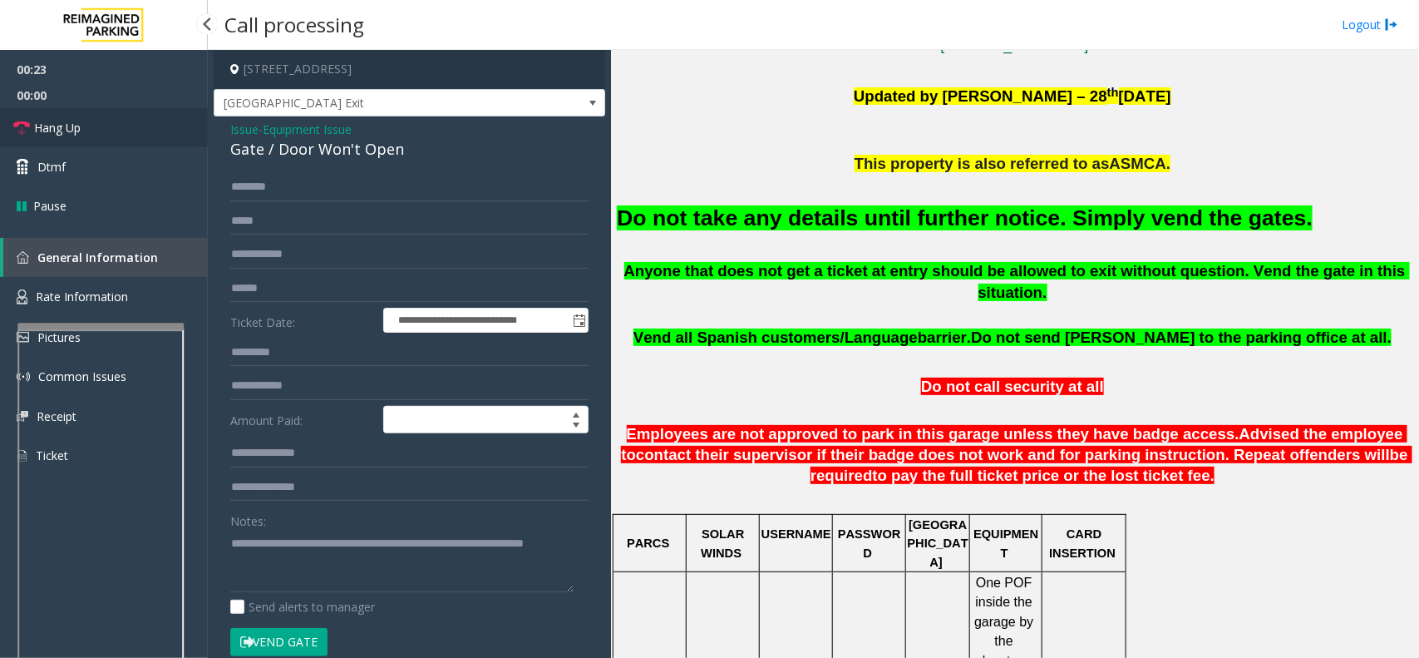
click at [114, 131] on link "Hang Up" at bounding box center [104, 127] width 208 height 39
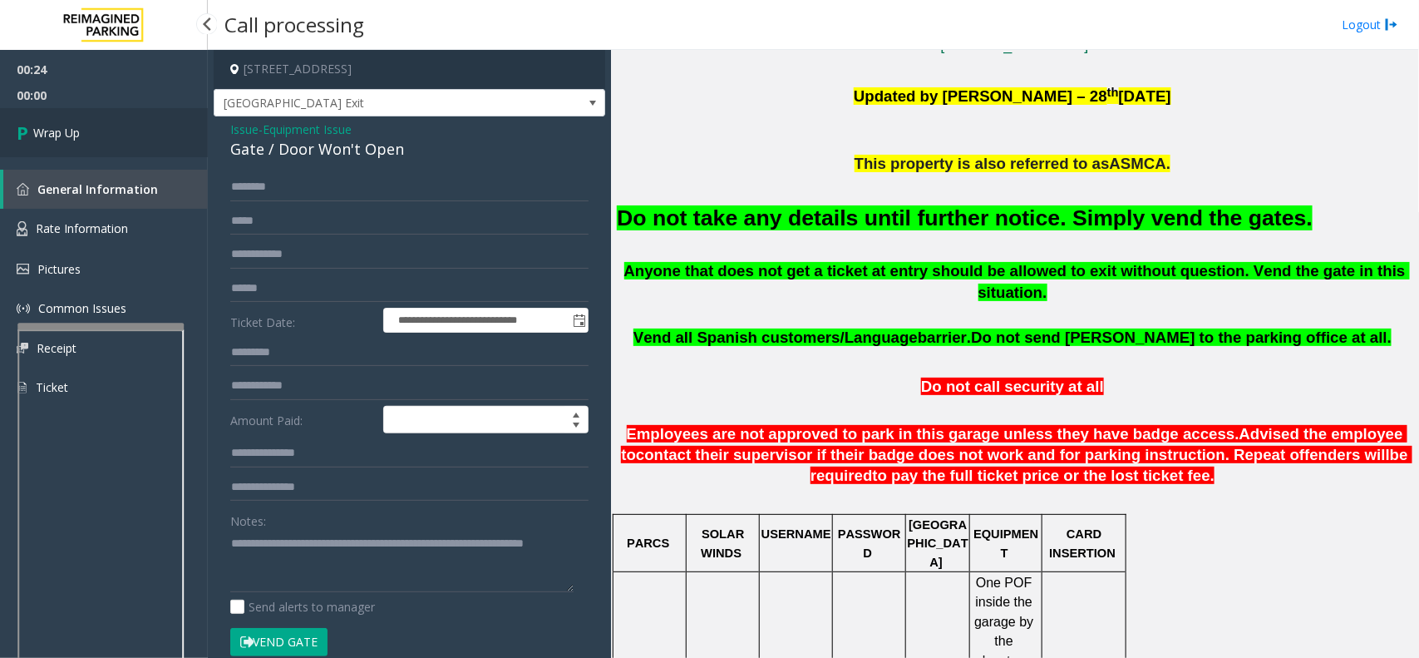
click at [114, 131] on link "Wrap Up" at bounding box center [104, 132] width 208 height 49
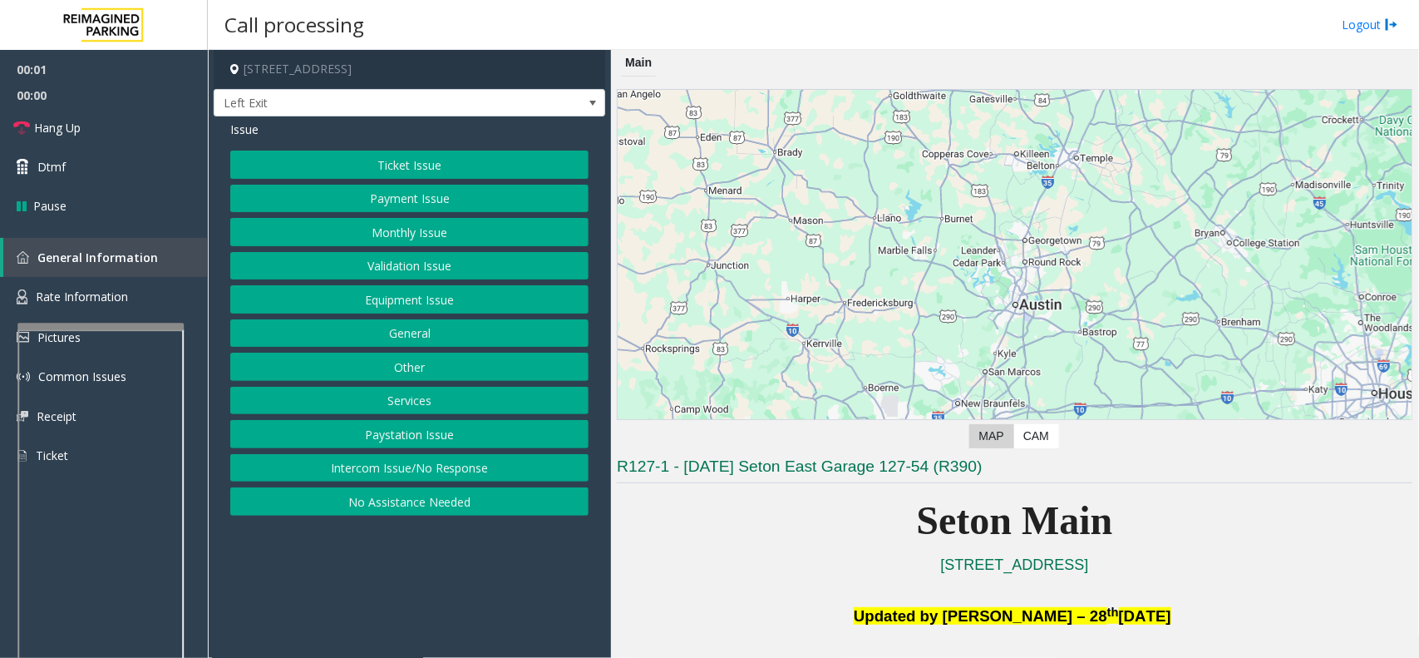
click at [354, 298] on button "Equipment Issue" at bounding box center [409, 299] width 358 height 28
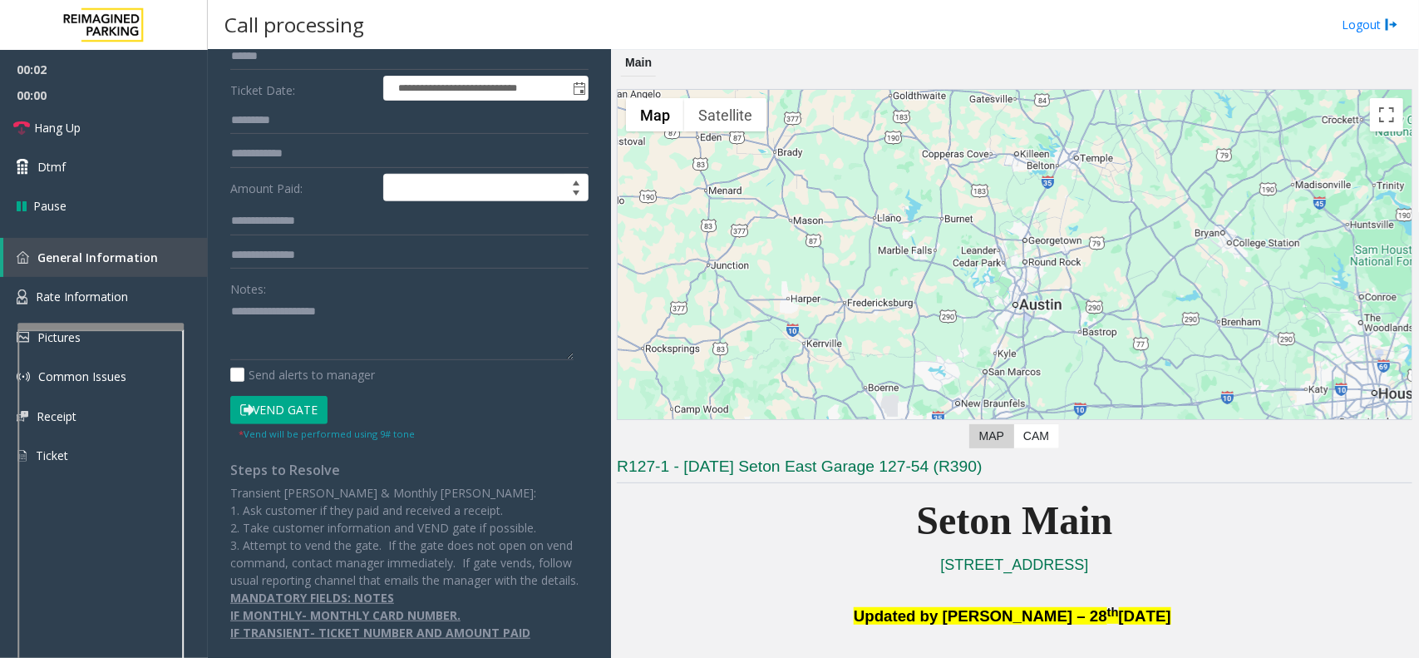
scroll to position [250, 0]
click at [289, 396] on button "Vend Gate" at bounding box center [278, 410] width 97 height 28
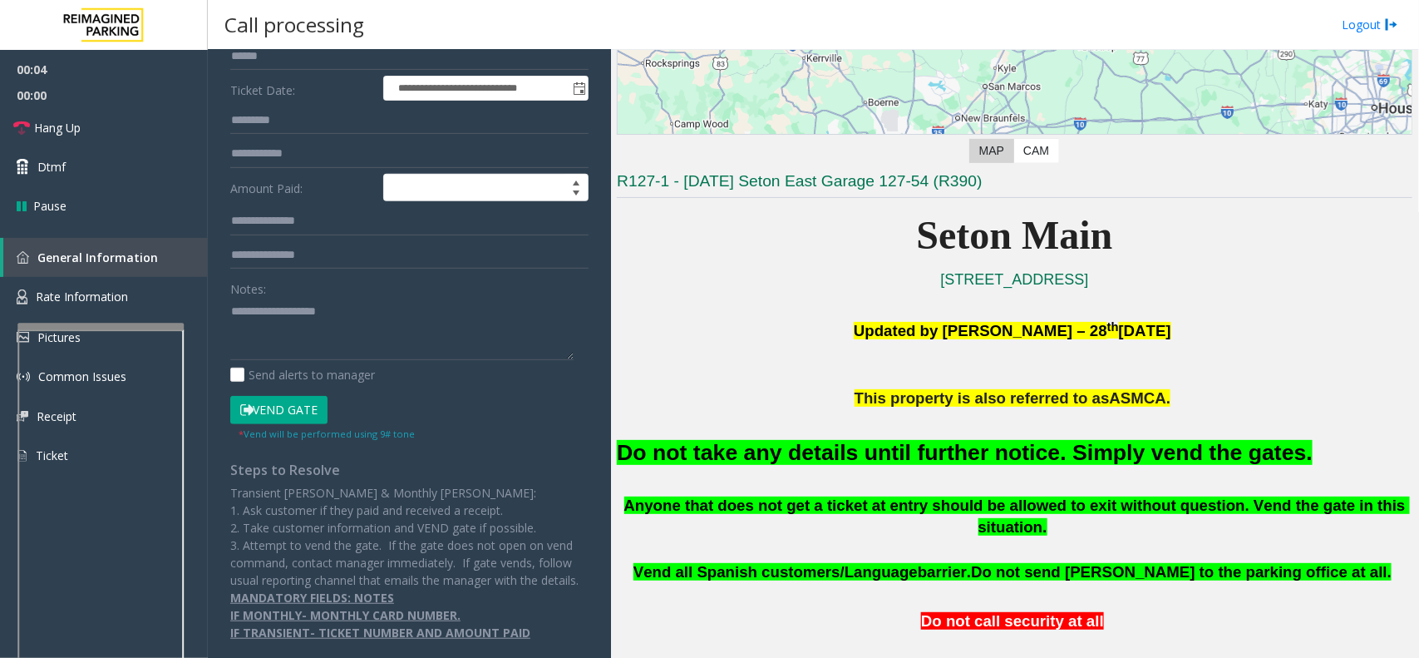
scroll to position [312, 0]
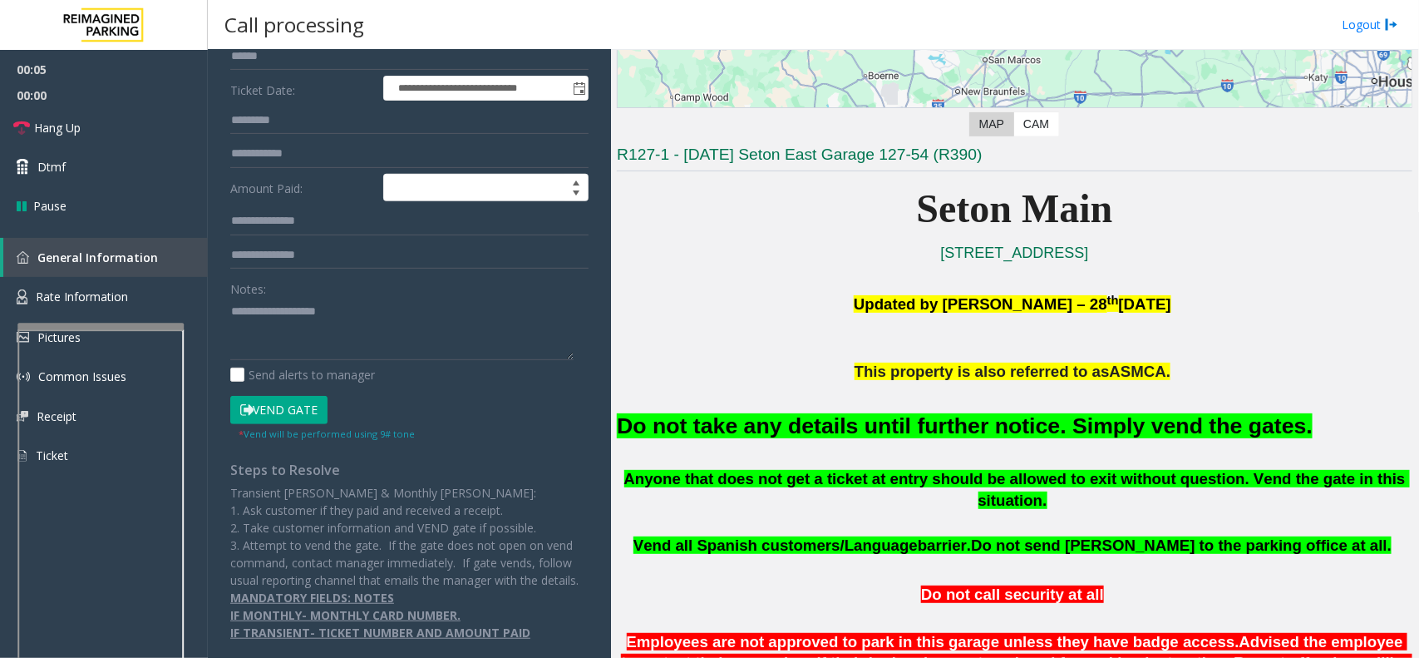
click at [875, 427] on font "Do not take any details until further notice. Simply vend the gates." at bounding box center [965, 425] width 696 height 25
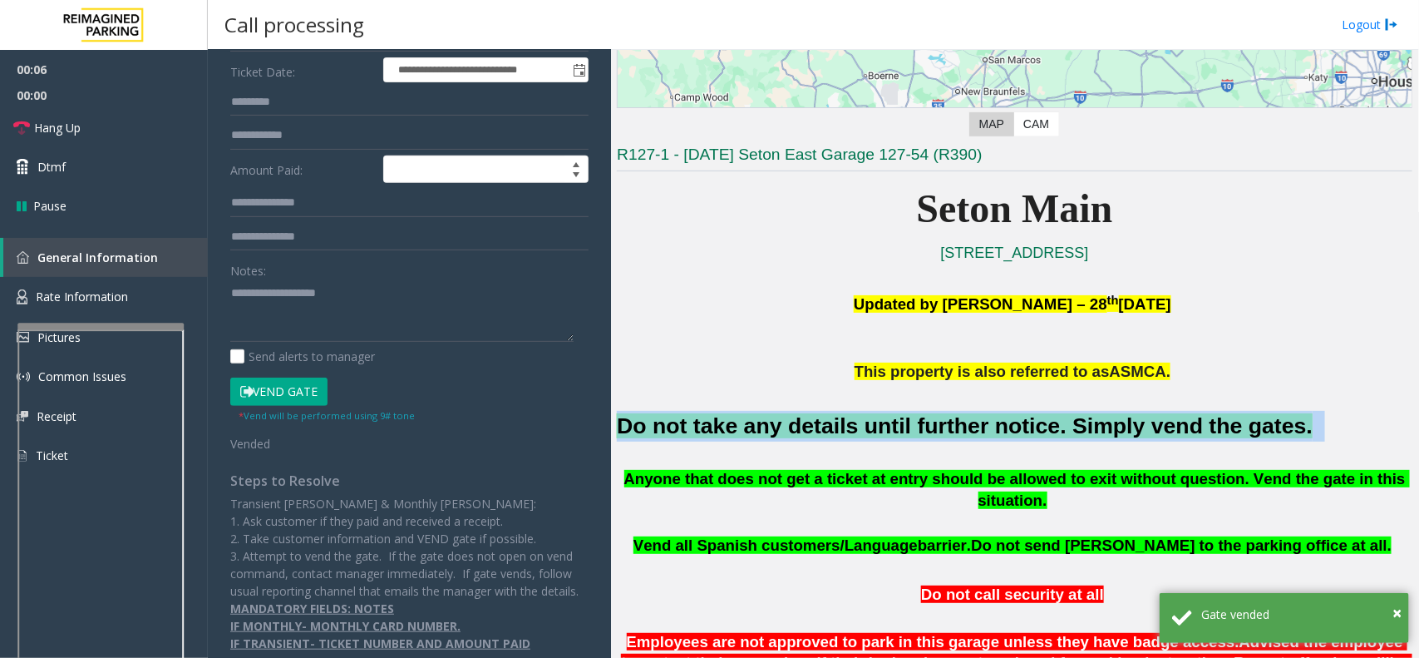
click at [875, 427] on font "Do not take any details until further notice. Simply vend the gates." at bounding box center [965, 425] width 696 height 25
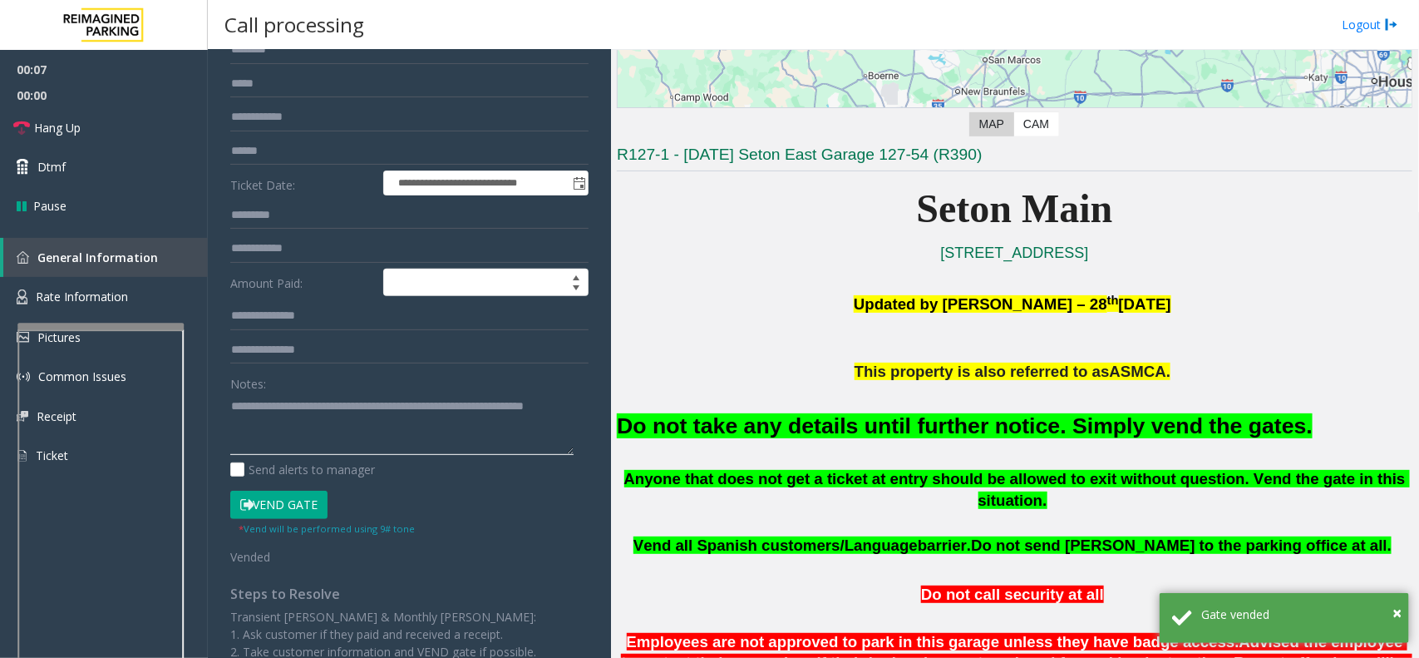
scroll to position [0, 0]
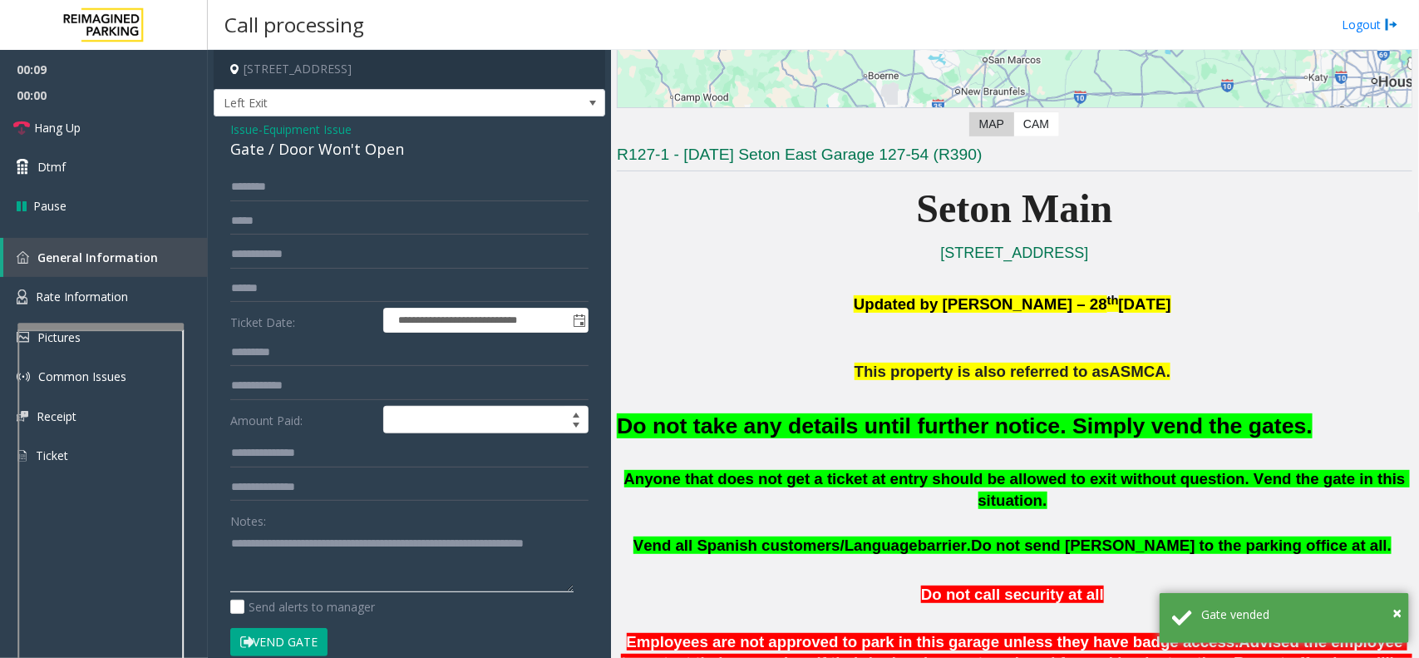
type textarea "**********"
click at [333, 133] on span "Equipment Issue" at bounding box center [307, 129] width 89 height 17
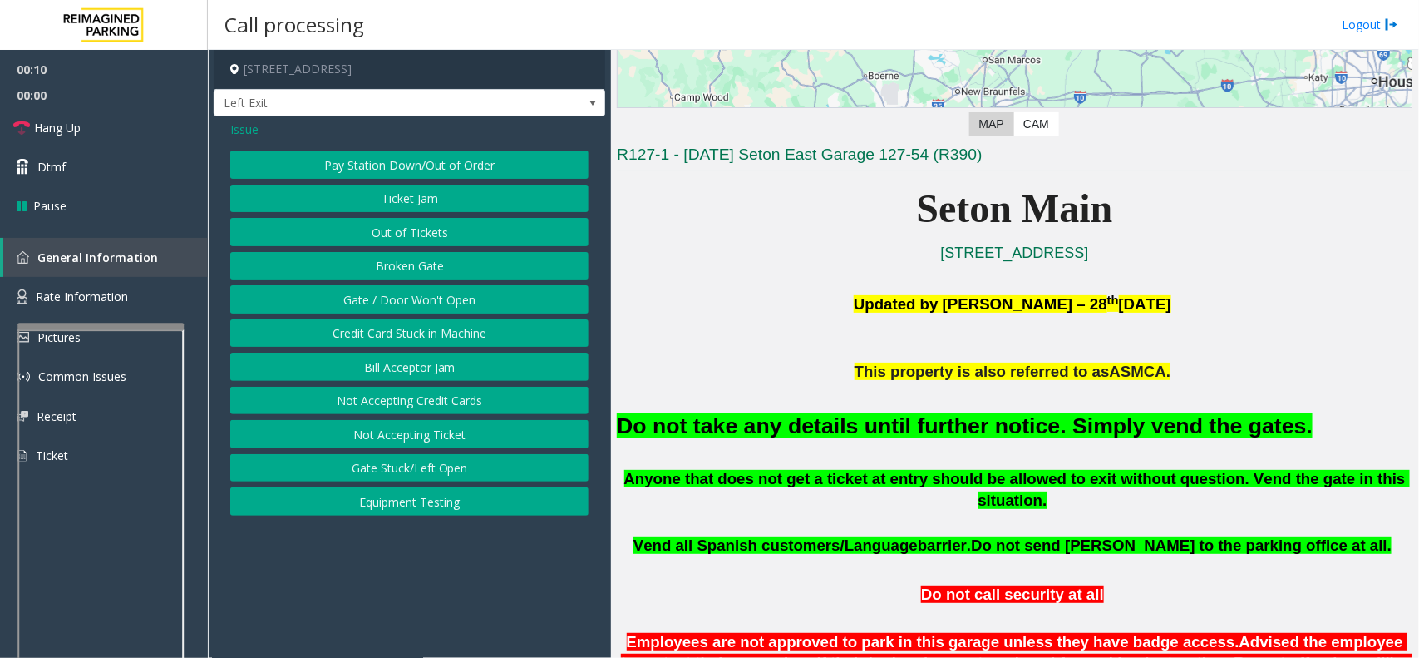
click at [250, 125] on span "Issue" at bounding box center [244, 129] width 28 height 17
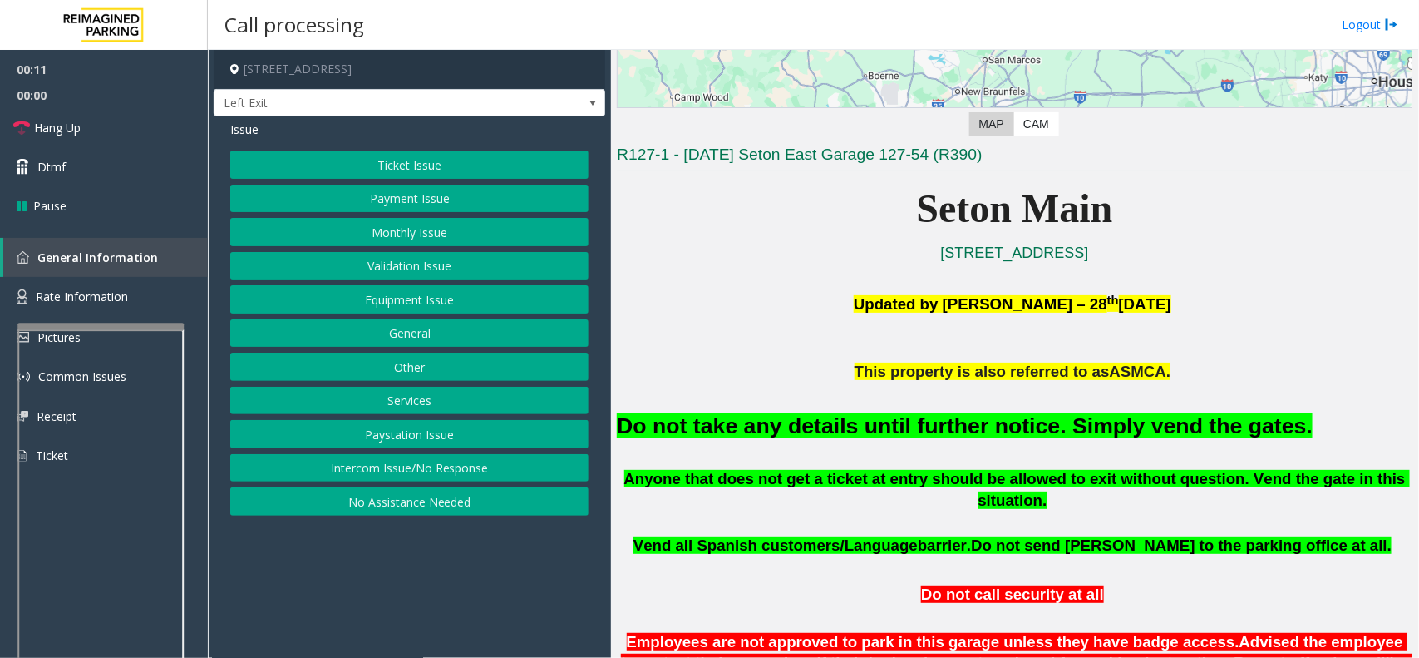
click at [358, 169] on button "Ticket Issue" at bounding box center [409, 165] width 358 height 28
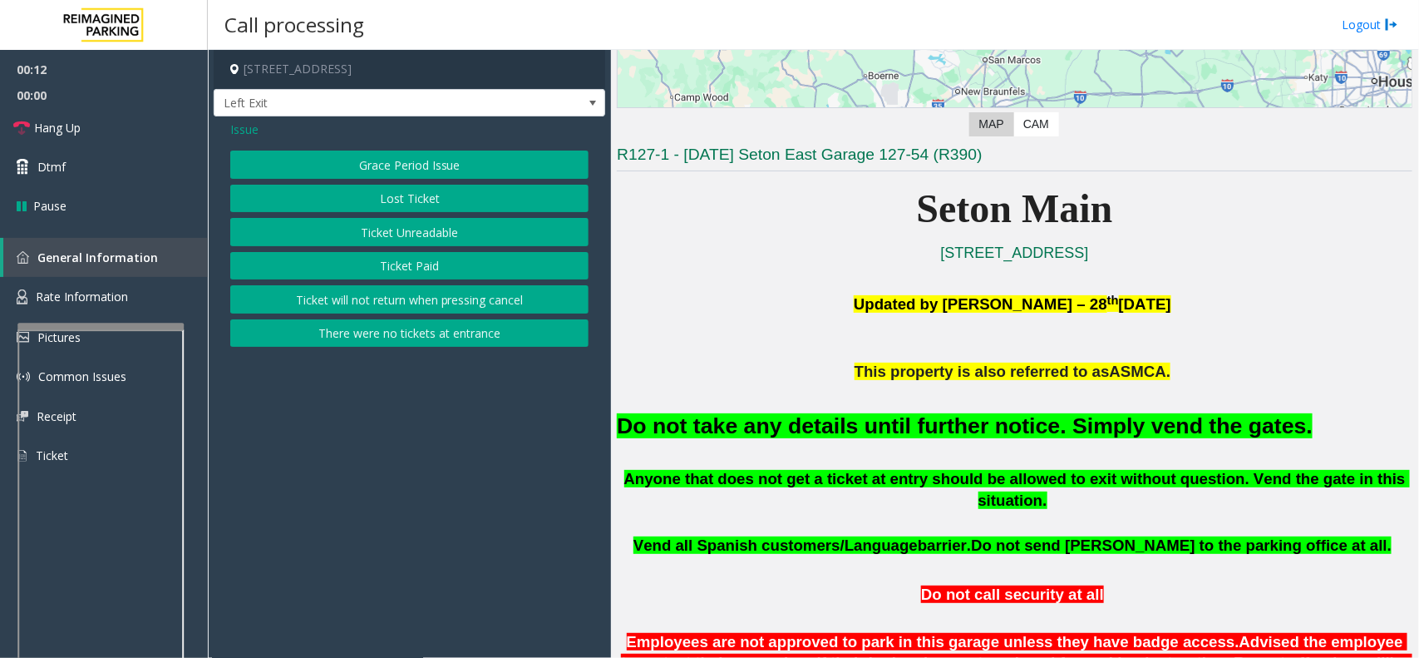
click at [387, 223] on button "Ticket Unreadable" at bounding box center [409, 232] width 358 height 28
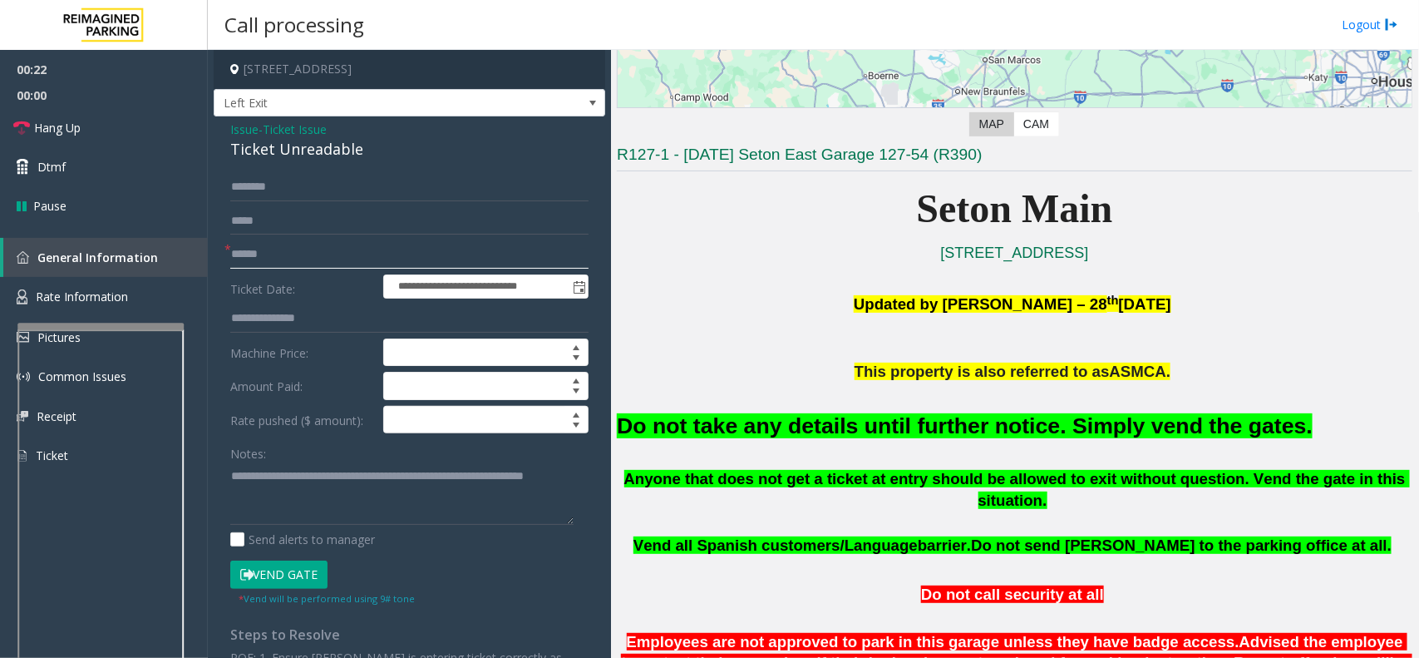
click at [312, 259] on input "text" at bounding box center [409, 254] width 358 height 28
click at [112, 137] on link "Hang Up" at bounding box center [104, 127] width 208 height 39
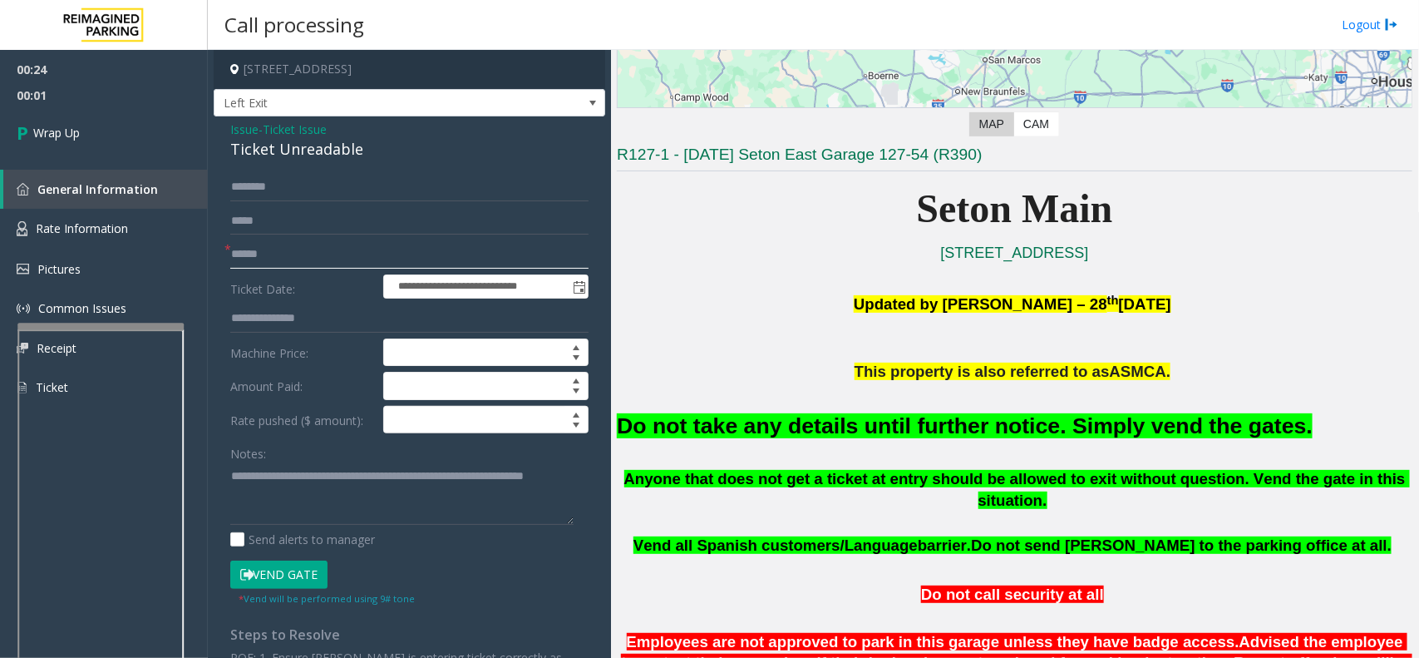
click at [269, 249] on input "text" at bounding box center [409, 254] width 358 height 28
type input "**"
click at [79, 109] on link "Wrap Up" at bounding box center [104, 132] width 208 height 49
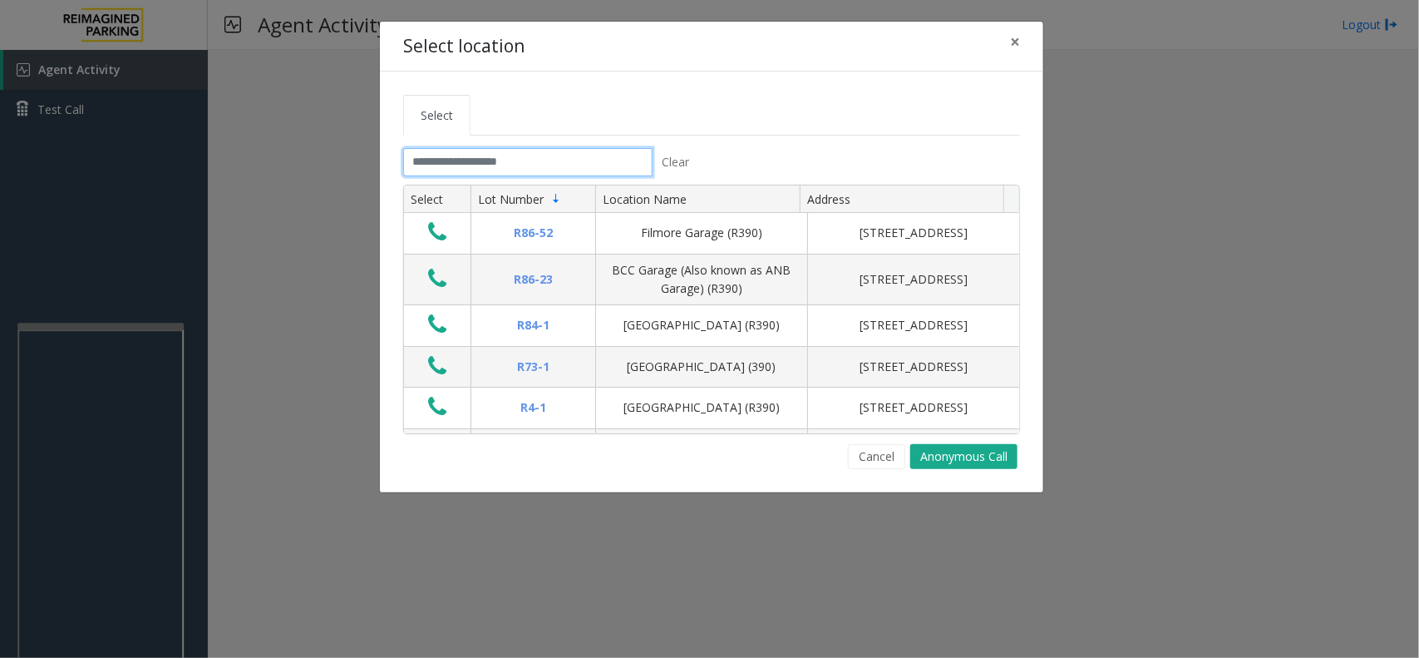
click at [500, 165] on input "text" at bounding box center [527, 162] width 249 height 28
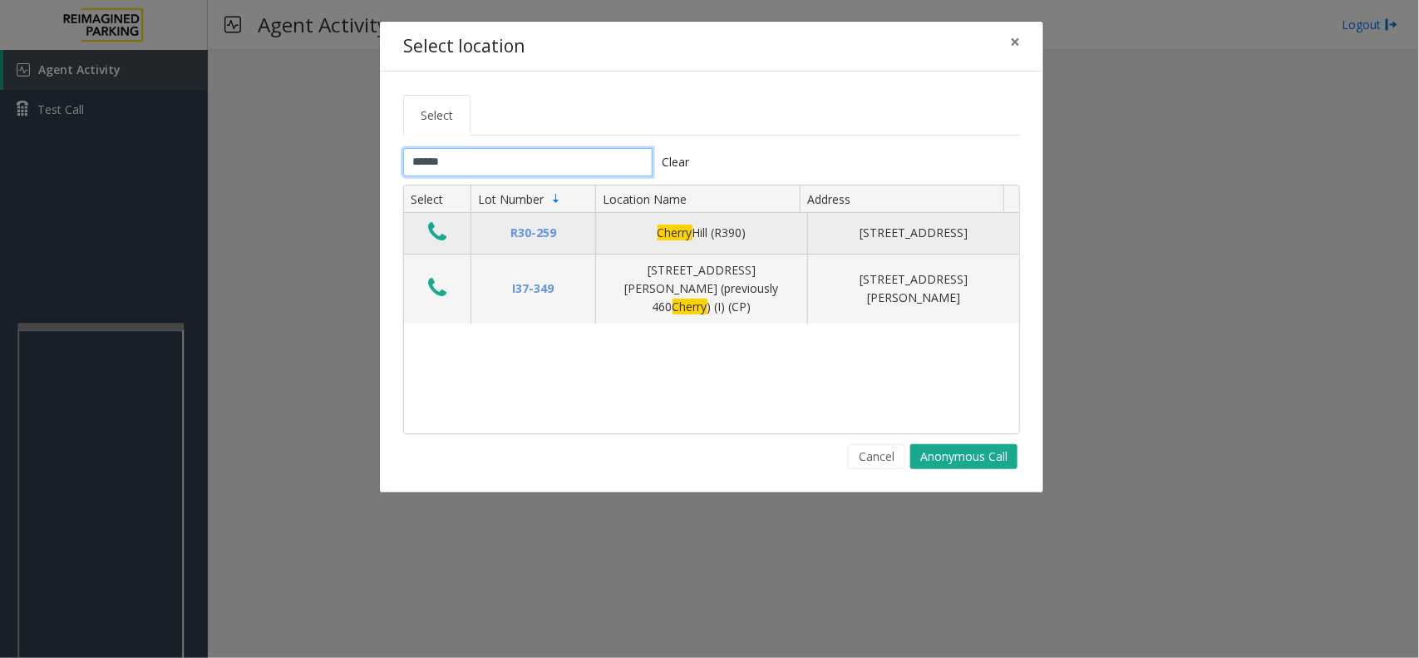
type input "******"
click at [442, 239] on icon "Data table" at bounding box center [437, 231] width 18 height 23
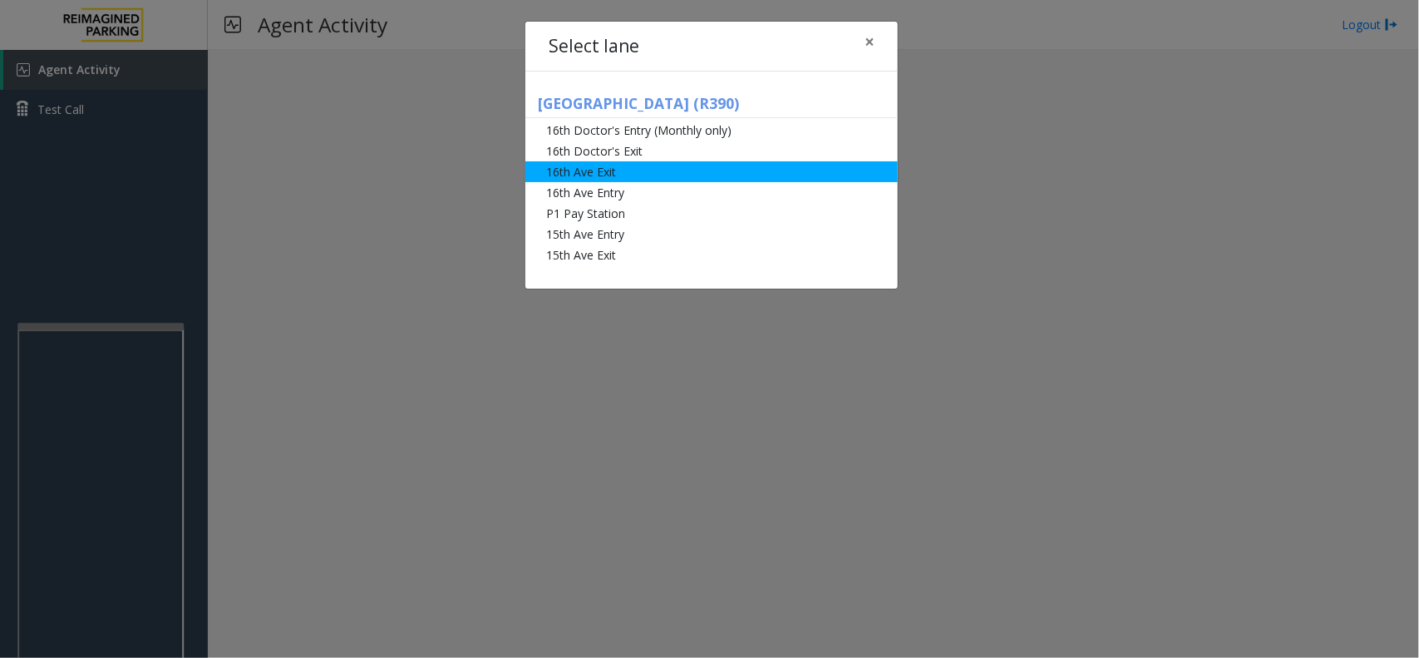
click at [666, 162] on li "16th Ave Exit" at bounding box center [712, 171] width 373 height 21
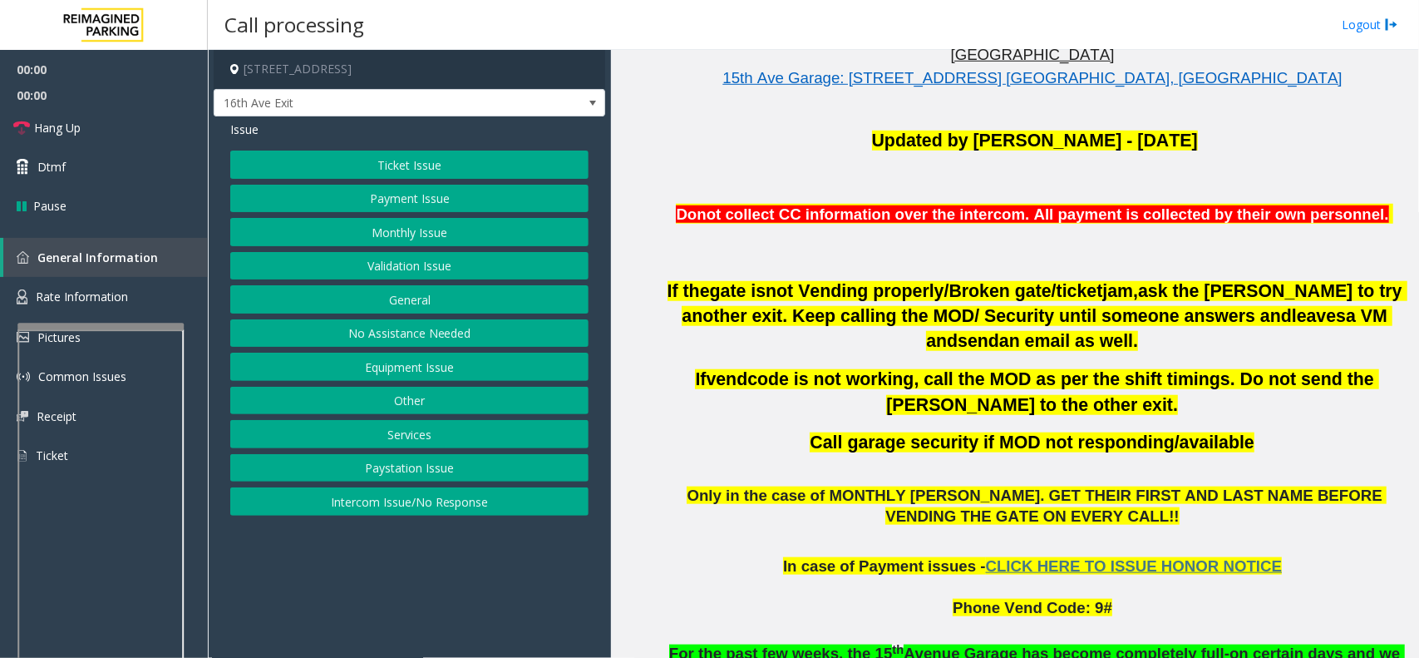
scroll to position [624, 0]
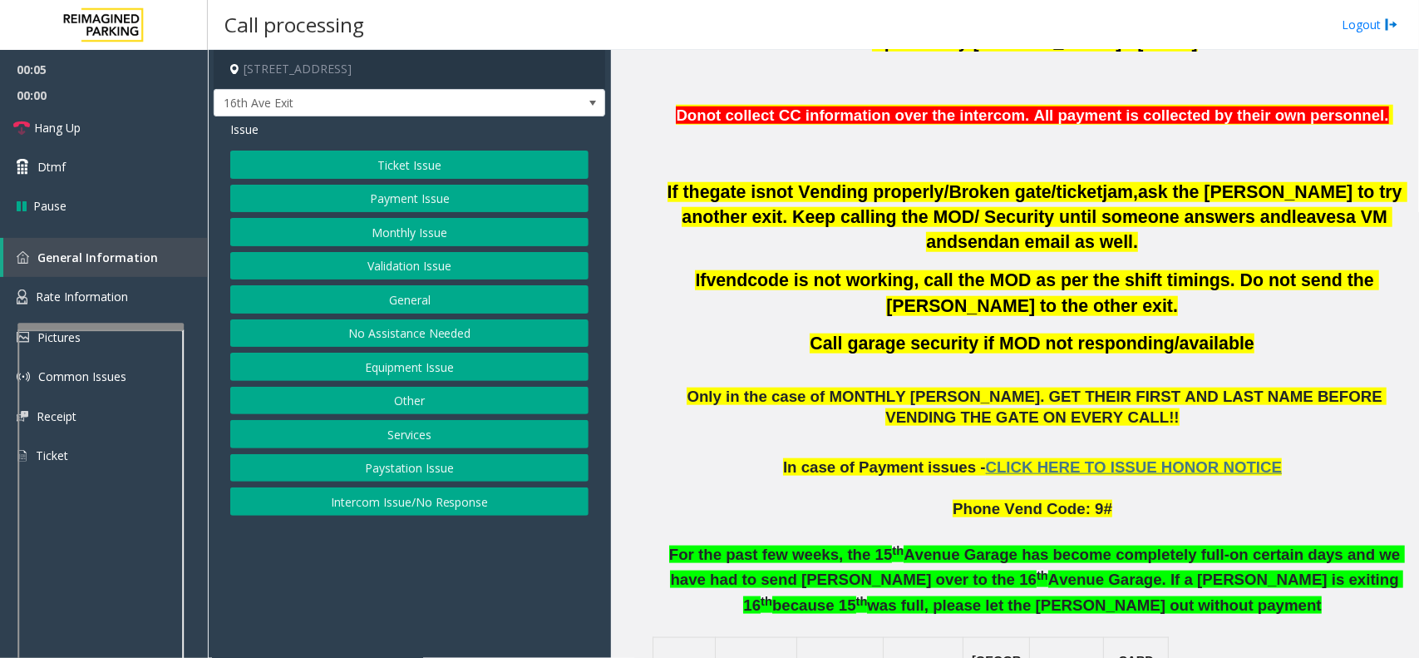
click at [459, 156] on button "Ticket Issue" at bounding box center [409, 165] width 358 height 28
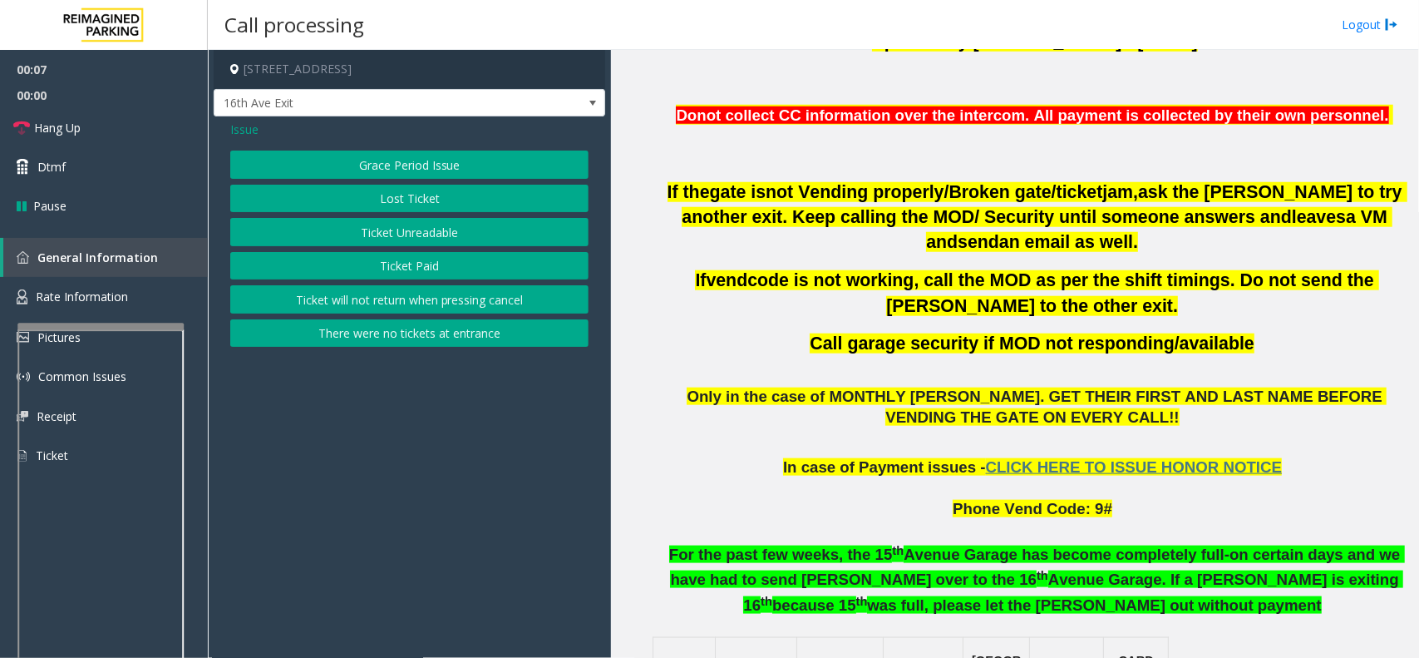
click at [447, 231] on button "Ticket Unreadable" at bounding box center [409, 232] width 358 height 28
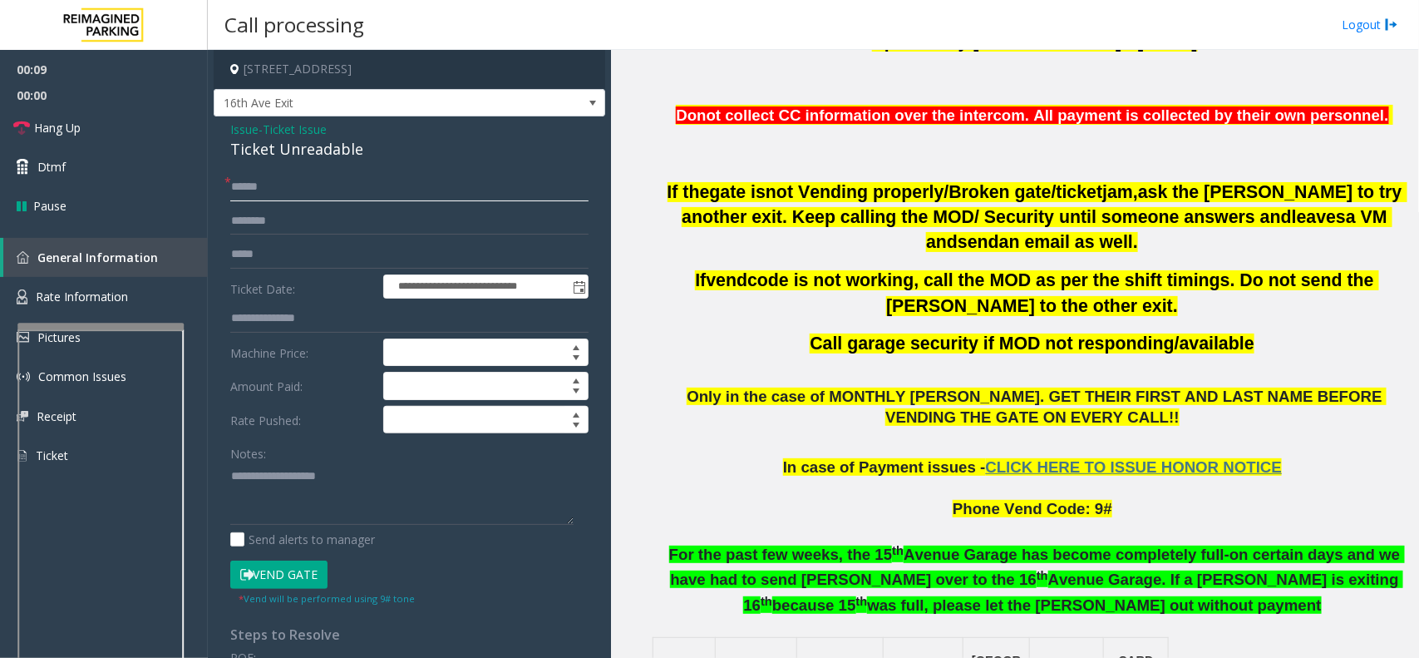
click at [289, 194] on input "text" at bounding box center [409, 187] width 358 height 28
type input "******"
click at [293, 151] on div "Ticket Unreadable" at bounding box center [409, 149] width 358 height 22
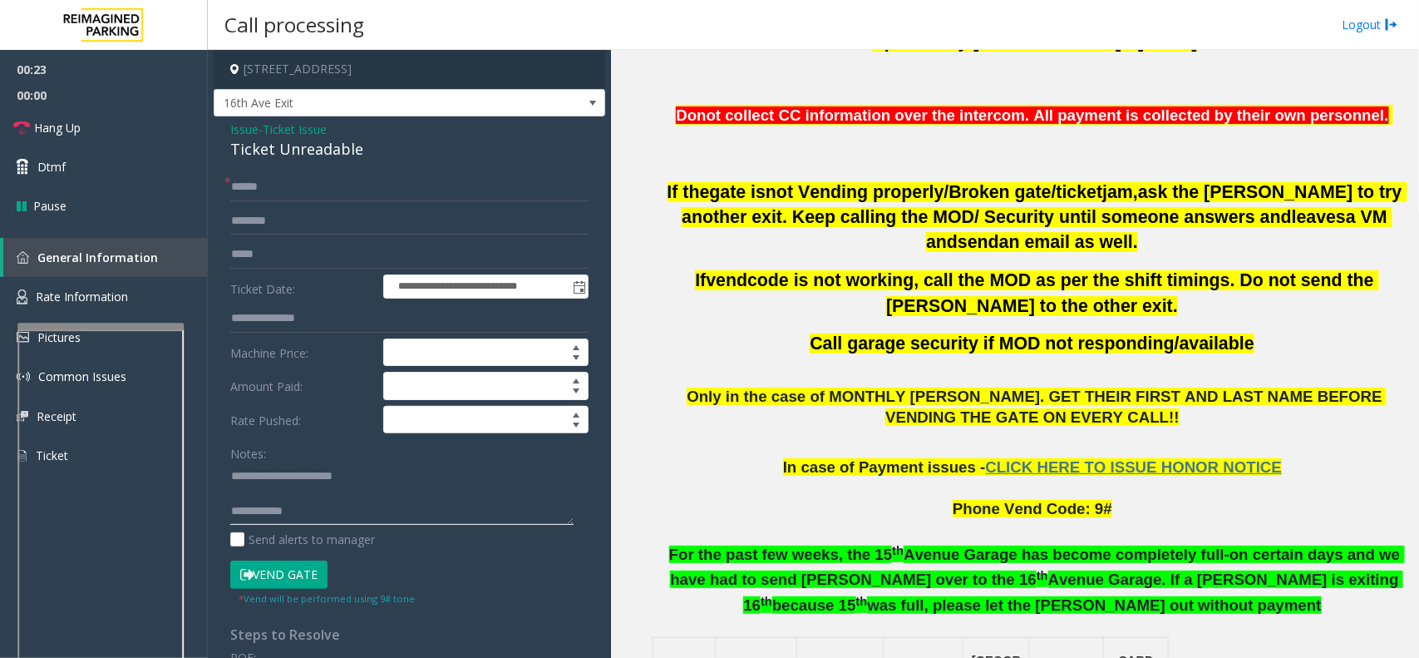
click at [306, 496] on textarea at bounding box center [401, 493] width 343 height 62
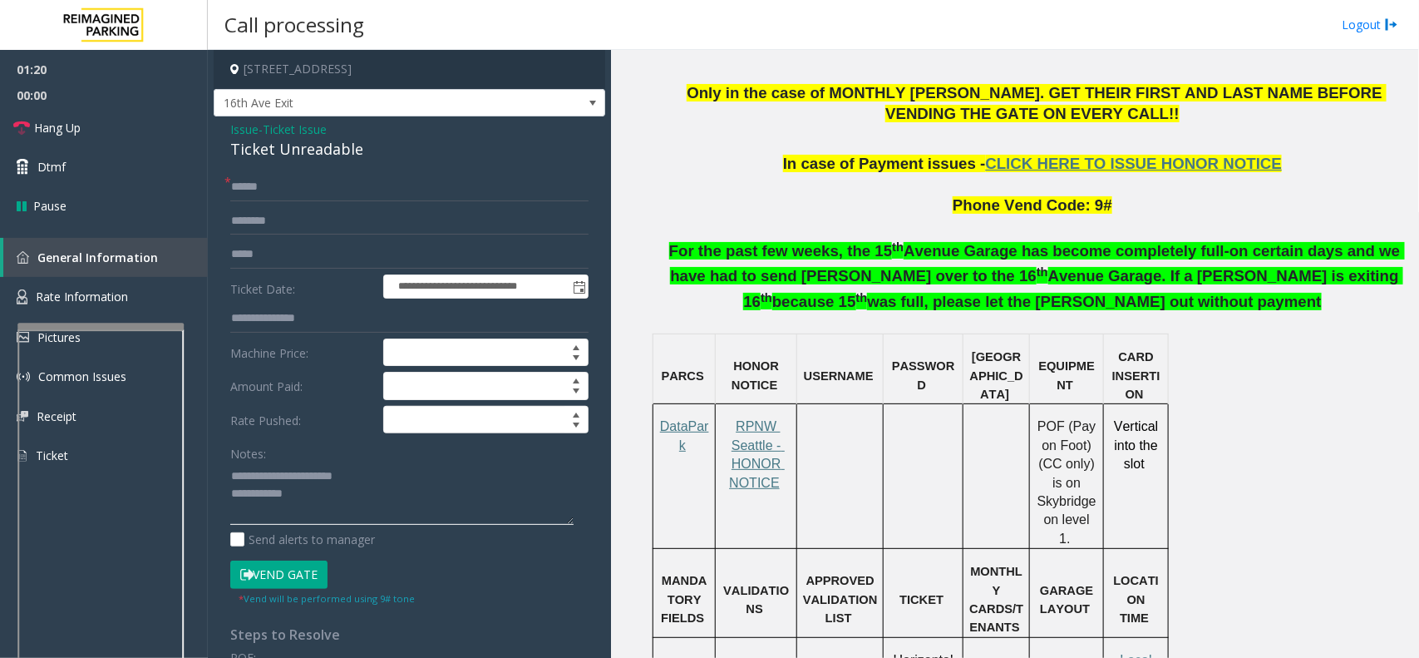
scroll to position [935, 0]
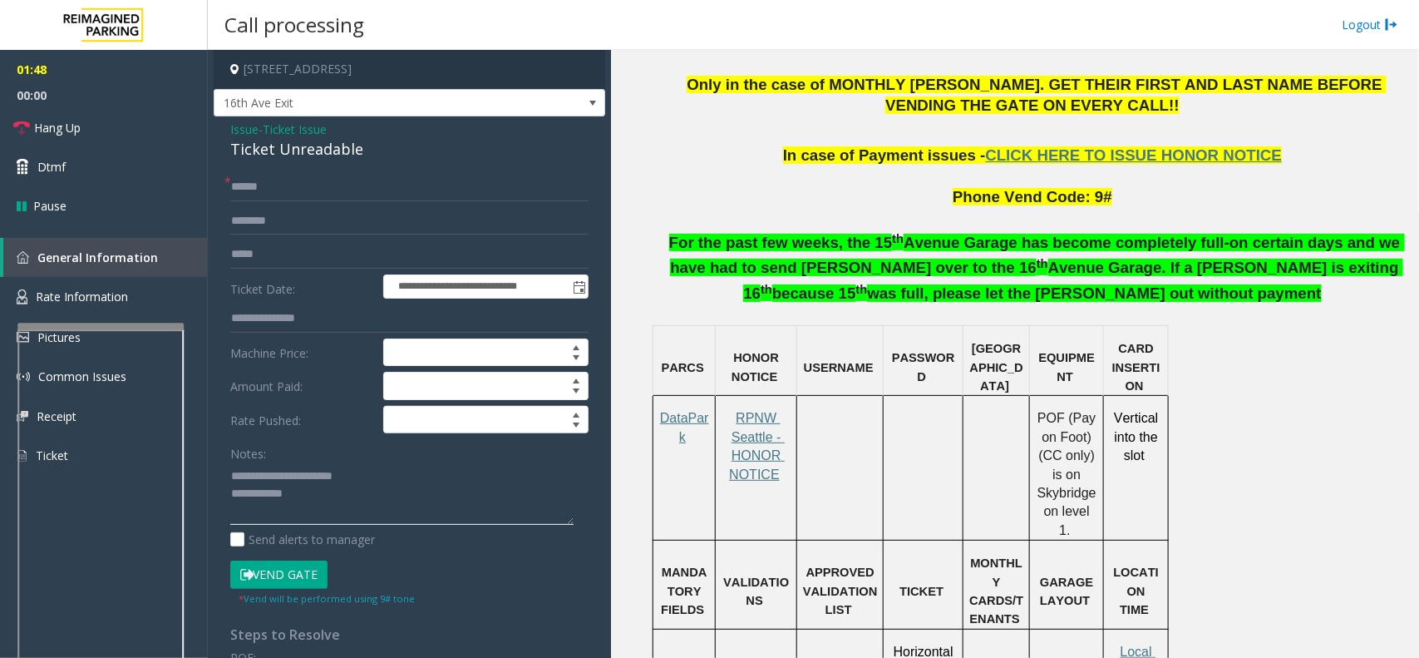
type textarea "**********"
click at [277, 223] on input "text" at bounding box center [409, 221] width 358 height 28
type input "*****"
click at [294, 575] on button "Vend Gate" at bounding box center [278, 574] width 97 height 28
click at [330, 482] on textarea at bounding box center [401, 493] width 343 height 62
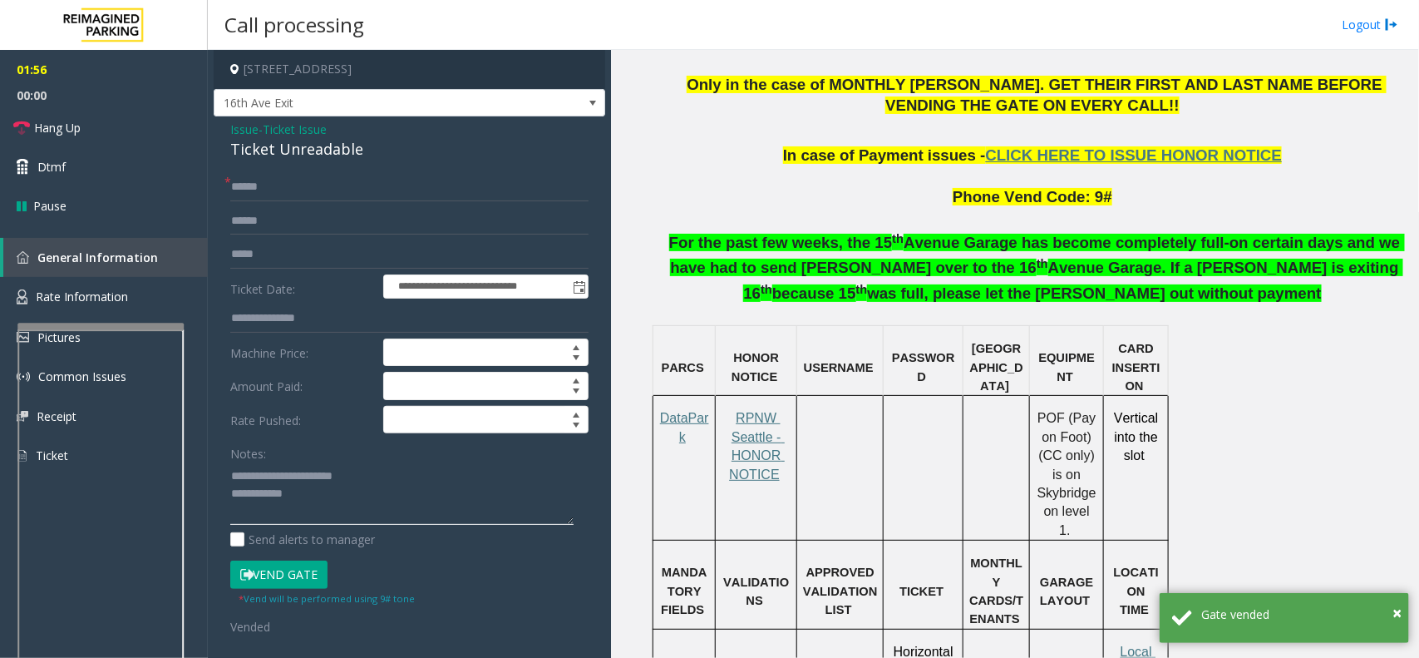
drag, startPoint x: 392, startPoint y: 479, endPoint x: 304, endPoint y: 471, distance: 87.6
click at [304, 471] on textarea at bounding box center [401, 493] width 343 height 62
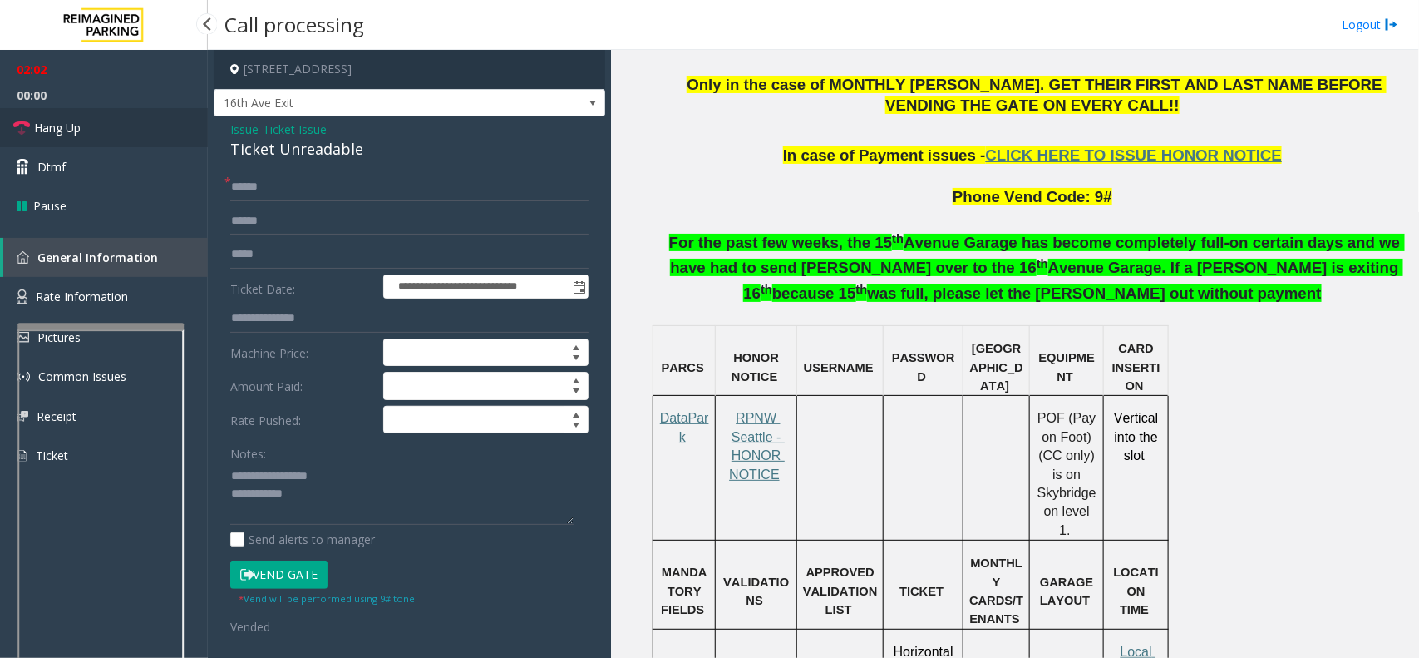
click at [134, 121] on link "Hang Up" at bounding box center [104, 127] width 208 height 39
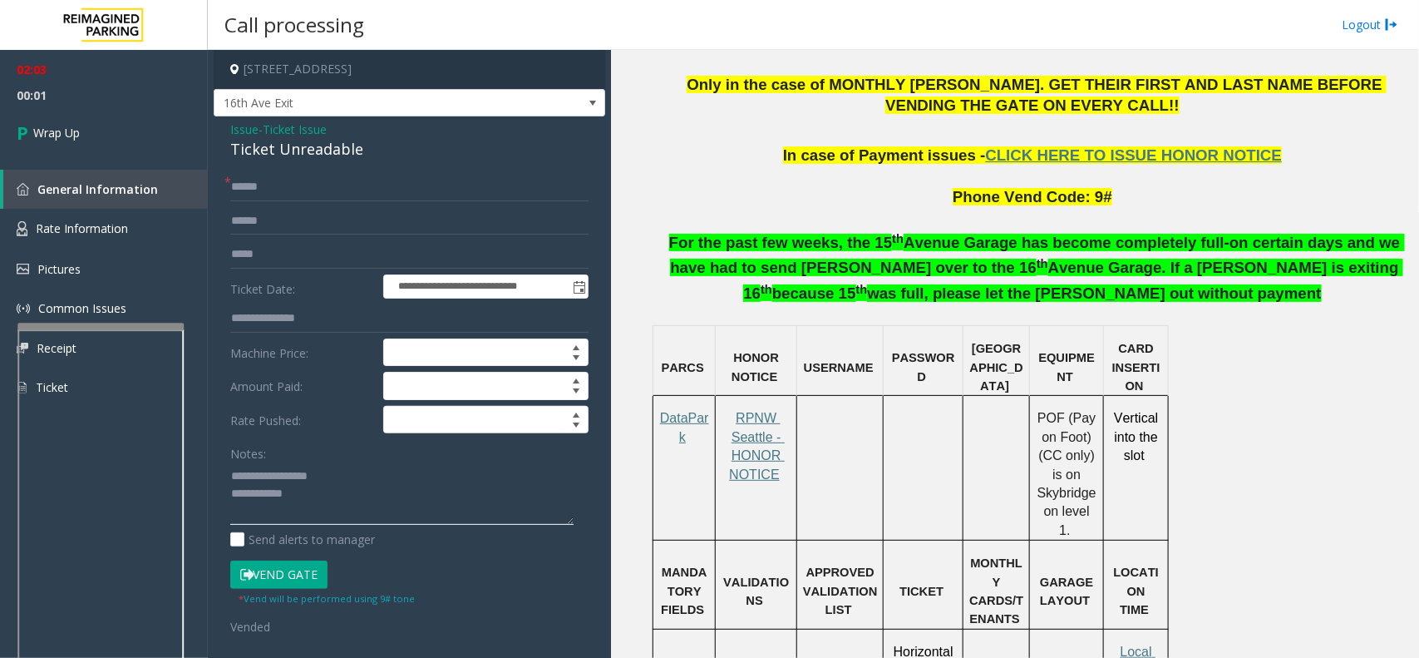
click at [397, 504] on textarea at bounding box center [401, 493] width 343 height 62
type textarea "**********"
click at [299, 127] on span "Ticket Issue" at bounding box center [295, 129] width 64 height 17
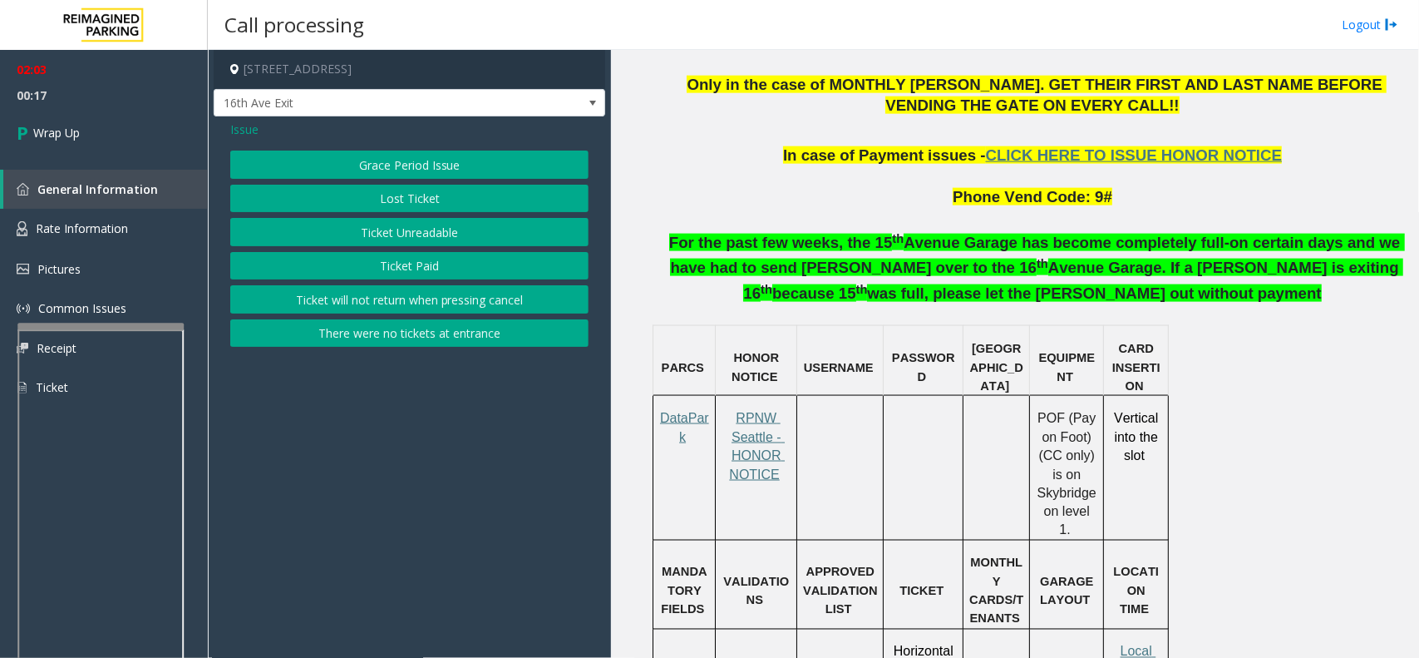
click at [252, 126] on span "Issue" at bounding box center [244, 129] width 28 height 17
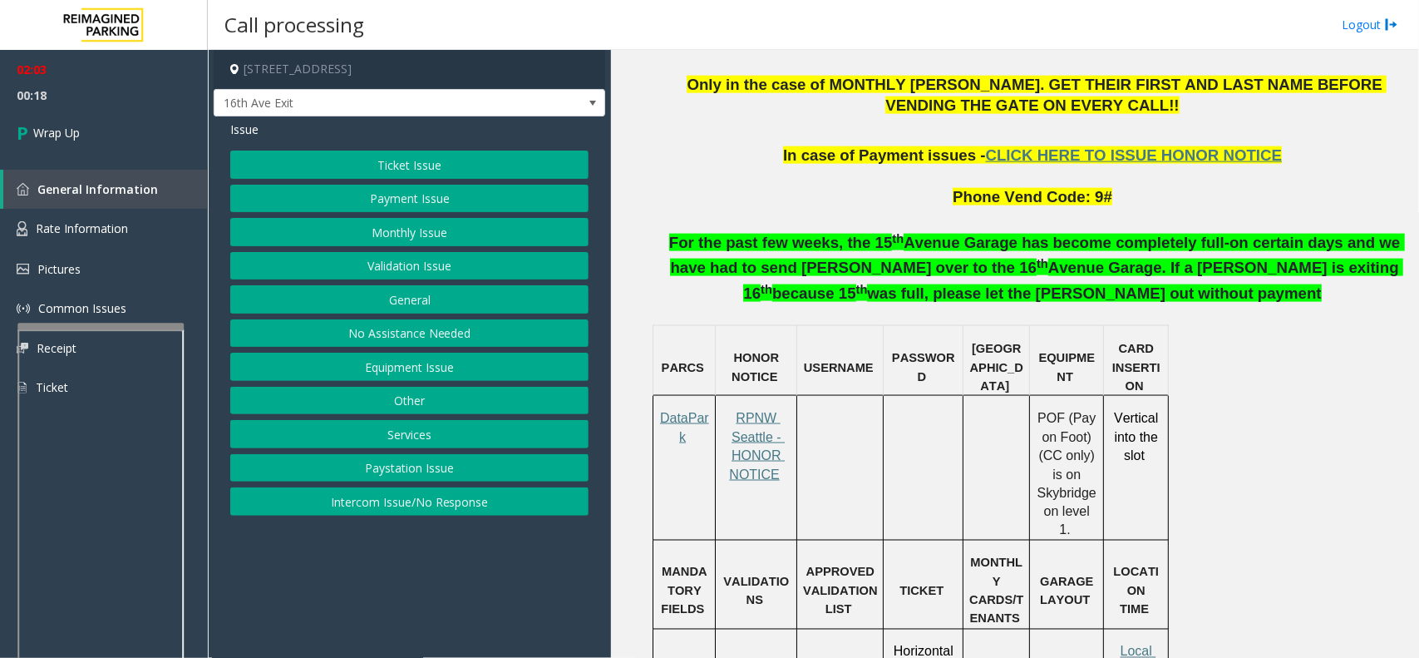
click at [420, 366] on button "Equipment Issue" at bounding box center [409, 367] width 358 height 28
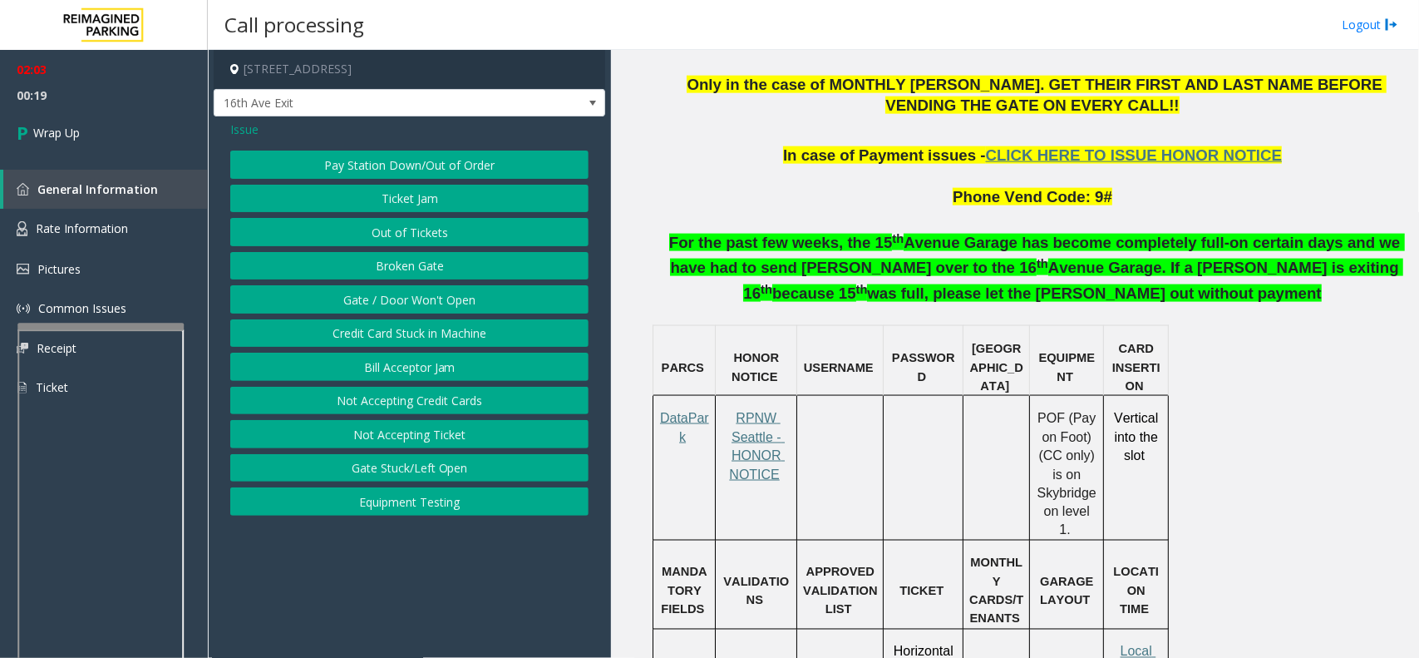
click at [422, 193] on button "Ticket Jam" at bounding box center [409, 199] width 358 height 28
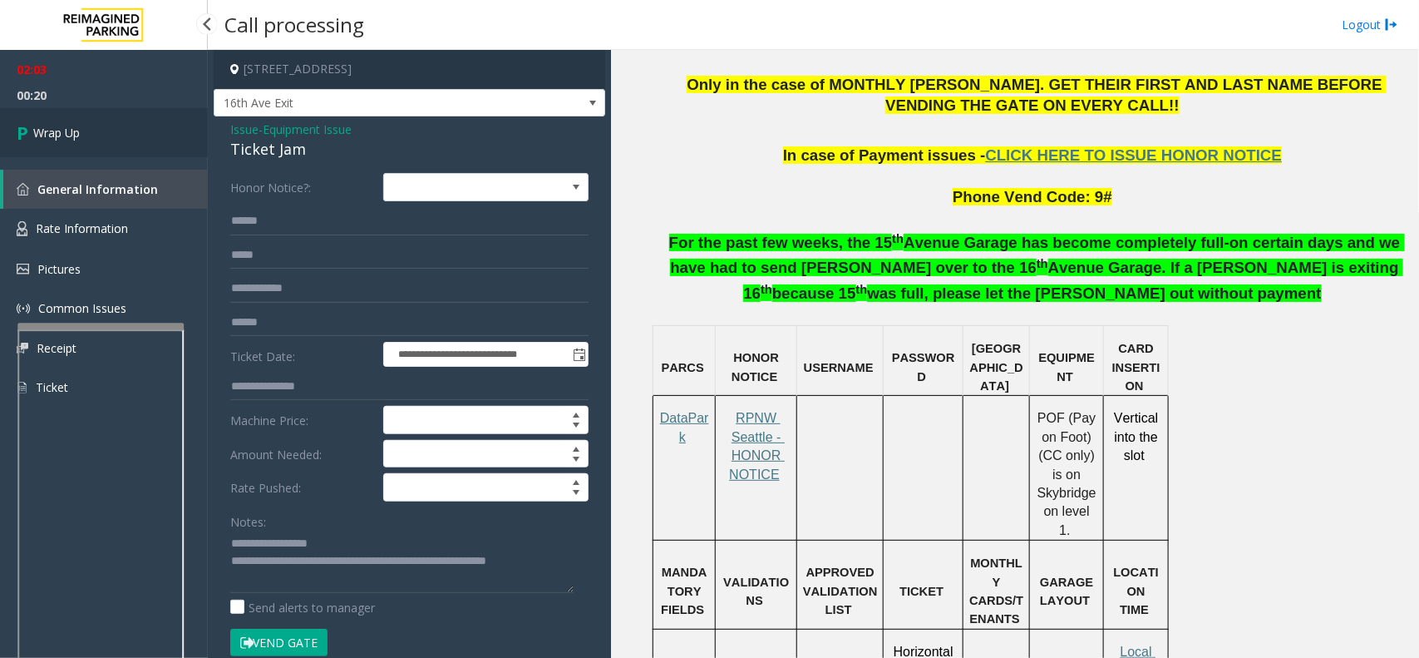
click at [57, 116] on link "Wrap Up" at bounding box center [104, 132] width 208 height 49
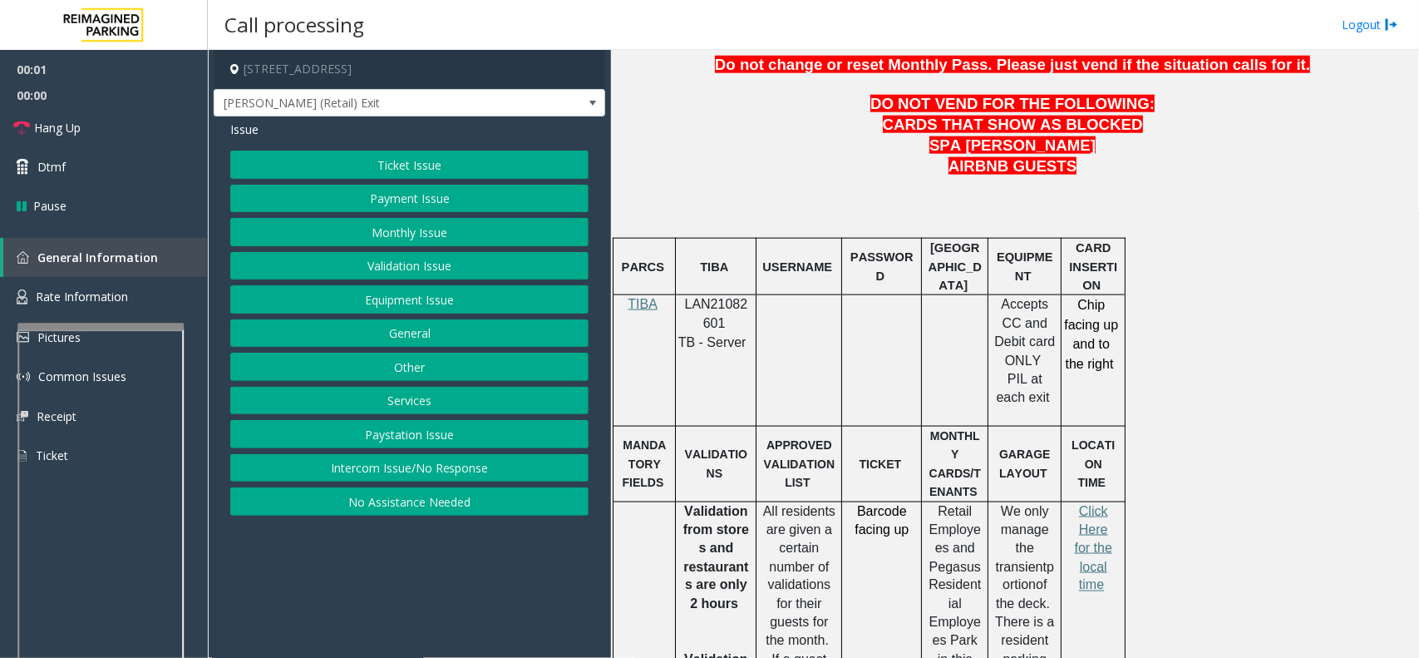
scroll to position [935, 0]
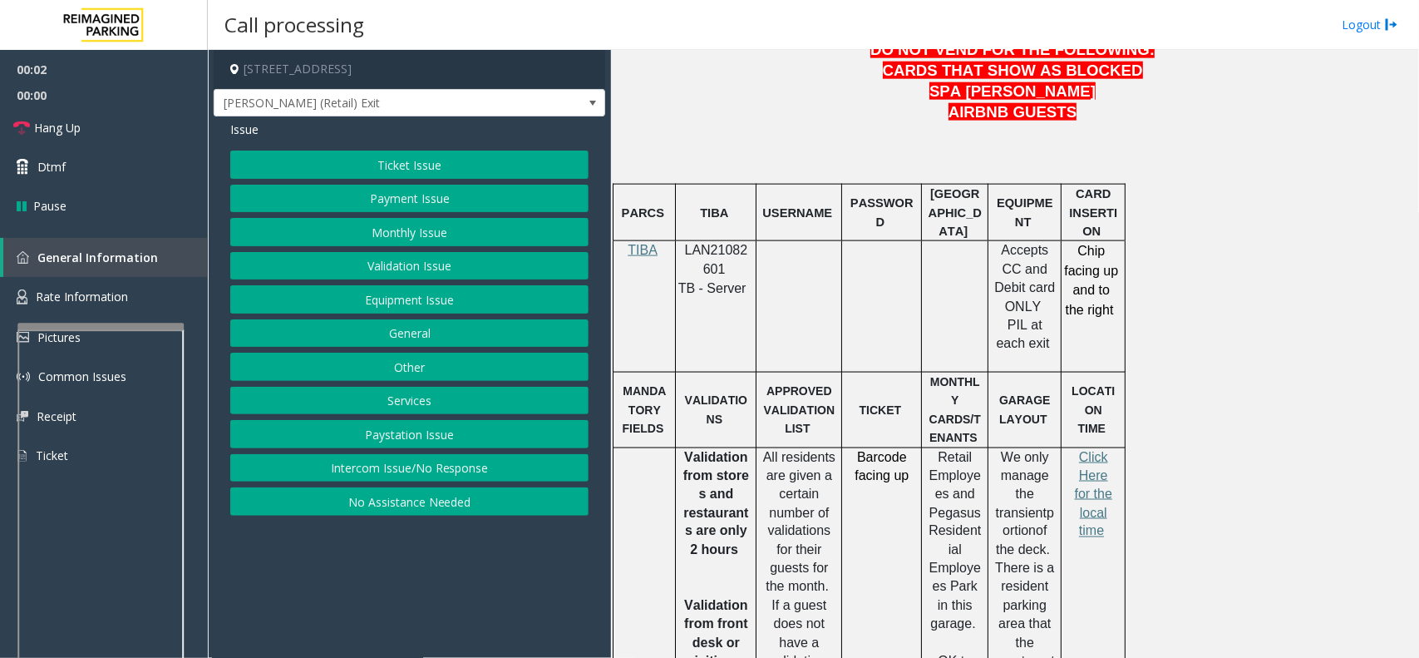
click at [717, 238] on div at bounding box center [716, 241] width 81 height 6
click at [711, 243] on span "LAN21082601" at bounding box center [716, 259] width 63 height 32
click at [445, 474] on button "Intercom Issue/No Response" at bounding box center [409, 468] width 358 height 28
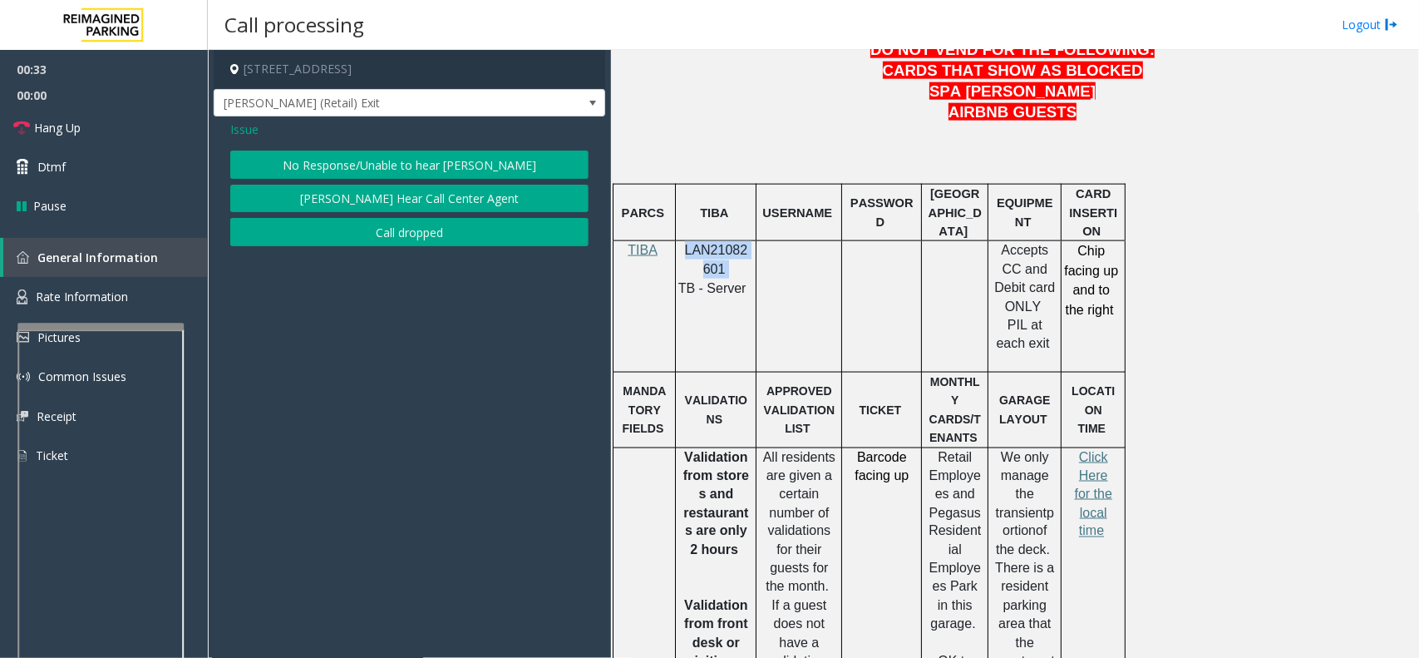
click at [387, 175] on button "No Response/Unable to hear [PERSON_NAME]" at bounding box center [409, 165] width 358 height 28
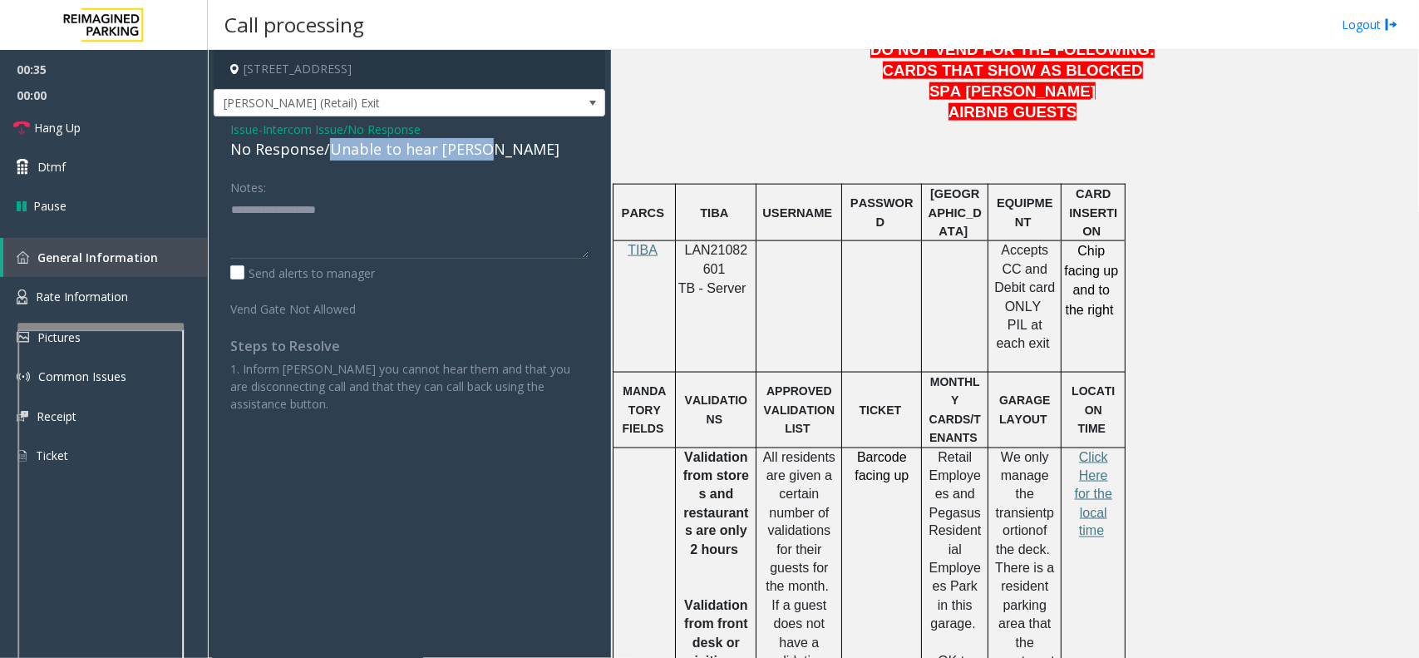
drag, startPoint x: 488, startPoint y: 151, endPoint x: 325, endPoint y: 143, distance: 163.1
click at [325, 143] on div "No Response/Unable to hear [PERSON_NAME]" at bounding box center [409, 149] width 358 height 22
type textarea "**********"
click at [105, 112] on link "Hang Up" at bounding box center [104, 127] width 208 height 39
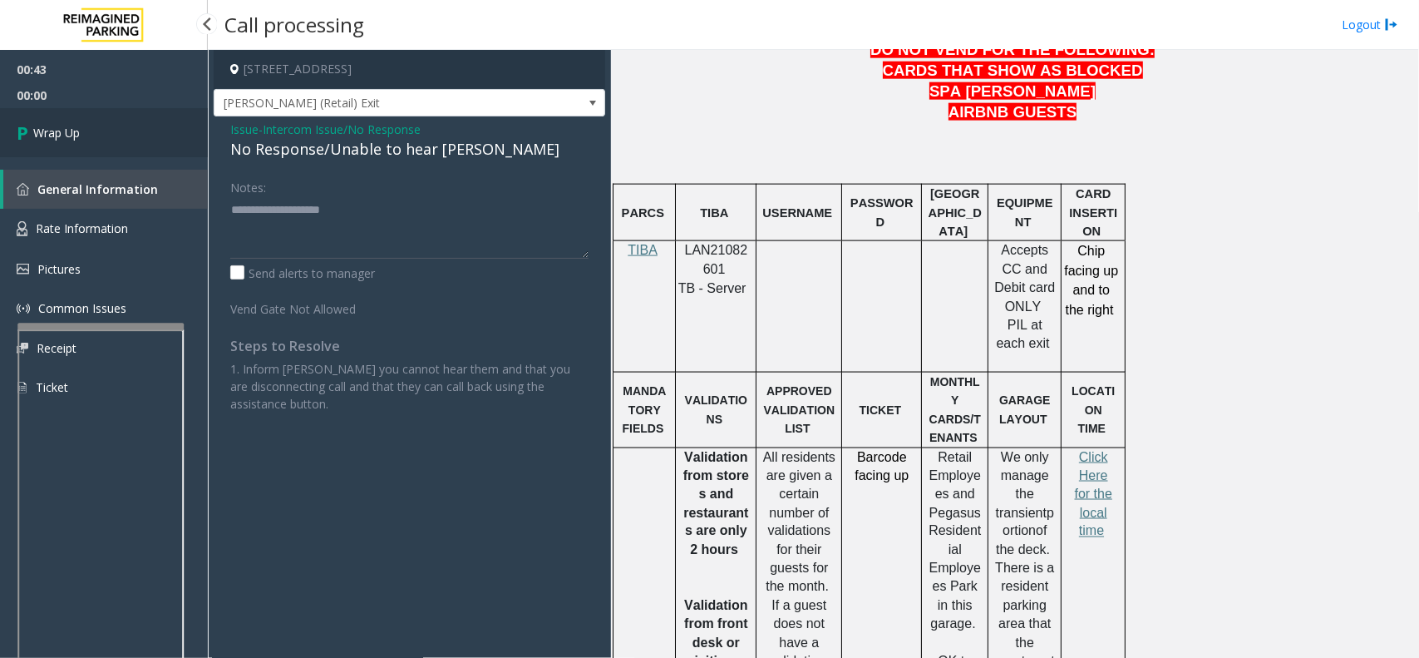
click at [96, 152] on link "Wrap Up" at bounding box center [104, 132] width 208 height 49
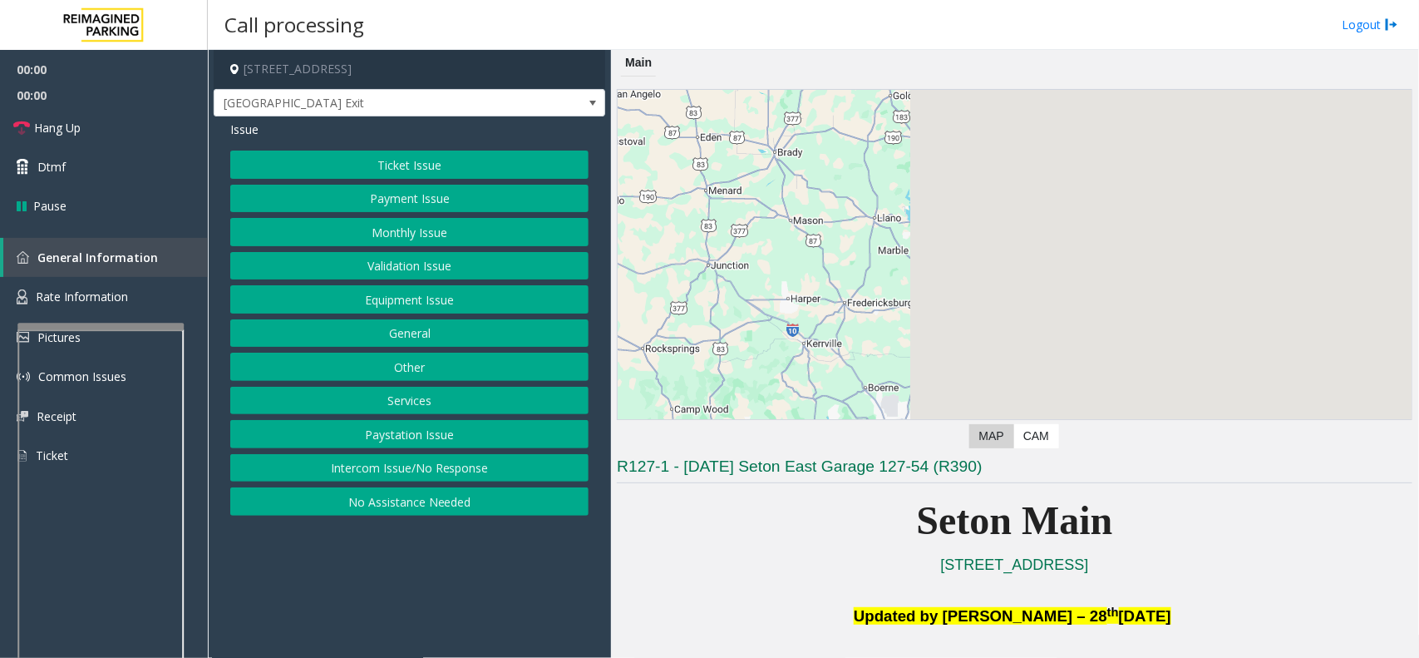
click at [418, 293] on button "Equipment Issue" at bounding box center [409, 299] width 358 height 28
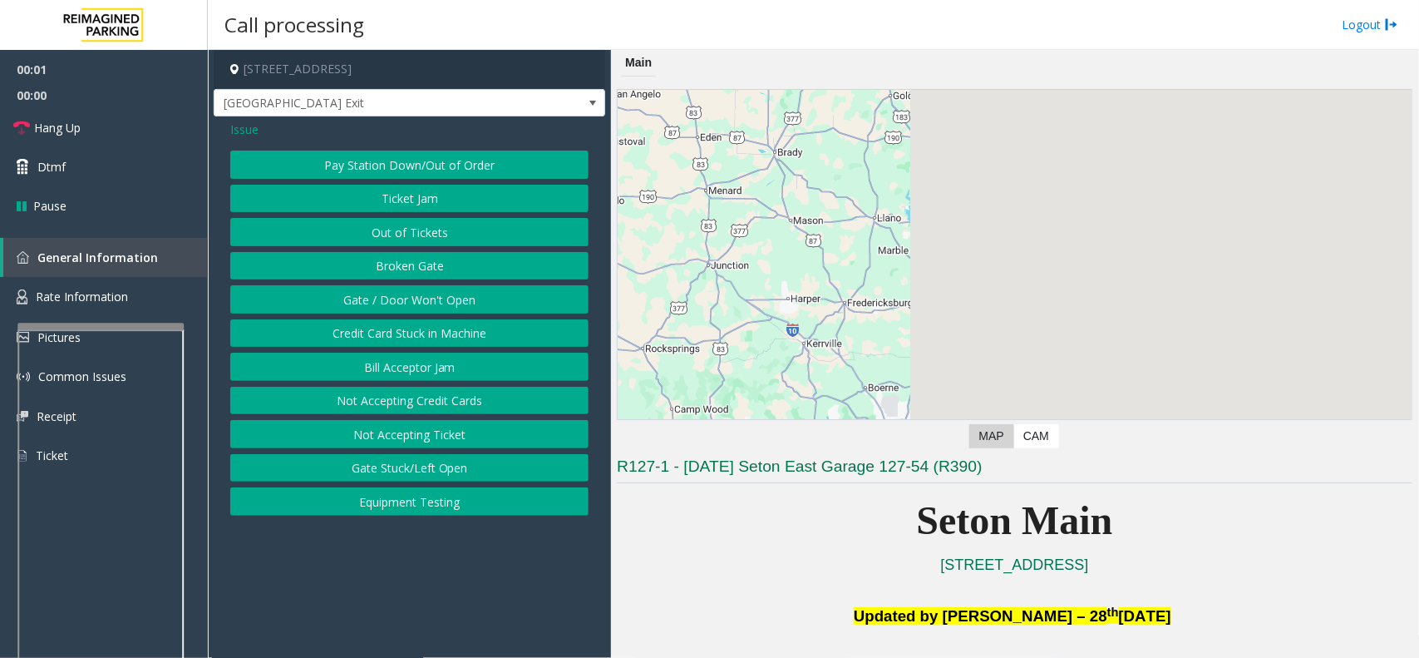
click at [418, 293] on button "Gate / Door Won't Open" at bounding box center [409, 299] width 358 height 28
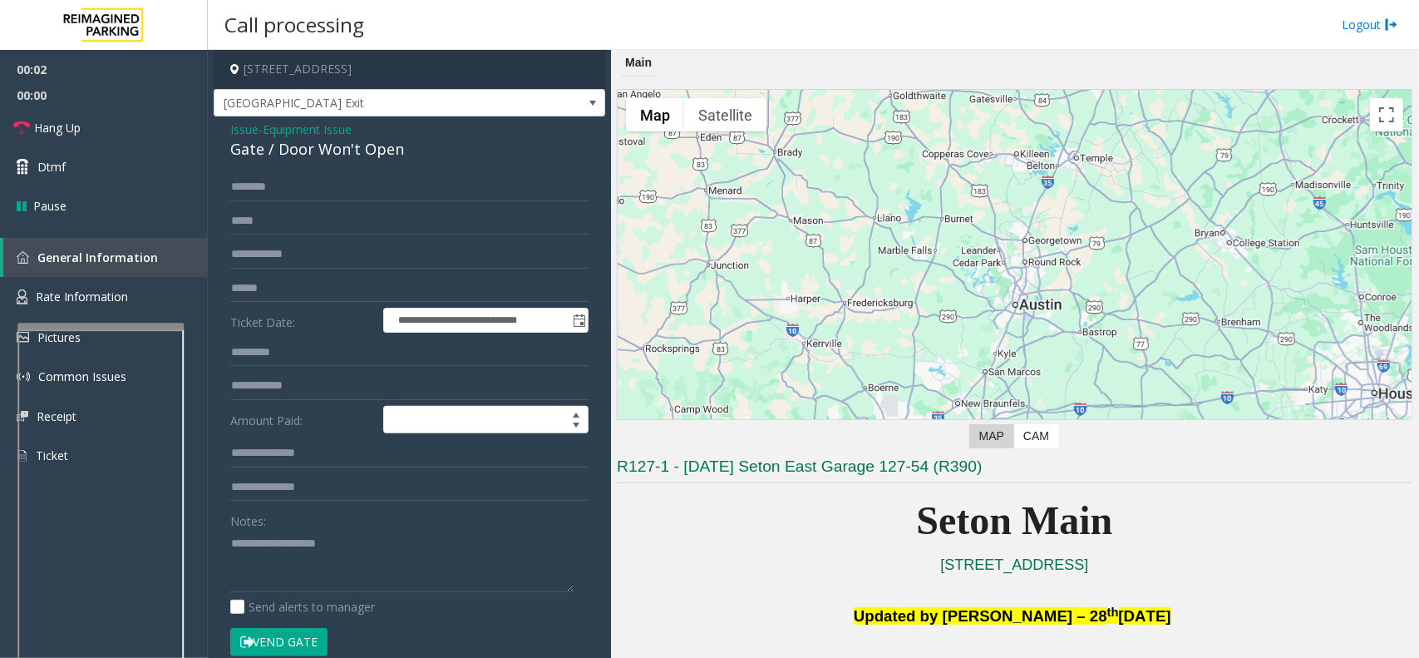
click at [275, 644] on button "Vend Gate" at bounding box center [278, 642] width 97 height 28
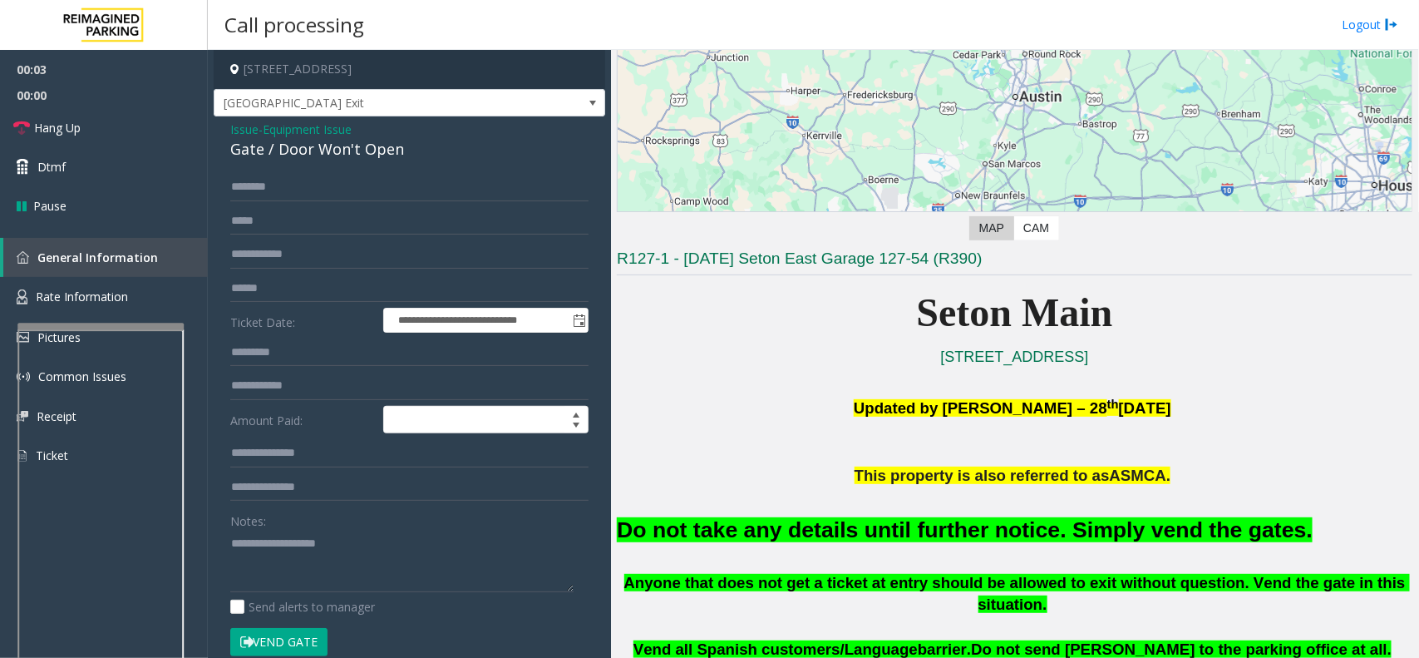
click at [948, 530] on font "Do not take any details until further notice. Simply vend the gates." at bounding box center [965, 529] width 696 height 25
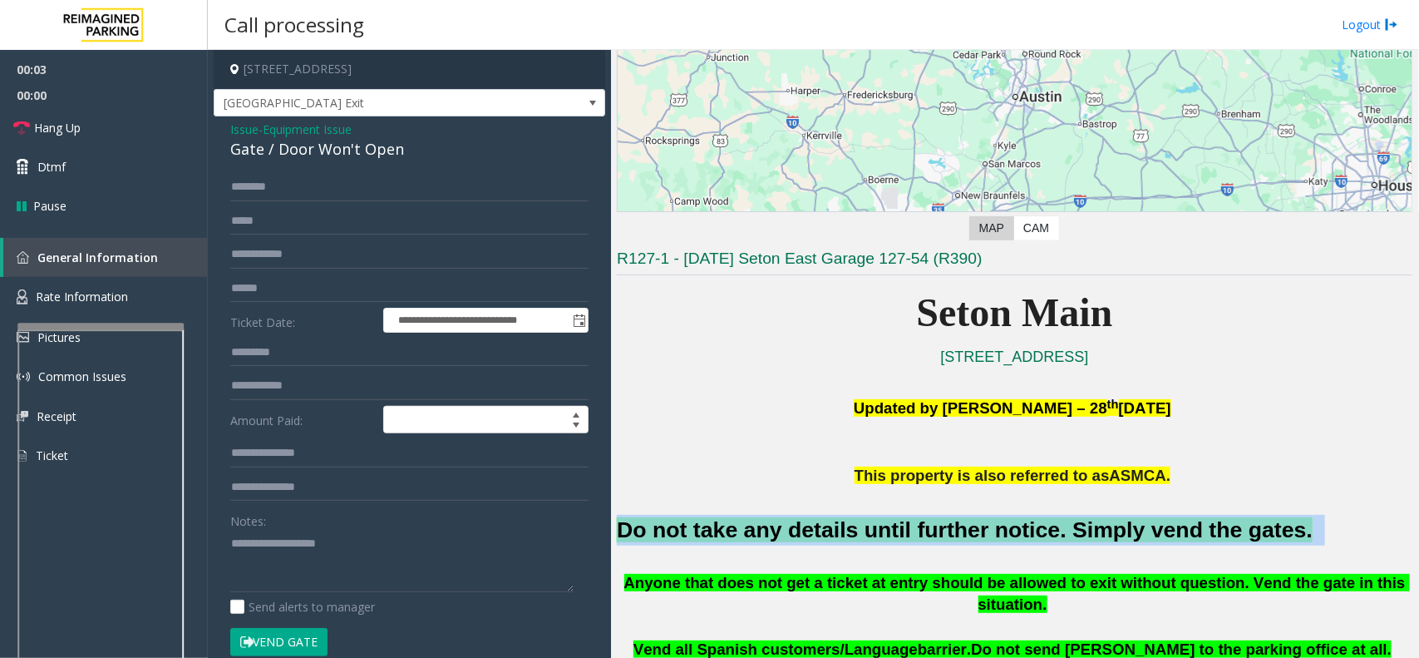
click at [948, 530] on font "Do not take any details until further notice. Simply vend the gates." at bounding box center [965, 529] width 696 height 25
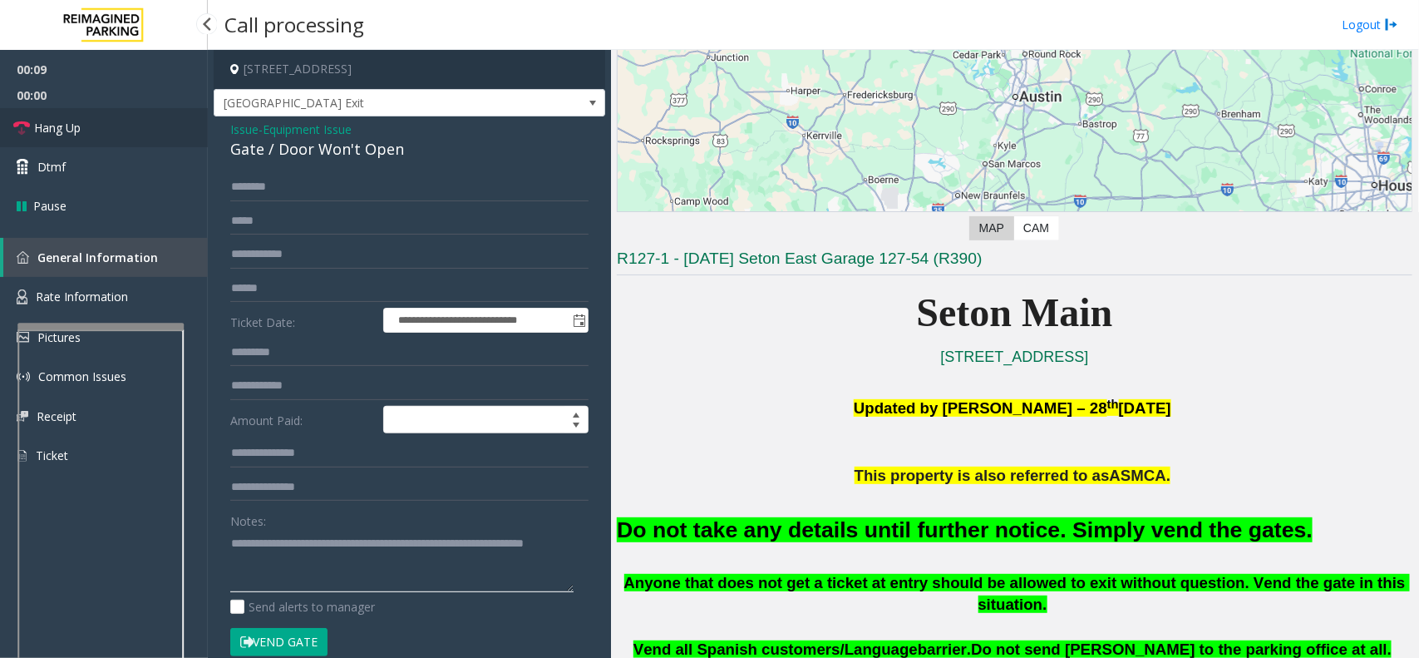
type textarea "**********"
click at [176, 130] on link "Hang Up" at bounding box center [104, 127] width 208 height 39
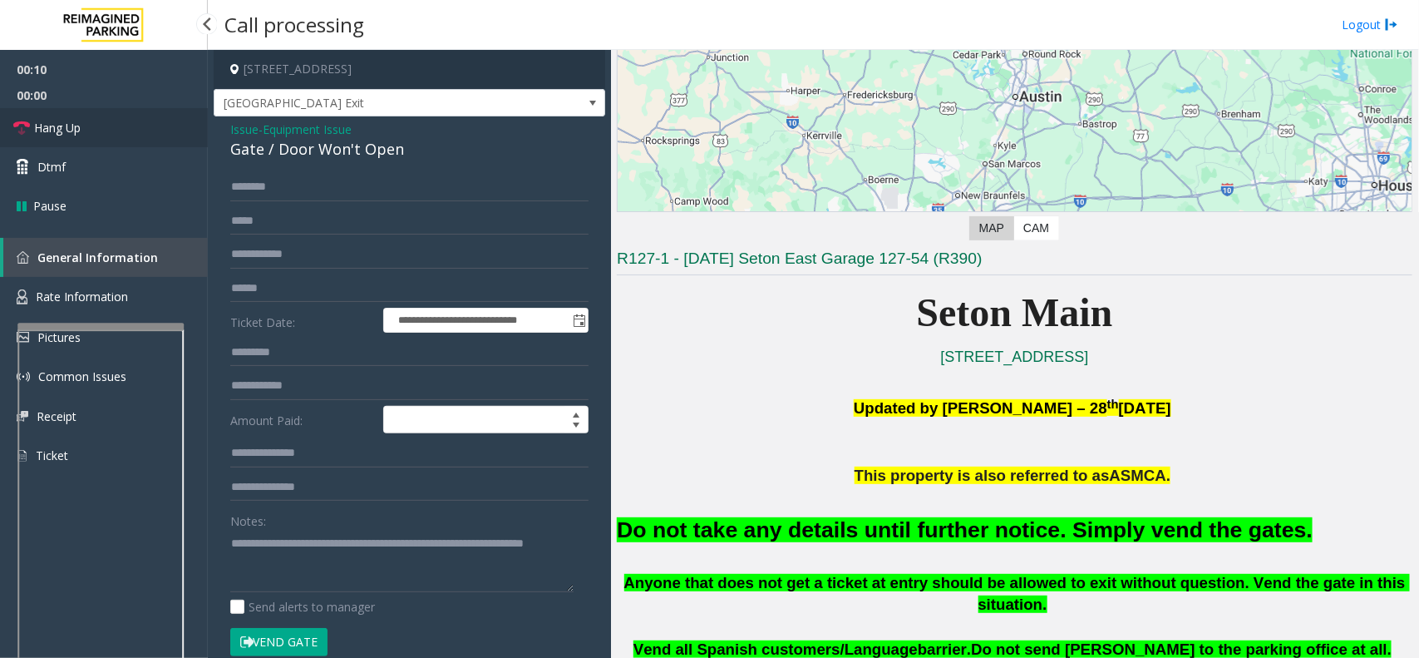
click at [176, 130] on link "Hang Up" at bounding box center [104, 127] width 208 height 39
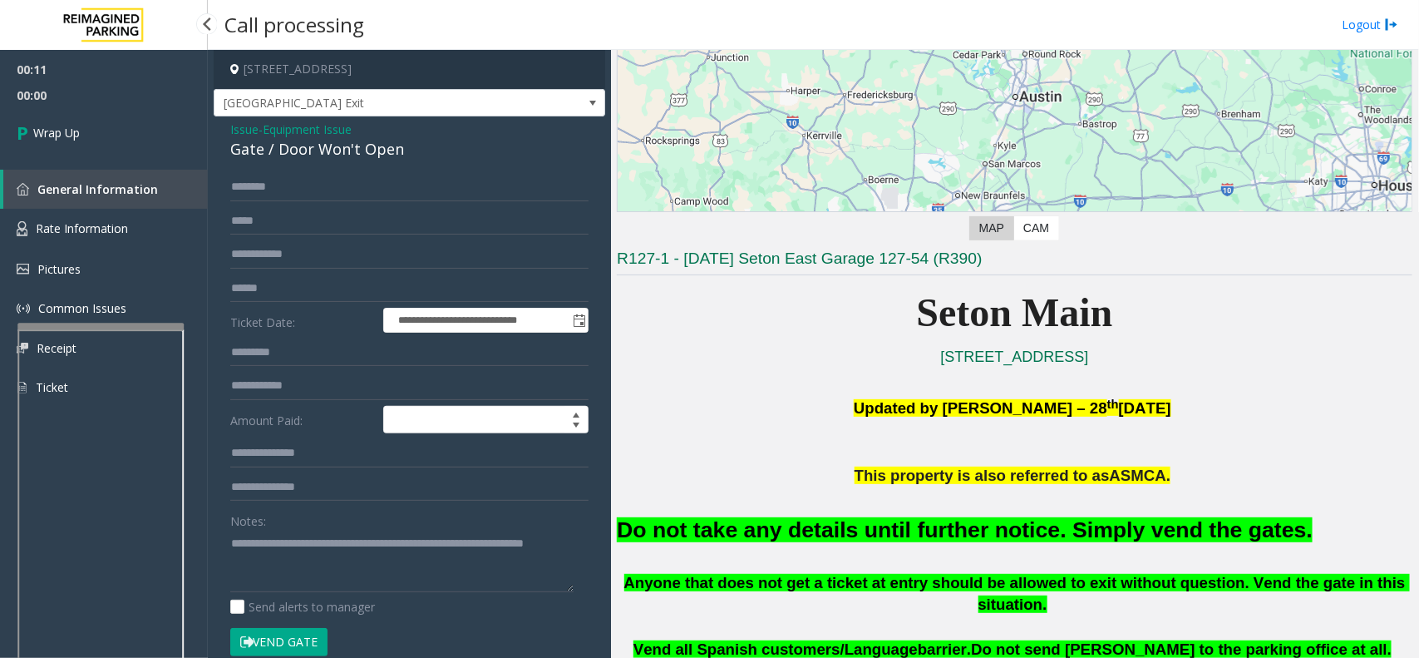
click at [176, 130] on link "Wrap Up" at bounding box center [104, 132] width 208 height 49
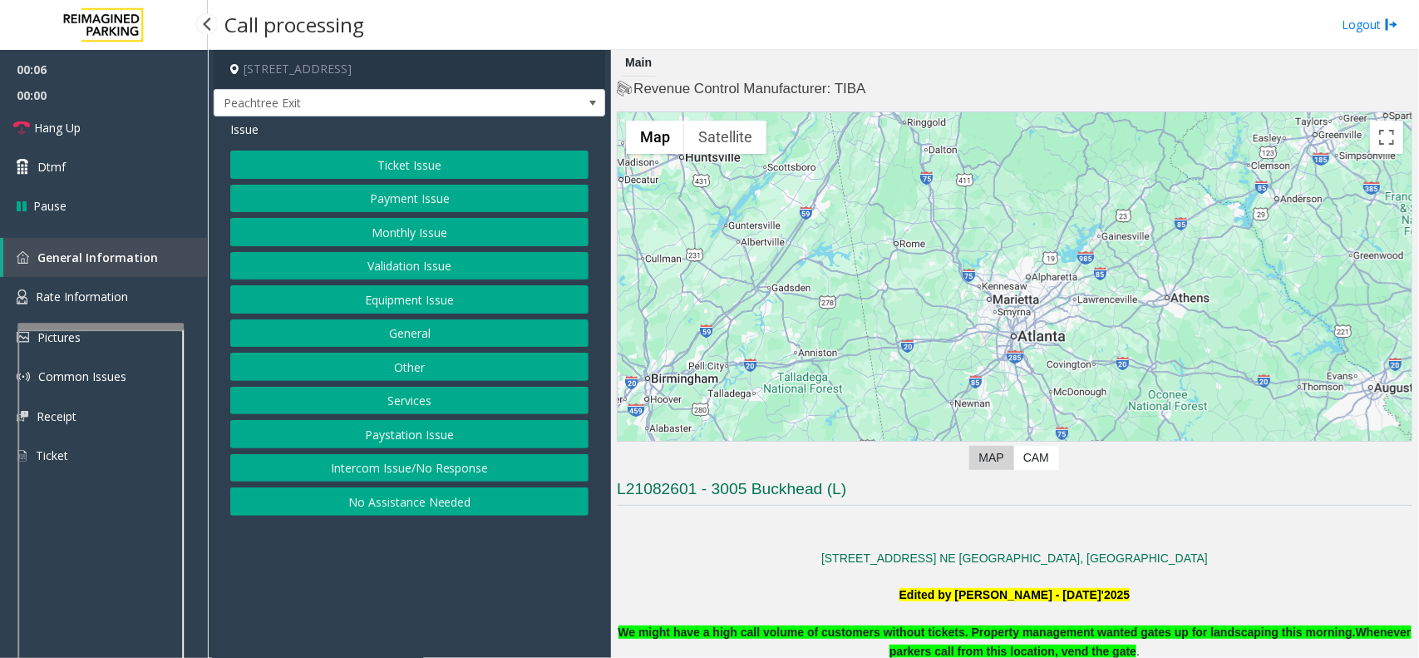
click at [462, 302] on button "Equipment Issue" at bounding box center [409, 299] width 358 height 28
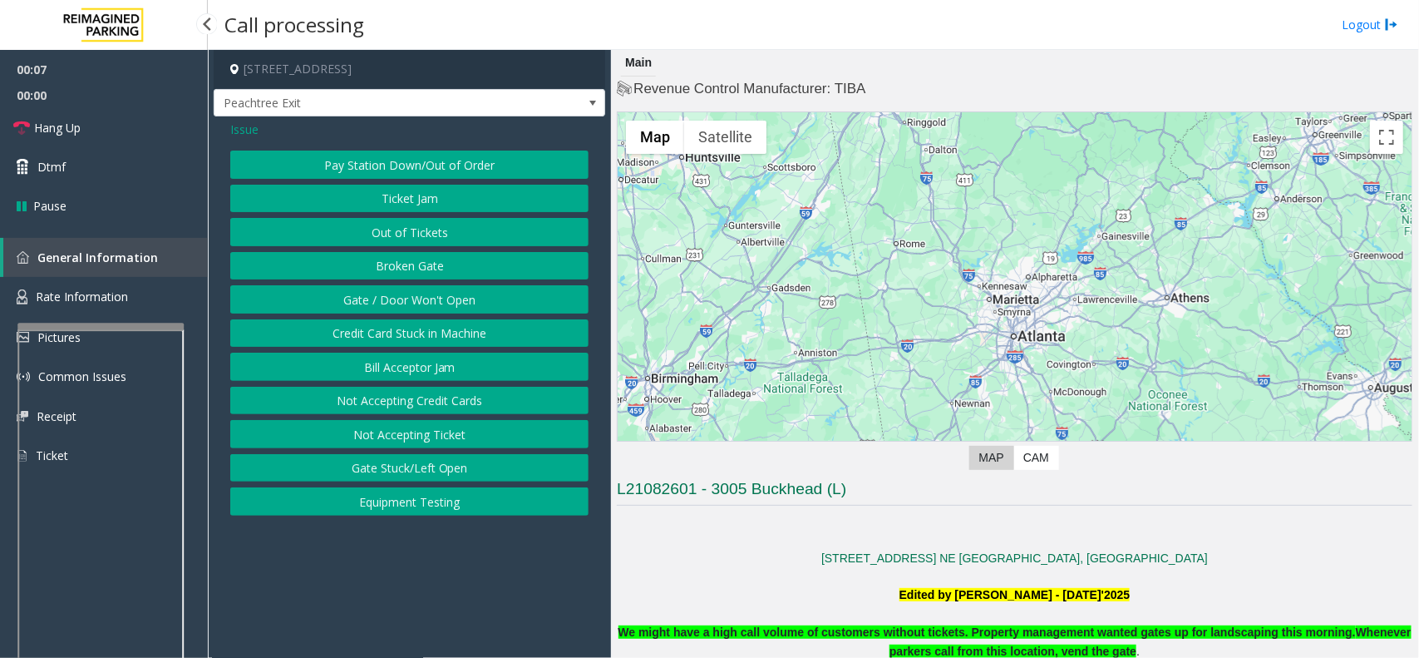
click at [248, 125] on span "Issue" at bounding box center [244, 129] width 28 height 17
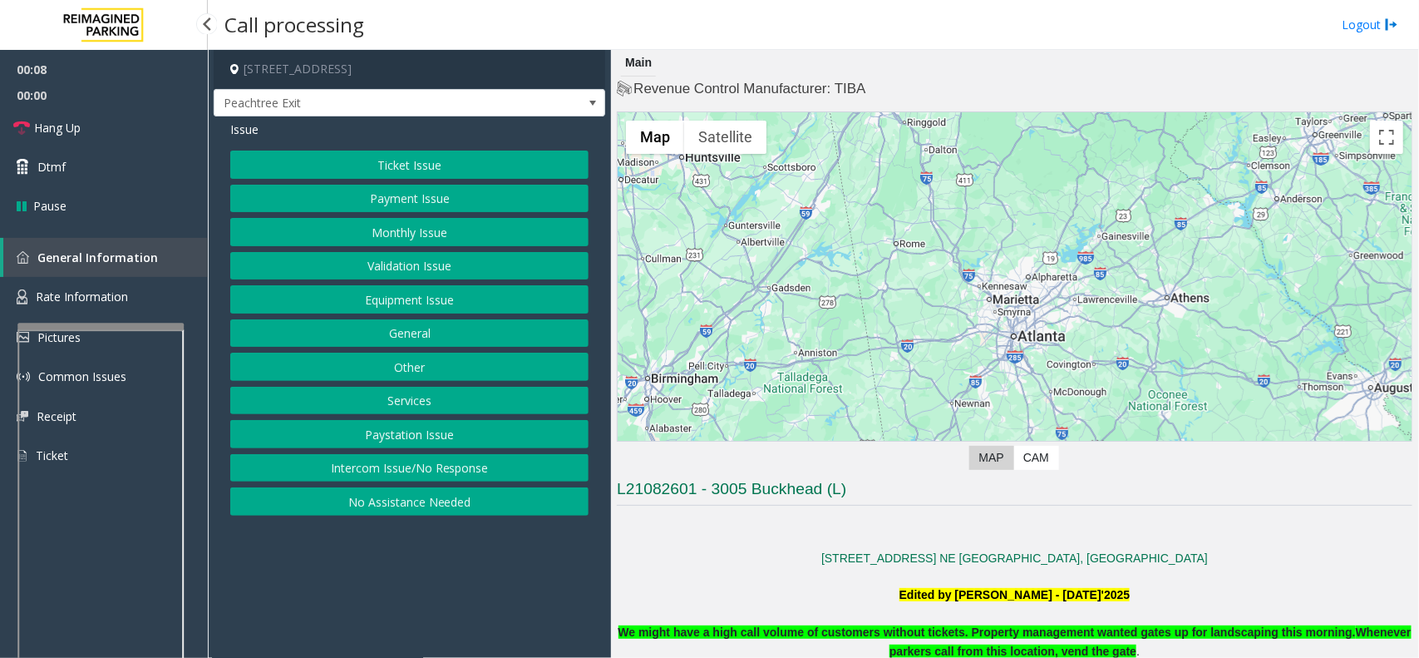
click at [422, 272] on button "Validation Issue" at bounding box center [409, 266] width 358 height 28
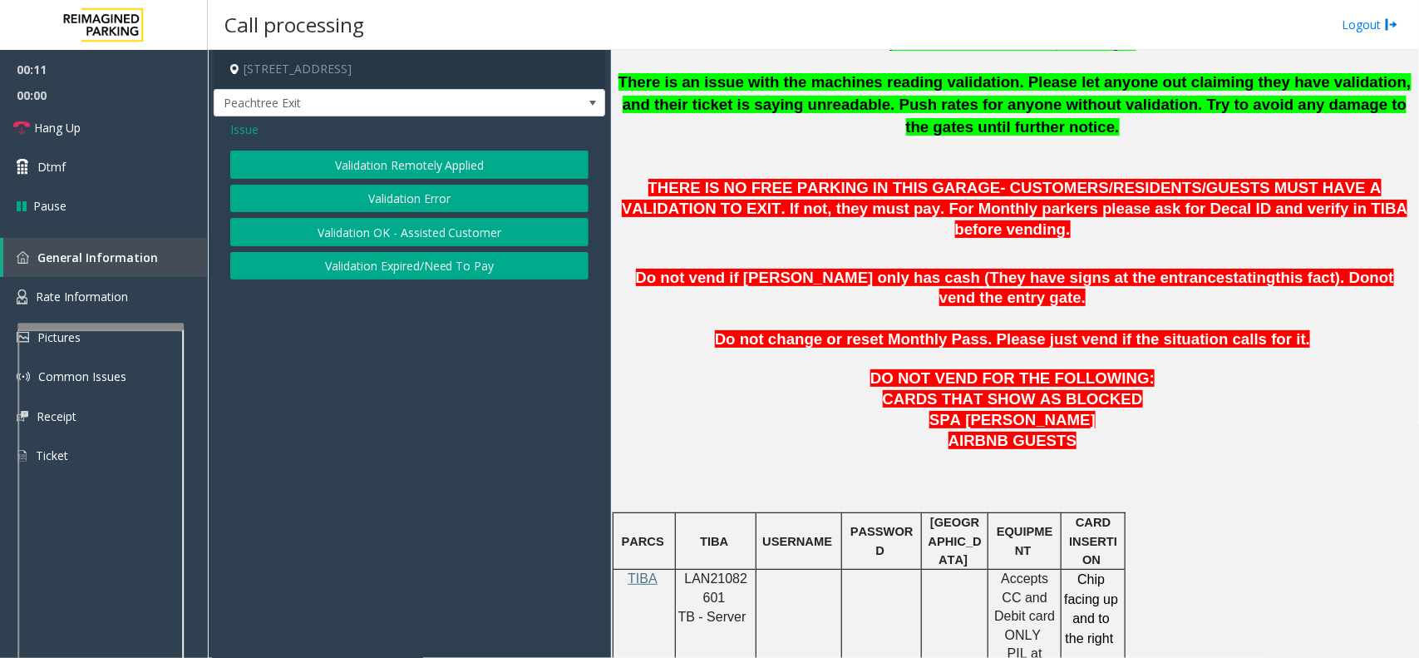
scroll to position [624, 0]
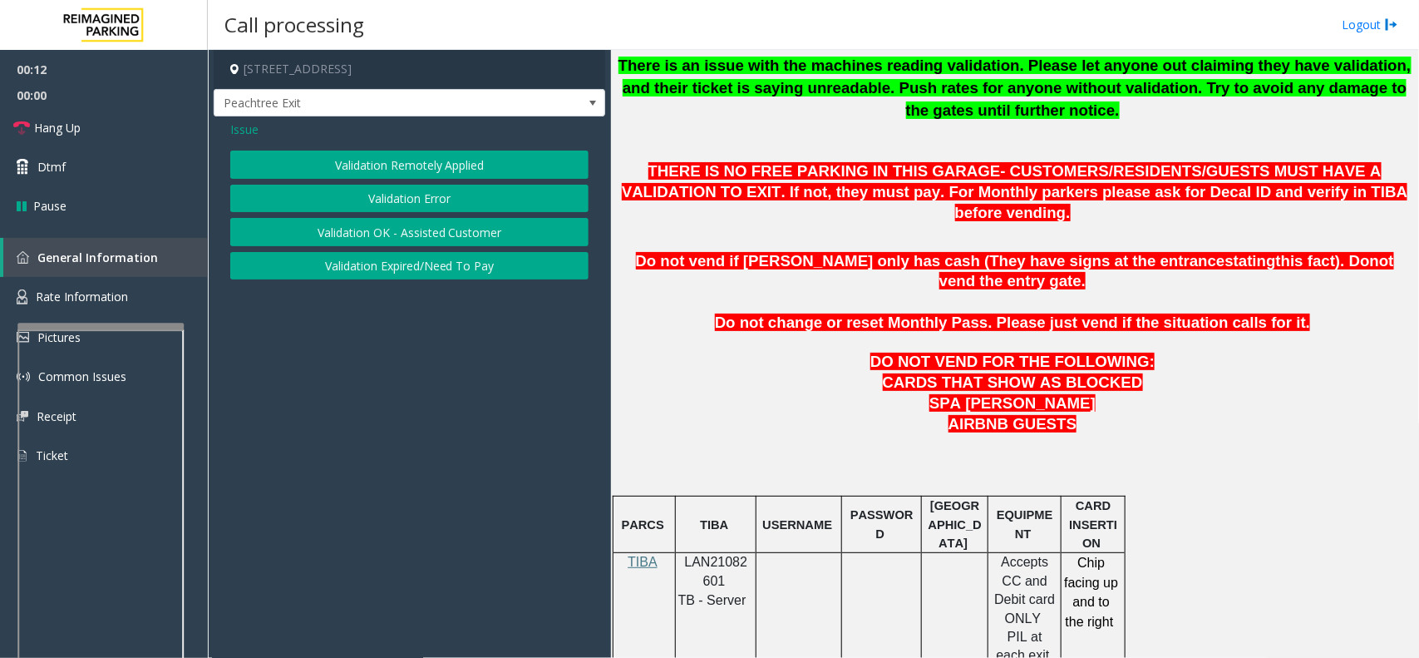
click at [719, 555] on span "LAN21082601" at bounding box center [716, 571] width 63 height 32
click at [424, 188] on button "Validation Error" at bounding box center [409, 199] width 358 height 28
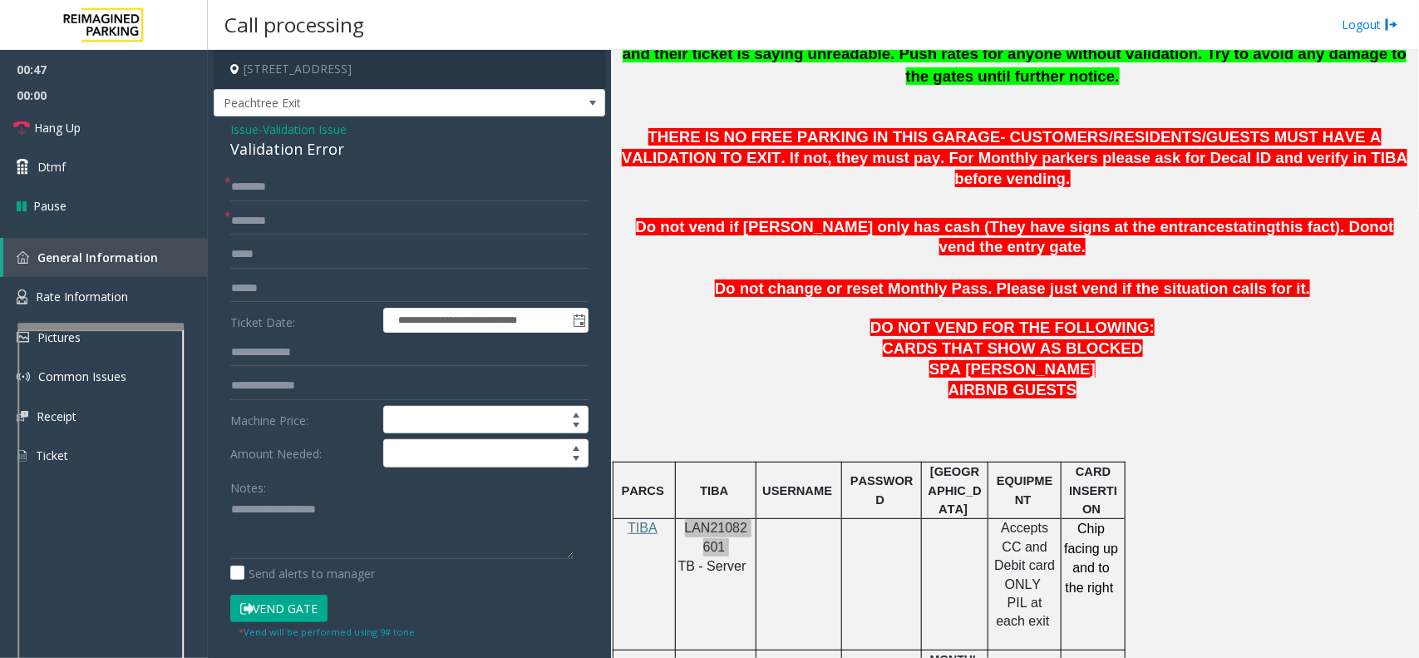
scroll to position [1039, 0]
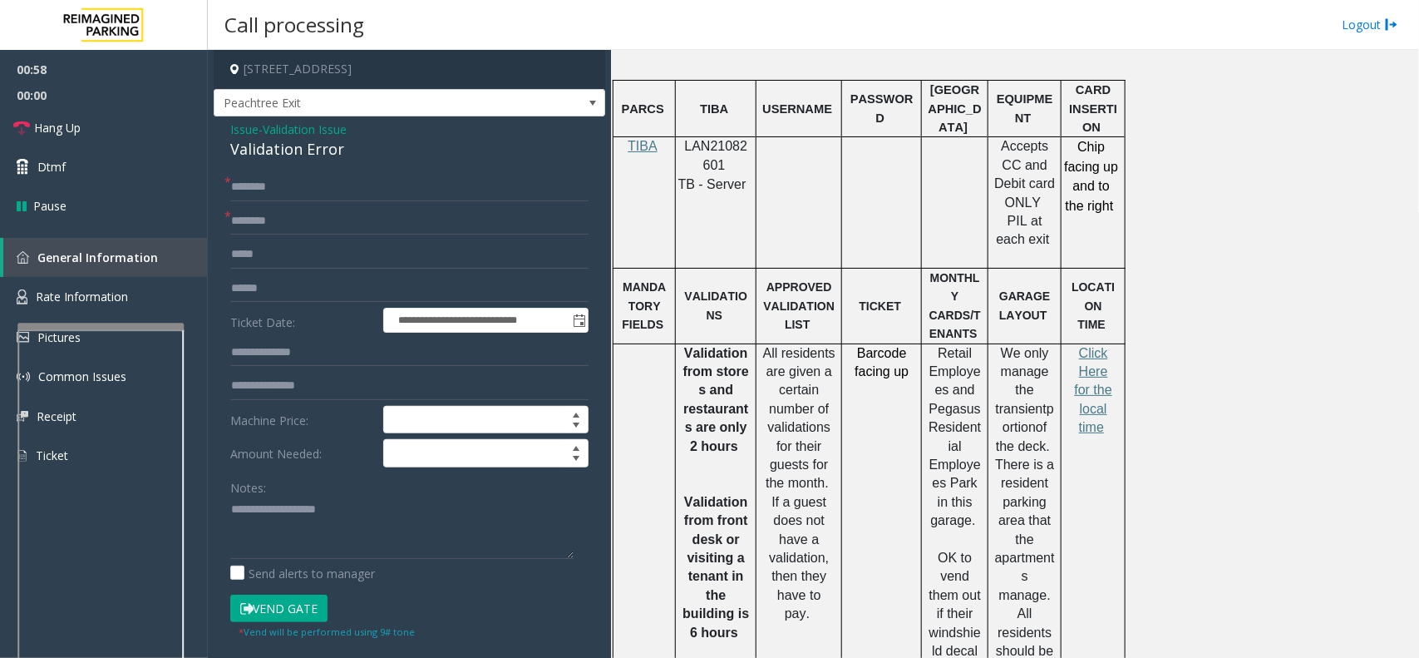
click at [1007, 402] on span "portion" at bounding box center [1029, 418] width 52 height 32
paste input "**********"
type input "**********"
click at [294, 288] on input "text" at bounding box center [409, 288] width 358 height 28
type input "*"
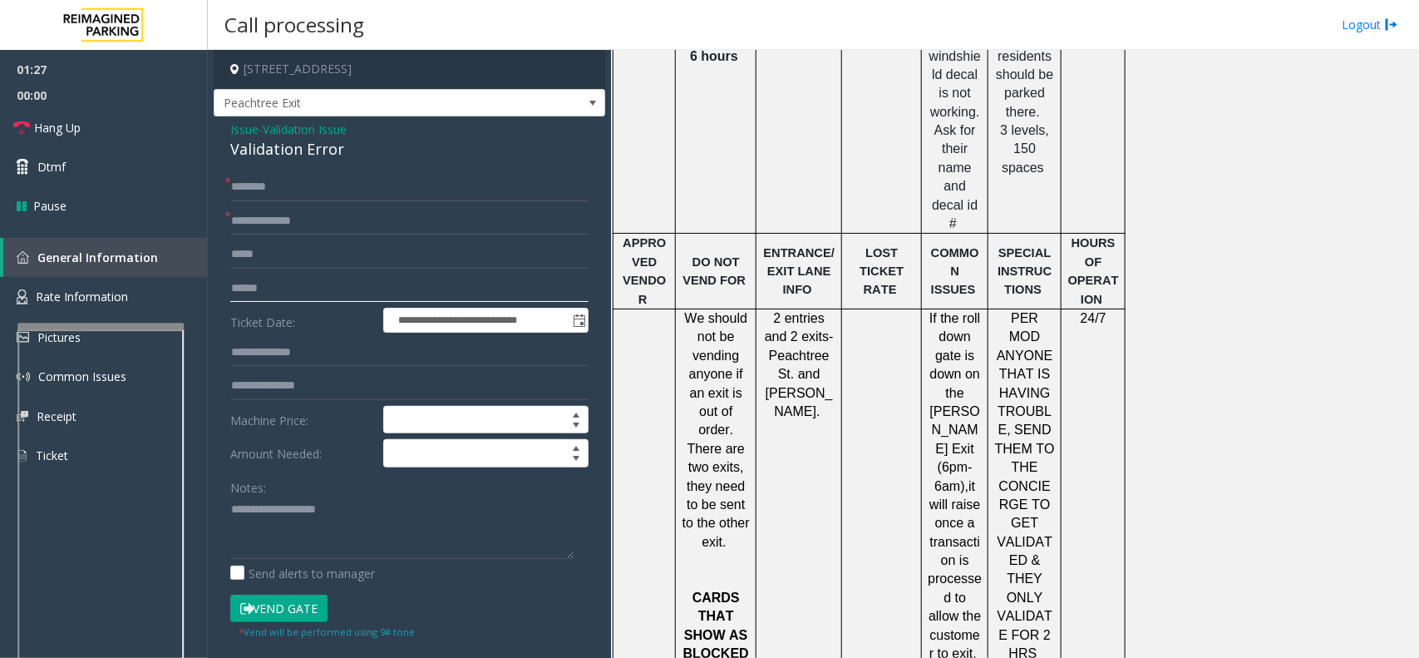
scroll to position [1663, 0]
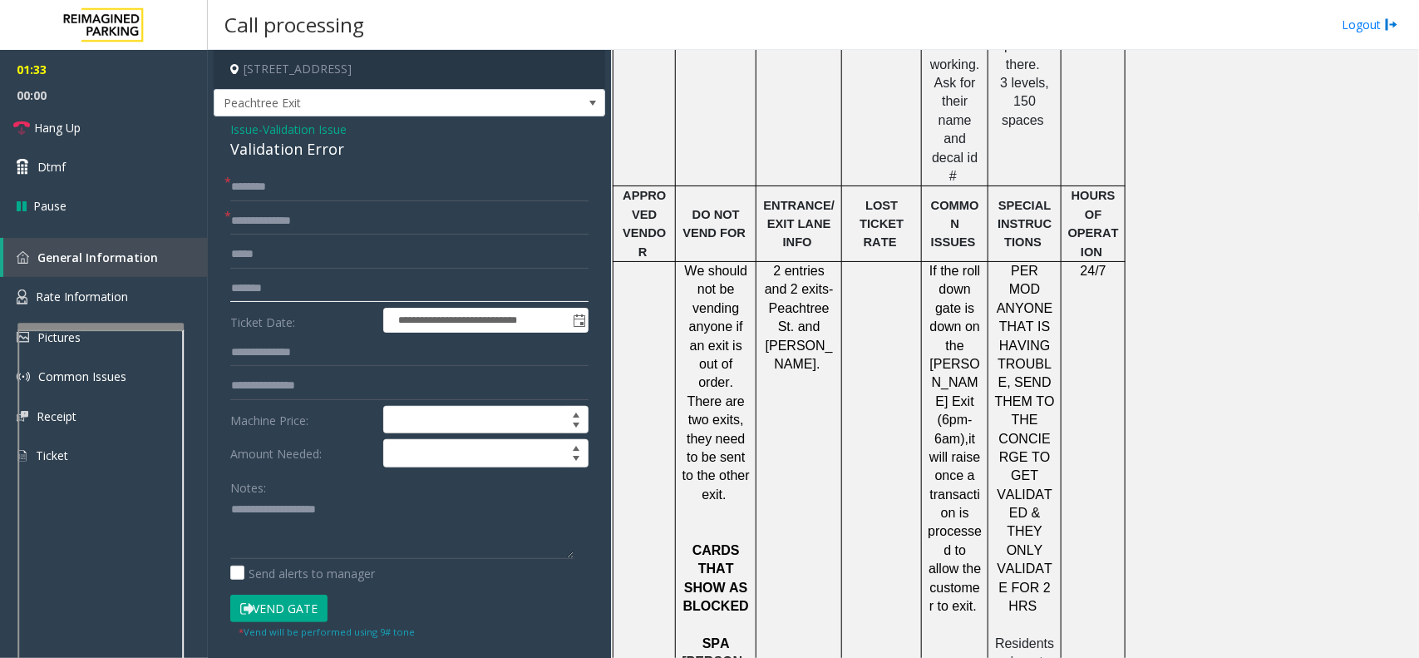
type input "*******"
click at [264, 348] on input "text" at bounding box center [409, 352] width 358 height 28
type input "******"
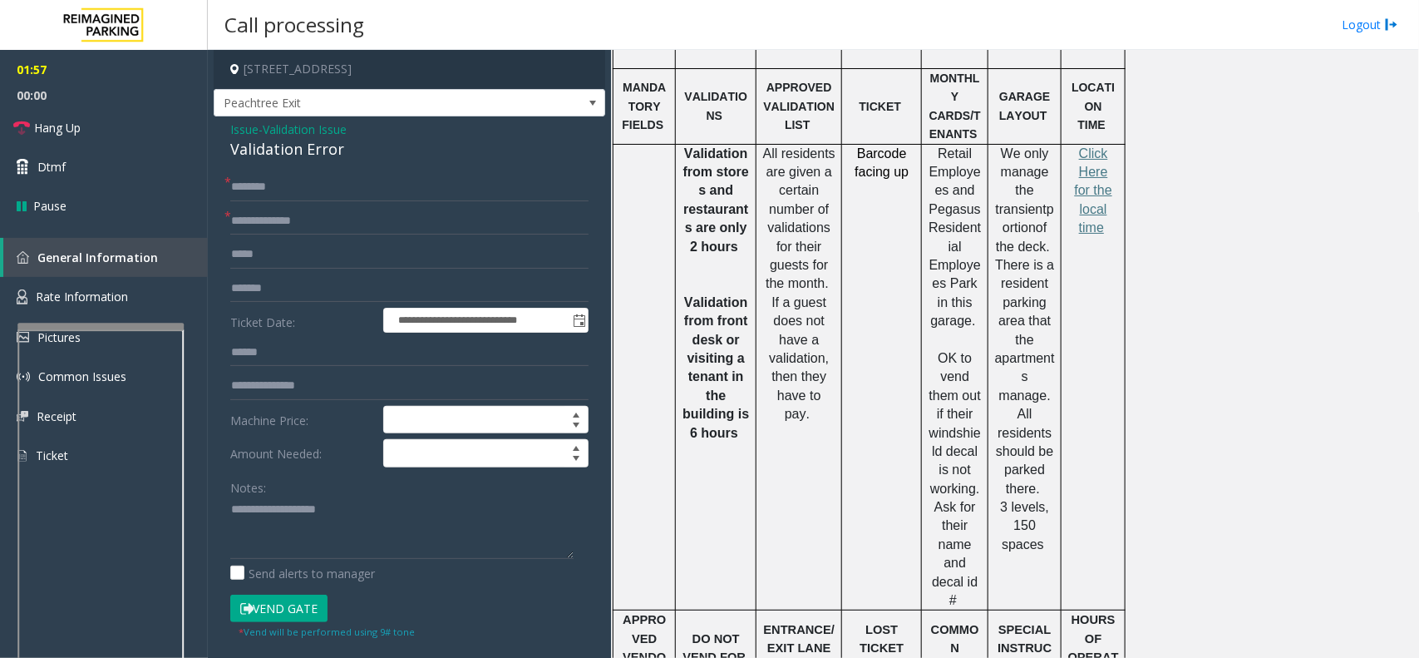
scroll to position [1039, 0]
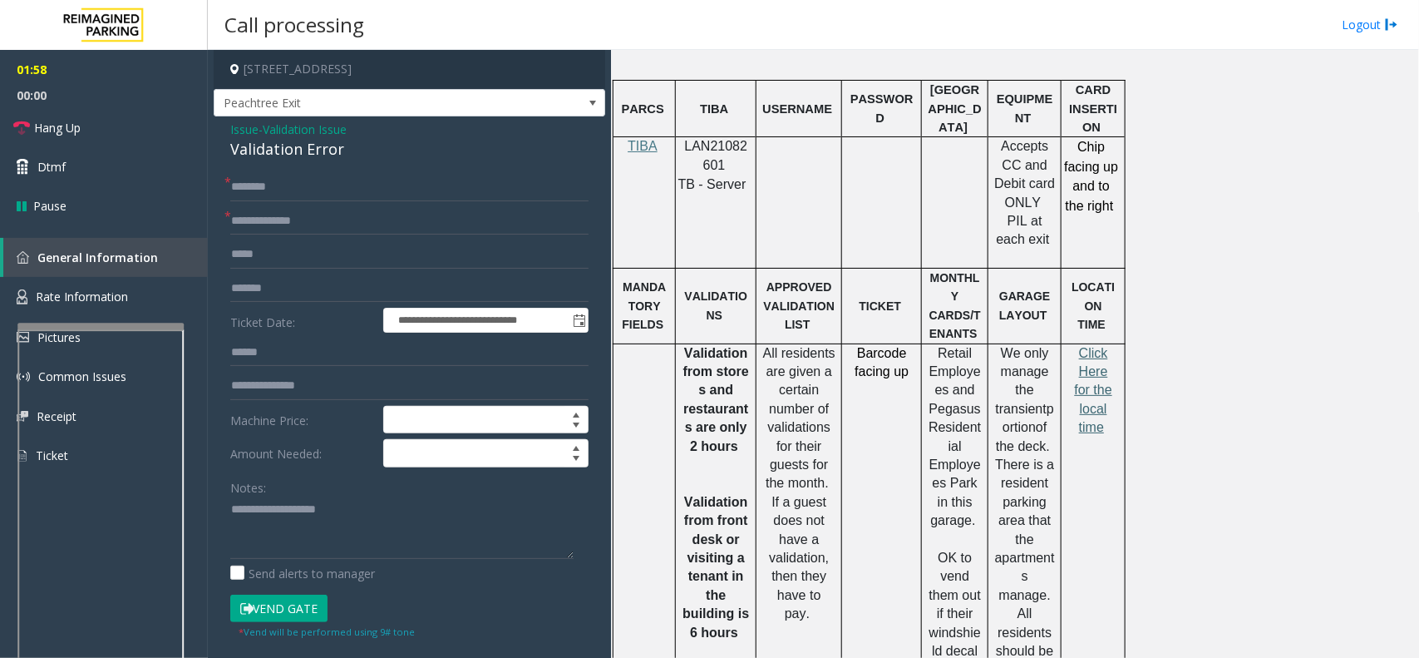
click at [1085, 346] on span "Click Here for the local time" at bounding box center [1093, 390] width 37 height 89
click at [287, 604] on button "Vend Gate" at bounding box center [278, 609] width 97 height 28
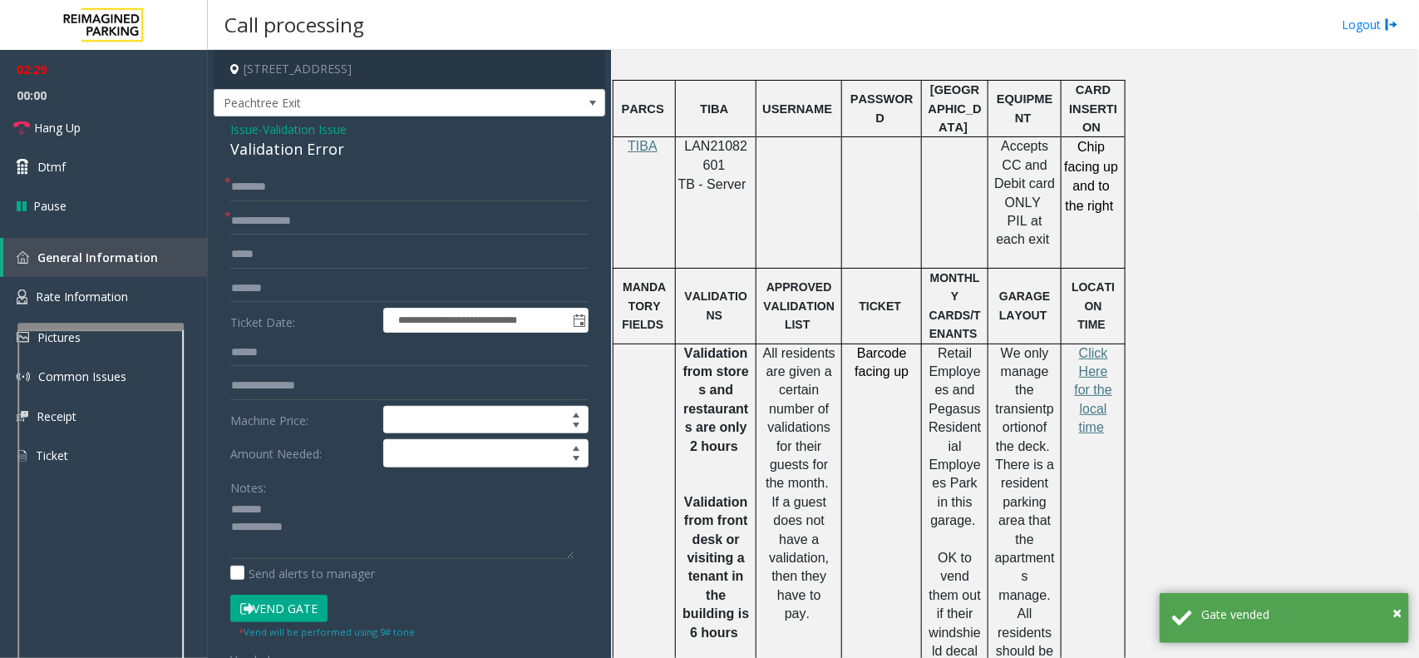
click at [270, 140] on div "Validation Error" at bounding box center [409, 149] width 358 height 22
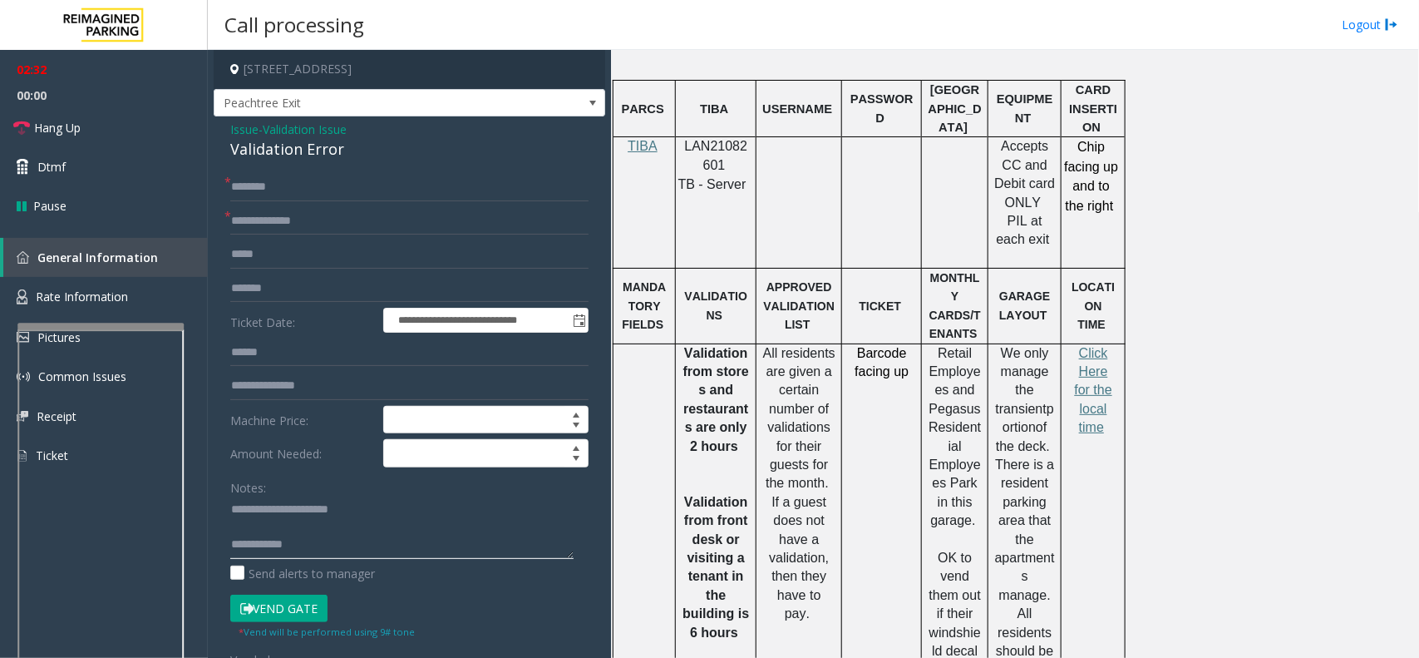
click at [279, 530] on textarea at bounding box center [401, 527] width 343 height 62
type textarea "**********"
click at [32, 130] on link "Hang Up" at bounding box center [104, 127] width 208 height 39
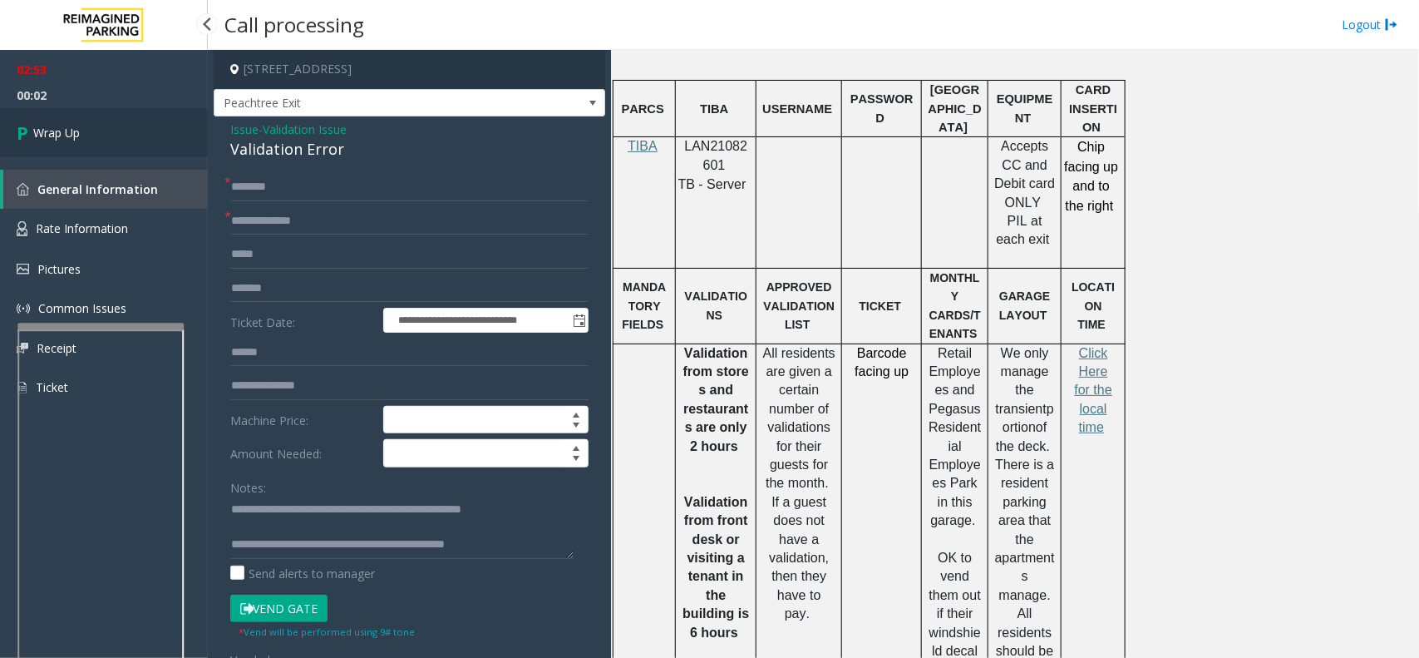
click at [108, 129] on link "Wrap Up" at bounding box center [104, 132] width 208 height 49
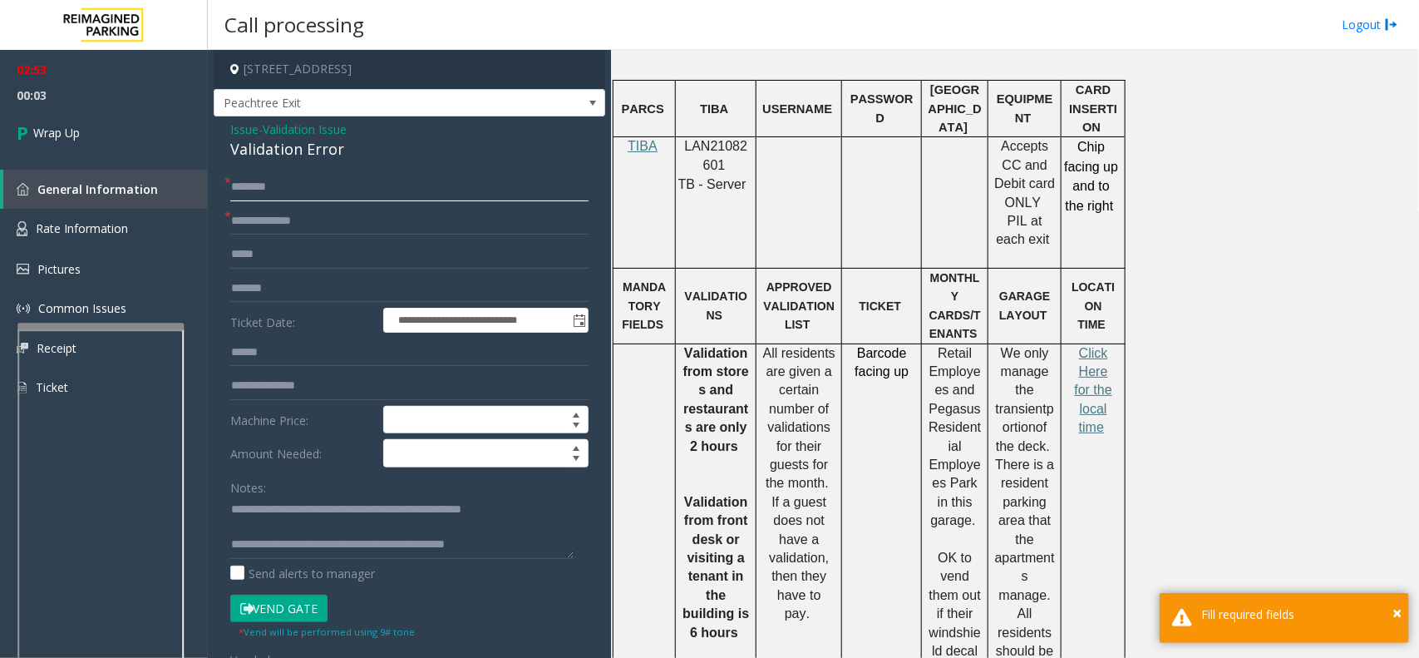
click at [250, 183] on input "text" at bounding box center [409, 187] width 358 height 28
type input "**"
click at [176, 133] on link "Wrap Up" at bounding box center [104, 132] width 208 height 49
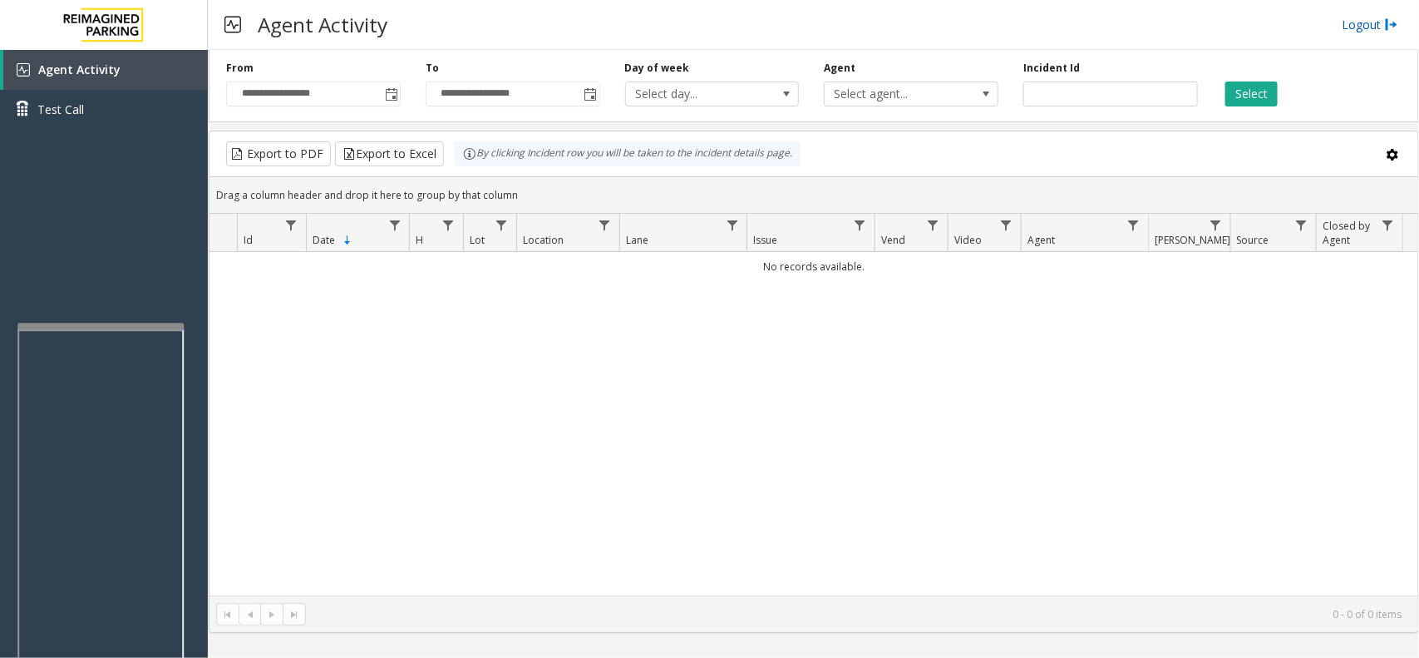
click at [1372, 30] on link "Logout" at bounding box center [1370, 24] width 57 height 17
